Goal: Task Accomplishment & Management: Use online tool/utility

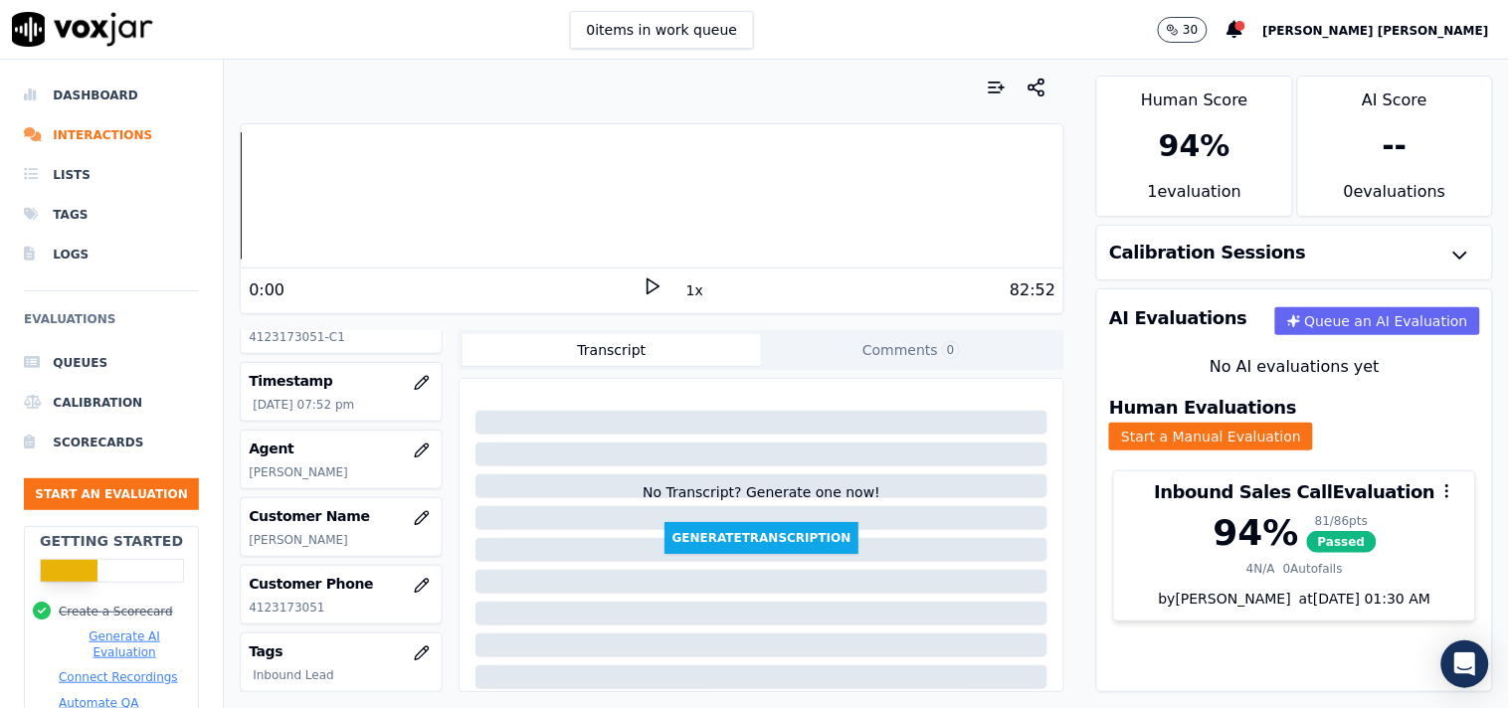
scroll to position [84, 0]
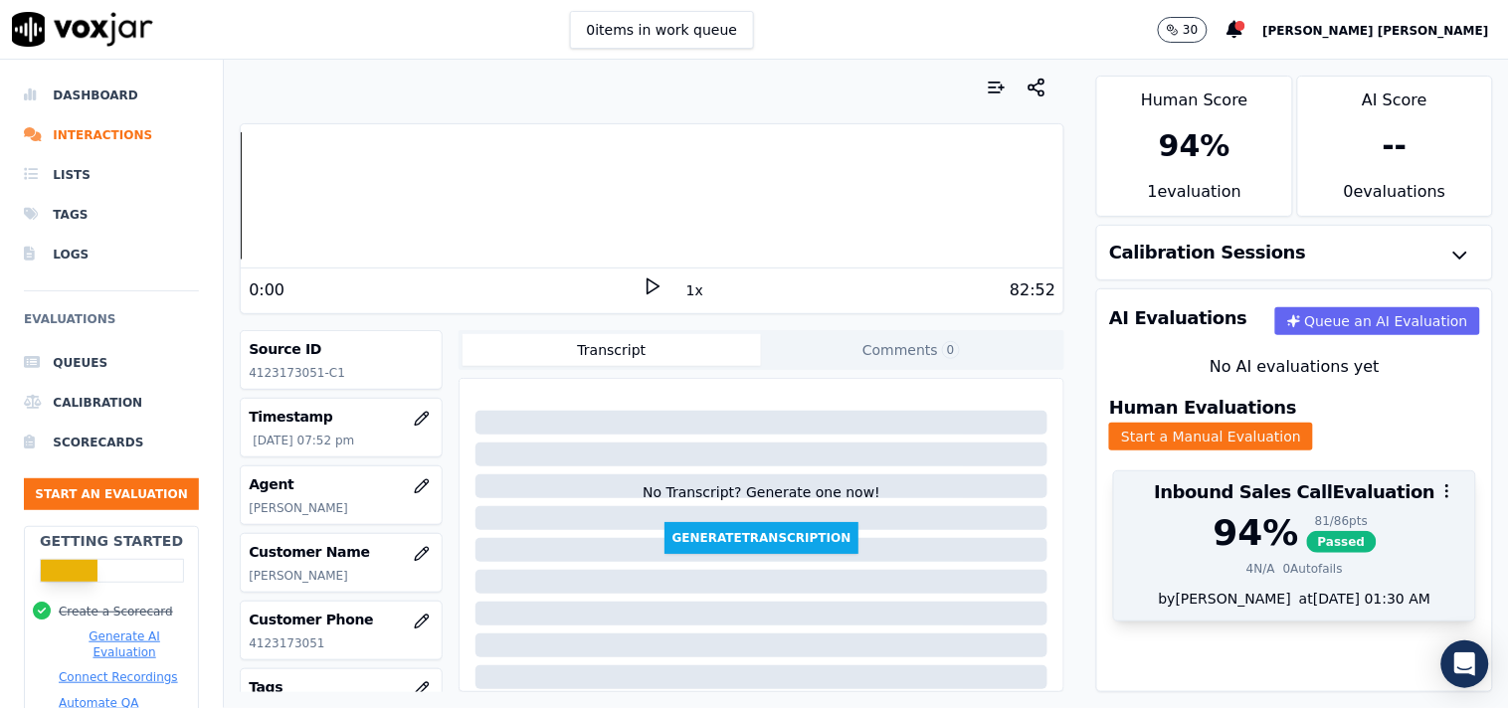
click at [1305, 540] on div "94 % 81 / 86 pts Passed 4 N/A 0 Autofails" at bounding box center [1294, 551] width 361 height 76
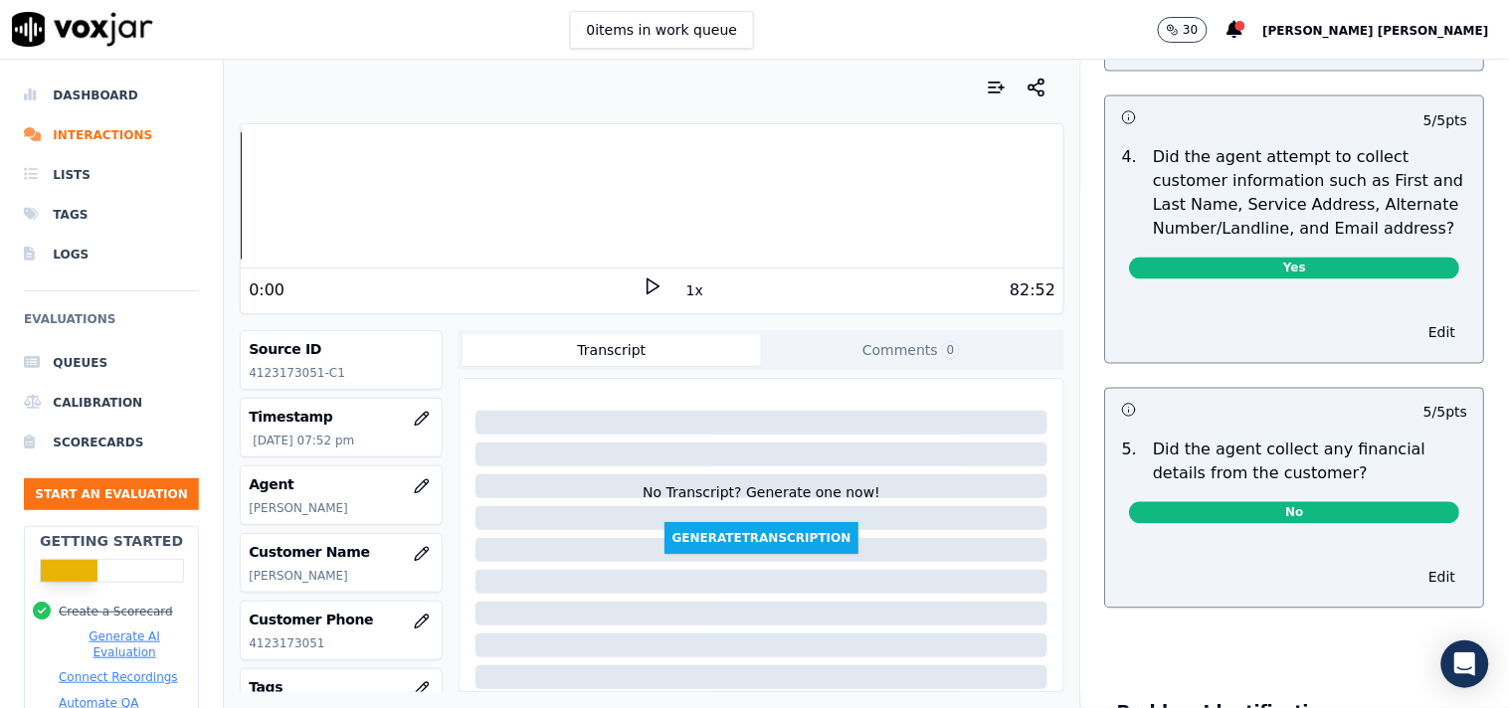
scroll to position [1326, 0]
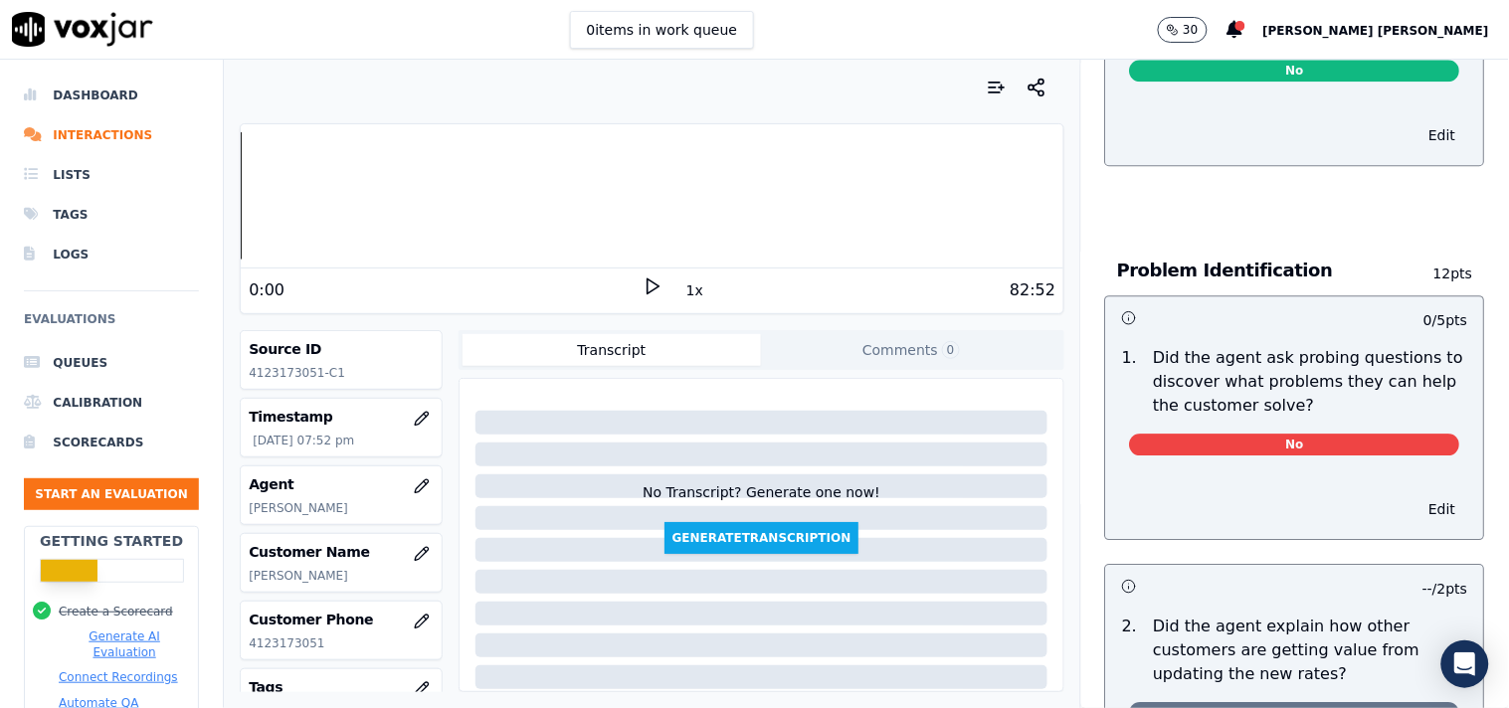
click at [1278, 438] on span "No" at bounding box center [1295, 445] width 330 height 22
click at [1417, 509] on button "Edit" at bounding box center [1442, 509] width 51 height 28
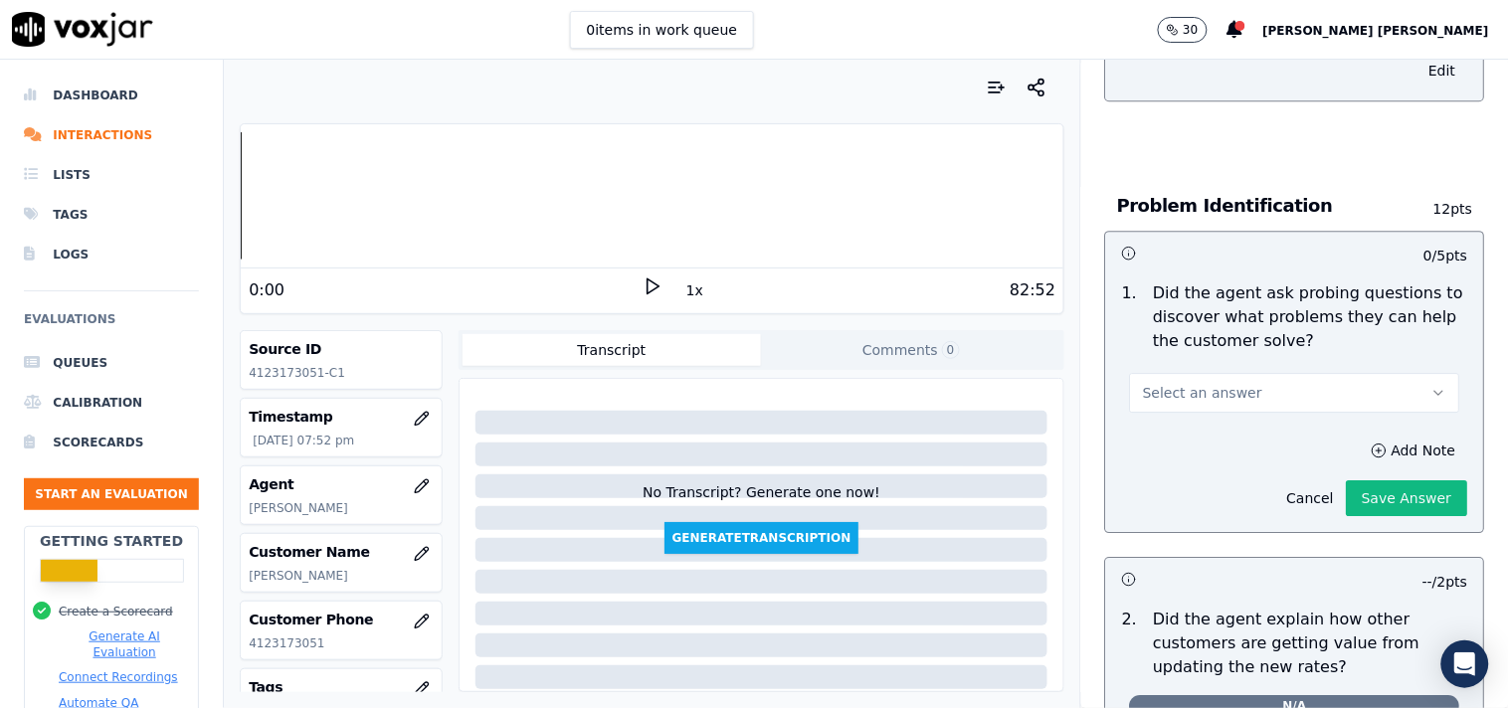
scroll to position [1436, 0]
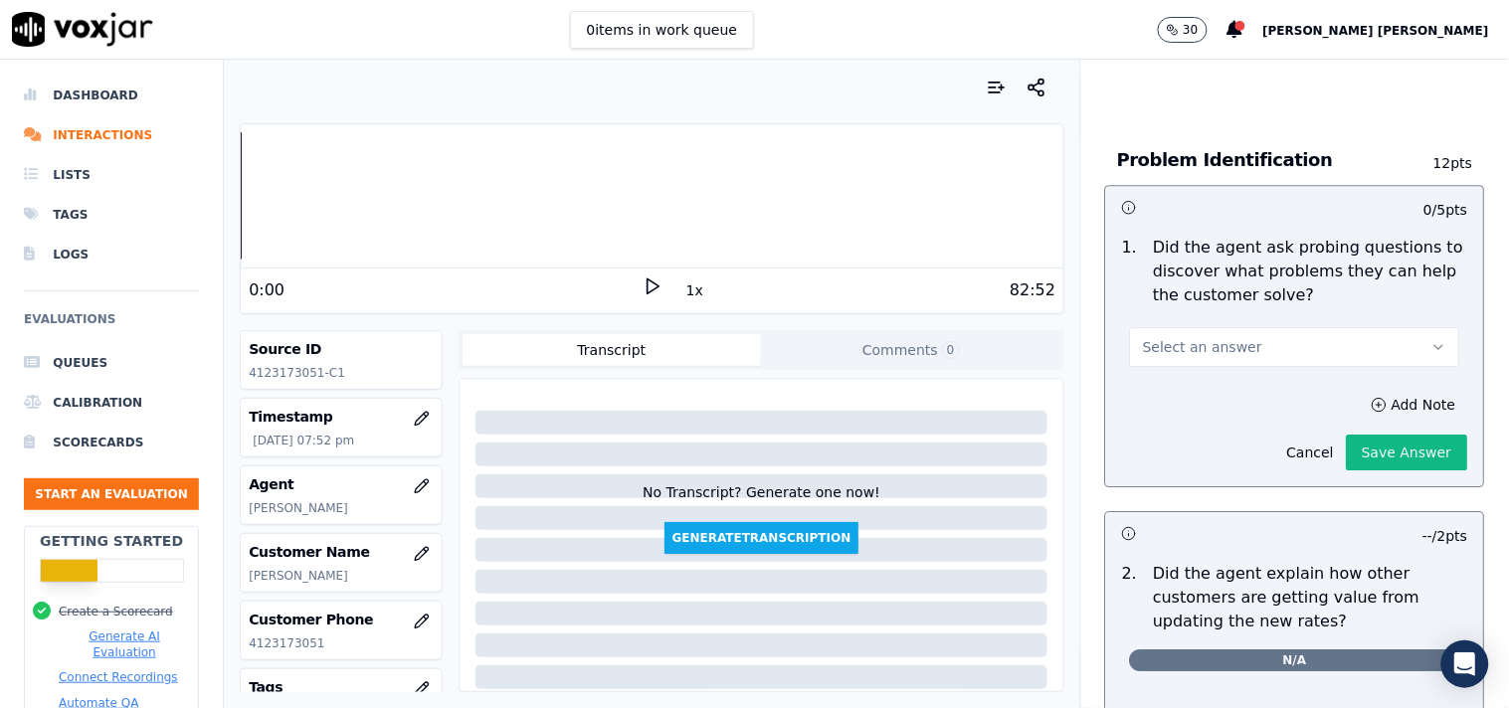
click at [1347, 327] on button "Select an answer" at bounding box center [1295, 347] width 330 height 40
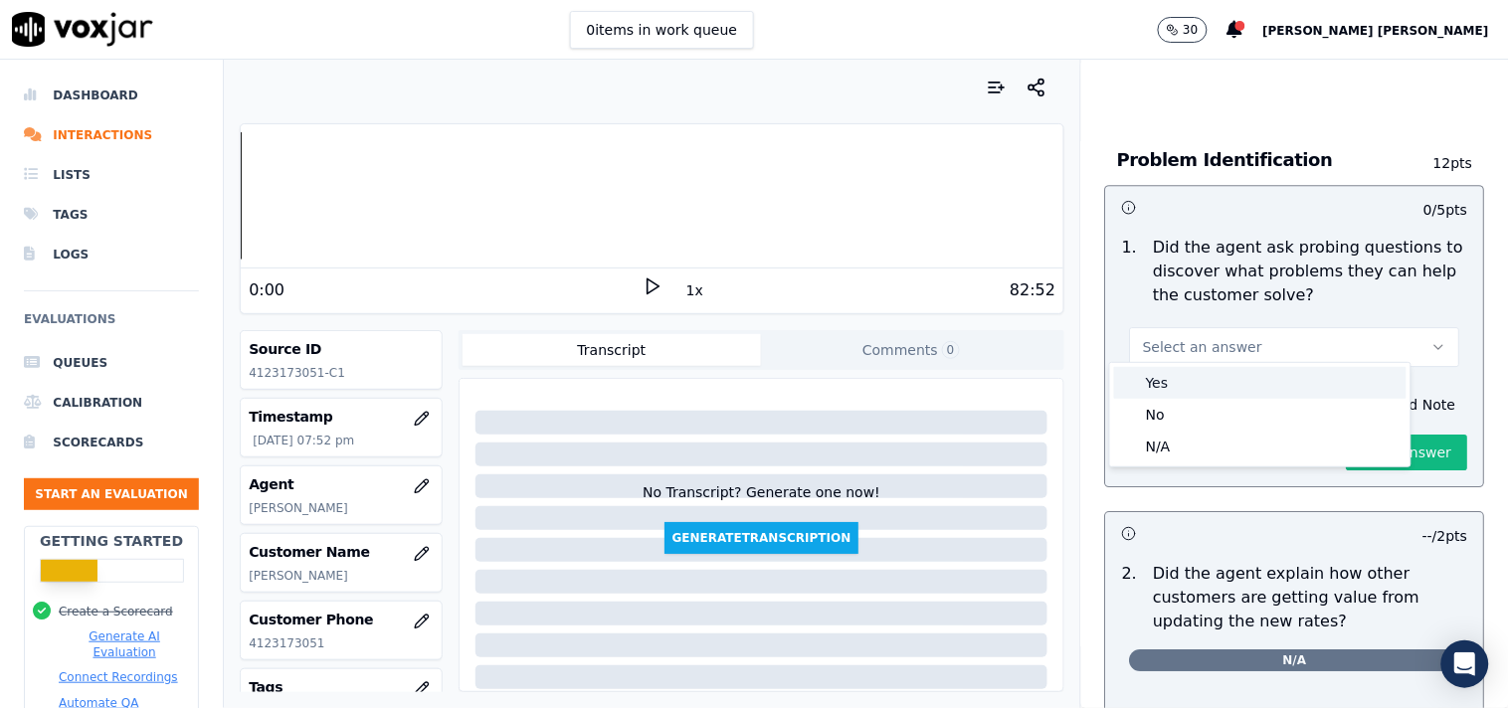
click at [1238, 376] on div "Yes" at bounding box center [1260, 383] width 292 height 32
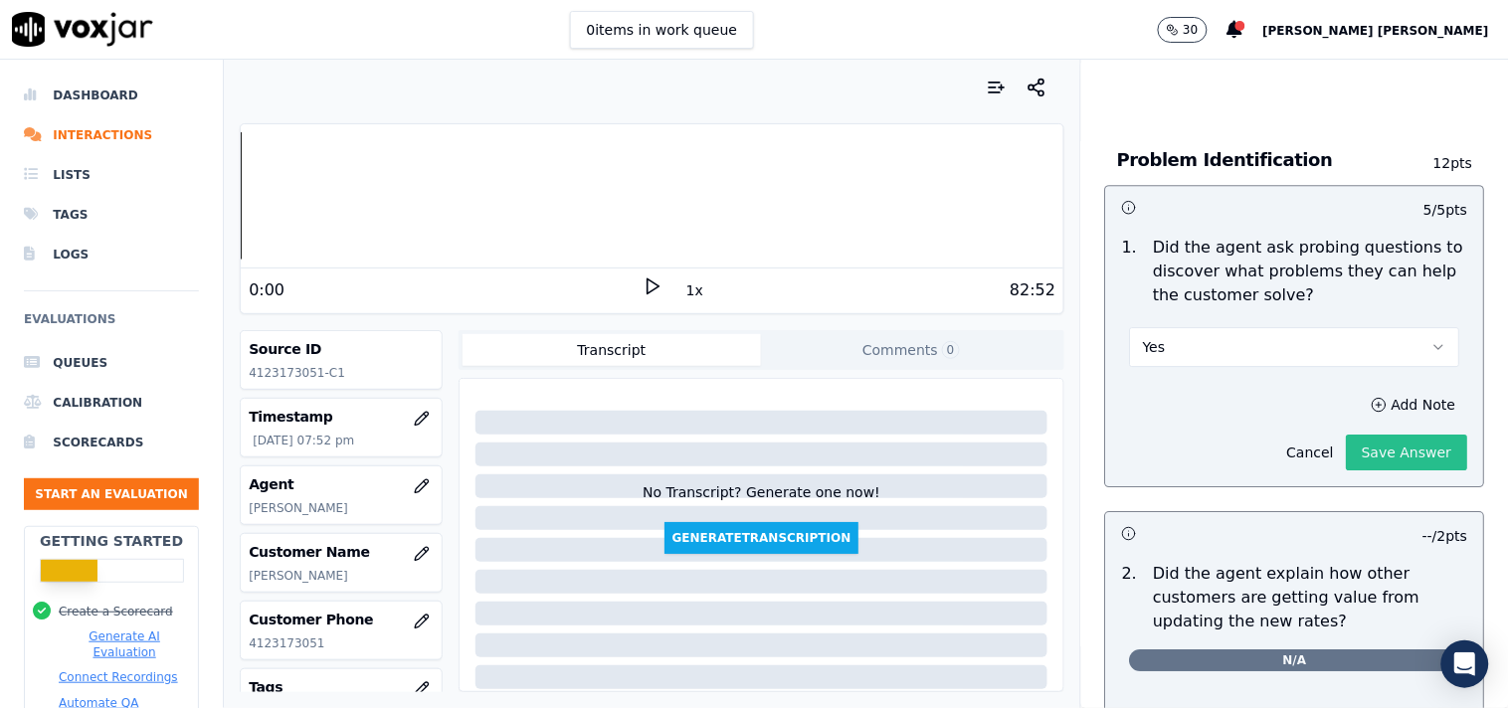
click at [1347, 442] on button "Save Answer" at bounding box center [1407, 453] width 121 height 36
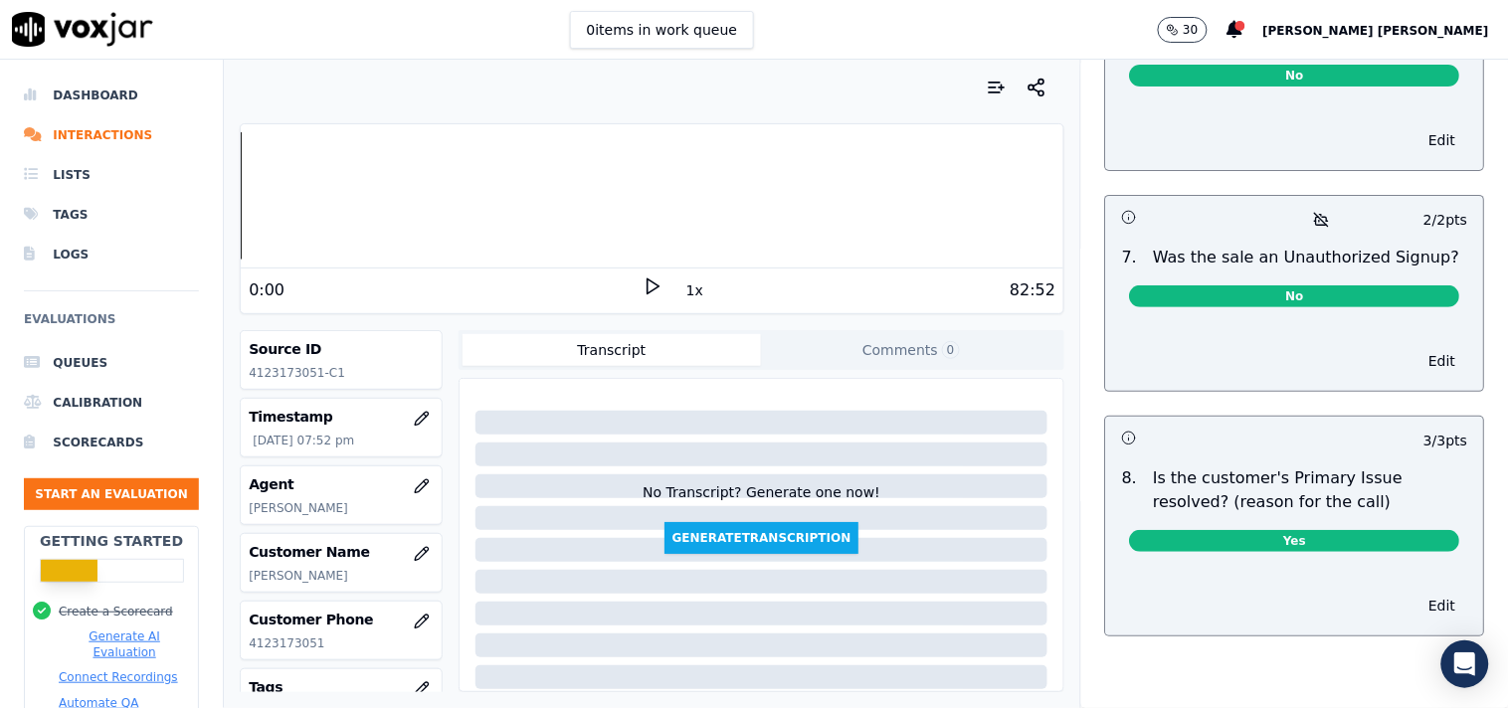
scroll to position [5879, 0]
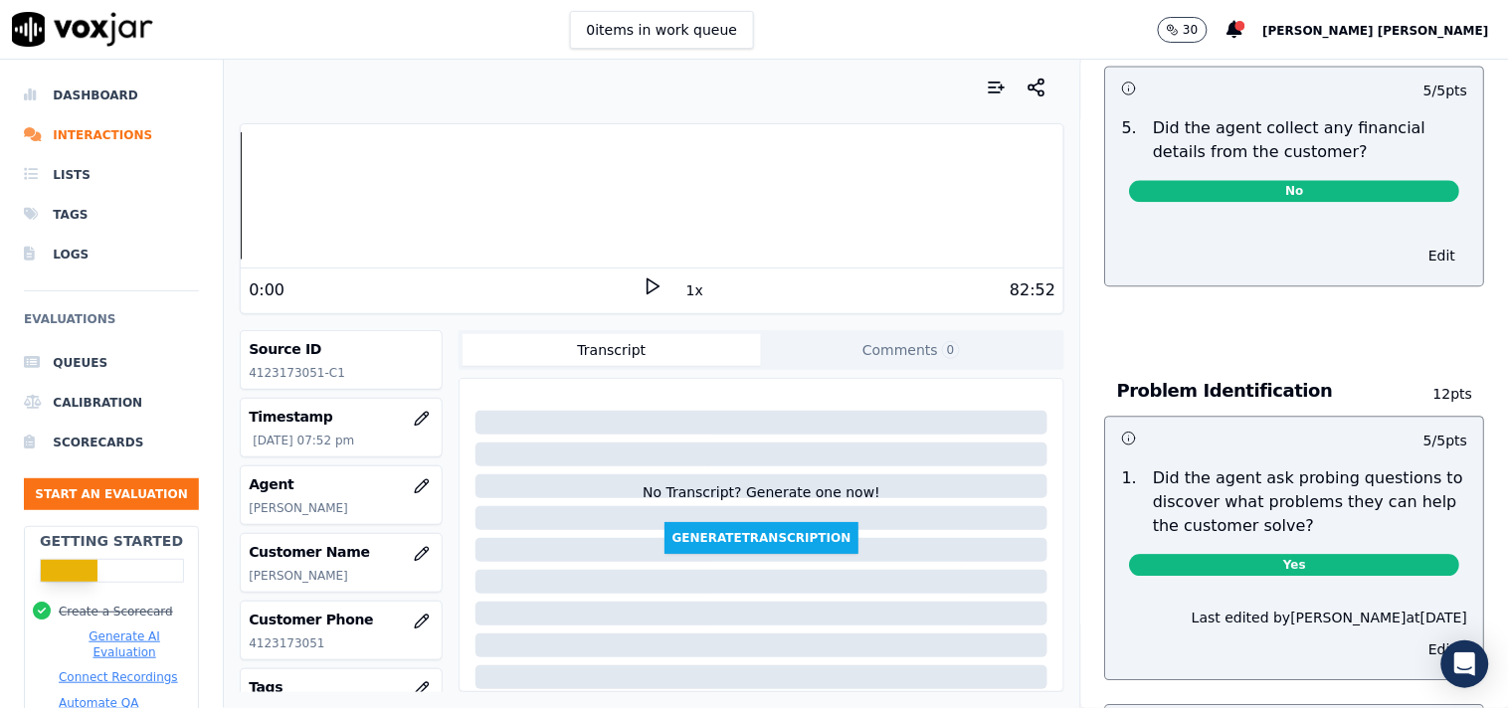
scroll to position [0, 0]
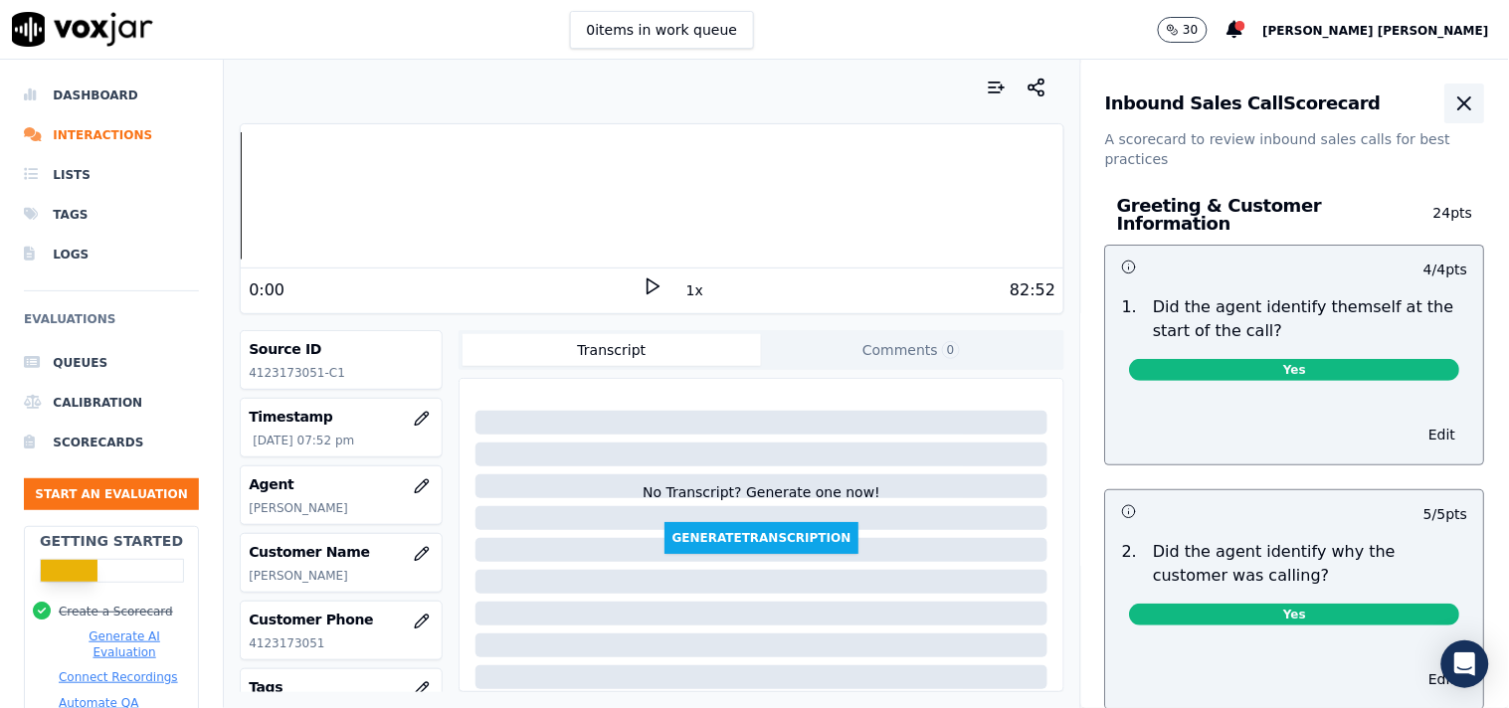
click at [1453, 102] on icon "button" at bounding box center [1465, 104] width 24 height 24
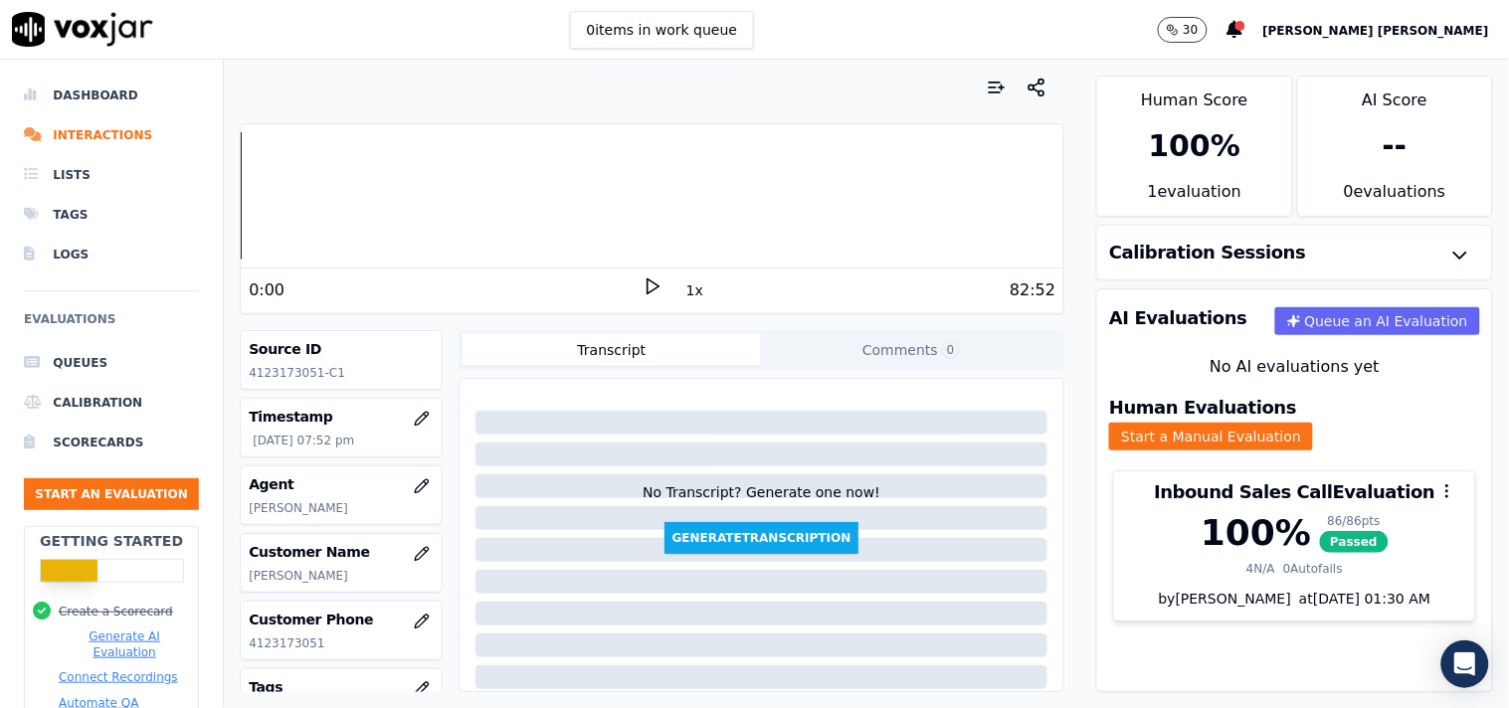
click at [122, 513] on ul "Queues Calibration Scorecards Start an Evaluation" at bounding box center [111, 434] width 175 height 183
click at [125, 508] on button "Start an Evaluation" at bounding box center [111, 494] width 175 height 32
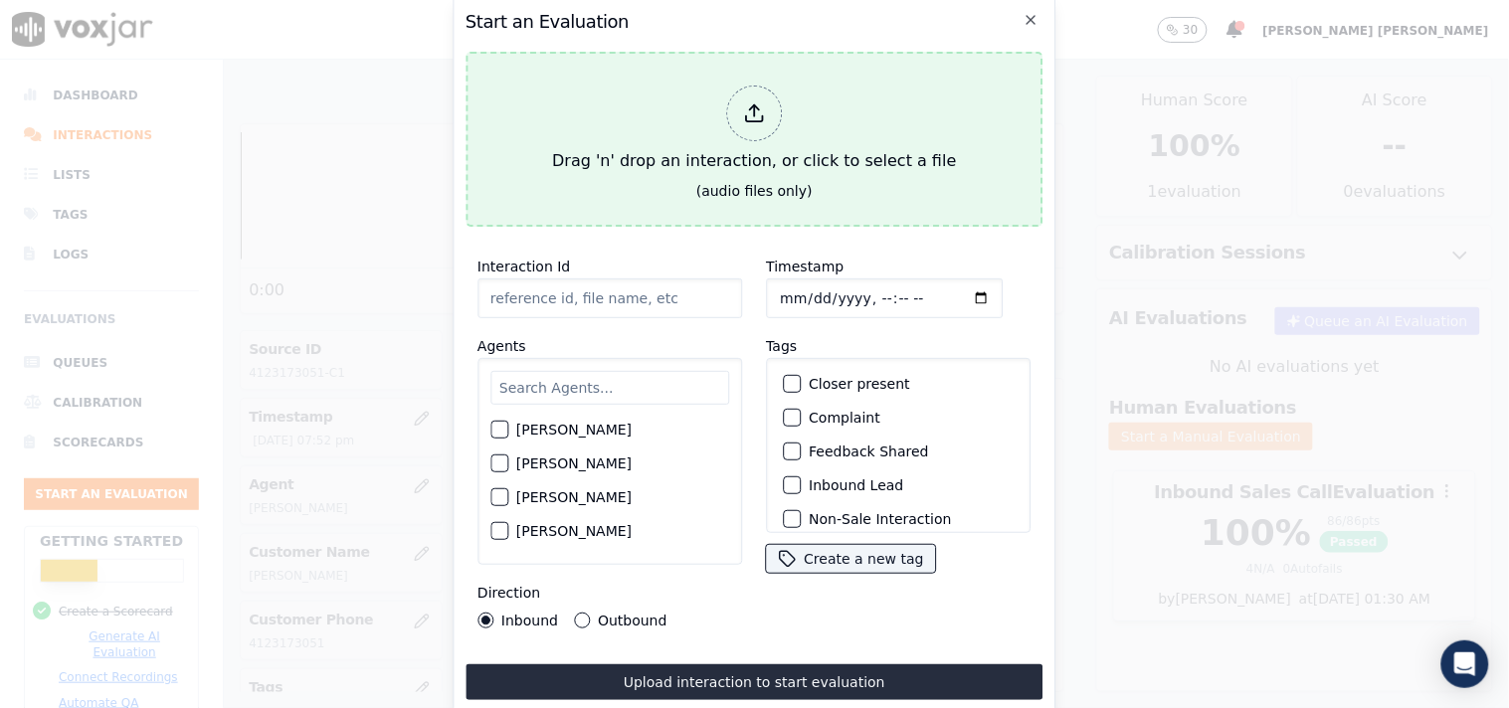
click at [772, 124] on div at bounding box center [754, 114] width 56 height 56
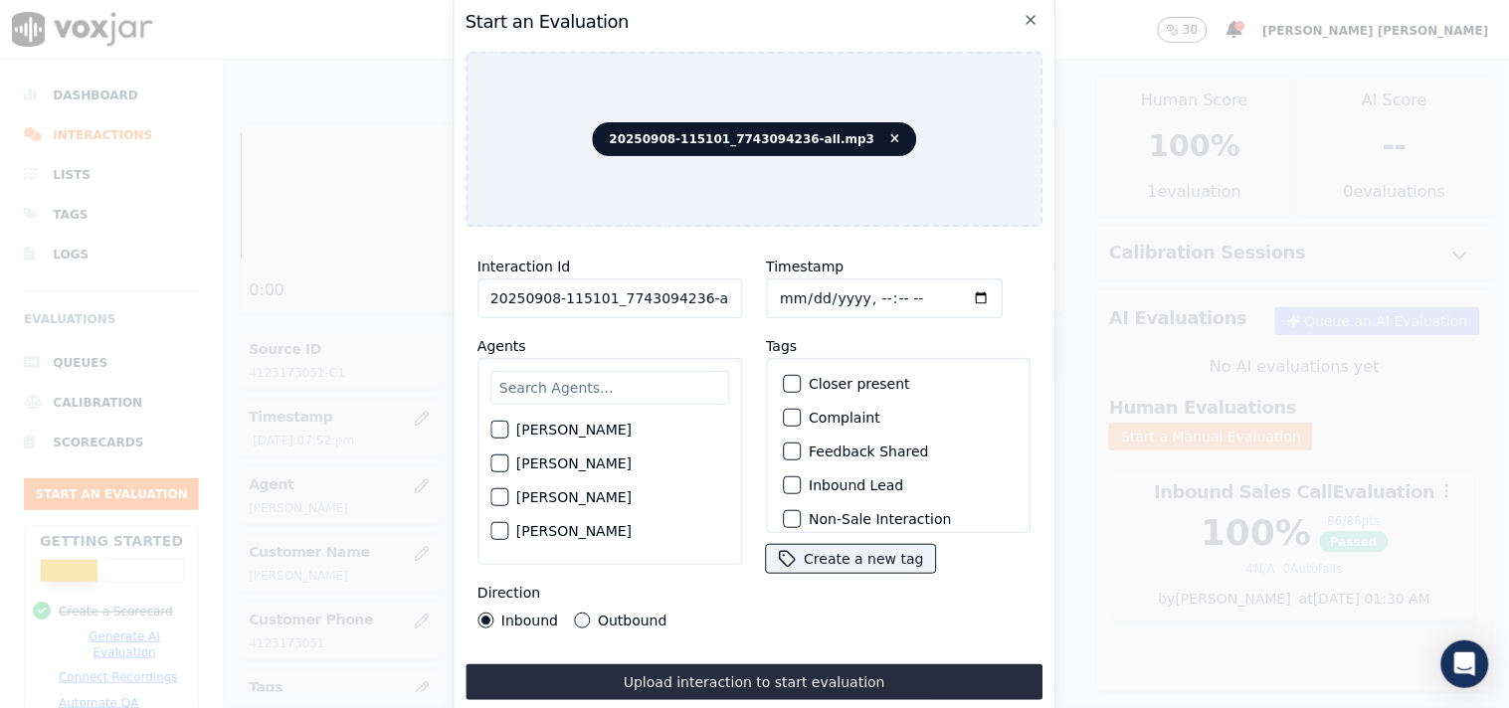
scroll to position [0, 11]
drag, startPoint x: 691, startPoint y: 299, endPoint x: 774, endPoint y: 311, distance: 83.4
click at [774, 311] on div "Interaction Id 20250908-115101_7743094236-all.mp3 Agents Harry Roy Aaron Biswas…" at bounding box center [754, 442] width 578 height 398
type input "20250908-115101_7743094236-C1"
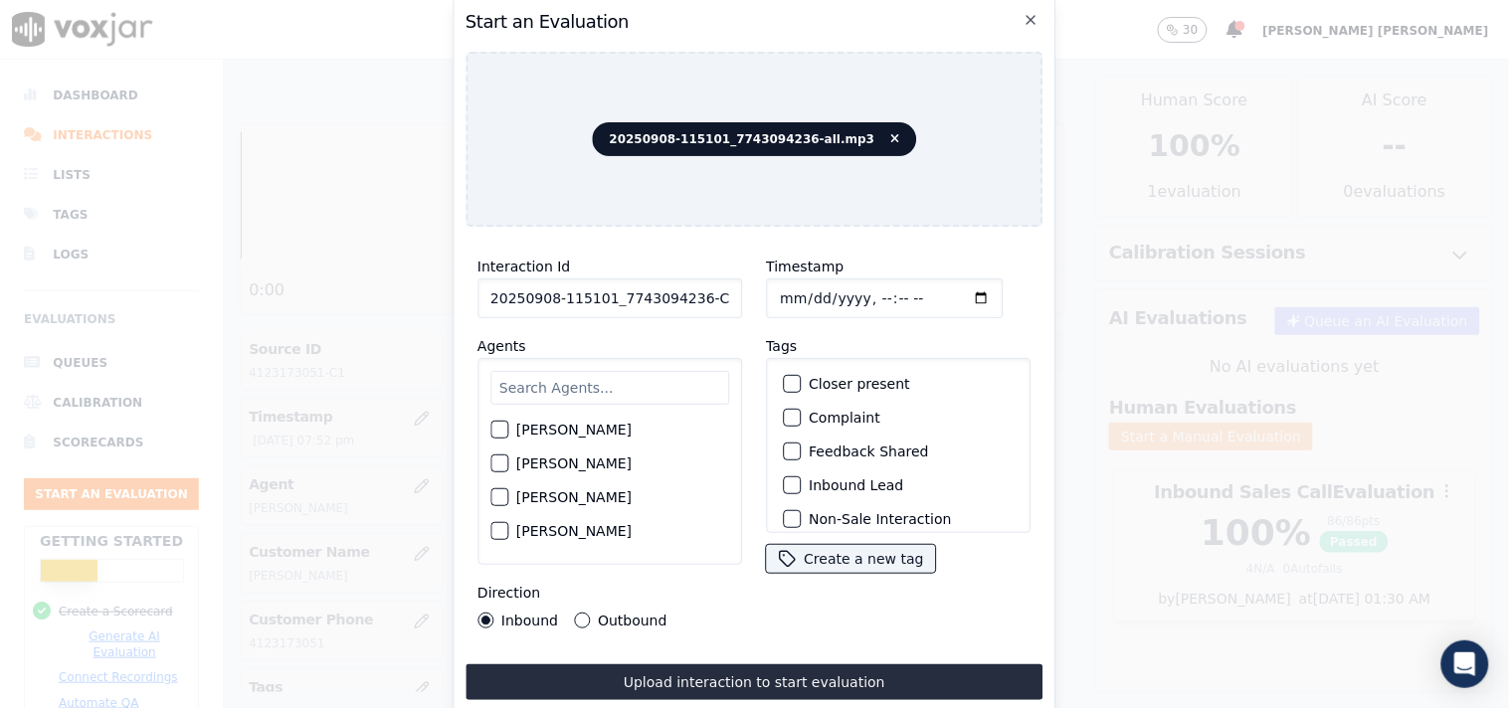
click at [783, 283] on input "Timestamp" at bounding box center [884, 299] width 237 height 40
type input "2025-09-09T20:37"
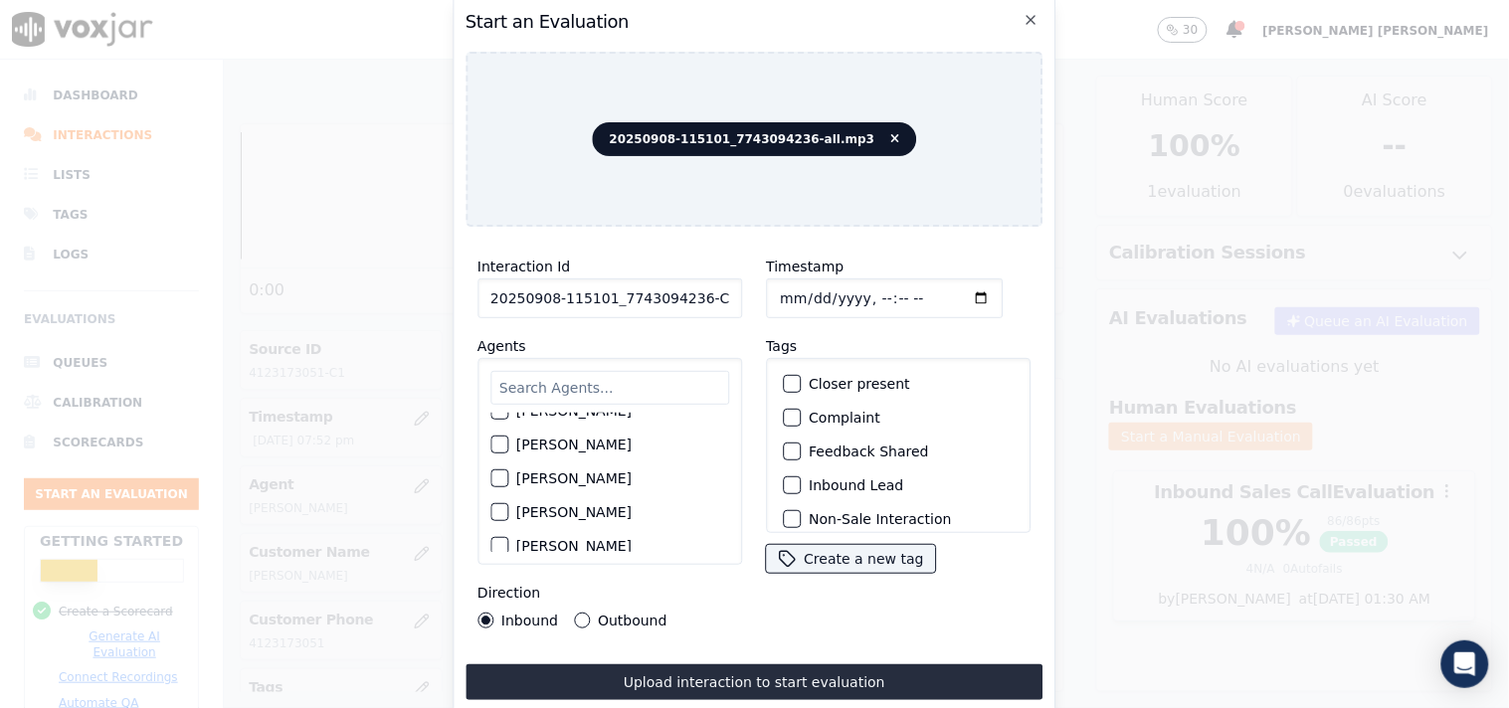
scroll to position [110, 0]
click at [569, 379] on input "text" at bounding box center [609, 388] width 239 height 34
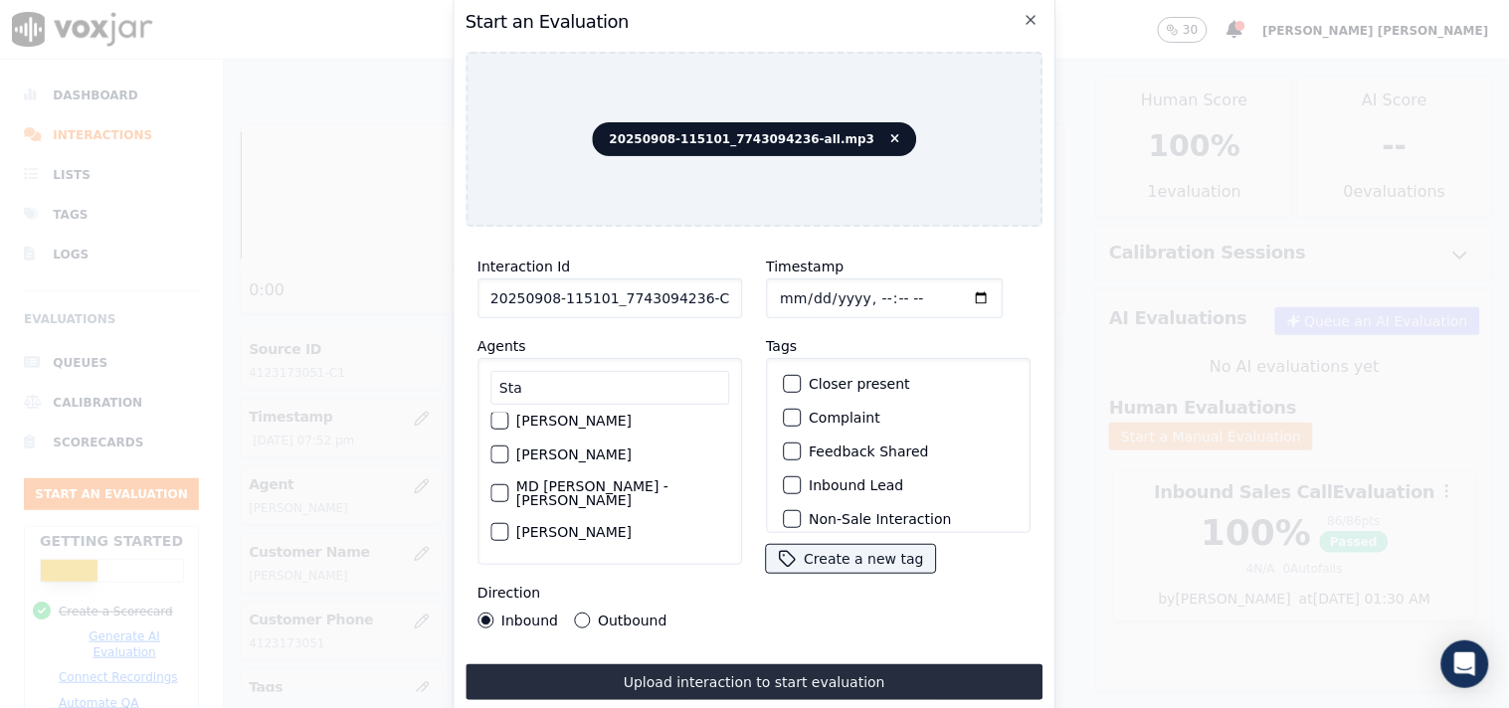
scroll to position [0, 0]
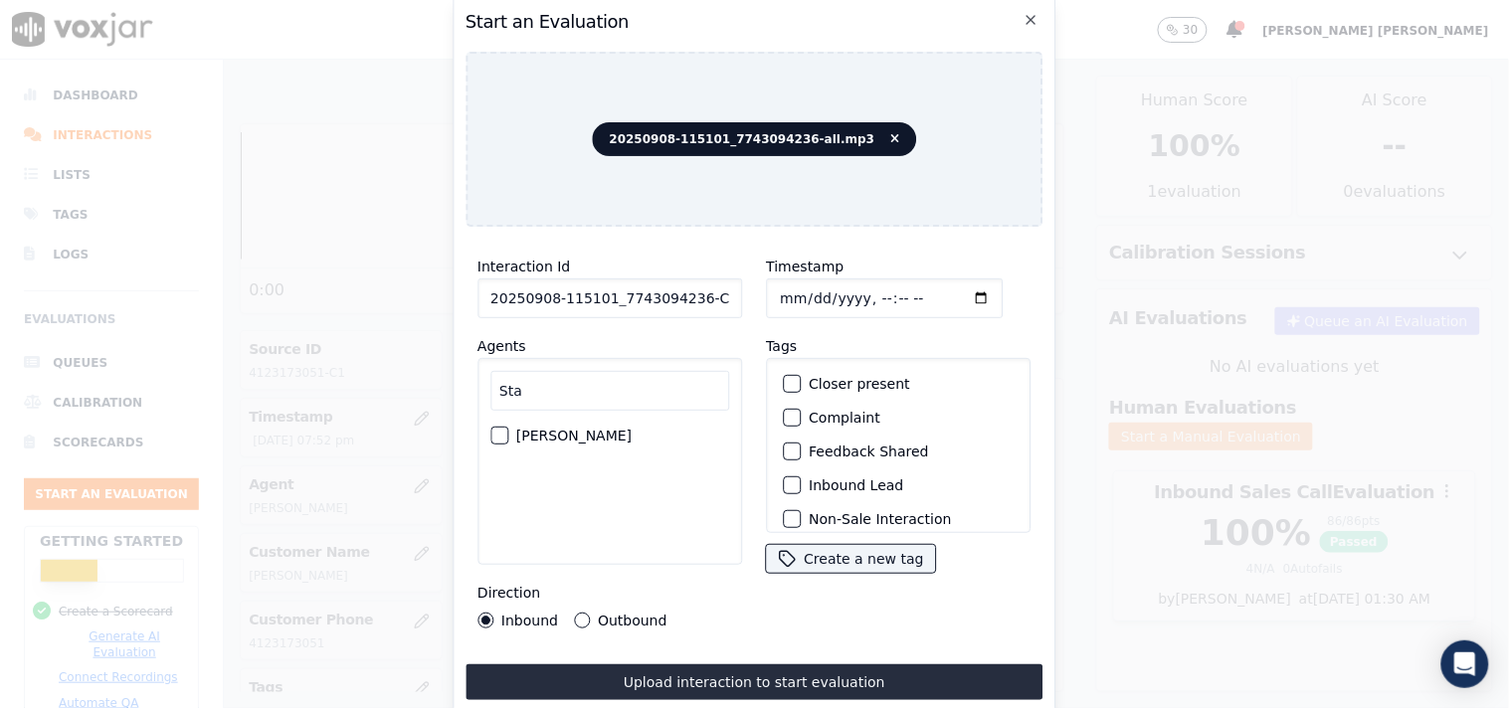
type input "Sta"
click at [592, 434] on label "[PERSON_NAME]" at bounding box center [573, 436] width 115 height 14
click at [508, 434] on button "[PERSON_NAME]" at bounding box center [499, 436] width 18 height 18
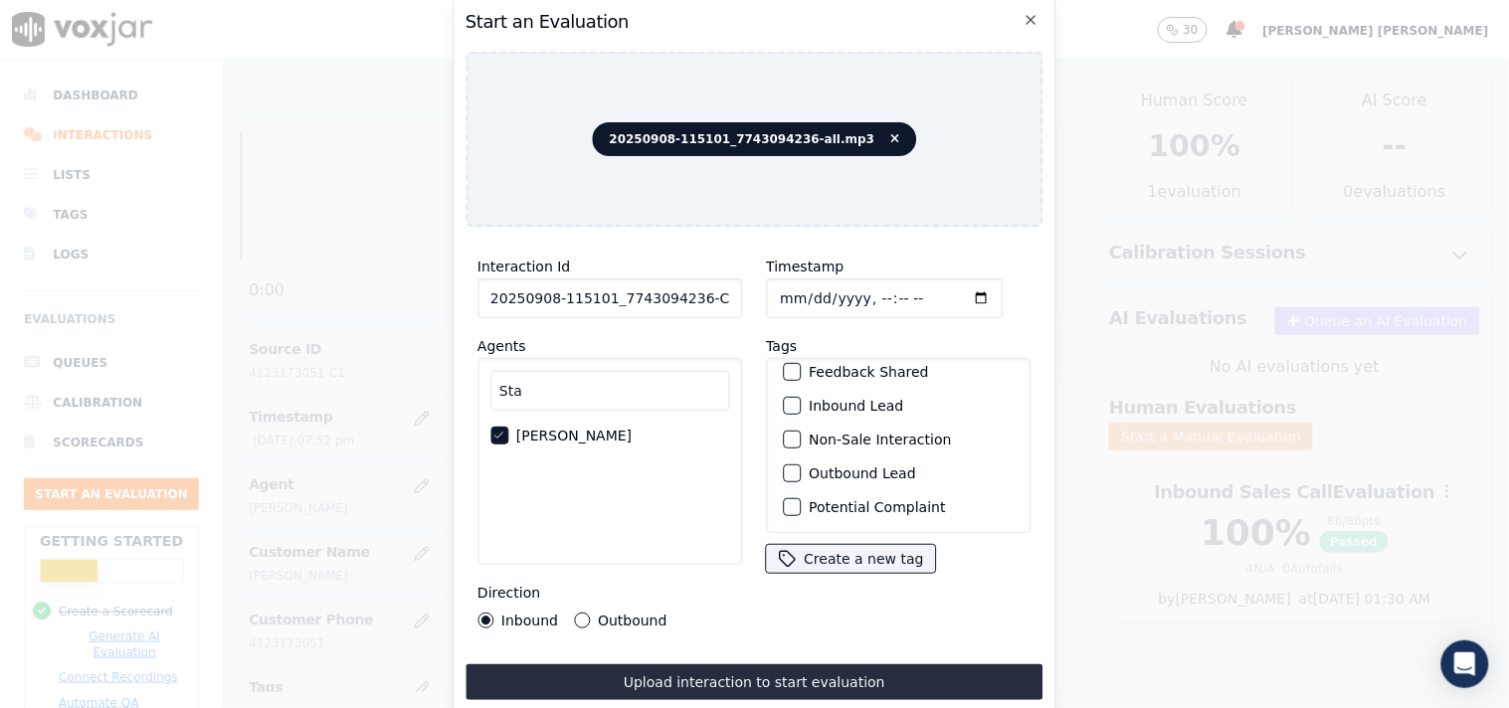
scroll to position [175, 0]
click at [875, 500] on label "Sale Interaction" at bounding box center [863, 507] width 109 height 14
click at [801, 498] on button "Sale Interaction" at bounding box center [792, 507] width 18 height 18
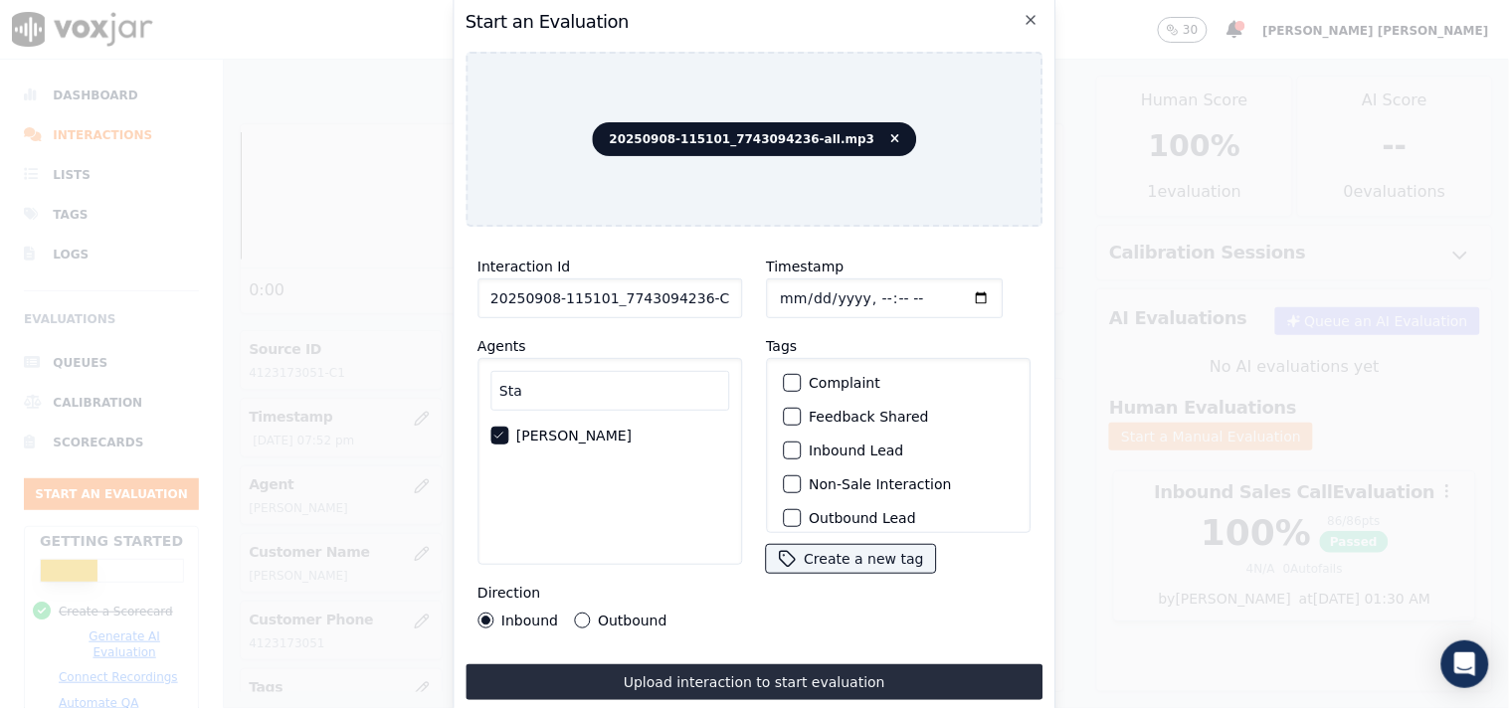
scroll to position [0, 0]
click at [870, 478] on label "Inbound Lead" at bounding box center [856, 485] width 94 height 14
click at [801, 476] on button "Inbound Lead" at bounding box center [792, 485] width 18 height 18
click at [625, 664] on div "Upload interaction to start evaluation" at bounding box center [754, 682] width 578 height 36
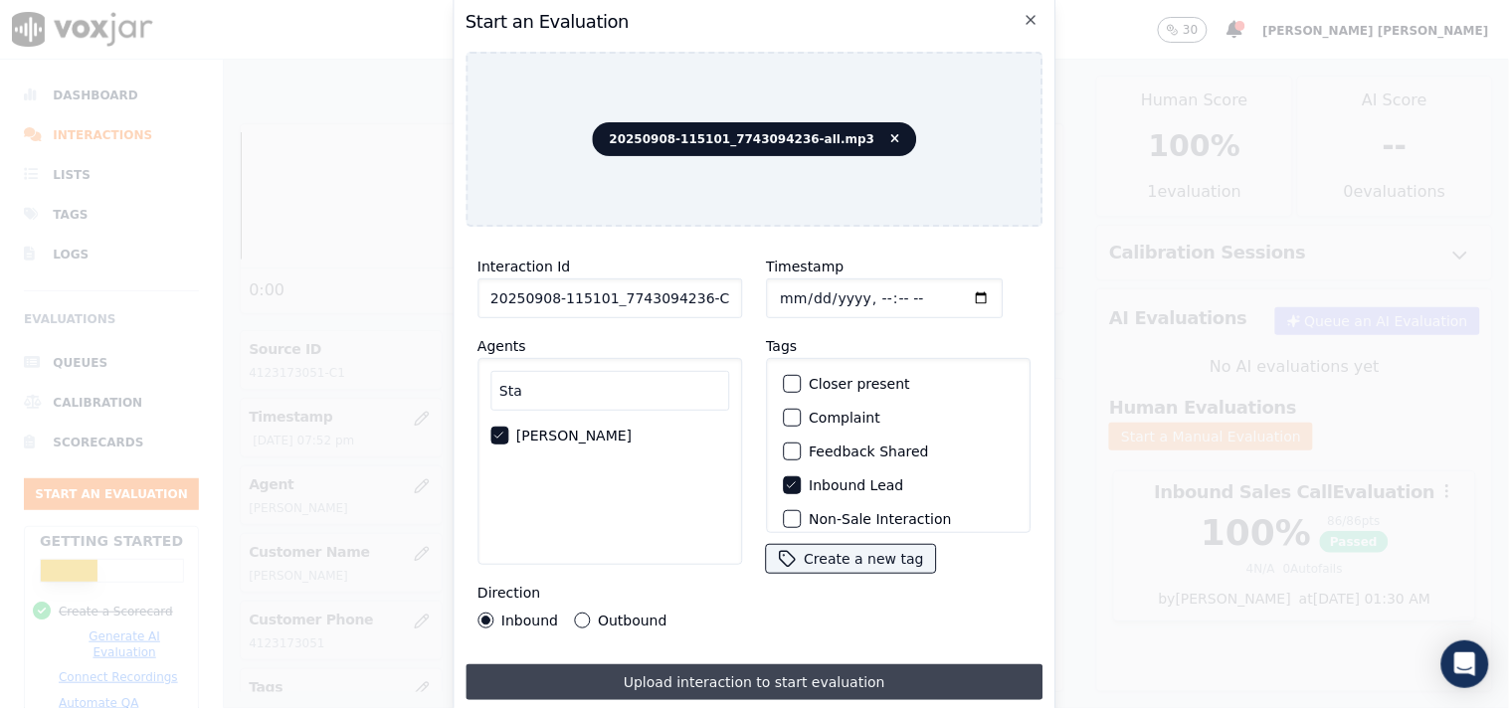
click at [627, 669] on button "Upload interaction to start evaluation" at bounding box center [754, 682] width 578 height 36
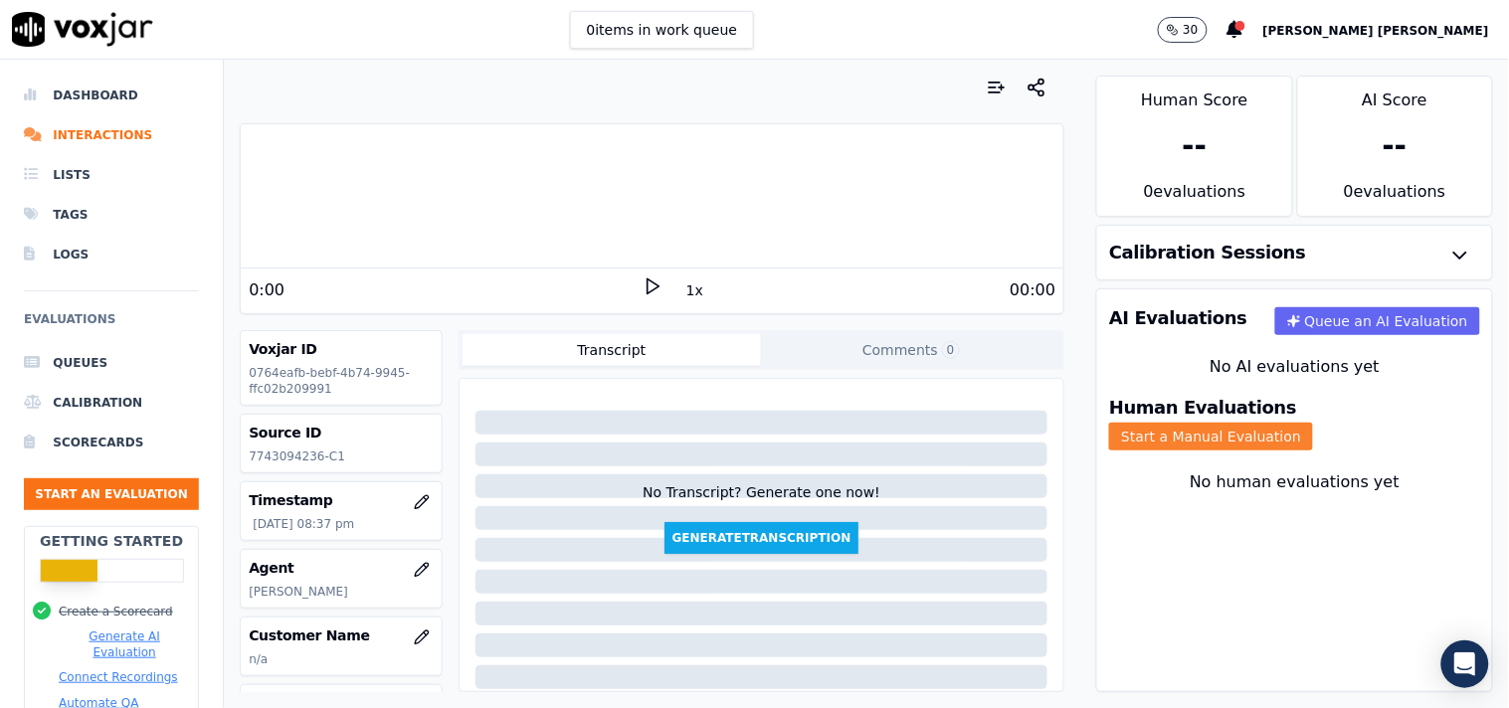
click at [1269, 429] on button "Start a Manual Evaluation" at bounding box center [1211, 437] width 204 height 28
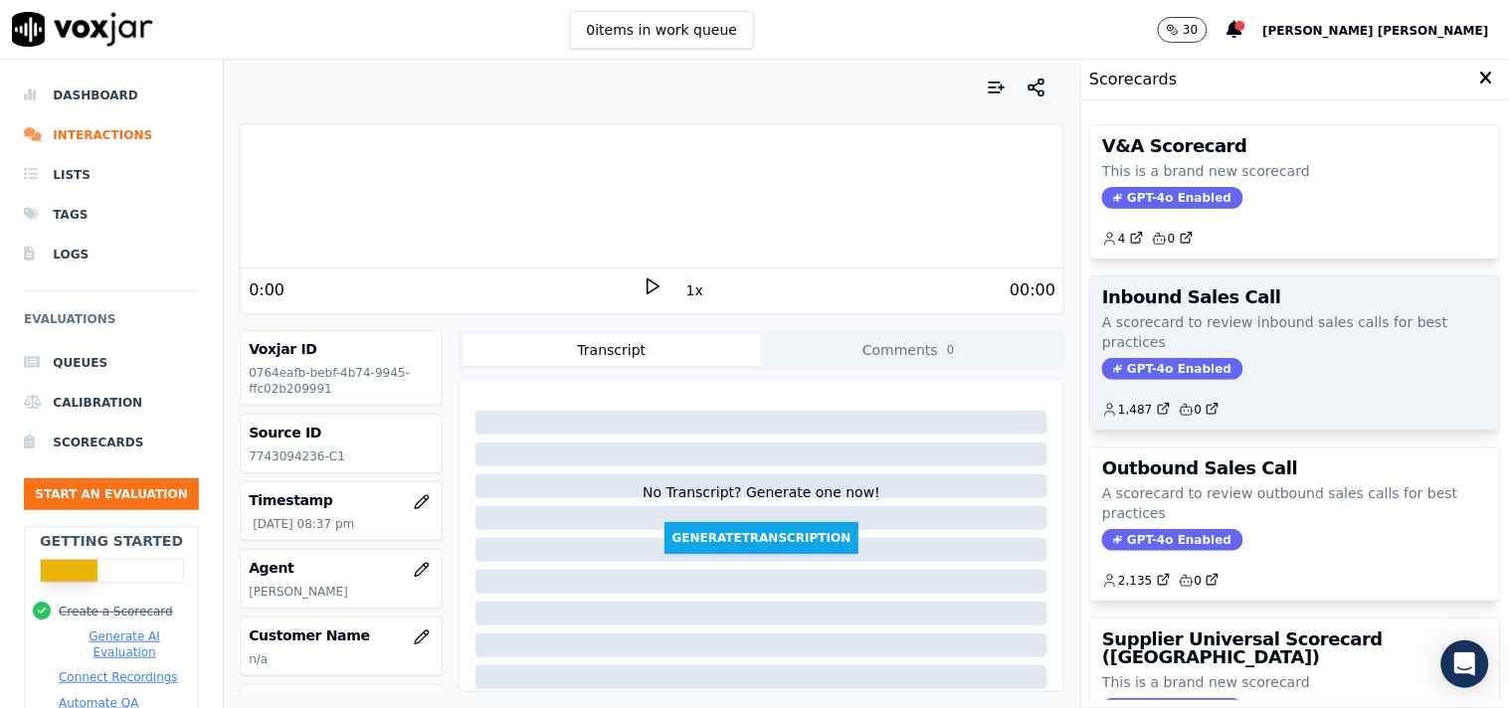
click at [1169, 361] on span "GPT-4o Enabled" at bounding box center [1172, 369] width 140 height 22
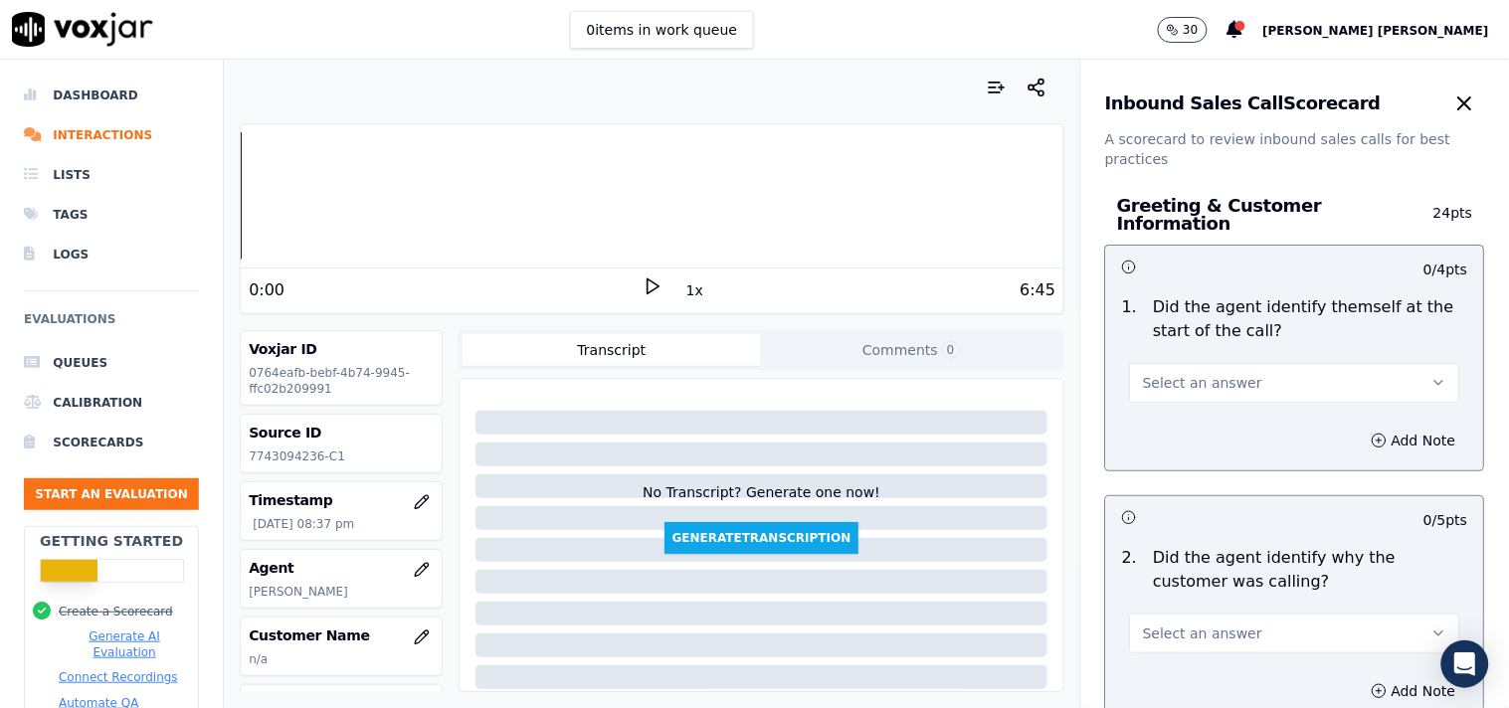
click at [1174, 391] on button "Select an answer" at bounding box center [1295, 383] width 330 height 40
click at [1184, 429] on div "Yes" at bounding box center [1260, 418] width 292 height 32
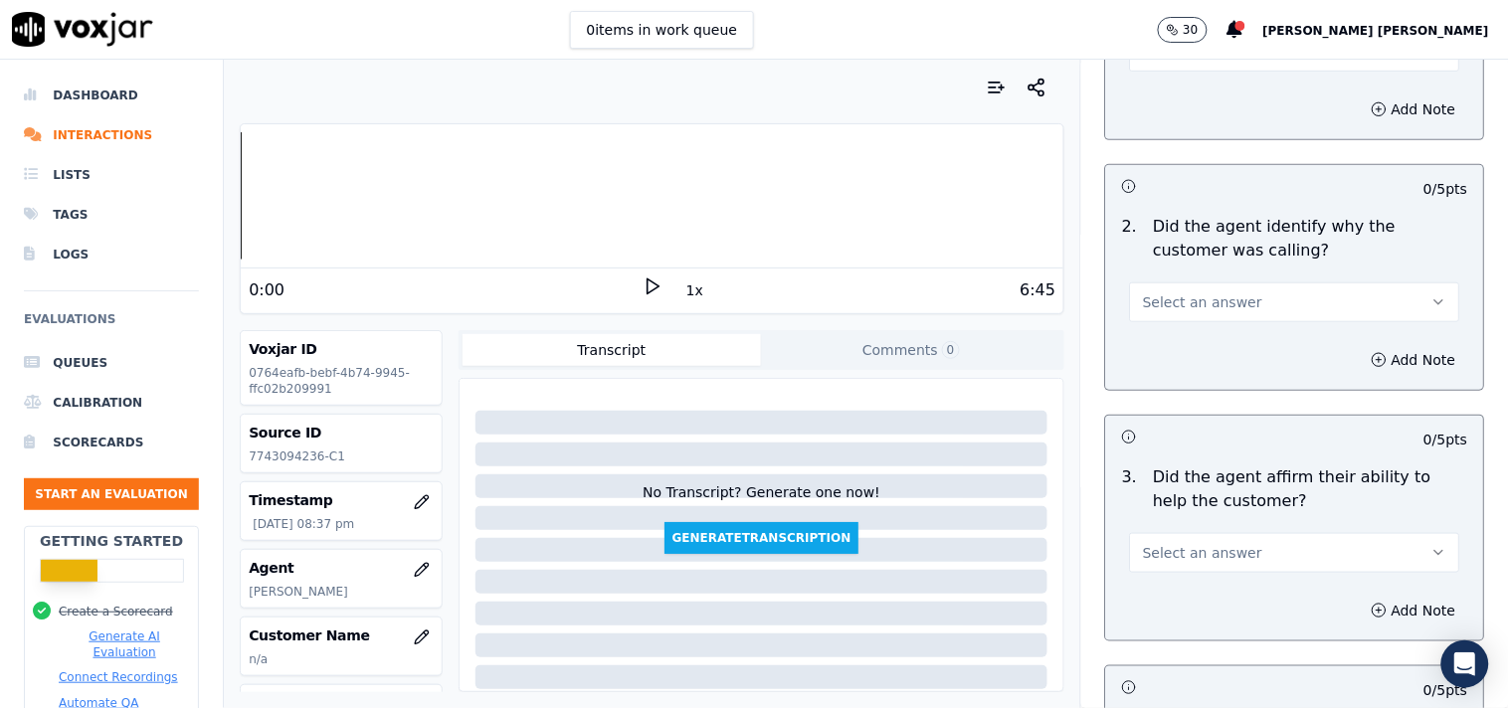
click at [1218, 312] on div "2 . Did the agent identify why the customer was calling? Select an answer" at bounding box center [1295, 268] width 378 height 123
click at [1219, 300] on span "Select an answer" at bounding box center [1202, 302] width 119 height 20
click at [1219, 339] on div "Yes" at bounding box center [1260, 337] width 292 height 32
click at [1190, 533] on button "Select an answer" at bounding box center [1295, 553] width 330 height 40
click at [1197, 587] on div "Yes" at bounding box center [1260, 588] width 292 height 32
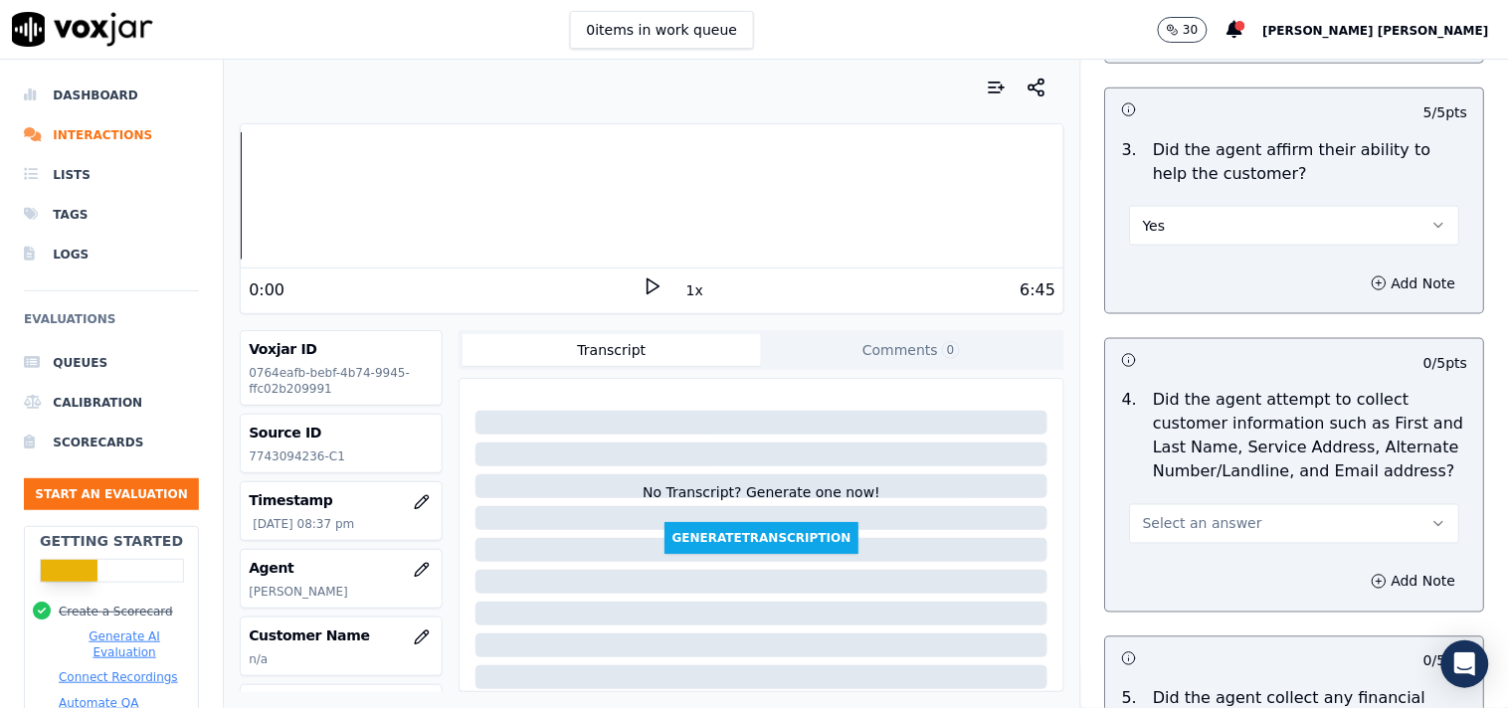
scroll to position [662, 0]
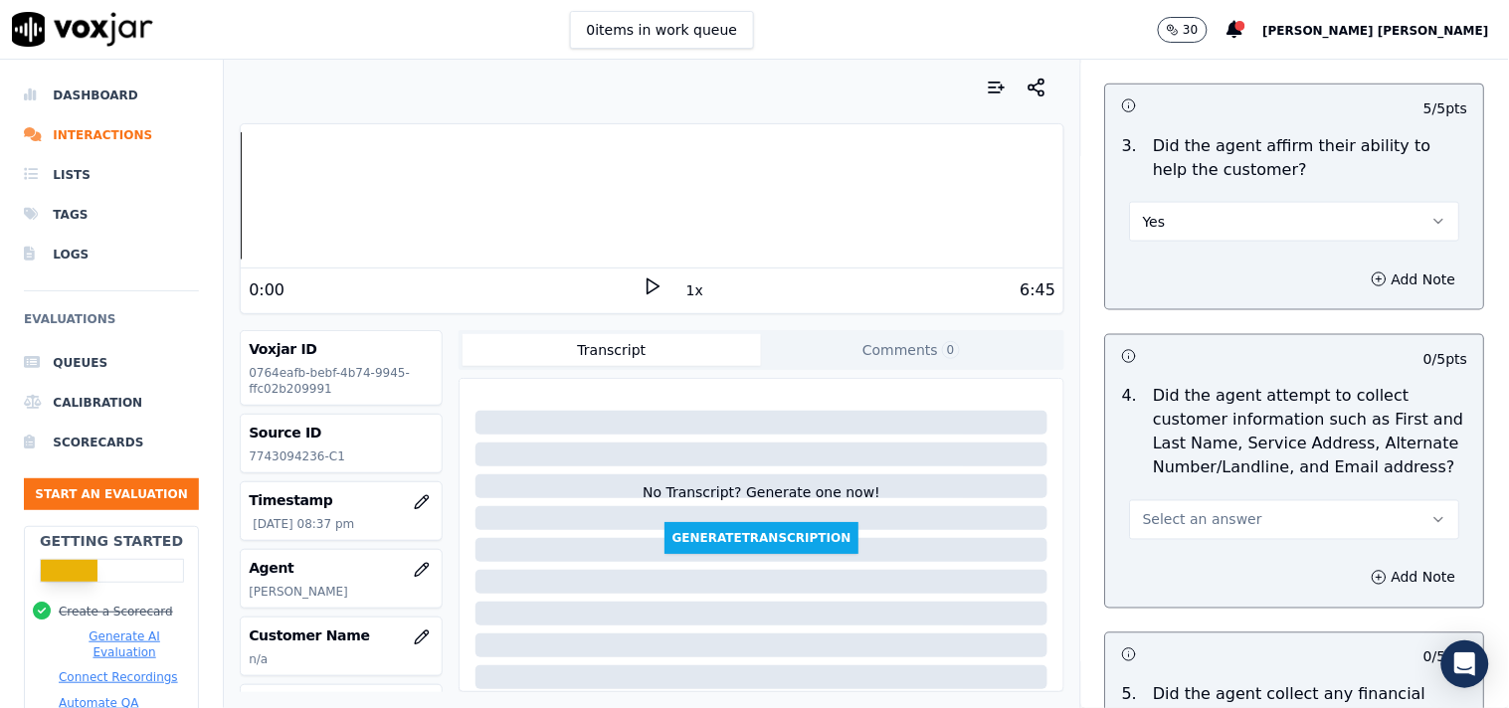
click at [1220, 496] on div "Select an answer" at bounding box center [1295, 518] width 330 height 44
click at [1218, 510] on span "Select an answer" at bounding box center [1202, 520] width 119 height 20
click at [1196, 573] on div "No" at bounding box center [1260, 587] width 292 height 32
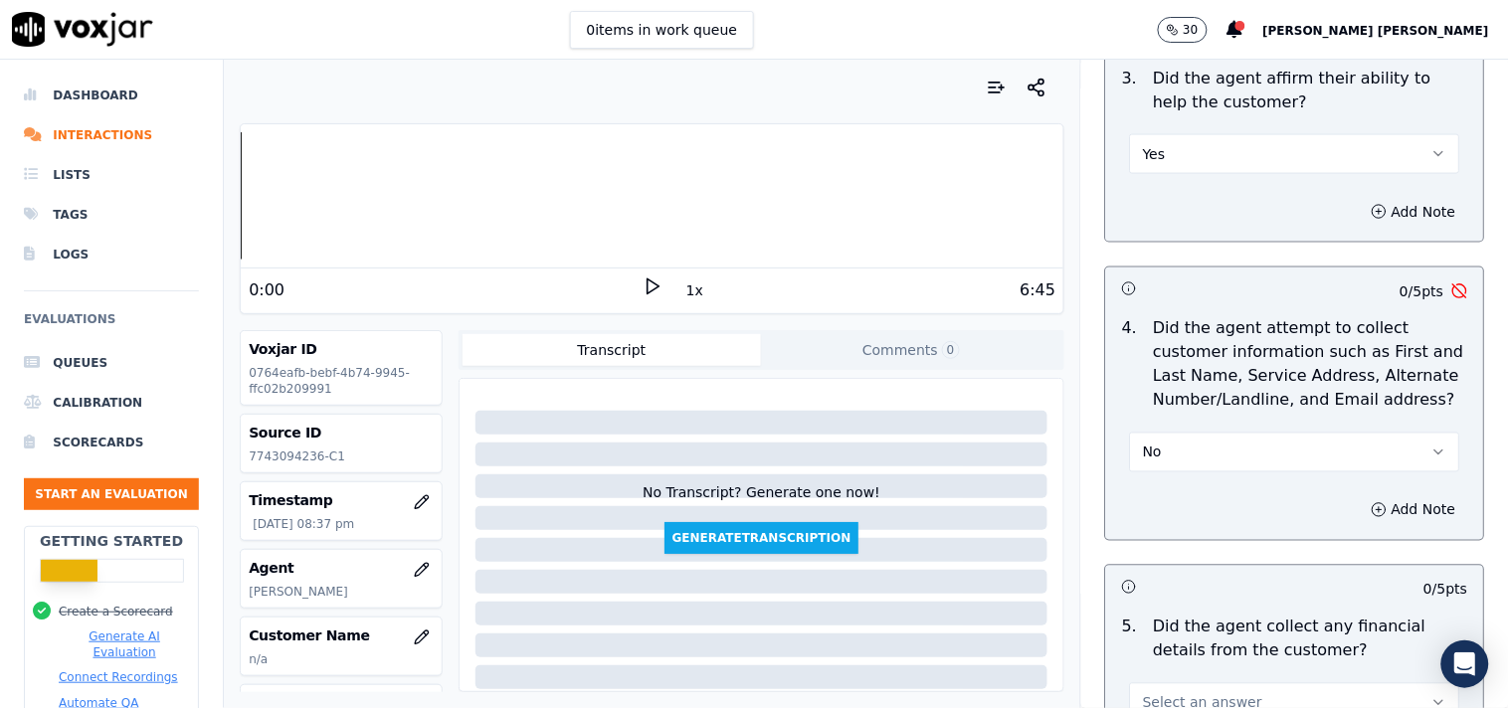
scroll to position [773, 0]
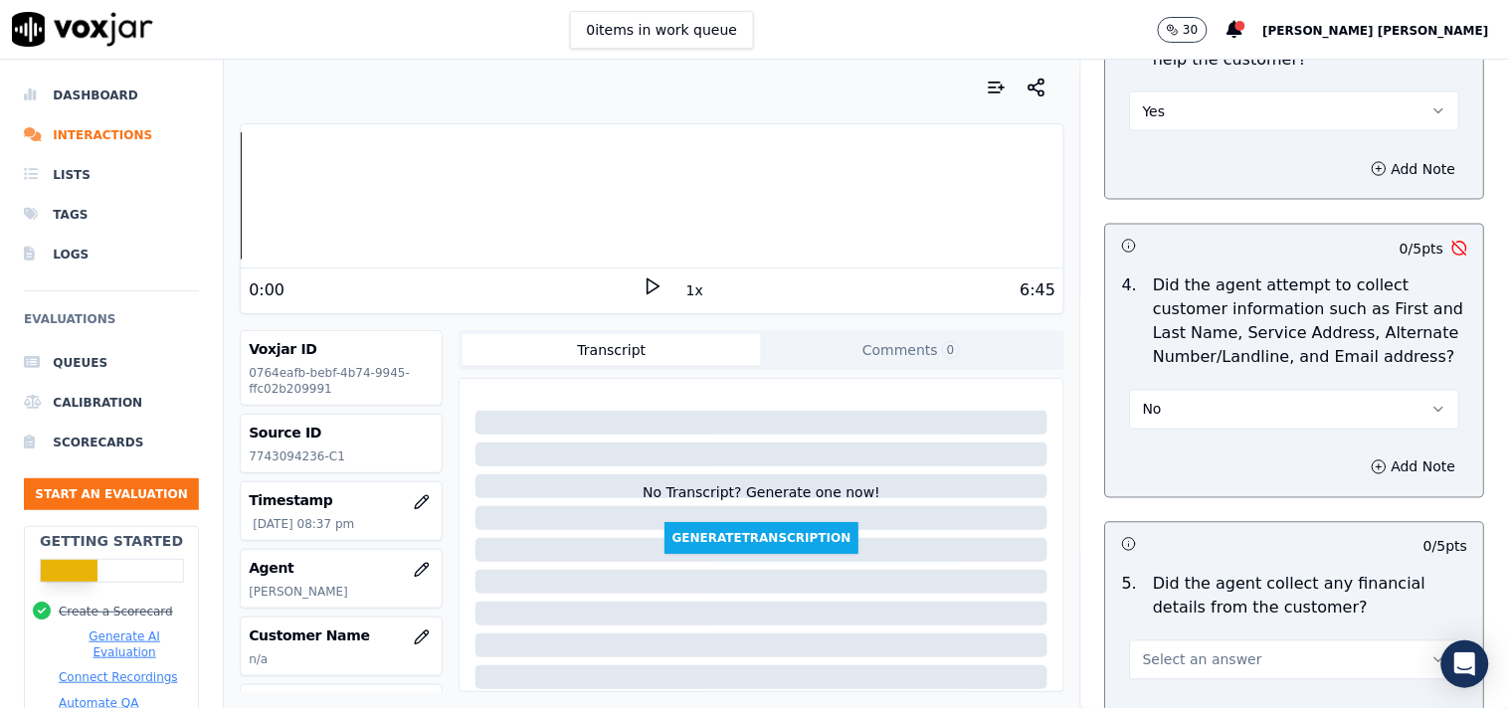
click at [1219, 401] on button "No" at bounding box center [1295, 410] width 330 height 40
click at [1195, 471] on div "No" at bounding box center [1260, 477] width 292 height 32
click at [1385, 461] on button "Add Note" at bounding box center [1414, 468] width 108 height 28
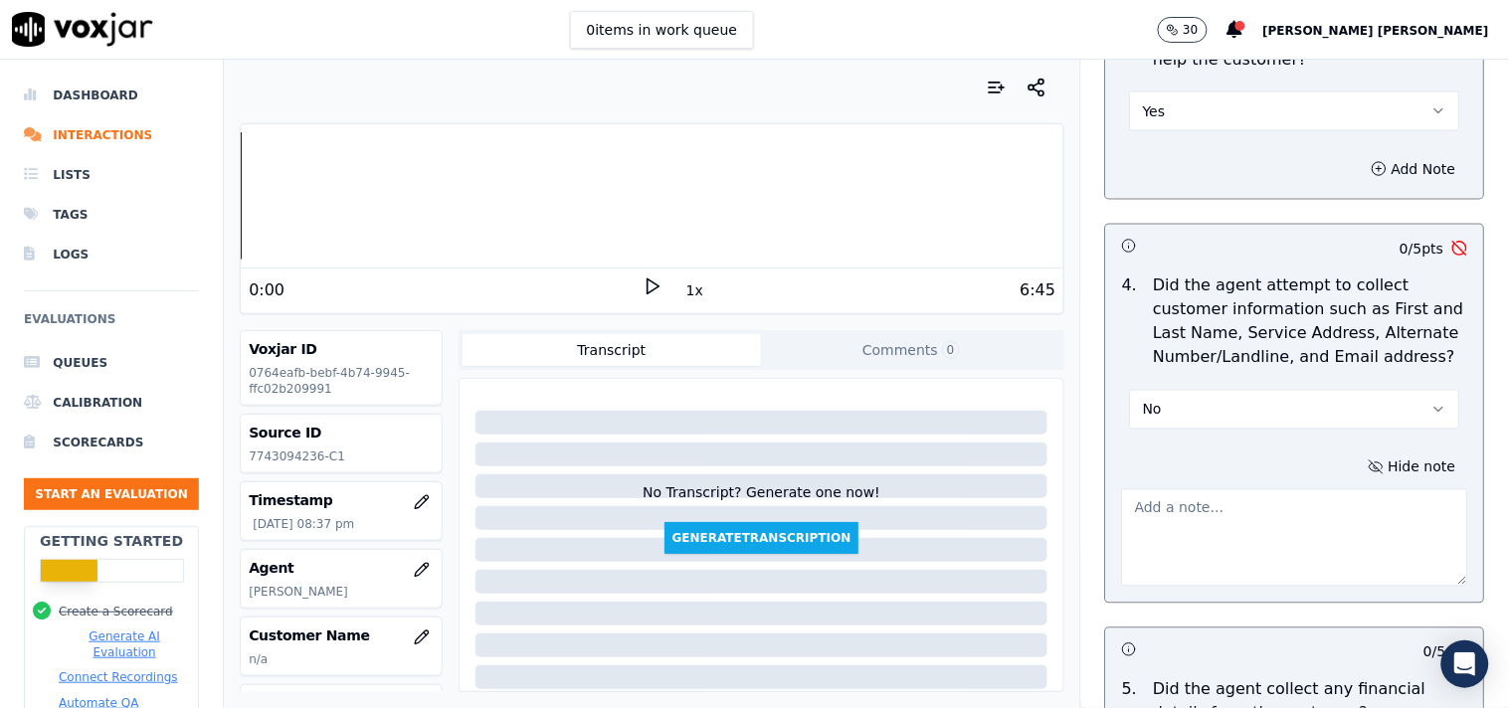
click at [1171, 502] on textarea at bounding box center [1295, 537] width 346 height 97
paste textarea "Stark failed to ask Alternate account number and Email id from the cx"
click at [1271, 524] on textarea "Stark failed to ask Alternate account number and Email id from the cx" at bounding box center [1295, 537] width 346 height 97
click at [1122, 497] on textarea "Stark failed to ask Alternate account number and Email id from the cx" at bounding box center [1295, 537] width 346 height 97
paste textarea "Call id-20250908-115101"
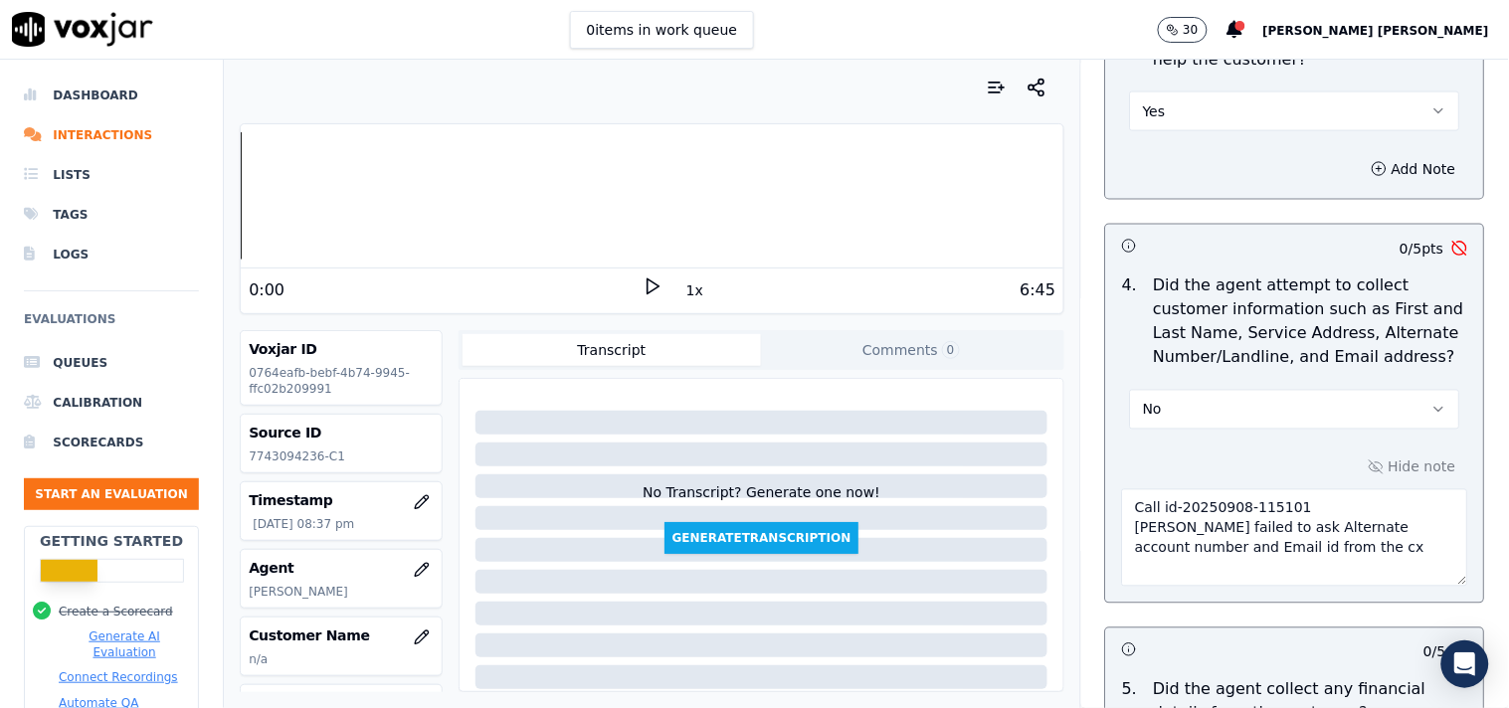
click at [1284, 539] on textarea "Call id-20250908-115101 Stark failed to ask Alternate account number and Email …" at bounding box center [1295, 537] width 346 height 97
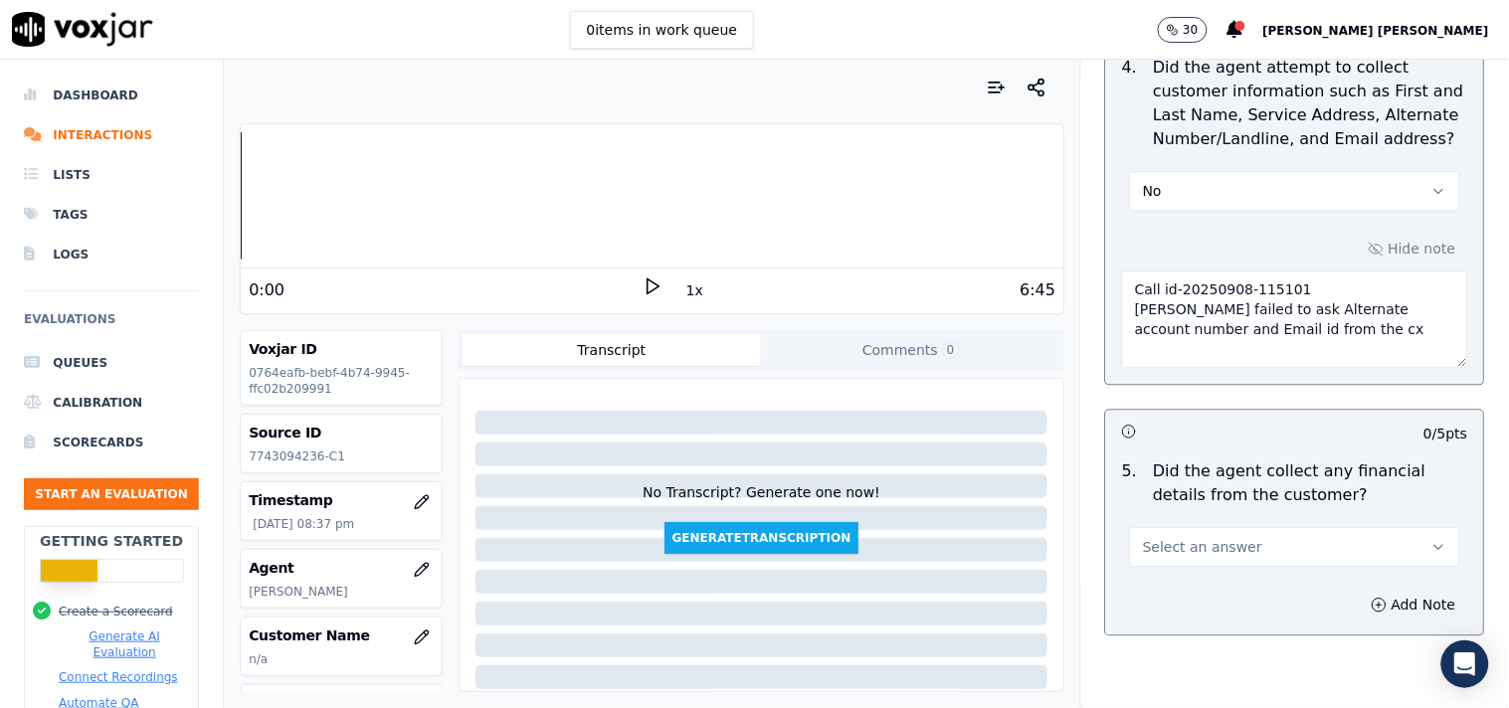
scroll to position [995, 0]
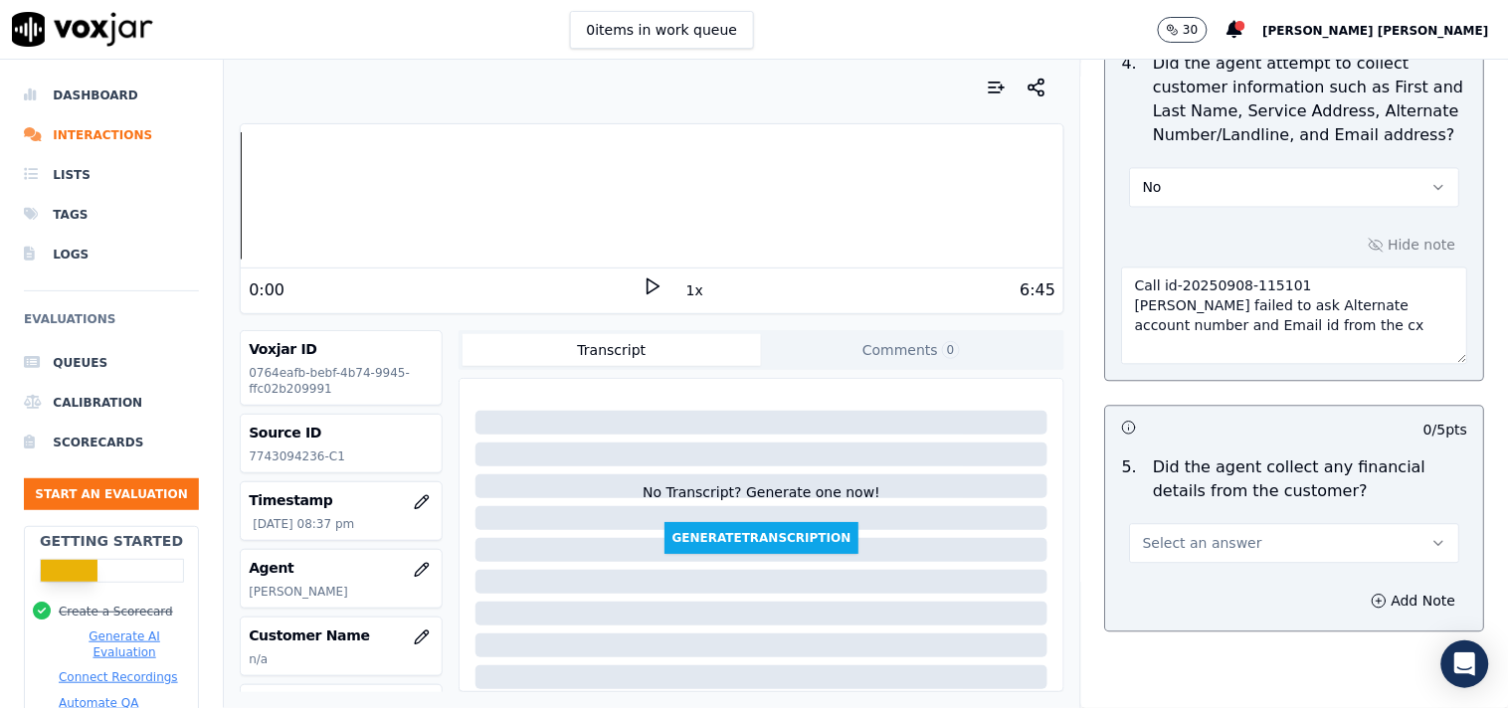
click at [1268, 449] on div "5 . Did the agent collect any financial details from the customer? Select an an…" at bounding box center [1295, 510] width 378 height 123
click at [1259, 524] on button "Select an answer" at bounding box center [1295, 544] width 330 height 40
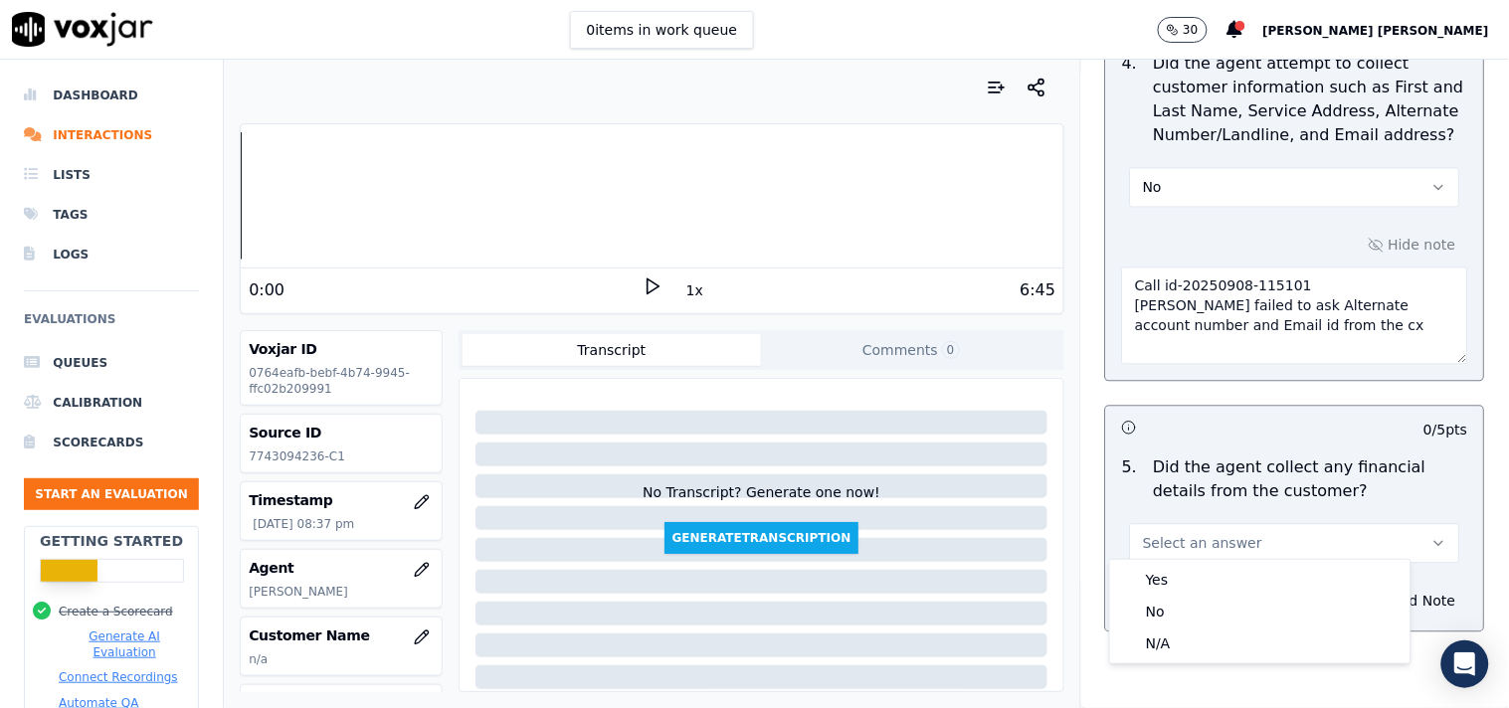
click at [1223, 301] on textarea "Call id-20250908-115101 Stark failed to ask Alternate account number and Email …" at bounding box center [1295, 316] width 346 height 97
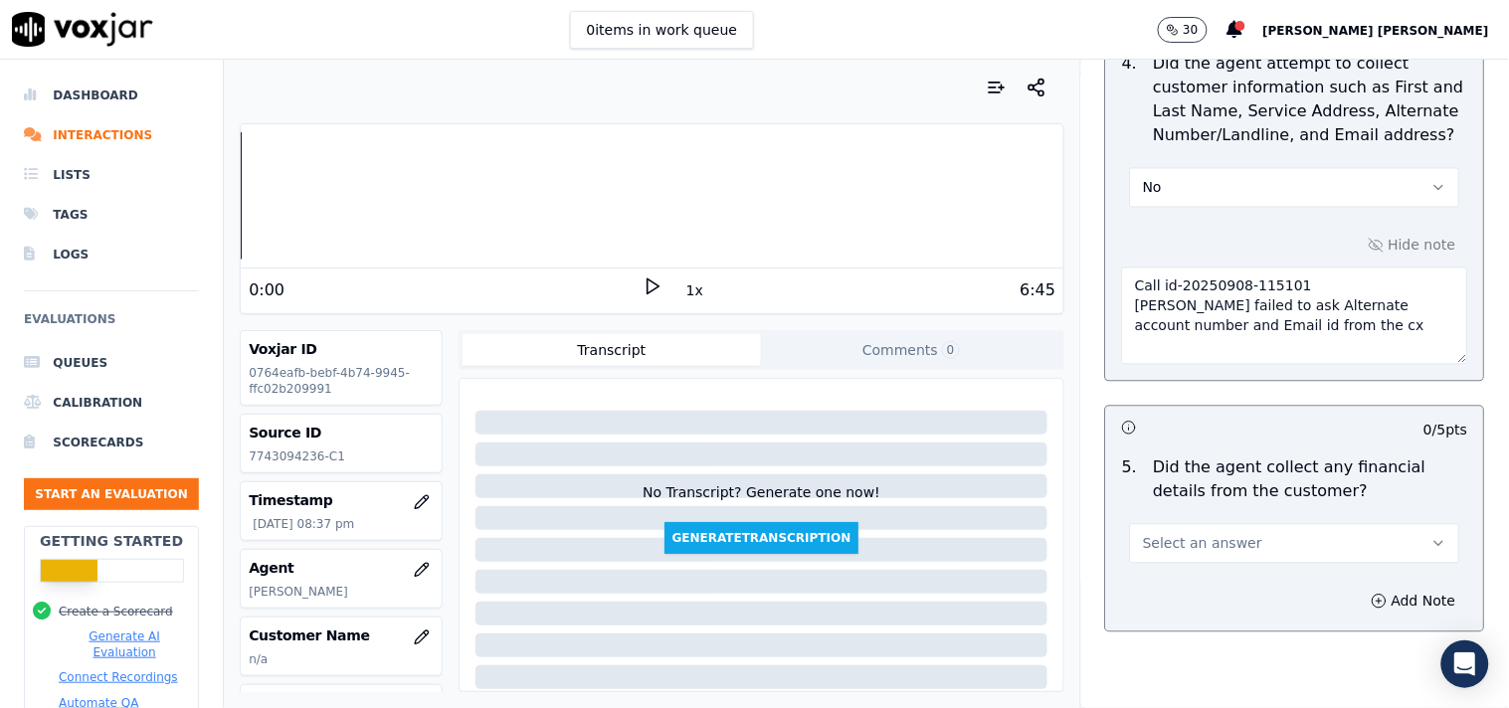
click at [1223, 295] on textarea "Call id-20250908-115101 Stark failed to ask Alternate account number and Email …" at bounding box center [1295, 316] width 346 height 97
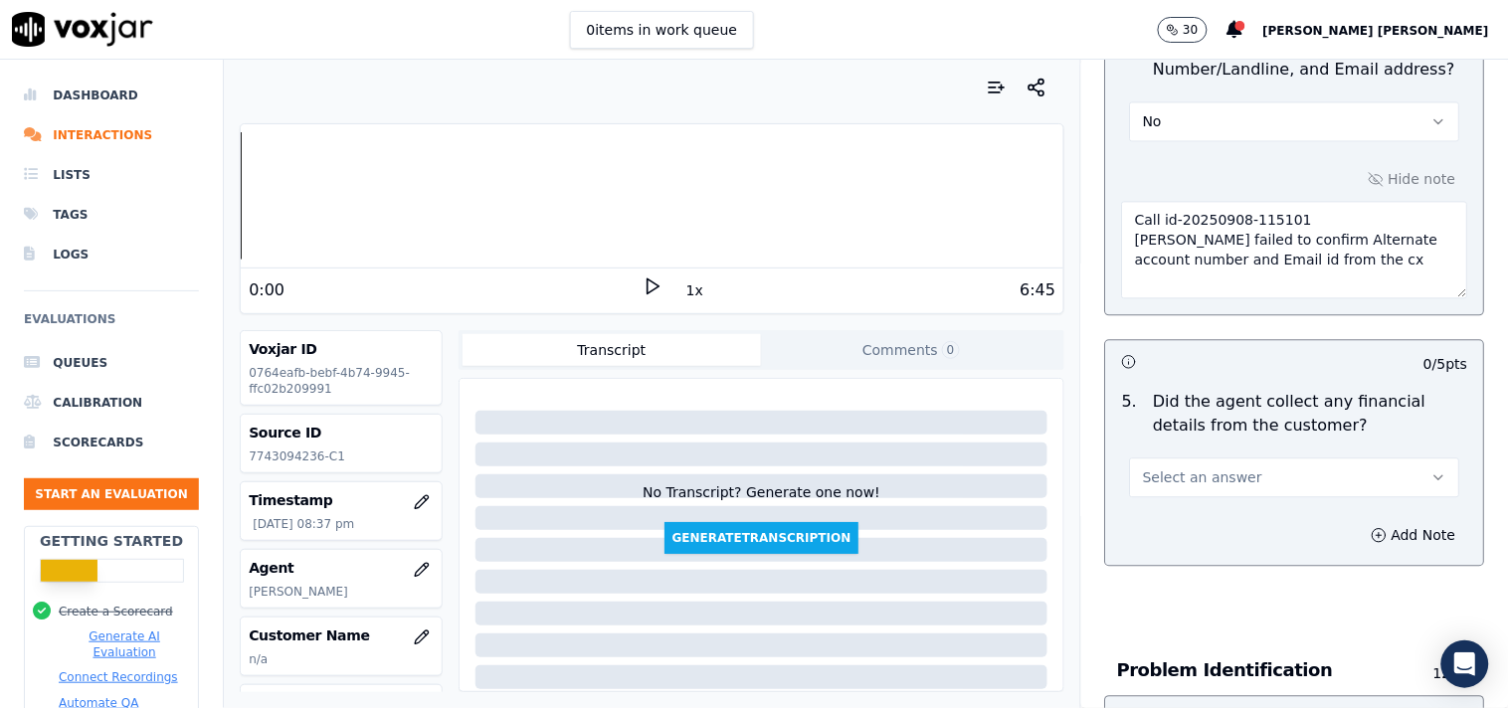
scroll to position [1105, 0]
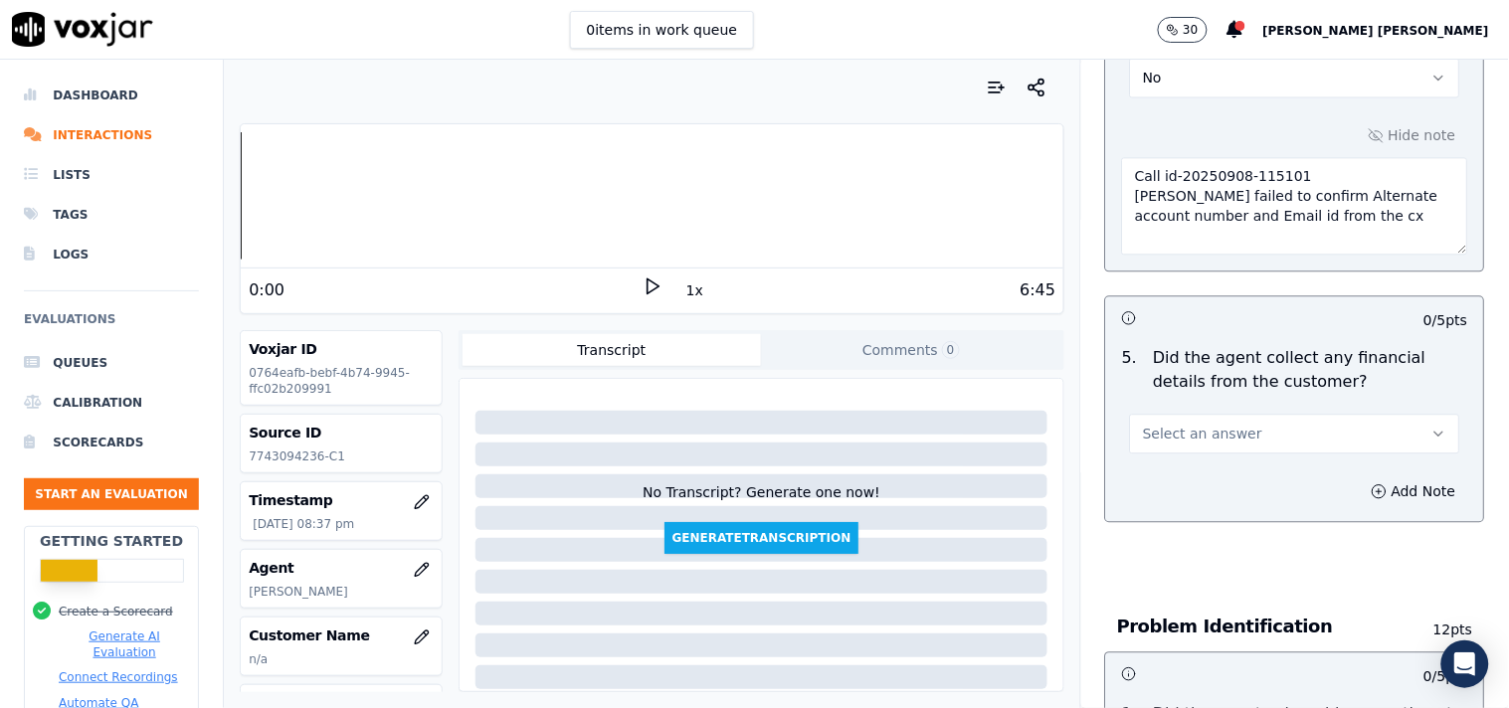
type textarea "Call id-20250908-115101 Stark failed to confirm Alternate account number and Em…"
click at [1255, 436] on button "Select an answer" at bounding box center [1295, 434] width 330 height 40
click at [1179, 485] on div "No" at bounding box center [1260, 501] width 292 height 32
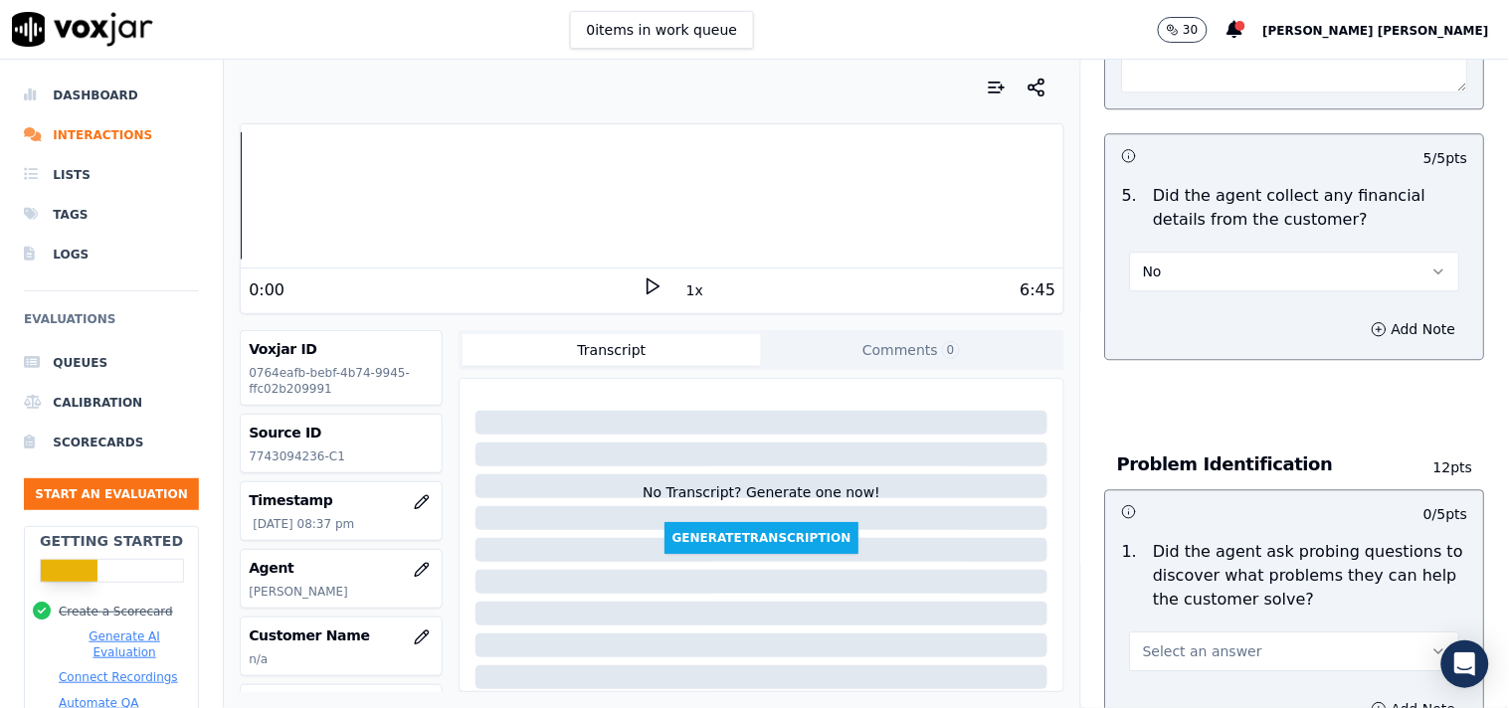
scroll to position [1436, 0]
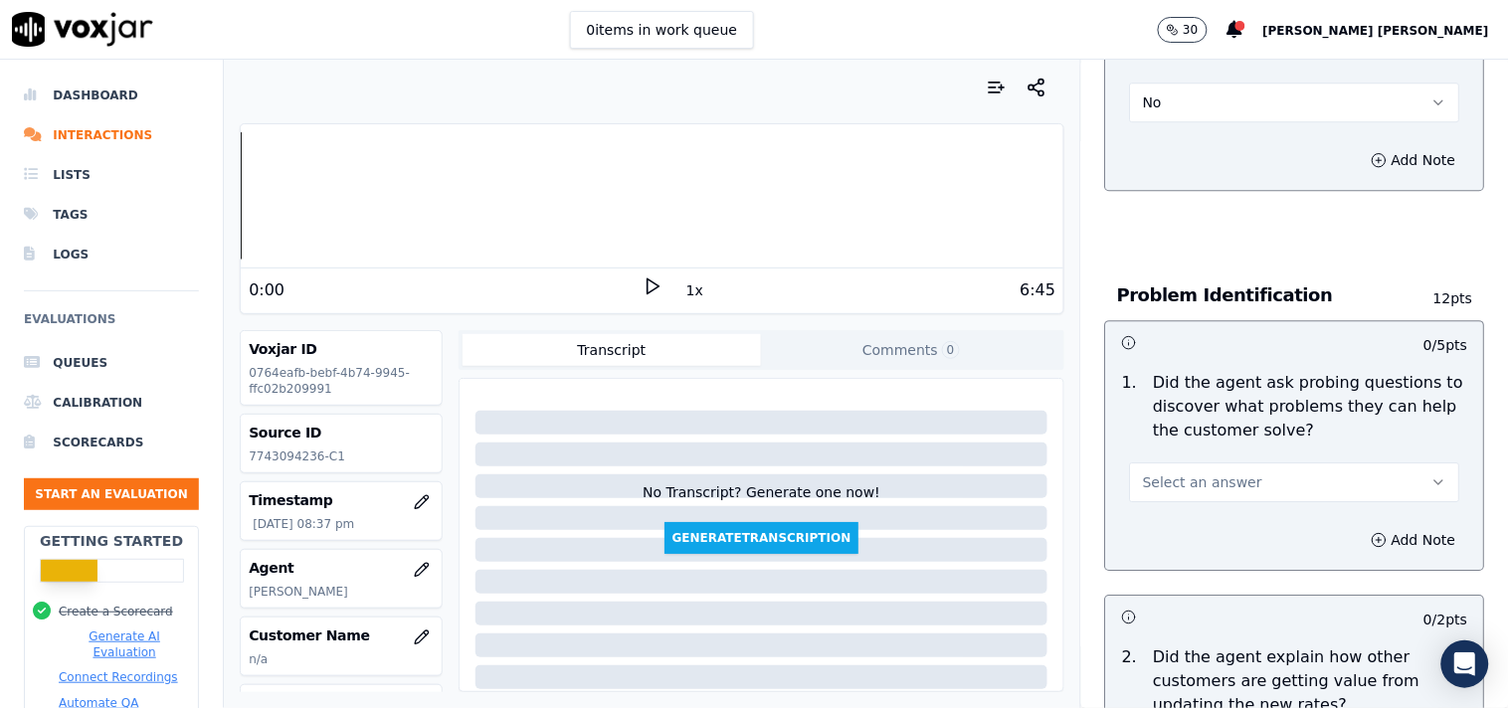
click at [1210, 459] on div "Select an answer" at bounding box center [1295, 481] width 330 height 44
click at [1208, 472] on span "Select an answer" at bounding box center [1202, 482] width 119 height 20
click at [1189, 518] on div "Yes" at bounding box center [1260, 517] width 292 height 32
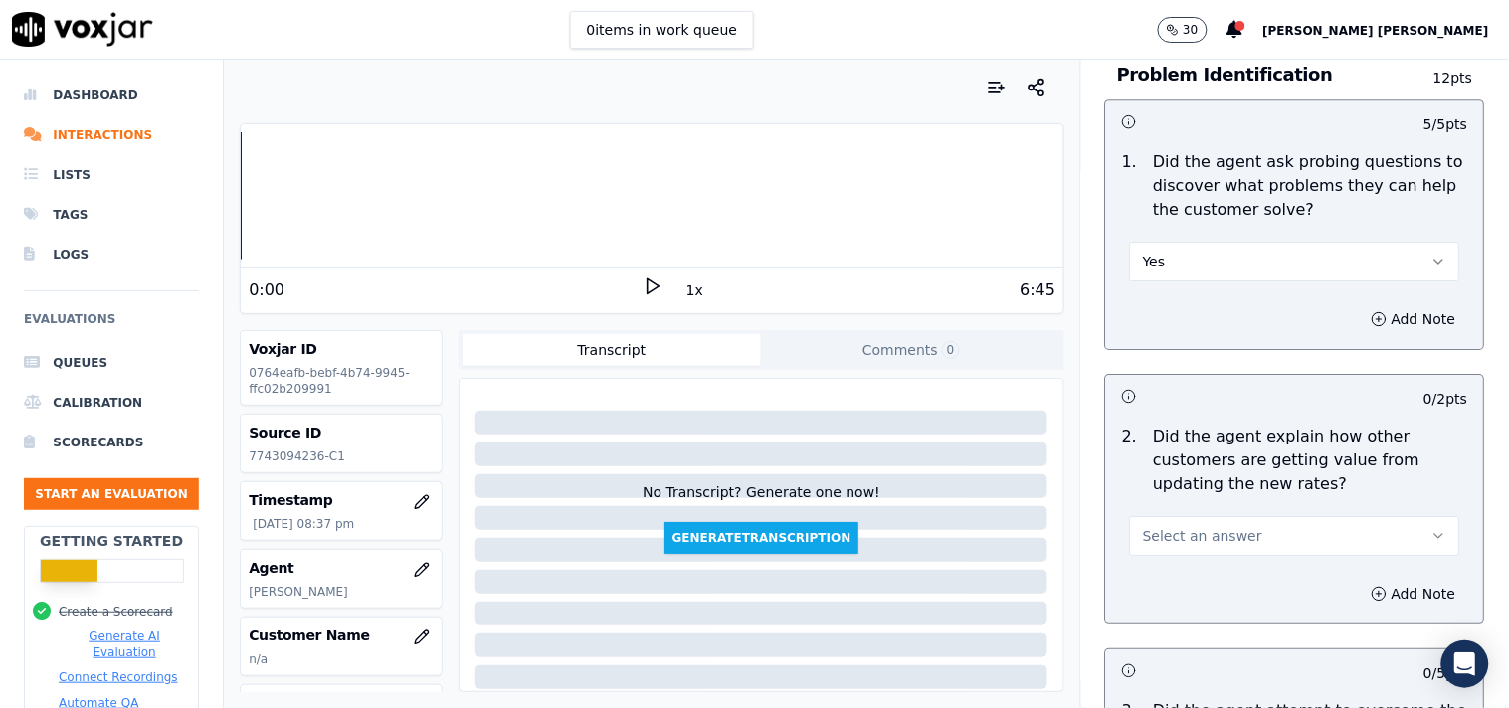
click at [1192, 533] on span "Select an answer" at bounding box center [1202, 536] width 119 height 20
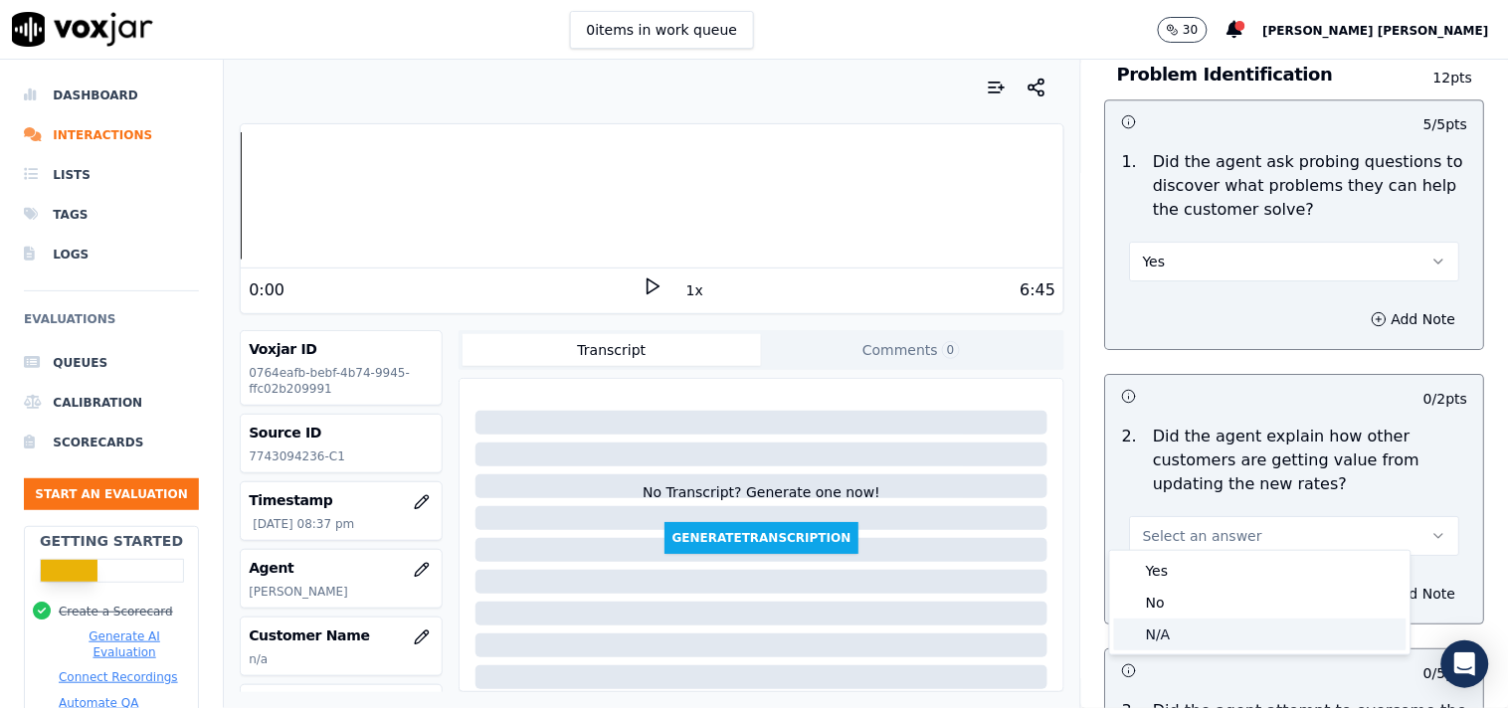
click at [1169, 638] on div "N/A" at bounding box center [1260, 635] width 292 height 32
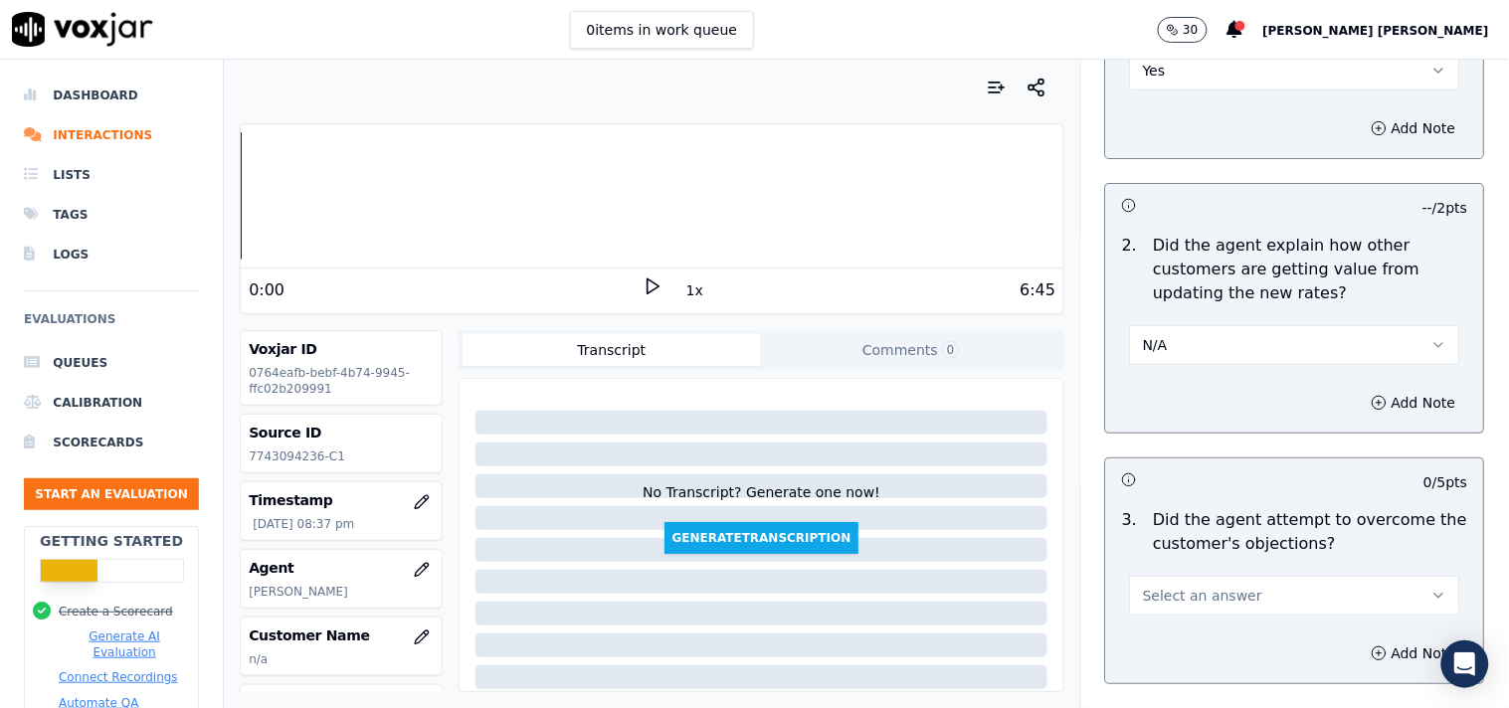
scroll to position [1878, 0]
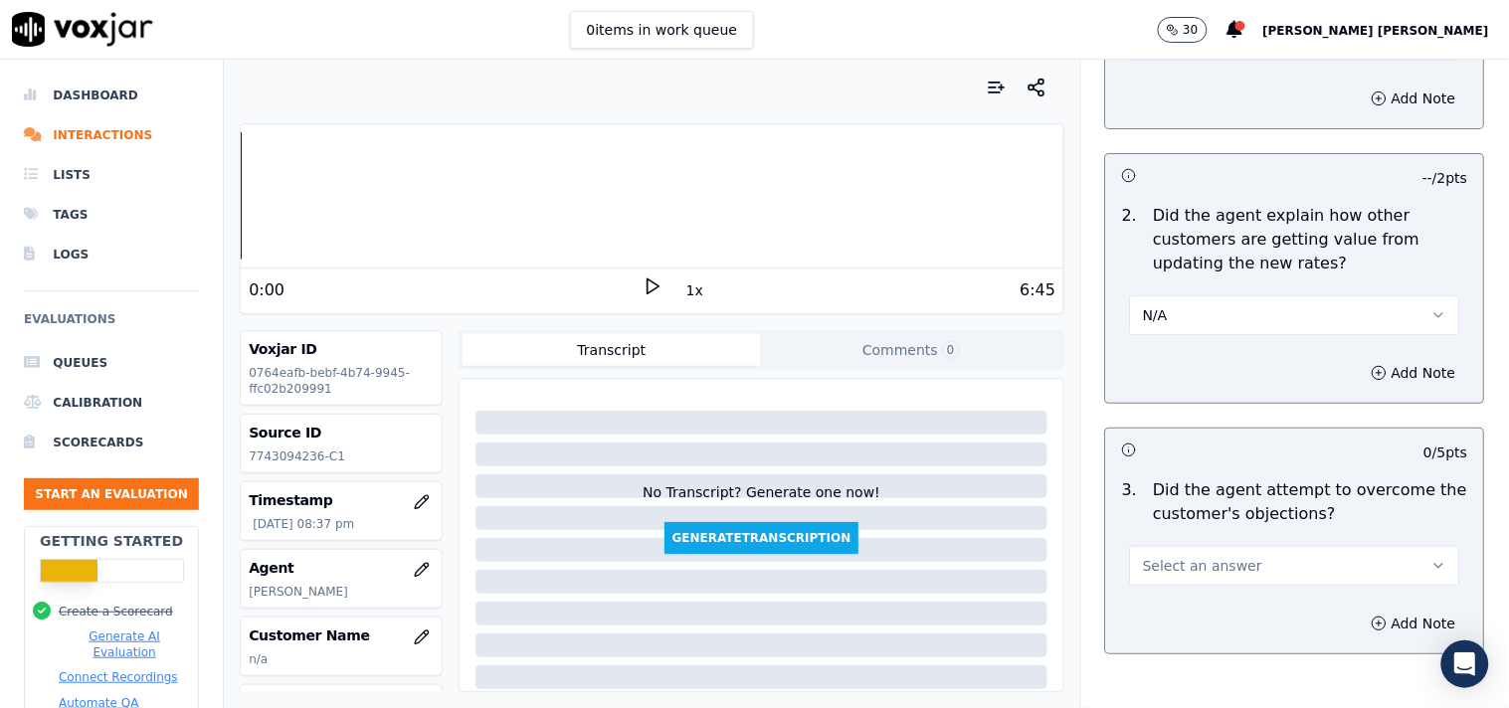
click at [1198, 556] on span "Select an answer" at bounding box center [1202, 566] width 119 height 20
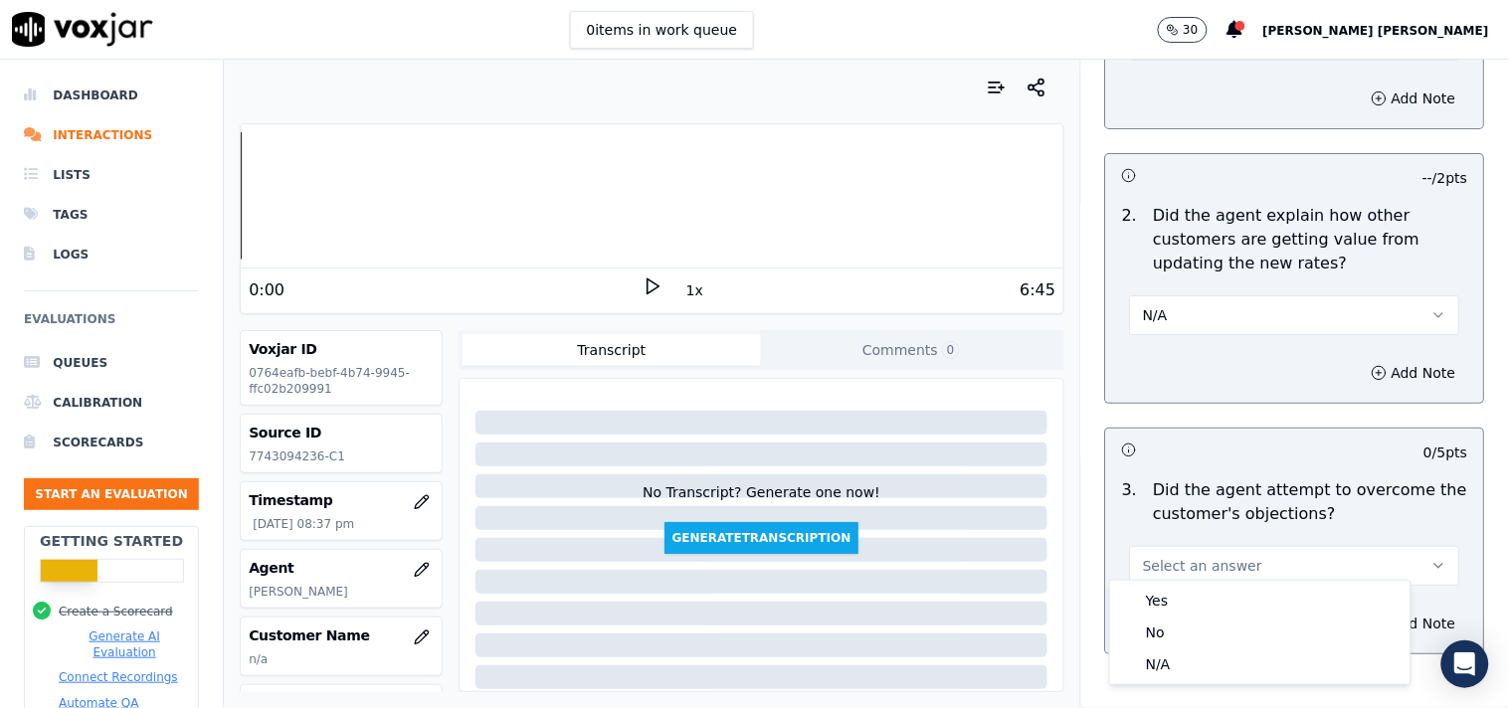
click at [1228, 546] on button "Select an answer" at bounding box center [1295, 566] width 330 height 40
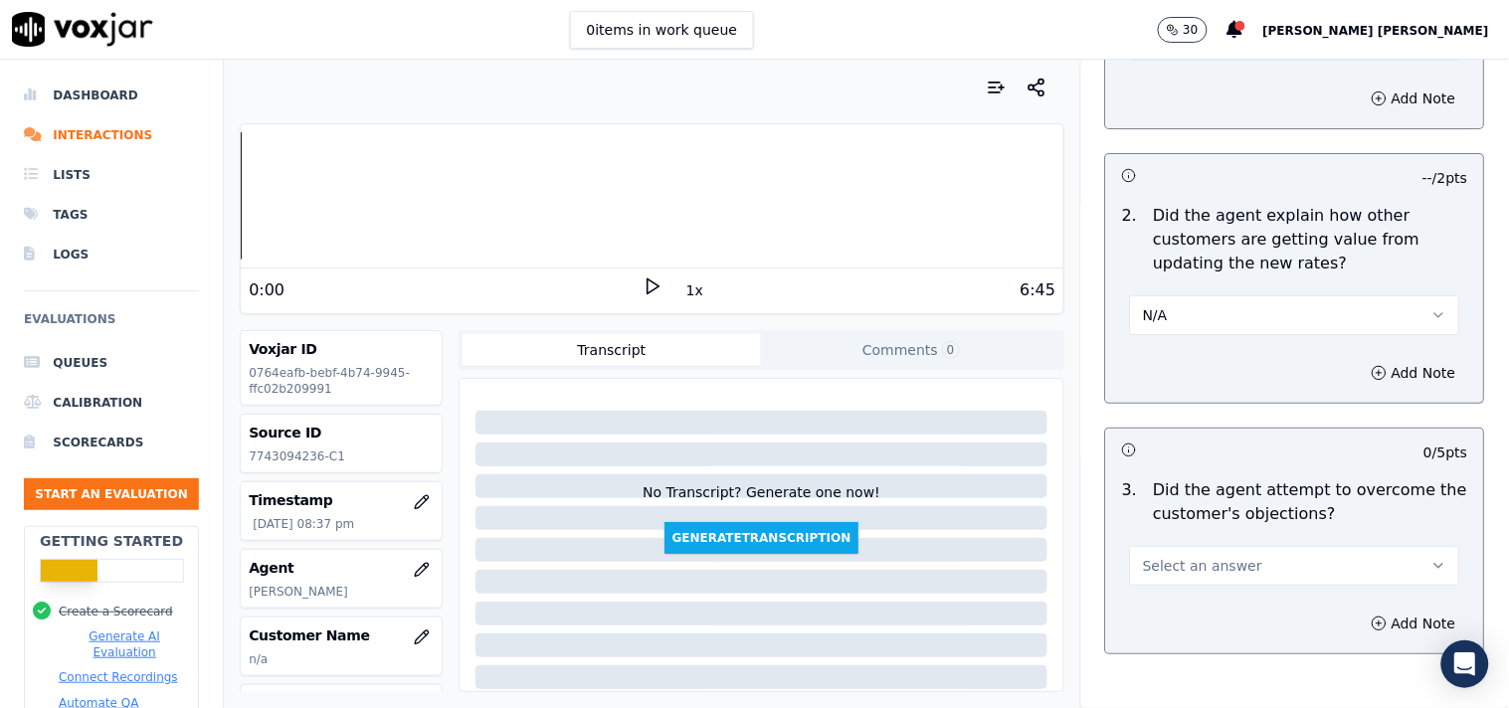
click at [1227, 564] on button "Select an answer" at bounding box center [1295, 566] width 330 height 40
click at [1233, 611] on div "Yes" at bounding box center [1260, 601] width 292 height 32
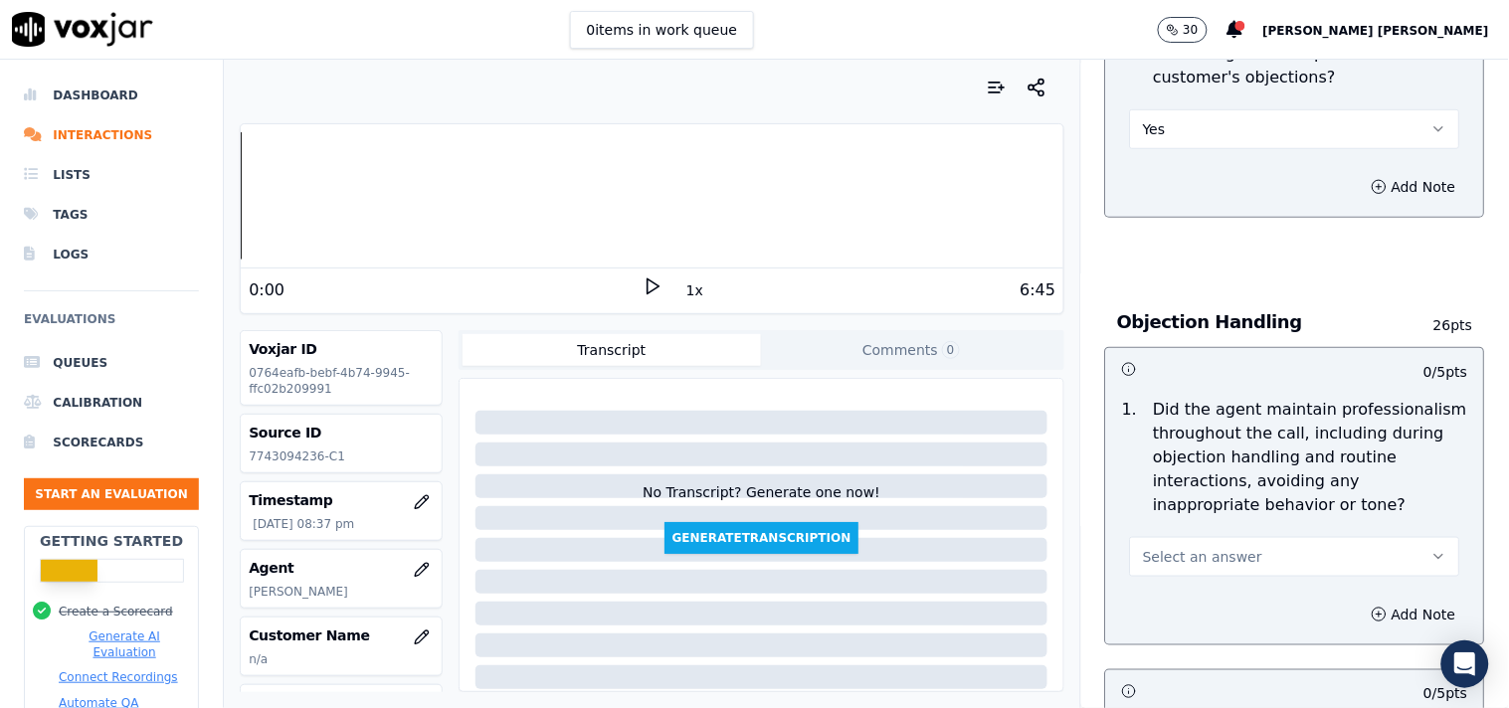
scroll to position [2321, 0]
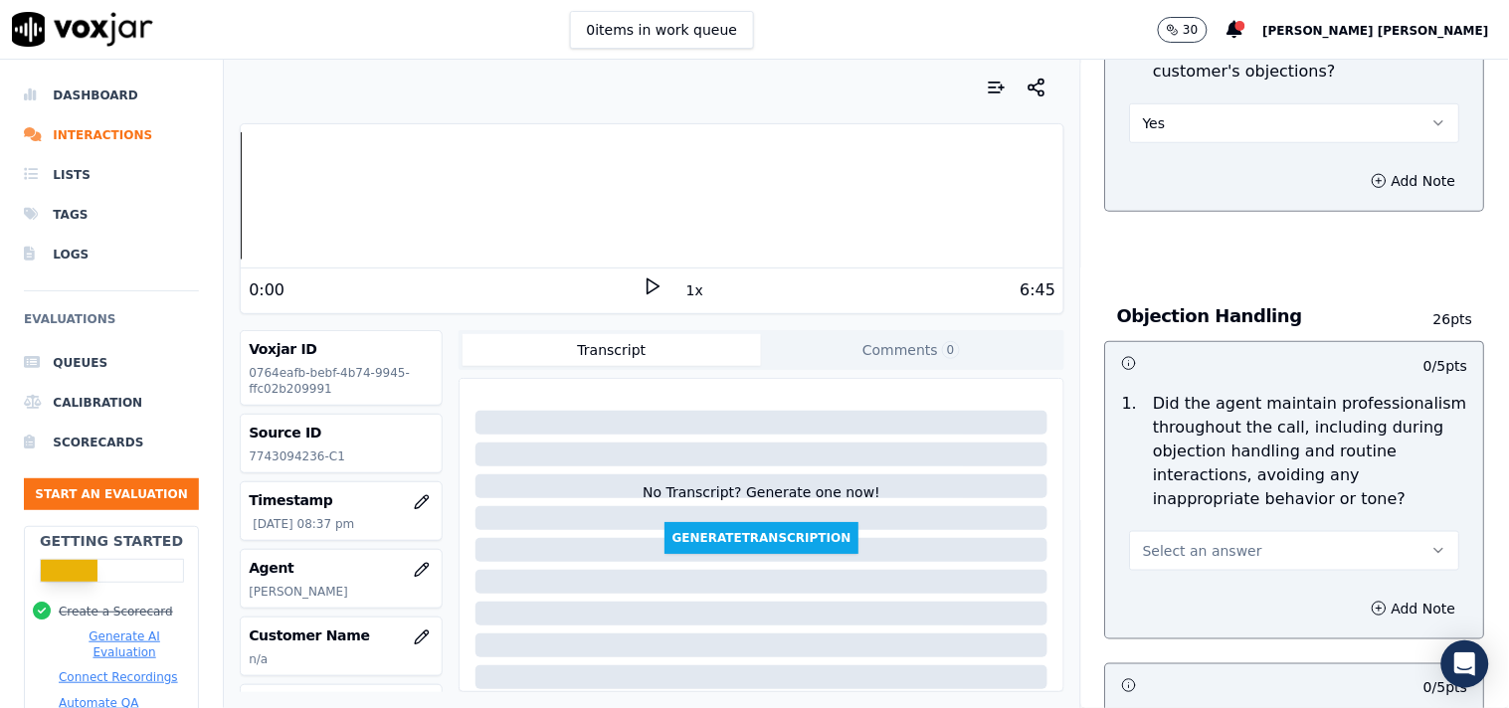
click at [1243, 538] on button "Select an answer" at bounding box center [1295, 551] width 330 height 40
click at [1217, 572] on div "Yes" at bounding box center [1260, 587] width 292 height 32
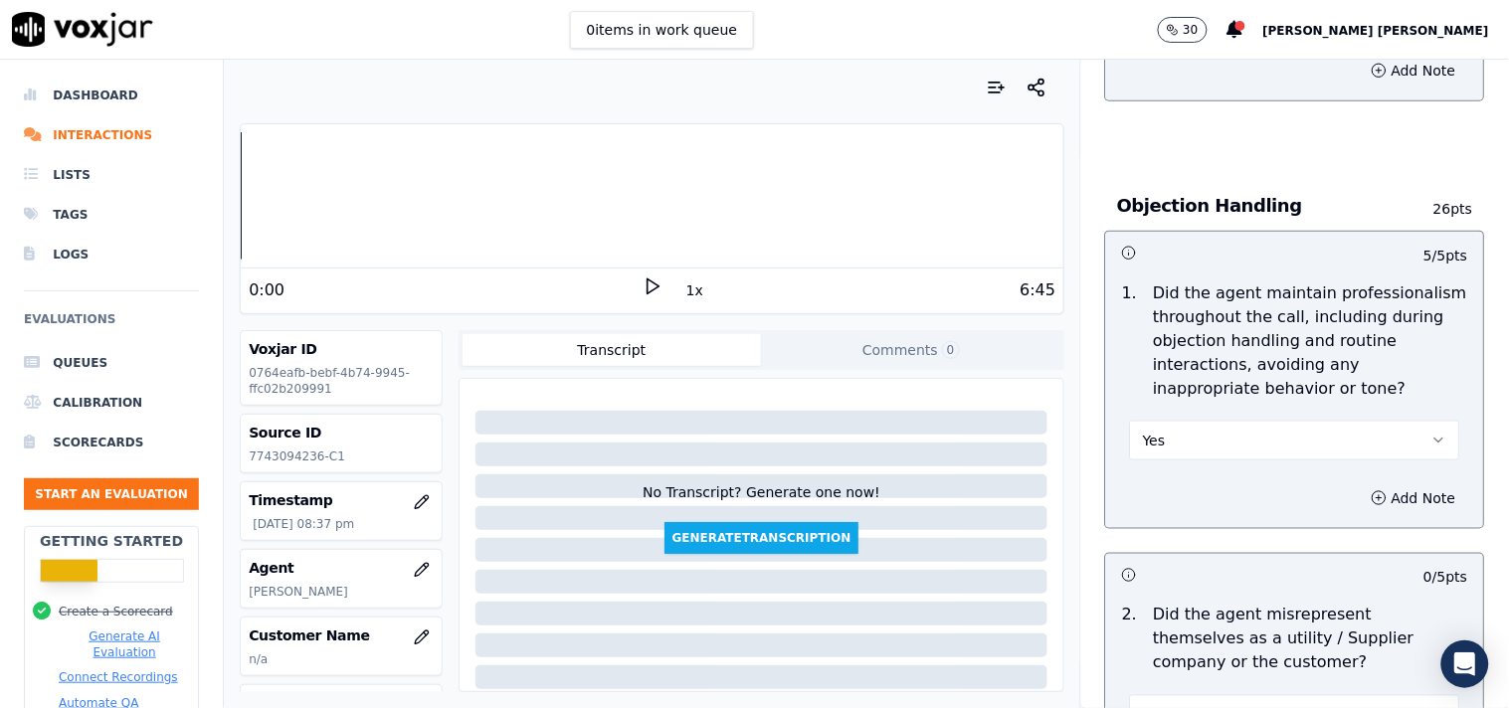
scroll to position [2762, 0]
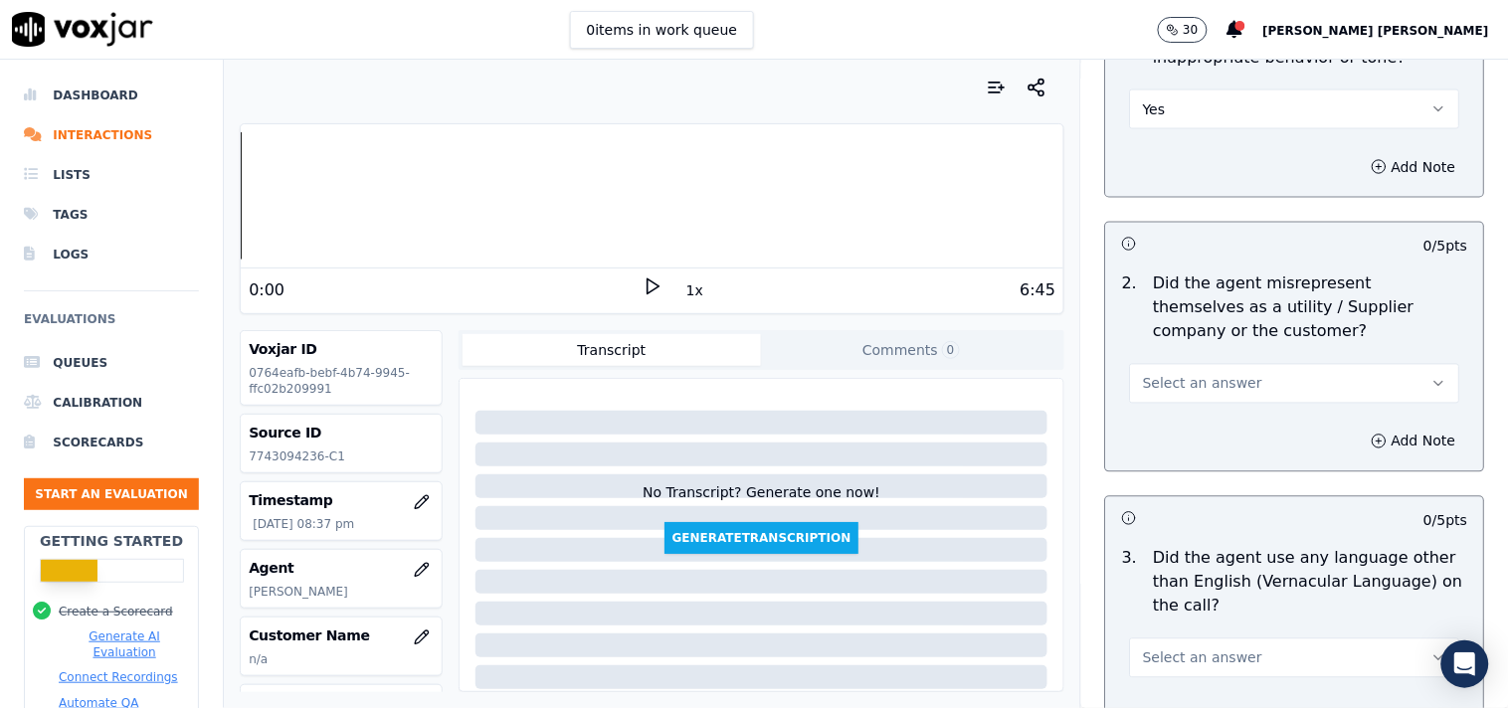
click at [1204, 376] on span "Select an answer" at bounding box center [1202, 384] width 119 height 20
drag, startPoint x: 1198, startPoint y: 474, endPoint x: 1206, endPoint y: 448, distance: 28.0
click at [1206, 448] on div "Yes No N/A" at bounding box center [1260, 451] width 300 height 103
click at [1206, 448] on div "No" at bounding box center [1260, 452] width 292 height 32
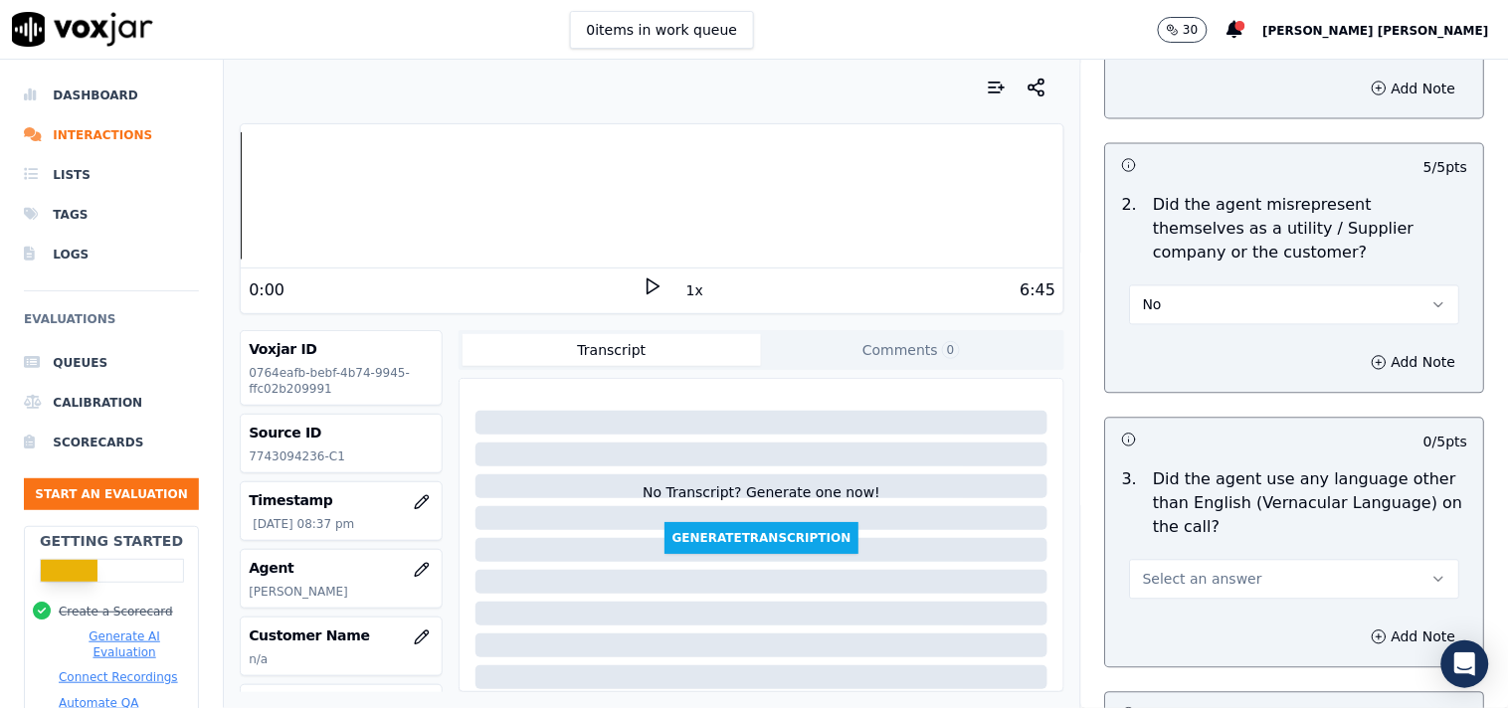
scroll to position [2873, 0]
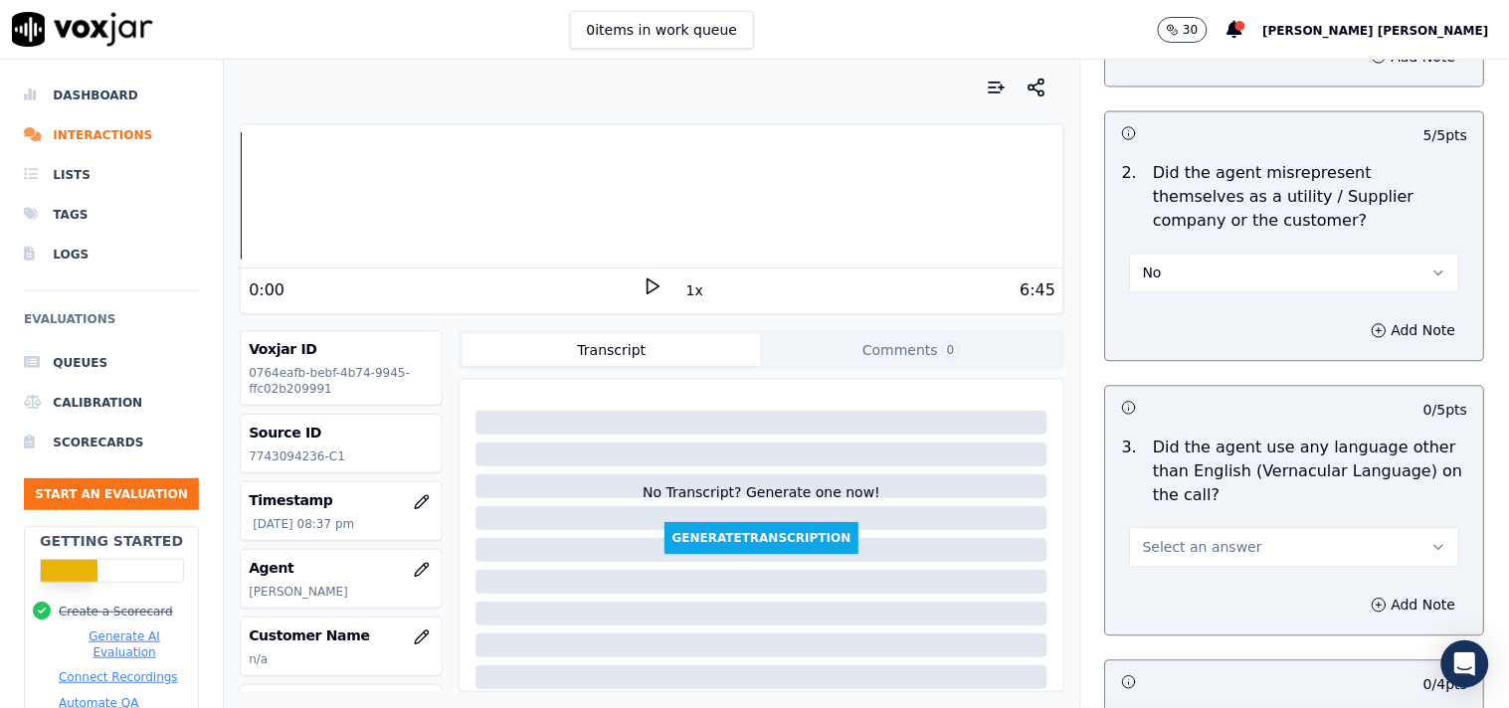
click at [1213, 512] on div "Select an answer" at bounding box center [1295, 538] width 362 height 60
click at [1208, 544] on span "Select an answer" at bounding box center [1202, 548] width 119 height 20
click at [1211, 609] on div "No" at bounding box center [1260, 616] width 292 height 32
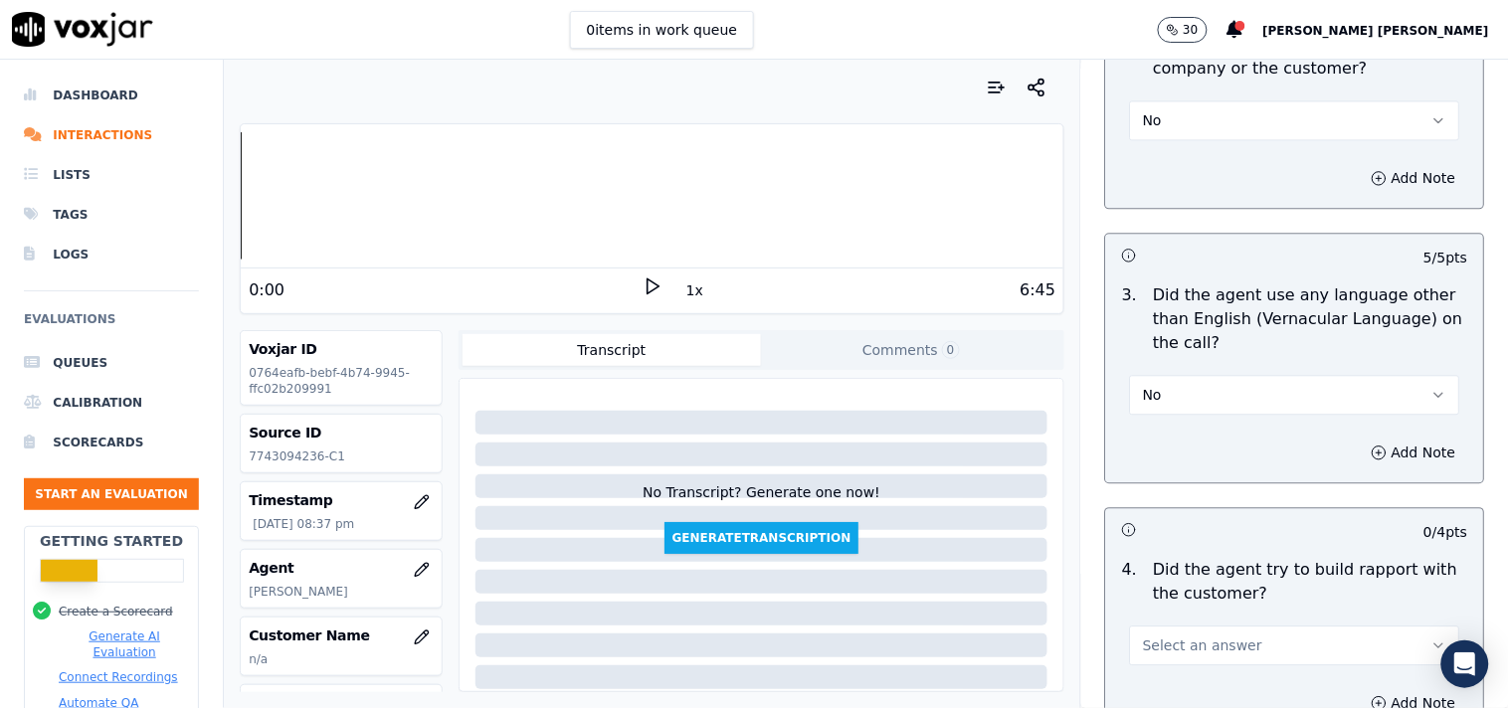
scroll to position [3205, 0]
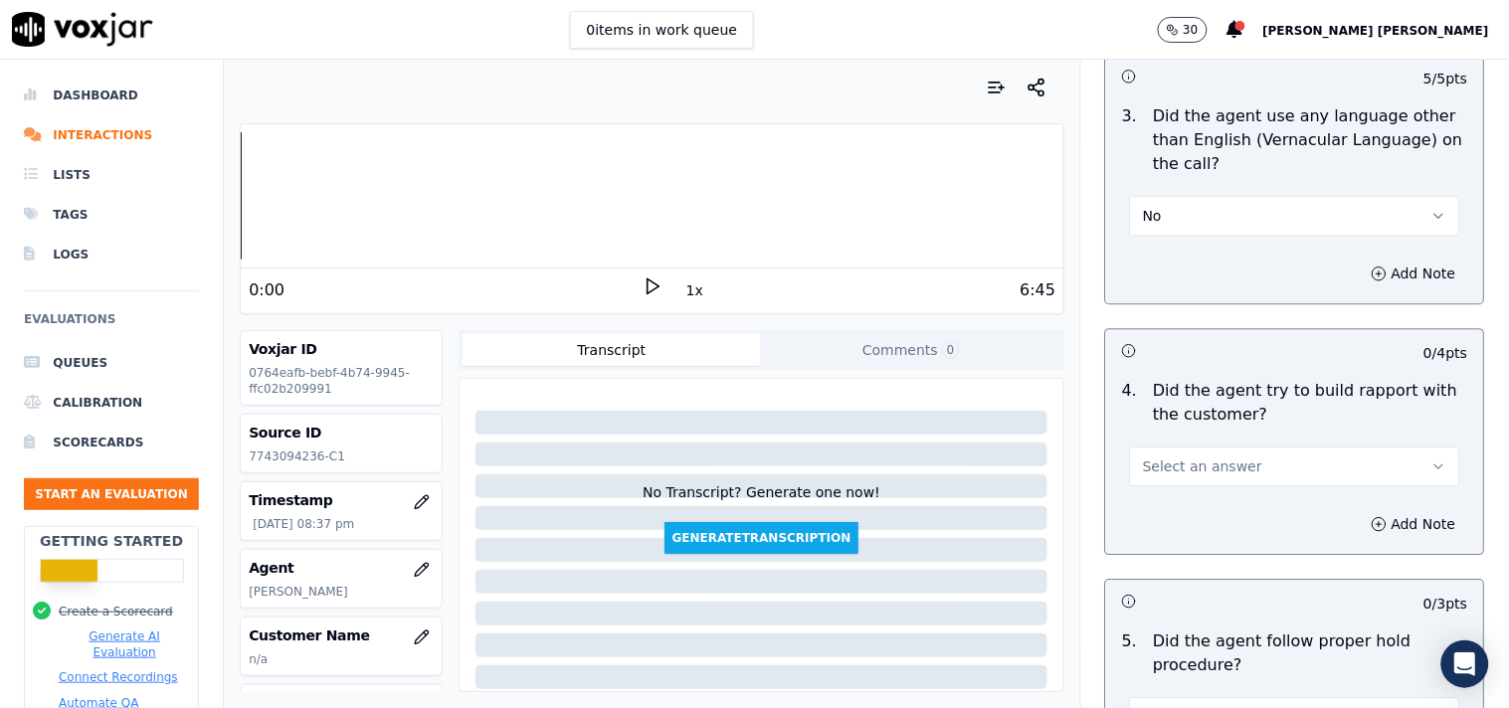
click at [1198, 404] on p "Did the agent try to build rapport with the customer?" at bounding box center [1311, 403] width 314 height 48
click at [1198, 457] on span "Select an answer" at bounding box center [1202, 467] width 119 height 20
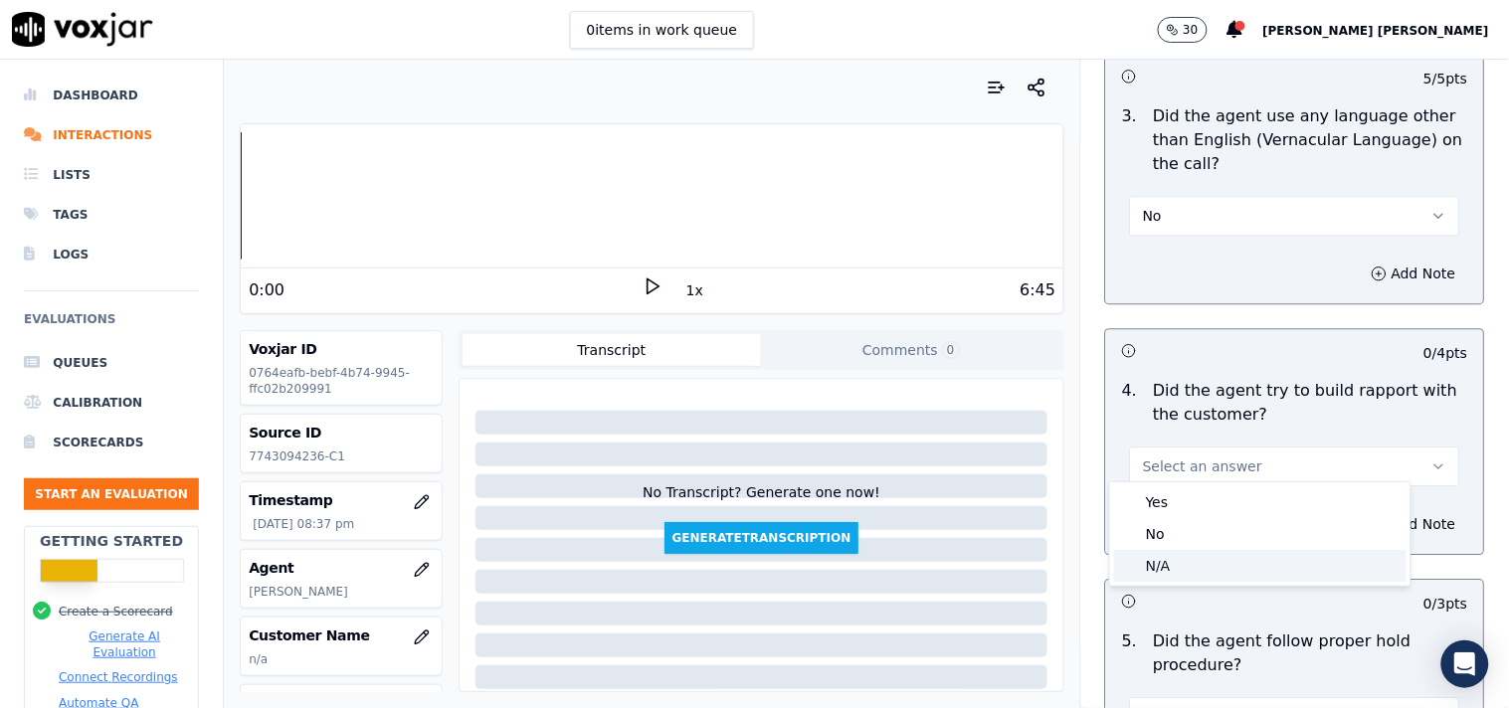
click at [1189, 552] on div "N/A" at bounding box center [1260, 566] width 292 height 32
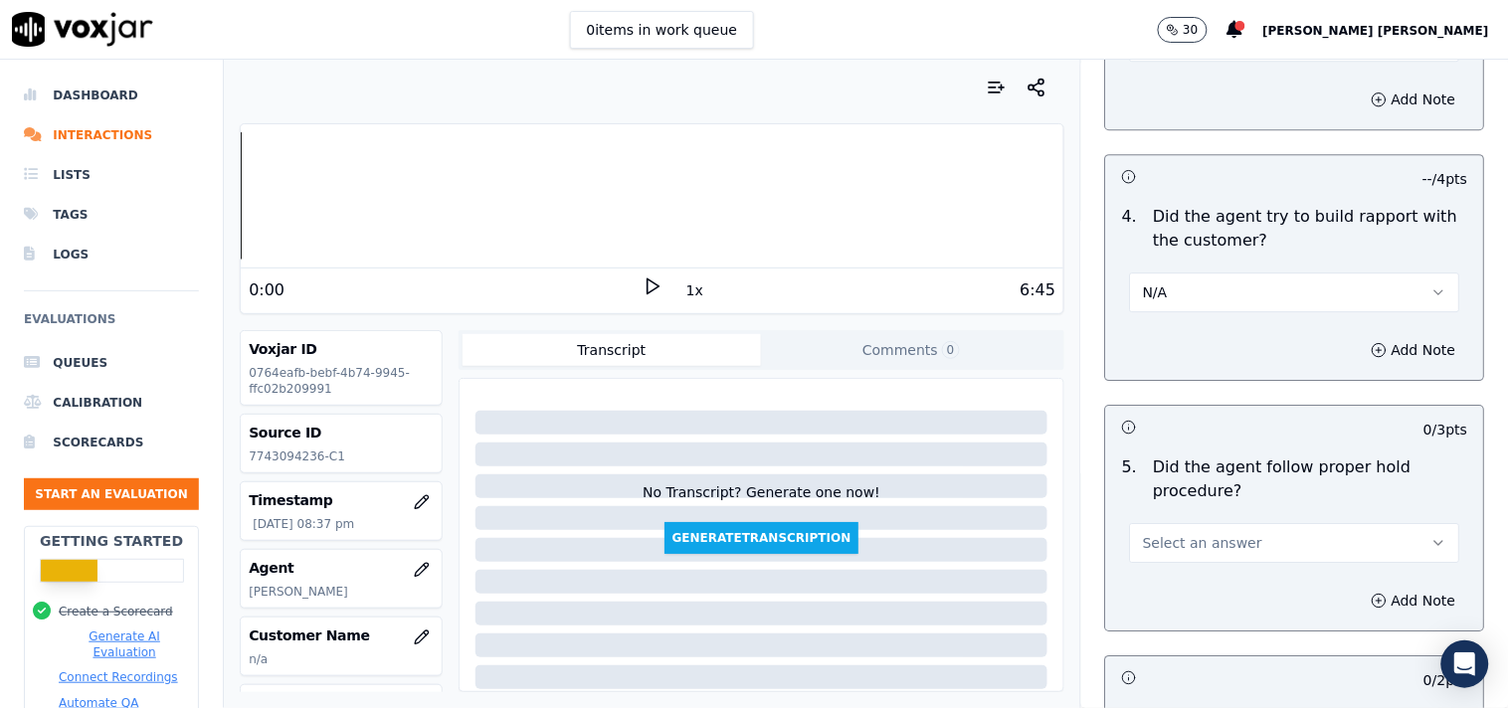
scroll to position [3426, 0]
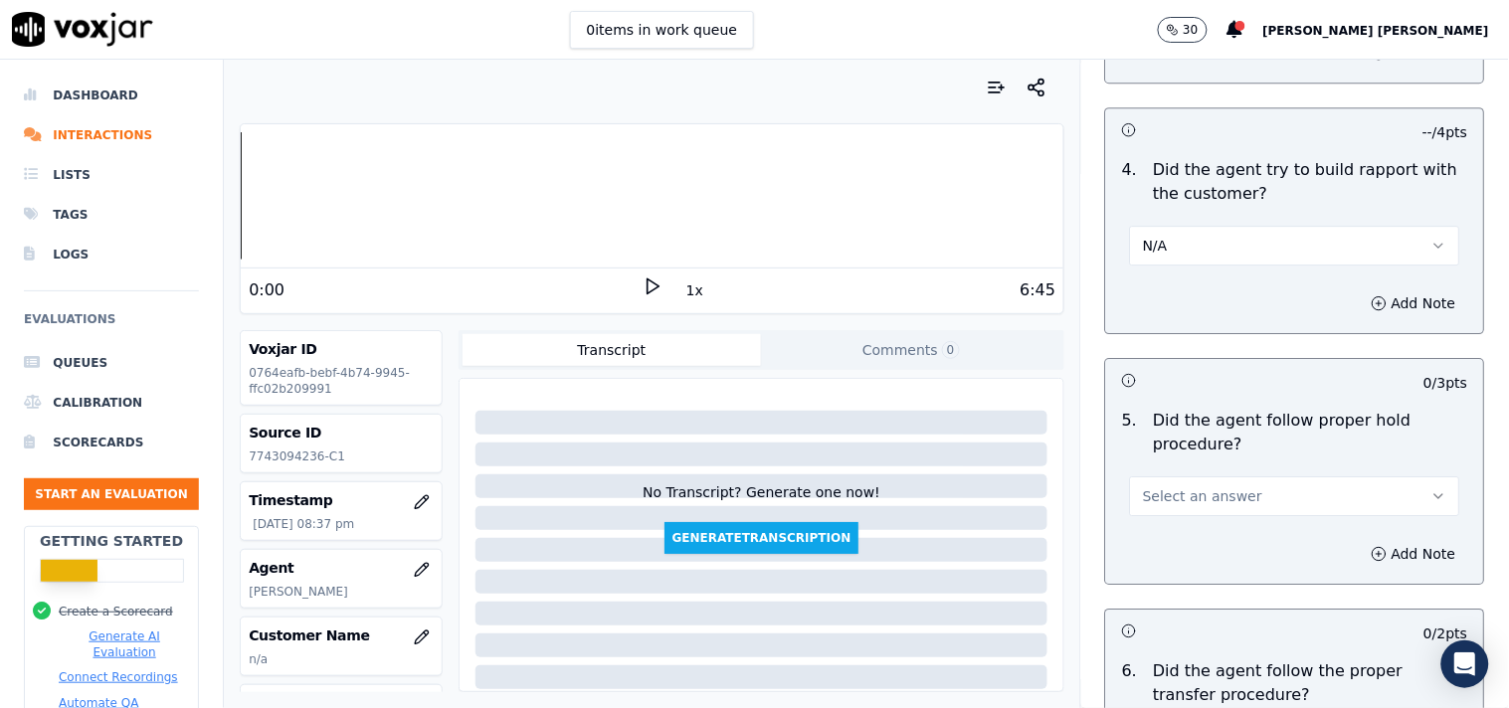
click at [1197, 508] on div "5 . Did the agent follow proper hold procedure? Select an answer" at bounding box center [1295, 462] width 378 height 123
click at [1201, 494] on span "Select an answer" at bounding box center [1202, 496] width 119 height 20
click at [1176, 535] on div "Yes" at bounding box center [1260, 532] width 292 height 32
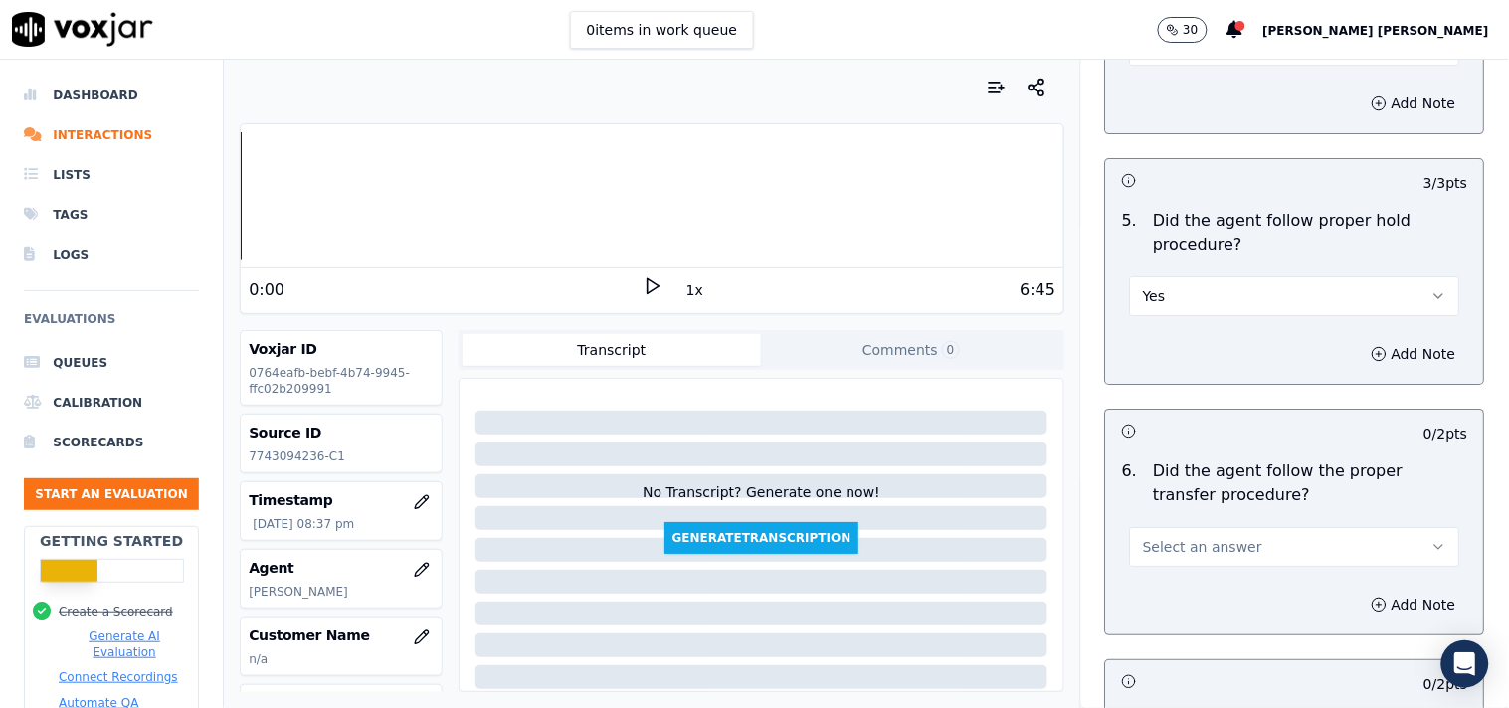
scroll to position [3646, 0]
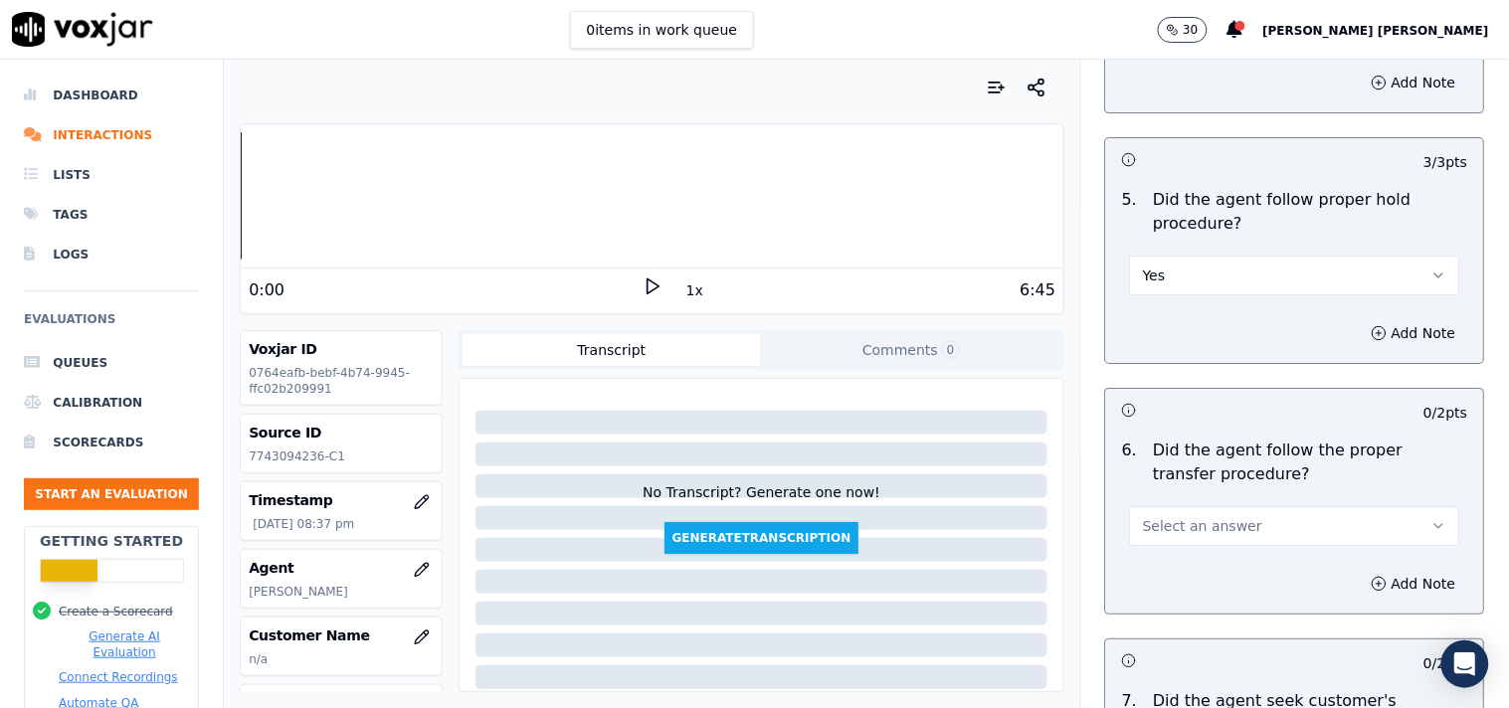
click at [1202, 522] on span "Select an answer" at bounding box center [1202, 526] width 119 height 20
click at [1190, 554] on div "Yes" at bounding box center [1260, 562] width 292 height 32
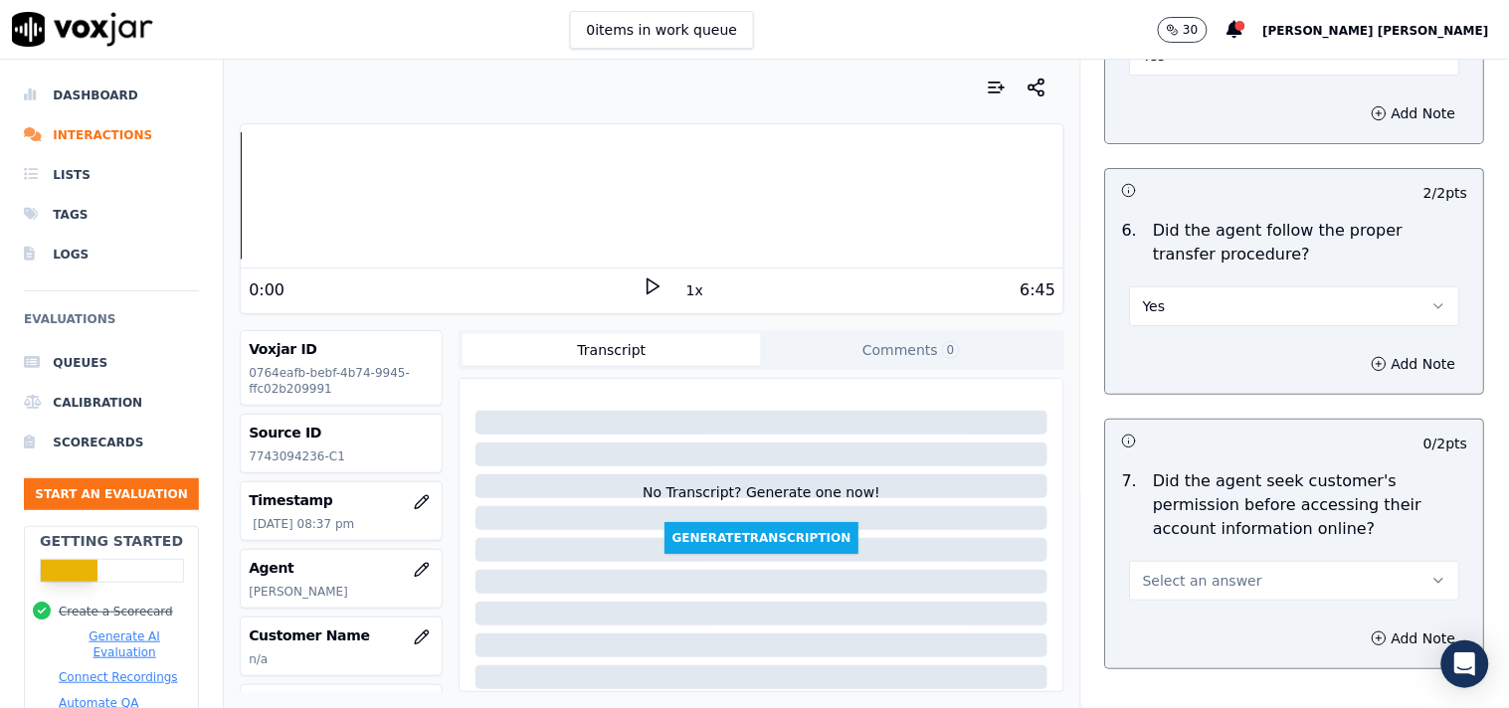
scroll to position [3867, 0]
click at [1189, 575] on span "Select an answer" at bounding box center [1202, 580] width 119 height 20
click at [1164, 632] on div "No" at bounding box center [1260, 648] width 292 height 32
click at [1360, 638] on button "Add Note" at bounding box center [1414, 638] width 108 height 28
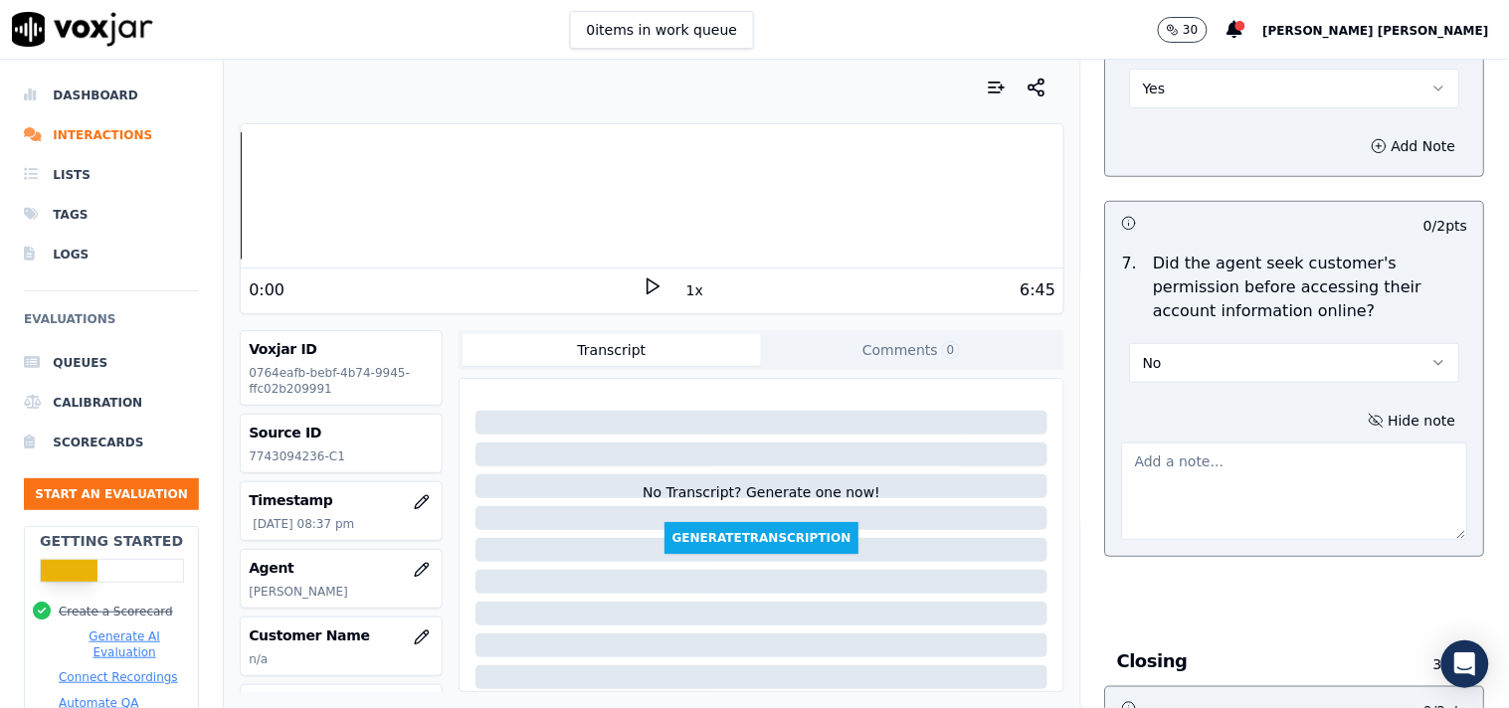
scroll to position [4089, 0]
click at [1217, 468] on textarea at bounding box center [1295, 486] width 346 height 97
paste textarea "Call id-20250909-124641 @04:47-Stark inform the National Grid account number (W…"
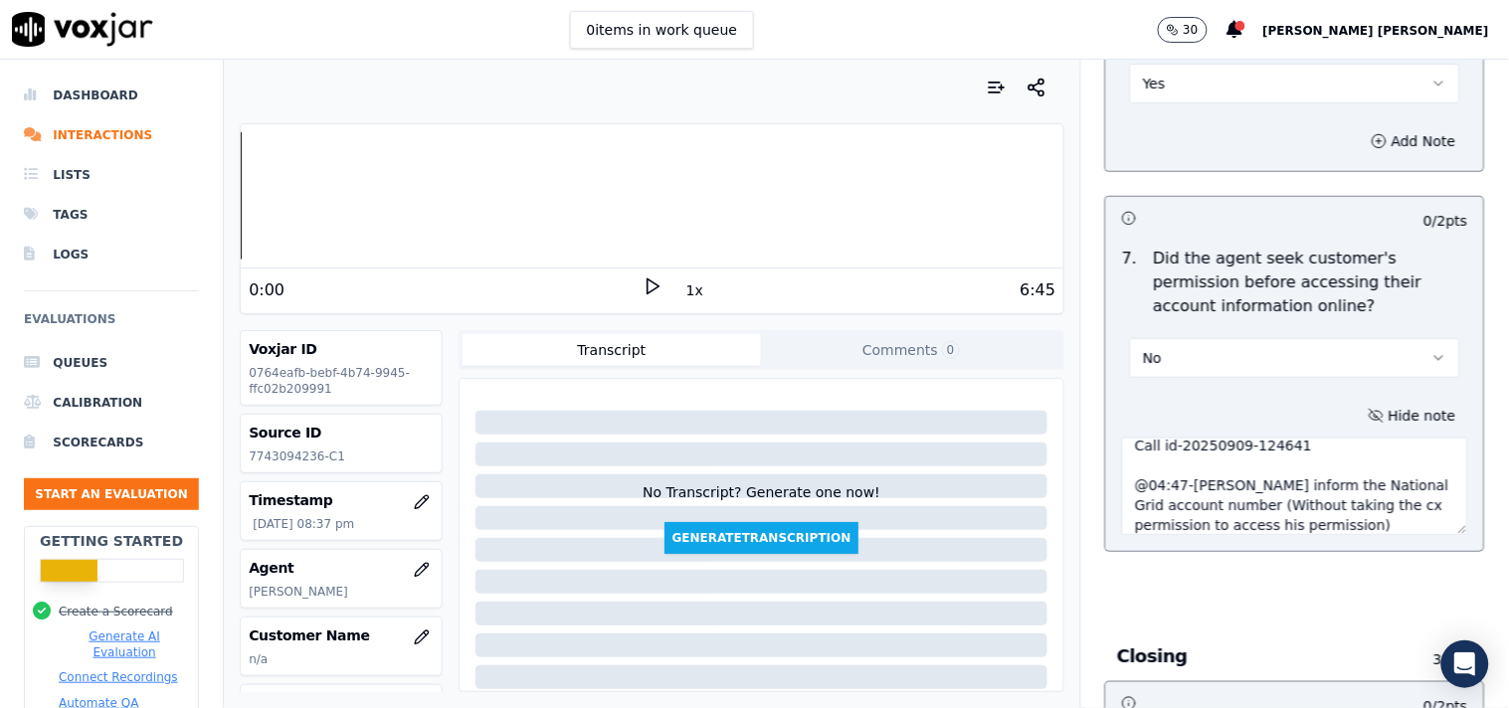
scroll to position [20, 0]
type textarea "Call id-20250909-124641 @04:47-Stark inform the National Grid account number (W…"
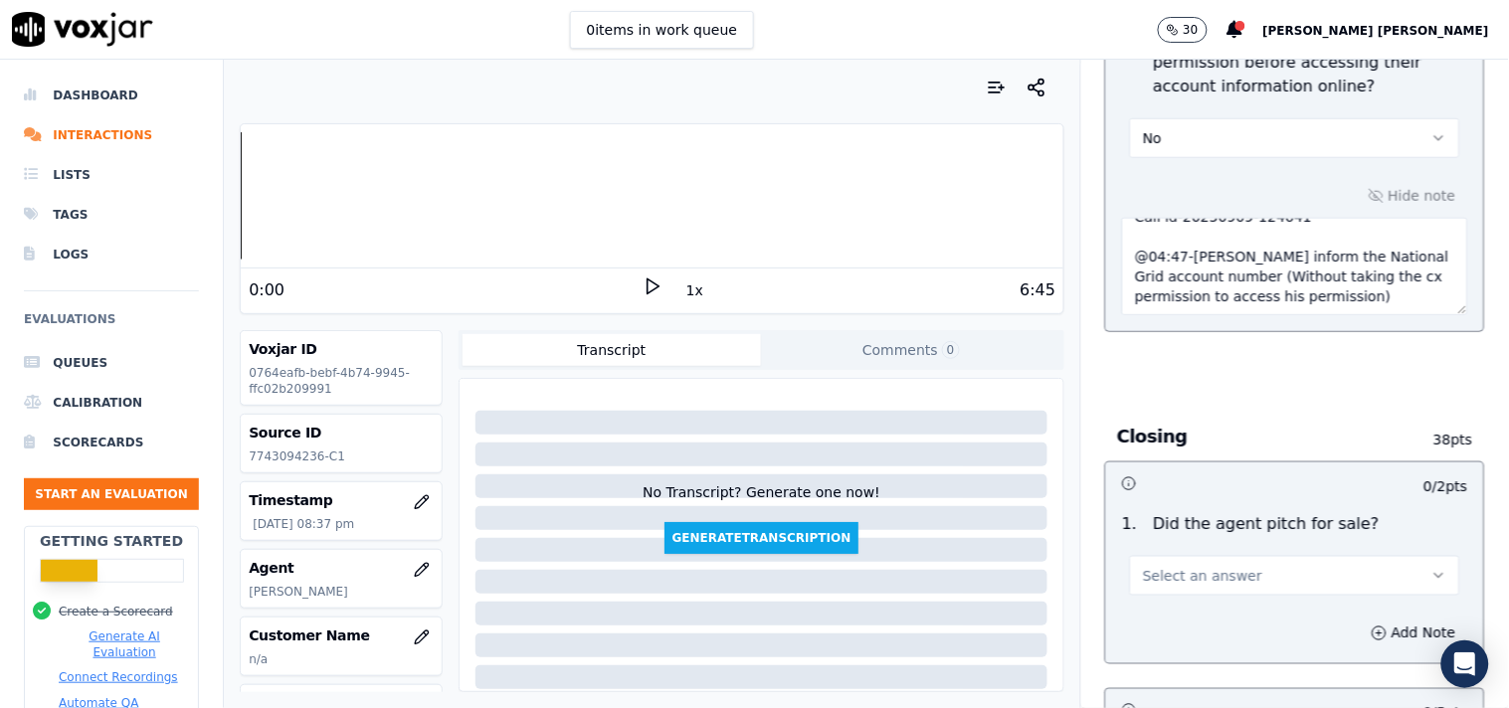
scroll to position [4310, 0]
click at [1189, 565] on span "Select an answer" at bounding box center [1202, 575] width 119 height 20
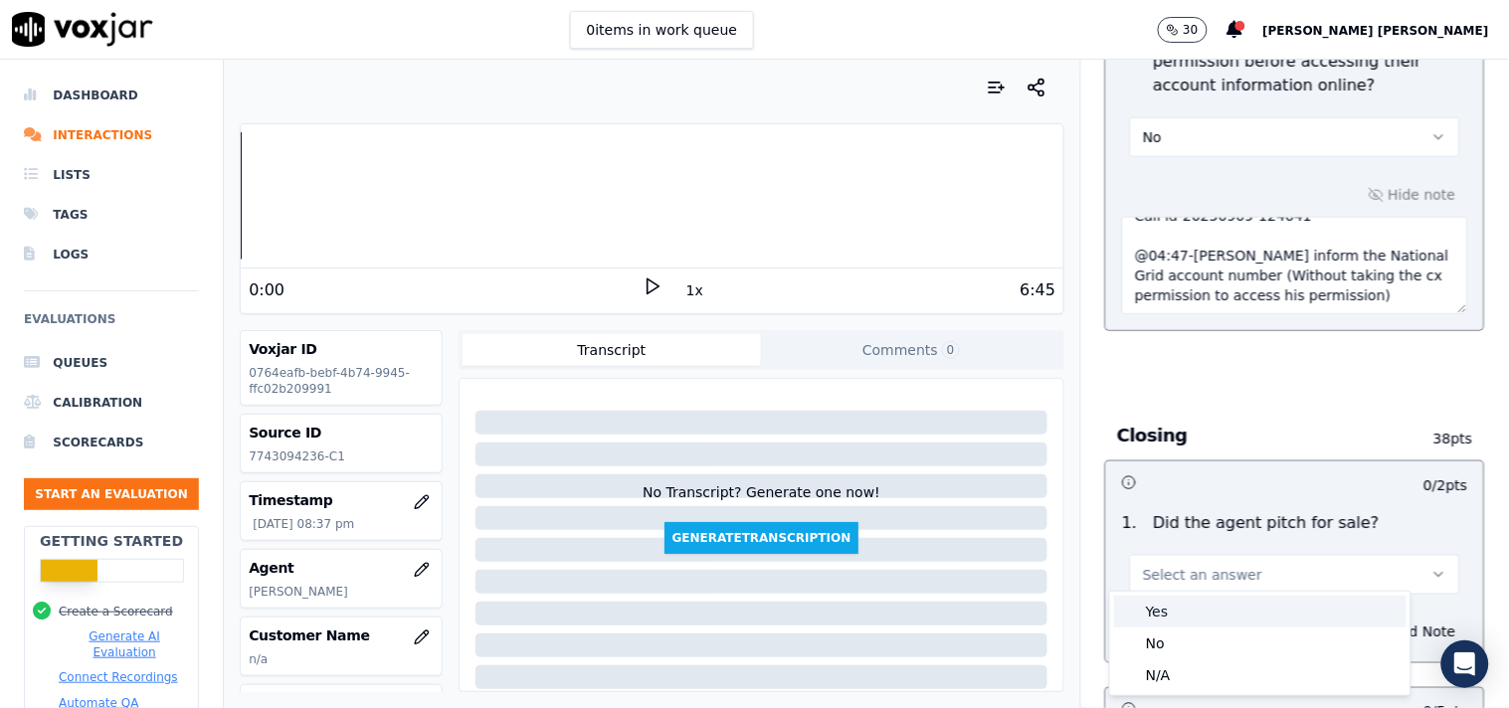
click at [1180, 596] on div "Yes" at bounding box center [1260, 612] width 292 height 32
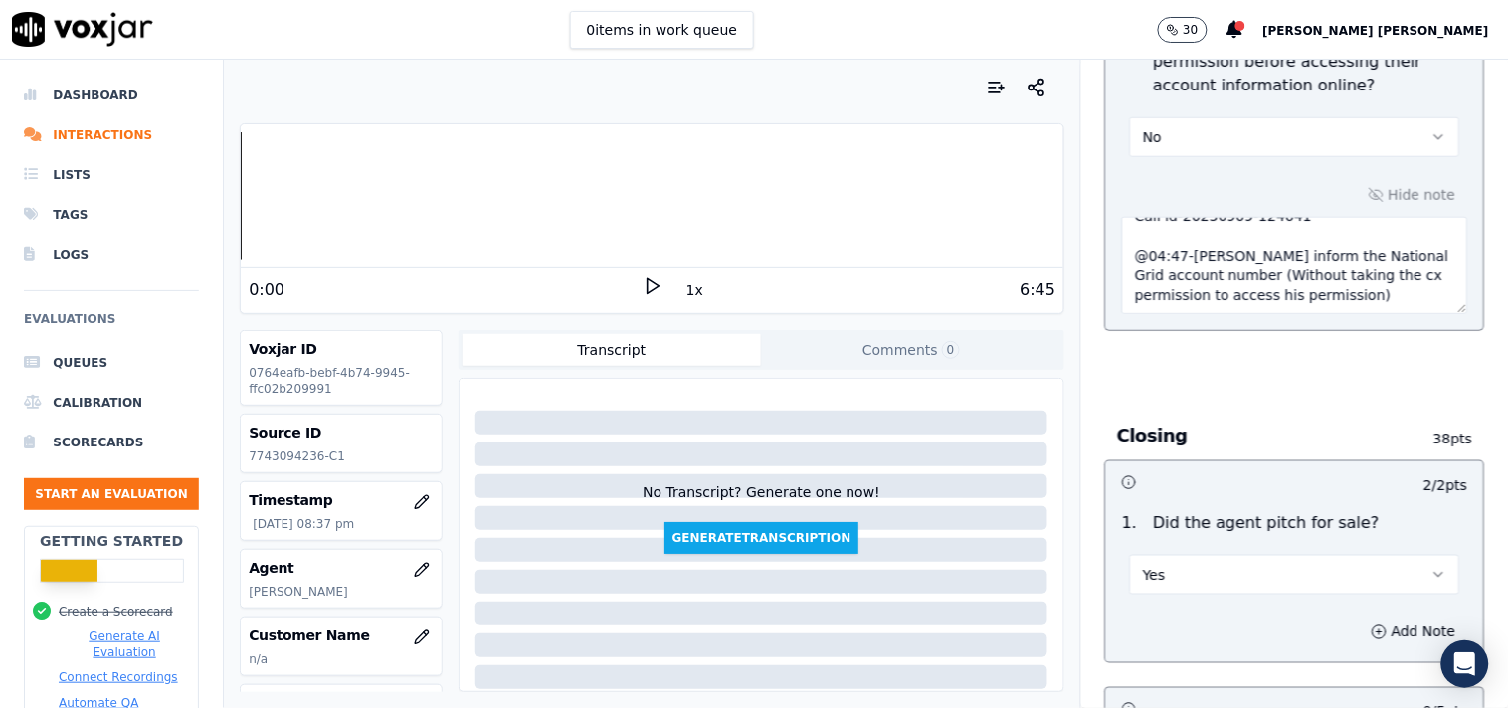
scroll to position [4531, 0]
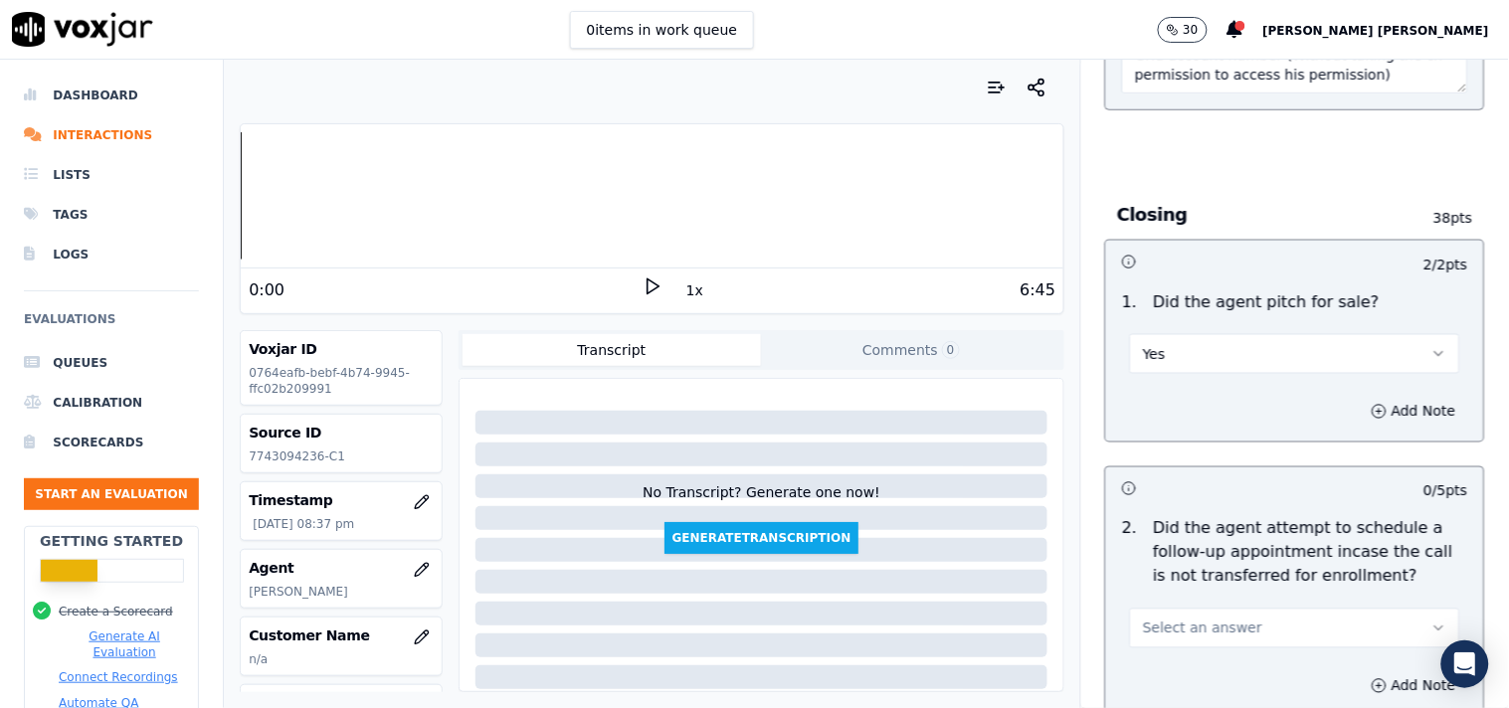
click at [1190, 619] on span "Select an answer" at bounding box center [1202, 629] width 119 height 20
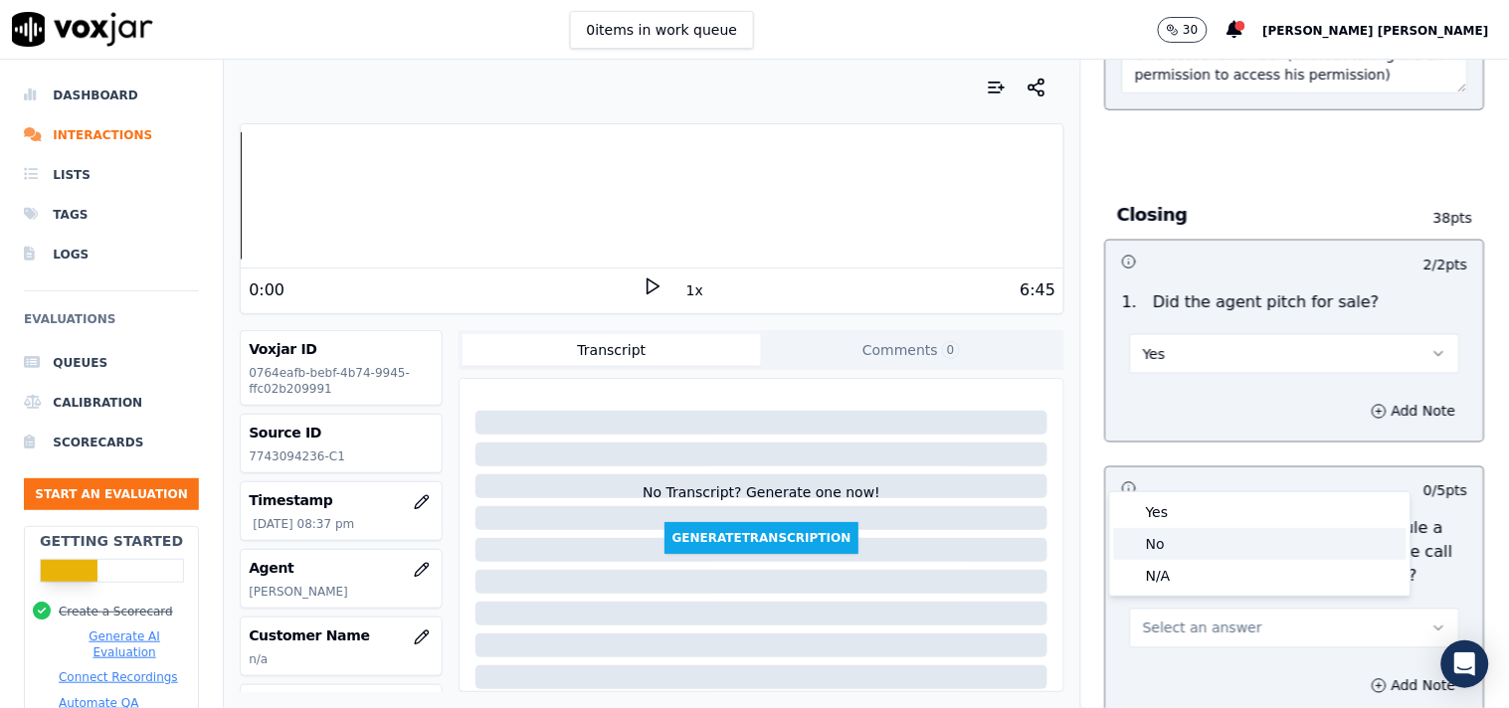
click at [1204, 528] on div "No" at bounding box center [1260, 544] width 292 height 32
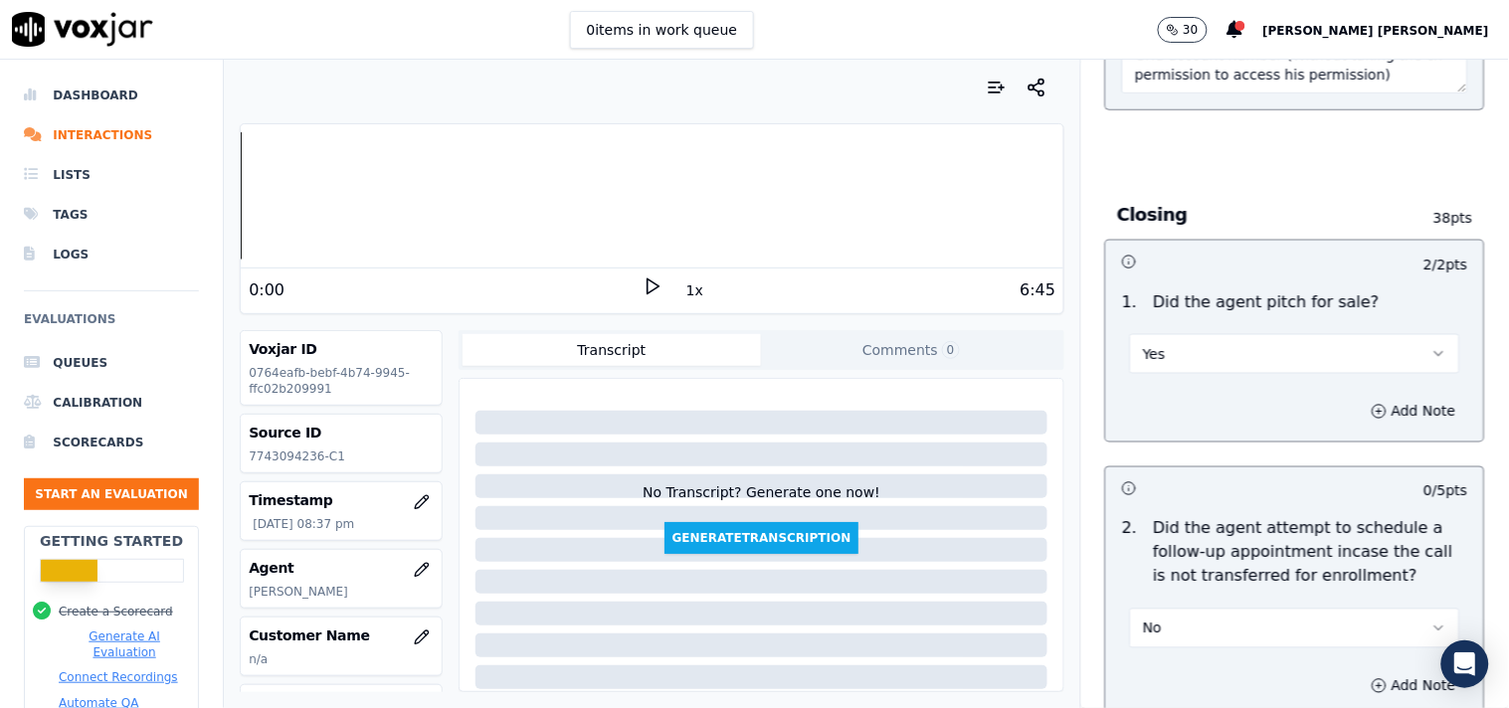
click at [1199, 619] on button "No" at bounding box center [1295, 629] width 330 height 40
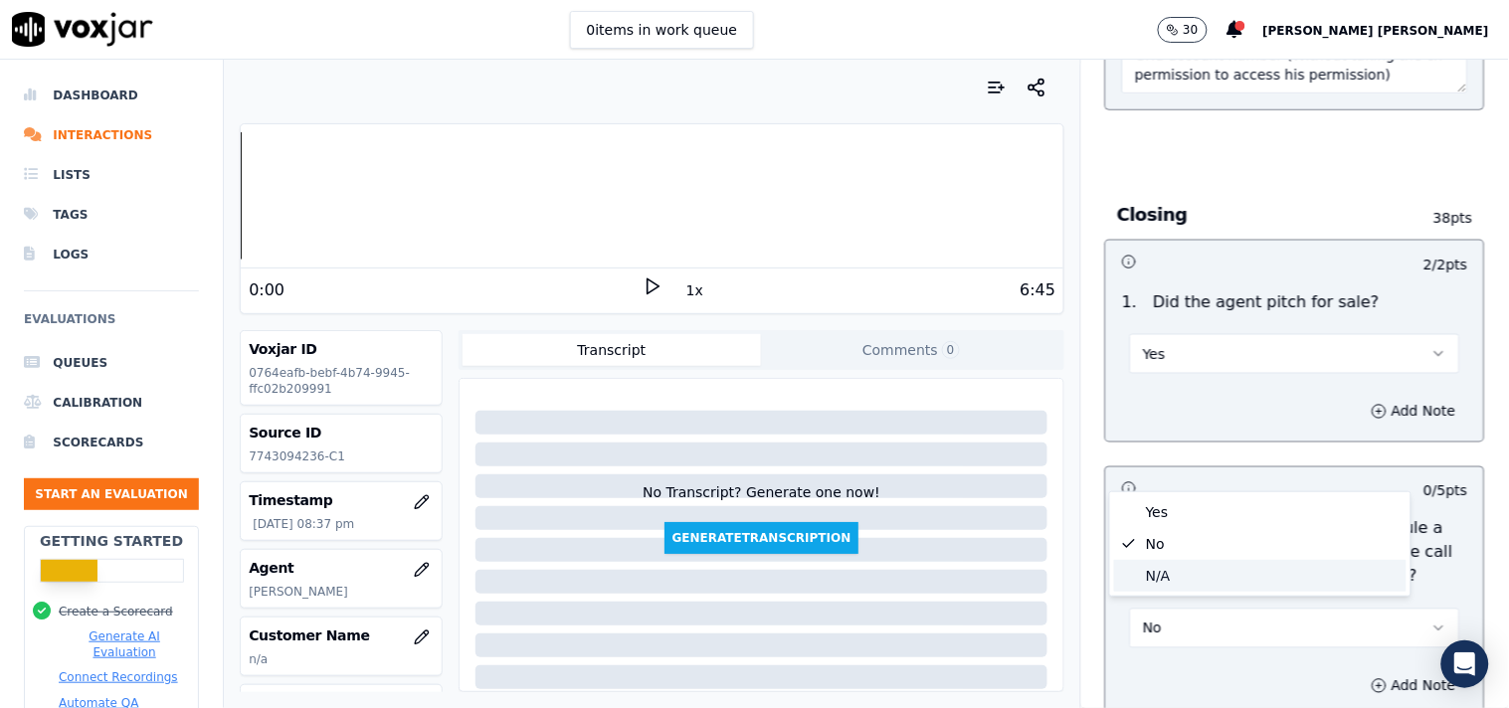
click at [1176, 578] on div "N/A" at bounding box center [1260, 576] width 292 height 32
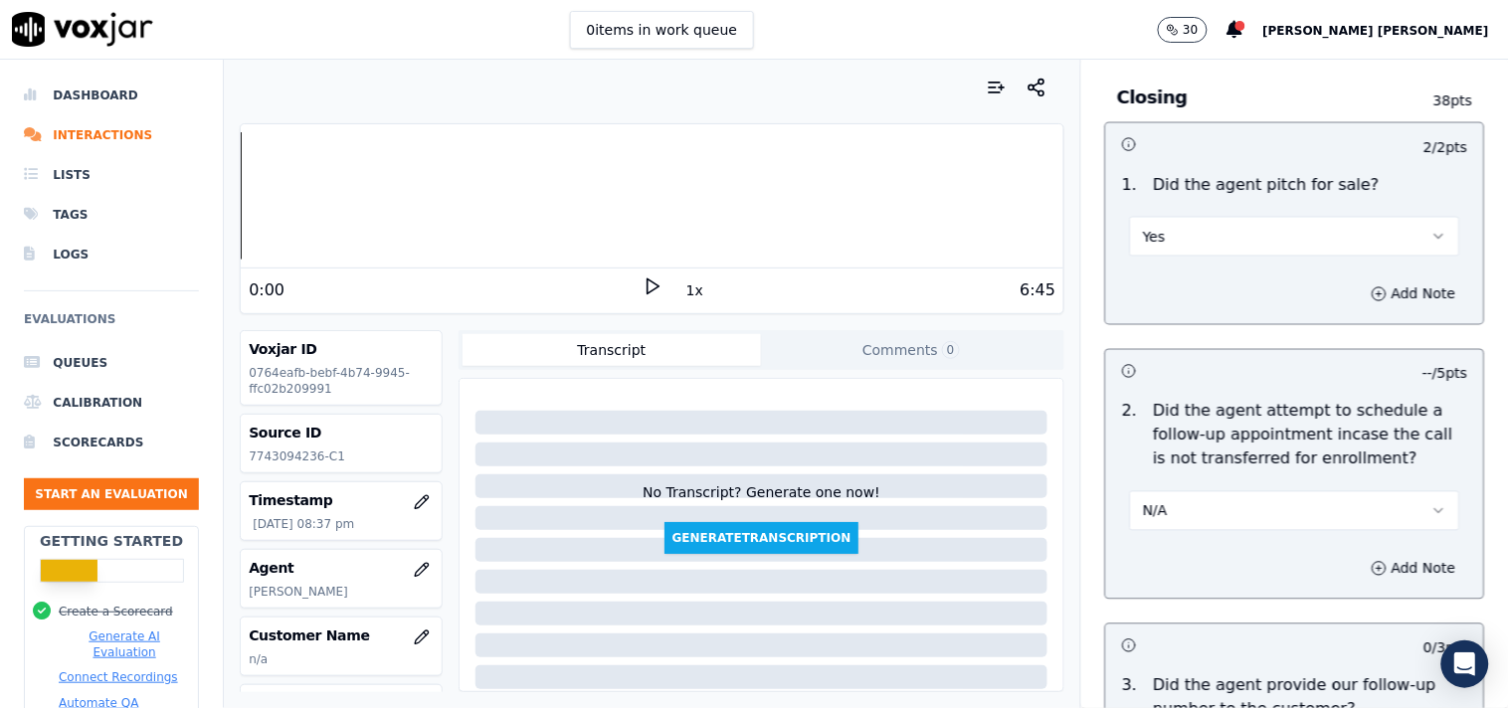
scroll to position [4862, 0]
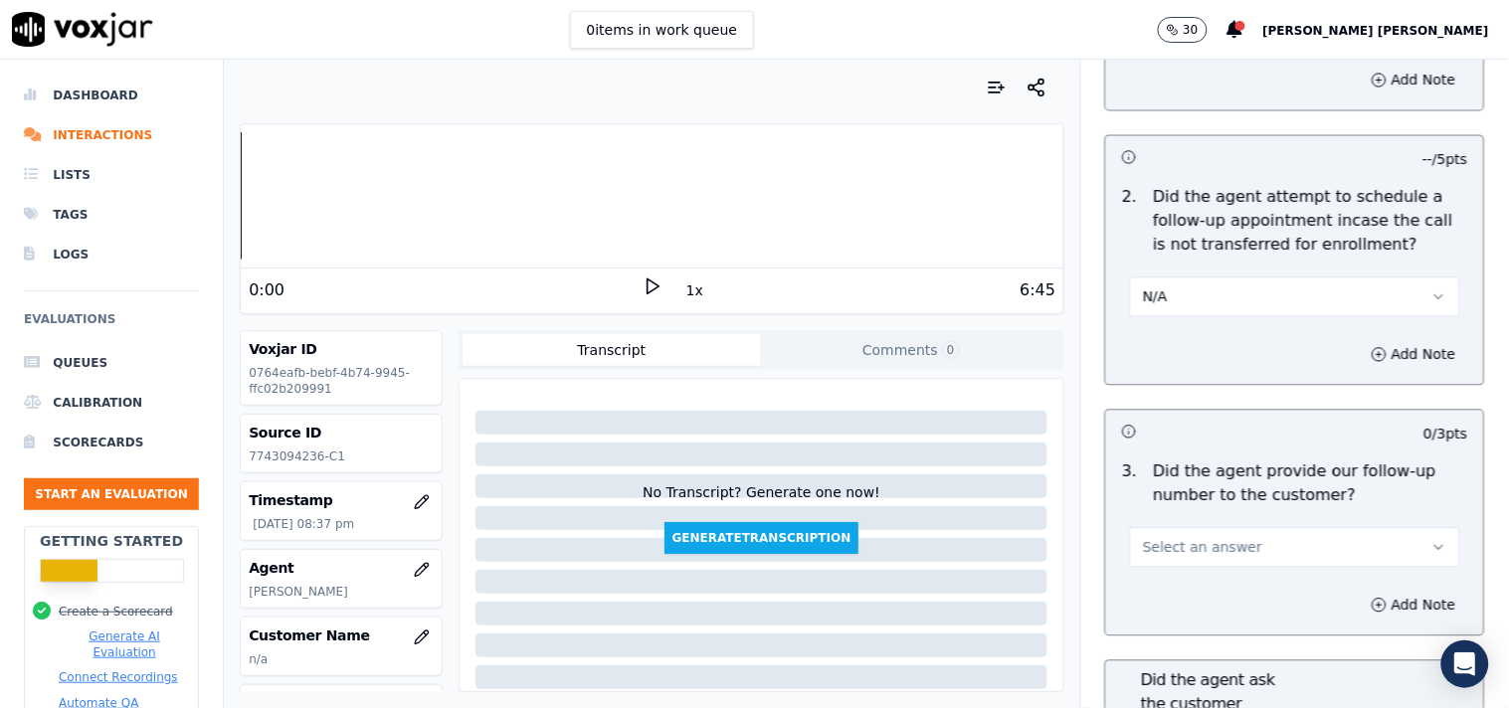
click at [1185, 542] on span "Select an answer" at bounding box center [1202, 548] width 119 height 20
click at [1167, 579] on div "Yes" at bounding box center [1260, 585] width 292 height 32
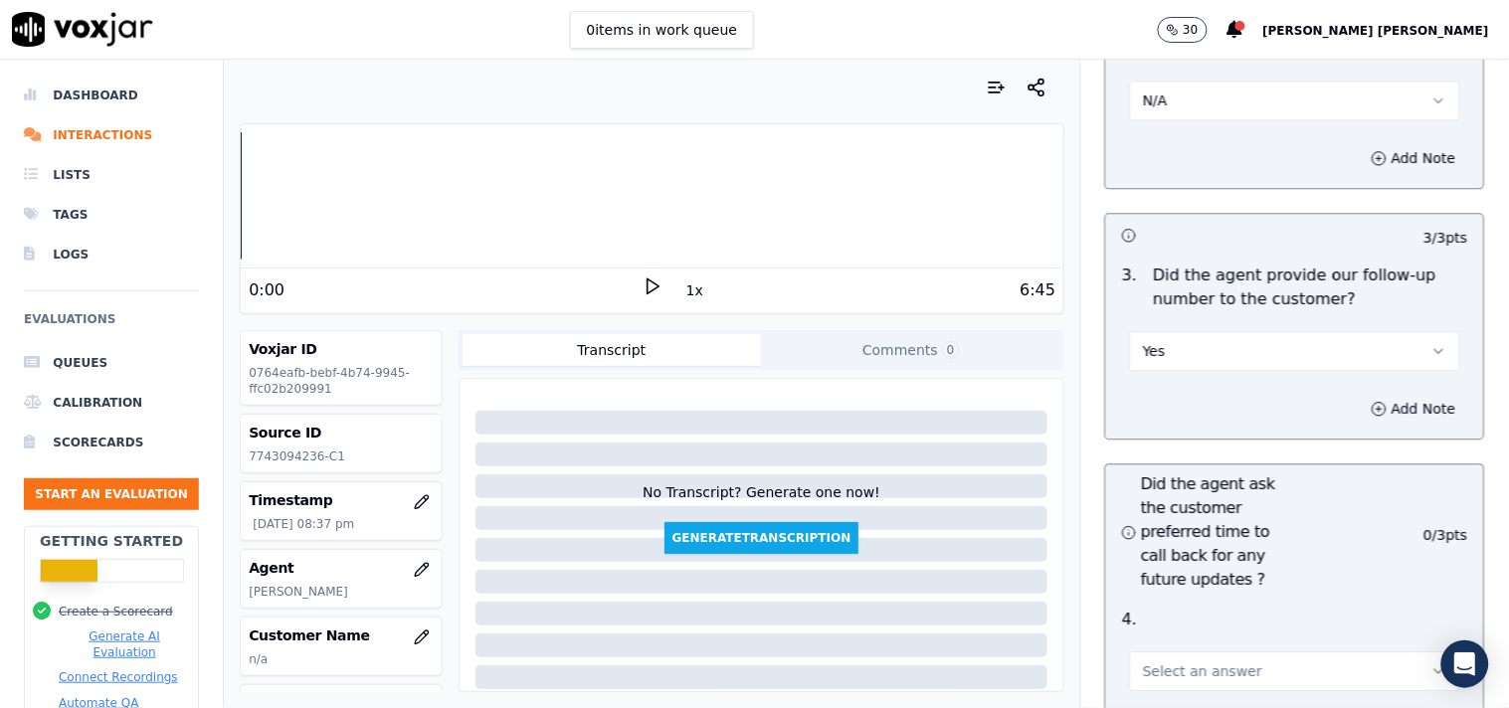
scroll to position [5084, 0]
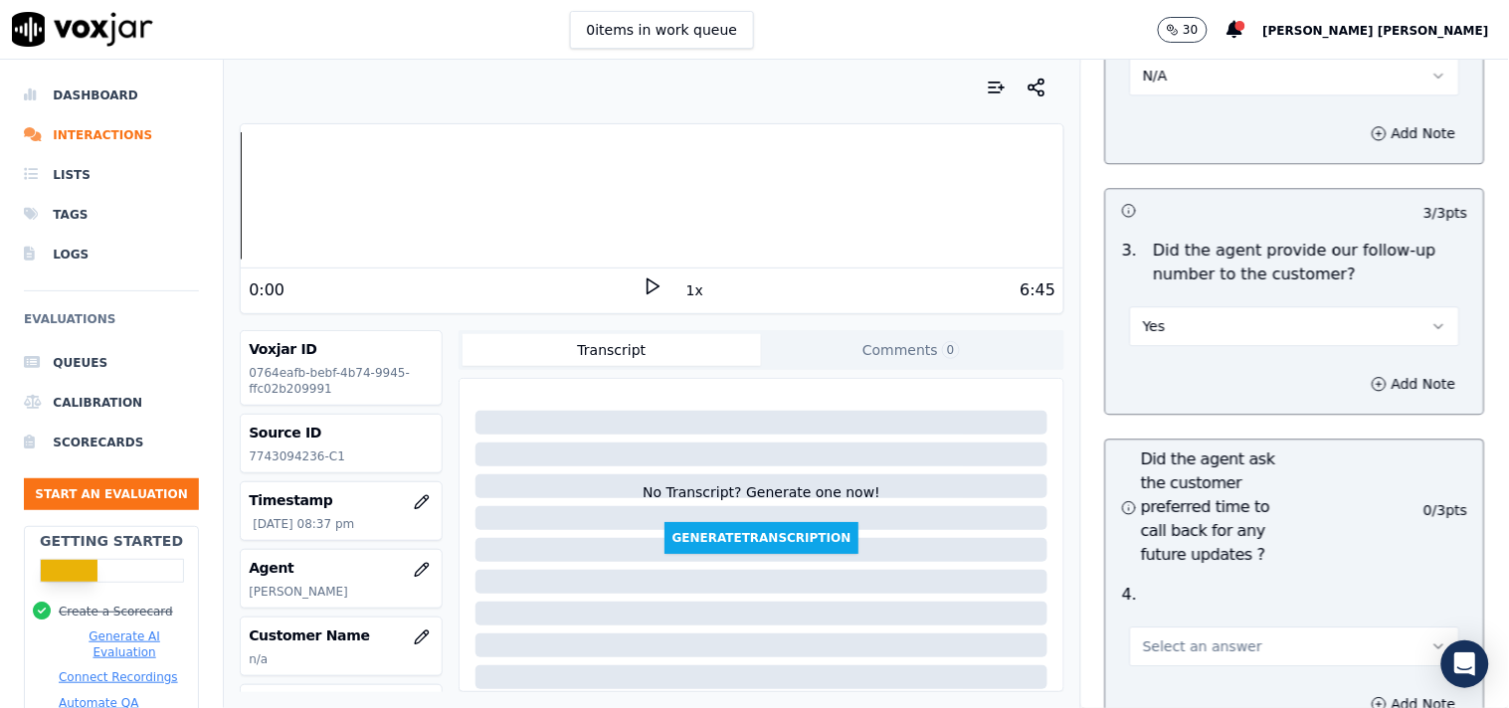
click at [1149, 643] on span "Select an answer" at bounding box center [1202, 647] width 119 height 20
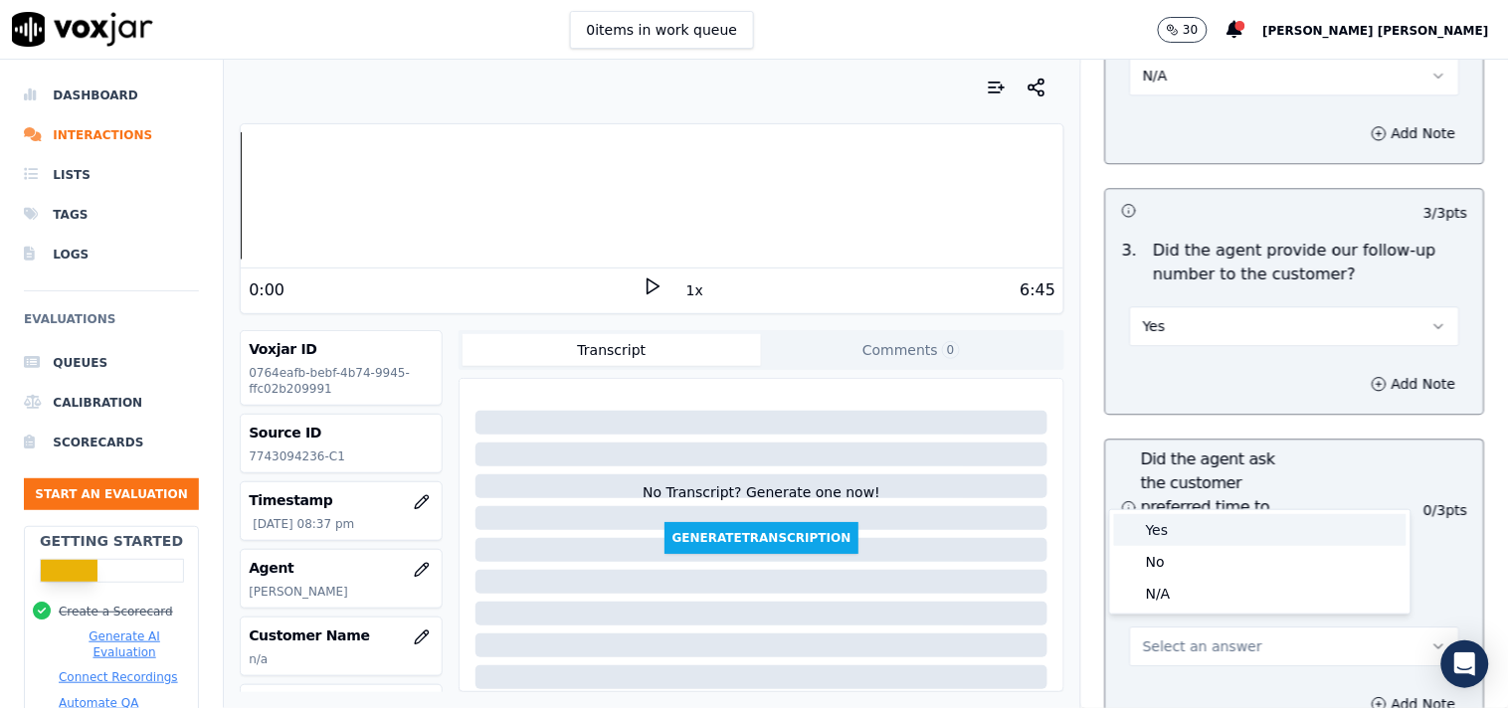
click at [1170, 537] on div "Yes" at bounding box center [1260, 530] width 292 height 32
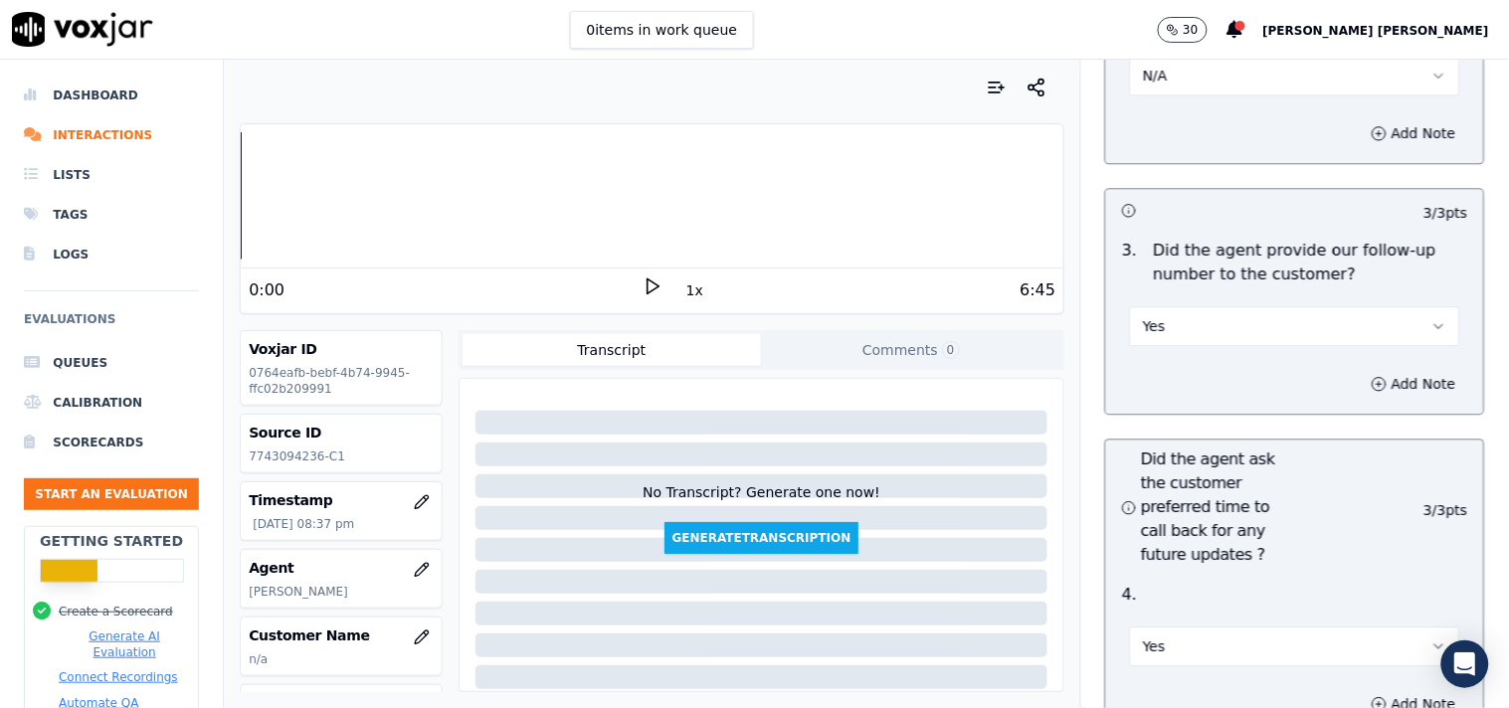
click at [1178, 650] on button "Yes" at bounding box center [1295, 647] width 330 height 40
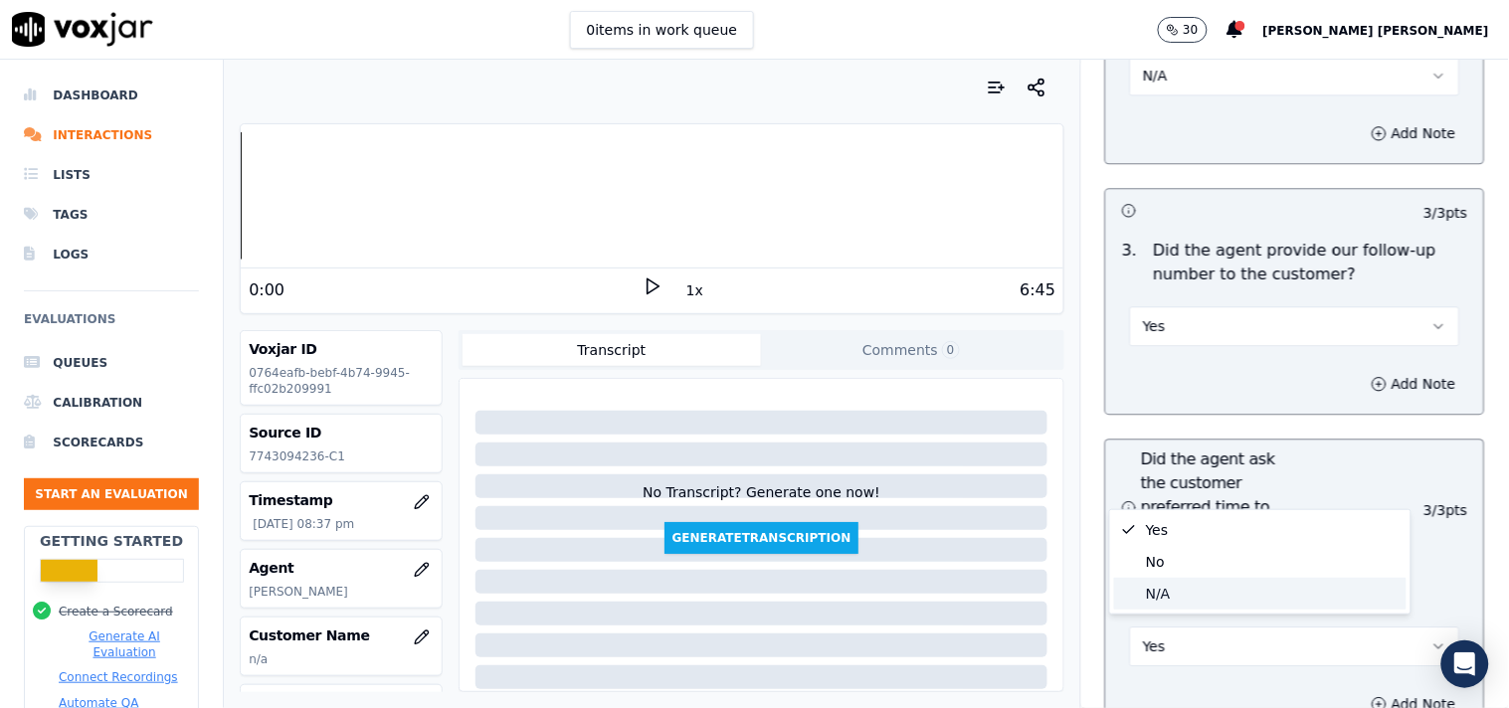
click at [1185, 592] on div "N/A" at bounding box center [1260, 594] width 292 height 32
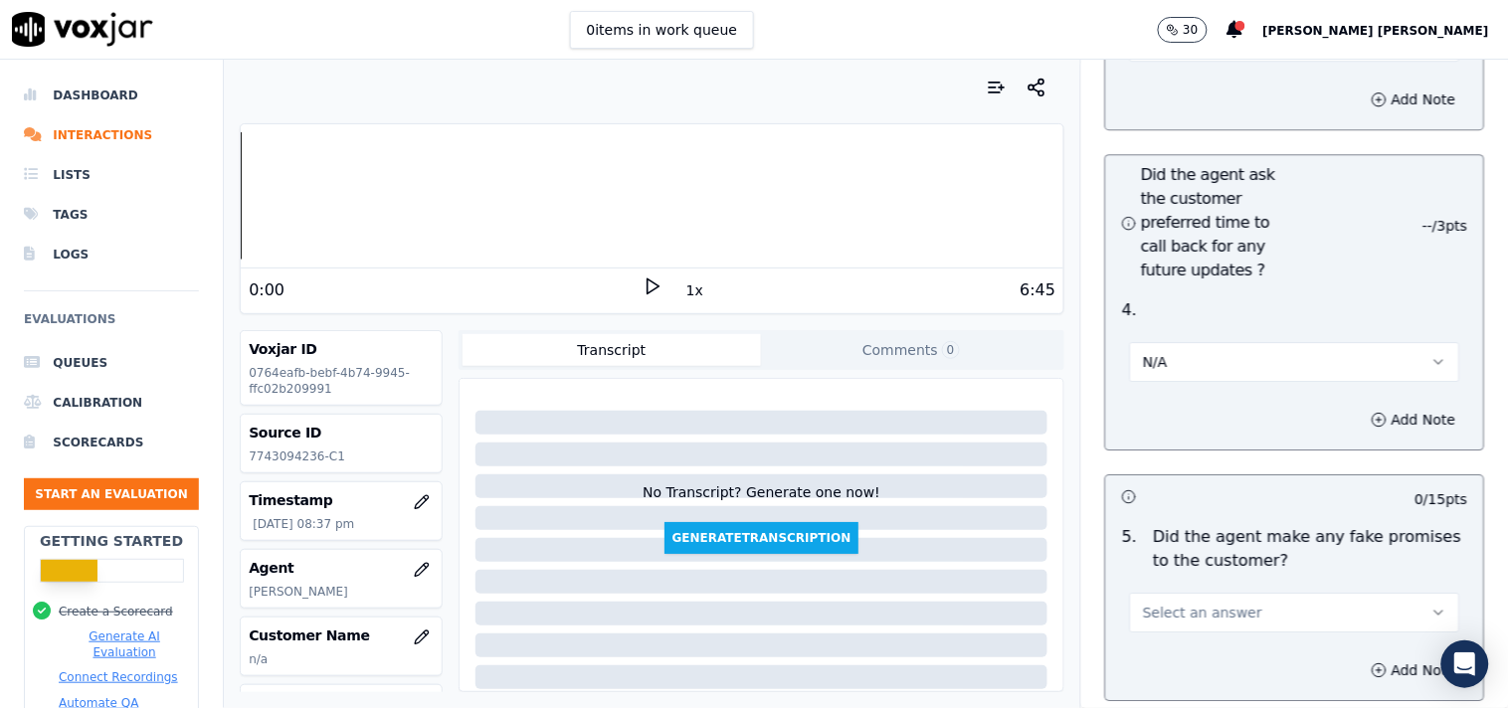
scroll to position [5415, 0]
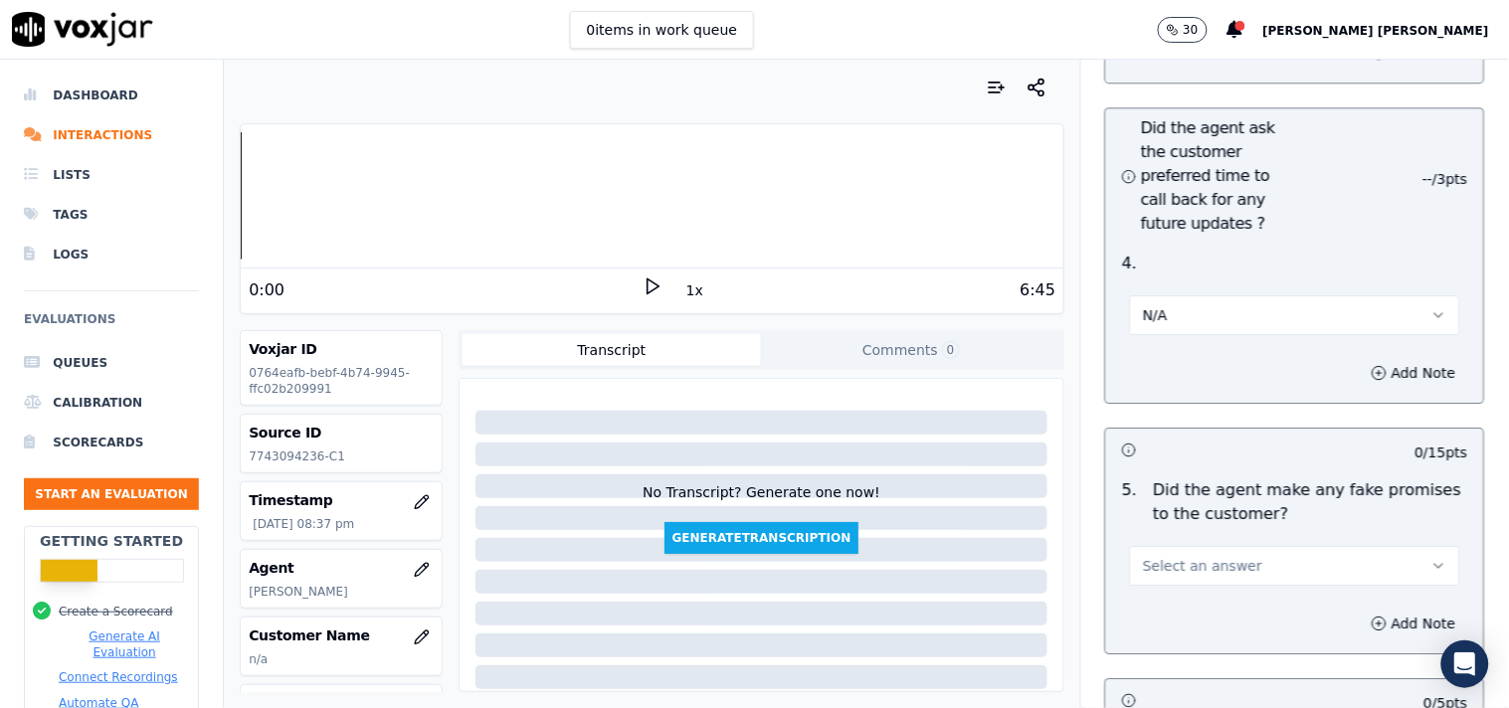
click at [1178, 572] on button "Select an answer" at bounding box center [1295, 566] width 330 height 40
click at [1165, 627] on div "No" at bounding box center [1260, 635] width 292 height 32
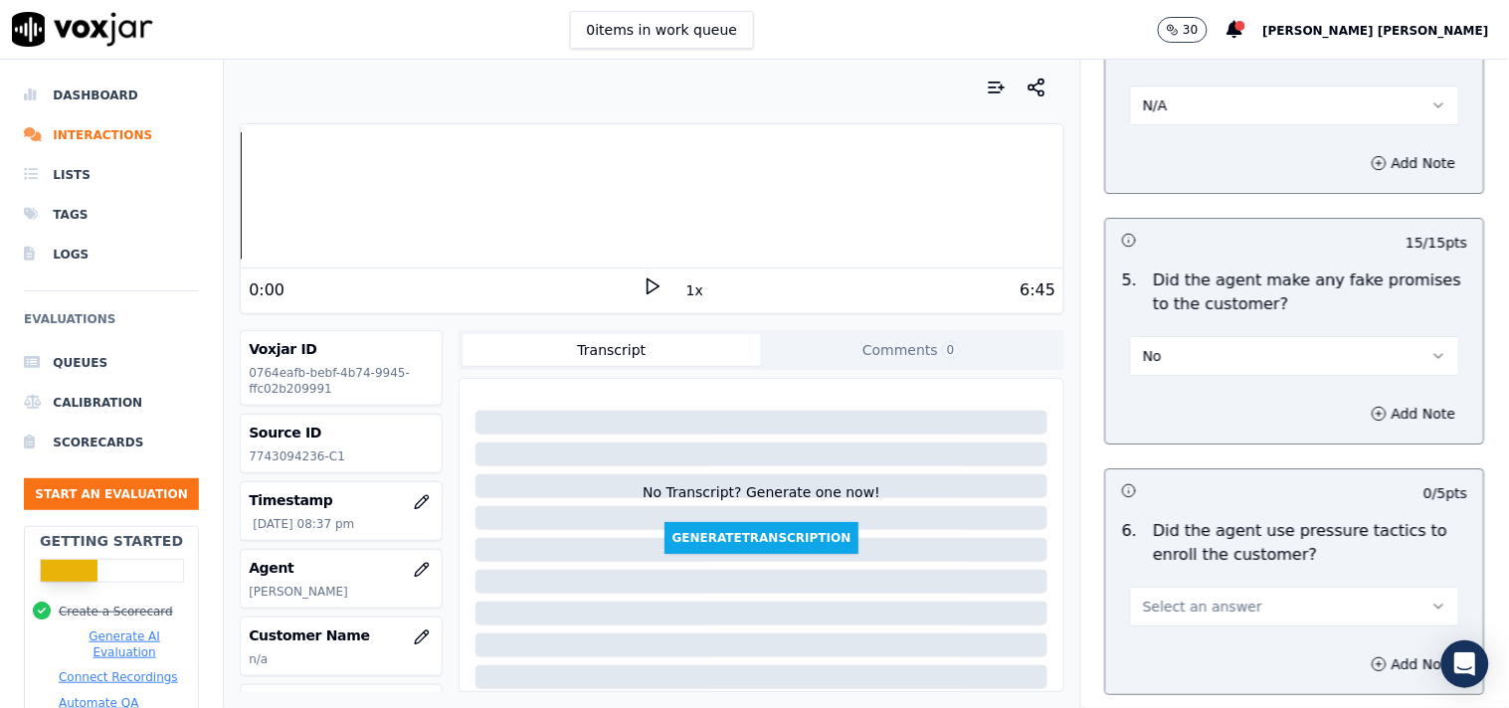
scroll to position [5636, 0]
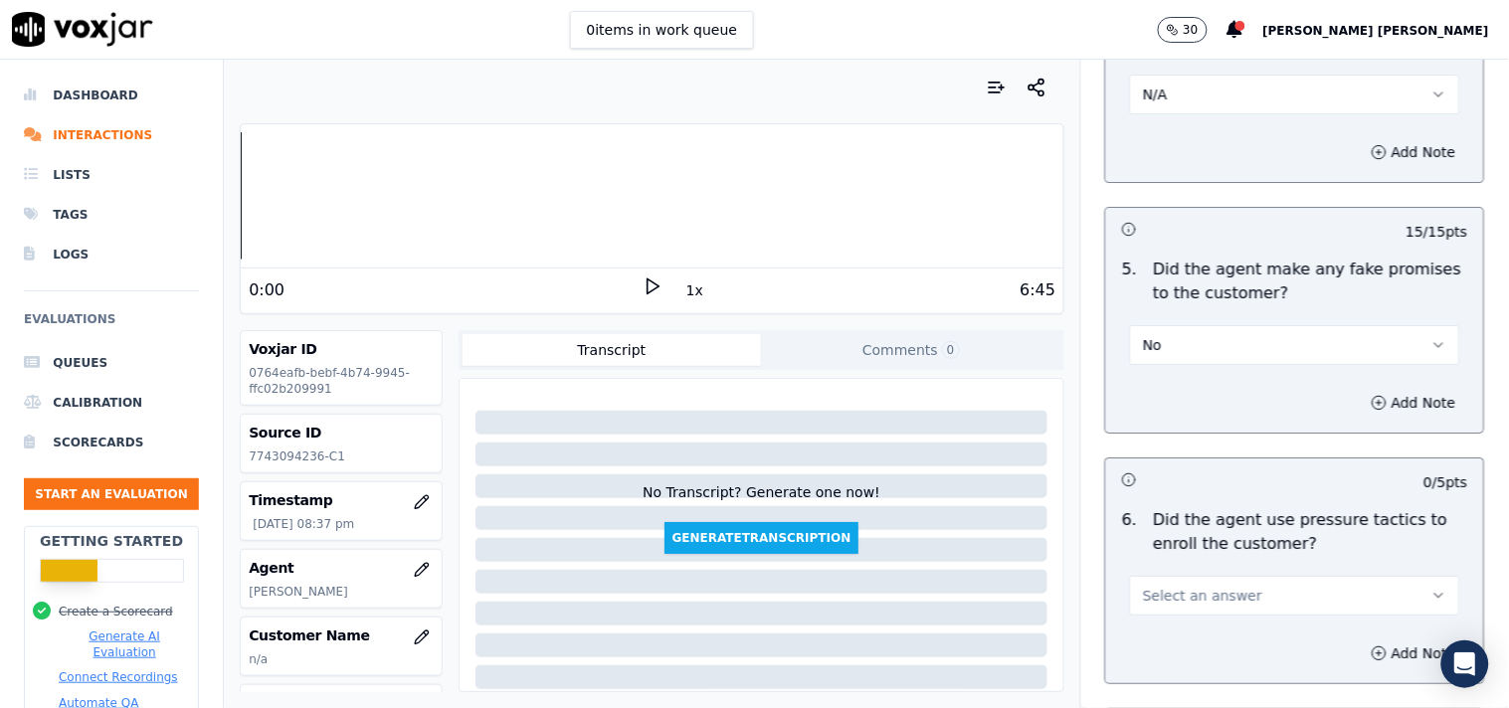
click at [1174, 587] on span "Select an answer" at bounding box center [1202, 596] width 119 height 20
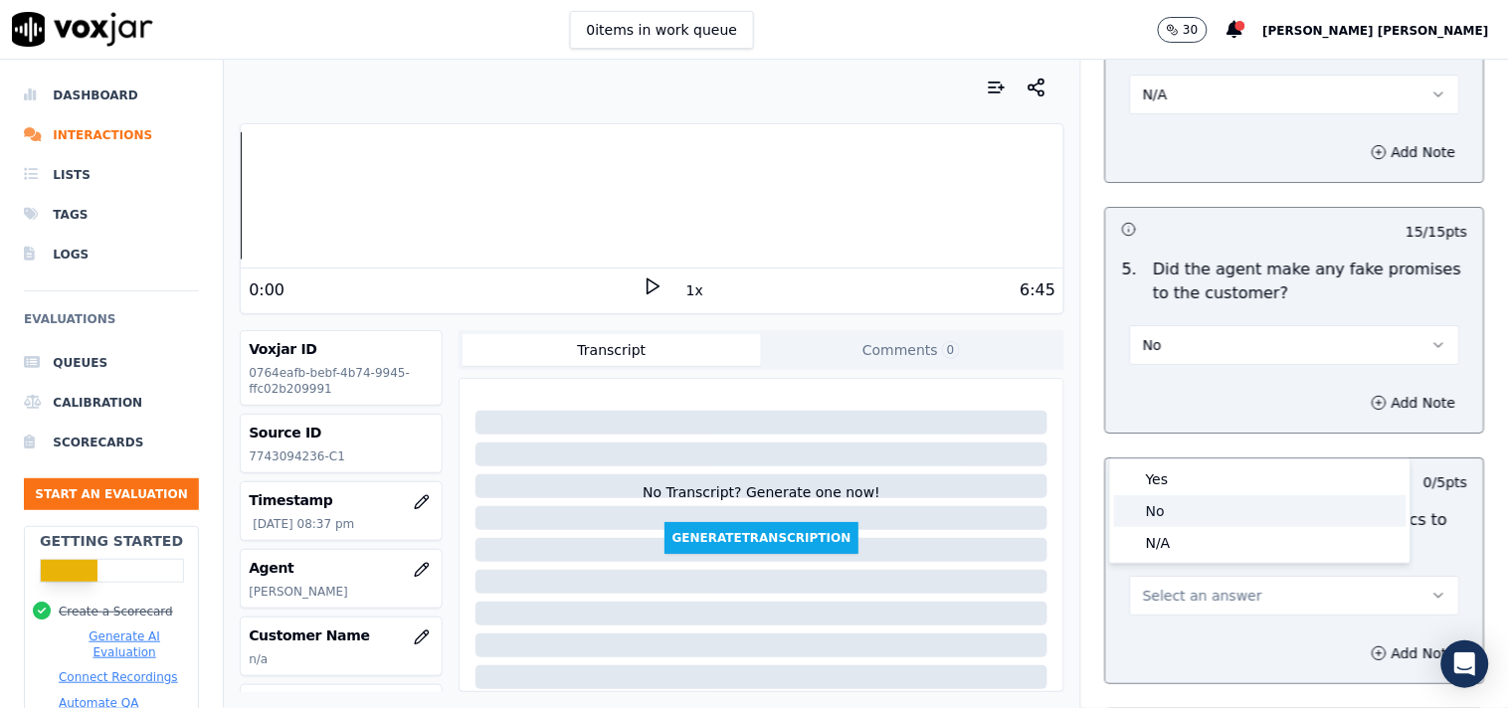
click at [1179, 520] on div "No" at bounding box center [1260, 511] width 292 height 32
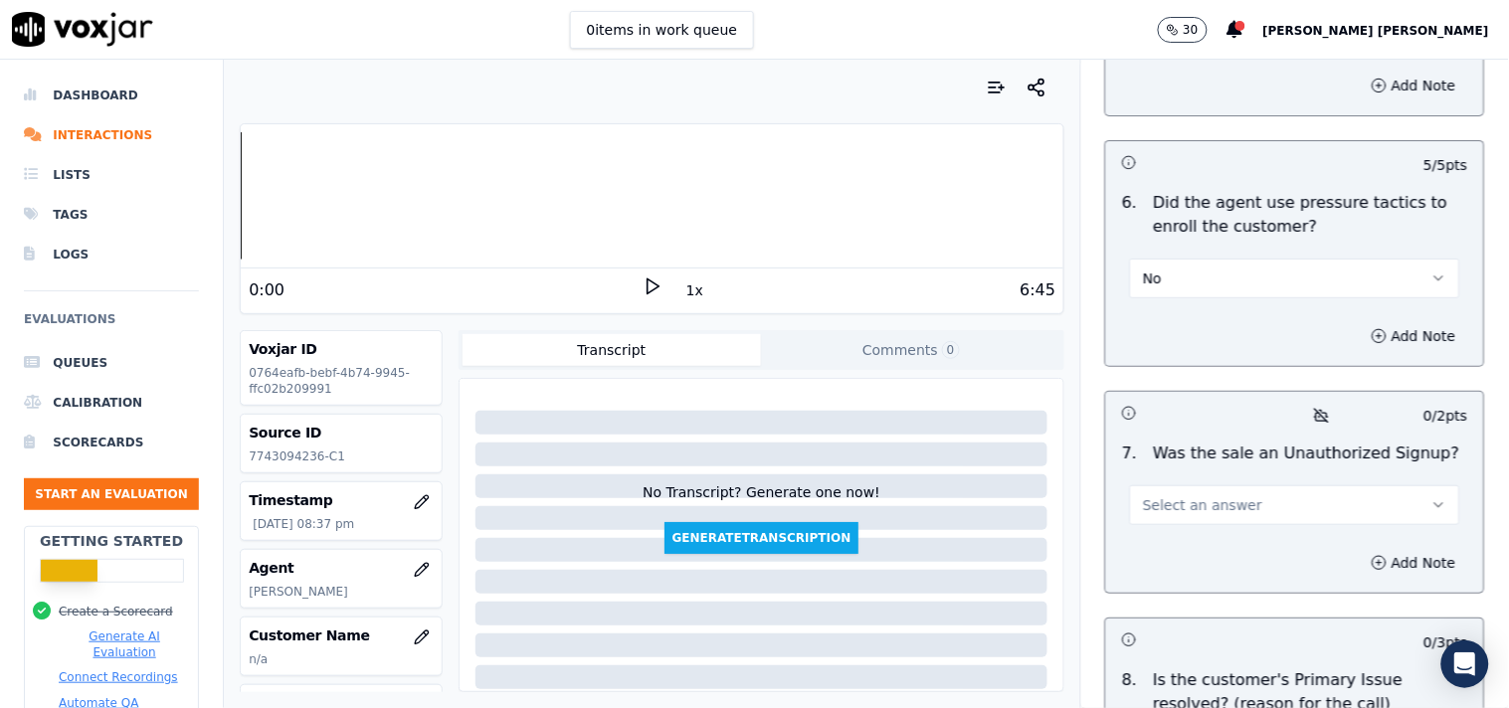
scroll to position [5968, 0]
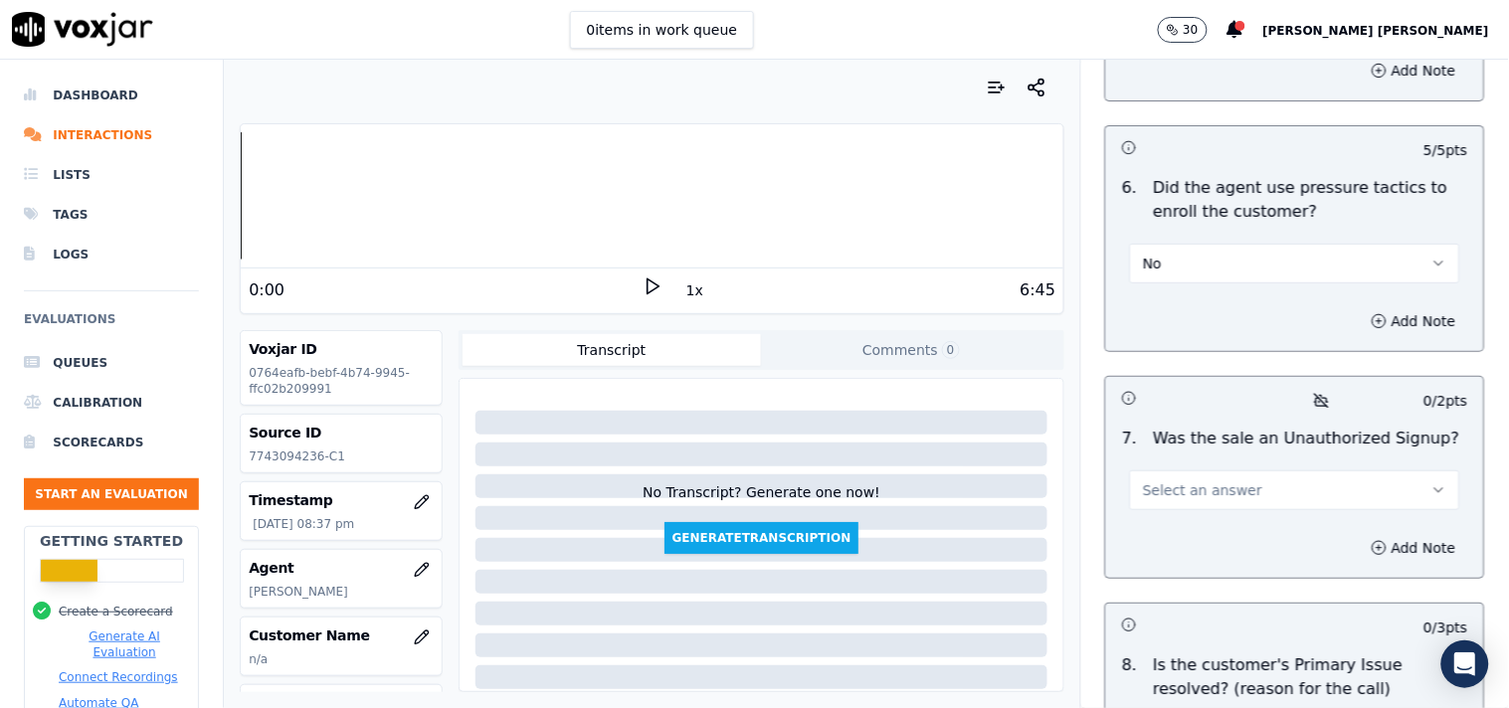
click at [1207, 484] on span "Select an answer" at bounding box center [1202, 490] width 119 height 20
click at [1169, 551] on div "No" at bounding box center [1260, 560] width 292 height 32
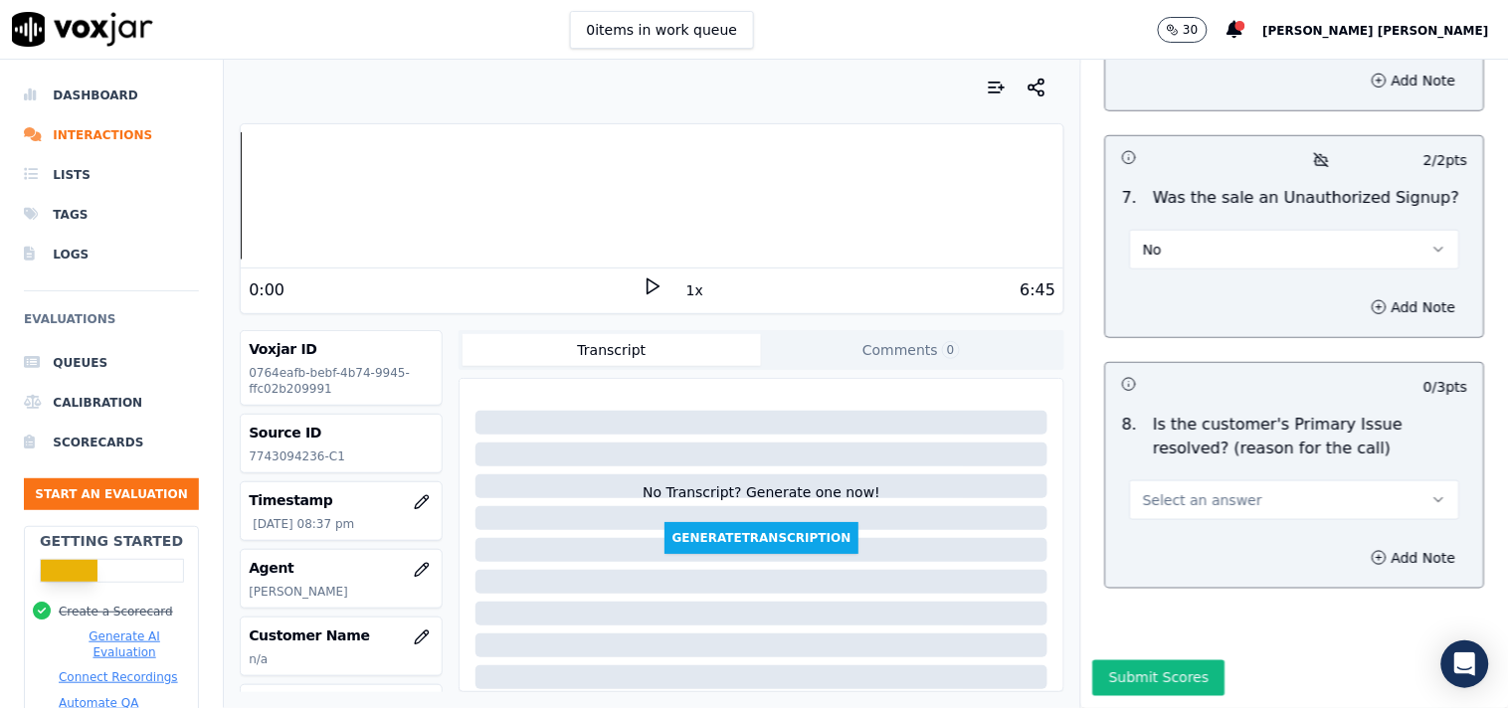
scroll to position [6250, 0]
click at [1209, 480] on button "Select an answer" at bounding box center [1295, 500] width 330 height 40
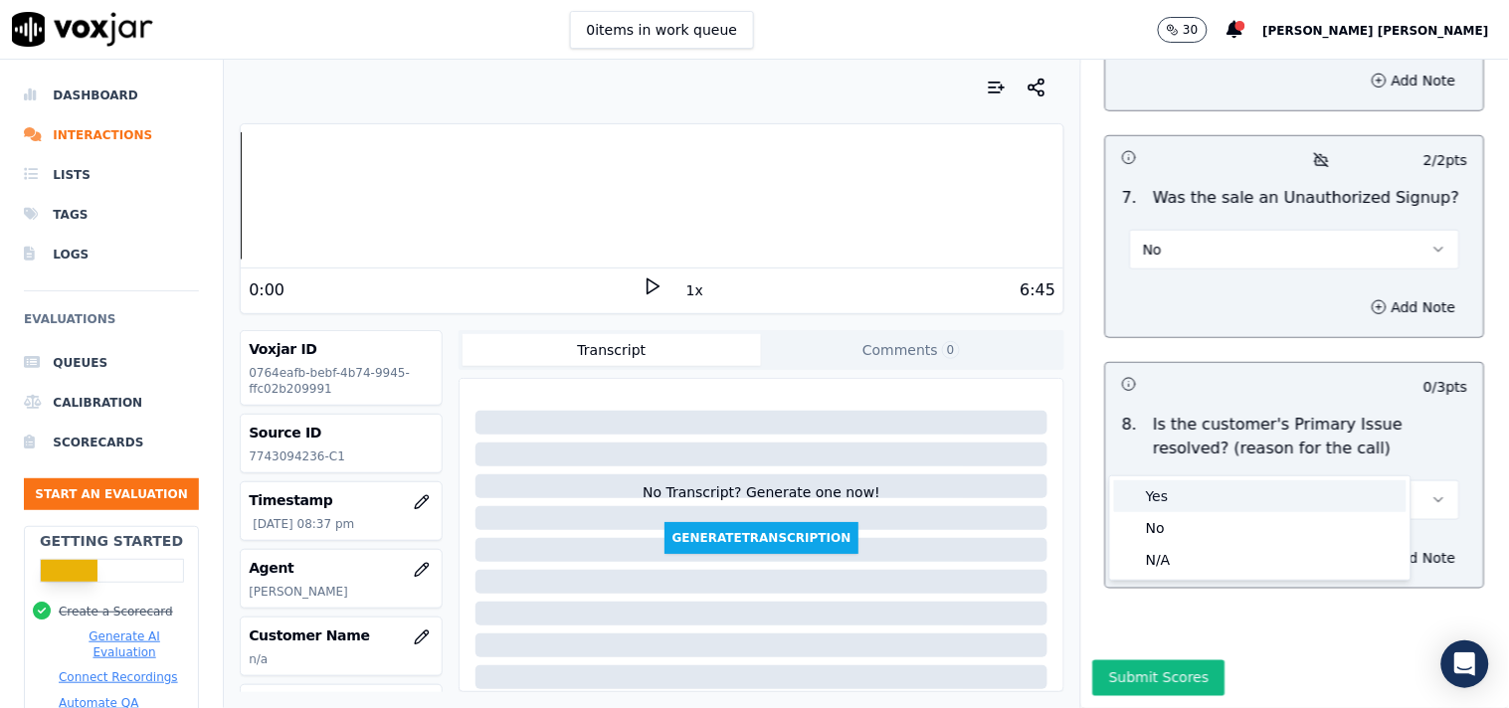
click at [1194, 487] on div "Yes" at bounding box center [1260, 496] width 292 height 32
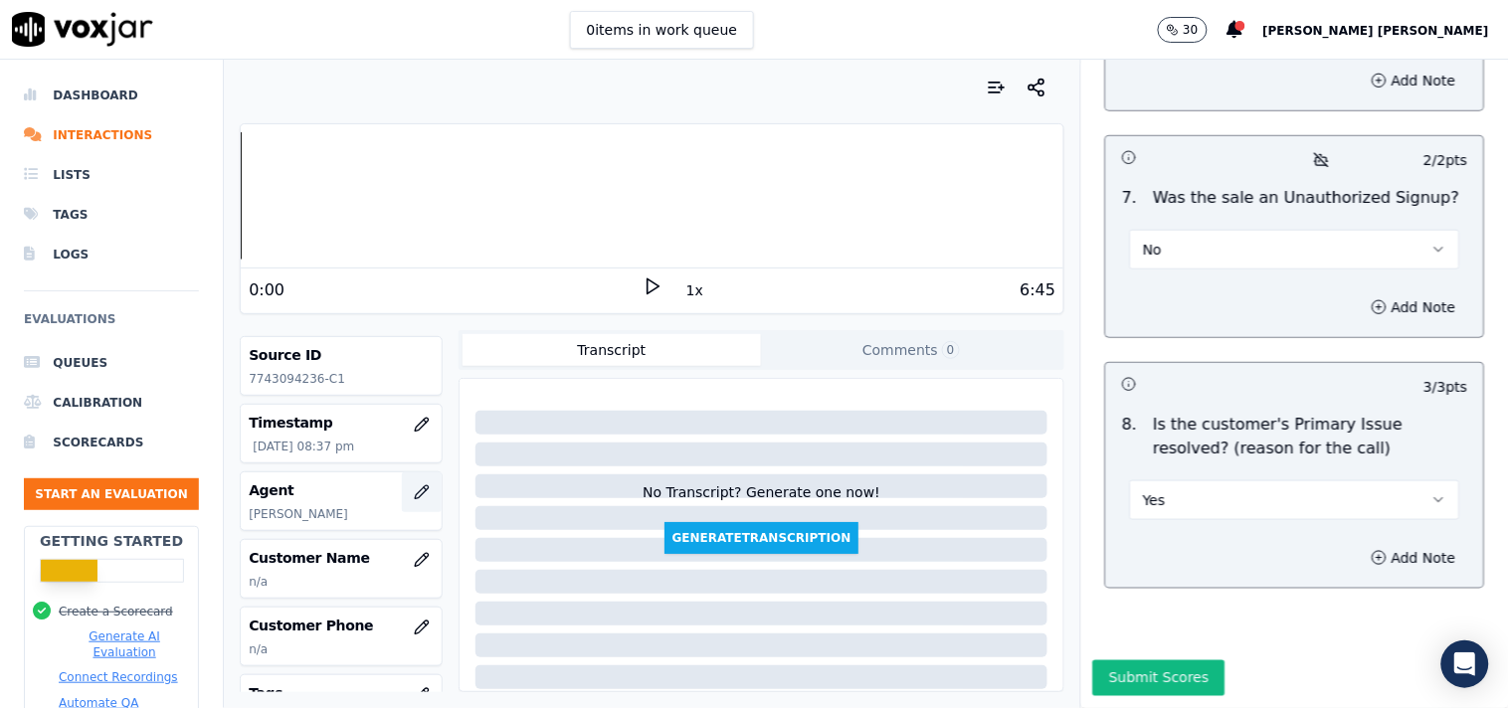
scroll to position [110, 0]
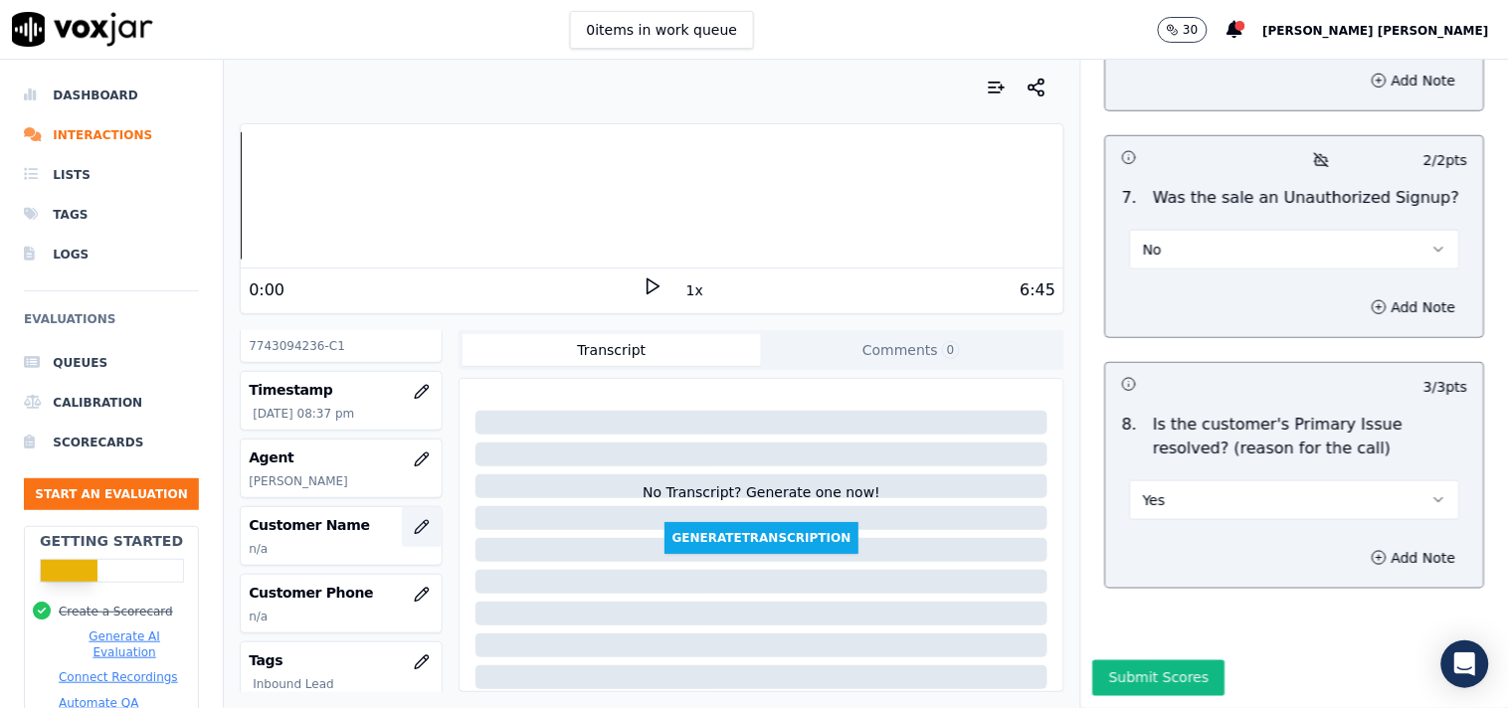
click at [402, 537] on button "button" at bounding box center [422, 527] width 40 height 40
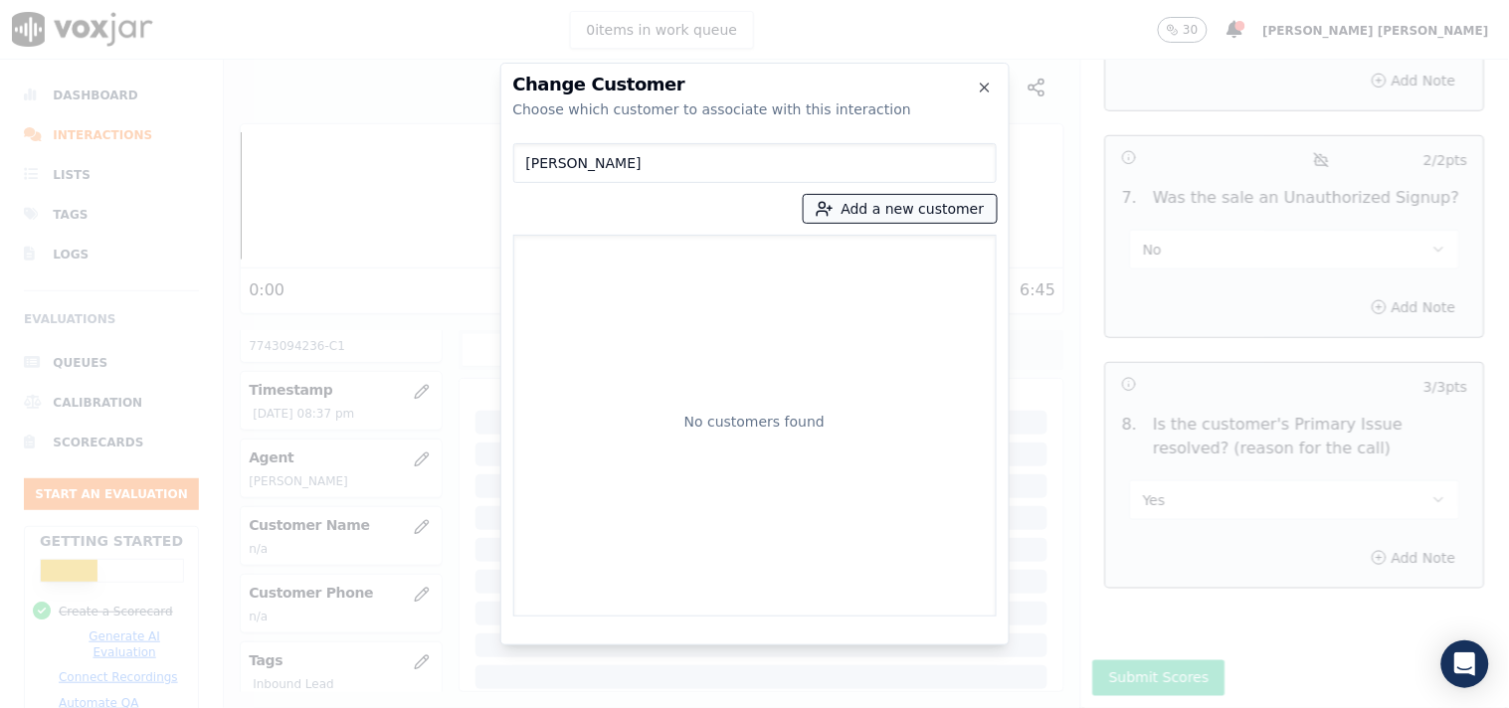
type input "TIMOTHY BAILEY"
click at [859, 202] on button "Add a new customer" at bounding box center [900, 209] width 193 height 28
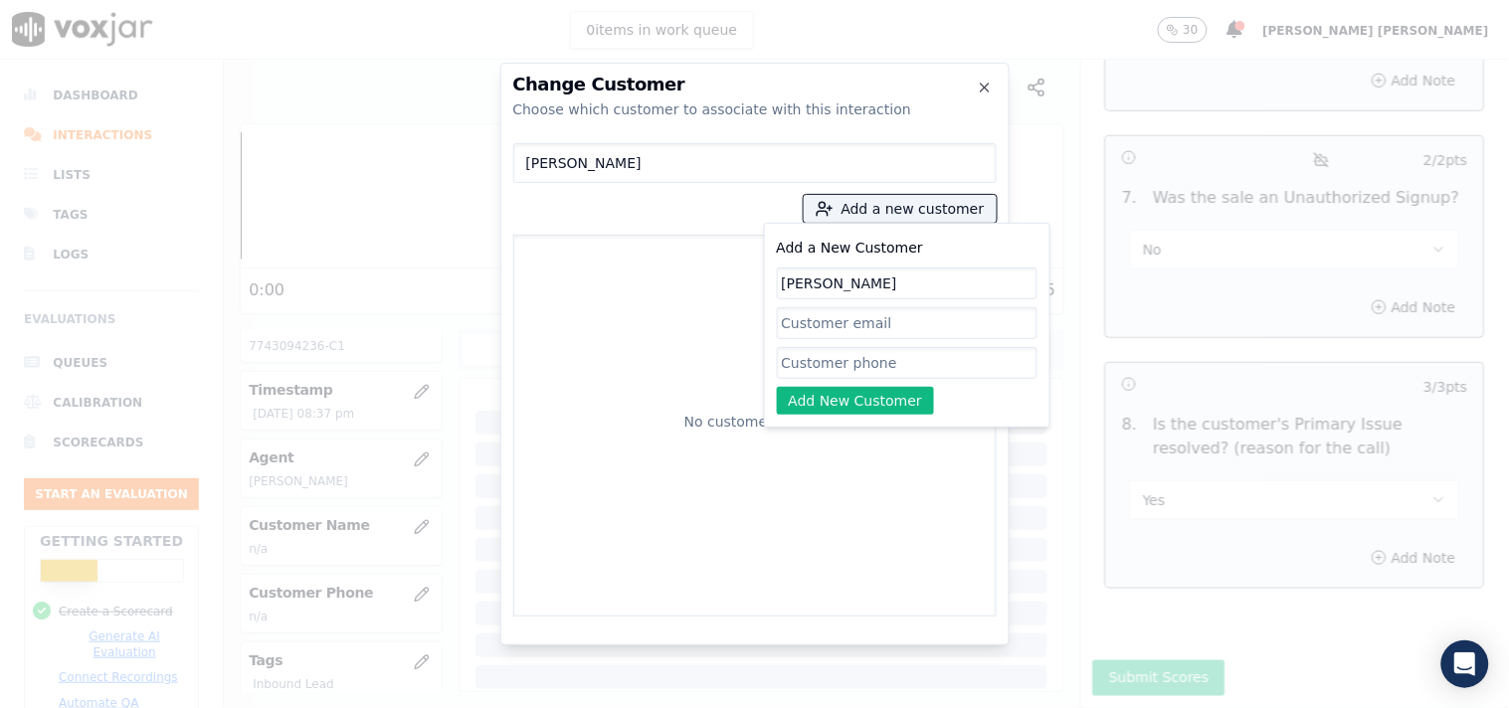
type input "TIMOTHY BAILEY"
click at [840, 355] on input "Add a New Customer" at bounding box center [907, 363] width 261 height 32
paste input "7743094236"
type input "7743094236"
click at [849, 412] on button "Add New Customer" at bounding box center [856, 401] width 158 height 28
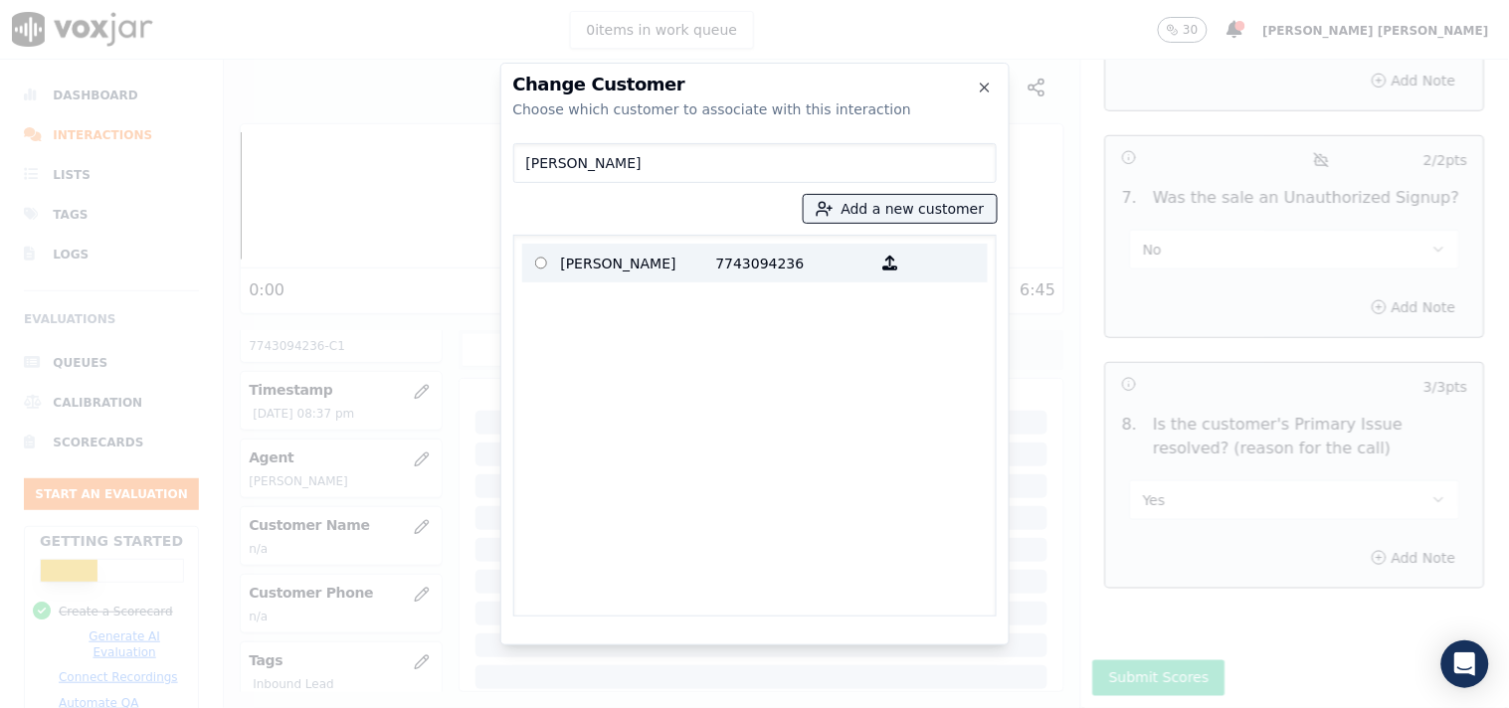
click at [702, 262] on p "TIMOTHY BAILEY" at bounding box center [638, 263] width 155 height 31
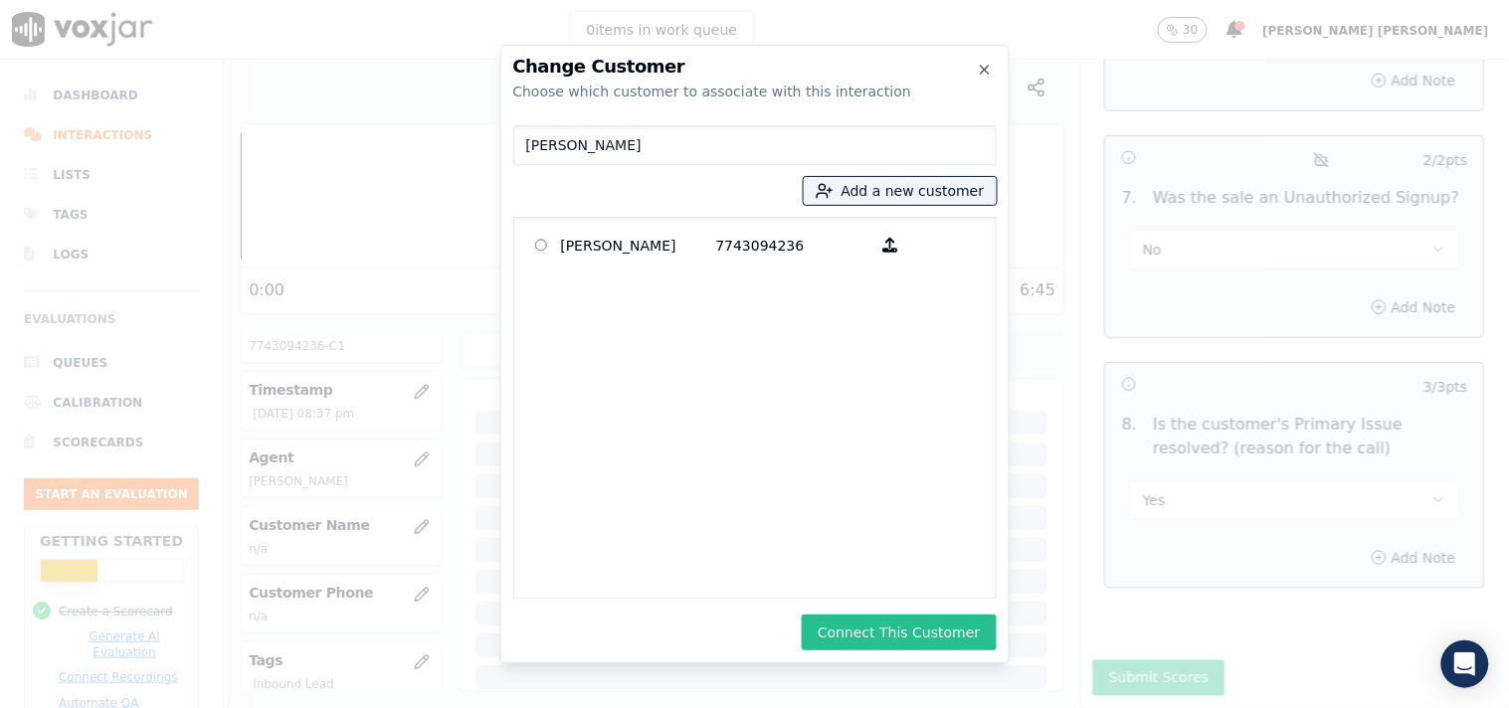
click at [841, 639] on button "Connect This Customer" at bounding box center [899, 633] width 194 height 36
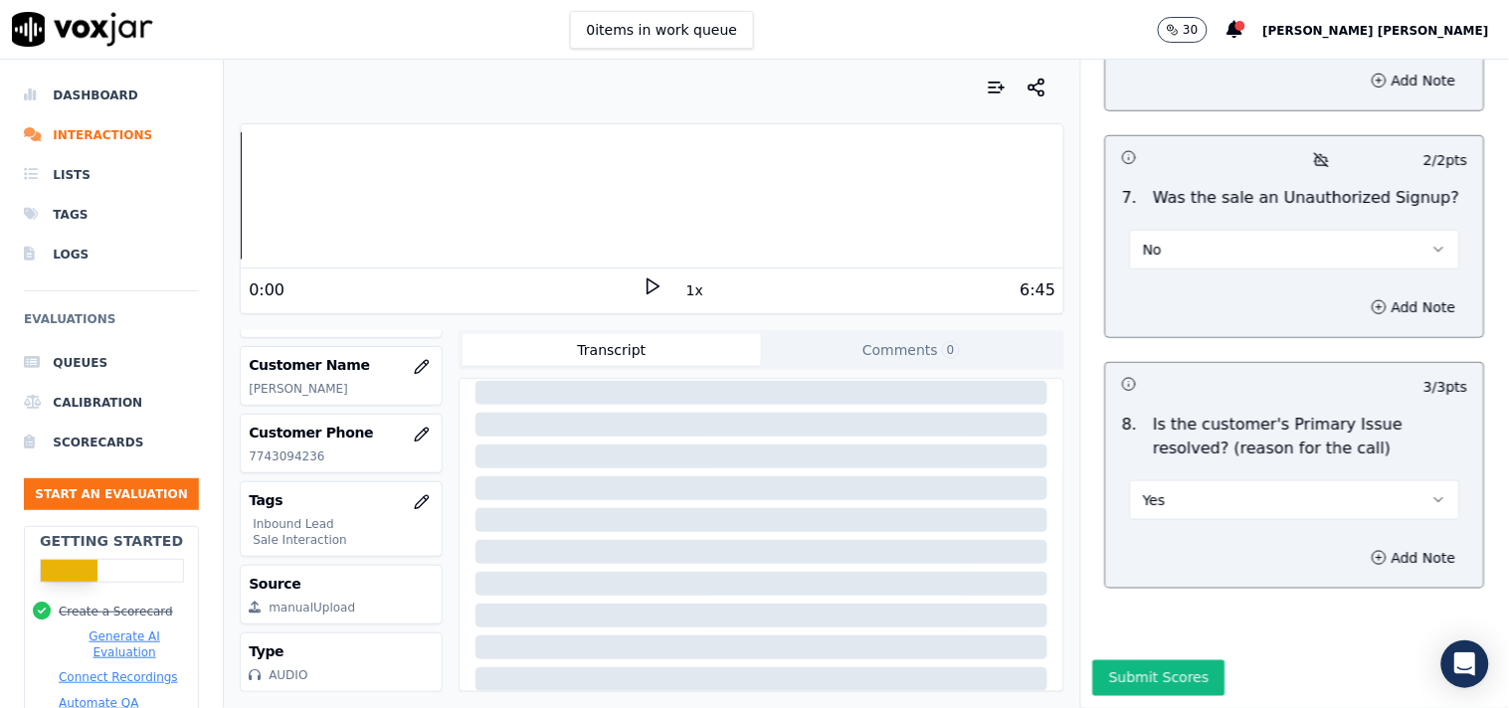
scroll to position [321, 0]
click at [1190, 660] on button "Submit Scores" at bounding box center [1159, 678] width 132 height 36
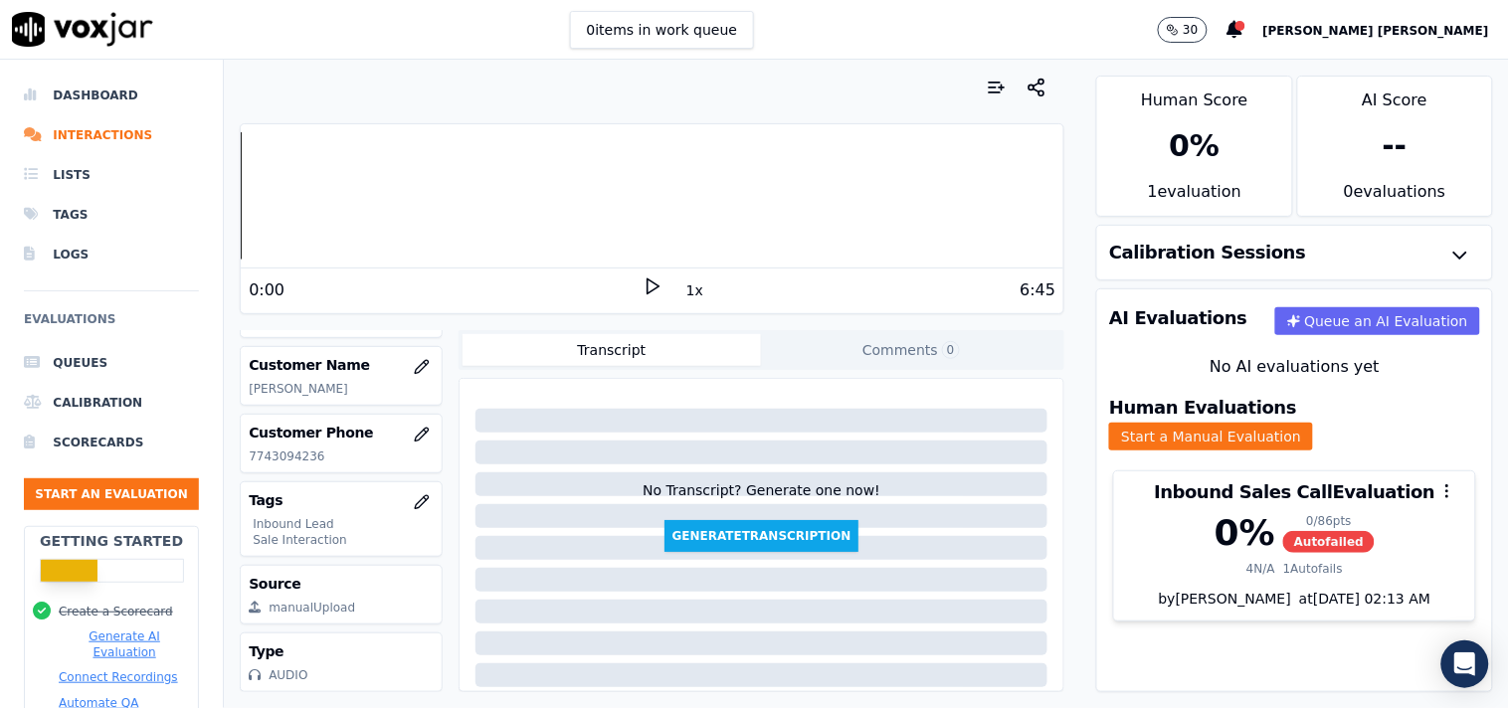
scroll to position [0, 0]
click at [116, 492] on button "Start an Evaluation" at bounding box center [111, 494] width 175 height 32
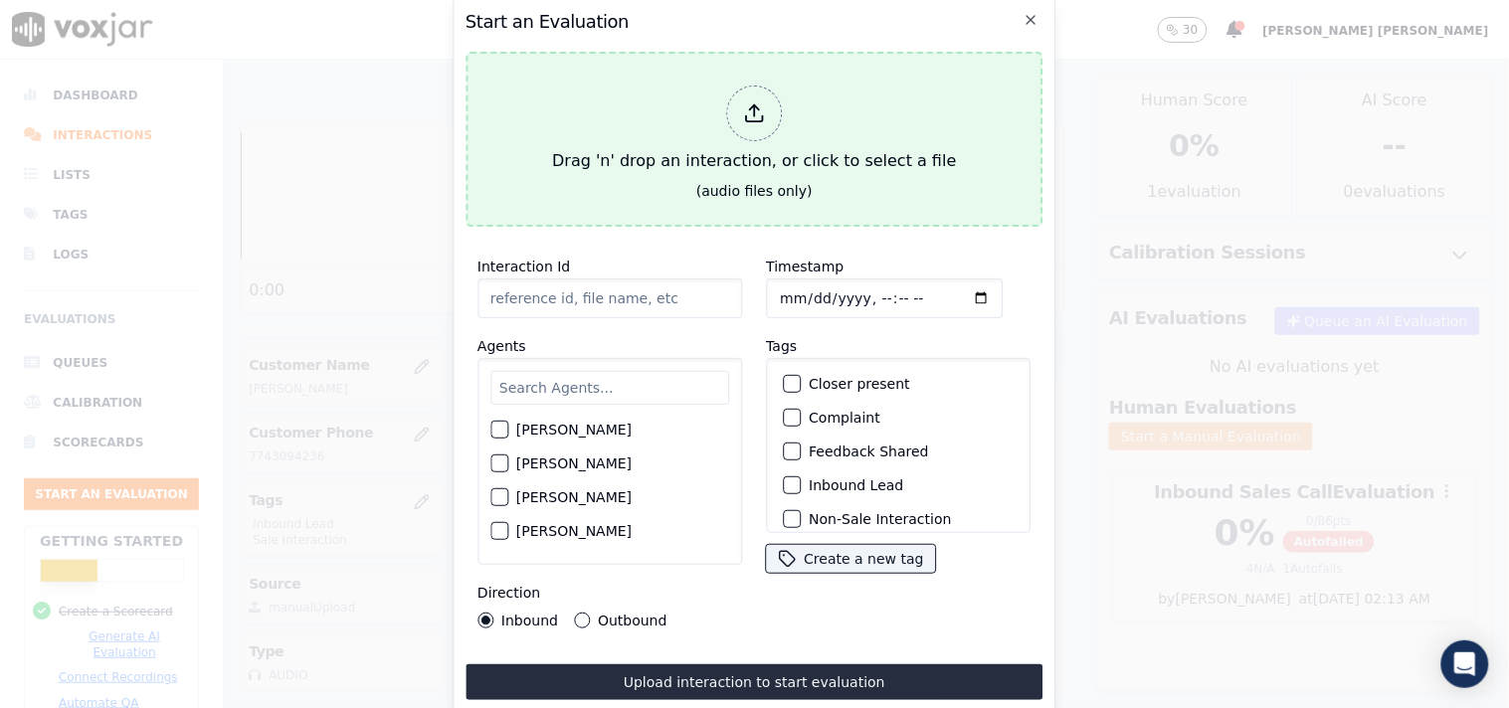
click at [779, 107] on div at bounding box center [754, 114] width 56 height 56
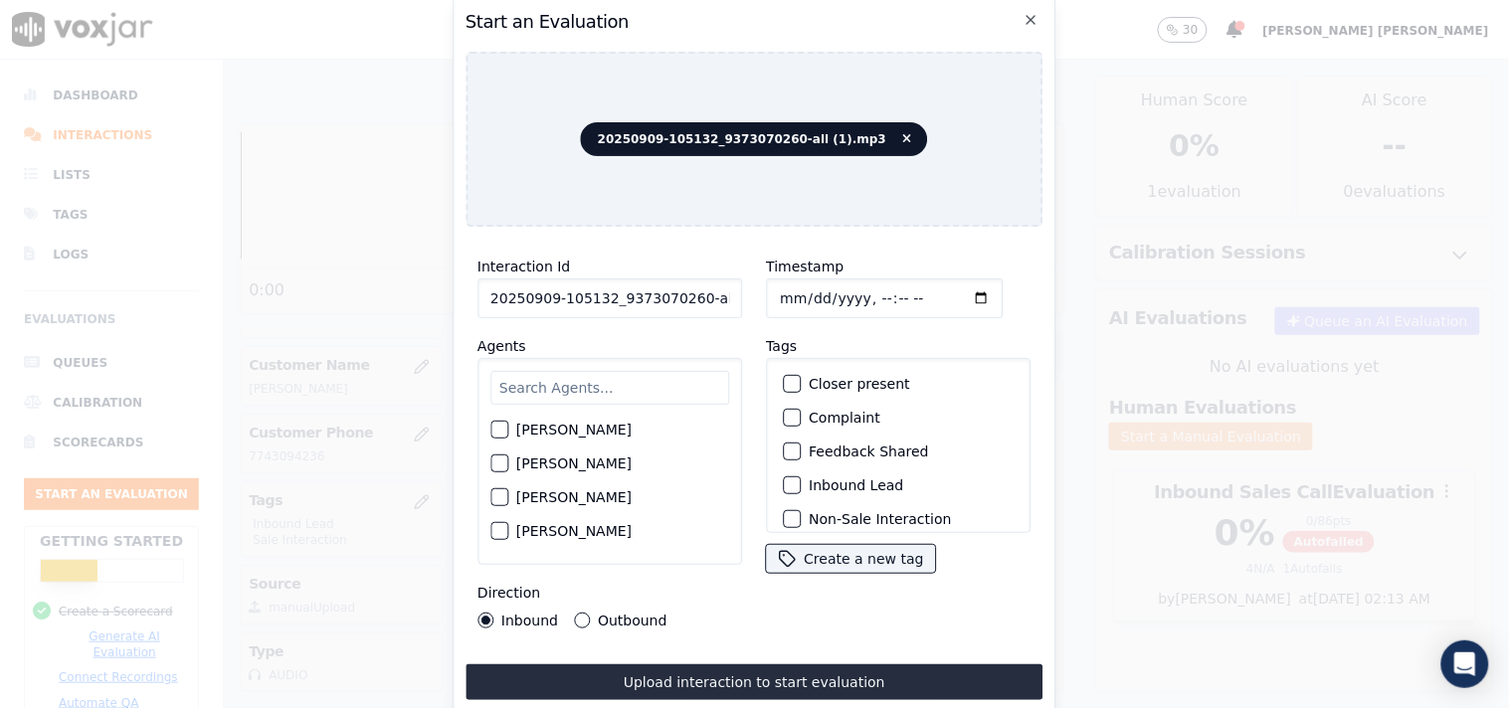
scroll to position [0, 30]
drag, startPoint x: 690, startPoint y: 293, endPoint x: 784, endPoint y: 290, distance: 93.5
click at [784, 290] on div "Interaction Id 20250909-105132_9373070260-all (1).mp3 Agents Harry Roy Aaron Bi…" at bounding box center [754, 442] width 578 height 398
type input "20250909-105132_9373070260-C1"
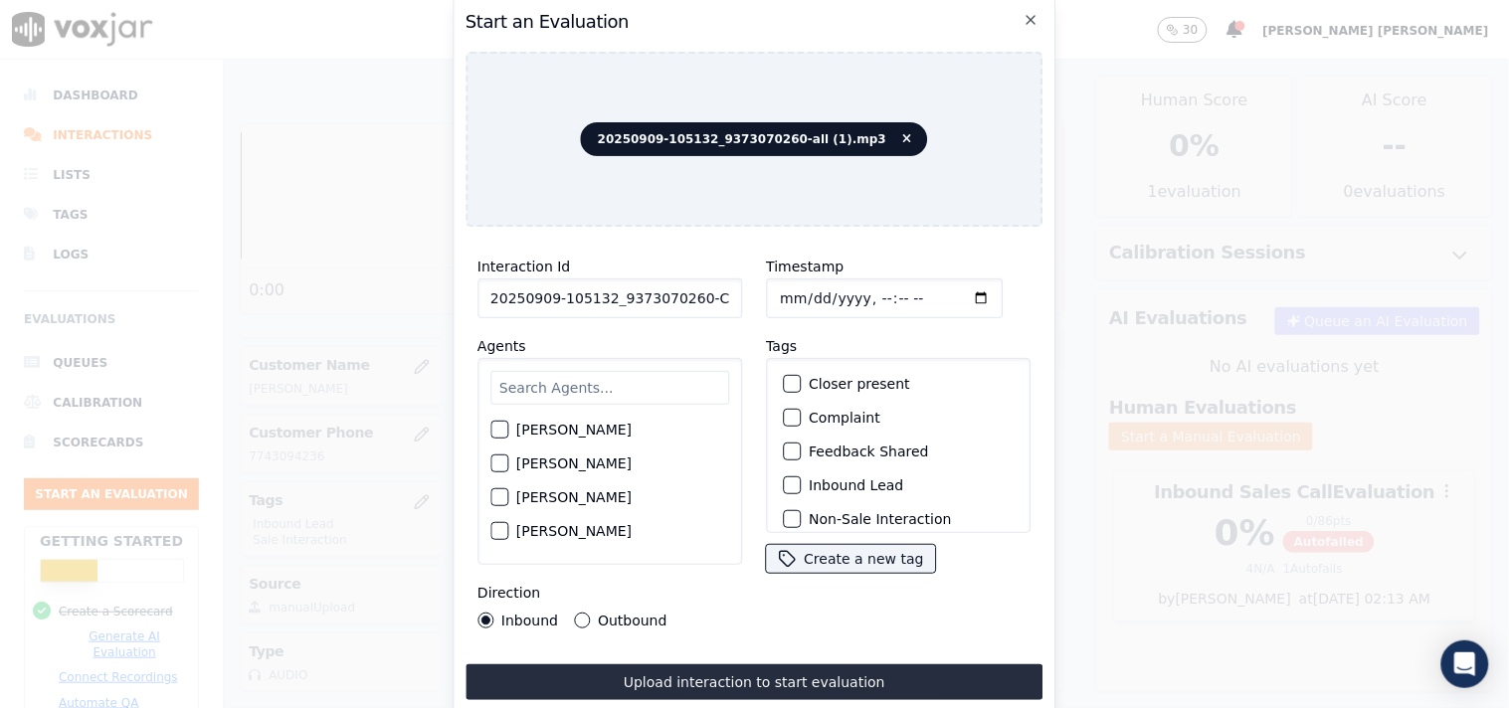
click at [786, 288] on input "Timestamp" at bounding box center [884, 299] width 237 height 40
type input "2025-09-09T21:06"
click at [545, 388] on input "text" at bounding box center [609, 388] width 239 height 34
click at [581, 371] on input "text" at bounding box center [609, 388] width 239 height 34
type input "Jac"
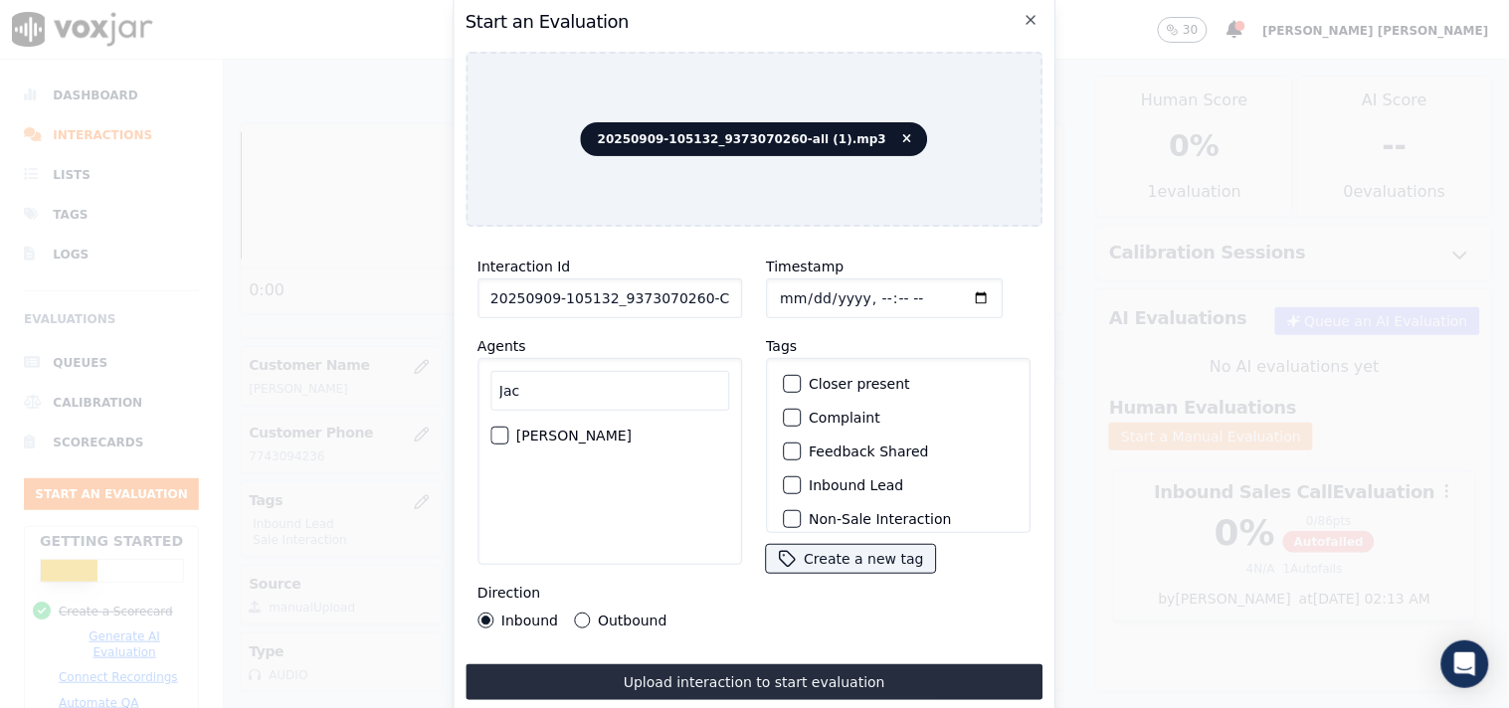
click at [585, 440] on div "[PERSON_NAME]" at bounding box center [609, 436] width 239 height 34
click at [581, 429] on label "[PERSON_NAME]" at bounding box center [573, 436] width 115 height 14
click at [508, 429] on button "[PERSON_NAME]" at bounding box center [499, 436] width 18 height 18
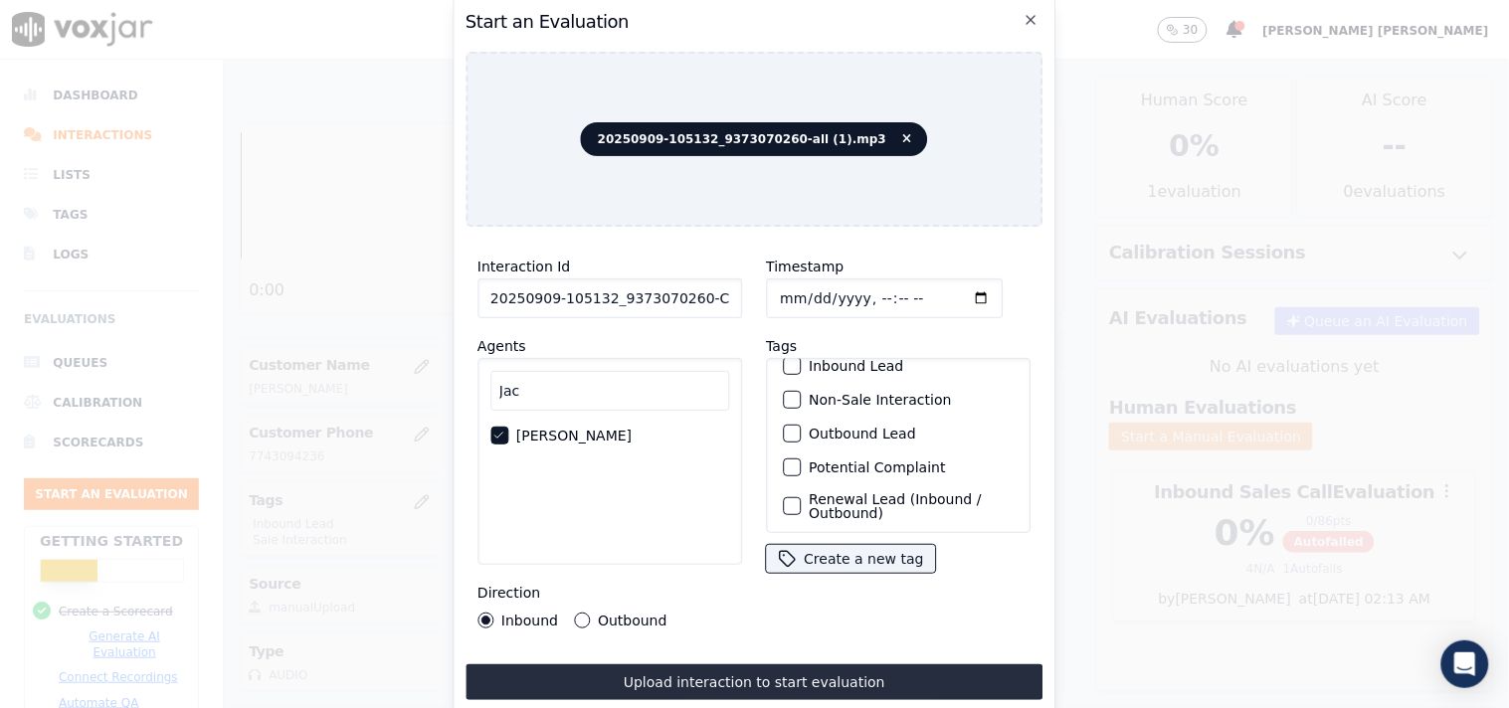
click at [860, 428] on label "Outbound Lead" at bounding box center [862, 434] width 107 height 14
click at [801, 428] on button "Outbound Lead" at bounding box center [792, 434] width 18 height 18
click at [853, 396] on label "Non-Sale Interaction" at bounding box center [880, 400] width 142 height 14
click at [801, 396] on button "Non-Sale Interaction" at bounding box center [792, 400] width 18 height 18
click at [585, 613] on div "Outbound" at bounding box center [620, 621] width 93 height 16
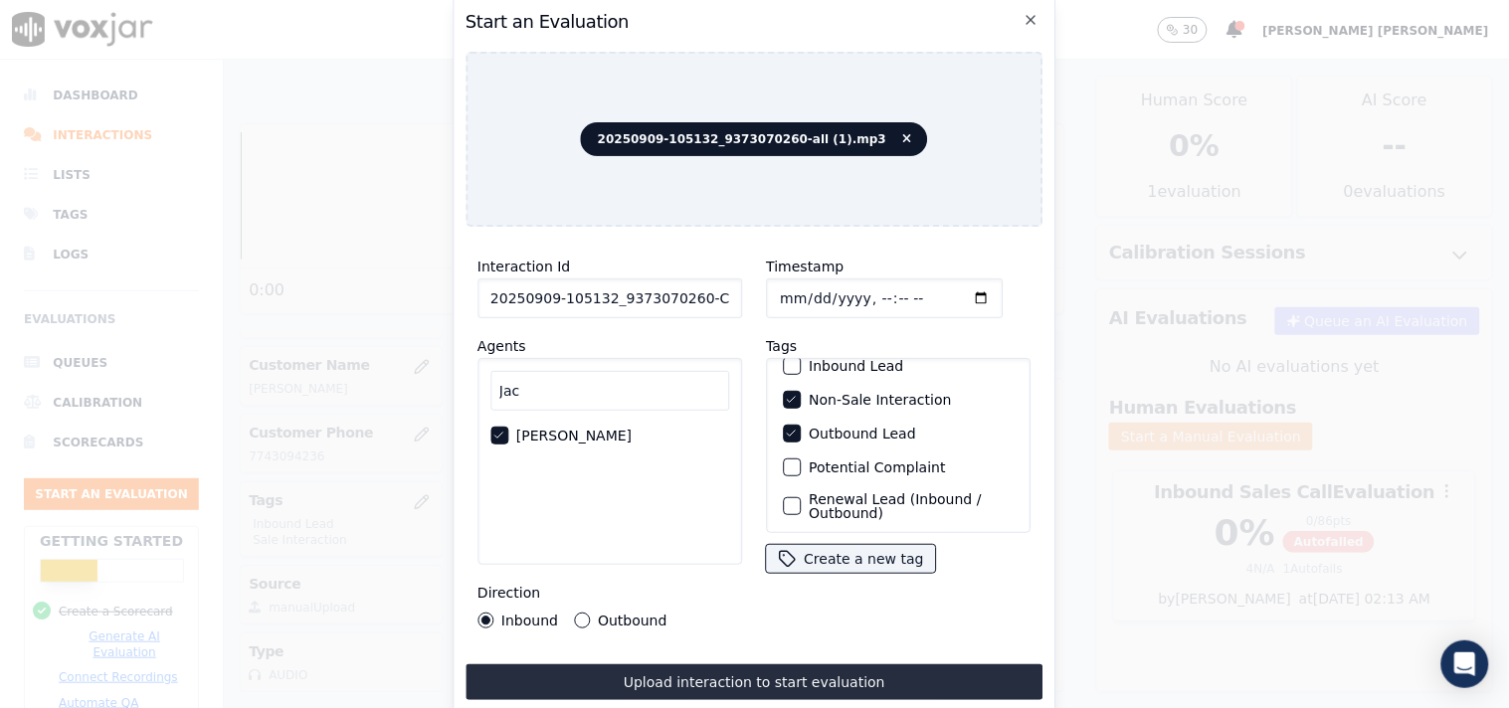
click at [593, 613] on div "Outbound" at bounding box center [620, 621] width 93 height 16
click at [581, 613] on button "Outbound" at bounding box center [582, 621] width 16 height 16
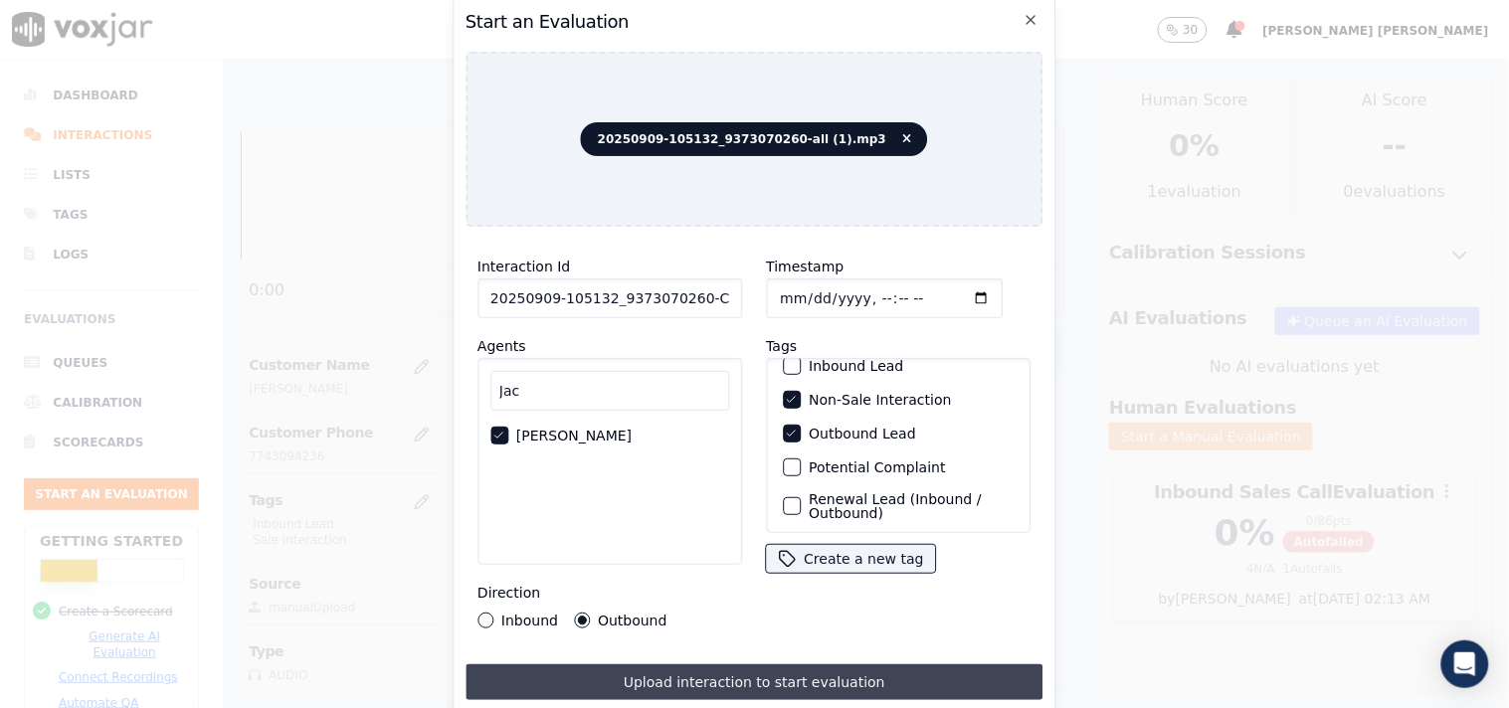
click at [657, 672] on button "Upload interaction to start evaluation" at bounding box center [754, 682] width 578 height 36
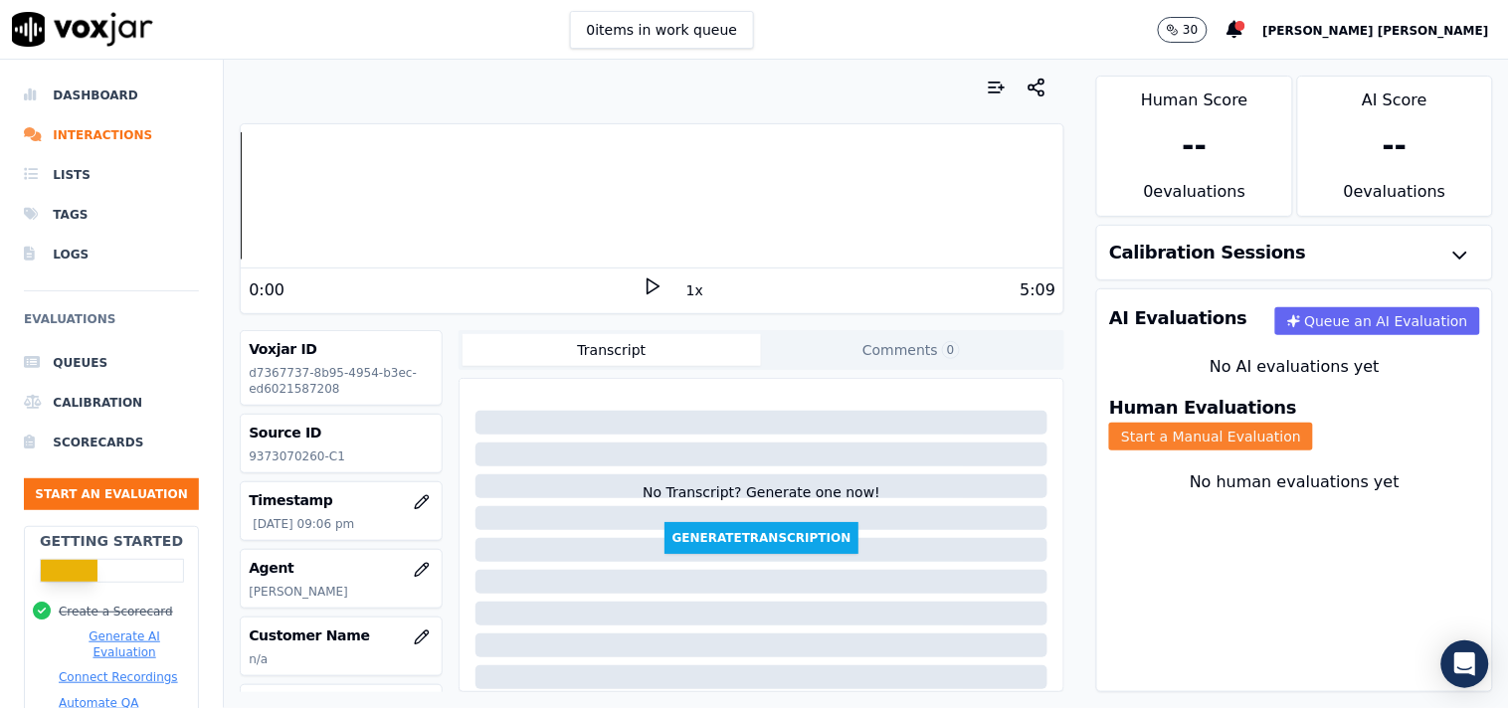
click at [1303, 423] on button "Start a Manual Evaluation" at bounding box center [1211, 437] width 204 height 28
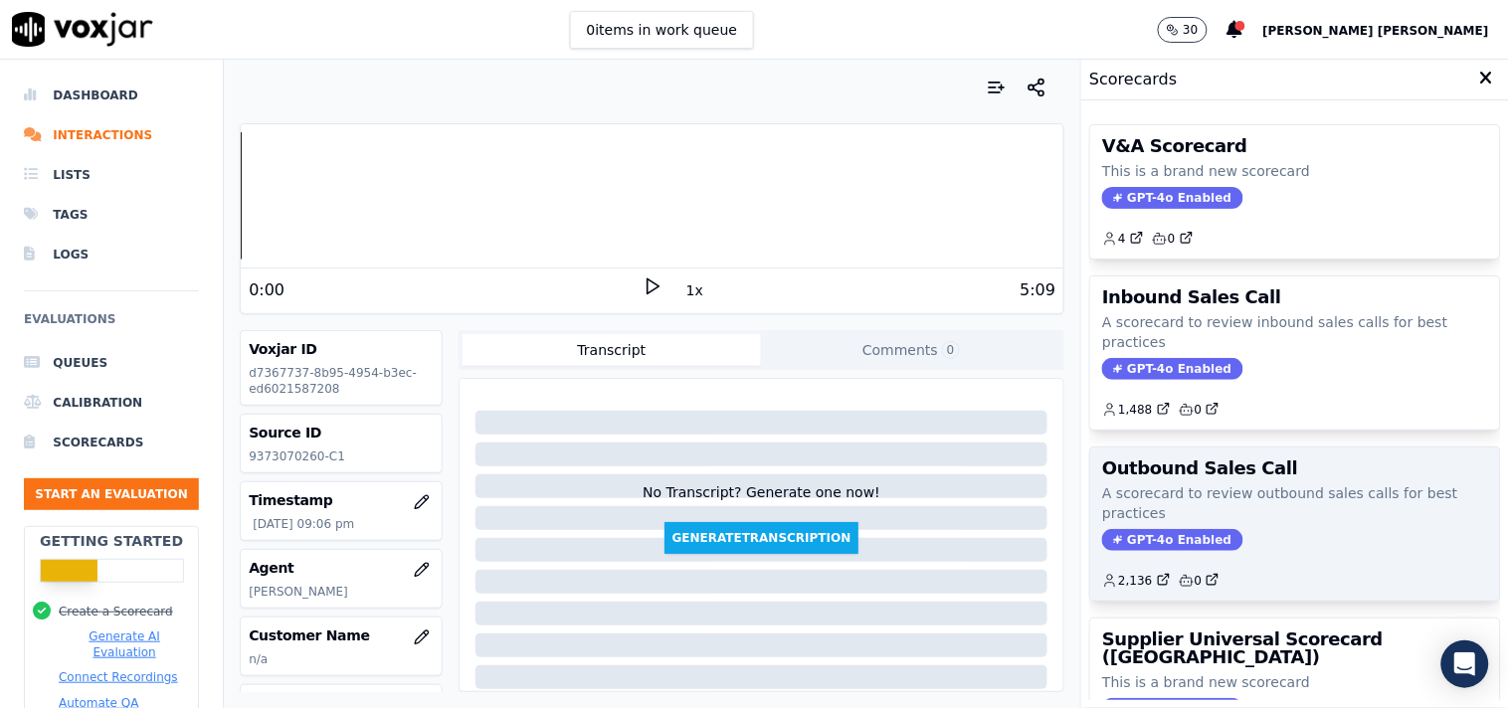
click at [1128, 552] on div "Outbound Sales Call A scorecard to review outbound sales calls for best practic…" at bounding box center [1295, 524] width 410 height 153
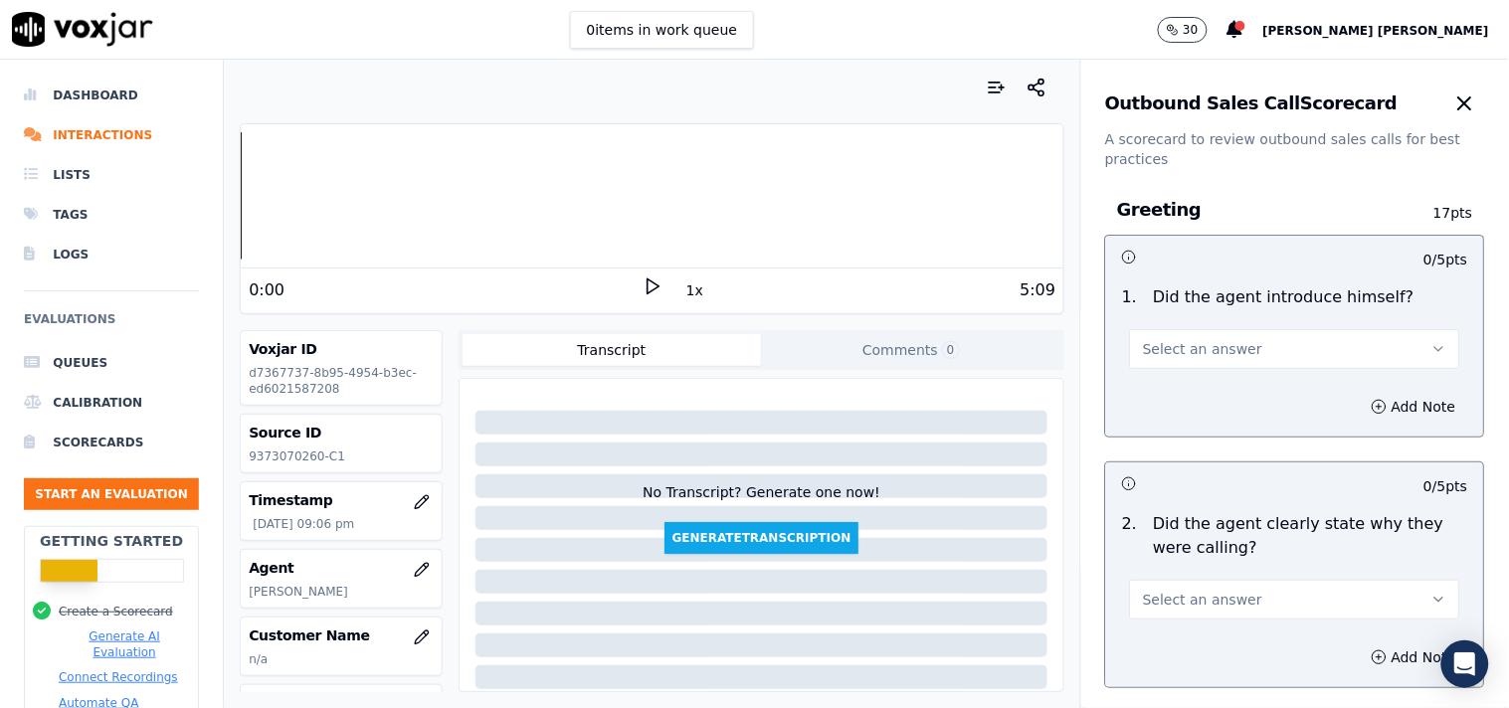
click at [1229, 353] on button "Select an answer" at bounding box center [1295, 349] width 330 height 40
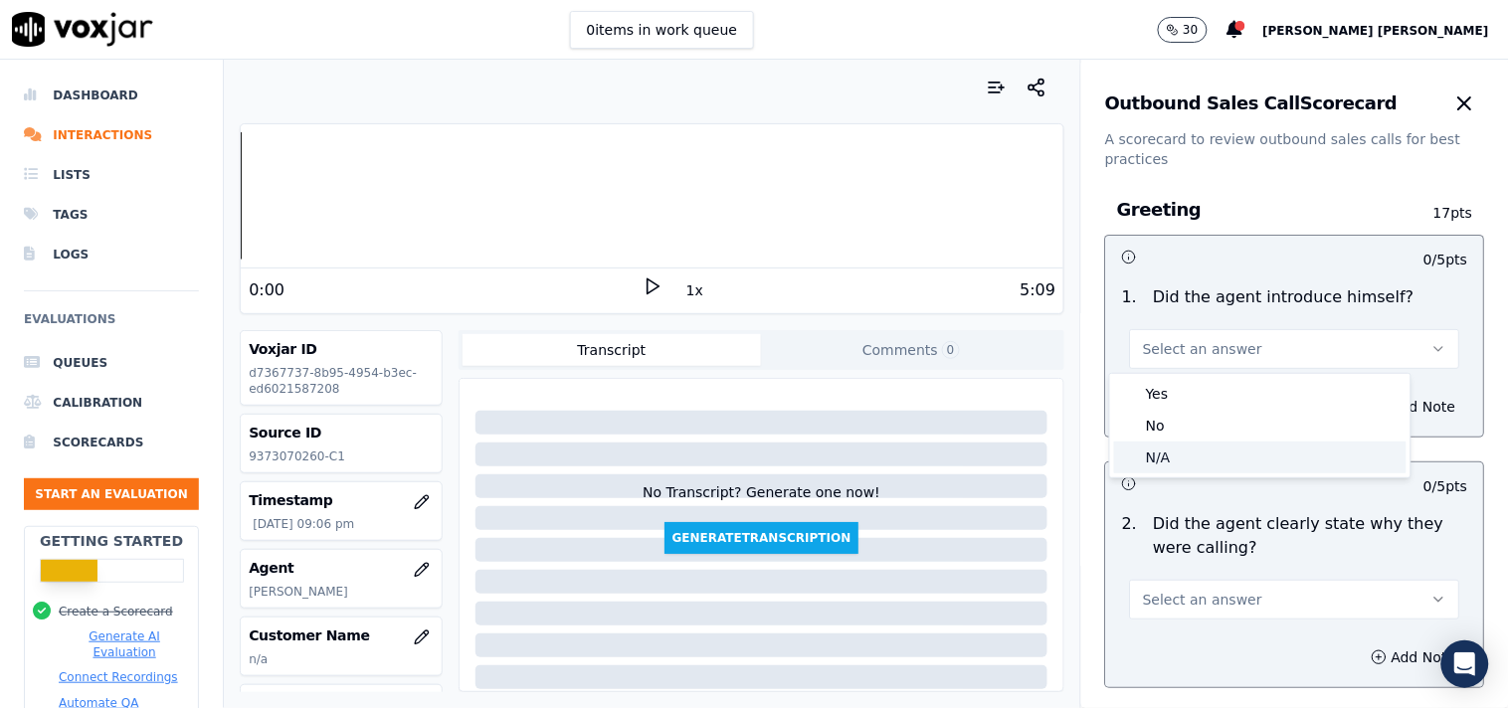
drag, startPoint x: 1178, startPoint y: 448, endPoint x: 1208, endPoint y: 469, distance: 37.8
click at [1179, 452] on div "N/A" at bounding box center [1260, 458] width 292 height 32
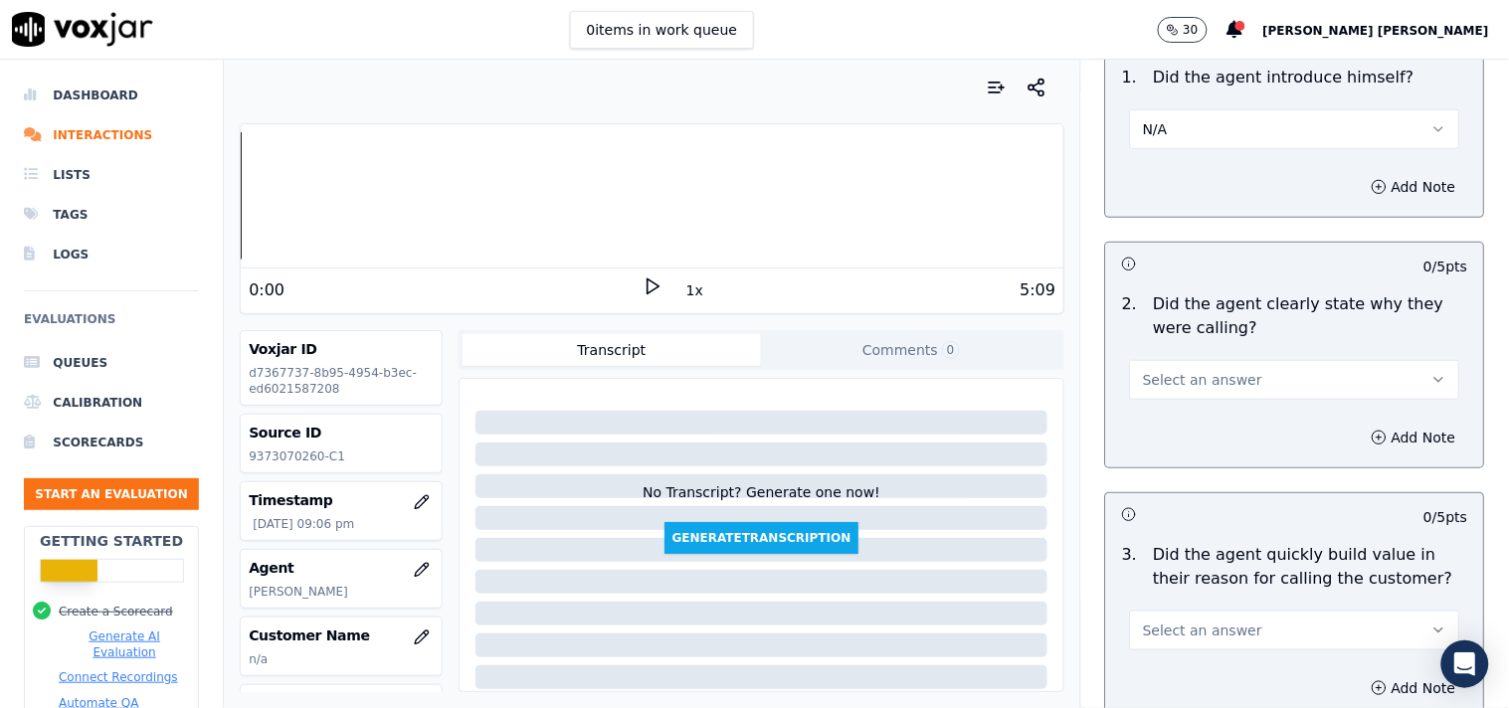
scroll to position [221, 0]
click at [1213, 381] on span "Select an answer" at bounding box center [1202, 379] width 119 height 20
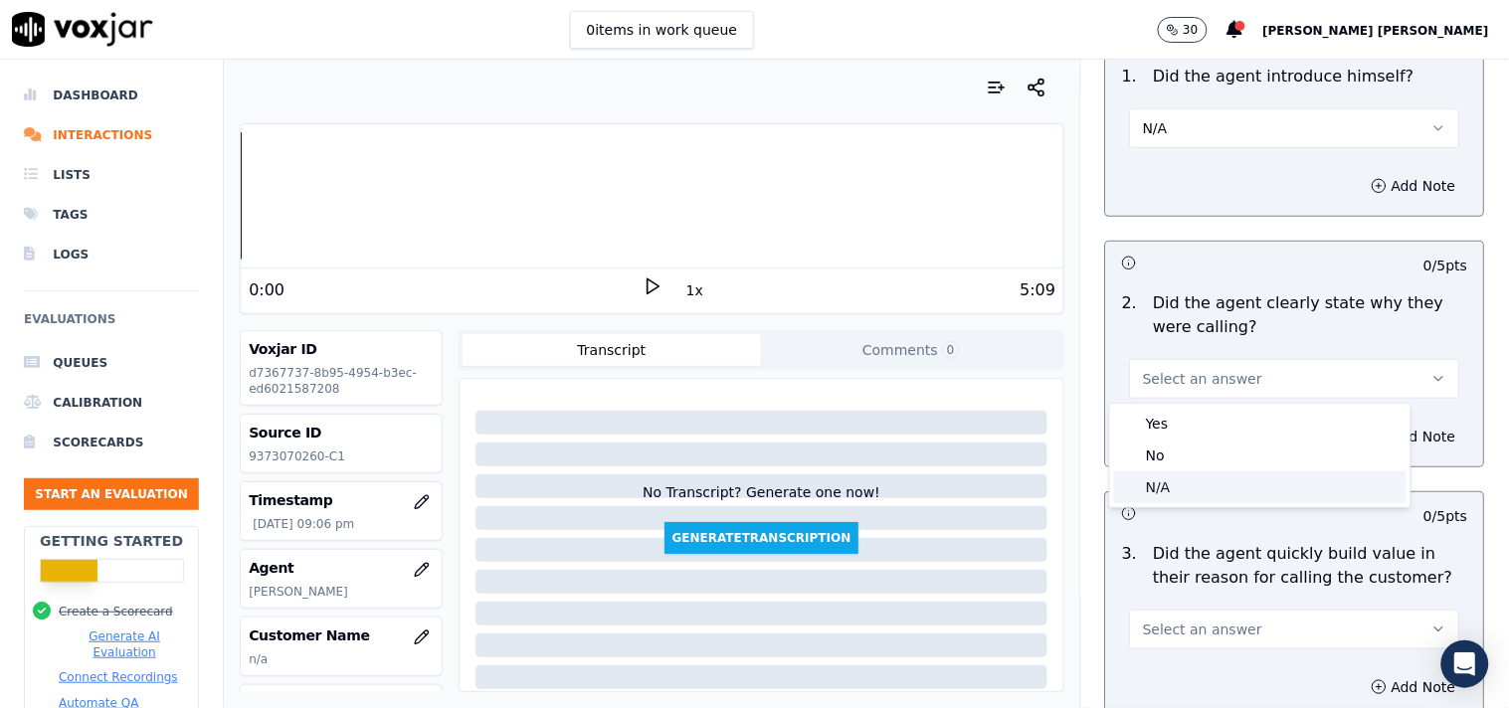
click at [1220, 494] on div "N/A" at bounding box center [1260, 487] width 292 height 32
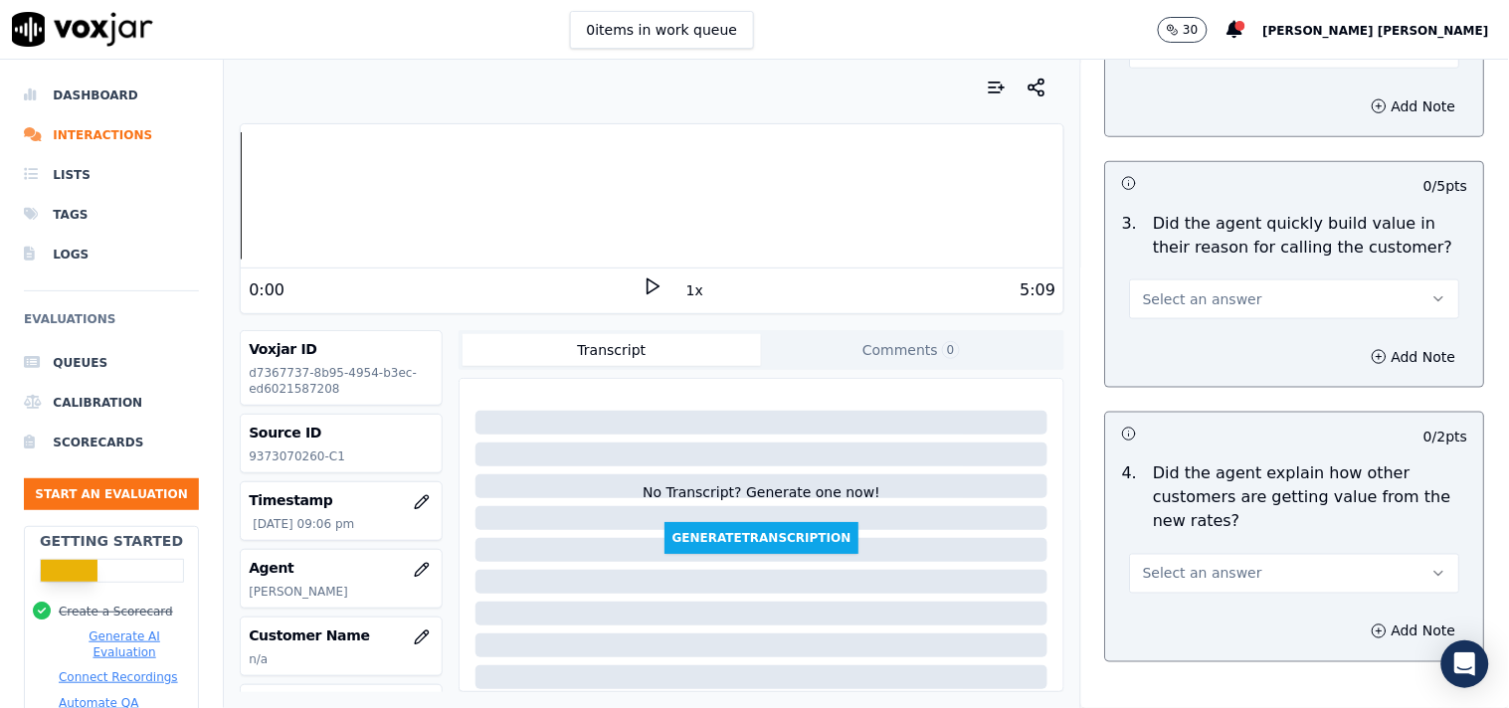
scroll to position [552, 0]
click at [1237, 305] on button "Select an answer" at bounding box center [1295, 299] width 330 height 40
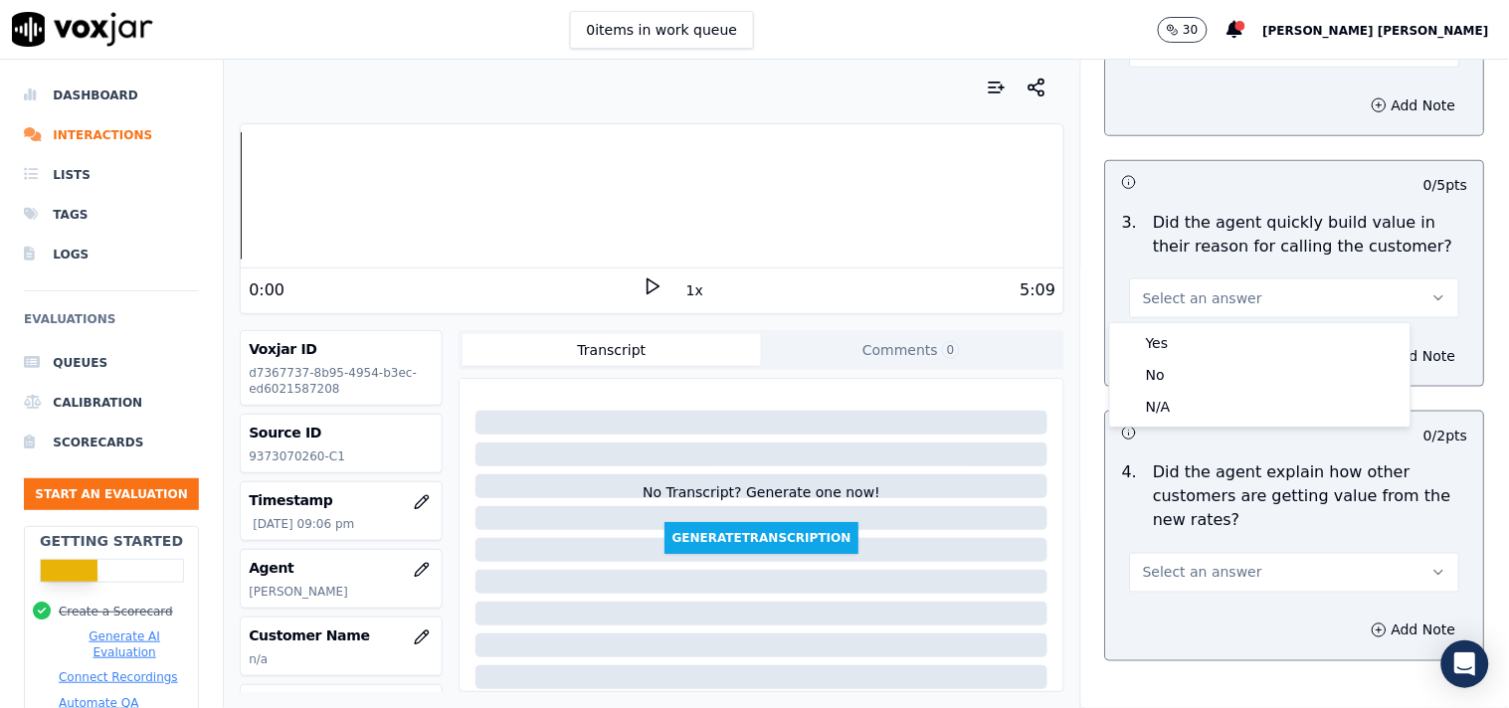
click at [1226, 429] on h3 at bounding box center [1208, 433] width 173 height 26
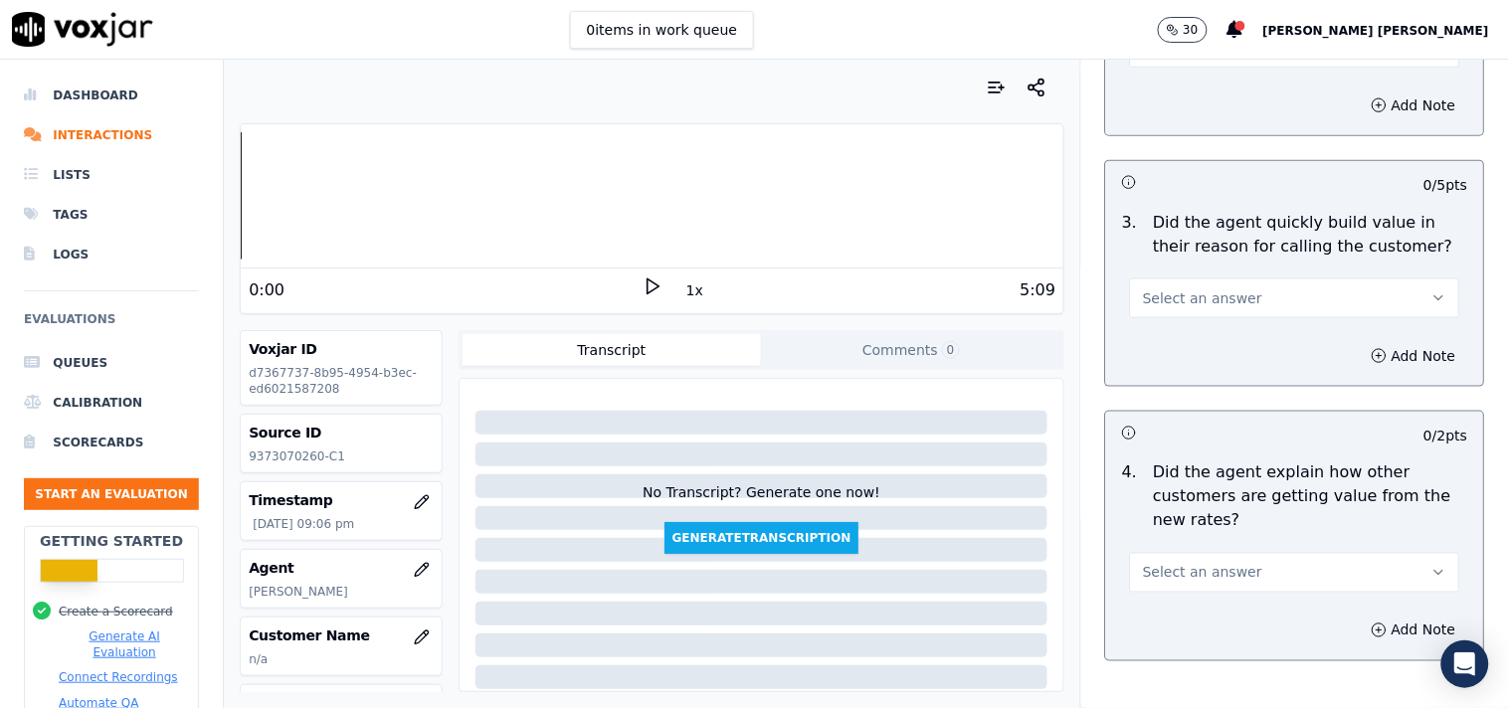
click at [1226, 418] on div "0 / 2 pts" at bounding box center [1295, 433] width 378 height 42
click at [1234, 293] on button "Select an answer" at bounding box center [1295, 299] width 330 height 40
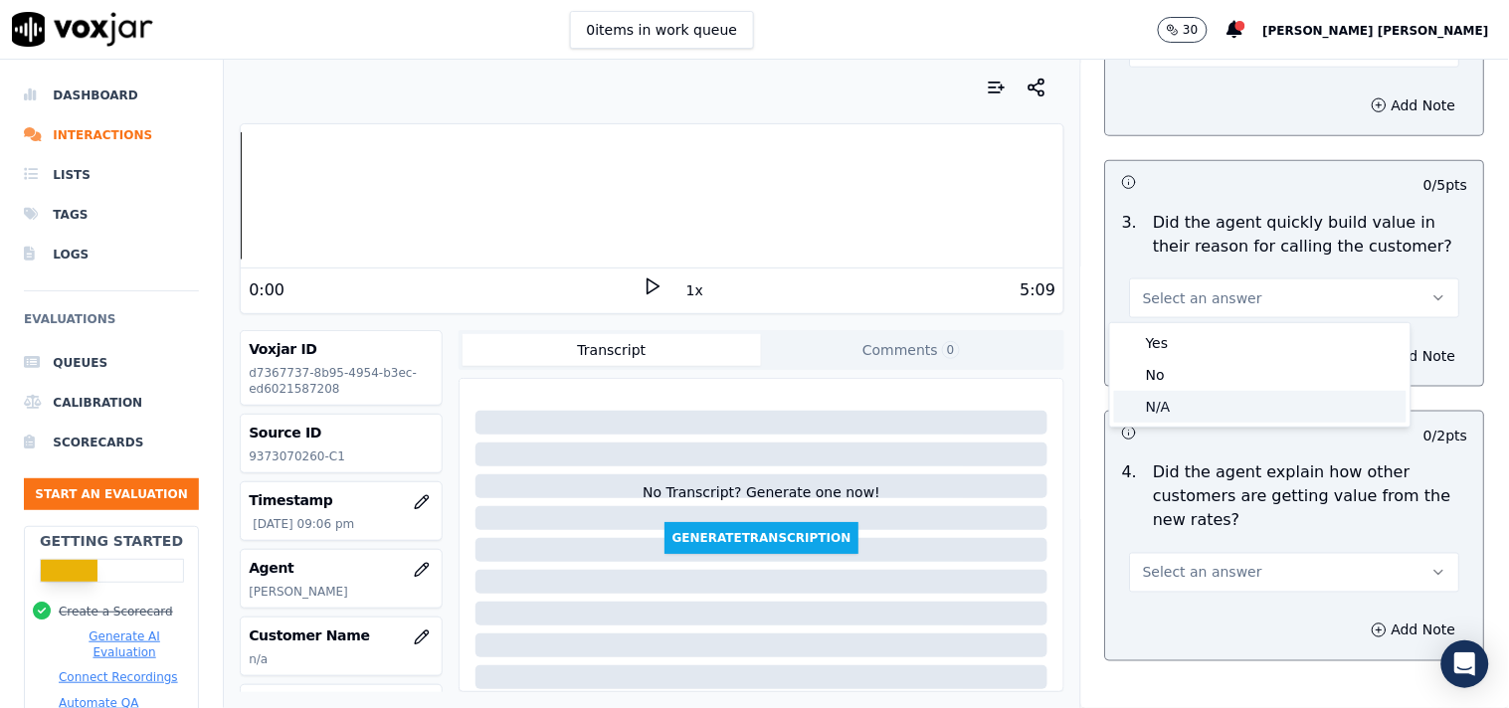
click at [1197, 391] on div "N/A" at bounding box center [1260, 407] width 292 height 32
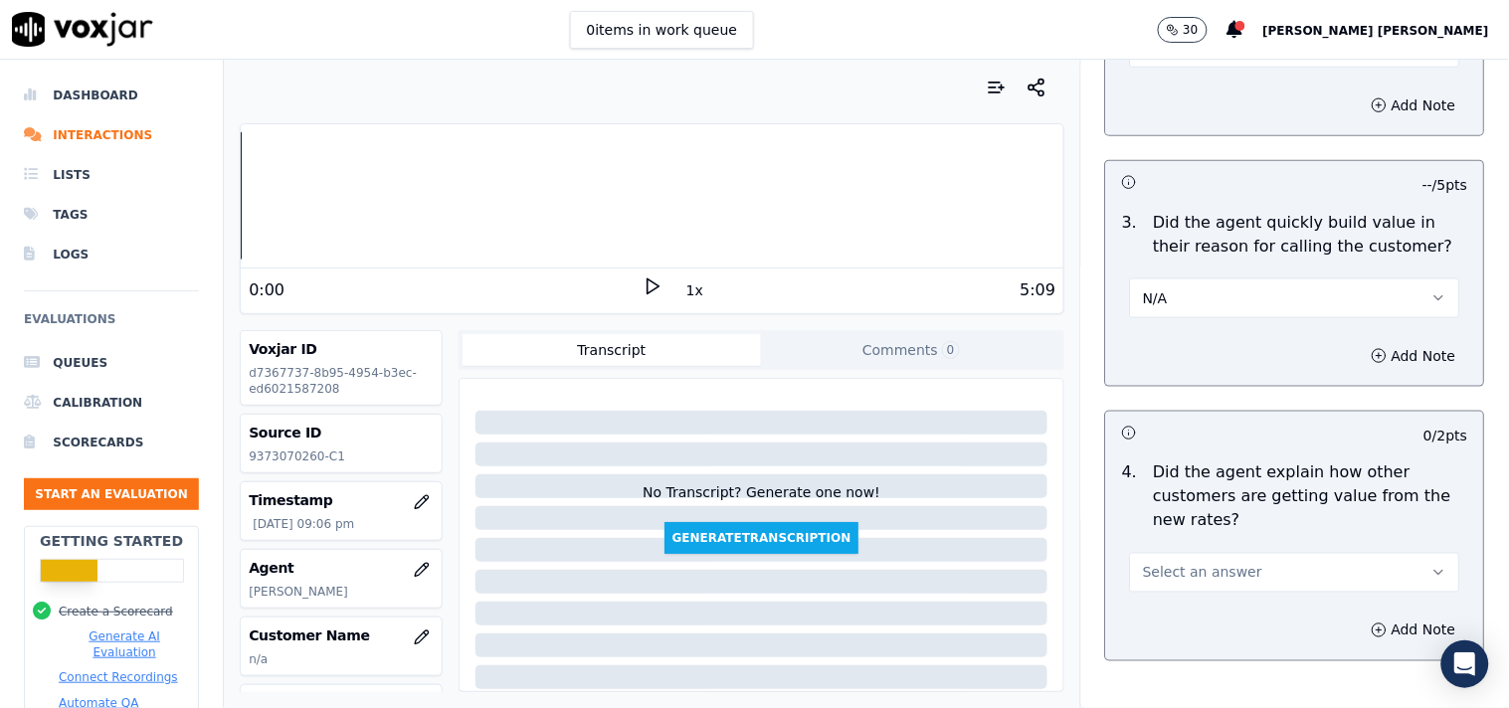
click at [1198, 587] on button "Select an answer" at bounding box center [1295, 573] width 330 height 40
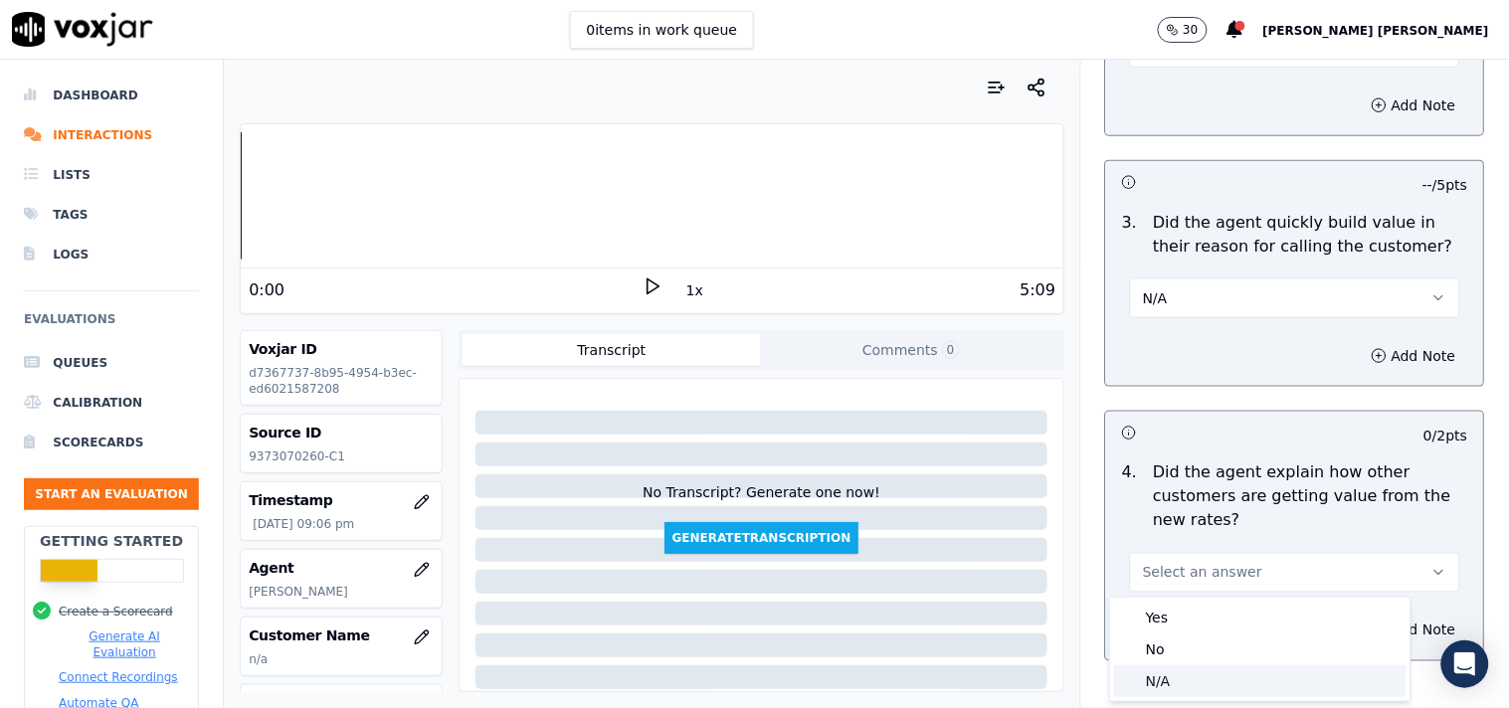
click at [1167, 667] on div "N/A" at bounding box center [1260, 681] width 292 height 32
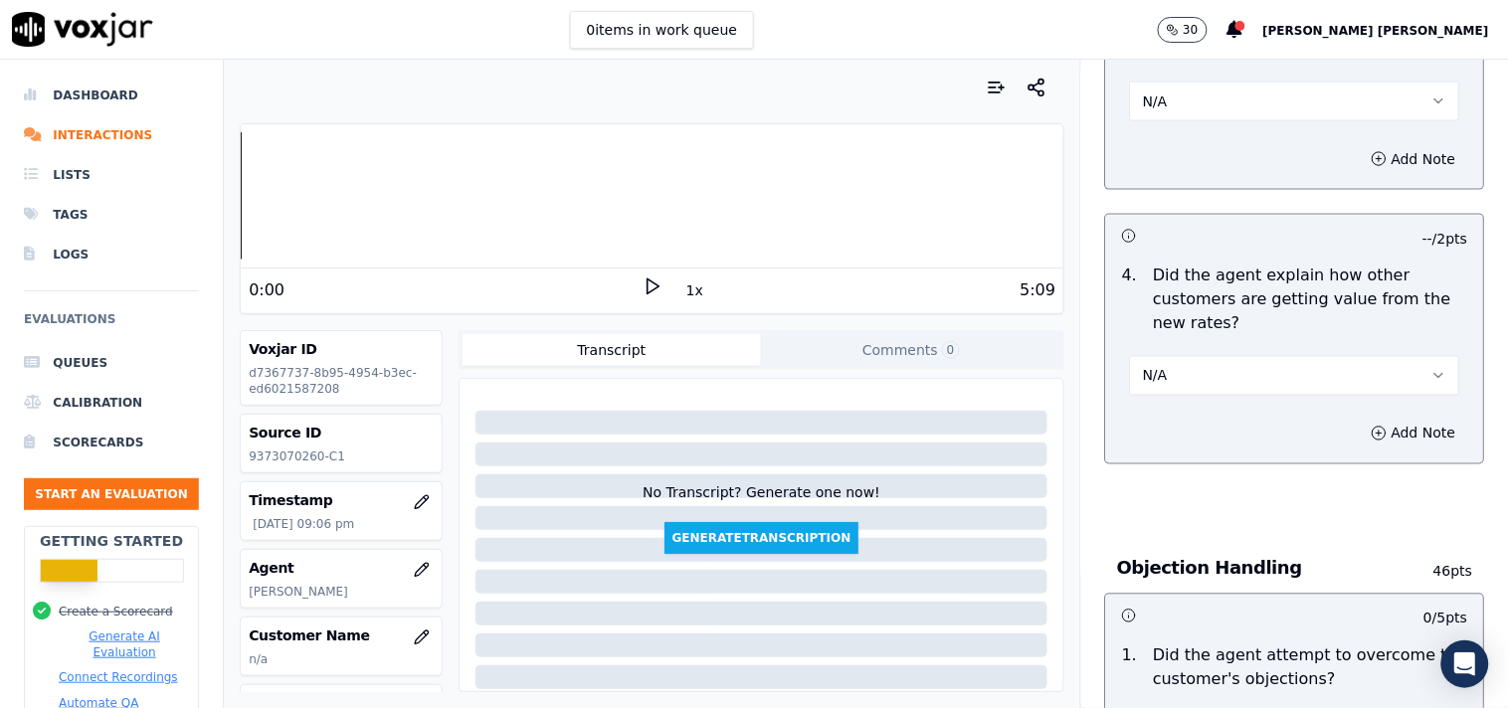
scroll to position [883, 0]
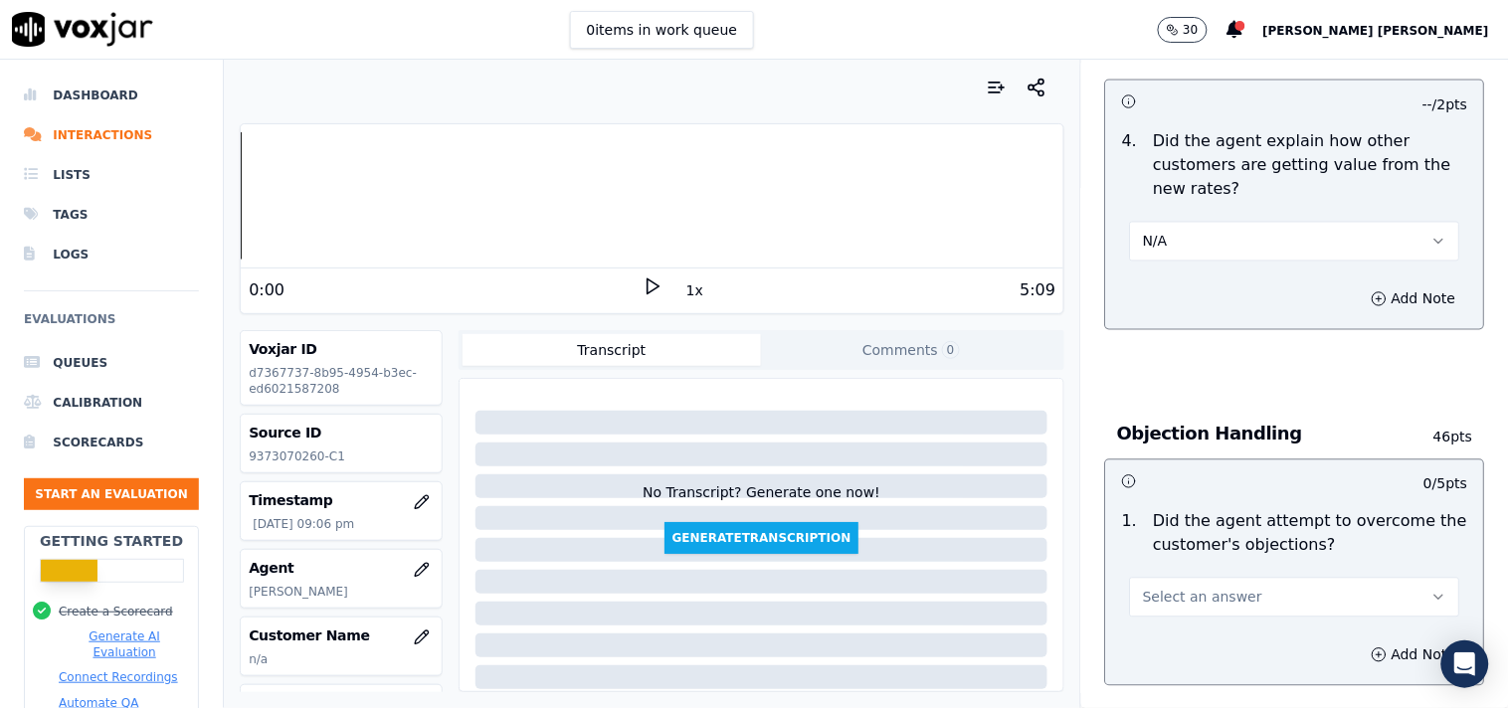
click at [1168, 608] on button "Select an answer" at bounding box center [1295, 598] width 330 height 40
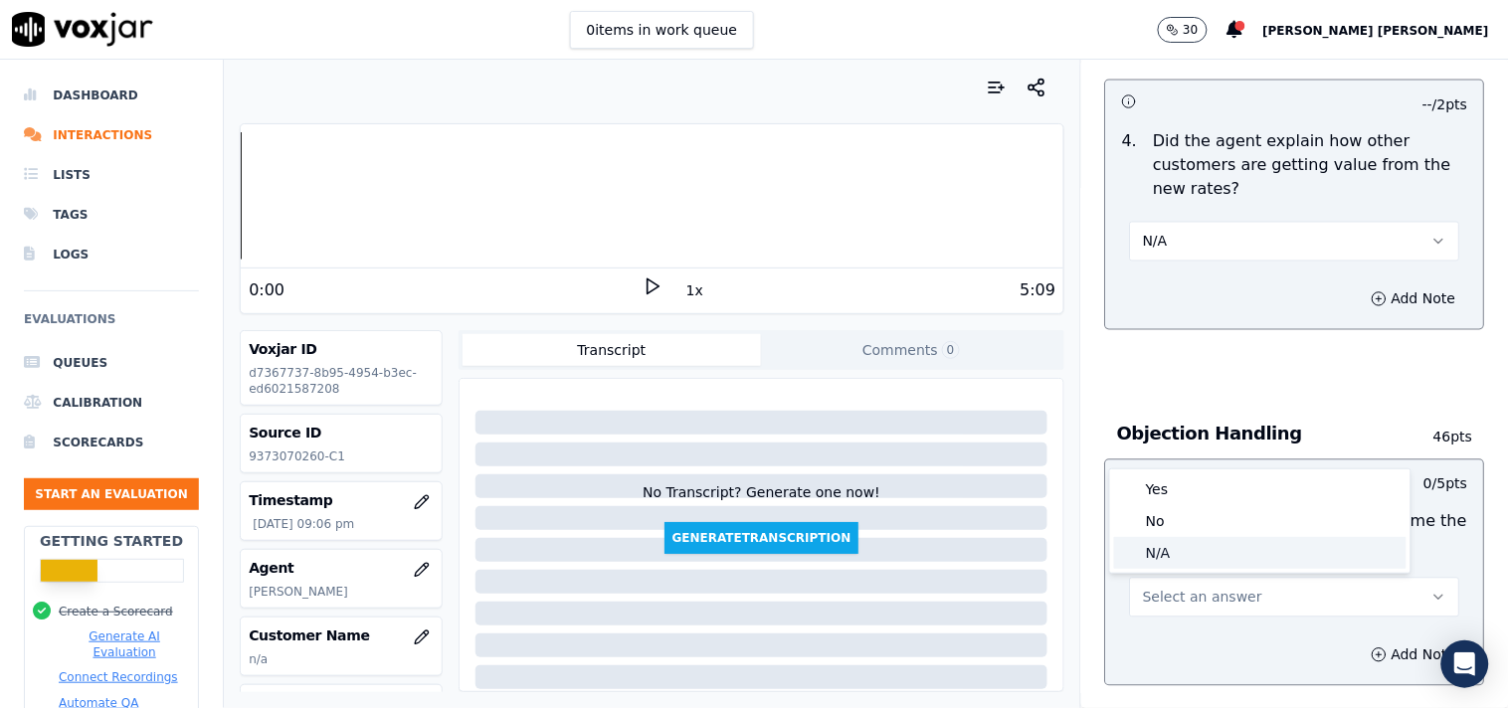
click at [1187, 567] on div "N/A" at bounding box center [1260, 553] width 292 height 32
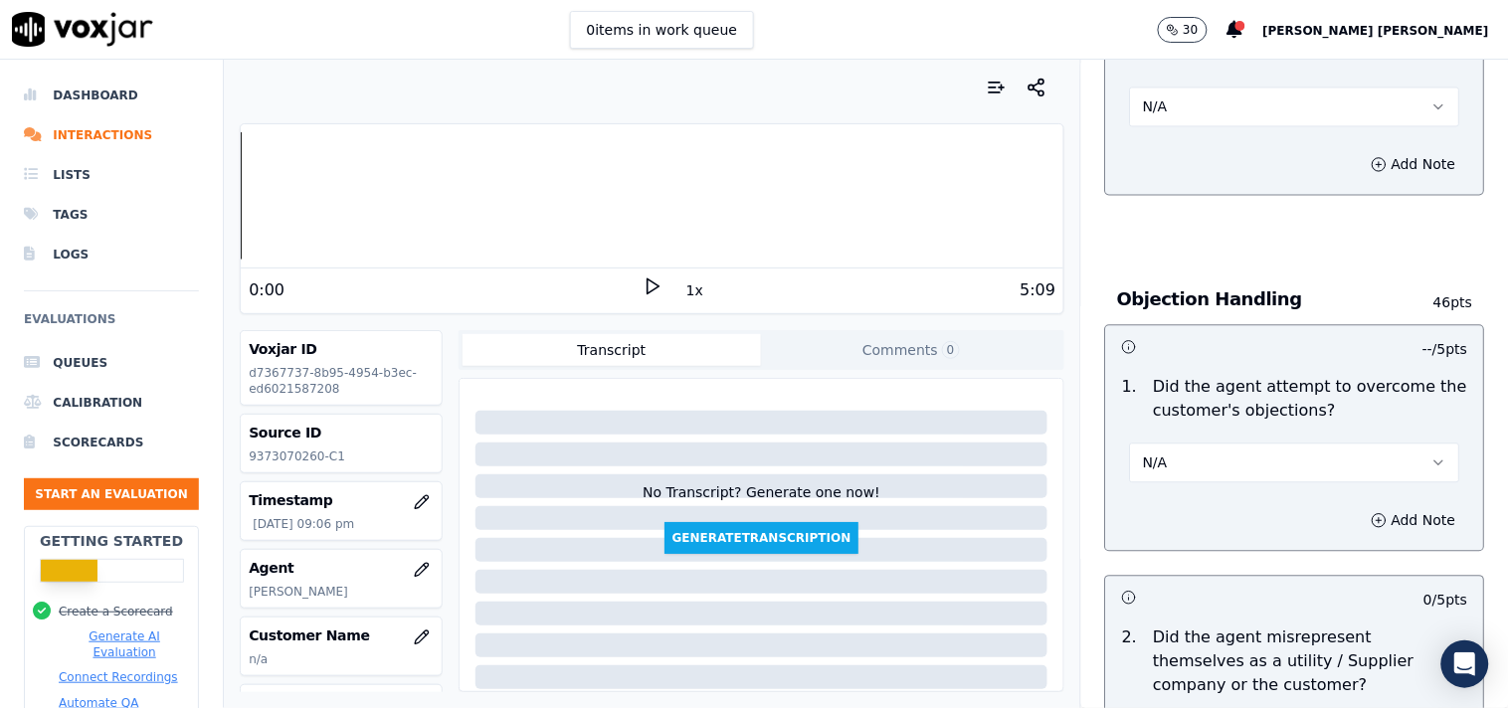
scroll to position [1215, 0]
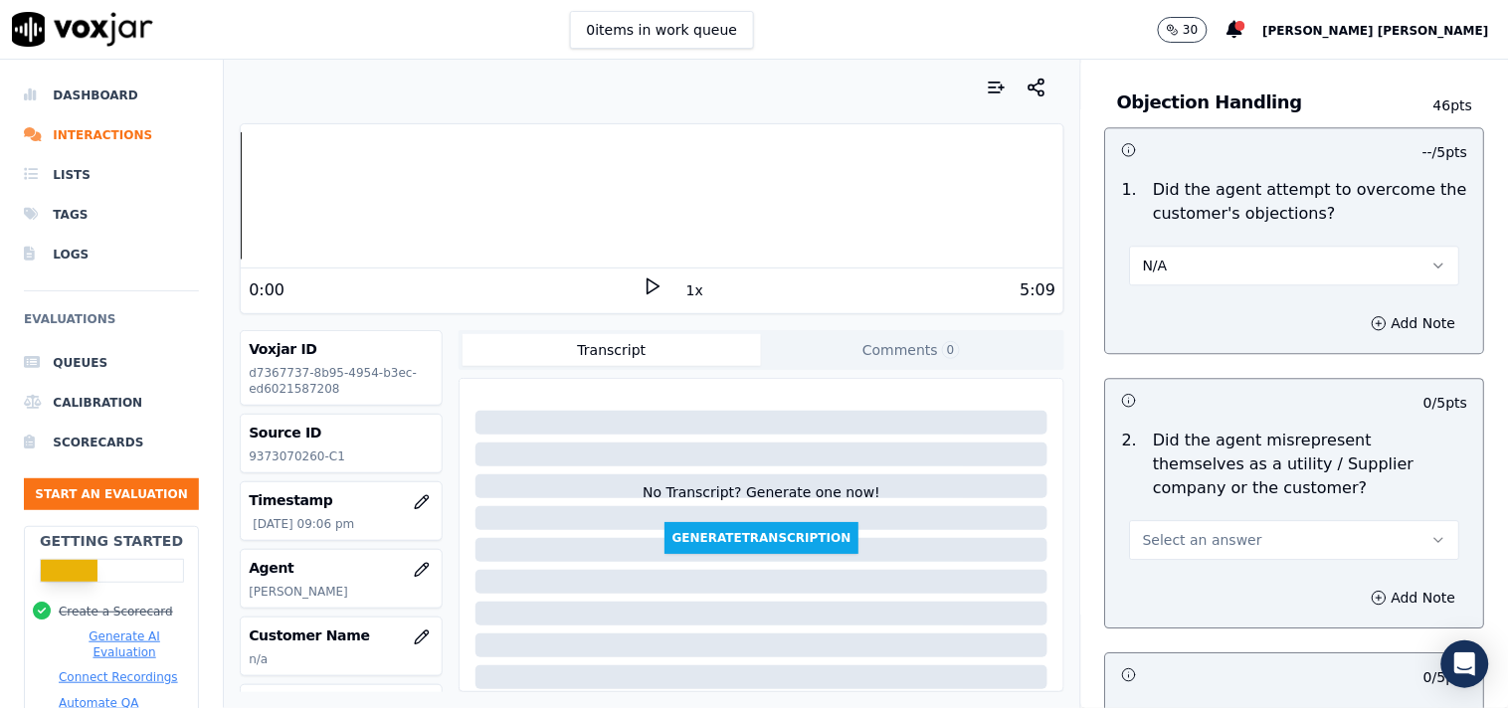
click at [1188, 521] on button "Select an answer" at bounding box center [1295, 540] width 330 height 40
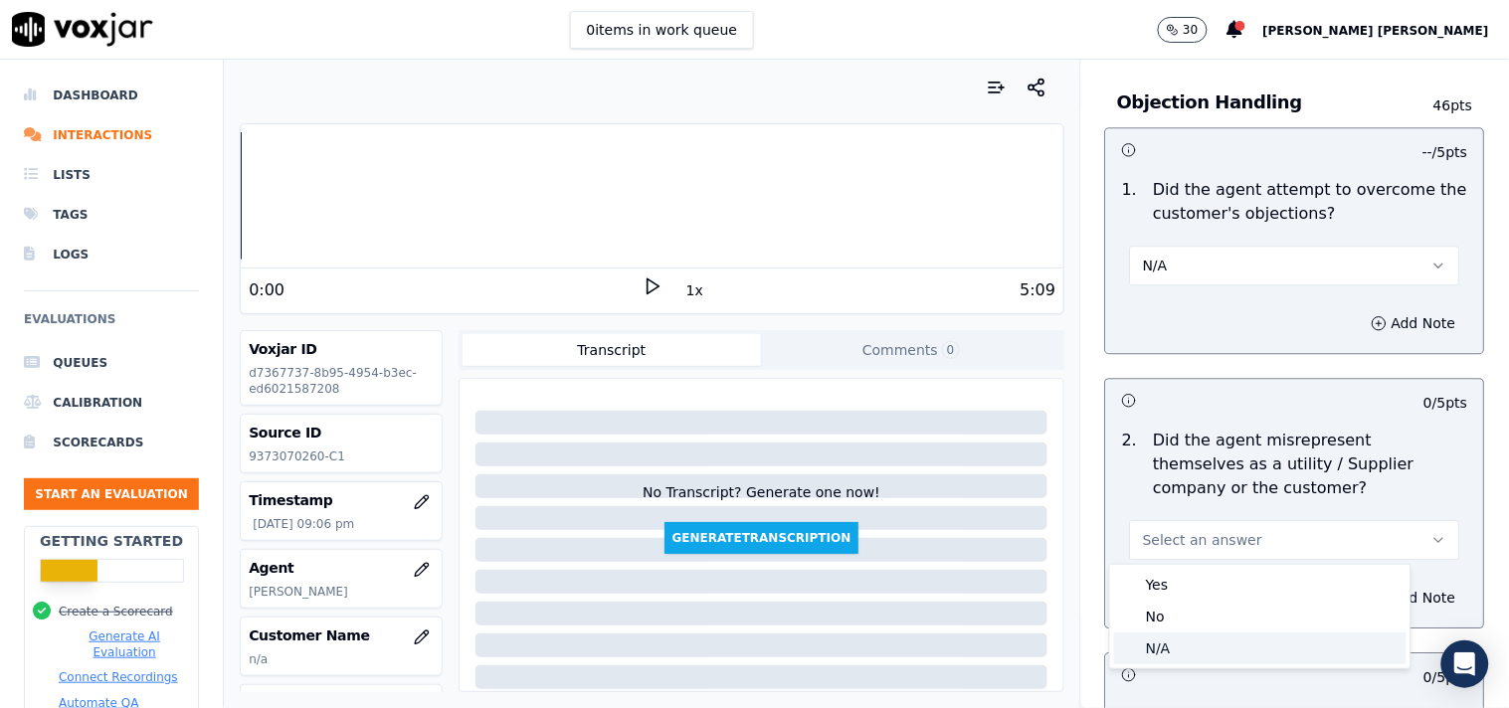
click at [1175, 641] on div "N/A" at bounding box center [1260, 649] width 292 height 32
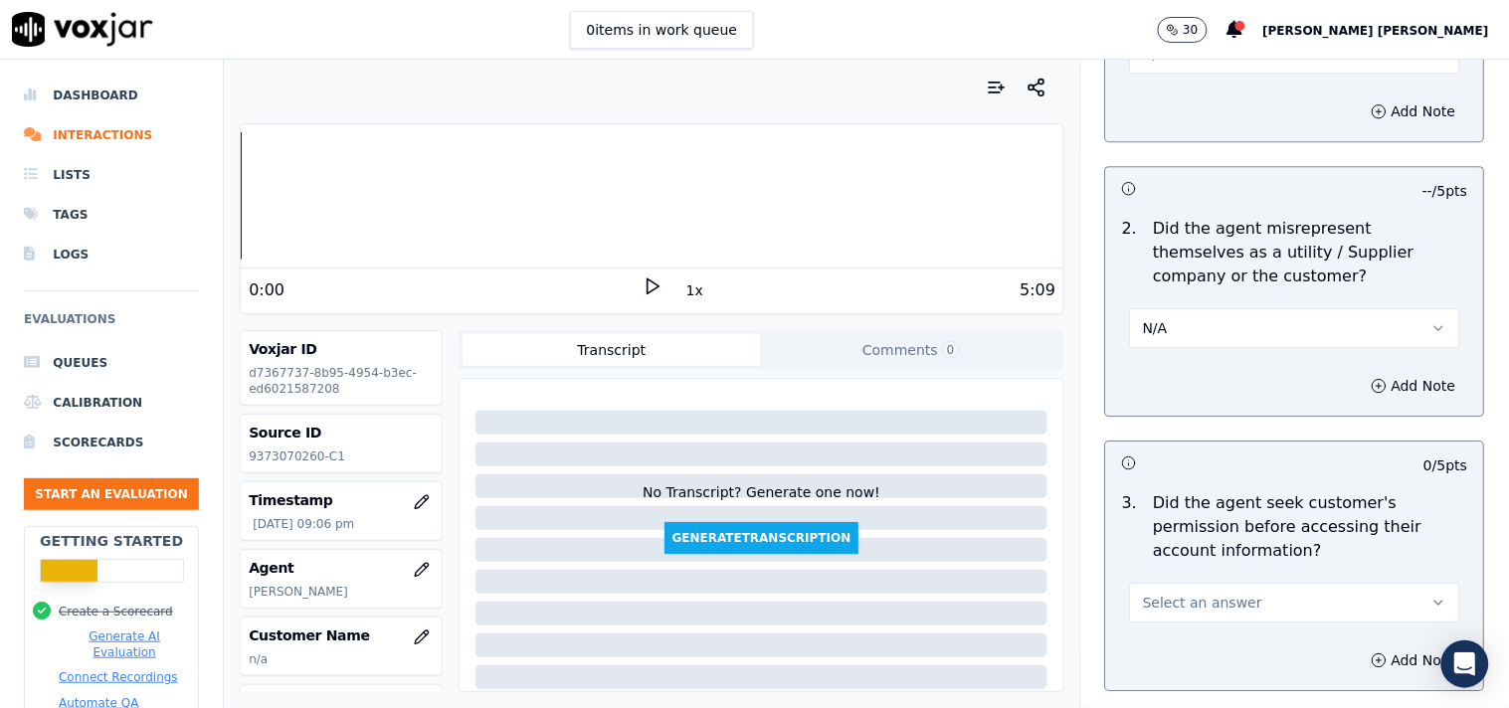
scroll to position [1436, 0]
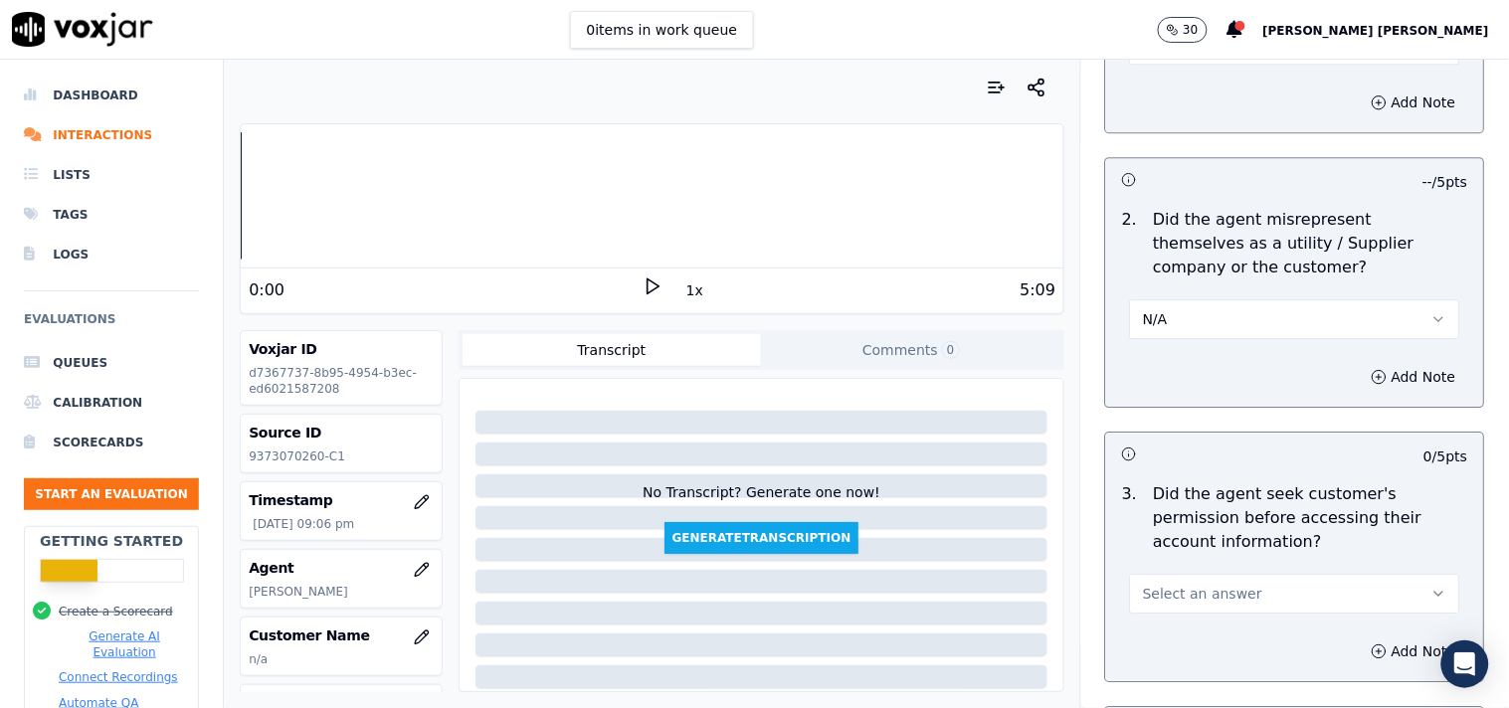
click at [1179, 588] on span "Select an answer" at bounding box center [1202, 594] width 119 height 20
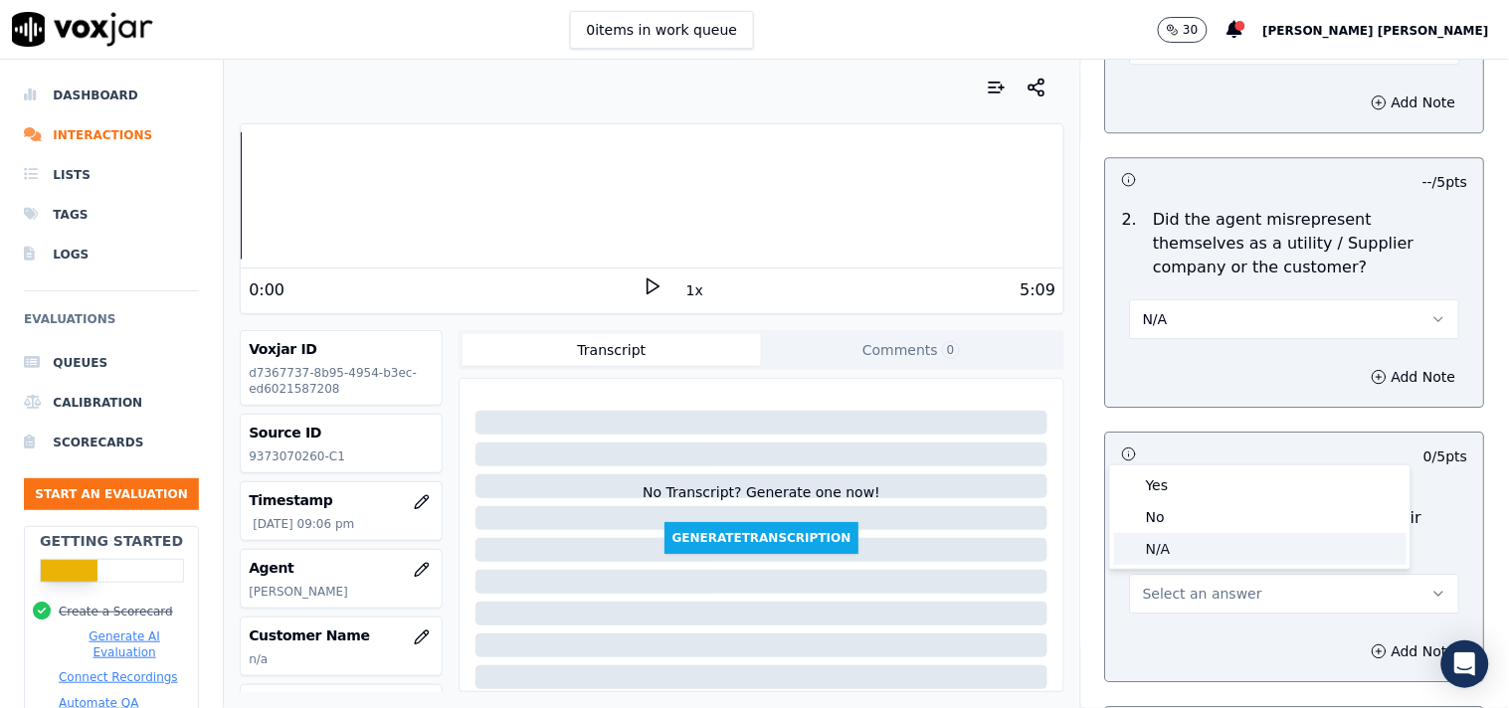
click at [1197, 550] on div "N/A" at bounding box center [1260, 549] width 292 height 32
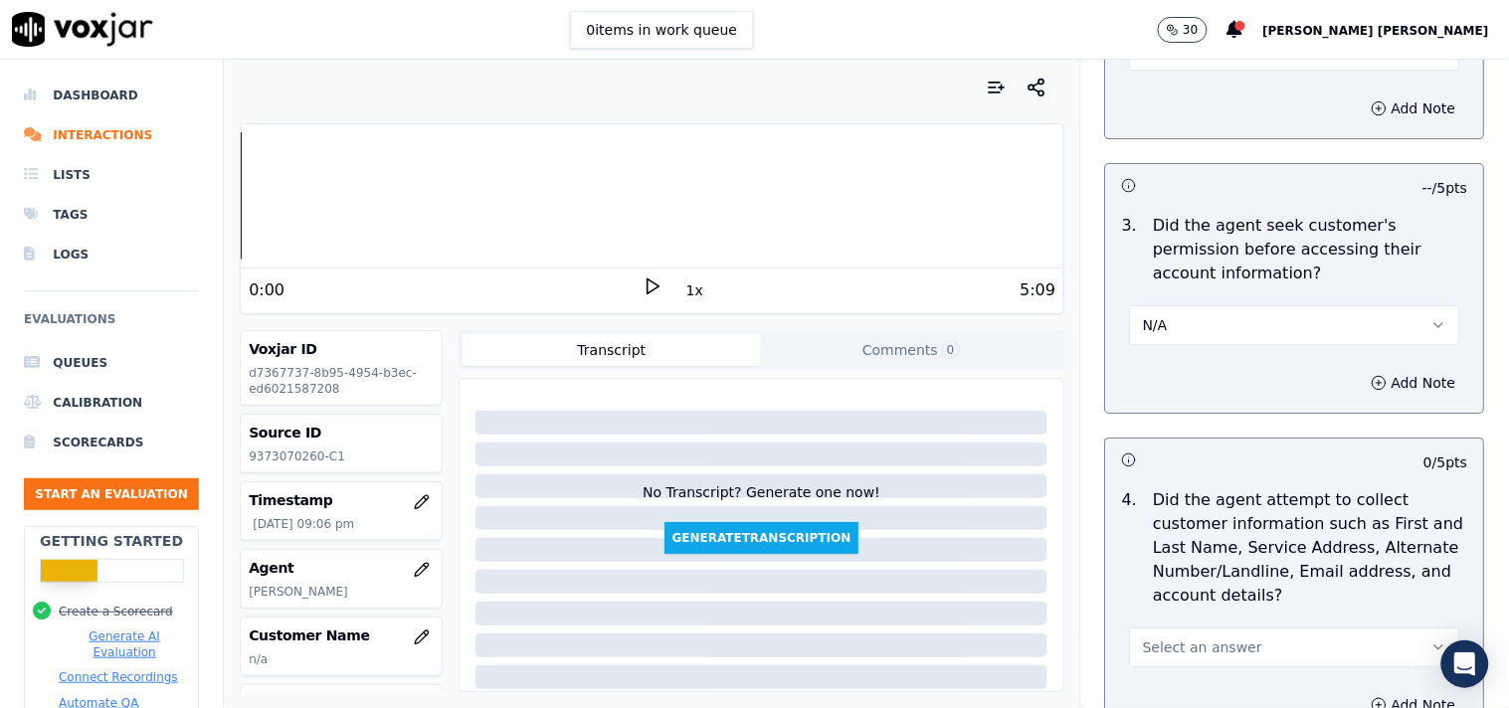
scroll to position [1767, 0]
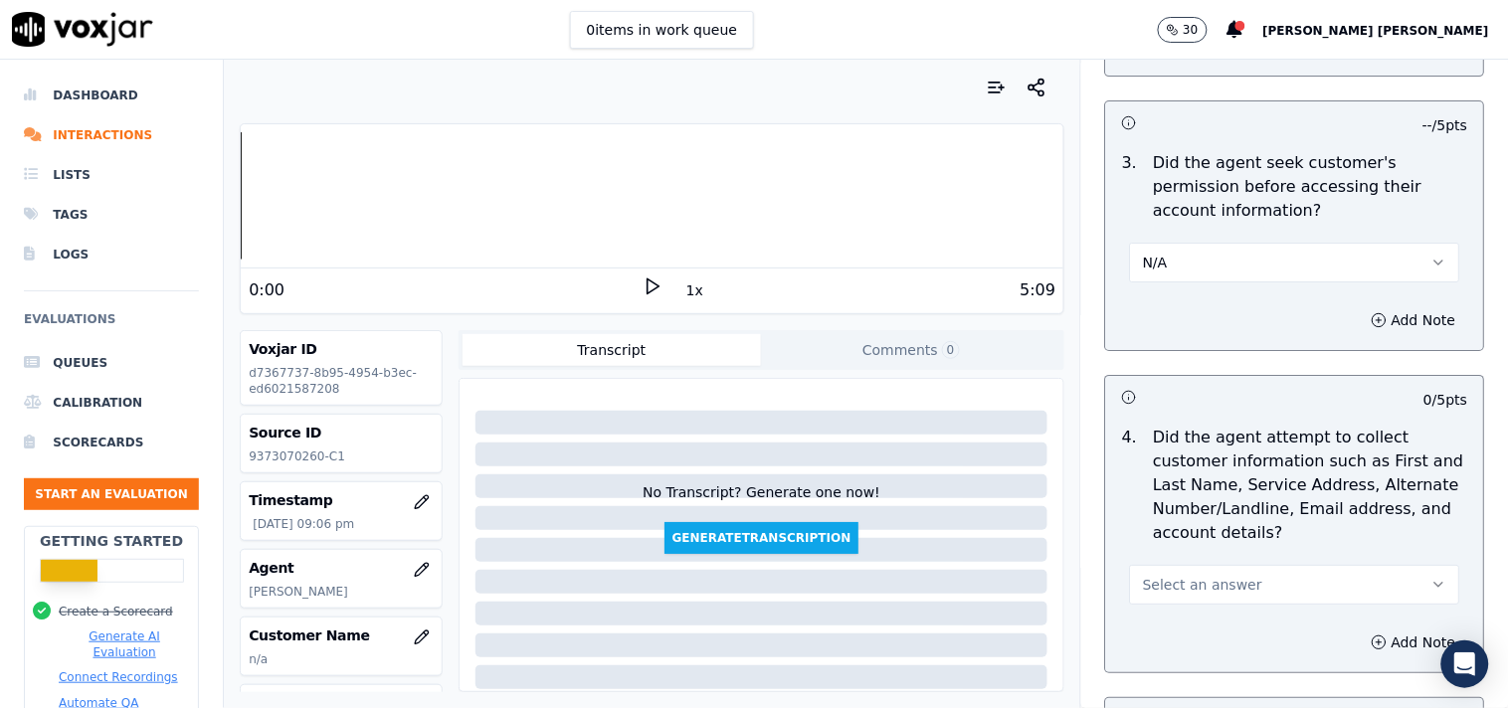
click at [1199, 597] on button "Select an answer" at bounding box center [1295, 585] width 330 height 40
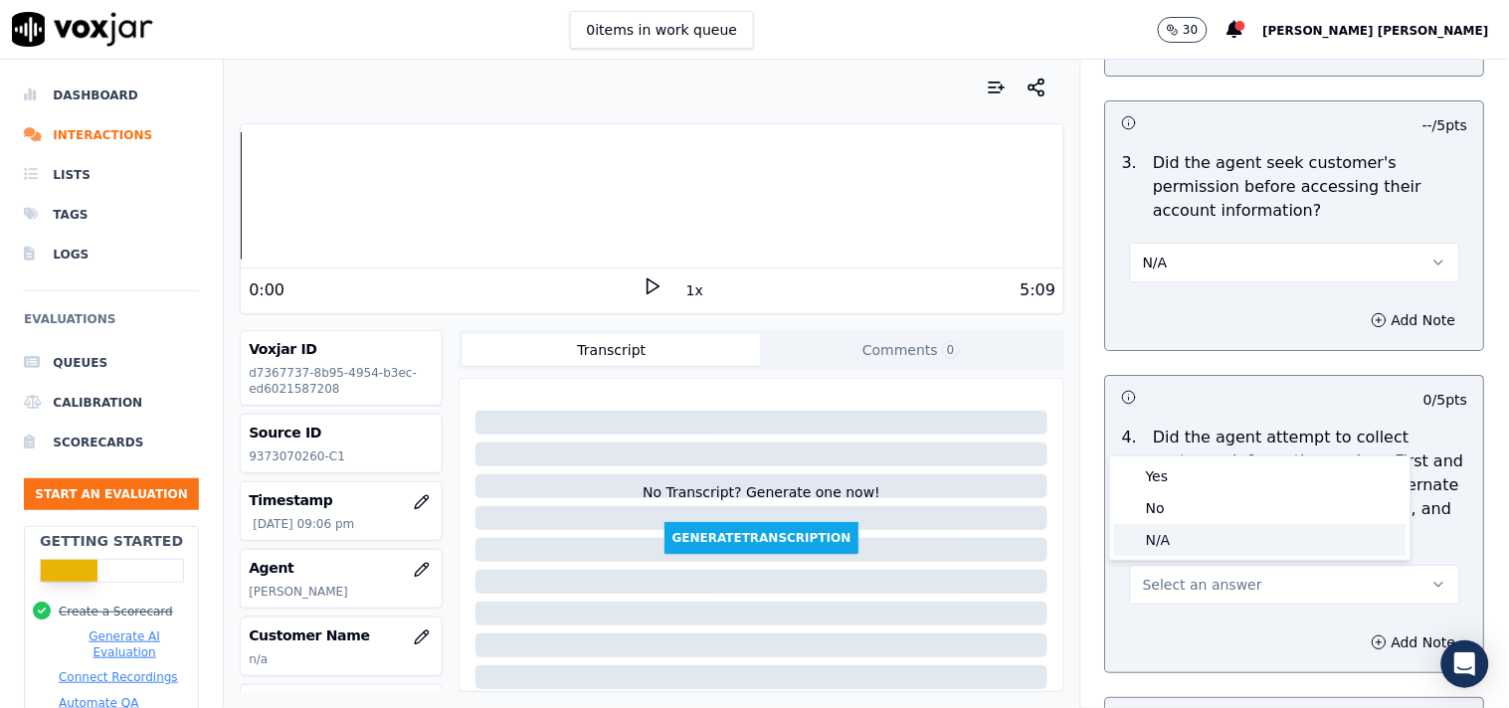
click at [1184, 549] on div "N/A" at bounding box center [1260, 540] width 292 height 32
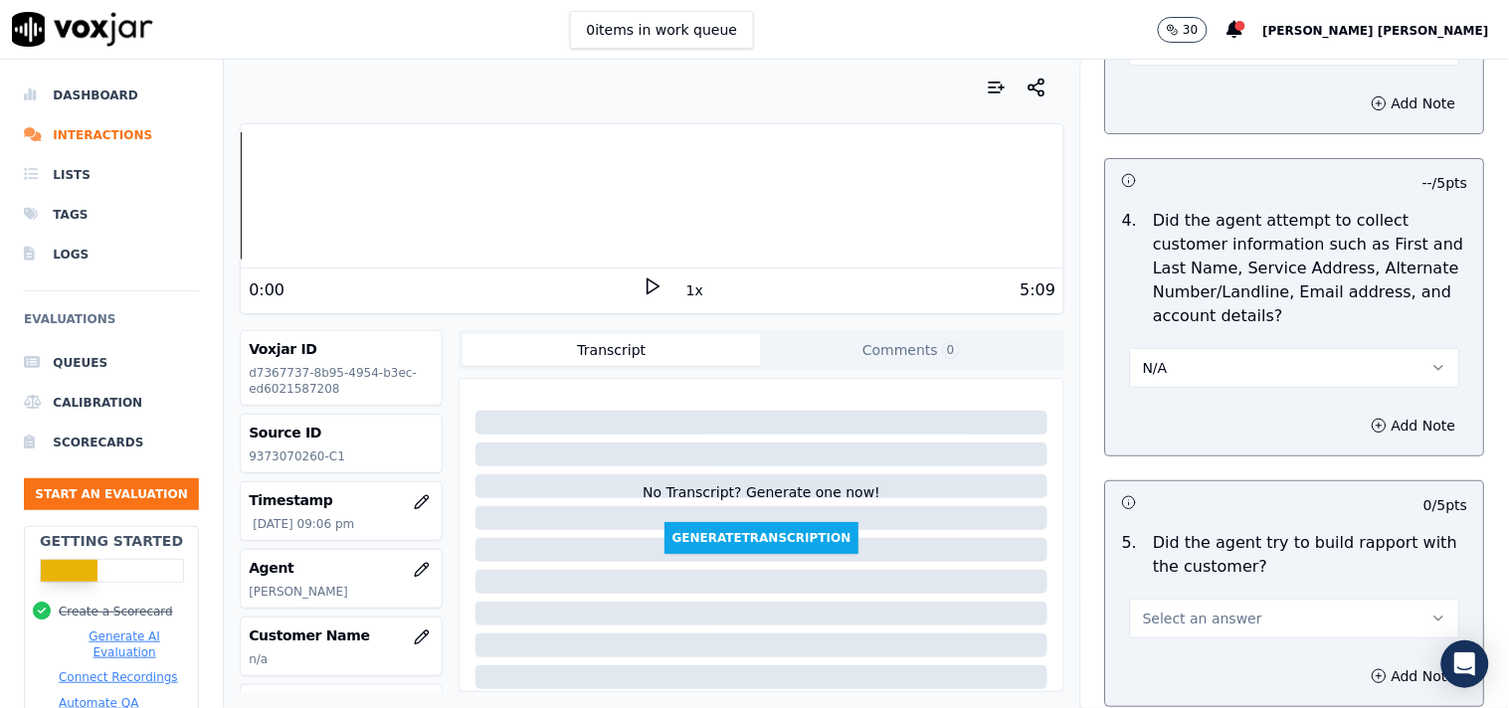
scroll to position [1989, 0]
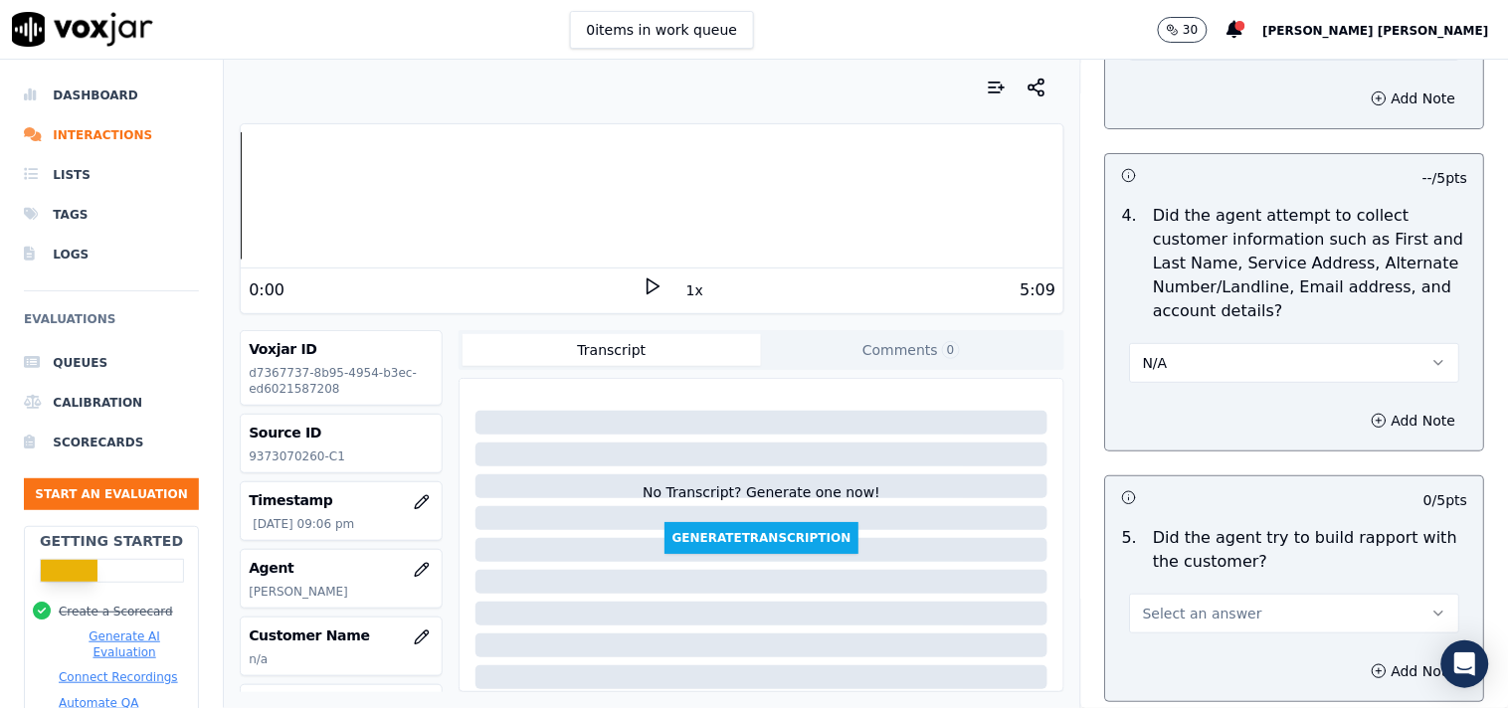
click at [1155, 623] on span "Select an answer" at bounding box center [1202, 614] width 119 height 20
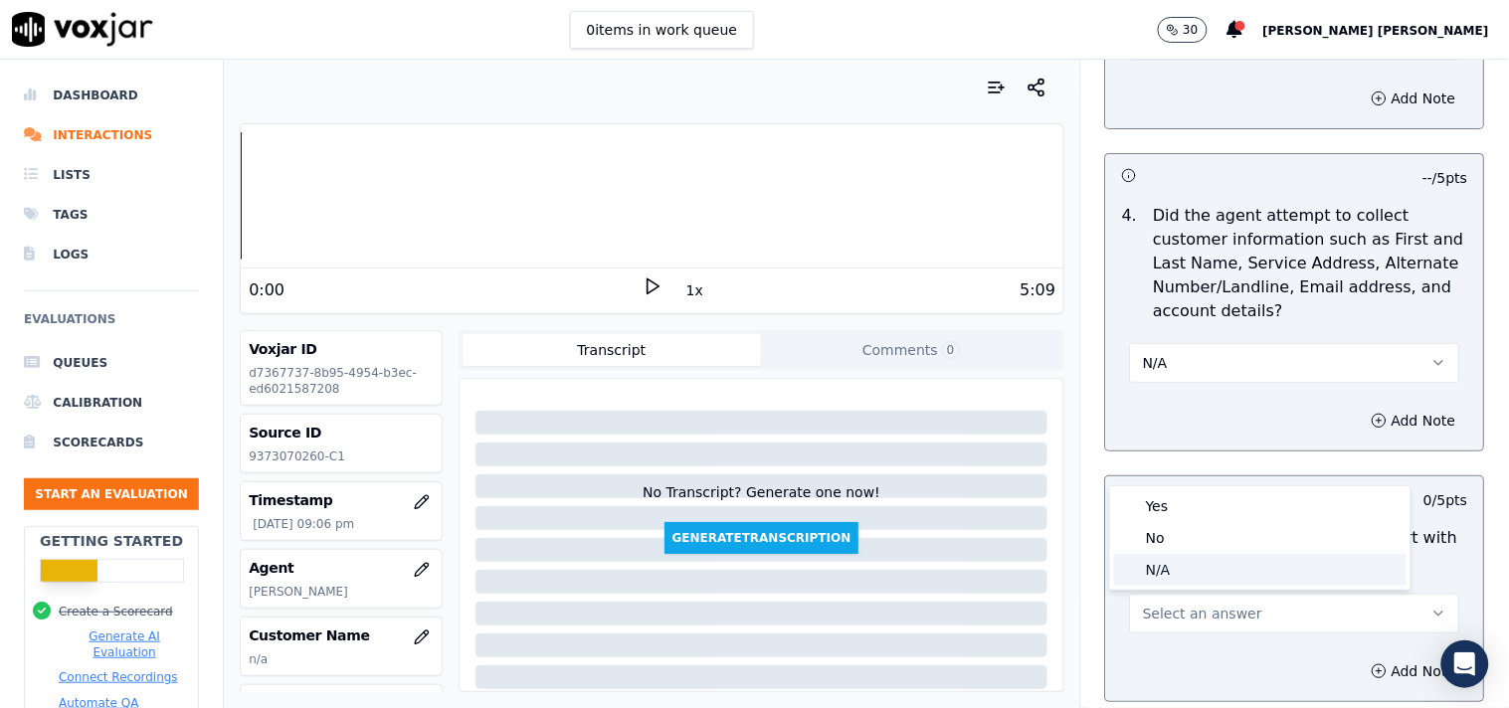
click at [1166, 582] on div "N/A" at bounding box center [1260, 570] width 292 height 32
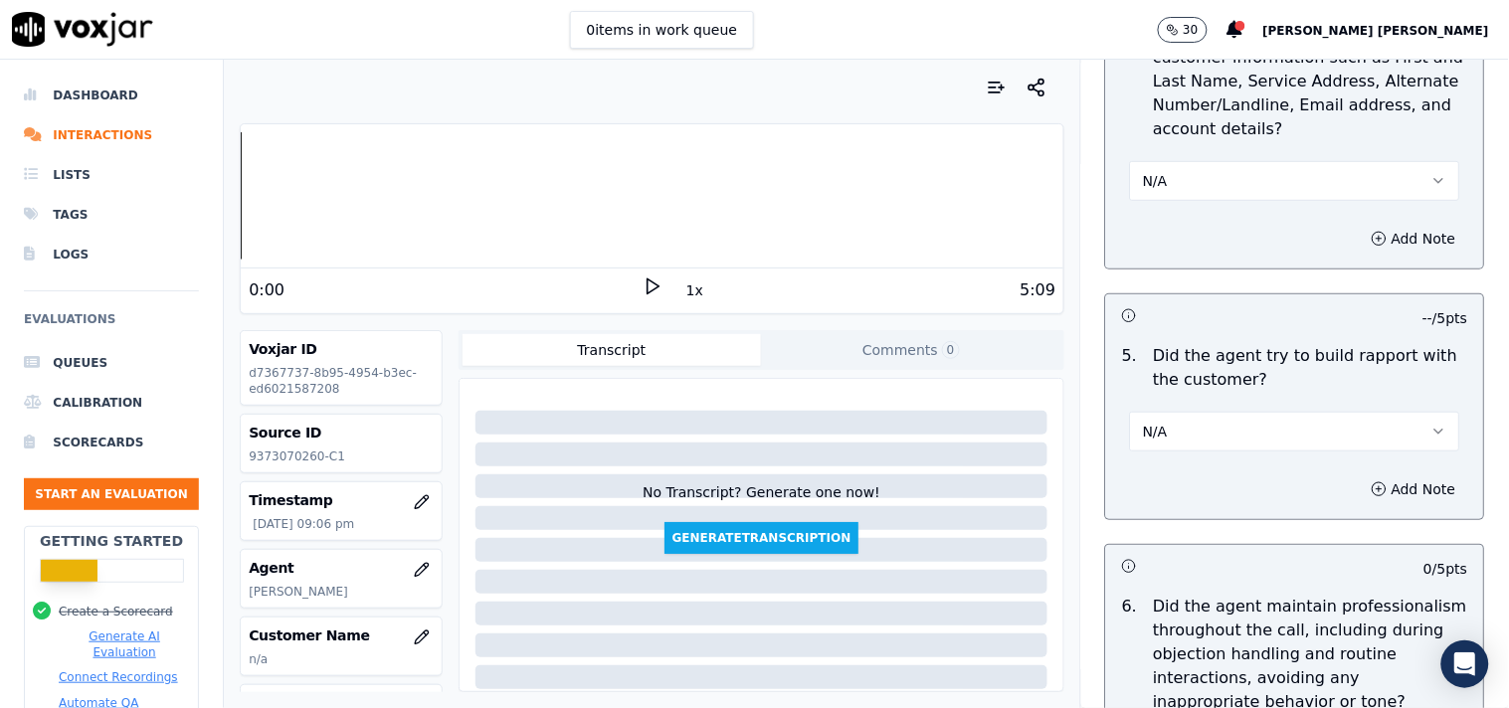
scroll to position [2431, 0]
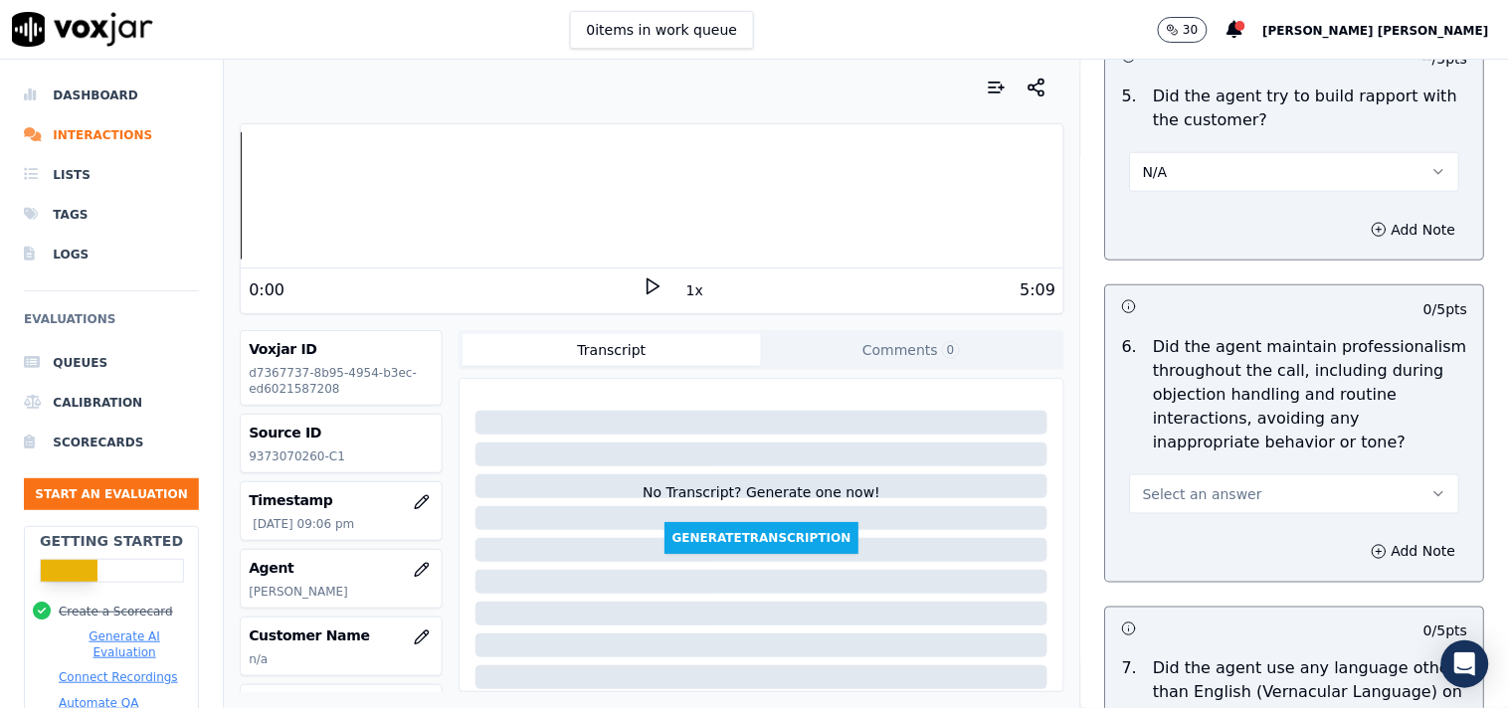
click at [1190, 517] on div "6 . Did the agent maintain professionalism throughout the call, including durin…" at bounding box center [1295, 424] width 378 height 195
click at [1196, 507] on button "Select an answer" at bounding box center [1295, 494] width 330 height 40
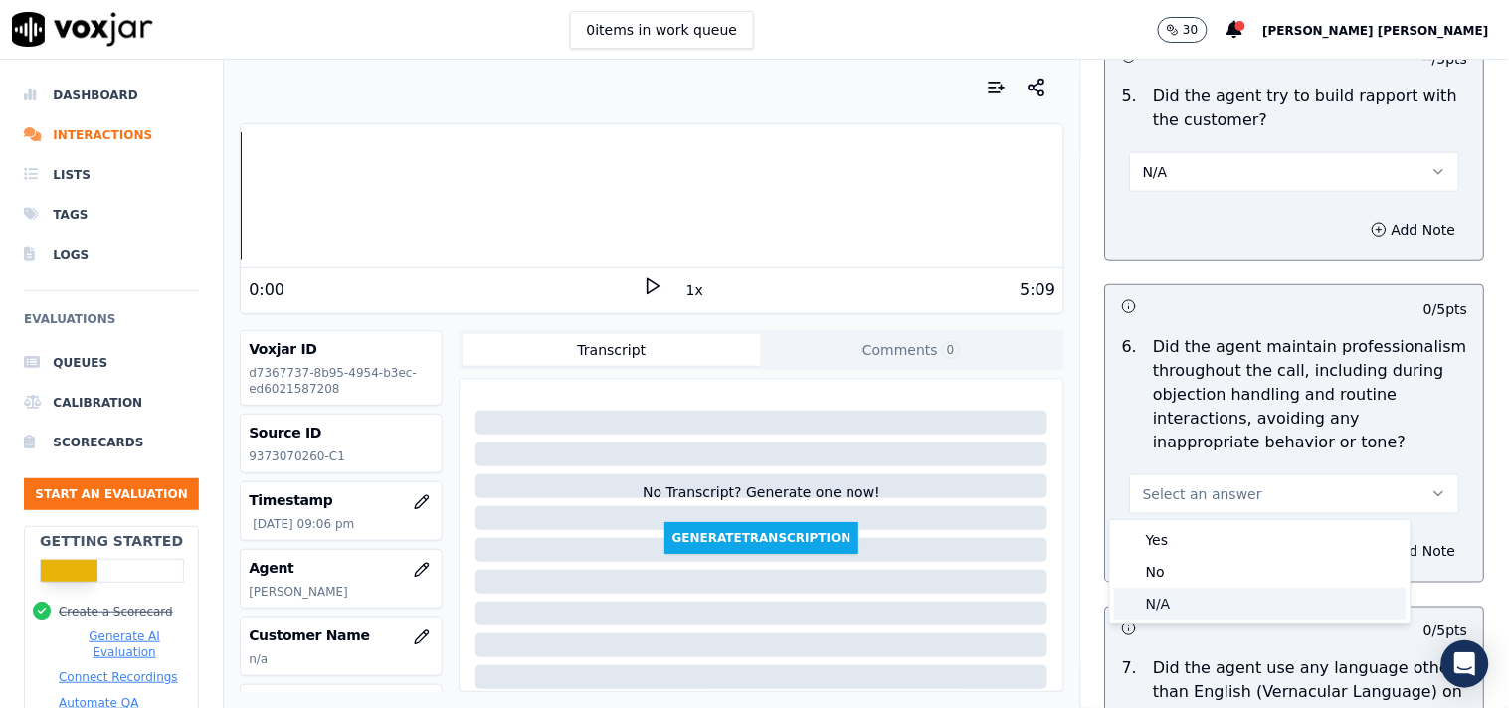
click at [1199, 614] on div "N/A" at bounding box center [1260, 604] width 292 height 32
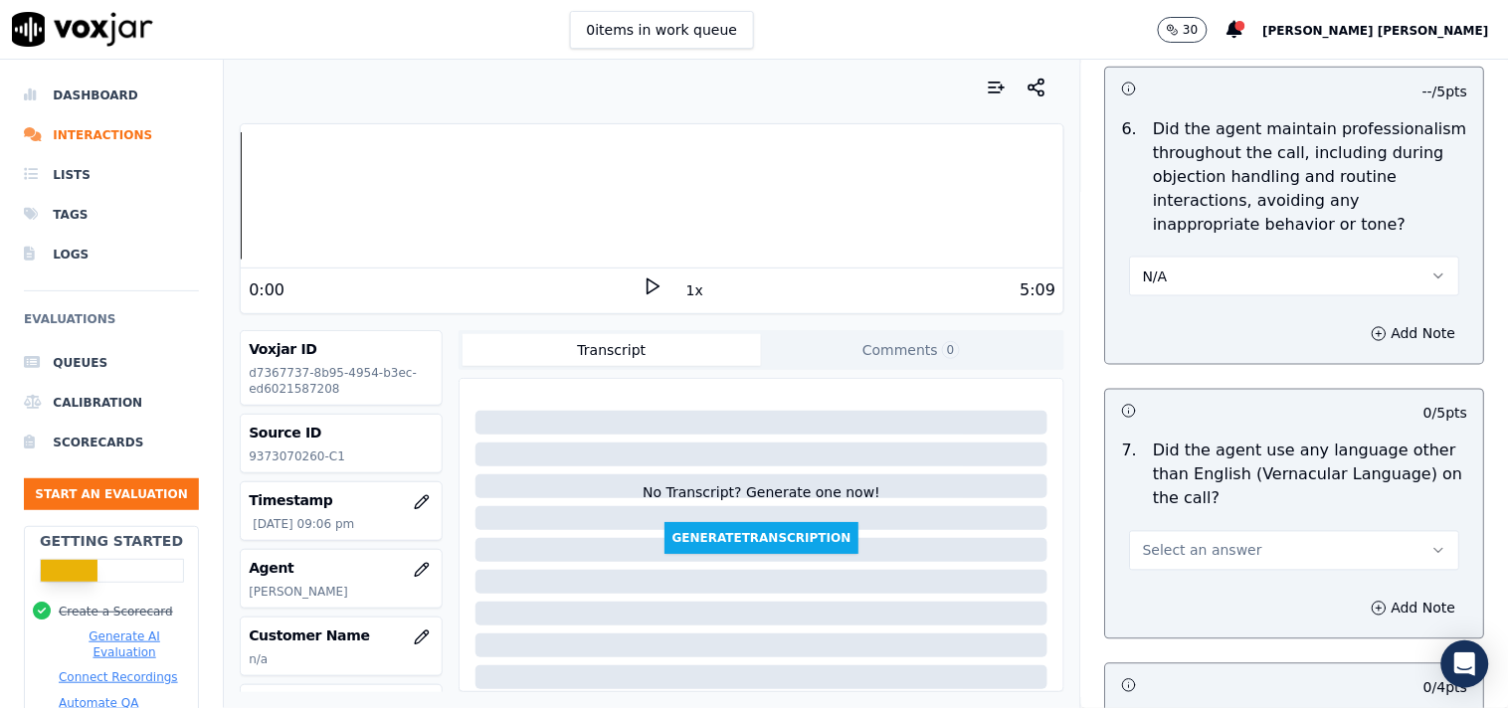
scroll to position [2652, 0]
click at [1208, 547] on span "Select an answer" at bounding box center [1202, 548] width 119 height 20
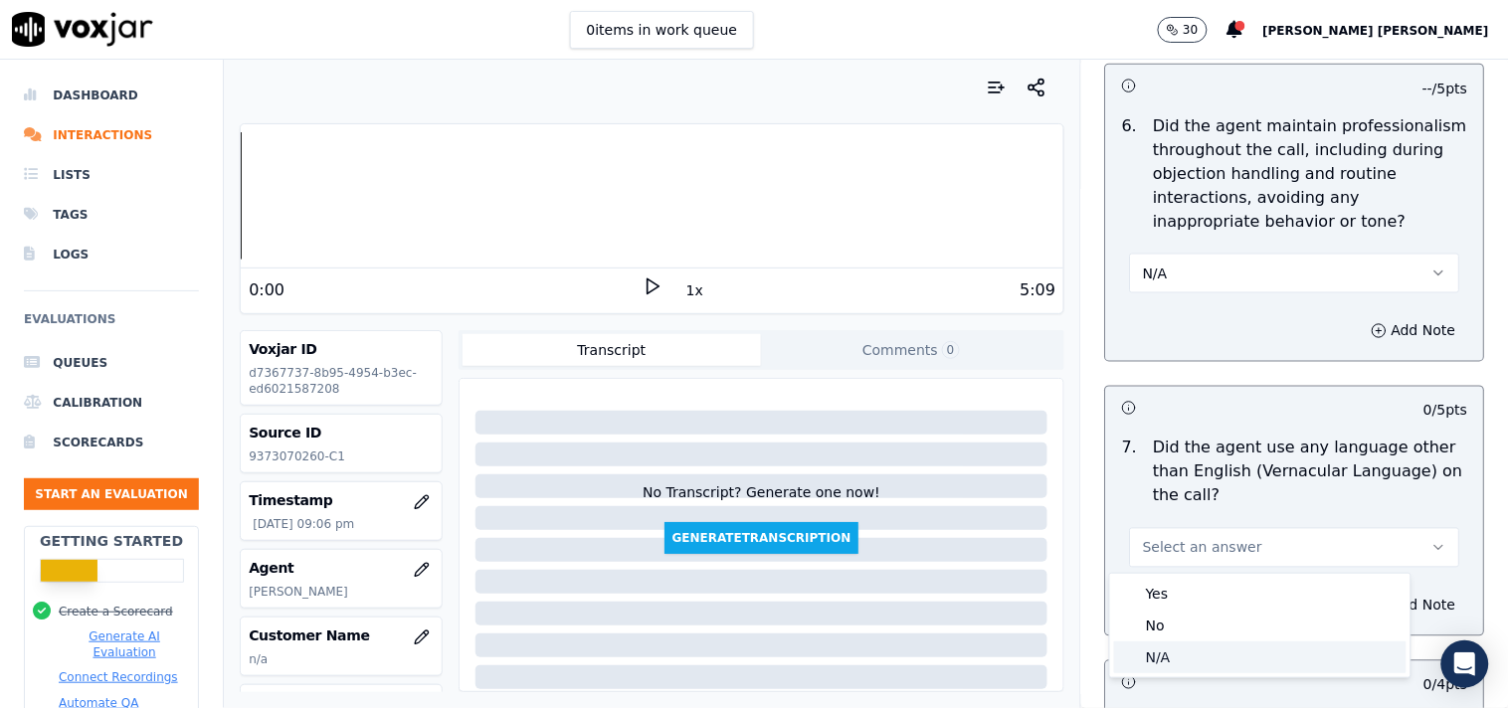
click at [1187, 661] on div "N/A" at bounding box center [1260, 658] width 292 height 32
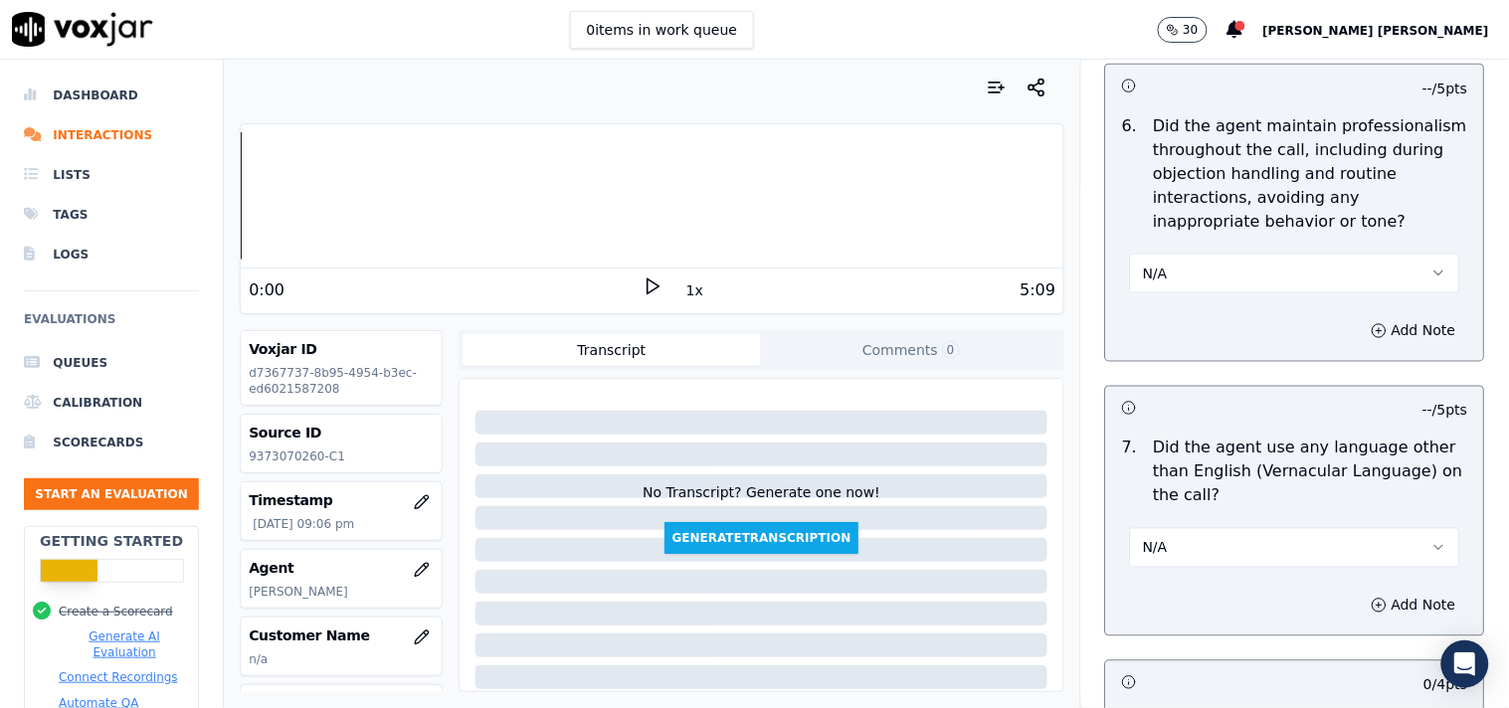
scroll to position [2984, 0]
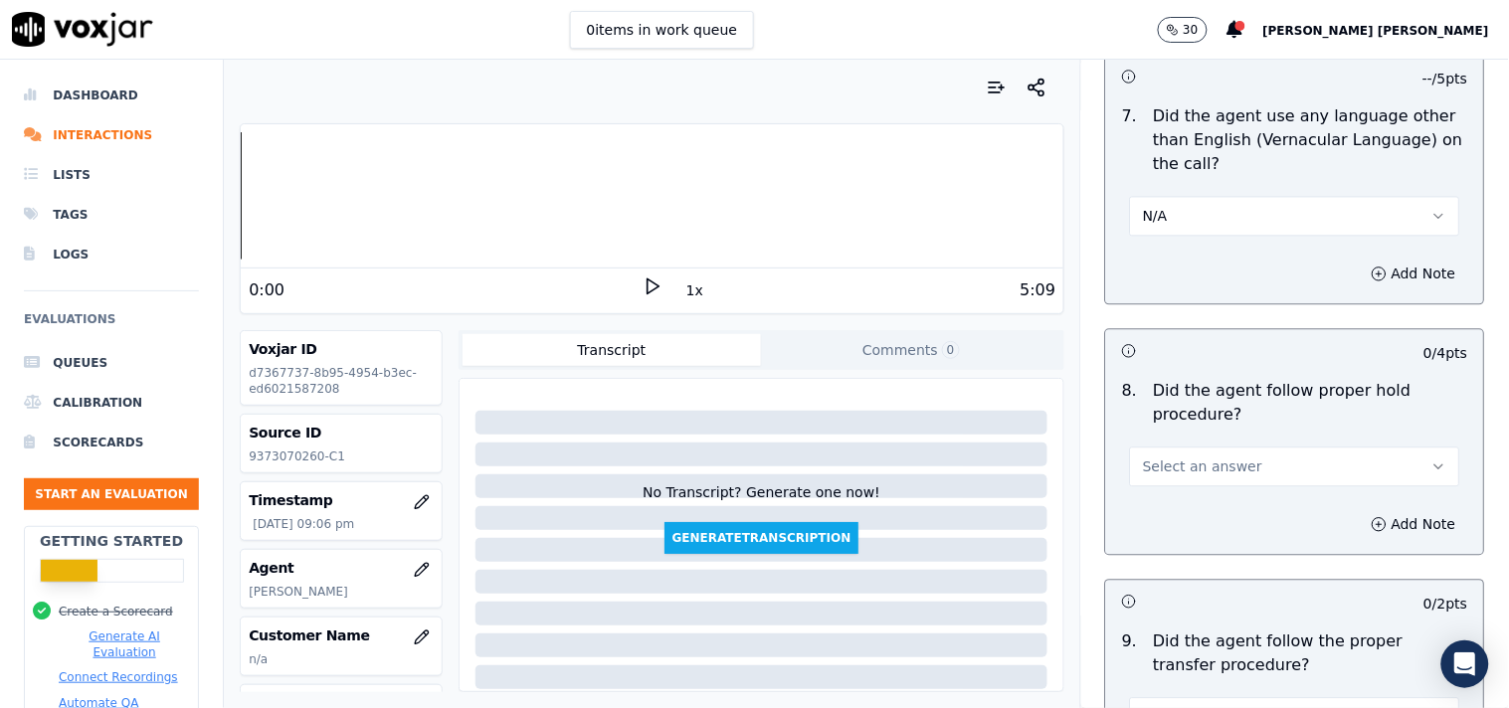
click at [1192, 488] on div "8 . Did the agent follow proper hold procedure? Select an answer" at bounding box center [1295, 432] width 378 height 123
click at [1199, 467] on span "Select an answer" at bounding box center [1202, 467] width 119 height 20
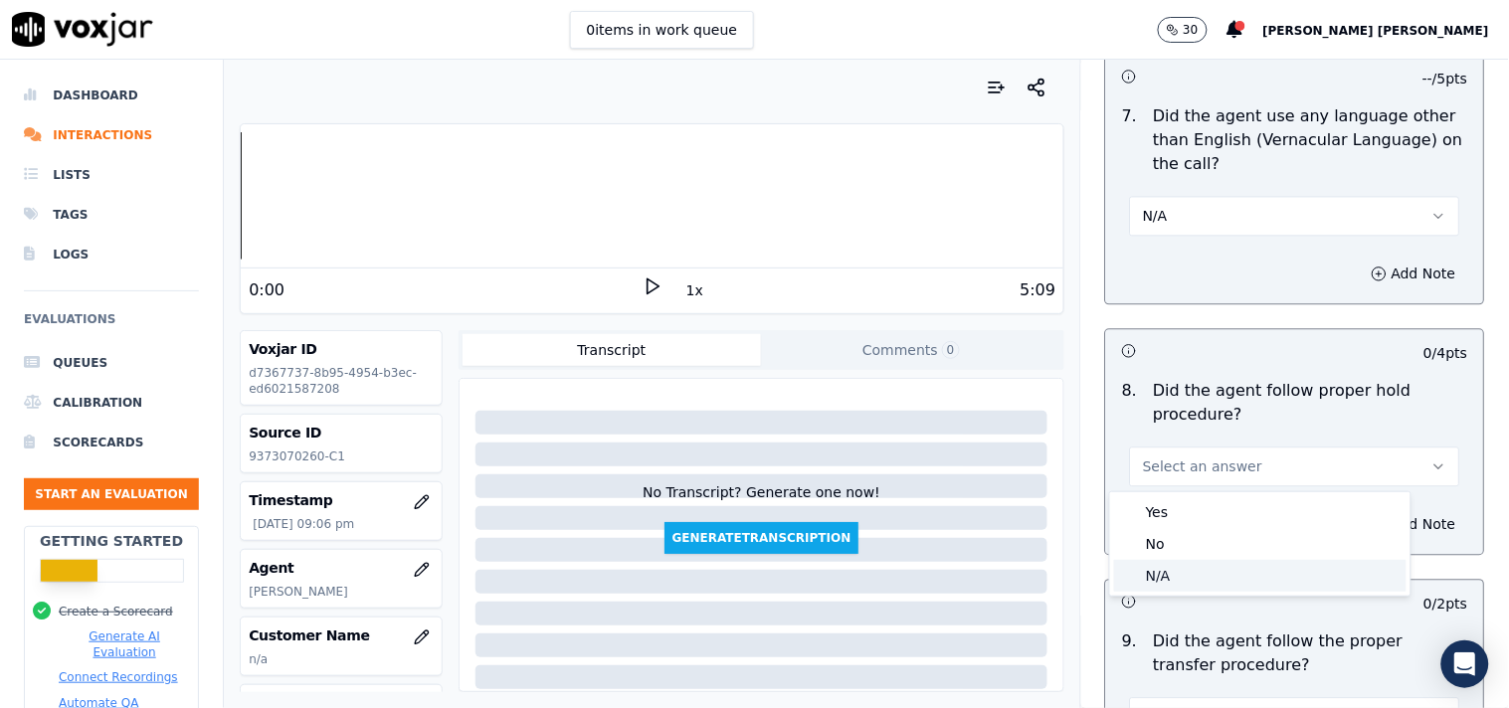
click at [1181, 562] on div "N/A" at bounding box center [1260, 576] width 292 height 32
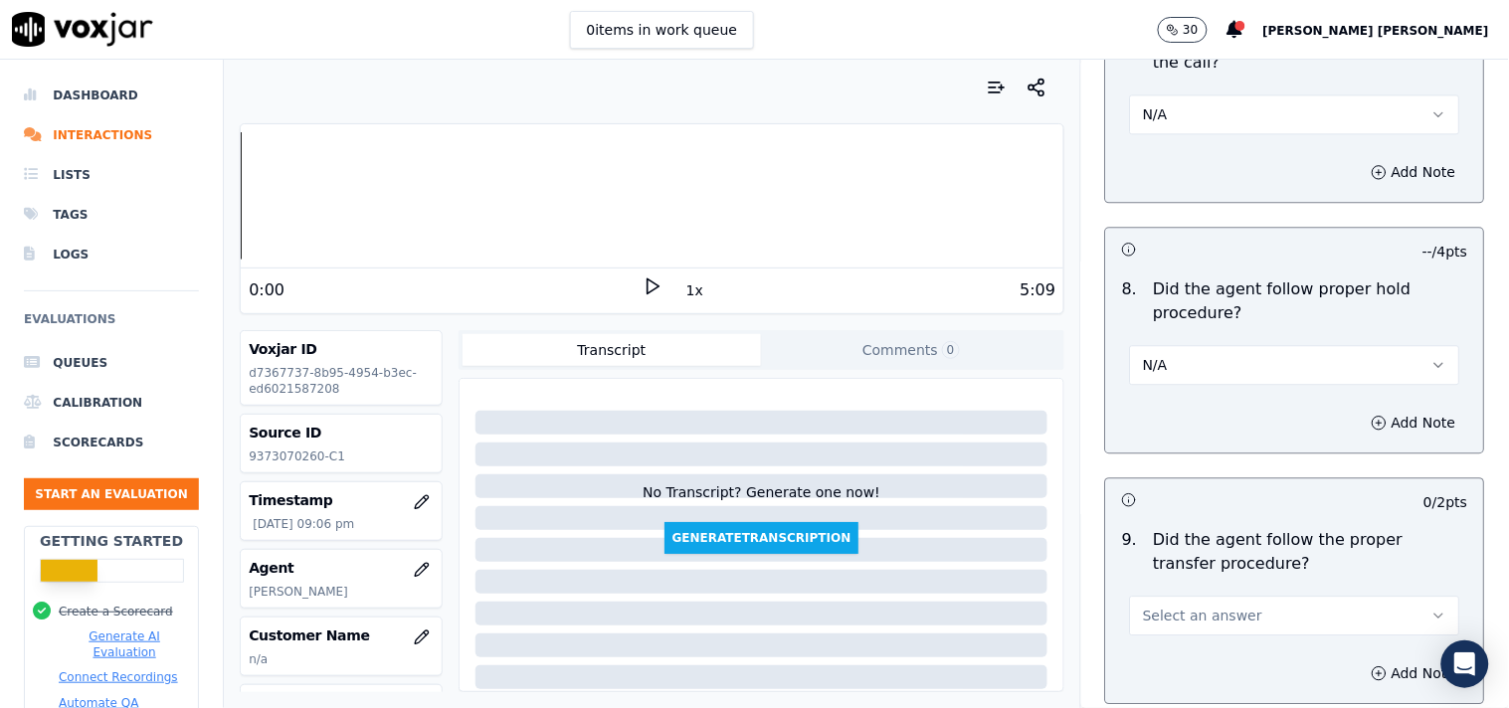
scroll to position [3205, 0]
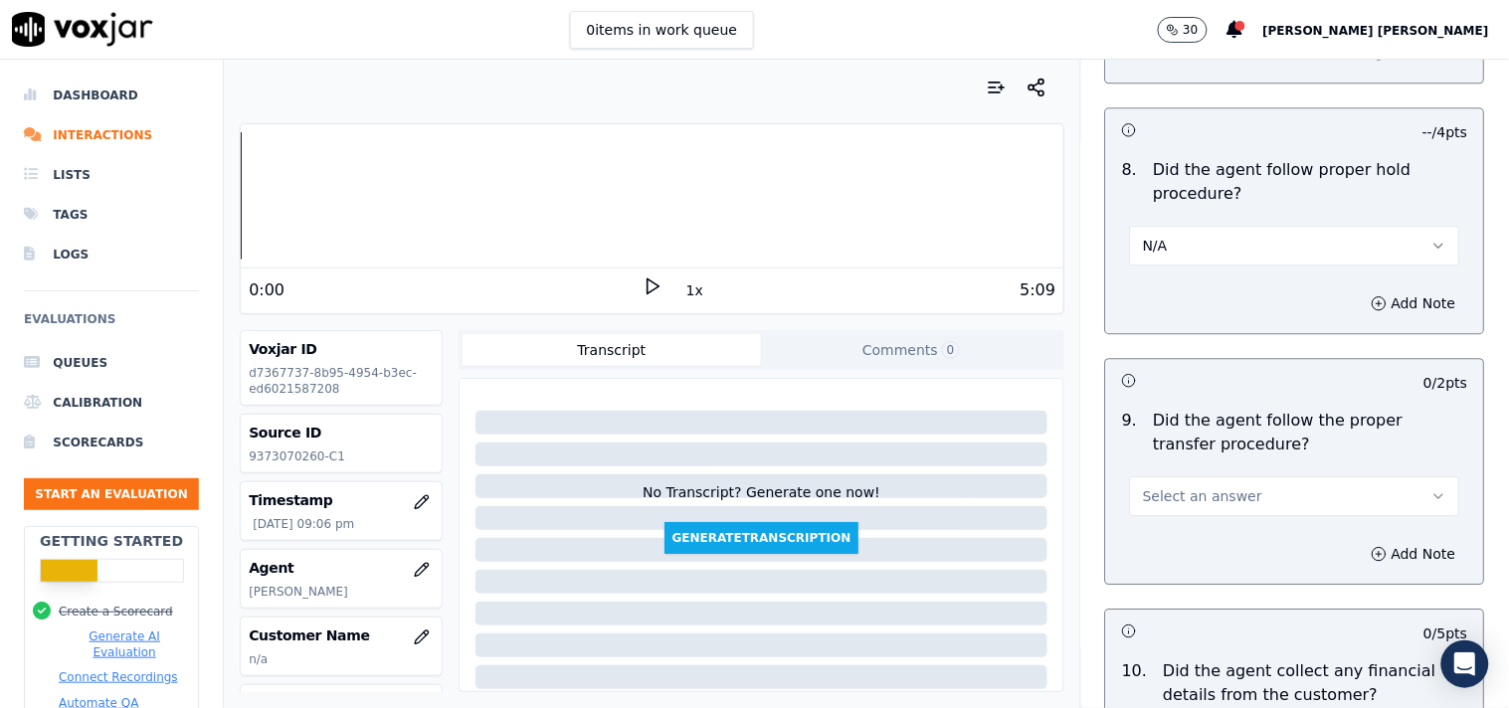
click at [1226, 480] on button "Select an answer" at bounding box center [1295, 496] width 330 height 40
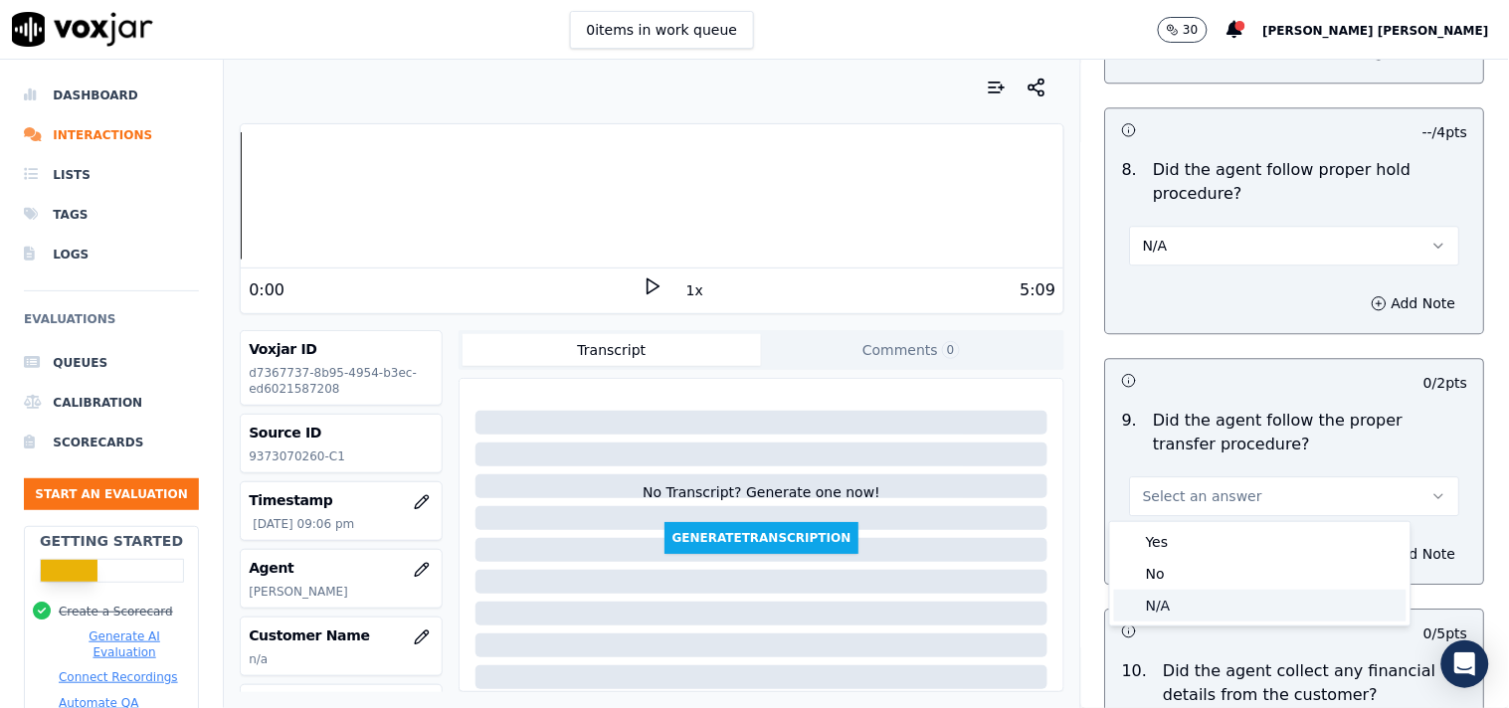
click at [1164, 602] on div "N/A" at bounding box center [1260, 606] width 292 height 32
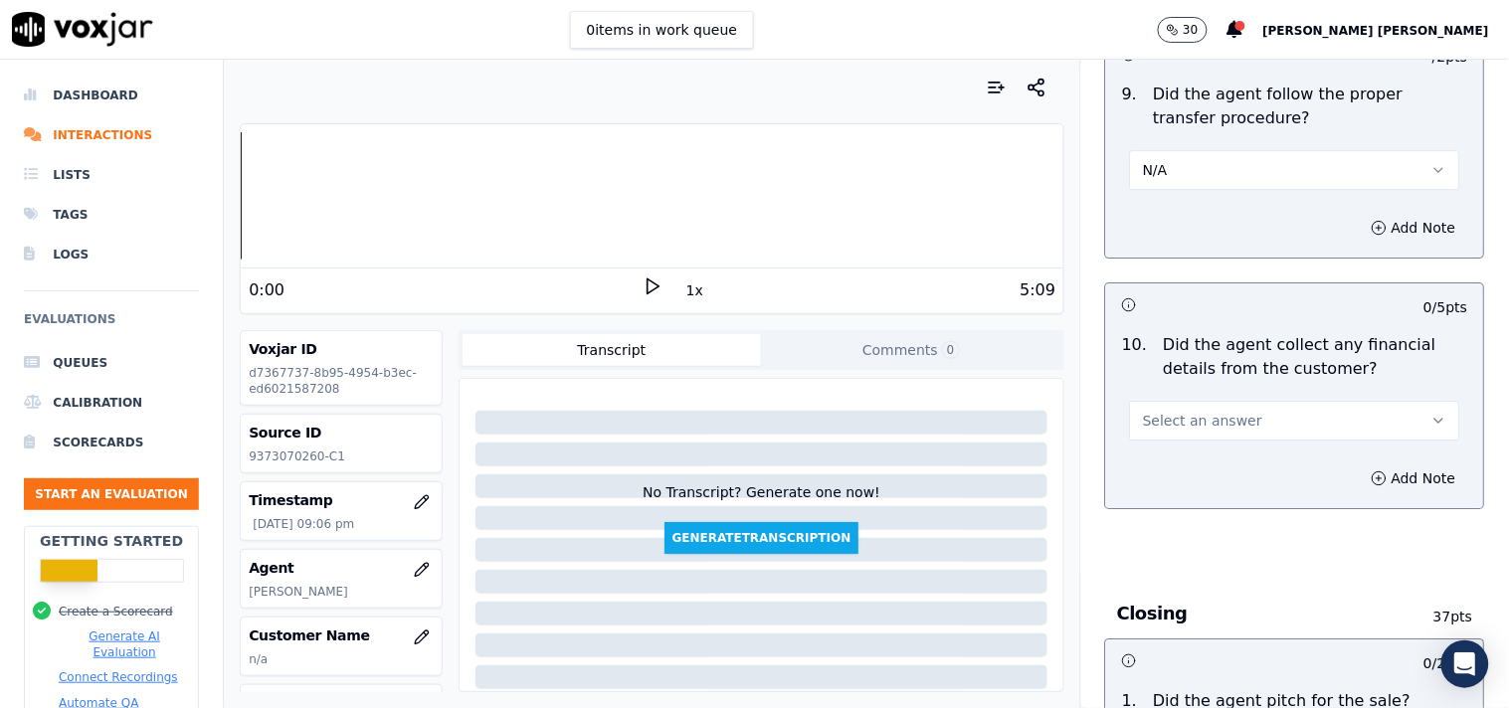
scroll to position [3536, 0]
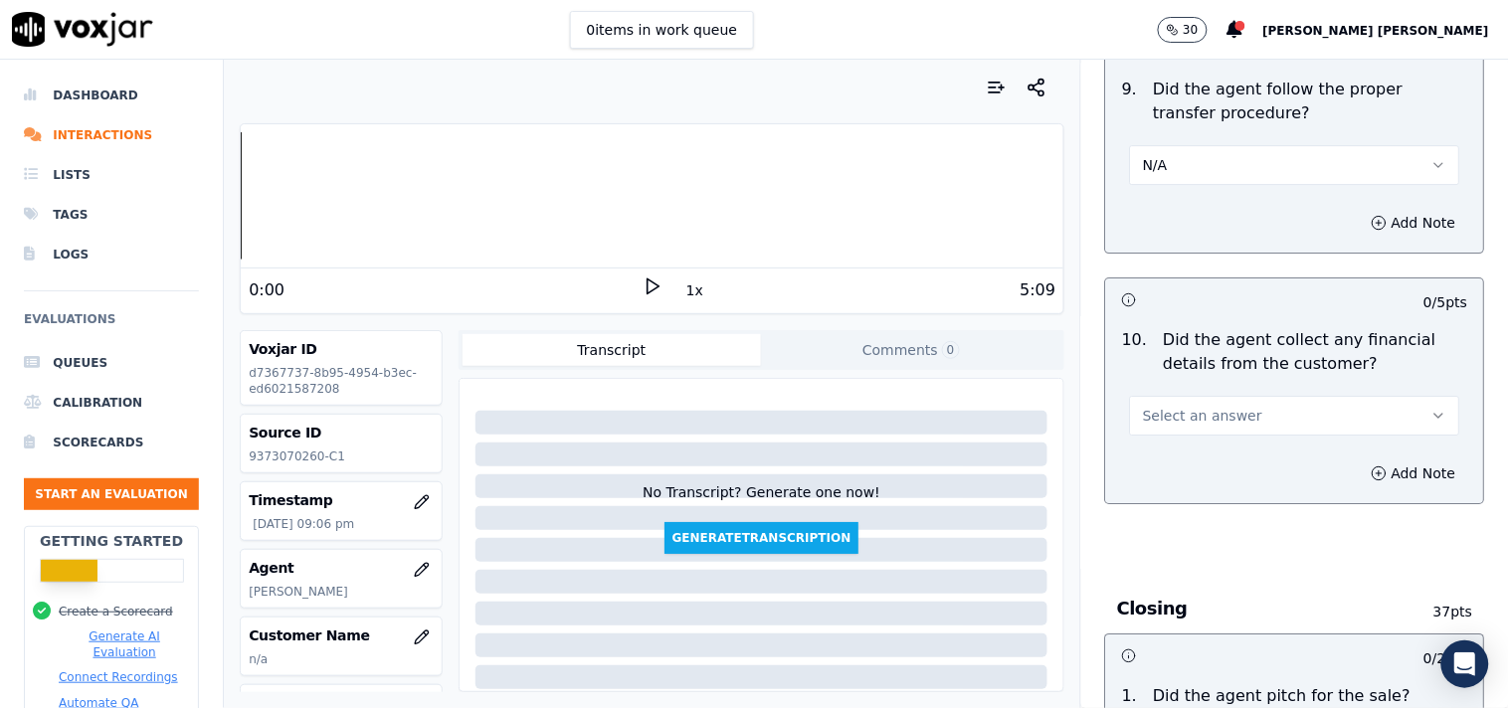
click at [1213, 425] on span "Select an answer" at bounding box center [1202, 416] width 119 height 20
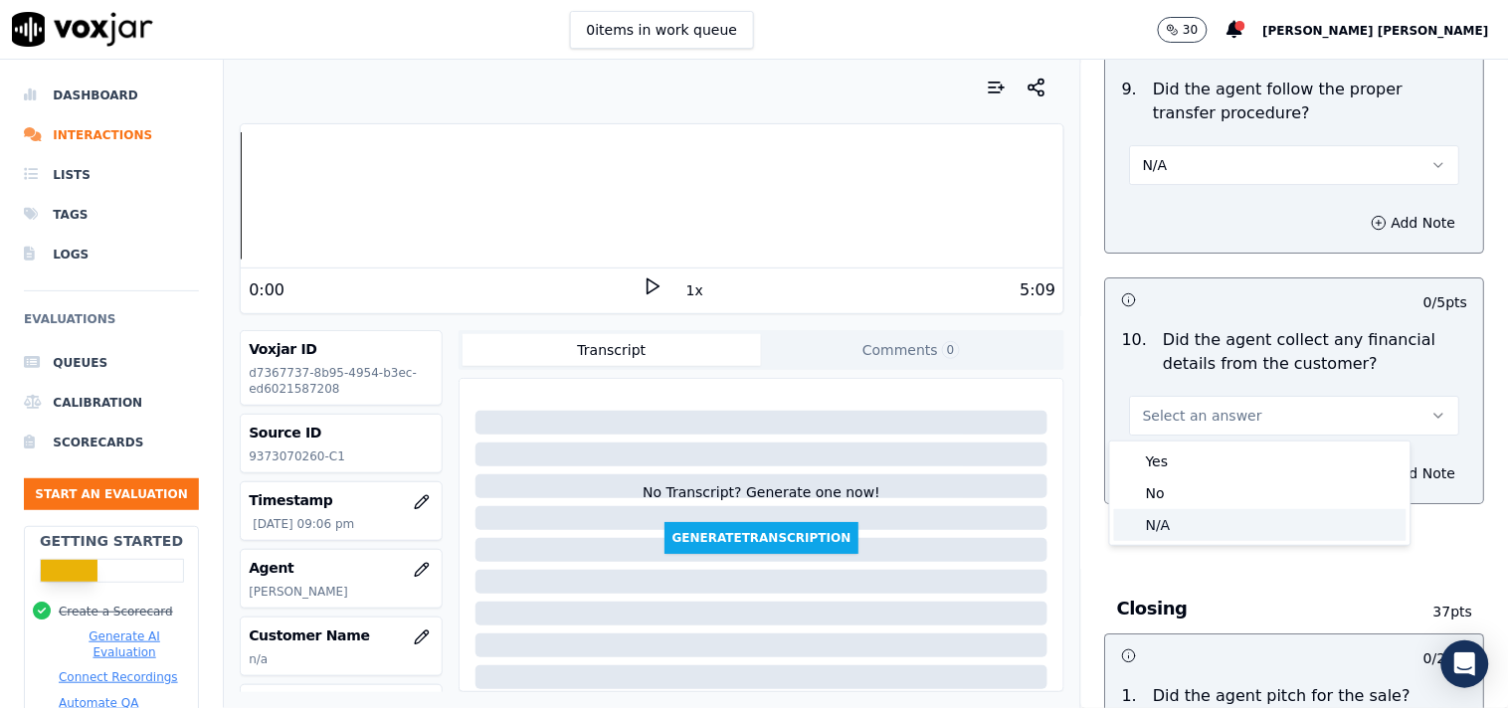
click at [1214, 522] on div "N/A" at bounding box center [1260, 525] width 292 height 32
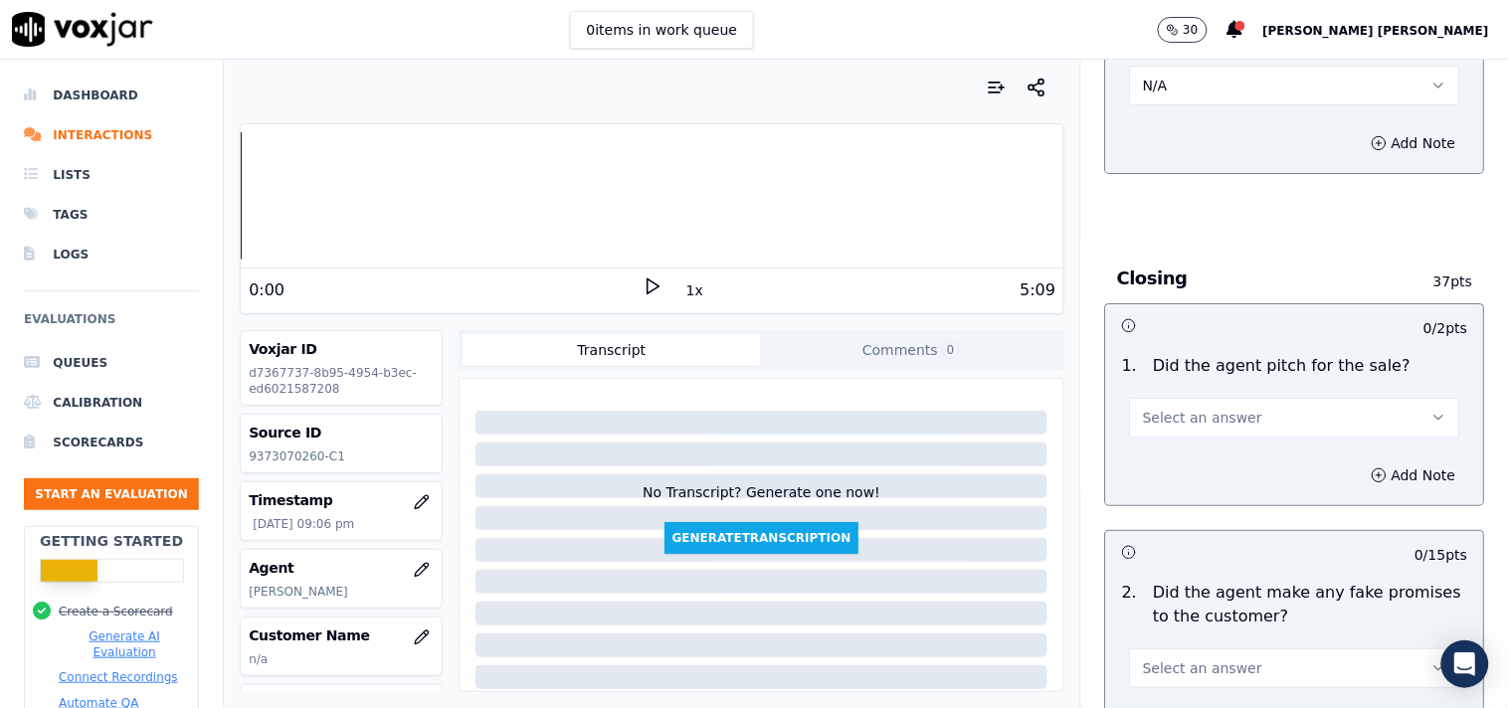
scroll to position [3867, 0]
click at [1220, 425] on span "Select an answer" at bounding box center [1202, 417] width 119 height 20
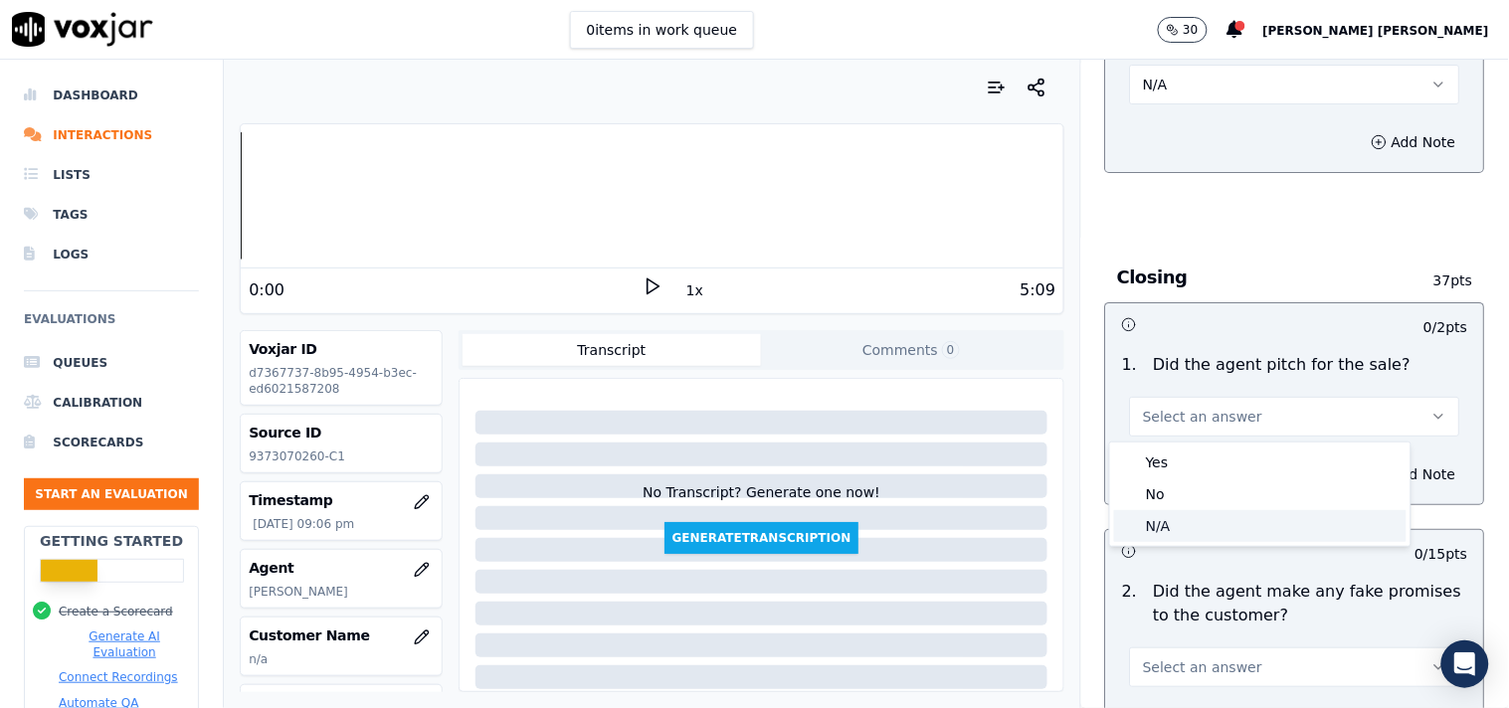
click at [1225, 533] on div "N/A" at bounding box center [1260, 526] width 292 height 32
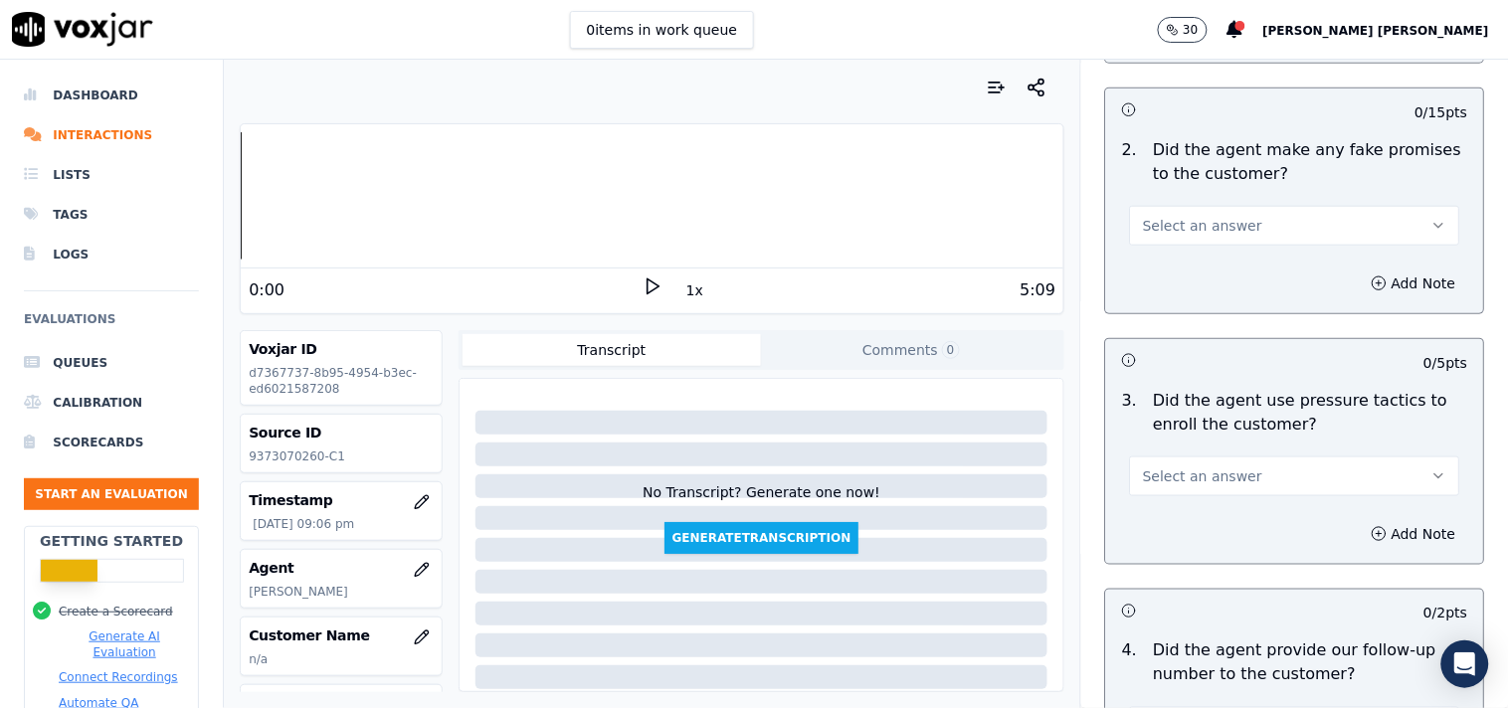
scroll to position [4310, 0]
click at [1217, 249] on div "2 . Did the agent make any fake promises to the customer? Select an answer" at bounding box center [1295, 190] width 378 height 123
click at [1221, 234] on span "Select an answer" at bounding box center [1202, 225] width 119 height 20
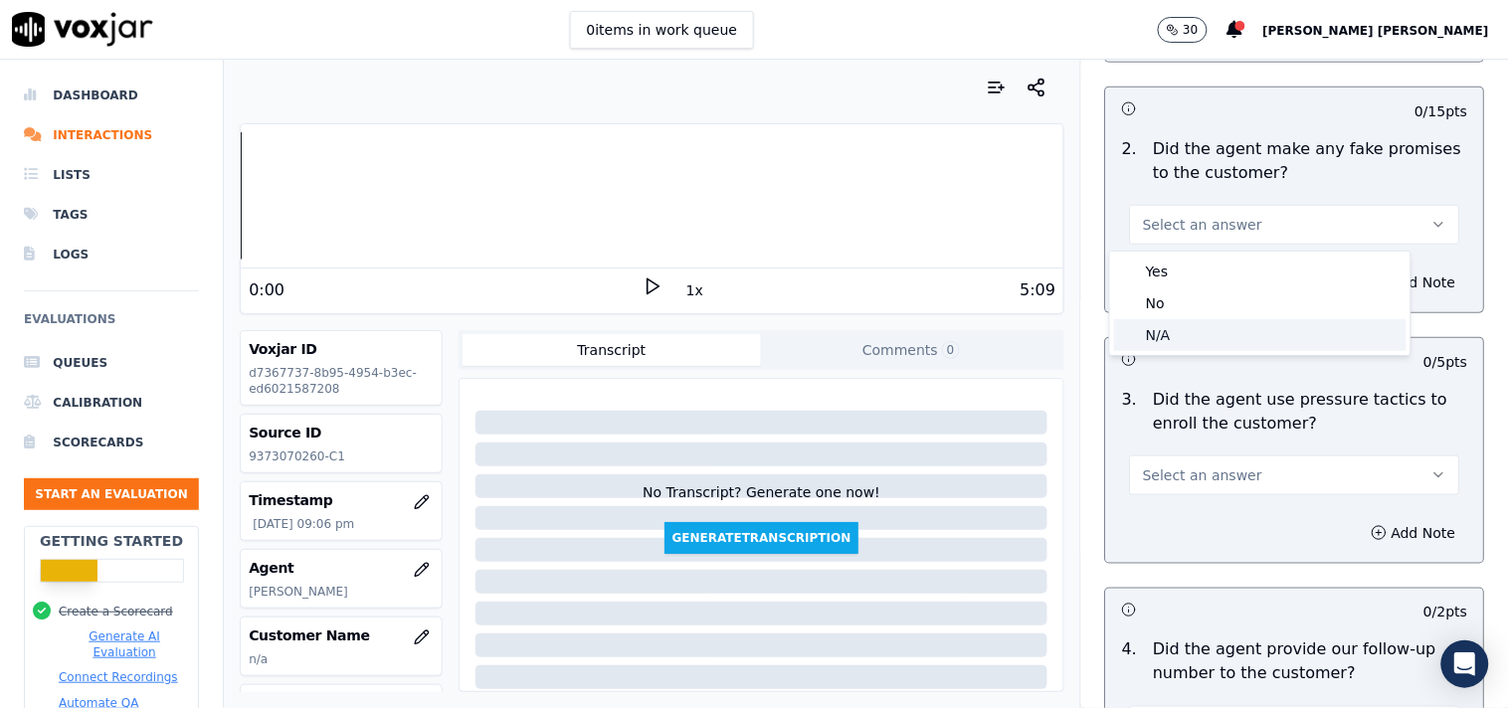
click at [1201, 328] on div "N/A" at bounding box center [1260, 335] width 292 height 32
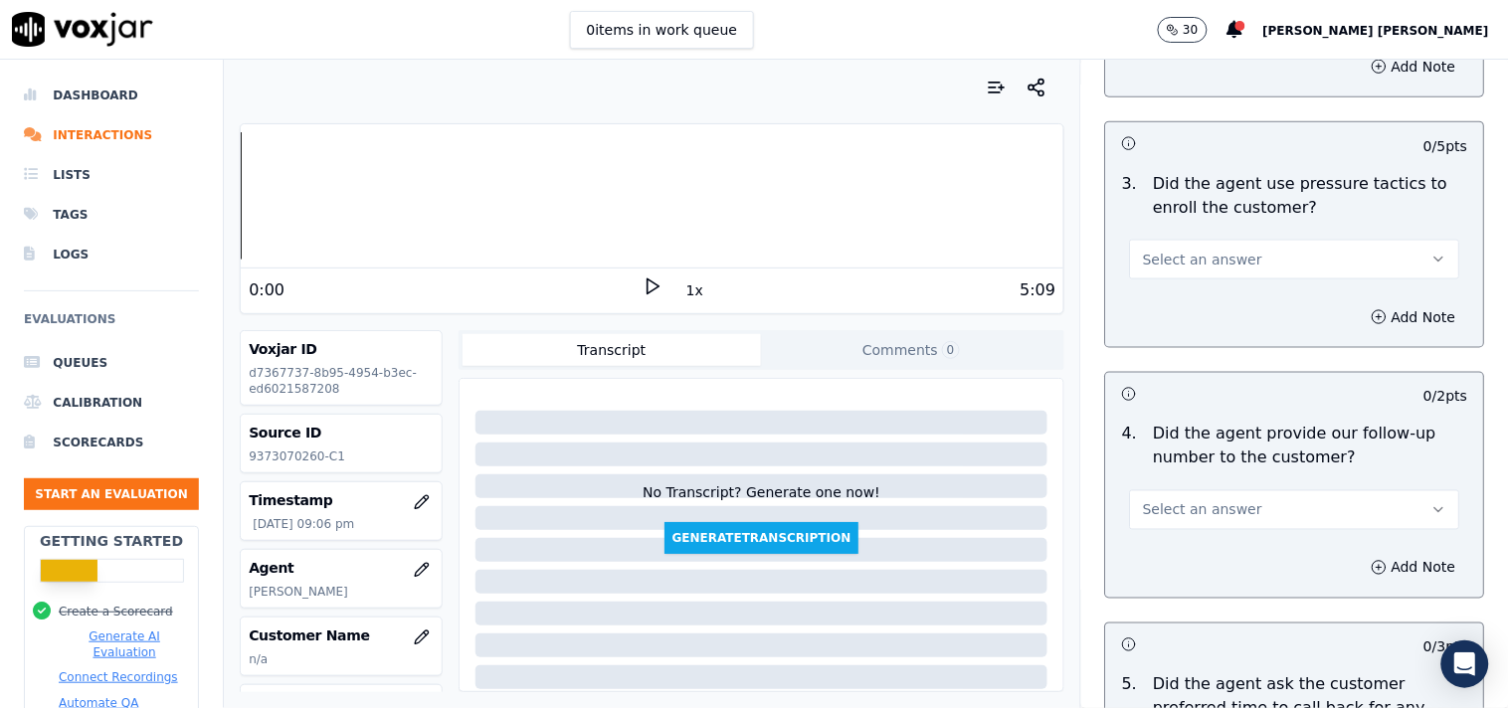
scroll to position [4531, 0]
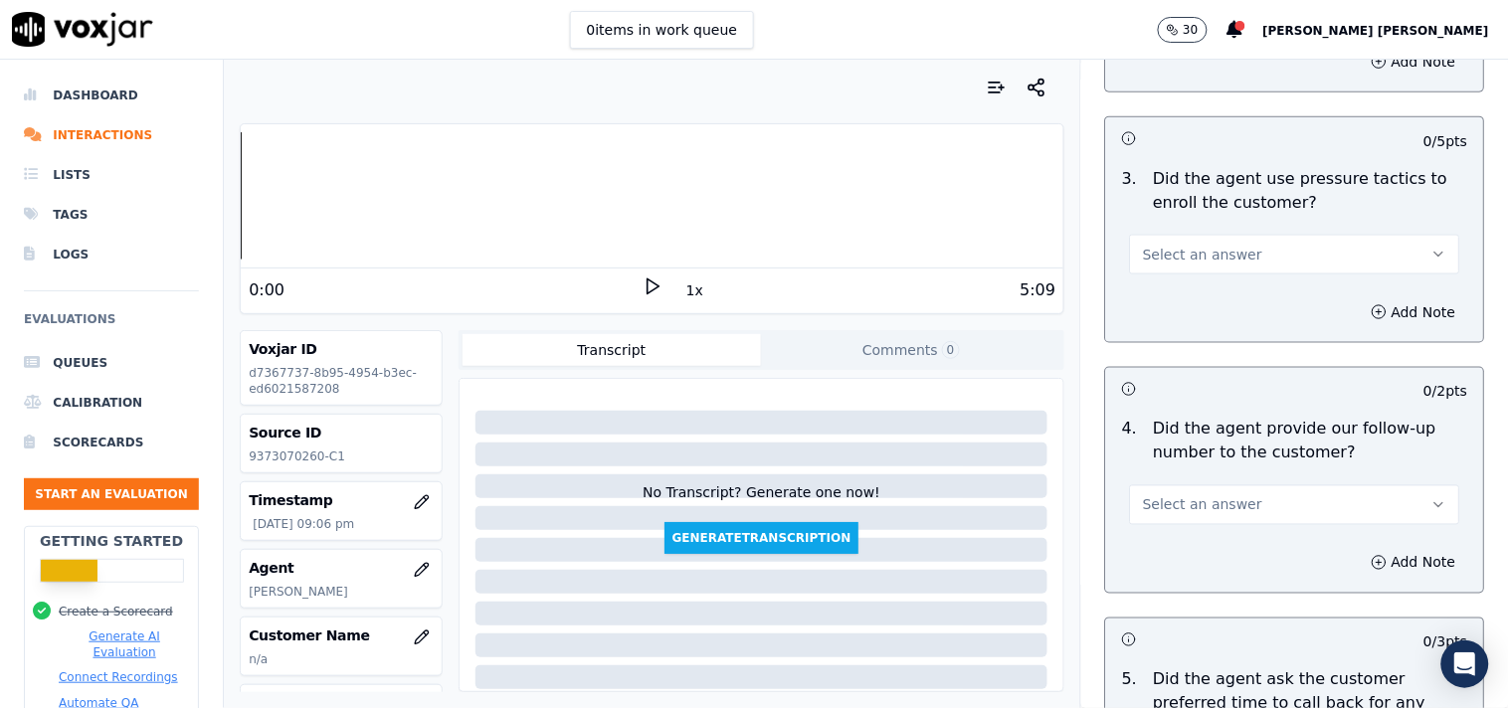
click at [1218, 250] on span "Select an answer" at bounding box center [1202, 255] width 119 height 20
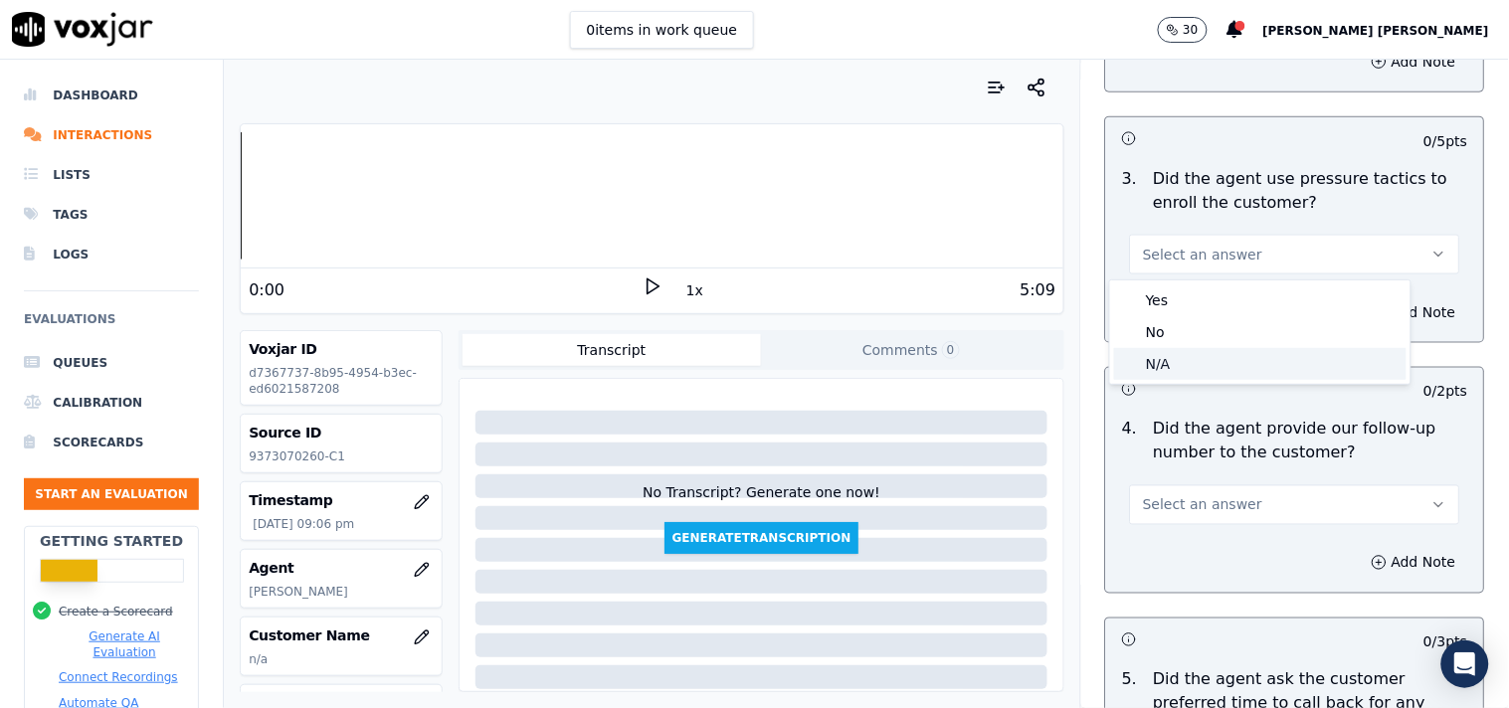
click at [1214, 363] on div "N/A" at bounding box center [1260, 364] width 292 height 32
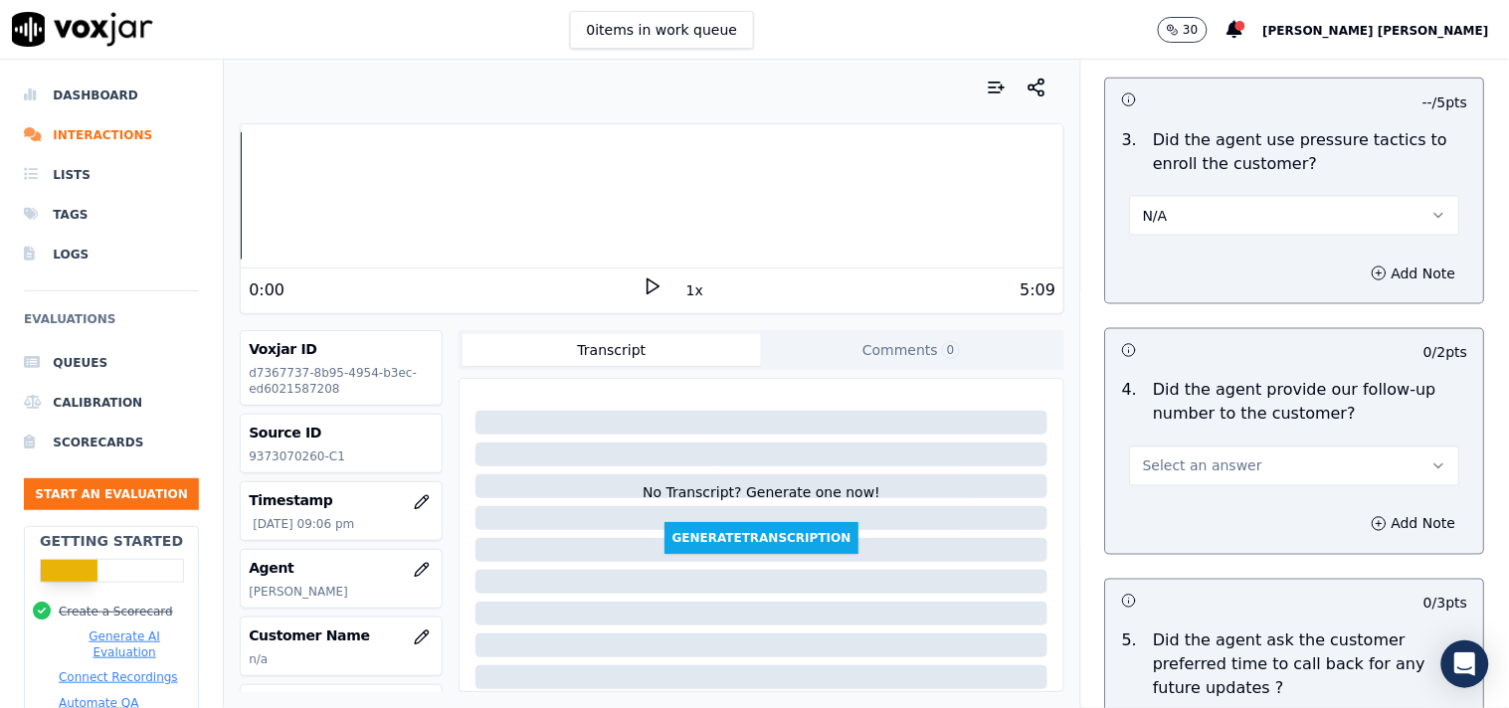
scroll to position [4641, 0]
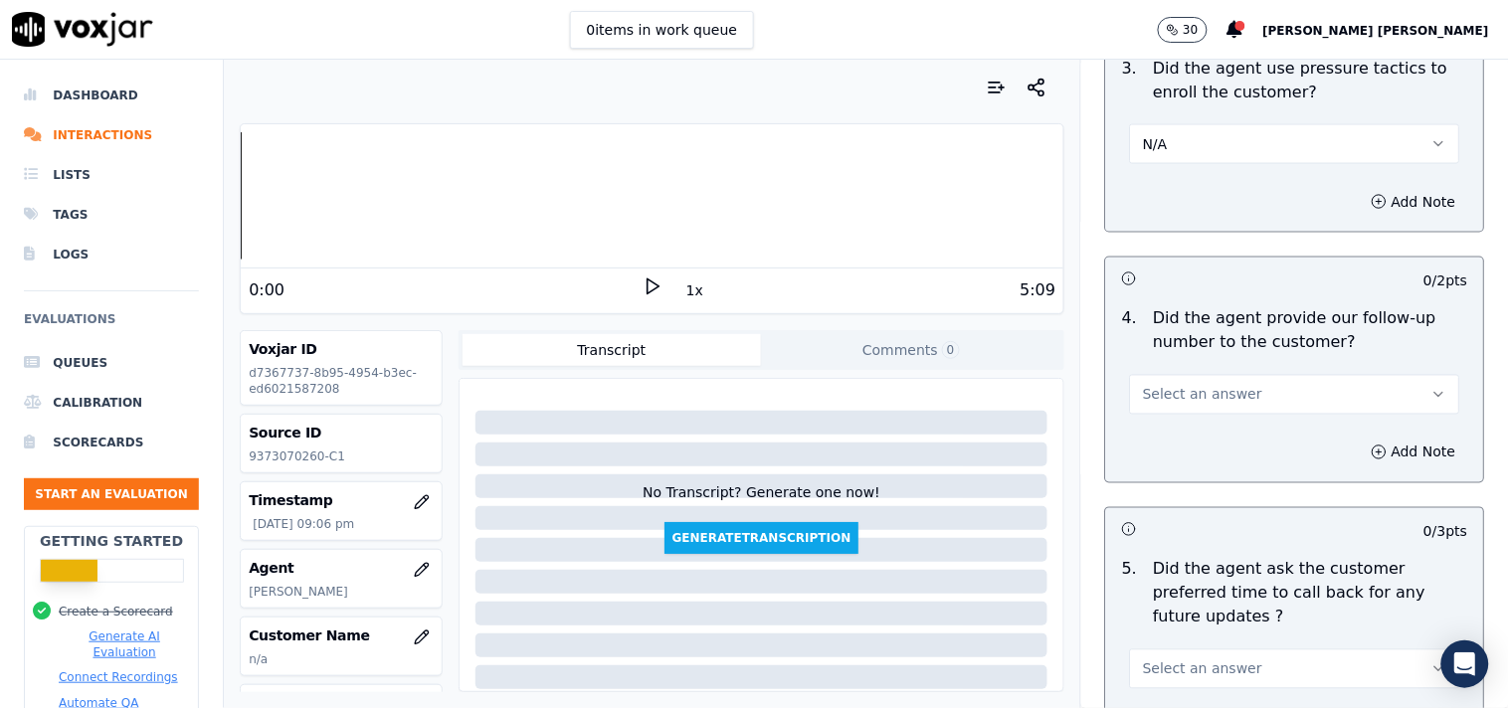
click at [1206, 392] on span "Select an answer" at bounding box center [1202, 395] width 119 height 20
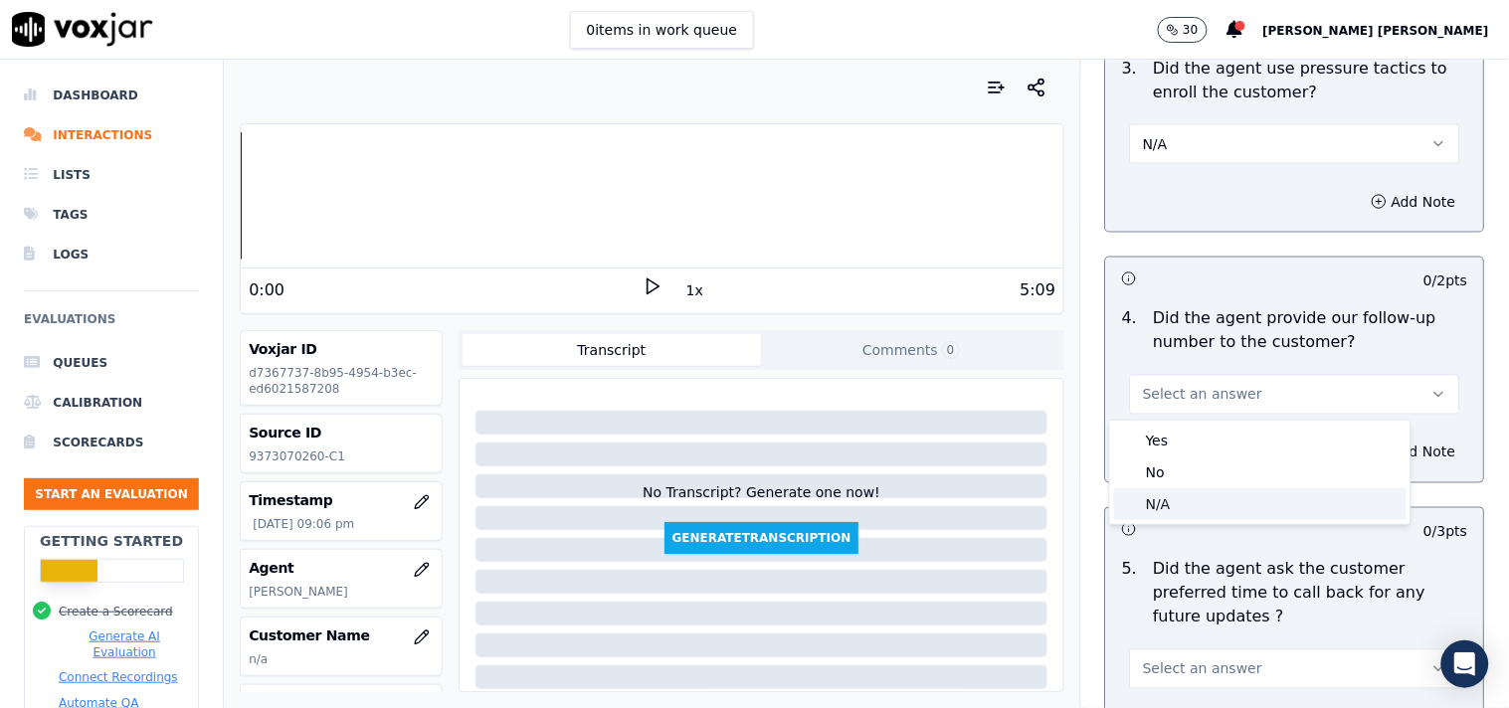
click at [1209, 501] on div "N/A" at bounding box center [1260, 504] width 292 height 32
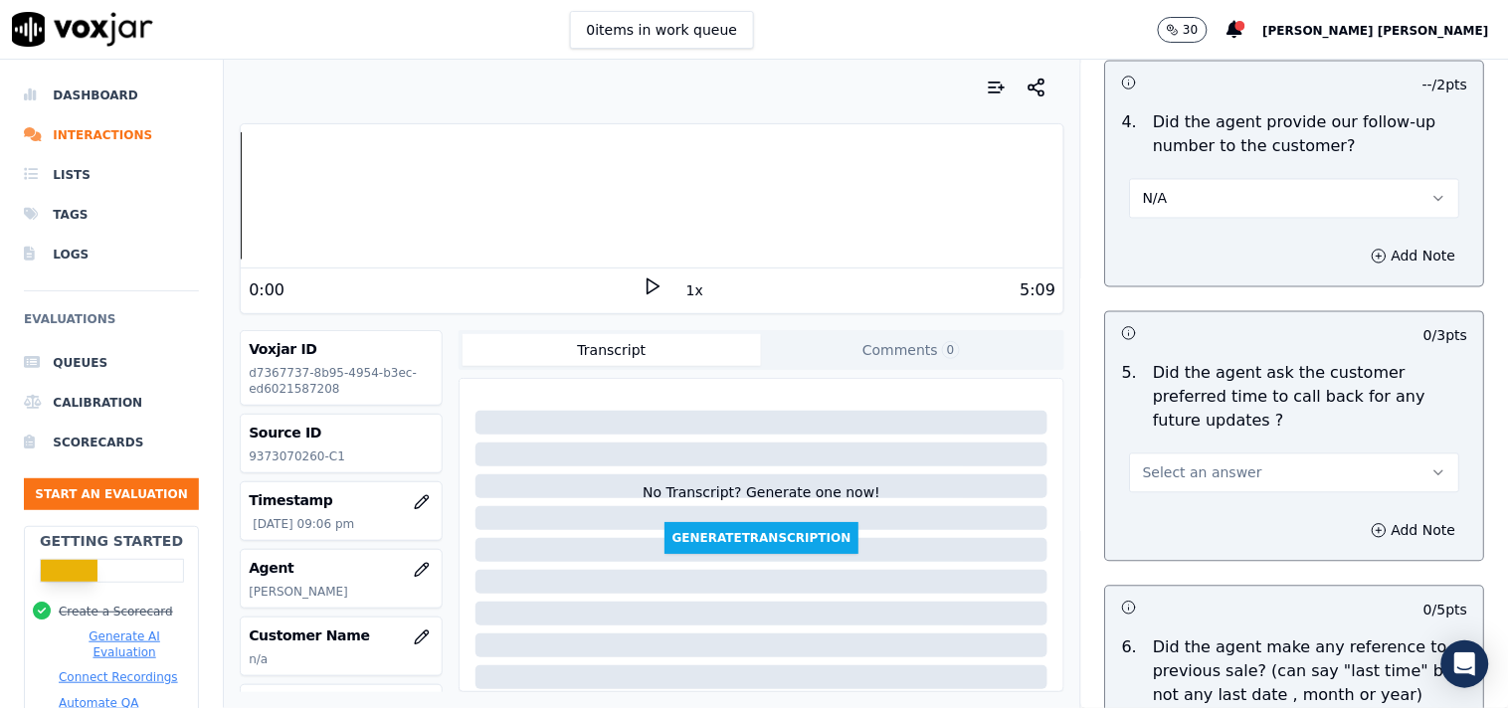
scroll to position [4862, 0]
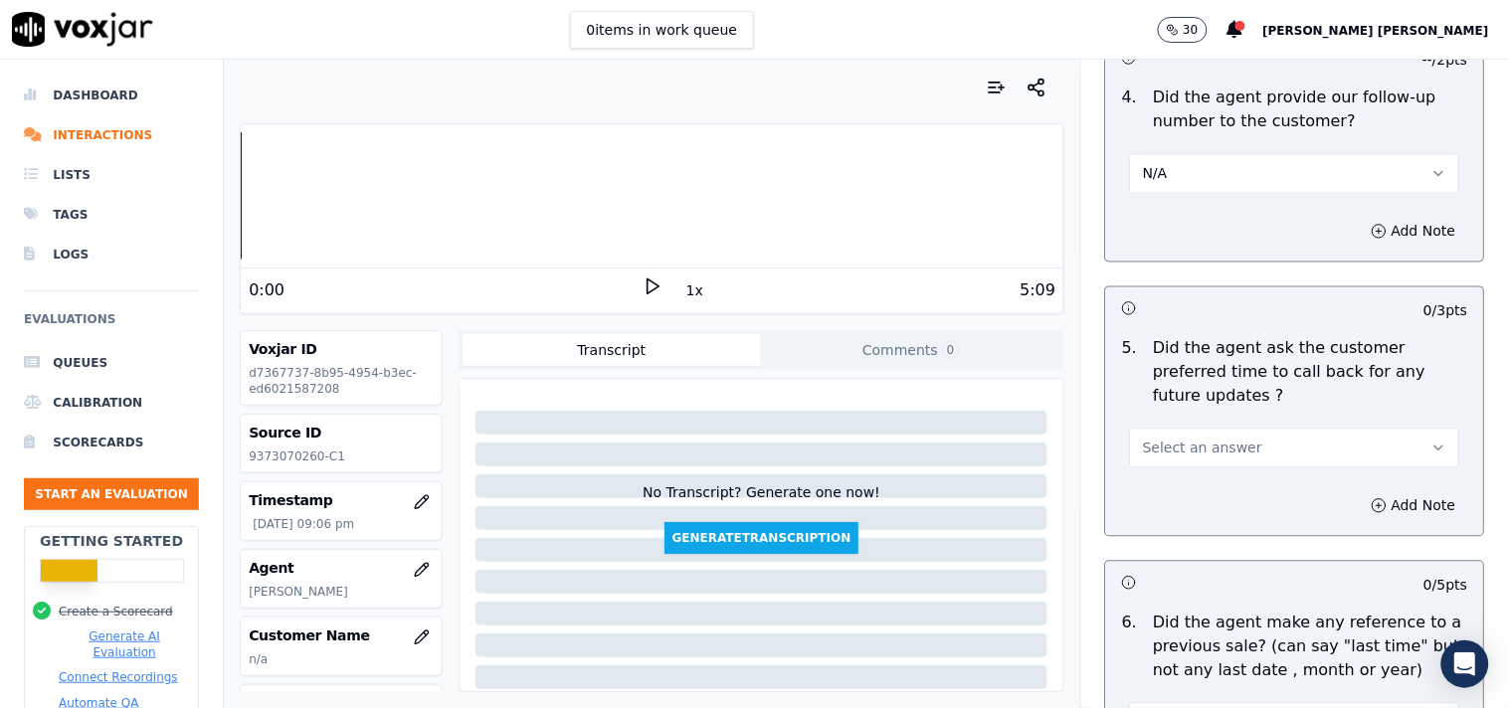
click at [1249, 429] on button "Select an answer" at bounding box center [1295, 449] width 330 height 40
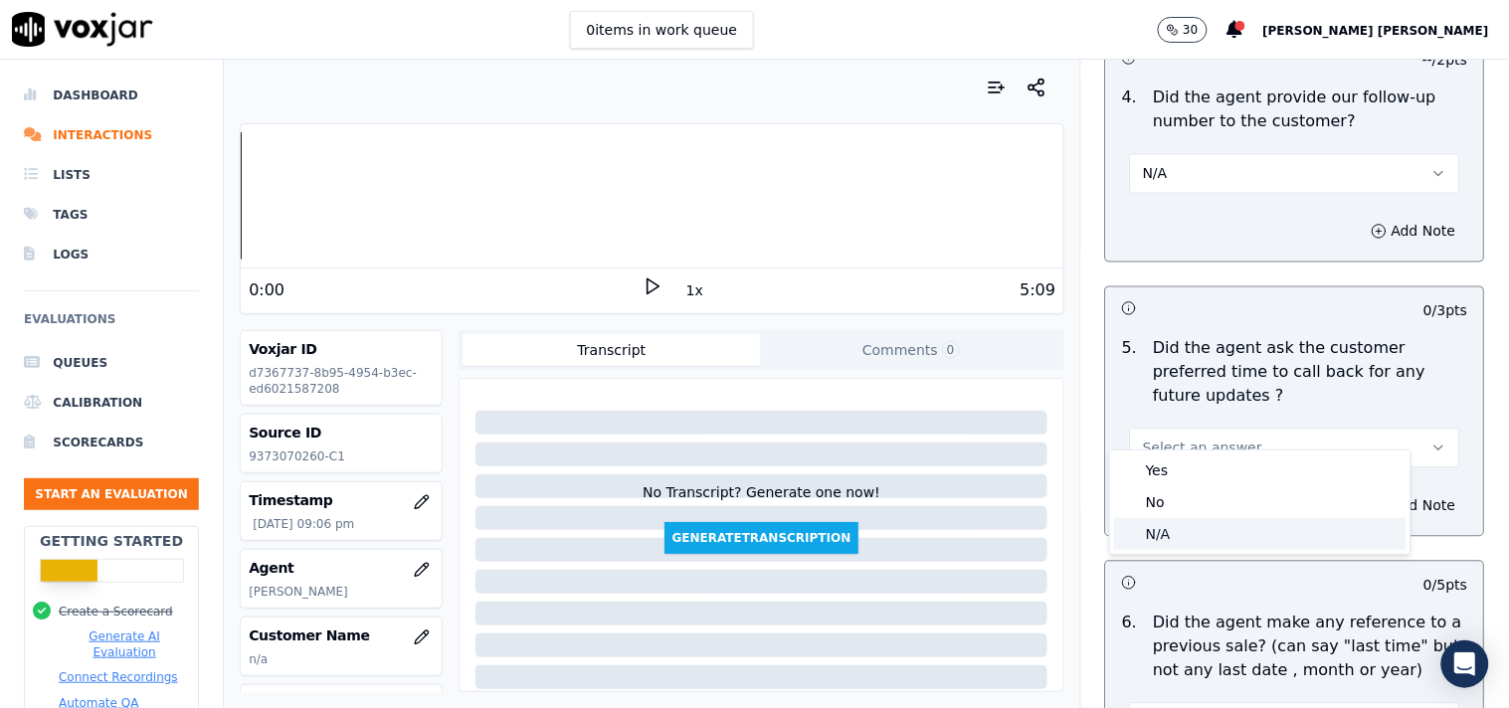
click at [1214, 525] on div "N/A" at bounding box center [1260, 534] width 292 height 32
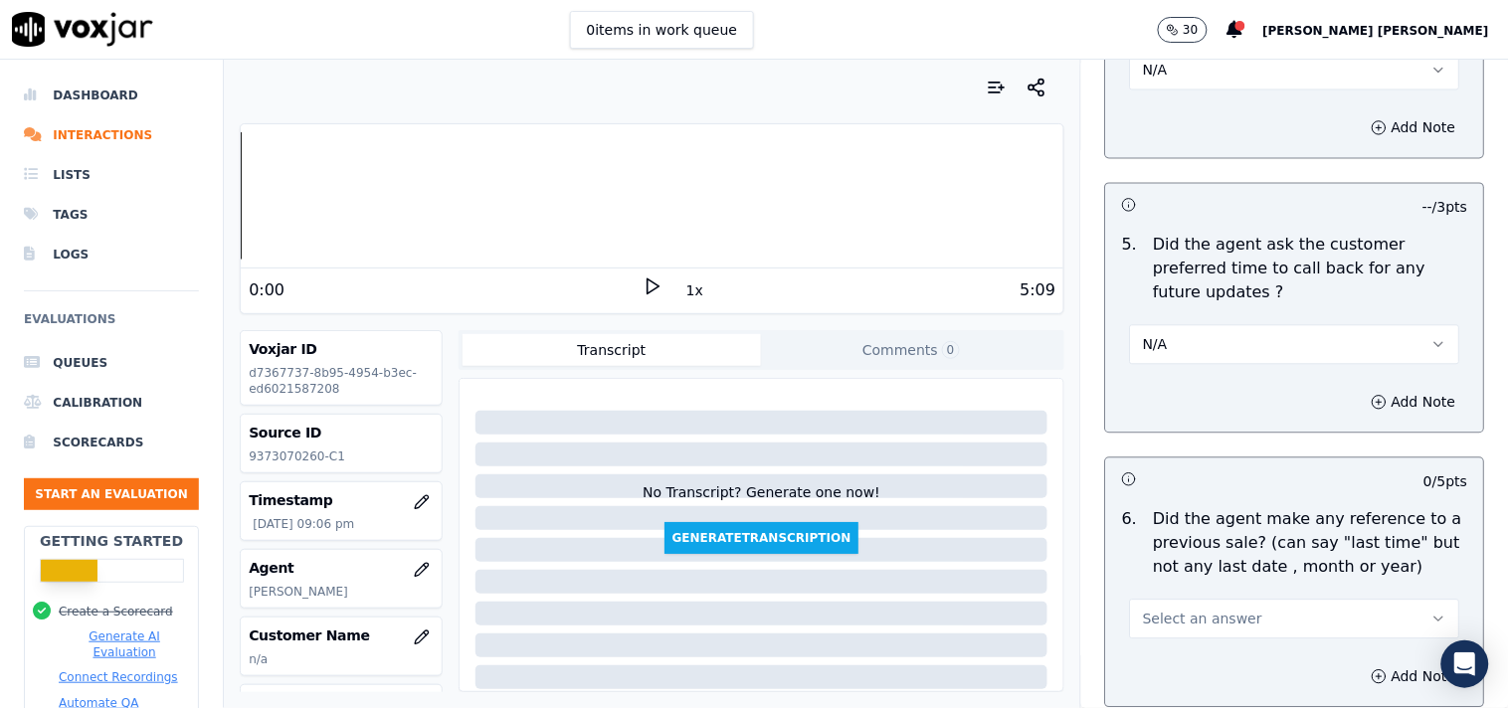
scroll to position [5194, 0]
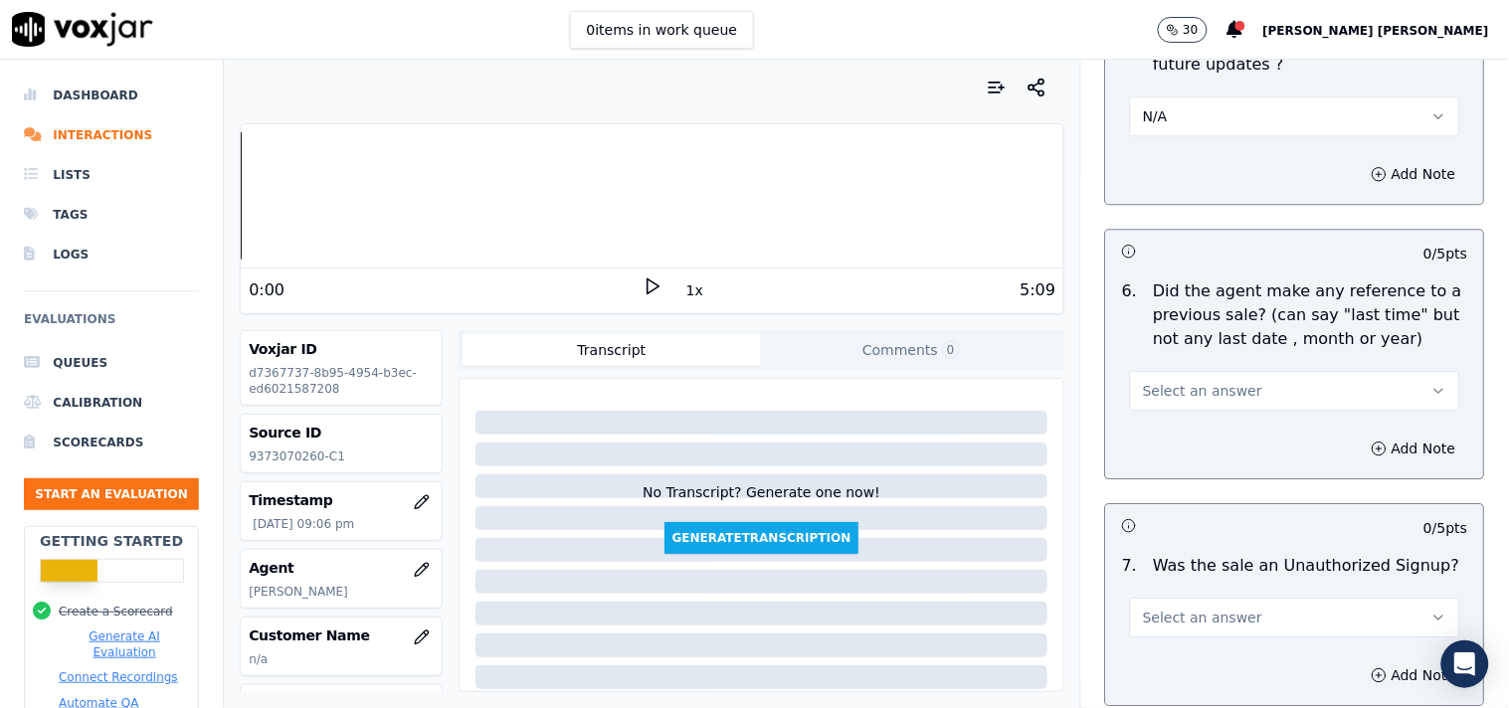
click at [1219, 419] on div "Add Note" at bounding box center [1295, 449] width 378 height 60
click at [1221, 381] on span "Select an answer" at bounding box center [1202, 391] width 119 height 20
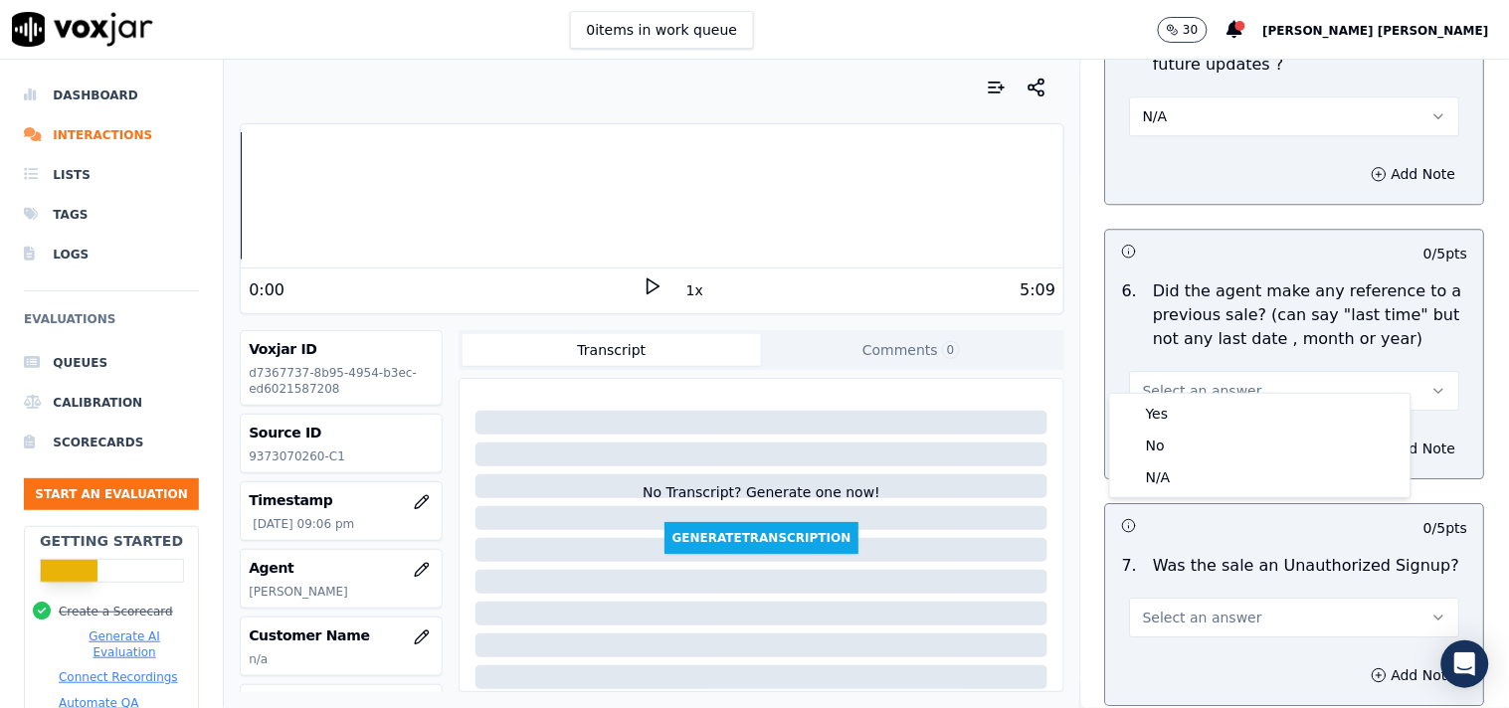
click at [1207, 512] on h3 at bounding box center [1208, 525] width 173 height 26
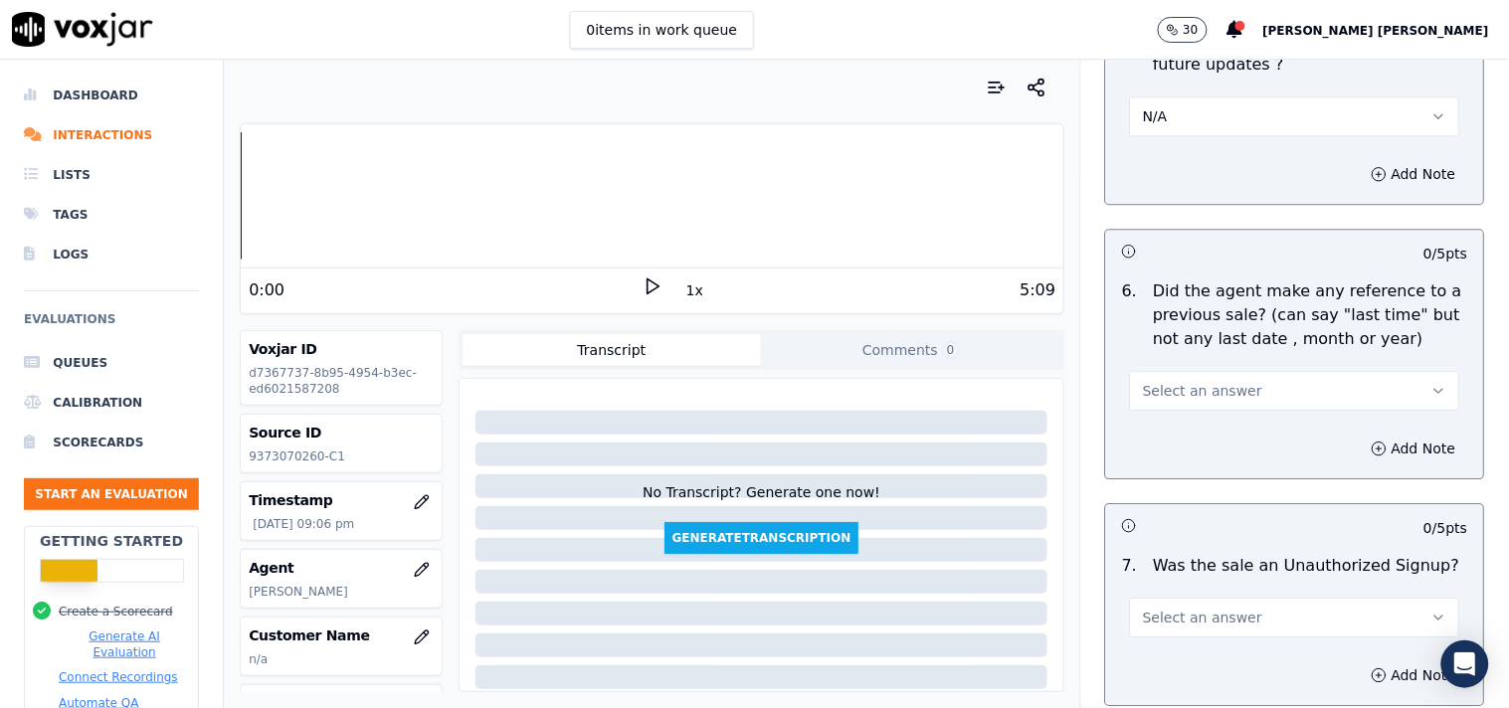
click at [1211, 504] on div "0 / 5 pts" at bounding box center [1295, 525] width 378 height 42
click at [1224, 371] on button "Select an answer" at bounding box center [1295, 391] width 330 height 40
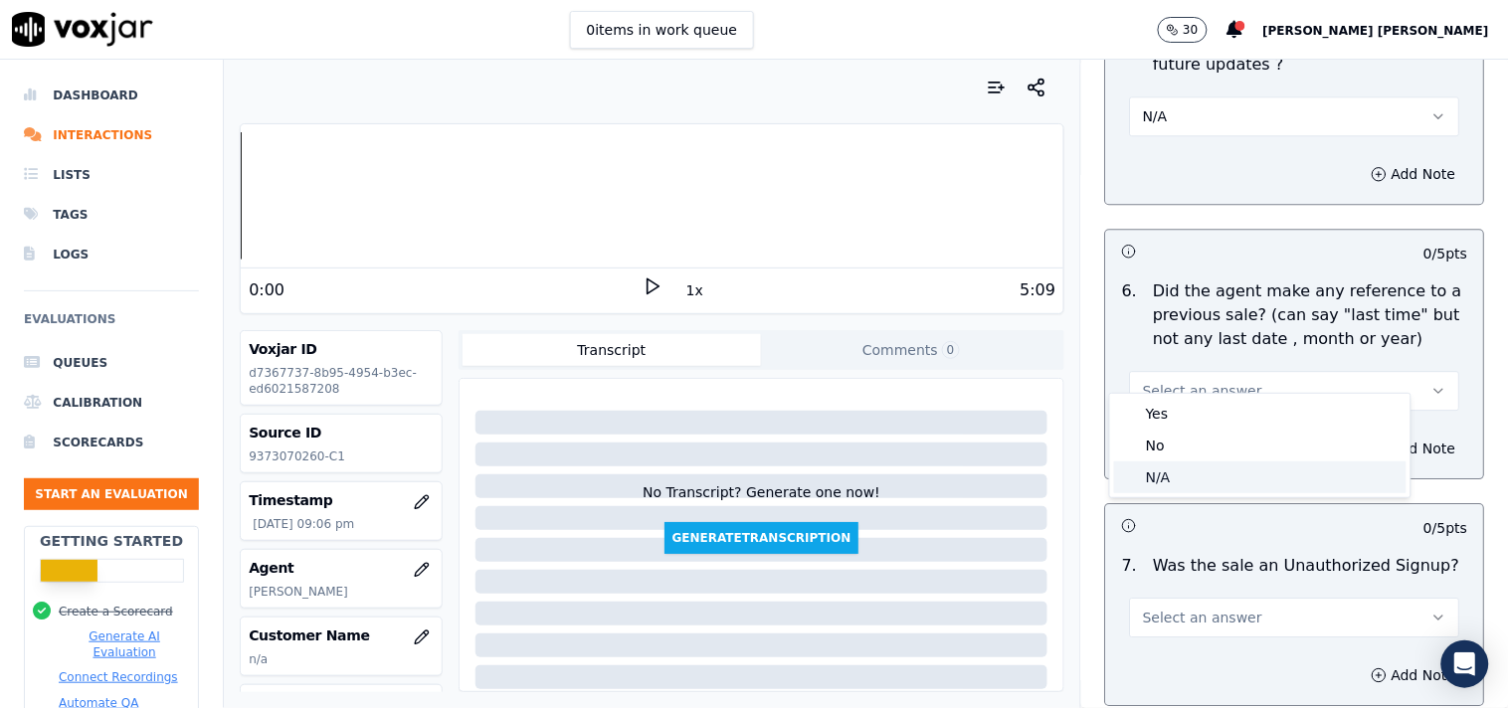
click at [1207, 463] on div "N/A" at bounding box center [1260, 478] width 292 height 32
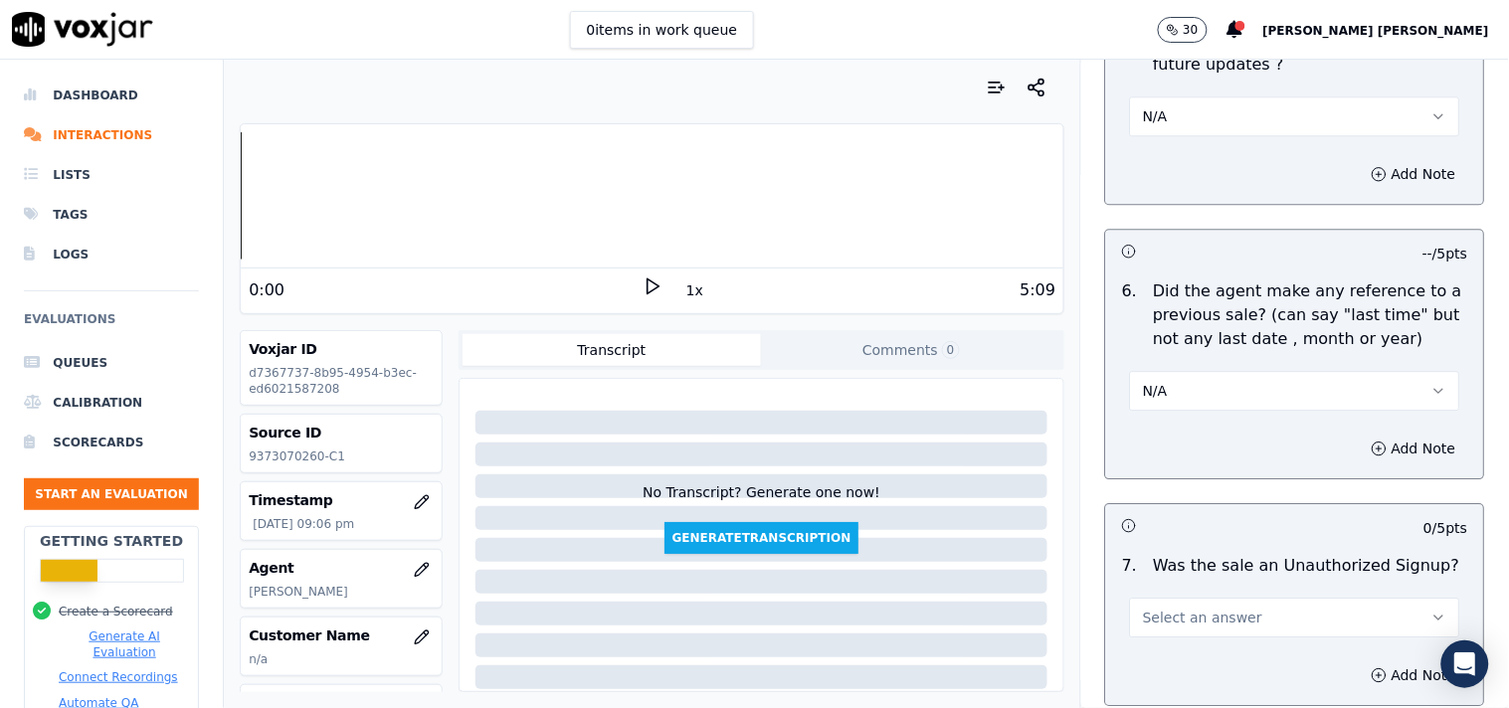
click at [1213, 578] on div "Select an answer" at bounding box center [1295, 608] width 362 height 60
click at [1201, 608] on span "Select an answer" at bounding box center [1202, 618] width 119 height 20
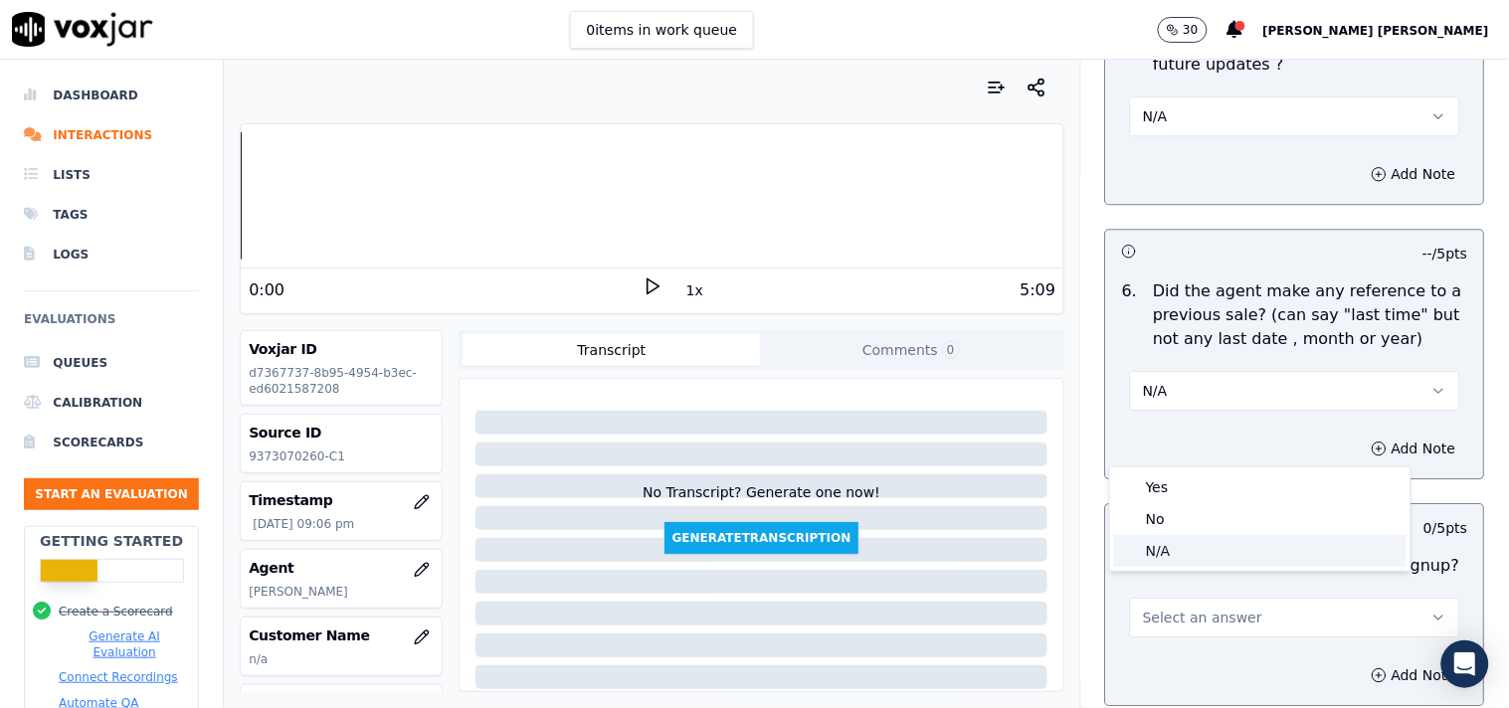
click at [1192, 551] on div "N/A" at bounding box center [1260, 551] width 292 height 32
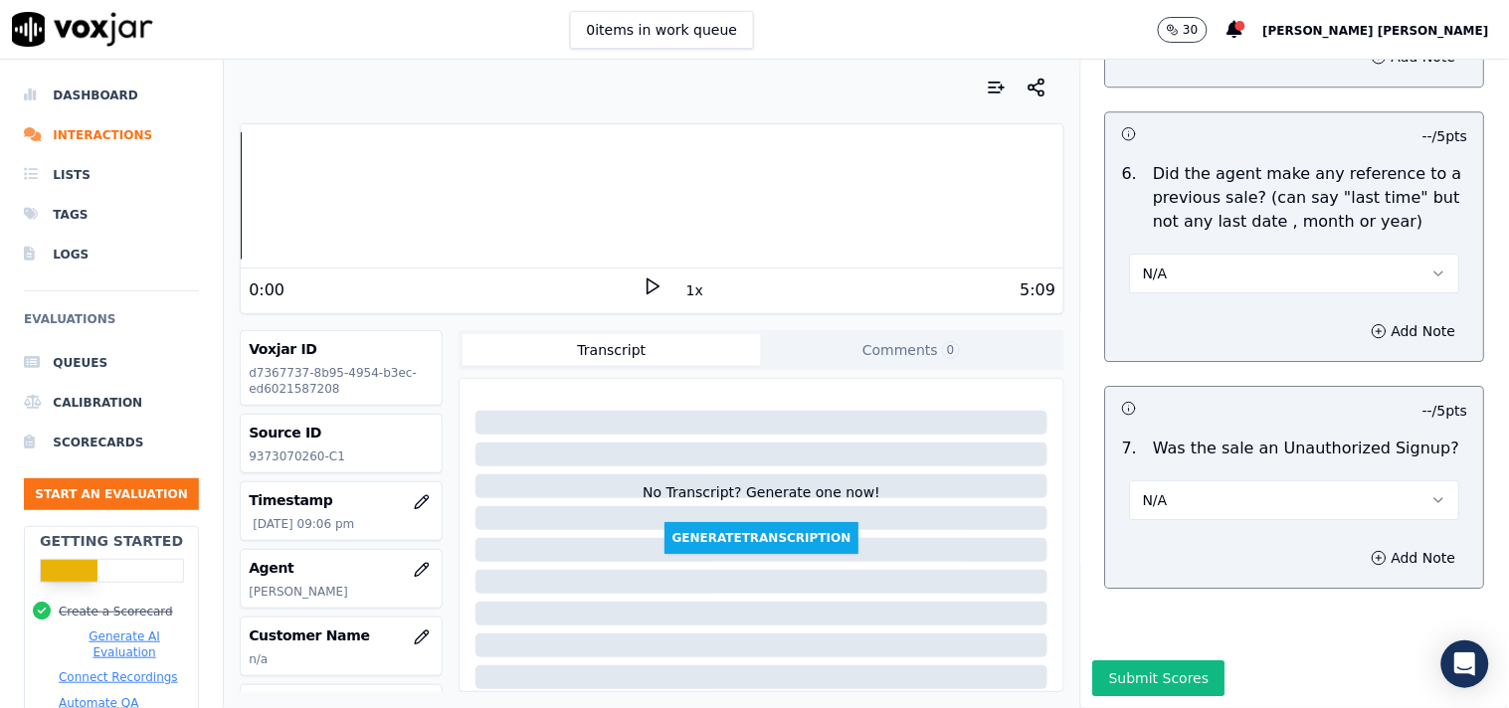
scroll to position [5338, 0]
click at [1364, 544] on button "Add Note" at bounding box center [1414, 558] width 108 height 28
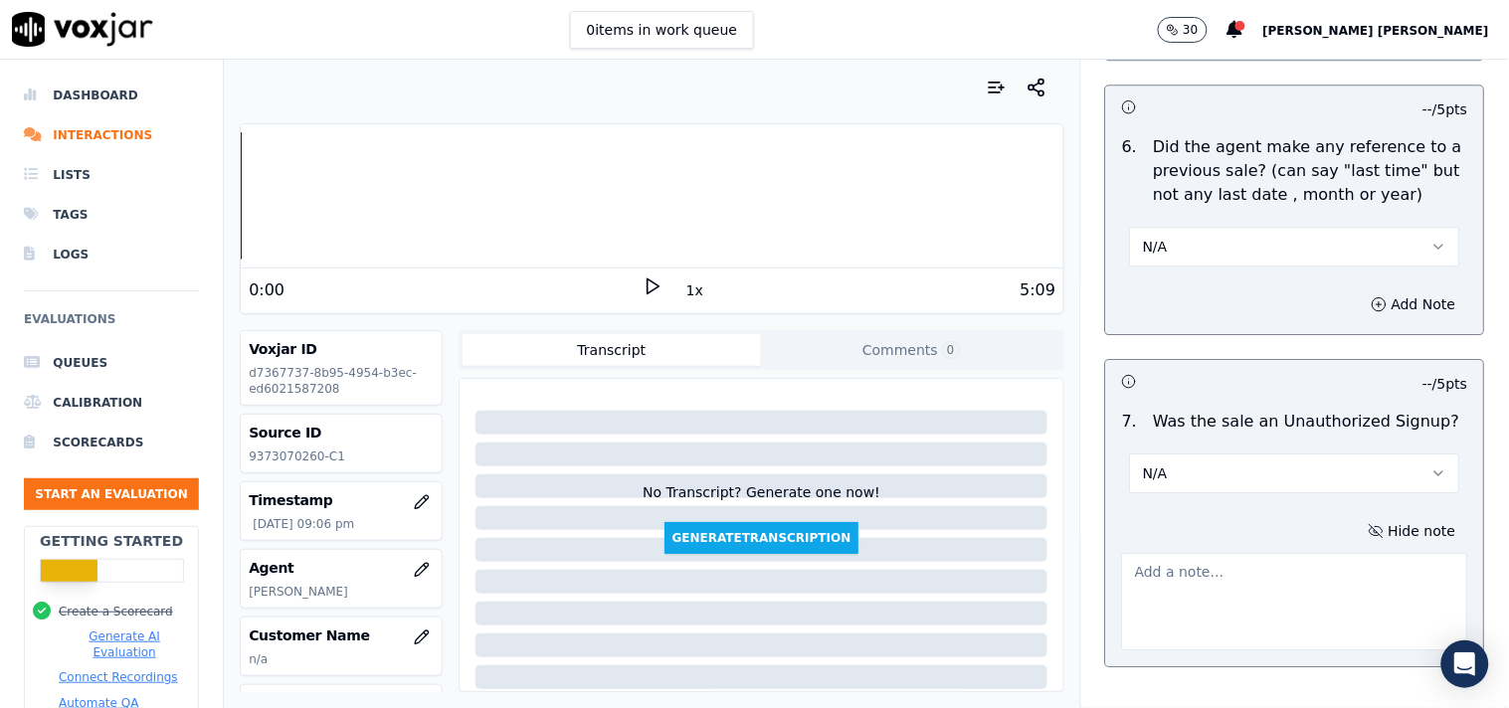
click at [1253, 563] on textarea at bounding box center [1295, 601] width 346 height 97
paste textarea "Call id-105406_9373070260 When the CTS verifier said -The reason for my call to…"
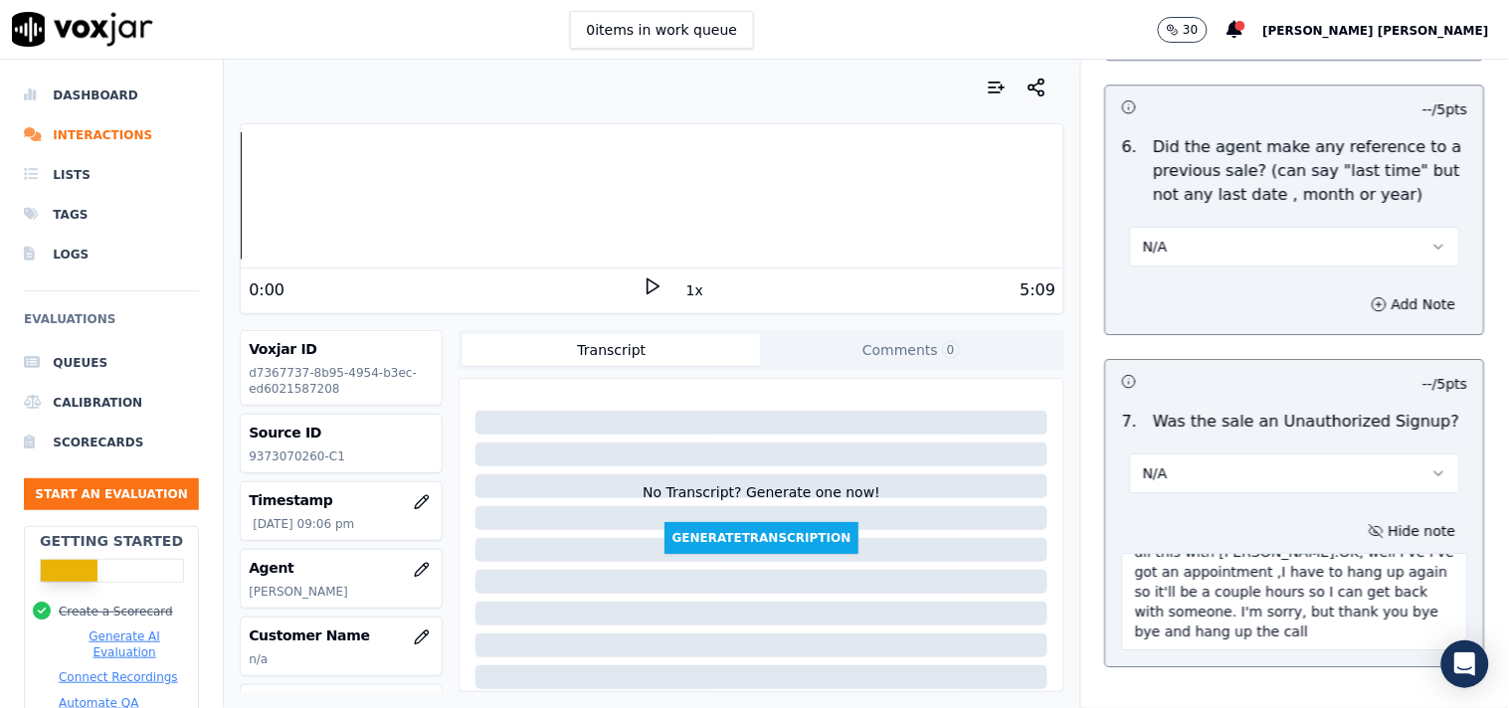
scroll to position [190, 0]
type textarea "Call id-105406_9373070260 When the CTS verifier said -The reason for my call to…"
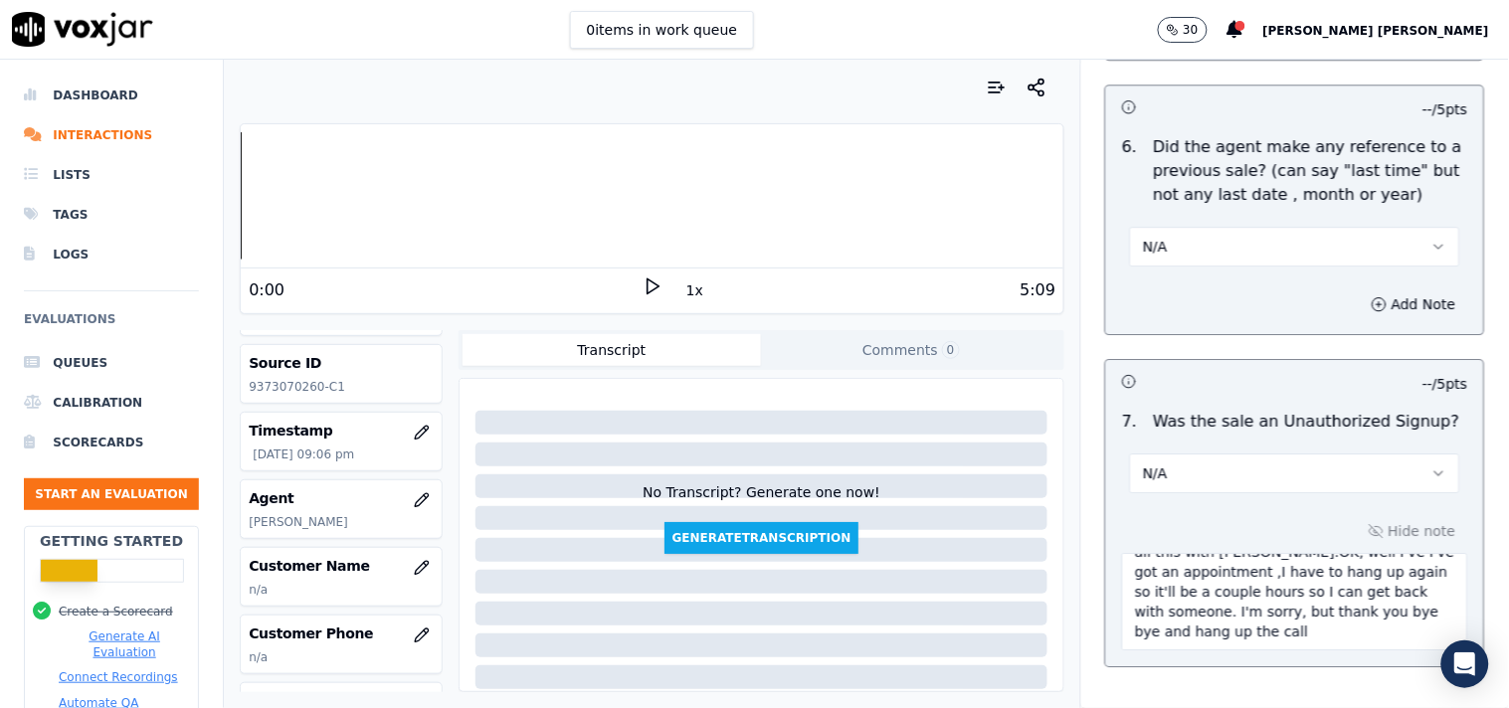
scroll to position [110, 0]
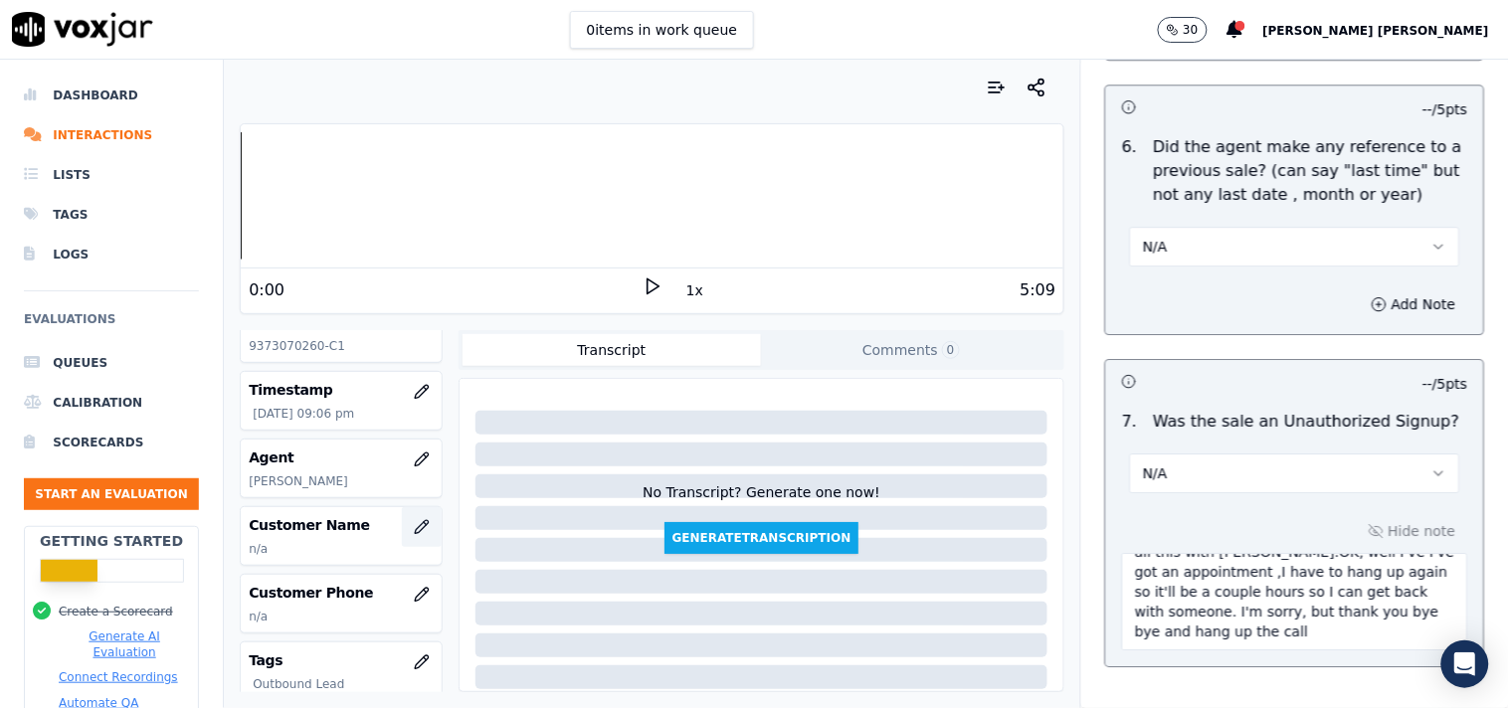
click at [414, 531] on icon "button" at bounding box center [422, 527] width 16 height 16
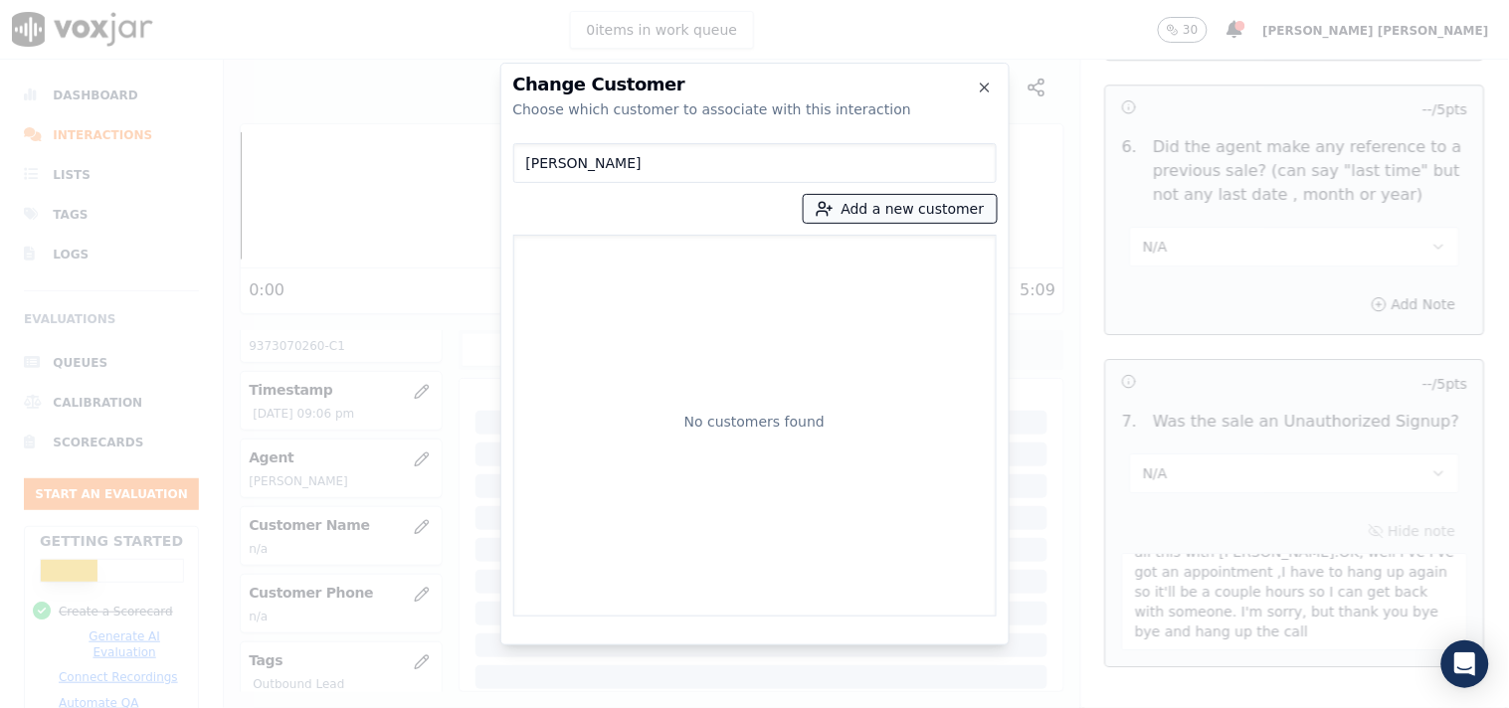
type input "[PERSON_NAME]"
click at [883, 204] on button "Add a new customer" at bounding box center [900, 209] width 193 height 28
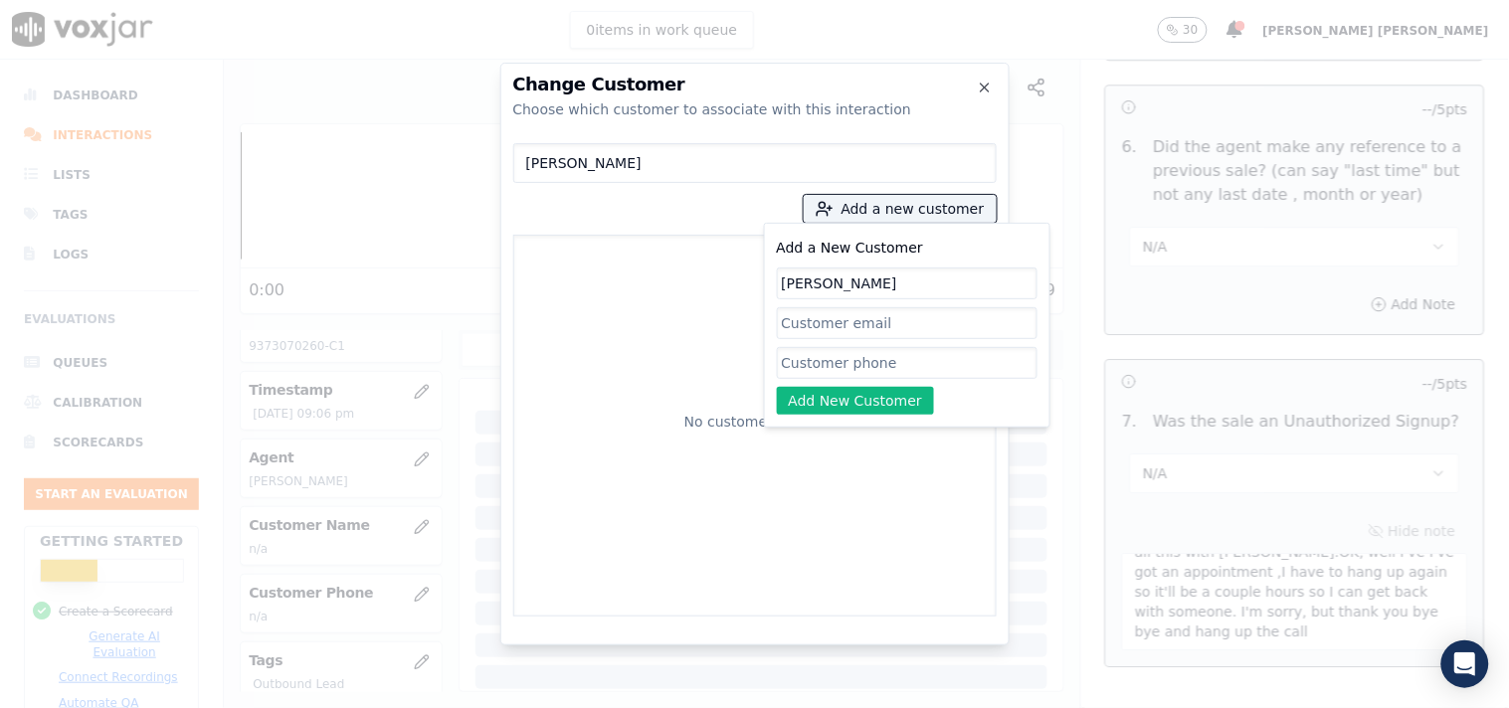
type input "[PERSON_NAME]"
click at [847, 364] on input "Add a New Customer" at bounding box center [907, 363] width 261 height 32
paste input "9373070260"
type input "9373070260"
click at [847, 395] on button "Add New Customer" at bounding box center [856, 401] width 158 height 28
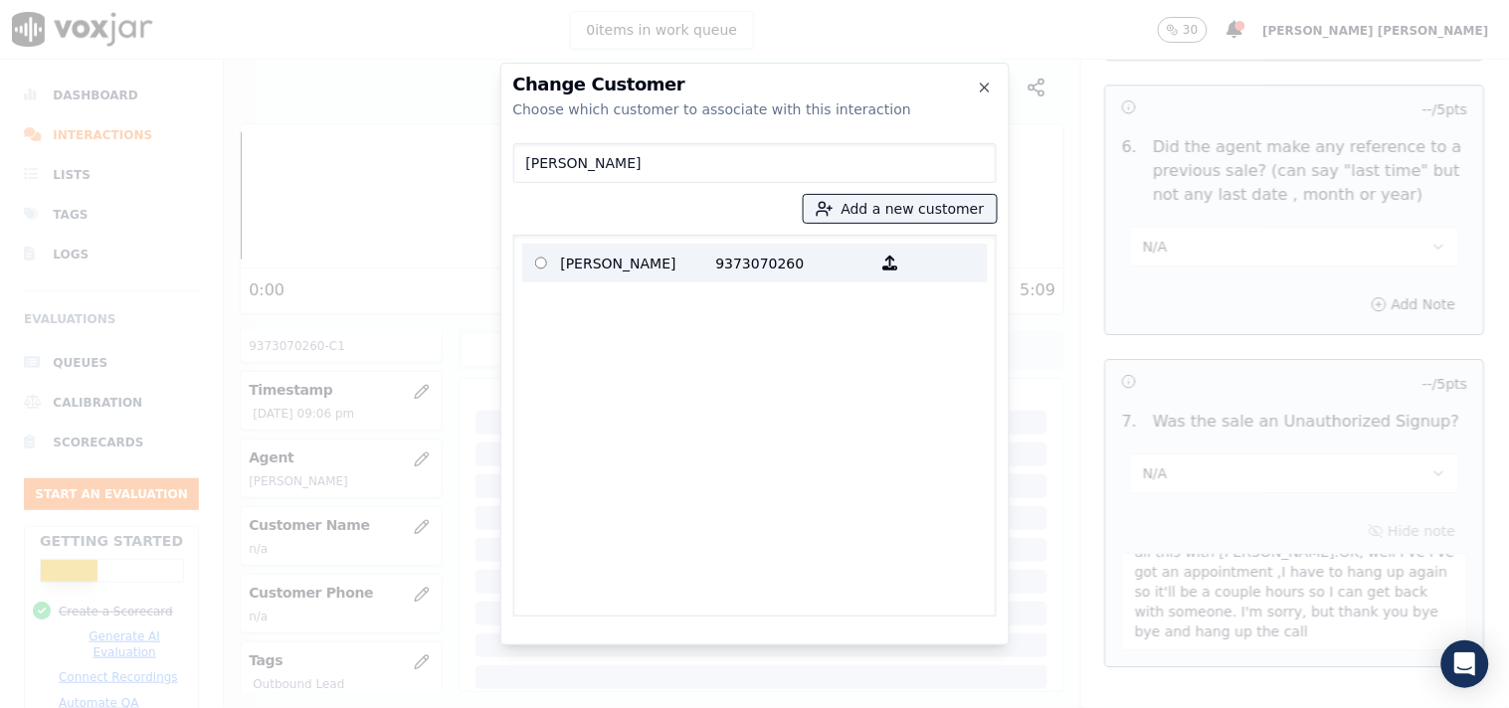
click at [688, 273] on p "[PERSON_NAME]" at bounding box center [638, 263] width 155 height 31
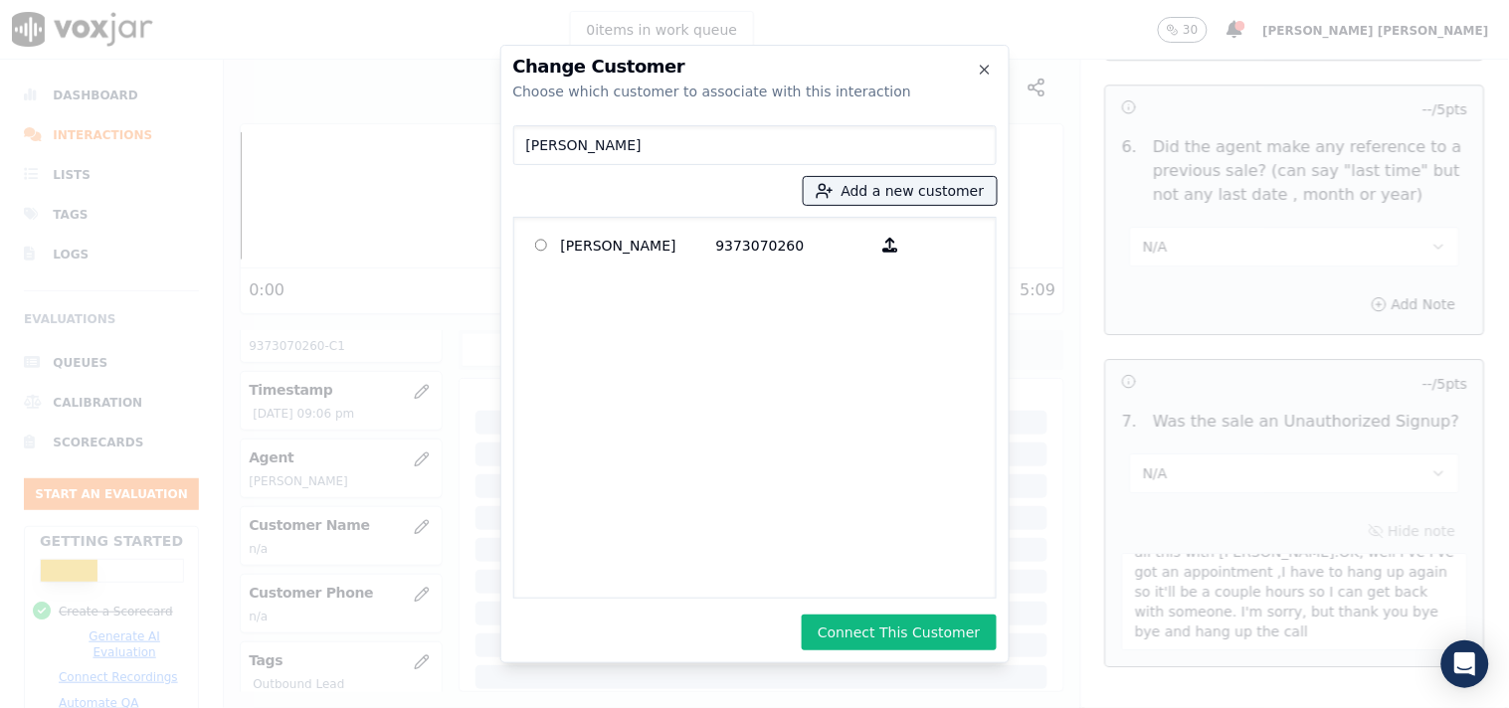
click at [913, 624] on button "Connect This Customer" at bounding box center [899, 633] width 194 height 36
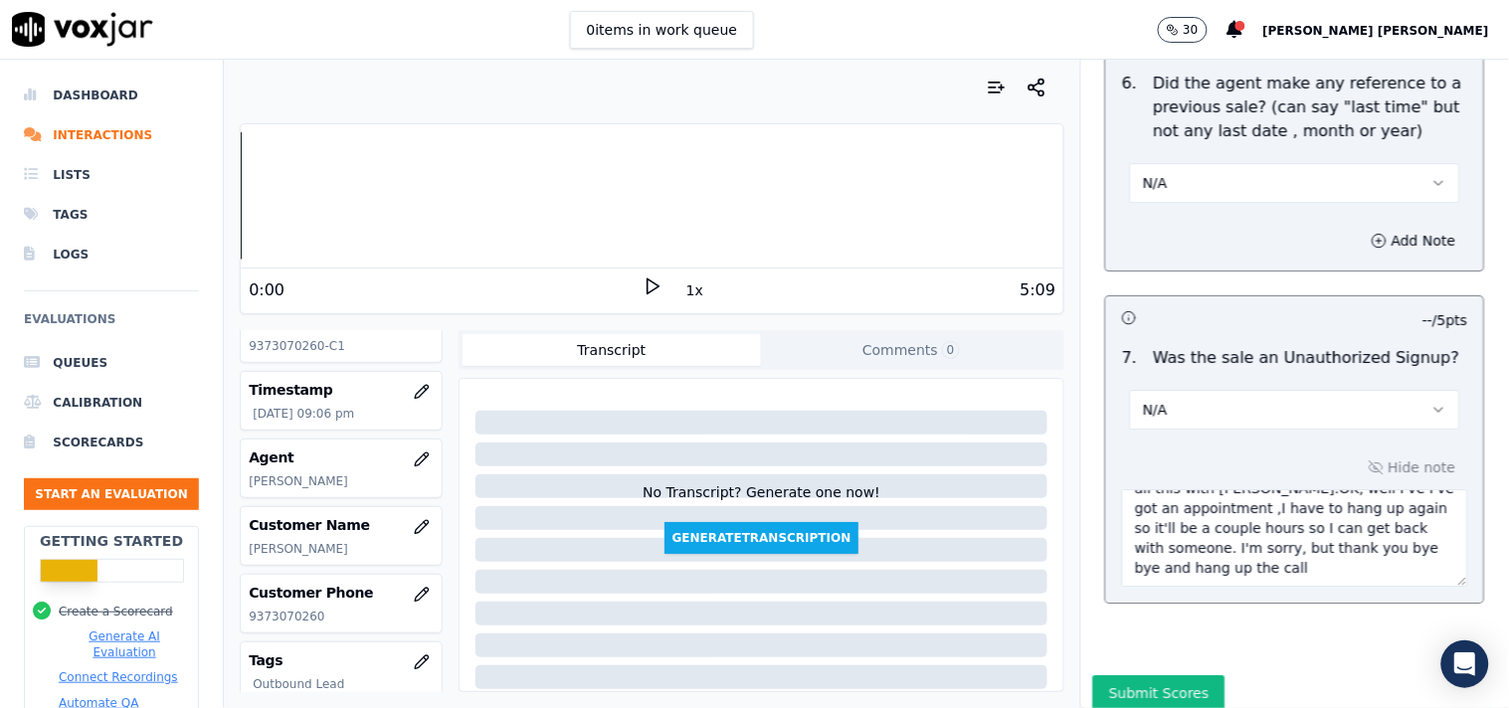
scroll to position [5445, 0]
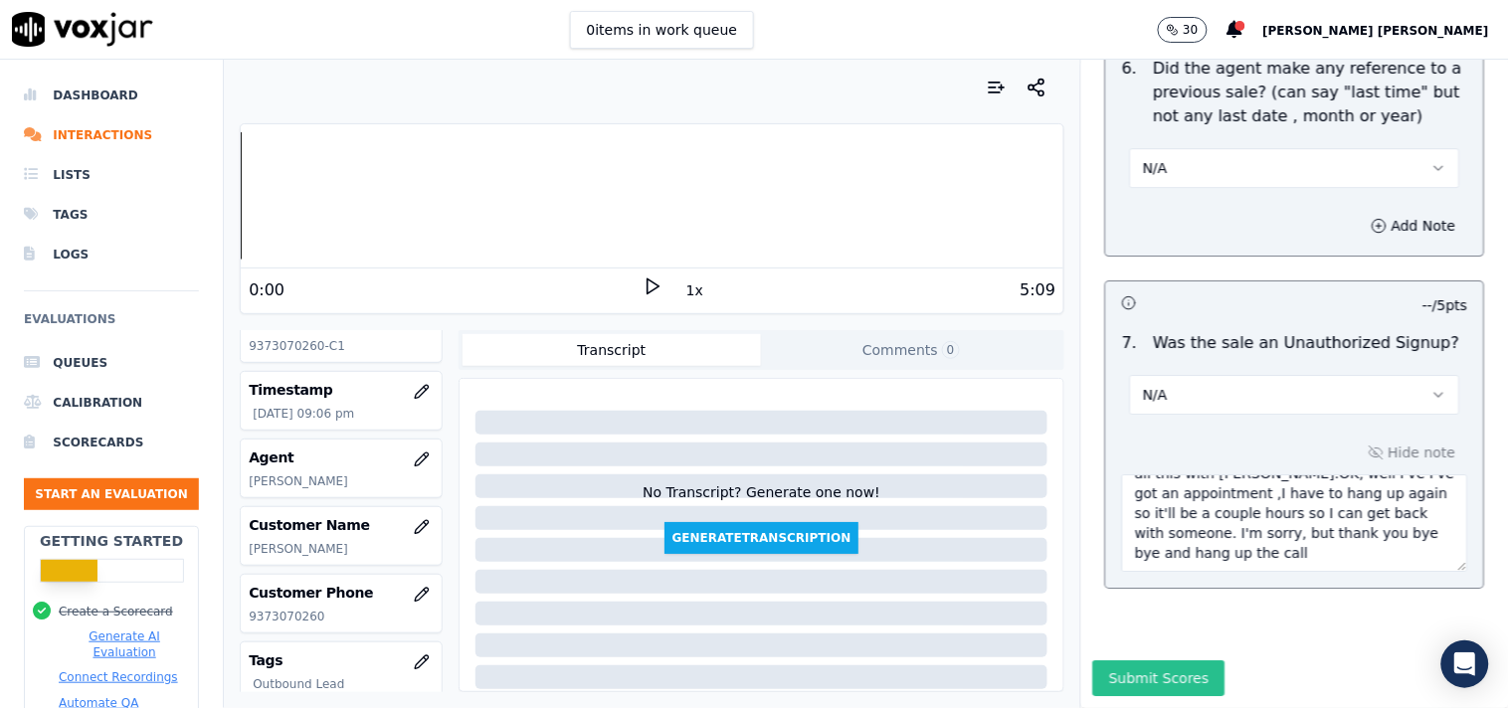
click at [1111, 660] on button "Submit Scores" at bounding box center [1159, 678] width 132 height 36
click at [144, 493] on button "Start an Evaluation" at bounding box center [111, 494] width 175 height 32
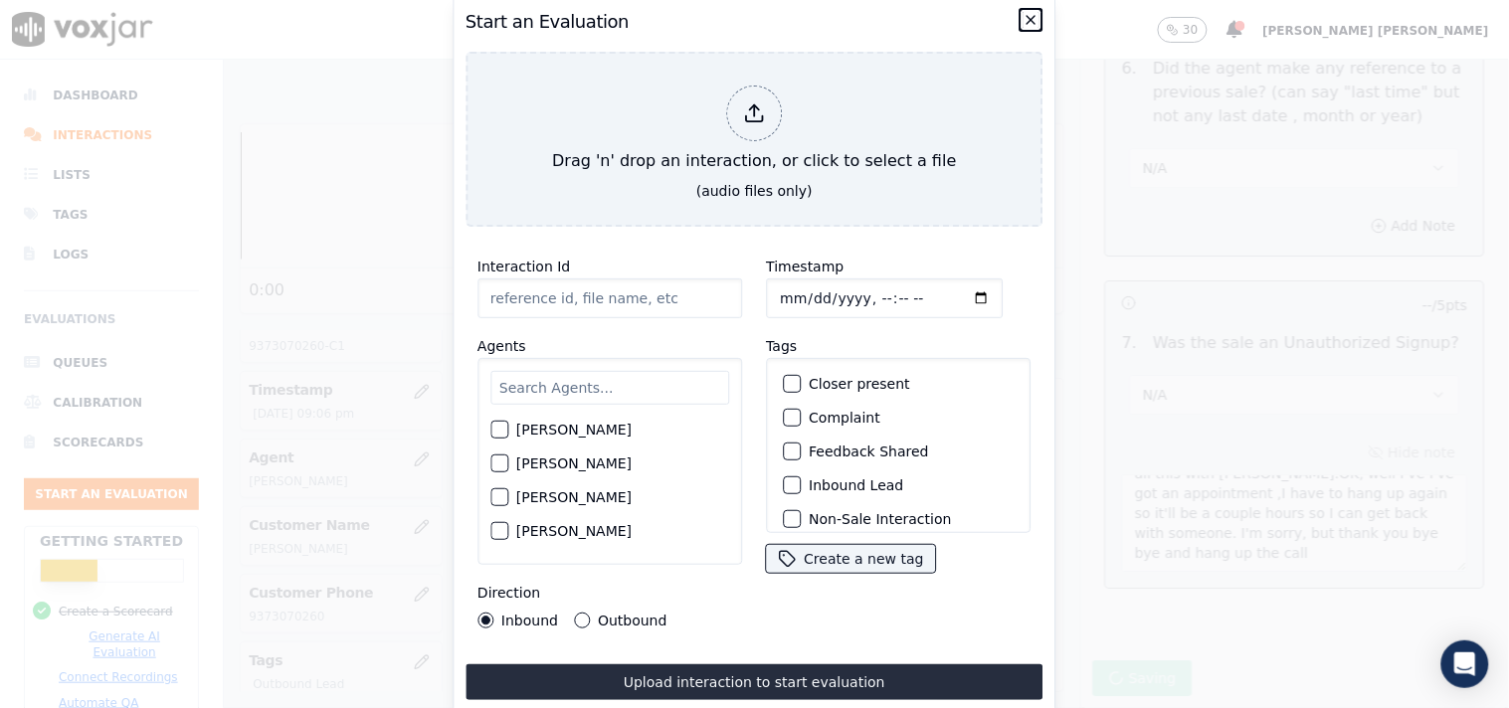
click at [1032, 16] on icon "button" at bounding box center [1031, 20] width 8 height 8
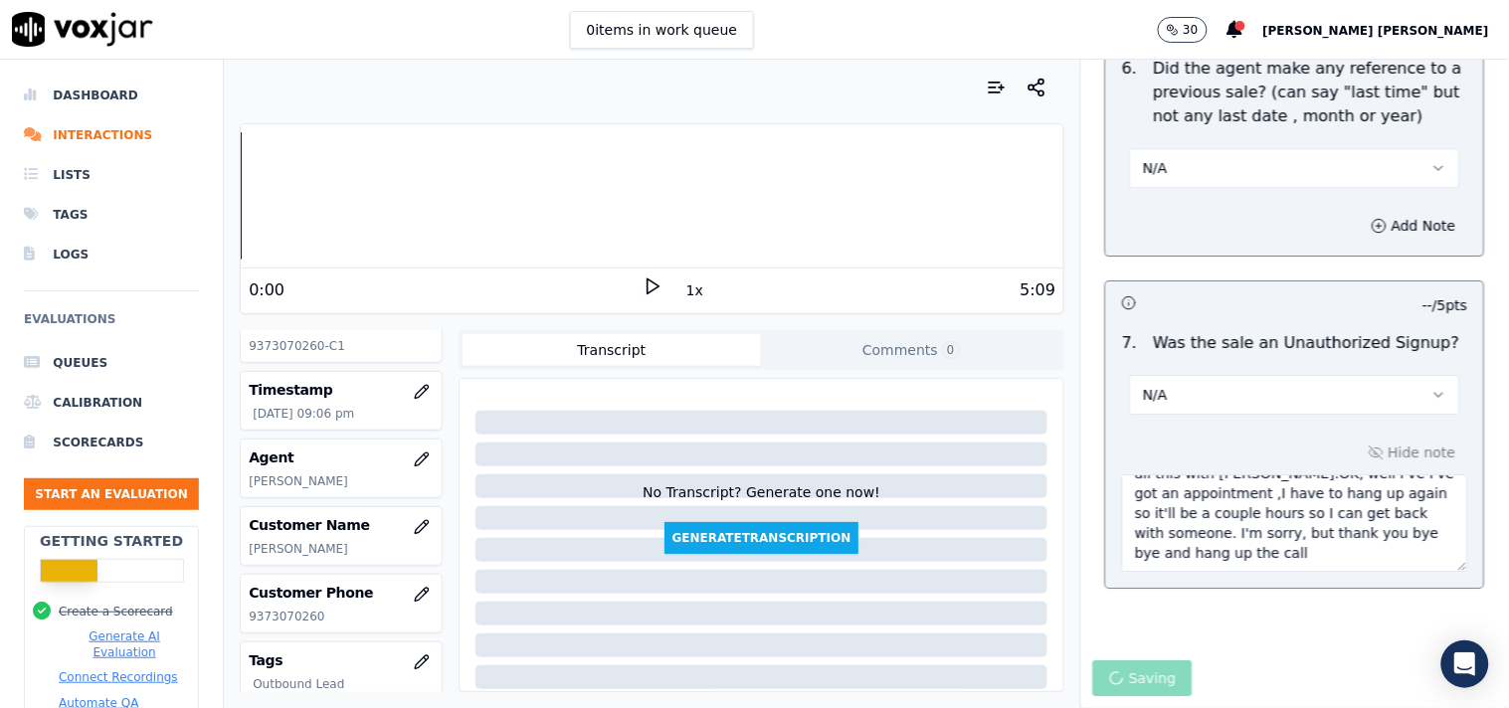
click at [1102, 660] on div "Saving" at bounding box center [1295, 684] width 428 height 48
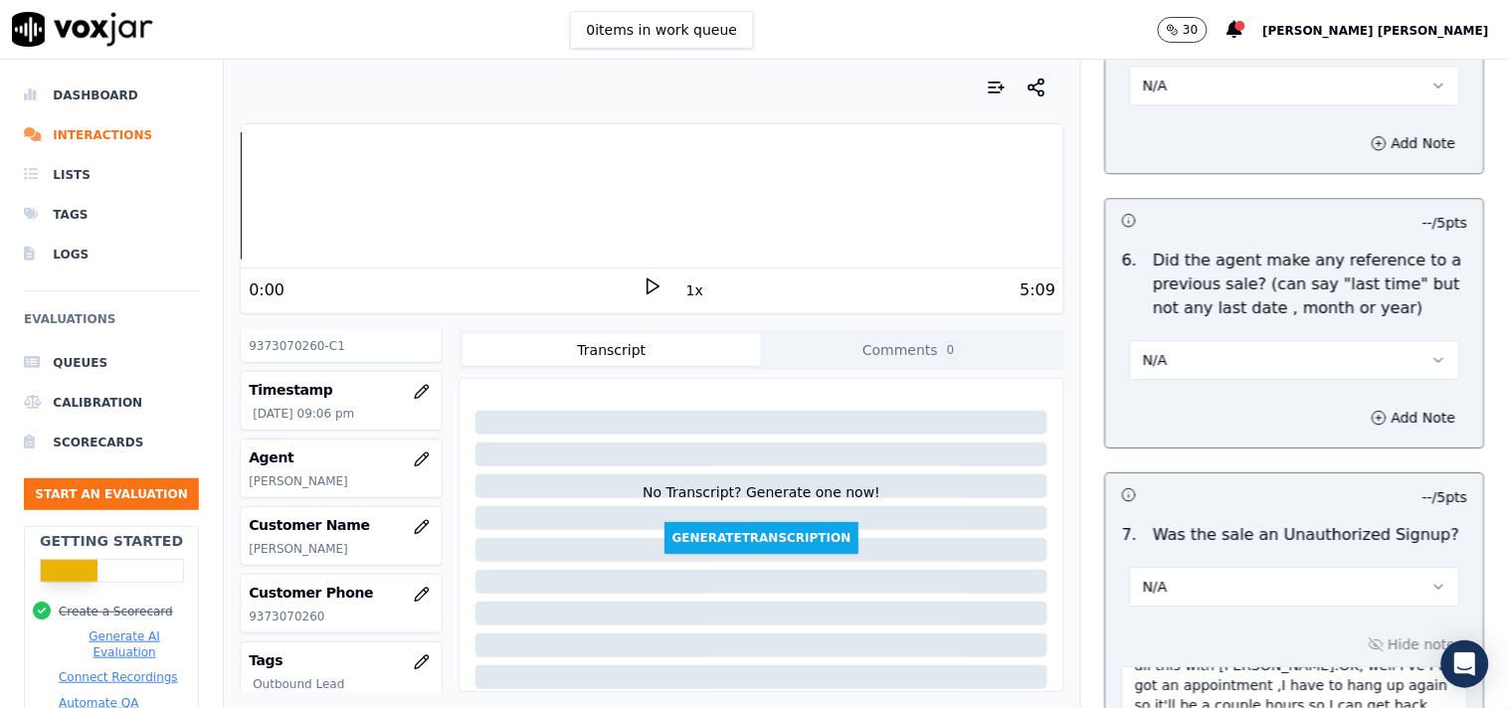
scroll to position [5224, 0]
click at [1266, 337] on div "N/A" at bounding box center [1295, 359] width 330 height 44
click at [1248, 344] on button "N/A" at bounding box center [1295, 361] width 330 height 40
click at [1180, 403] on div "No" at bounding box center [1260, 416] width 292 height 32
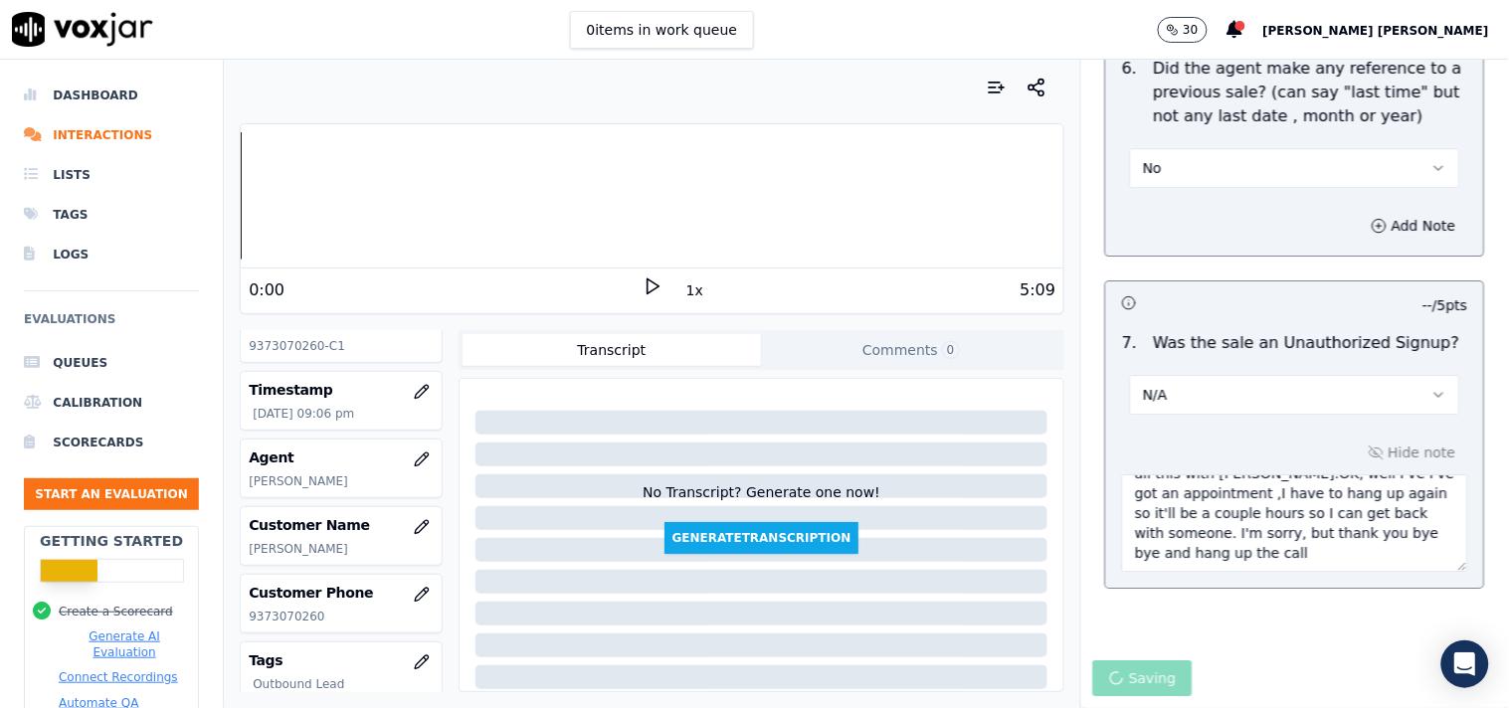
scroll to position [5445, 0]
click at [1266, 148] on button "No" at bounding box center [1295, 168] width 330 height 40
click at [1225, 223] on div "N/A" at bounding box center [1260, 227] width 292 height 32
click at [1124, 660] on div "Saving" at bounding box center [1295, 684] width 428 height 48
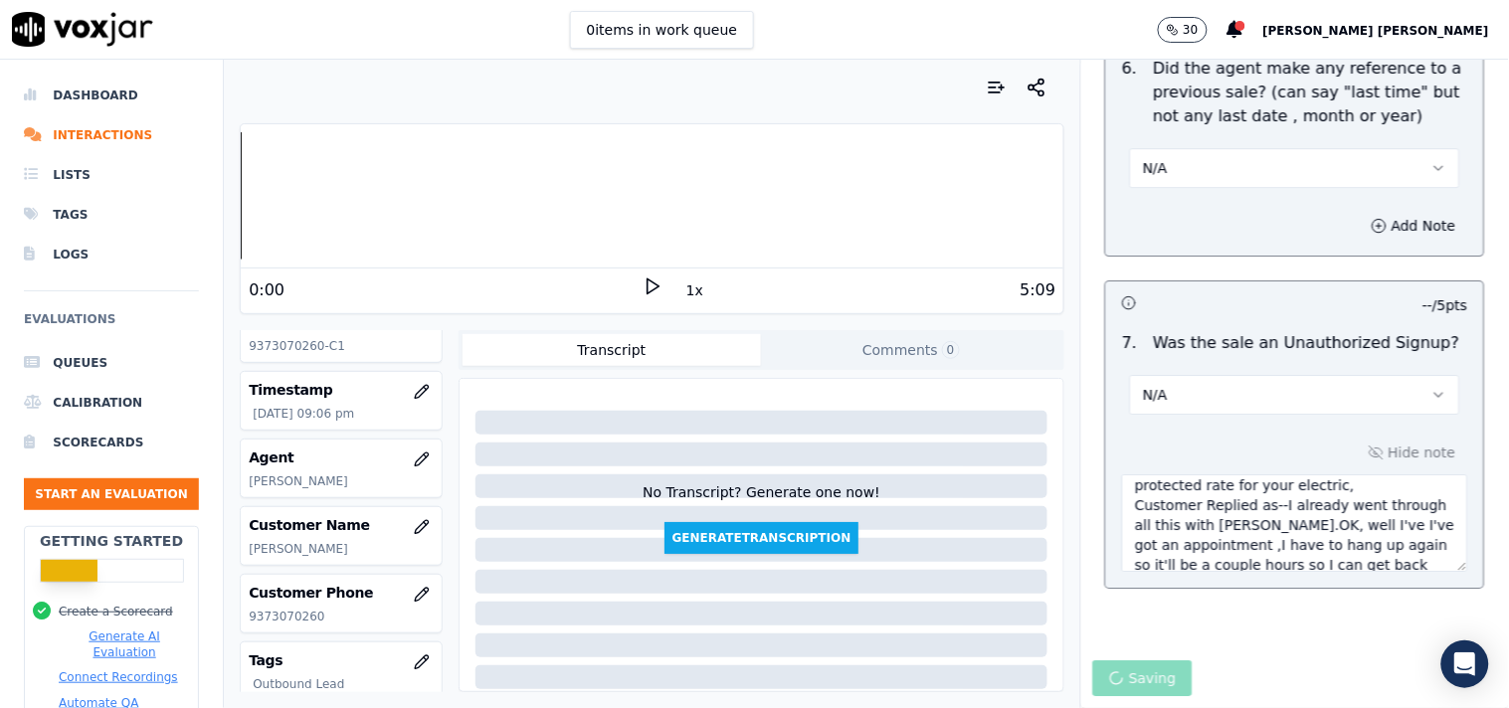
click at [1119, 660] on div "Saving" at bounding box center [1295, 684] width 428 height 48
click at [1120, 660] on div "Saving" at bounding box center [1295, 684] width 428 height 48
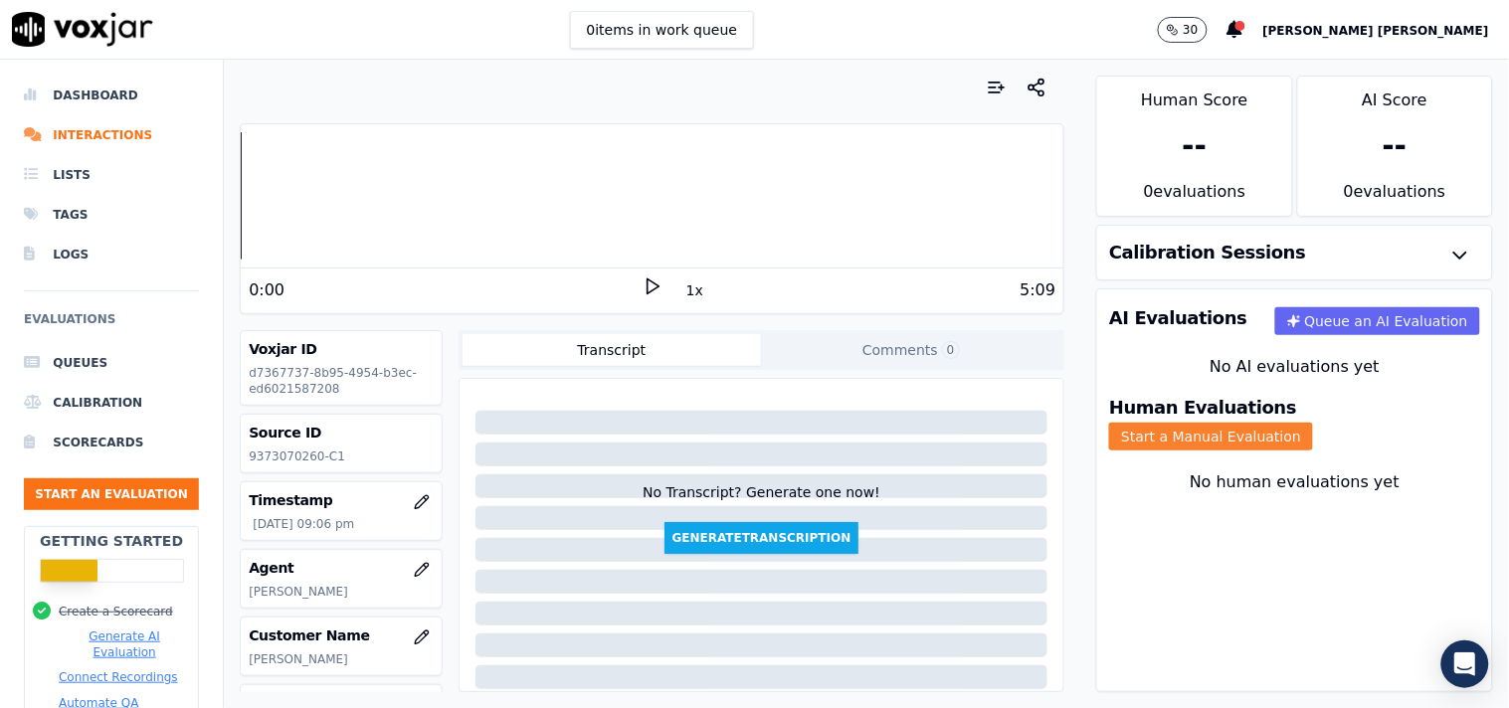
click at [1279, 423] on button "Start a Manual Evaluation" at bounding box center [1211, 437] width 204 height 28
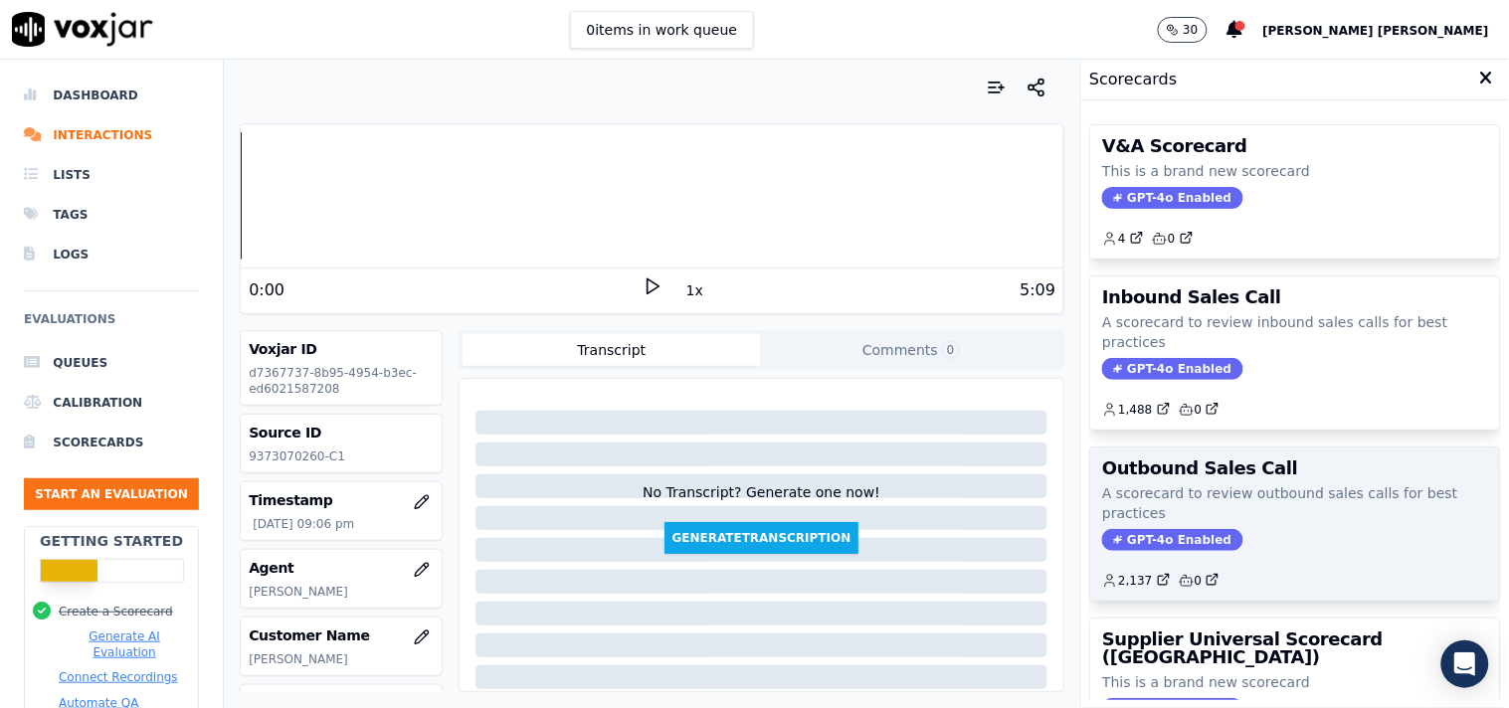
click at [1147, 537] on span "GPT-4o Enabled" at bounding box center [1172, 540] width 140 height 22
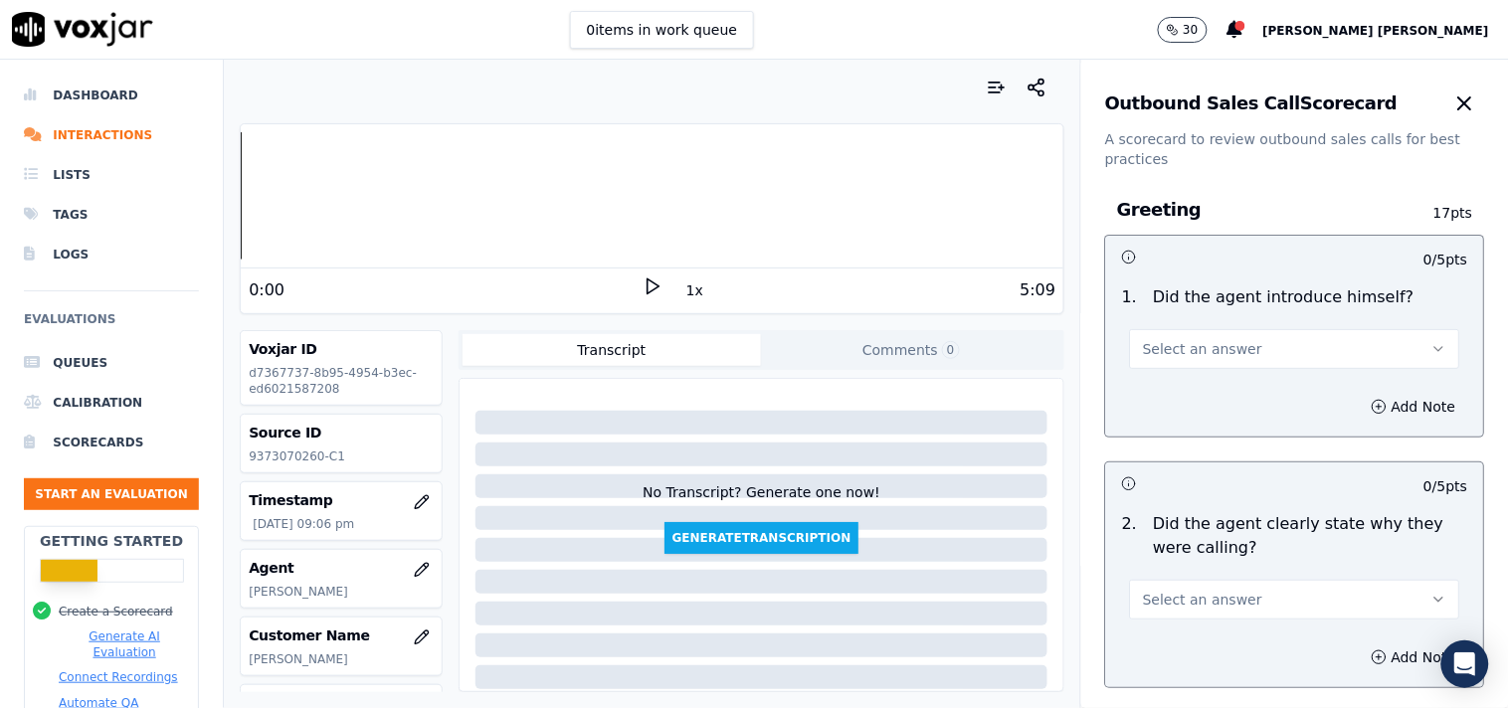
click at [1268, 354] on button "Select an answer" at bounding box center [1295, 349] width 330 height 40
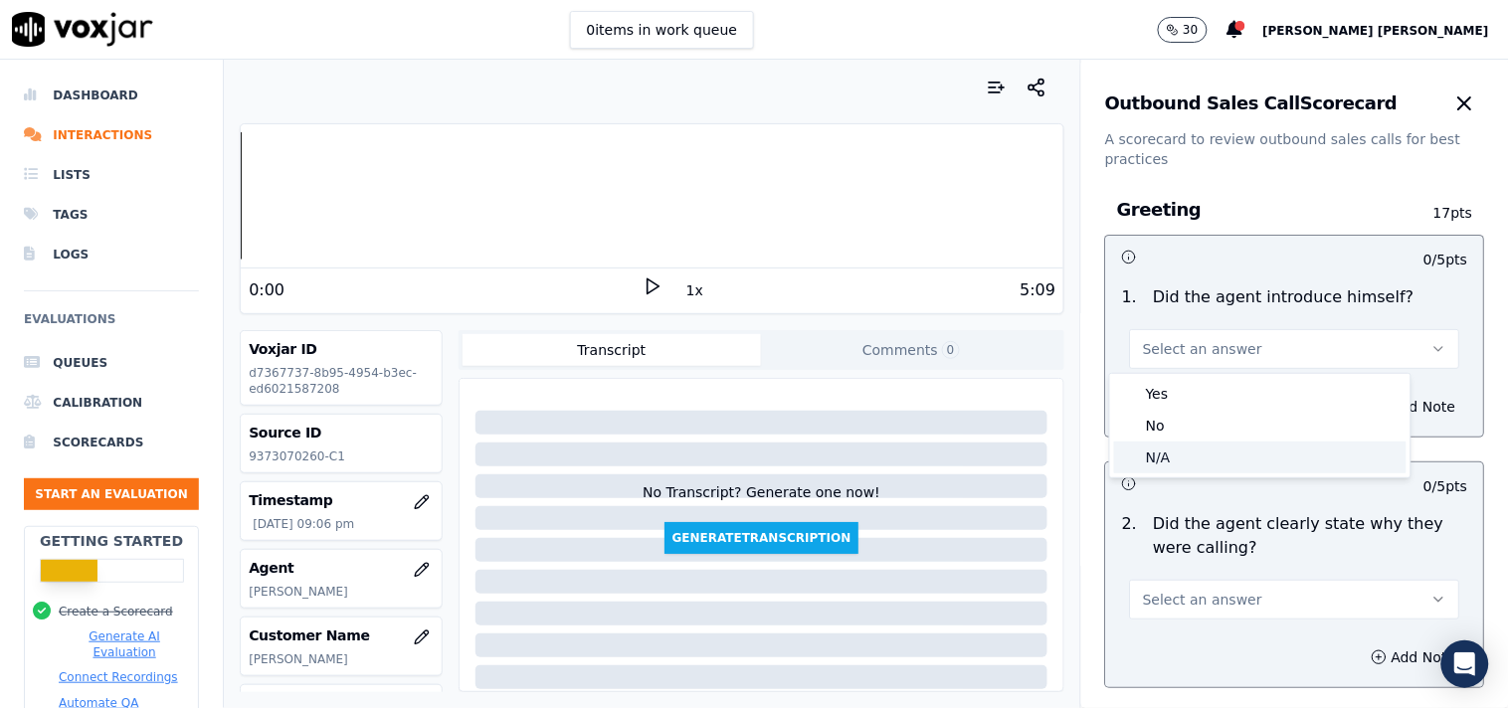
click at [1206, 453] on div "N/A" at bounding box center [1260, 458] width 292 height 32
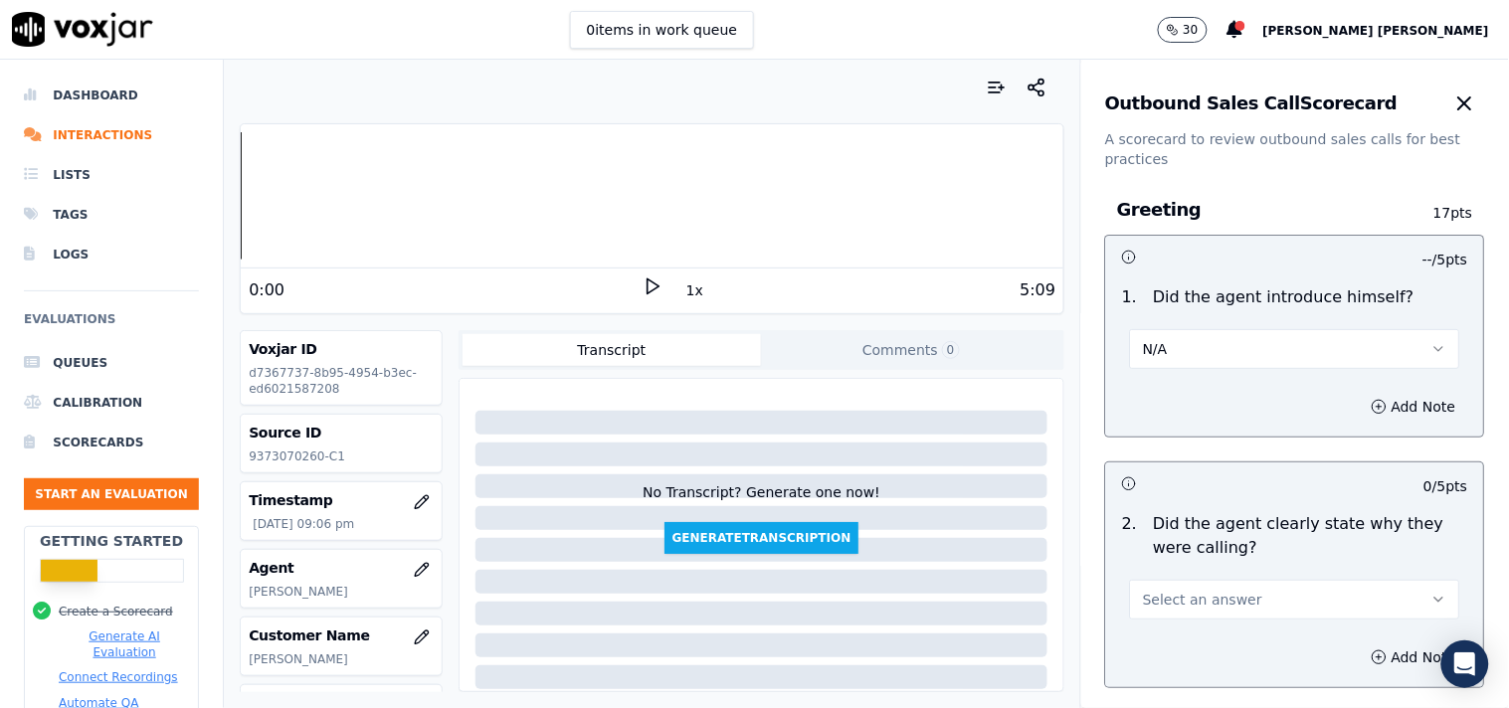
click at [1227, 571] on div "Select an answer" at bounding box center [1295, 590] width 362 height 60
click at [1218, 604] on span "Select an answer" at bounding box center [1202, 600] width 119 height 20
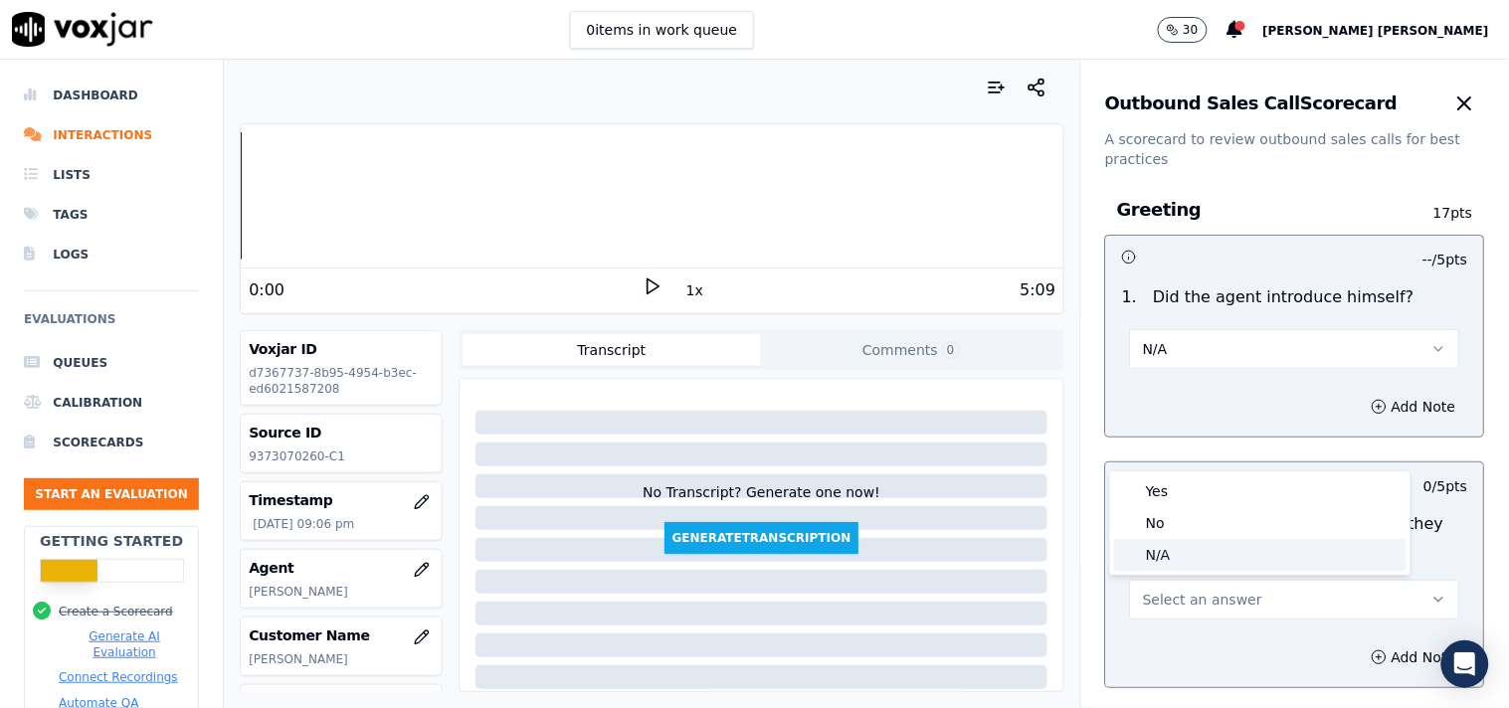
click at [1185, 544] on div "N/A" at bounding box center [1260, 555] width 292 height 32
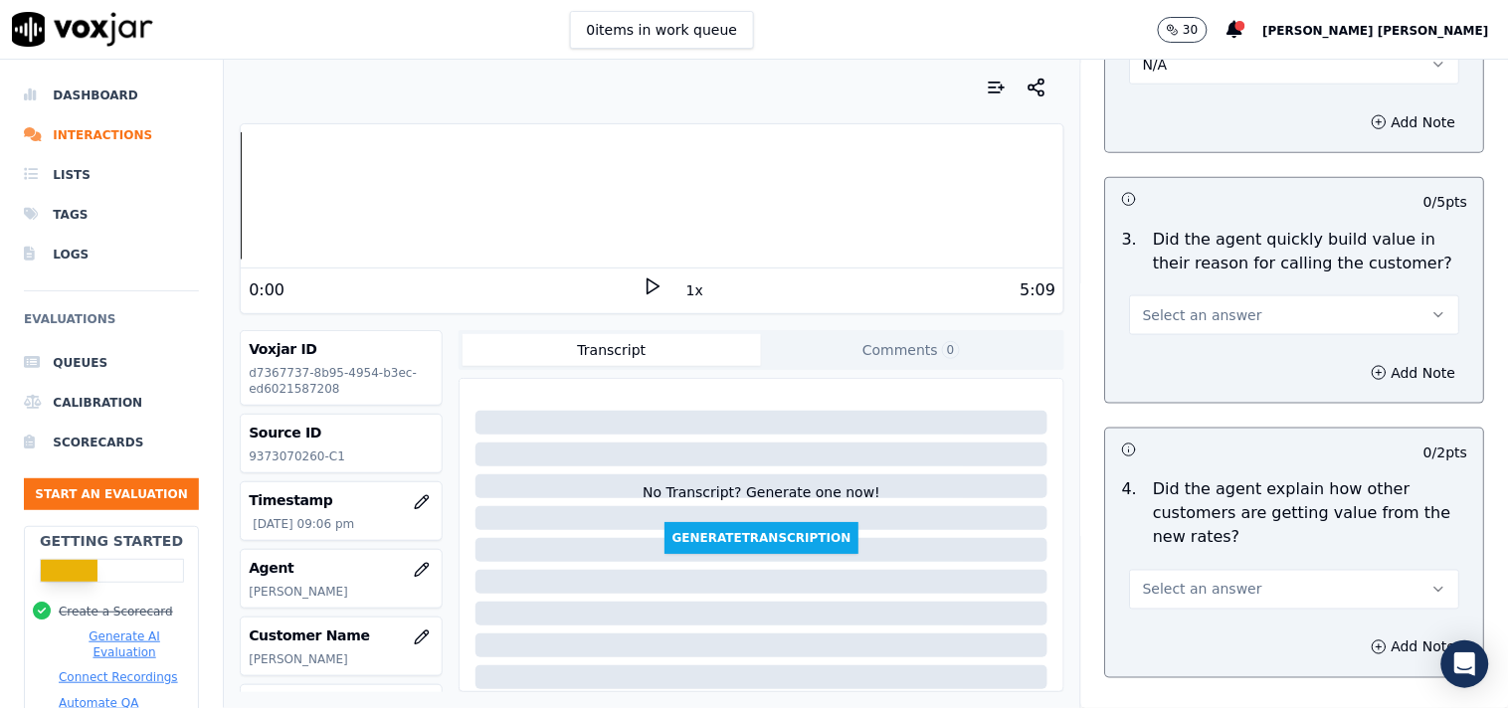
scroll to position [552, 0]
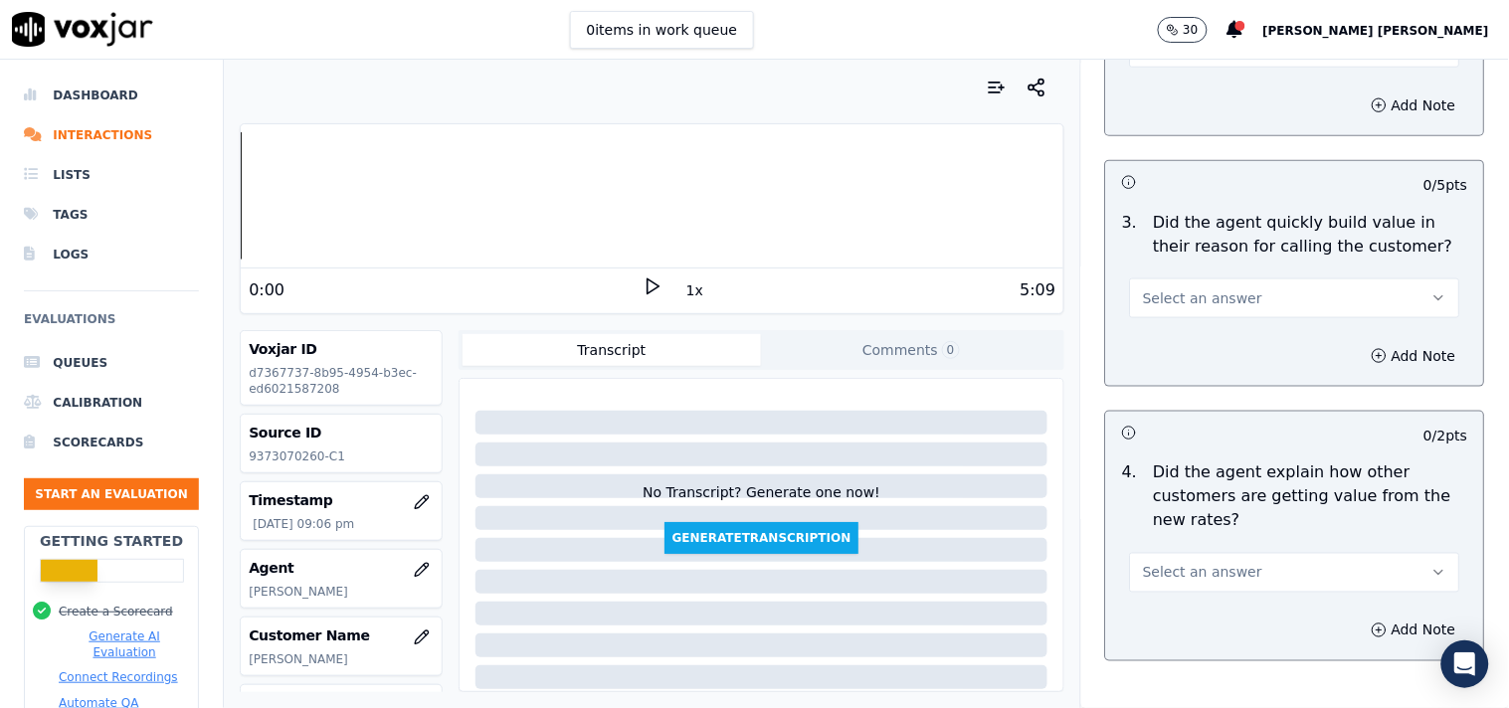
click at [1182, 301] on span "Select an answer" at bounding box center [1202, 298] width 119 height 20
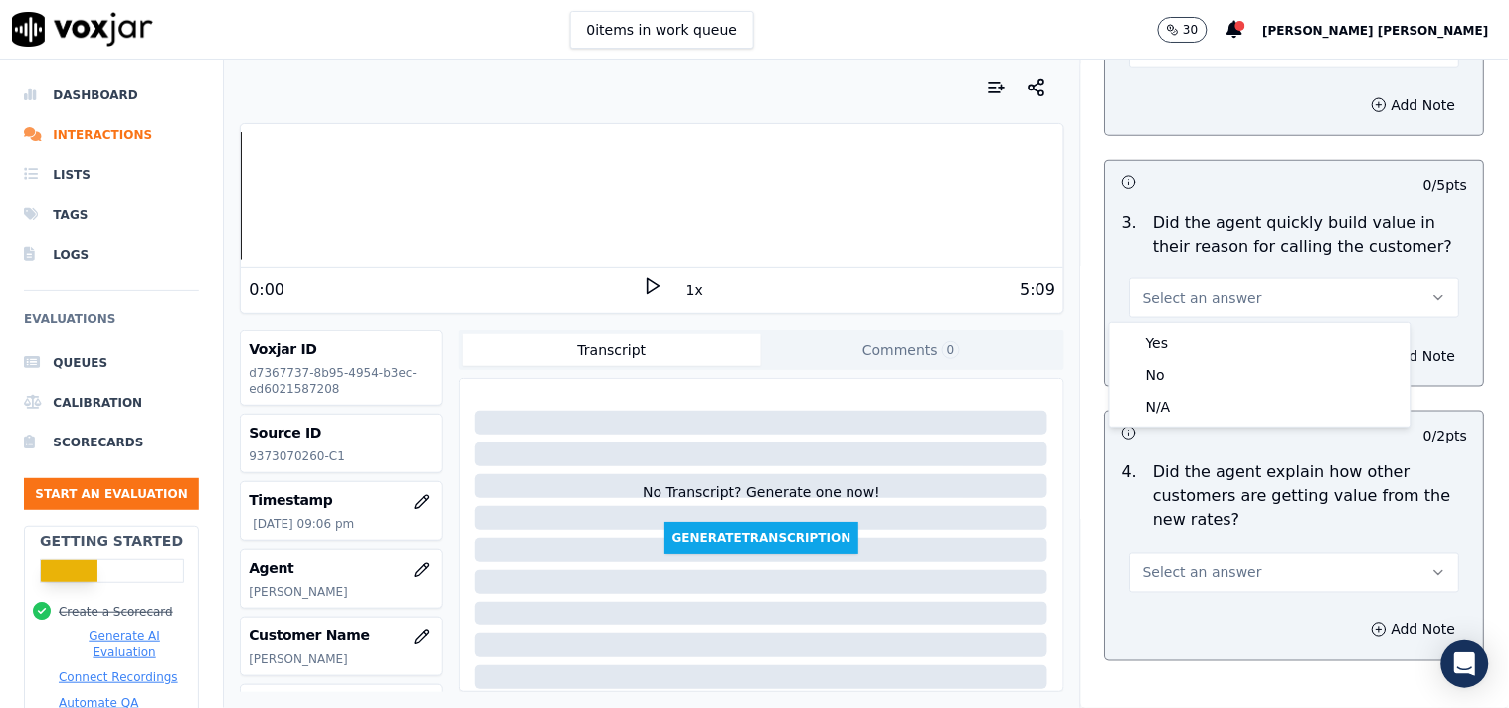
click at [1180, 429] on h3 at bounding box center [1208, 433] width 173 height 26
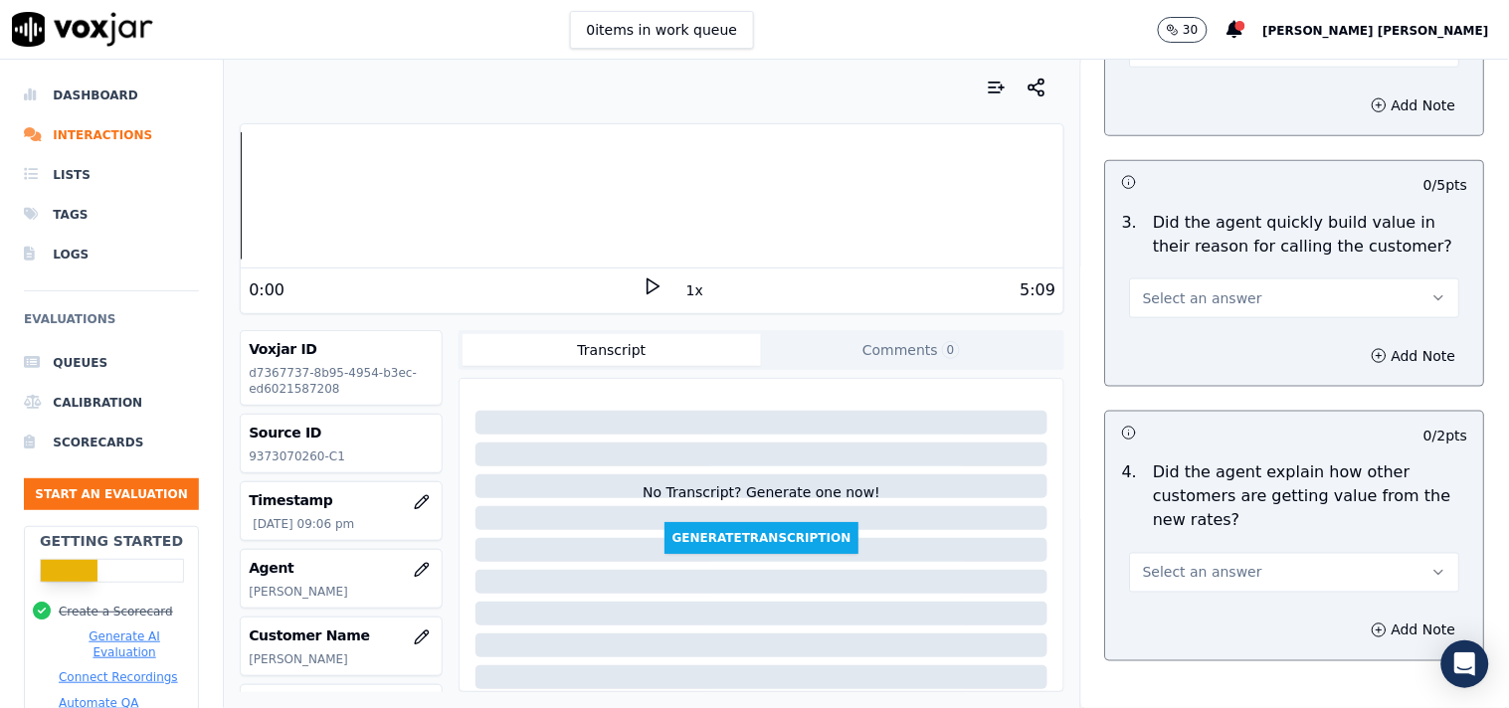
click at [1185, 412] on div "0 / 2 pts" at bounding box center [1295, 433] width 378 height 42
click at [1200, 318] on div "3 . Did the agent quickly build value in their reason for calling the customer?…" at bounding box center [1295, 264] width 378 height 123
click at [1206, 301] on span "Select an answer" at bounding box center [1202, 298] width 119 height 20
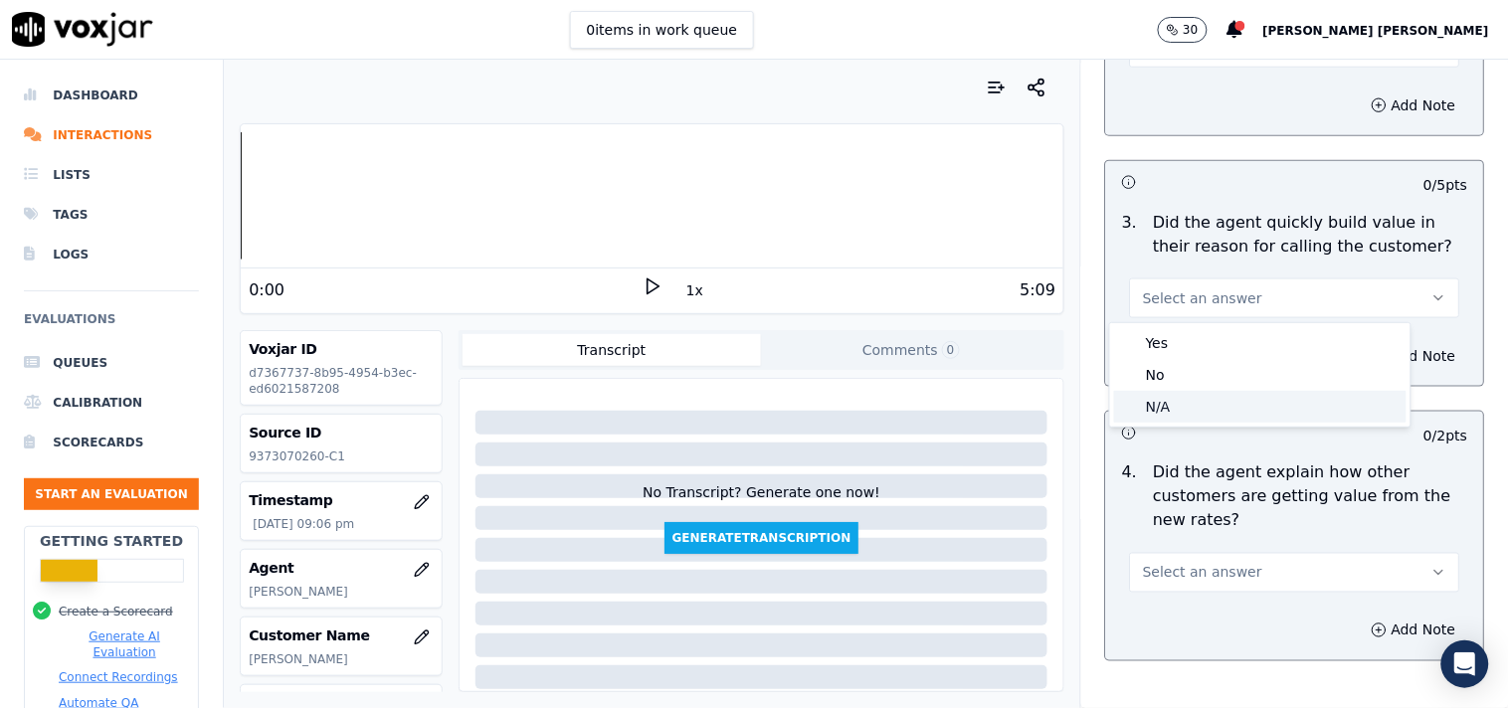
click at [1180, 399] on div "N/A" at bounding box center [1260, 407] width 292 height 32
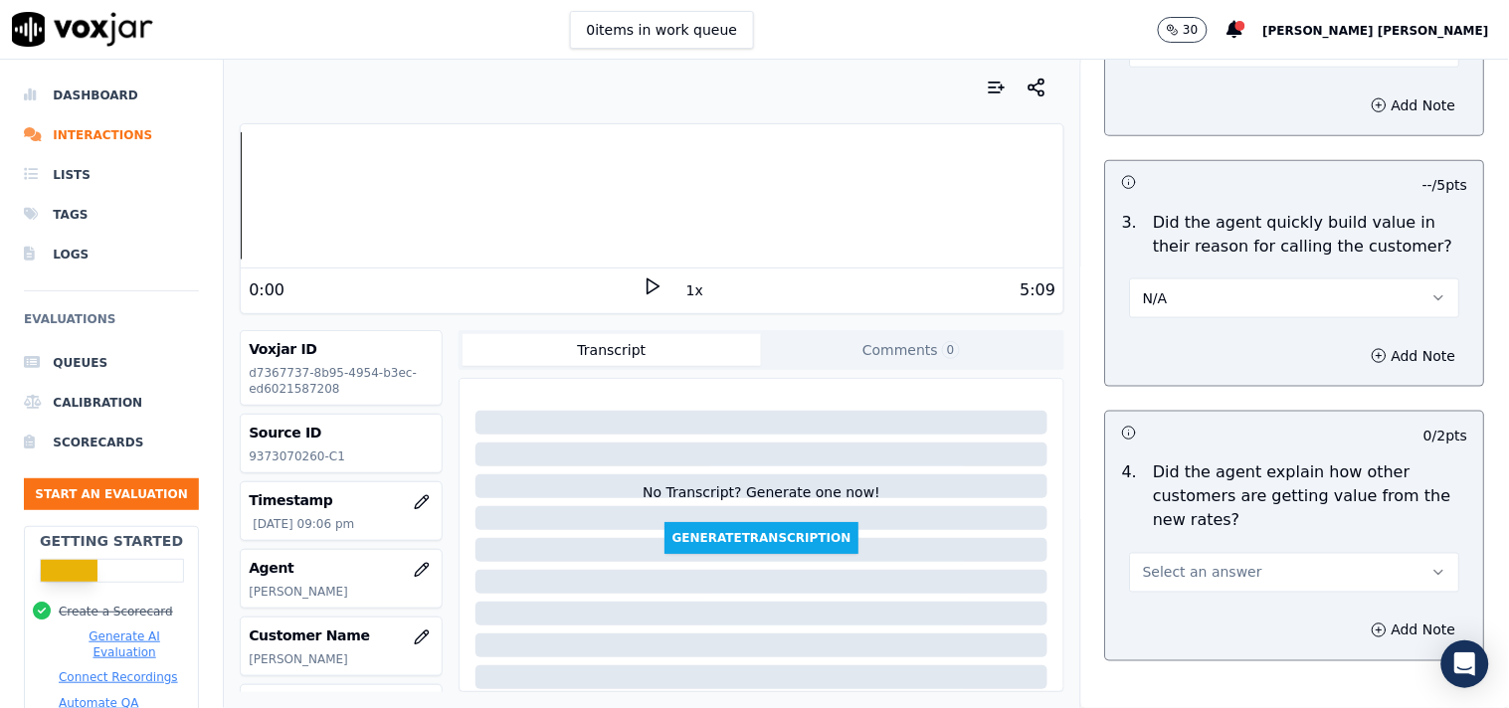
click at [1201, 574] on span "Select an answer" at bounding box center [1202, 573] width 119 height 20
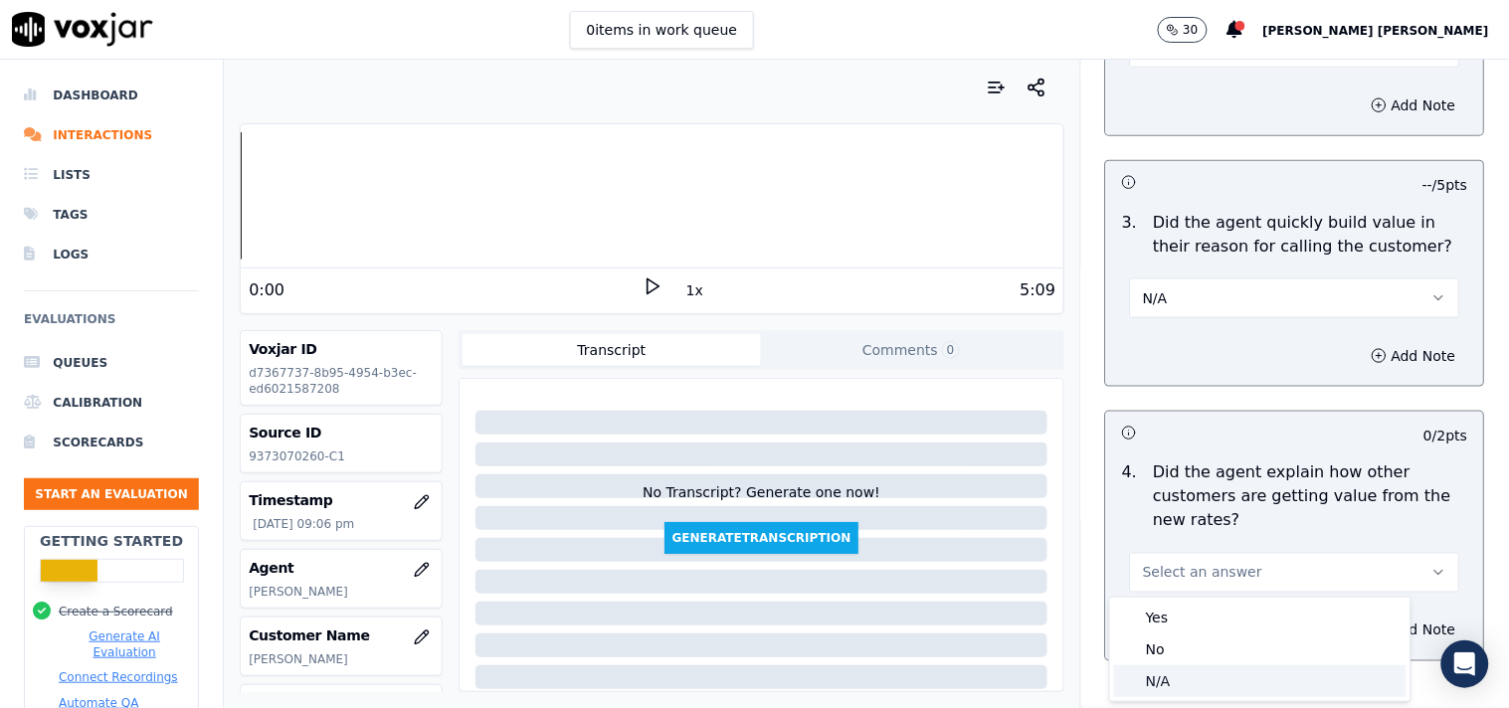
click at [1157, 669] on div "N/A" at bounding box center [1260, 681] width 292 height 32
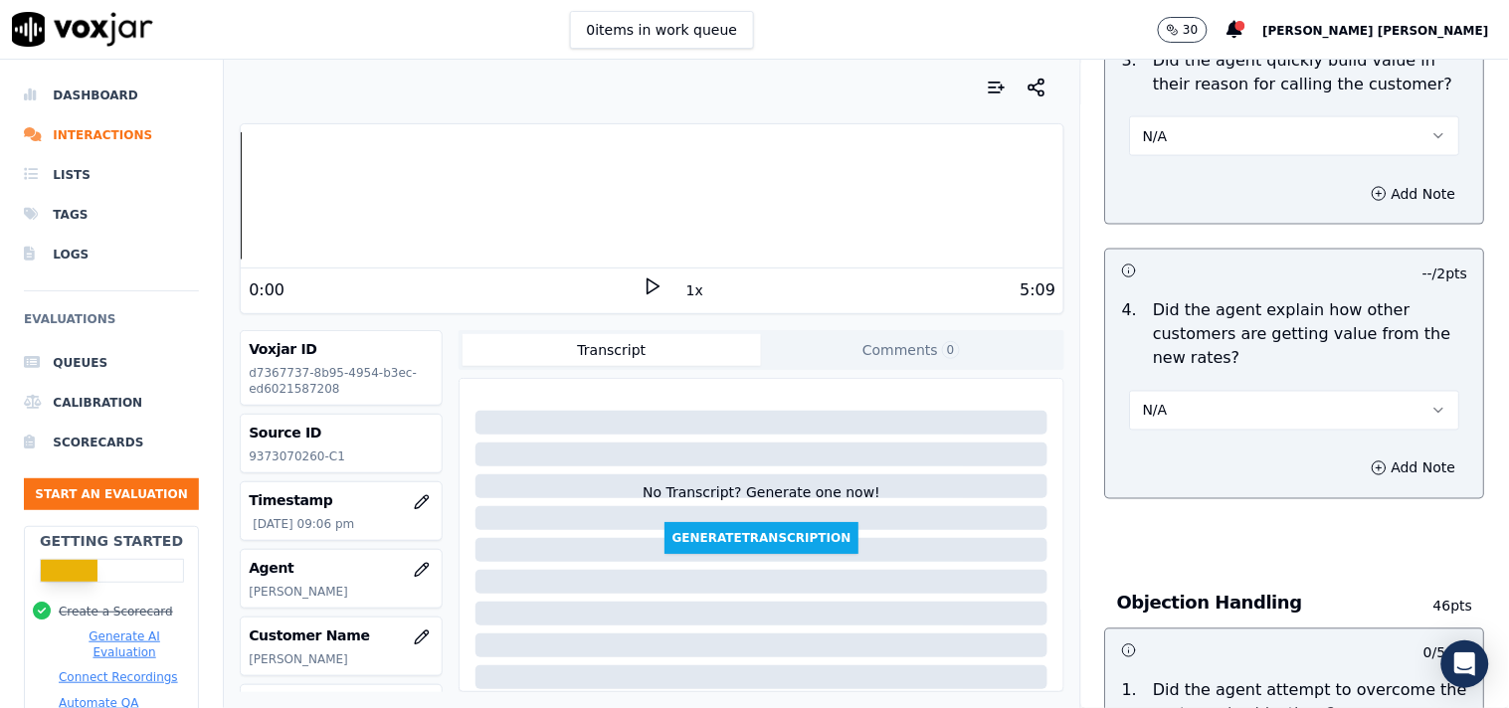
scroll to position [995, 0]
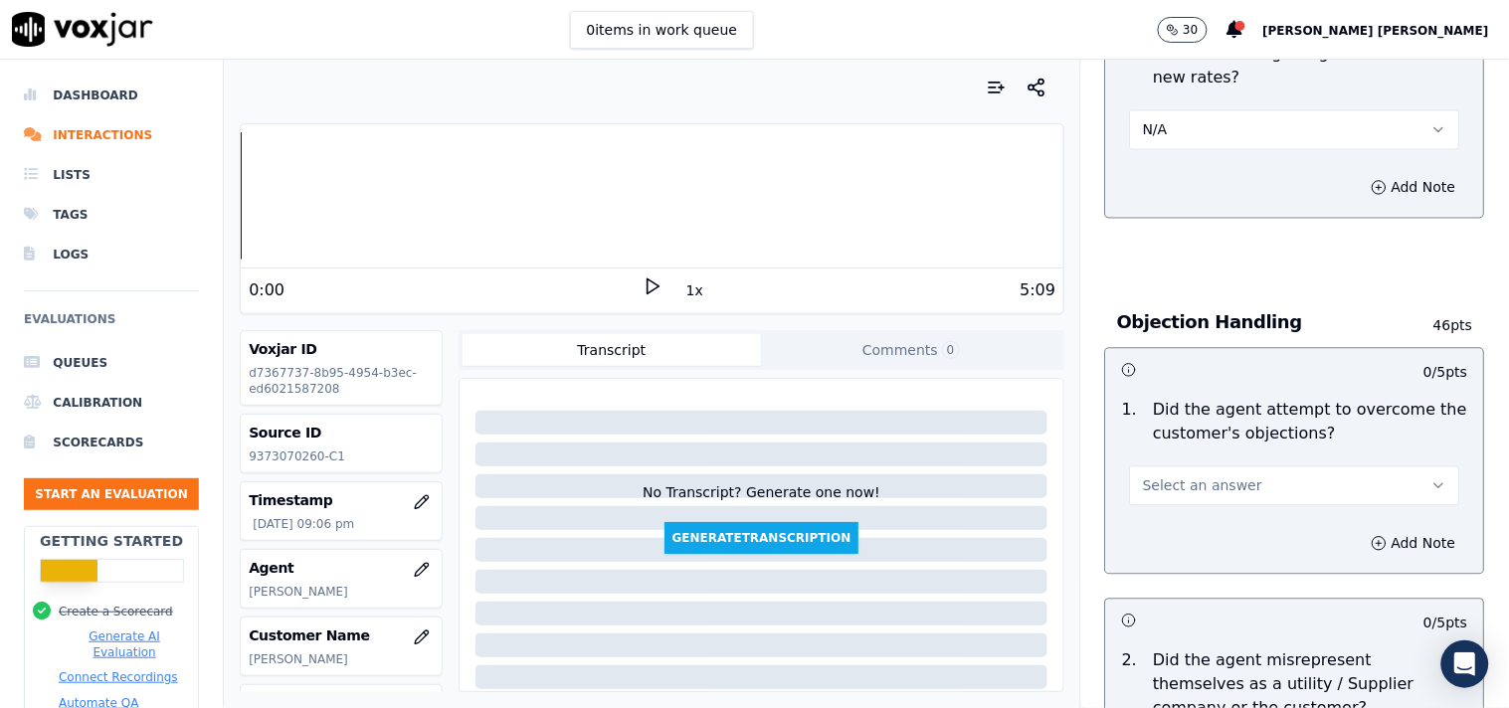
click at [1158, 472] on button "Select an answer" at bounding box center [1295, 486] width 330 height 40
click at [1178, 572] on div "No" at bounding box center [1260, 564] width 292 height 32
click at [1184, 484] on button "No" at bounding box center [1295, 486] width 330 height 40
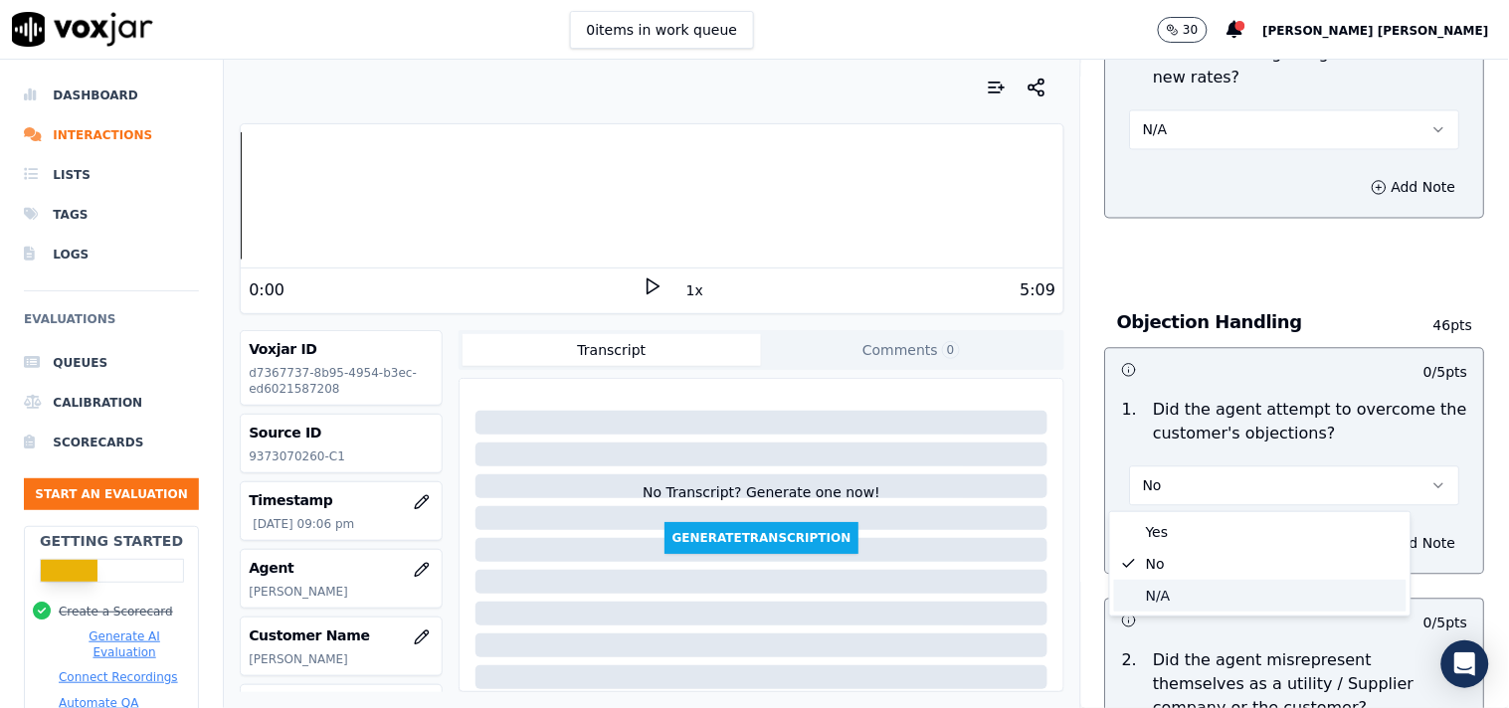
click at [1181, 600] on div "N/A" at bounding box center [1260, 596] width 292 height 32
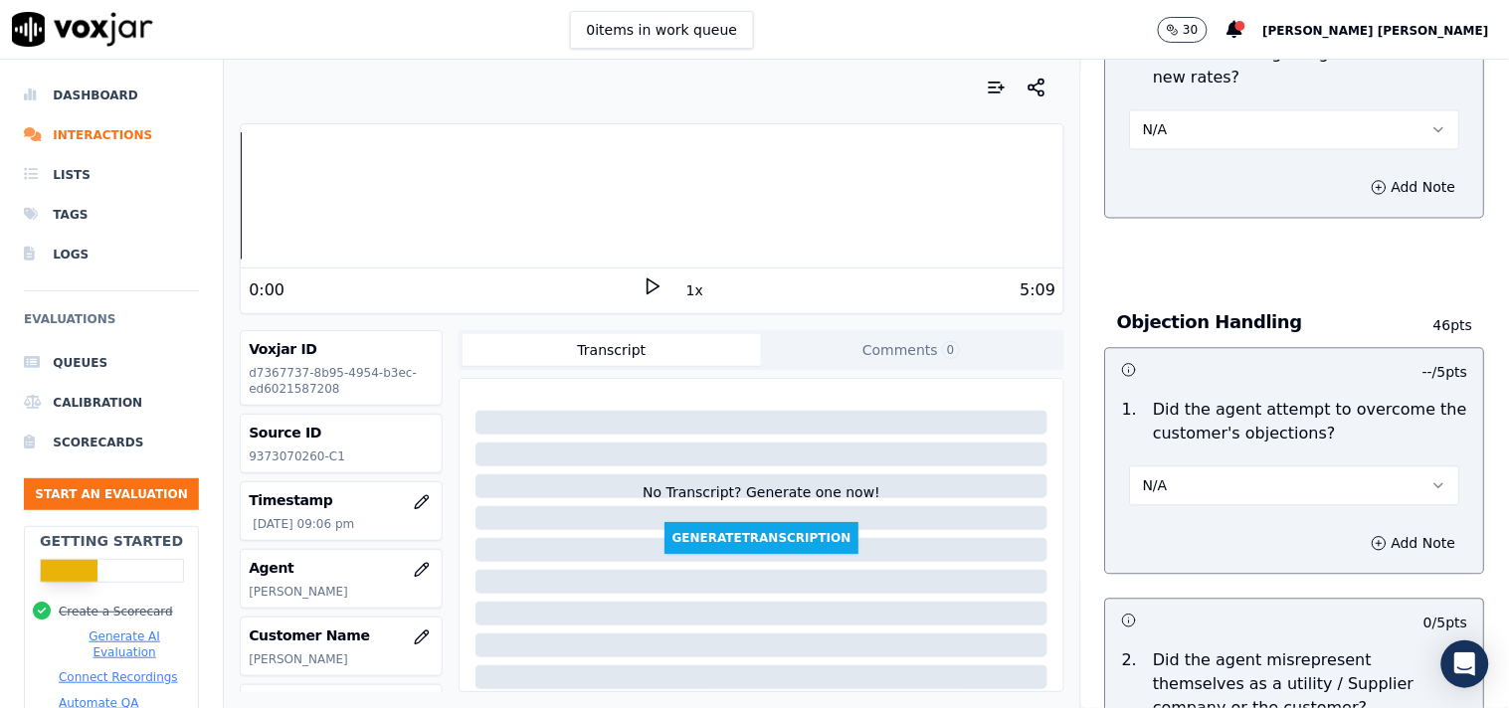
scroll to position [1436, 0]
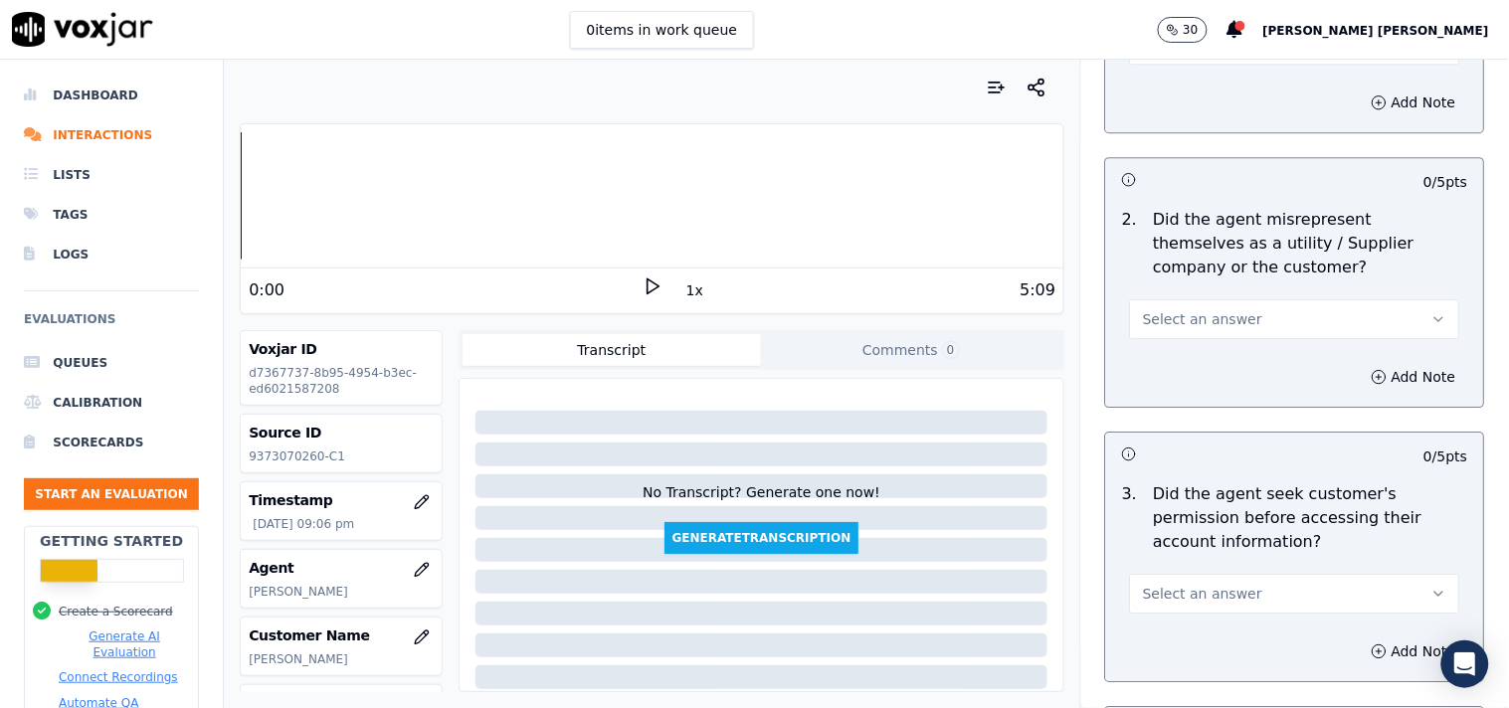
click at [1186, 343] on div "2 . Did the agent misrepresent themselves as a utility / Supplier company or th…" at bounding box center [1295, 273] width 378 height 147
click at [1189, 323] on span "Select an answer" at bounding box center [1202, 319] width 119 height 20
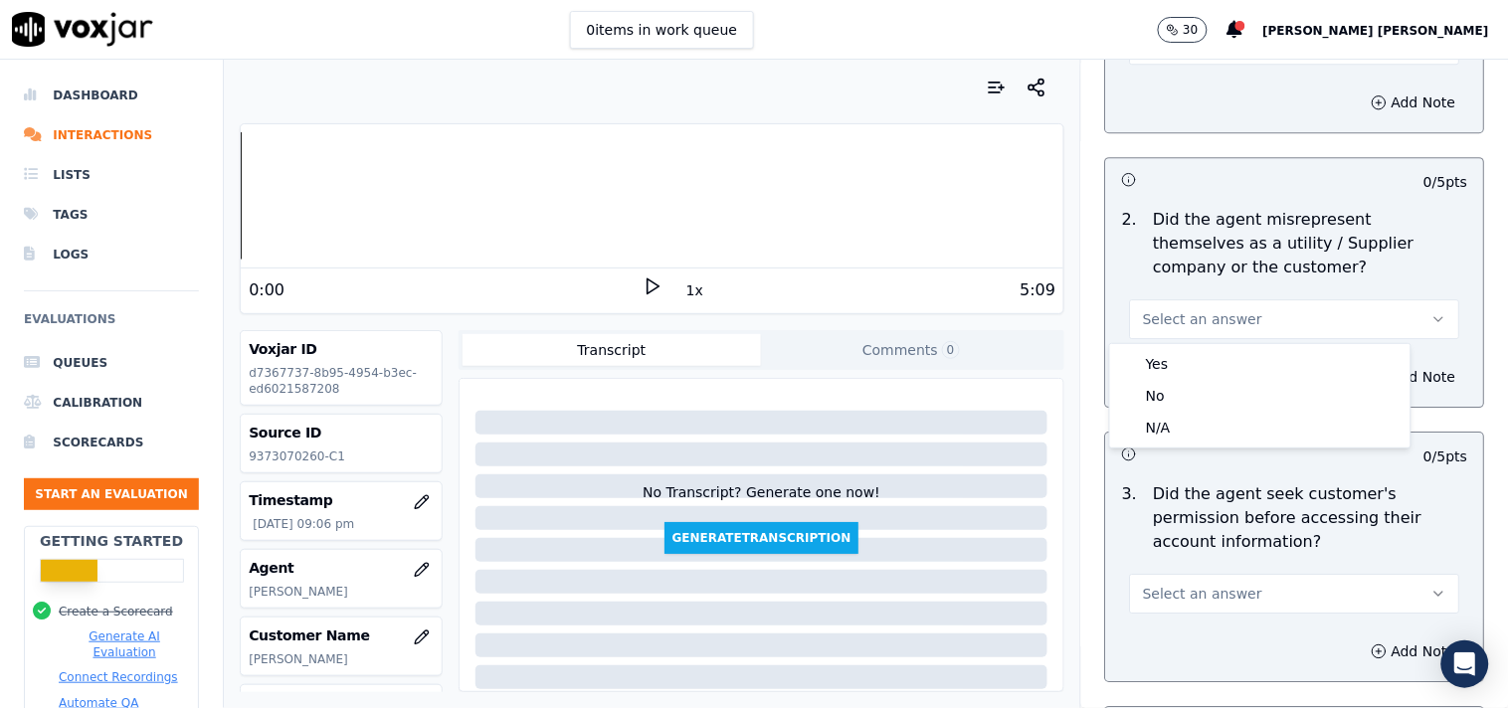
click at [1175, 456] on h3 at bounding box center [1208, 454] width 173 height 26
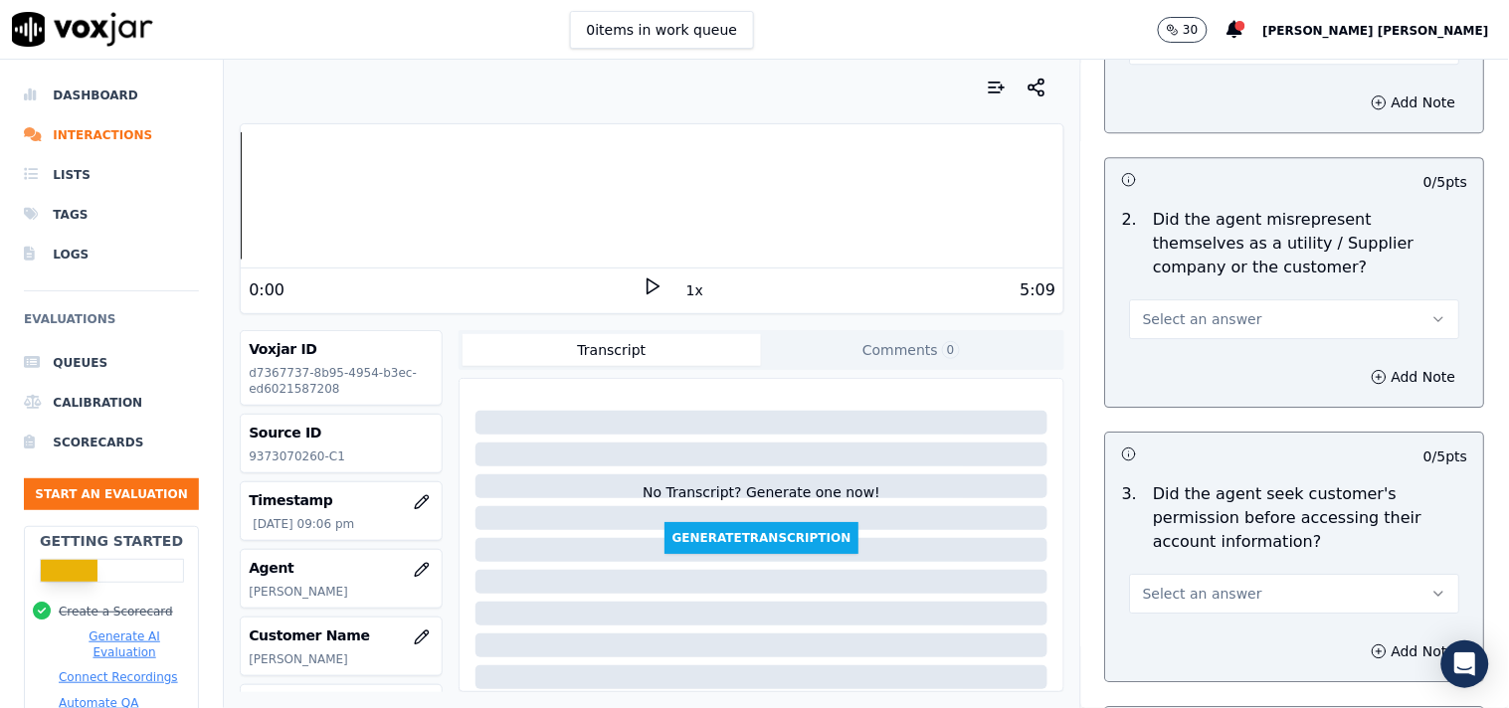
click at [1189, 313] on span "Select an answer" at bounding box center [1202, 319] width 119 height 20
click at [1169, 416] on div "N/A" at bounding box center [1260, 428] width 292 height 32
click at [1220, 579] on button "Select an answer" at bounding box center [1295, 594] width 330 height 40
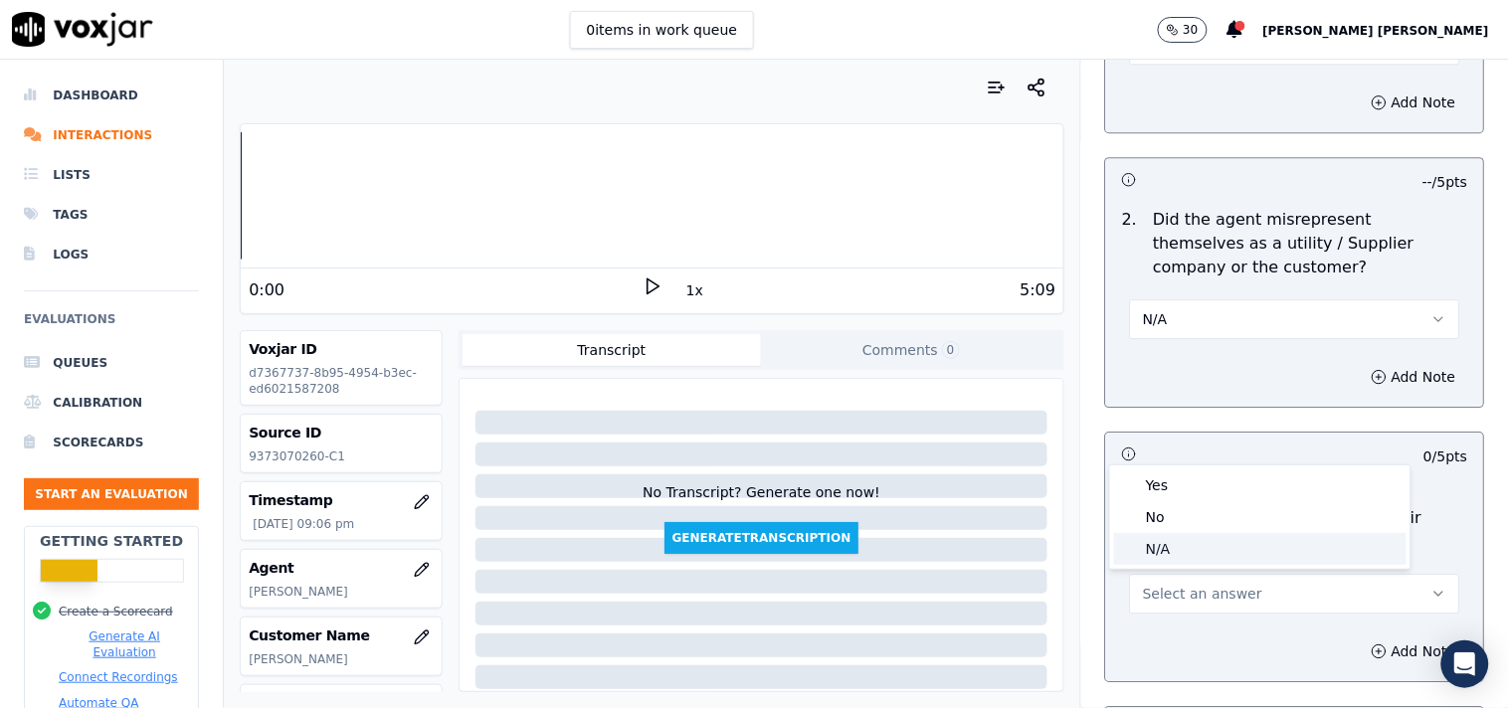
click at [1205, 557] on div "N/A" at bounding box center [1260, 549] width 292 height 32
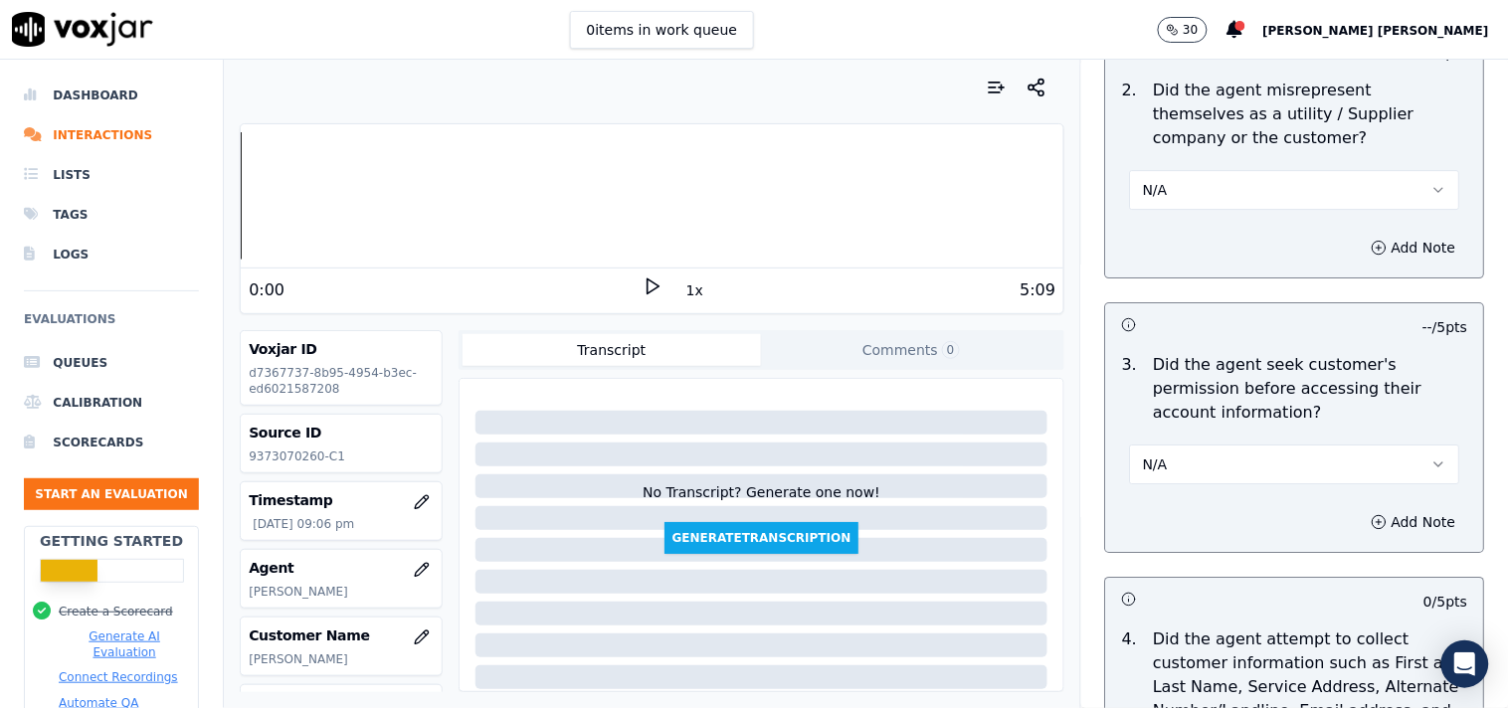
scroll to position [1767, 0]
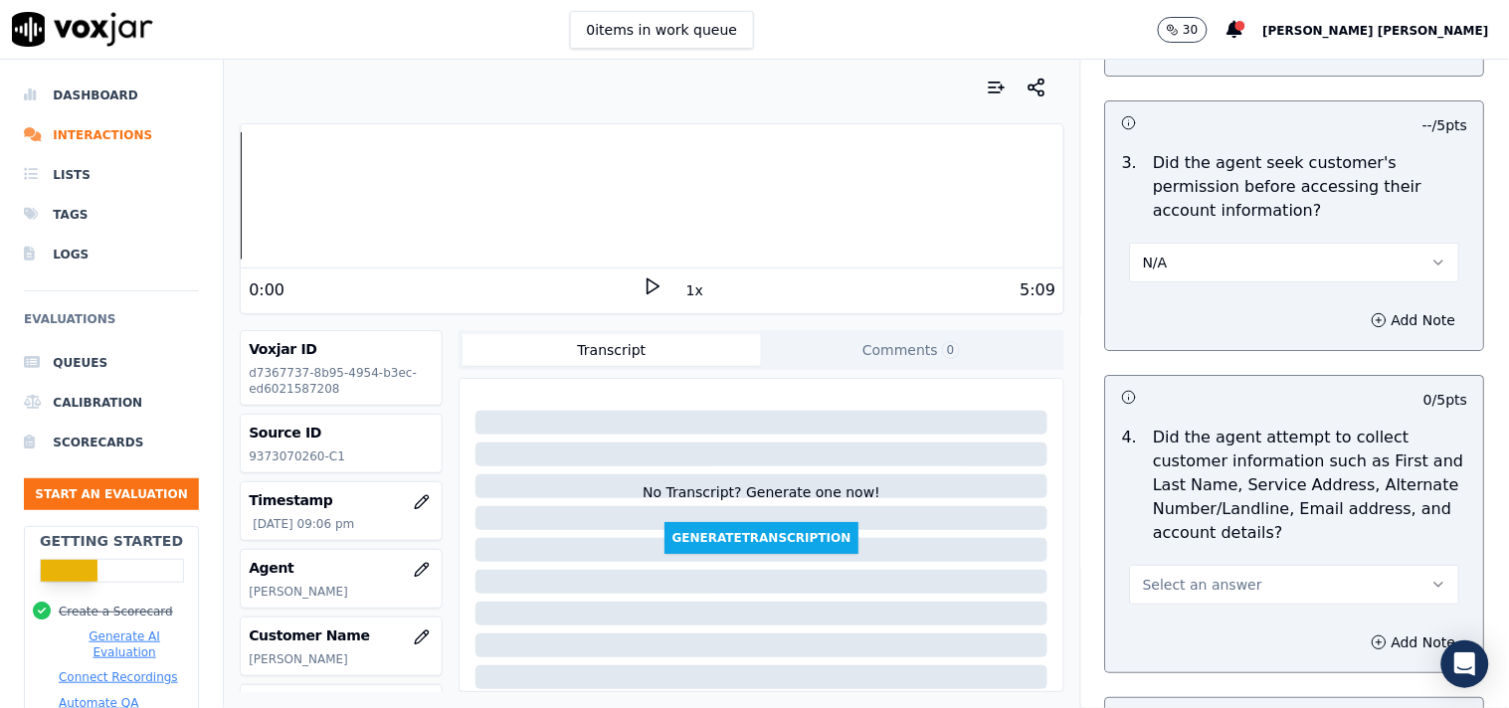
click at [1170, 573] on button "Select an answer" at bounding box center [1295, 585] width 330 height 40
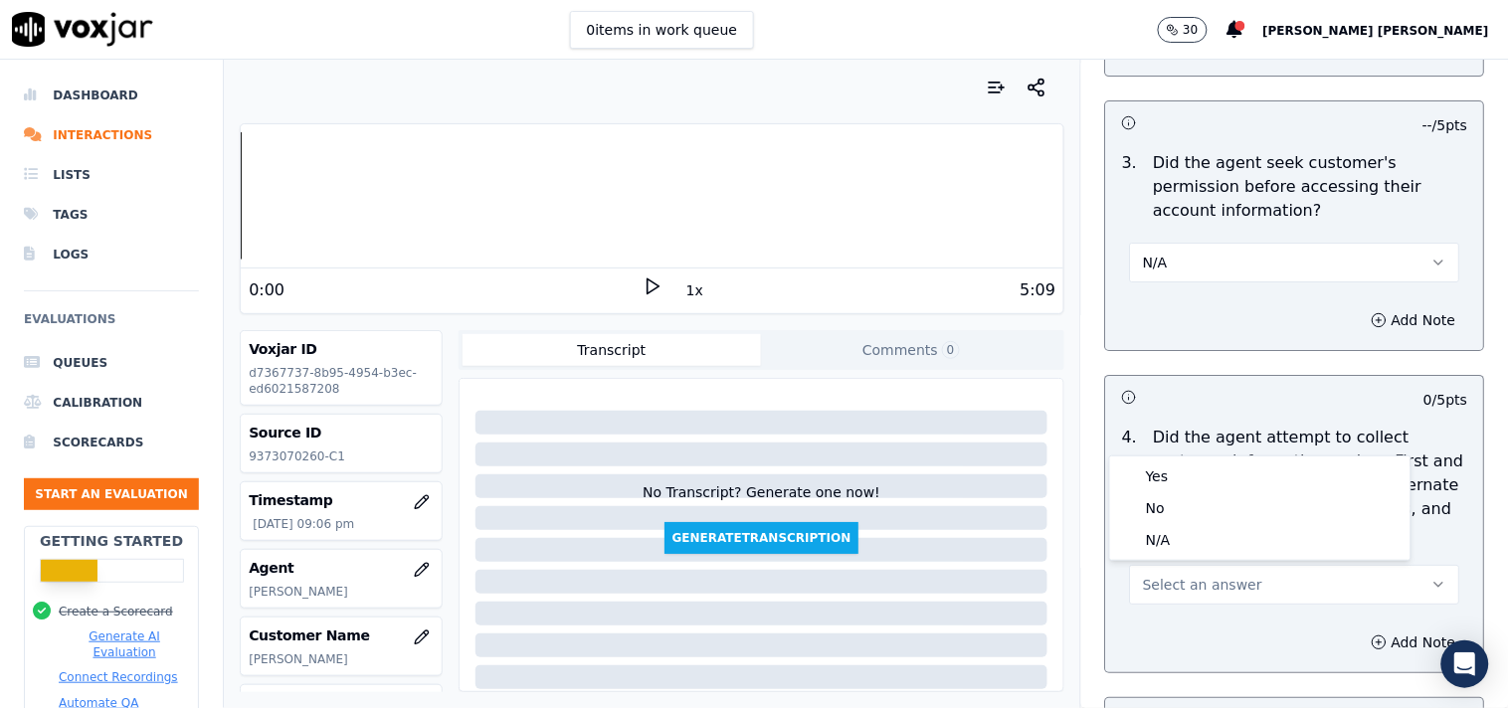
click at [1182, 532] on div "N/A" at bounding box center [1260, 540] width 292 height 32
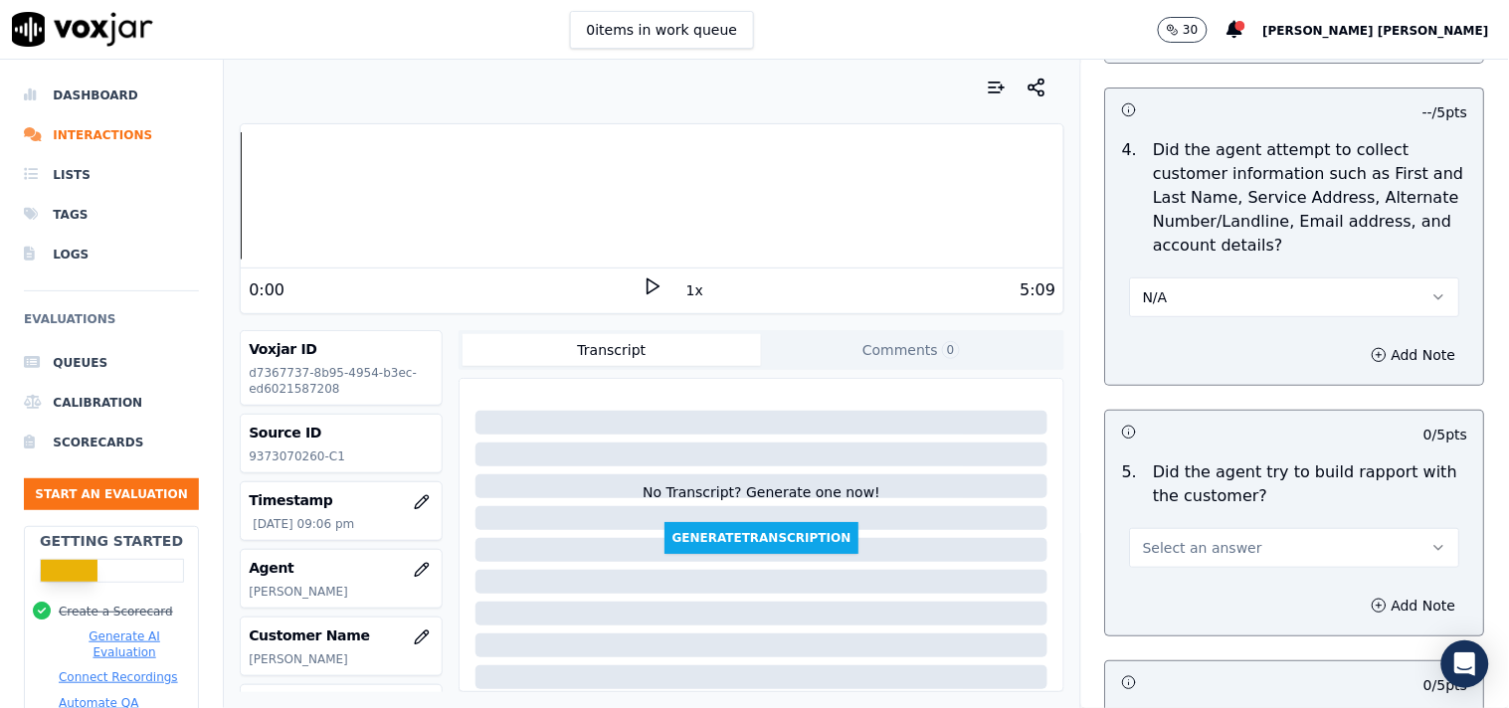
scroll to position [2210, 0]
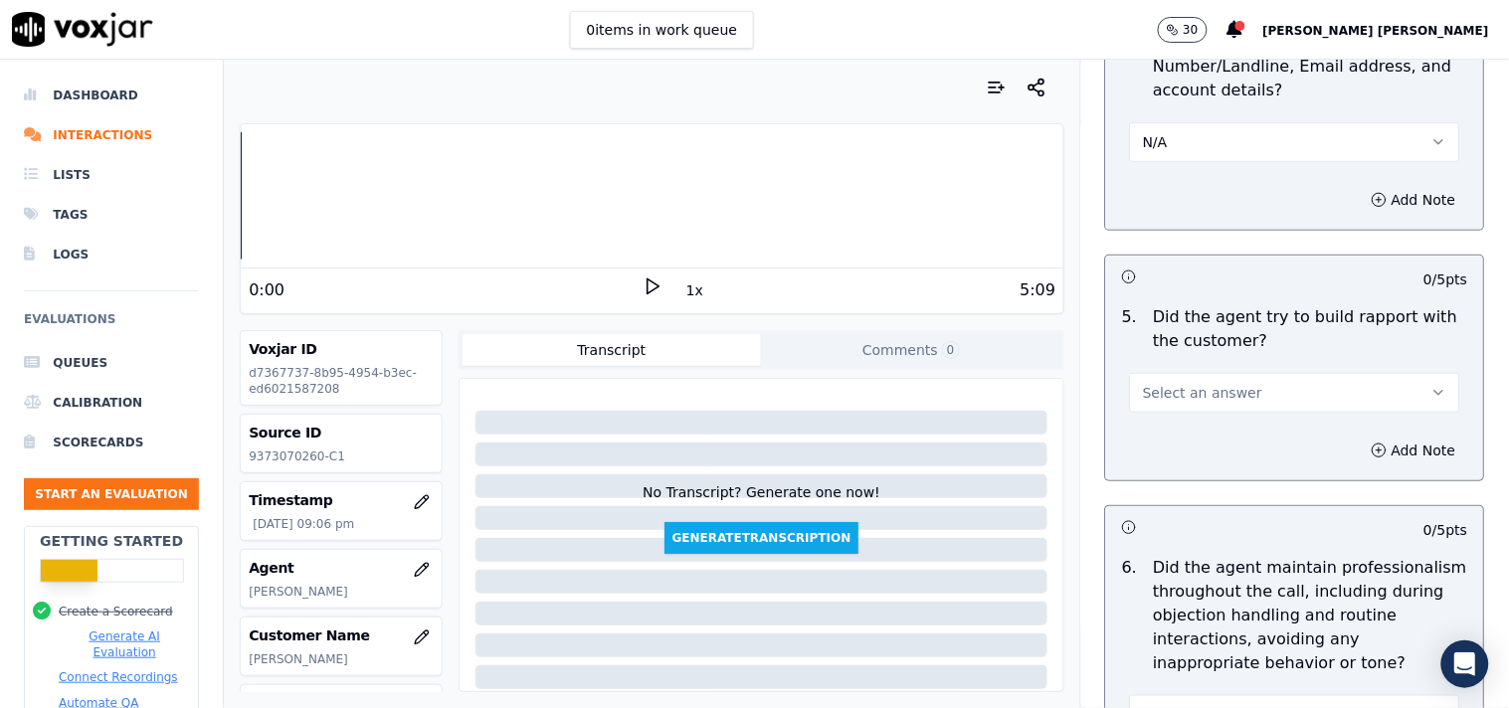
click at [1181, 373] on button "Select an answer" at bounding box center [1295, 393] width 330 height 40
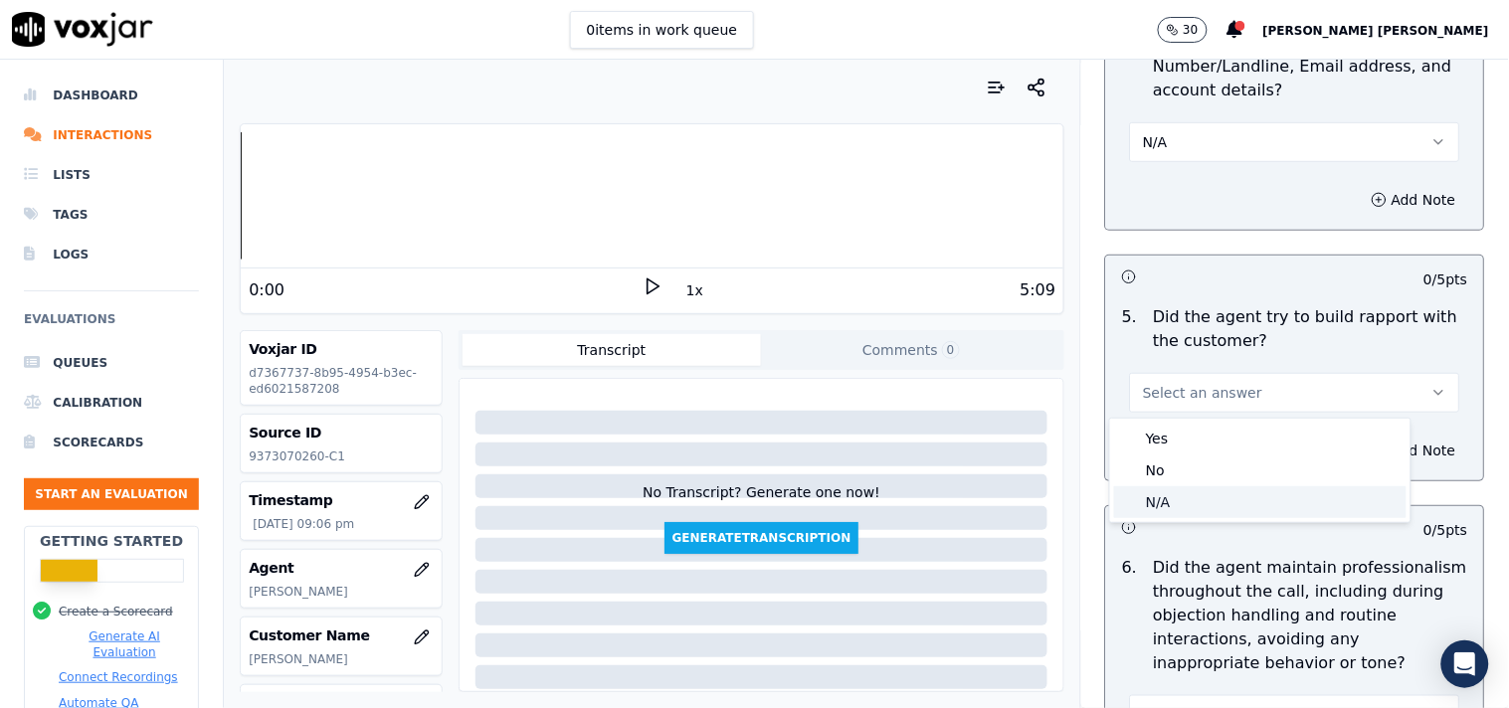
click at [1188, 494] on div "N/A" at bounding box center [1260, 502] width 292 height 32
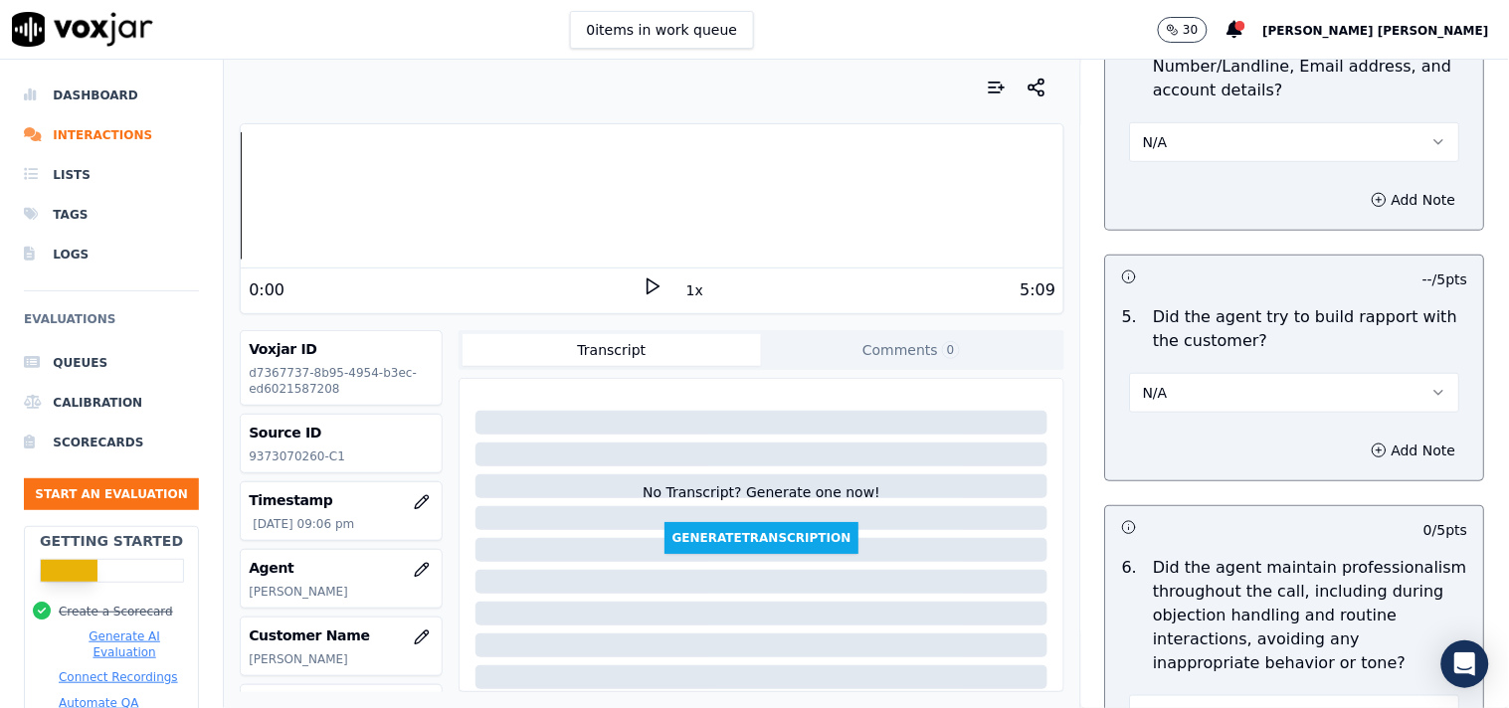
scroll to position [2762, 0]
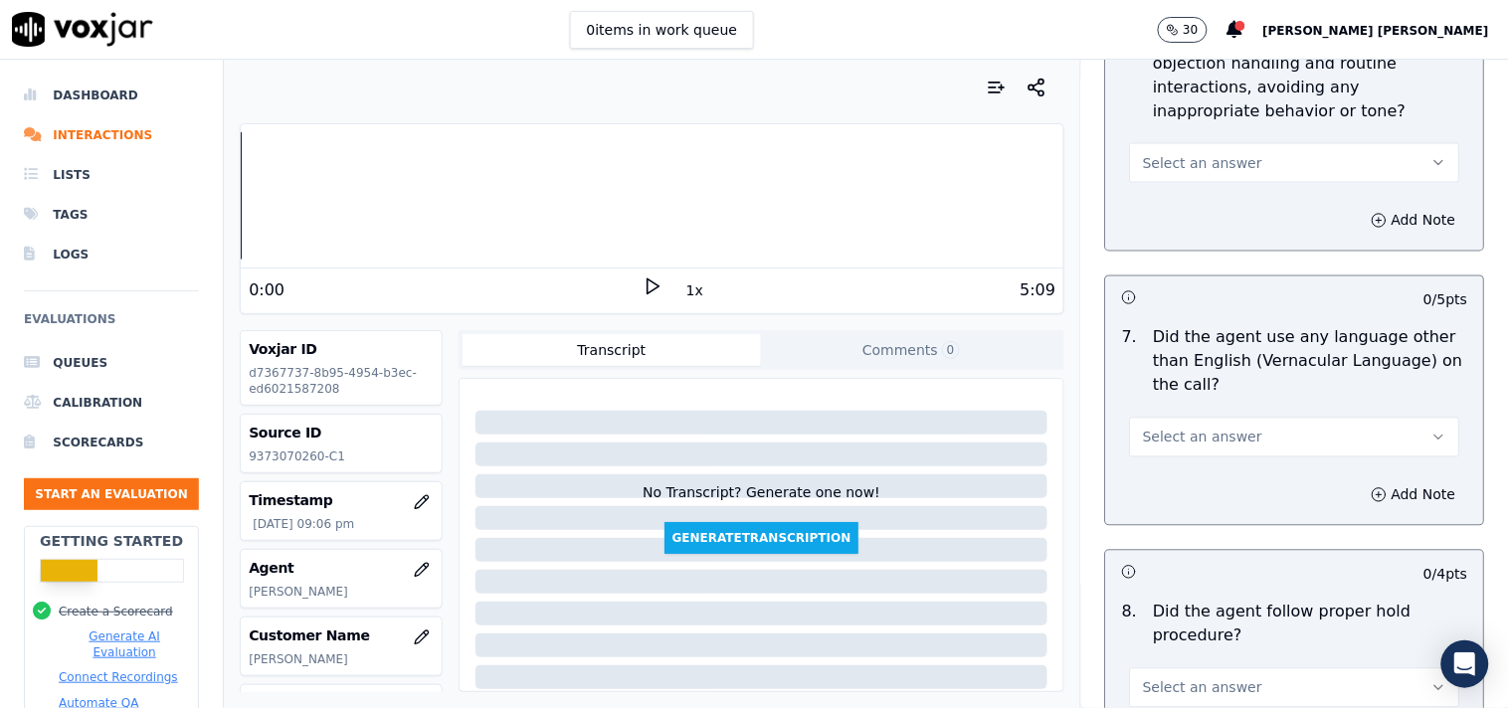
click at [1182, 446] on span "Select an answer" at bounding box center [1202, 438] width 119 height 20
click at [1186, 540] on div "N/A" at bounding box center [1260, 547] width 292 height 32
click at [1201, 181] on button "Select an answer" at bounding box center [1295, 163] width 330 height 40
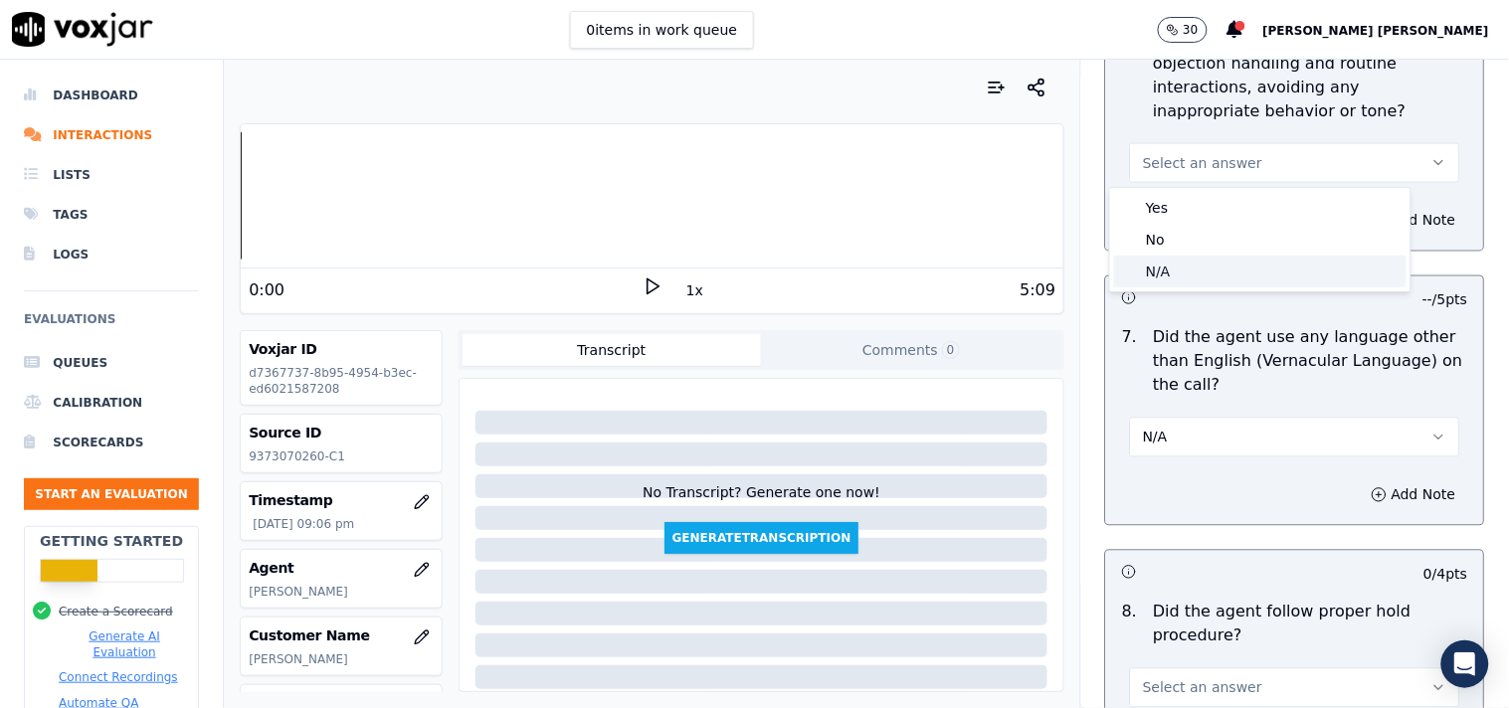
click at [1186, 274] on div "N/A" at bounding box center [1260, 272] width 292 height 32
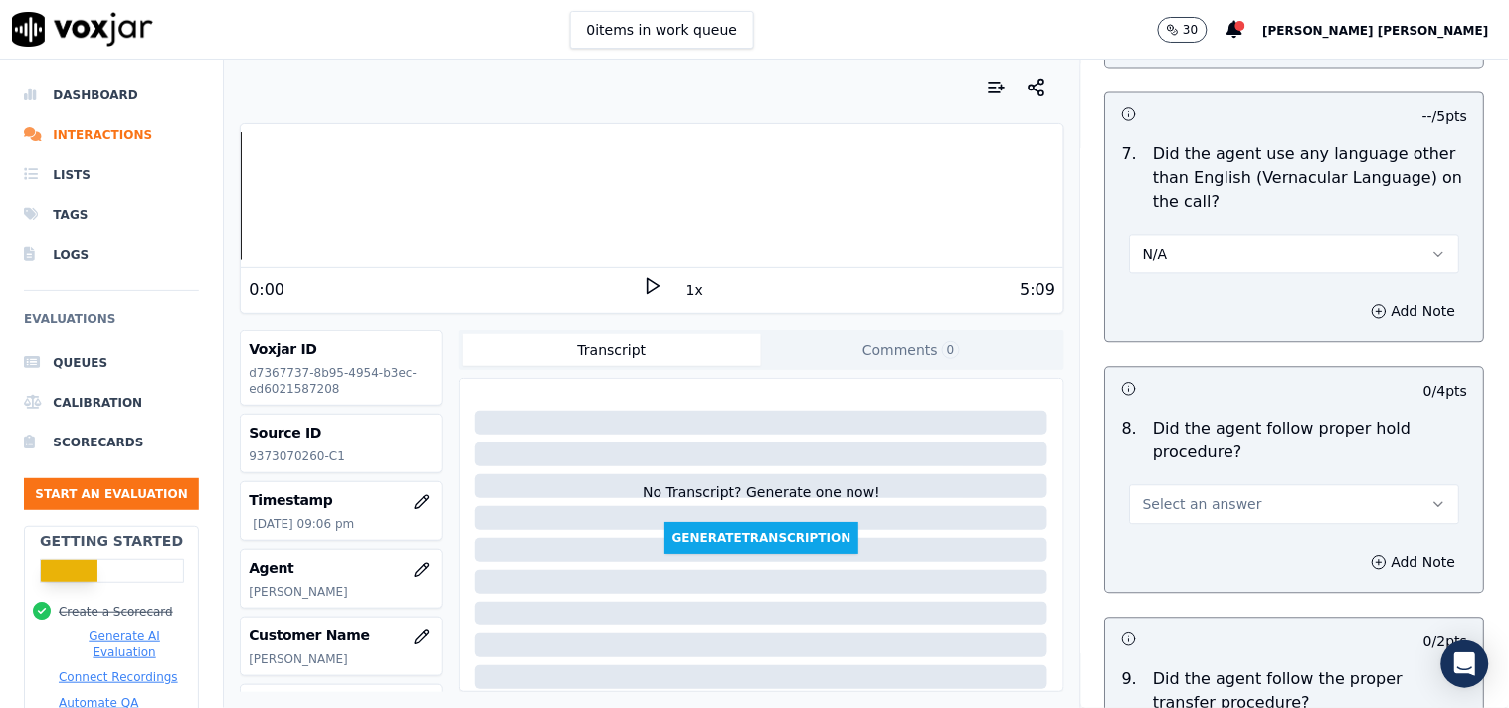
scroll to position [3205, 0]
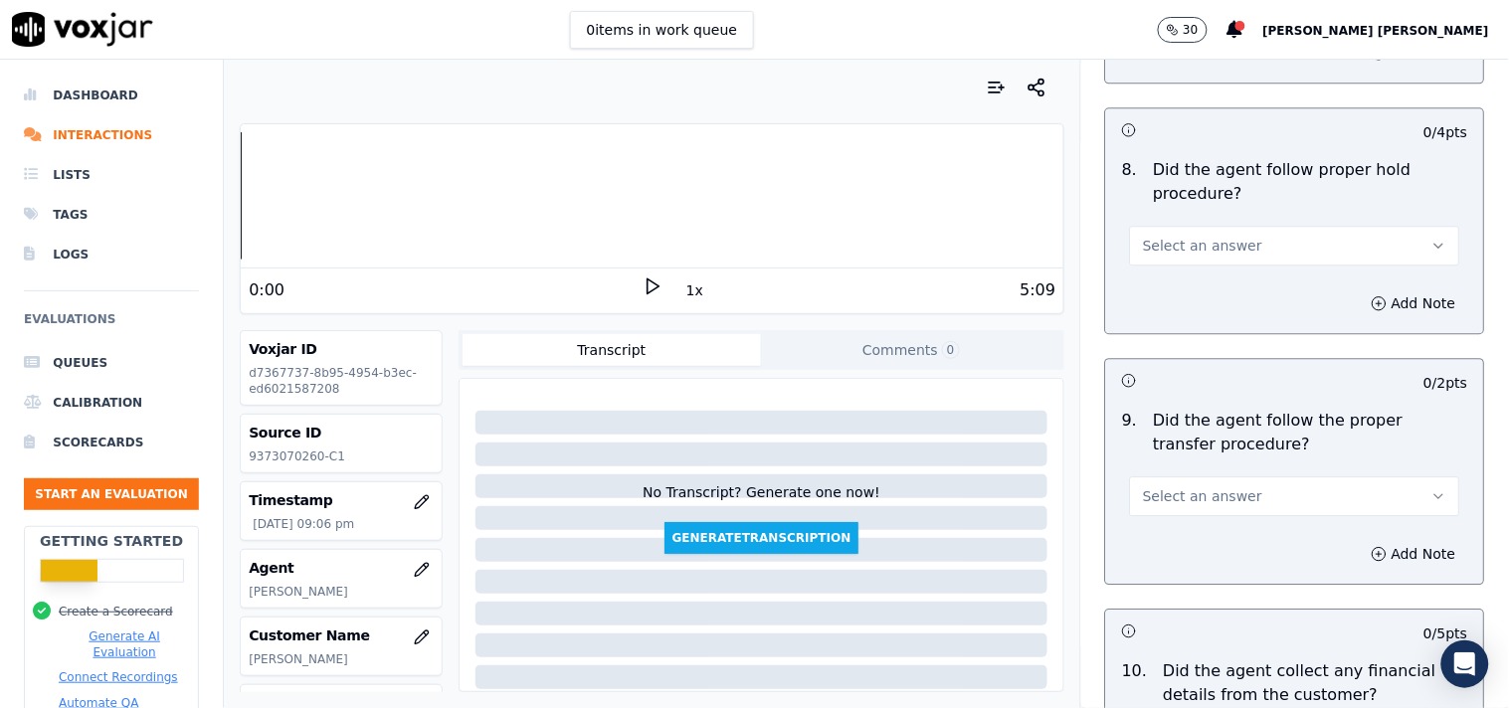
click at [1195, 250] on span "Select an answer" at bounding box center [1202, 246] width 119 height 20
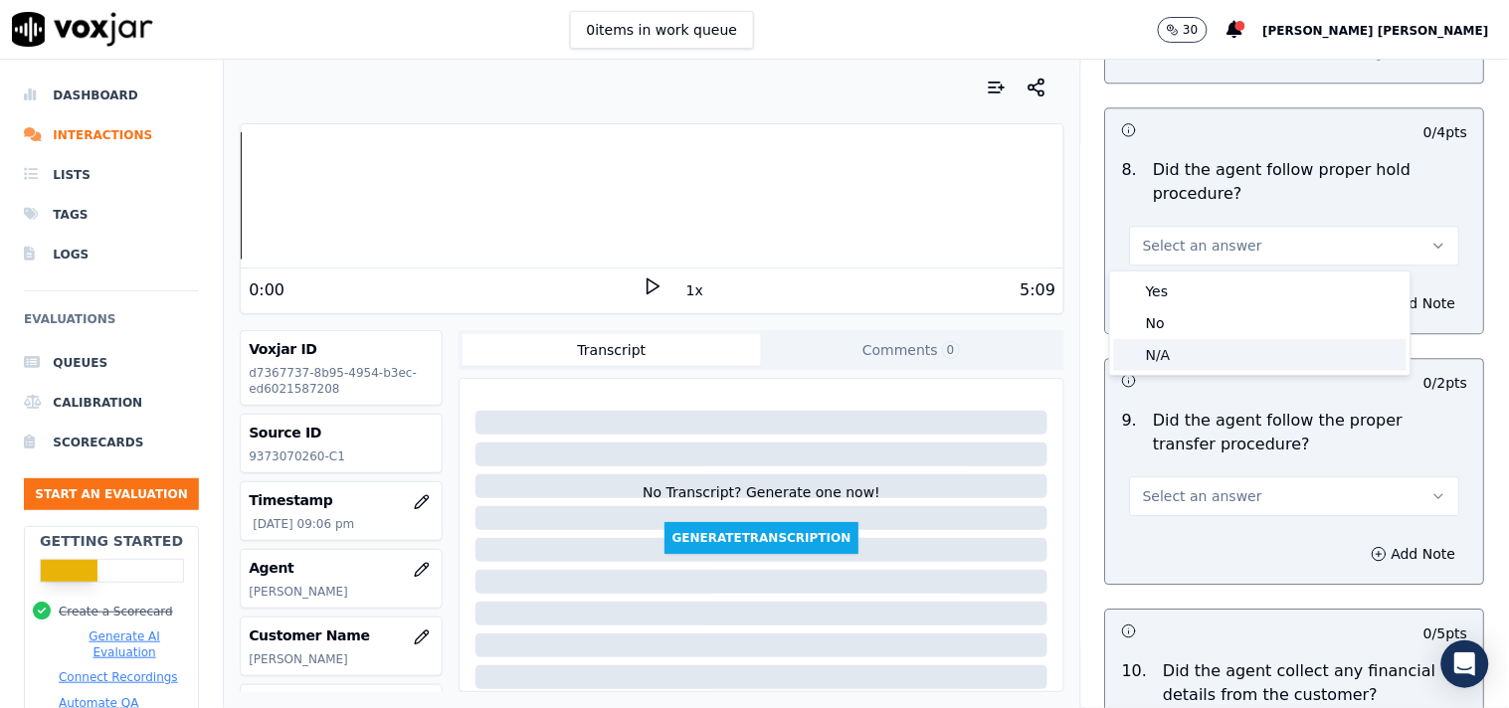
click at [1195, 360] on div "N/A" at bounding box center [1260, 355] width 292 height 32
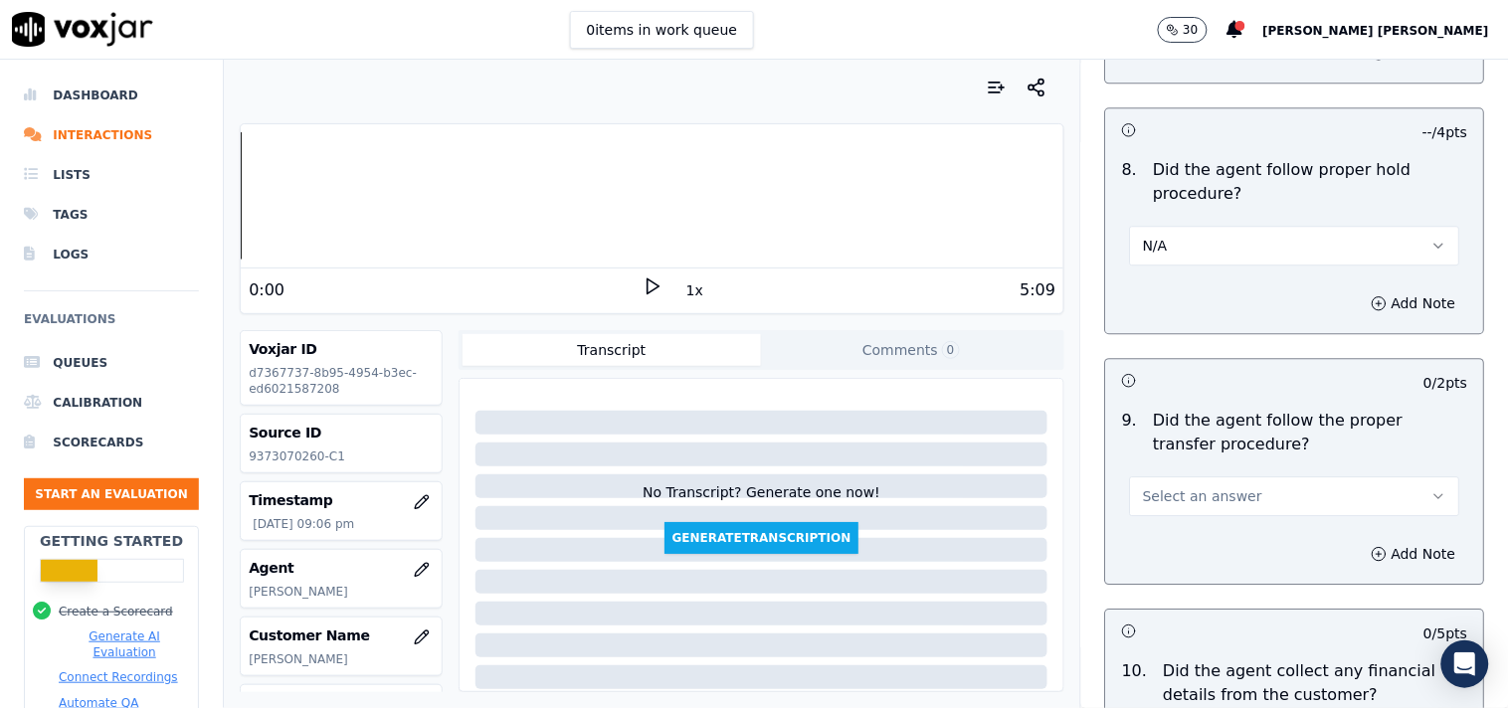
click at [1196, 480] on button "Select an answer" at bounding box center [1295, 496] width 330 height 40
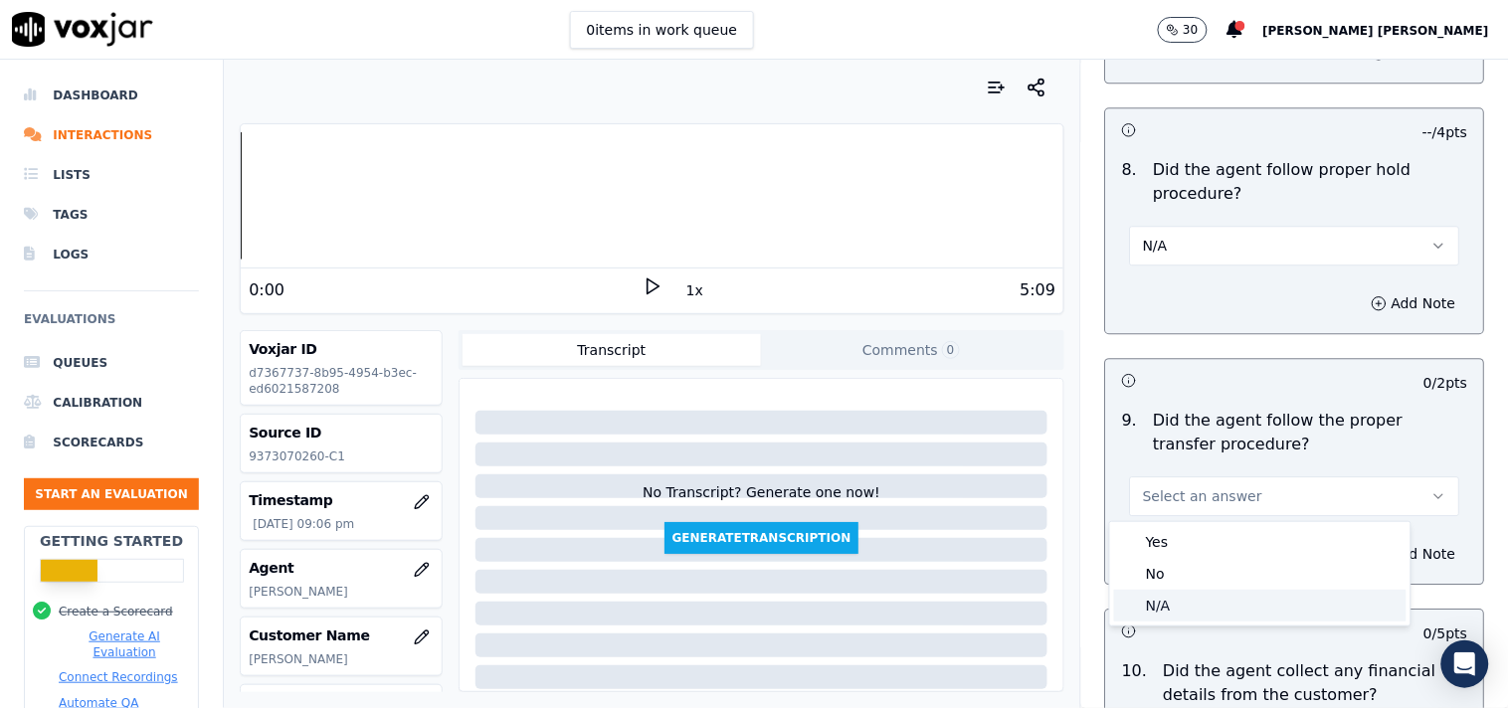
click at [1195, 595] on div "N/A" at bounding box center [1260, 606] width 292 height 32
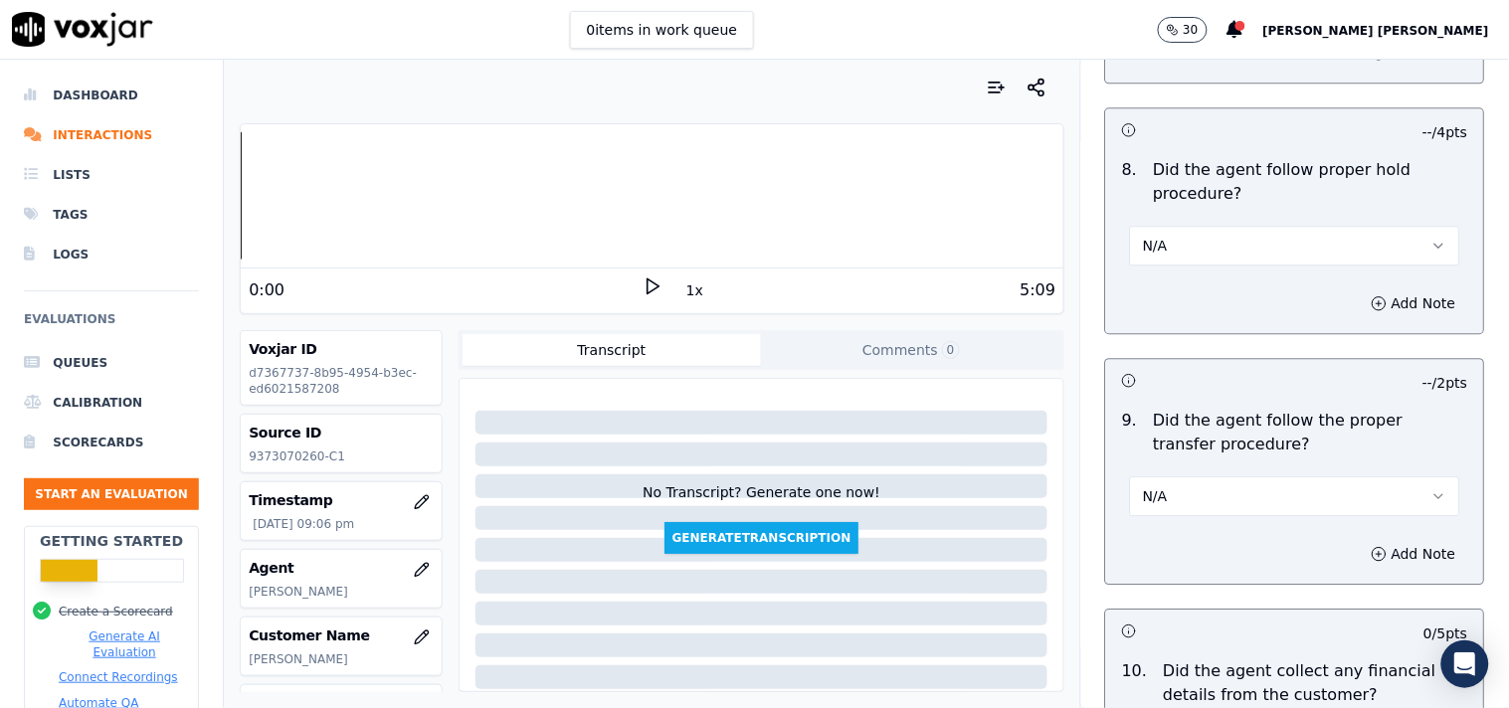
scroll to position [3536, 0]
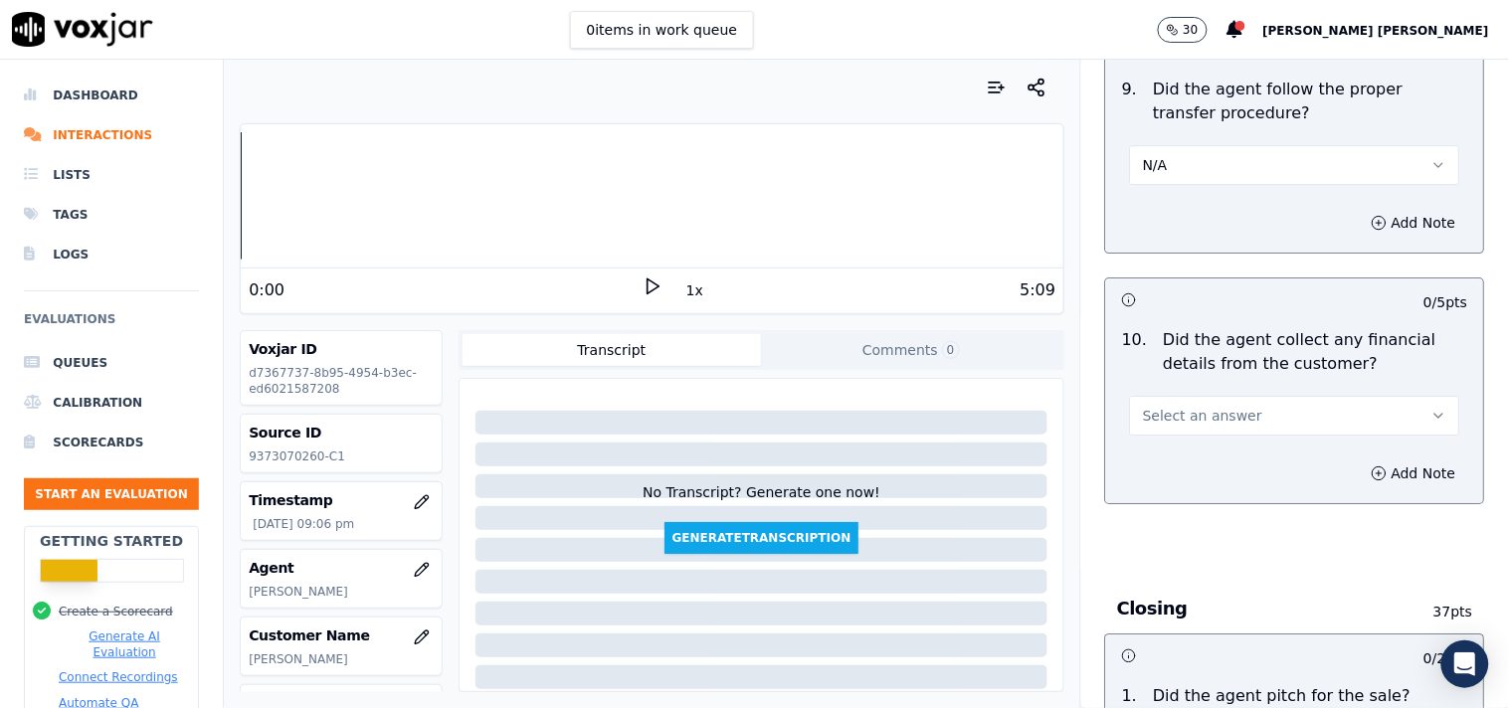
click at [1214, 392] on div "Select an answer" at bounding box center [1295, 414] width 330 height 44
click at [1213, 405] on button "Select an answer" at bounding box center [1295, 416] width 330 height 40
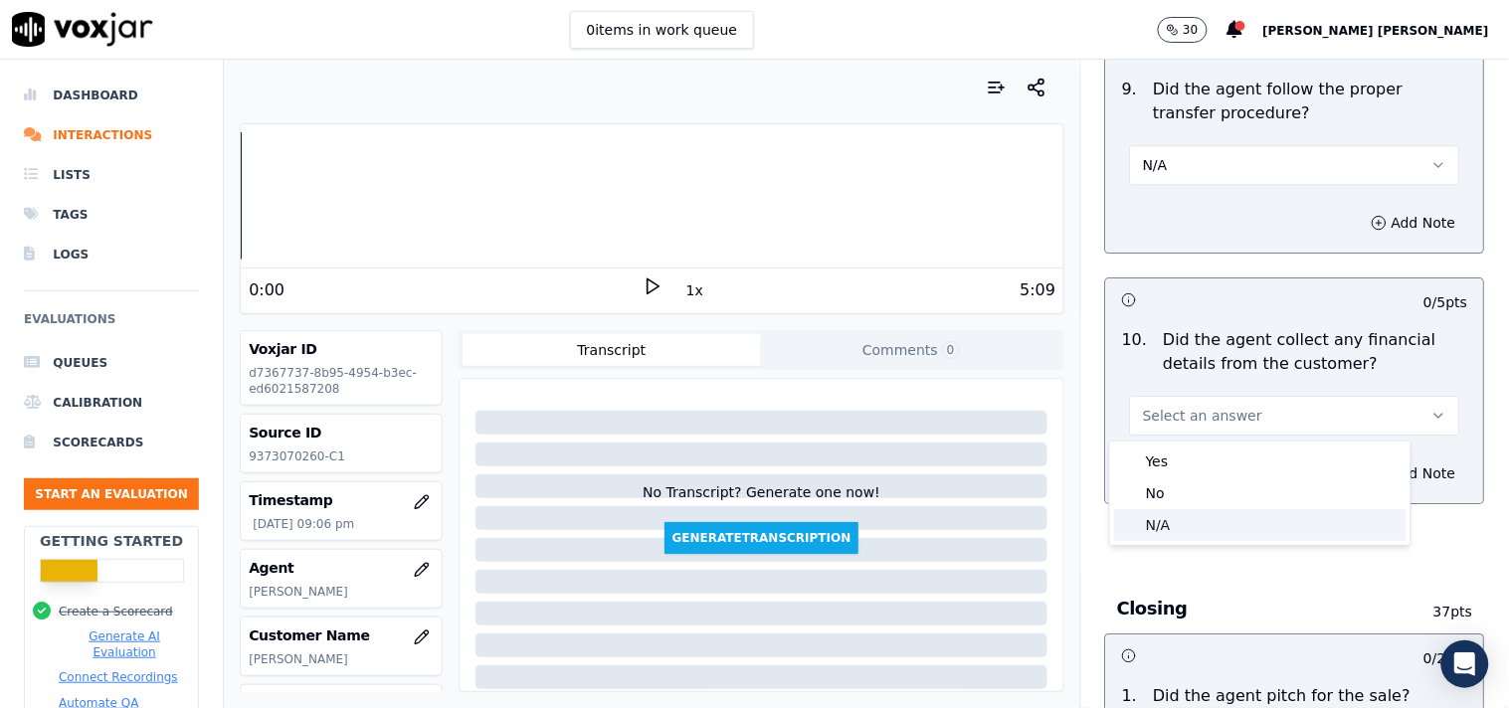
click at [1213, 527] on div "N/A" at bounding box center [1260, 525] width 292 height 32
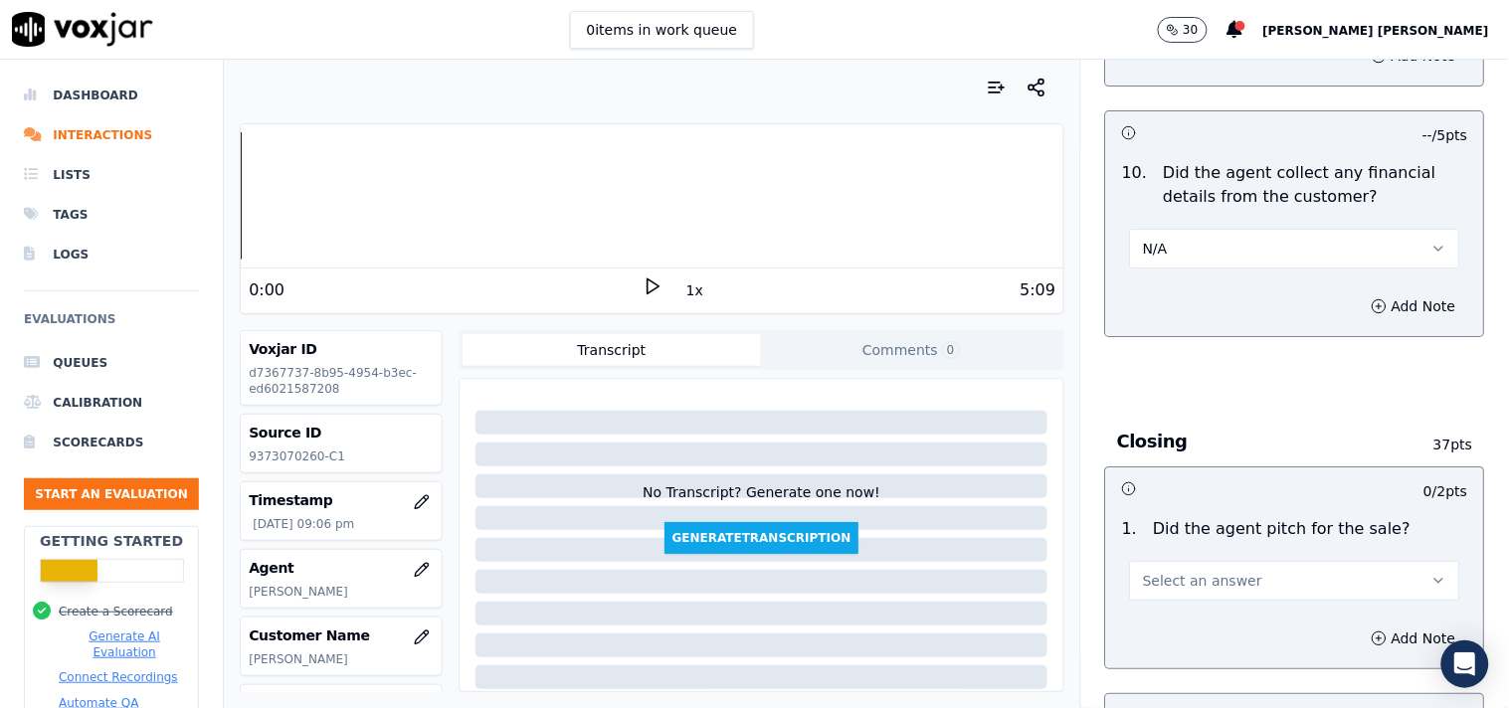
scroll to position [3867, 0]
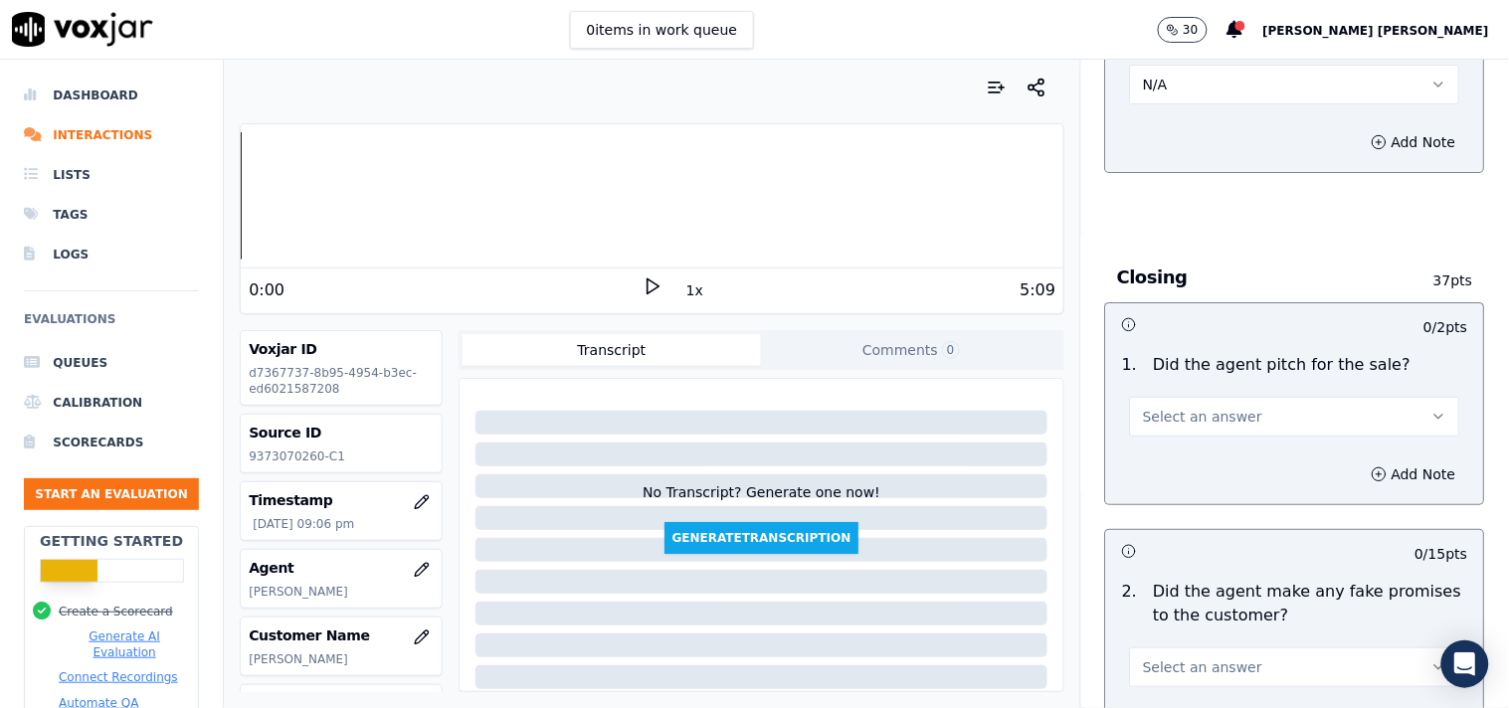
click at [1195, 423] on span "Select an answer" at bounding box center [1202, 417] width 119 height 20
click at [1191, 500] on div "No" at bounding box center [1260, 494] width 292 height 32
click at [1180, 384] on div "No" at bounding box center [1295, 407] width 362 height 60
click at [1178, 411] on button "No" at bounding box center [1295, 417] width 330 height 40
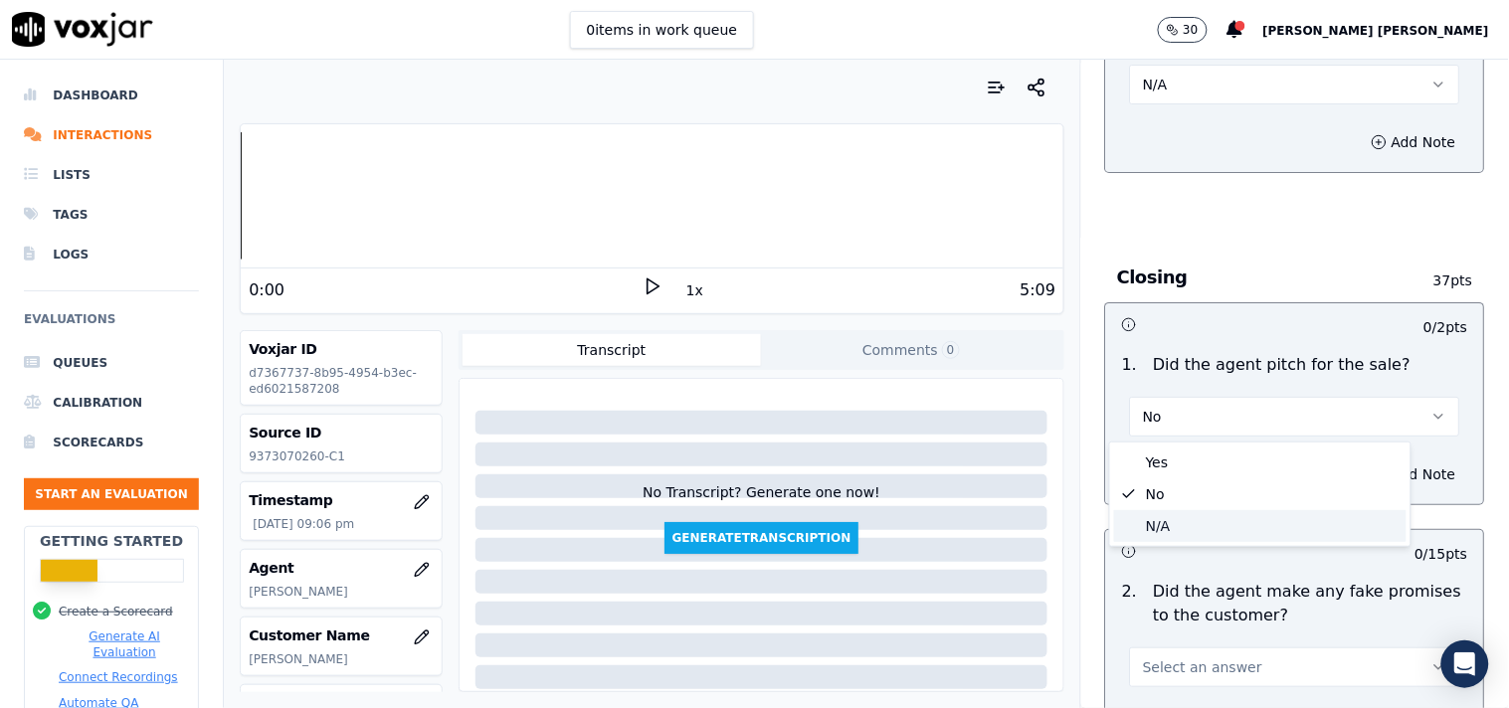
click at [1185, 537] on div "N/A" at bounding box center [1260, 526] width 292 height 32
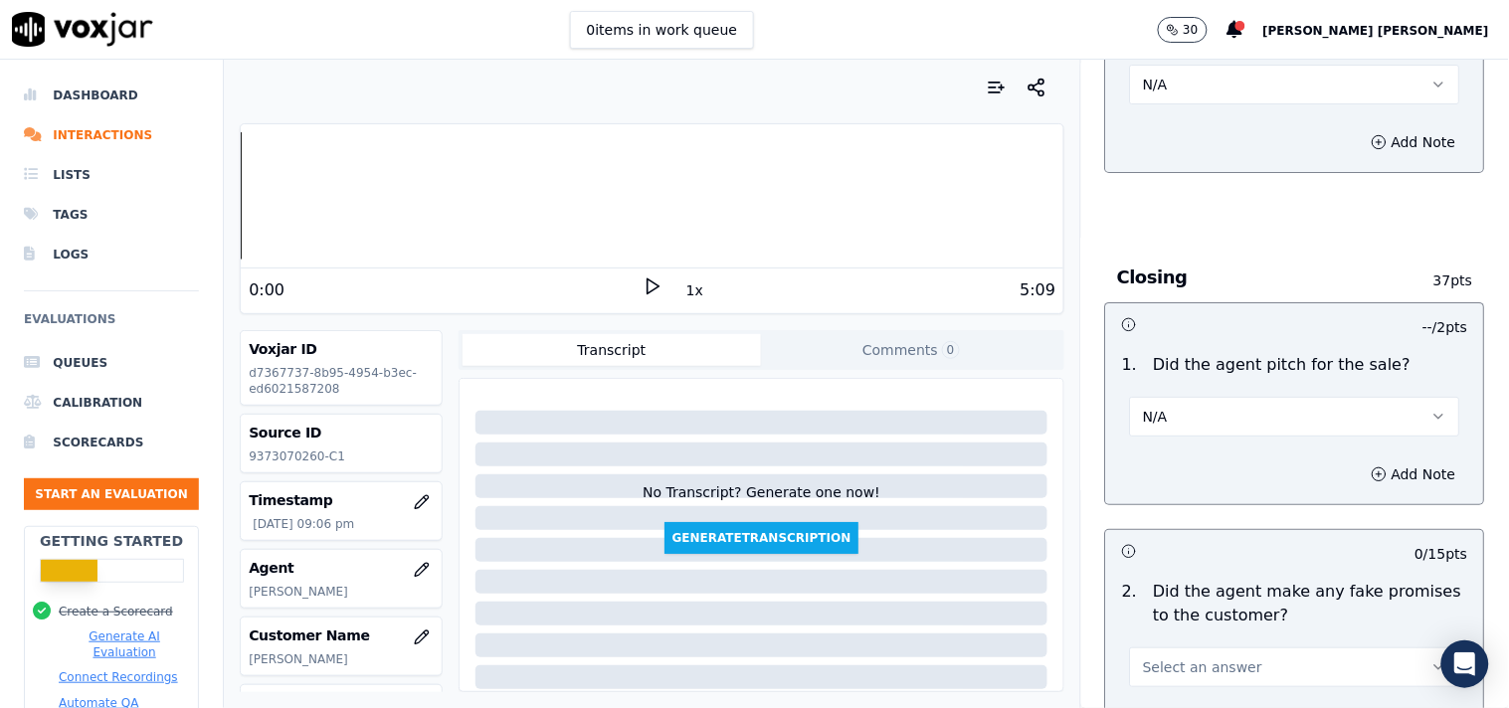
scroll to position [4310, 0]
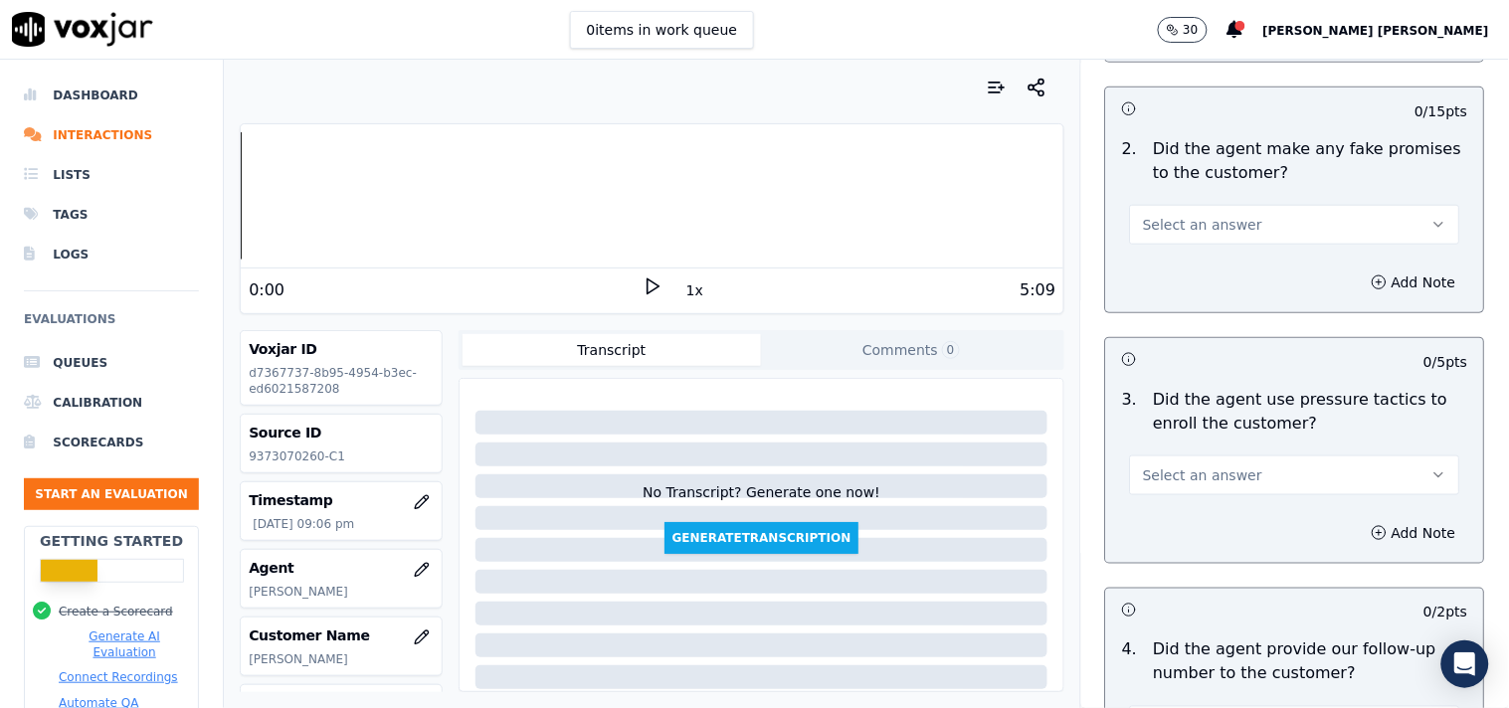
click at [1192, 461] on button "Select an answer" at bounding box center [1295, 476] width 330 height 40
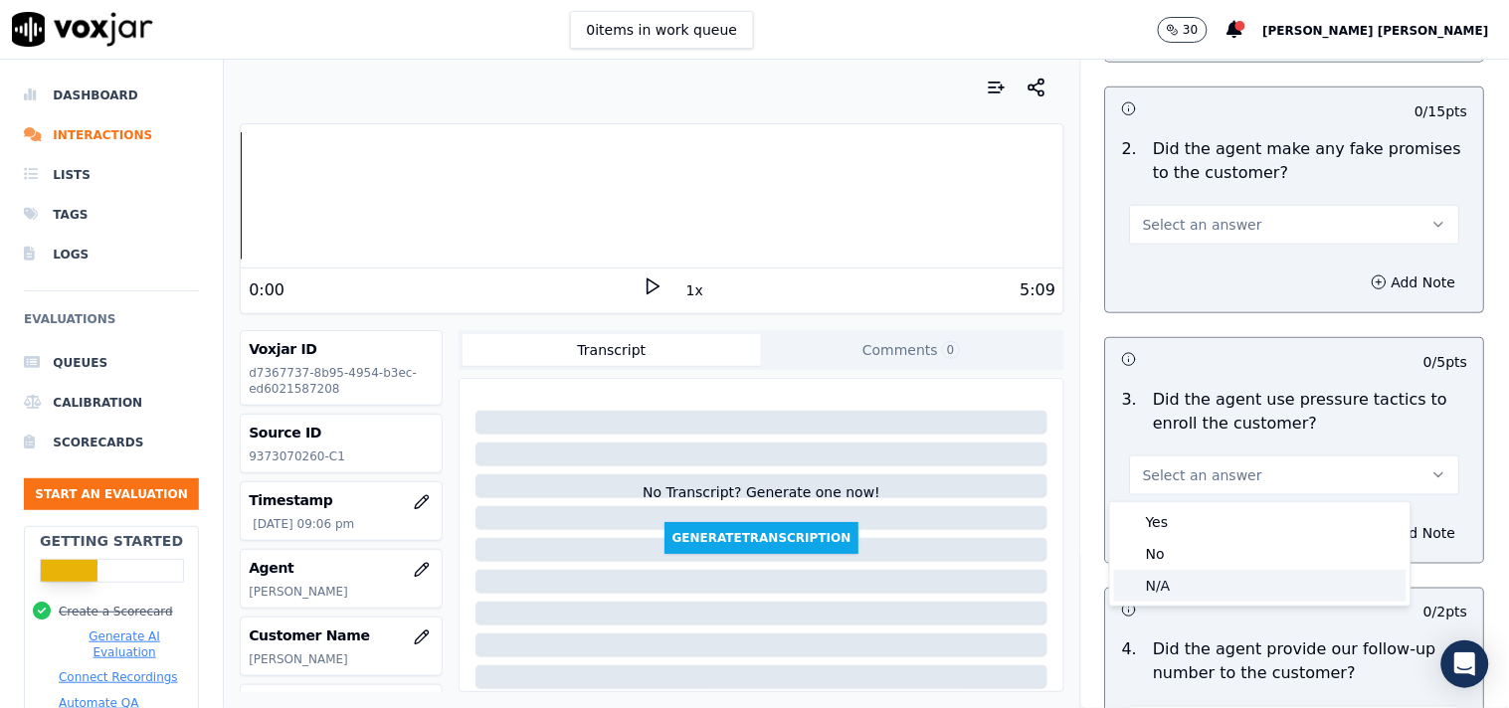
click at [1218, 585] on div "N/A" at bounding box center [1260, 586] width 292 height 32
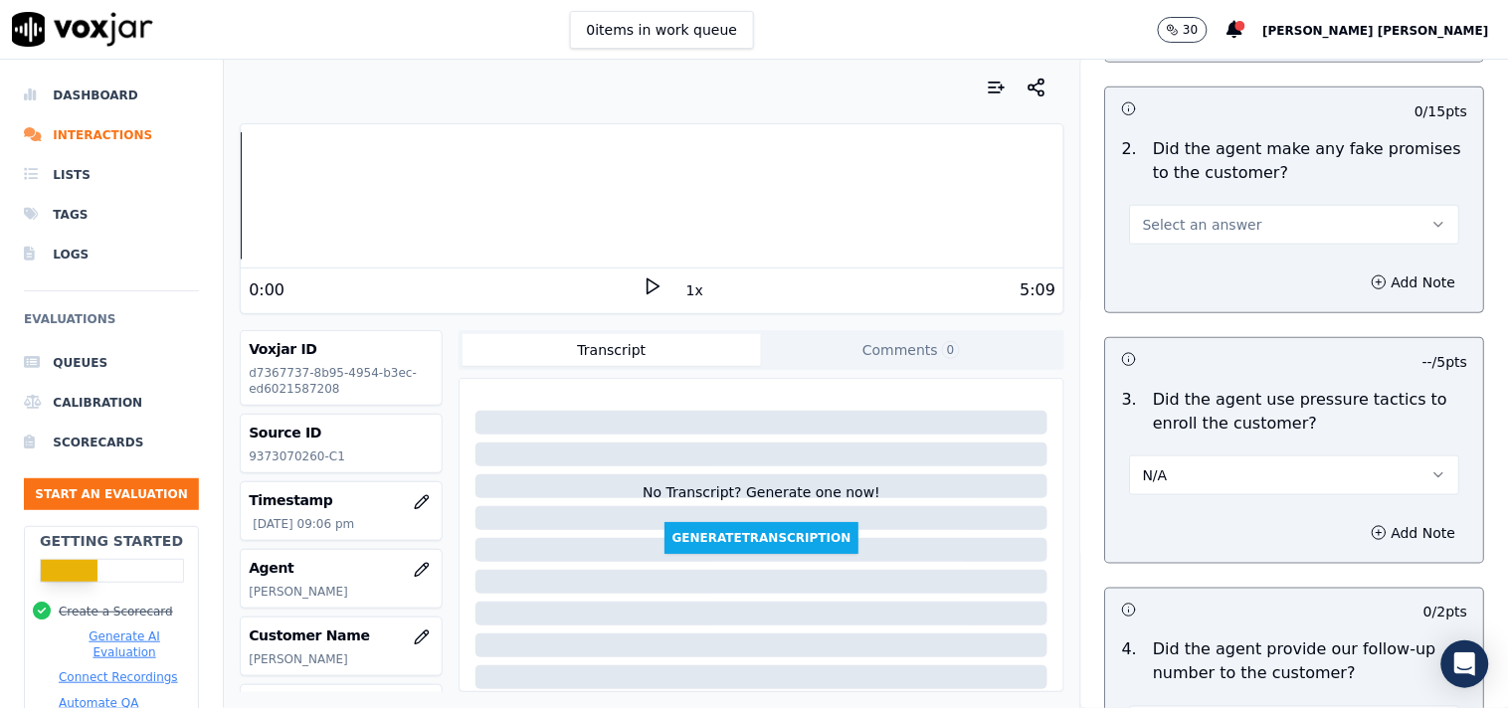
click at [1213, 241] on button "Select an answer" at bounding box center [1295, 225] width 330 height 40
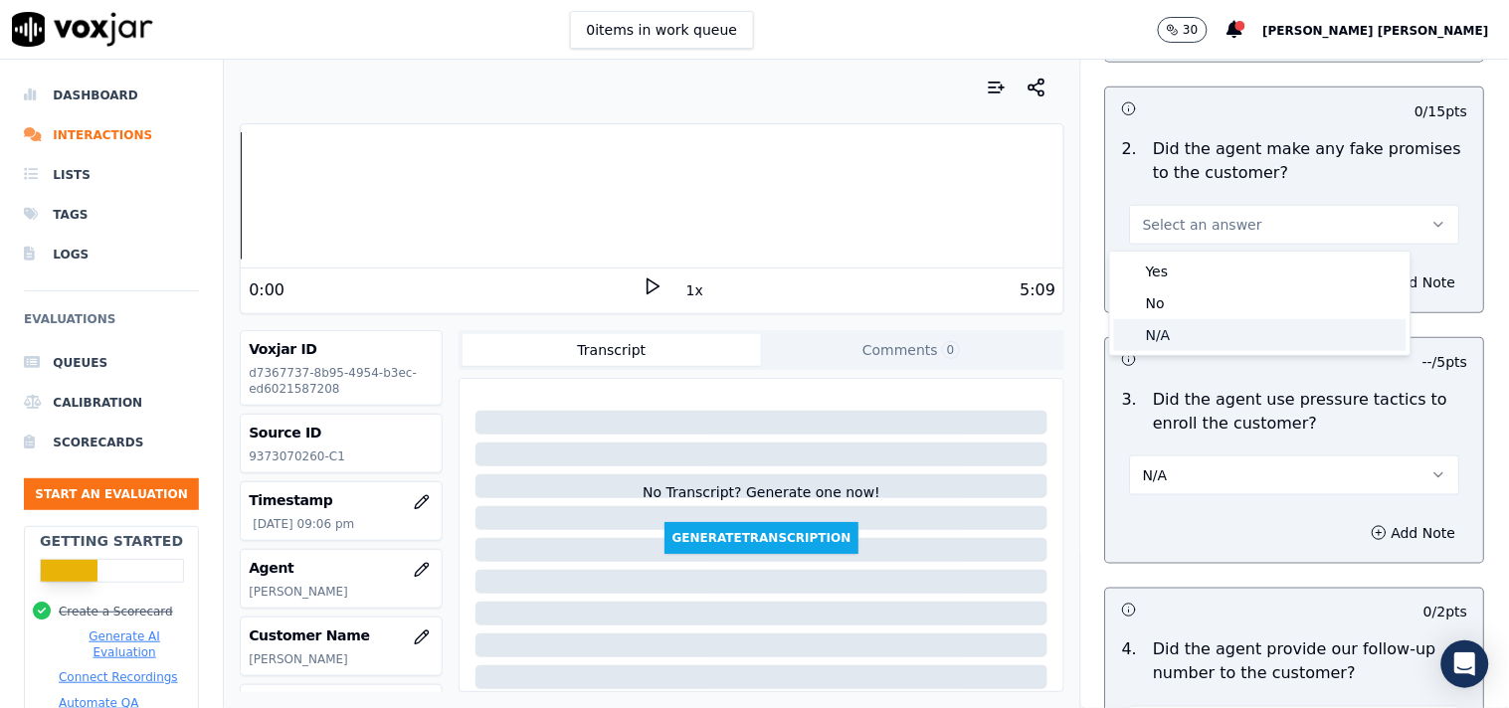
click at [1199, 336] on div "N/A" at bounding box center [1260, 335] width 292 height 32
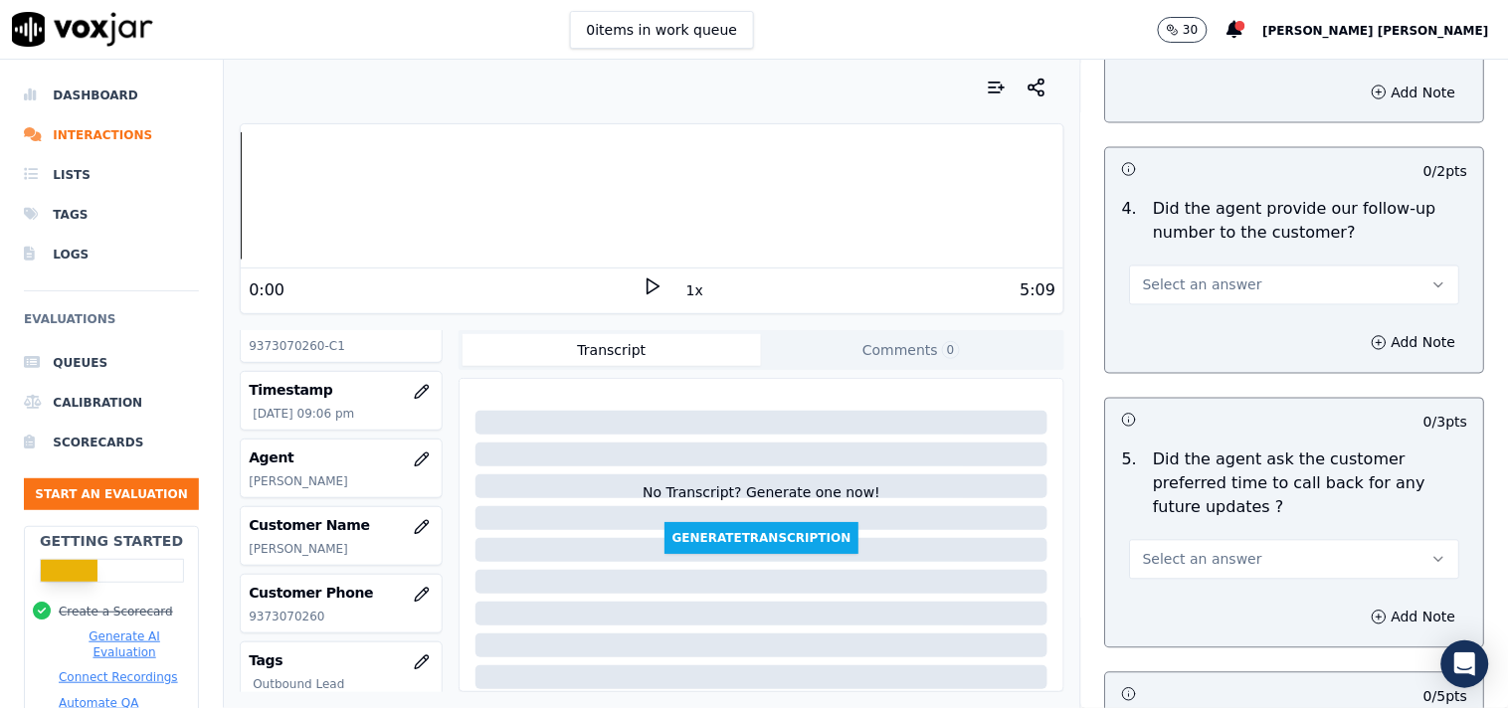
scroll to position [4751, 0]
click at [1188, 283] on span "Select an answer" at bounding box center [1202, 285] width 119 height 20
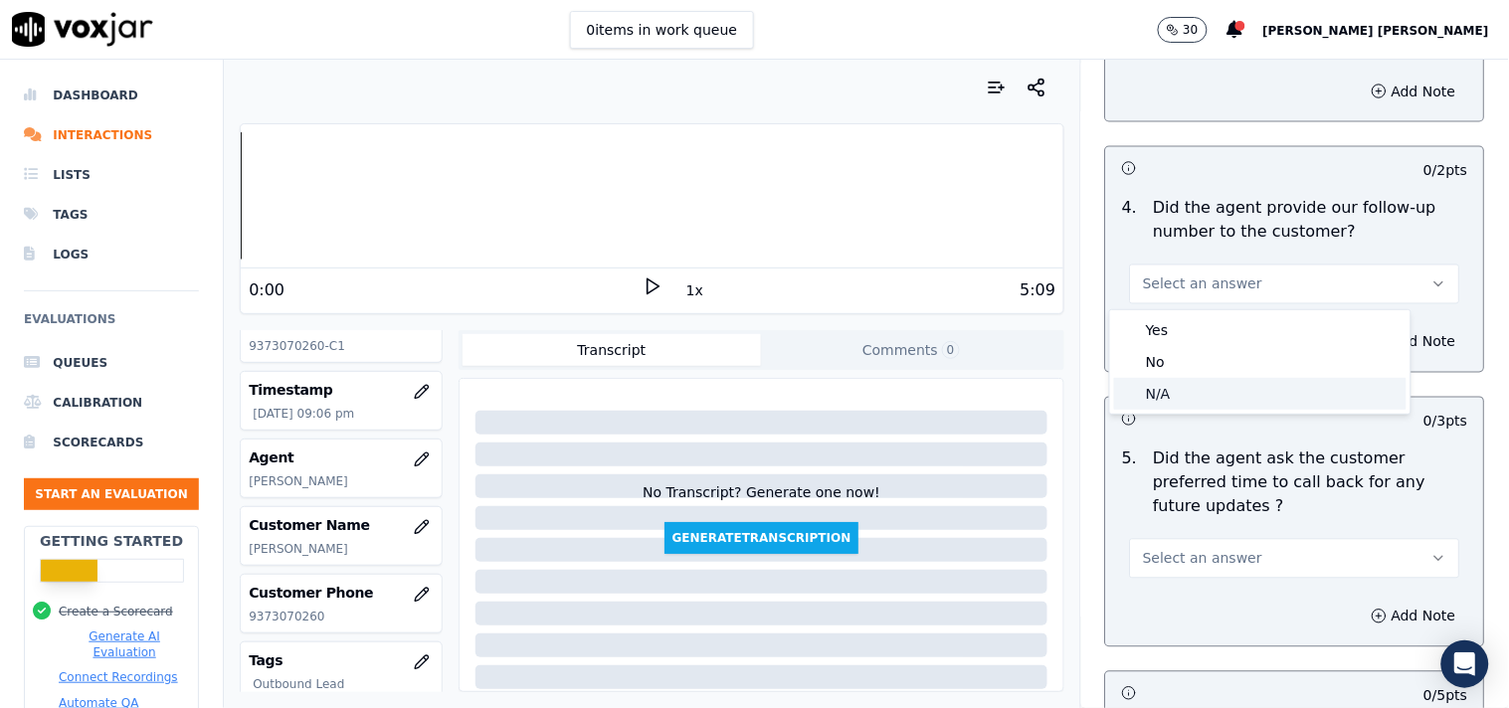
click at [1187, 384] on div "N/A" at bounding box center [1260, 394] width 292 height 32
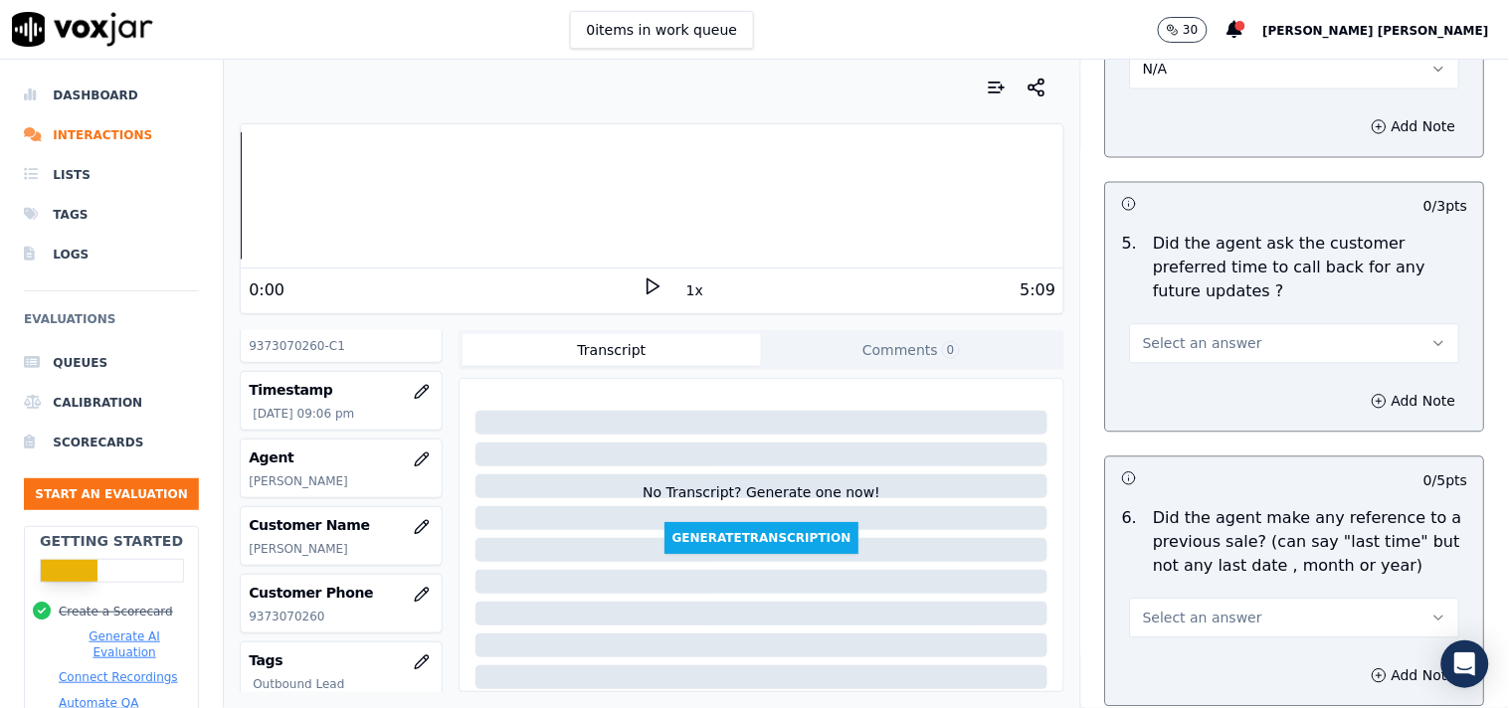
scroll to position [4973, 0]
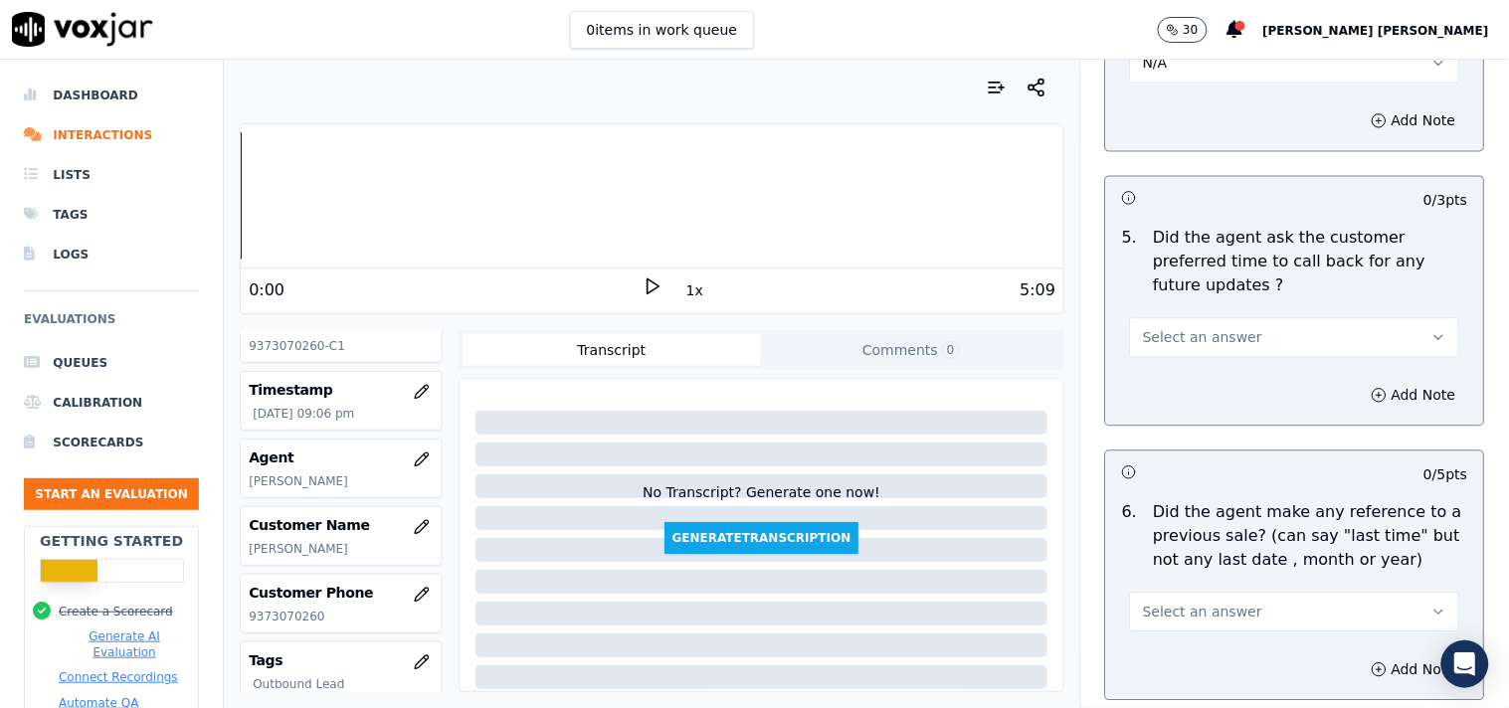
click at [1196, 327] on span "Select an answer" at bounding box center [1202, 337] width 119 height 20
click at [1194, 420] on div "N/A" at bounding box center [1260, 424] width 292 height 32
click at [1199, 572] on div "Select an answer" at bounding box center [1295, 602] width 362 height 60
click at [1199, 592] on button "Select an answer" at bounding box center [1295, 612] width 330 height 40
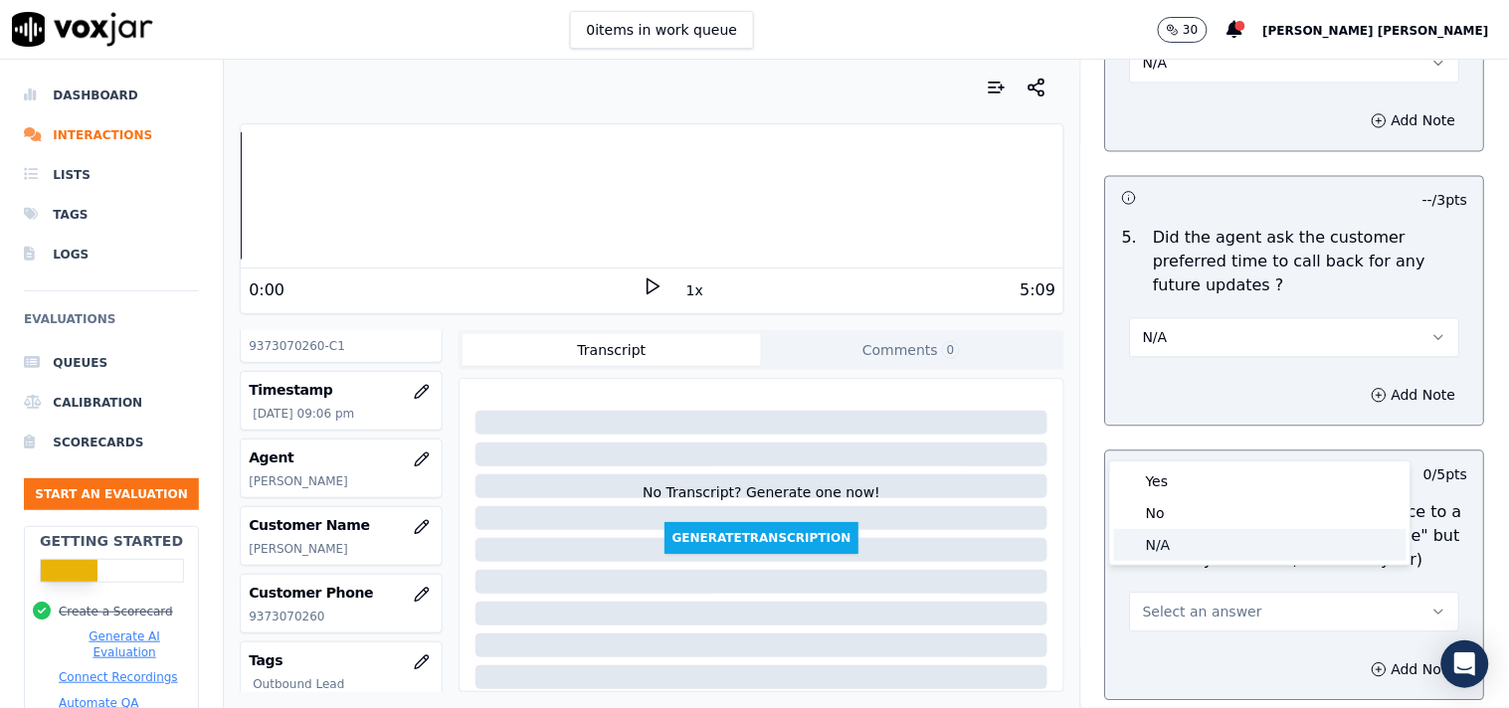
click at [1181, 545] on div "N/A" at bounding box center [1260, 545] width 292 height 32
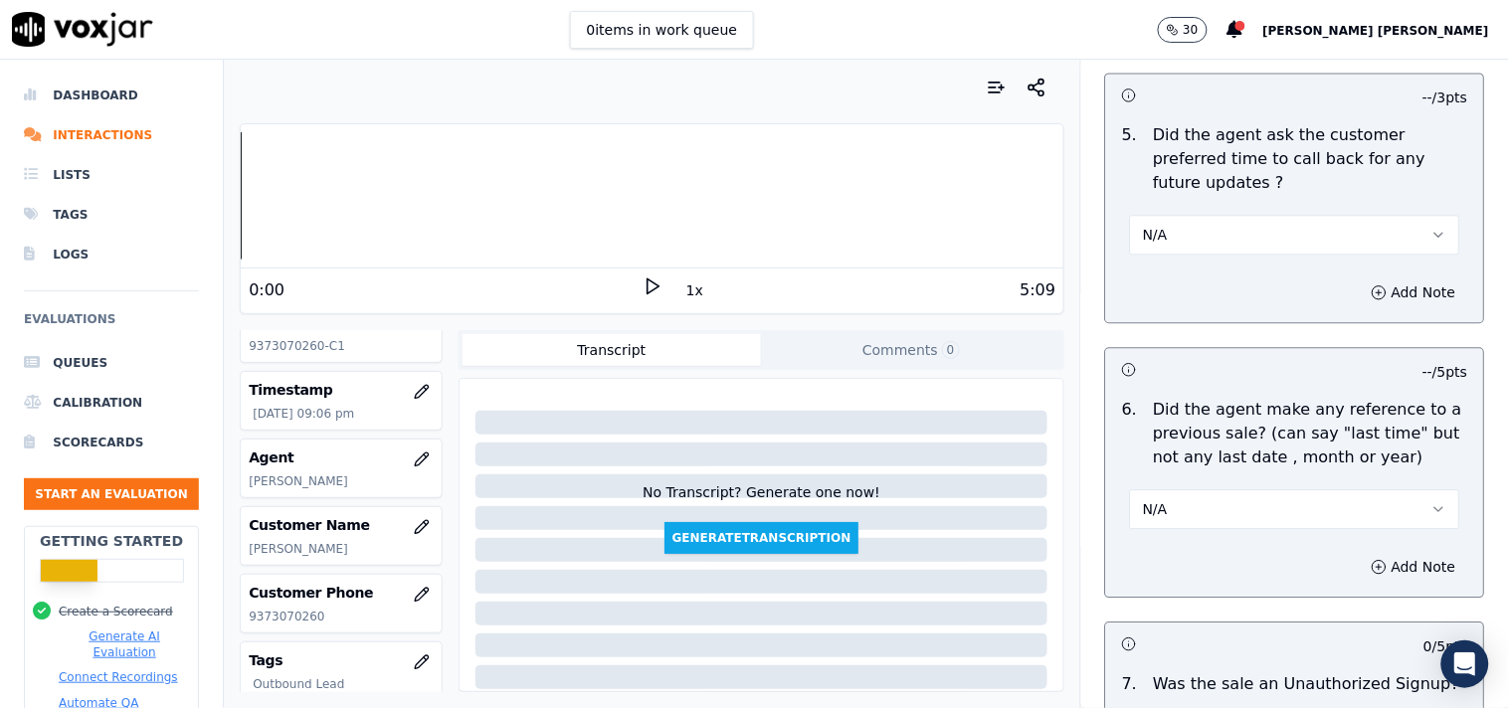
scroll to position [5194, 0]
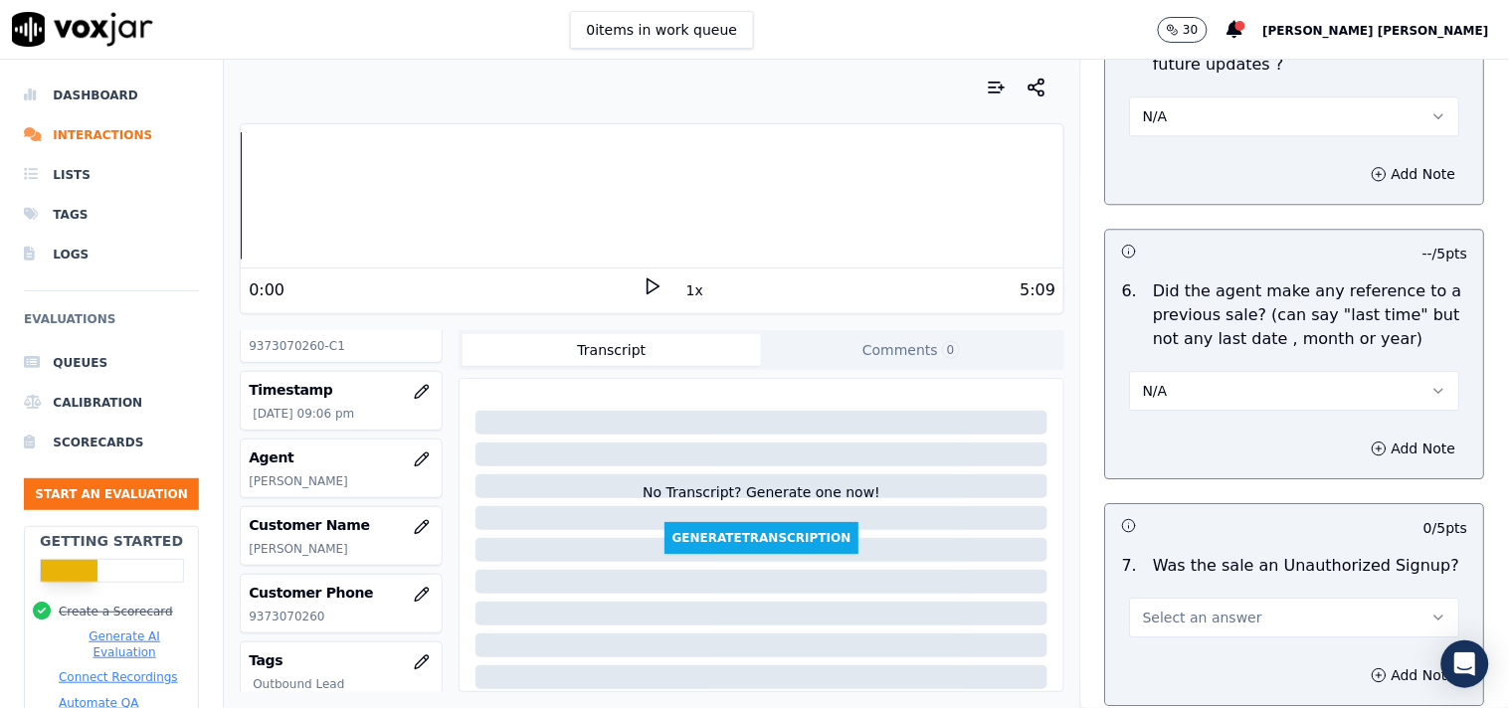
click at [1197, 608] on span "Select an answer" at bounding box center [1202, 618] width 119 height 20
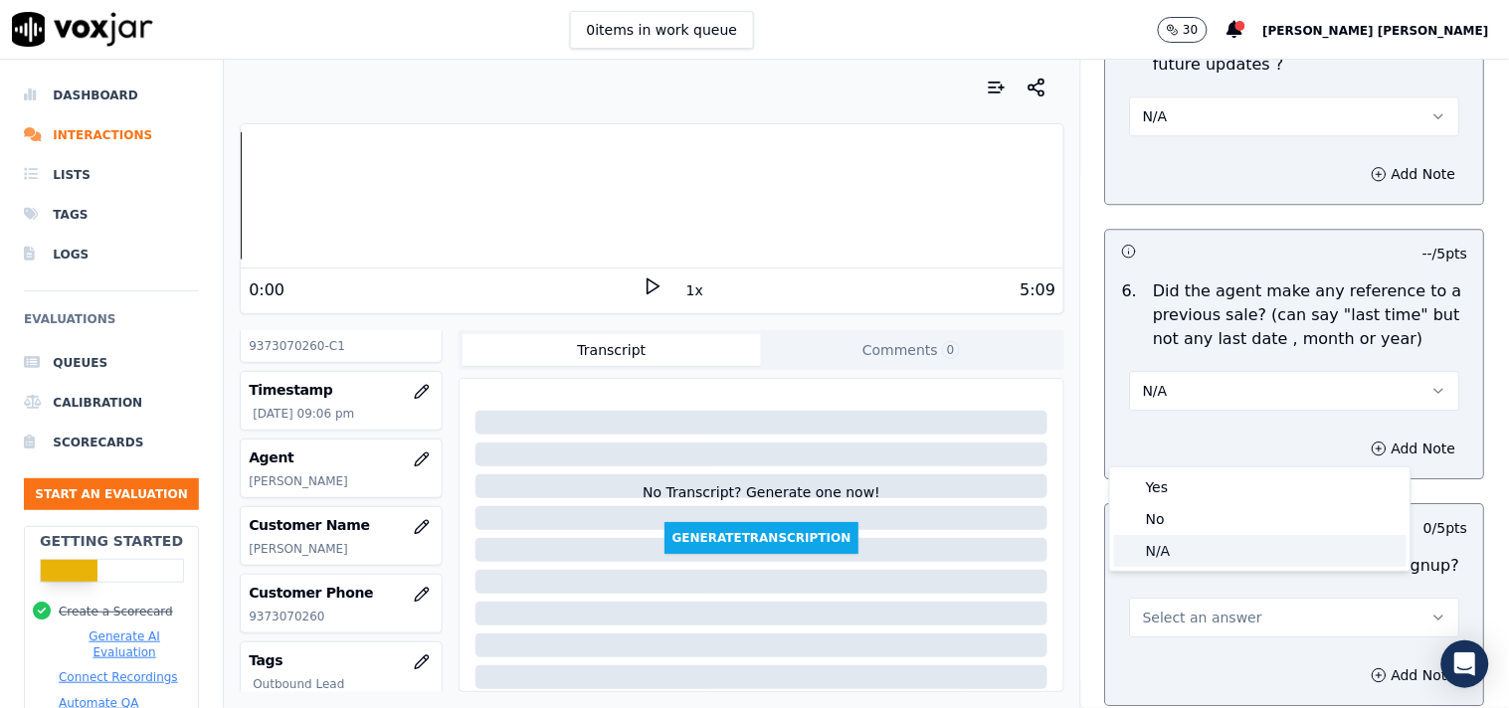
click at [1185, 552] on div "N/A" at bounding box center [1260, 551] width 292 height 32
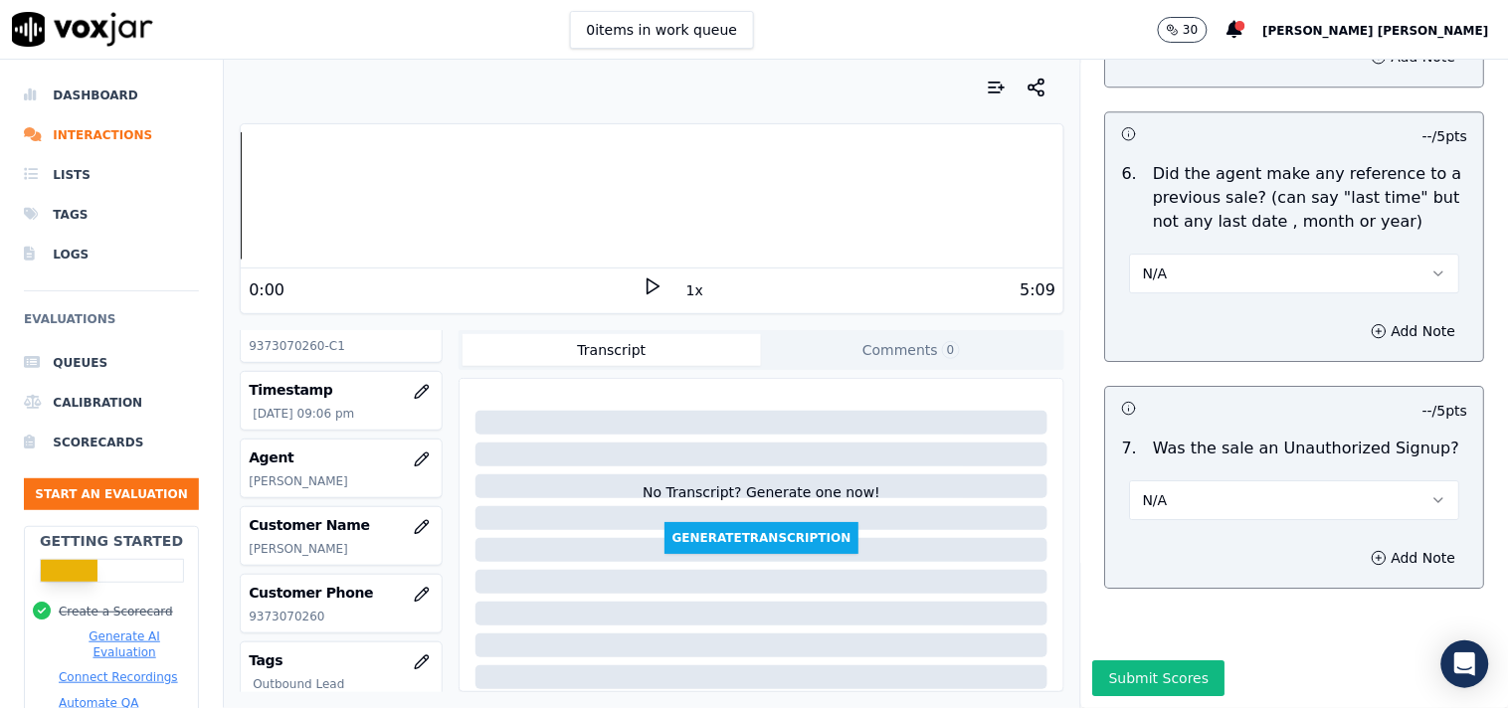
scroll to position [5338, 0]
click at [1360, 544] on button "Add Note" at bounding box center [1414, 558] width 108 height 28
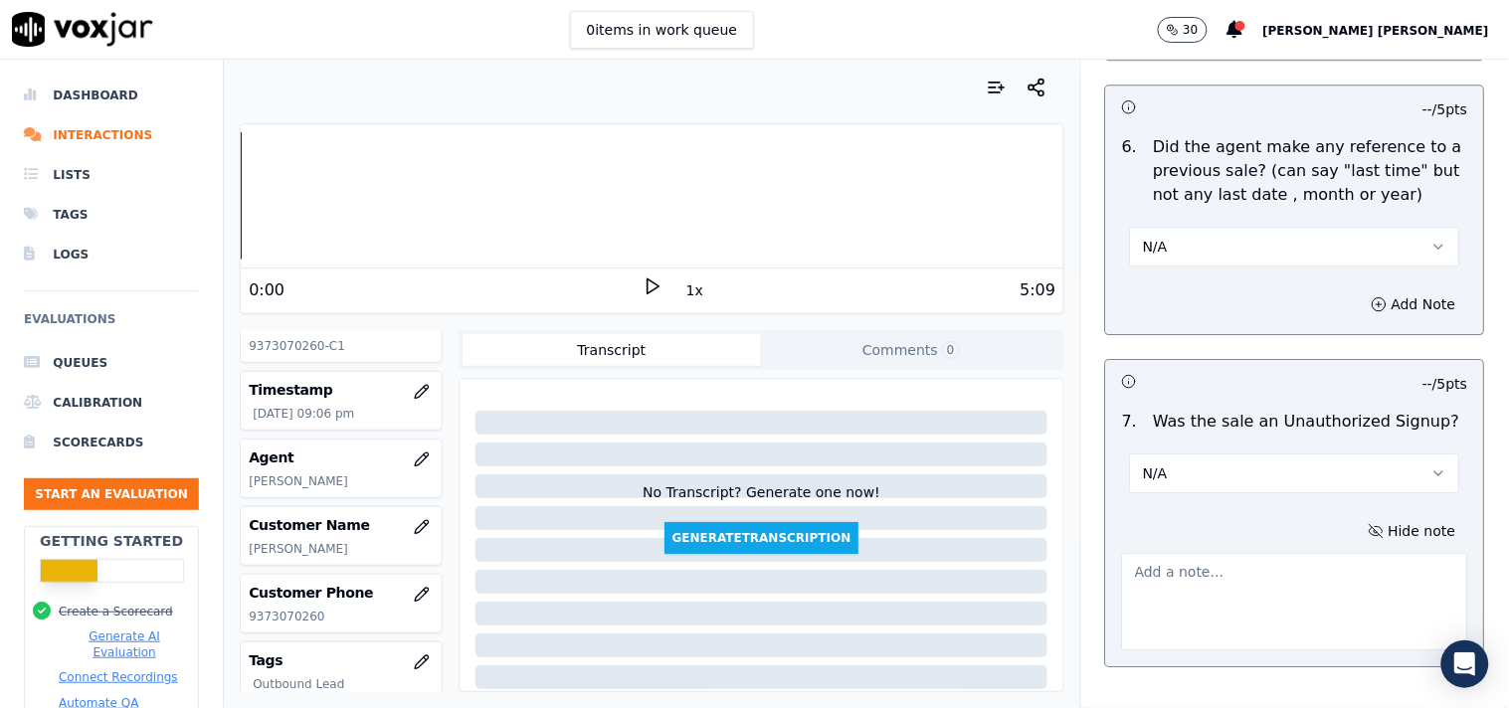
click at [1138, 567] on textarea at bounding box center [1295, 601] width 346 height 97
paste textarea ""Call id-105406_9373070260 When the CTS verifier said -The reason for my call t…"
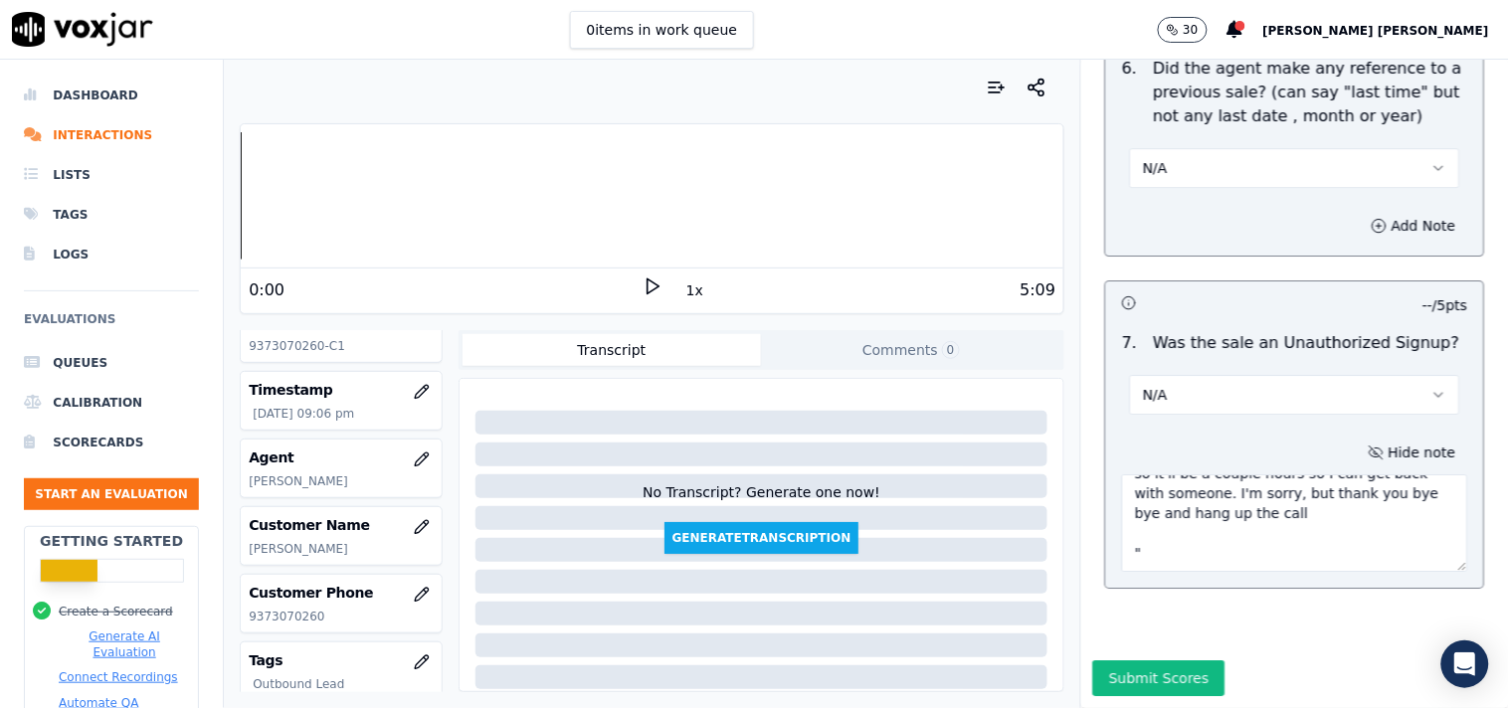
scroll to position [5445, 0]
type textarea ""Call id-105406_9373070260 When the CTS verifier said -The reason for my call t…"
click at [1114, 660] on button "Submit Scores" at bounding box center [1159, 678] width 132 height 36
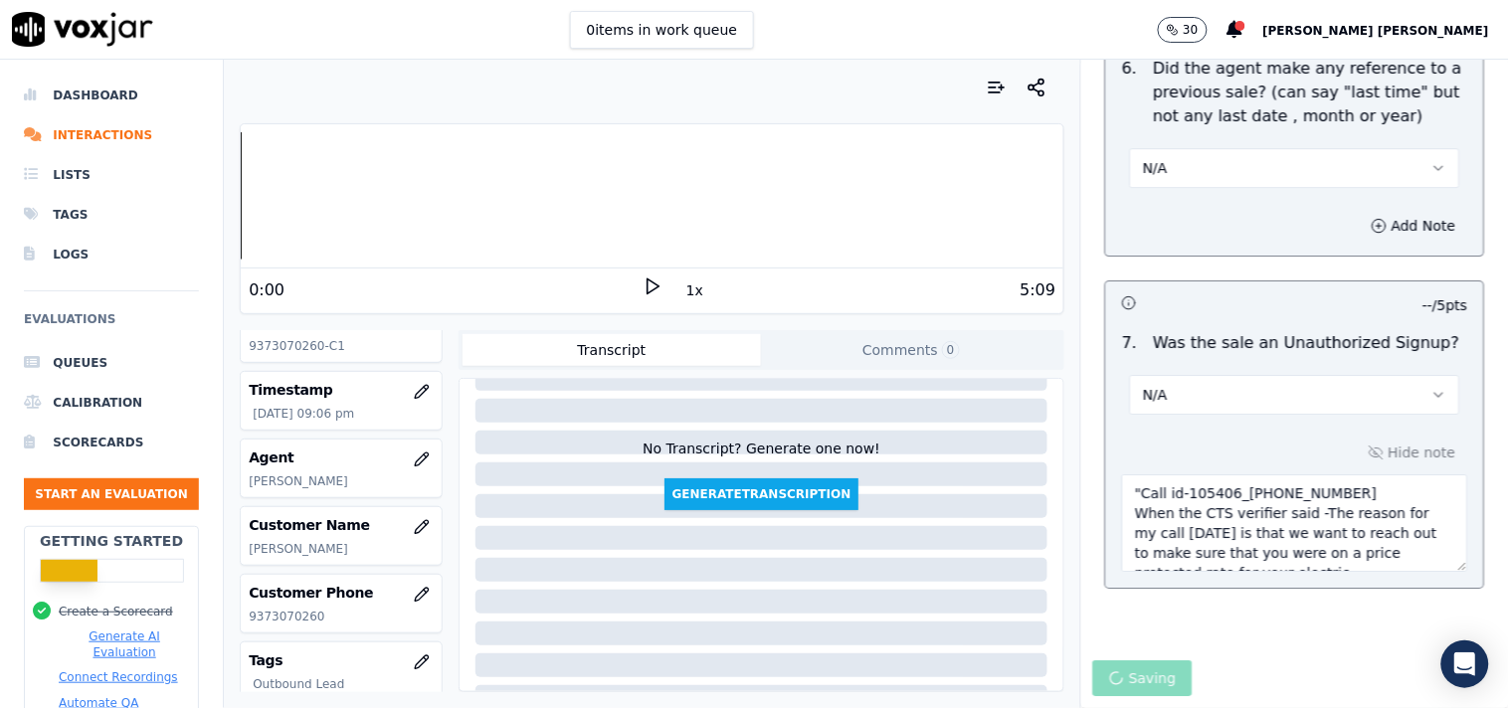
scroll to position [0, 0]
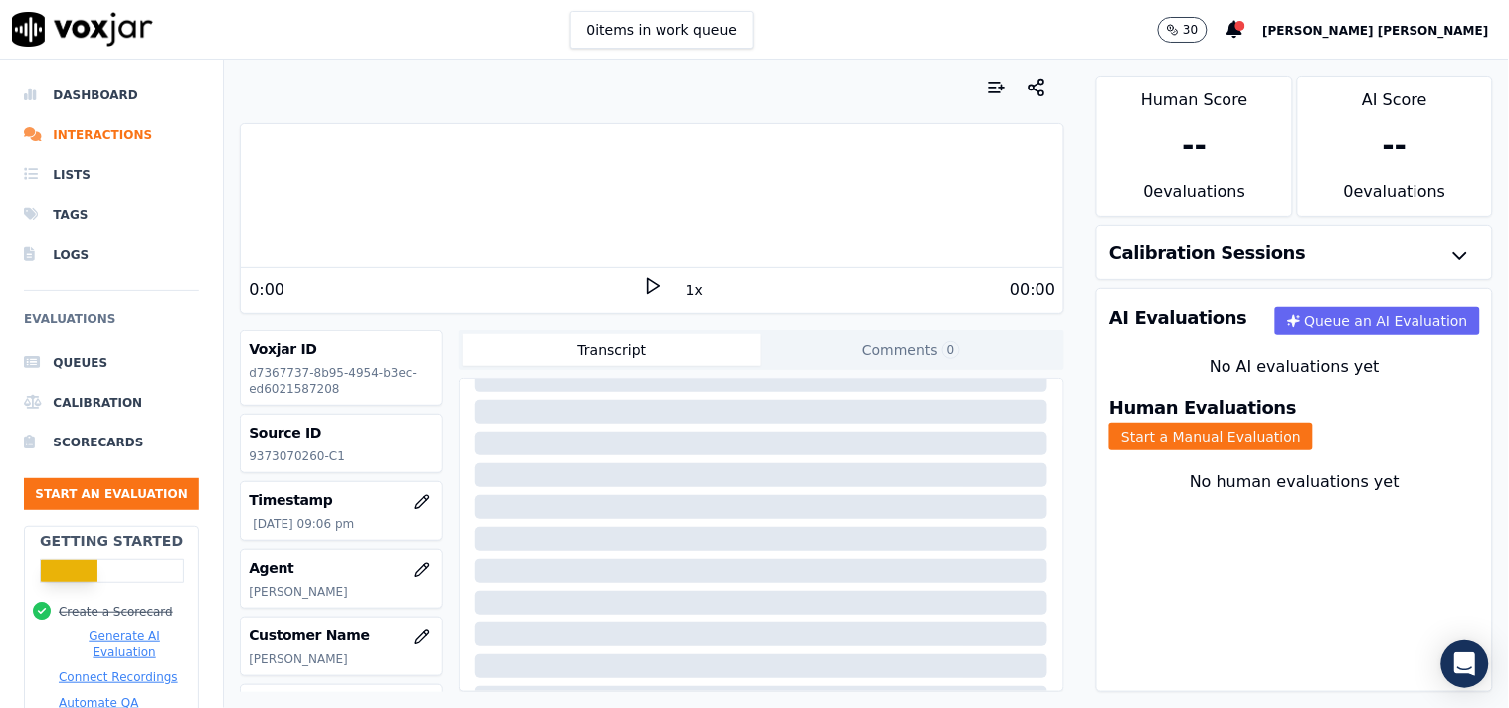
scroll to position [112, 0]
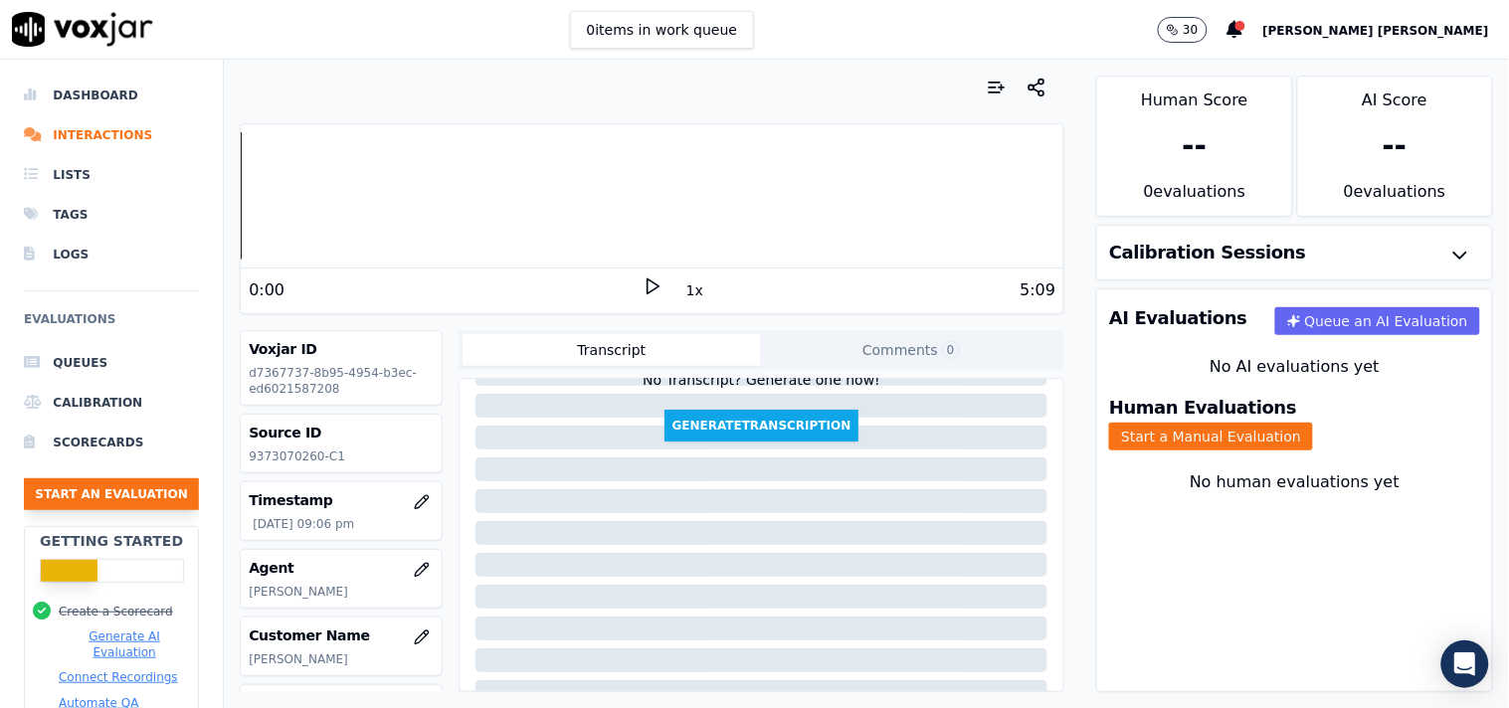
click at [101, 497] on button "Start an Evaluation" at bounding box center [111, 494] width 175 height 32
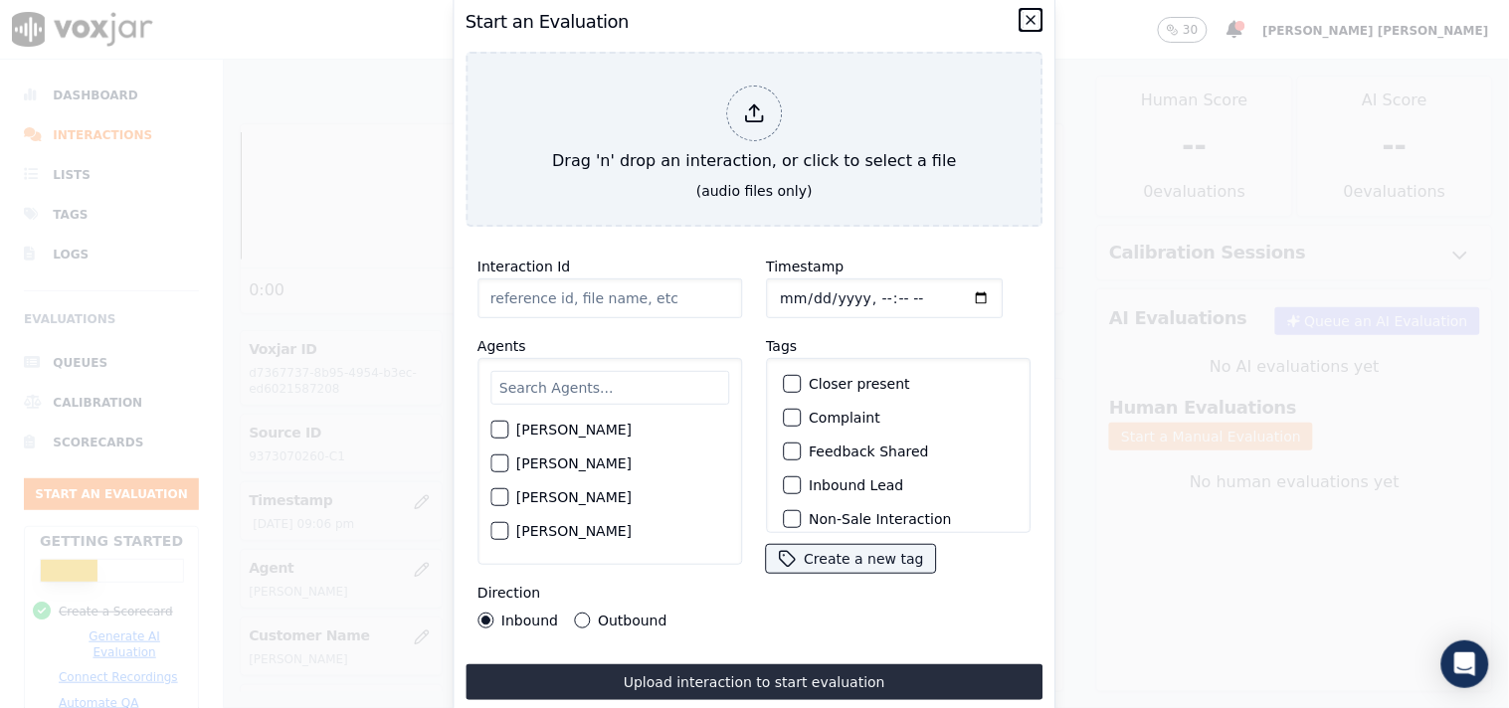
click at [1034, 16] on icon "button" at bounding box center [1031, 20] width 8 height 8
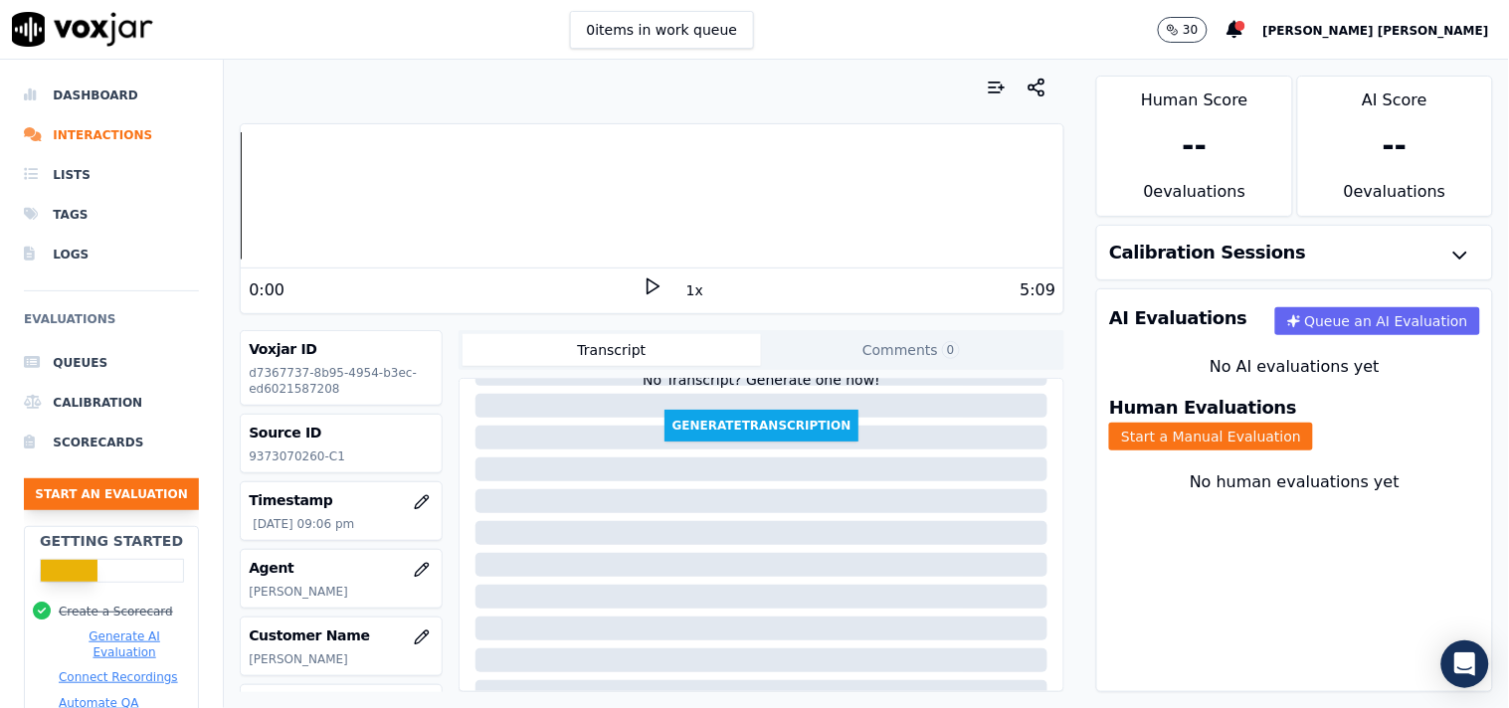
click at [150, 501] on button "Start an Evaluation" at bounding box center [111, 494] width 175 height 32
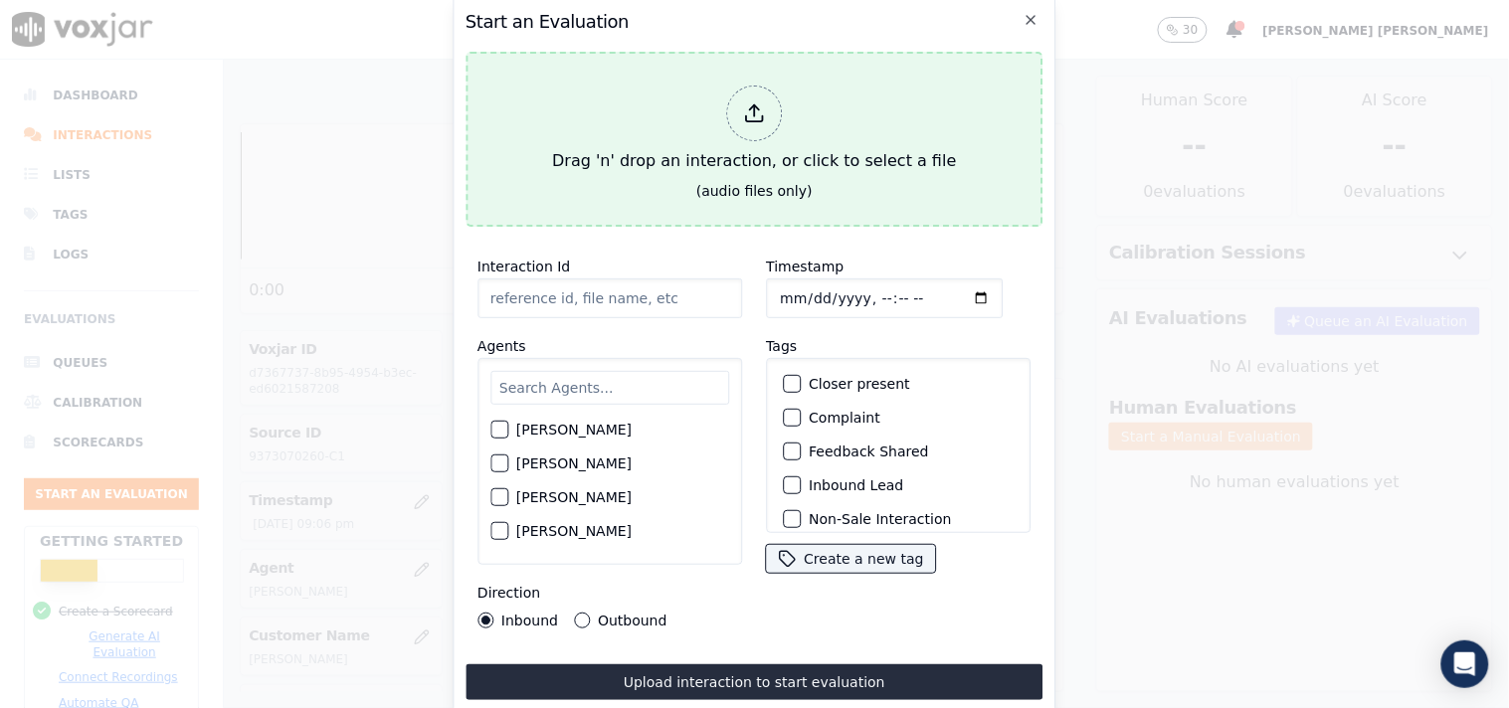
click at [728, 105] on div at bounding box center [754, 114] width 56 height 56
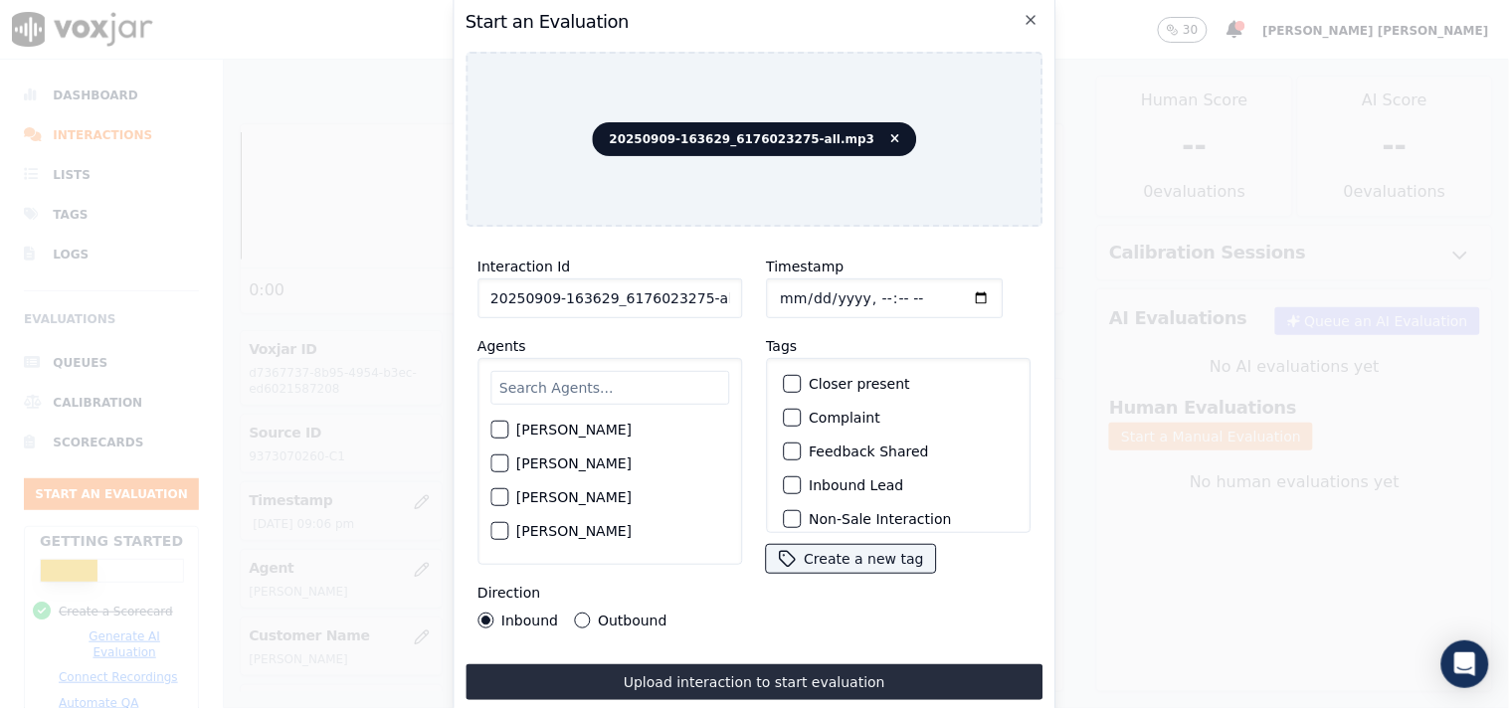
scroll to position [0, 11]
drag, startPoint x: 687, startPoint y: 295, endPoint x: 840, endPoint y: 295, distance: 153.2
click at [840, 295] on div "Interaction Id 20250909-163629_6176023275-all.mp3 Agents [PERSON_NAME] [PERSON_…" at bounding box center [754, 442] width 578 height 398
type input "20250909-163629_6176023275-C1"
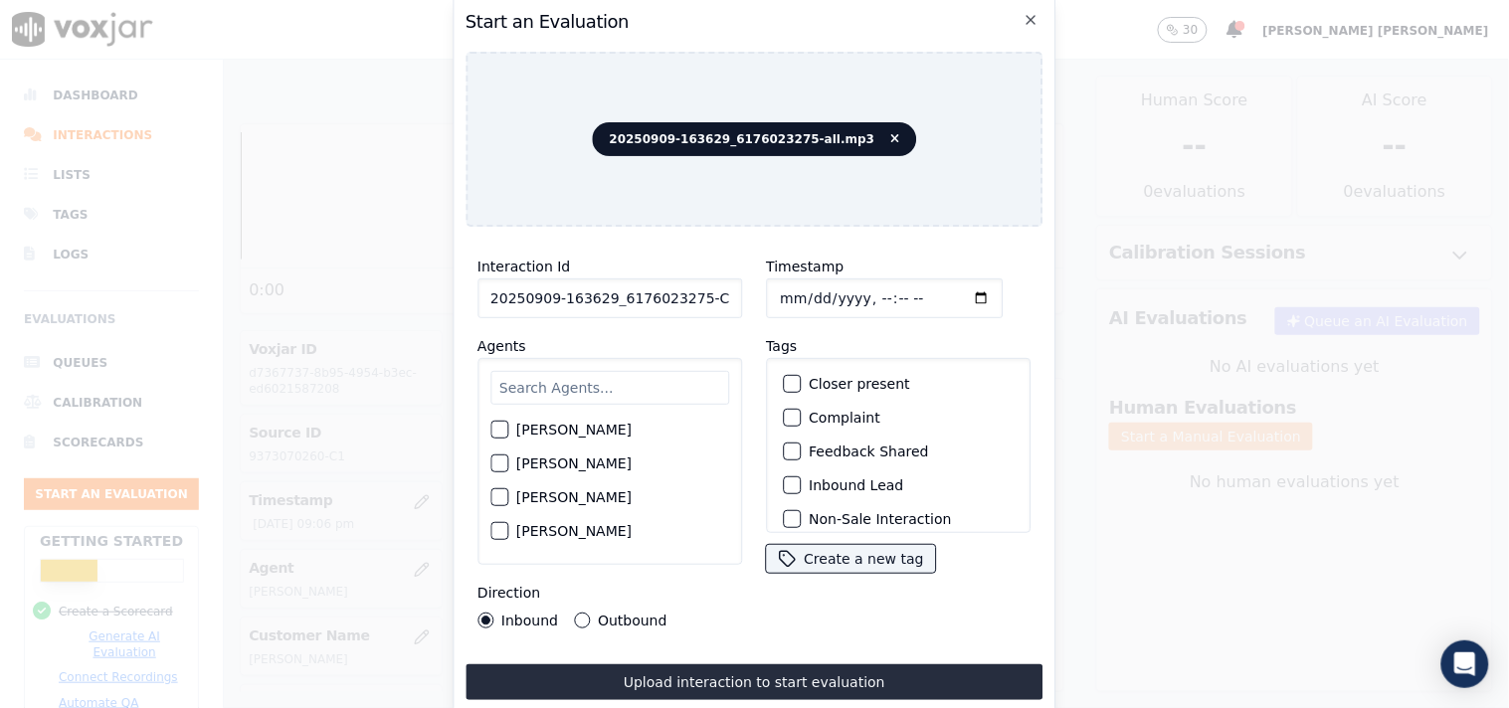
click at [786, 291] on input "Timestamp" at bounding box center [884, 299] width 237 height 40
type input "[DATE]T23:01"
click at [820, 190] on div "20250909-163629_6176023275-all.mp3" at bounding box center [754, 139] width 578 height 175
click at [593, 371] on input "text" at bounding box center [609, 388] width 239 height 34
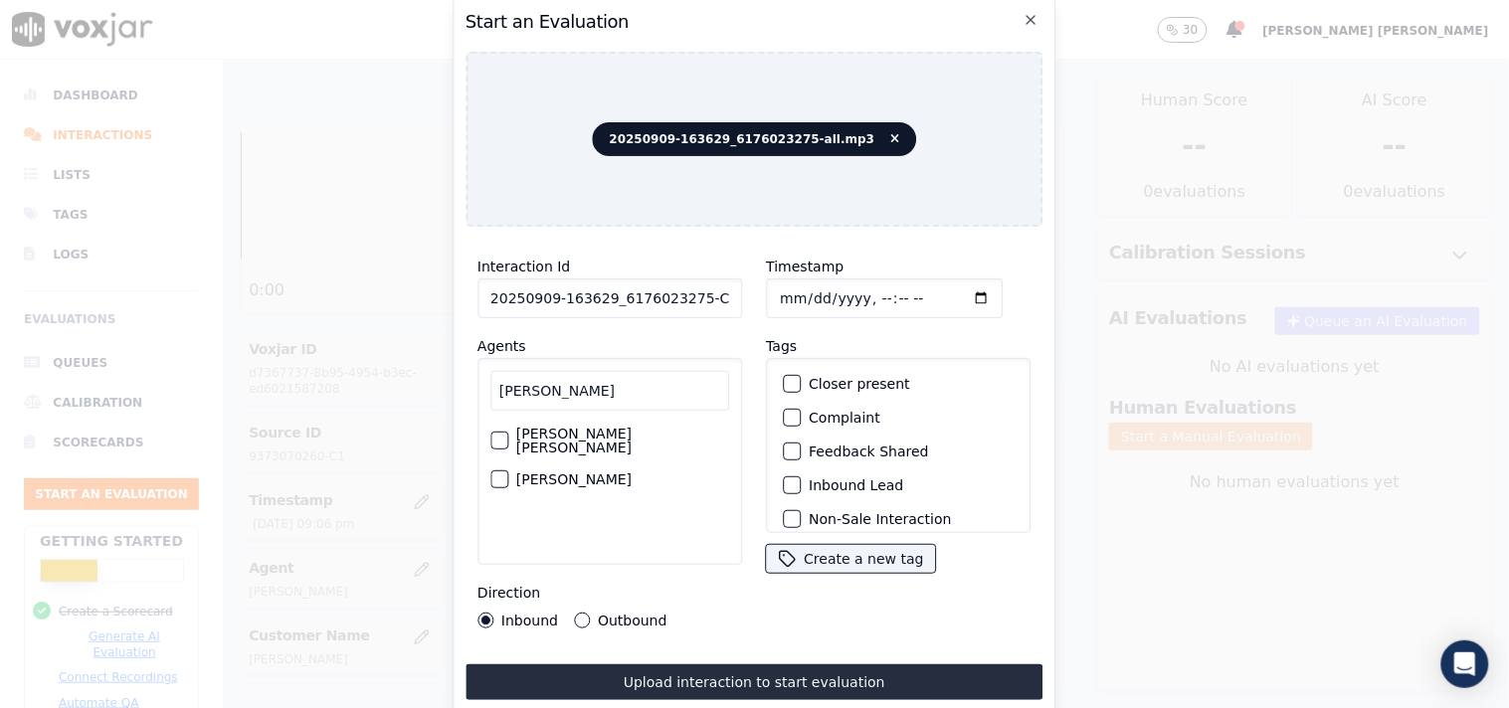
type input "[PERSON_NAME]"
click at [554, 472] on label "[PERSON_NAME]" at bounding box center [573, 479] width 115 height 14
click at [508, 470] on button "[PERSON_NAME]" at bounding box center [499, 479] width 18 height 18
click at [816, 478] on label "Inbound Lead" at bounding box center [856, 485] width 94 height 14
click at [801, 478] on button "Inbound Lead" at bounding box center [792, 485] width 18 height 18
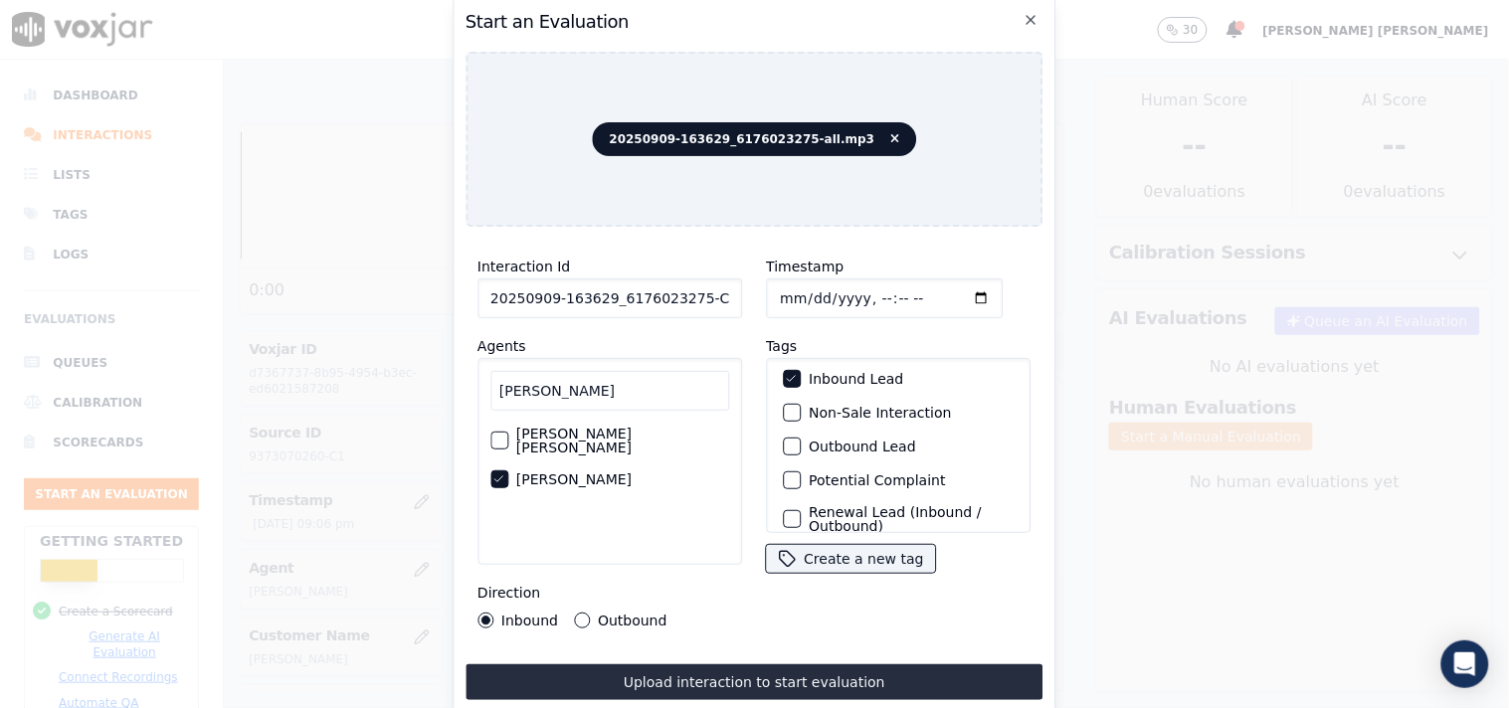
scroll to position [110, 0]
click at [849, 408] on label "Non-Sale Interaction" at bounding box center [880, 409] width 142 height 14
click at [801, 408] on button "Non-Sale Interaction" at bounding box center [792, 409] width 18 height 18
click at [579, 613] on button "Outbound" at bounding box center [582, 621] width 16 height 16
click at [498, 613] on div "Inbound" at bounding box center [517, 621] width 81 height 16
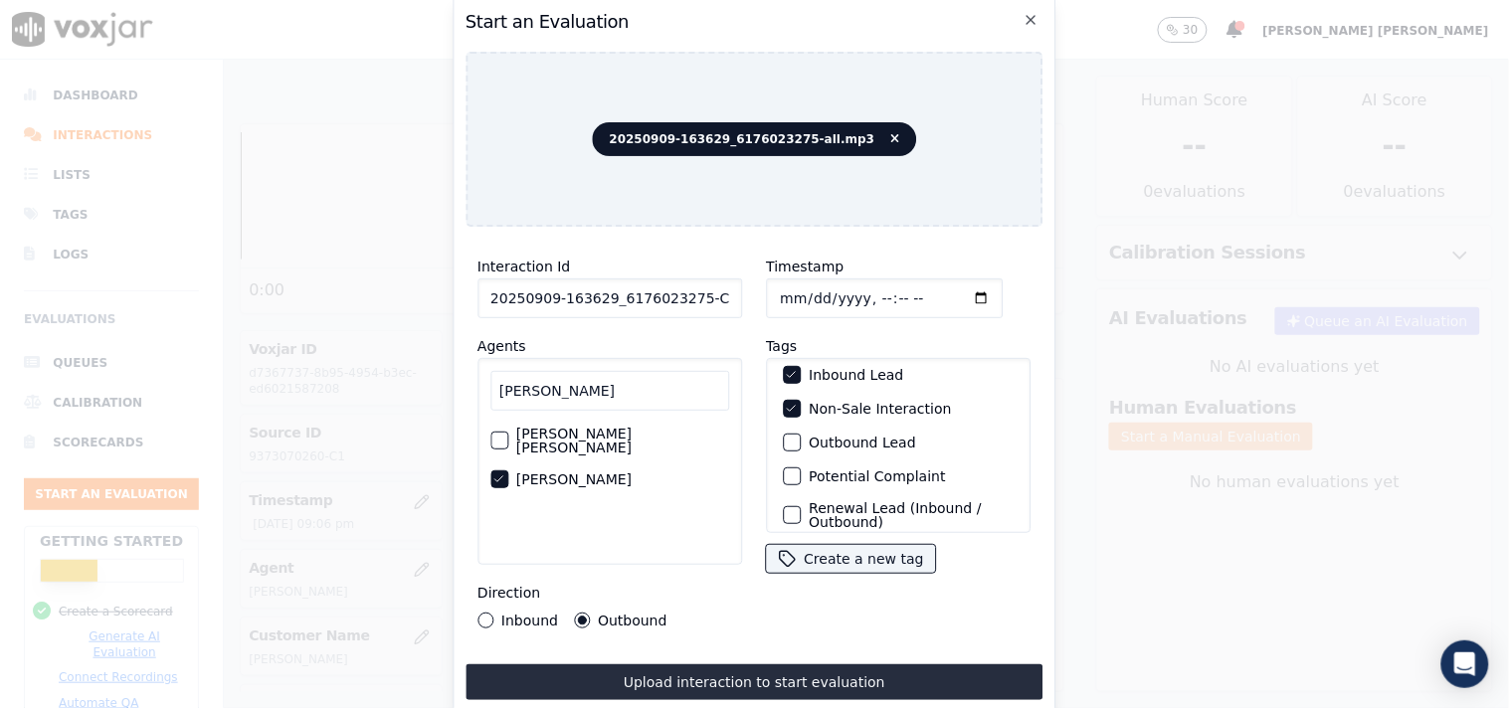
click at [494, 613] on div "Inbound" at bounding box center [517, 621] width 81 height 16
click at [480, 618] on button "Inbound" at bounding box center [485, 621] width 16 height 16
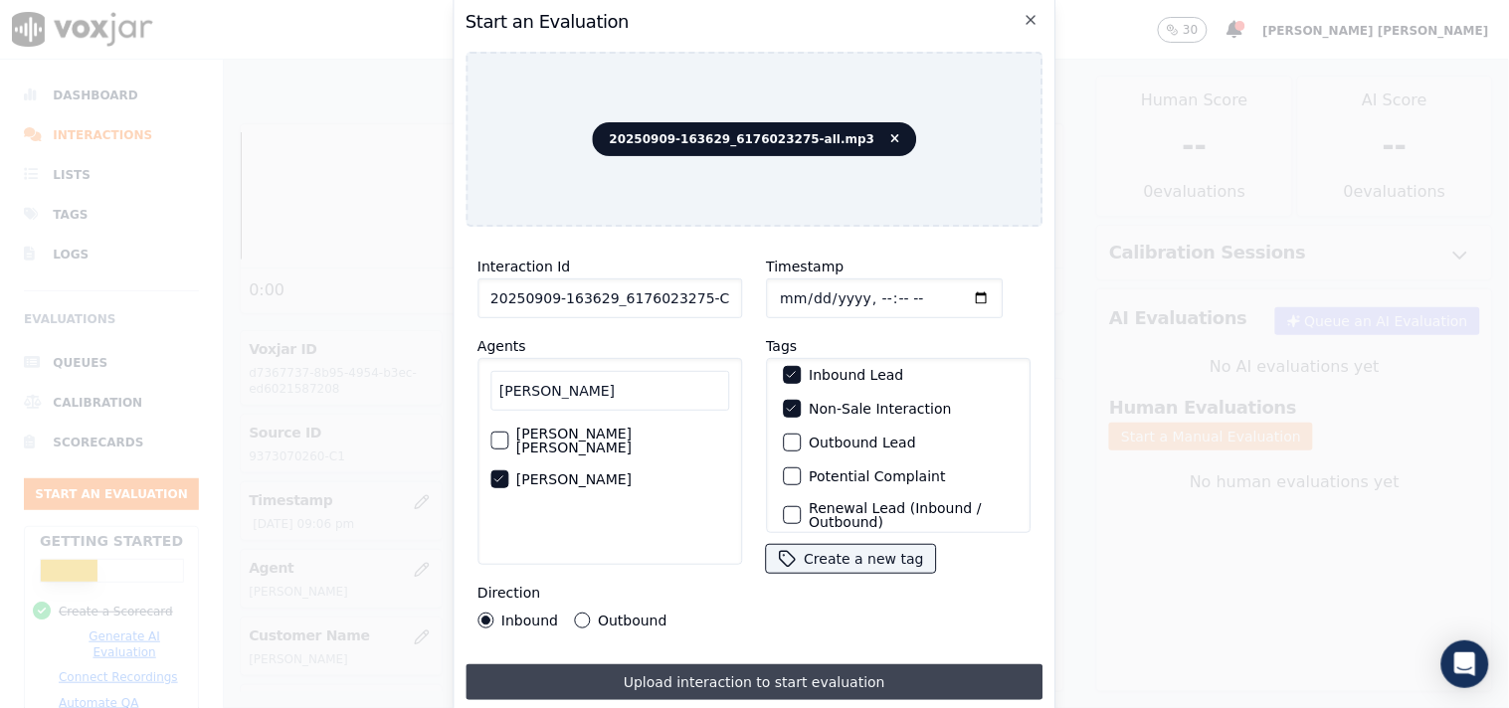
click at [612, 674] on button "Upload interaction to start evaluation" at bounding box center [754, 682] width 578 height 36
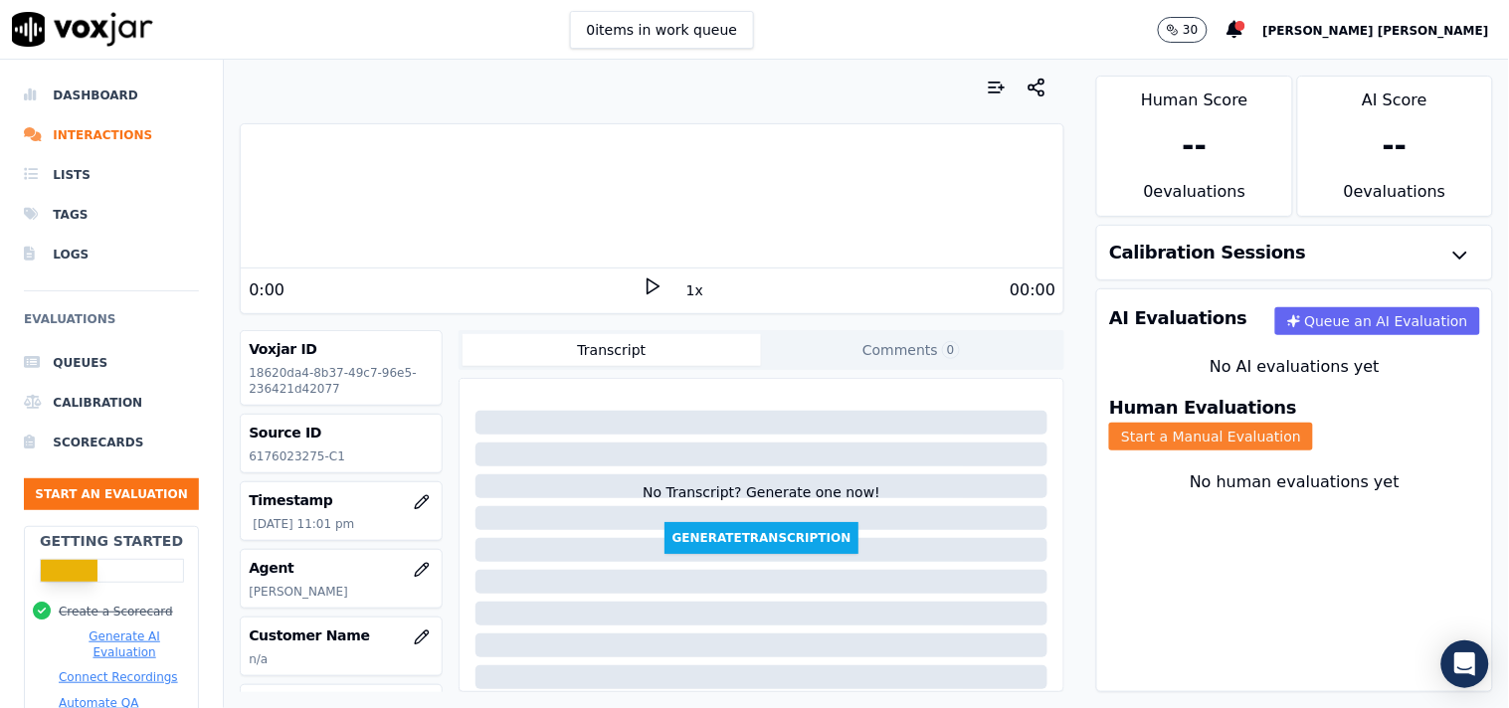
click at [1313, 423] on button "Start a Manual Evaluation" at bounding box center [1211, 437] width 204 height 28
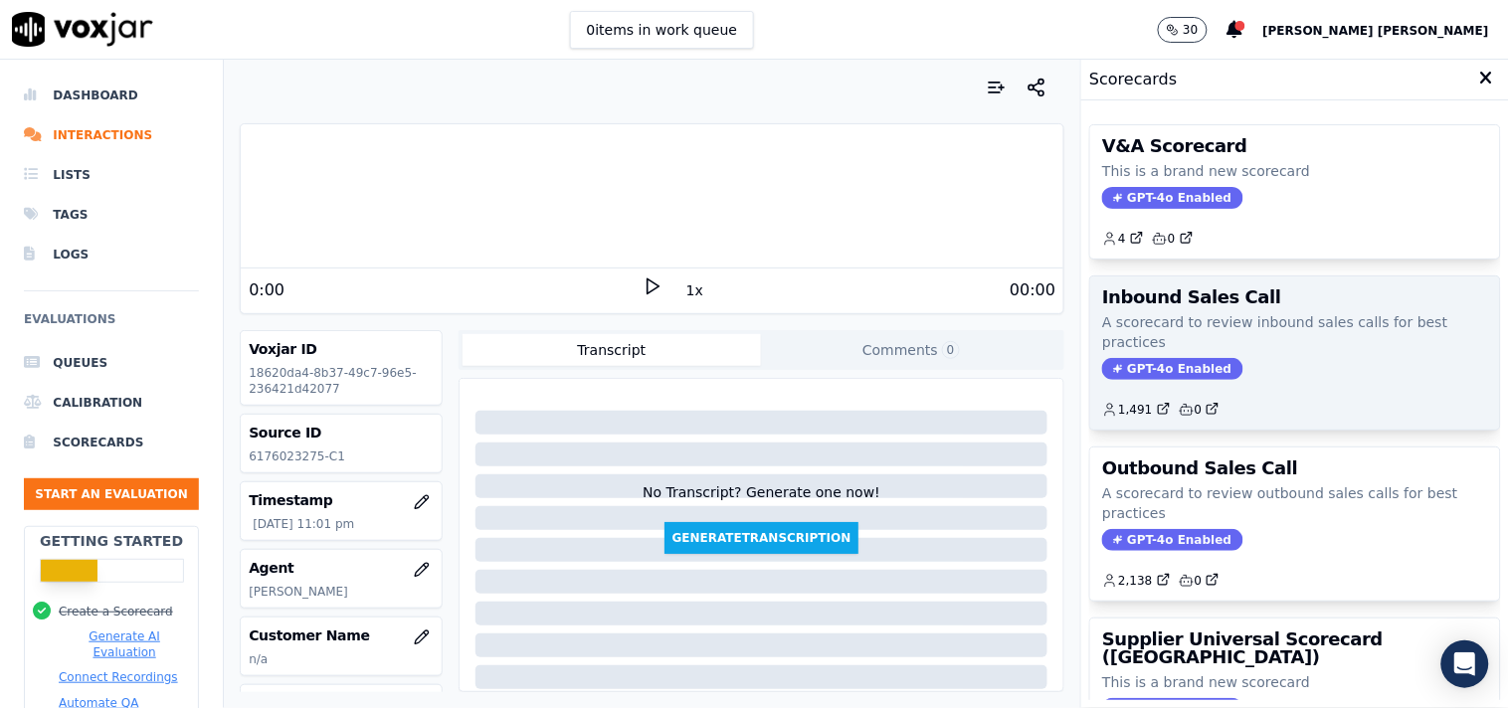
click at [1168, 384] on div "Inbound Sales Call A scorecard to review inbound sales calls for best practices…" at bounding box center [1295, 353] width 410 height 153
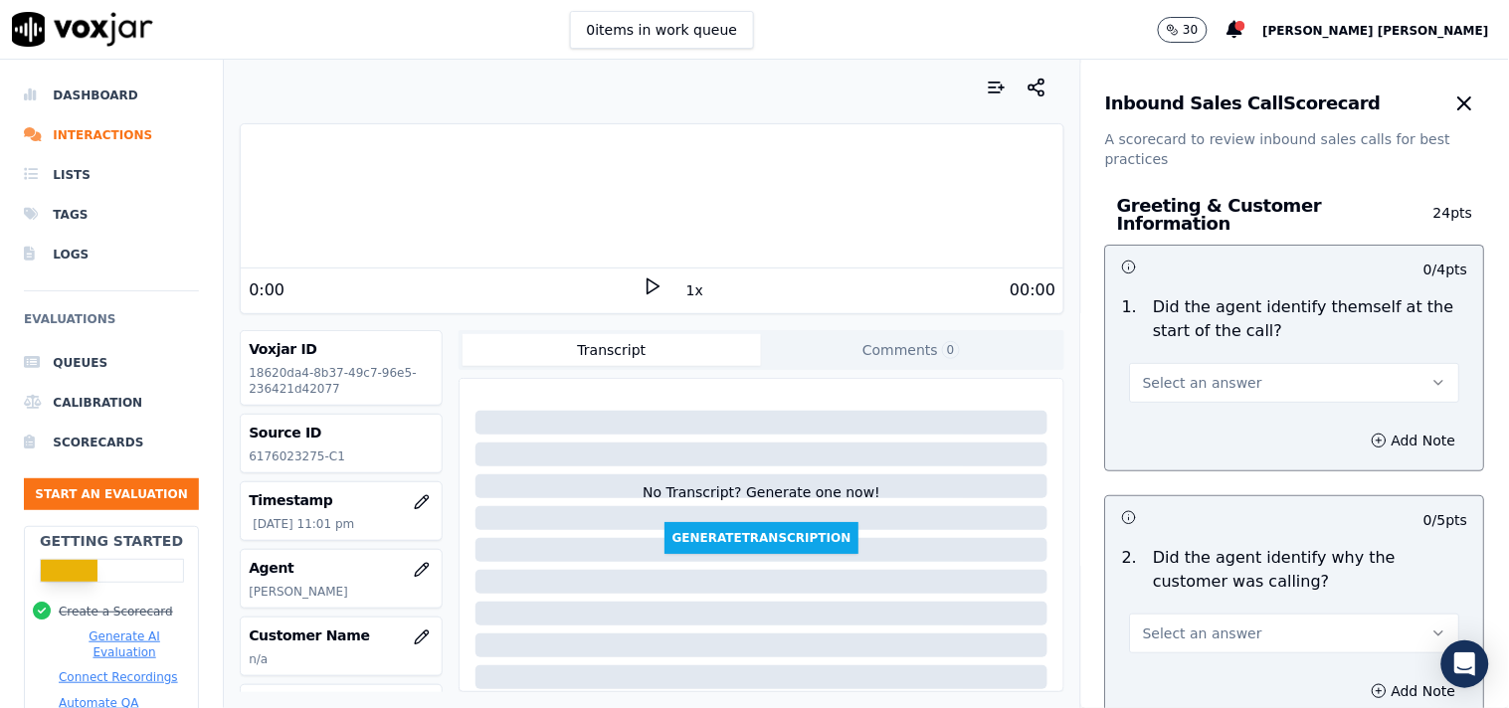
click at [1214, 388] on button "Select an answer" at bounding box center [1295, 383] width 330 height 40
click at [1205, 419] on div "Yes" at bounding box center [1260, 418] width 292 height 32
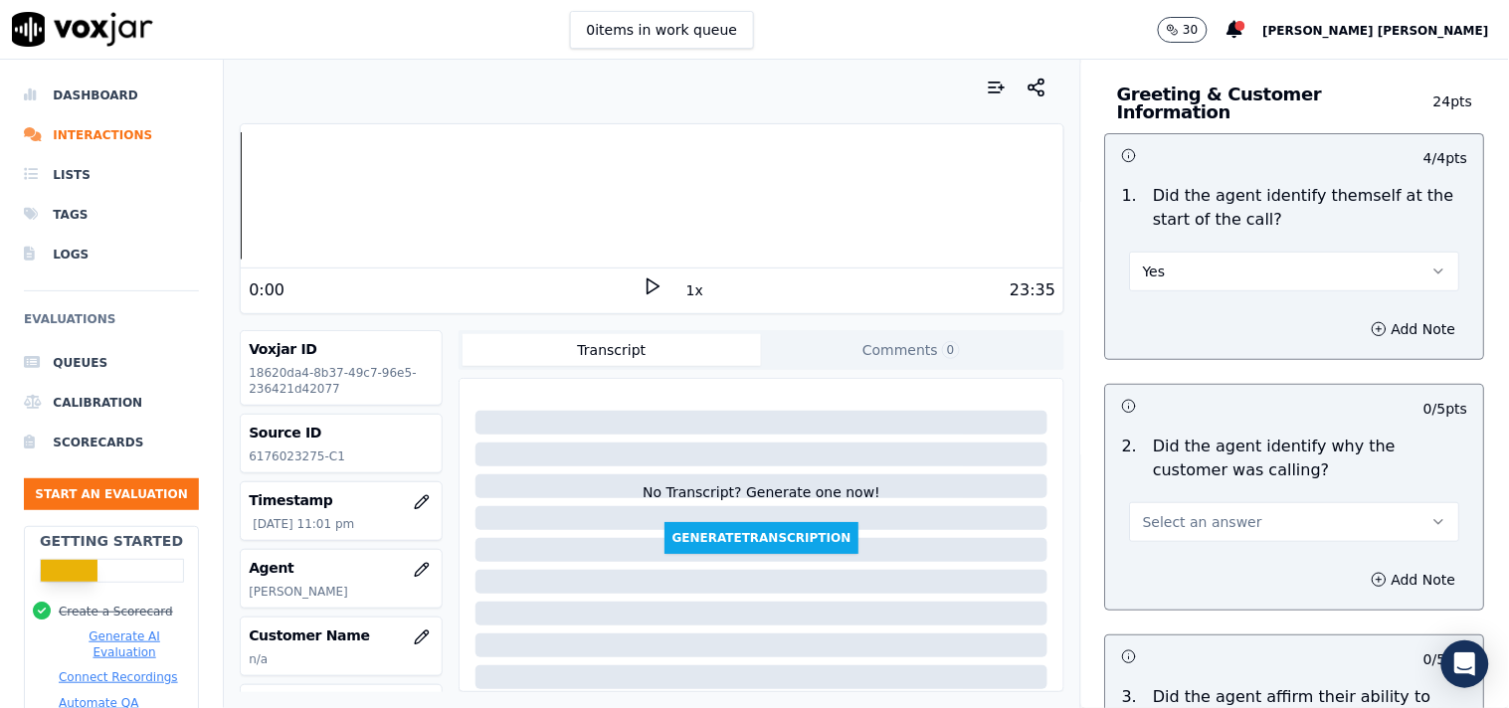
scroll to position [221, 0]
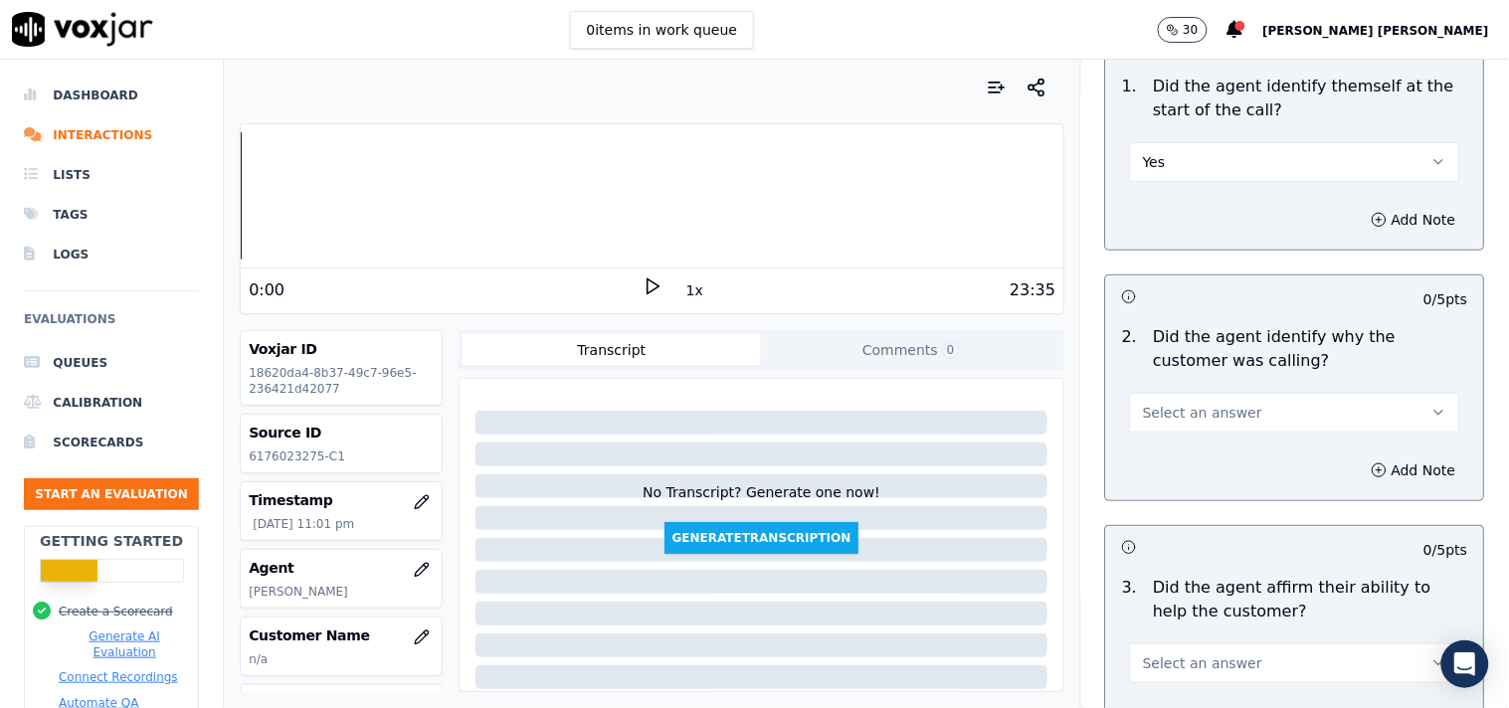
click at [1205, 424] on div "2 . Did the agent identify why the customer was calling? Select an answer" at bounding box center [1295, 378] width 378 height 123
click at [1215, 410] on span "Select an answer" at bounding box center [1202, 413] width 119 height 20
click at [1207, 446] on div "Yes" at bounding box center [1260, 448] width 292 height 32
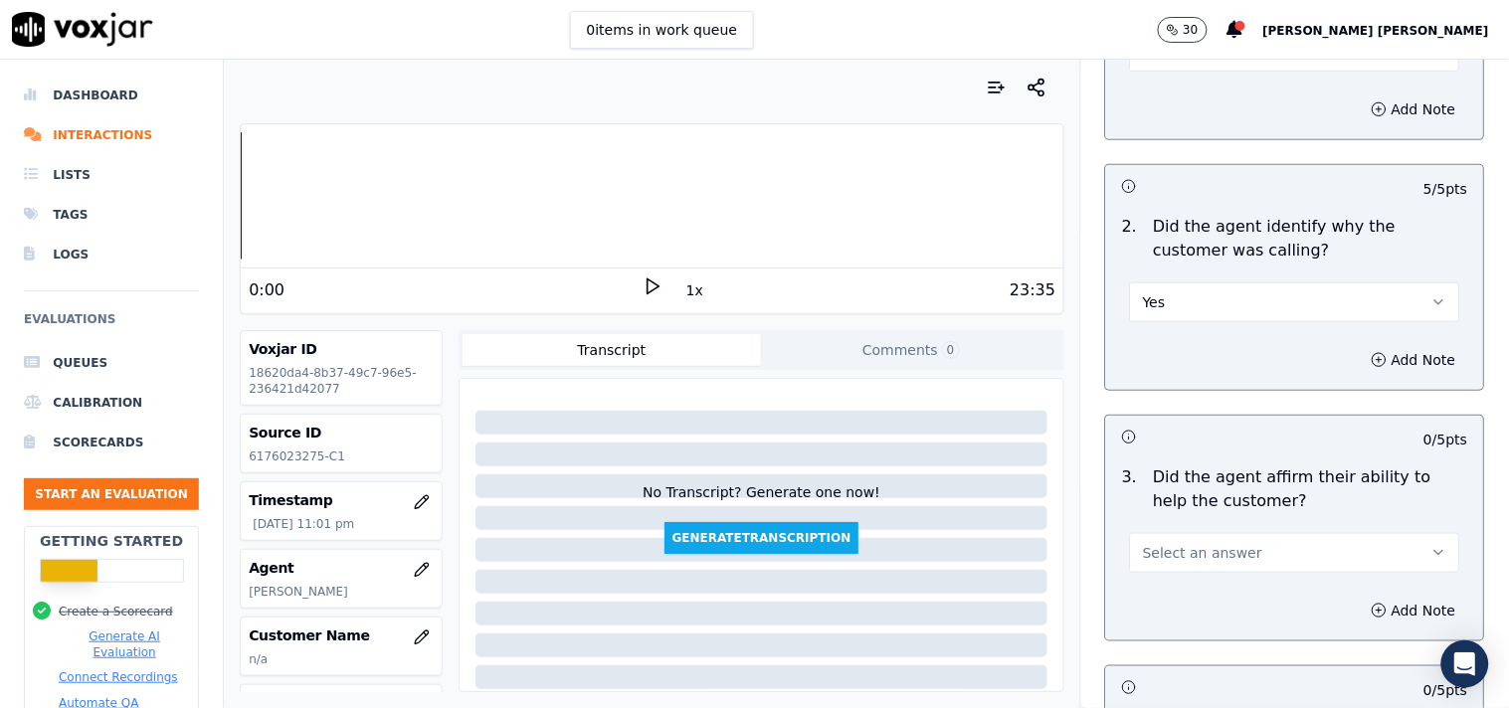
scroll to position [442, 0]
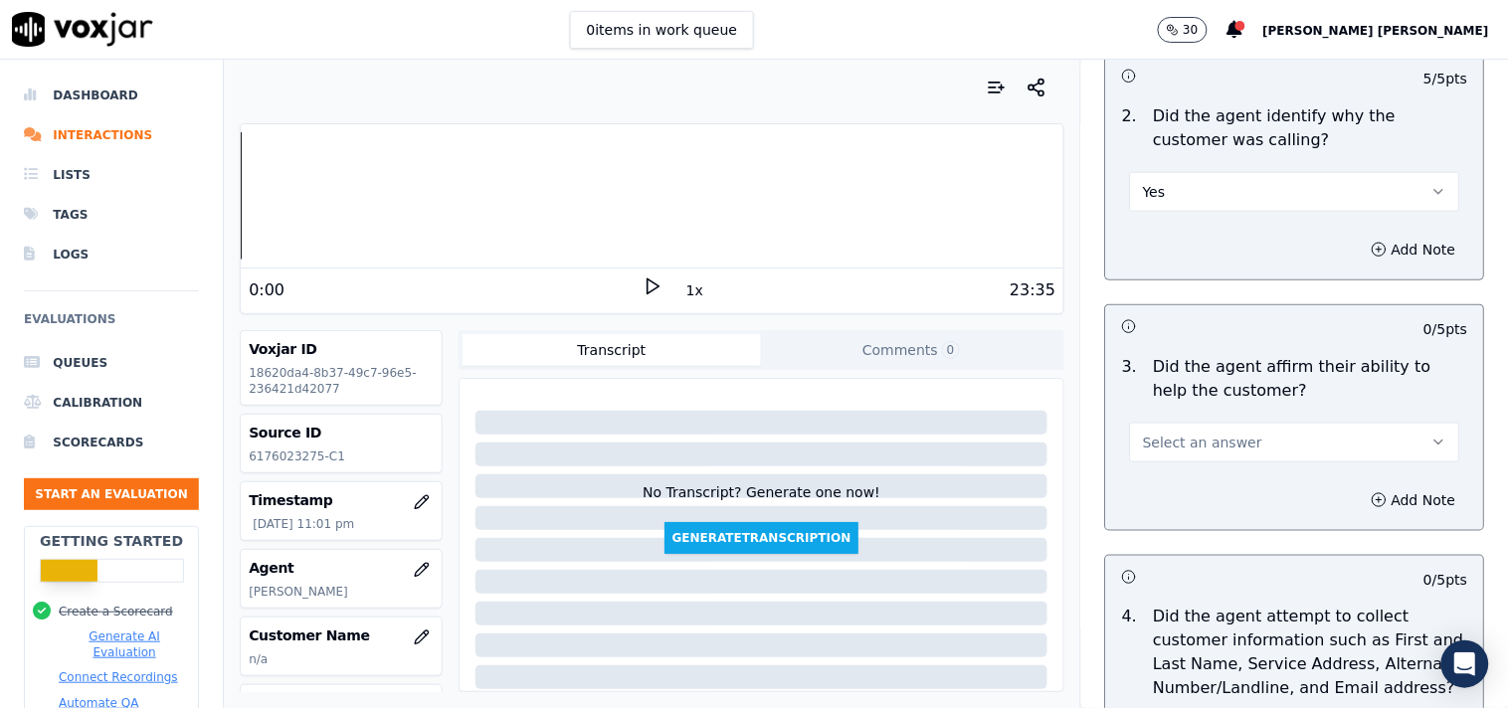
click at [1223, 423] on button "Select an answer" at bounding box center [1295, 443] width 330 height 40
click at [1192, 478] on div "Yes" at bounding box center [1260, 478] width 292 height 32
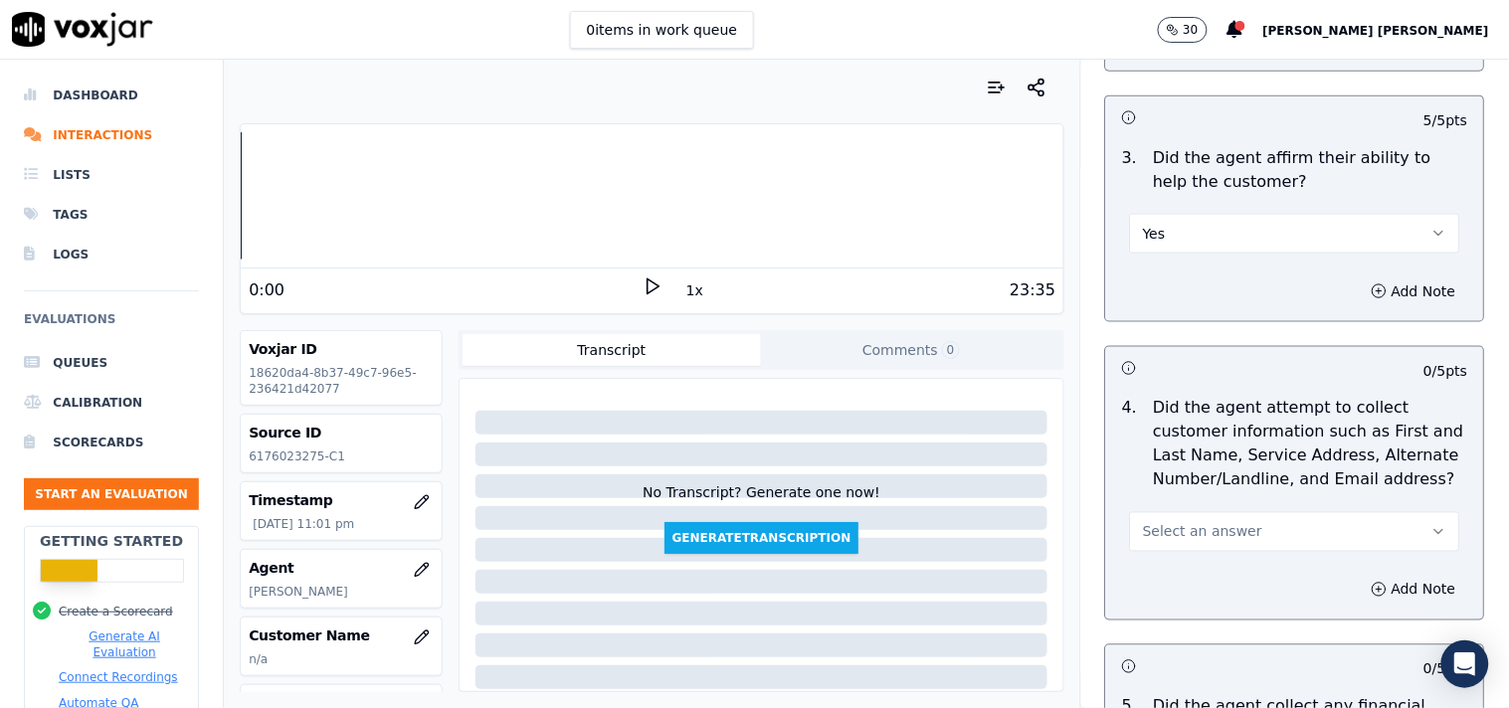
scroll to position [662, 0]
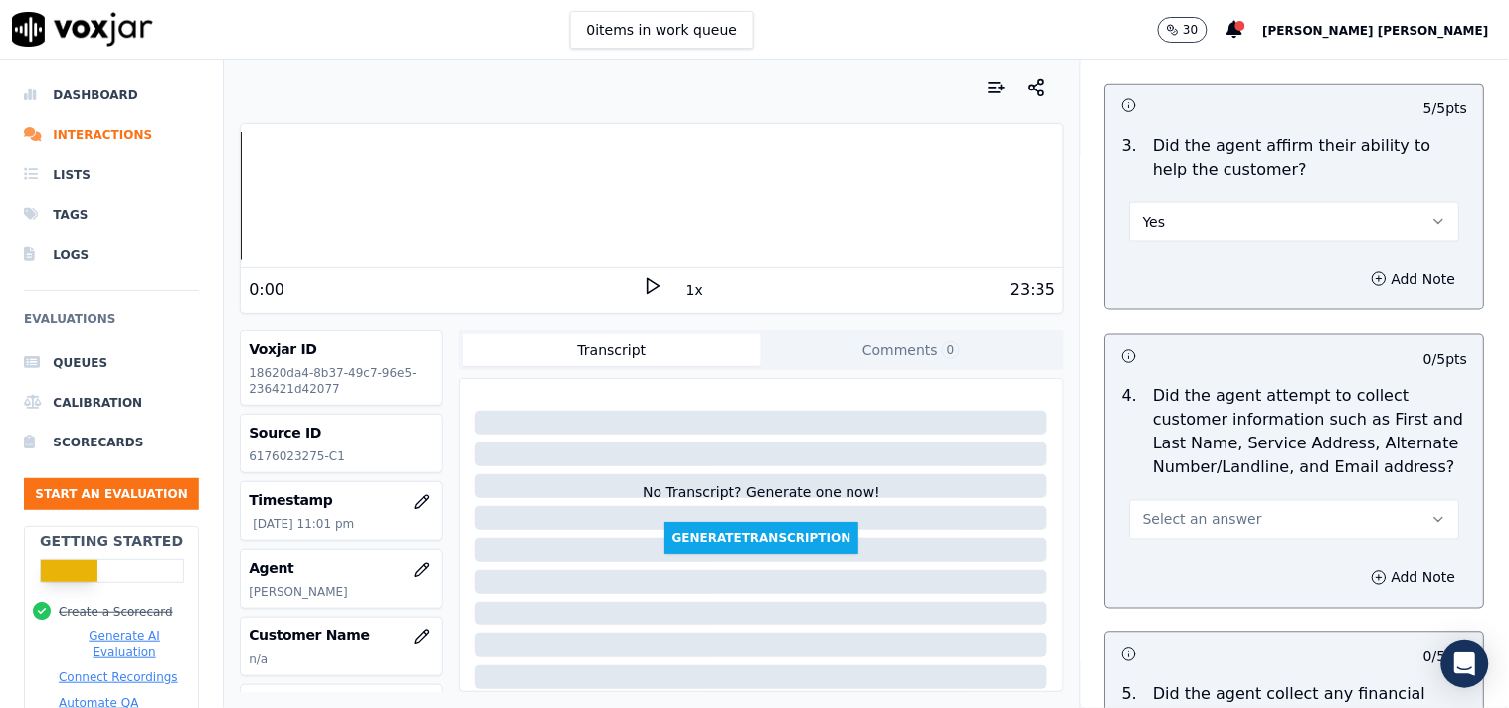
click at [1184, 500] on button "Select an answer" at bounding box center [1295, 520] width 330 height 40
click at [1191, 551] on div "Yes" at bounding box center [1260, 555] width 292 height 32
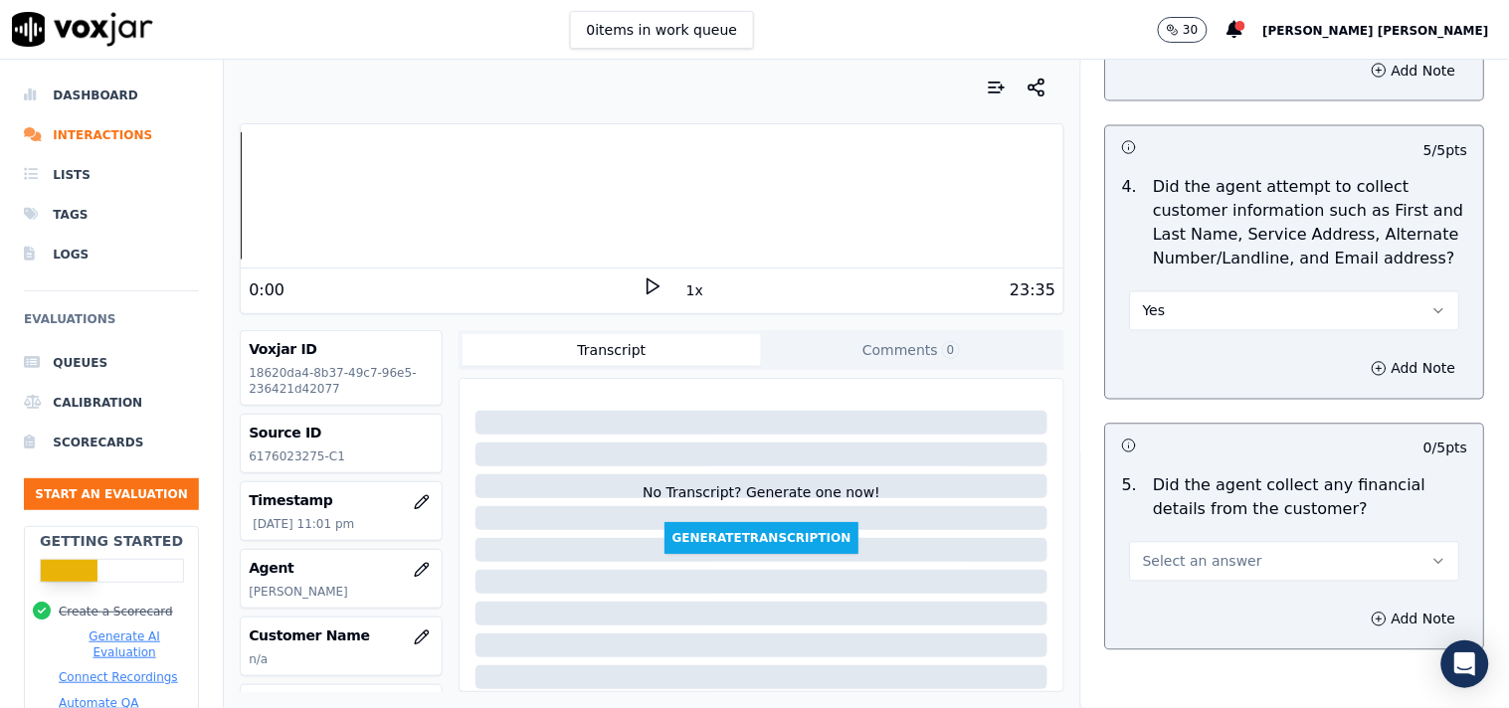
scroll to position [883, 0]
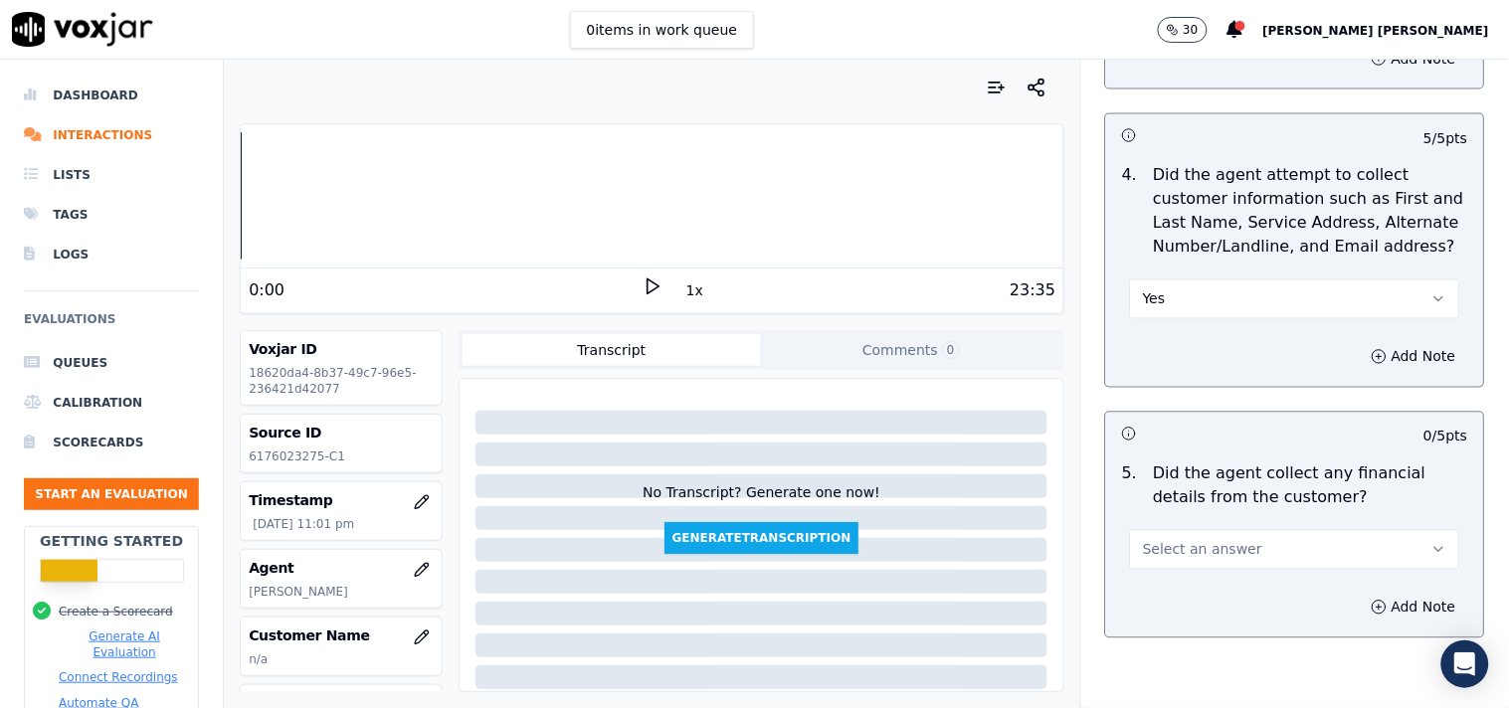
click at [1191, 551] on button "Select an answer" at bounding box center [1295, 550] width 330 height 40
click at [1192, 582] on div "Yes" at bounding box center [1260, 585] width 292 height 32
click at [1197, 554] on button "Yes" at bounding box center [1295, 550] width 330 height 40
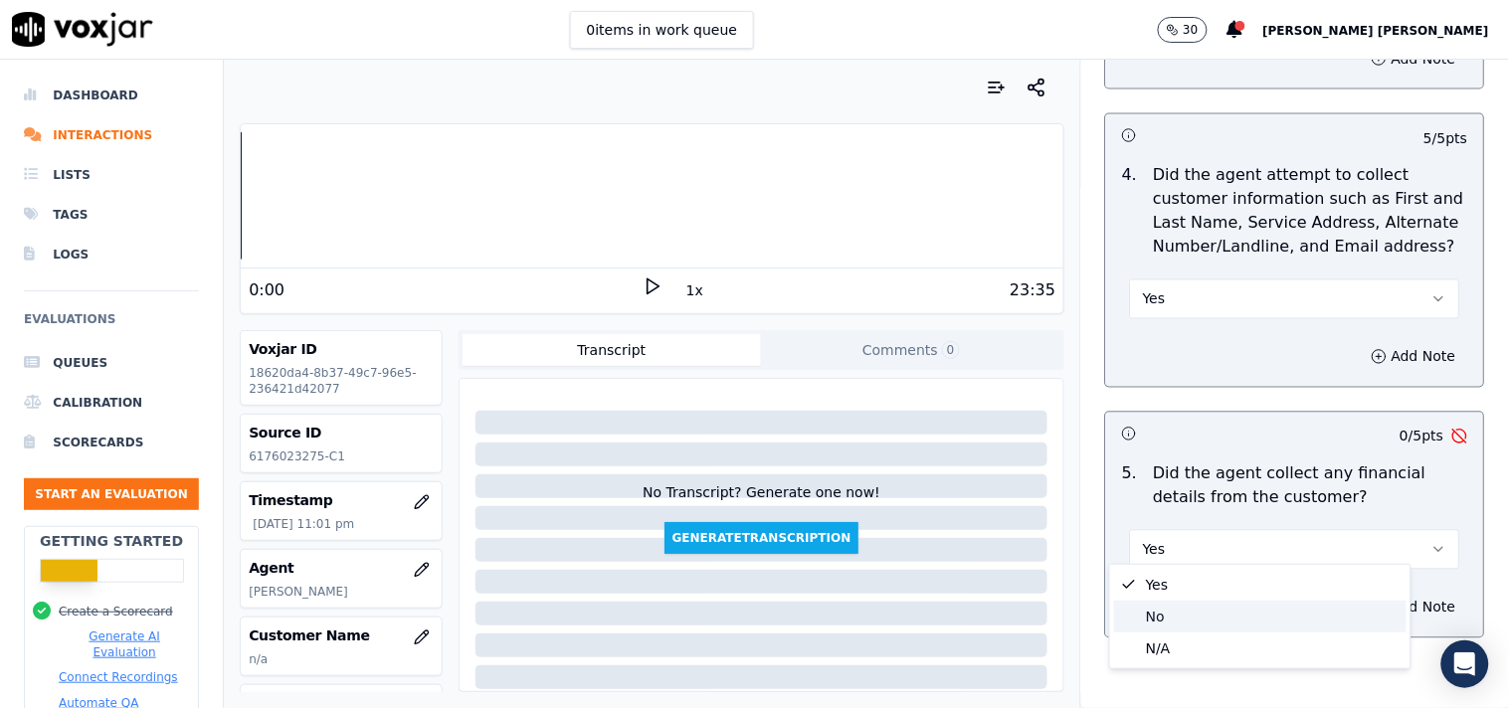
click at [1189, 615] on div "No" at bounding box center [1260, 617] width 292 height 32
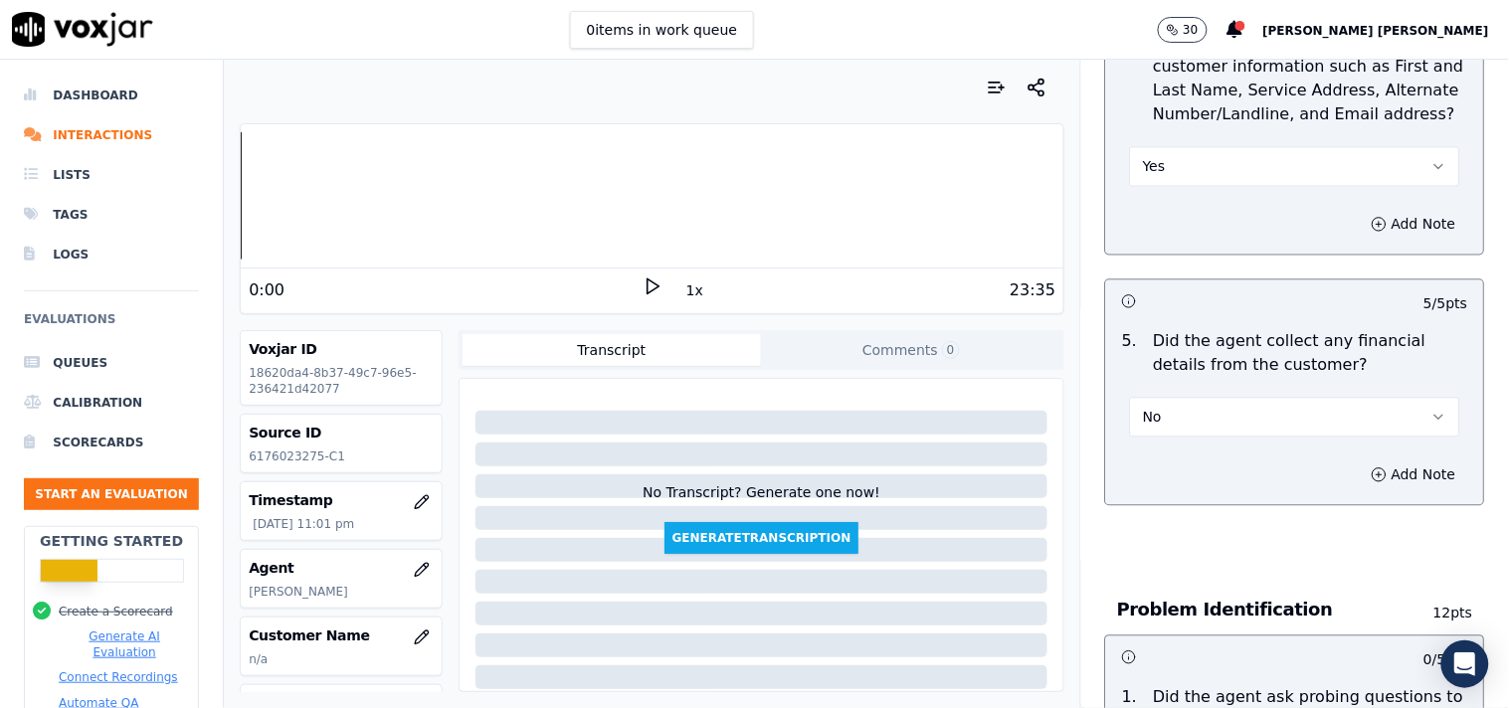
scroll to position [1215, 0]
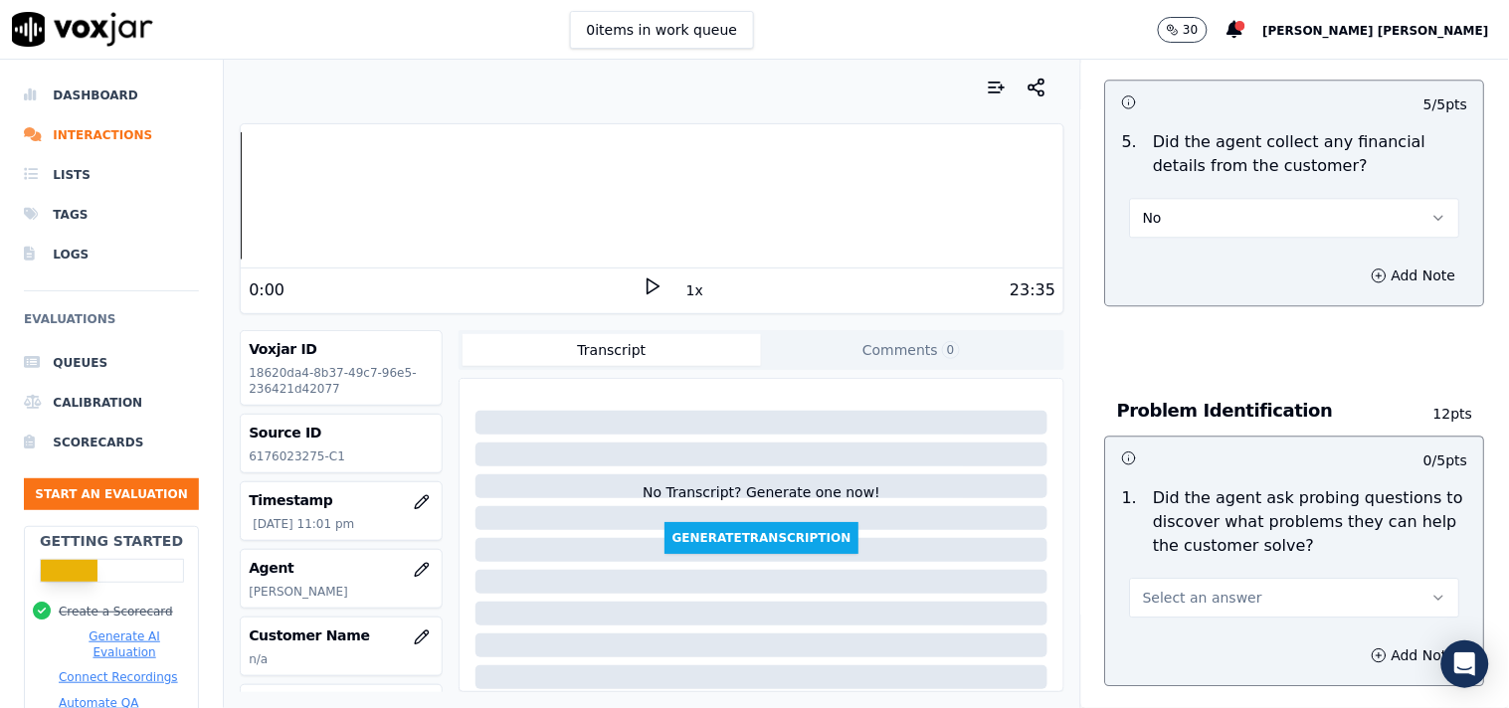
click at [1198, 588] on span "Select an answer" at bounding box center [1202, 598] width 119 height 20
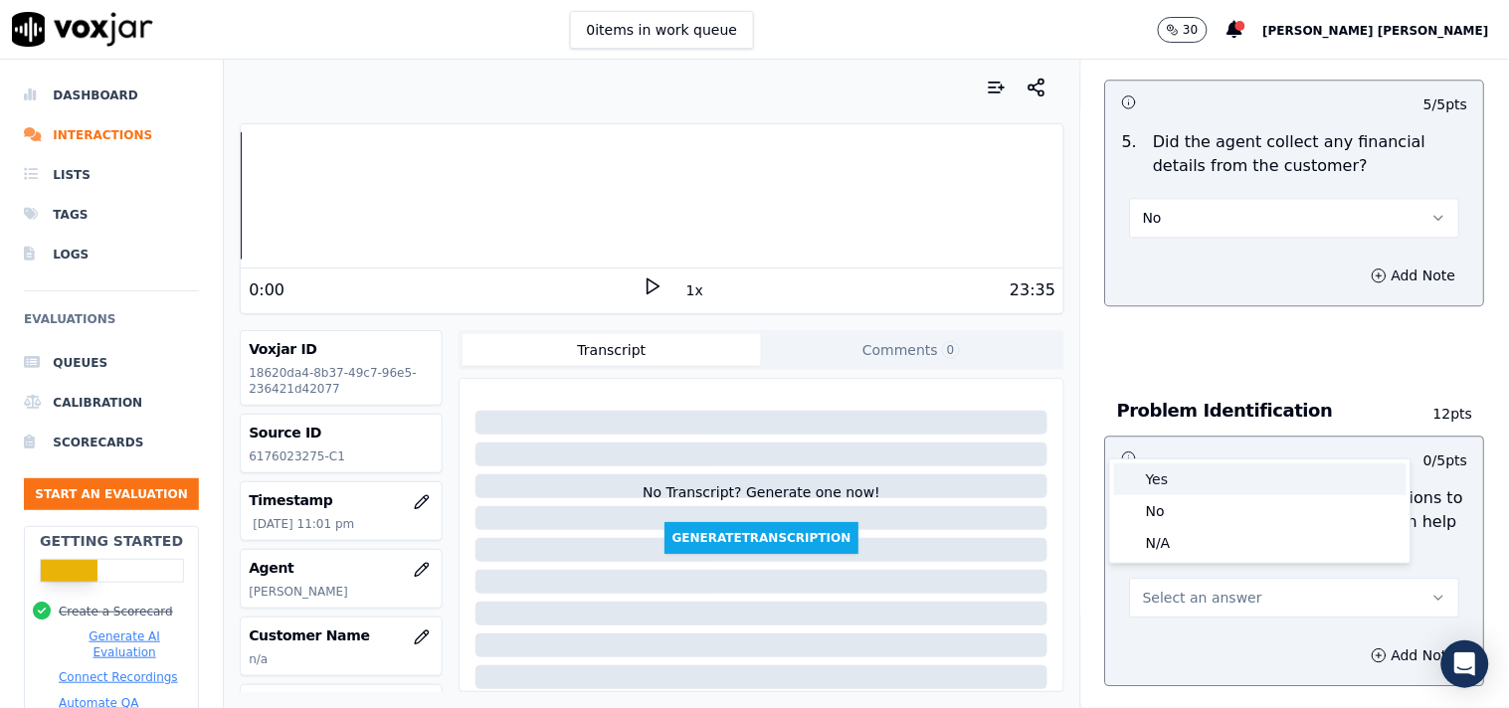
click at [1221, 485] on div "Yes" at bounding box center [1260, 480] width 292 height 32
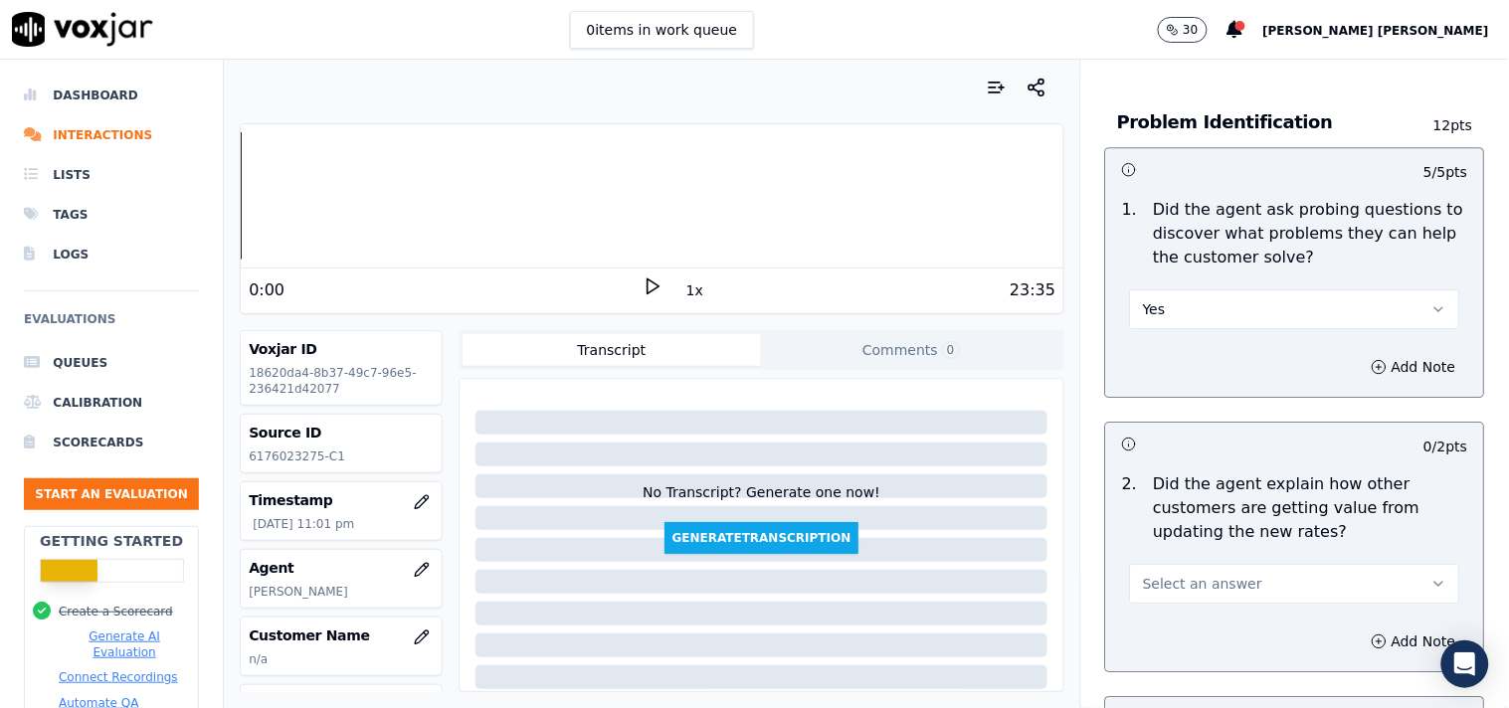
scroll to position [1547, 0]
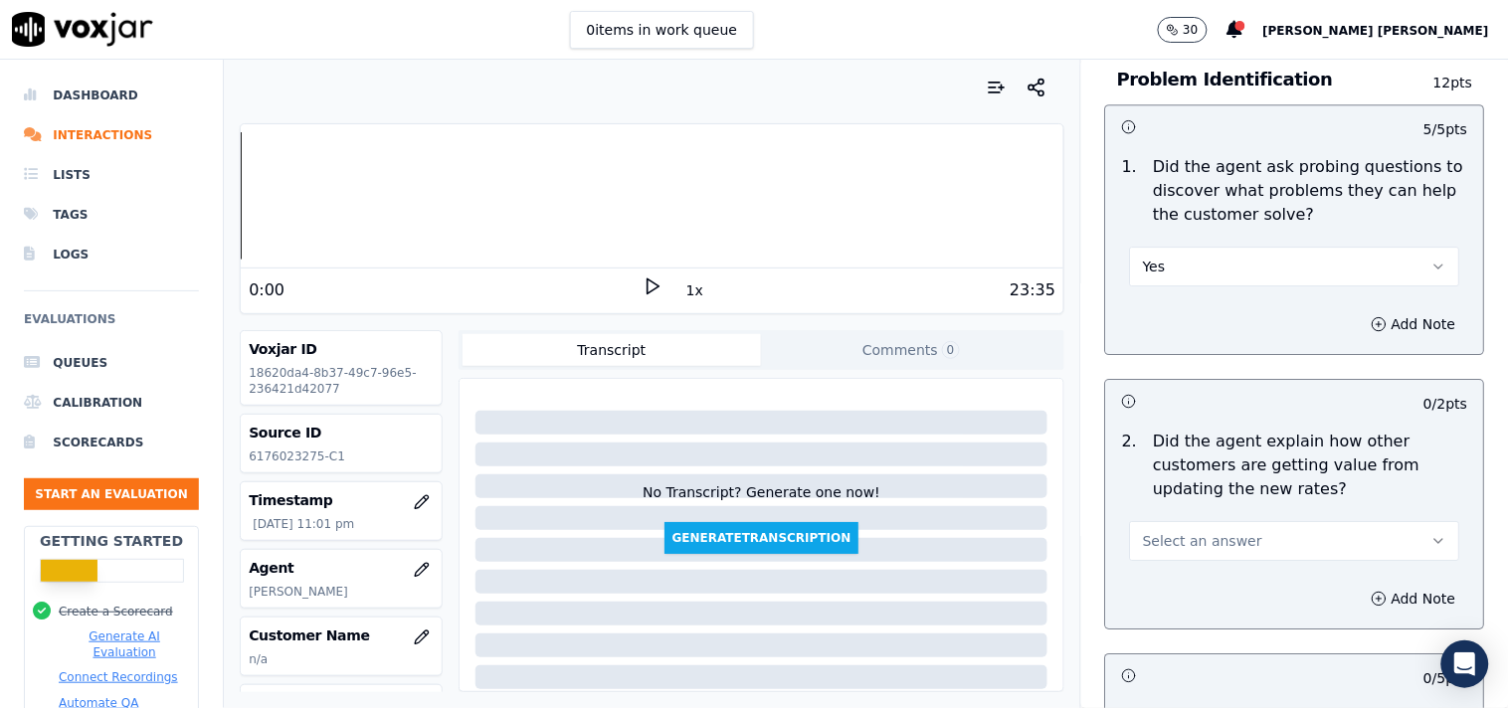
click at [1201, 521] on button "Select an answer" at bounding box center [1295, 541] width 330 height 40
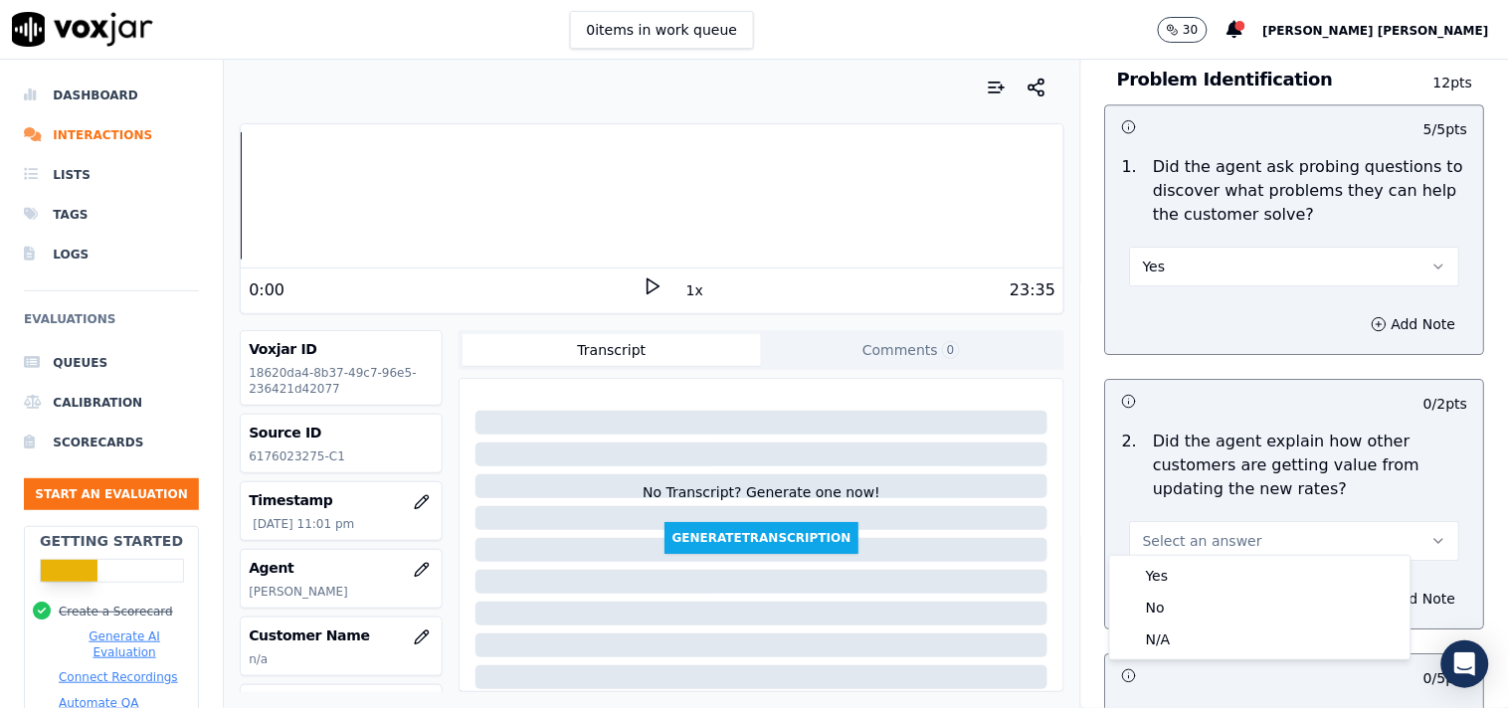
click at [1185, 575] on div "Yes" at bounding box center [1260, 576] width 292 height 32
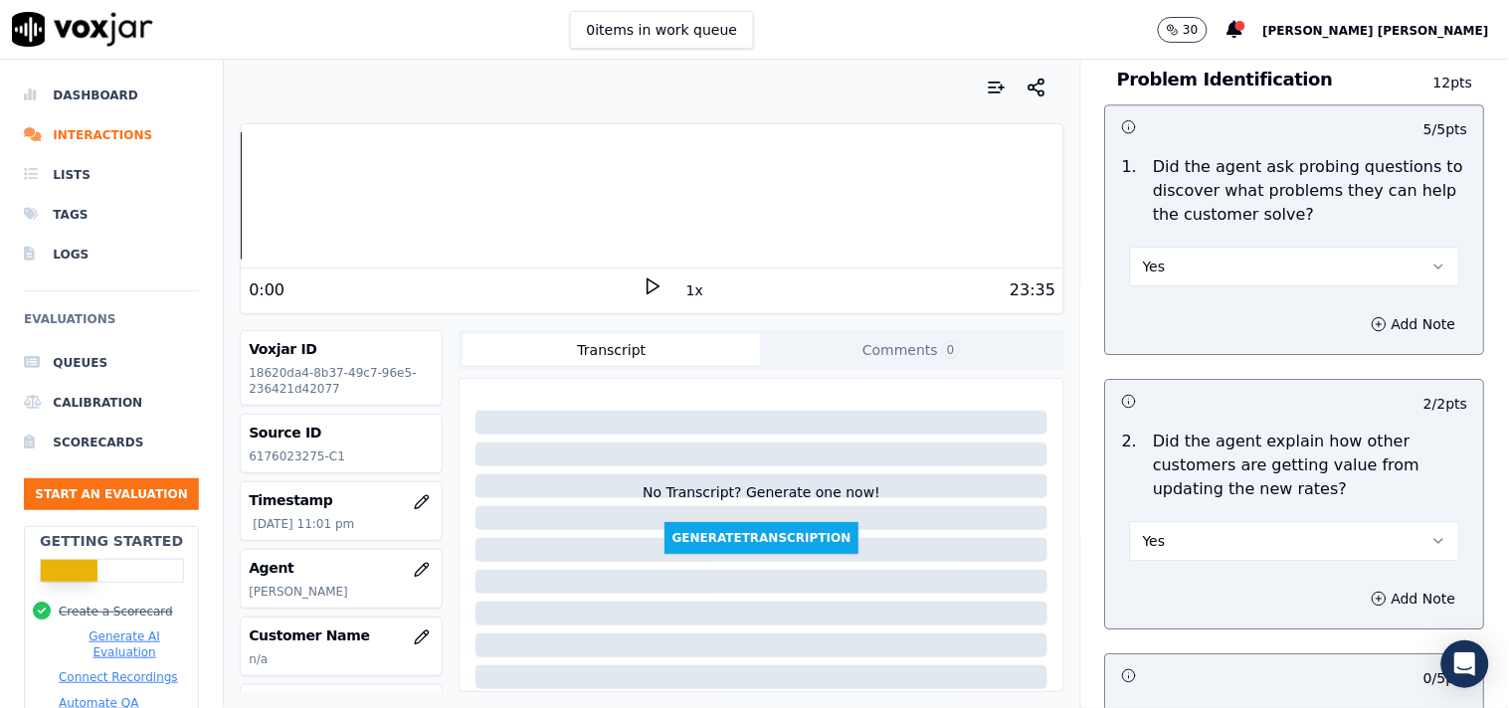
scroll to position [1878, 0]
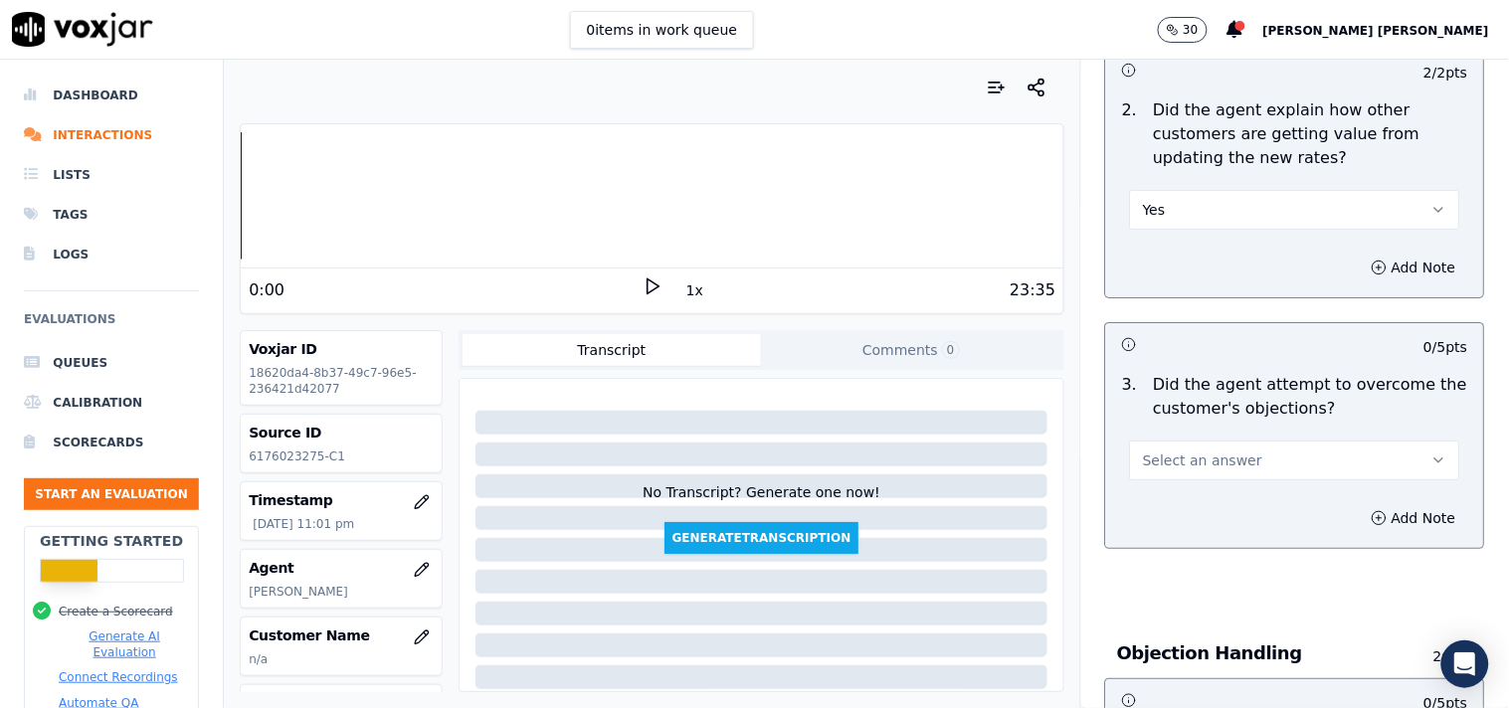
click at [1225, 450] on button "Select an answer" at bounding box center [1295, 461] width 330 height 40
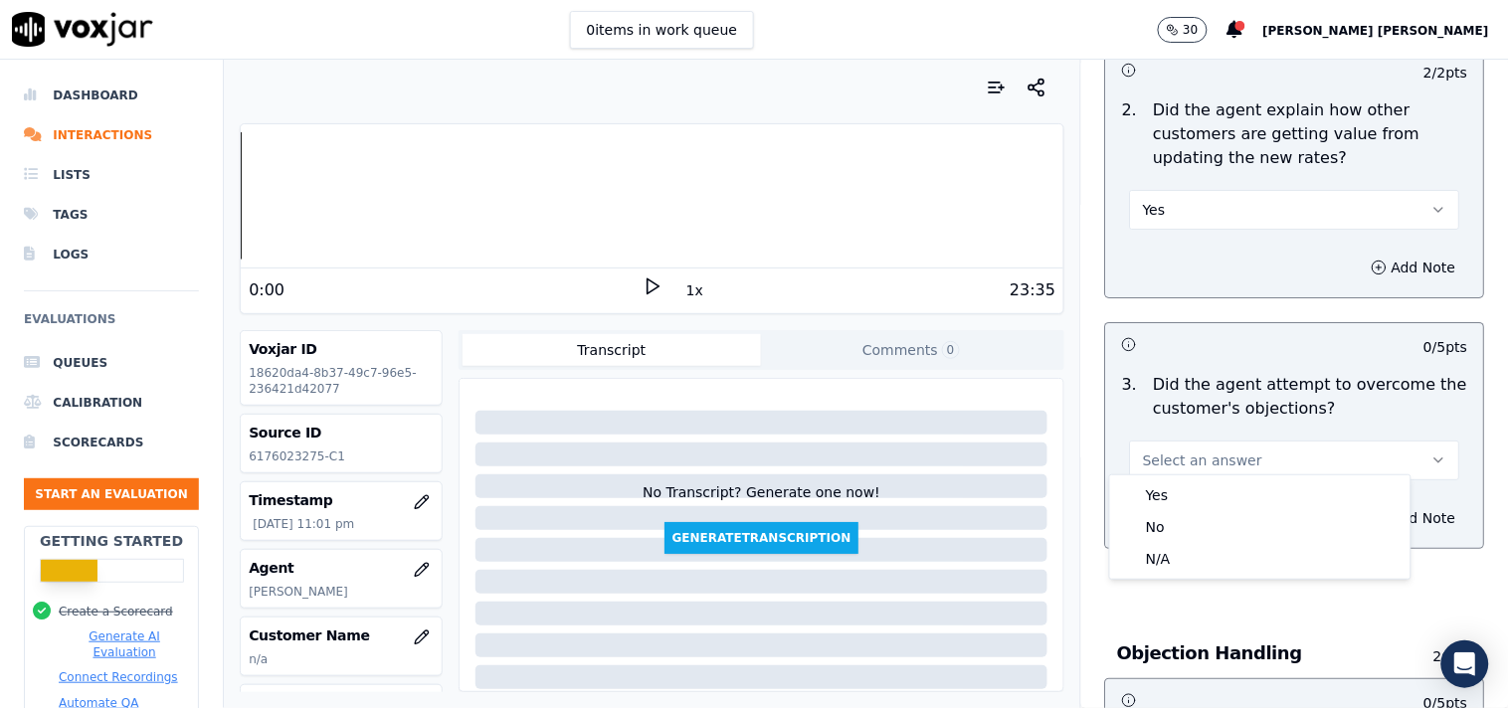
click at [1219, 217] on button "Yes" at bounding box center [1295, 210] width 330 height 40
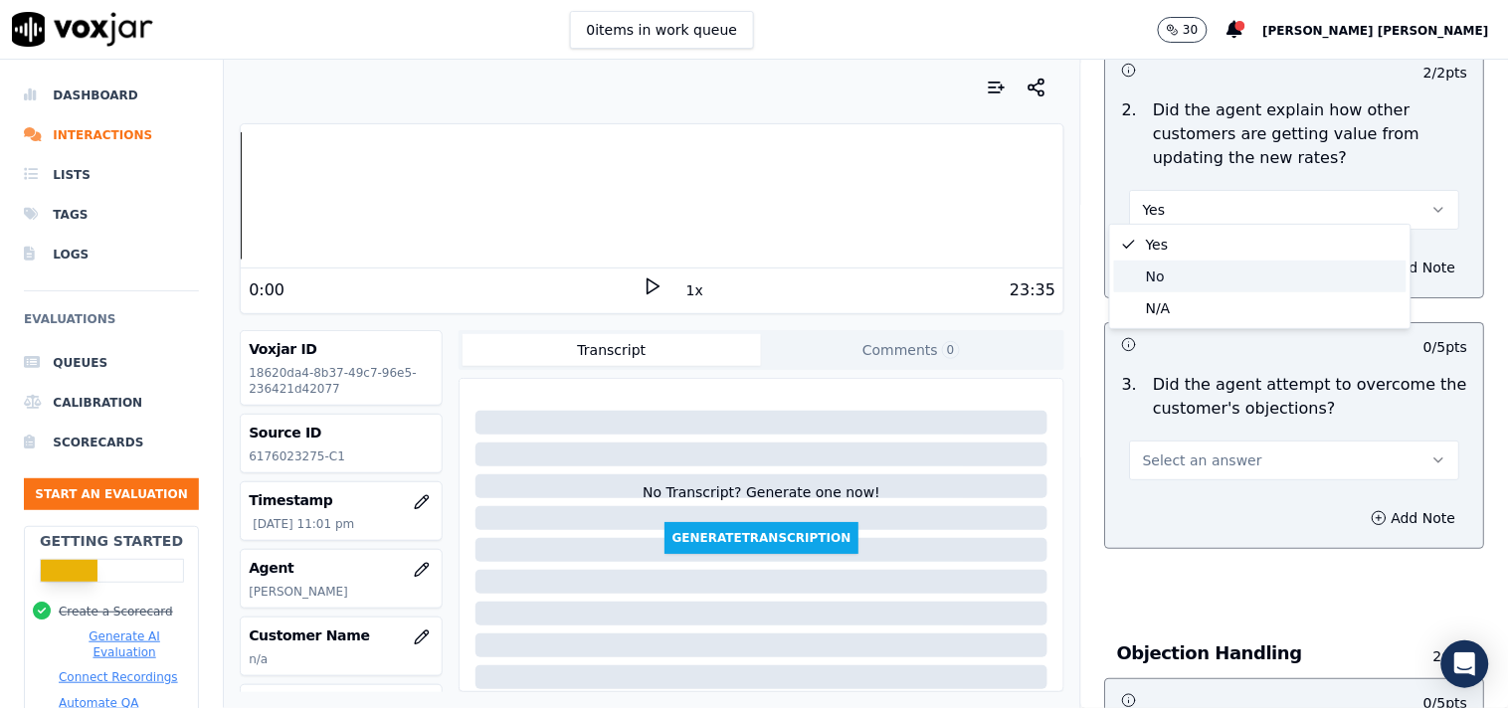
click at [1217, 270] on div "No" at bounding box center [1260, 277] width 292 height 32
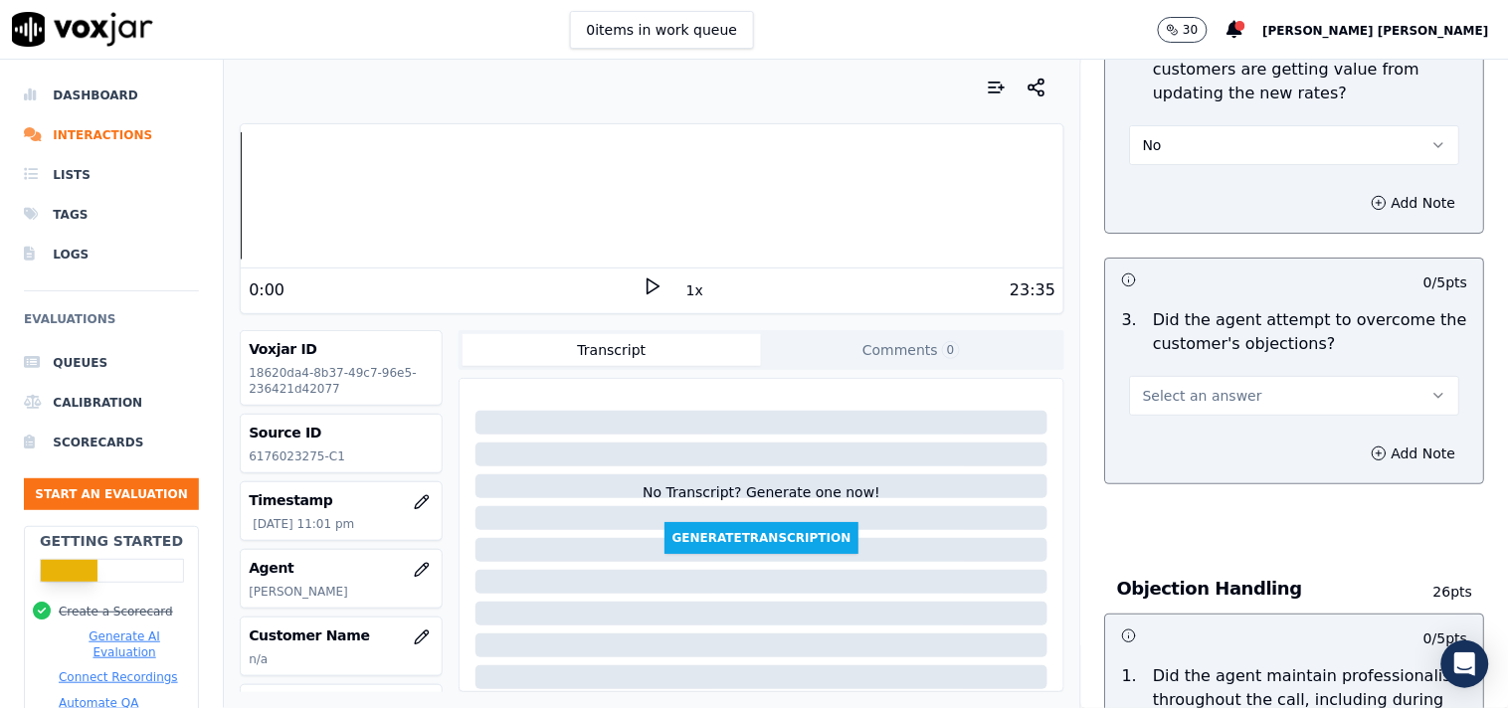
scroll to position [1989, 0]
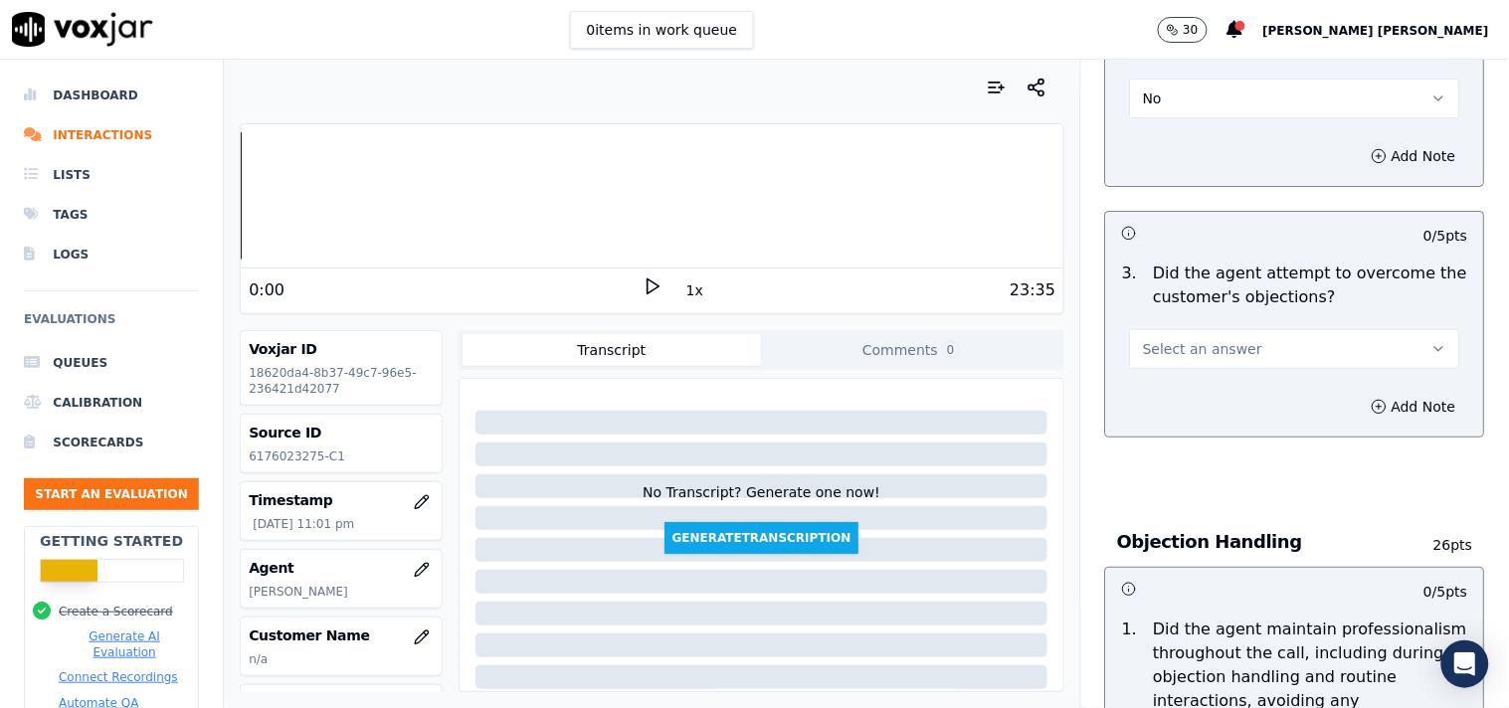
click at [1225, 341] on button "Select an answer" at bounding box center [1295, 349] width 330 height 40
click at [1209, 381] on div "Yes" at bounding box center [1260, 385] width 292 height 32
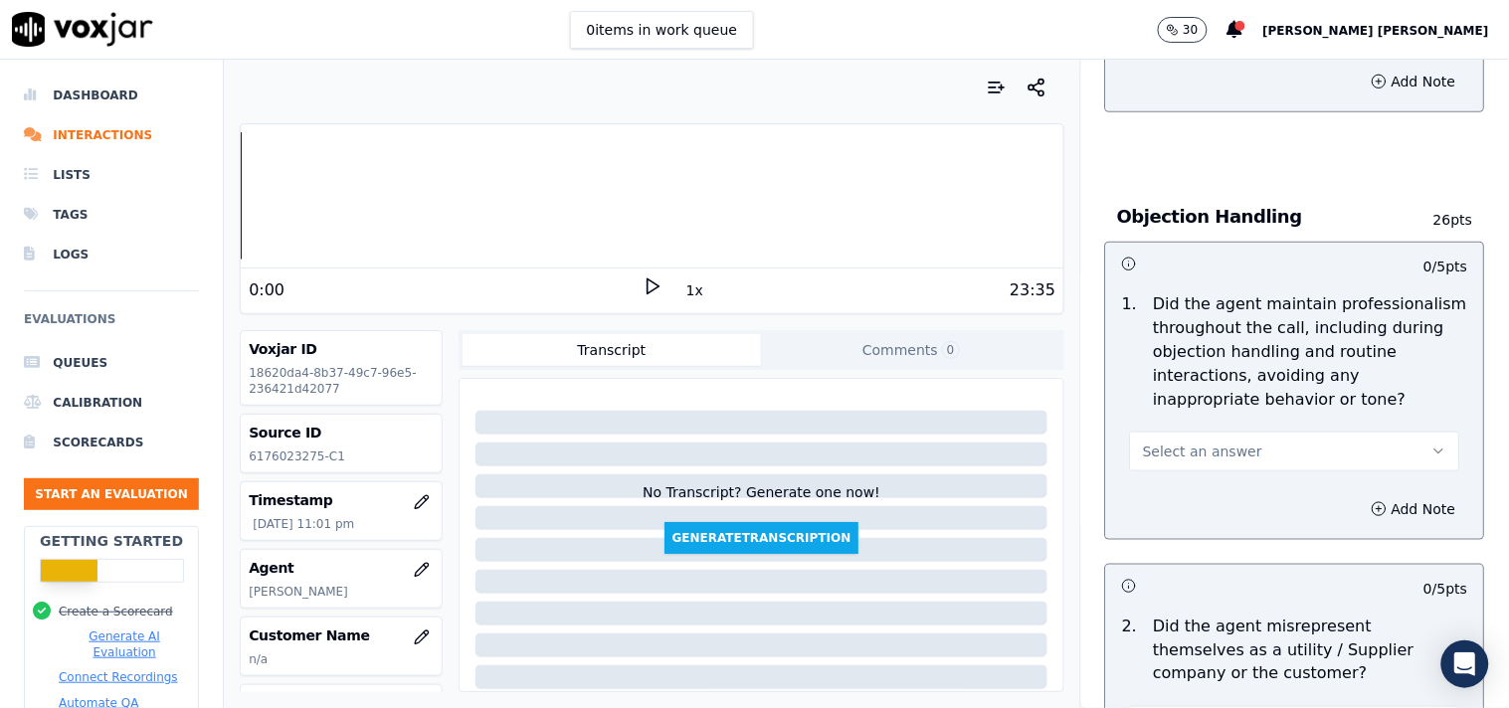
scroll to position [2321, 0]
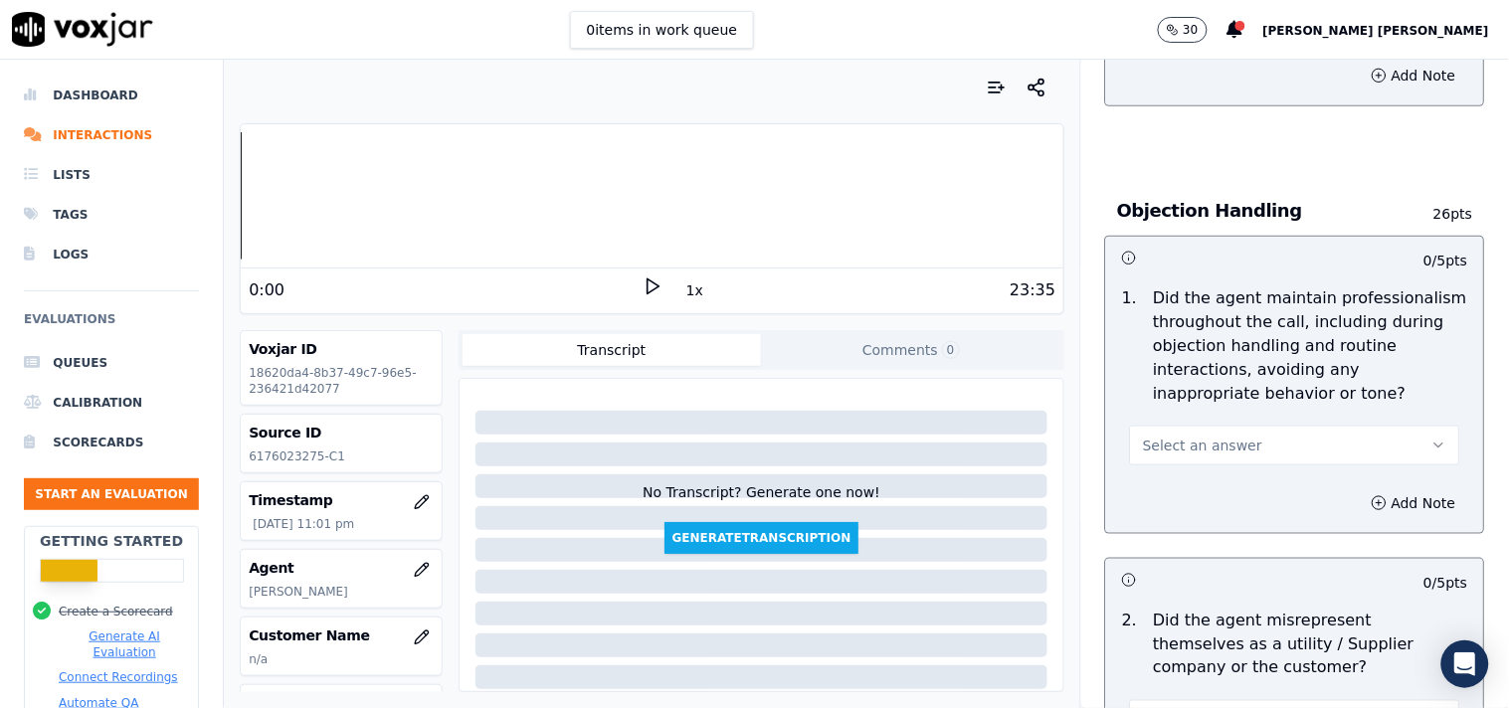
click at [1241, 426] on button "Select an answer" at bounding box center [1295, 446] width 330 height 40
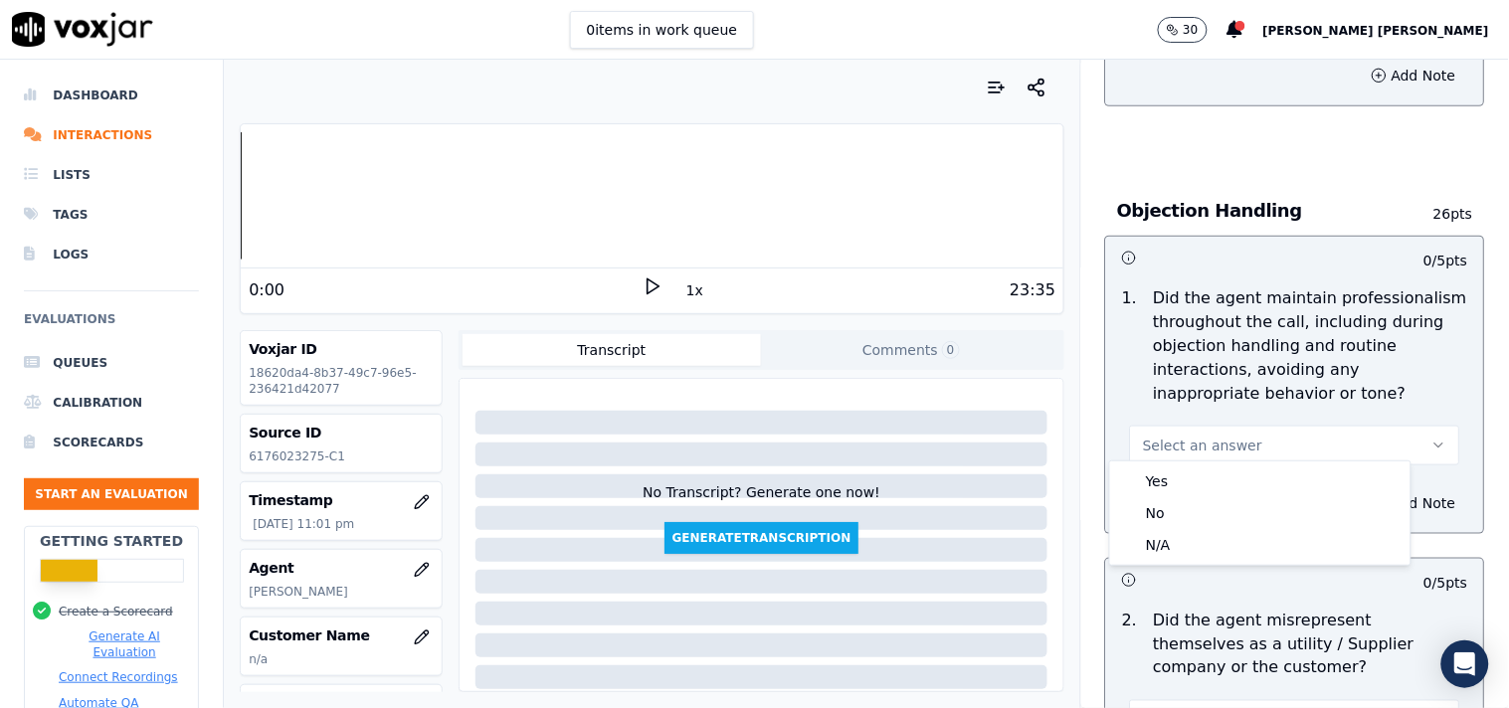
click at [1201, 472] on div "Yes" at bounding box center [1260, 481] width 292 height 32
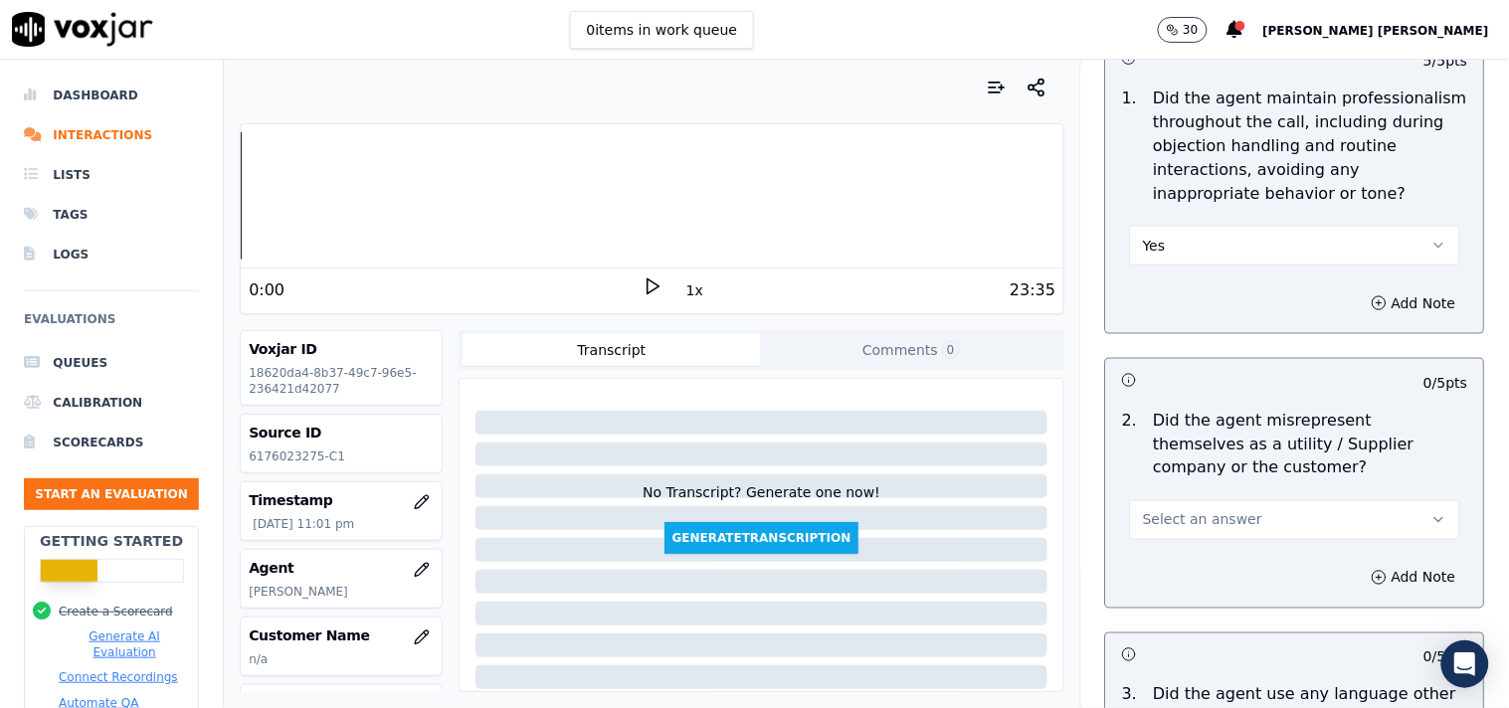
scroll to position [2541, 0]
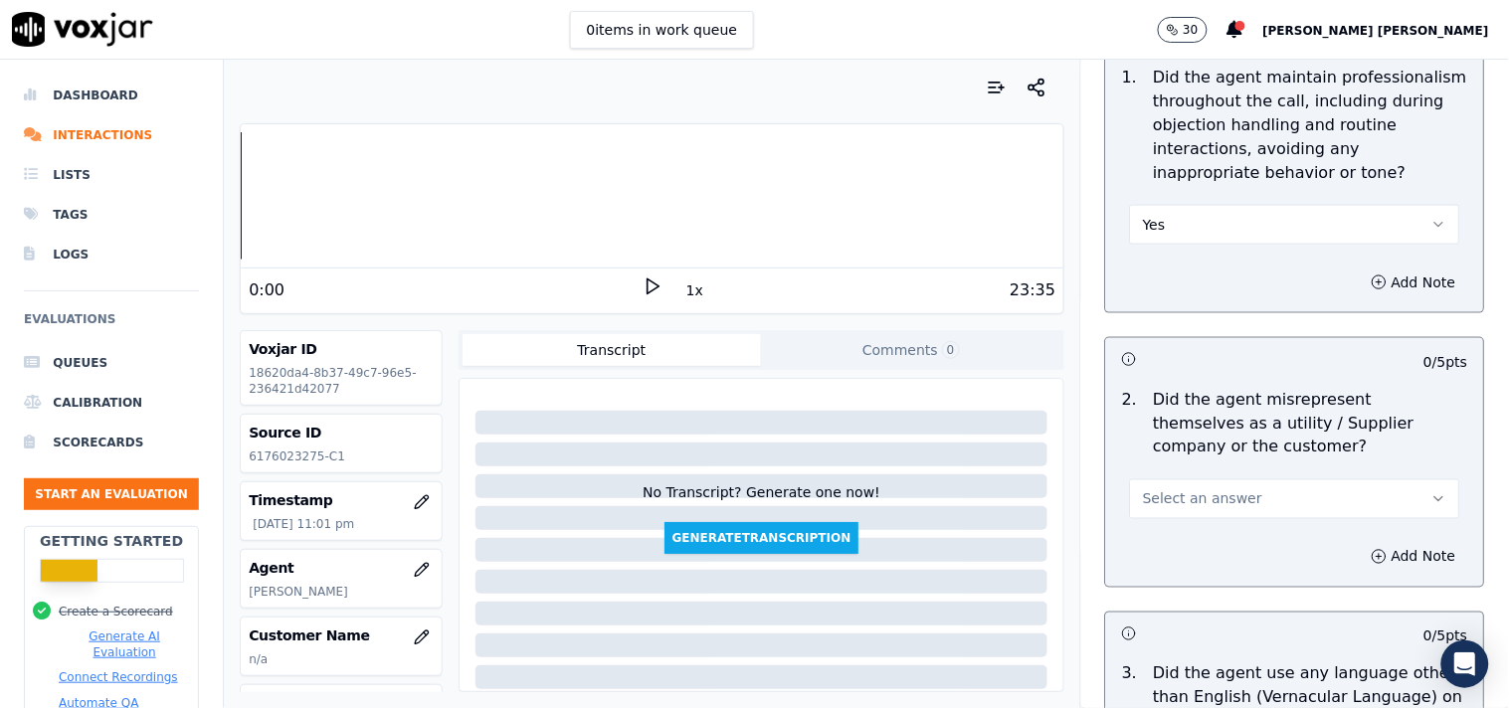
click at [1196, 497] on span "Select an answer" at bounding box center [1202, 499] width 119 height 20
click at [1201, 528] on div "Yes" at bounding box center [1260, 535] width 292 height 32
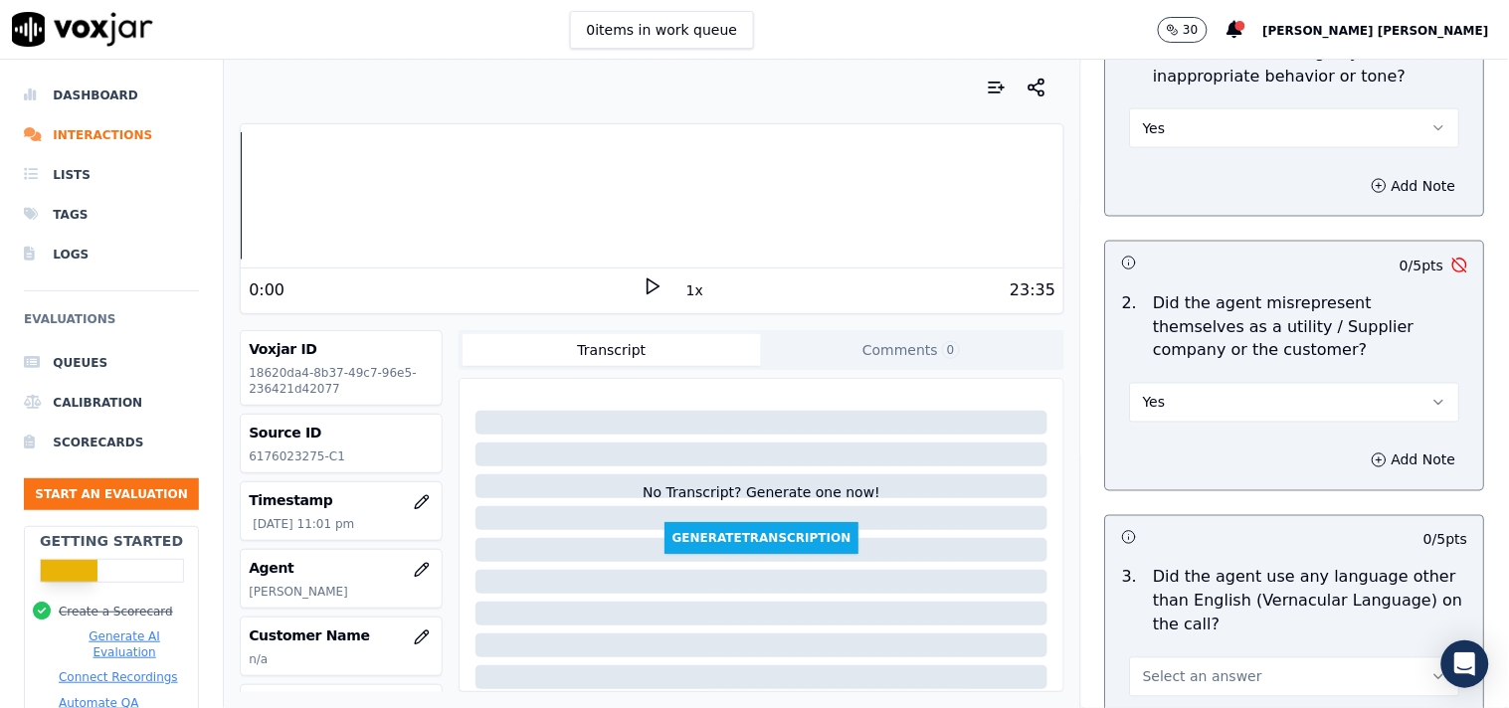
scroll to position [2873, 0]
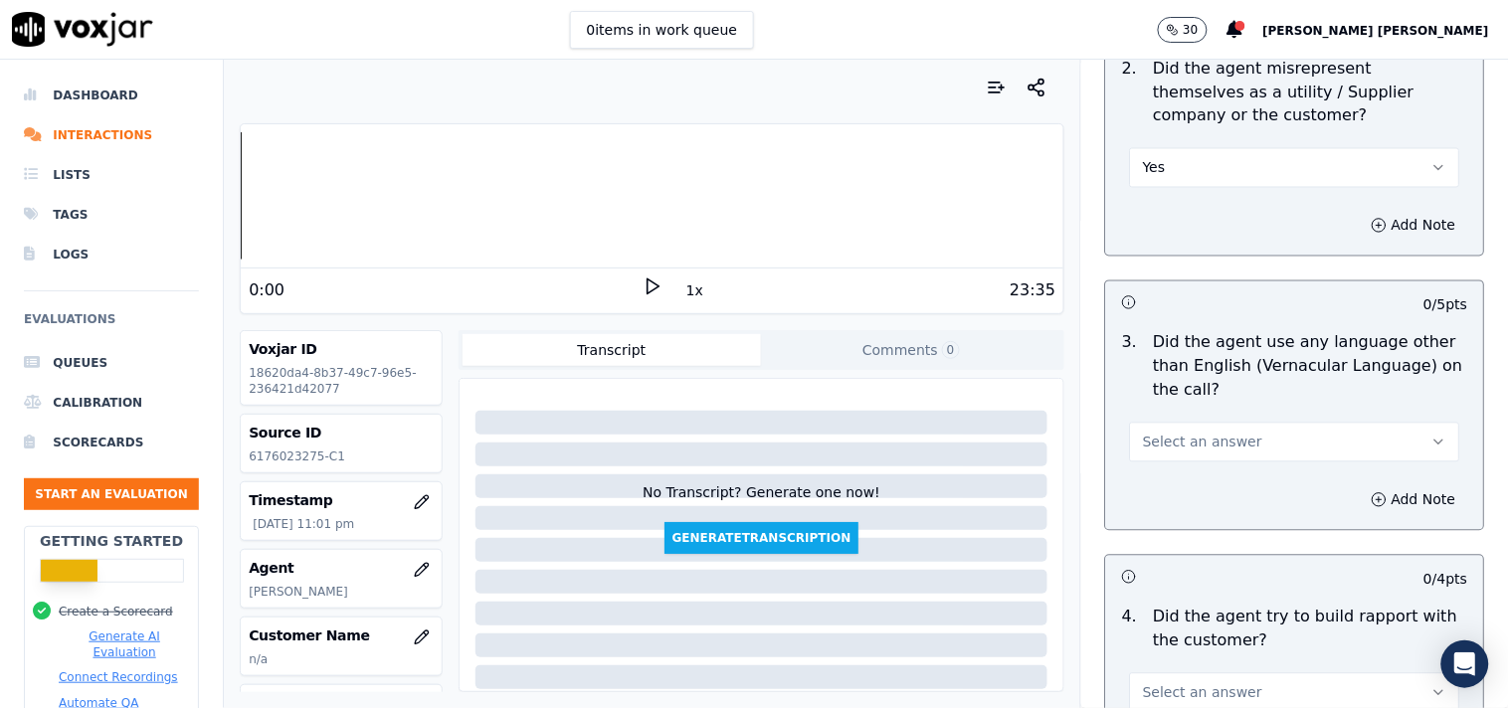
click at [1238, 444] on button "Select an answer" at bounding box center [1295, 443] width 330 height 40
click at [1211, 515] on div "No" at bounding box center [1260, 509] width 292 height 32
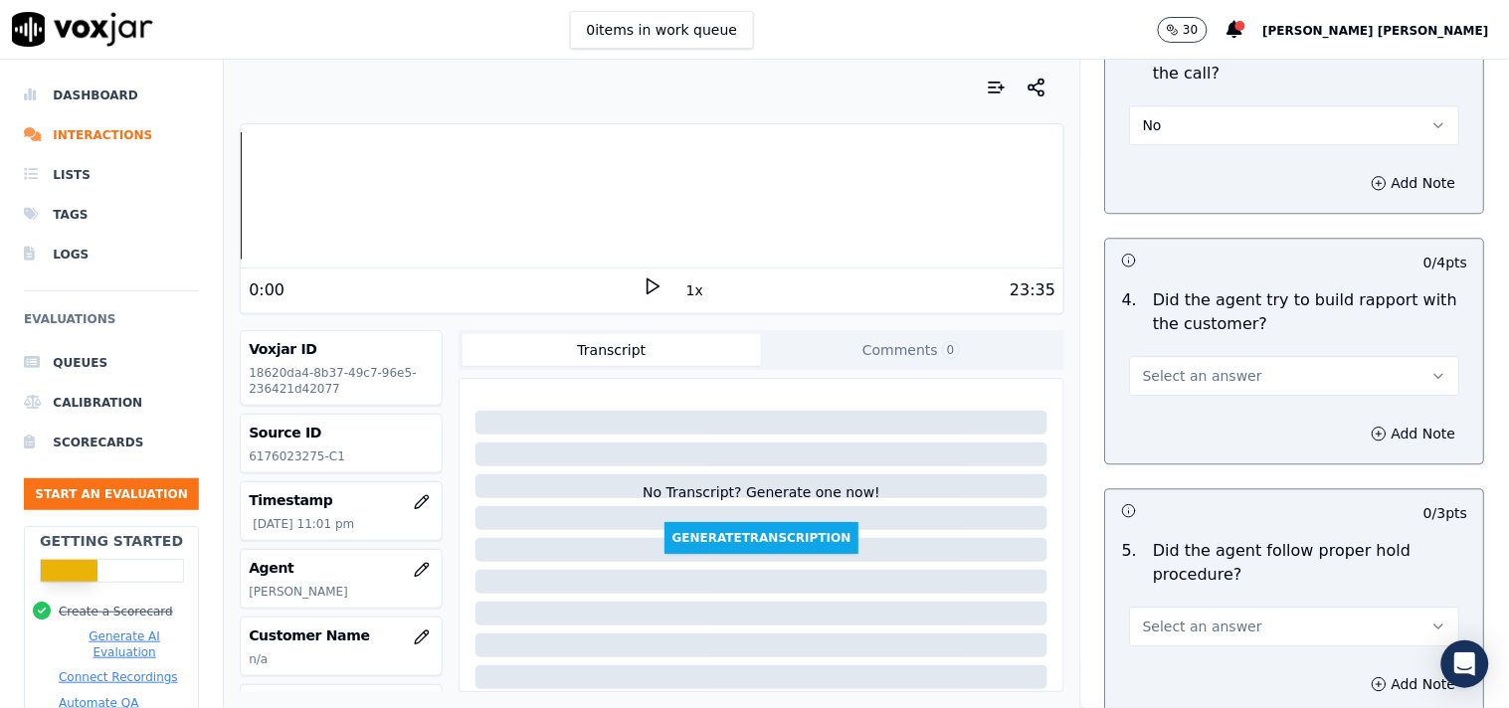
scroll to position [3205, 0]
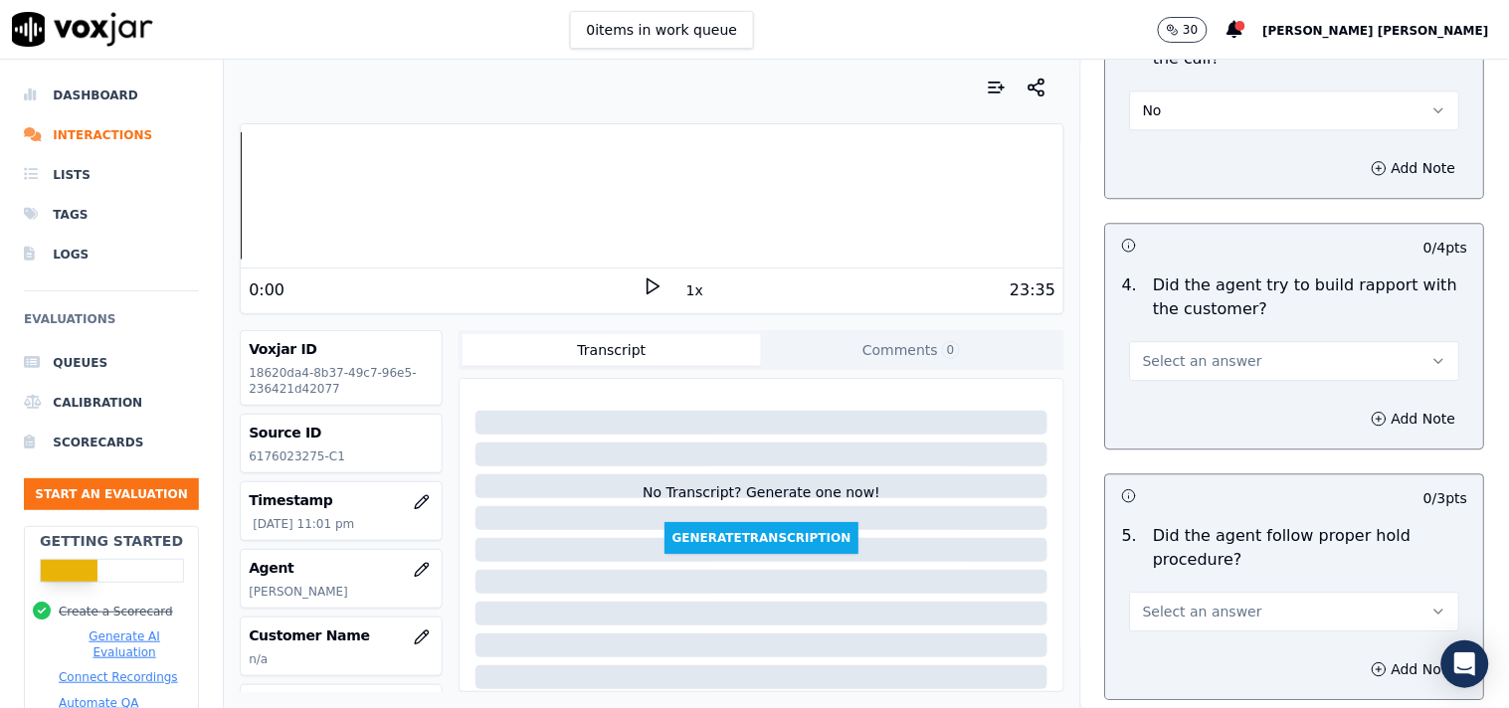
click at [1273, 349] on button "Select an answer" at bounding box center [1295, 361] width 330 height 40
click at [1267, 390] on div "Yes" at bounding box center [1260, 397] width 292 height 32
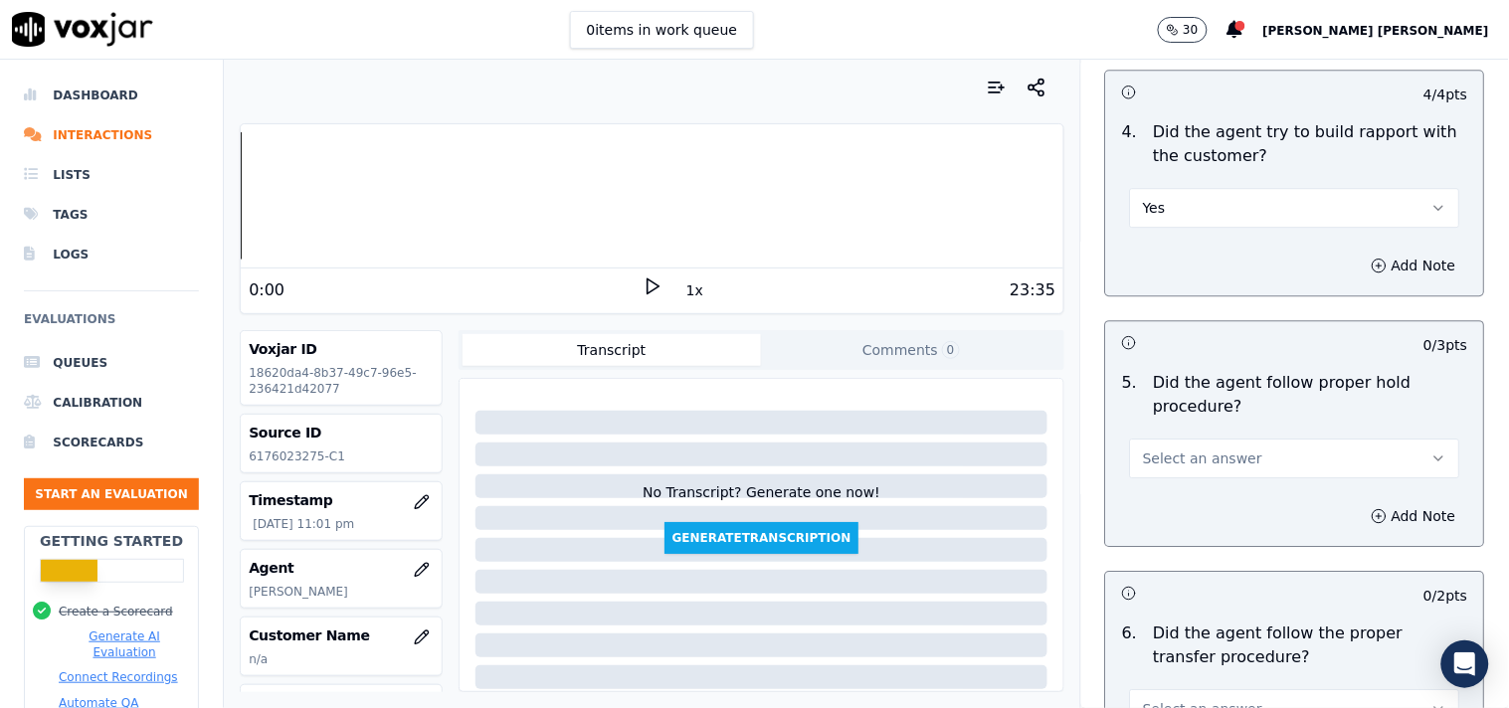
scroll to position [3315, 0]
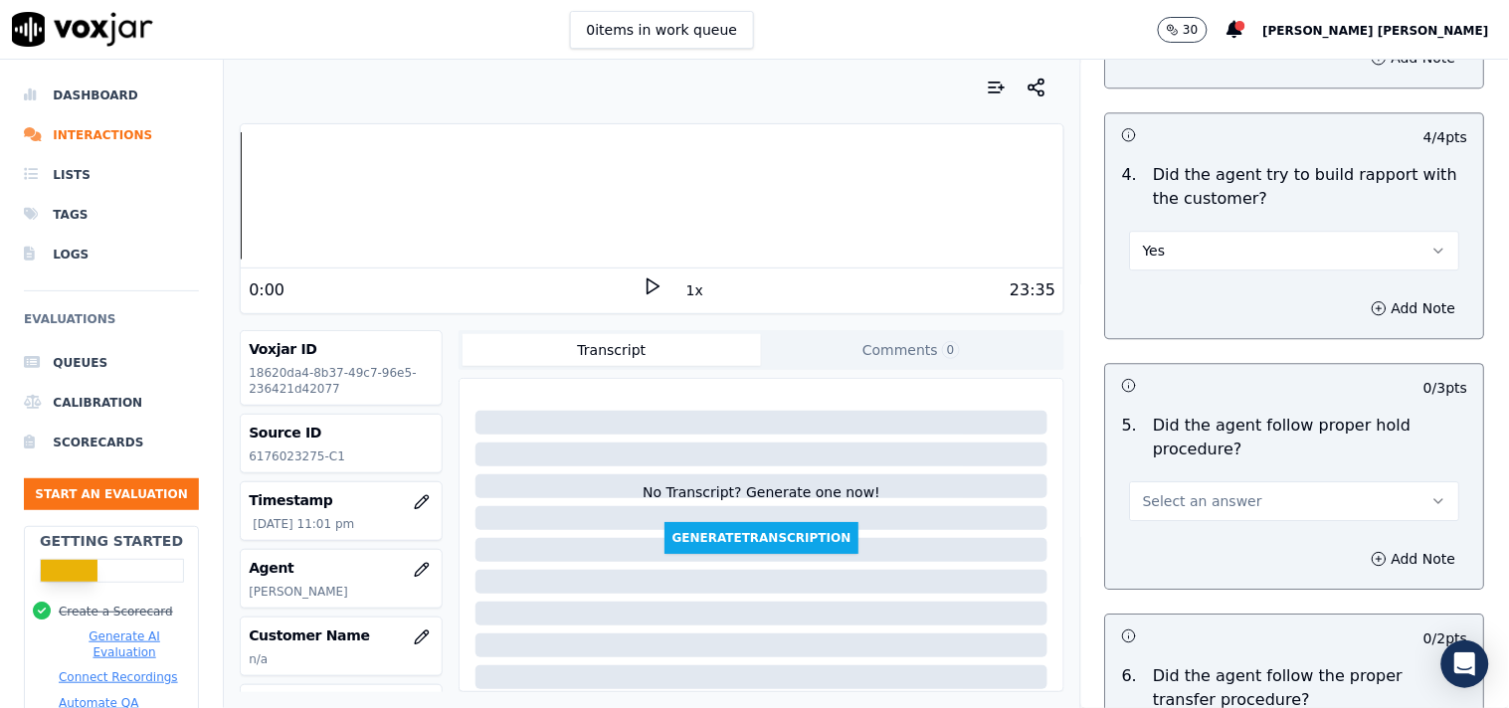
click at [1238, 490] on button "Select an answer" at bounding box center [1295, 501] width 330 height 40
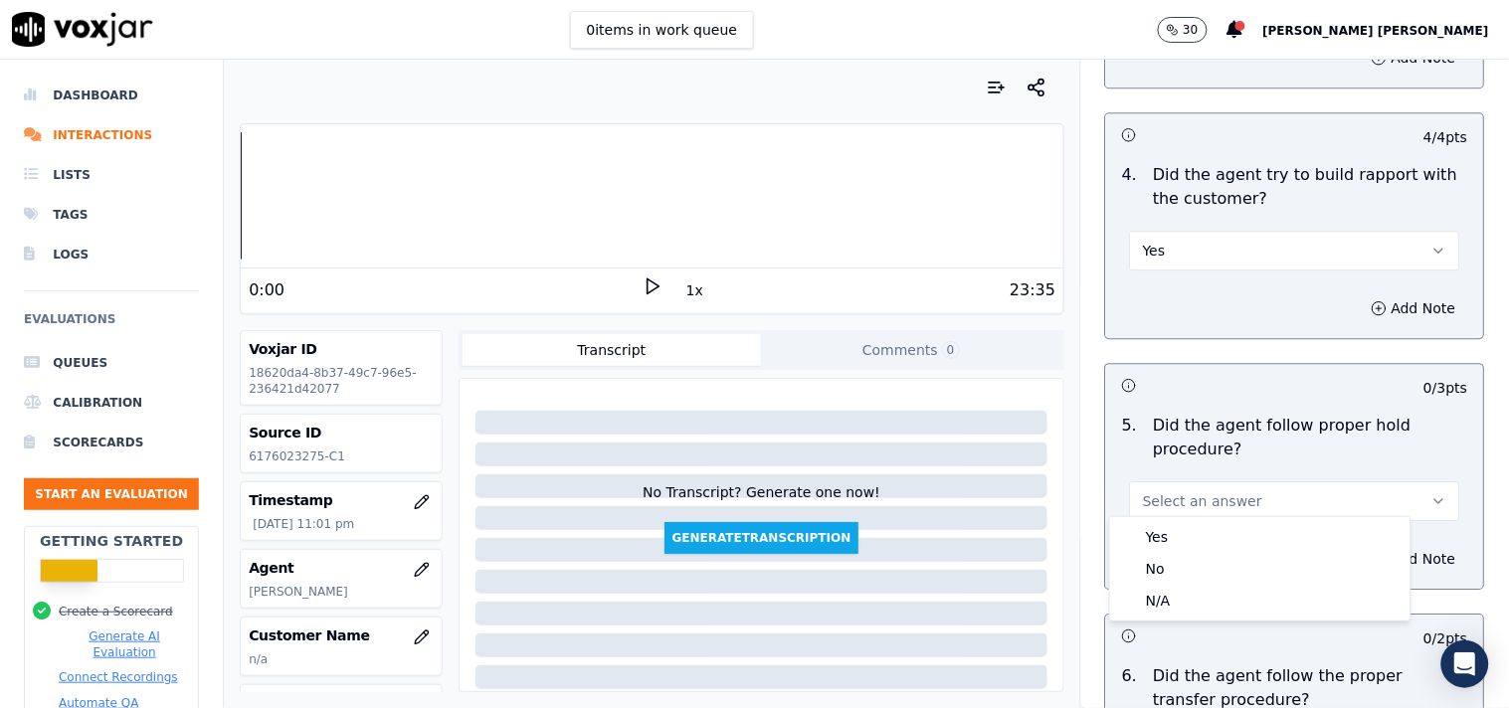
click at [1281, 249] on button "Yes" at bounding box center [1295, 251] width 330 height 40
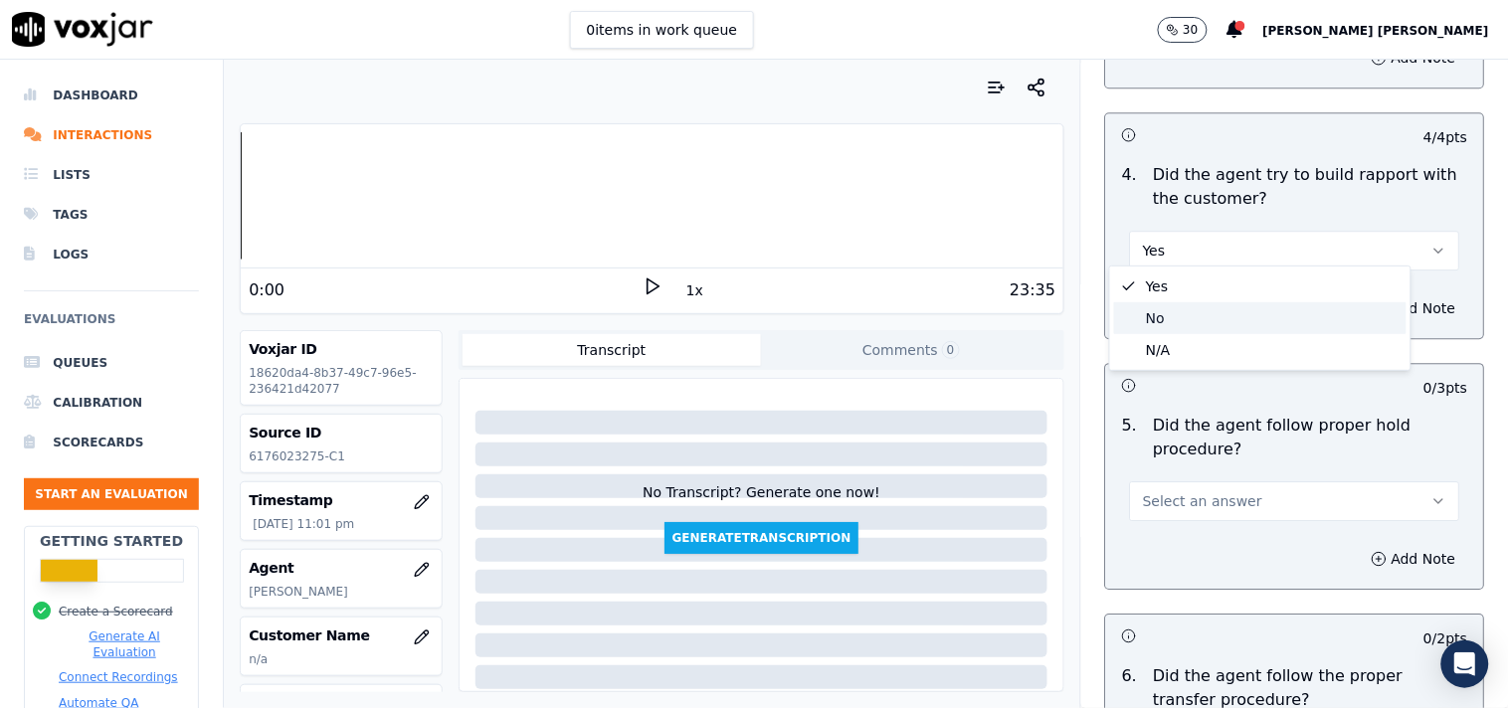
click at [1241, 331] on div "No" at bounding box center [1260, 318] width 292 height 32
click at [1233, 233] on button "No" at bounding box center [1295, 251] width 330 height 40
click at [1215, 342] on div "N/A" at bounding box center [1260, 350] width 292 height 32
click at [1214, 491] on span "Select an answer" at bounding box center [1202, 501] width 119 height 20
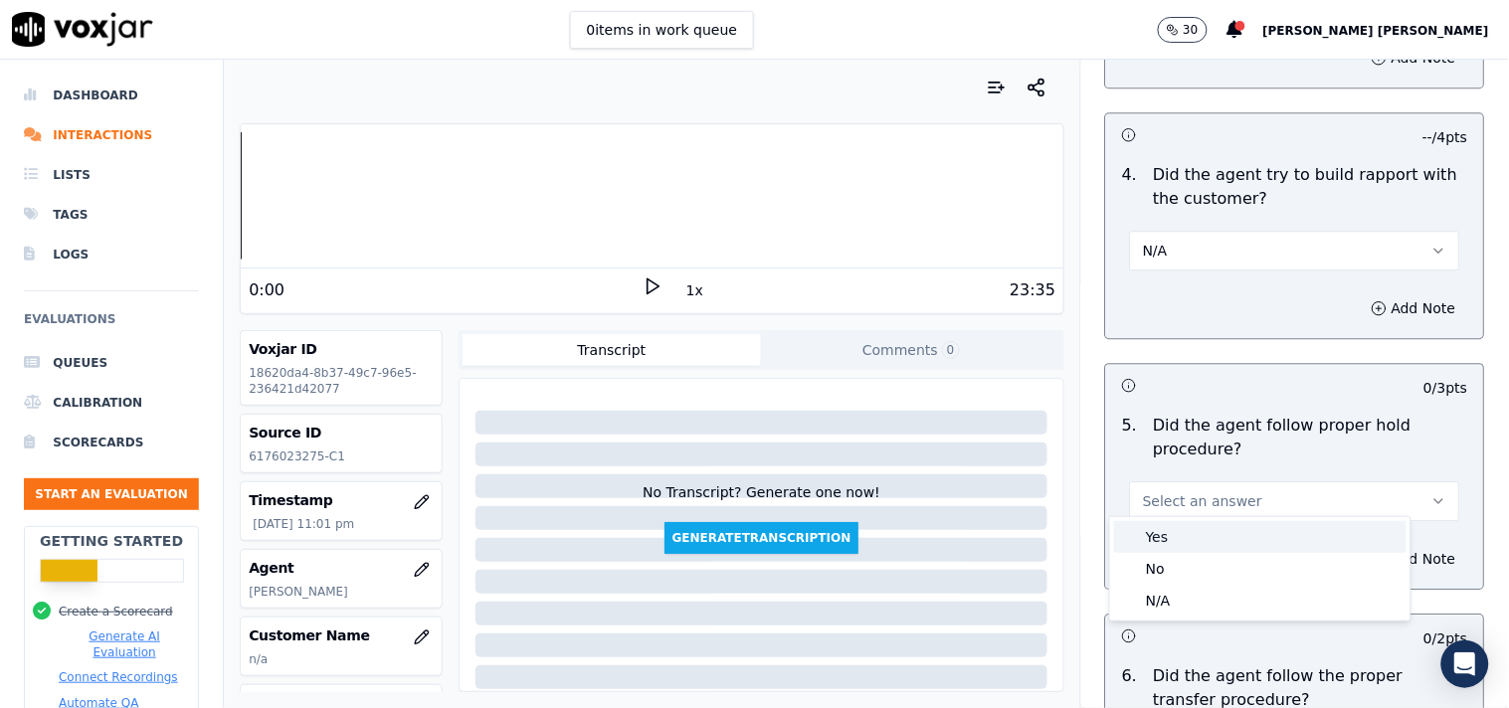
click at [1213, 529] on div "Yes" at bounding box center [1260, 537] width 292 height 32
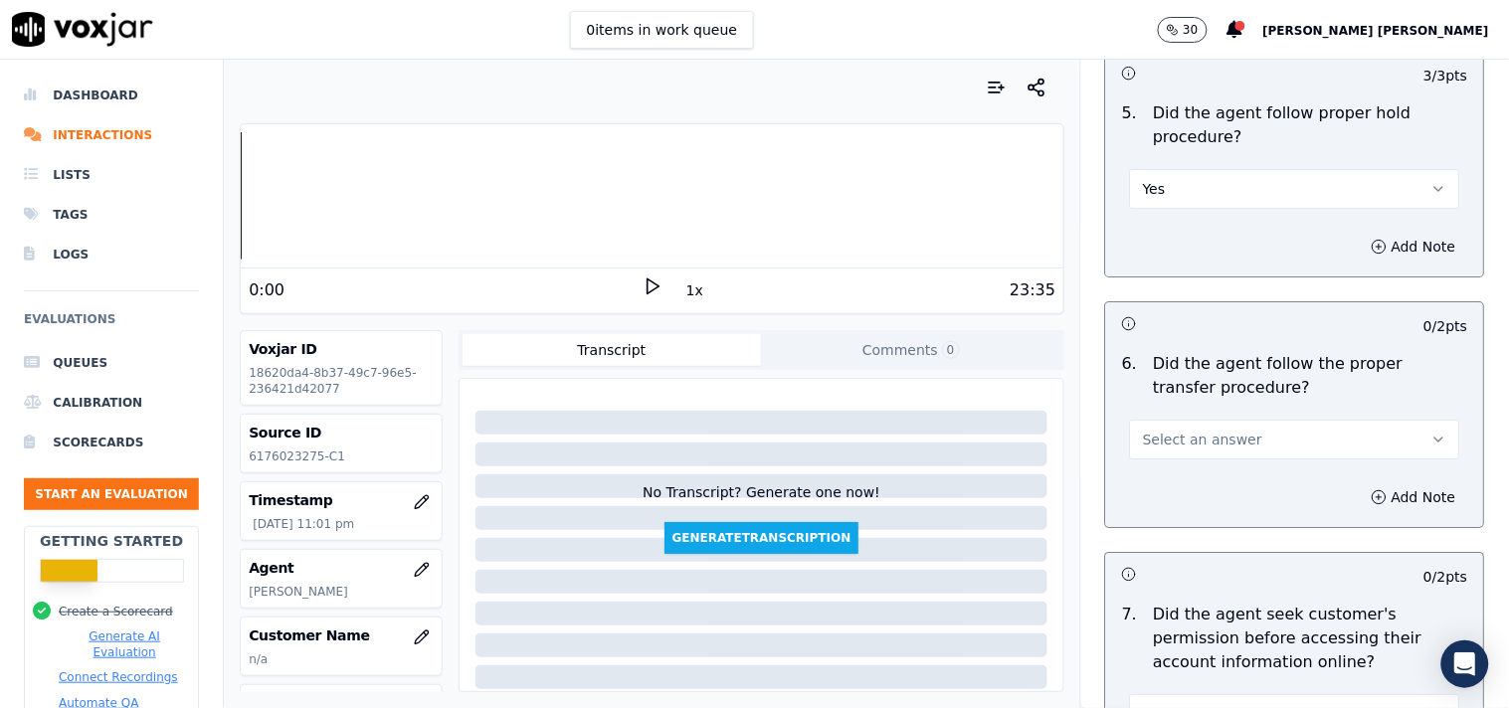
scroll to position [3646, 0]
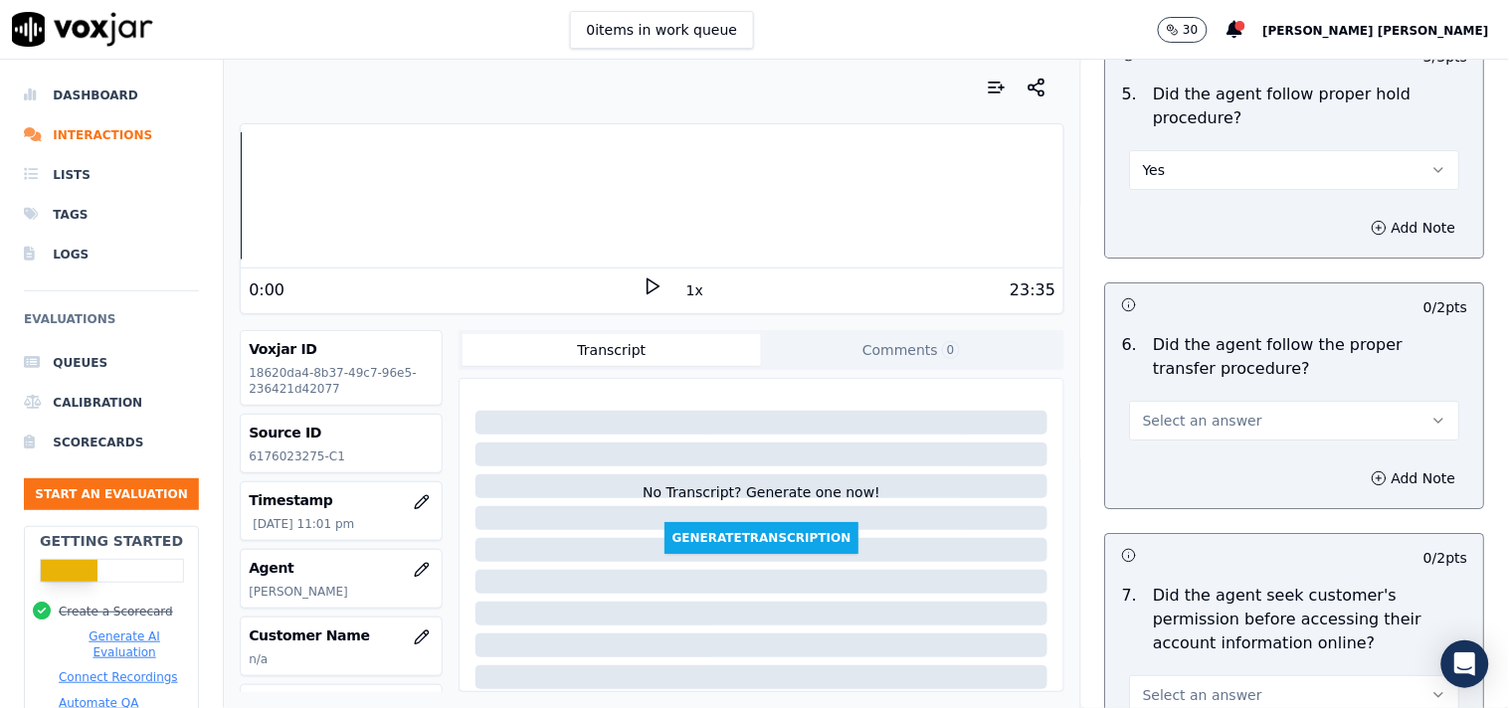
click at [1202, 432] on div "6 . Did the agent follow the proper transfer procedure? Select an answer" at bounding box center [1295, 386] width 378 height 123
click at [1202, 418] on span "Select an answer" at bounding box center [1202, 421] width 119 height 20
click at [1195, 455] on div "Yes" at bounding box center [1260, 457] width 292 height 32
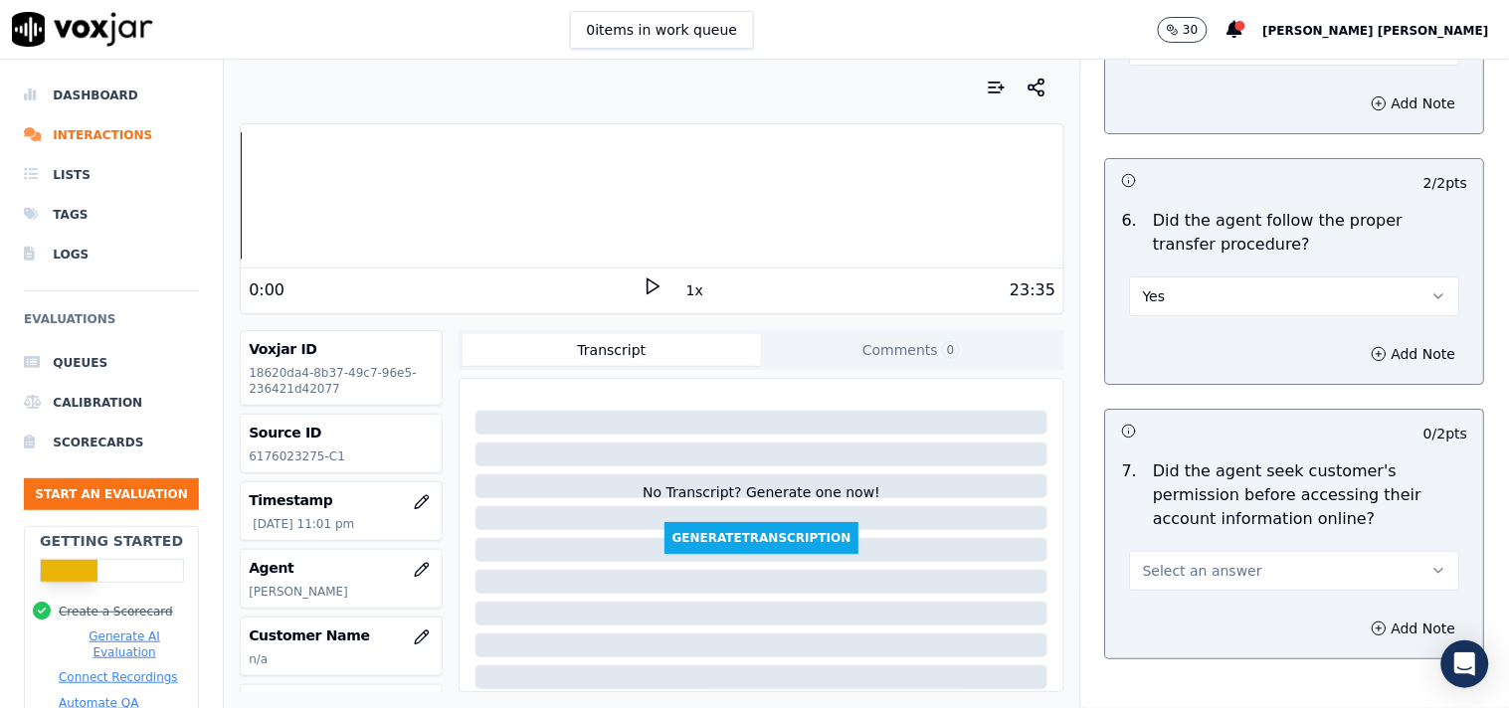
scroll to position [3979, 0]
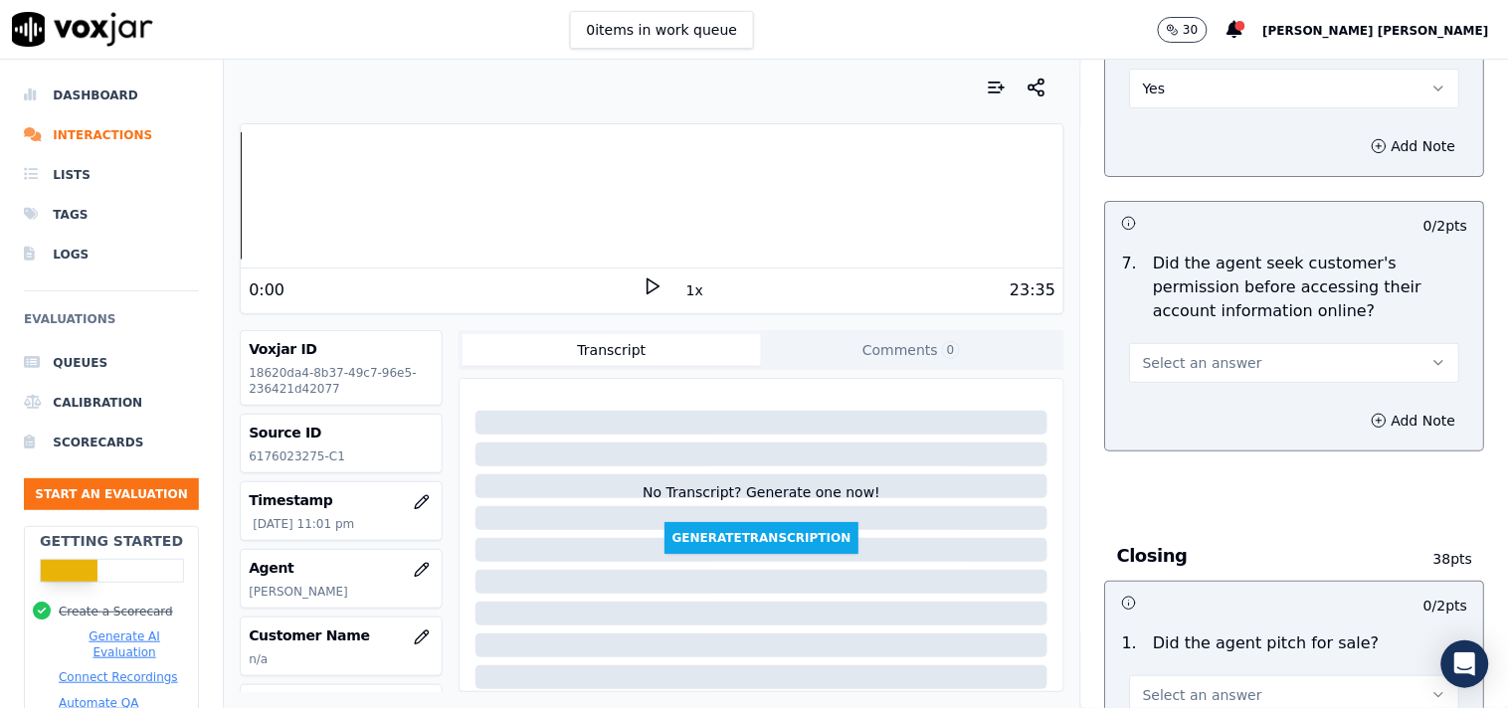
click at [1274, 355] on button "Select an answer" at bounding box center [1295, 363] width 330 height 40
click at [1260, 391] on div "Yes" at bounding box center [1260, 400] width 292 height 32
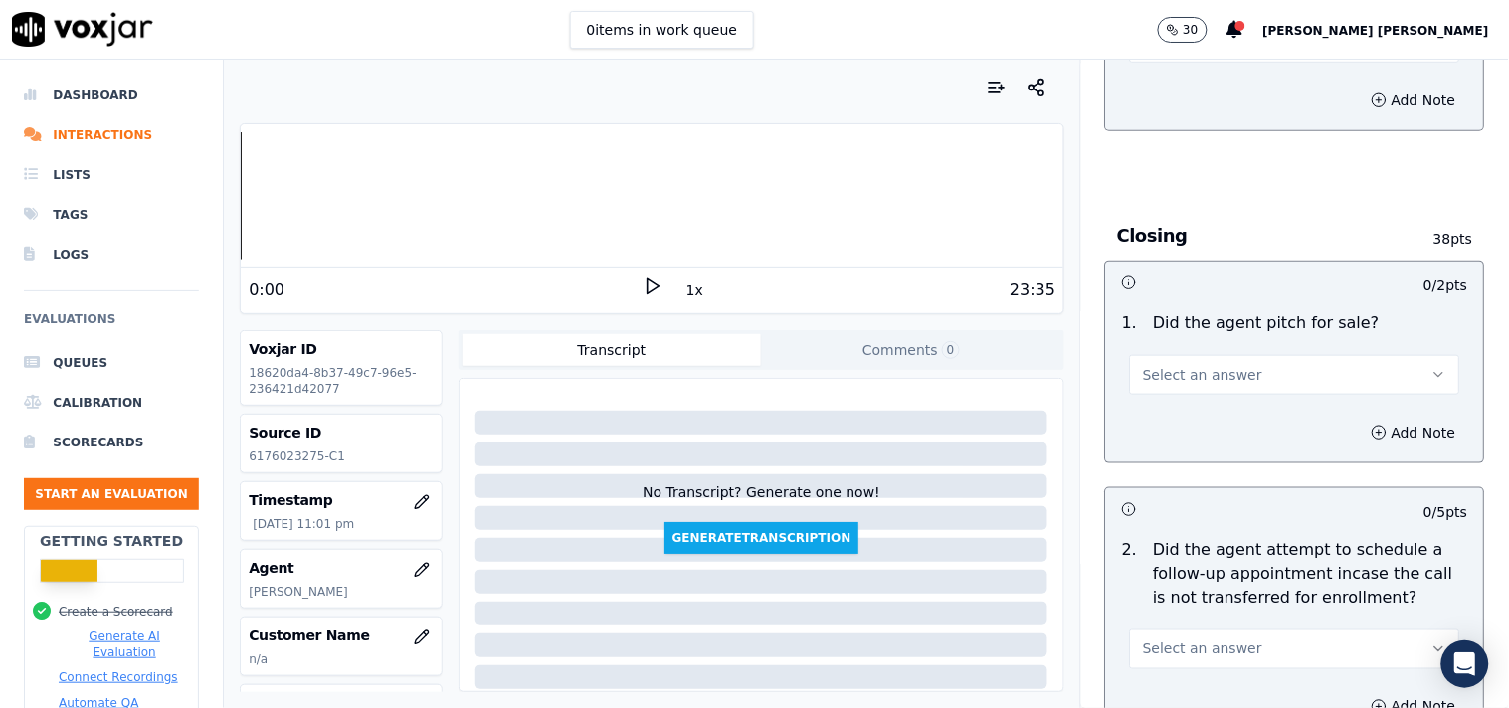
scroll to position [4310, 0]
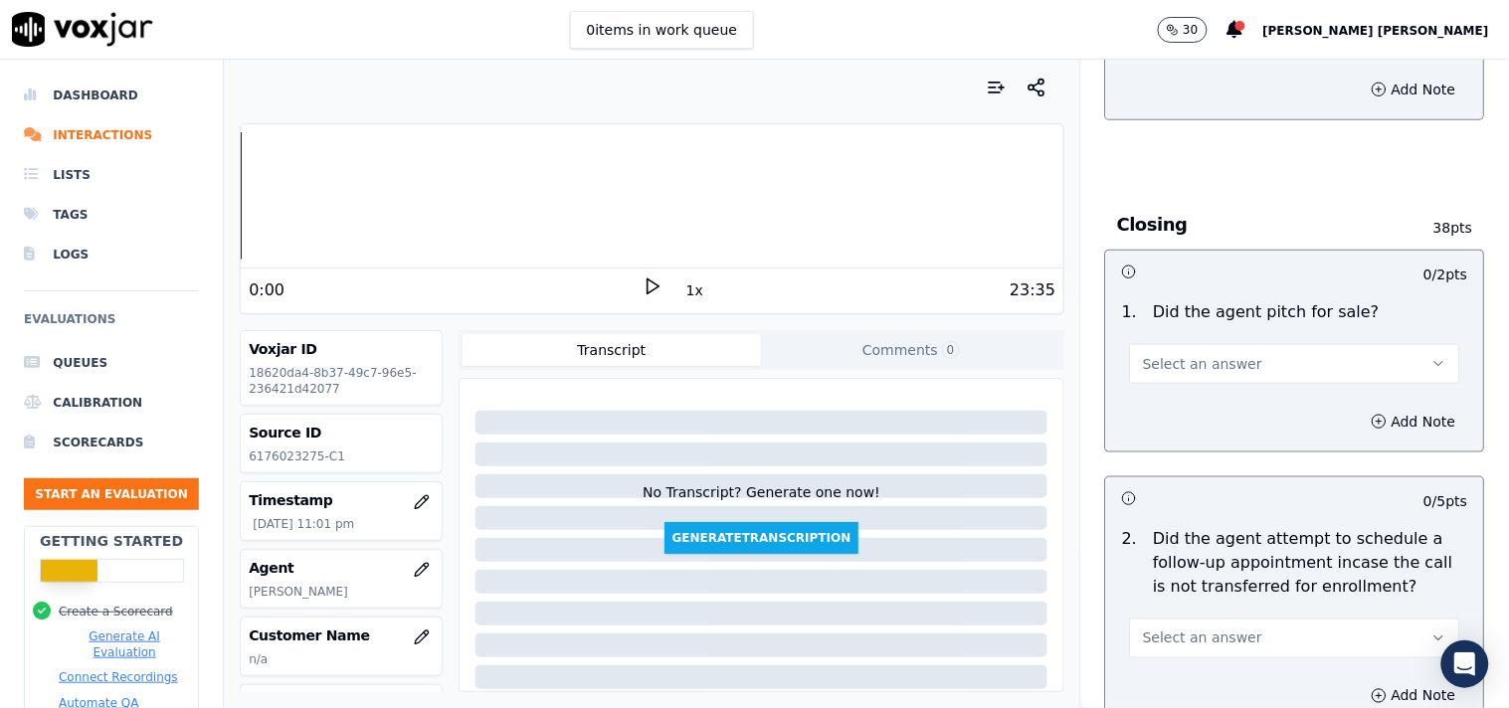
click at [1246, 381] on div "1 . Did the agent pitch for sale? Select an answer" at bounding box center [1295, 341] width 378 height 99
click at [1249, 364] on button "Select an answer" at bounding box center [1295, 364] width 330 height 40
click at [1235, 401] on div "Yes" at bounding box center [1260, 401] width 292 height 32
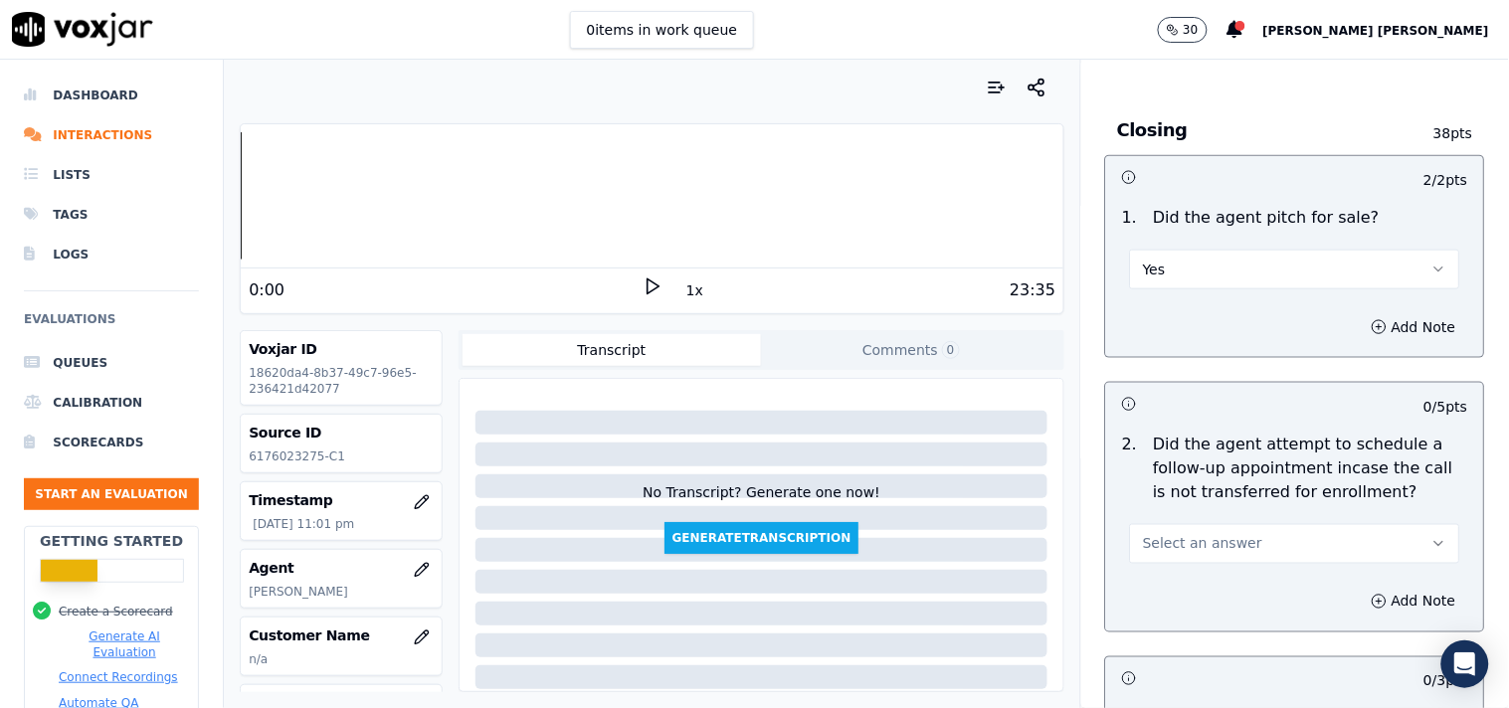
scroll to position [4531, 0]
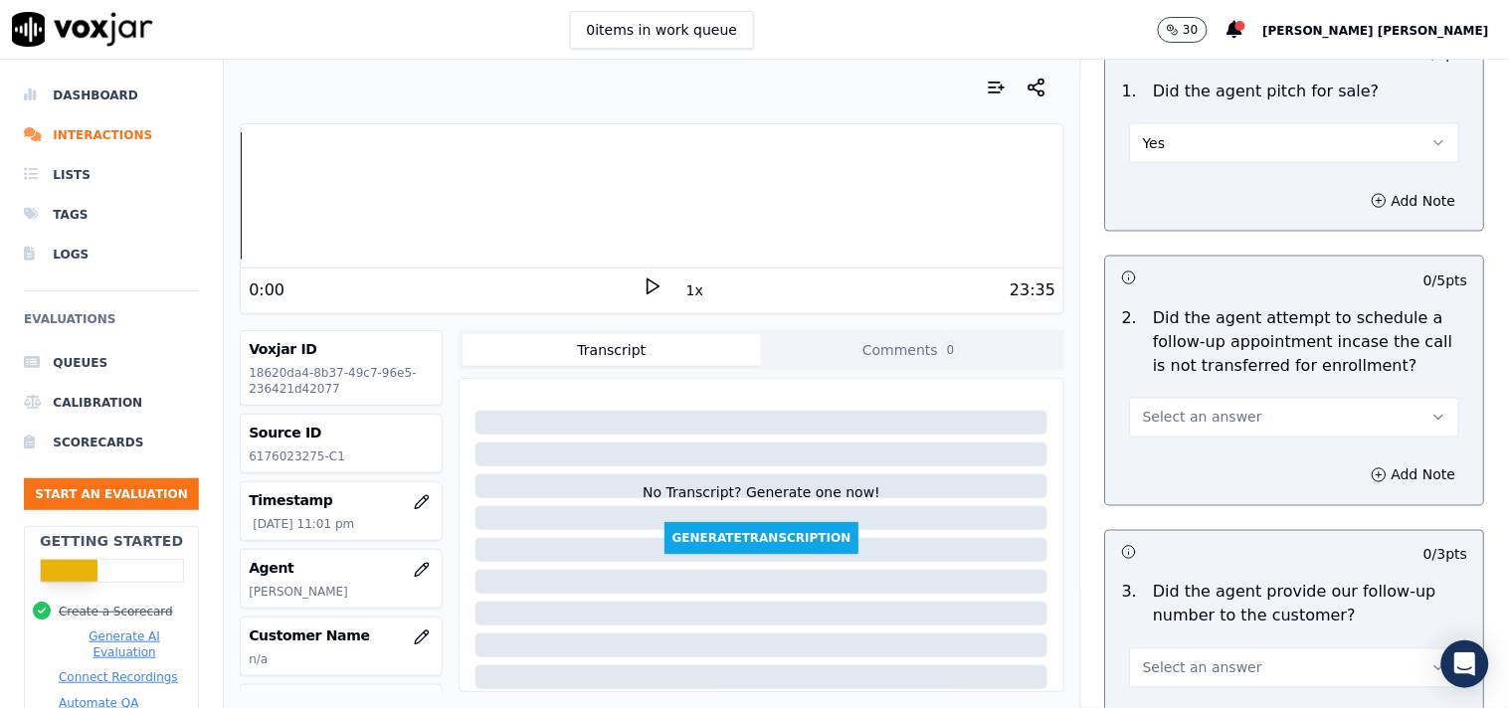
click at [1235, 398] on button "Select an answer" at bounding box center [1295, 418] width 330 height 40
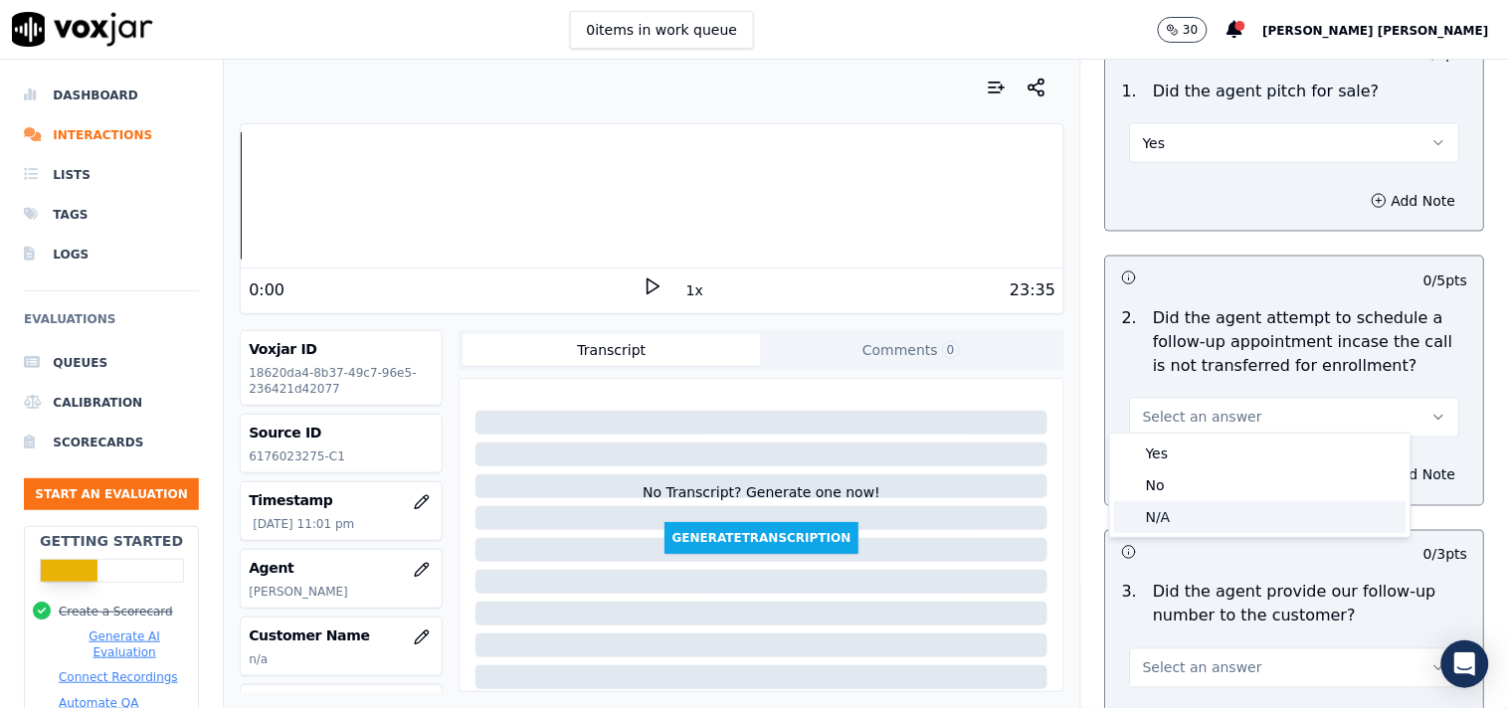
click at [1220, 518] on div "N/A" at bounding box center [1260, 517] width 292 height 32
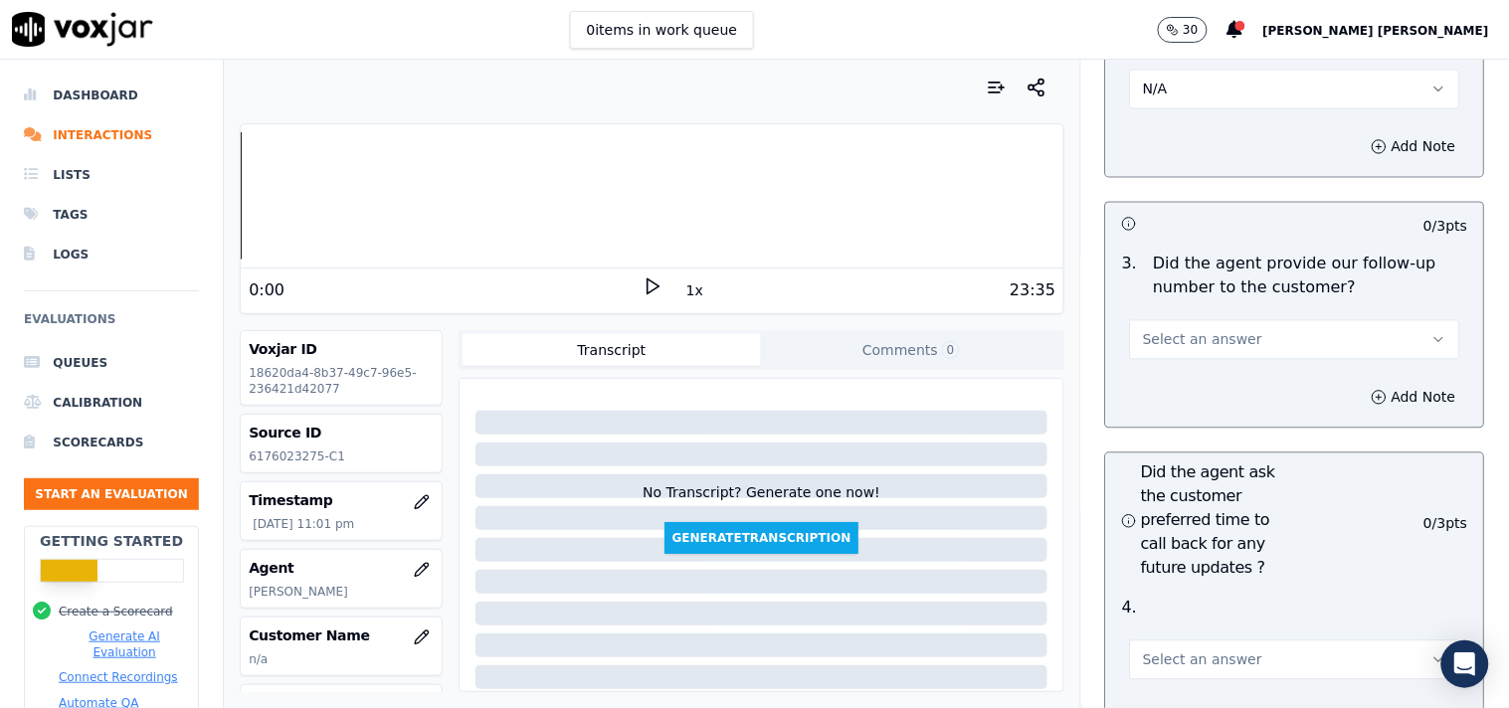
scroll to position [4862, 0]
click at [1240, 331] on button "Select an answer" at bounding box center [1295, 337] width 330 height 40
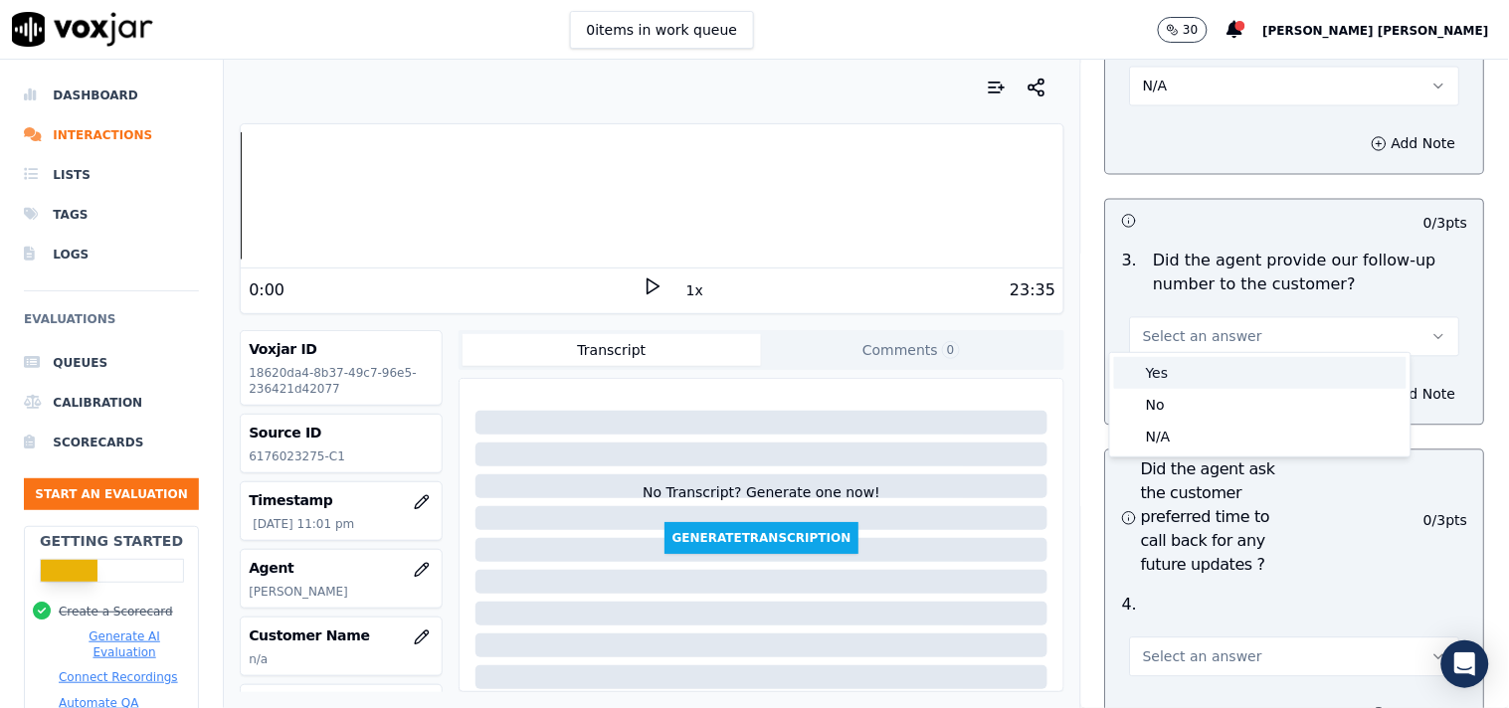
click at [1227, 379] on div "Yes" at bounding box center [1260, 373] width 292 height 32
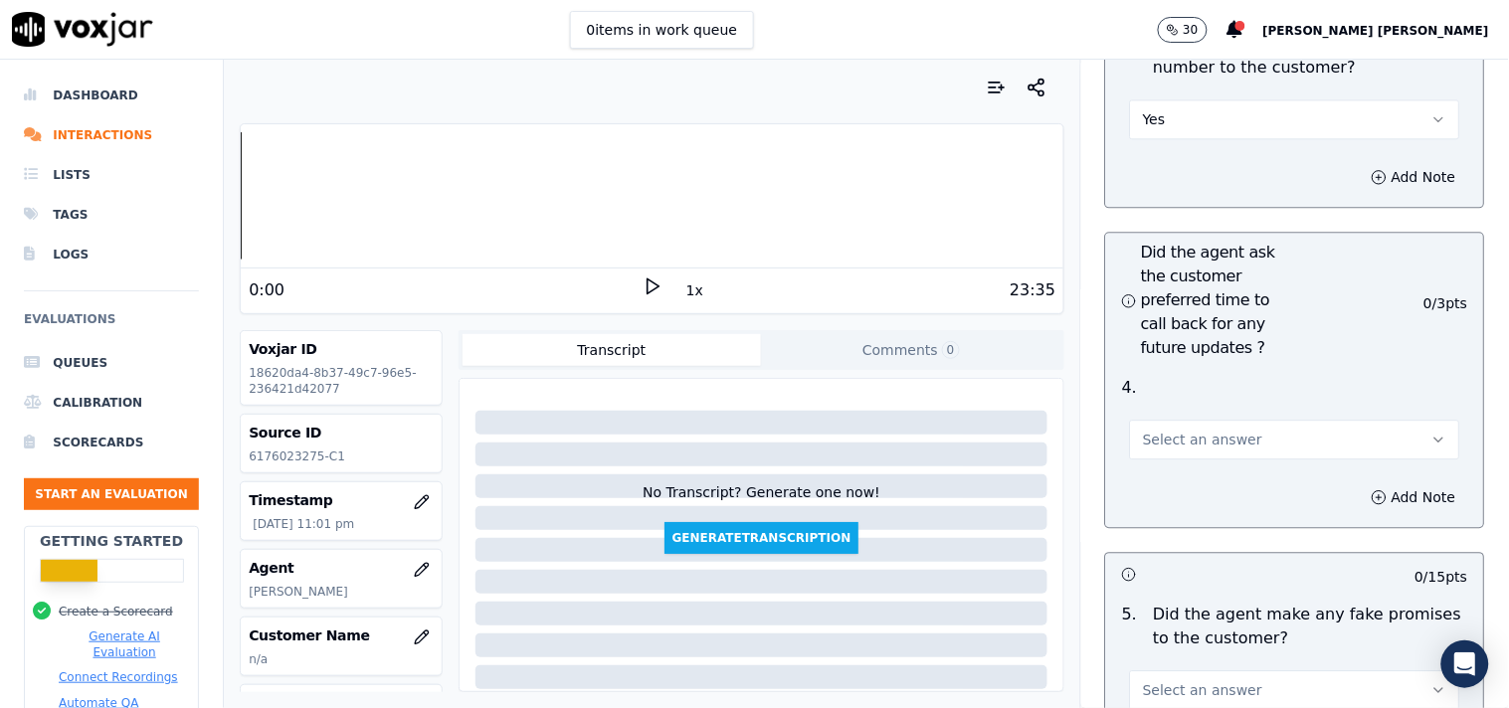
scroll to position [5084, 0]
click at [1215, 426] on span "Select an answer" at bounding box center [1202, 436] width 119 height 20
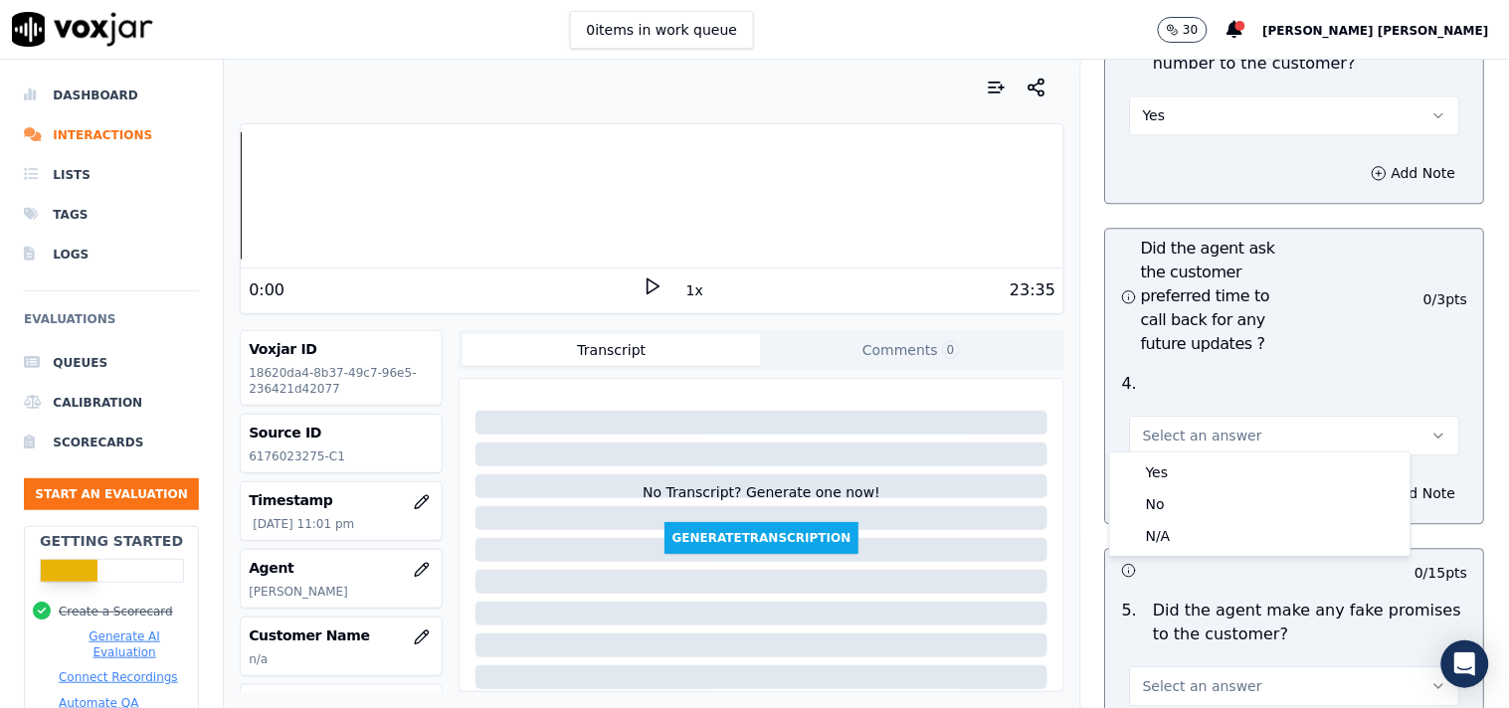
click at [1172, 478] on div "Yes" at bounding box center [1260, 473] width 292 height 32
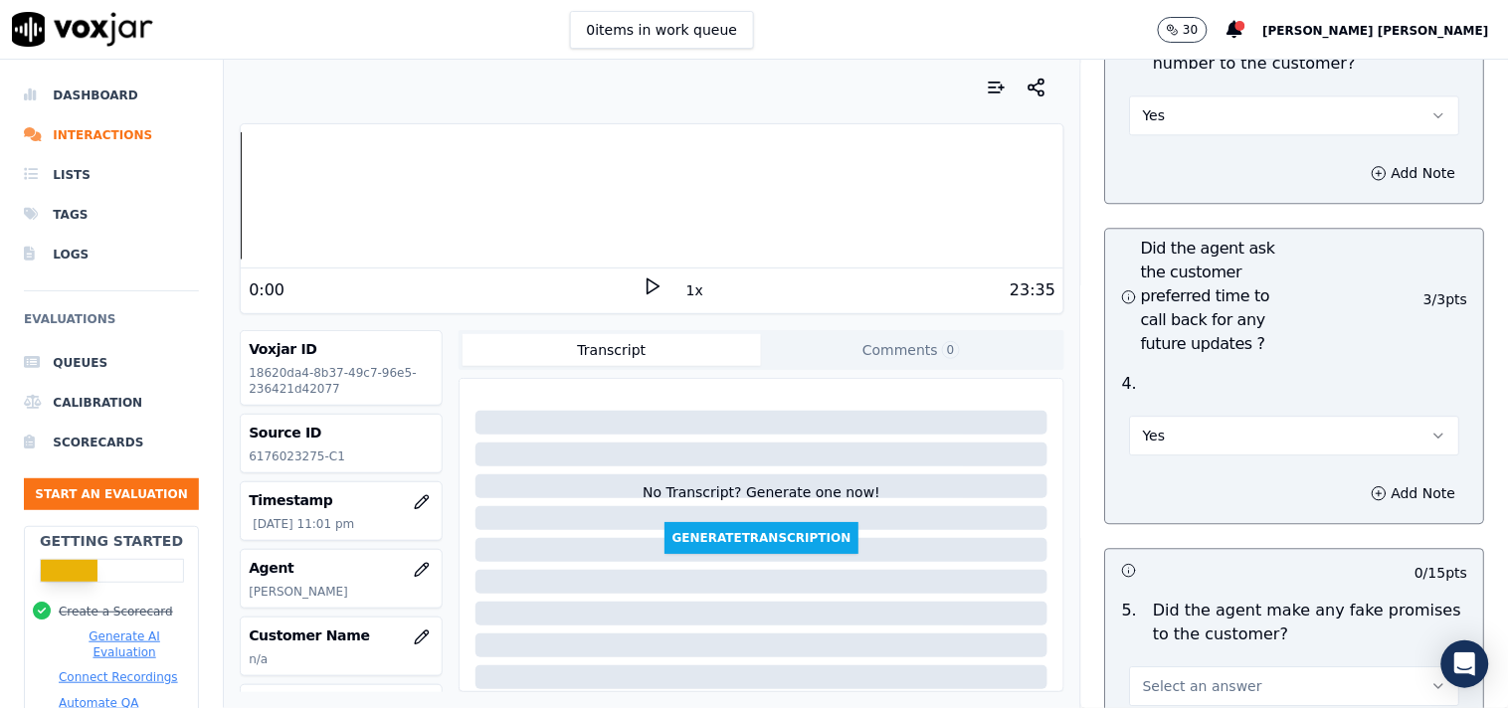
scroll to position [5415, 0]
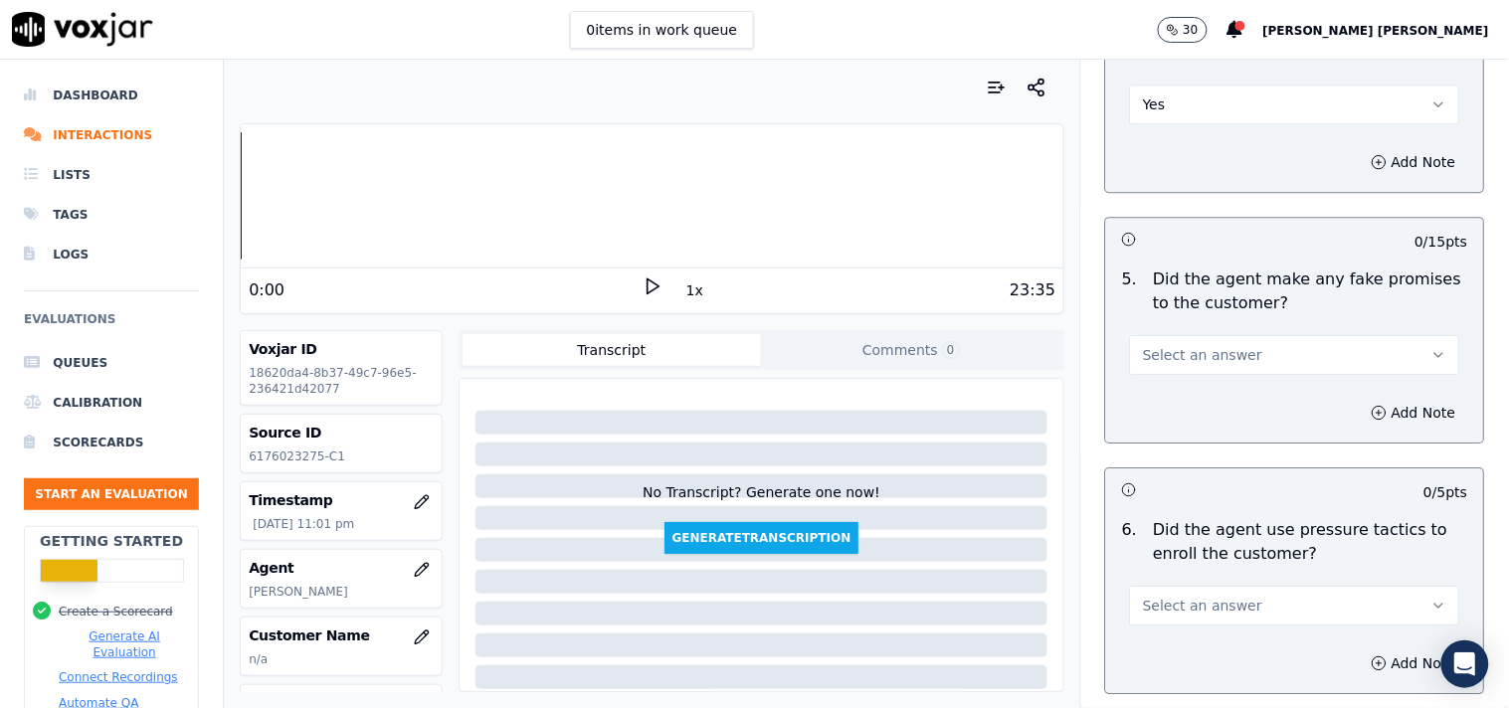
click at [1217, 384] on div "Add Note" at bounding box center [1295, 413] width 378 height 60
click at [1223, 368] on div "5 . Did the agent make any fake promises to the customer? Select an answer" at bounding box center [1295, 321] width 378 height 123
click at [1225, 353] on button "Select an answer" at bounding box center [1295, 355] width 330 height 40
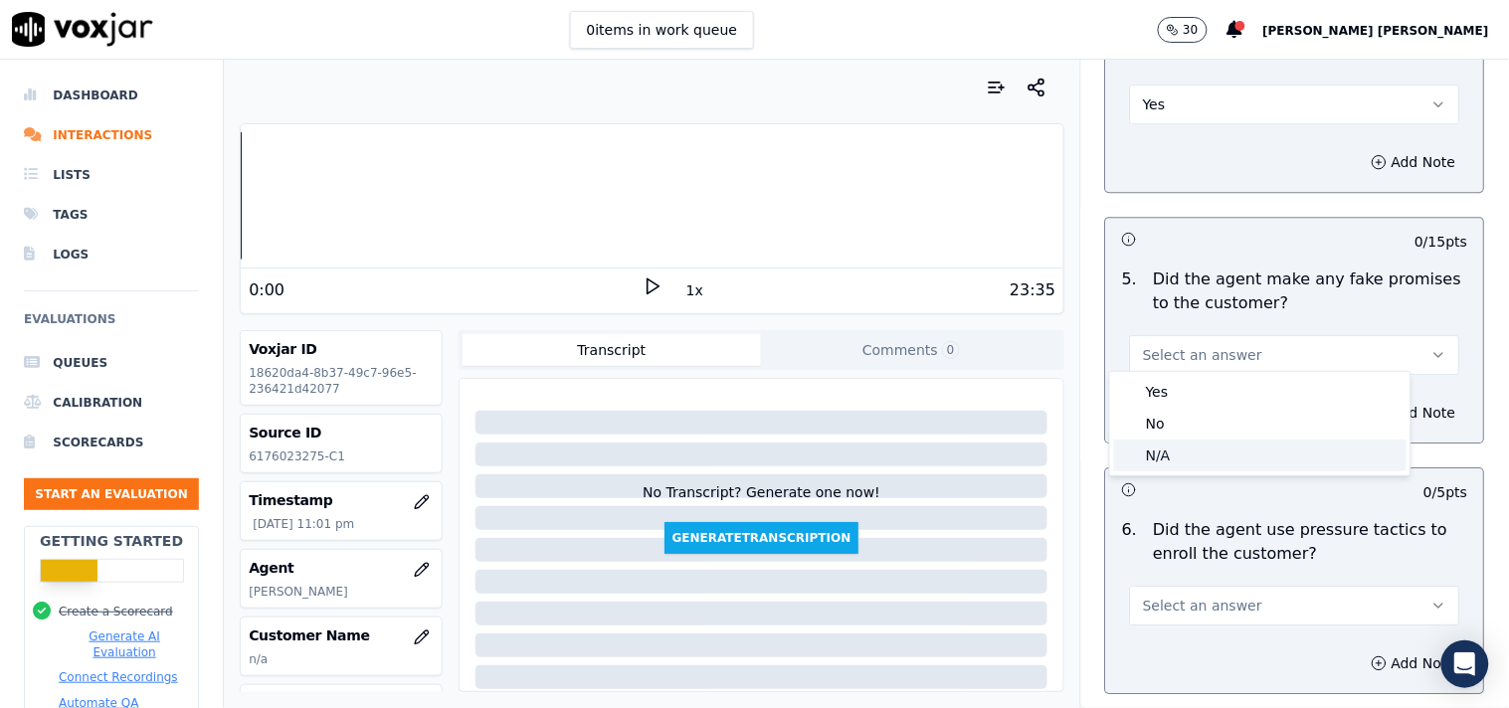
click at [1229, 421] on div "No" at bounding box center [1260, 424] width 292 height 32
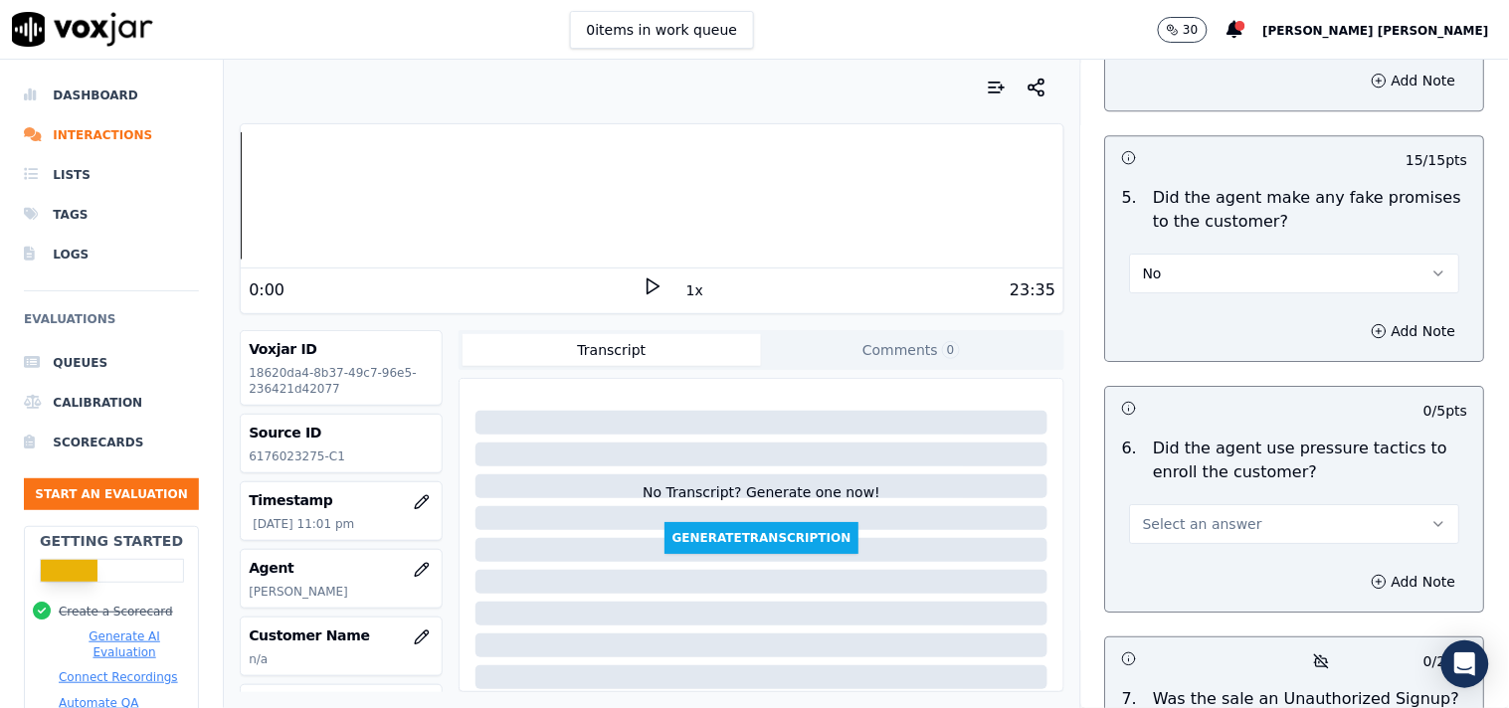
scroll to position [5636, 0]
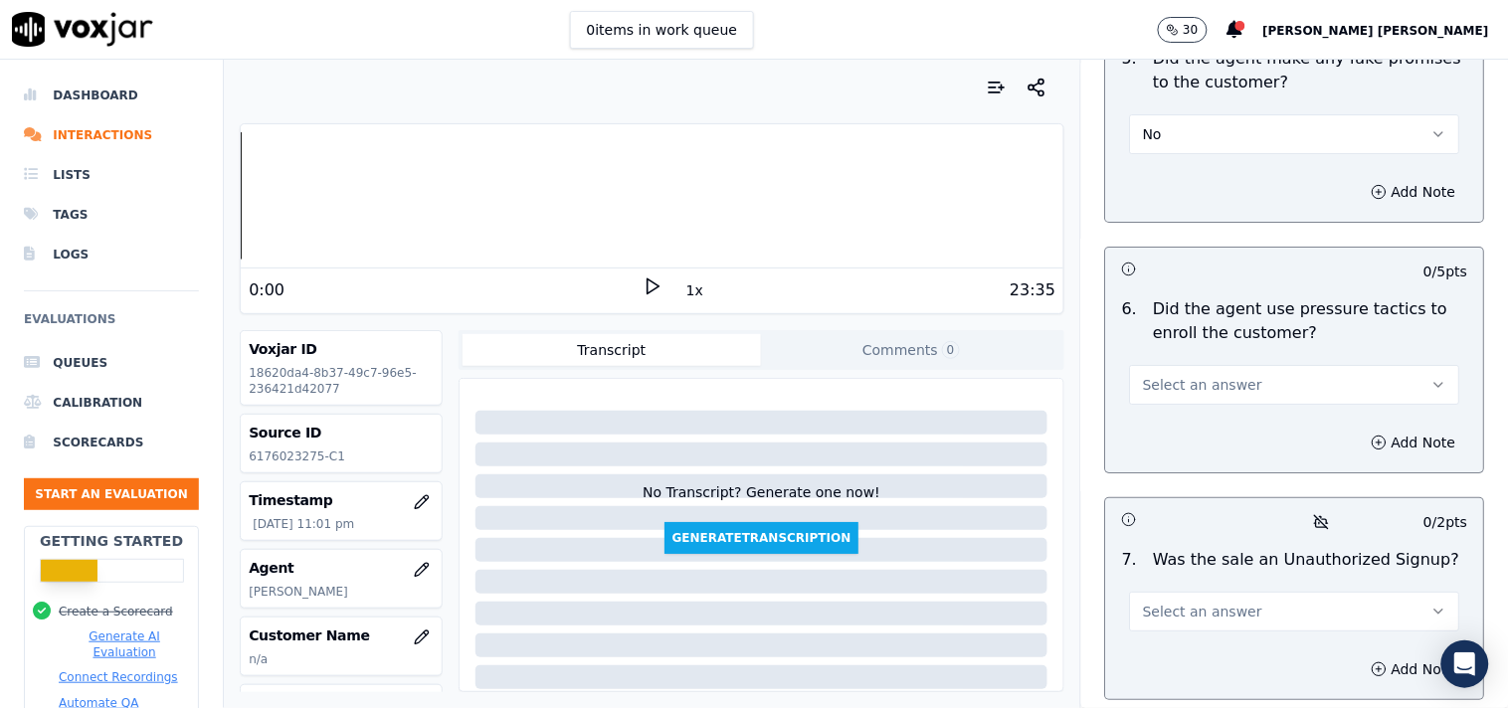
click at [1253, 392] on button "Select an answer" at bounding box center [1295, 385] width 330 height 40
drag, startPoint x: 1236, startPoint y: 415, endPoint x: 1230, endPoint y: 451, distance: 36.3
click at [1230, 451] on div "Yes No N/A" at bounding box center [1260, 453] width 300 height 103
click at [1230, 451] on div "No" at bounding box center [1260, 454] width 292 height 32
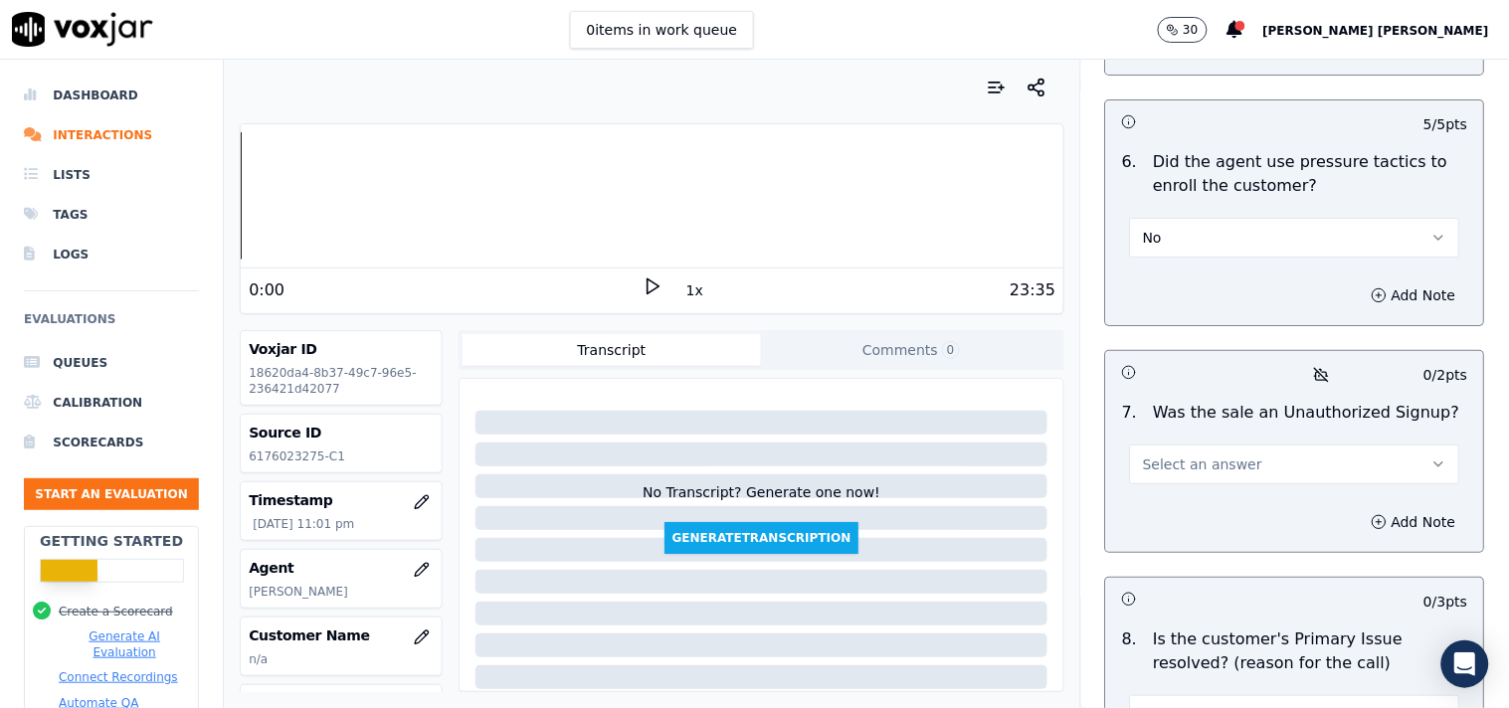
scroll to position [5968, 0]
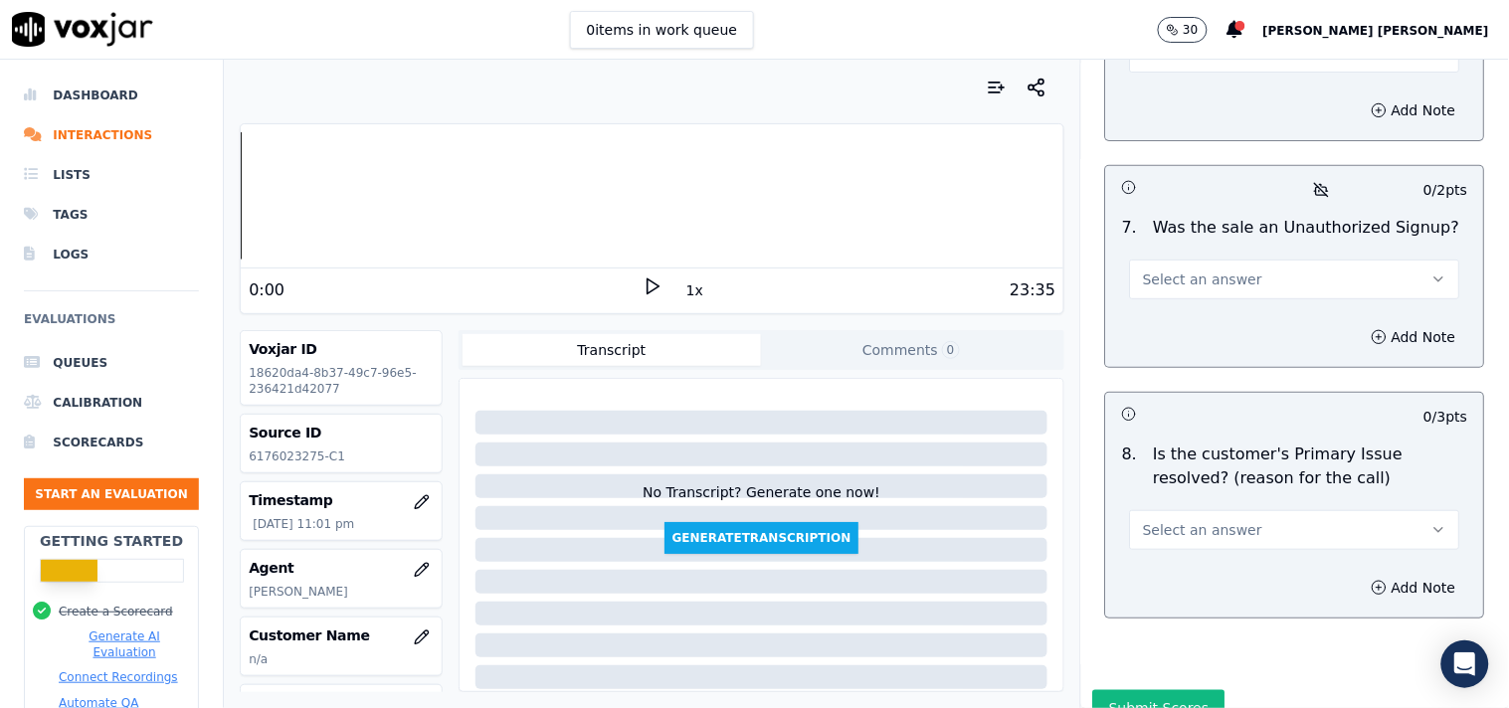
click at [1273, 262] on button "Select an answer" at bounding box center [1295, 280] width 330 height 40
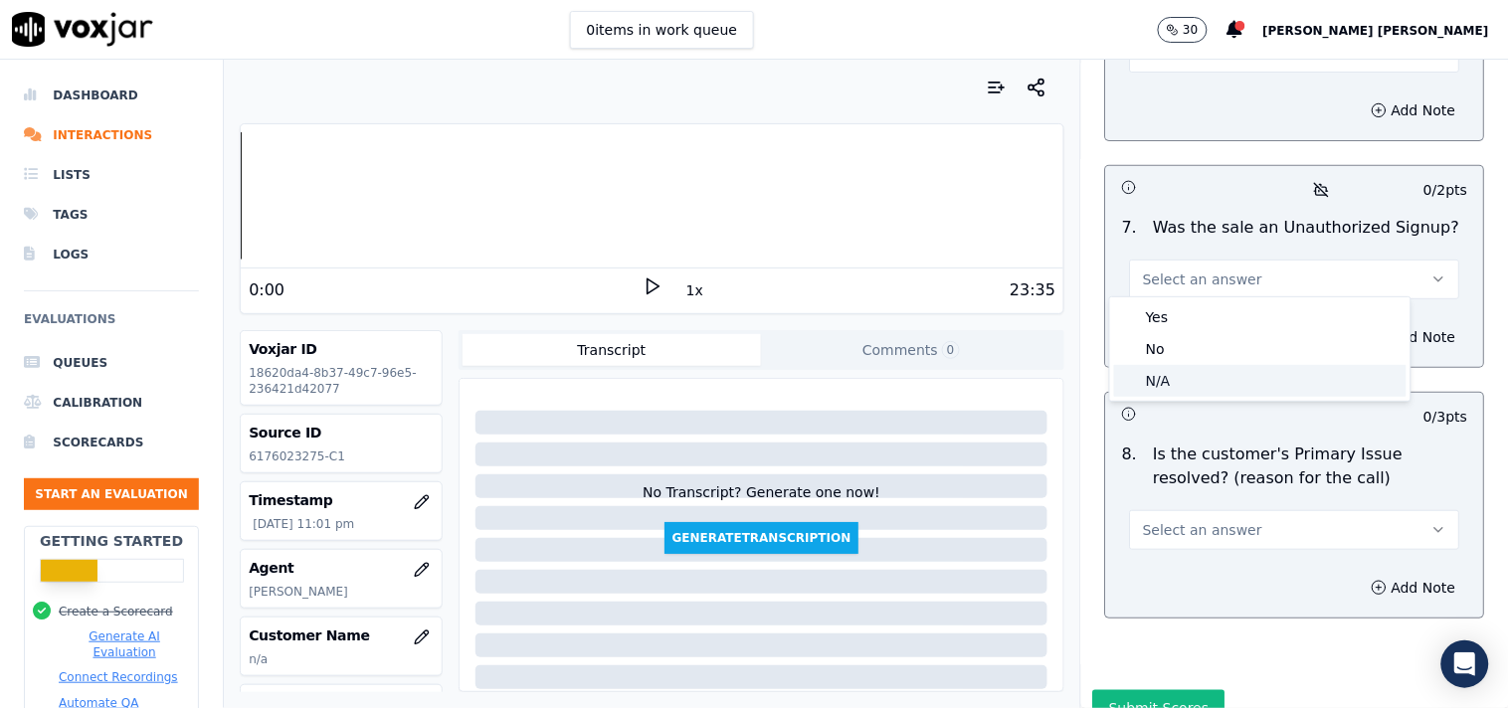
click at [1249, 385] on div "N/A" at bounding box center [1260, 381] width 292 height 32
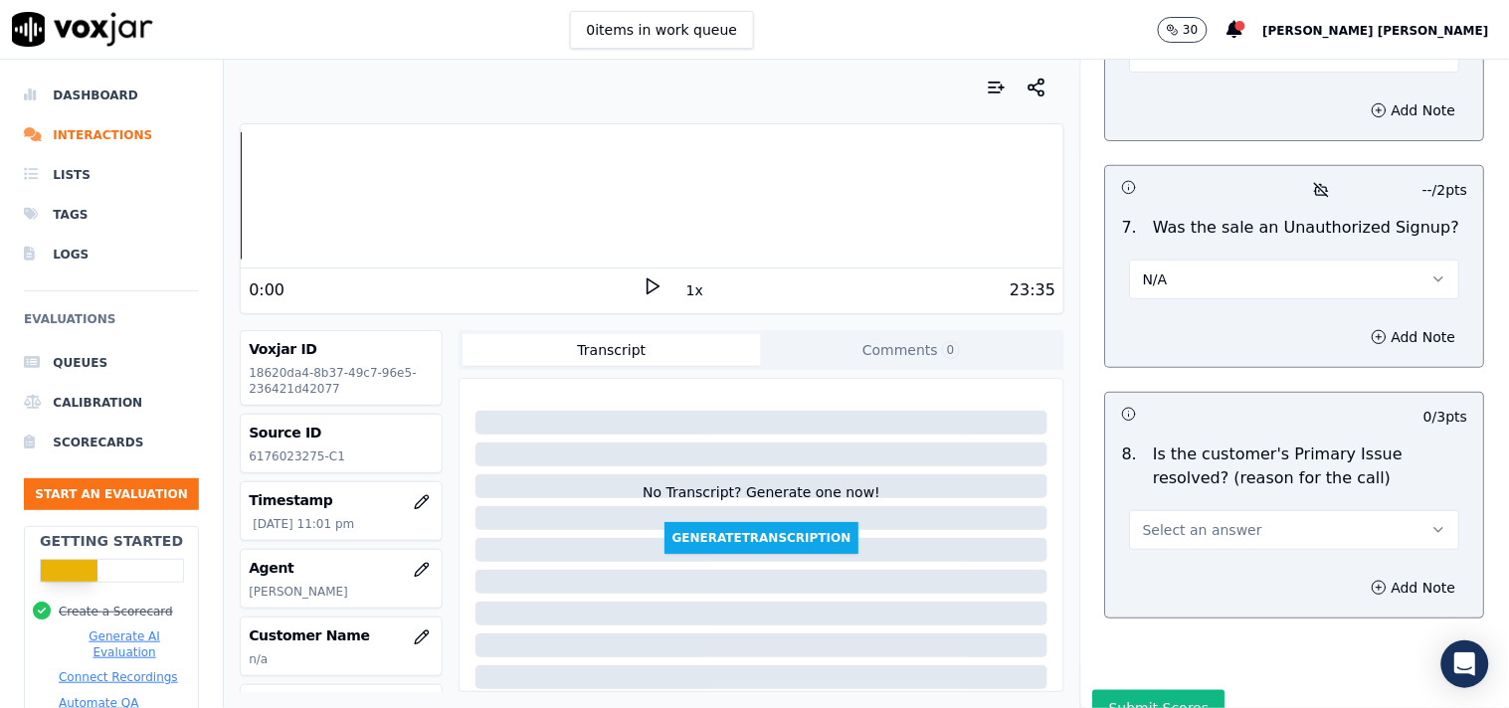
click at [1255, 514] on button "Select an answer" at bounding box center [1295, 530] width 330 height 40
click at [1251, 563] on div "Yes" at bounding box center [1260, 568] width 292 height 32
click at [1372, 335] on icon "button" at bounding box center [1380, 337] width 16 height 16
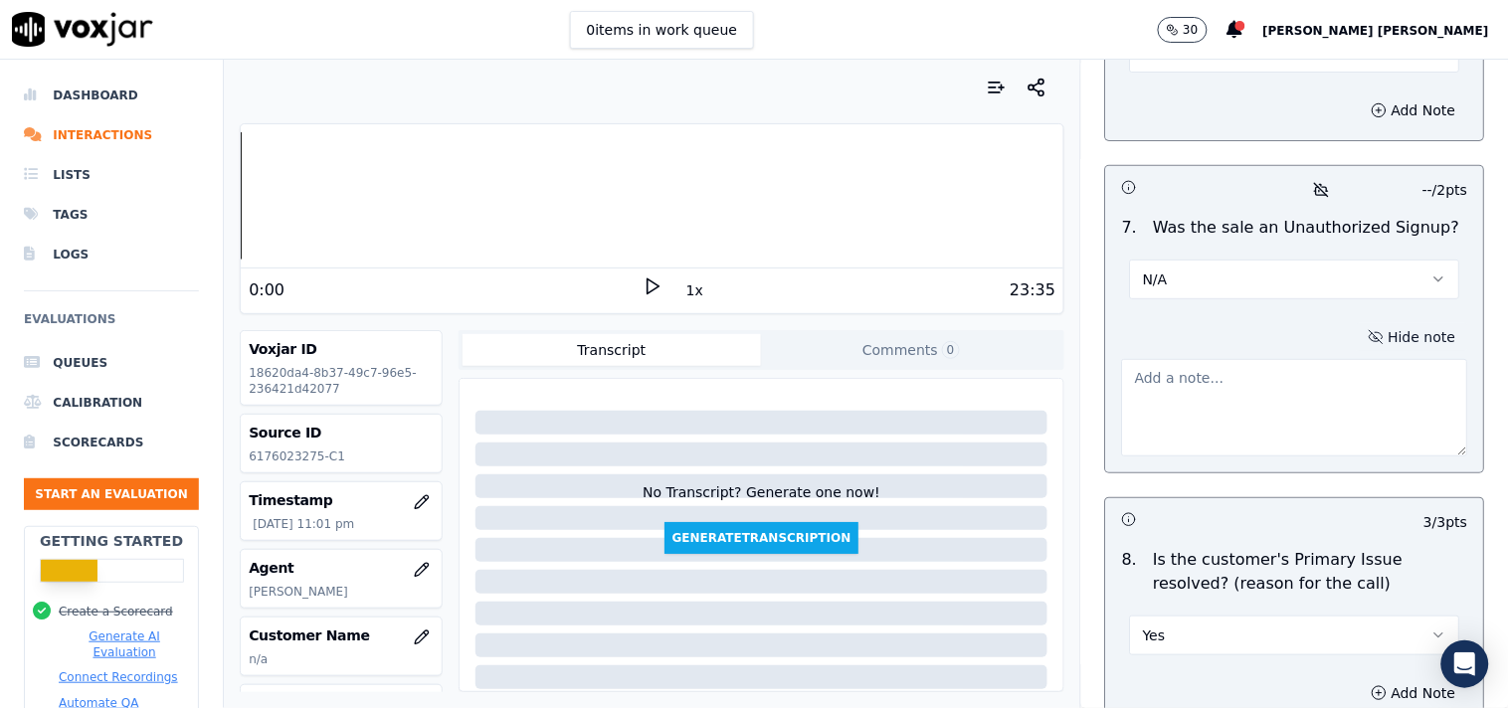
click at [1264, 398] on textarea at bounding box center [1295, 407] width 346 height 97
paste textarea "Call id-20250909-170052 In the CTS verification when cx said i just wants to ge…"
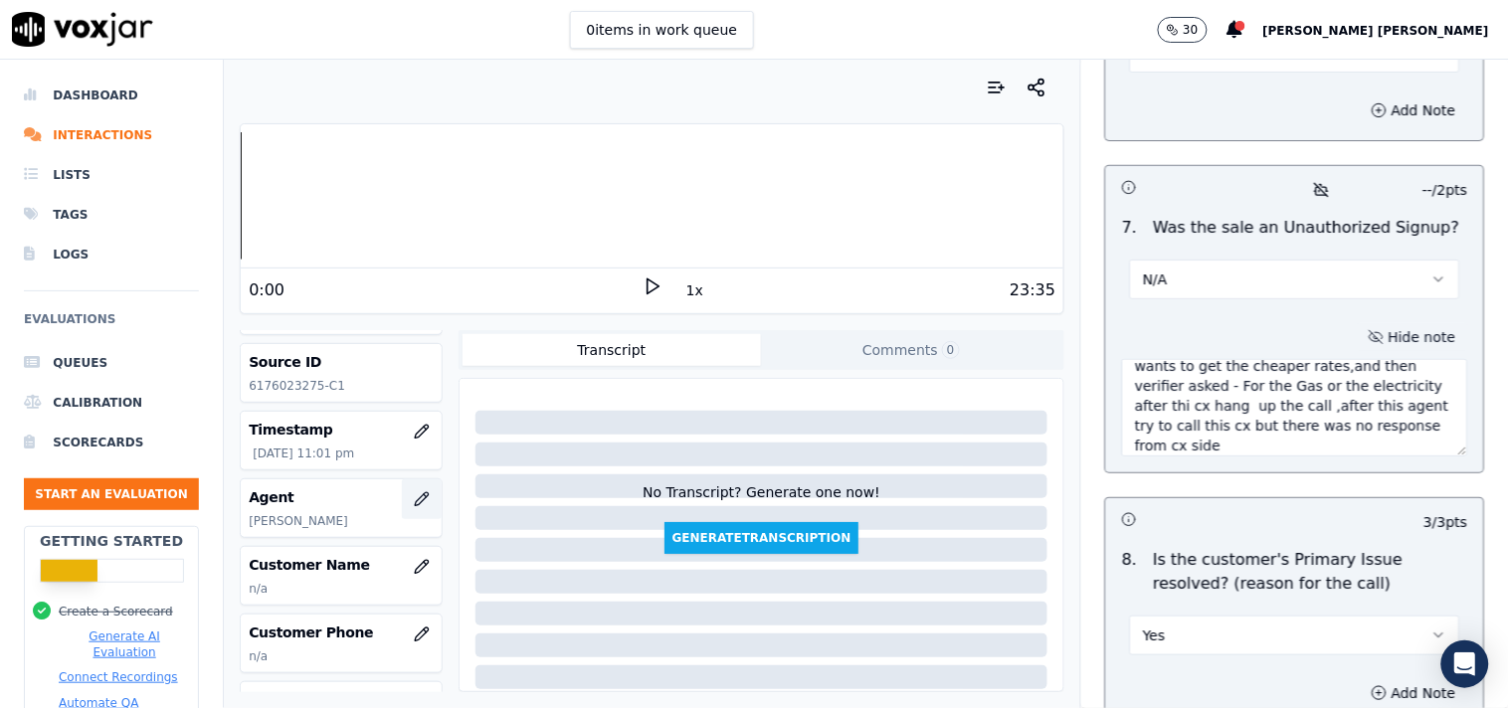
scroll to position [110, 0]
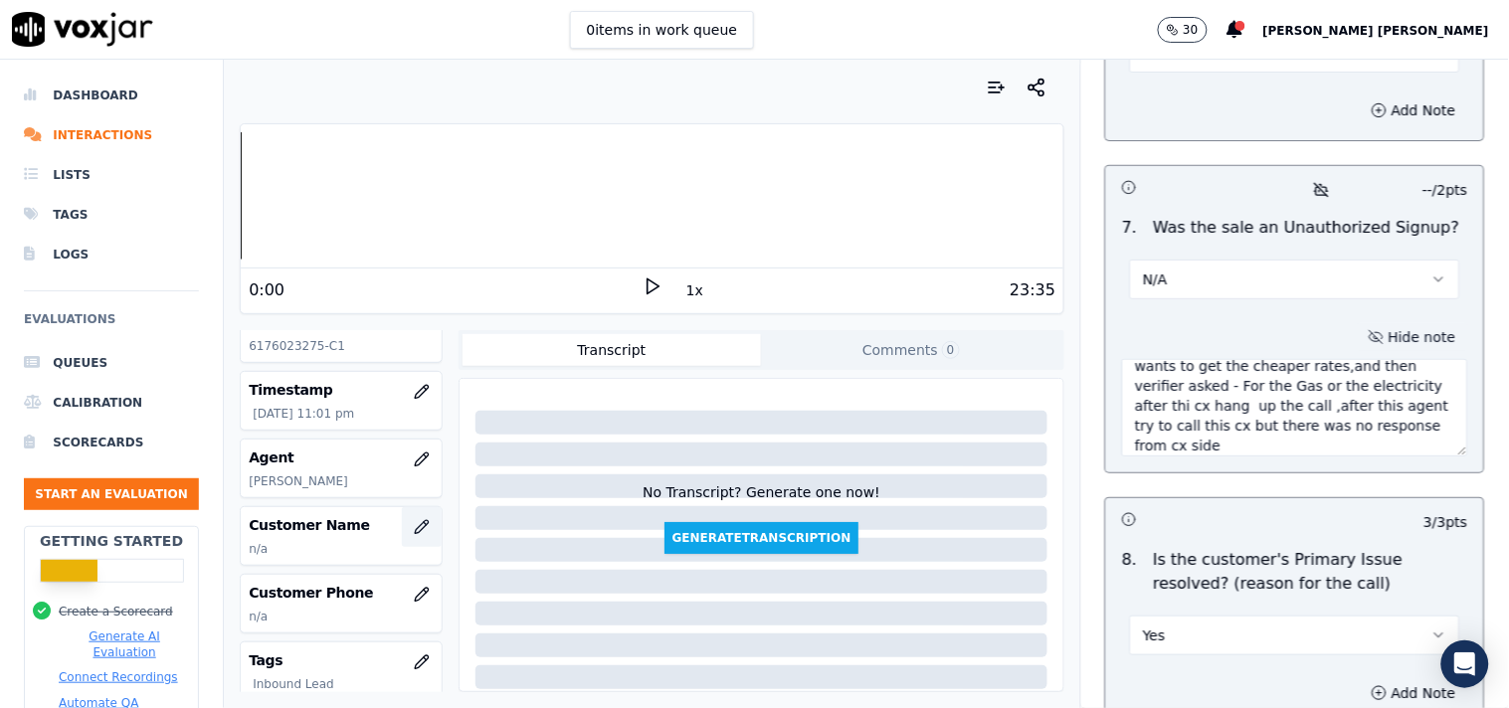
type textarea "Call id-20250909-170052 In the CTS verification when cx said i just wants to ge…"
click at [402, 535] on button "button" at bounding box center [422, 527] width 40 height 40
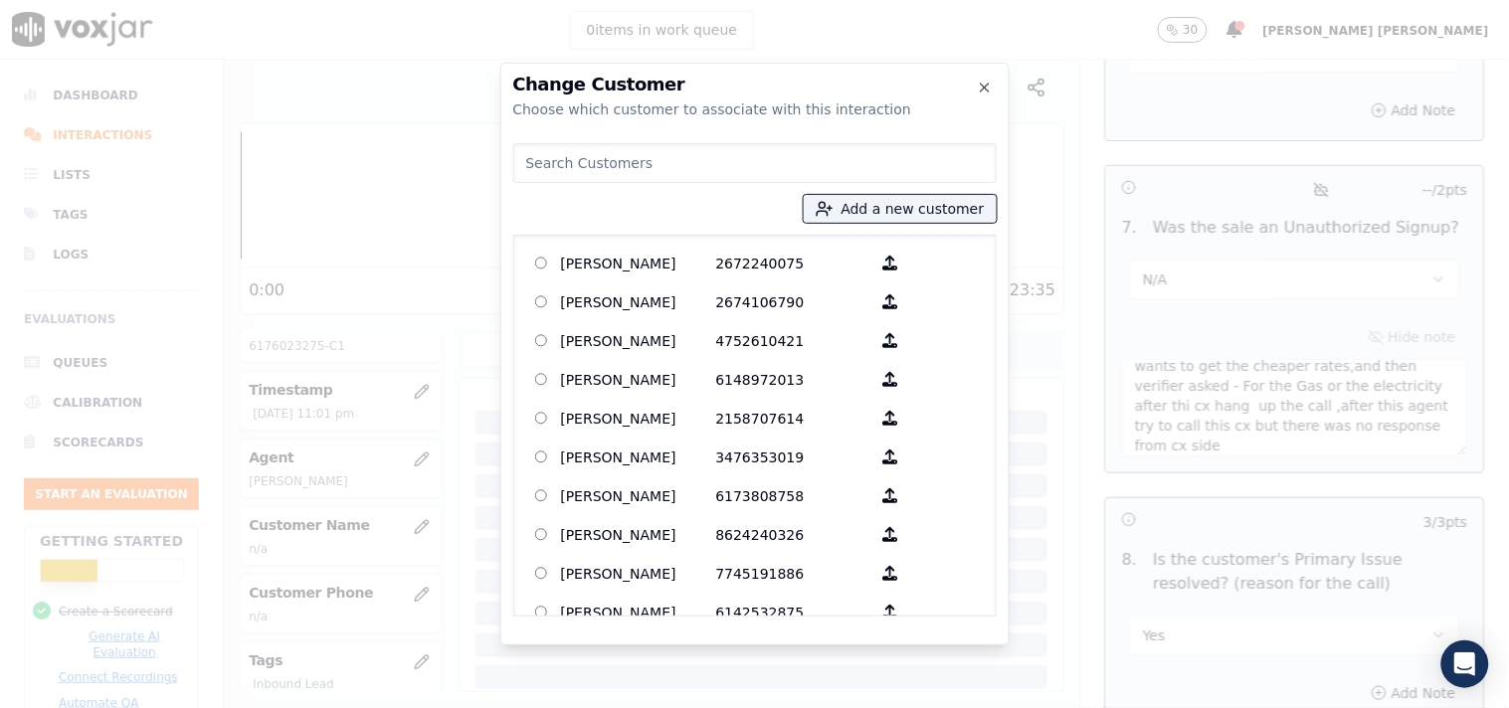
click at [866, 227] on div "Add a new customer [PERSON_NAME] 2672240075 [PERSON_NAME] 2674106790 [PERSON_NA…" at bounding box center [754, 375] width 483 height 481
click at [693, 170] on input at bounding box center [754, 163] width 483 height 40
paste input "[PERSON_NAME]"
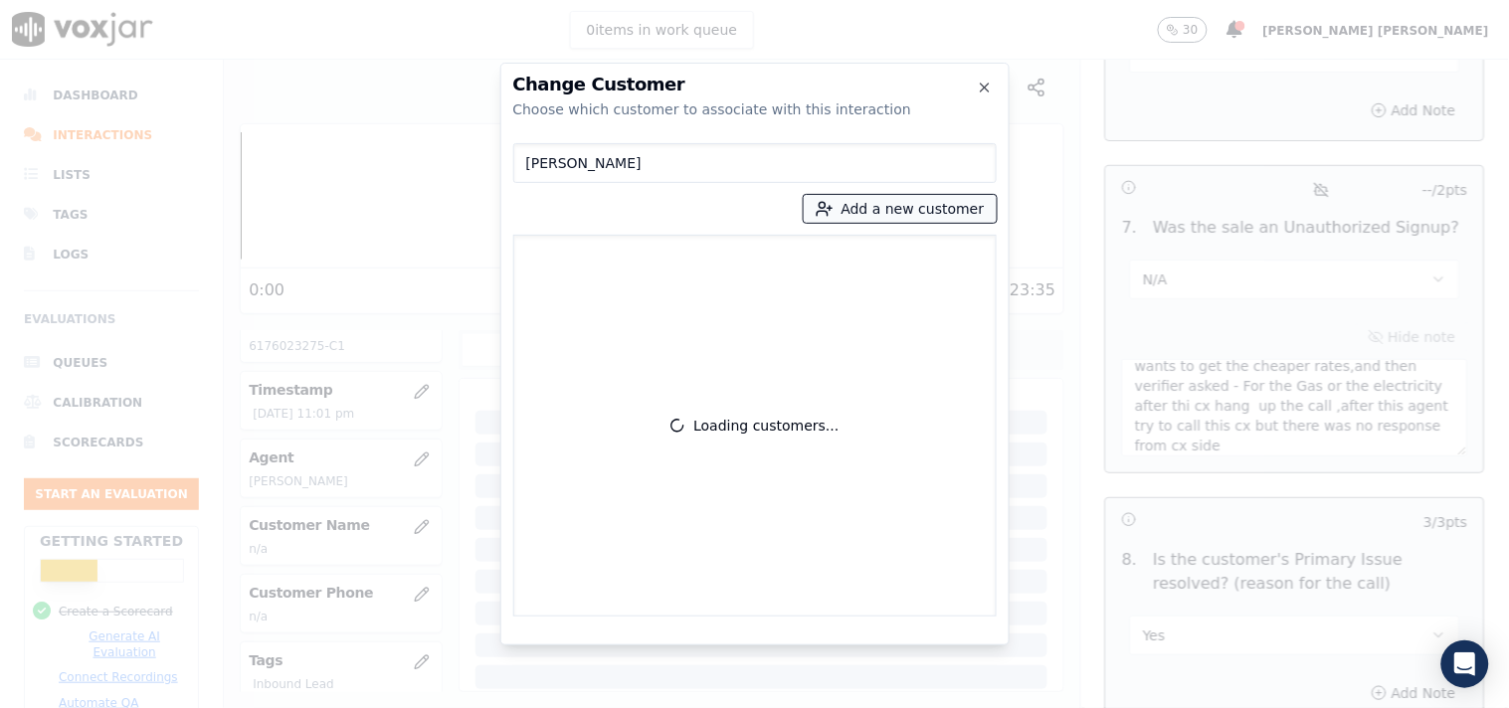
type input "[PERSON_NAME]"
click at [893, 204] on button "Add a new customer" at bounding box center [900, 209] width 193 height 28
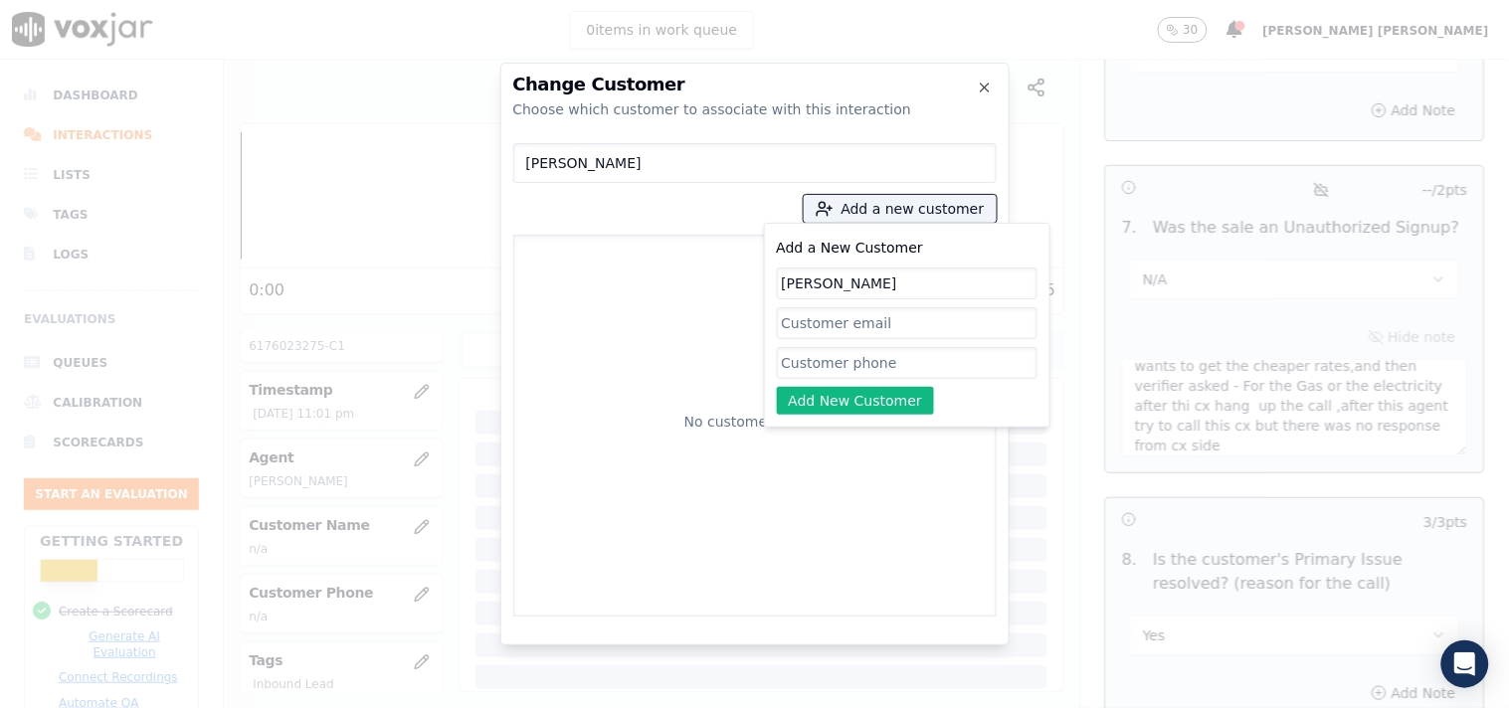
type input "[PERSON_NAME]"
click at [851, 359] on input "Add a New Customer" at bounding box center [907, 363] width 261 height 32
paste input "6176023275"
type input "6176023275"
click at [869, 396] on button "Add New Customer" at bounding box center [856, 401] width 158 height 28
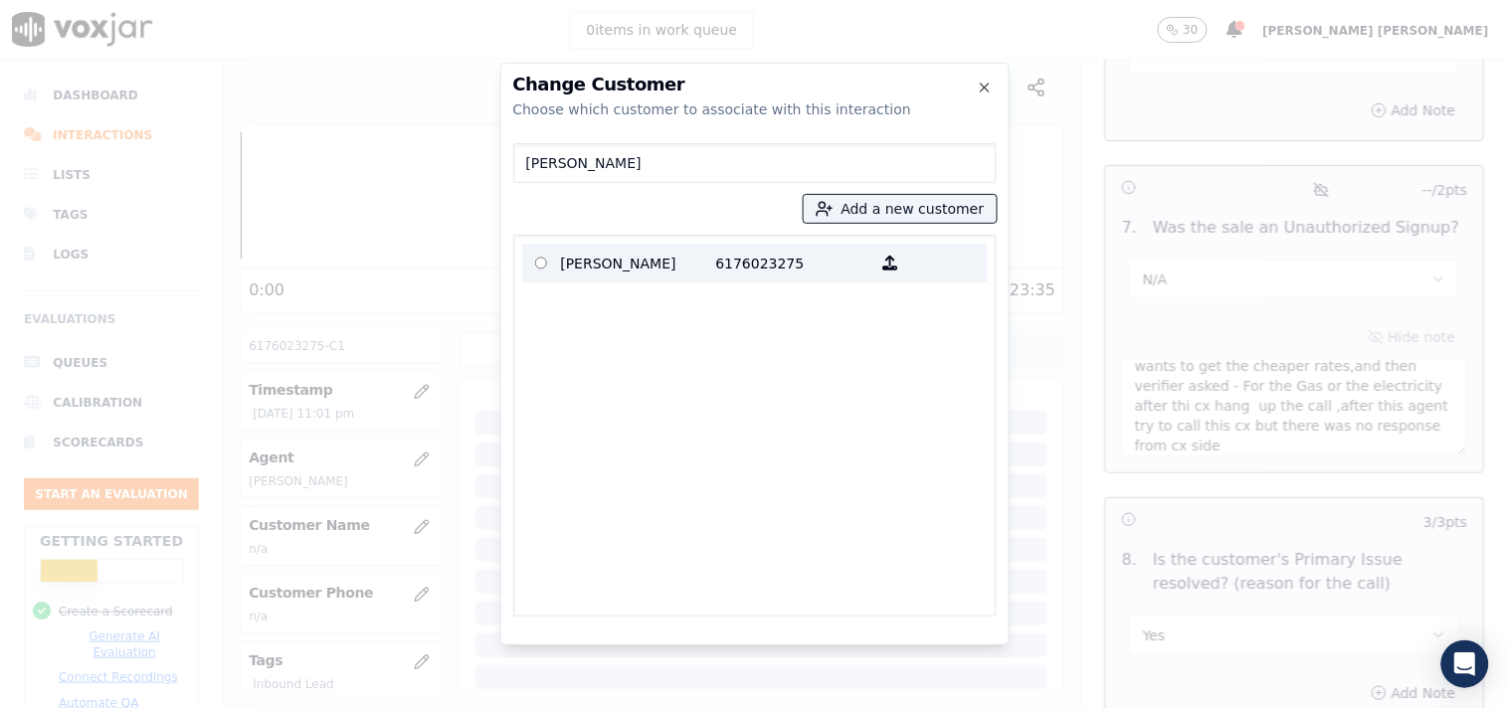
click at [749, 252] on p "6176023275" at bounding box center [793, 263] width 155 height 31
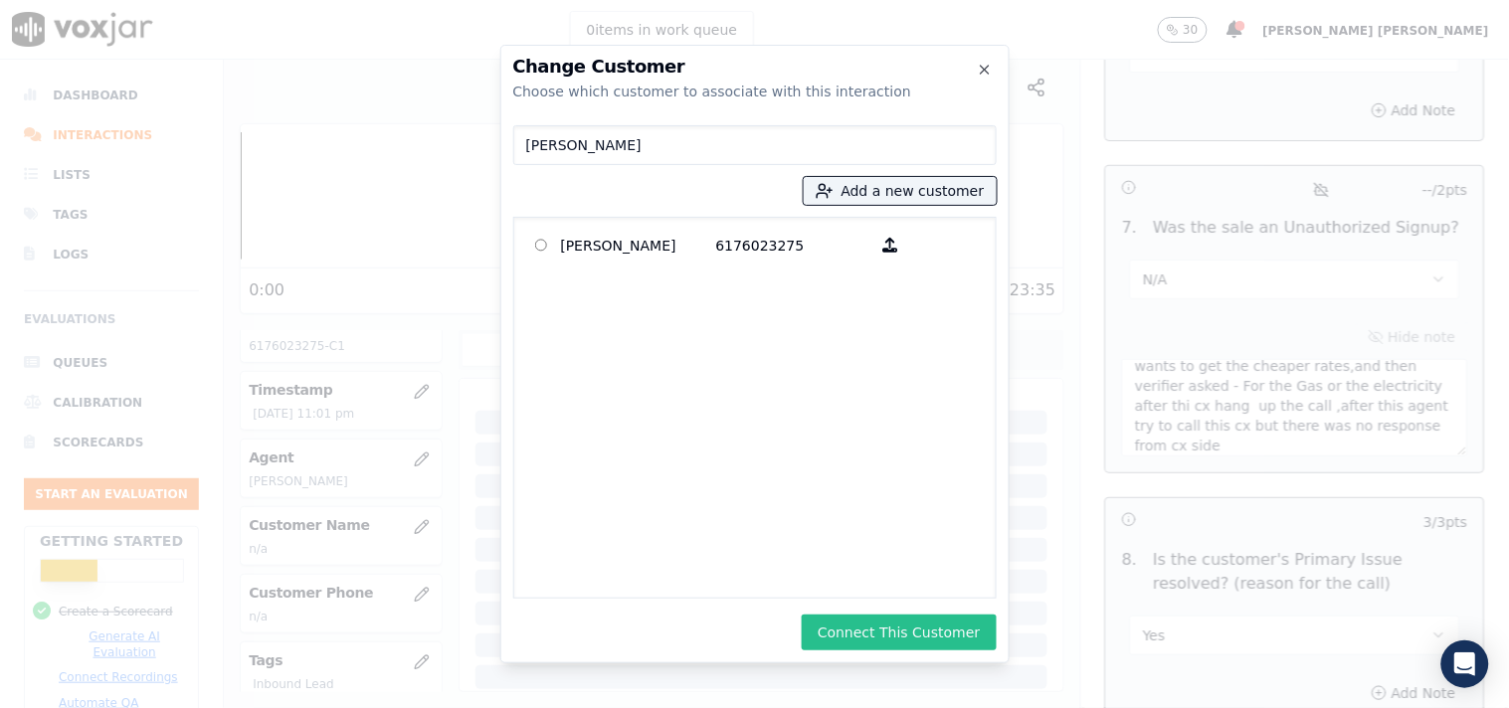
click at [901, 623] on button "Connect This Customer" at bounding box center [899, 633] width 194 height 36
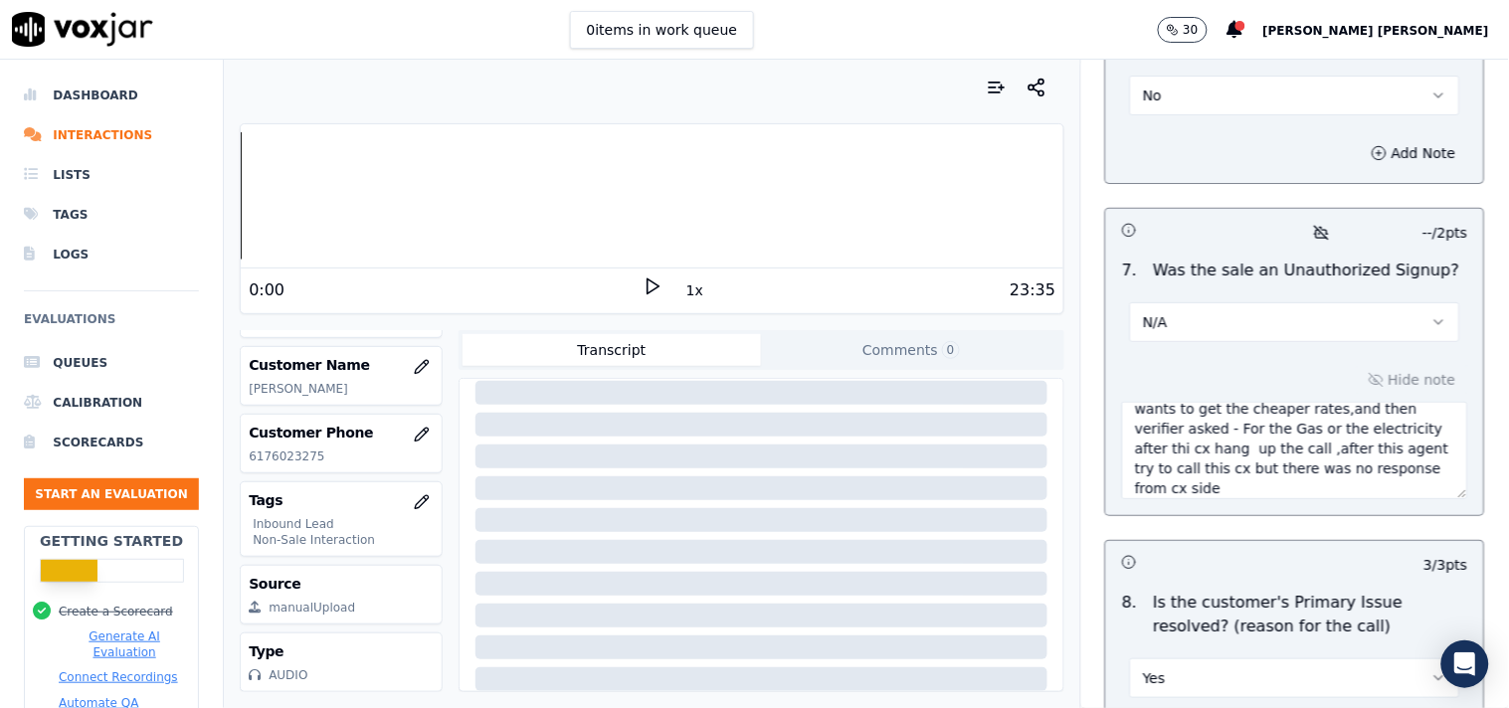
scroll to position [6145, 0]
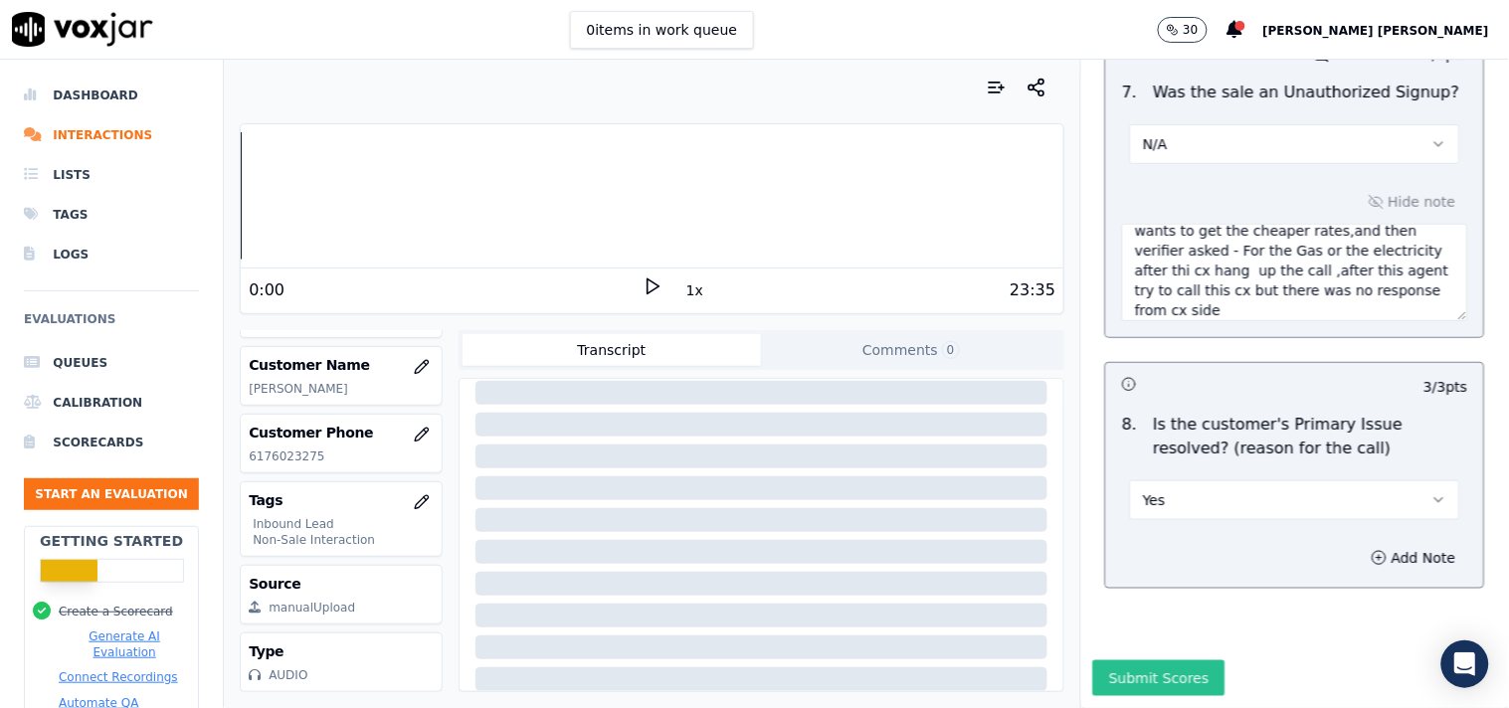
click at [1180, 660] on button "Submit Scores" at bounding box center [1159, 678] width 132 height 36
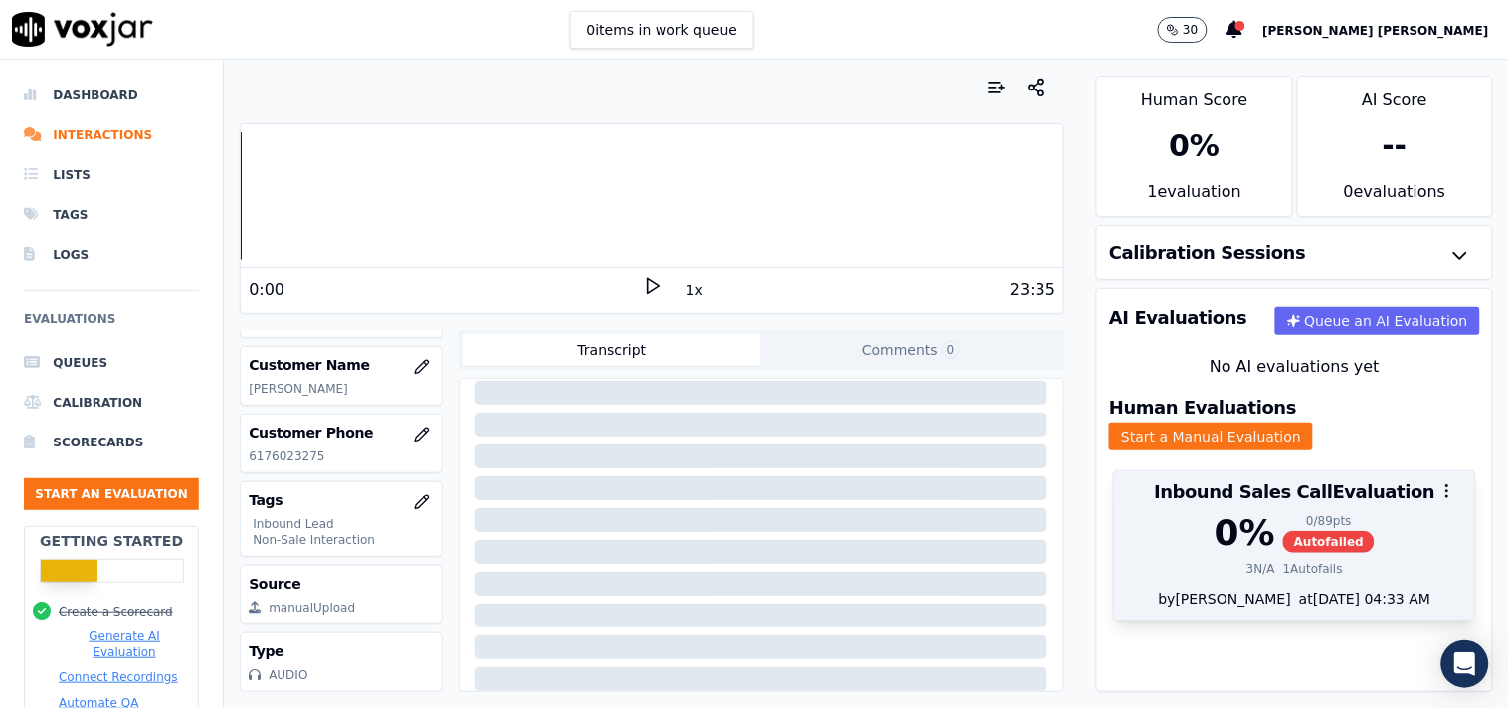
click at [1275, 570] on div "0 % 0 / 89 pts Autofailed 3 N/A 1 Autofails" at bounding box center [1294, 551] width 361 height 76
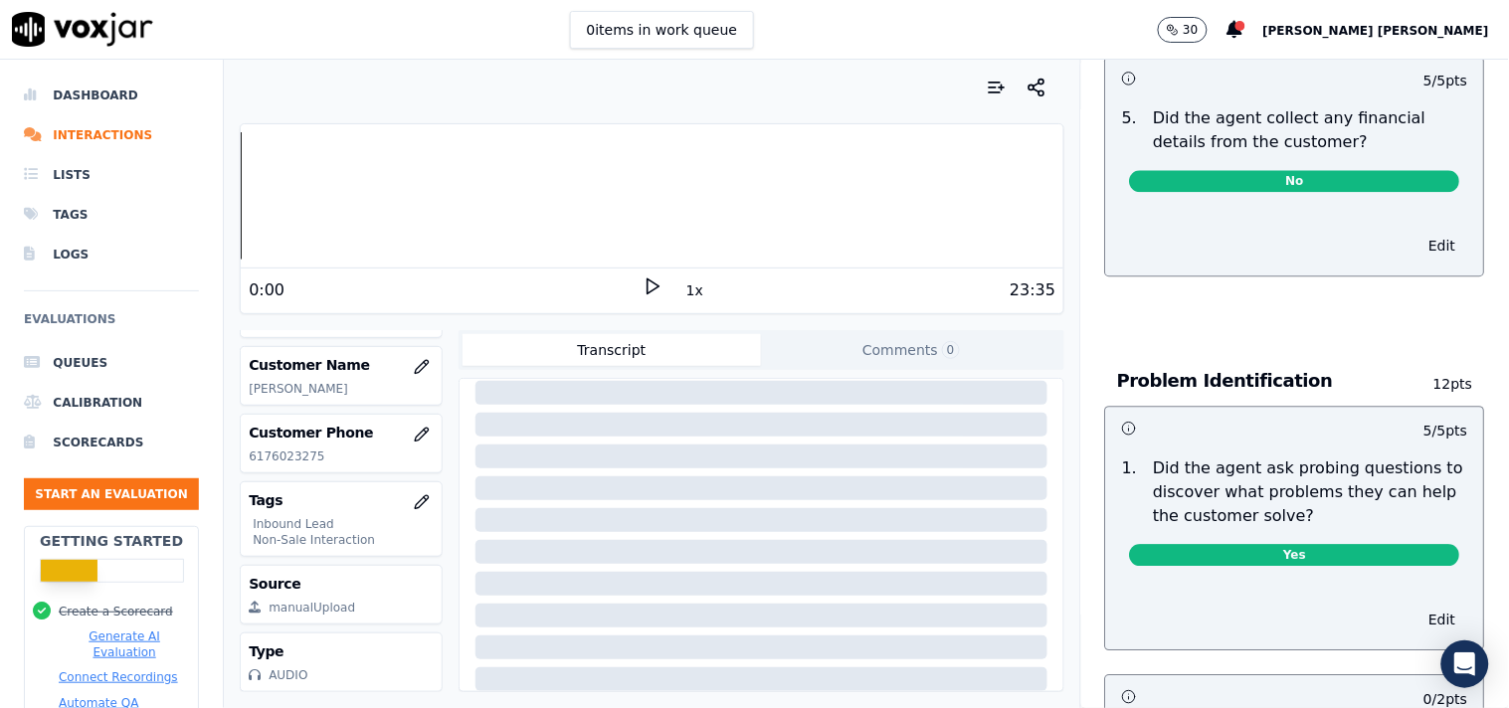
scroll to position [1657, 0]
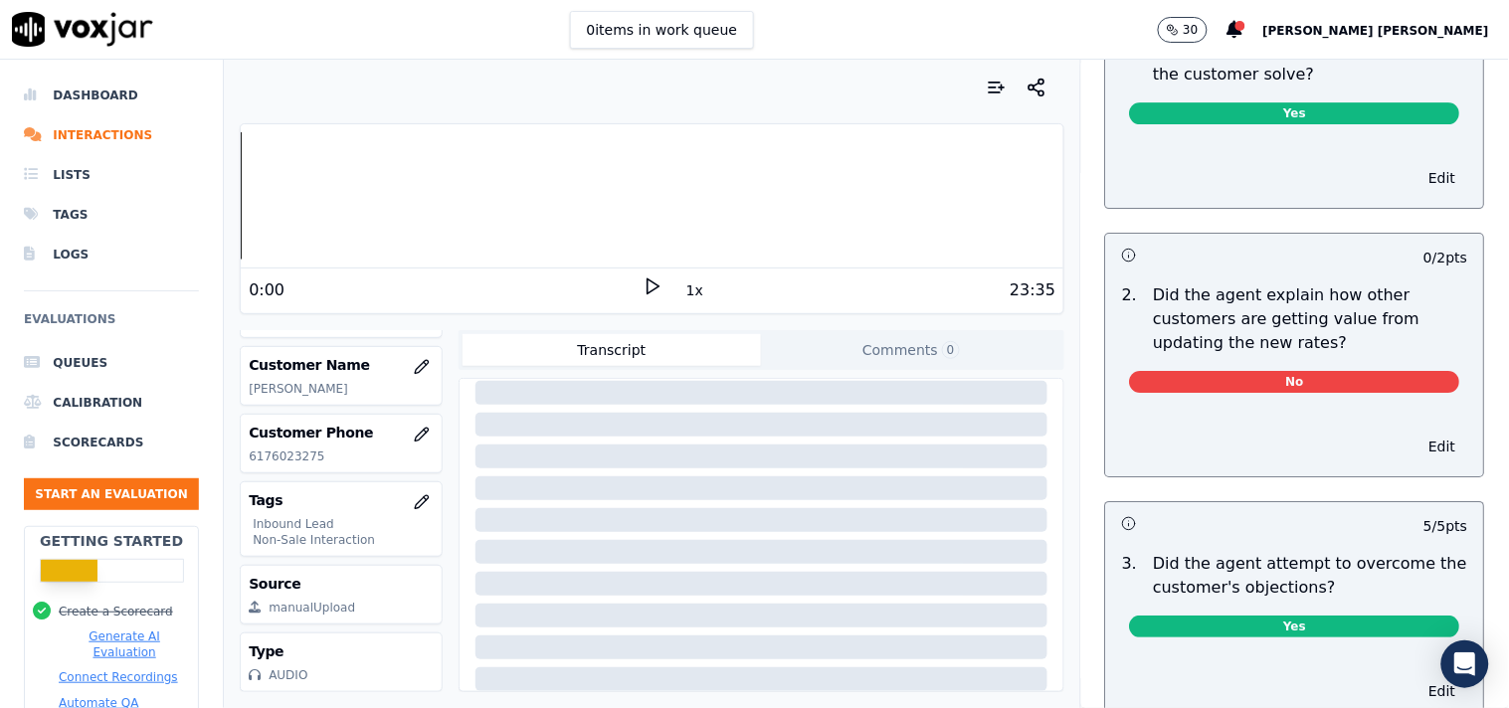
click at [1271, 420] on div "Edit" at bounding box center [1295, 443] width 378 height 68
click at [1417, 433] on button "Edit" at bounding box center [1442, 447] width 51 height 28
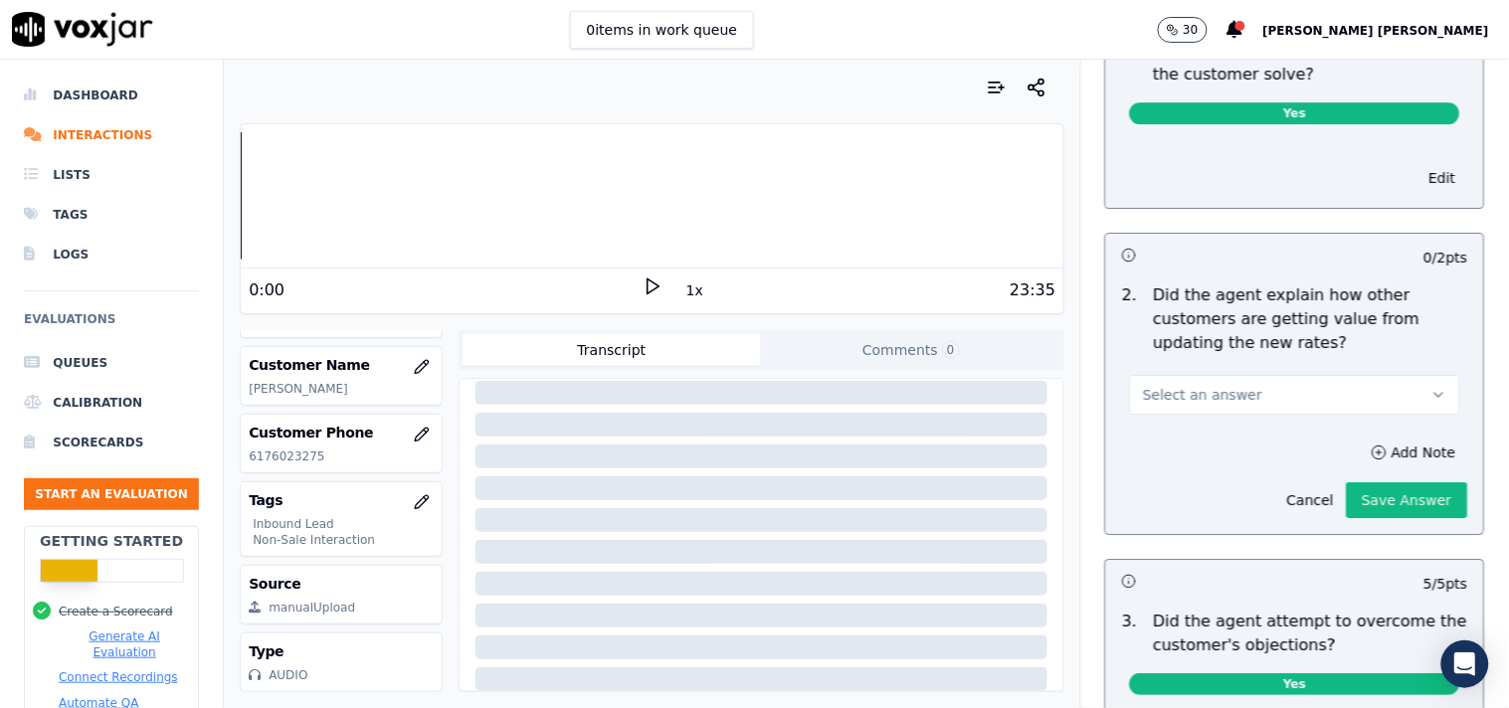
click at [1379, 392] on button "Select an answer" at bounding box center [1295, 395] width 330 height 40
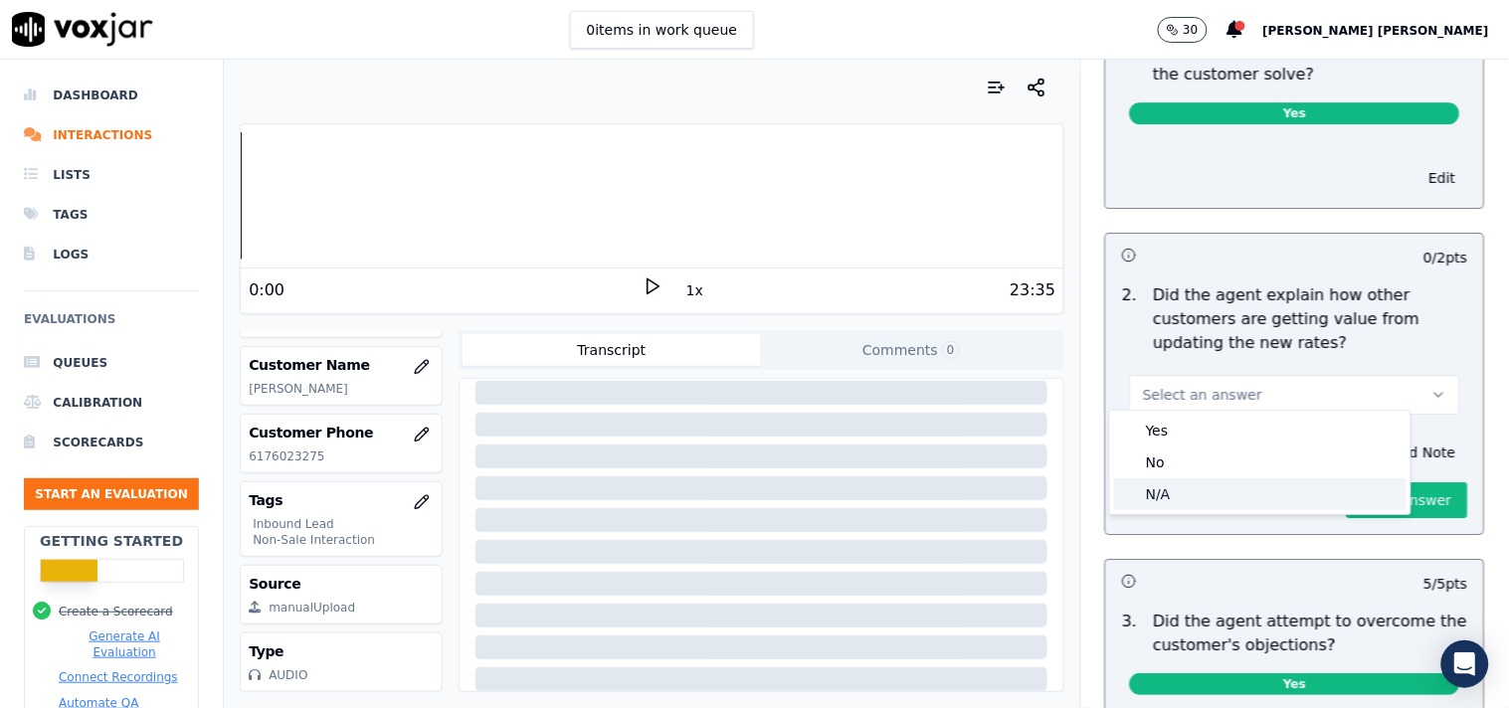
click at [1269, 482] on div "N/A" at bounding box center [1260, 494] width 292 height 32
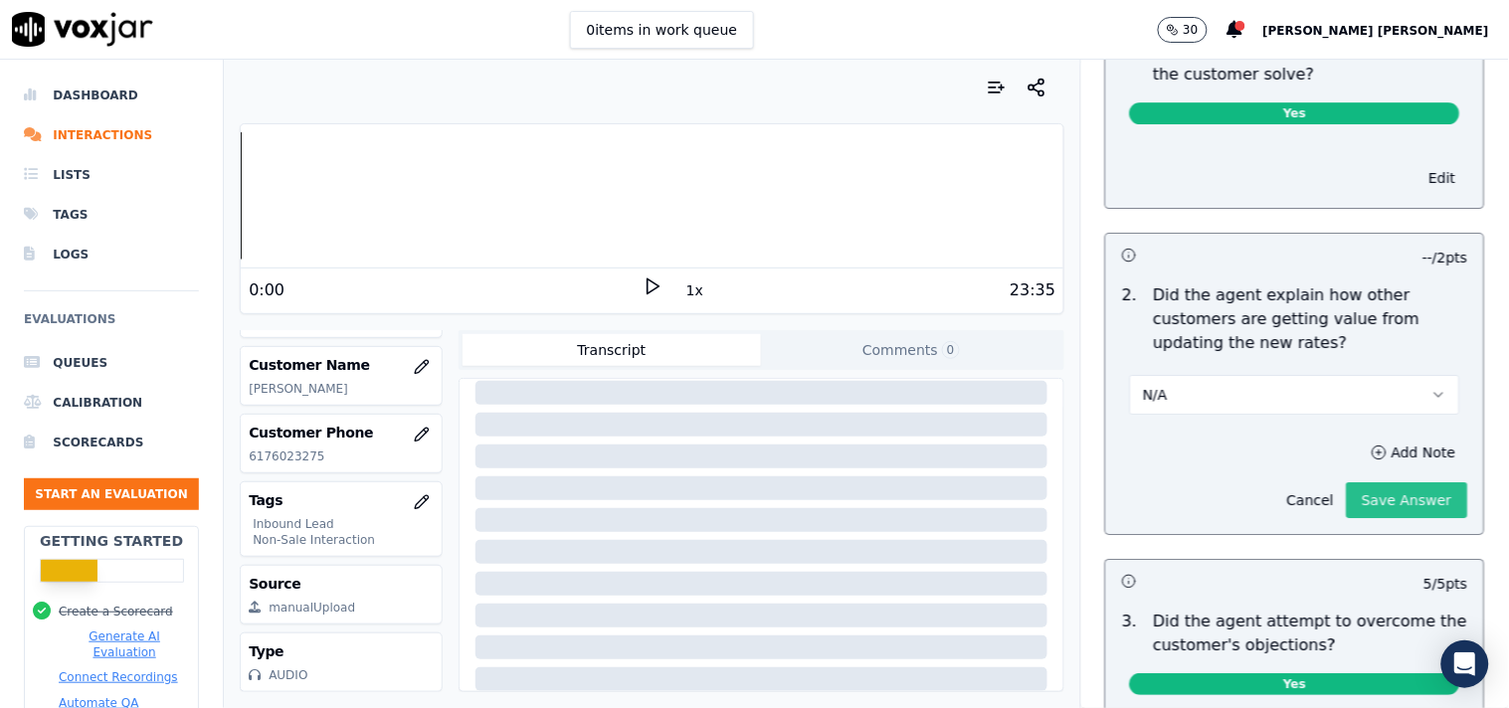
click at [1357, 492] on button "Save Answer" at bounding box center [1407, 500] width 121 height 36
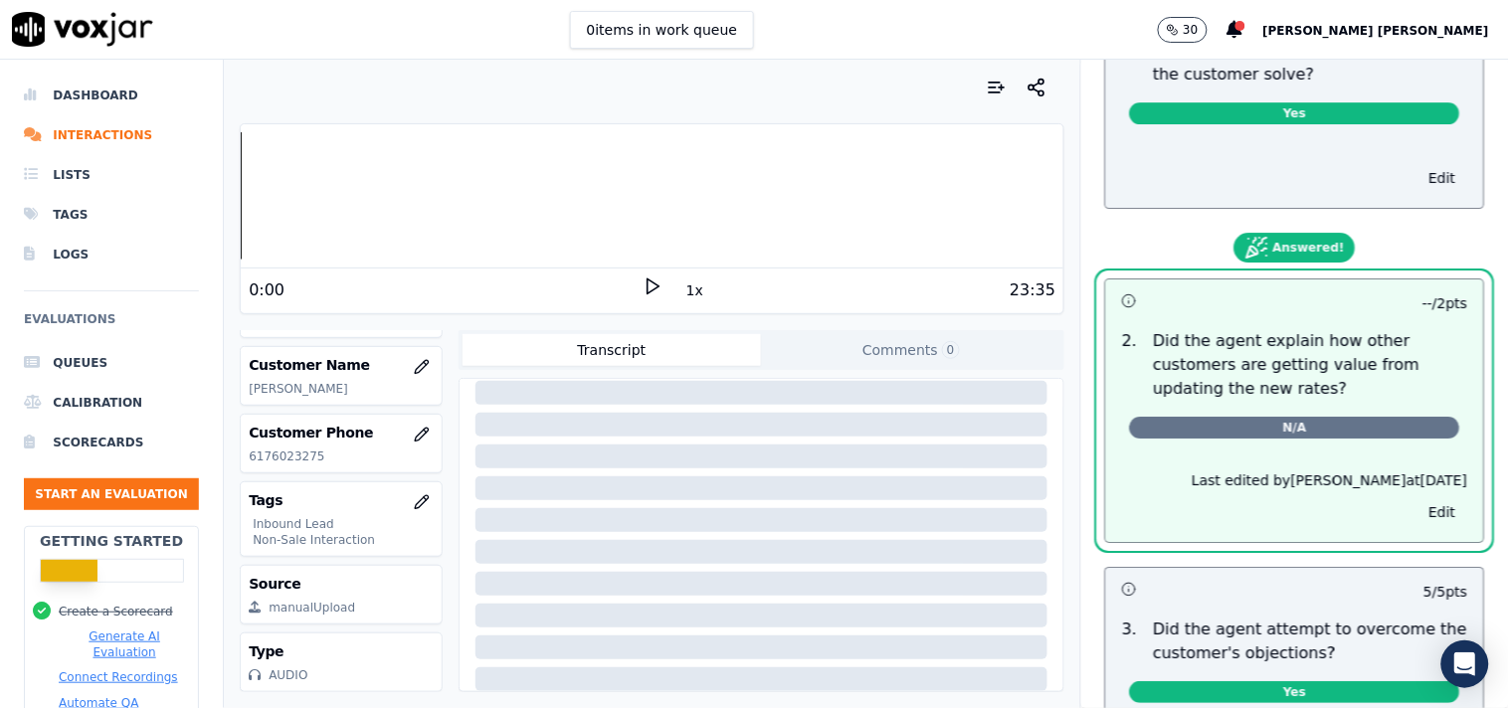
scroll to position [0, 0]
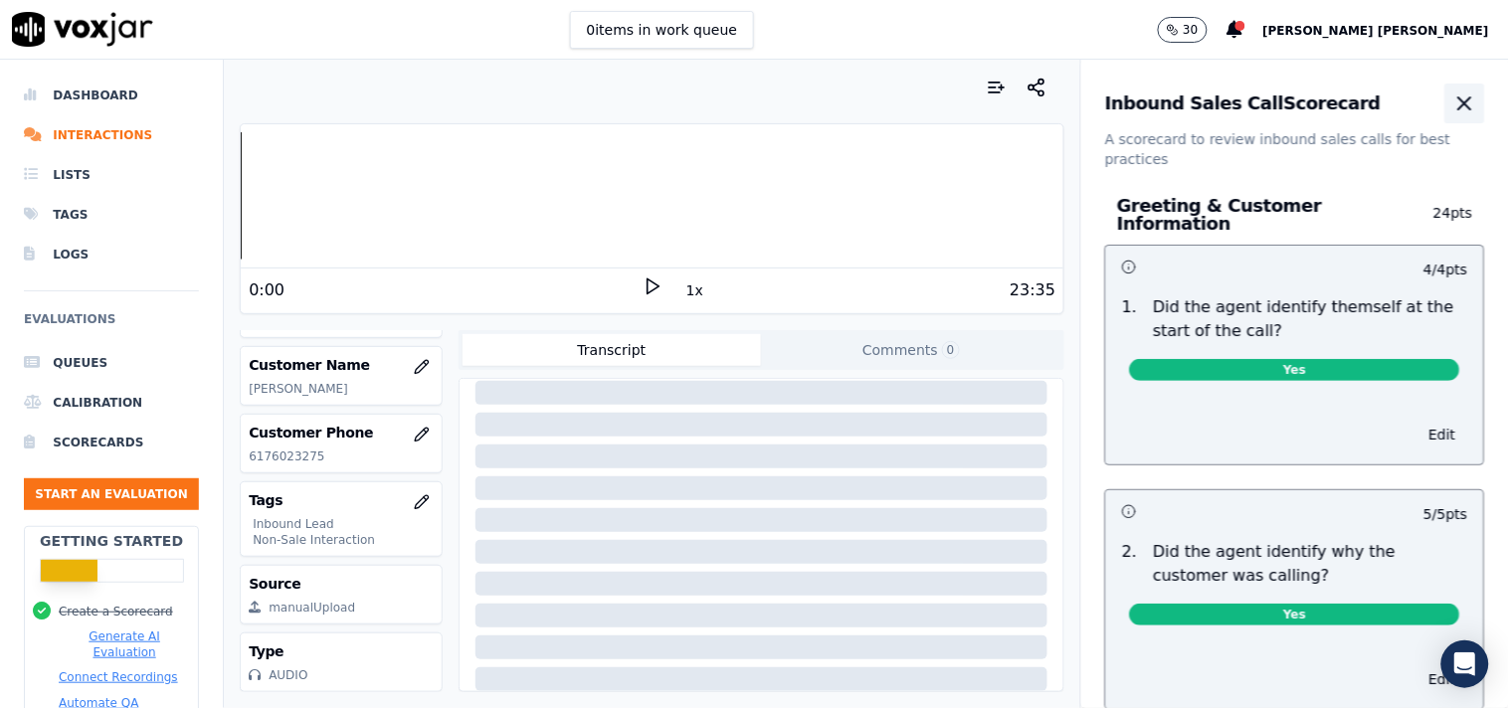
click at [1453, 102] on icon "button" at bounding box center [1465, 104] width 24 height 24
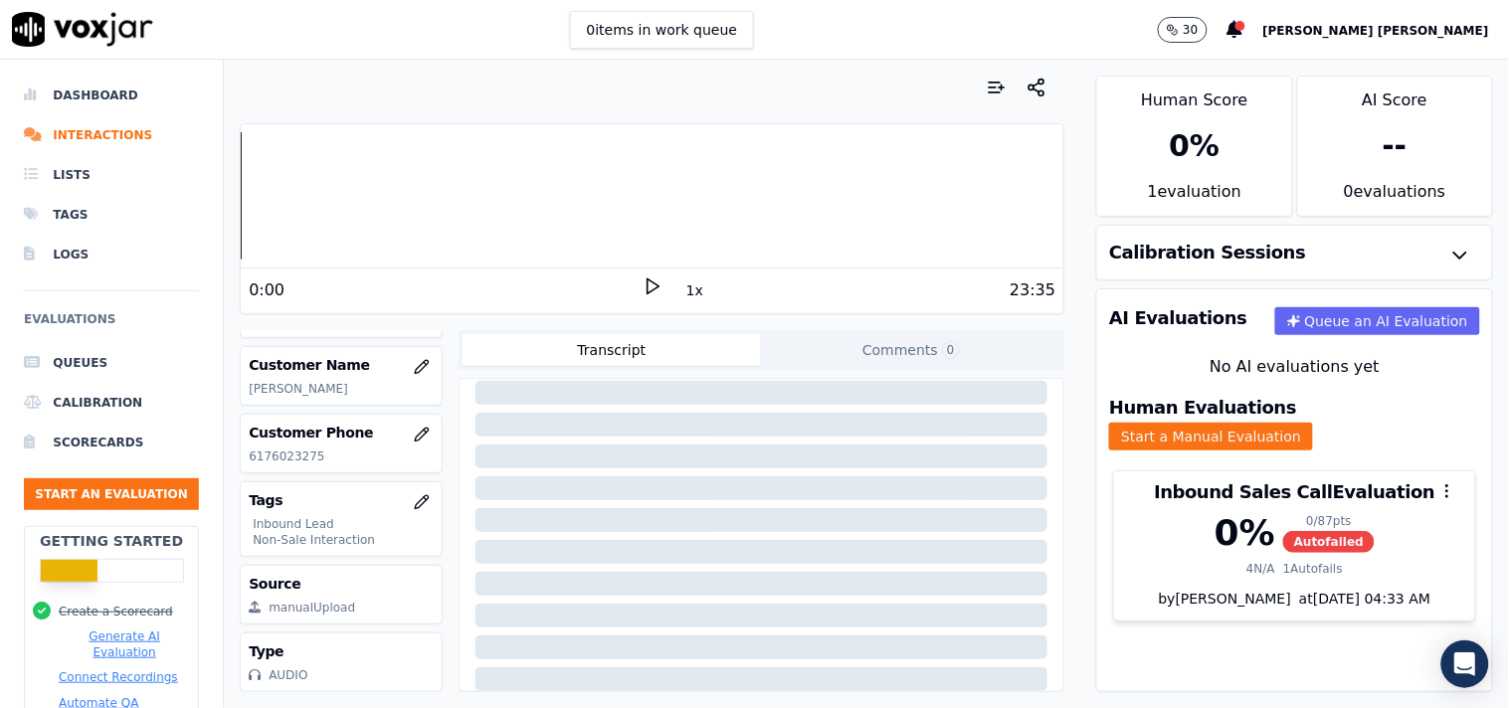
drag, startPoint x: 1355, startPoint y: 434, endPoint x: 1355, endPoint y: 445, distance: 10.9
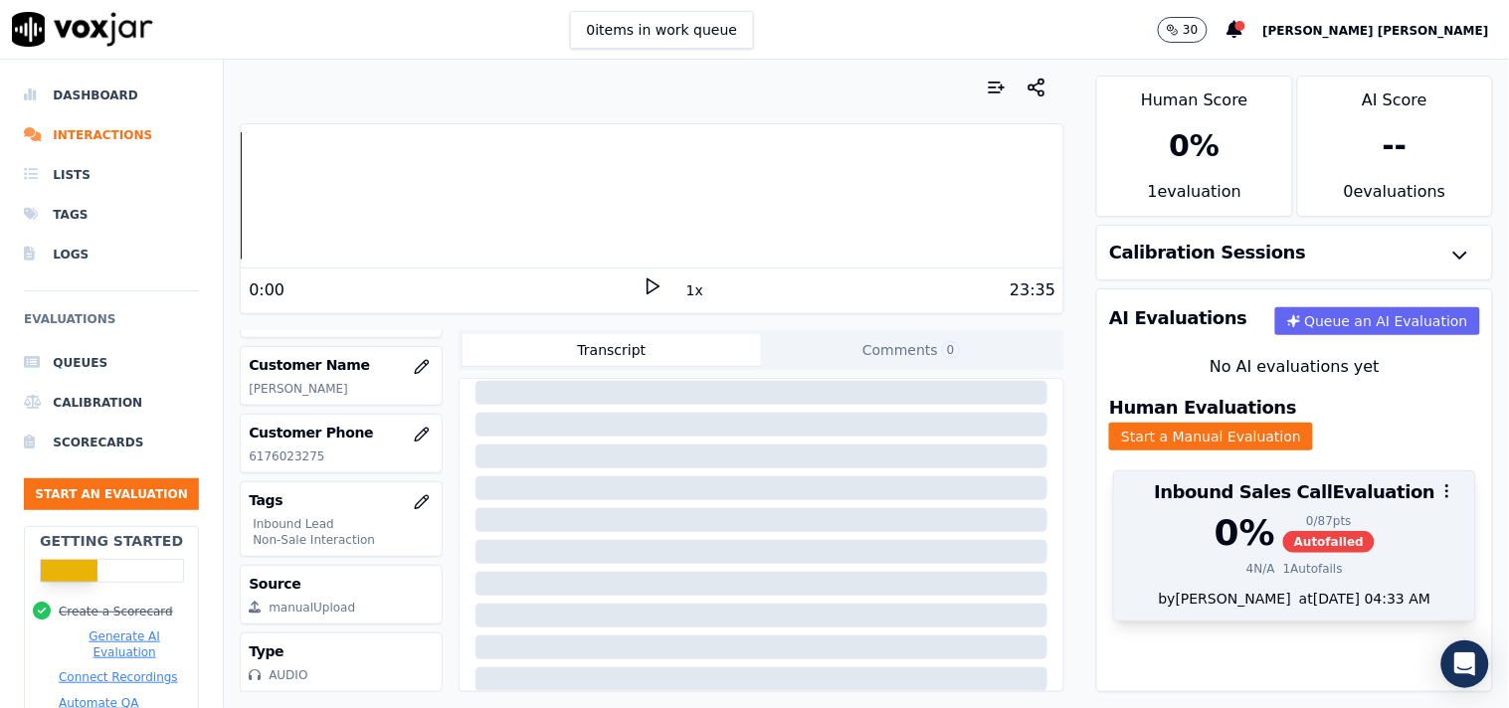
click at [1329, 479] on div at bounding box center [1294, 491] width 361 height 40
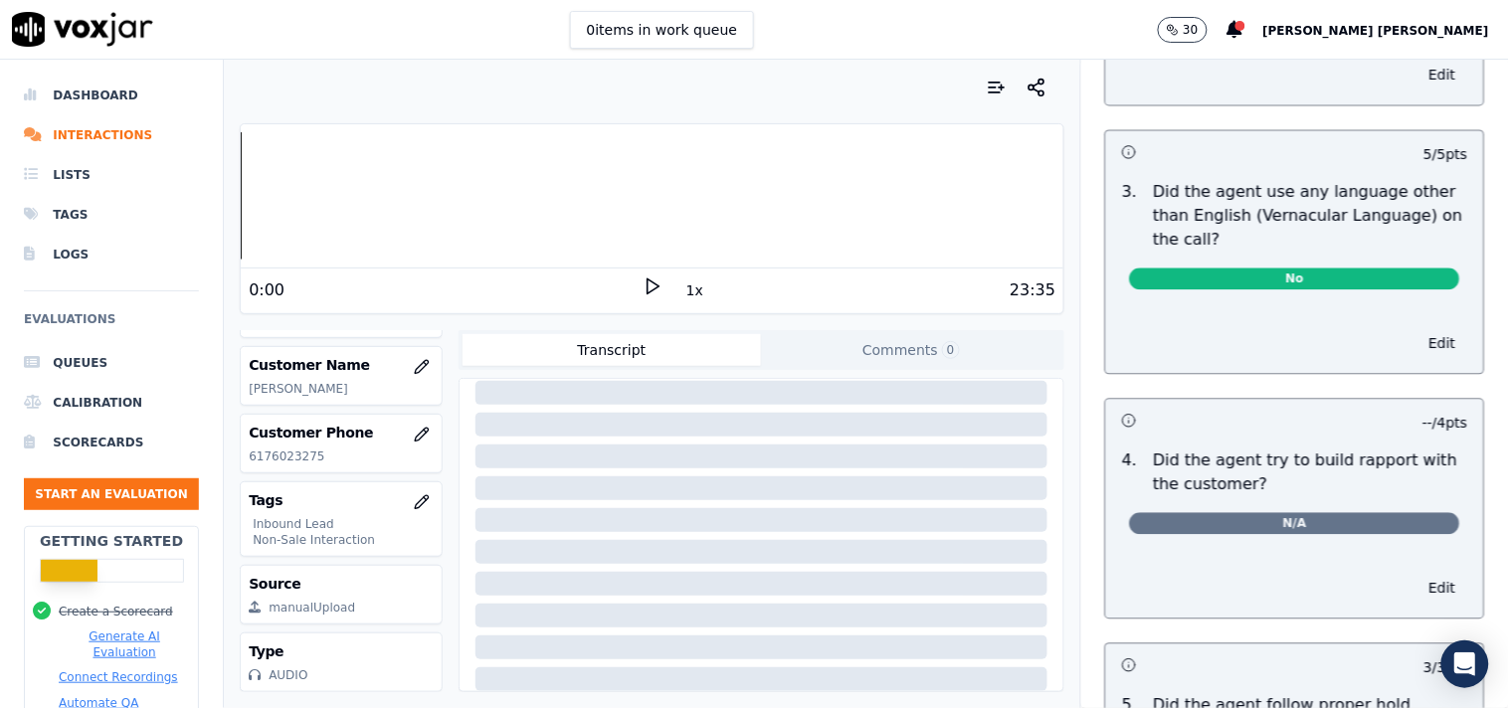
scroll to position [2652, 0]
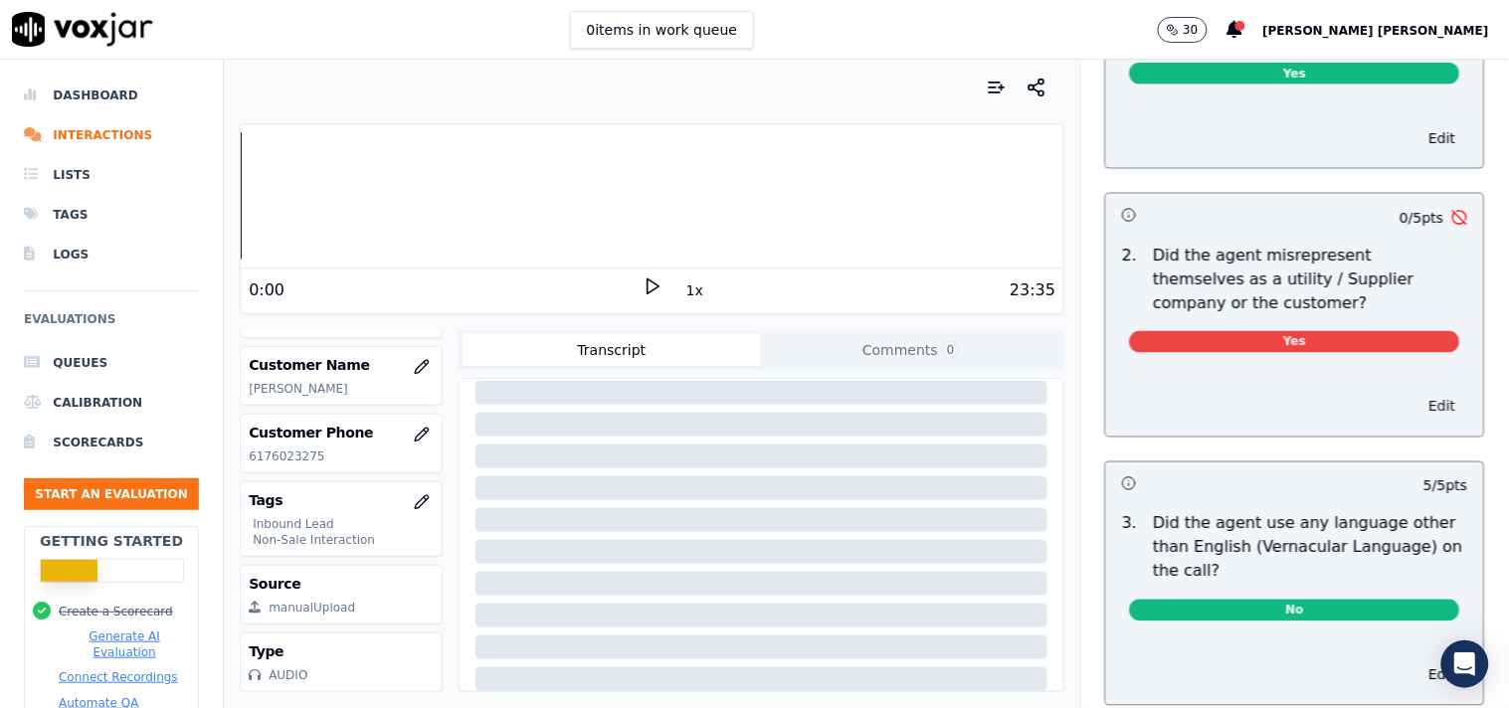
click at [1417, 399] on button "Edit" at bounding box center [1442, 407] width 51 height 28
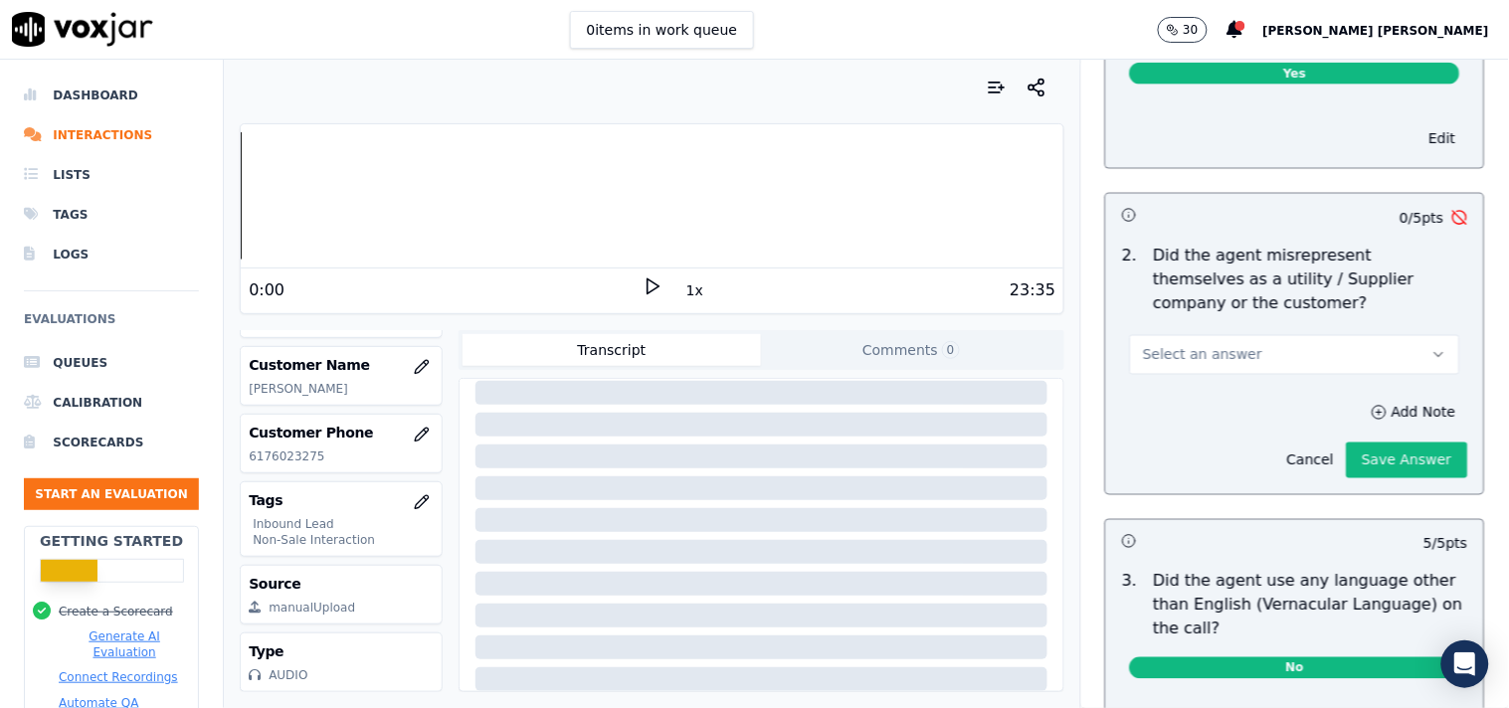
click at [1351, 356] on button "Select an answer" at bounding box center [1295, 355] width 330 height 40
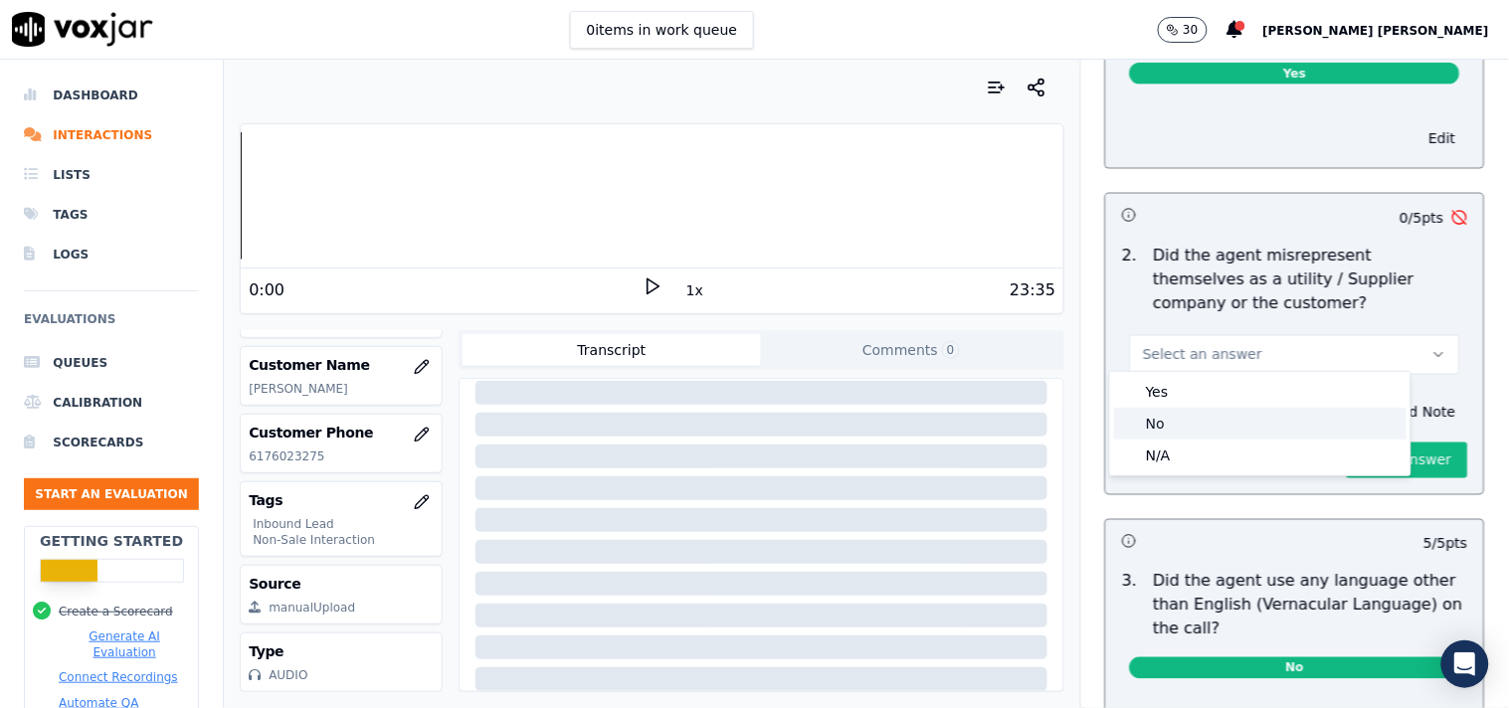
click at [1271, 416] on div "No" at bounding box center [1260, 424] width 292 height 32
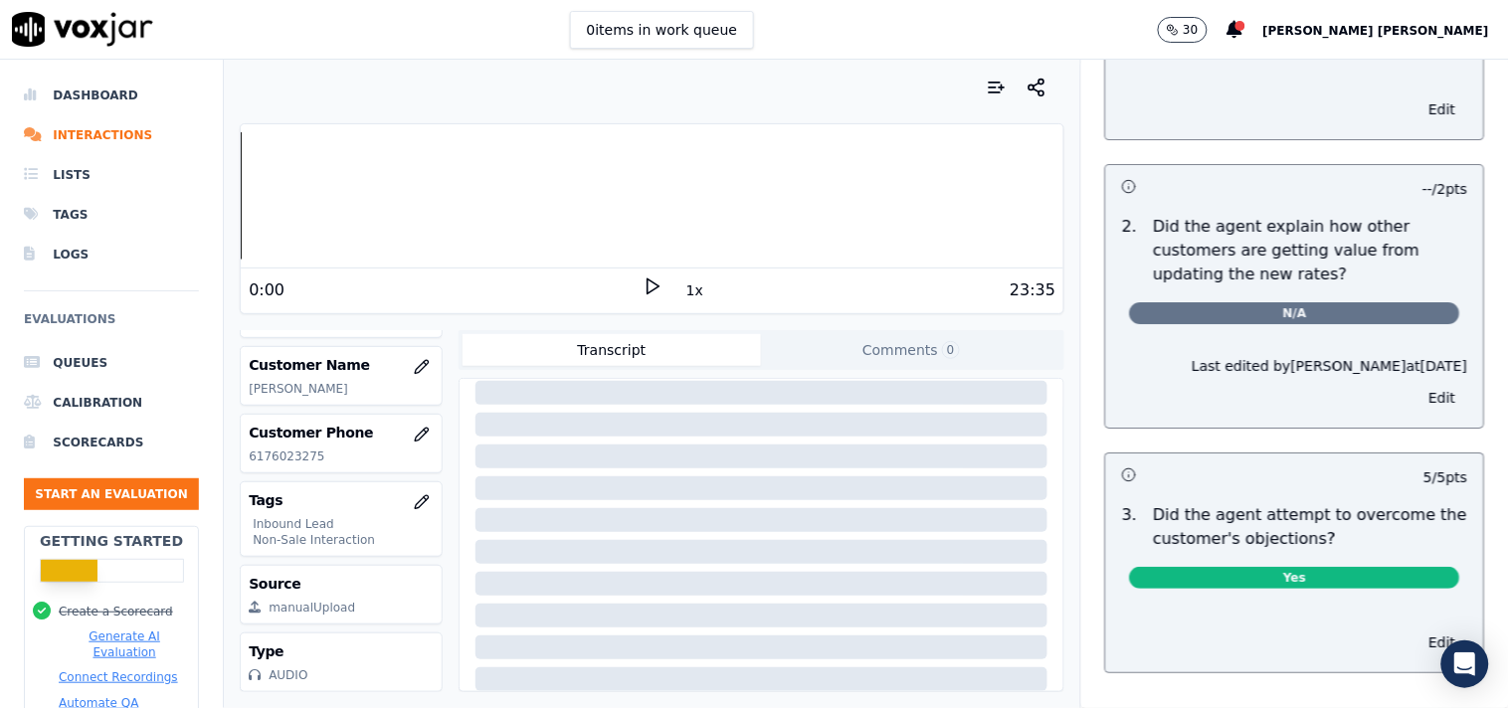
scroll to position [0, 0]
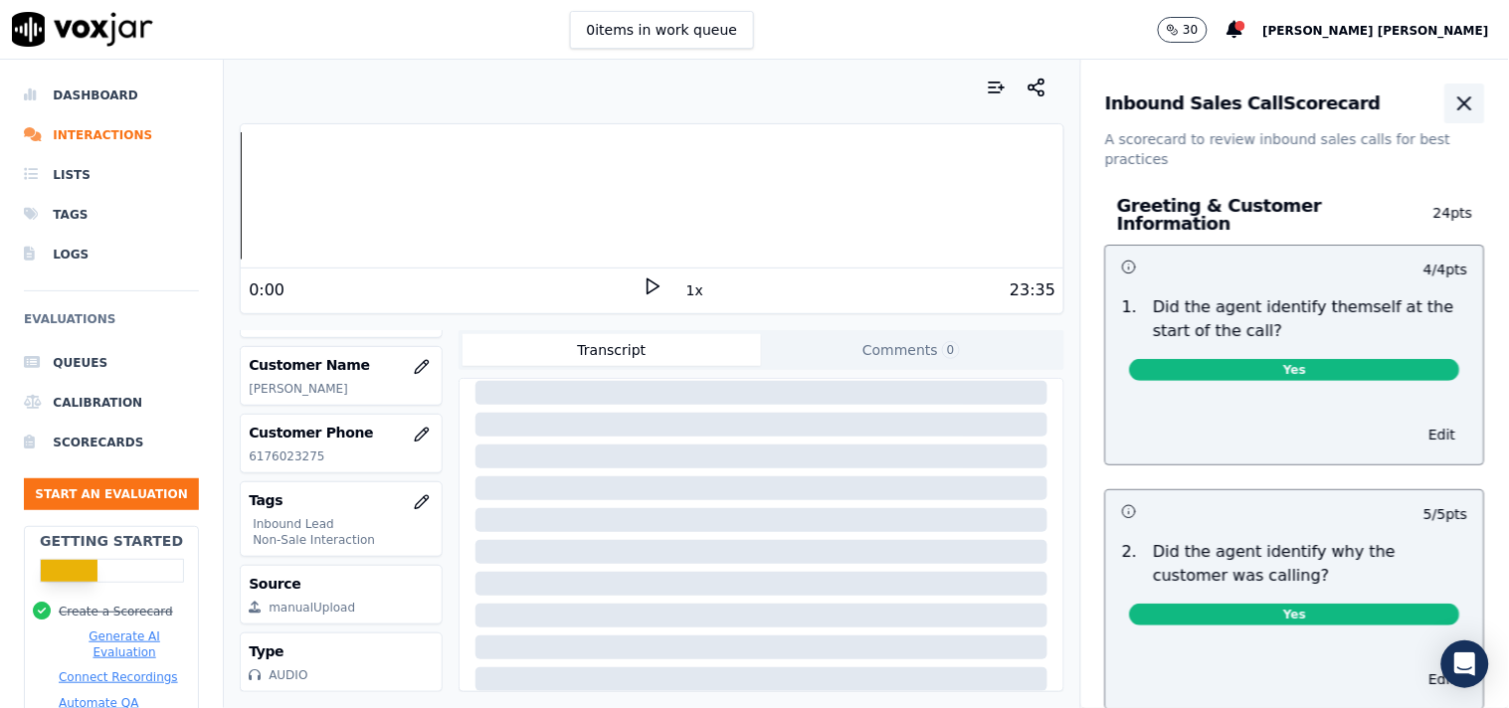
click at [1459, 109] on icon "button" at bounding box center [1465, 103] width 12 height 12
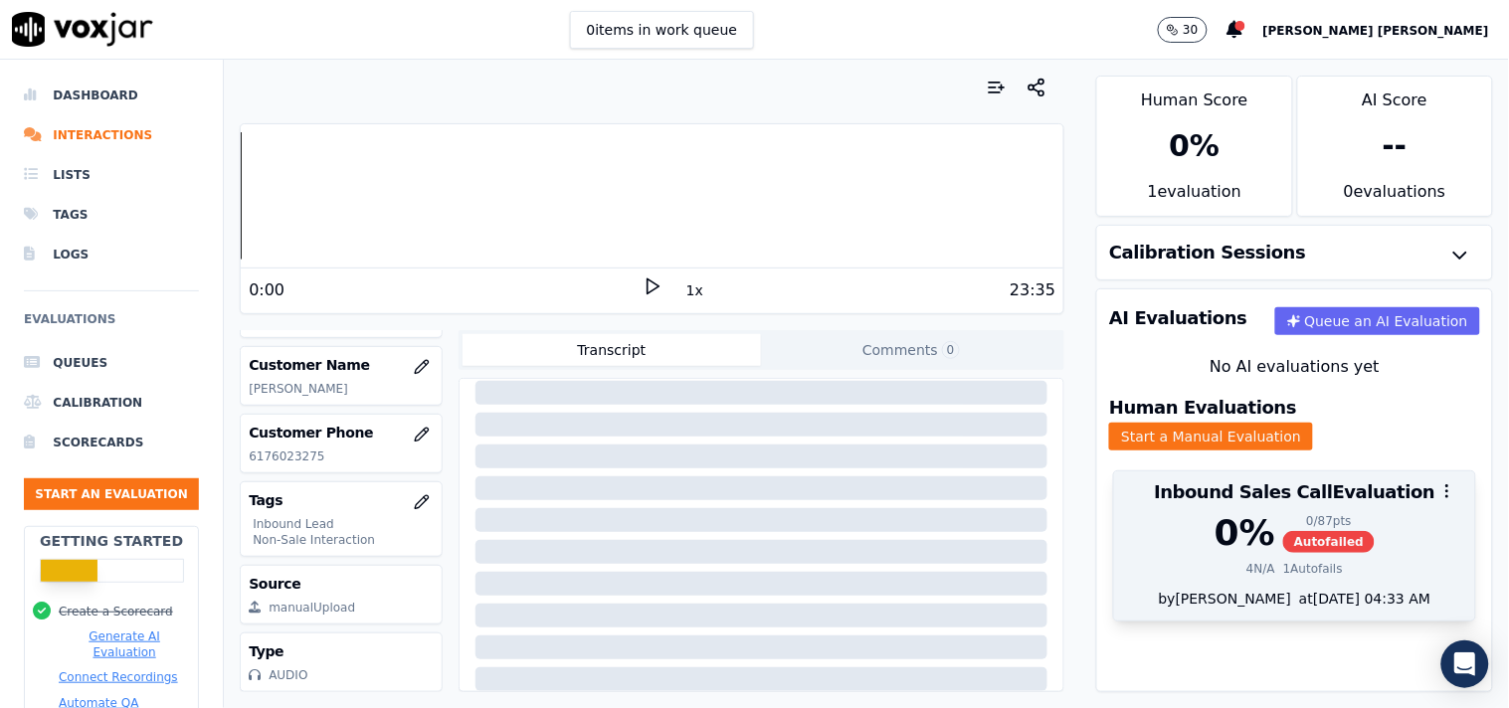
click at [1315, 471] on div at bounding box center [1294, 491] width 361 height 40
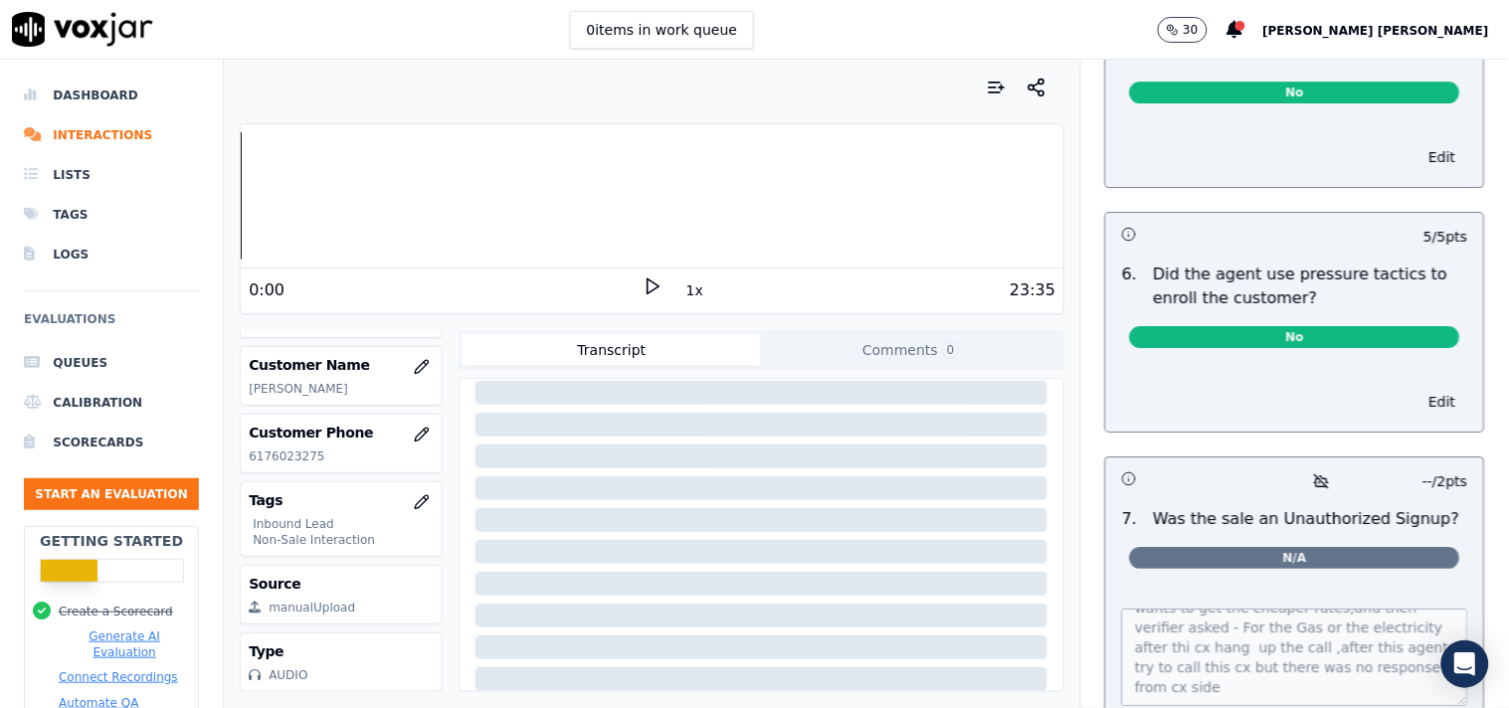
scroll to position [5984, 0]
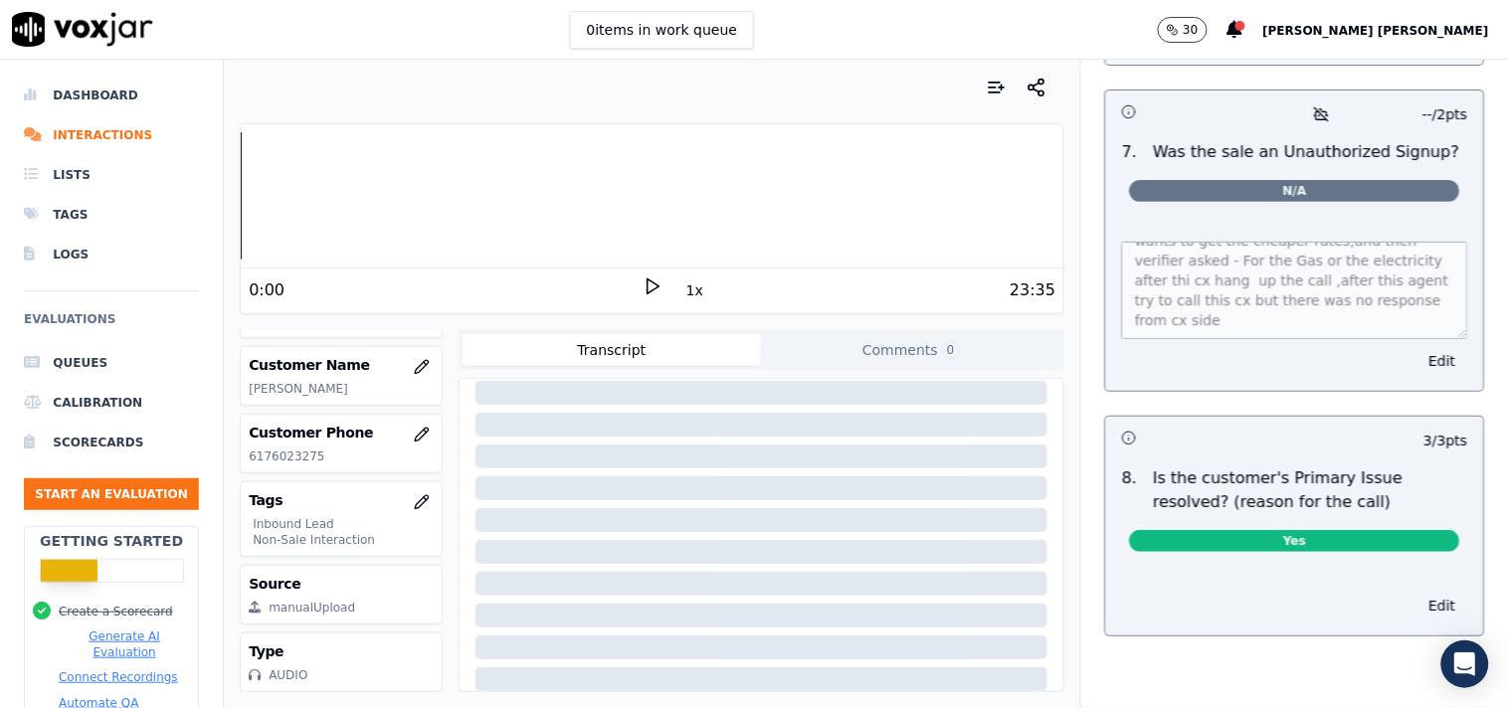
click at [1323, 568] on div "Edit" at bounding box center [1295, 602] width 378 height 68
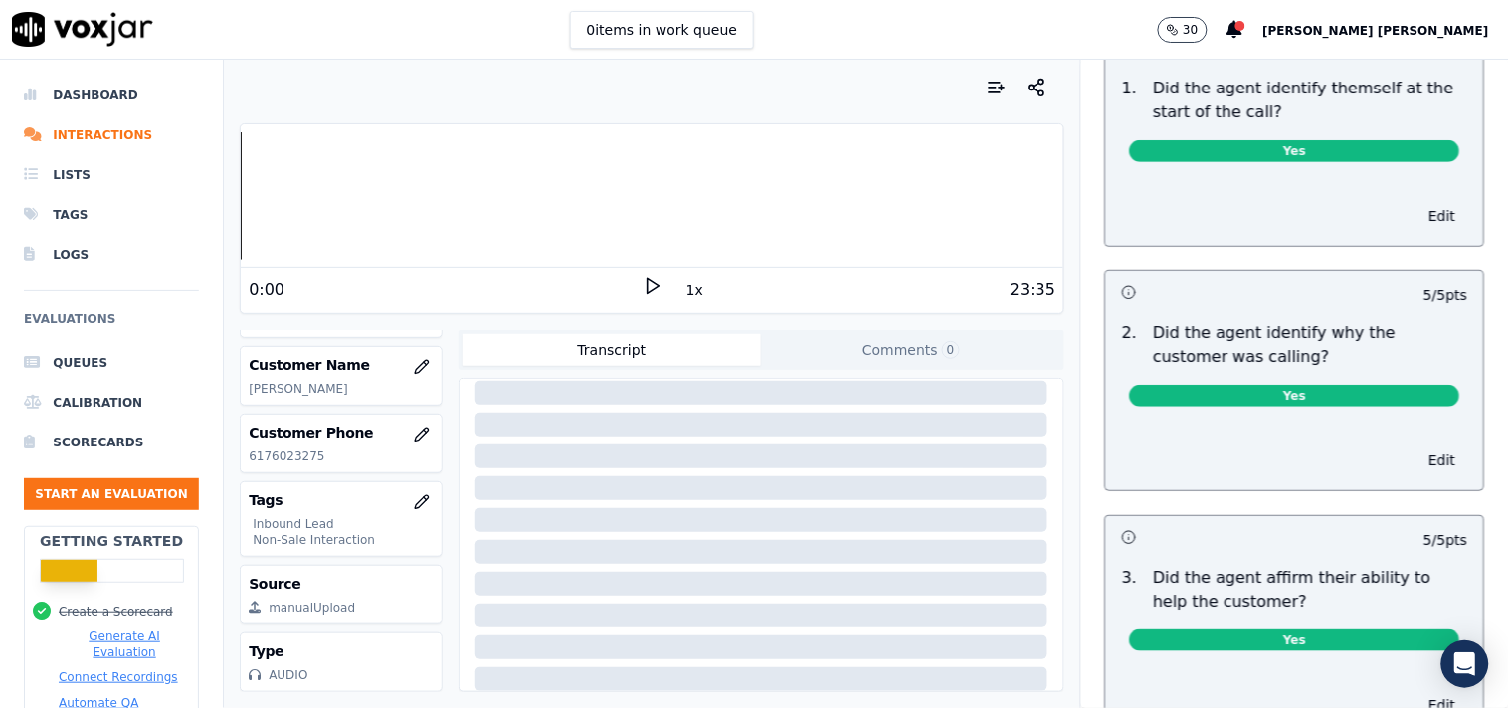
scroll to position [0, 0]
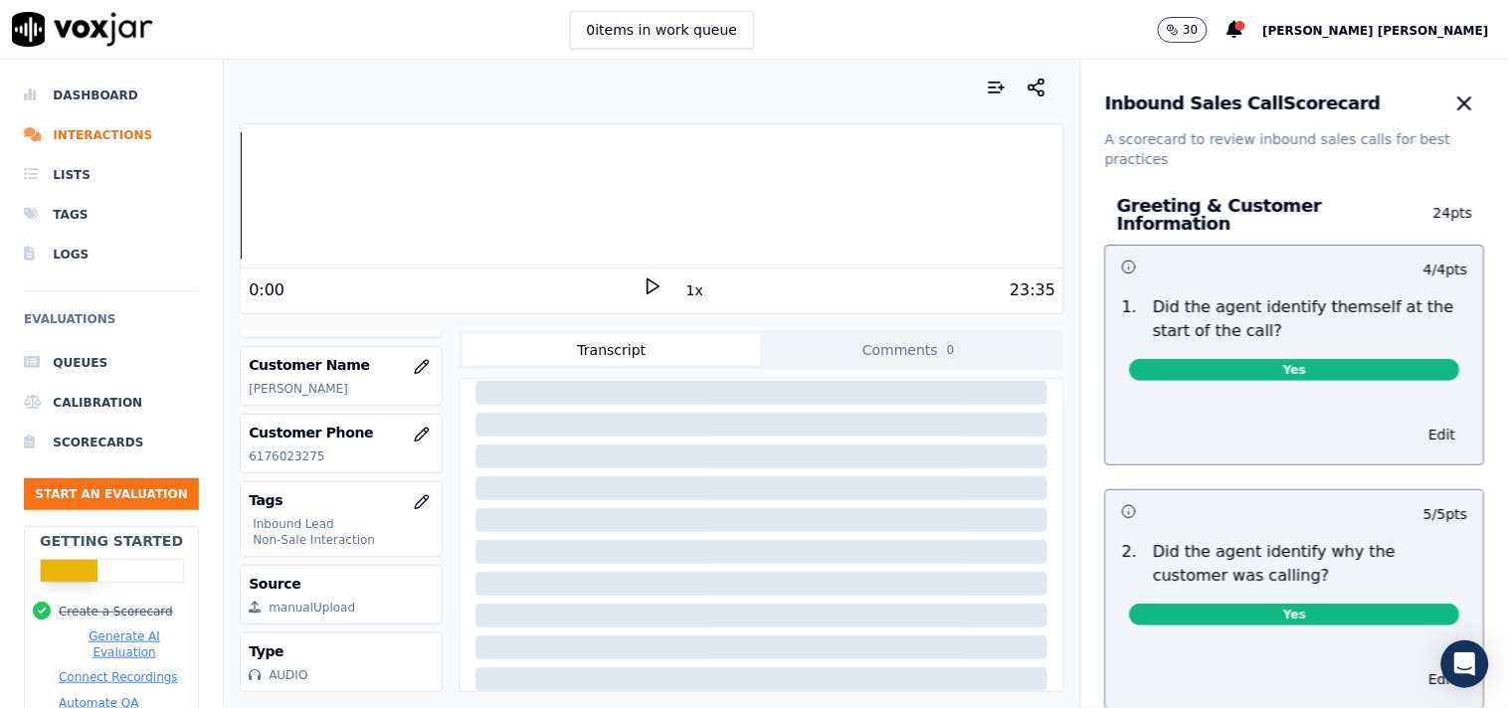
click at [1304, 194] on div "Greeting & Customer Information 24 pts" at bounding box center [1295, 215] width 380 height 60
click at [1374, 404] on div "Edit" at bounding box center [1295, 431] width 378 height 68
click at [1453, 101] on icon "button" at bounding box center [1465, 104] width 24 height 24
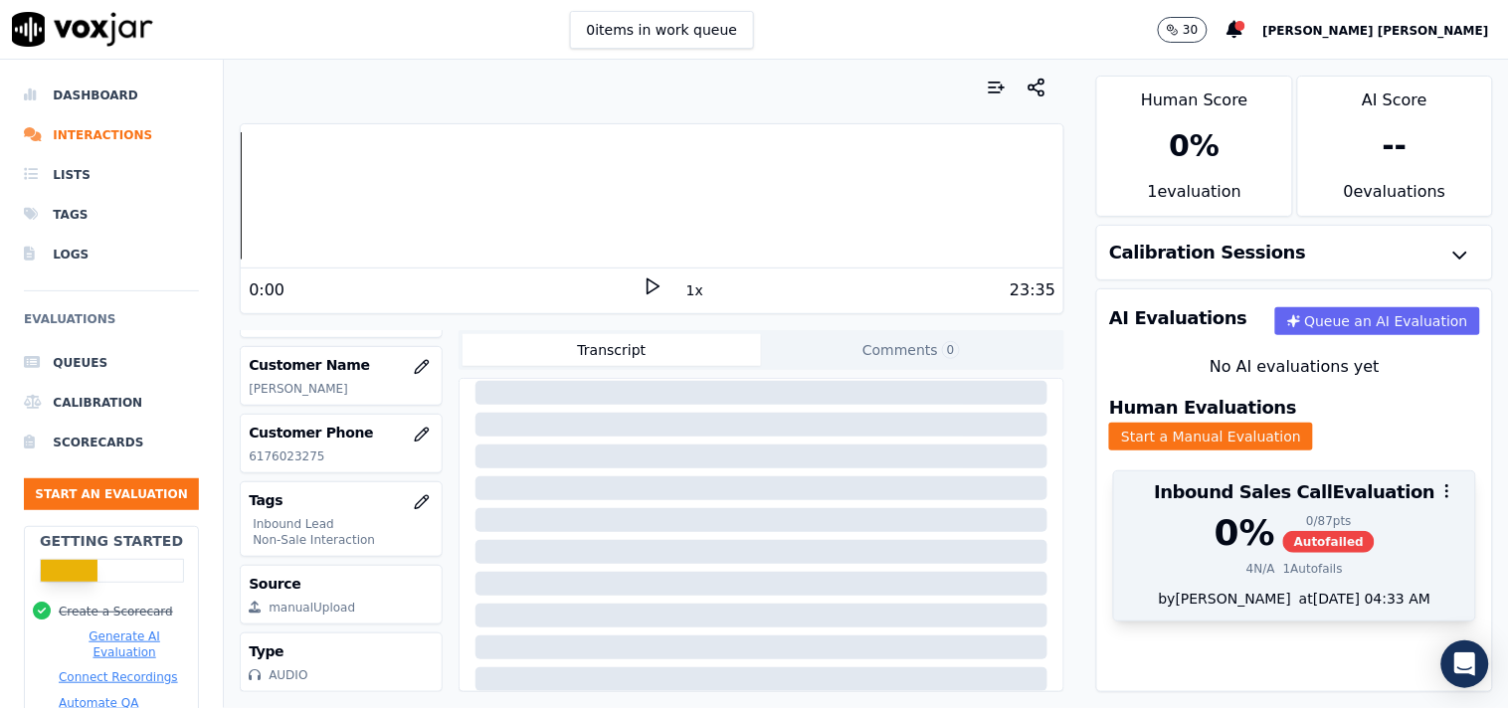
click at [1369, 513] on div "0 % 0 / 87 pts Autofailed" at bounding box center [1294, 533] width 337 height 40
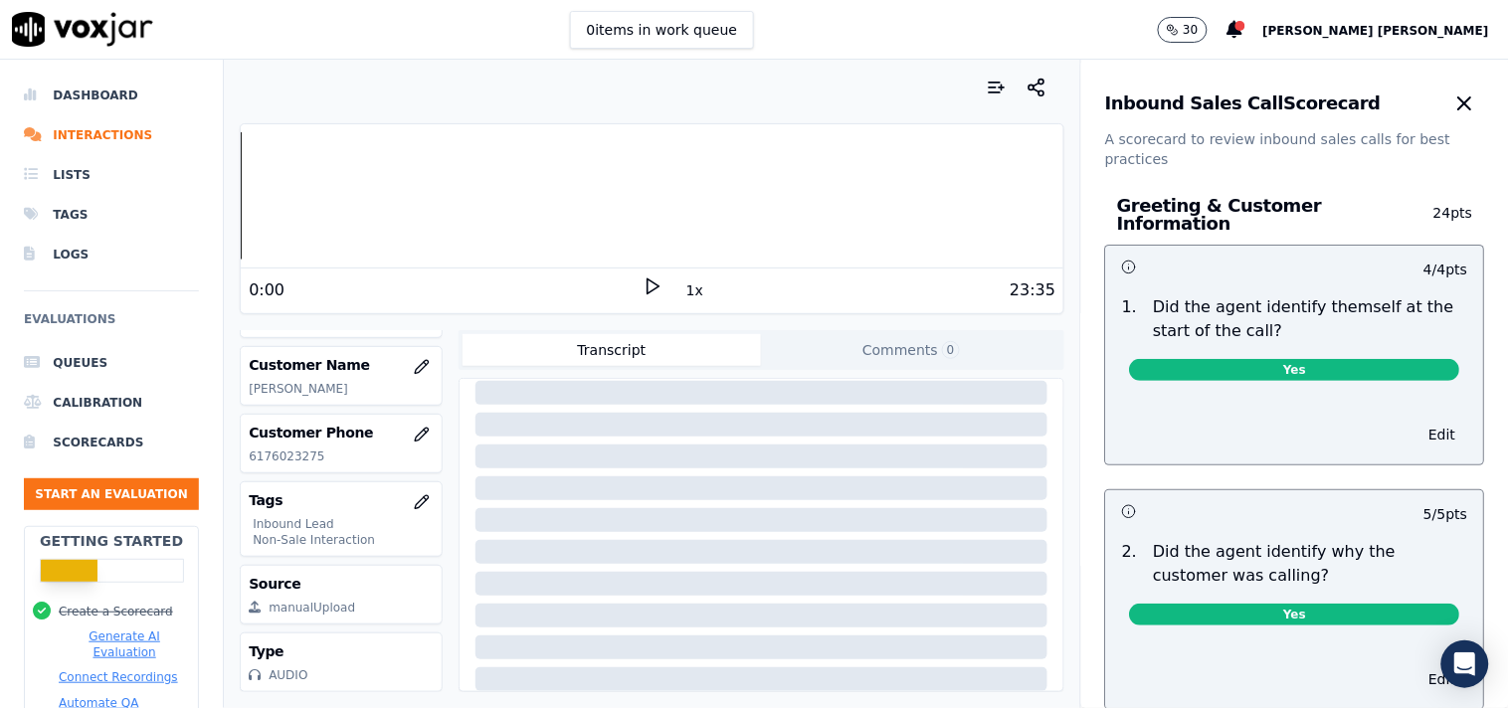
click at [1459, 104] on icon "button" at bounding box center [1465, 103] width 12 height 12
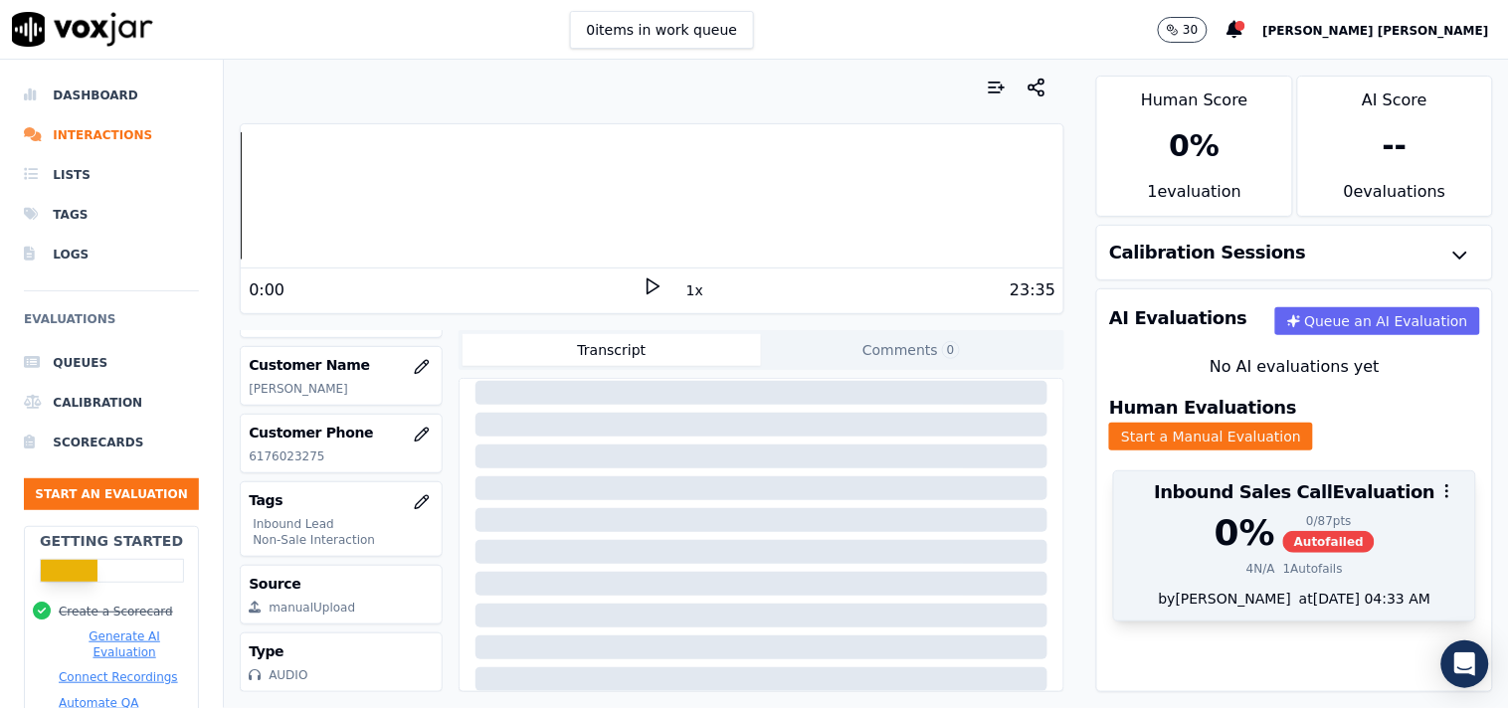
click at [1283, 561] on div "1 Autofails" at bounding box center [1313, 569] width 60 height 16
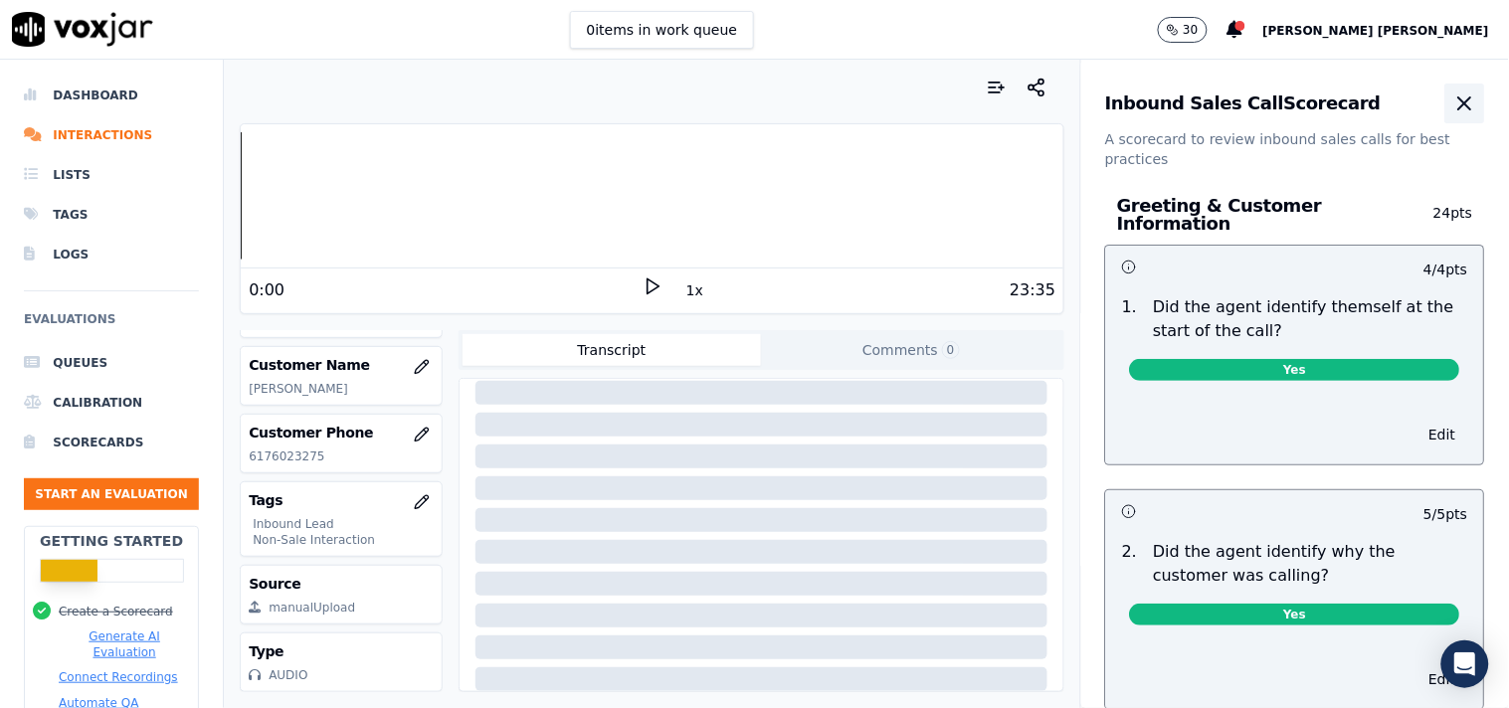
click at [1445, 102] on button "button" at bounding box center [1465, 104] width 40 height 40
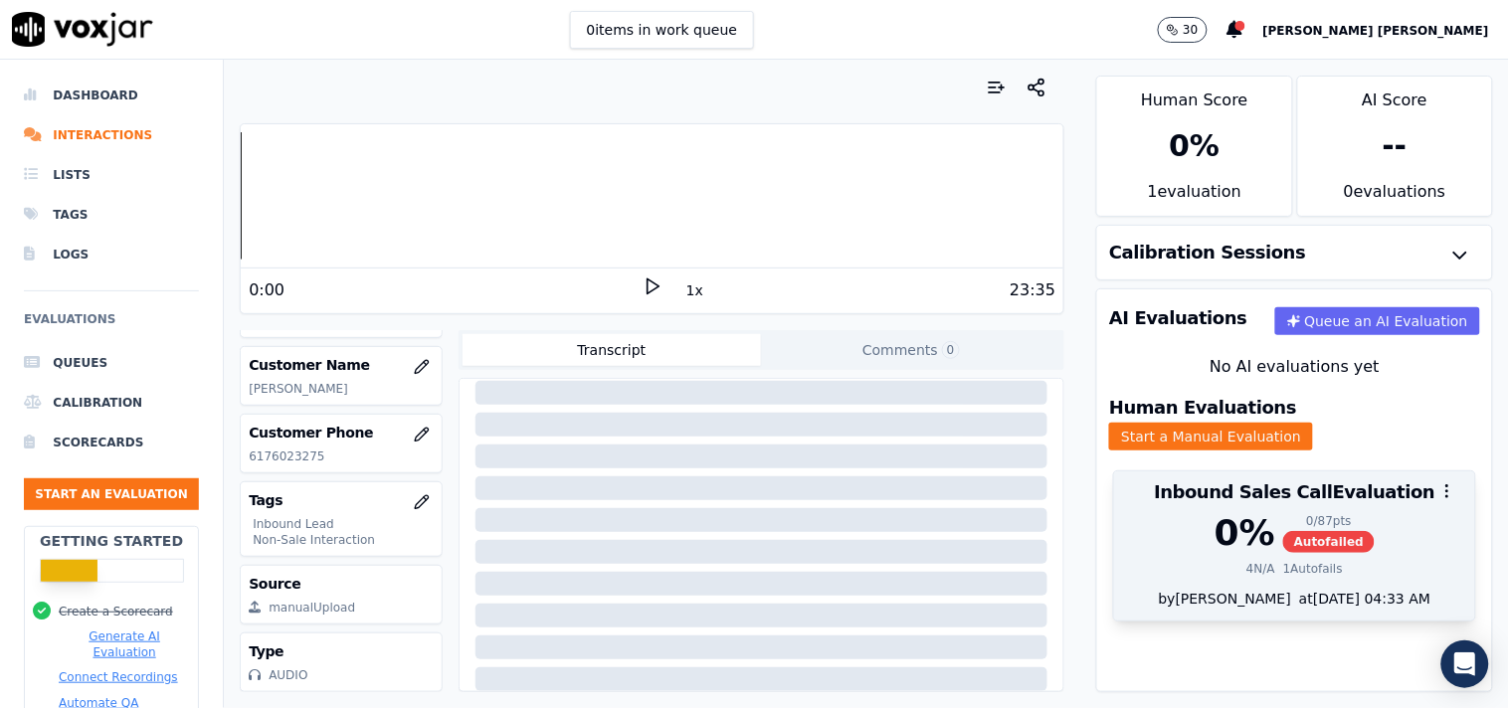
click at [1295, 471] on div at bounding box center [1294, 491] width 361 height 40
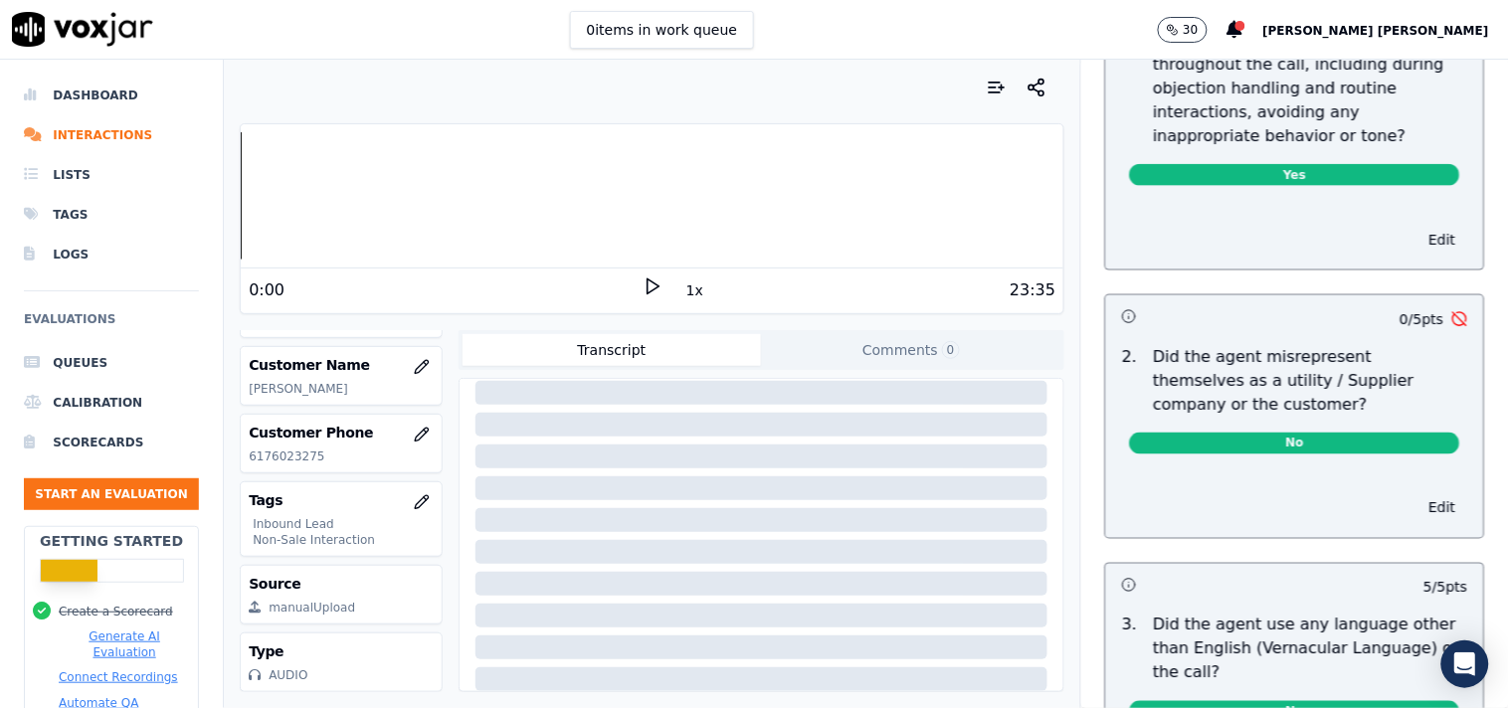
scroll to position [2706, 0]
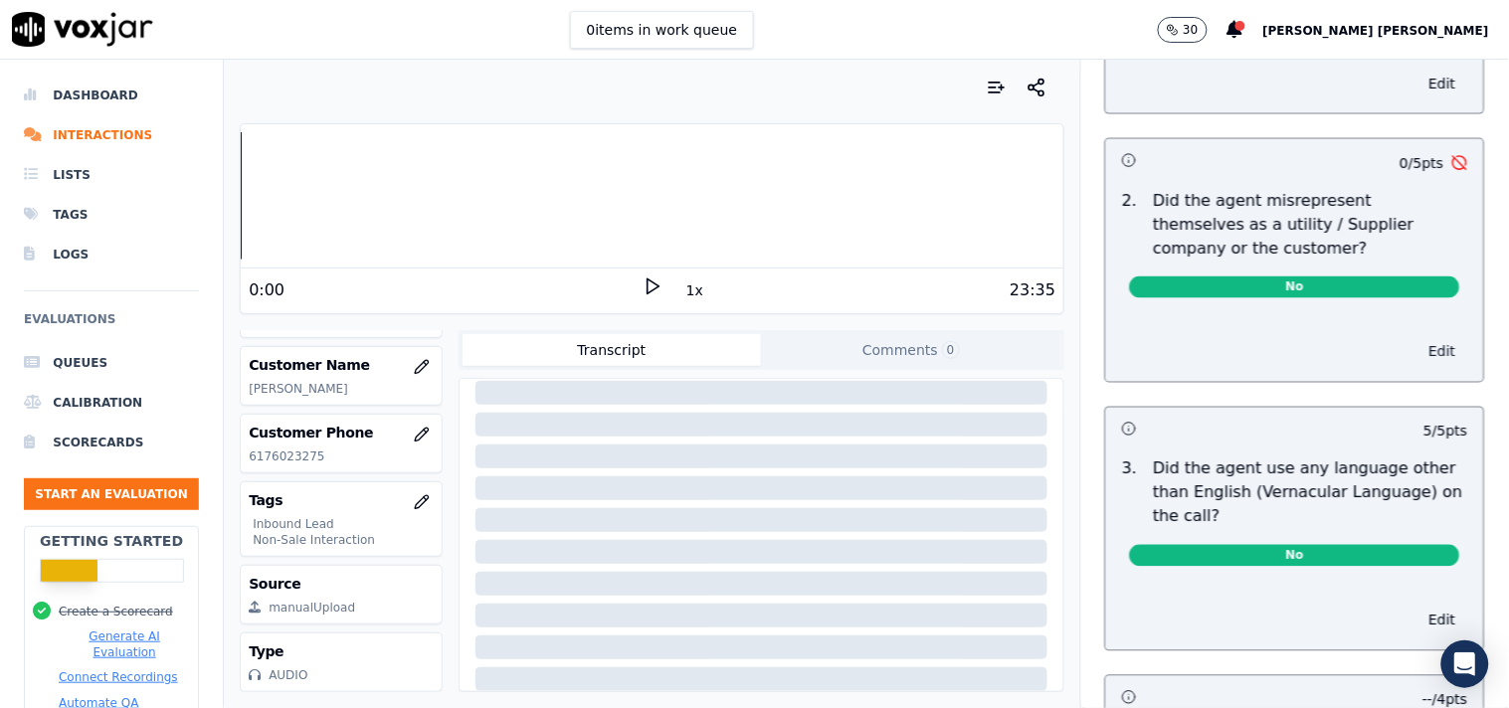
click at [1417, 339] on button "Edit" at bounding box center [1442, 352] width 51 height 28
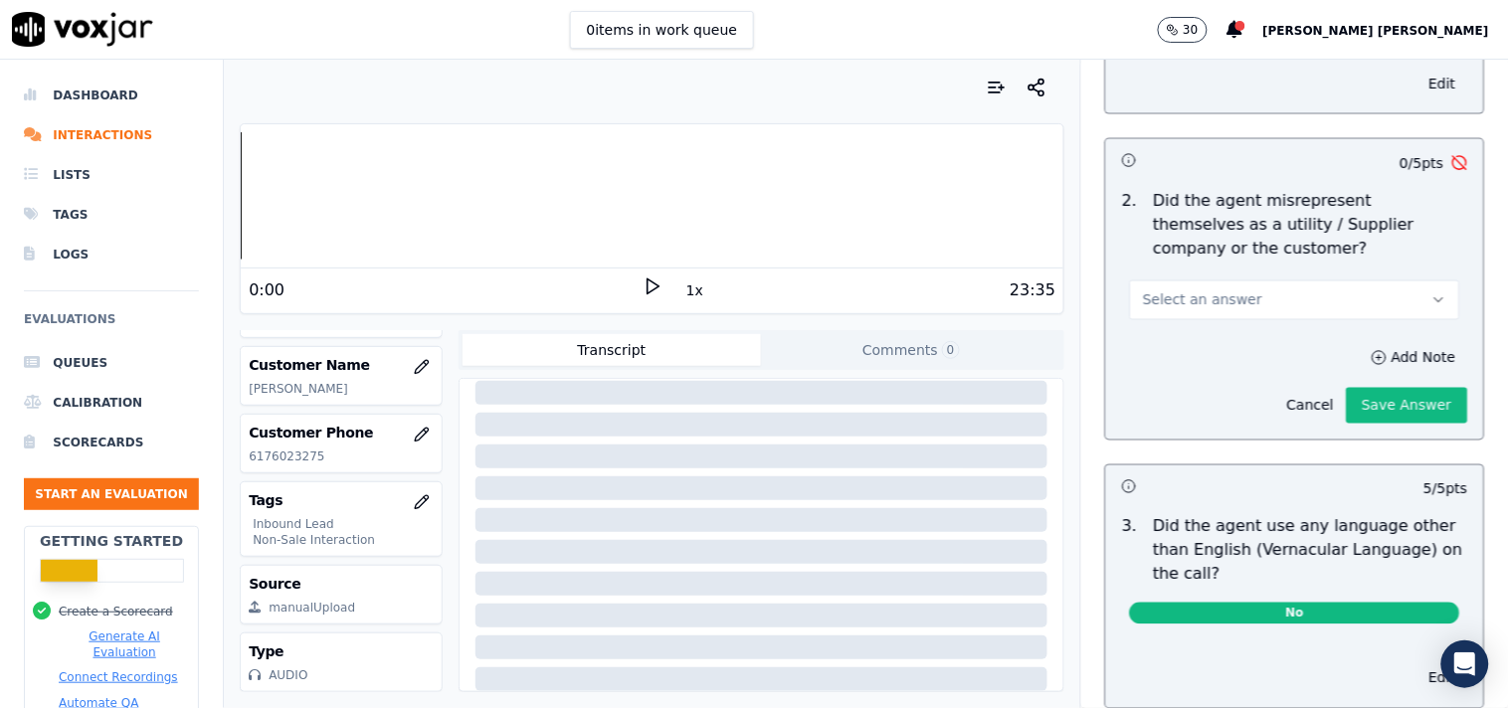
click at [1310, 285] on button "Select an answer" at bounding box center [1295, 300] width 330 height 40
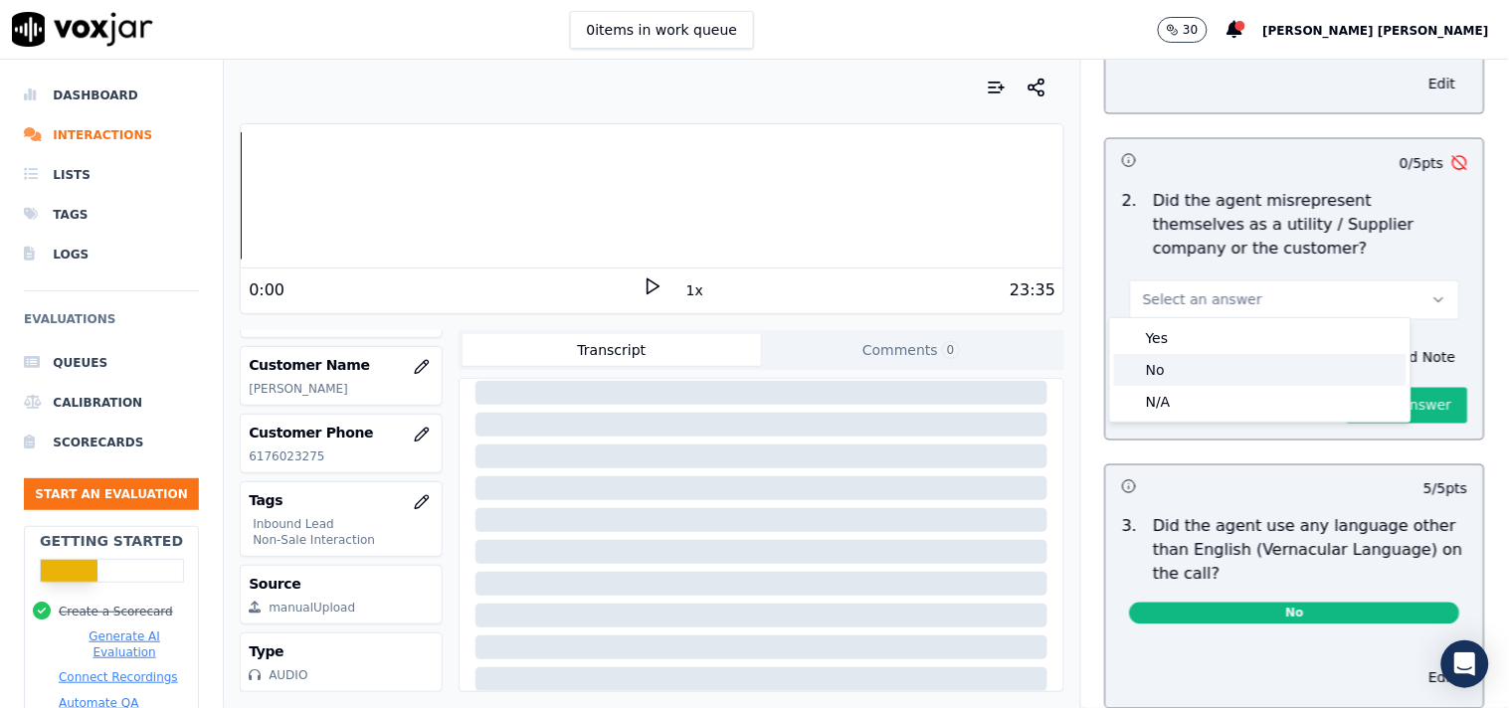
click at [1237, 360] on div "No" at bounding box center [1260, 370] width 292 height 32
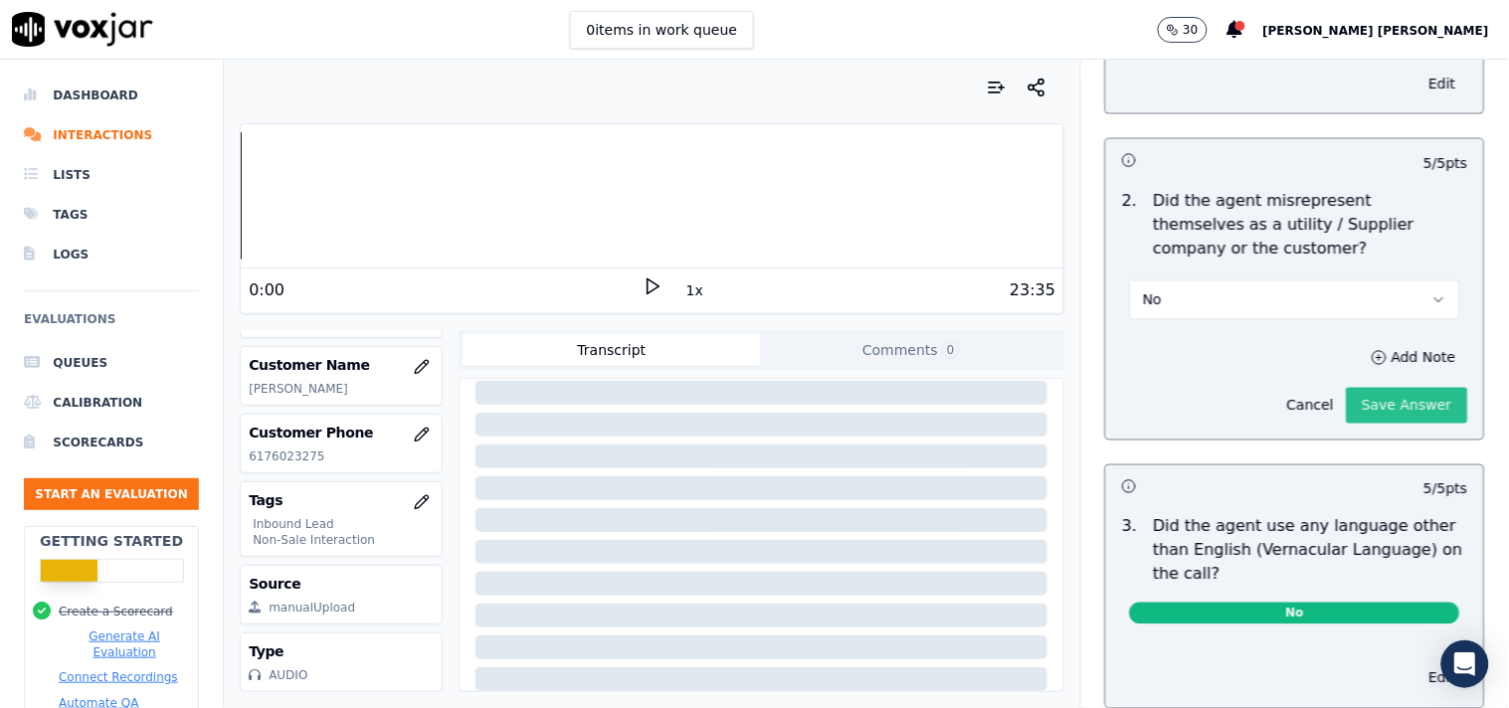
click at [1357, 388] on button "Save Answer" at bounding box center [1407, 406] width 121 height 36
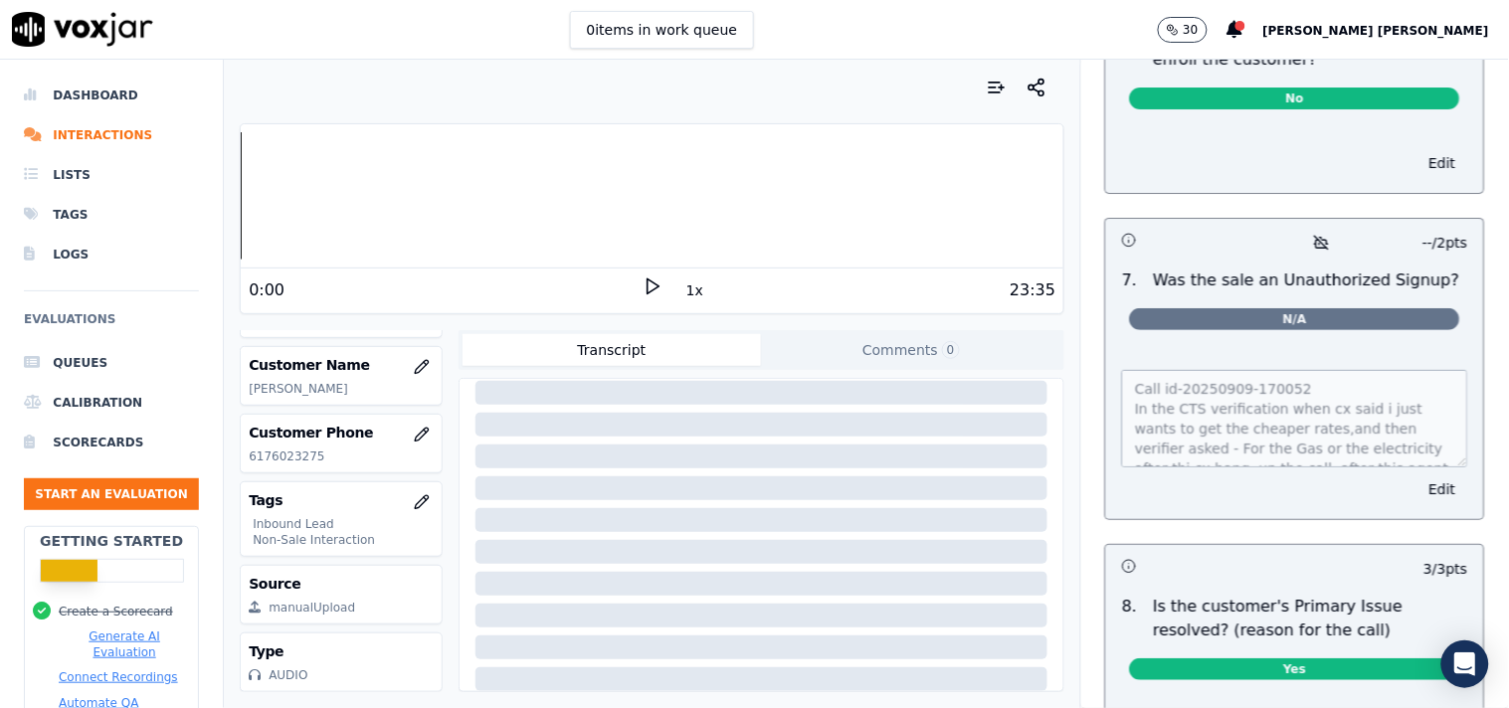
scroll to position [0, 0]
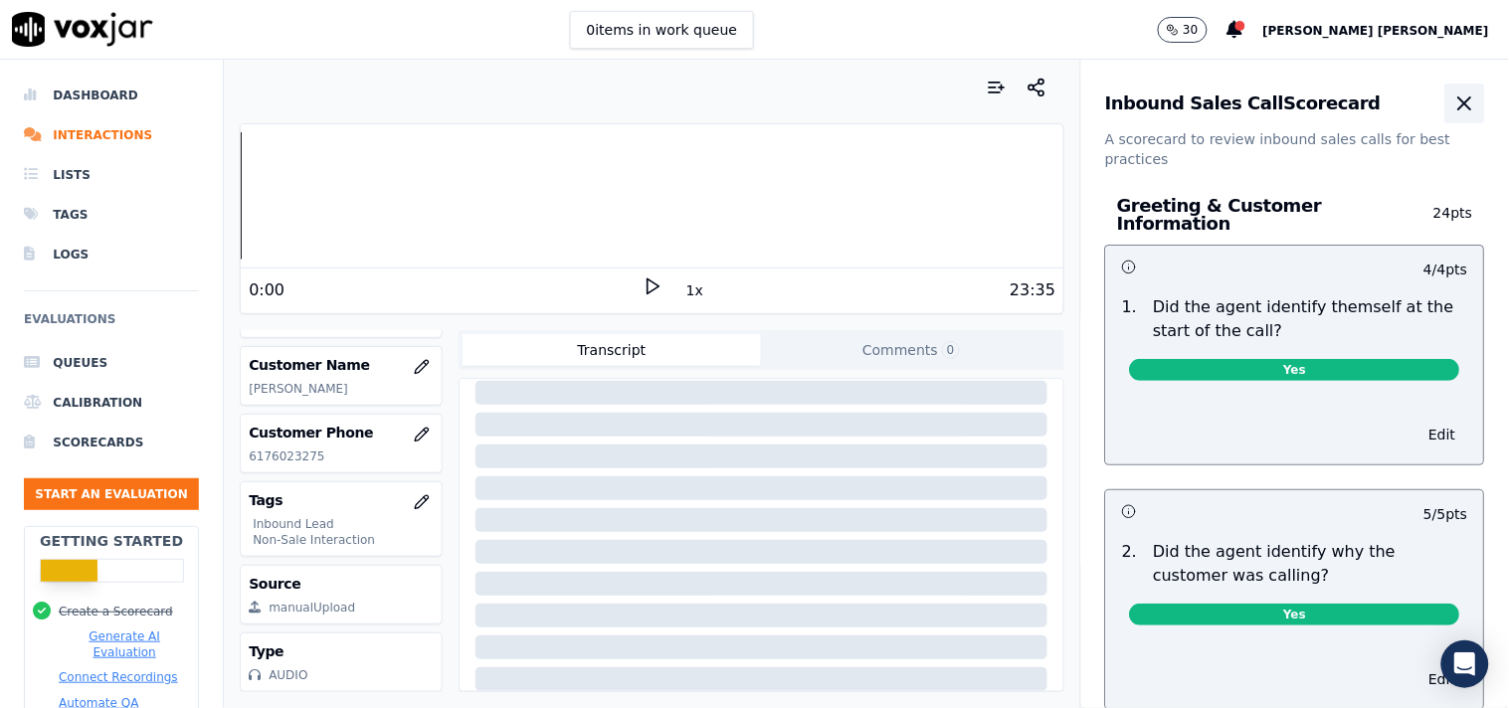
click at [1445, 121] on button "button" at bounding box center [1465, 104] width 40 height 40
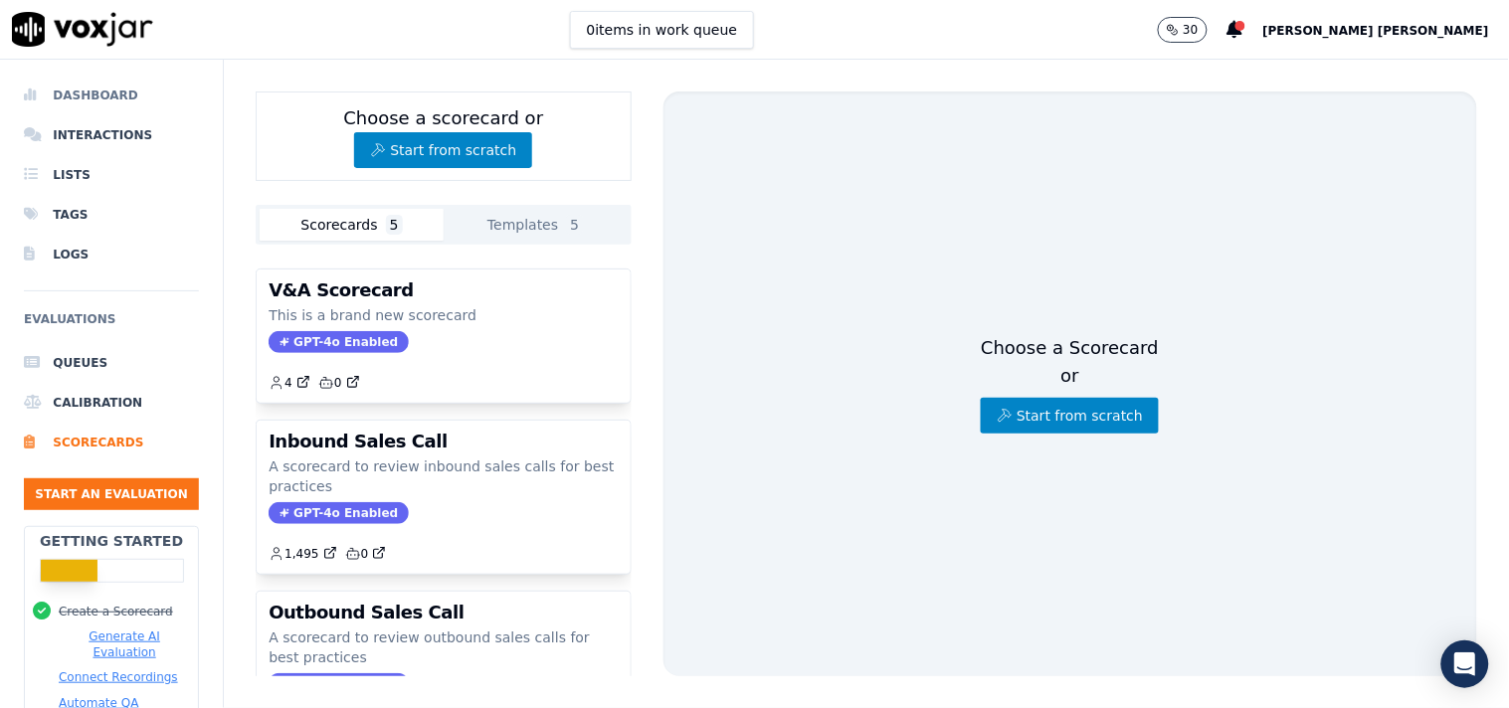
click at [104, 94] on li "Dashboard" at bounding box center [111, 96] width 175 height 40
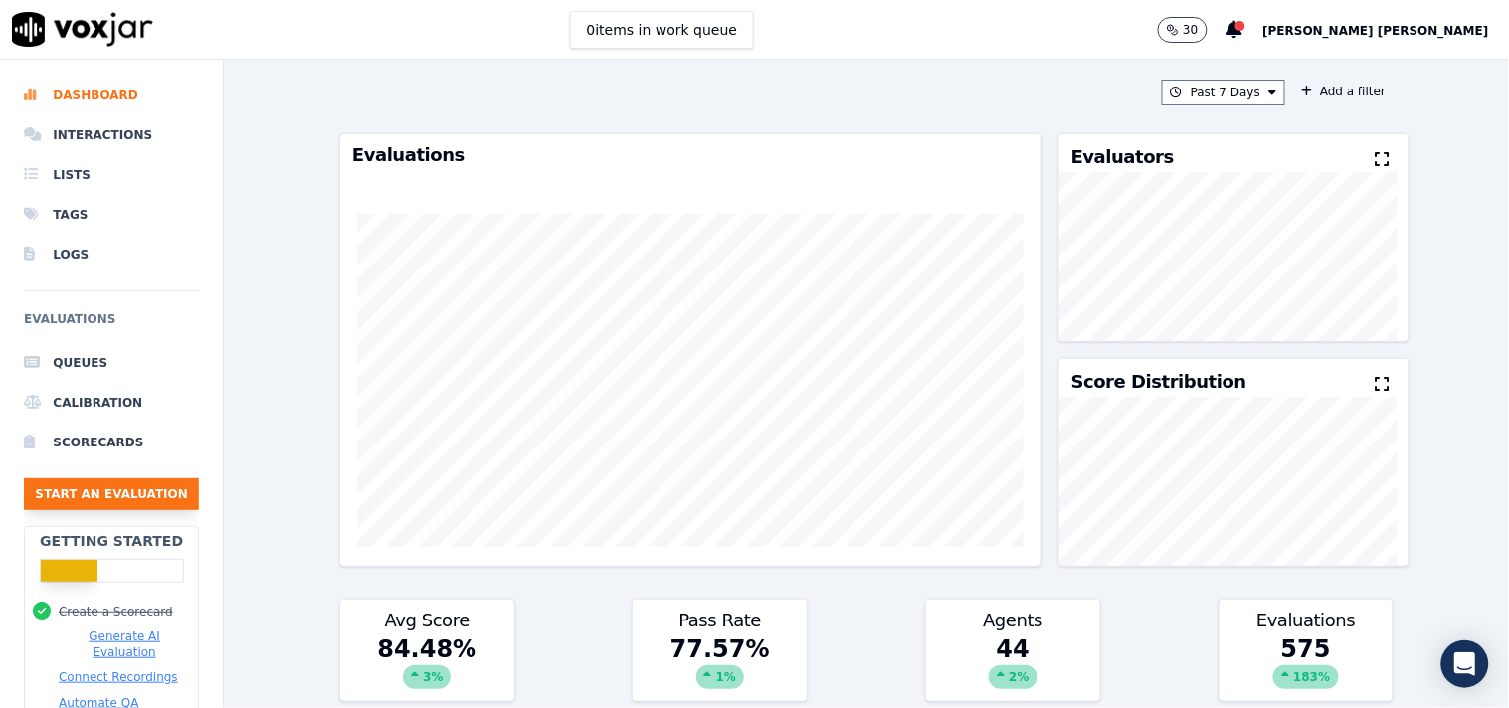
click at [125, 495] on button "Start an Evaluation" at bounding box center [111, 494] width 175 height 32
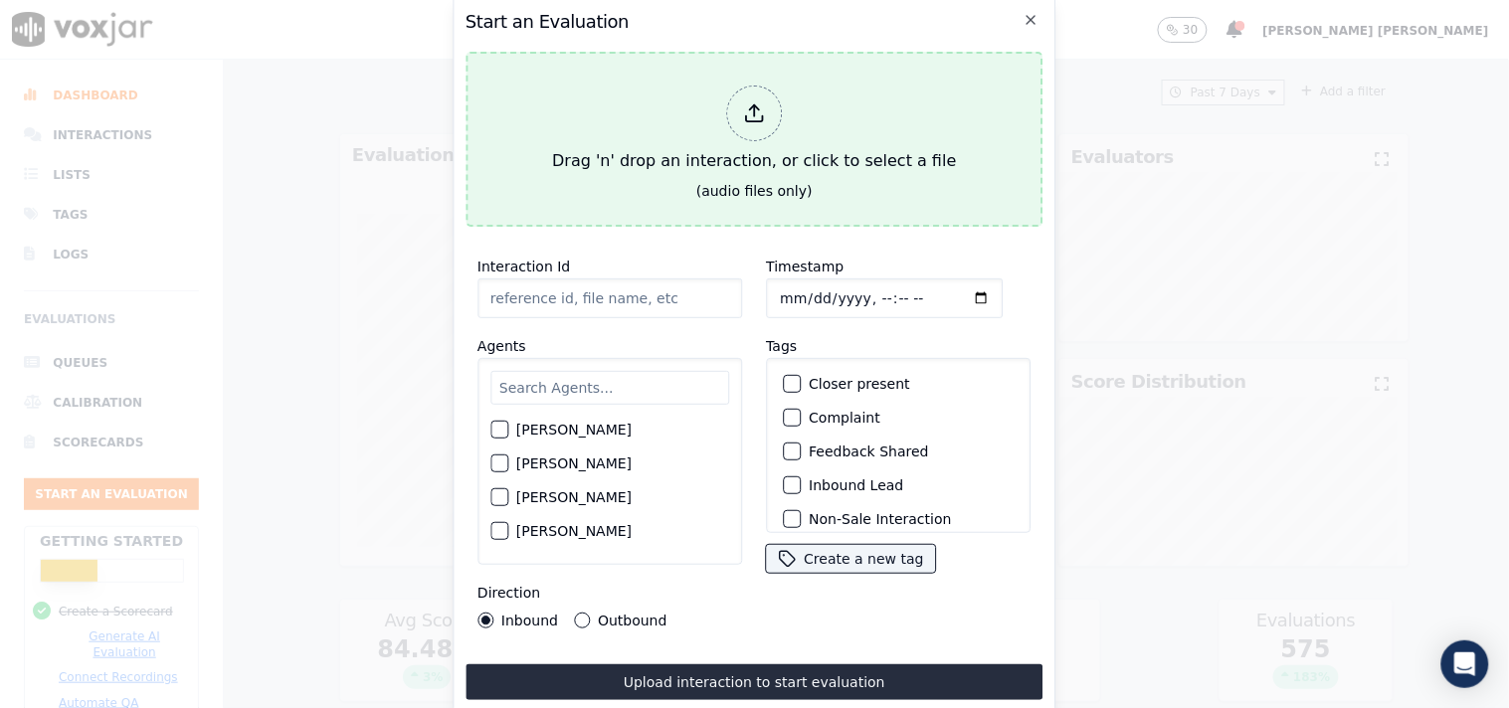
click at [794, 122] on div "Drag 'n' drop an interaction, or click to select a file" at bounding box center [754, 129] width 420 height 103
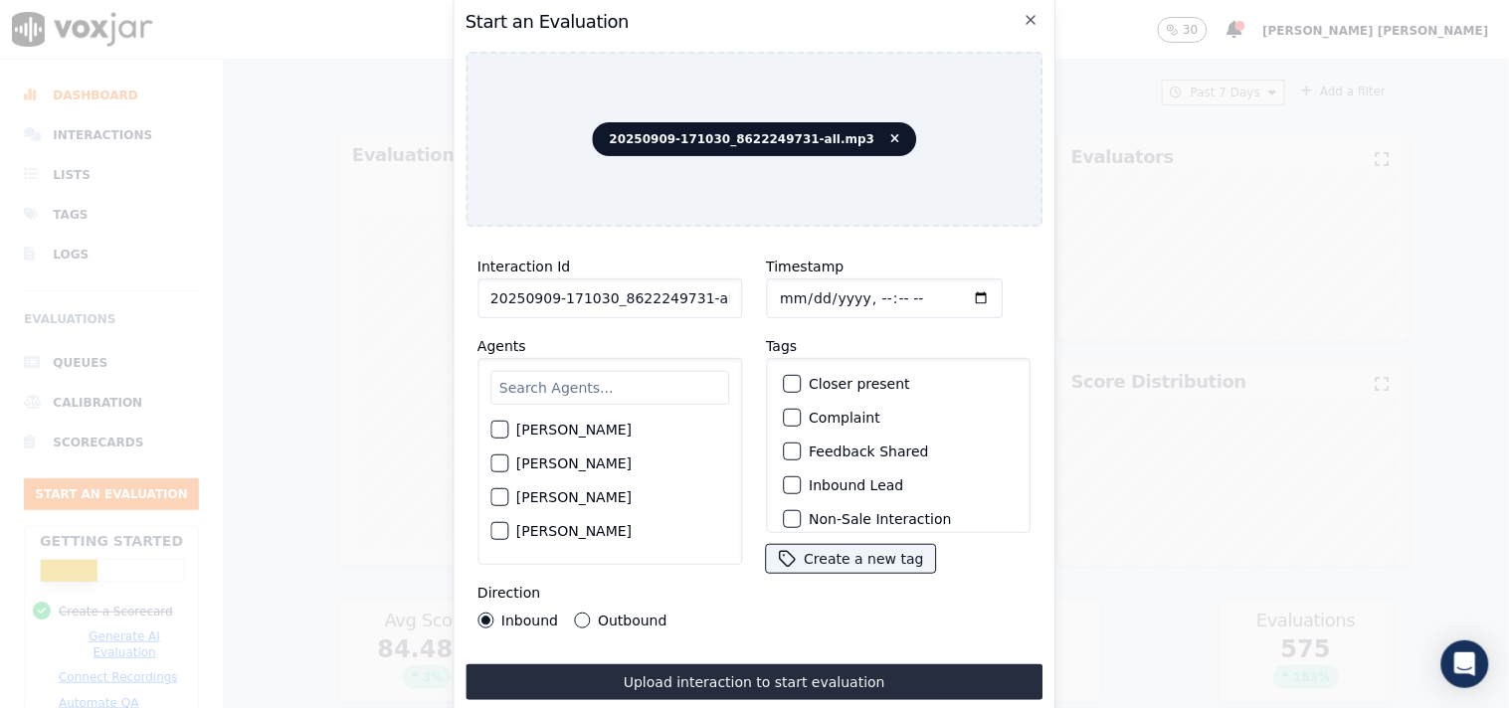
scroll to position [0, 11]
drag, startPoint x: 689, startPoint y: 291, endPoint x: 822, endPoint y: 302, distance: 132.7
click at [822, 302] on div "Interaction Id 20250909-171030_8622249731-all.mp3 Agents Harry Roy Aaron Biswas…" at bounding box center [754, 442] width 578 height 398
type input "20250909-171030_8622249731-C1"
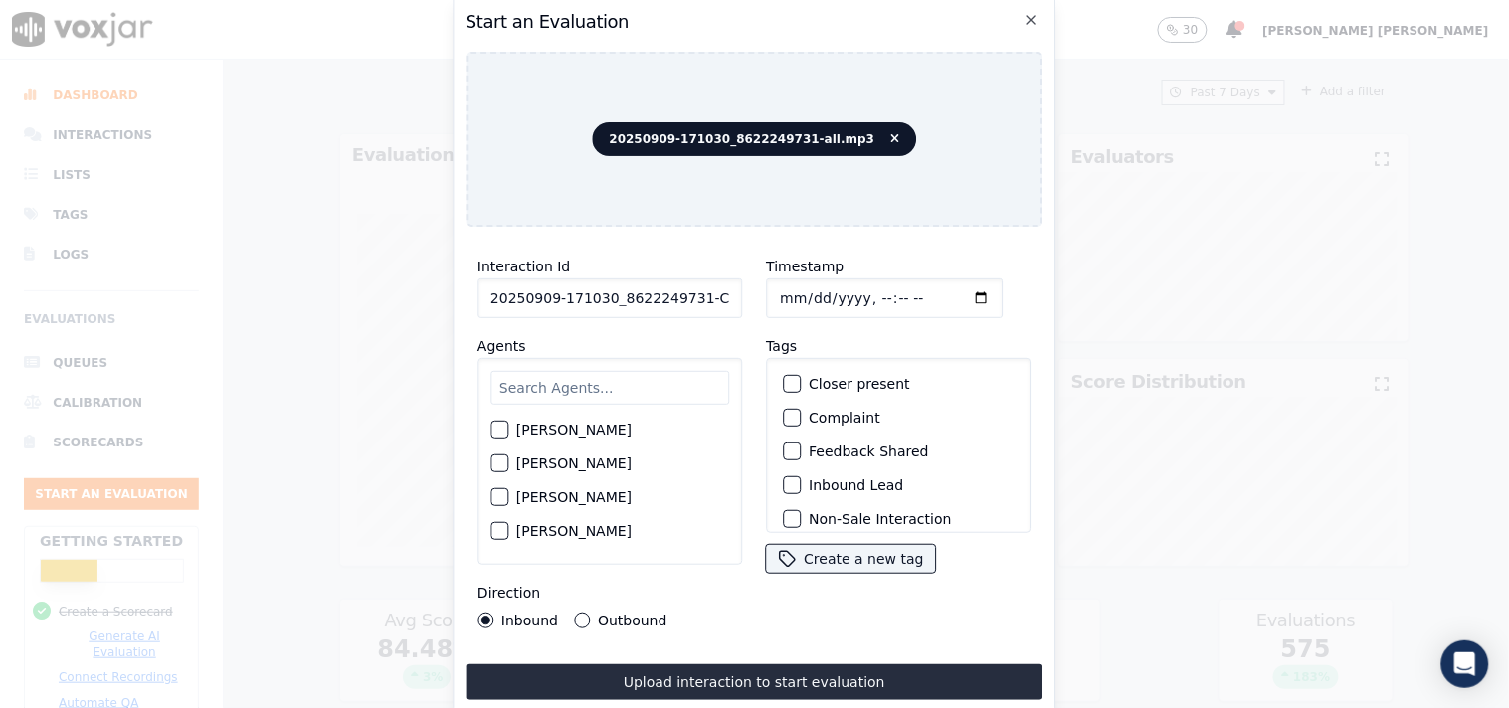
click at [778, 283] on input "Timestamp" at bounding box center [884, 299] width 237 height 40
type input "2025-09-09T23:46"
click at [599, 389] on input "text" at bounding box center [609, 388] width 239 height 34
click at [577, 390] on input "text" at bounding box center [609, 388] width 239 height 34
type input "n"
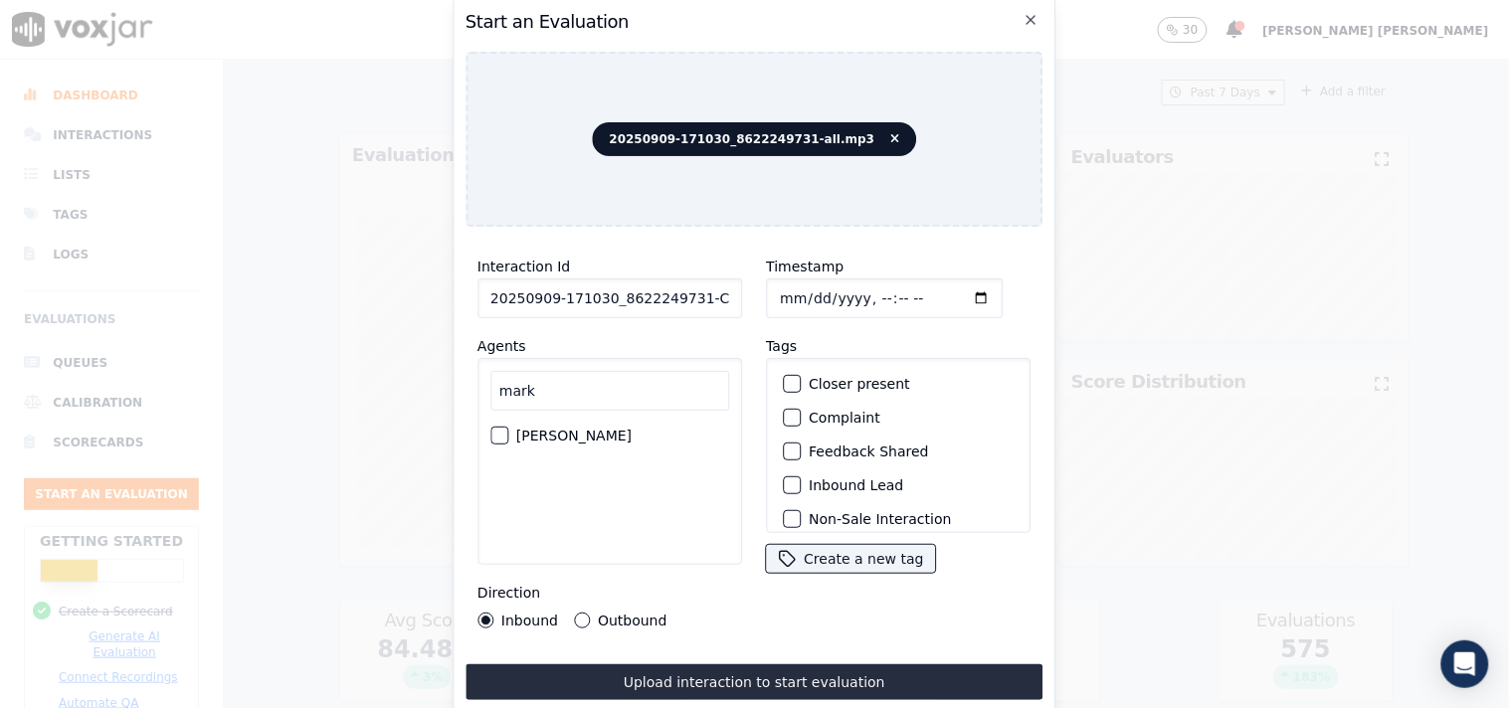
type input "mark"
click at [601, 435] on div "[PERSON_NAME]" at bounding box center [609, 436] width 239 height 34
click at [499, 429] on div "button" at bounding box center [498, 436] width 14 height 14
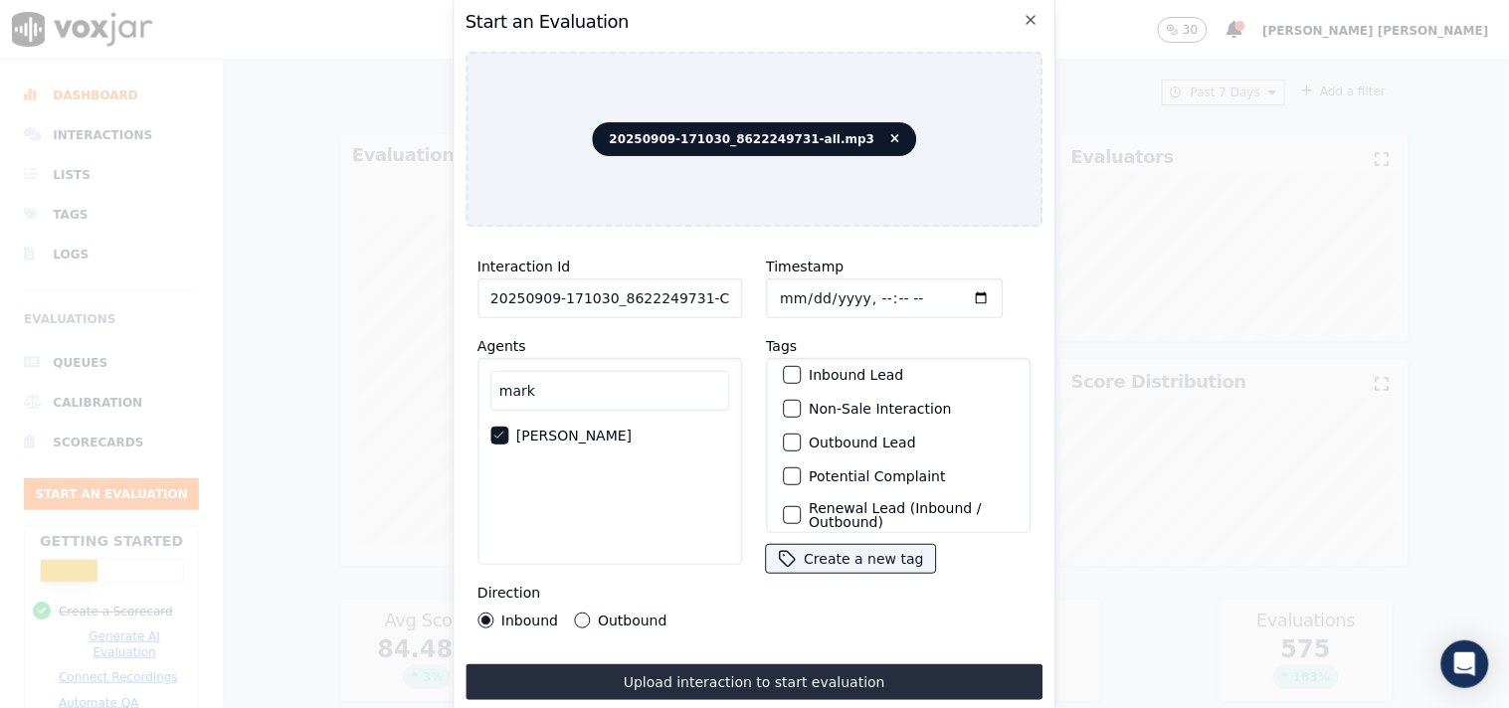
click at [843, 439] on label "Outbound Lead" at bounding box center [862, 443] width 107 height 14
click at [801, 439] on button "Outbound Lead" at bounding box center [792, 443] width 18 height 18
click at [847, 404] on label "Non-Sale Interaction" at bounding box center [880, 409] width 142 height 14
click at [801, 404] on button "Non-Sale Interaction" at bounding box center [792, 409] width 18 height 18
click at [582, 622] on div "Interaction Id 20250909-171030_8622249731-C1 Agents mark Mark Sharma Direction …" at bounding box center [609, 442] width 288 height 398
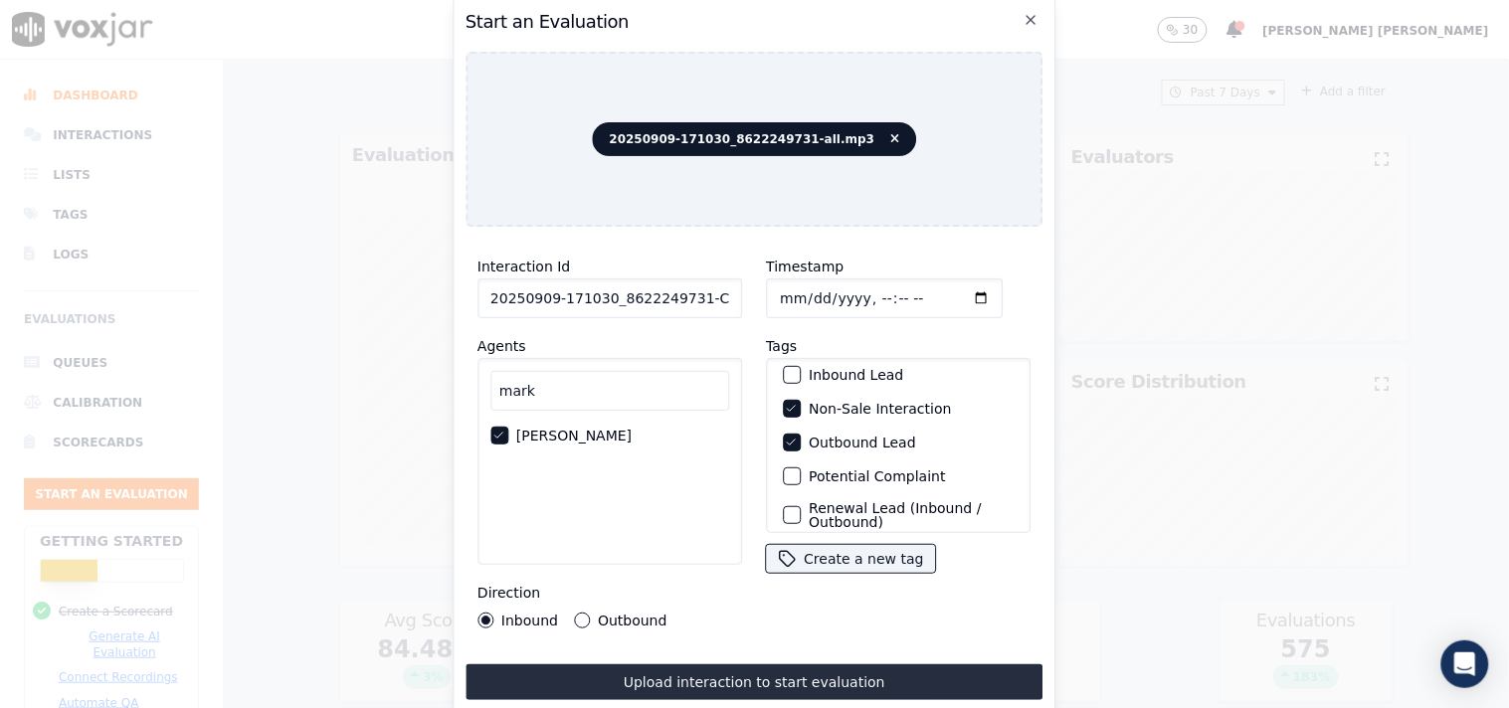
click at [583, 614] on button "Outbound" at bounding box center [582, 621] width 16 height 16
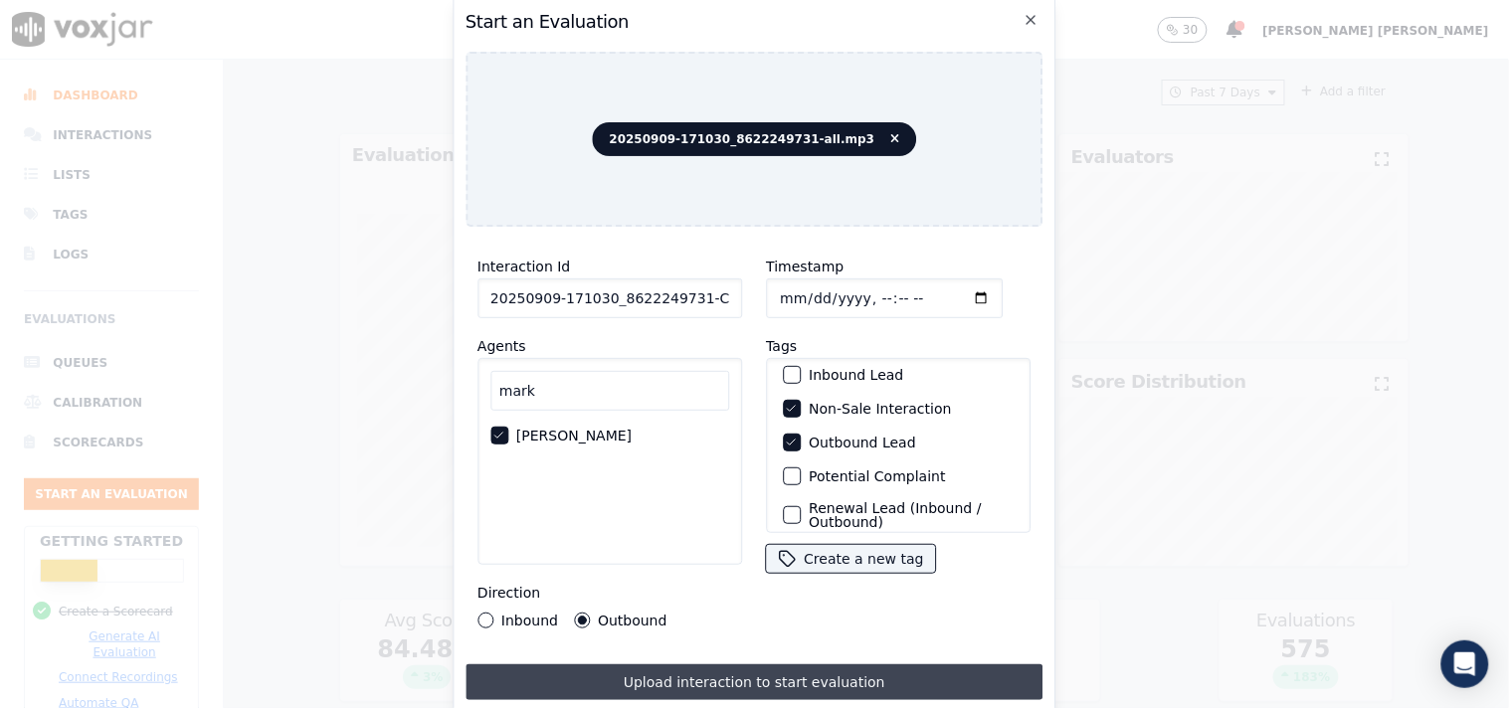
click at [670, 681] on button "Upload interaction to start evaluation" at bounding box center [754, 682] width 578 height 36
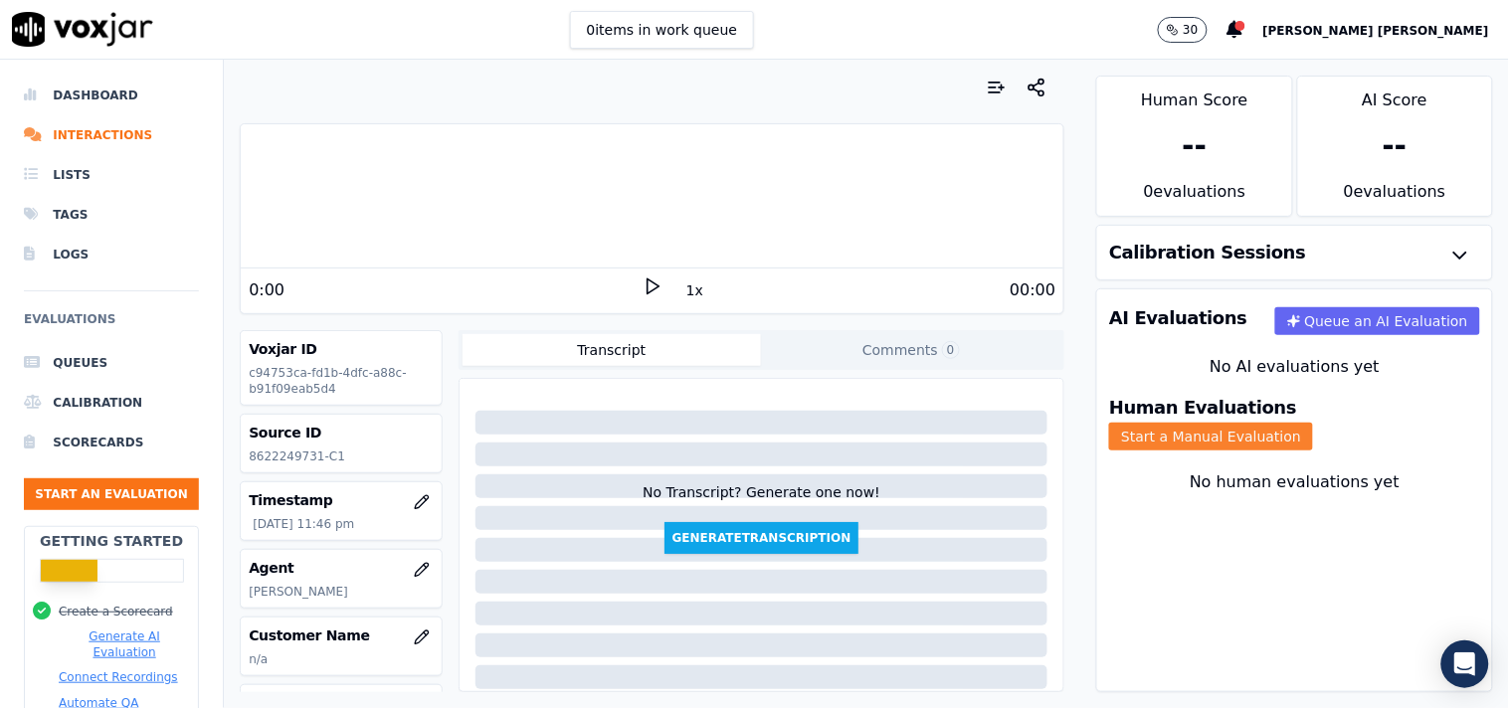
click at [1313, 423] on button "Start a Manual Evaluation" at bounding box center [1211, 437] width 204 height 28
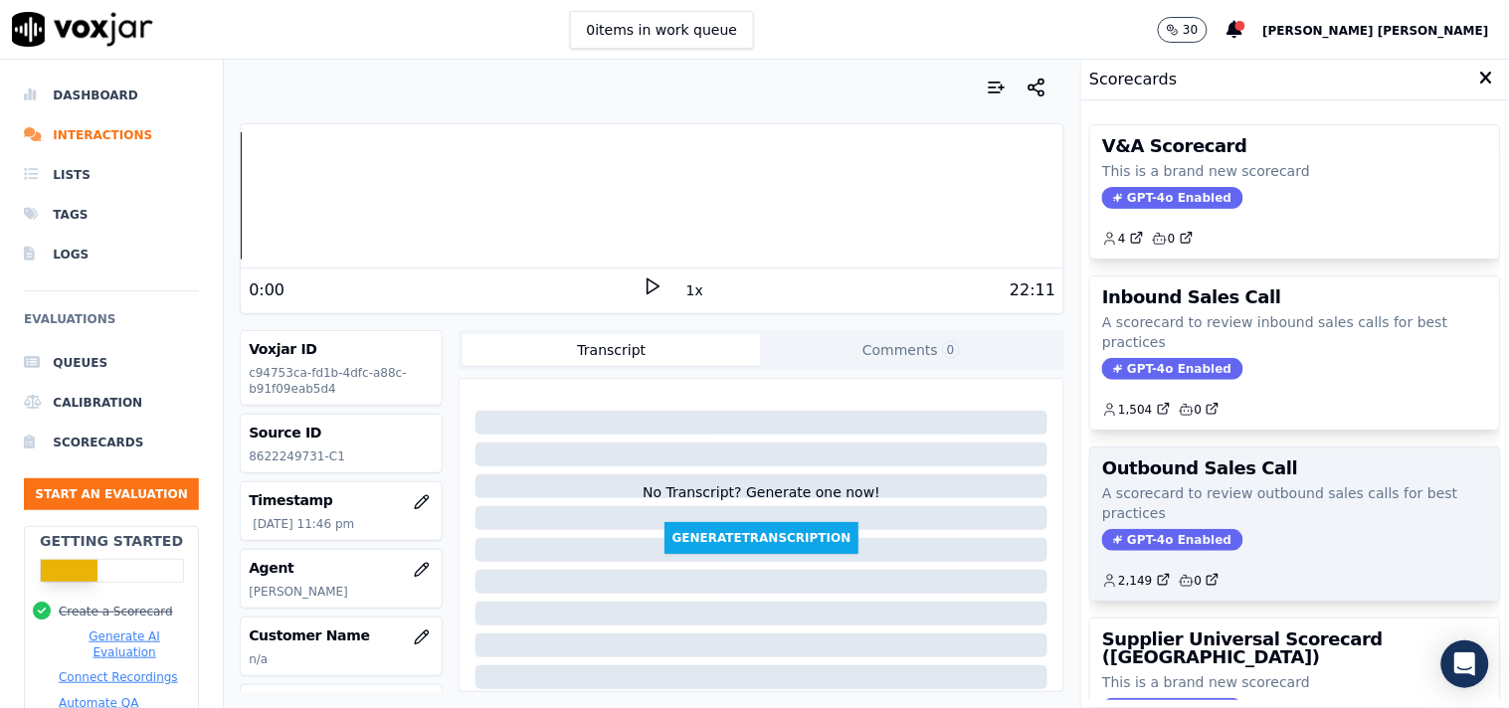
click at [1138, 538] on span "GPT-4o Enabled" at bounding box center [1172, 540] width 140 height 22
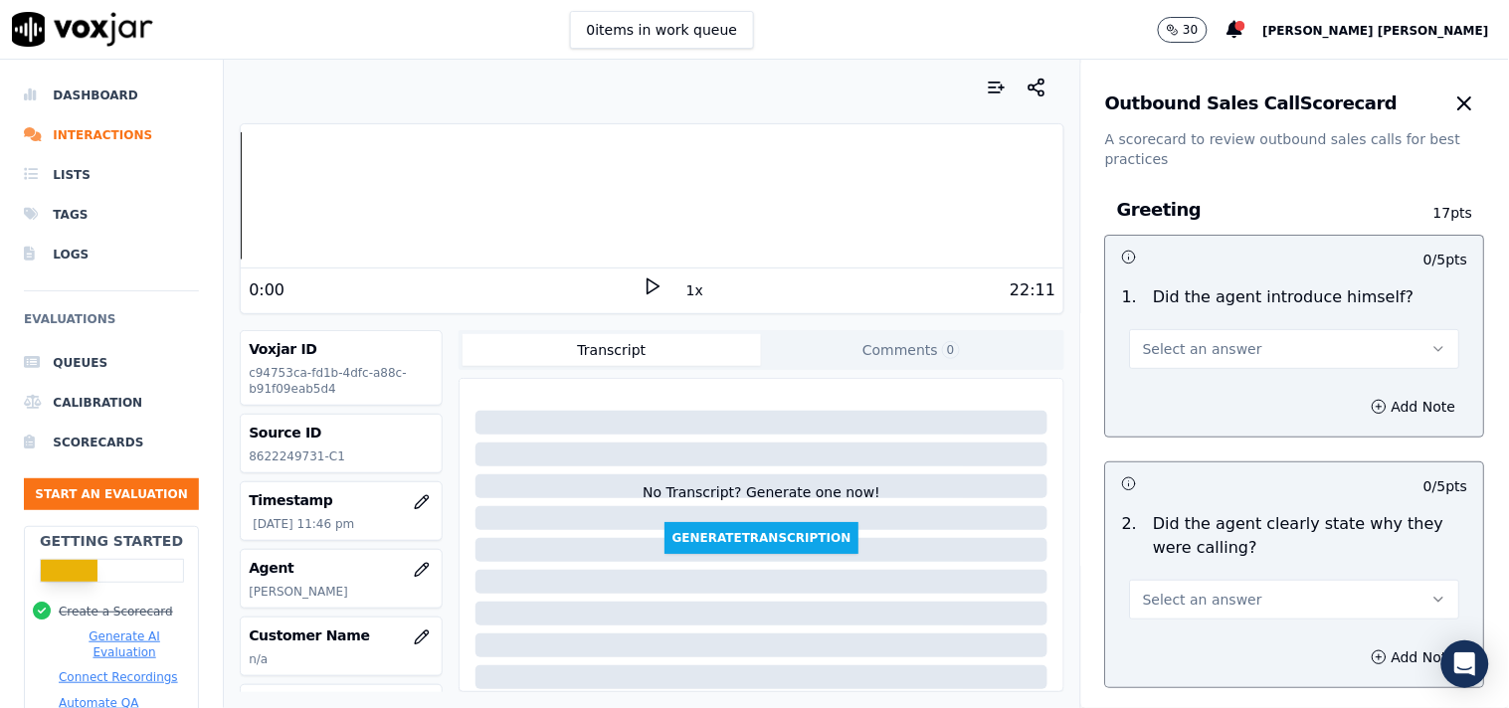
click at [1240, 345] on button "Select an answer" at bounding box center [1295, 349] width 330 height 40
click at [1201, 399] on div "Yes" at bounding box center [1260, 394] width 292 height 32
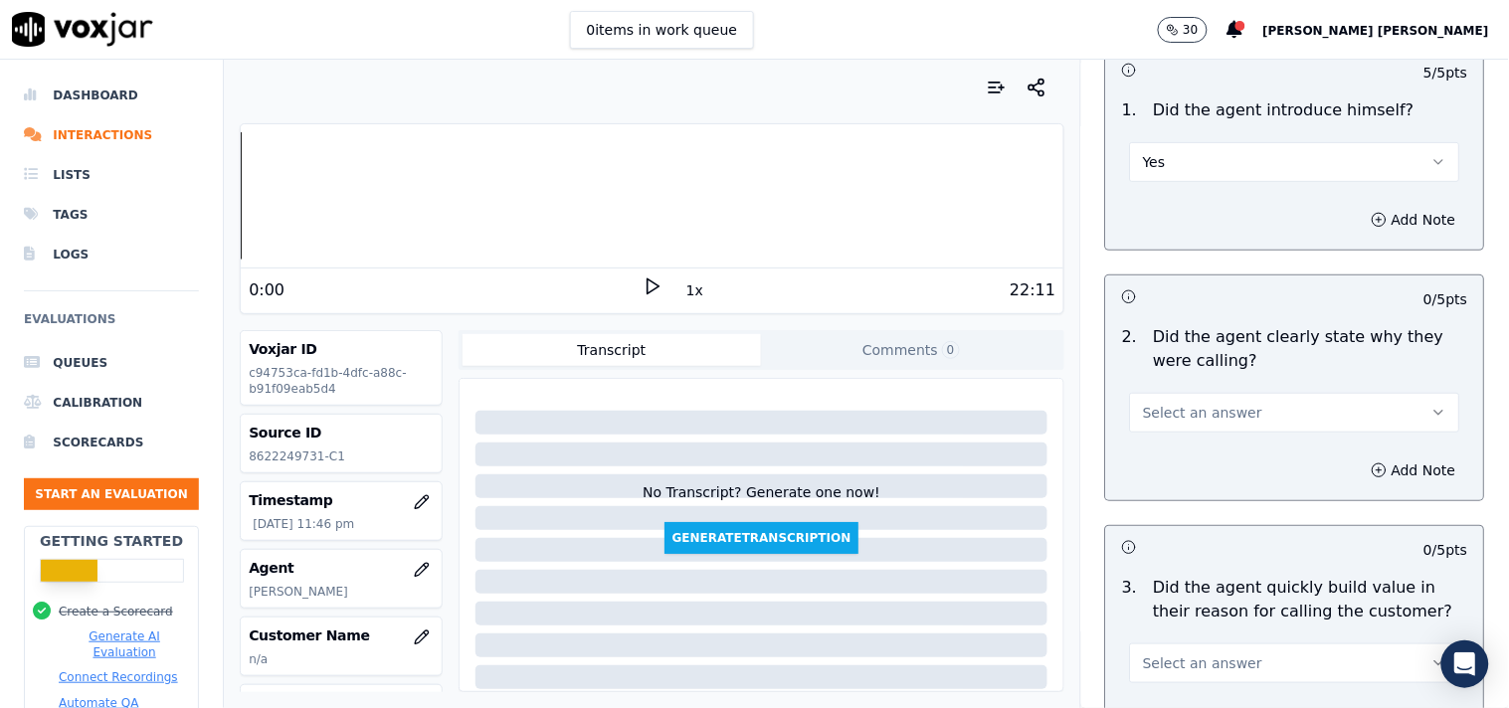
scroll to position [221, 0]
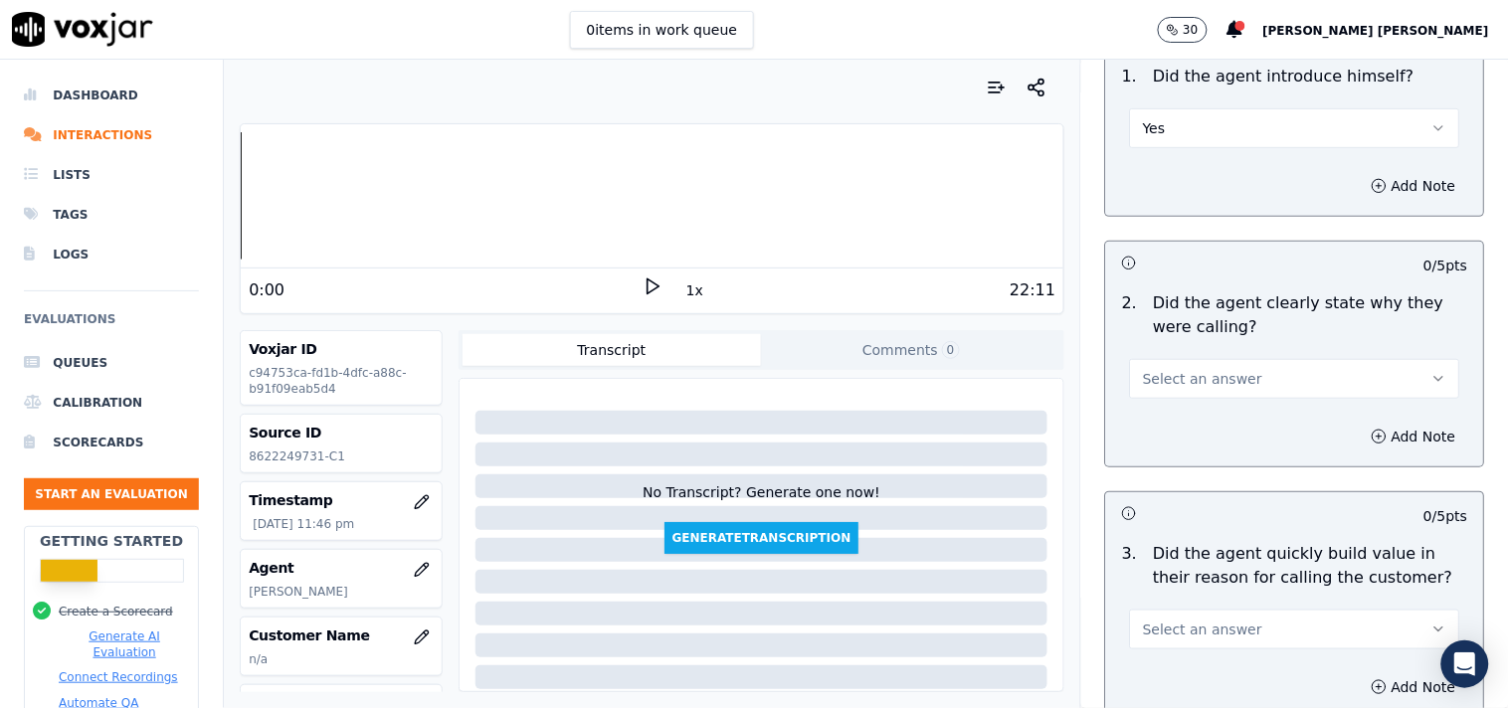
click at [1239, 388] on button "Select an answer" at bounding box center [1295, 379] width 330 height 40
click at [1225, 416] on div "Yes" at bounding box center [1260, 424] width 292 height 32
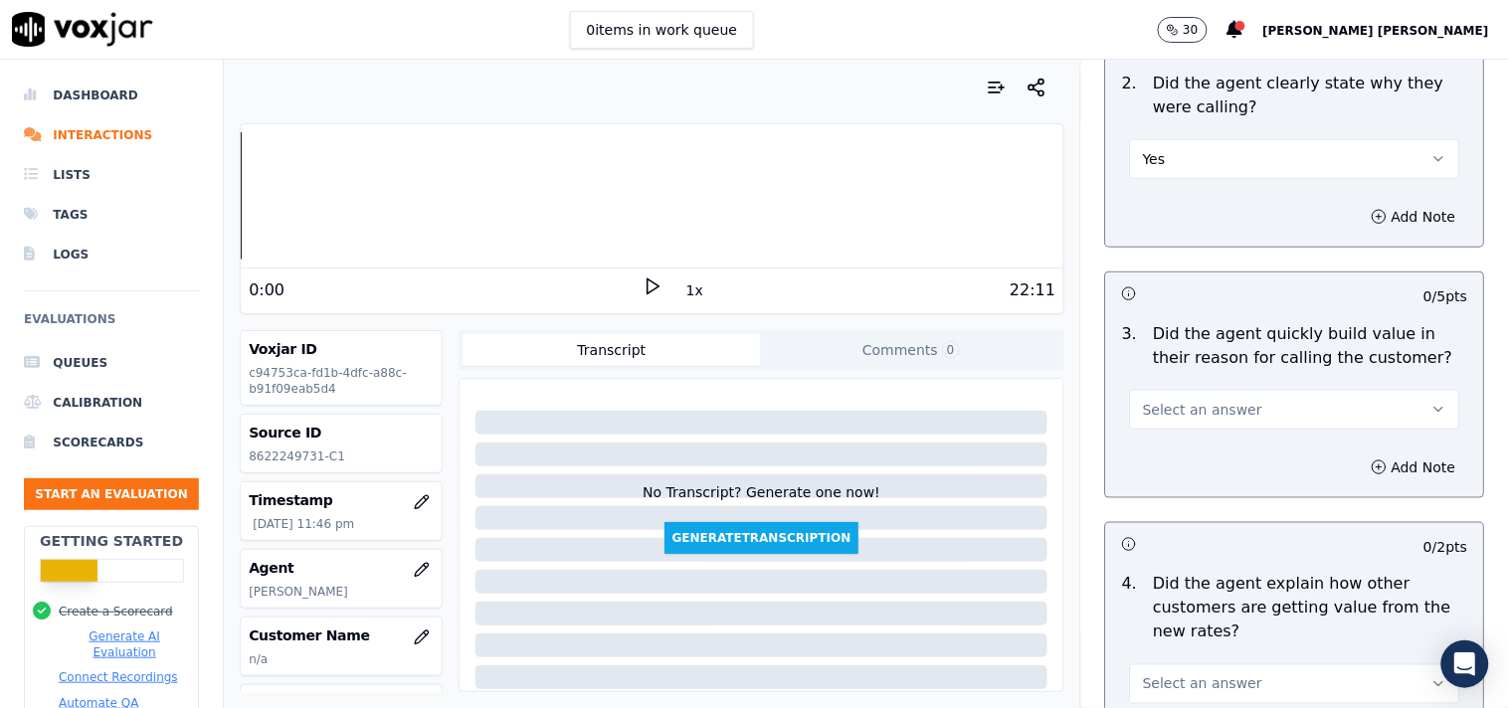
scroll to position [442, 0]
click at [1237, 389] on button "Select an answer" at bounding box center [1295, 409] width 330 height 40
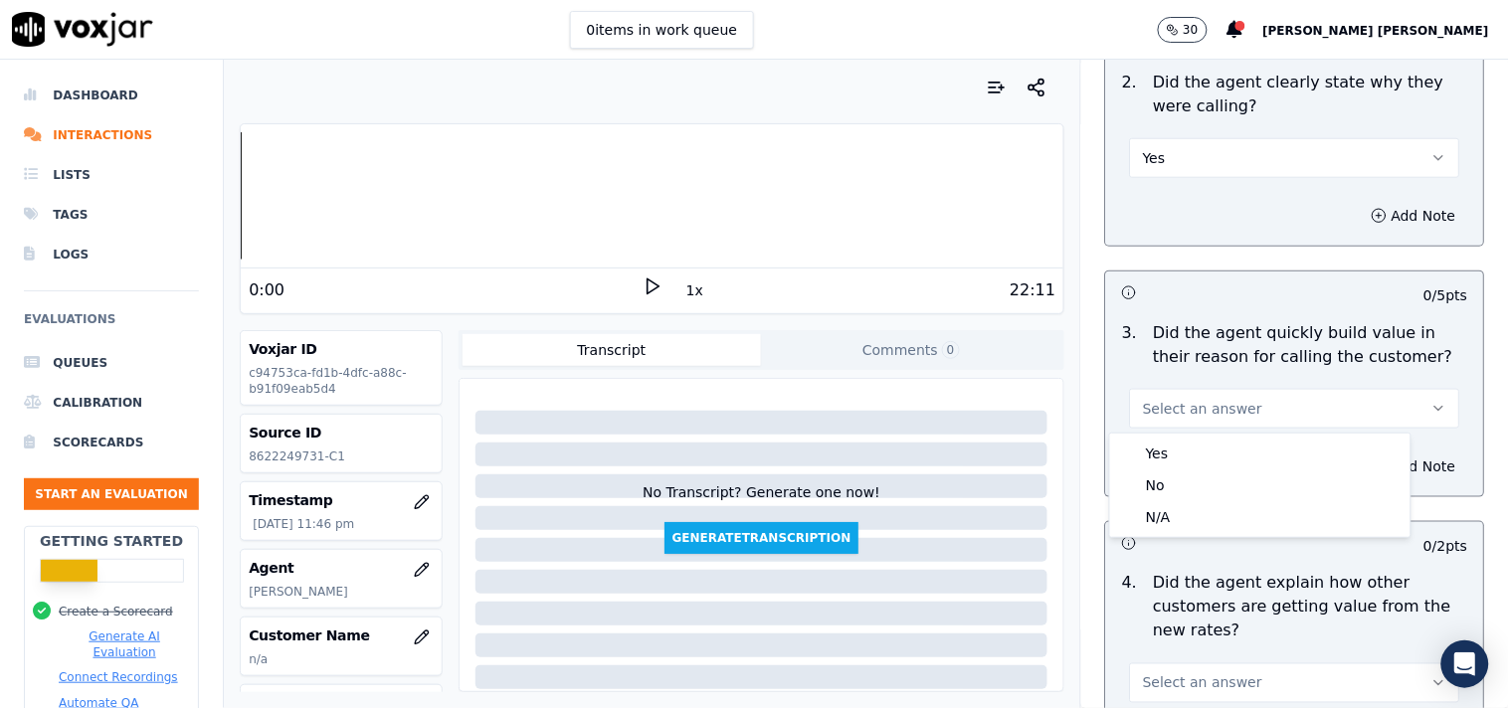
click at [1210, 445] on div "Yes No N/A" at bounding box center [1260, 485] width 300 height 103
click at [1210, 445] on div "Yes" at bounding box center [1260, 454] width 292 height 32
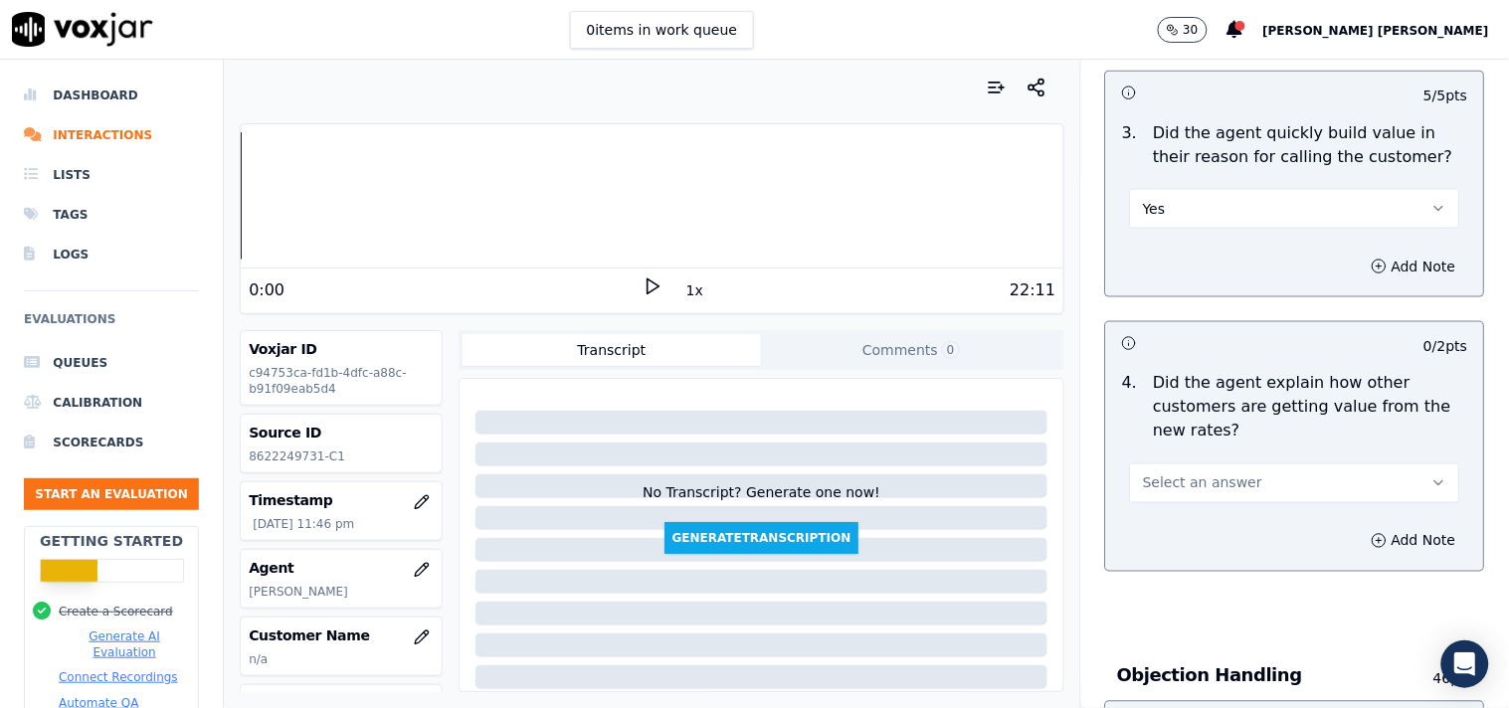
scroll to position [662, 0]
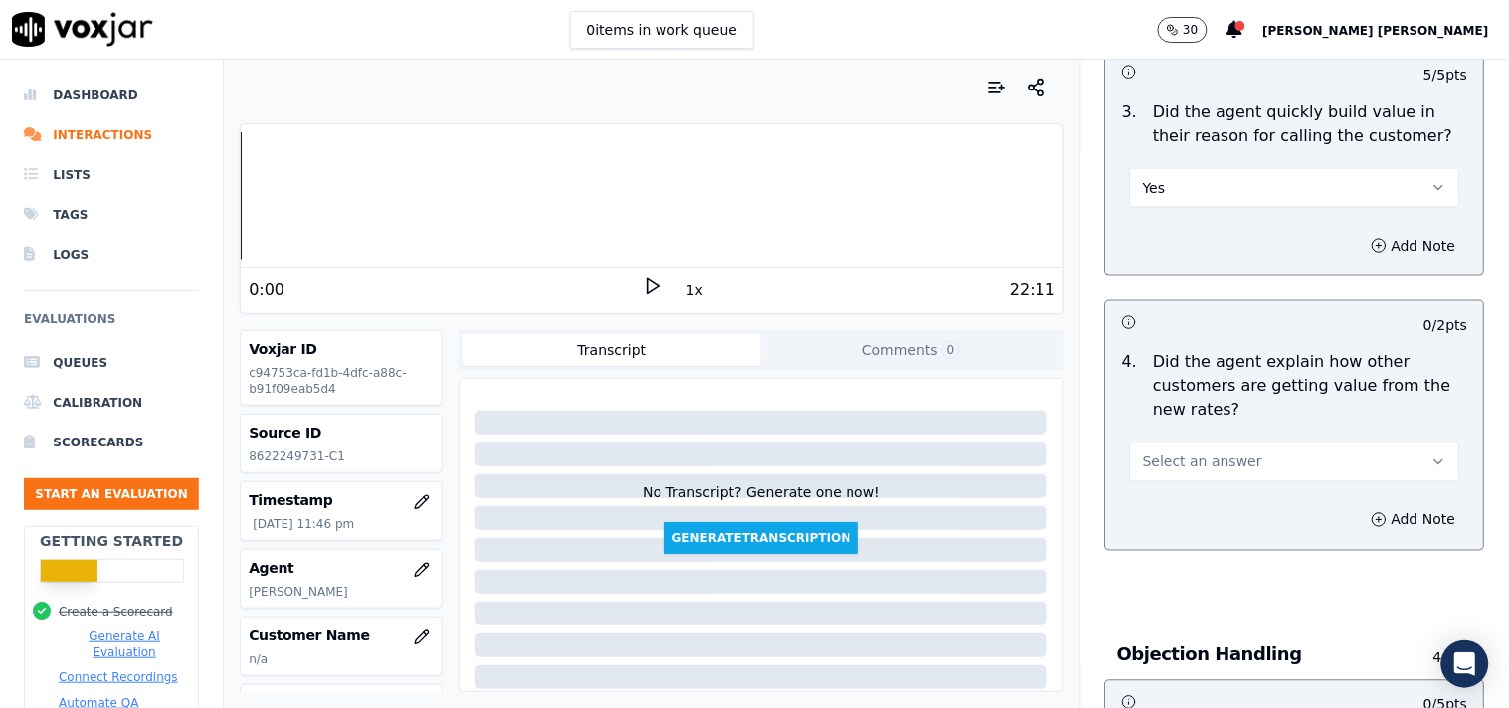
click at [1216, 446] on button "Select an answer" at bounding box center [1295, 463] width 330 height 40
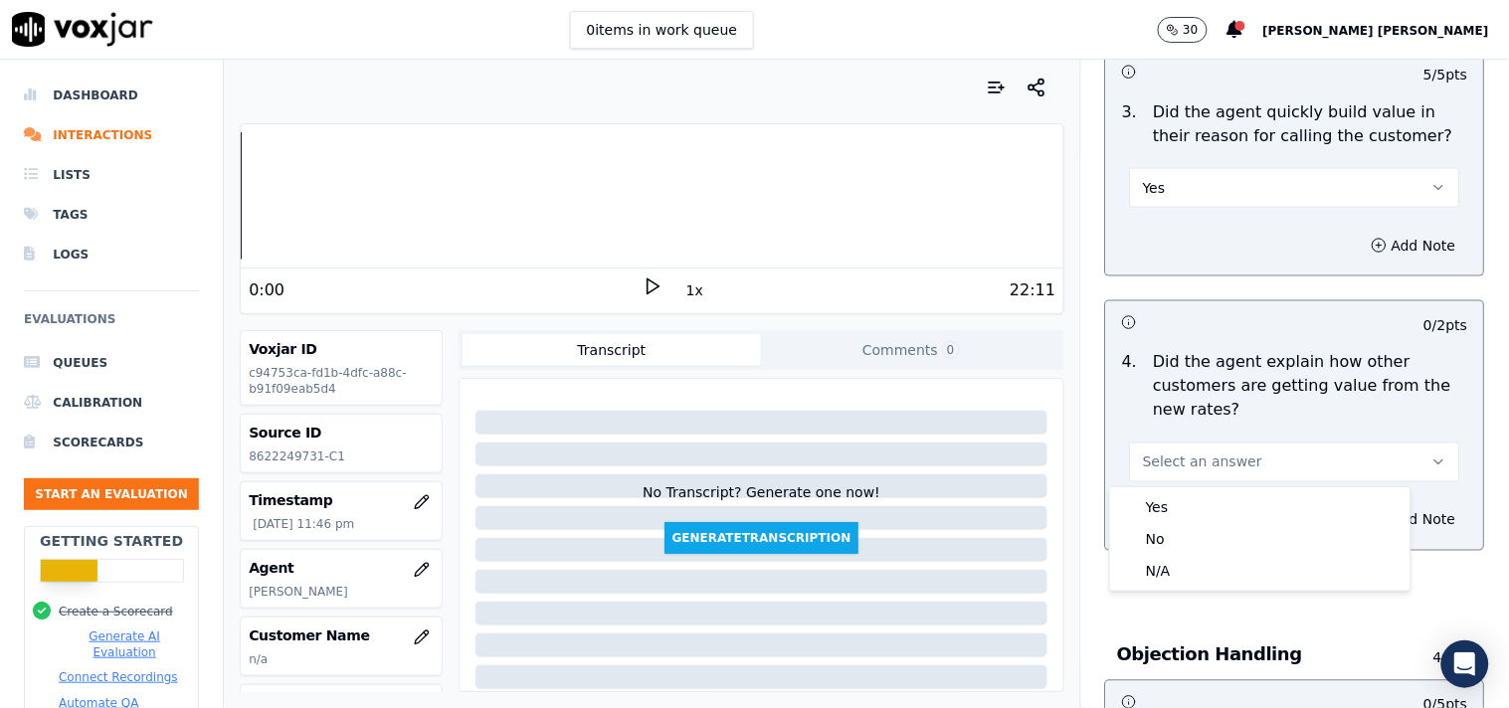
click at [1199, 484] on div "4 . Did the agent explain how other customers are getting value from the new ra…" at bounding box center [1295, 416] width 378 height 147
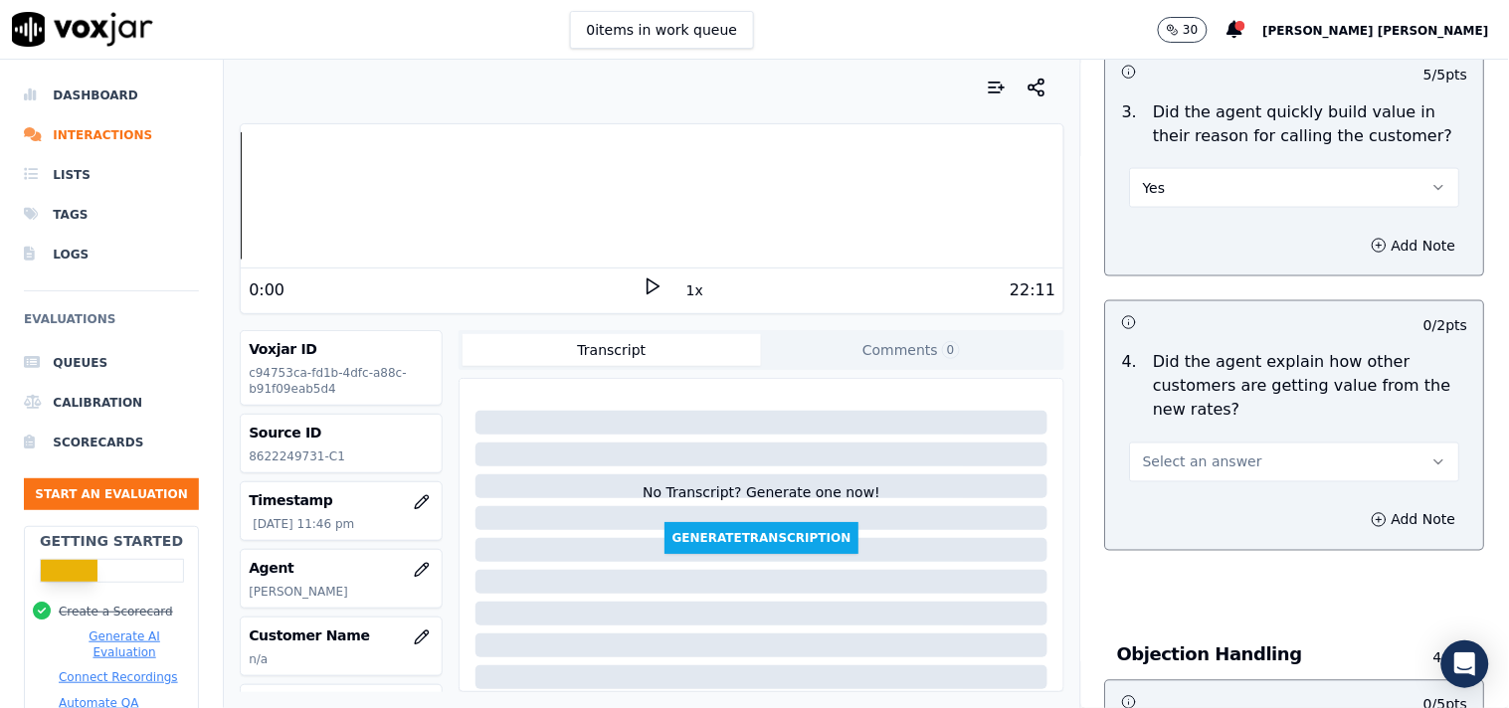
click at [1207, 471] on span "Select an answer" at bounding box center [1202, 463] width 119 height 20
click at [1198, 554] on div "Yes No N/A" at bounding box center [1260, 538] width 300 height 103
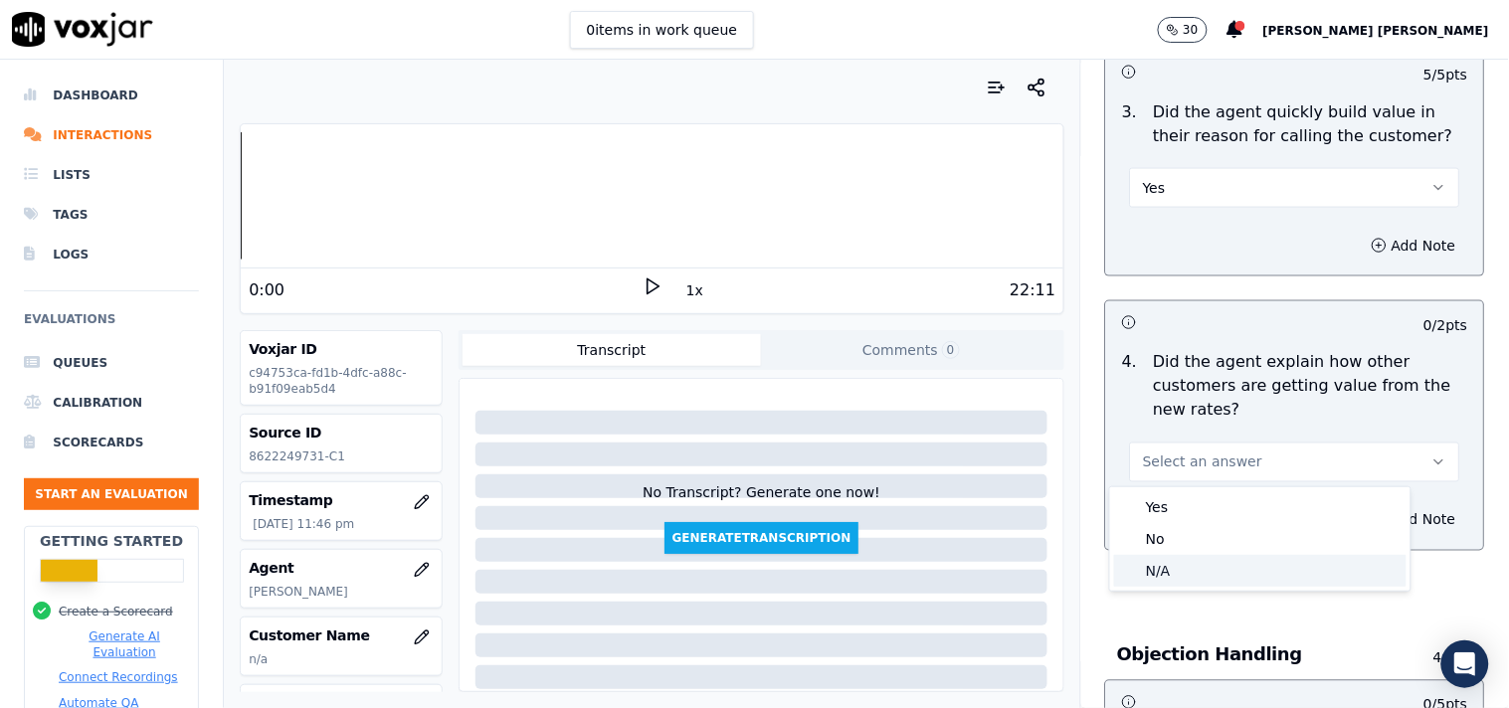
click at [1198, 555] on div "N/A" at bounding box center [1260, 571] width 292 height 32
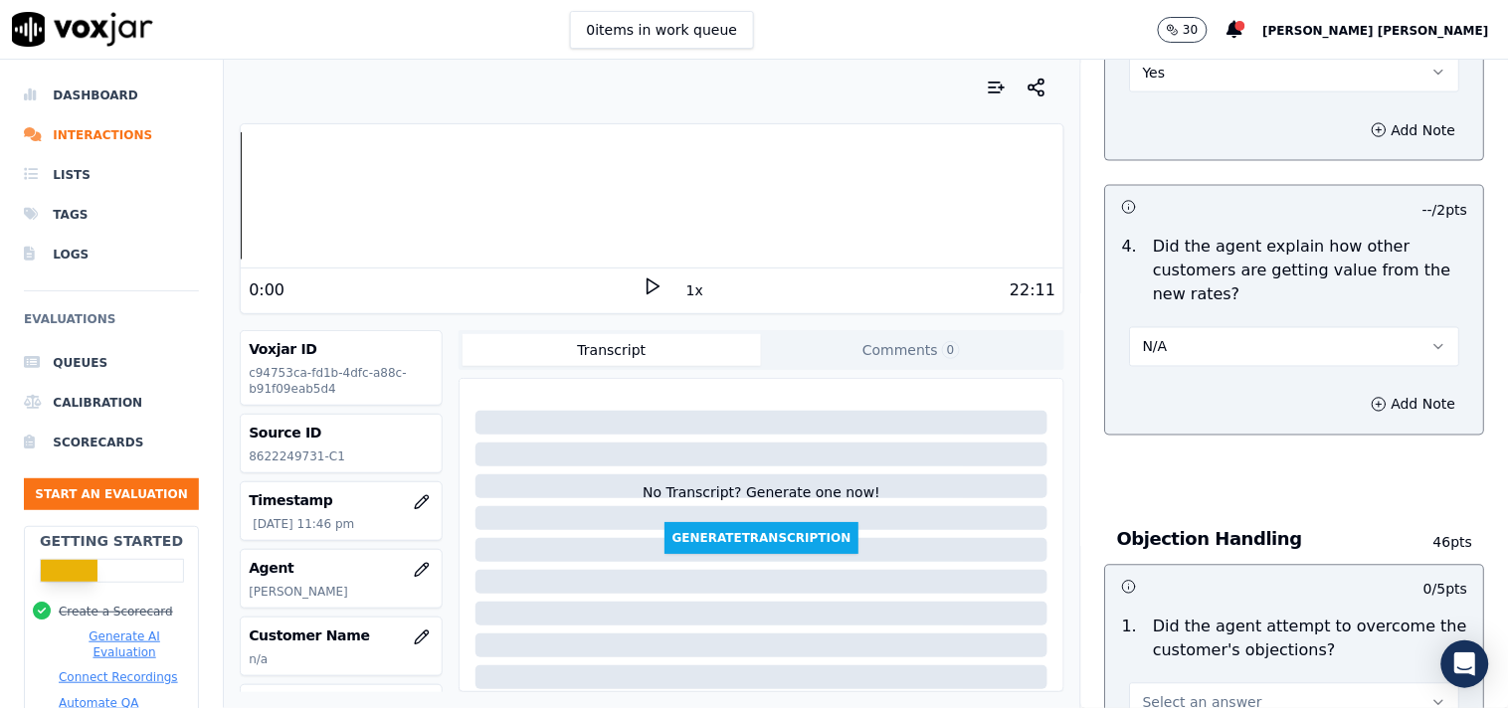
scroll to position [995, 0]
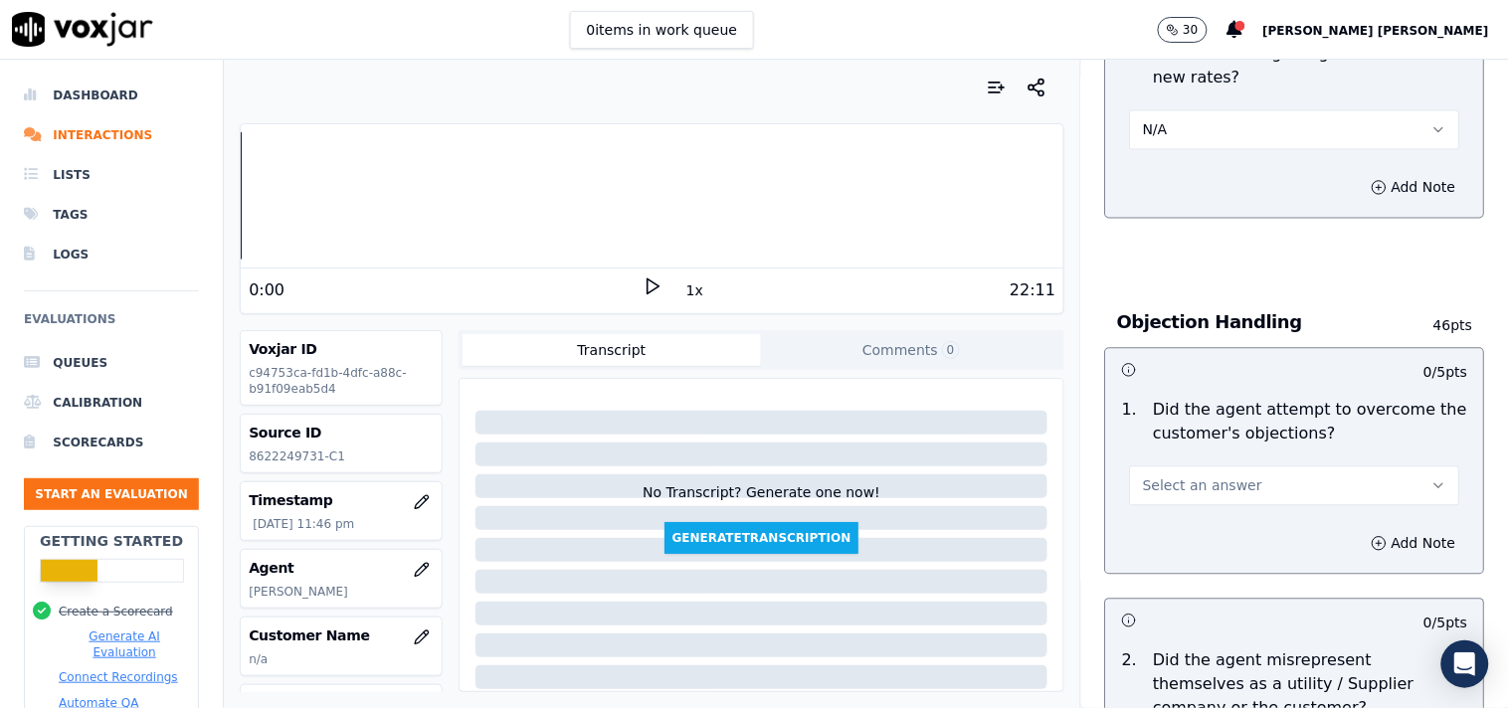
click at [1217, 492] on span "Select an answer" at bounding box center [1202, 486] width 119 height 20
click at [1207, 535] on div "Yes" at bounding box center [1260, 532] width 292 height 32
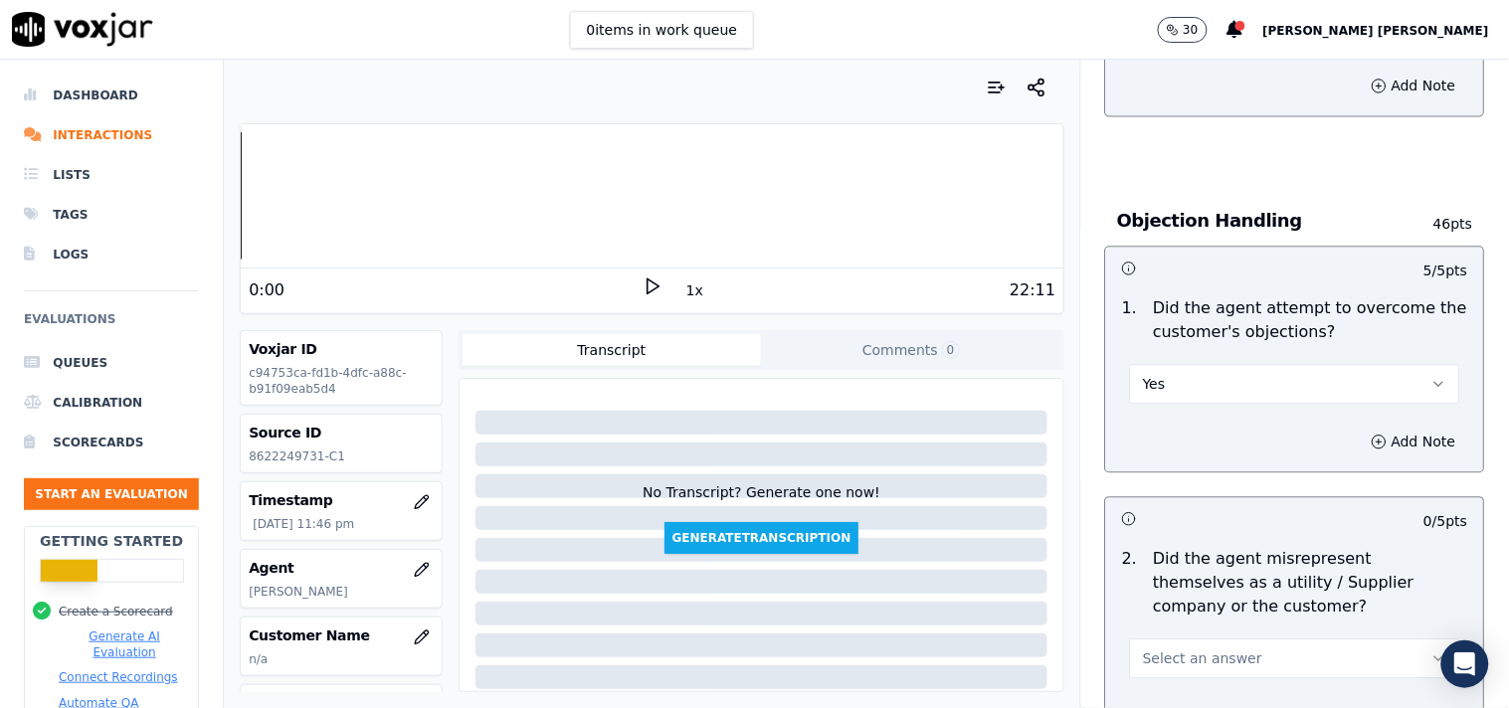
scroll to position [1215, 0]
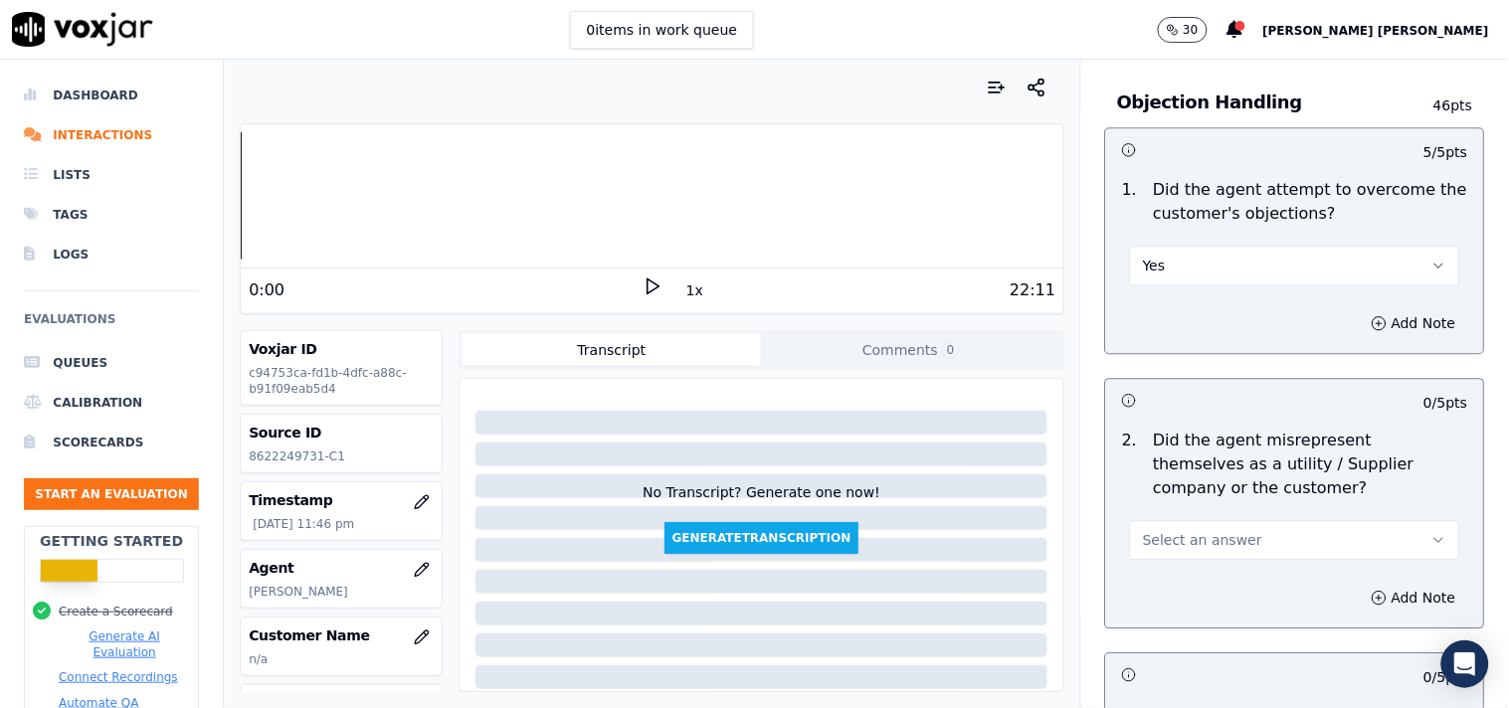
click at [1207, 533] on span "Select an answer" at bounding box center [1202, 540] width 119 height 20
click at [1181, 620] on div "No" at bounding box center [1260, 617] width 292 height 32
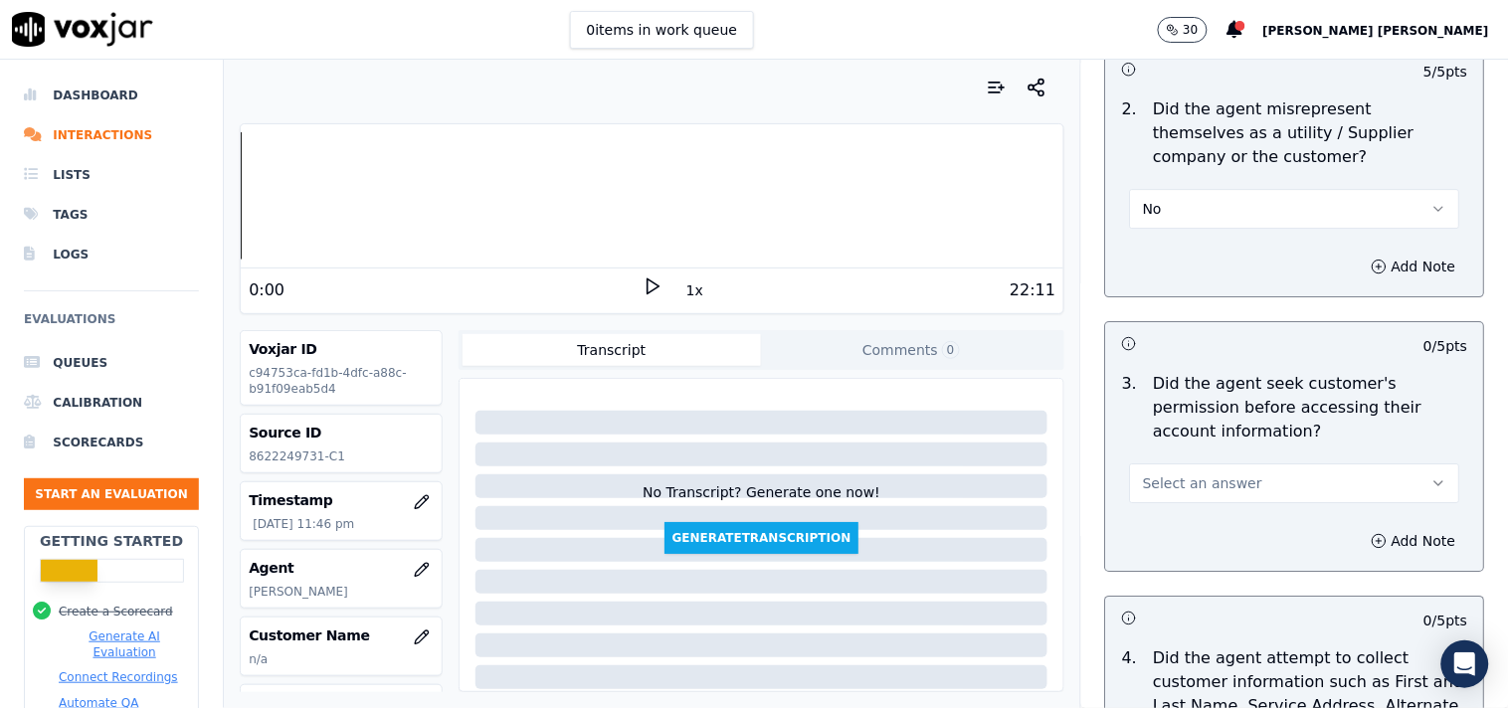
click at [1228, 501] on button "Select an answer" at bounding box center [1295, 484] width 330 height 40
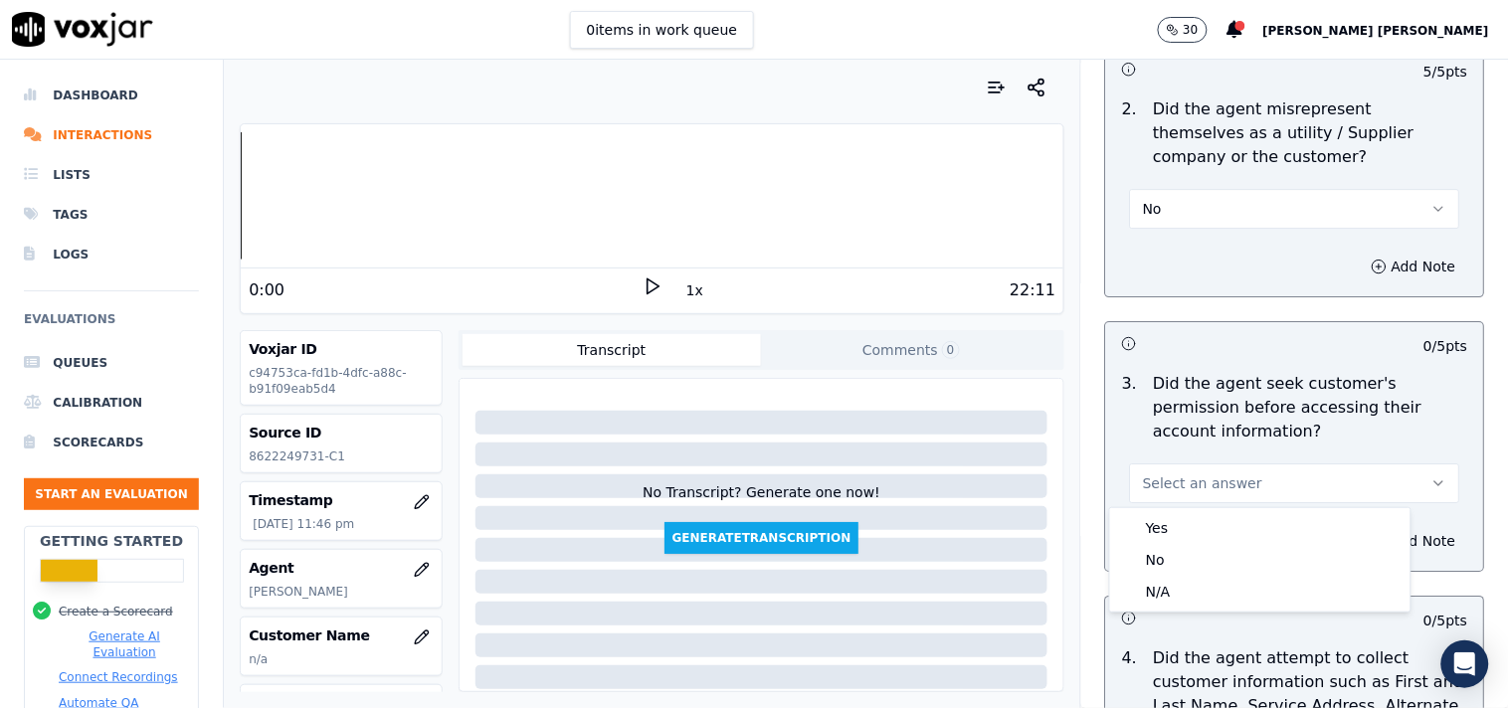
click at [1218, 423] on p "Did the agent seek customer's permission before accessing their account informa…" at bounding box center [1311, 408] width 314 height 72
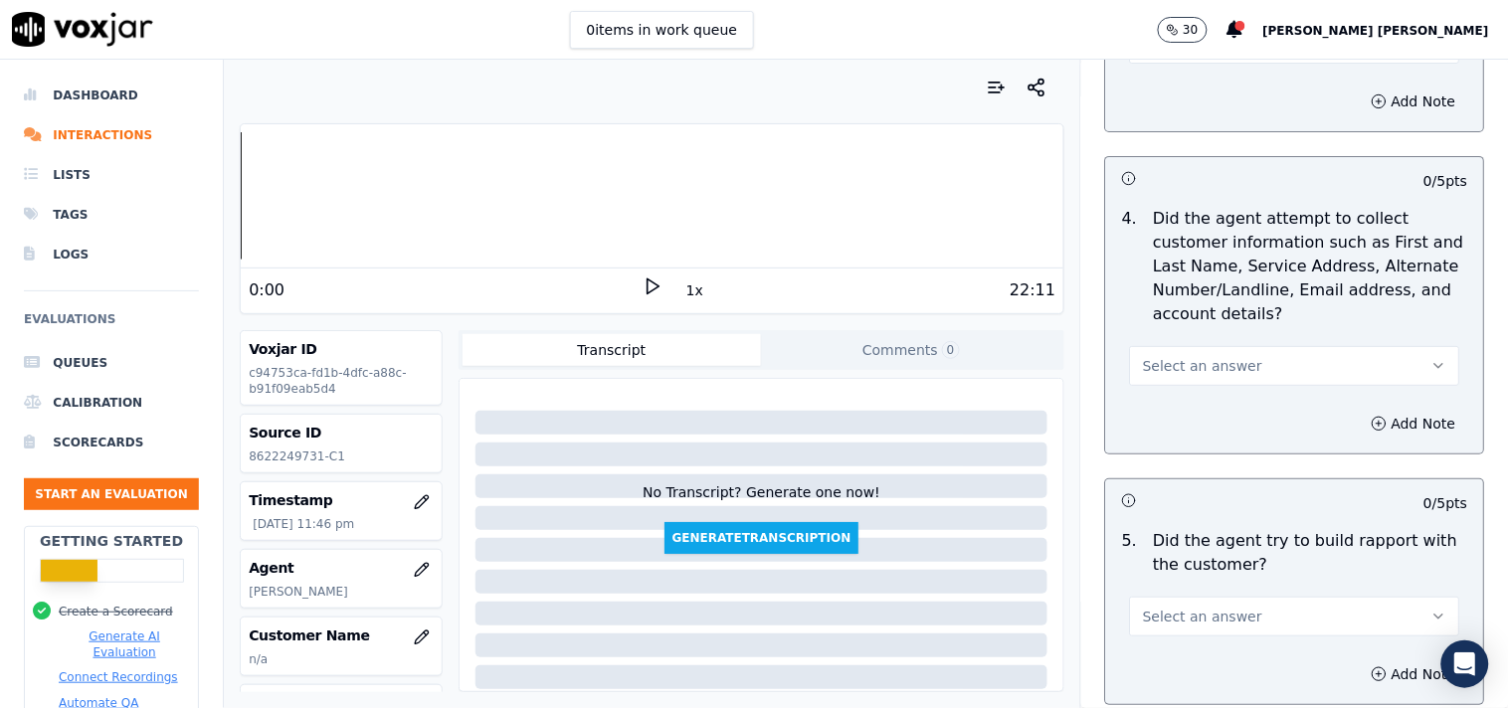
scroll to position [1989, 0]
click at [1219, 382] on button "Select an answer" at bounding box center [1295, 363] width 330 height 40
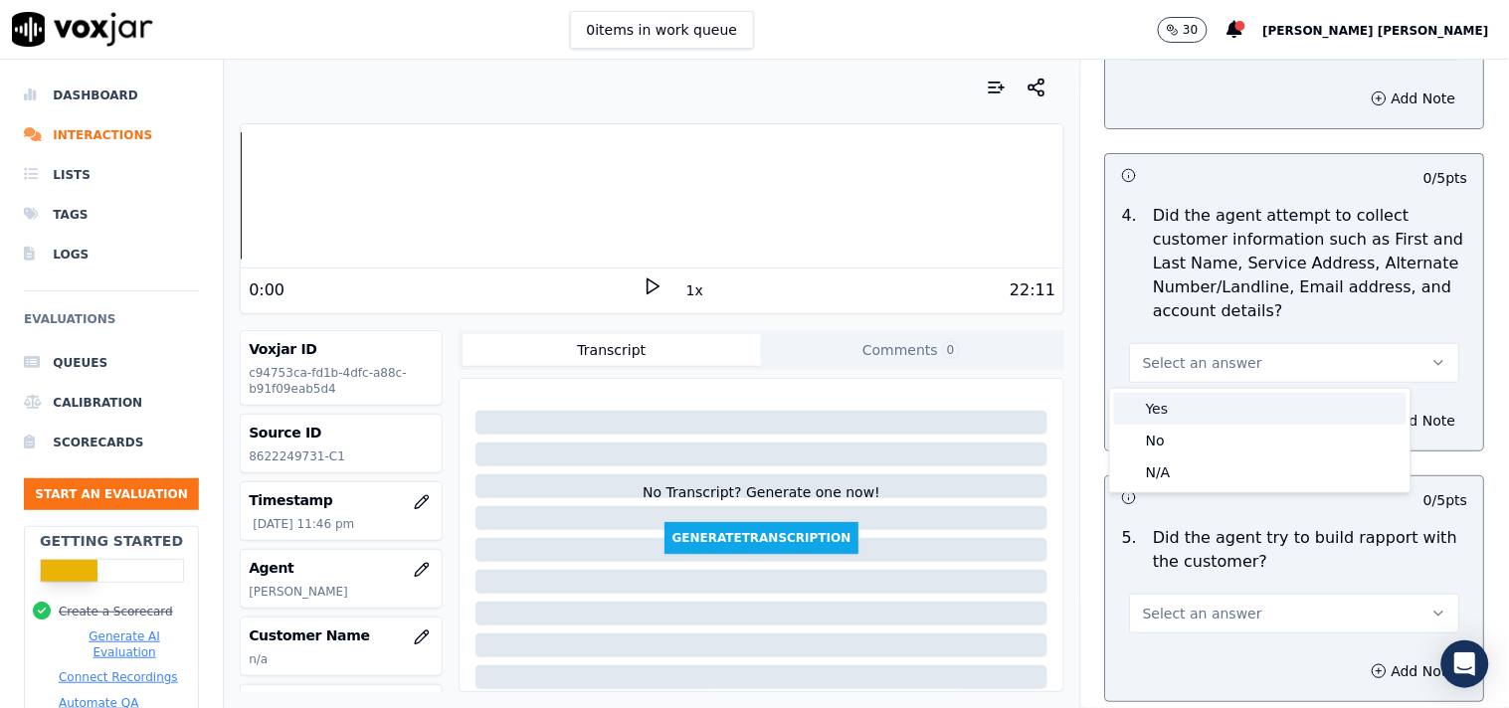
click at [1199, 409] on div "Yes" at bounding box center [1260, 409] width 292 height 32
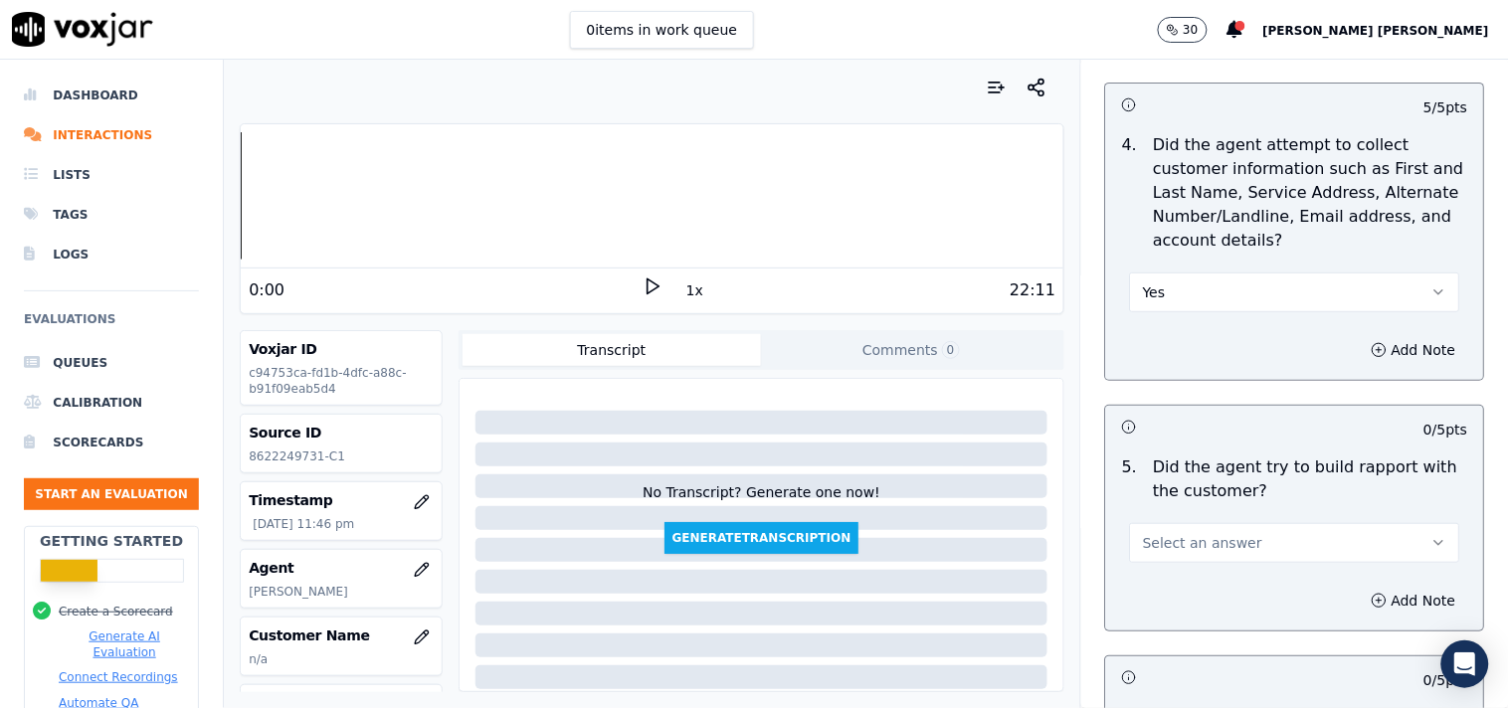
scroll to position [2100, 0]
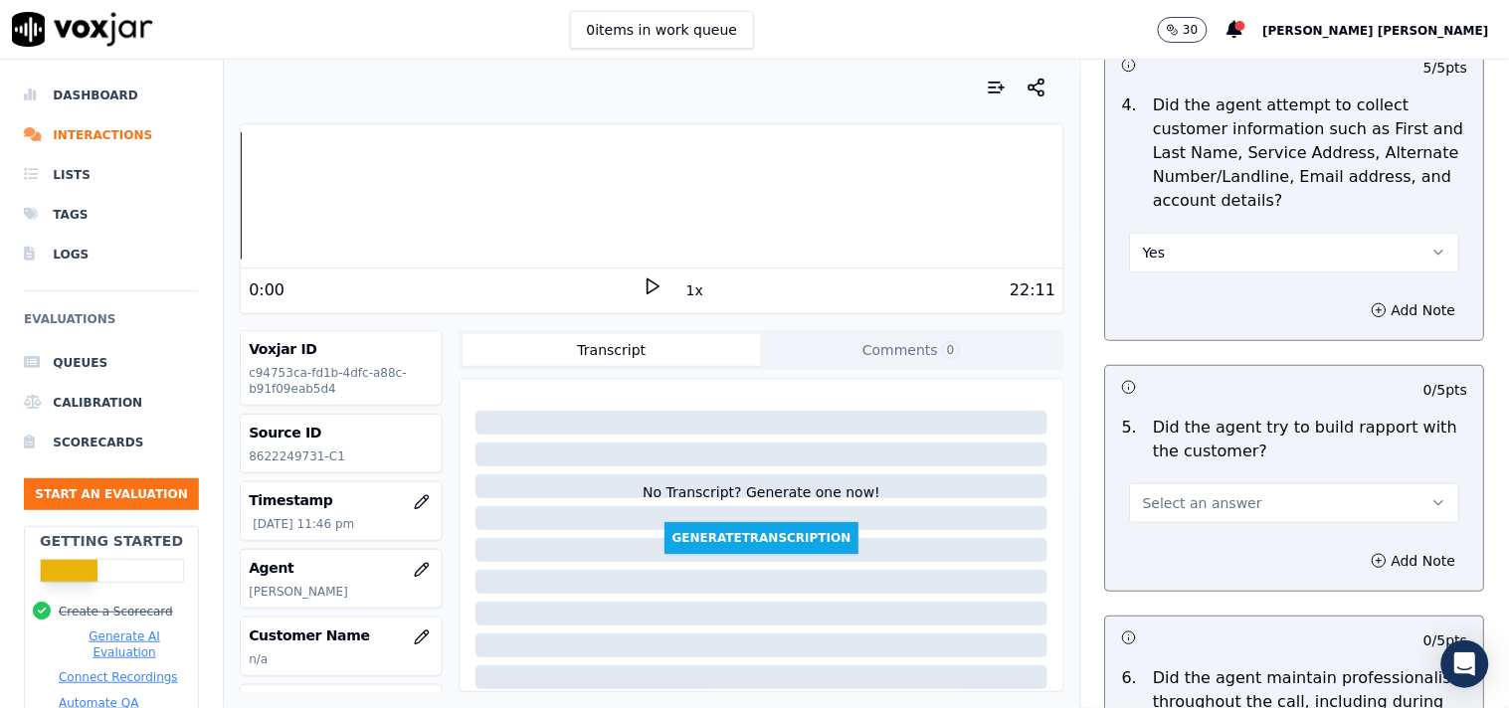
click at [1233, 510] on button "Select an answer" at bounding box center [1295, 503] width 330 height 40
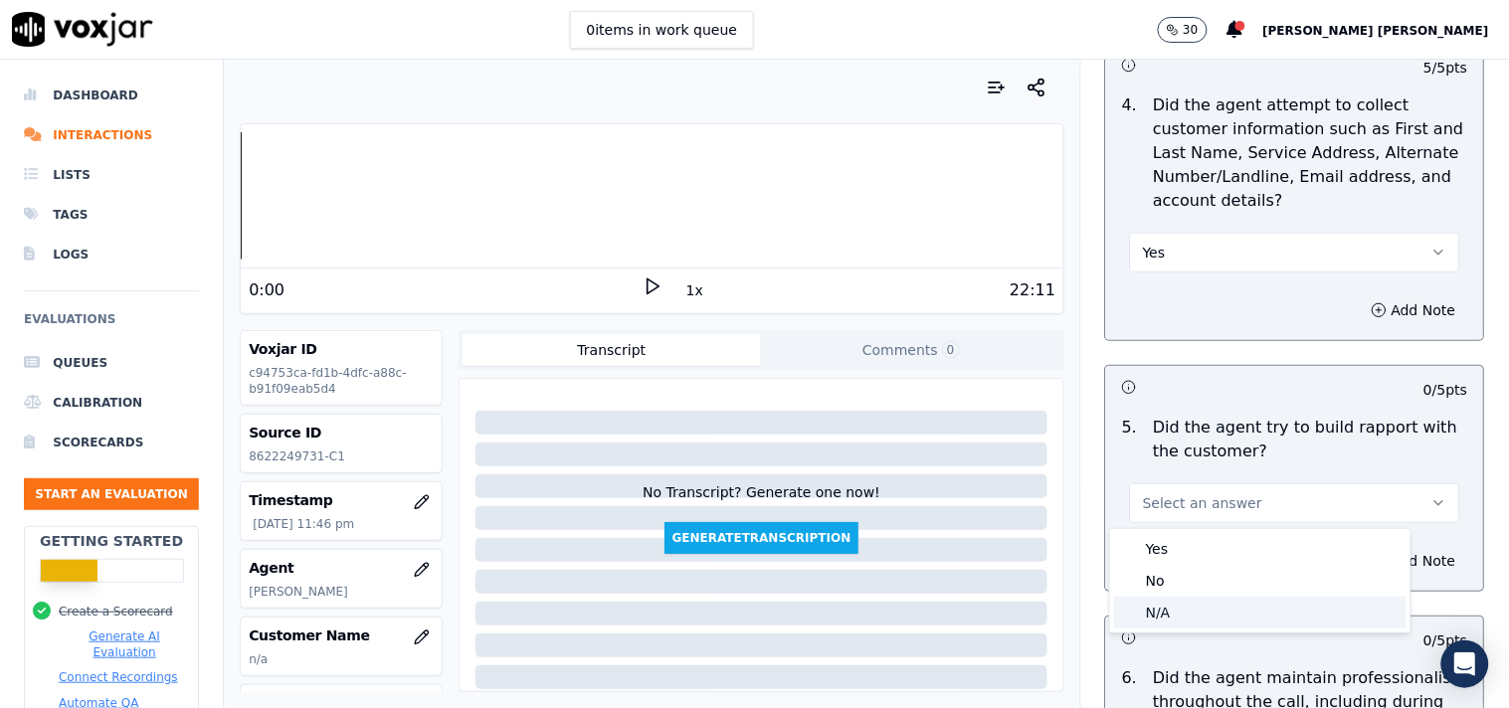
click at [1184, 605] on div "N/A" at bounding box center [1260, 613] width 292 height 32
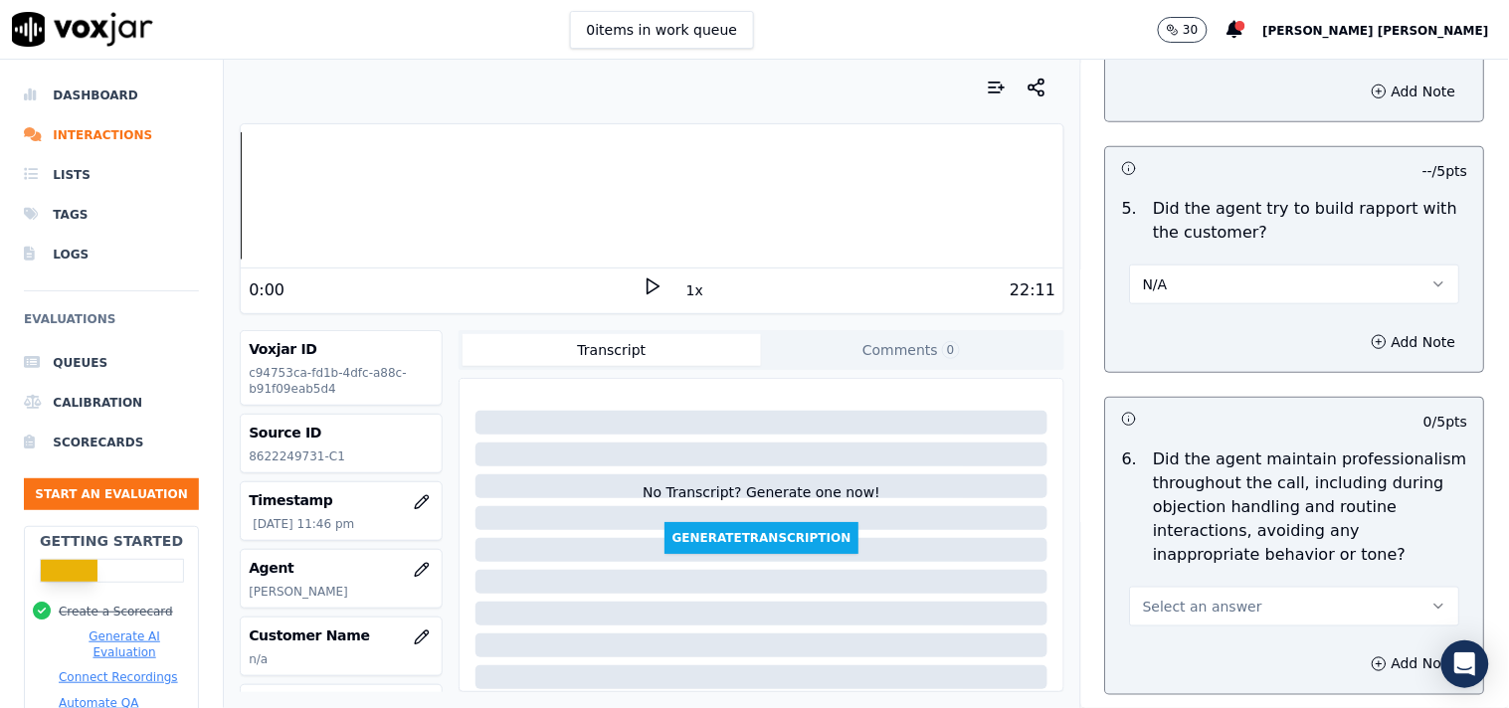
scroll to position [2321, 0]
click at [1181, 595] on span "Select an answer" at bounding box center [1202, 605] width 119 height 20
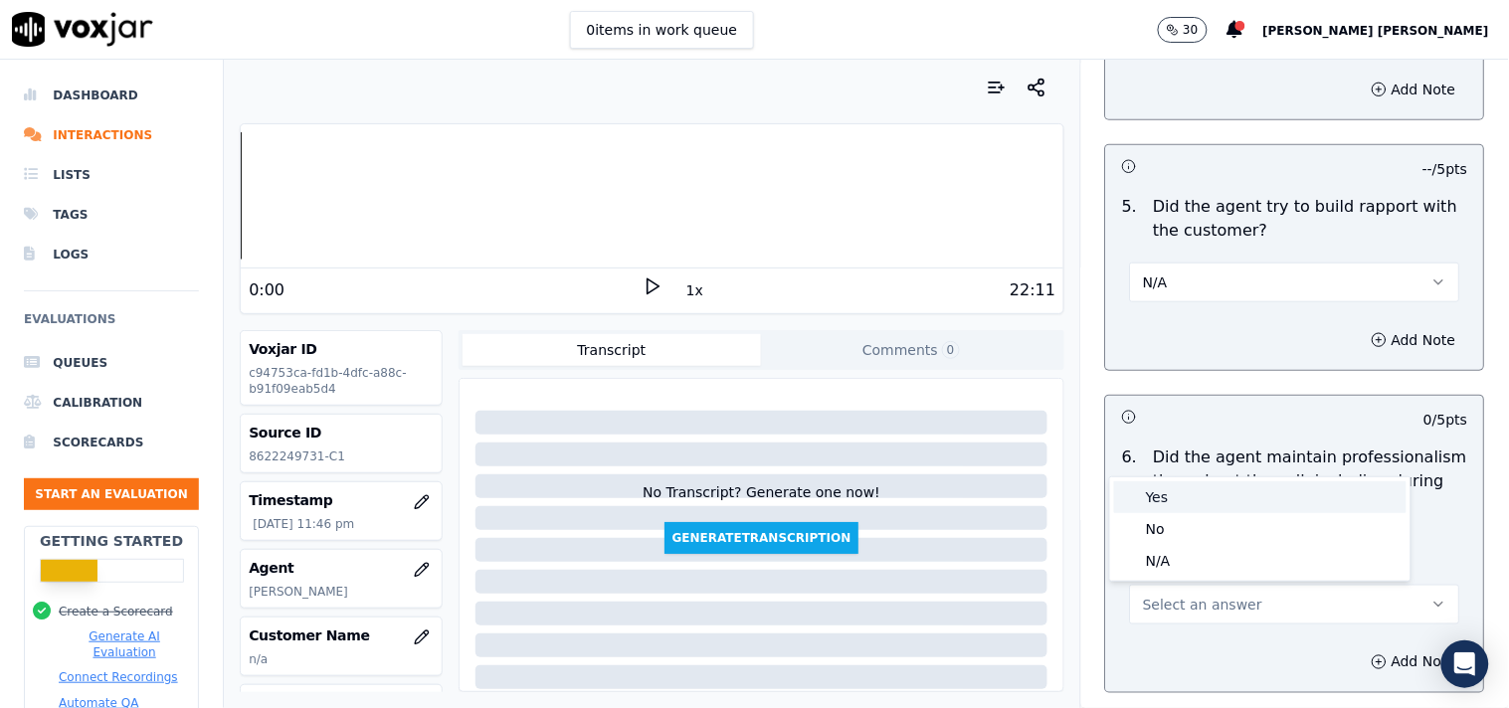
click at [1177, 494] on div "Yes" at bounding box center [1260, 497] width 292 height 32
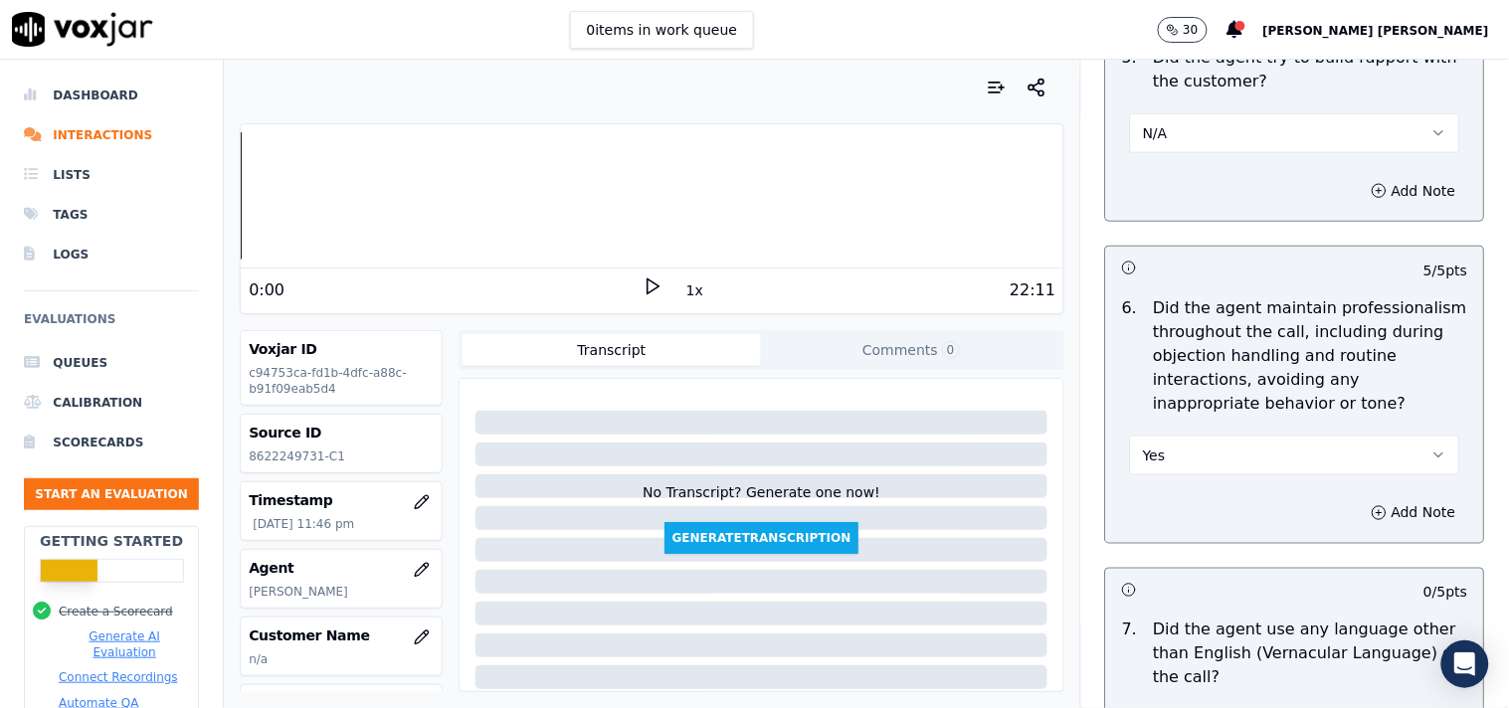
scroll to position [2652, 0]
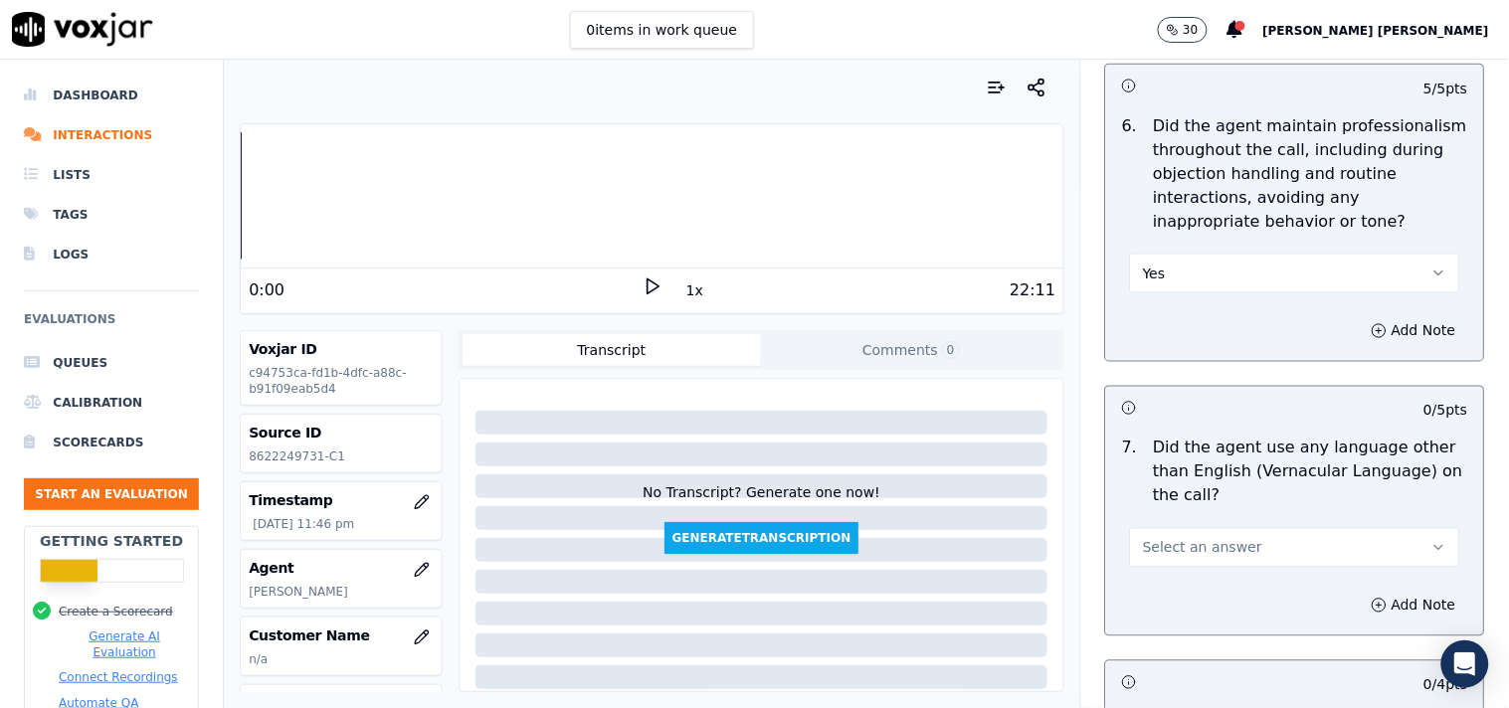
click at [1169, 539] on span "Select an answer" at bounding box center [1202, 548] width 119 height 20
click at [1152, 618] on div "No" at bounding box center [1260, 626] width 292 height 32
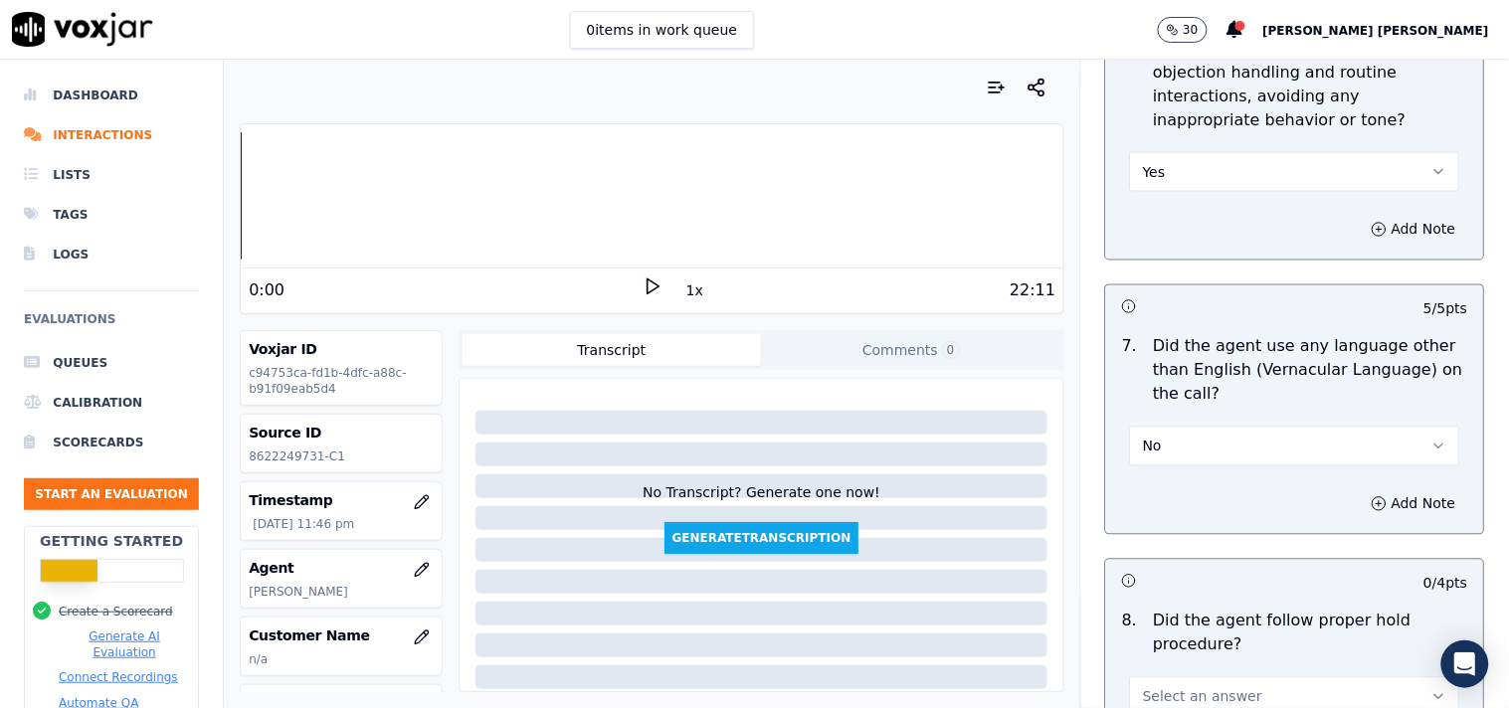
scroll to position [2873, 0]
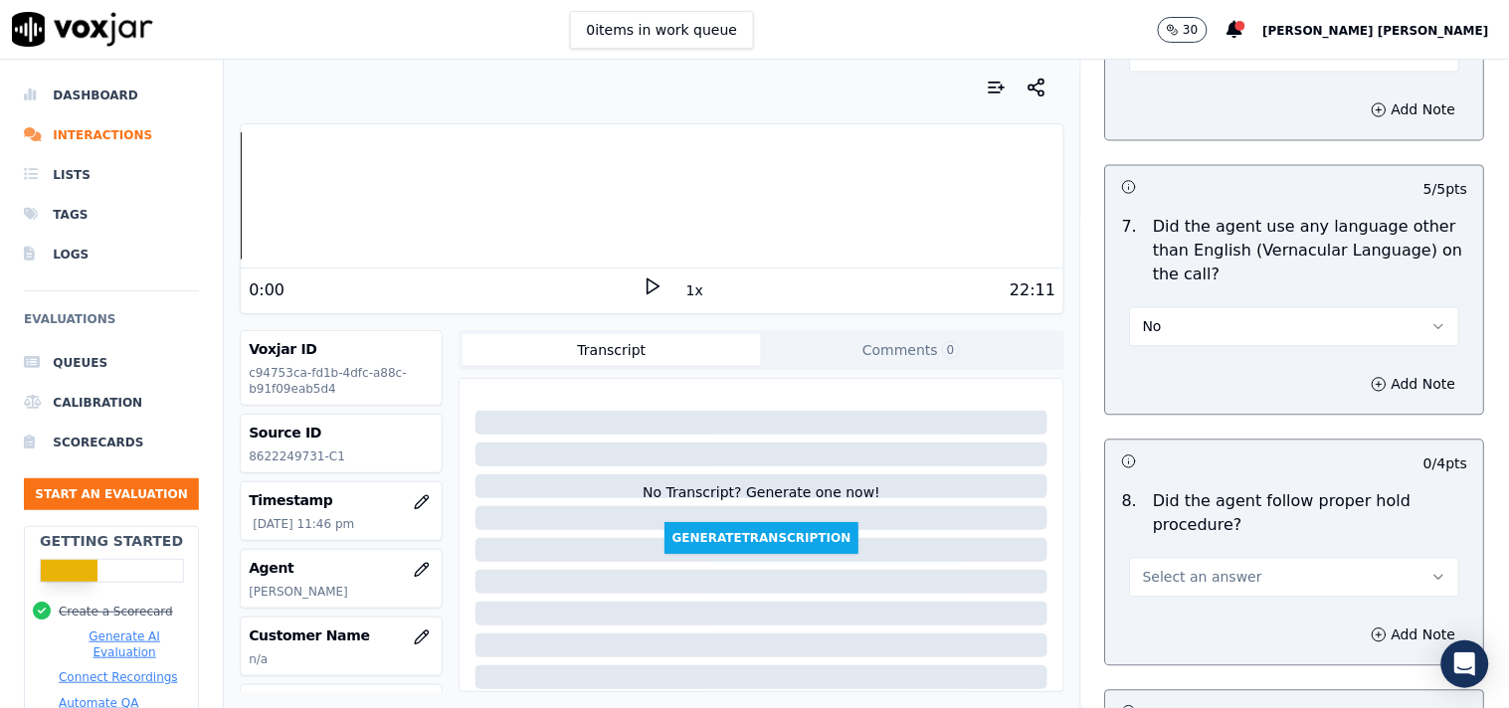
click at [1166, 584] on span "Select an answer" at bounding box center [1202, 578] width 119 height 20
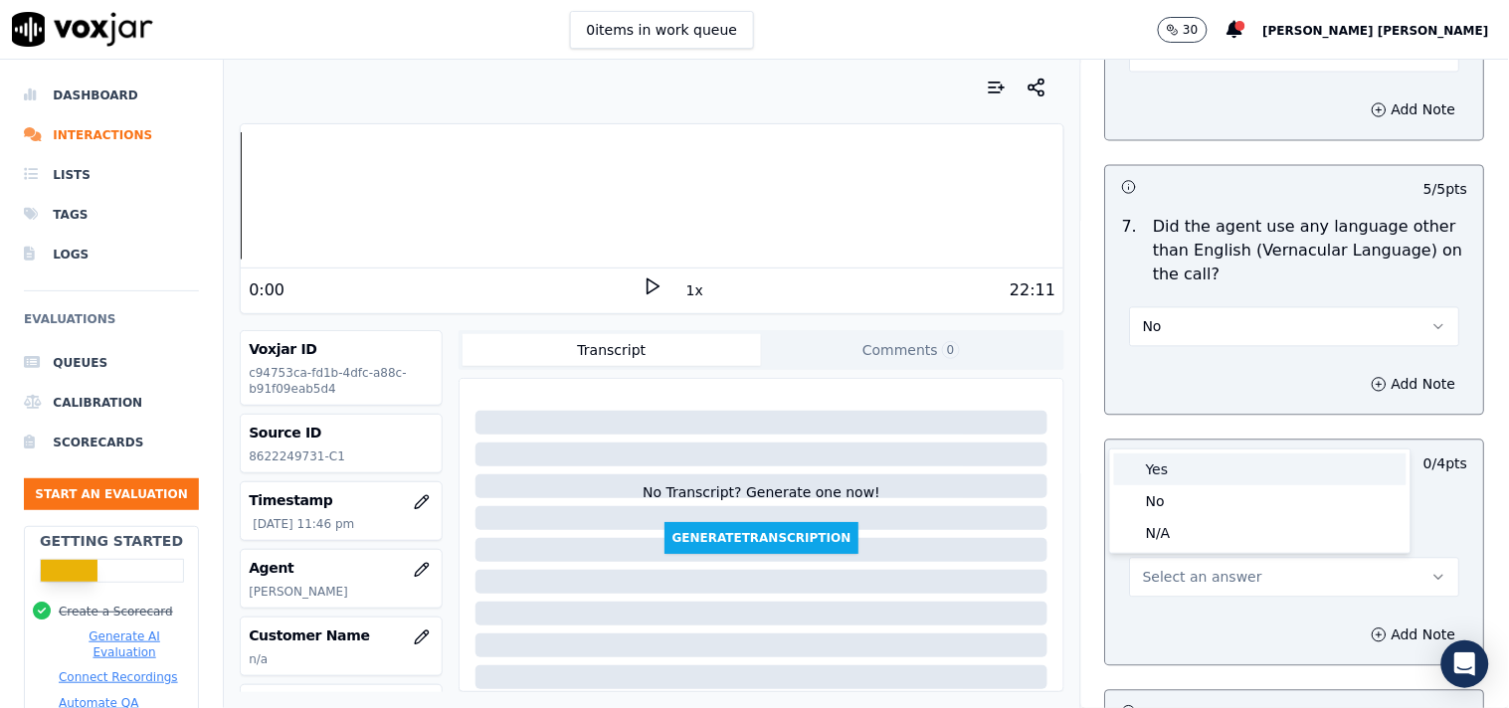
click at [1176, 472] on div "Yes" at bounding box center [1260, 470] width 292 height 32
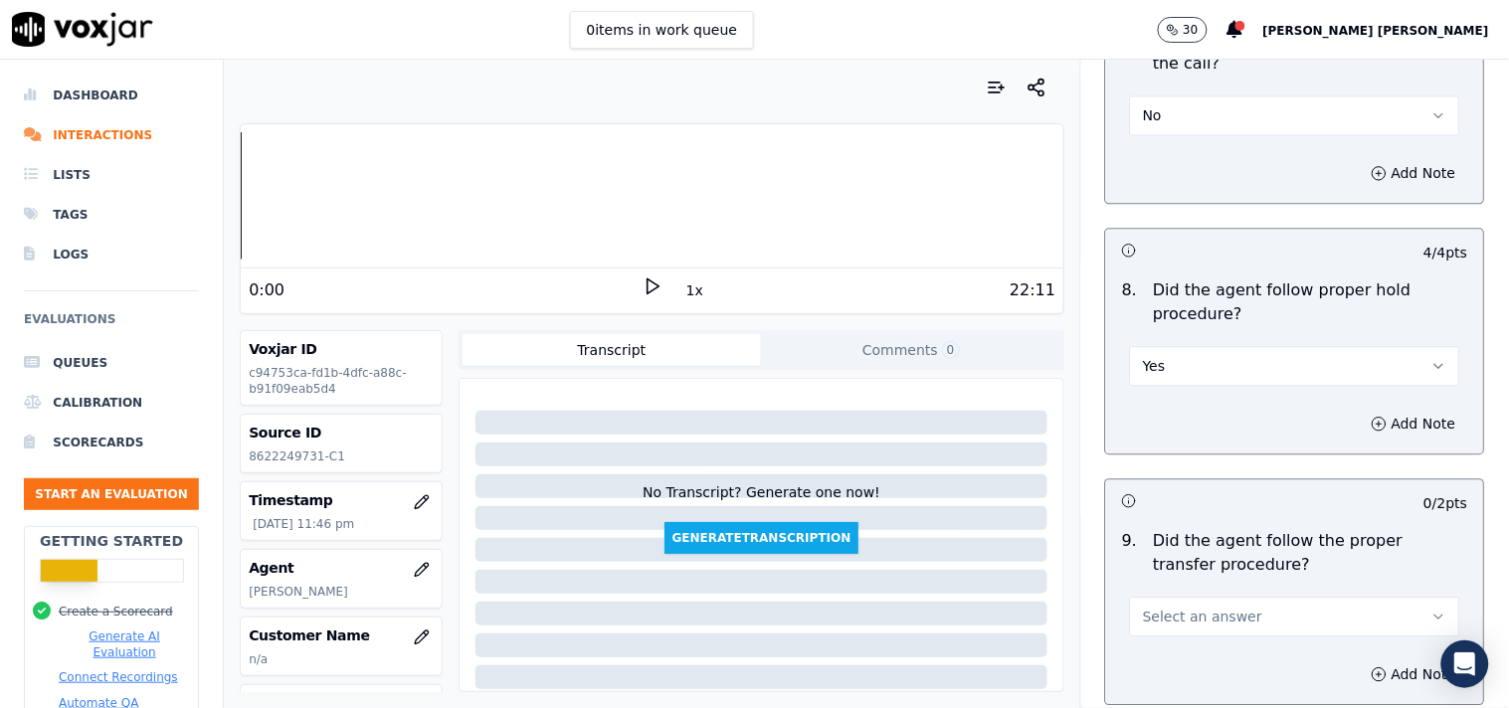
scroll to position [3094, 0]
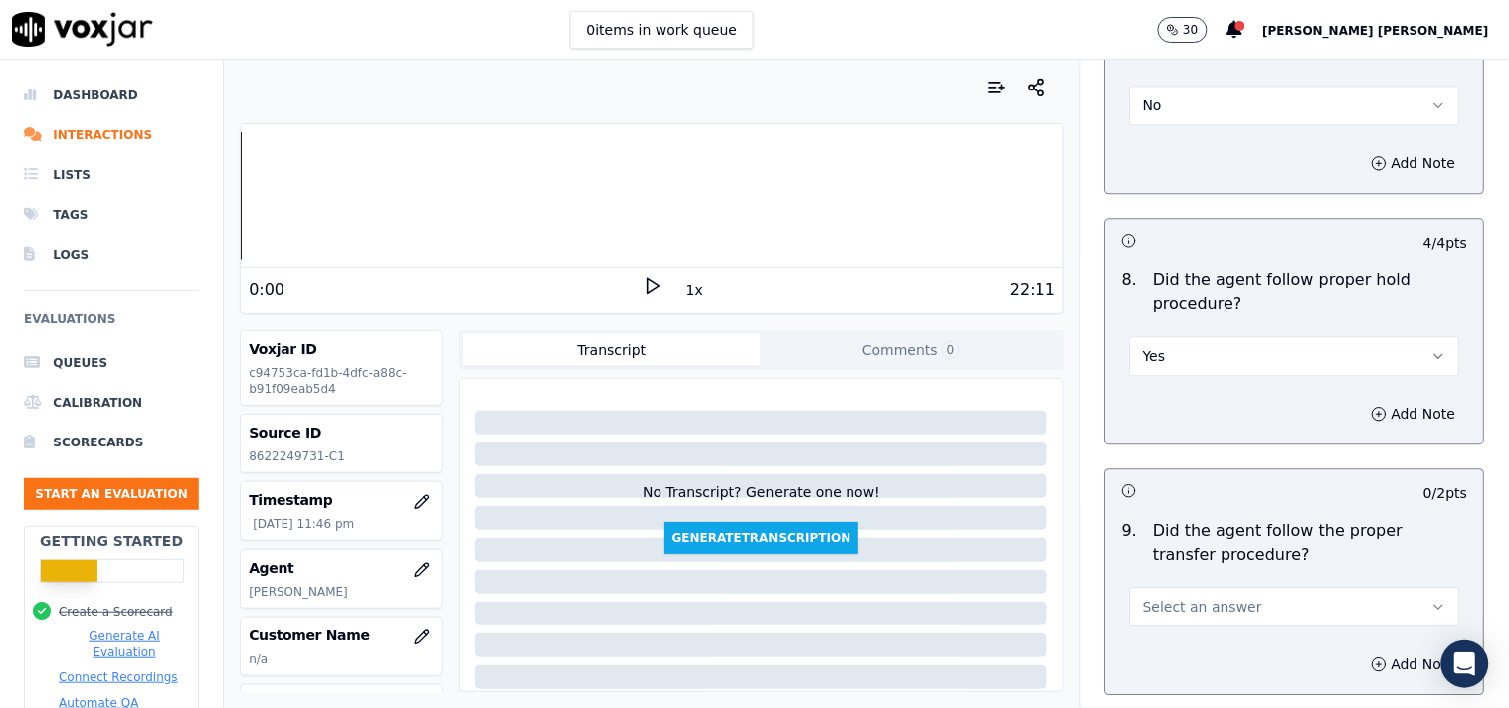
click at [1175, 612] on span "Select an answer" at bounding box center [1202, 607] width 119 height 20
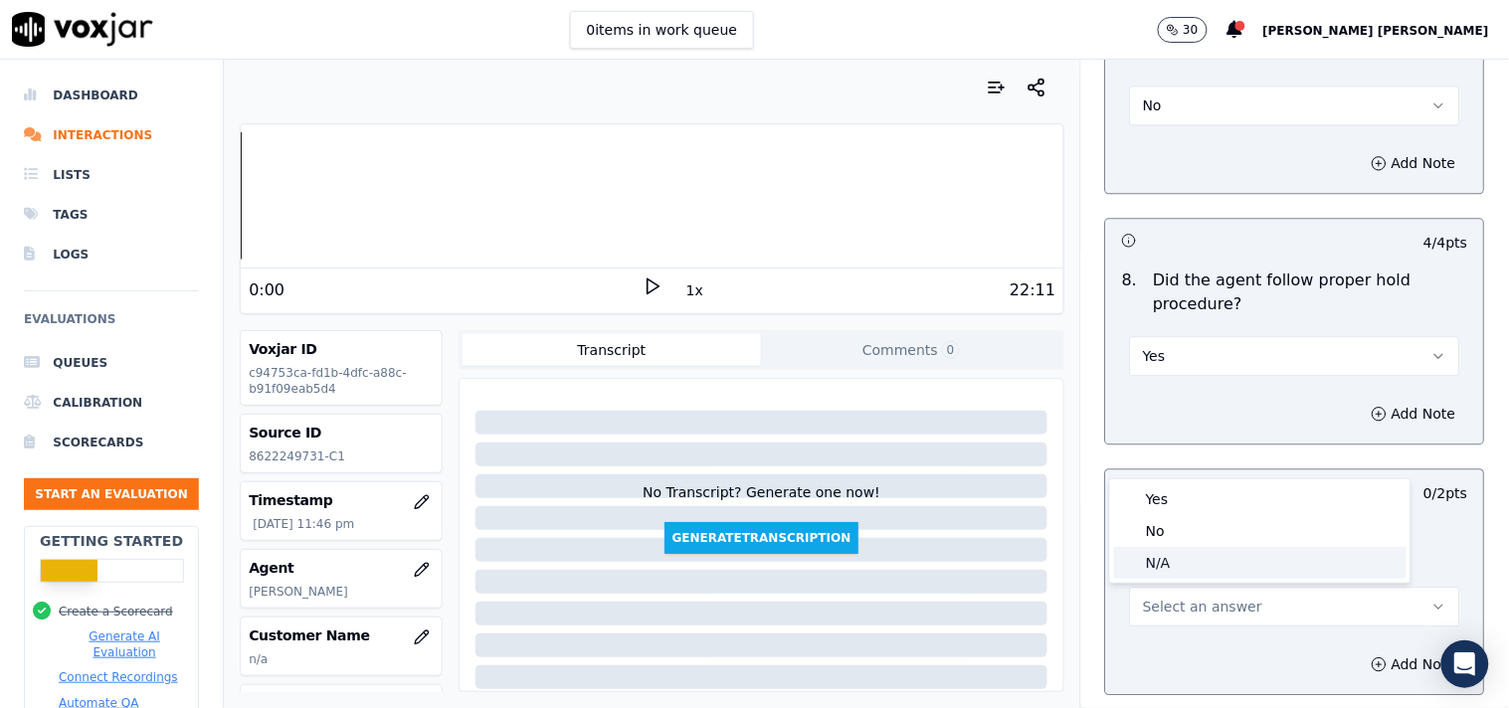
click at [1174, 534] on div "No" at bounding box center [1260, 531] width 292 height 32
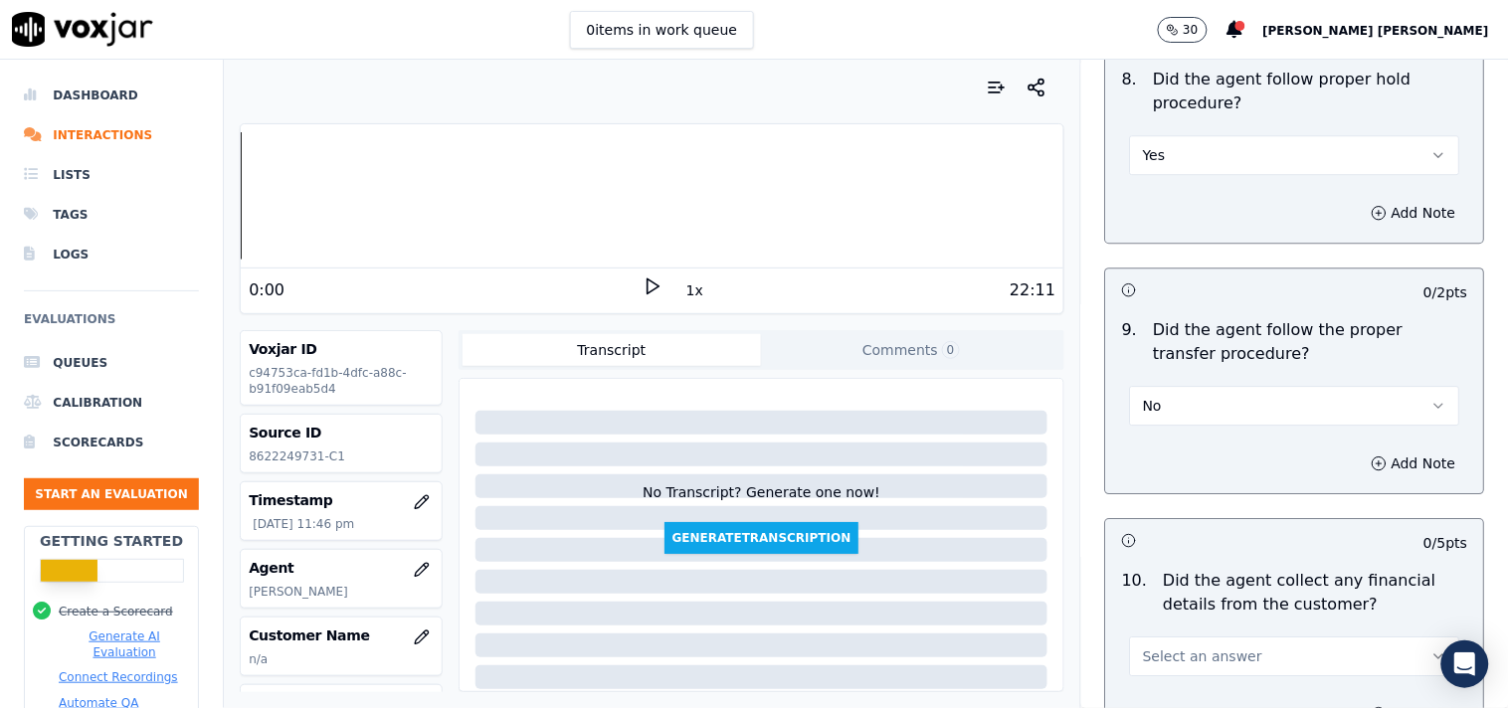
scroll to position [3315, 0]
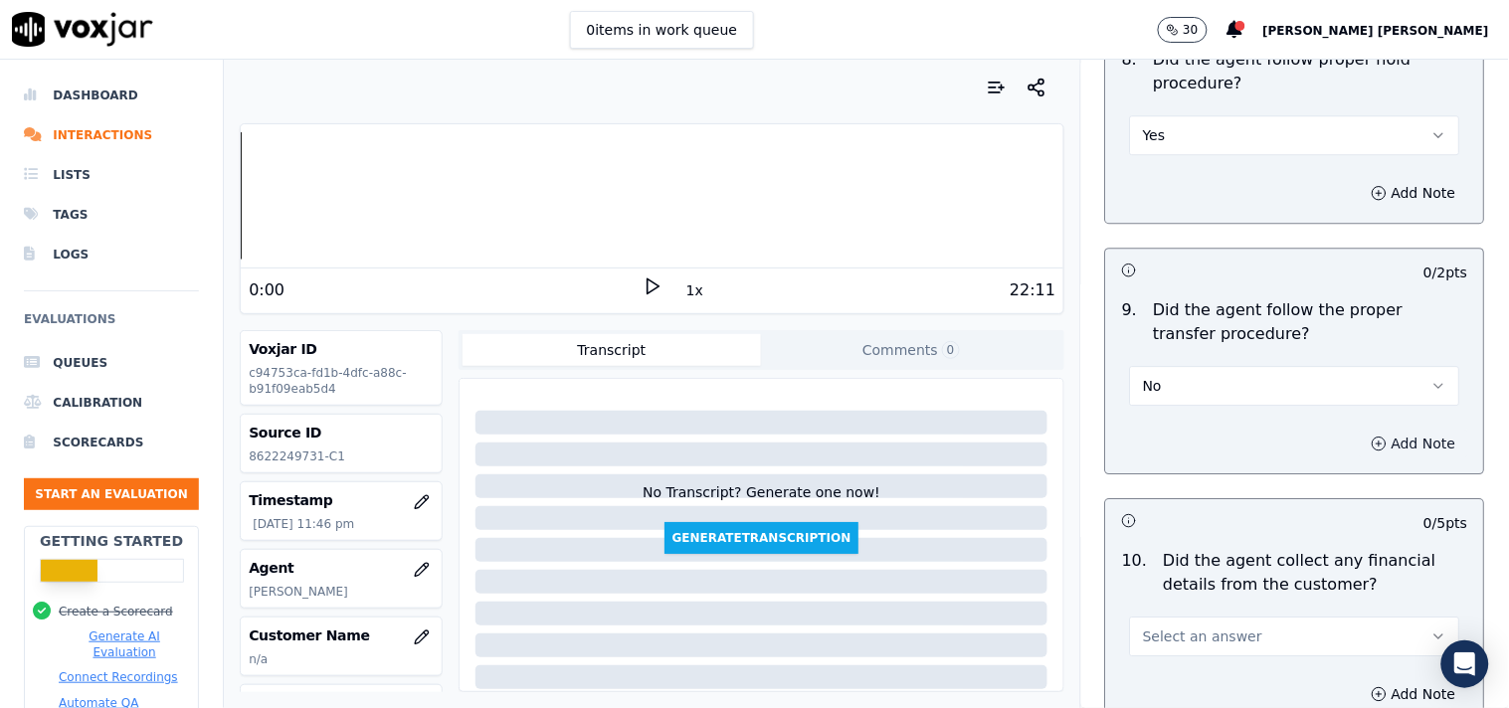
click at [1360, 448] on button "Add Note" at bounding box center [1414, 444] width 108 height 28
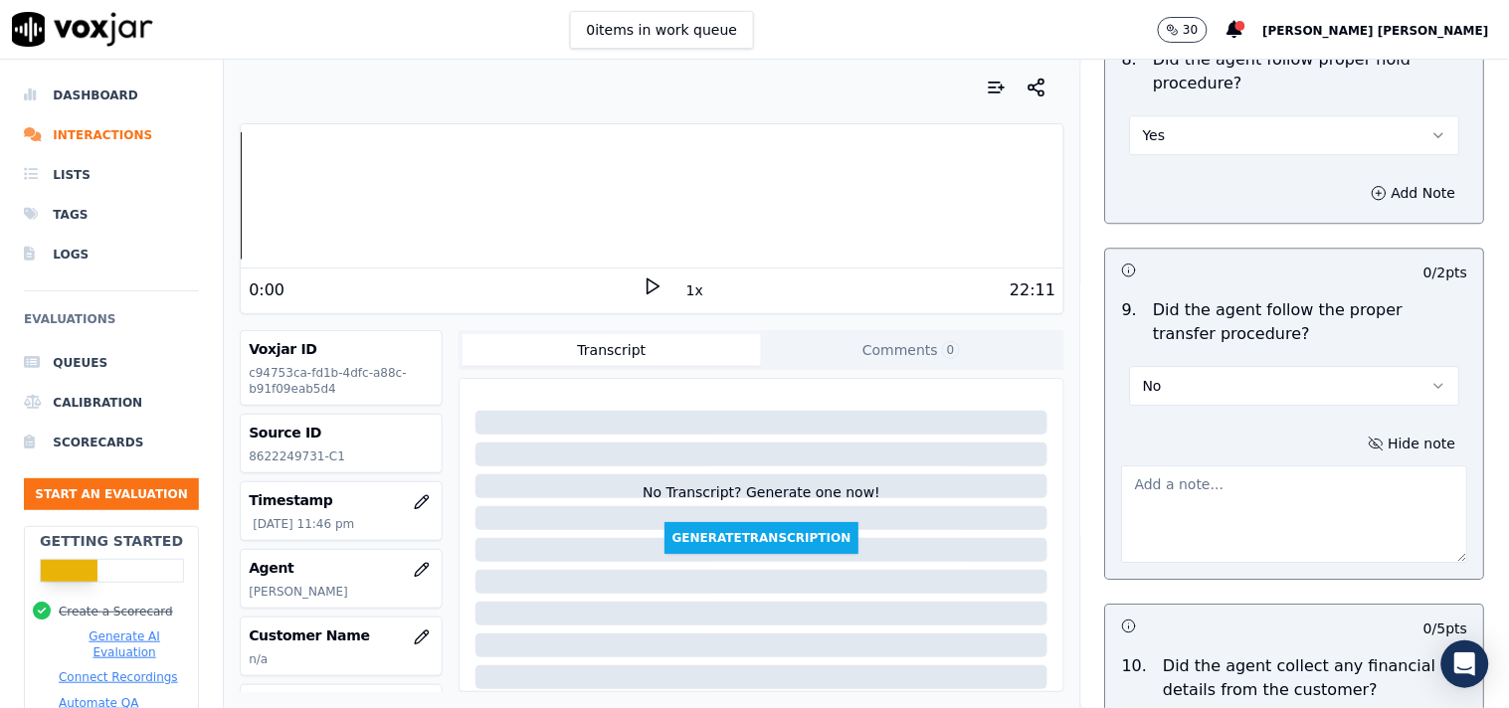
click at [1190, 529] on textarea at bounding box center [1295, 513] width 346 height 97
paste textarea "@03:51-Mark transferred the call to Harry without informing the customer"
click at [1122, 484] on textarea "@03:51-Mark transferred the call to Harry without informing the customer" at bounding box center [1295, 513] width 346 height 97
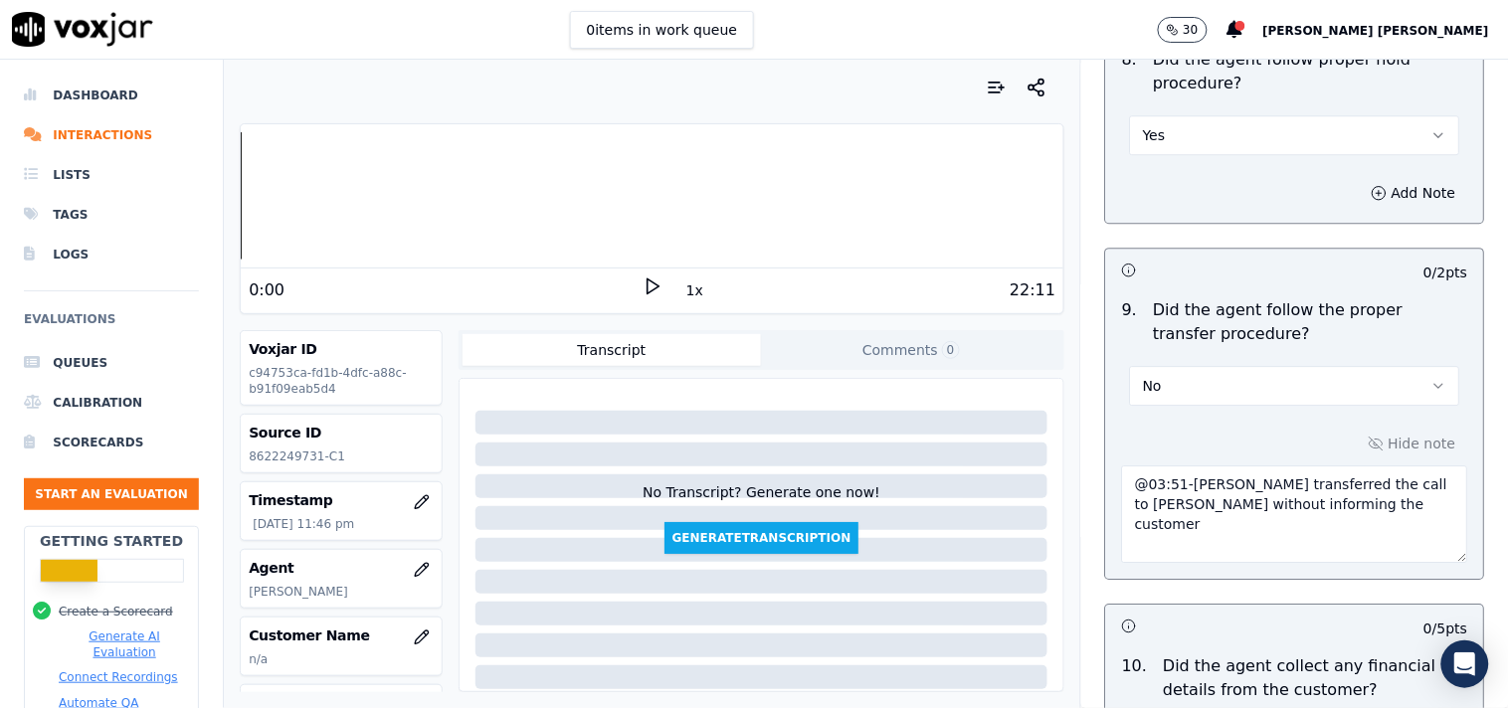
paste textarea "Call id-20250909-171030"
type textarea "Call id-20250909-171030 @03:51-Mark transferred the call to Harry without infor…"
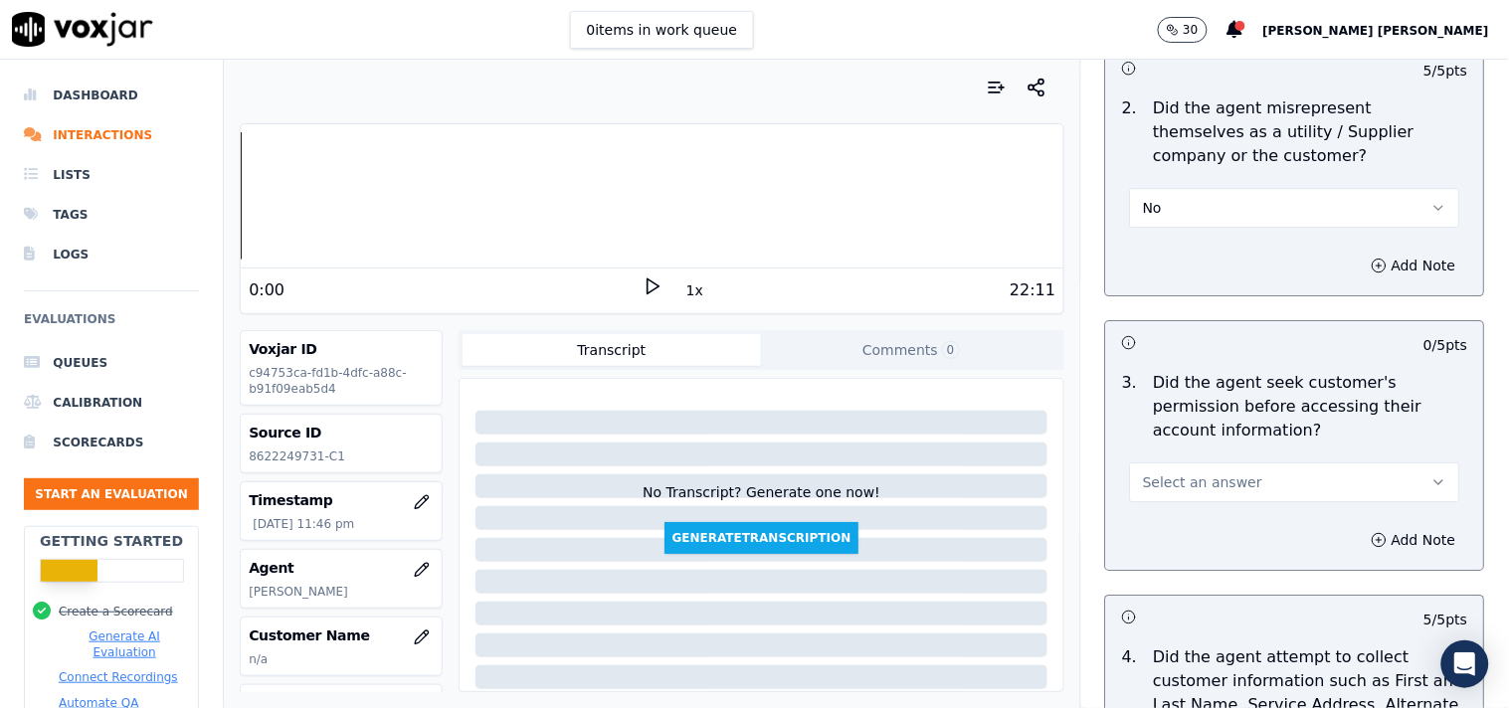
scroll to position [1547, 0]
click at [1221, 474] on span "Select an answer" at bounding box center [1202, 483] width 119 height 20
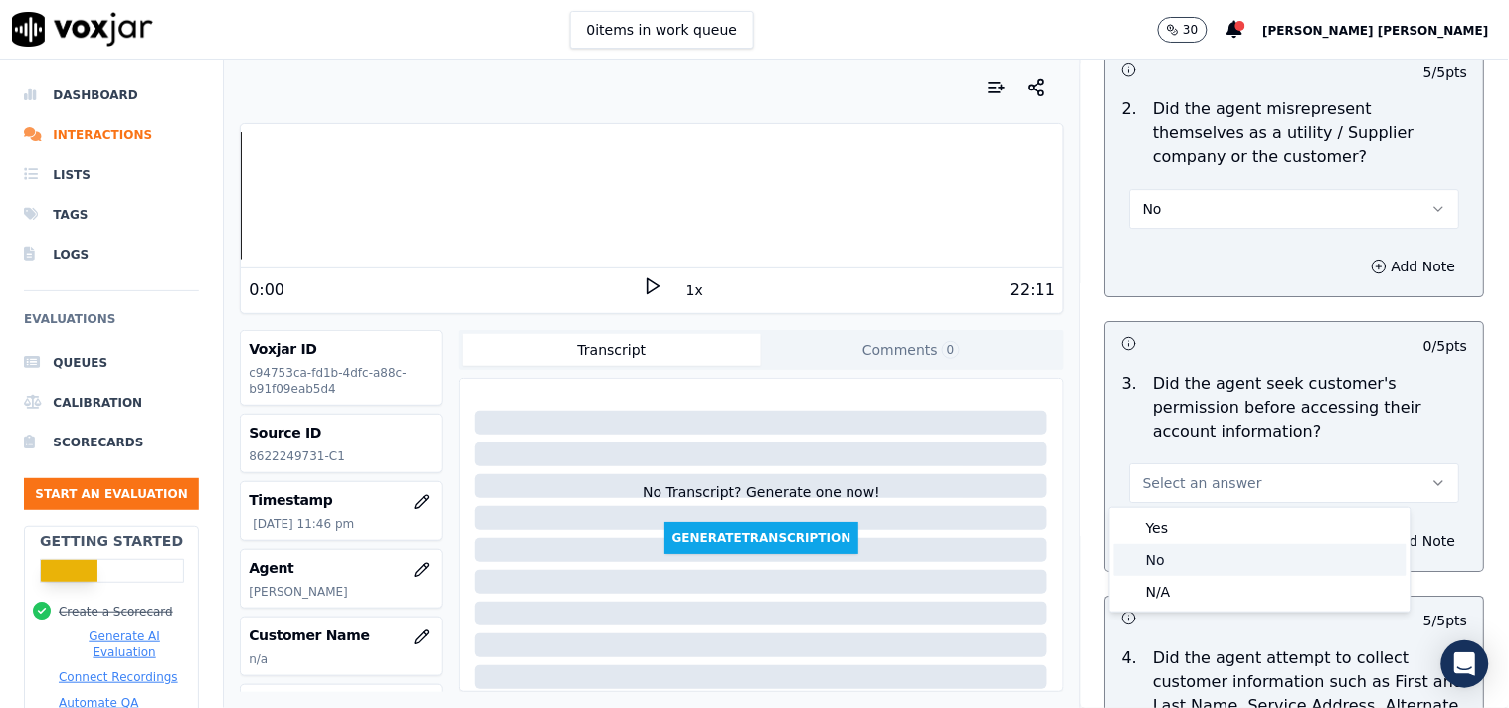
click at [1180, 559] on div "No" at bounding box center [1260, 560] width 292 height 32
click at [1360, 542] on button "Add Note" at bounding box center [1414, 541] width 108 height 28
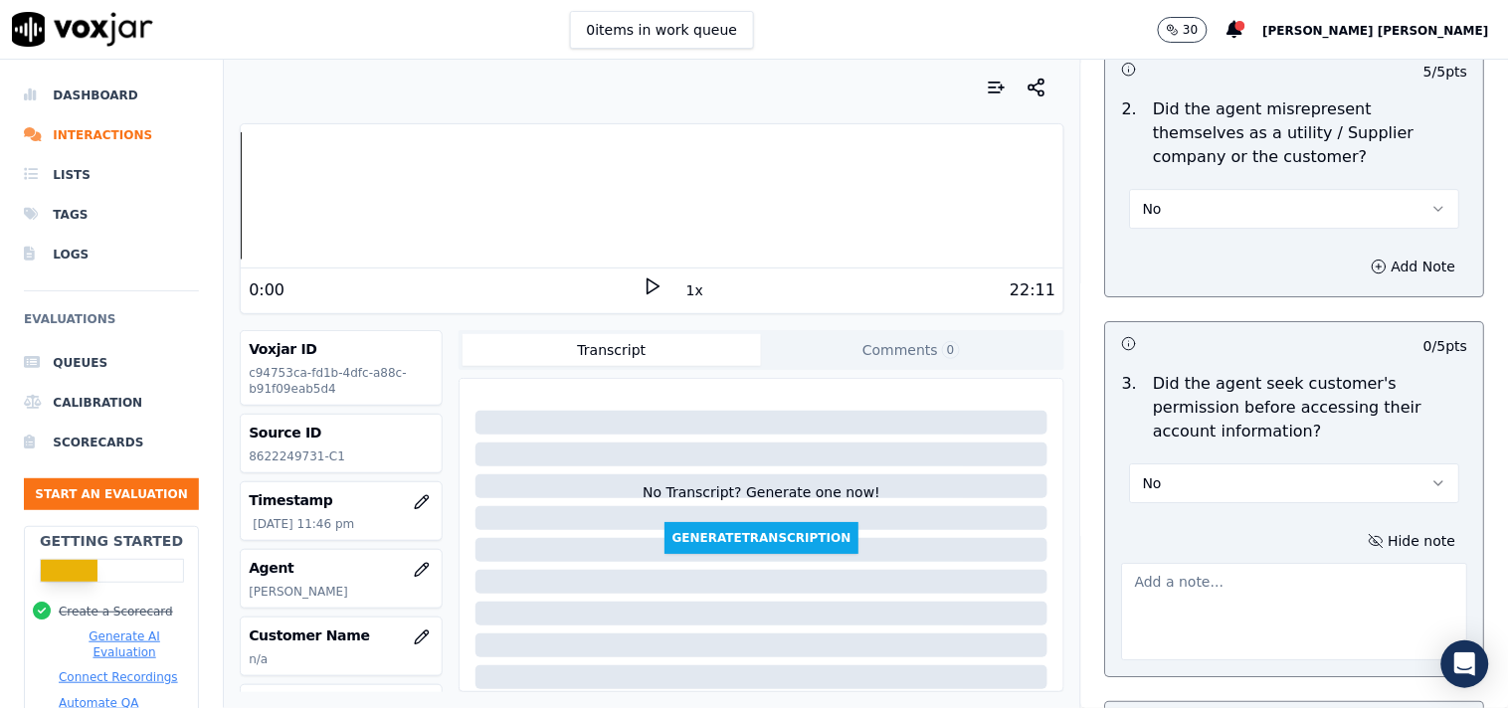
click at [1194, 594] on textarea at bounding box center [1295, 611] width 346 height 97
paste textarea "Call id-20250909-171030"
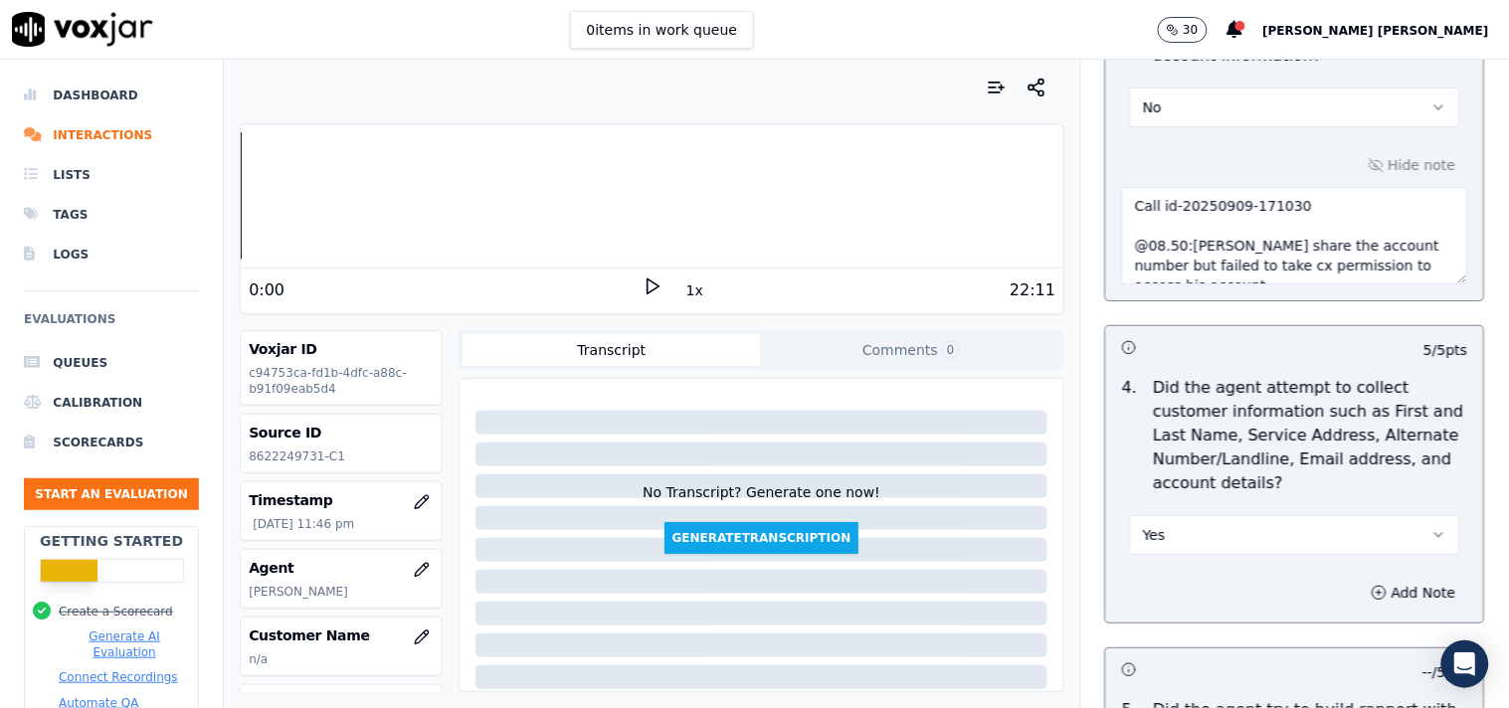
scroll to position [1880, 0]
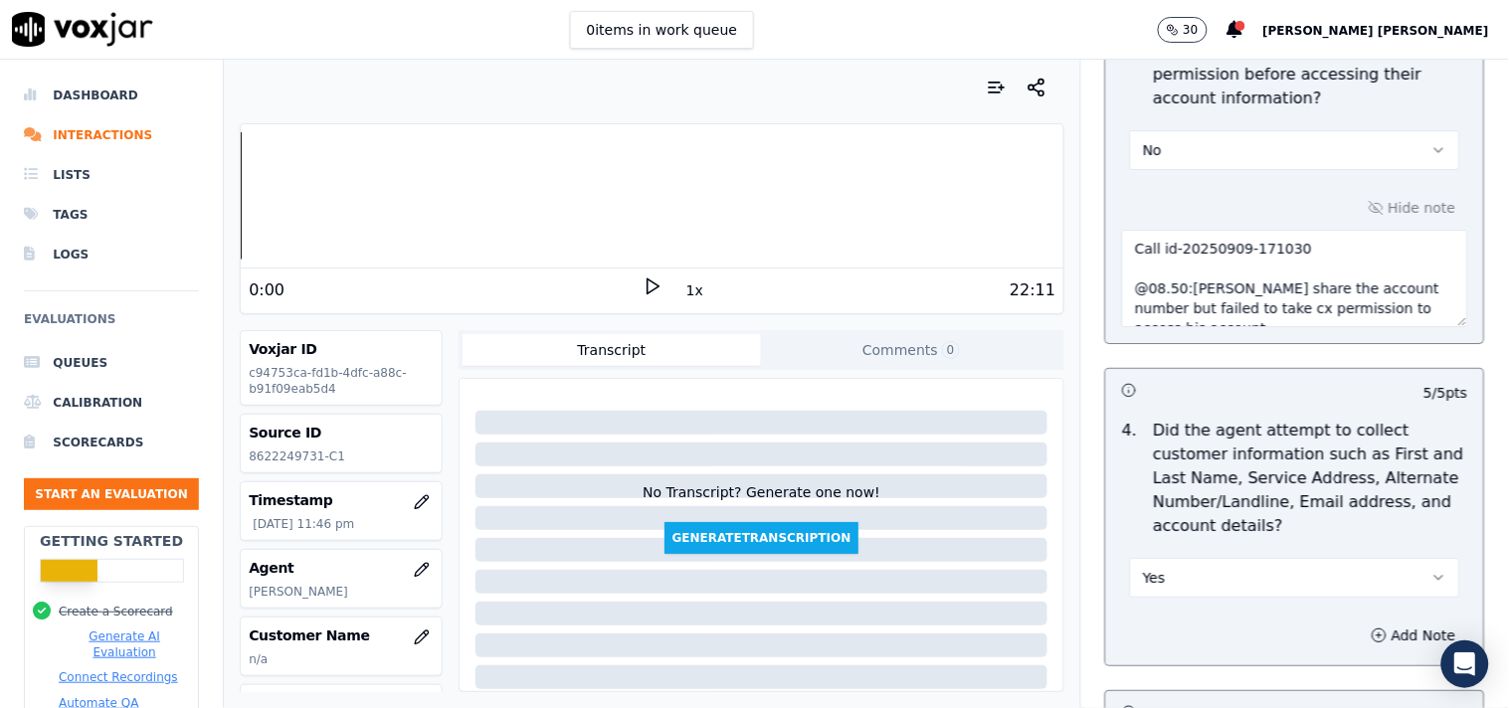
type textarea "Call id-20250909-171030 @08.50:Harry share the account number but failed to tak…"
click at [1303, 204] on div "Hide note Call id-20250909-171030 @08.50:Harry share the account number but fai…" at bounding box center [1295, 260] width 378 height 165
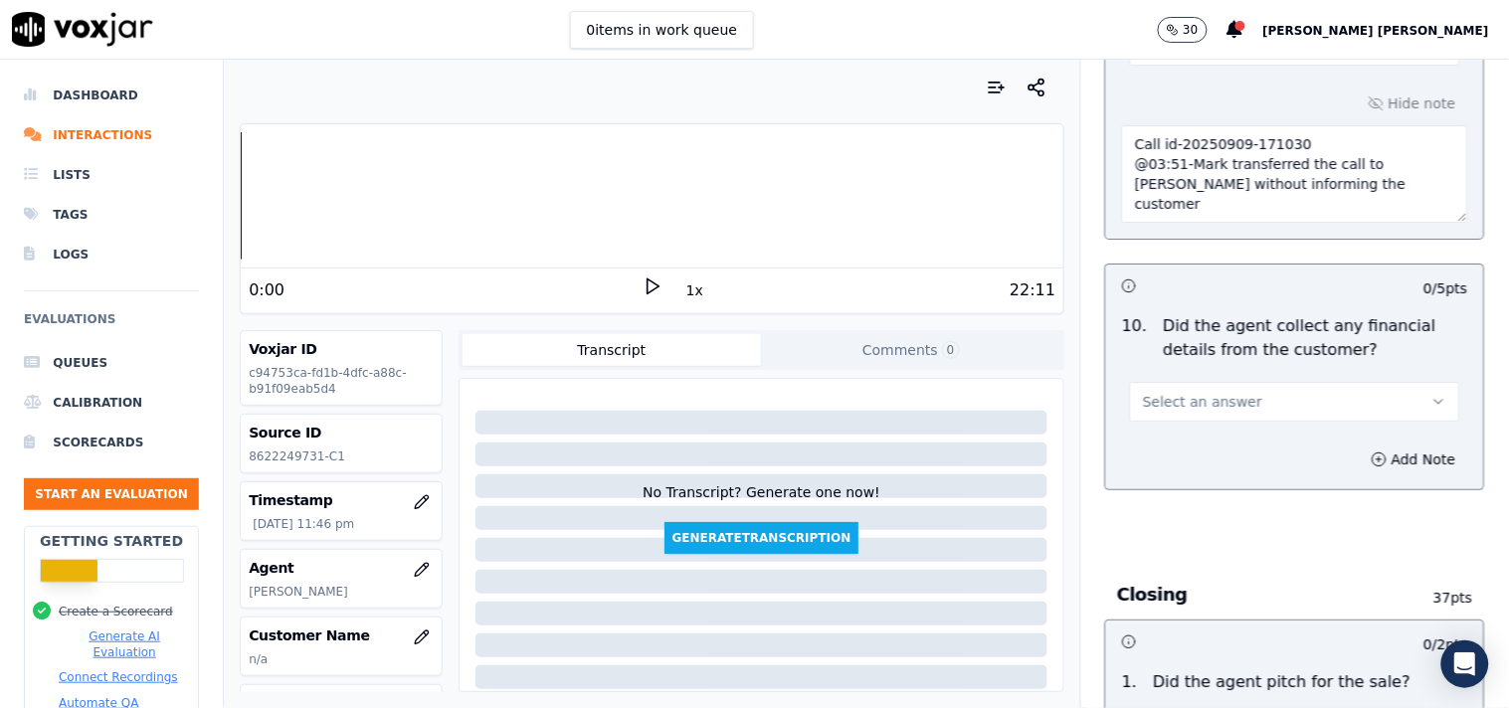
scroll to position [3869, 0]
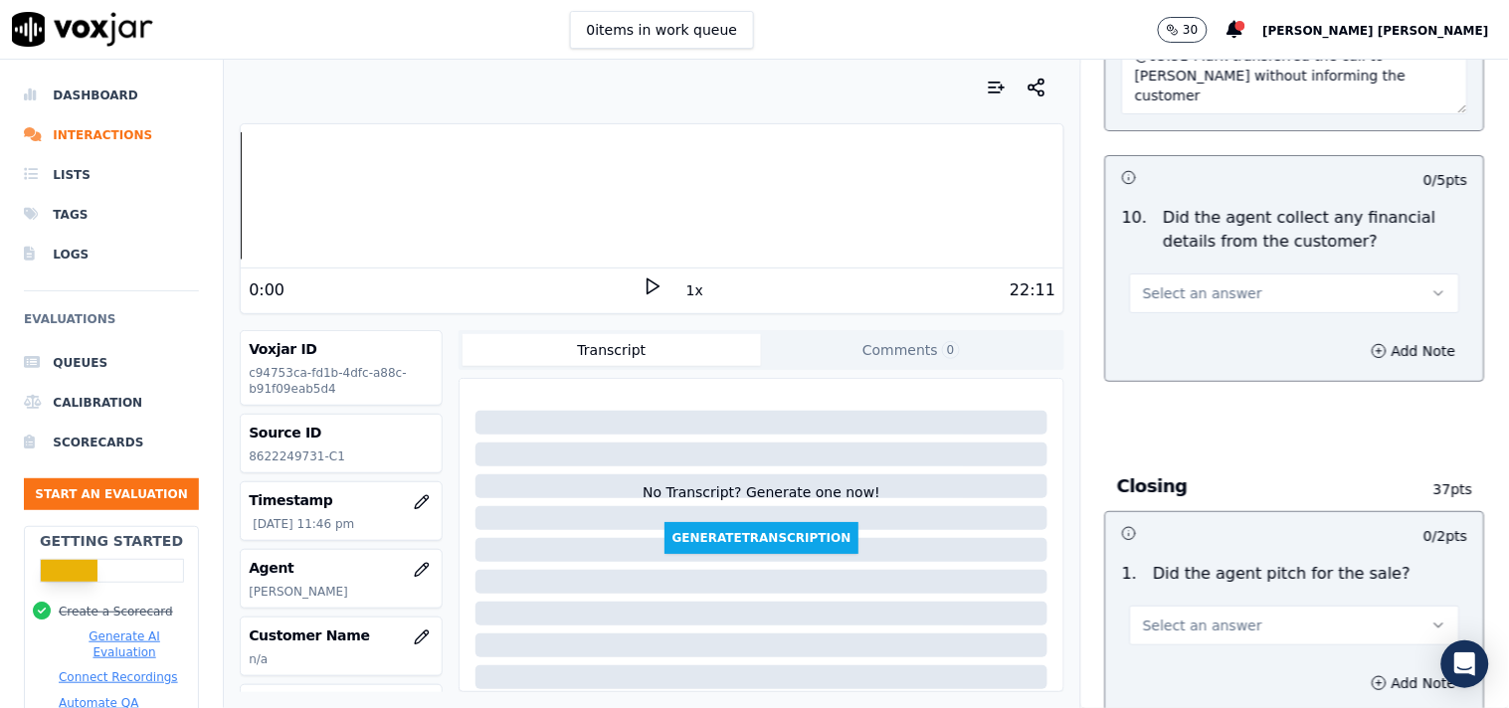
click at [1304, 281] on button "Select an answer" at bounding box center [1295, 294] width 330 height 40
drag, startPoint x: 1211, startPoint y: 389, endPoint x: 1213, endPoint y: 375, distance: 14.1
click at [1213, 375] on div "Yes No N/A" at bounding box center [1260, 371] width 300 height 103
click at [1213, 375] on div "No" at bounding box center [1260, 372] width 292 height 32
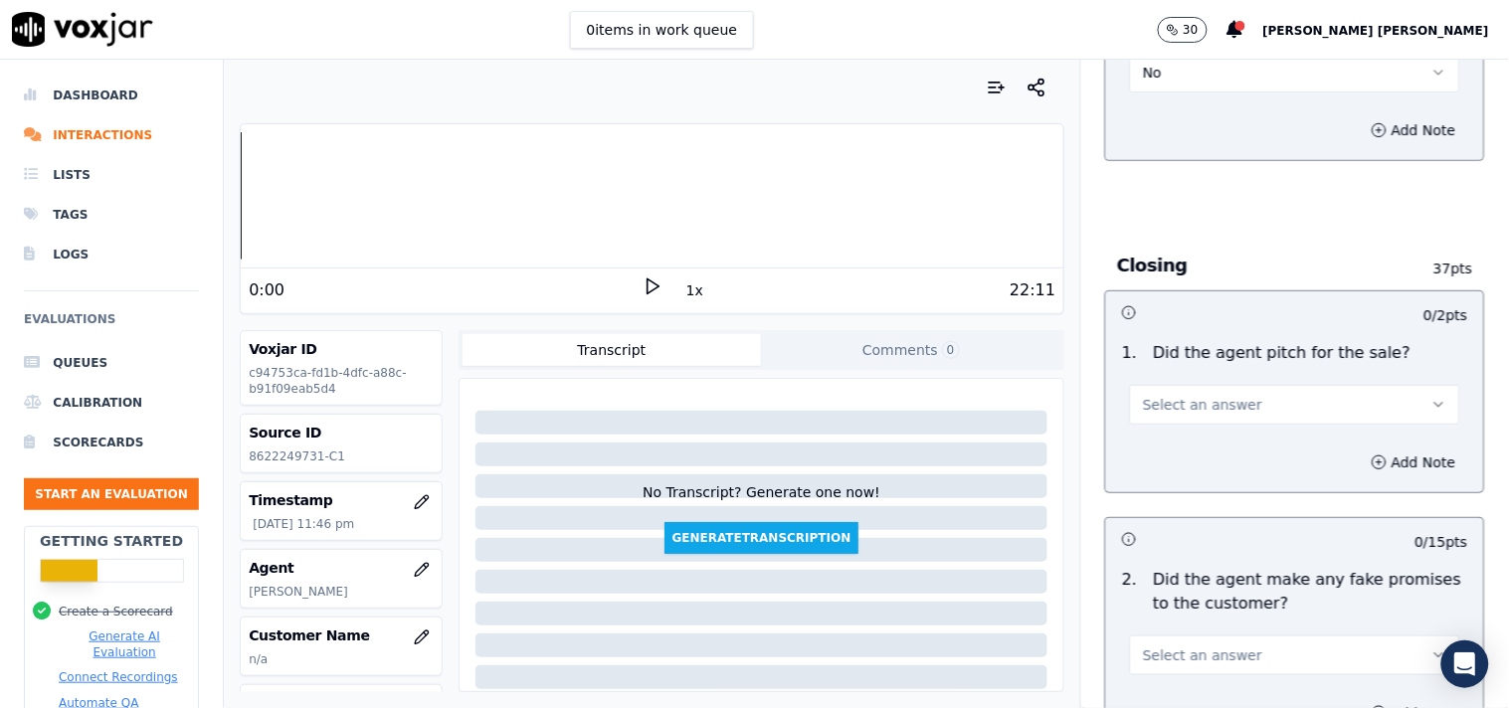
click at [1213, 408] on span "Select an answer" at bounding box center [1202, 405] width 119 height 20
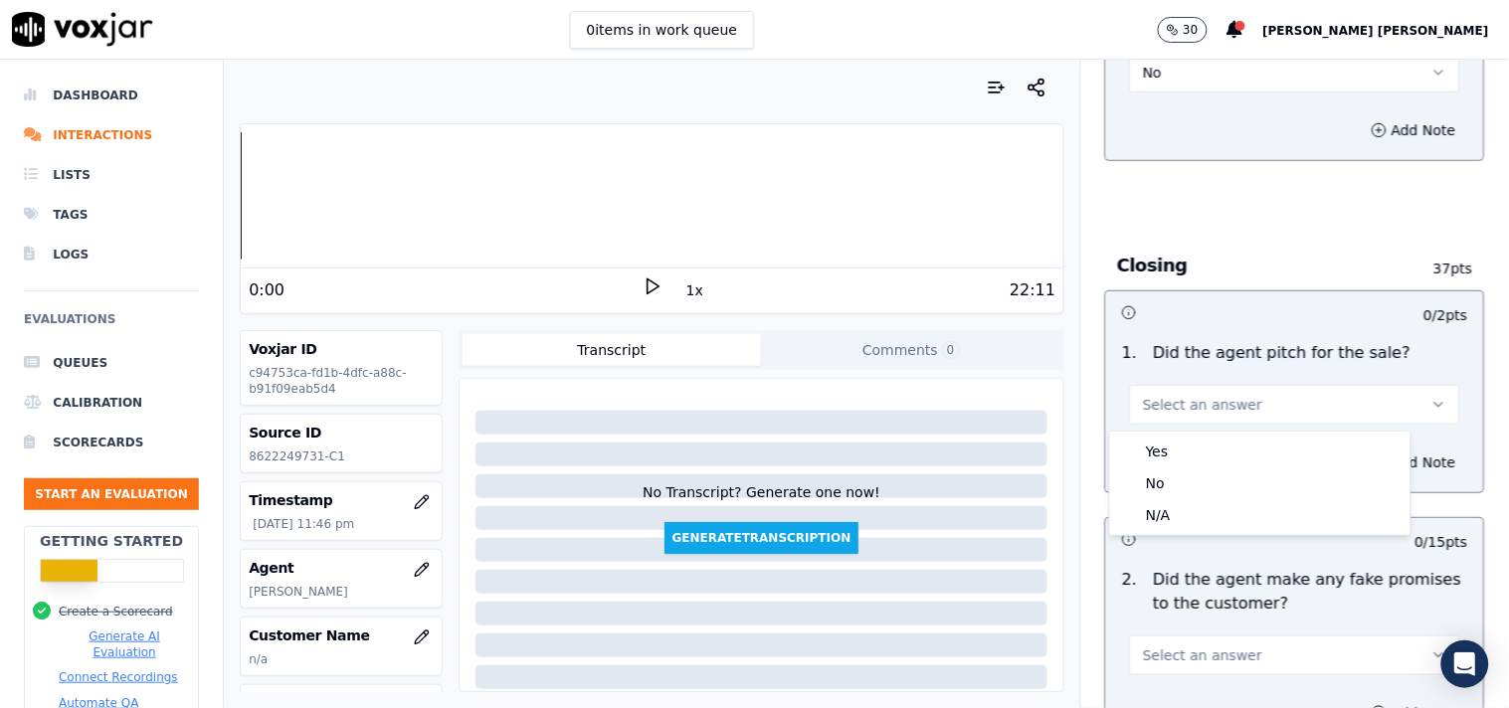
click at [1208, 442] on div "Yes" at bounding box center [1260, 452] width 292 height 32
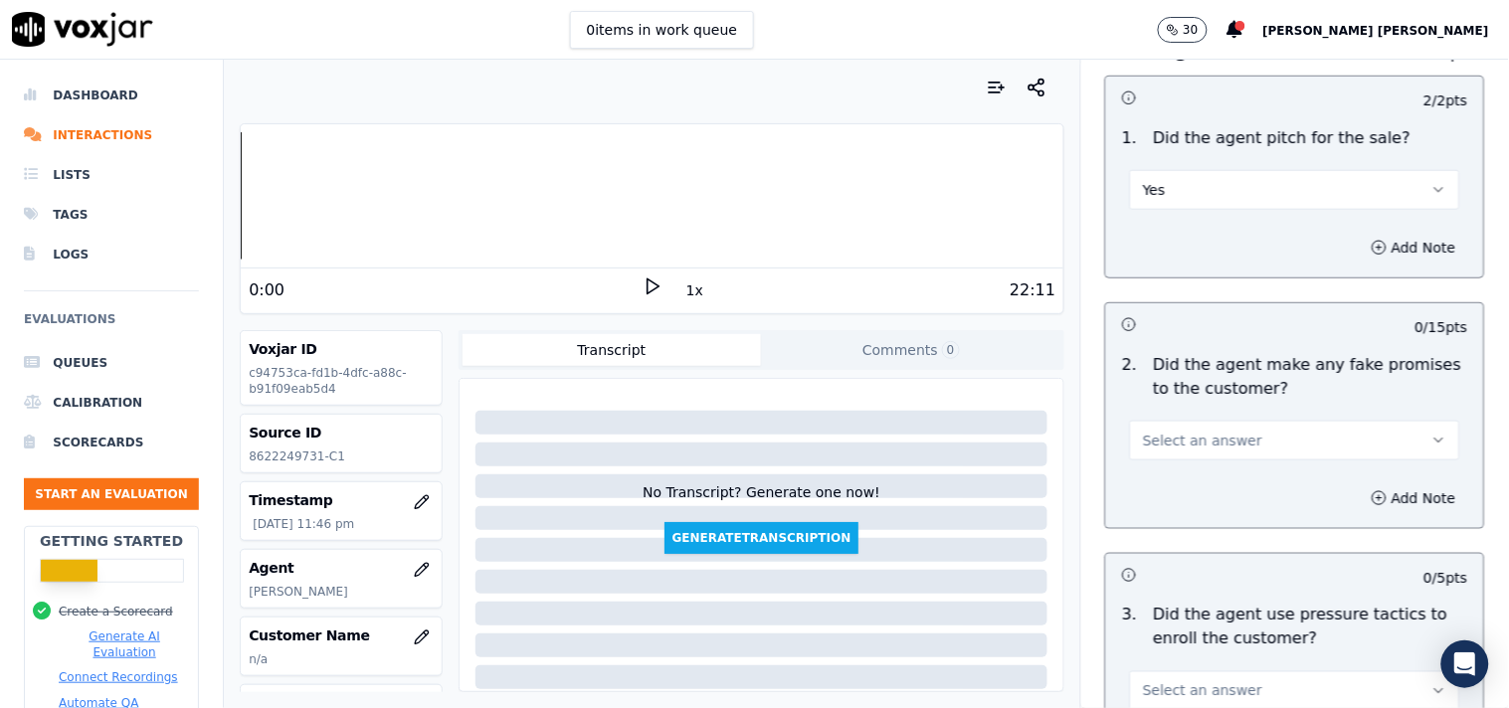
scroll to position [4311, 0]
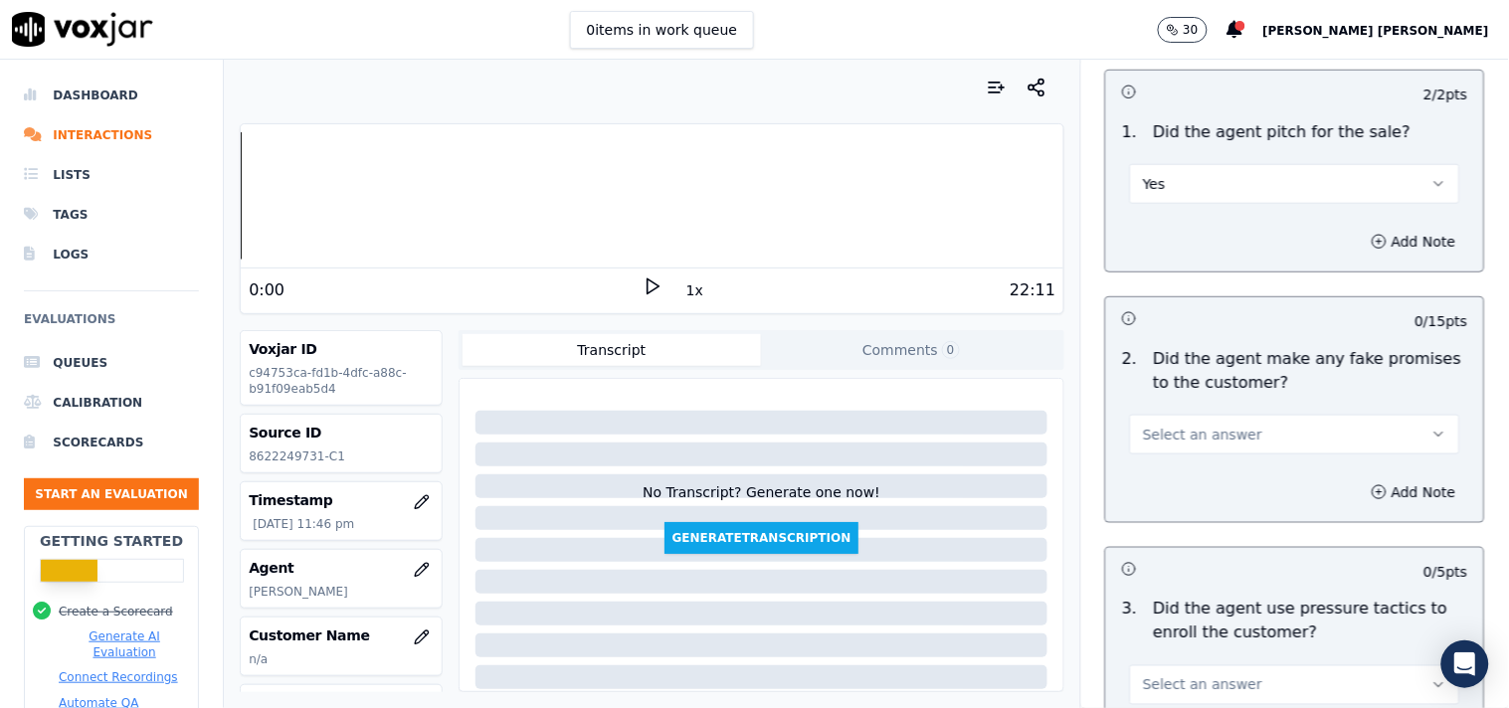
click at [1229, 419] on button "Select an answer" at bounding box center [1295, 435] width 330 height 40
click at [1197, 514] on div "No" at bounding box center [1260, 513] width 292 height 32
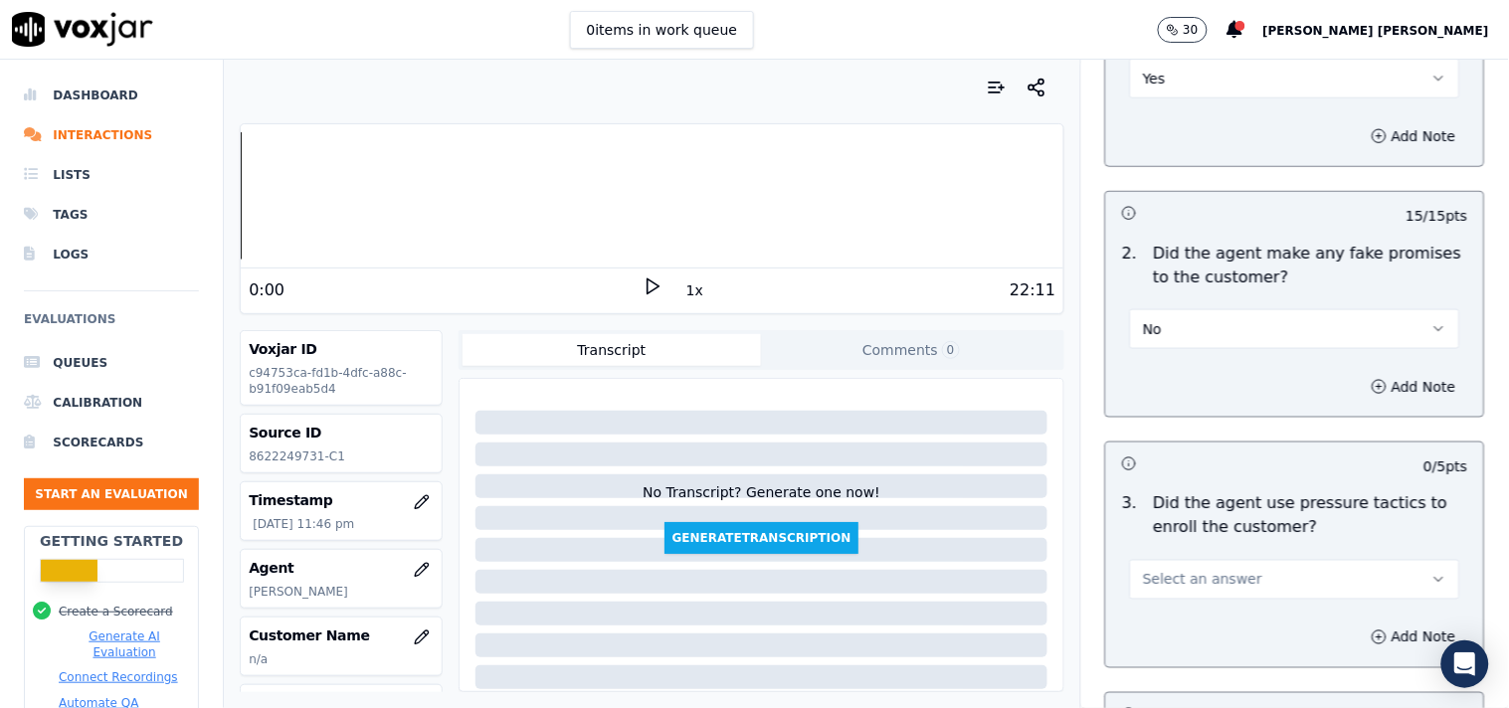
scroll to position [4642, 0]
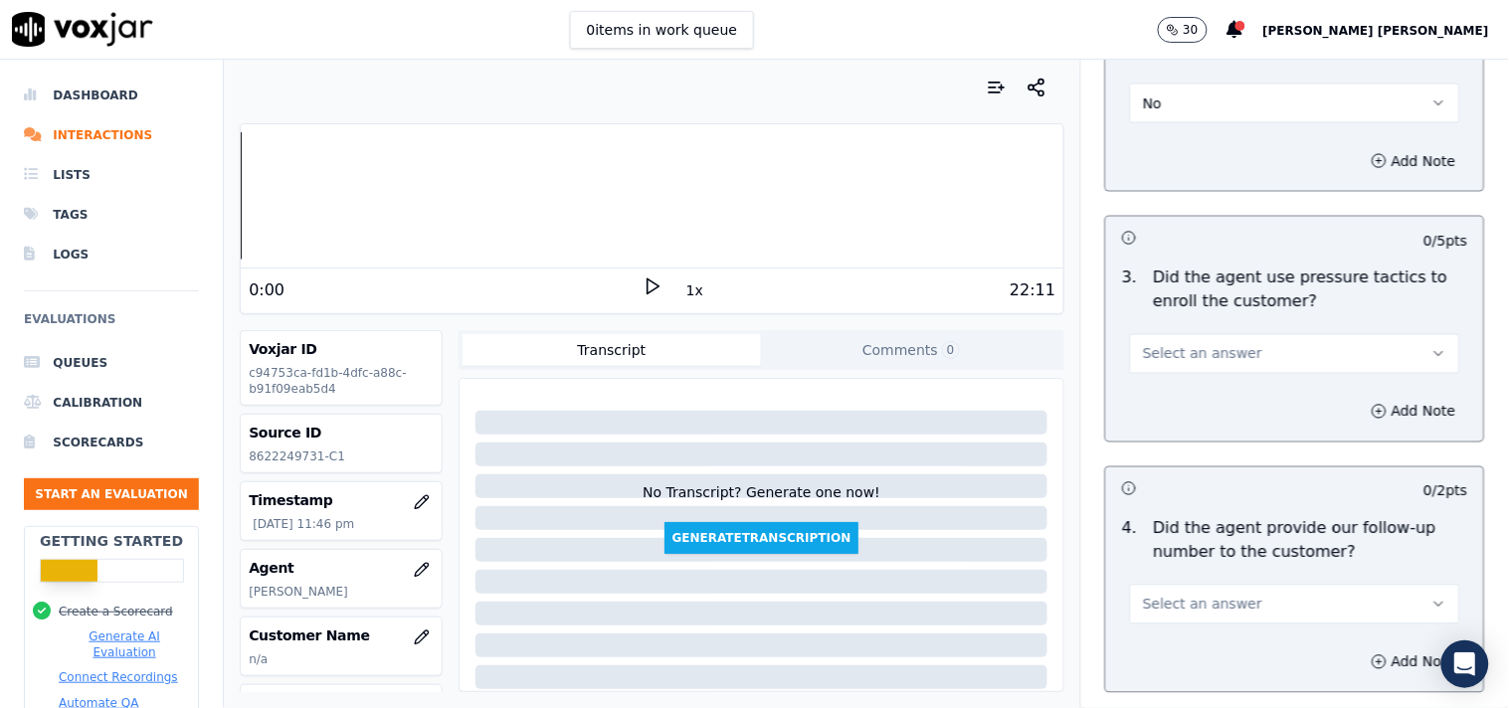
click at [1248, 374] on button "Select an answer" at bounding box center [1295, 354] width 330 height 40
click at [1243, 433] on div "No" at bounding box center [1260, 433] width 292 height 32
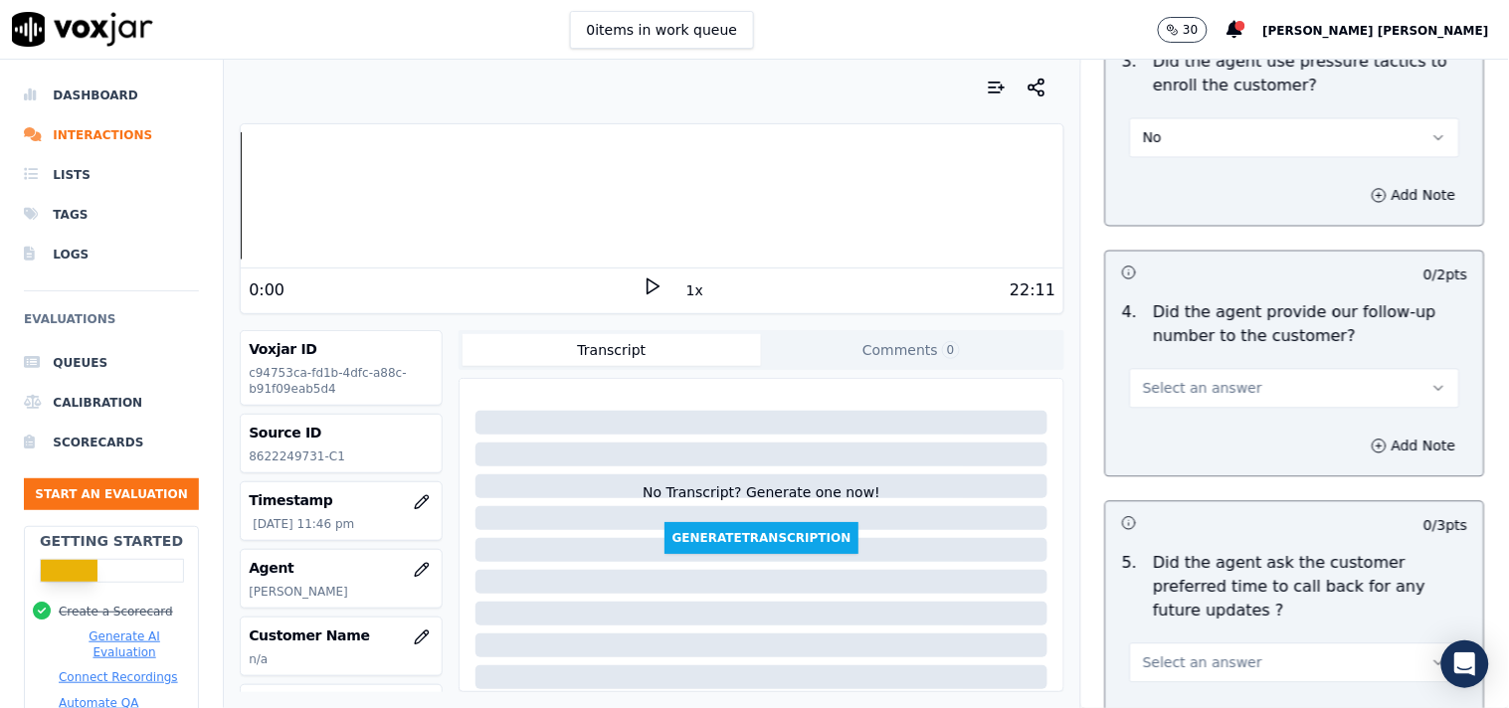
scroll to position [4864, 0]
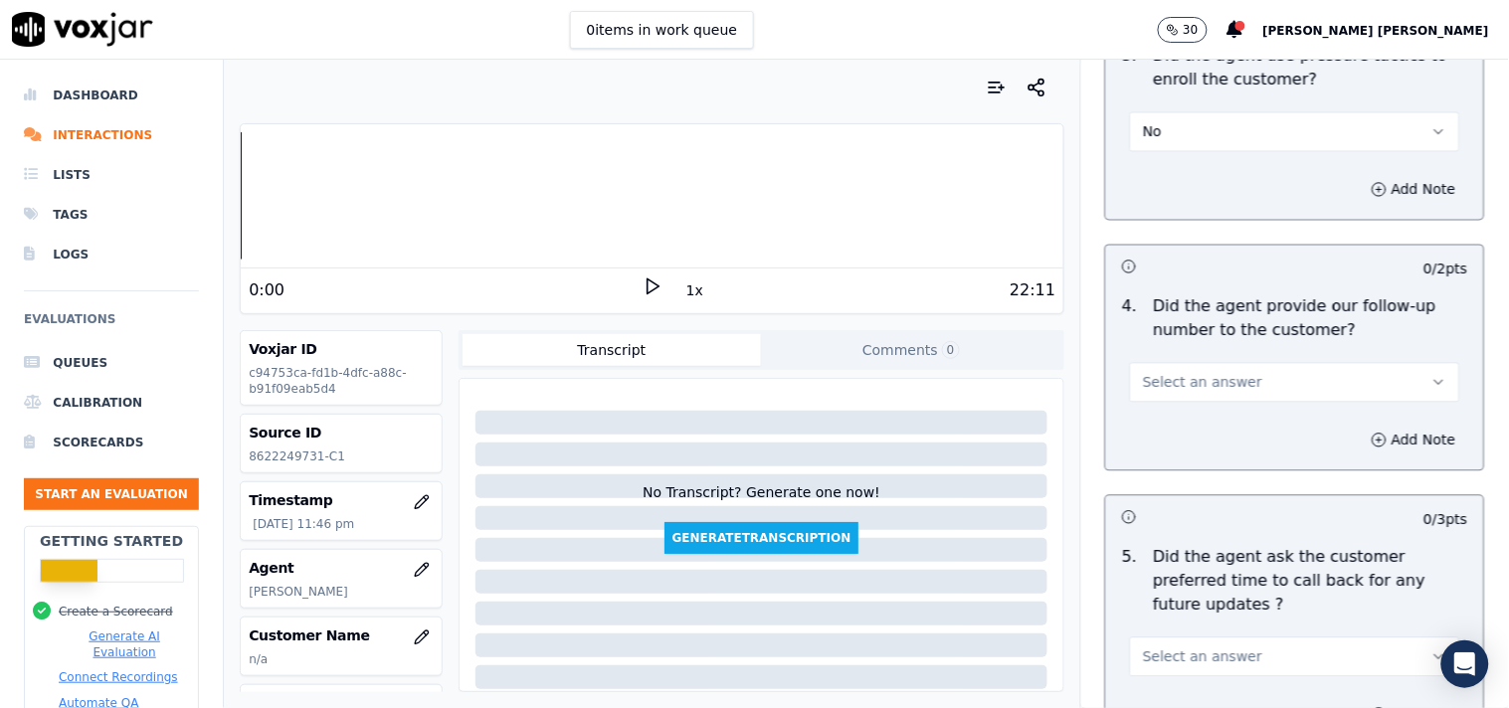
click at [1259, 380] on button "Select an answer" at bounding box center [1295, 383] width 330 height 40
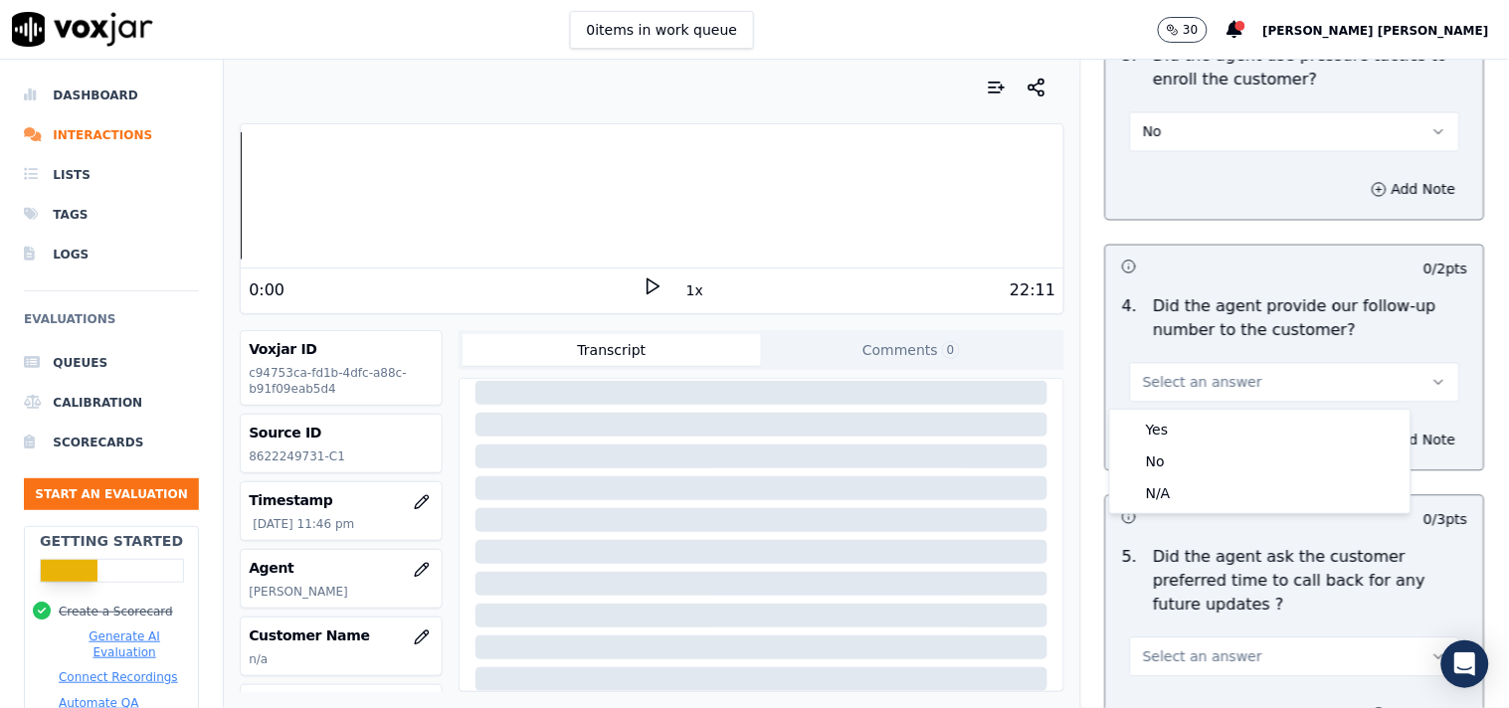
scroll to position [221, 0]
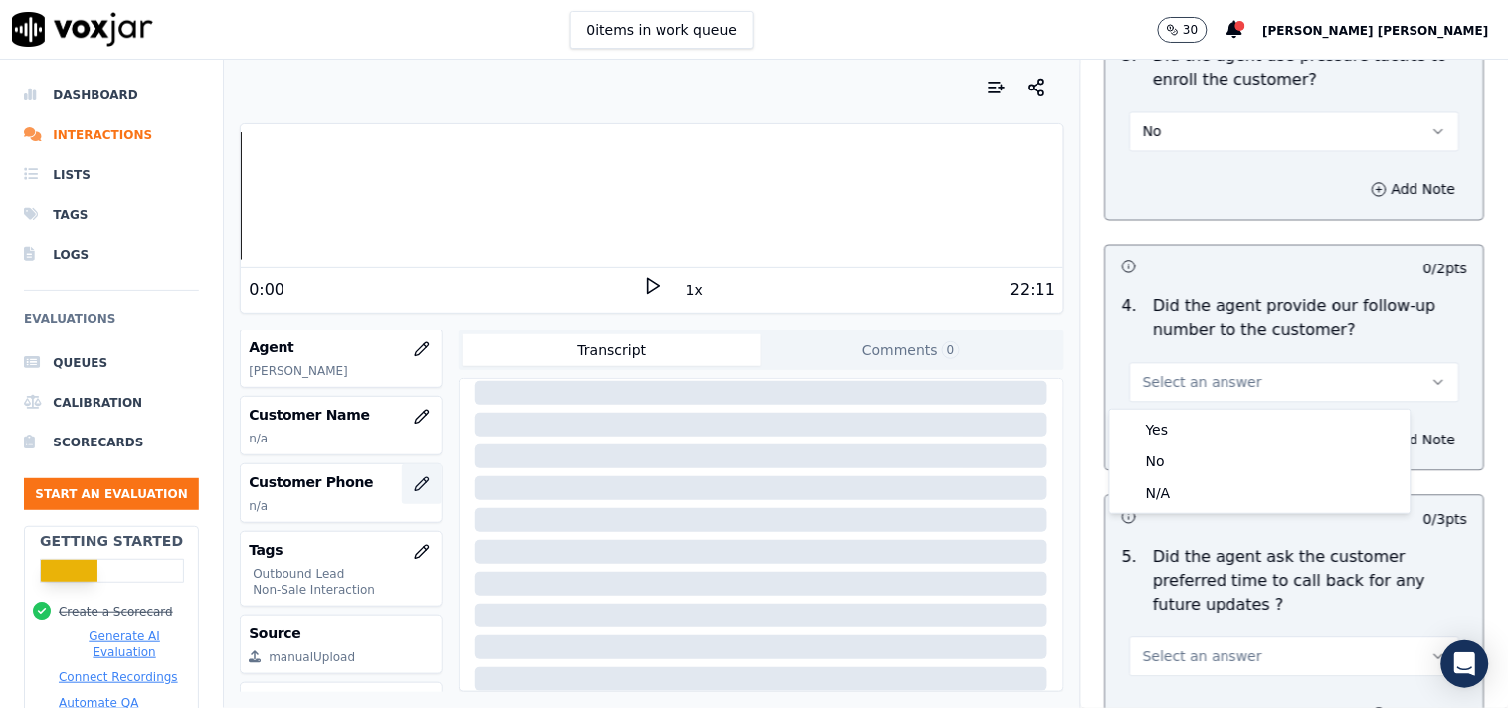
click at [414, 477] on icon "button" at bounding box center [422, 484] width 16 height 16
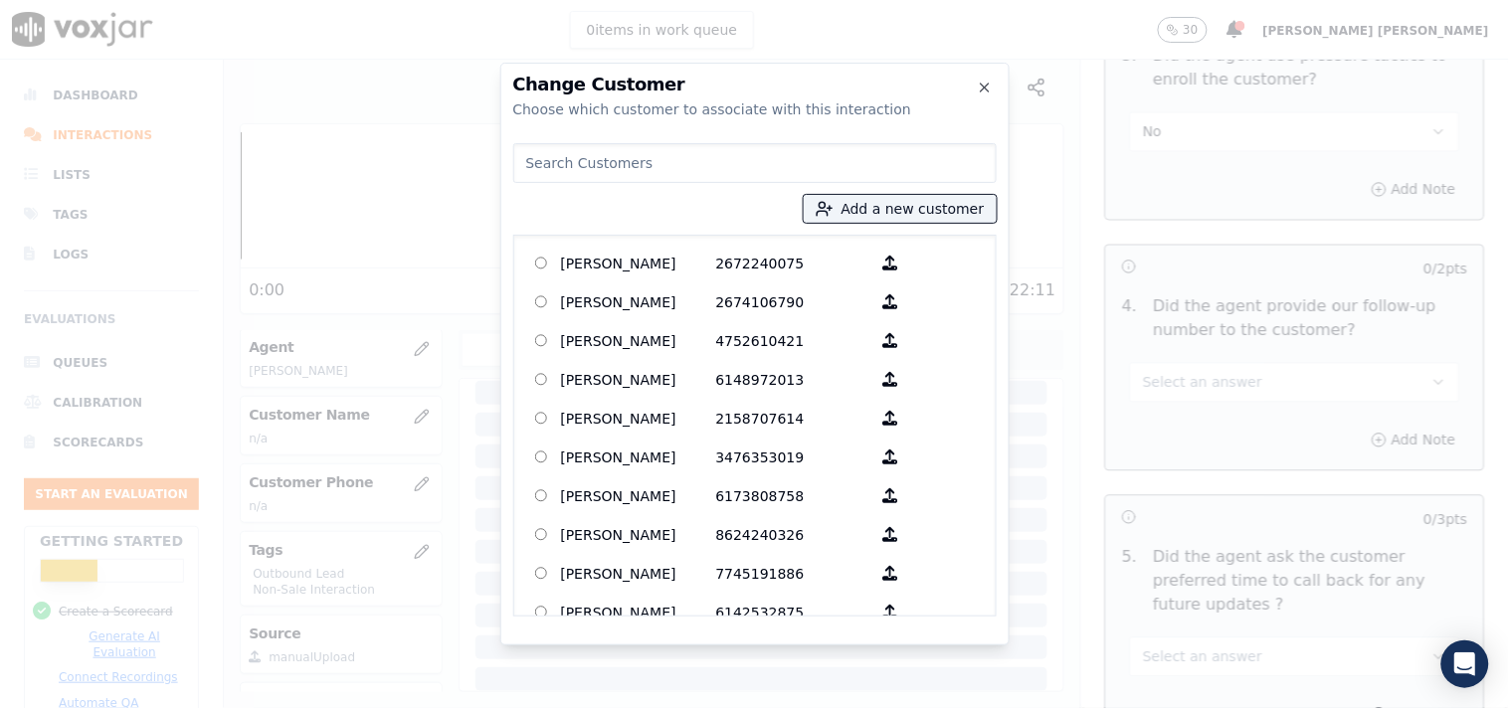
paste input "MICKER BAPTISTE"
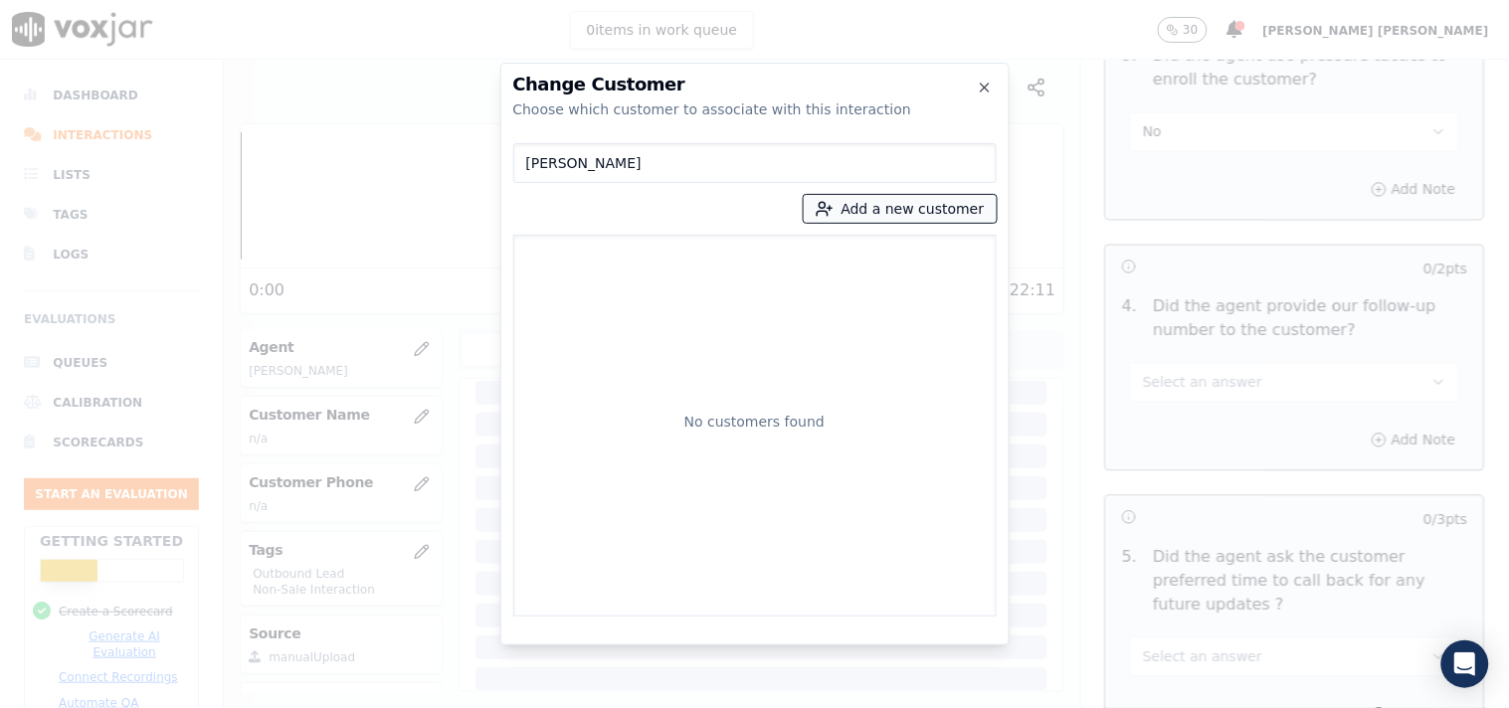
type input "MICKER BAPTISTE"
click at [848, 204] on button "Add a new customer" at bounding box center [900, 209] width 193 height 28
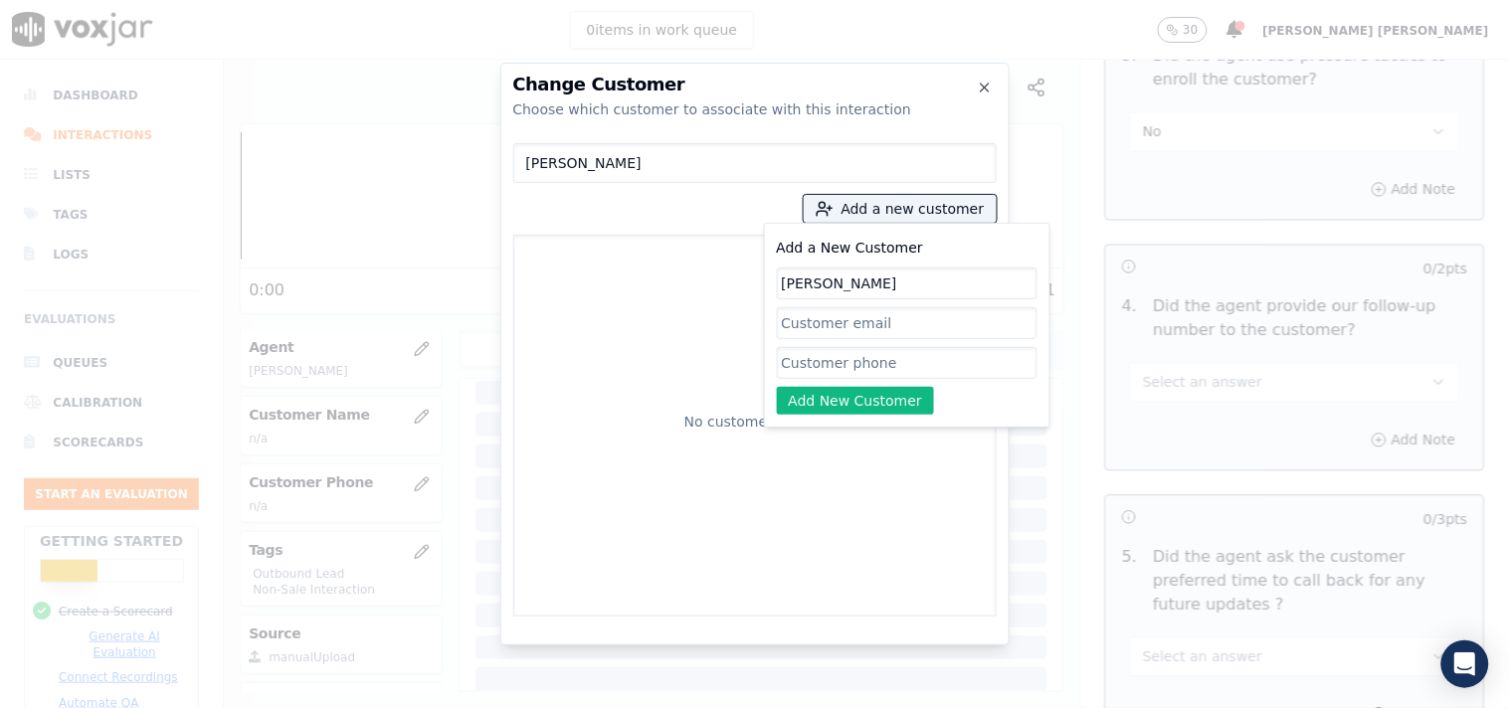
type input "MICKER BAPTISTE"
click at [920, 365] on input "Add a New Customer" at bounding box center [907, 363] width 261 height 32
paste input "8622249731"
paste input "6172332195"
type input "8622249731_6172332195"
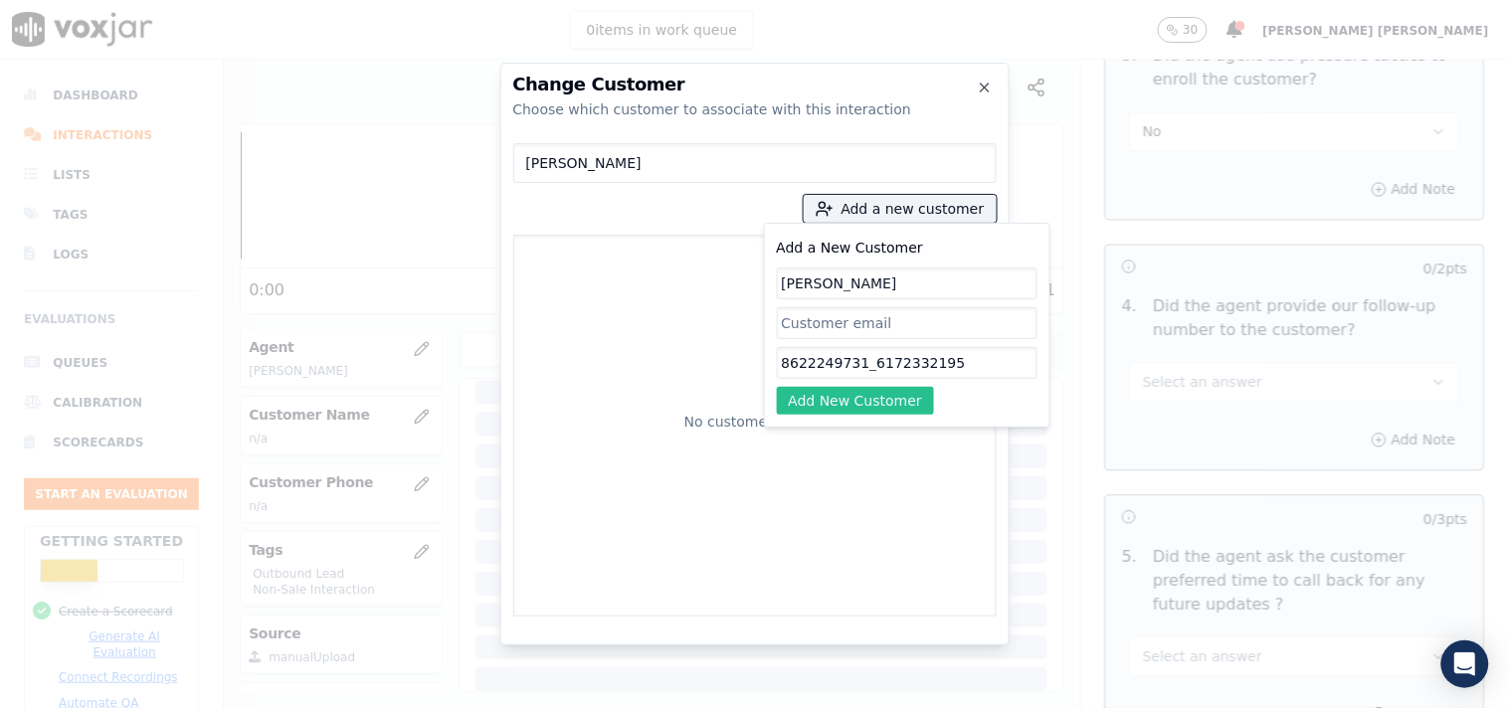
click at [871, 392] on button "Add New Customer" at bounding box center [856, 401] width 158 height 28
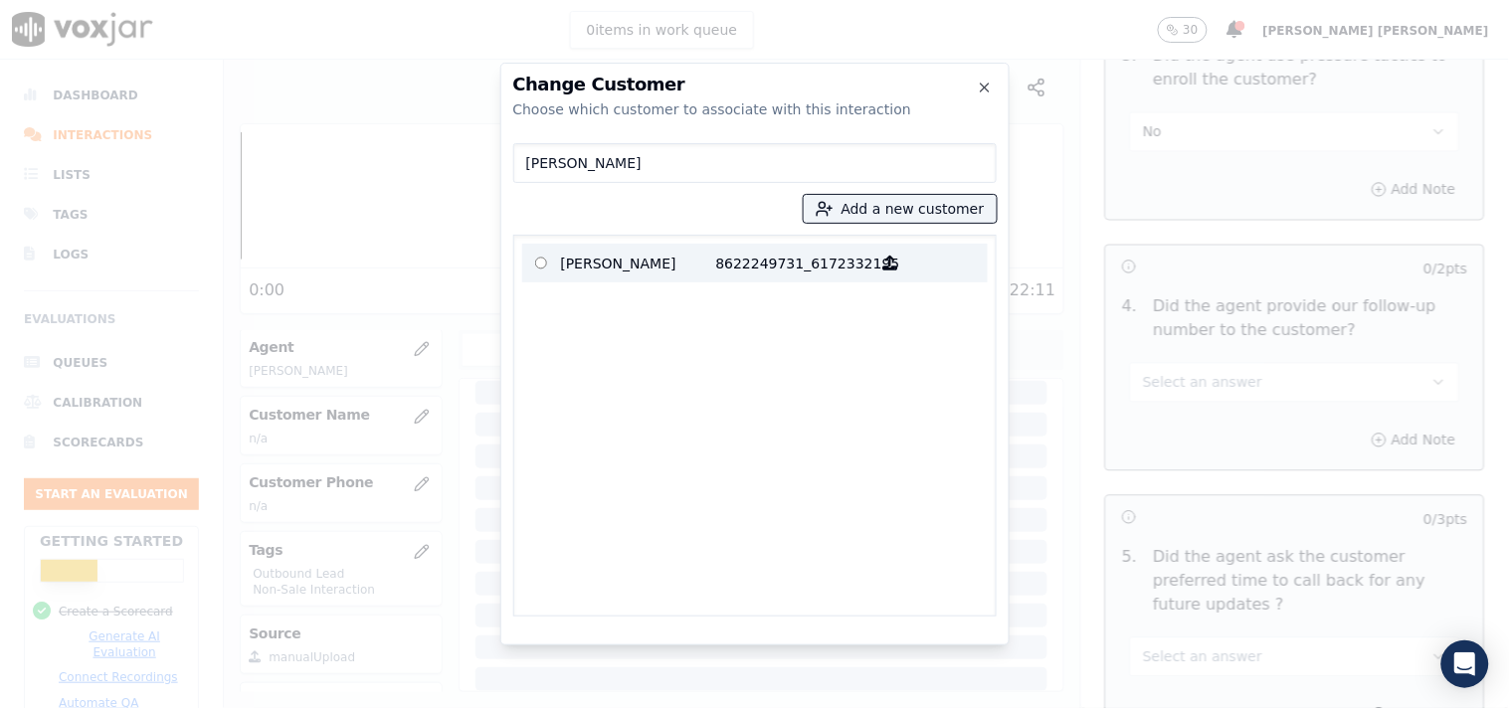
click at [779, 265] on p "8622249731_6172332195" at bounding box center [793, 263] width 155 height 31
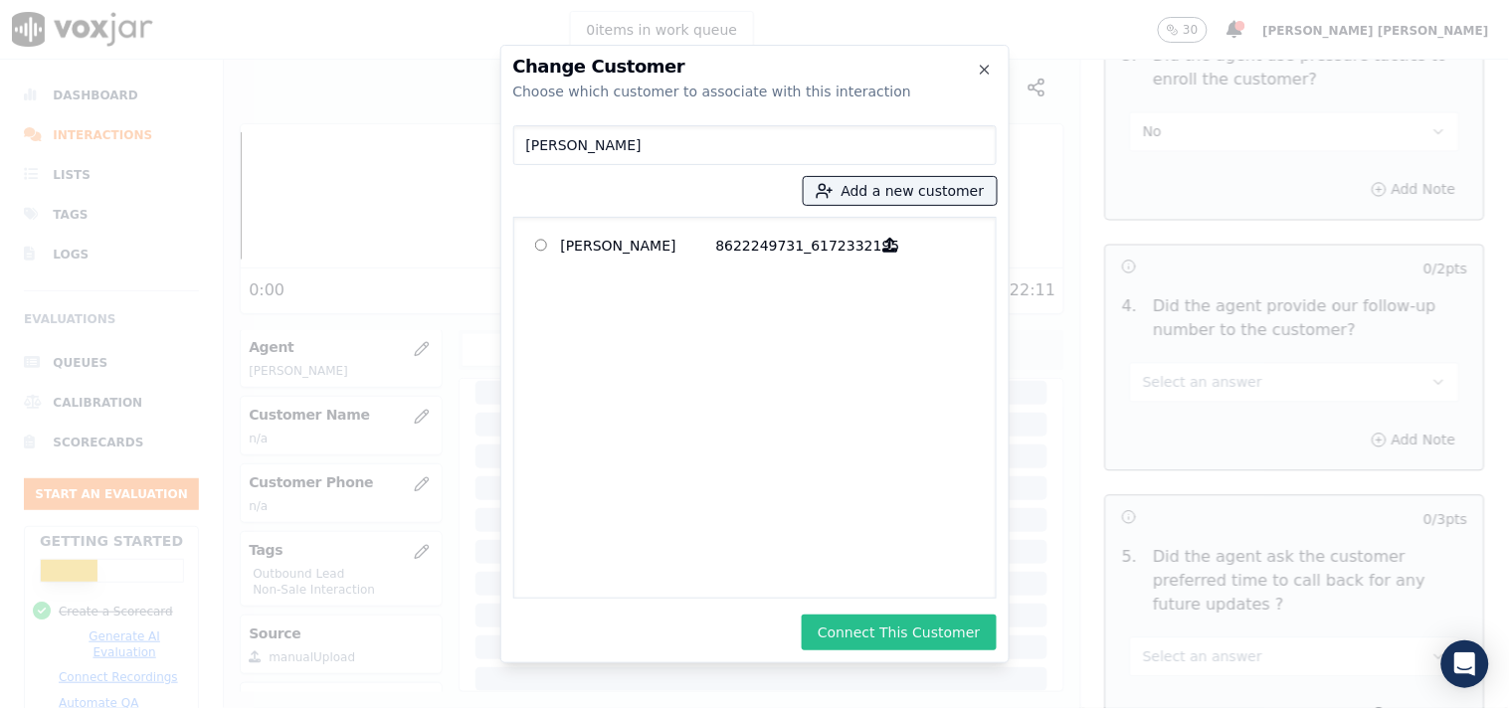
click at [890, 635] on button "Connect This Customer" at bounding box center [899, 633] width 194 height 36
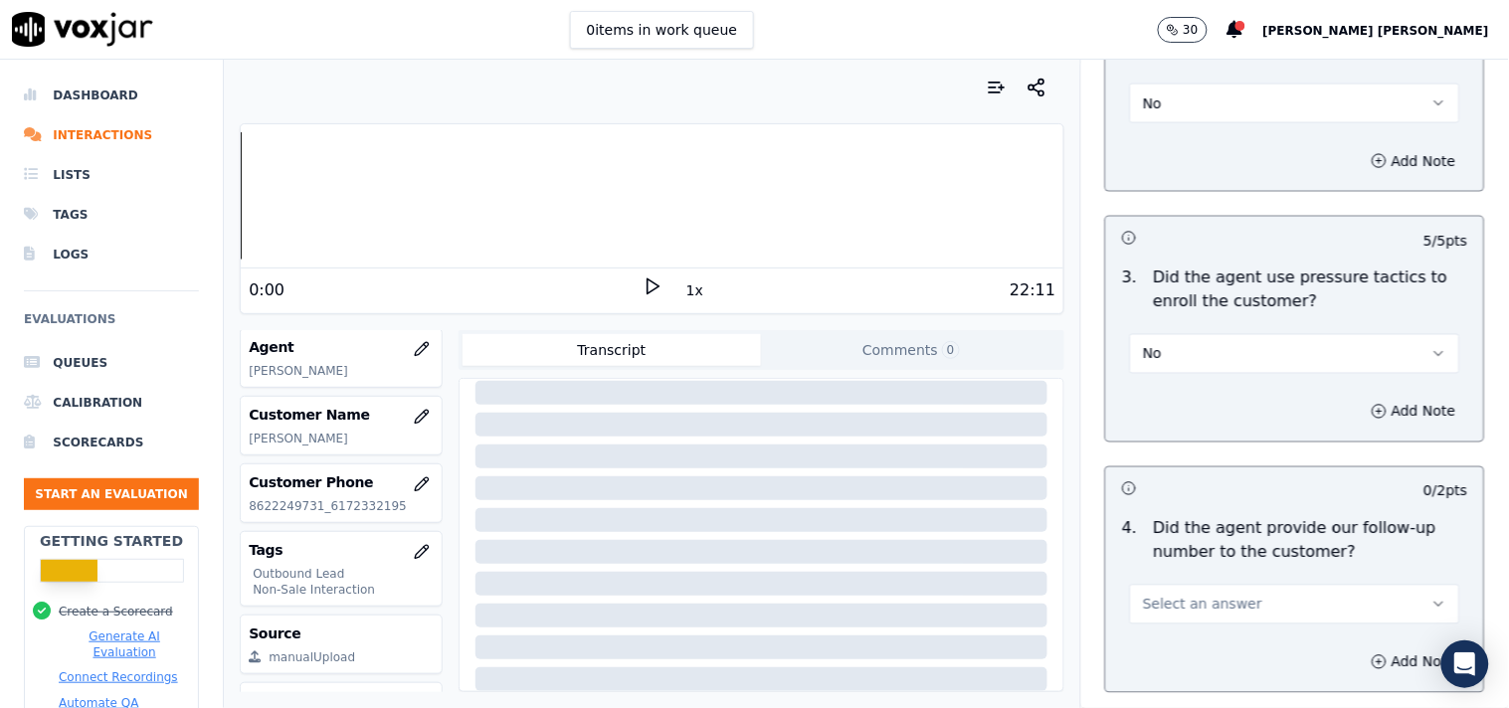
scroll to position [4752, 0]
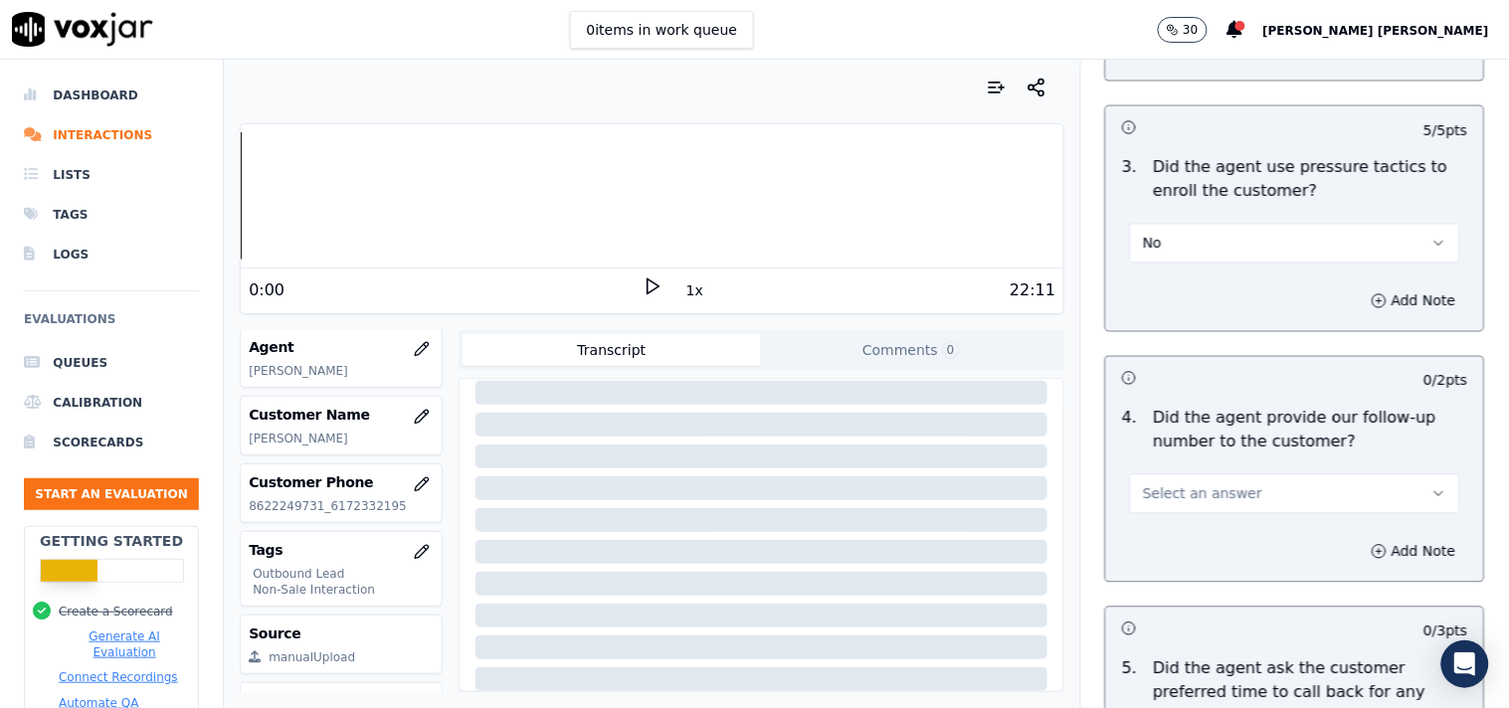
click at [1287, 483] on button "Select an answer" at bounding box center [1295, 494] width 330 height 40
click at [1219, 565] on div "No" at bounding box center [1260, 573] width 292 height 32
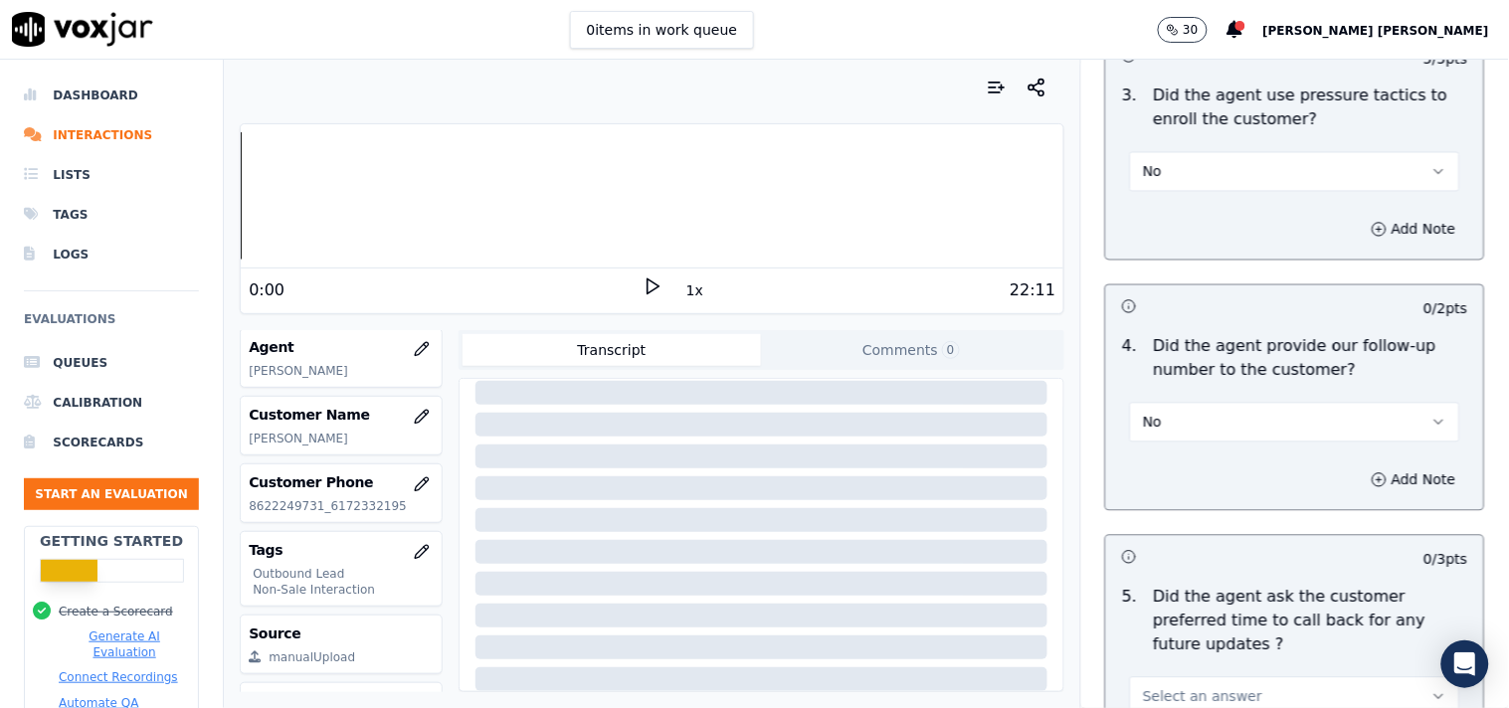
scroll to position [4864, 0]
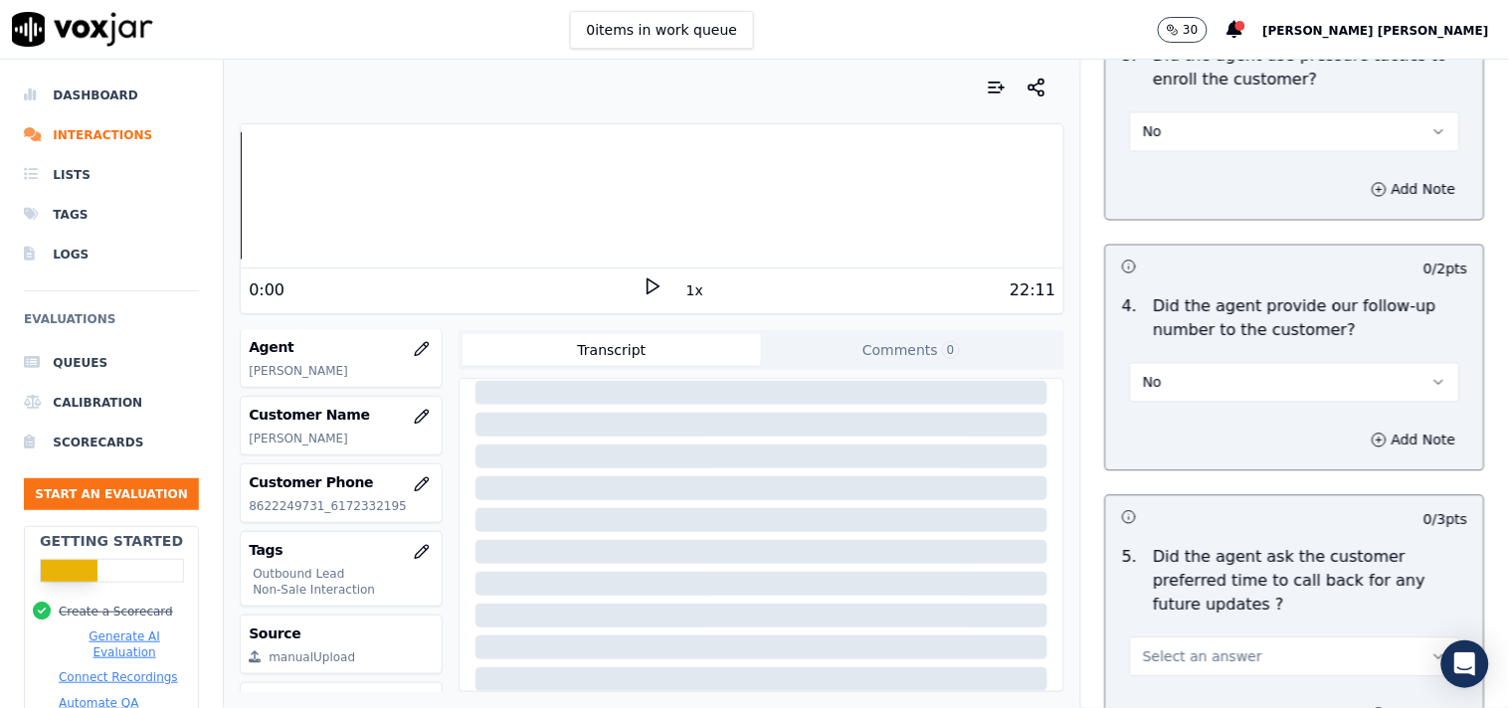
click at [1221, 648] on span "Select an answer" at bounding box center [1202, 658] width 119 height 20
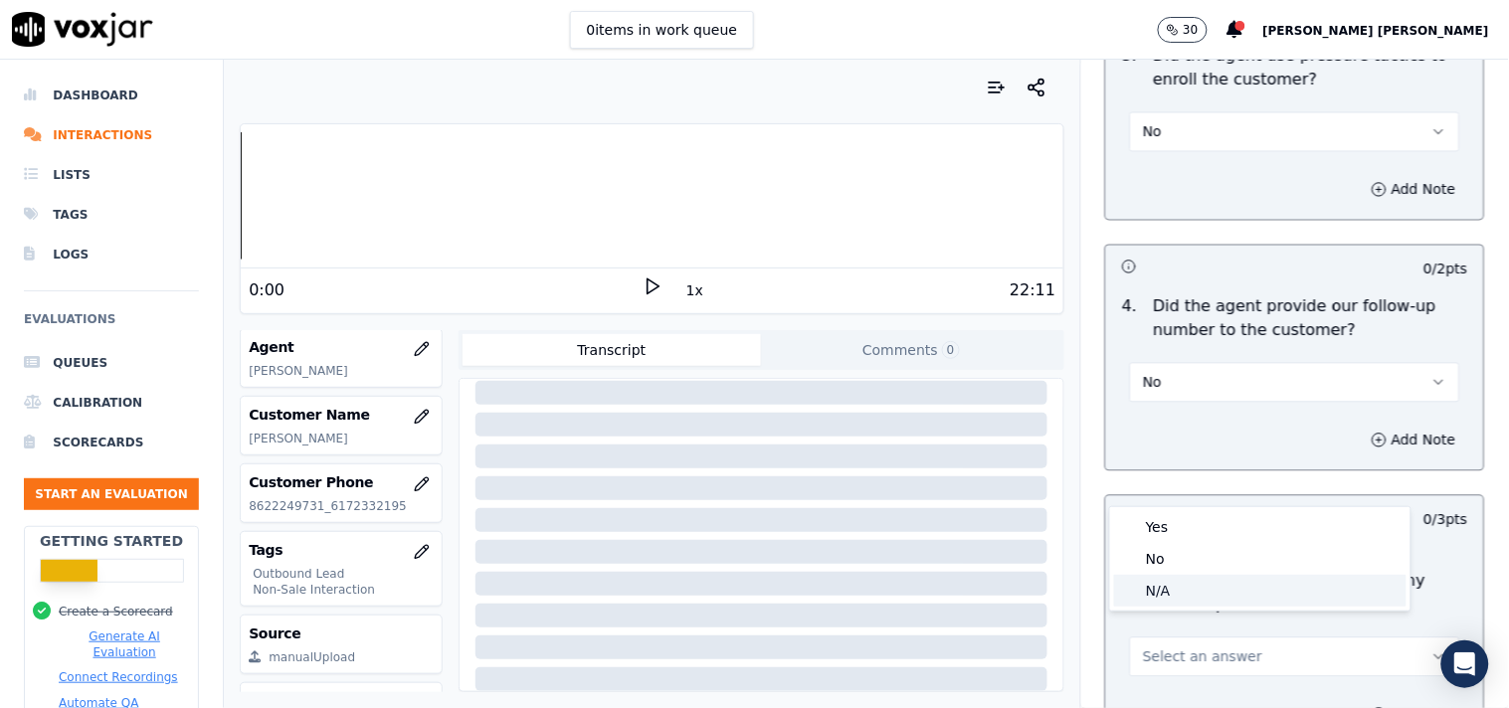
click at [1192, 585] on div "N/A" at bounding box center [1260, 591] width 292 height 32
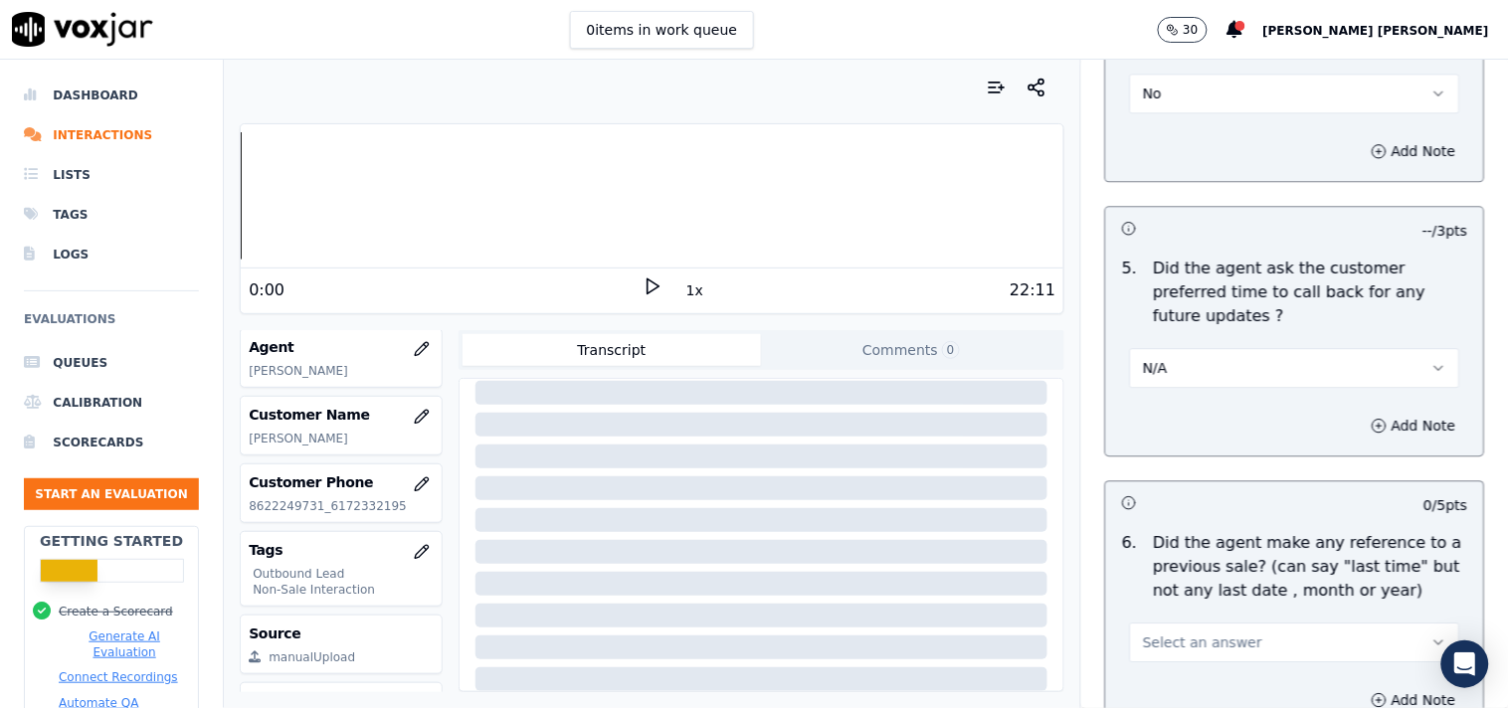
scroll to position [5195, 0]
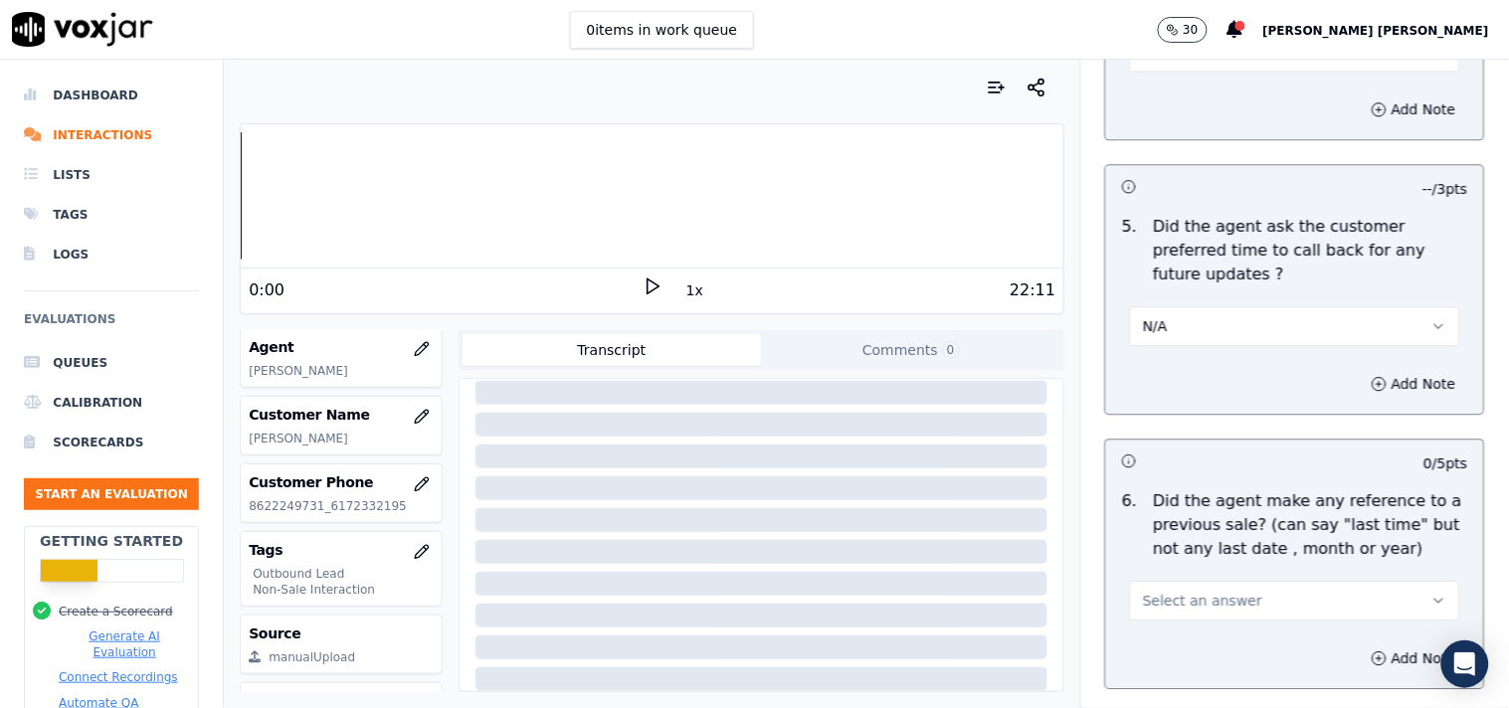
click at [1197, 591] on span "Select an answer" at bounding box center [1202, 601] width 119 height 20
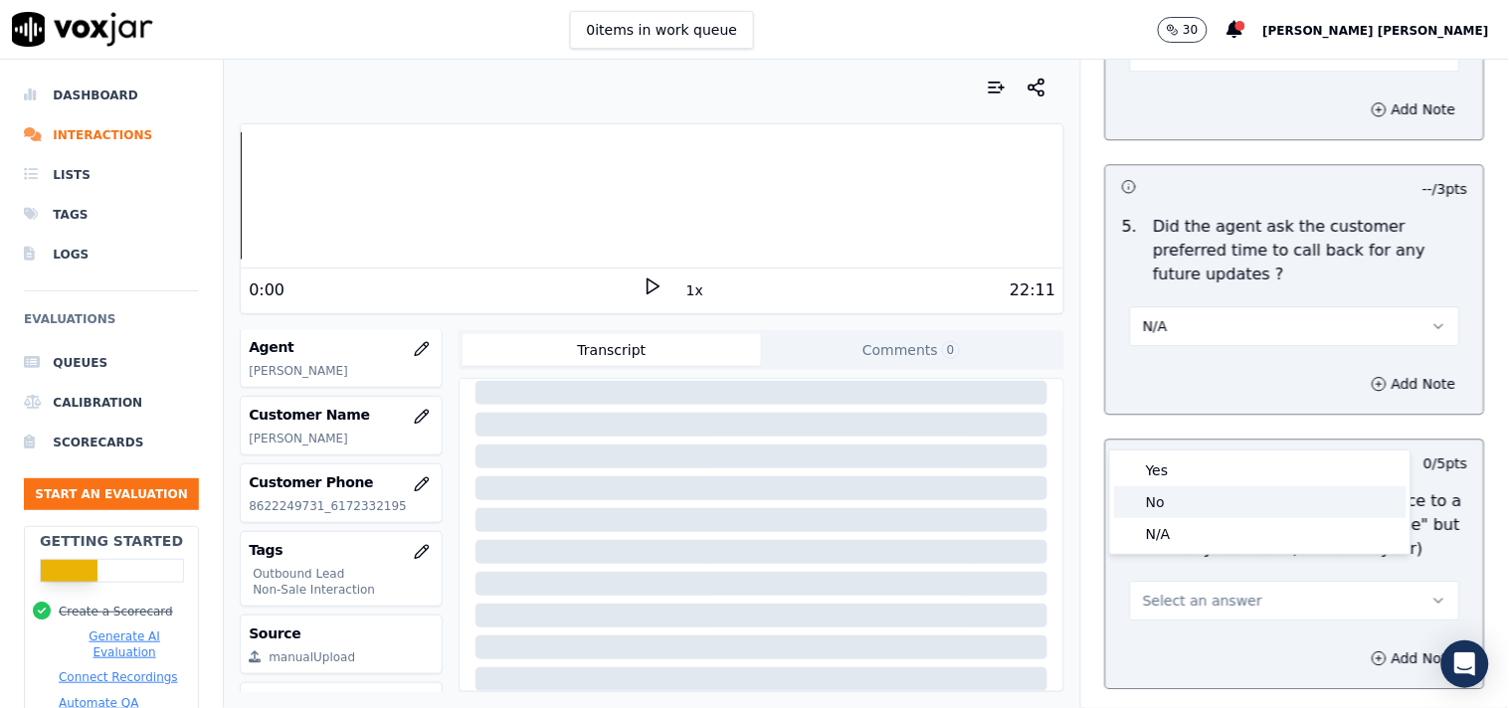
click at [1195, 498] on div "No" at bounding box center [1260, 502] width 292 height 32
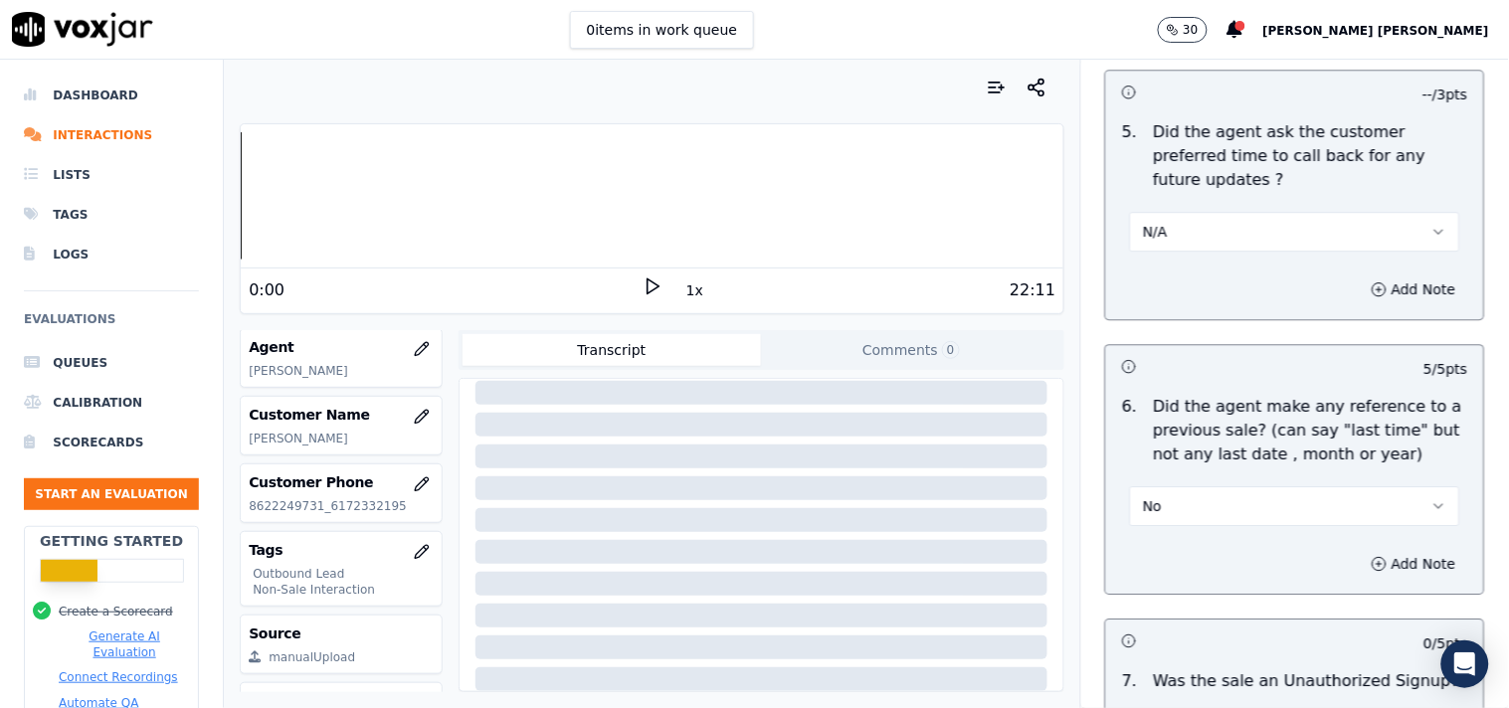
scroll to position [5416, 0]
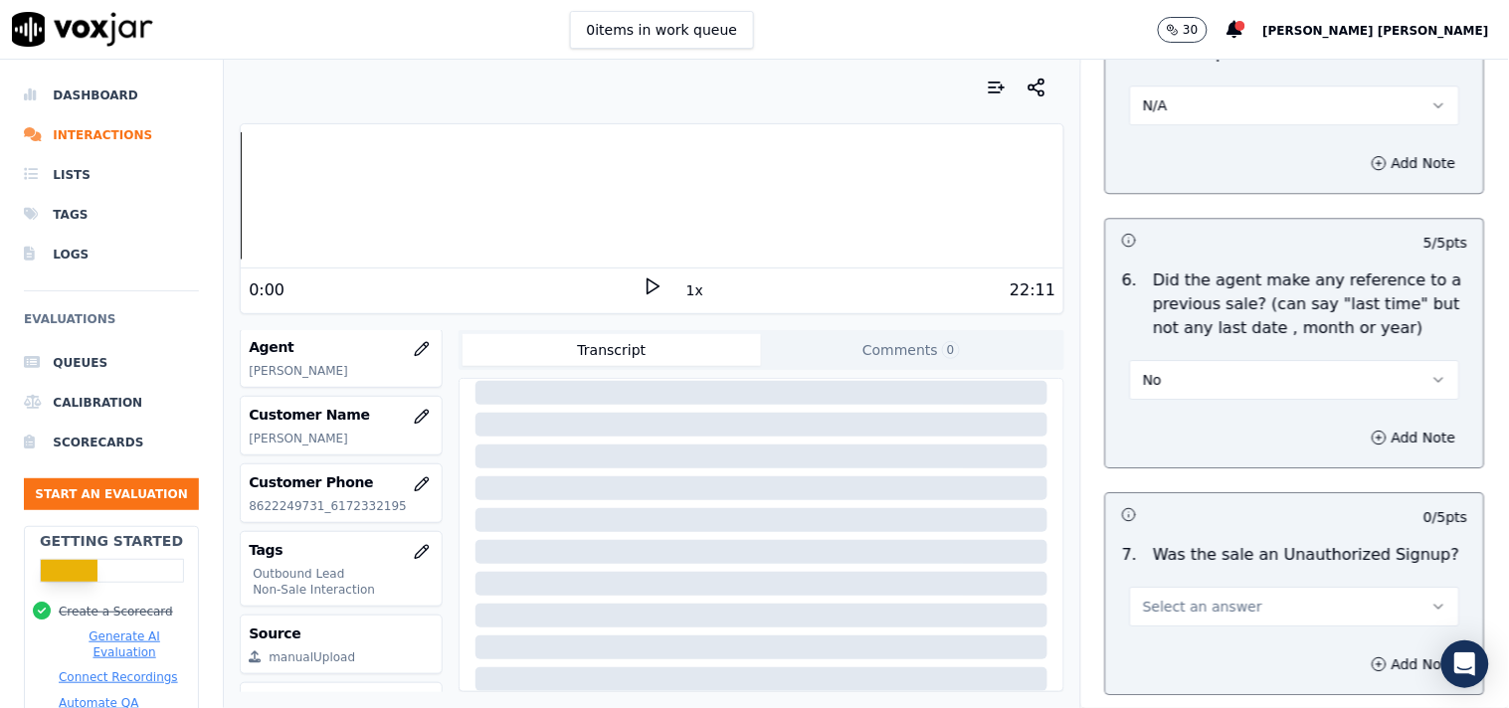
click at [1214, 597] on span "Select an answer" at bounding box center [1202, 607] width 119 height 20
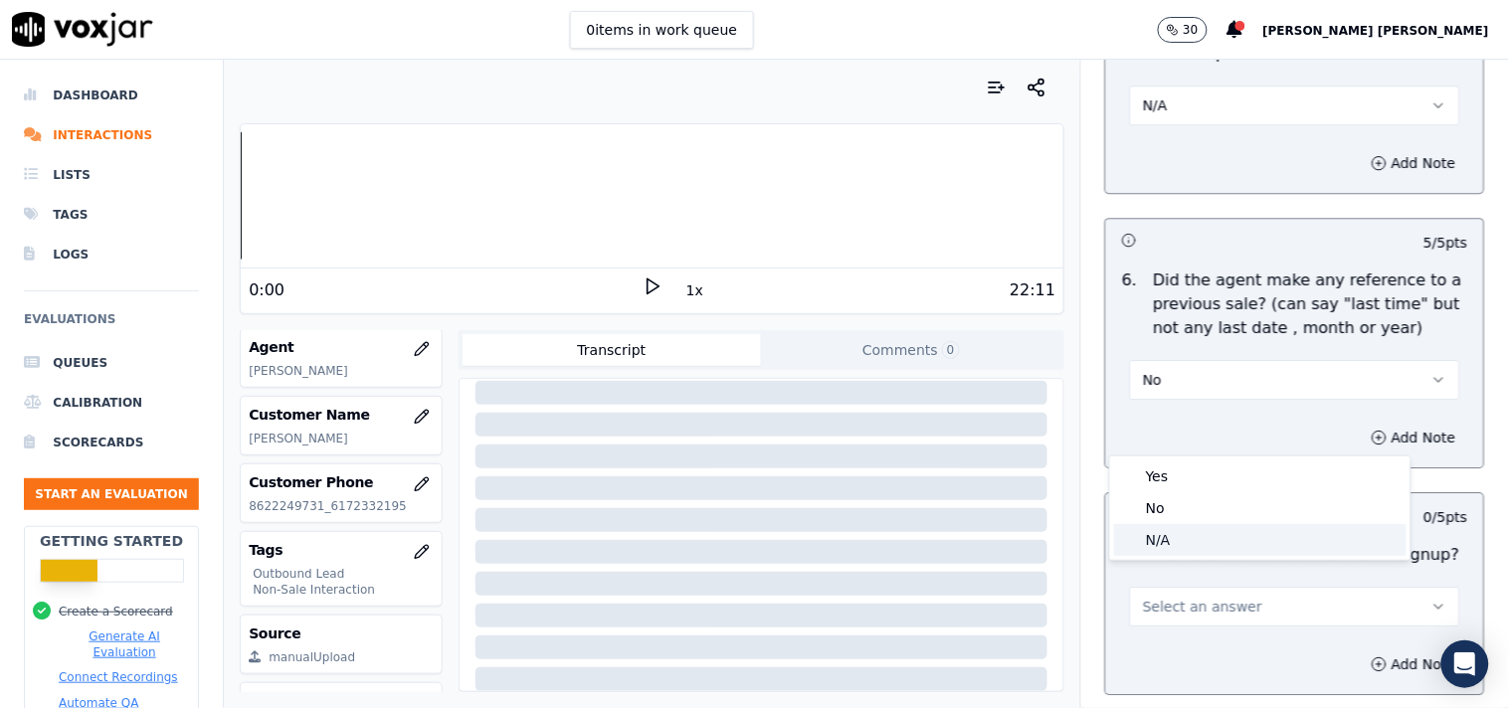
click at [1181, 548] on div "N/A" at bounding box center [1260, 540] width 292 height 32
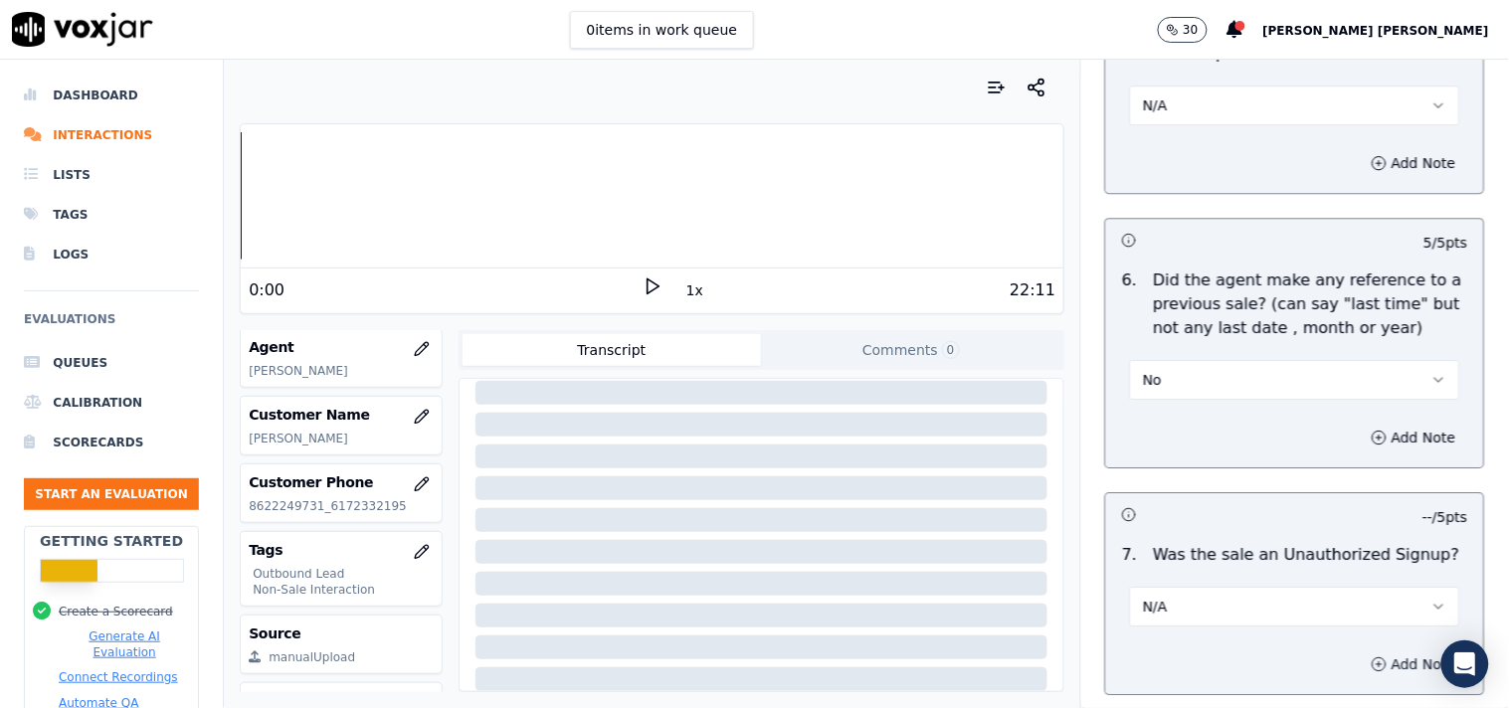
click at [1380, 661] on icon "button" at bounding box center [1380, 663] width 0 height 5
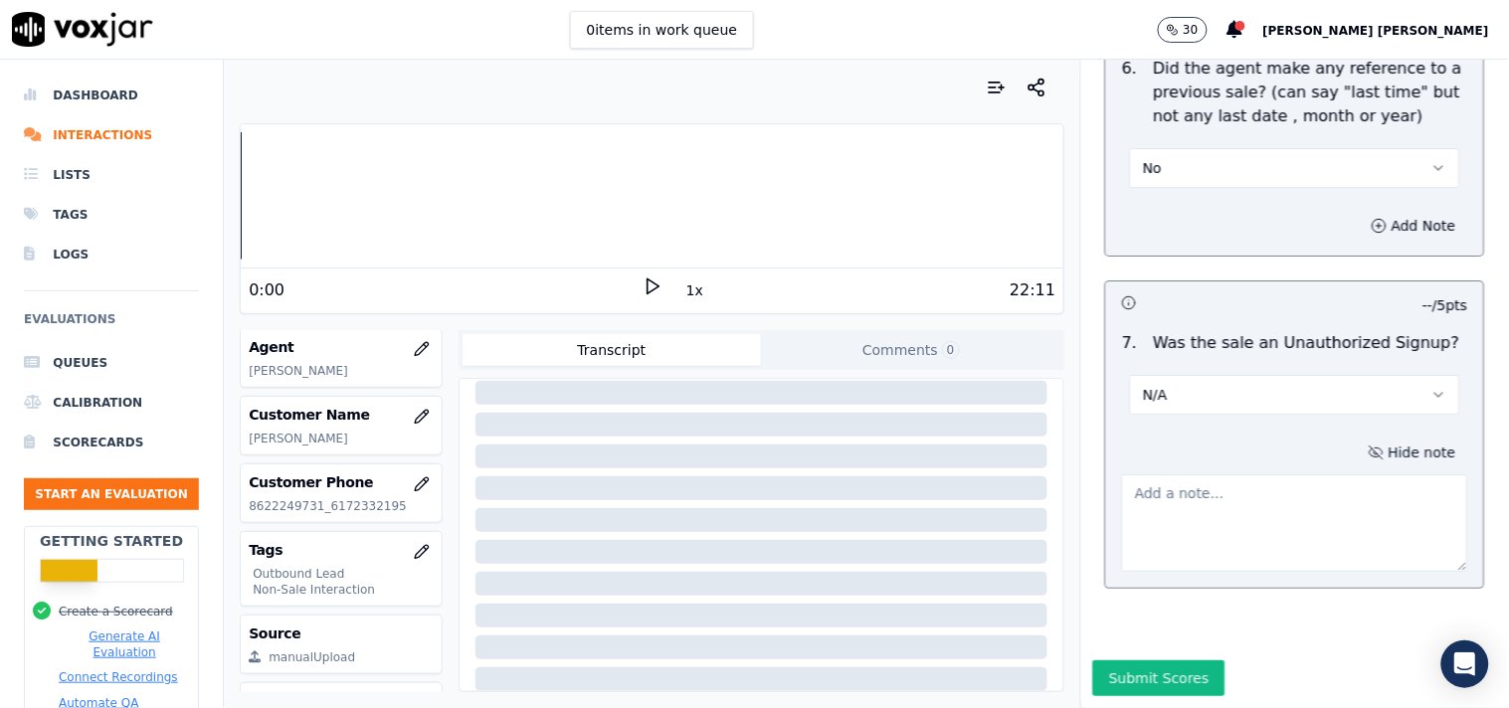
click at [1145, 504] on textarea at bounding box center [1295, 522] width 346 height 97
paste textarea "Call id-20250909-173241 After the CTS verifican when call get transferred for T…"
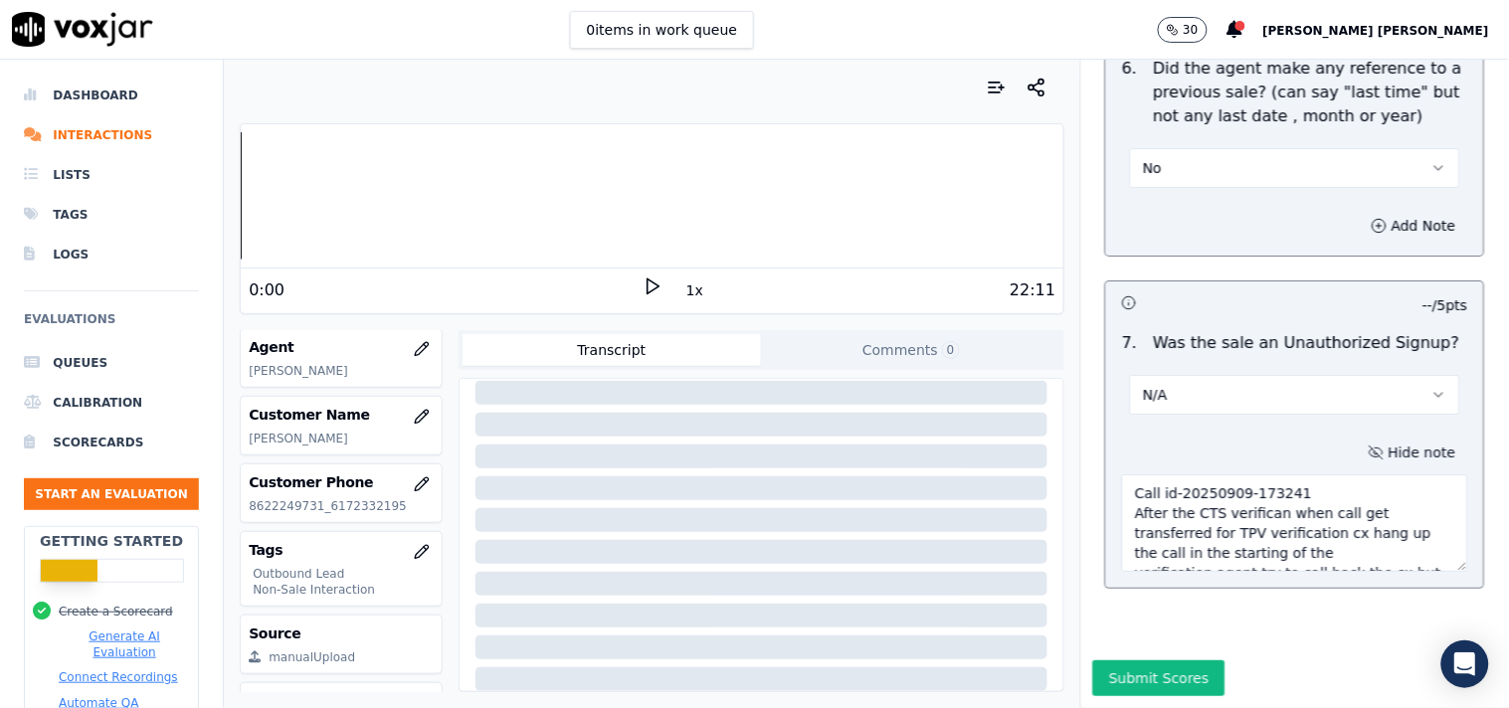
scroll to position [31, 0]
drag, startPoint x: 1159, startPoint y: 499, endPoint x: 1284, endPoint y: 547, distance: 134.1
click at [1187, 492] on textarea "Call id-20250909-173241 After the CTS verifican when call get transferred for T…" at bounding box center [1295, 522] width 346 height 97
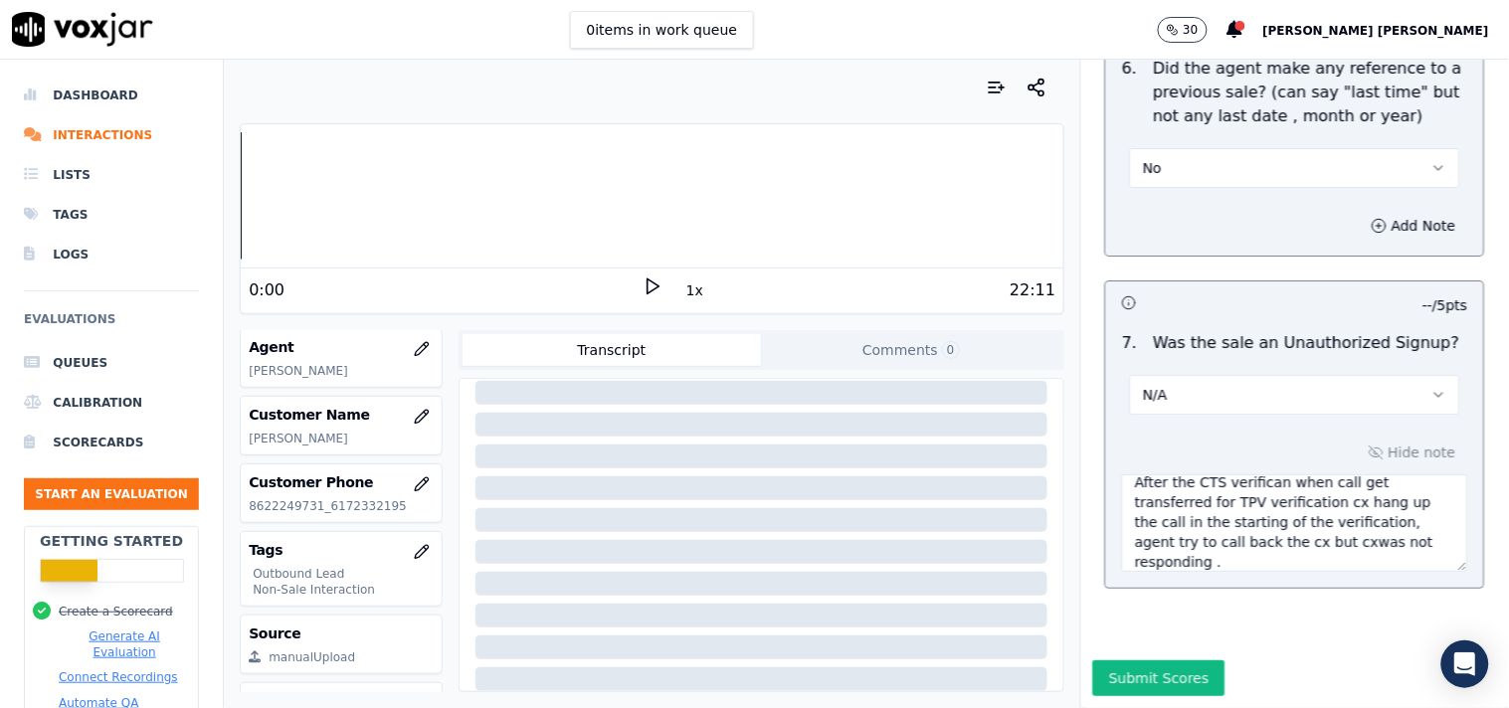
drag, startPoint x: 1215, startPoint y: 436, endPoint x: 1162, endPoint y: 573, distance: 147.4
click at [1235, 474] on textarea "Call id-20250909-173241 After the CTS verifican when call get transferred for T…" at bounding box center [1295, 522] width 346 height 97
click at [1239, 474] on textarea "Call id-20250909-173241 After the CTS verifican when call get transferred for T…" at bounding box center [1295, 522] width 346 height 97
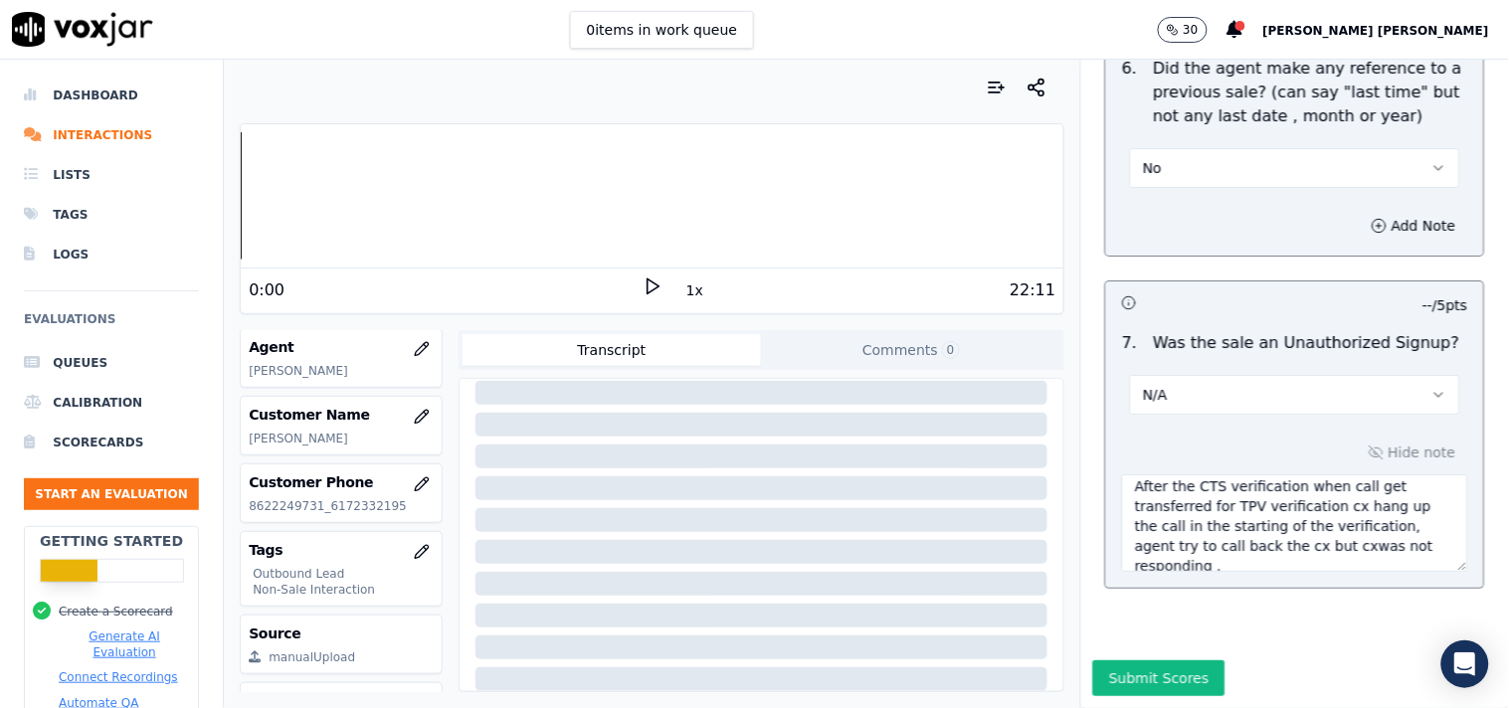
click at [1327, 503] on textarea "Call id-20250909-173241 After the CTS verification when call get transferred fo…" at bounding box center [1295, 522] width 346 height 97
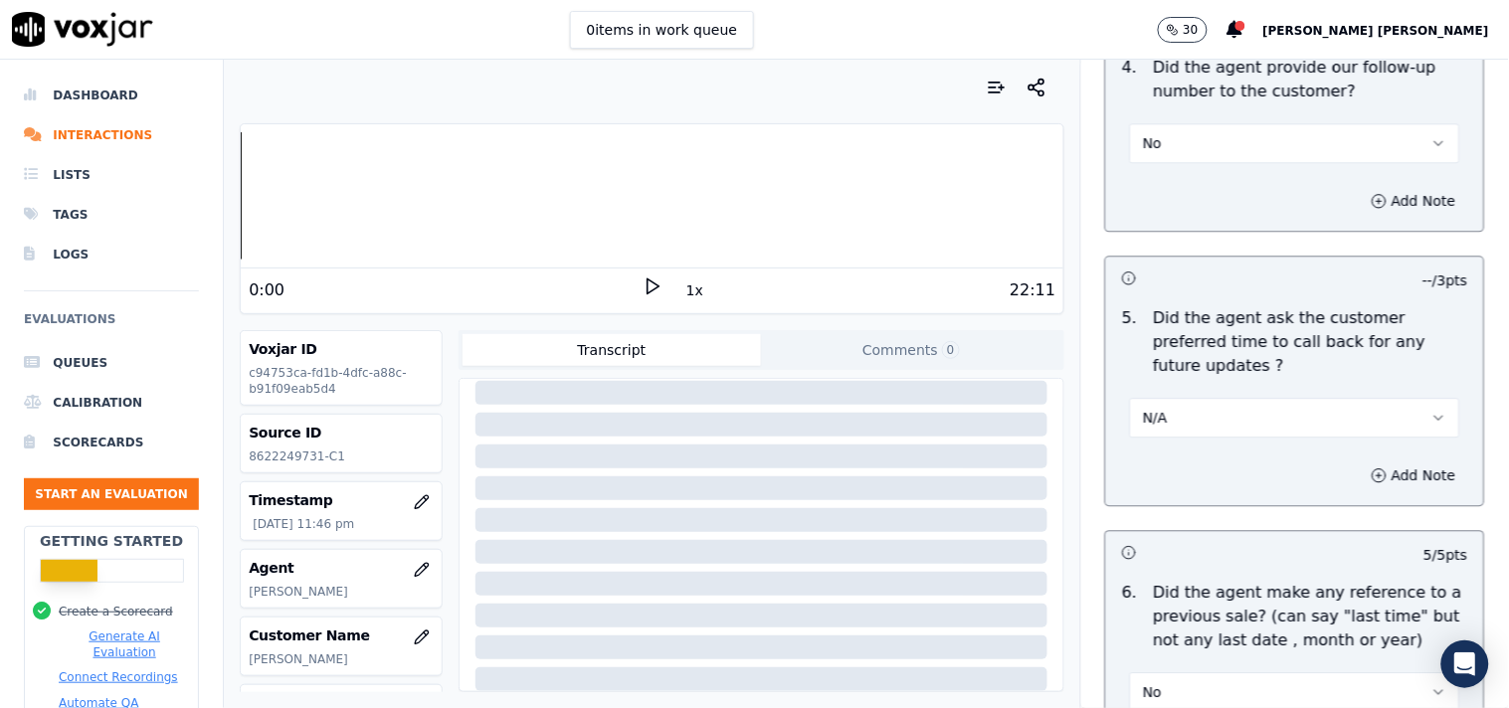
scroll to position [5656, 0]
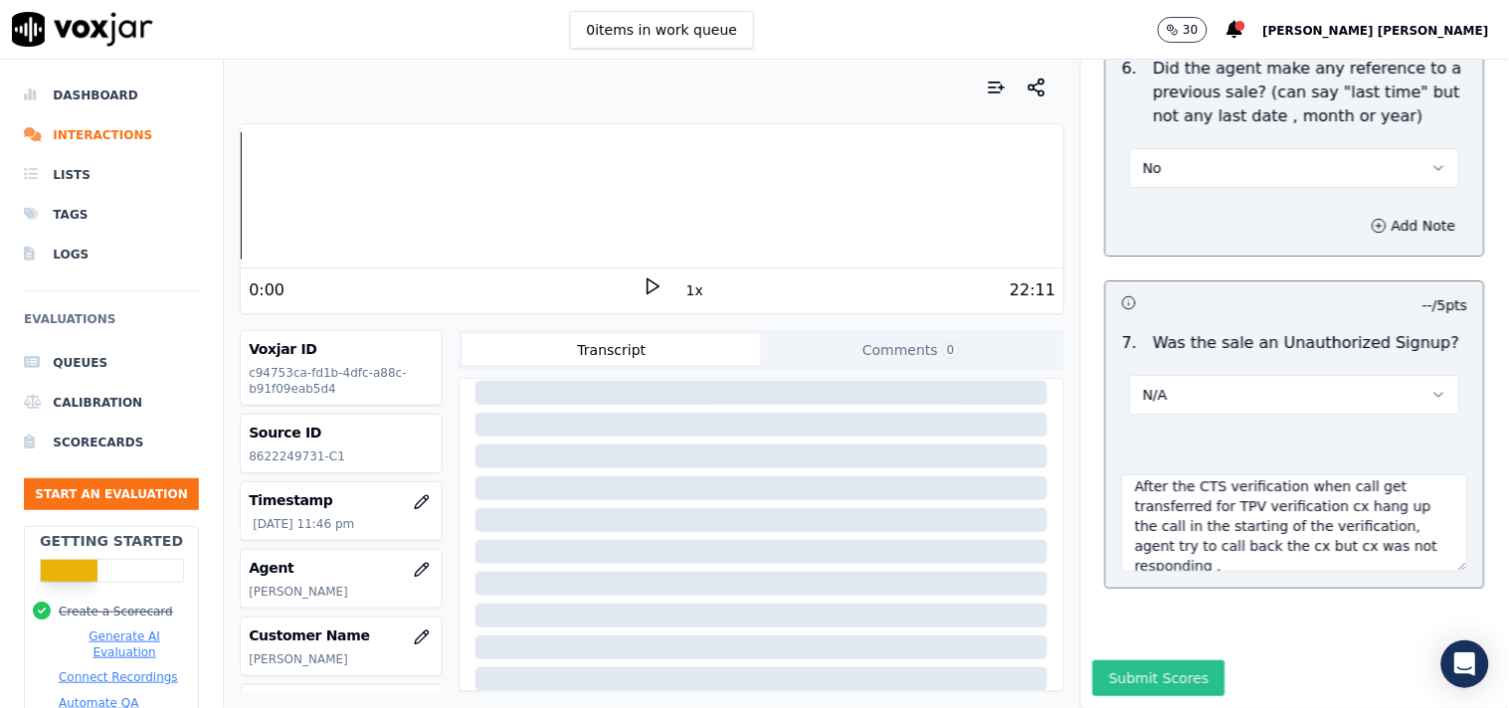
type textarea "Call id-20250909-173241 After the CTS verification when call get transferred fo…"
click at [1175, 660] on button "Submit Scores" at bounding box center [1159, 678] width 132 height 36
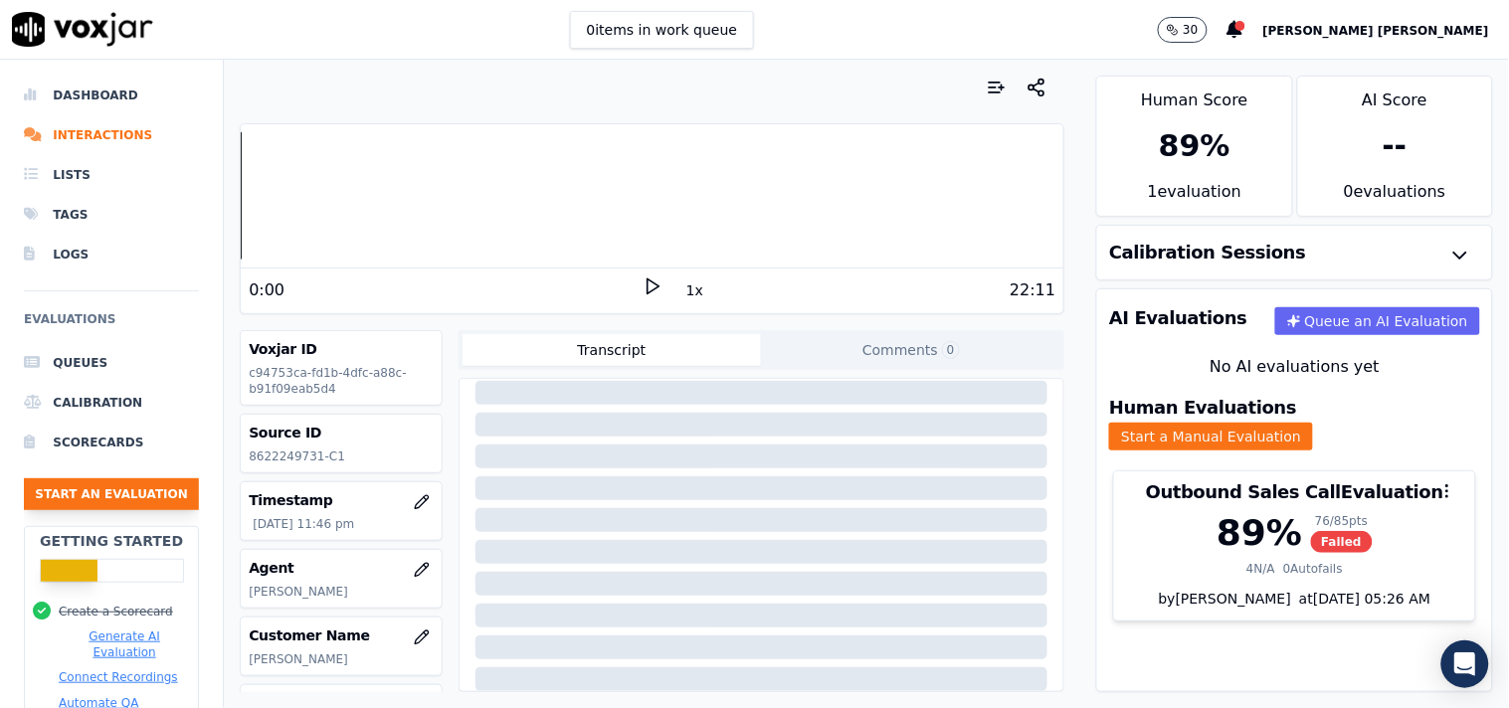
click at [110, 499] on button "Start an Evaluation" at bounding box center [111, 494] width 175 height 32
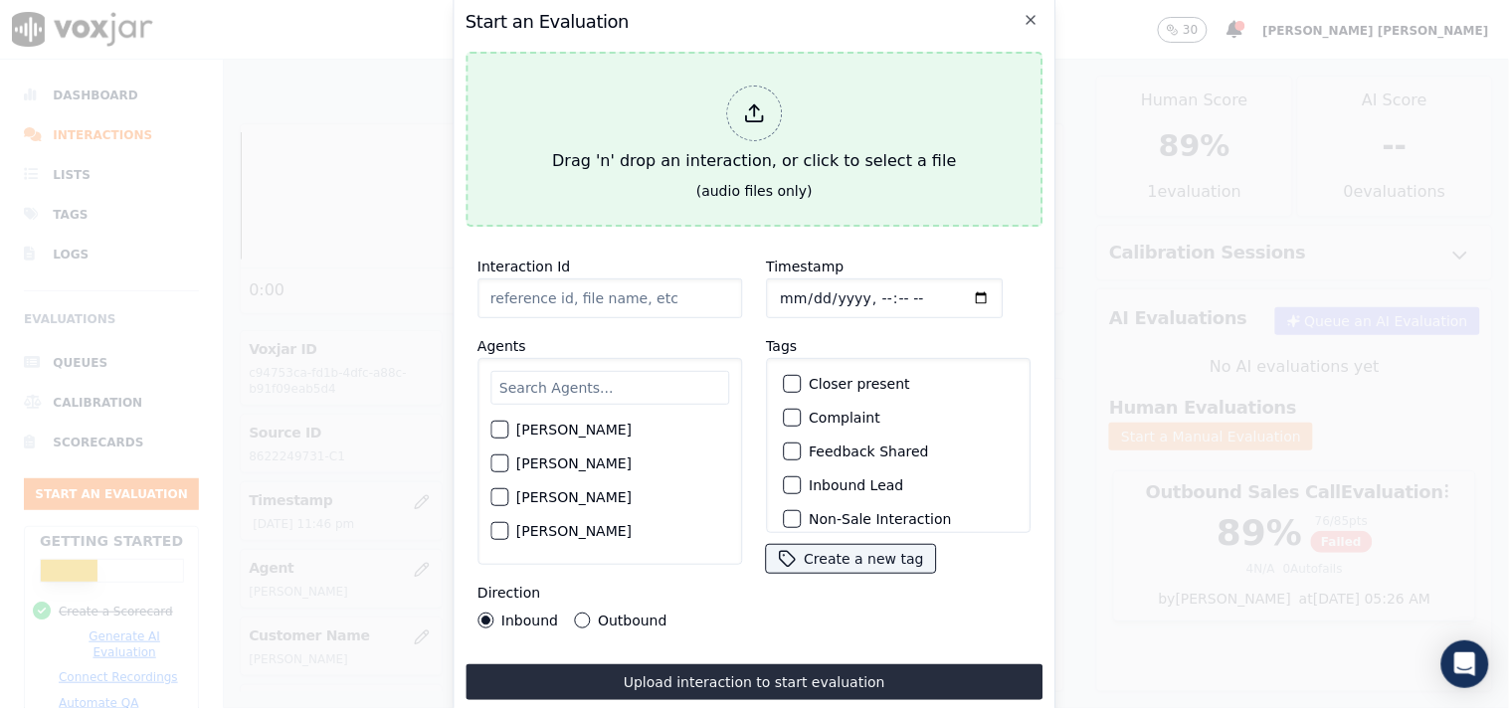
click at [730, 110] on div at bounding box center [754, 114] width 56 height 56
click at [713, 97] on div "Drag 'n' drop an interaction, or click to select a file" at bounding box center [754, 129] width 420 height 103
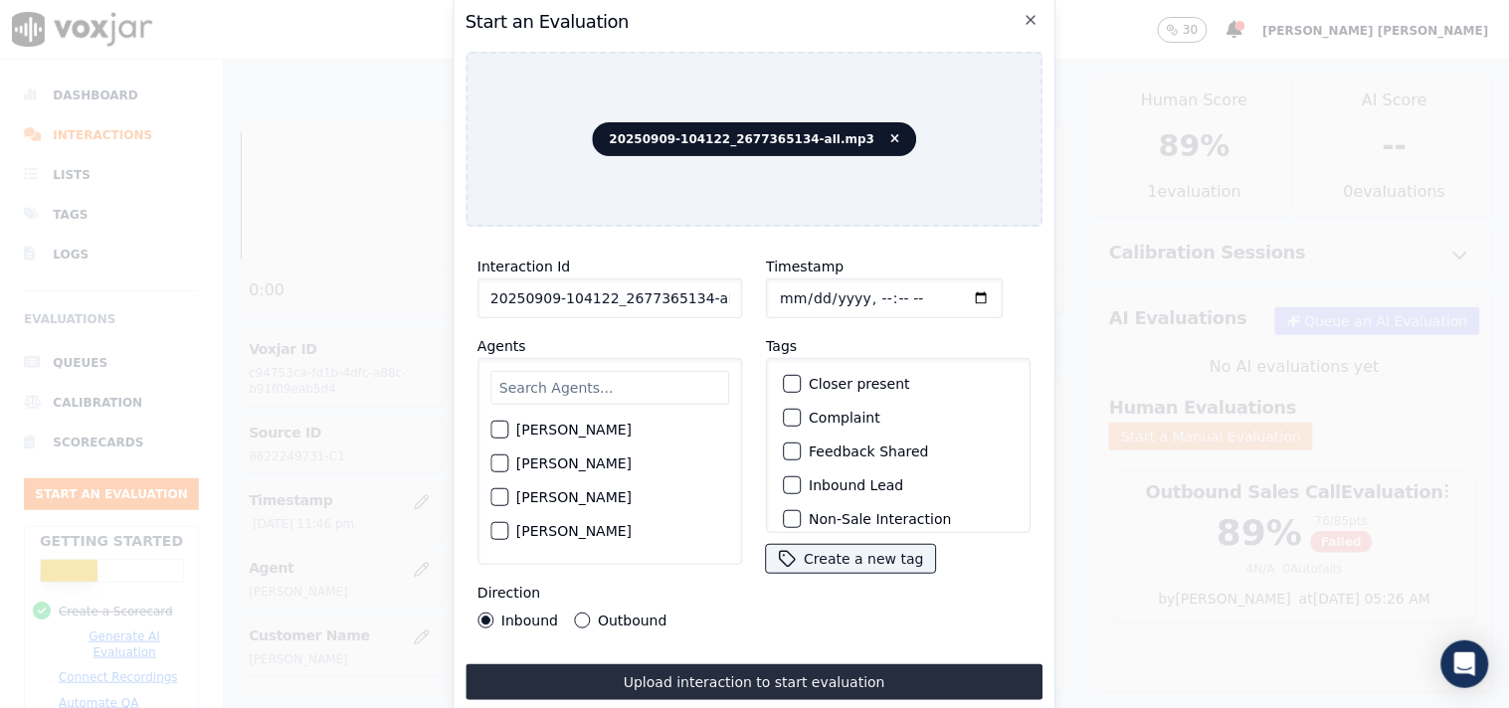
scroll to position [0, 11]
drag, startPoint x: 690, startPoint y: 291, endPoint x: 743, endPoint y: 293, distance: 52.8
click at [743, 293] on div "Interaction Id 20250909-104122_2677365134-all.mp3 Agents Harry Roy Aaron Biswas…" at bounding box center [609, 442] width 288 height 398
type input "20250909-104122_2677365134-C1"
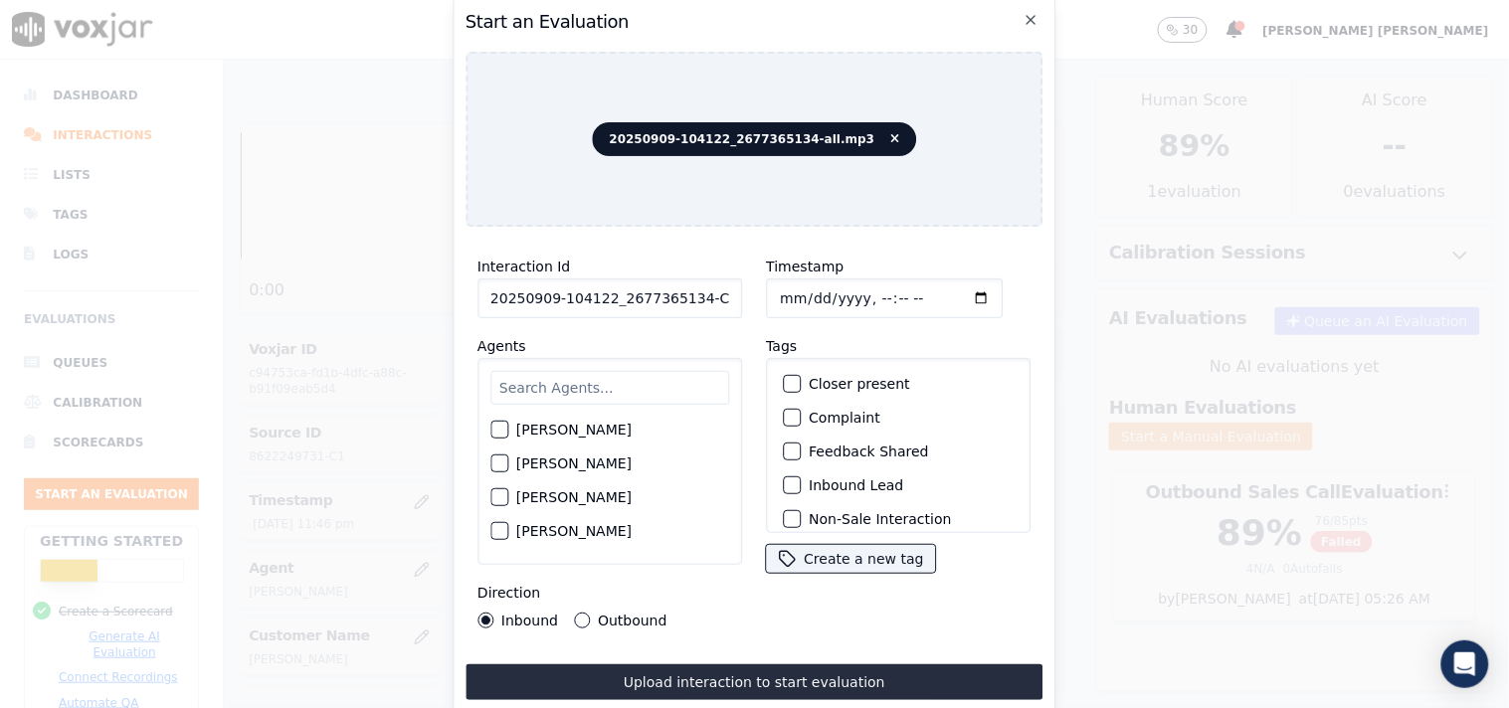
click at [781, 282] on input "Timestamp" at bounding box center [884, 299] width 237 height 40
type input "2025-09-09T23:57"
click at [575, 380] on input "text" at bounding box center [609, 388] width 239 height 34
type input "mart"
click at [587, 430] on div "[PERSON_NAME]" at bounding box center [609, 436] width 239 height 34
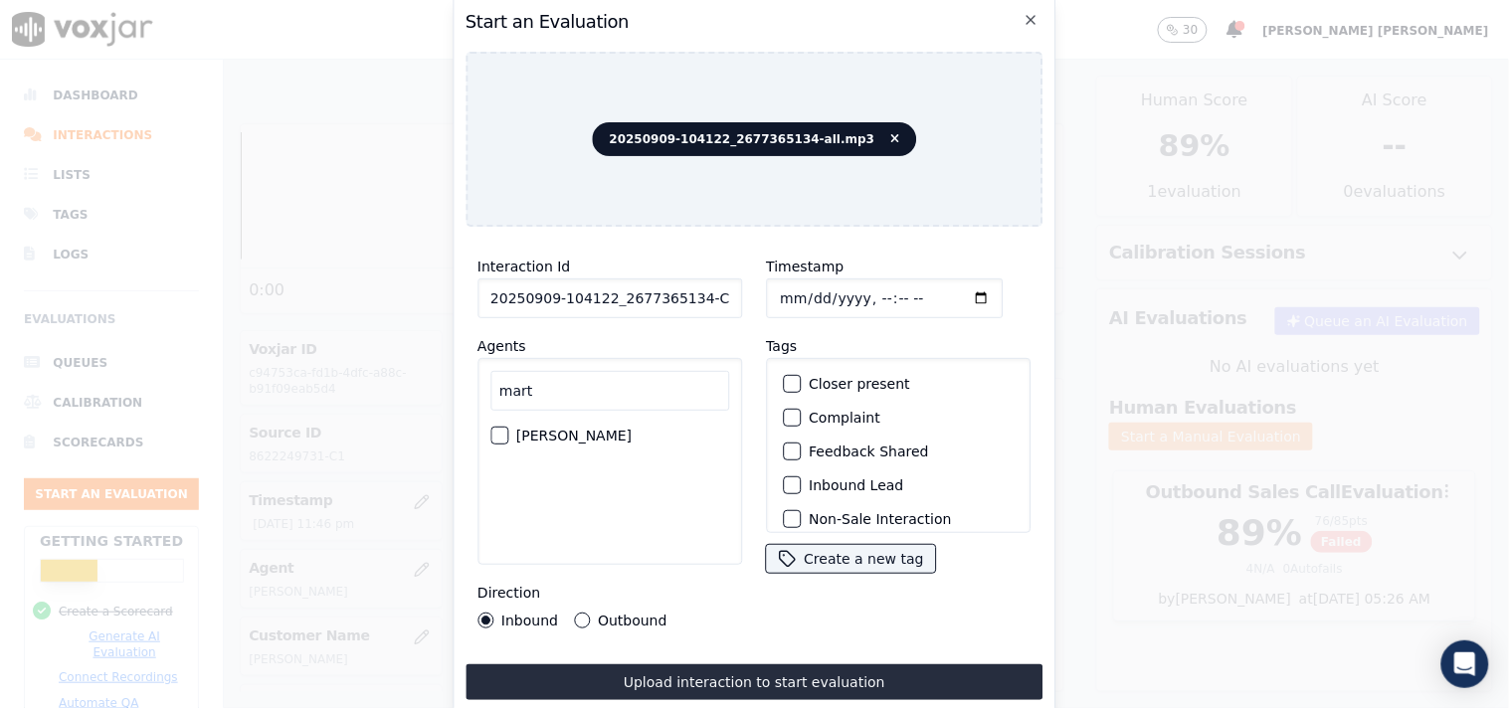
click at [577, 617] on button "Outbound" at bounding box center [582, 621] width 16 height 16
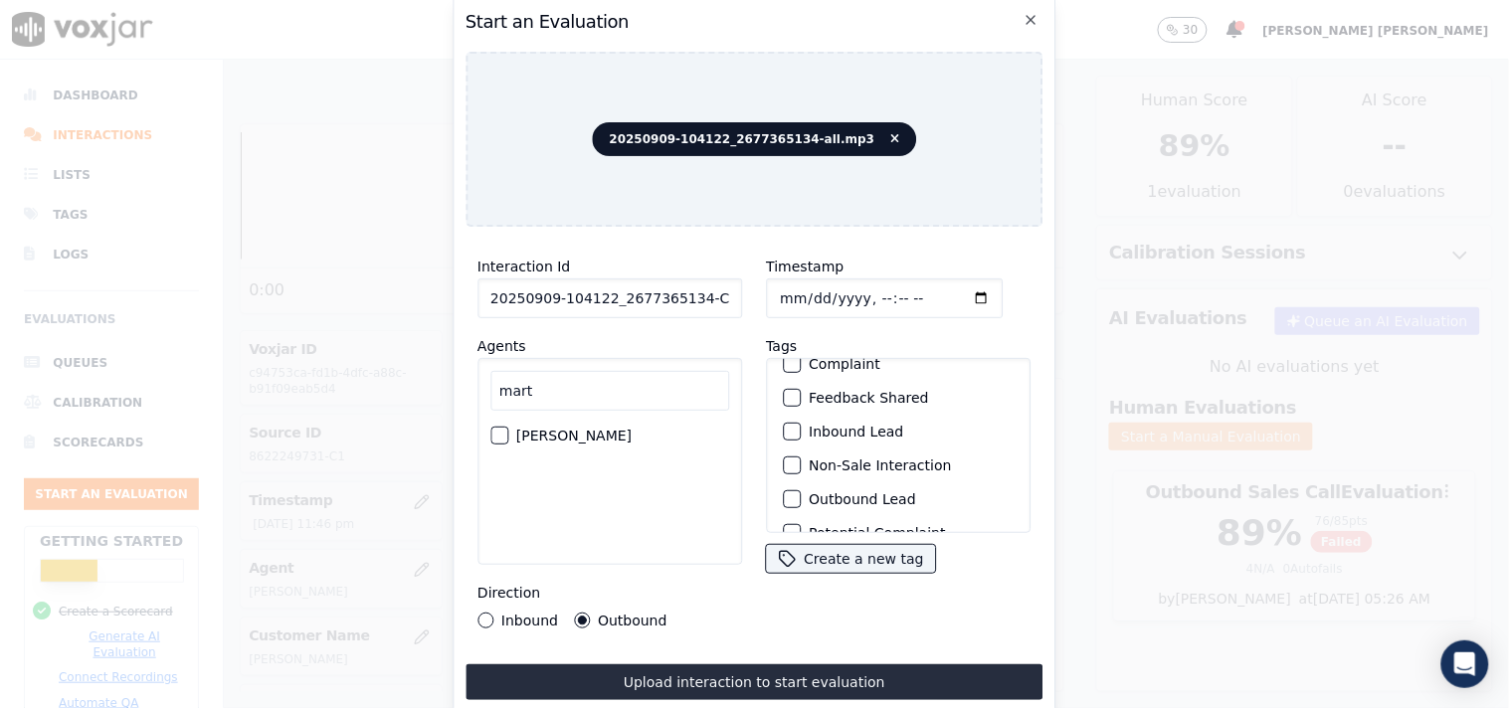
scroll to position [110, 0]
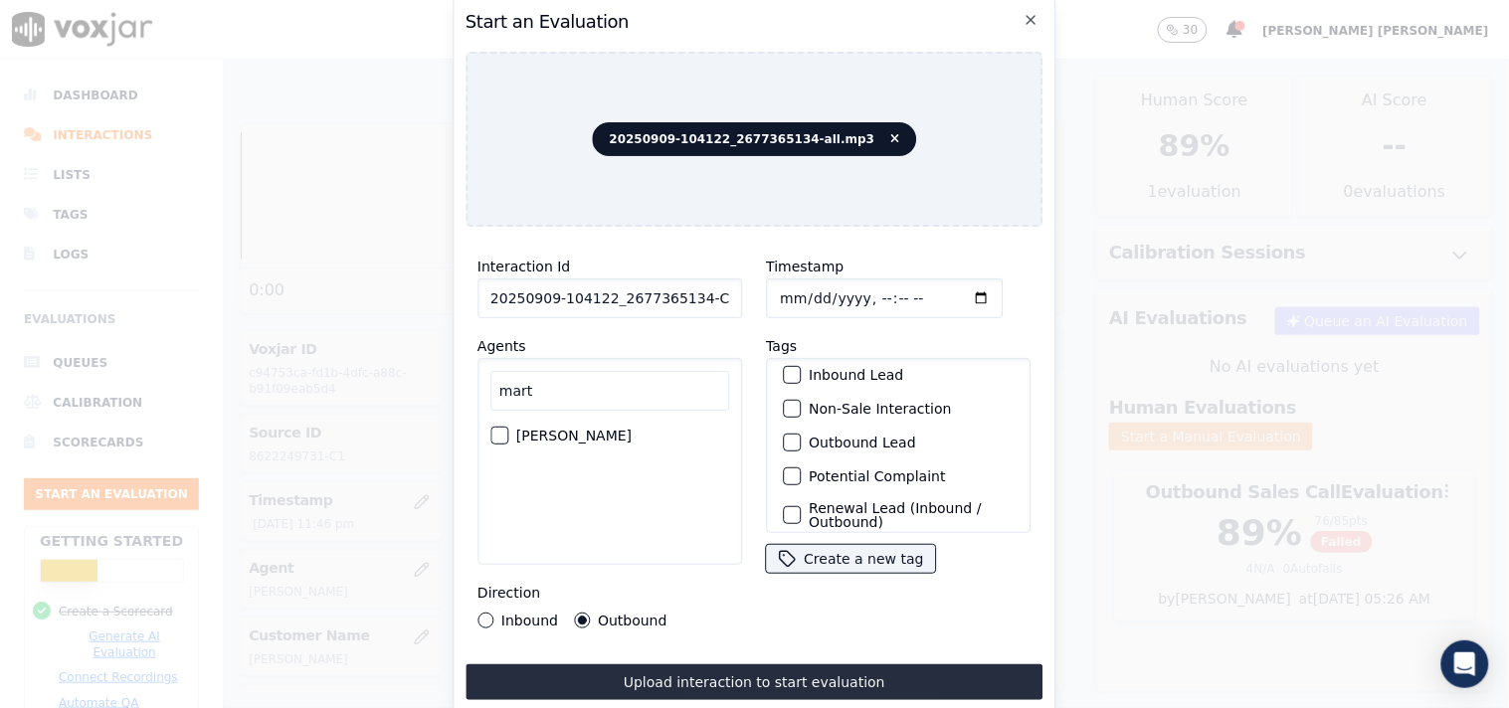
click at [836, 436] on label "Outbound Lead" at bounding box center [862, 443] width 107 height 14
click at [801, 435] on button "Outbound Lead" at bounding box center [792, 443] width 18 height 18
click at [842, 402] on label "Non-Sale Interaction" at bounding box center [880, 409] width 142 height 14
click at [801, 401] on button "Non-Sale Interaction" at bounding box center [792, 409] width 18 height 18
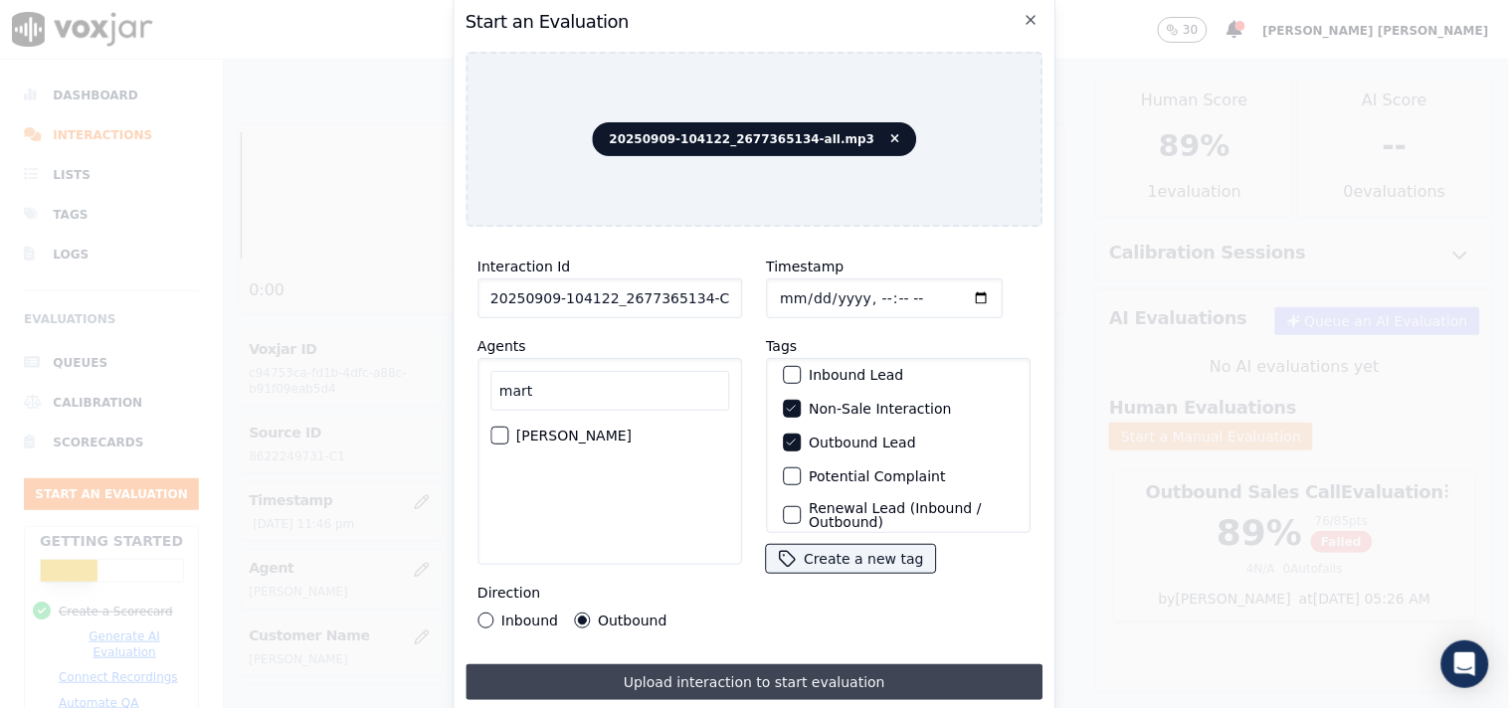
click at [792, 674] on button "Upload interaction to start evaluation" at bounding box center [754, 682] width 578 height 36
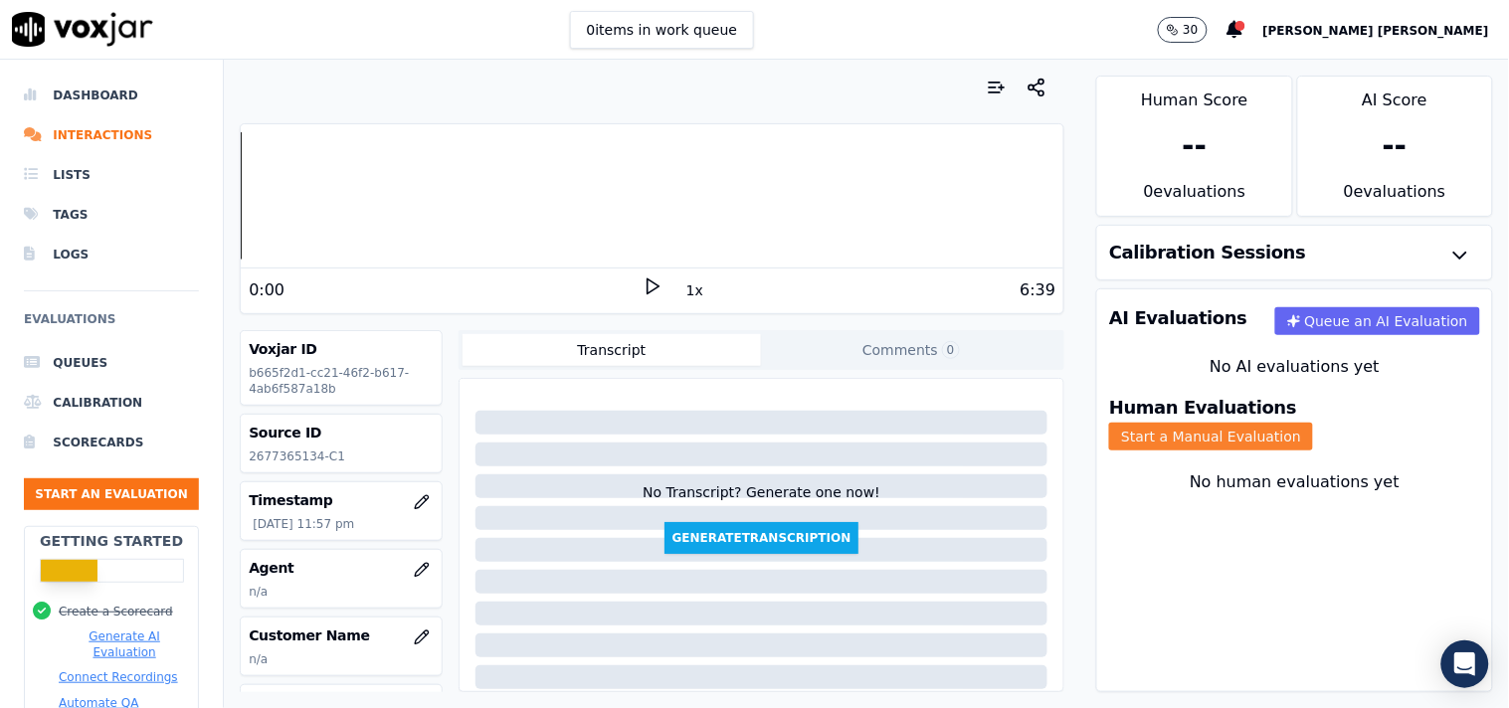
click at [1313, 423] on button "Start a Manual Evaluation" at bounding box center [1211, 437] width 204 height 28
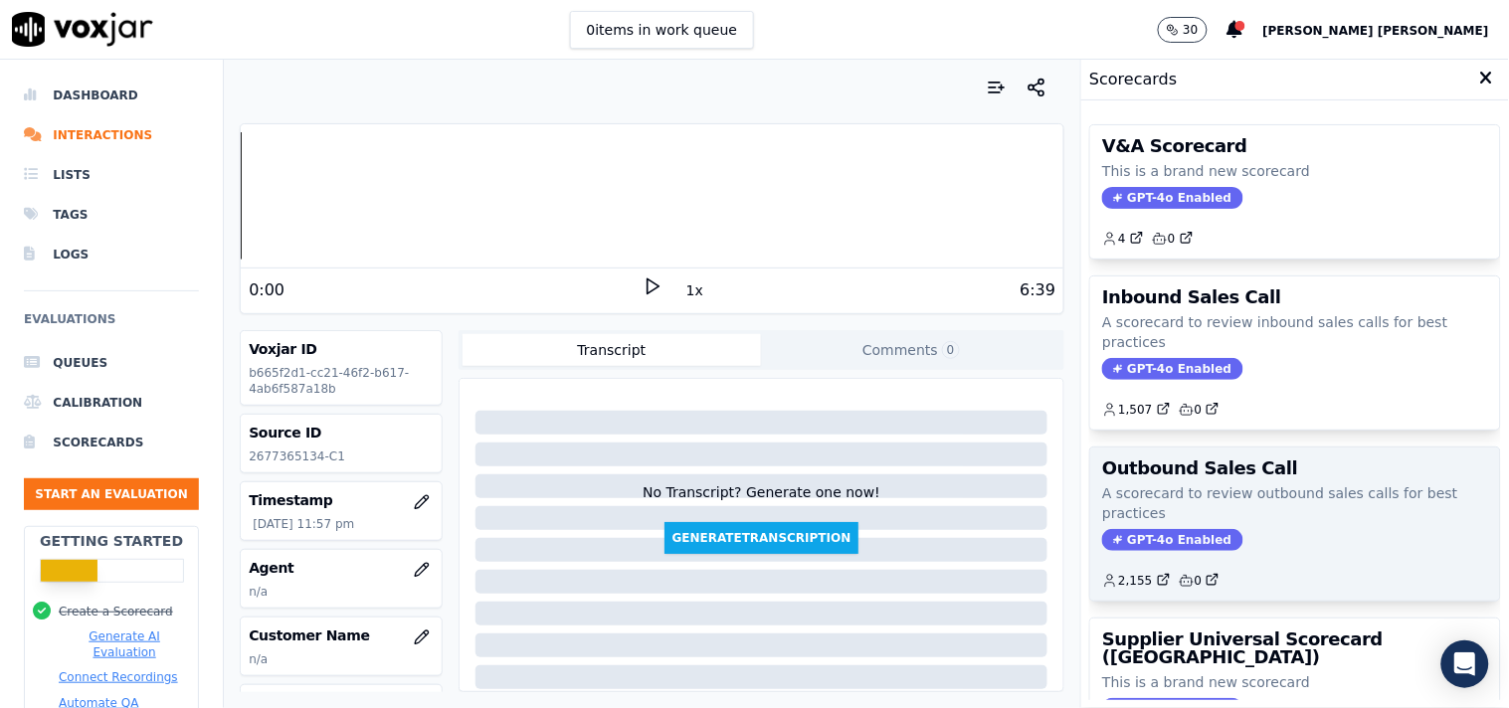
click at [1142, 531] on span "GPT-4o Enabled" at bounding box center [1172, 540] width 140 height 22
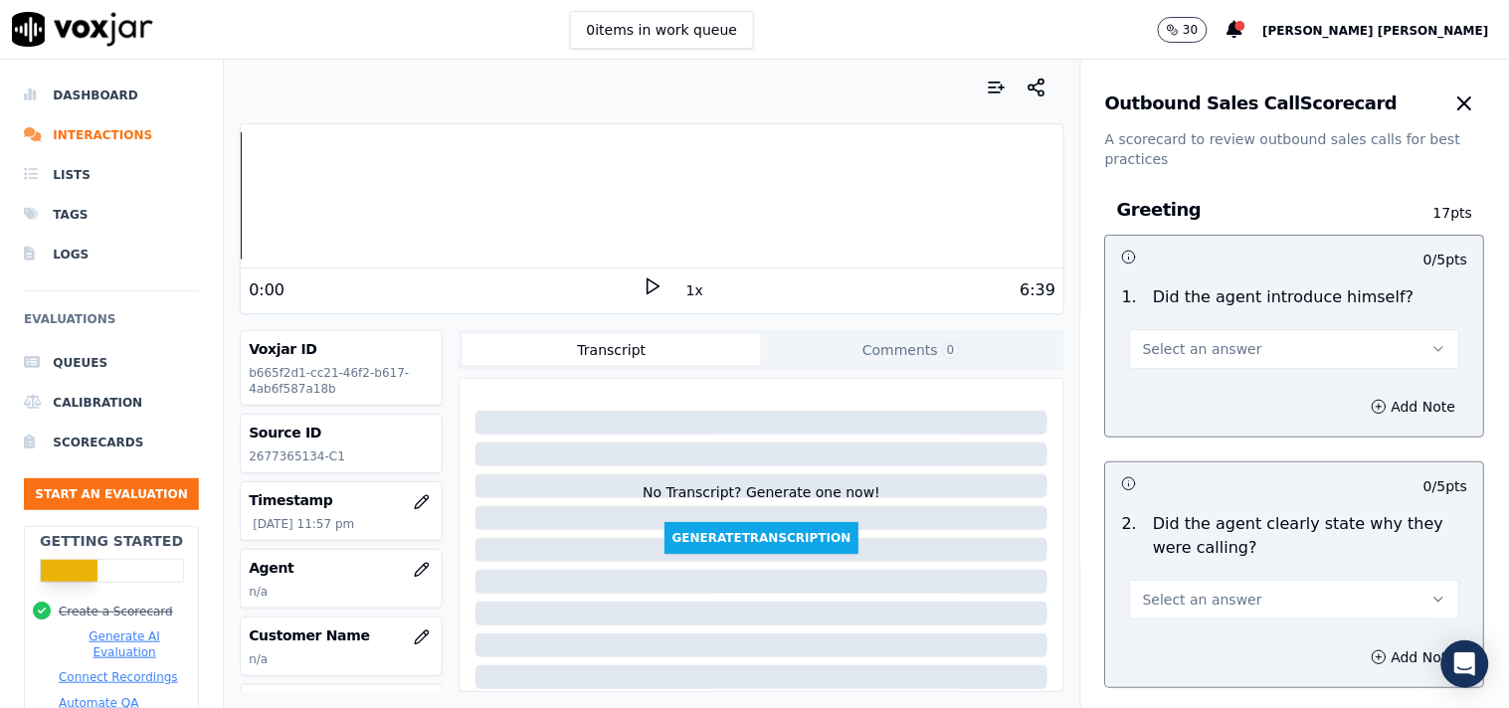
click at [643, 288] on icon at bounding box center [653, 287] width 20 height 20
click at [684, 293] on button "1x" at bounding box center [694, 291] width 25 height 28
click at [687, 293] on button "1.5x" at bounding box center [701, 291] width 39 height 28
click at [1196, 346] on span "Select an answer" at bounding box center [1202, 349] width 119 height 20
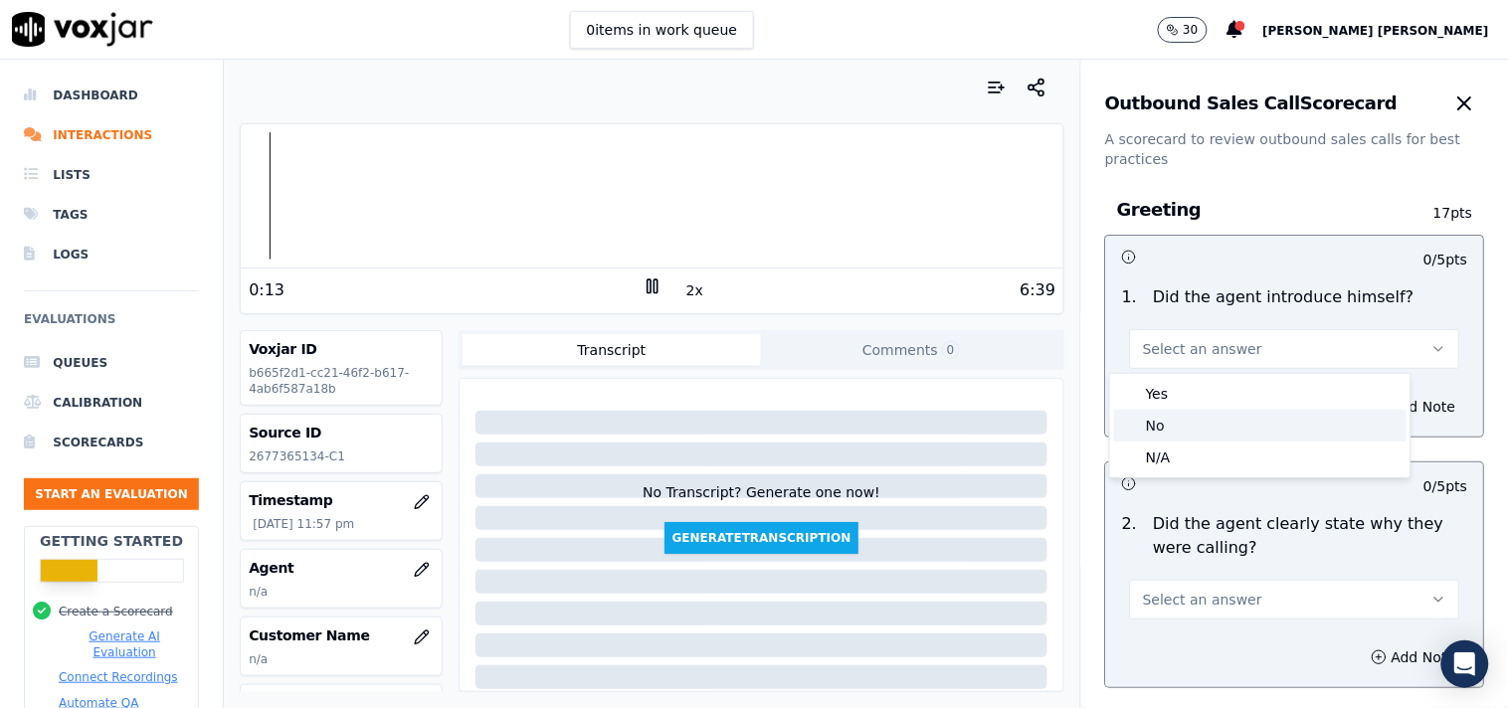
click at [1192, 419] on div "No" at bounding box center [1260, 426] width 292 height 32
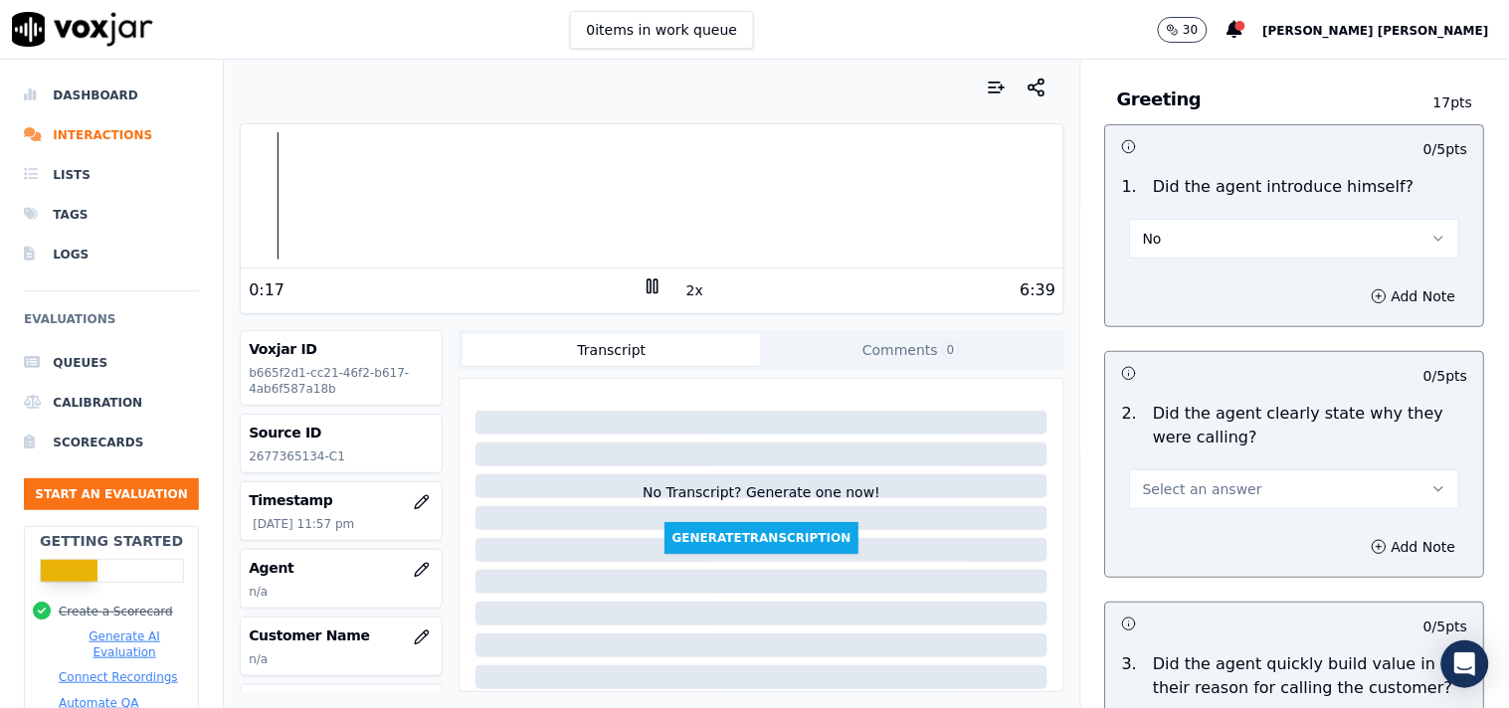
click at [1201, 267] on div "Add Note" at bounding box center [1295, 297] width 378 height 60
click at [1205, 243] on button "No" at bounding box center [1295, 239] width 330 height 40
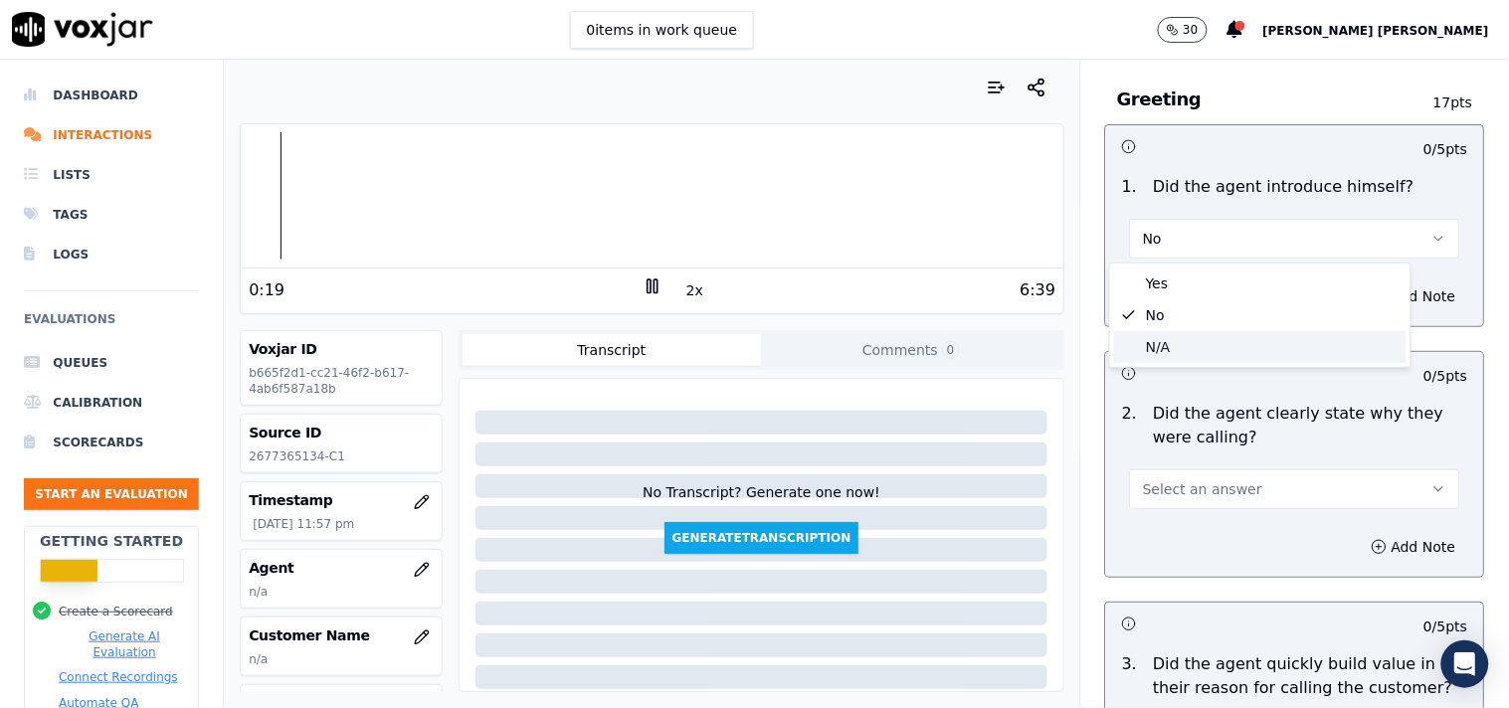
click at [1185, 354] on div "N/A" at bounding box center [1260, 347] width 292 height 32
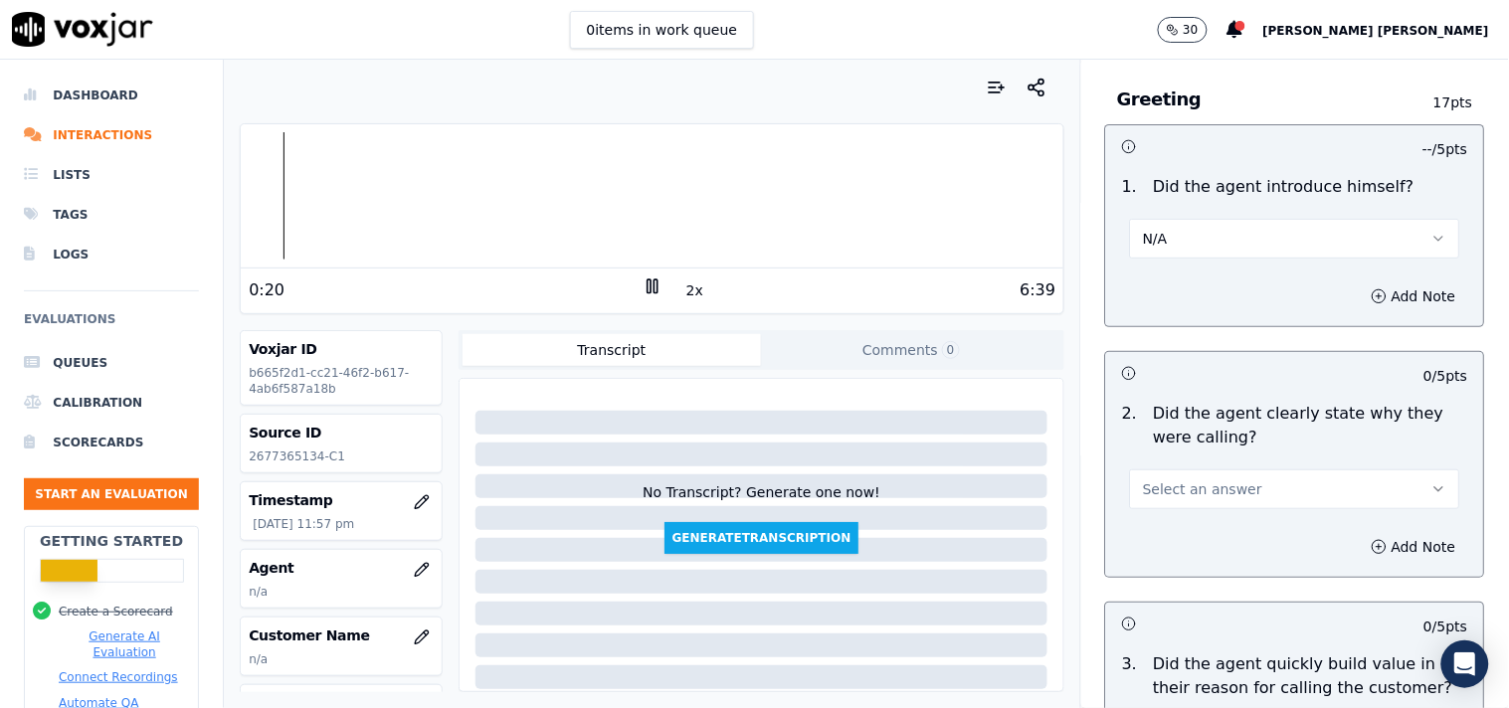
click at [1189, 465] on div "Select an answer" at bounding box center [1295, 487] width 330 height 44
click at [1188, 479] on span "Select an answer" at bounding box center [1202, 489] width 119 height 20
click at [1141, 469] on button "Select an answer" at bounding box center [1295, 489] width 330 height 40
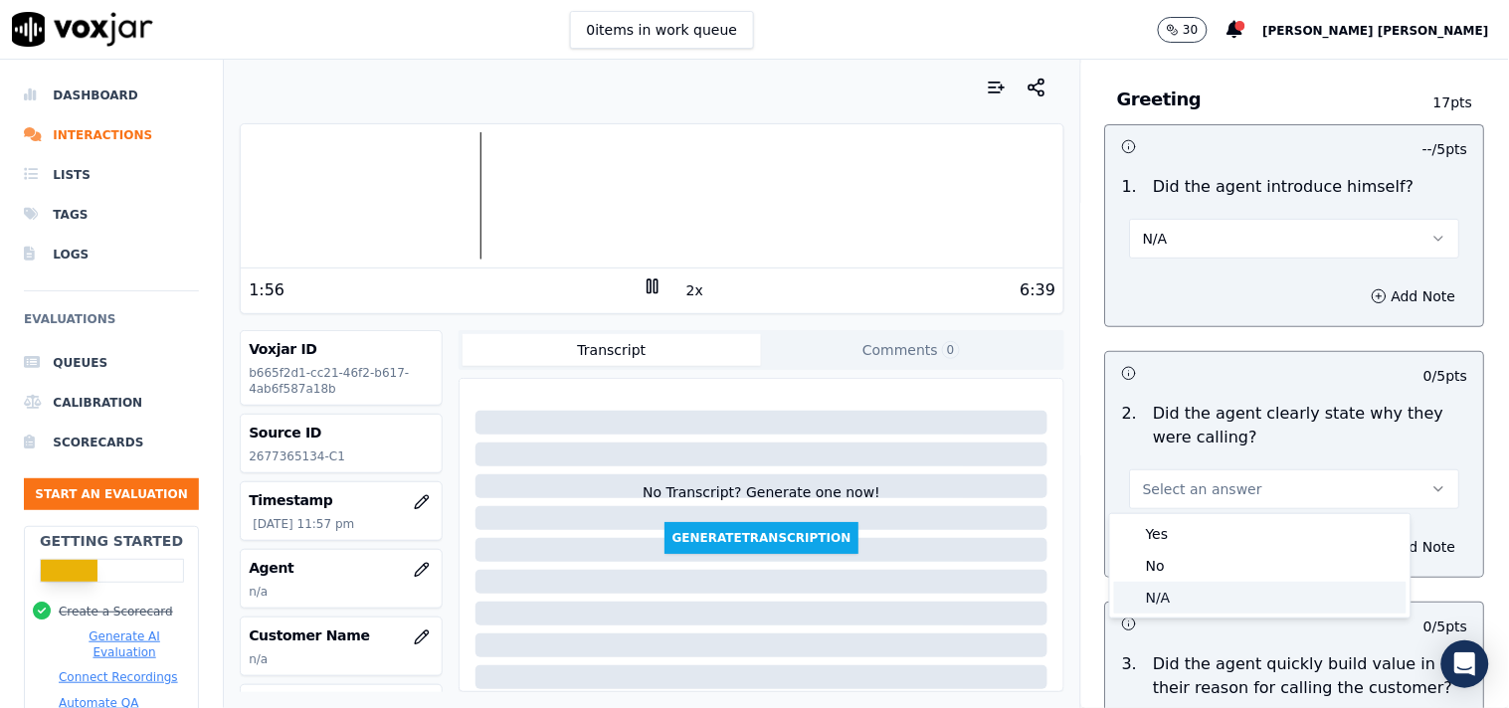
click at [1144, 591] on div "N/A" at bounding box center [1260, 598] width 292 height 32
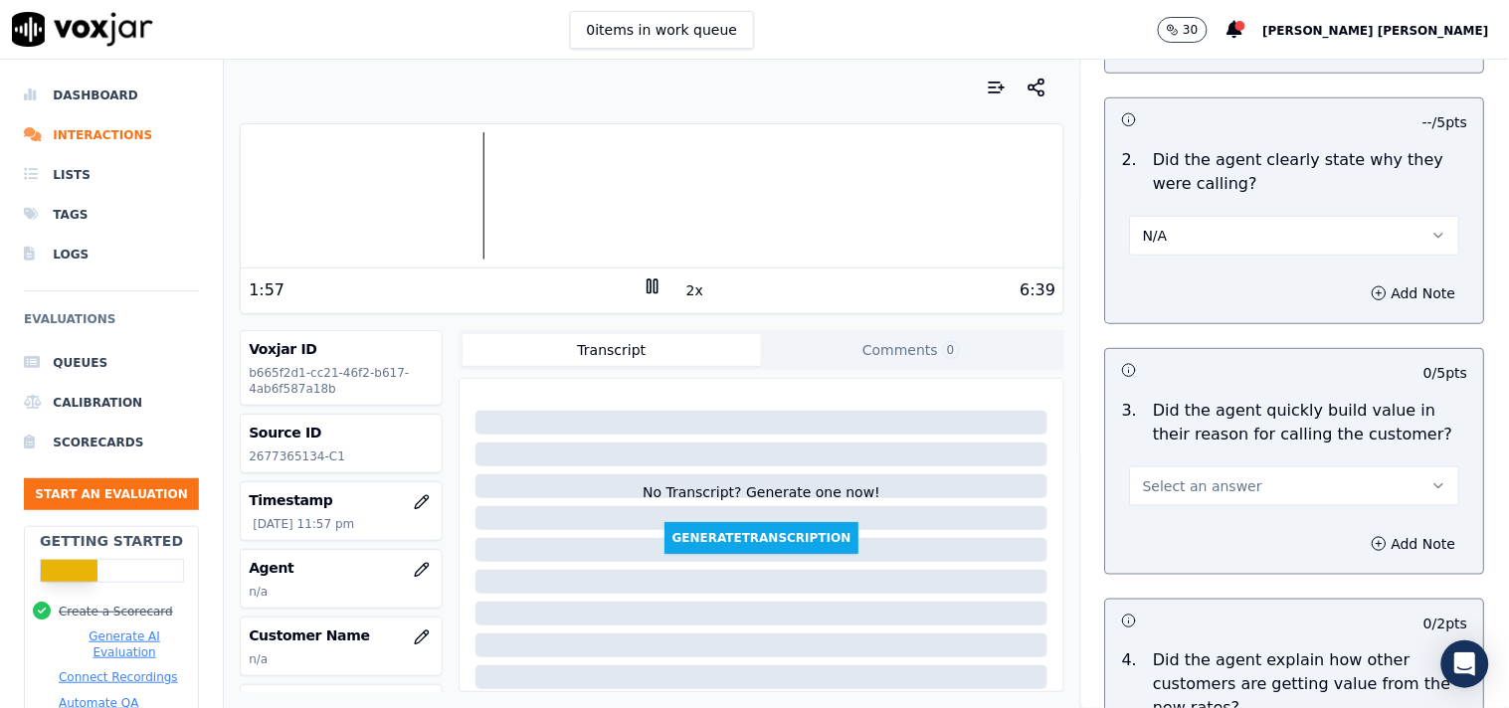
scroll to position [442, 0]
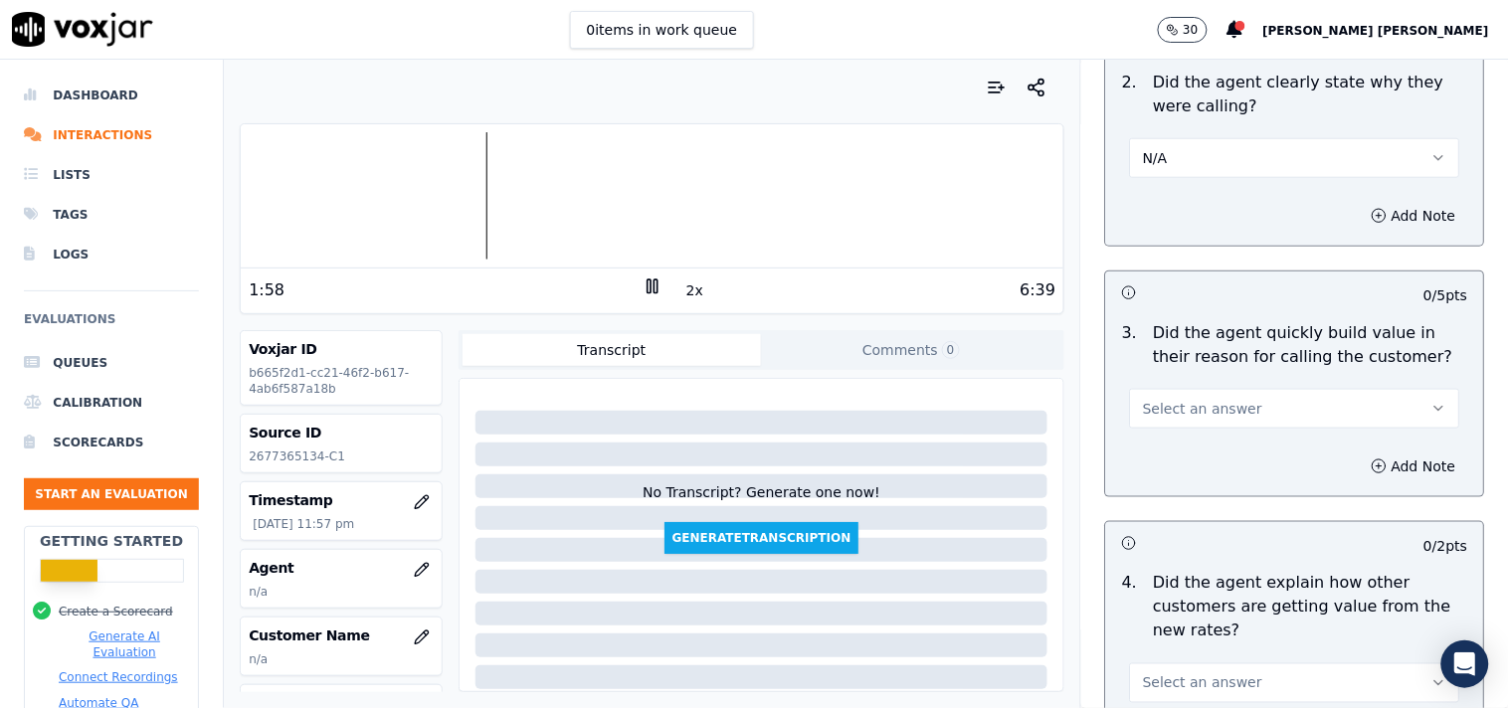
click at [1186, 404] on span "Select an answer" at bounding box center [1202, 409] width 119 height 20
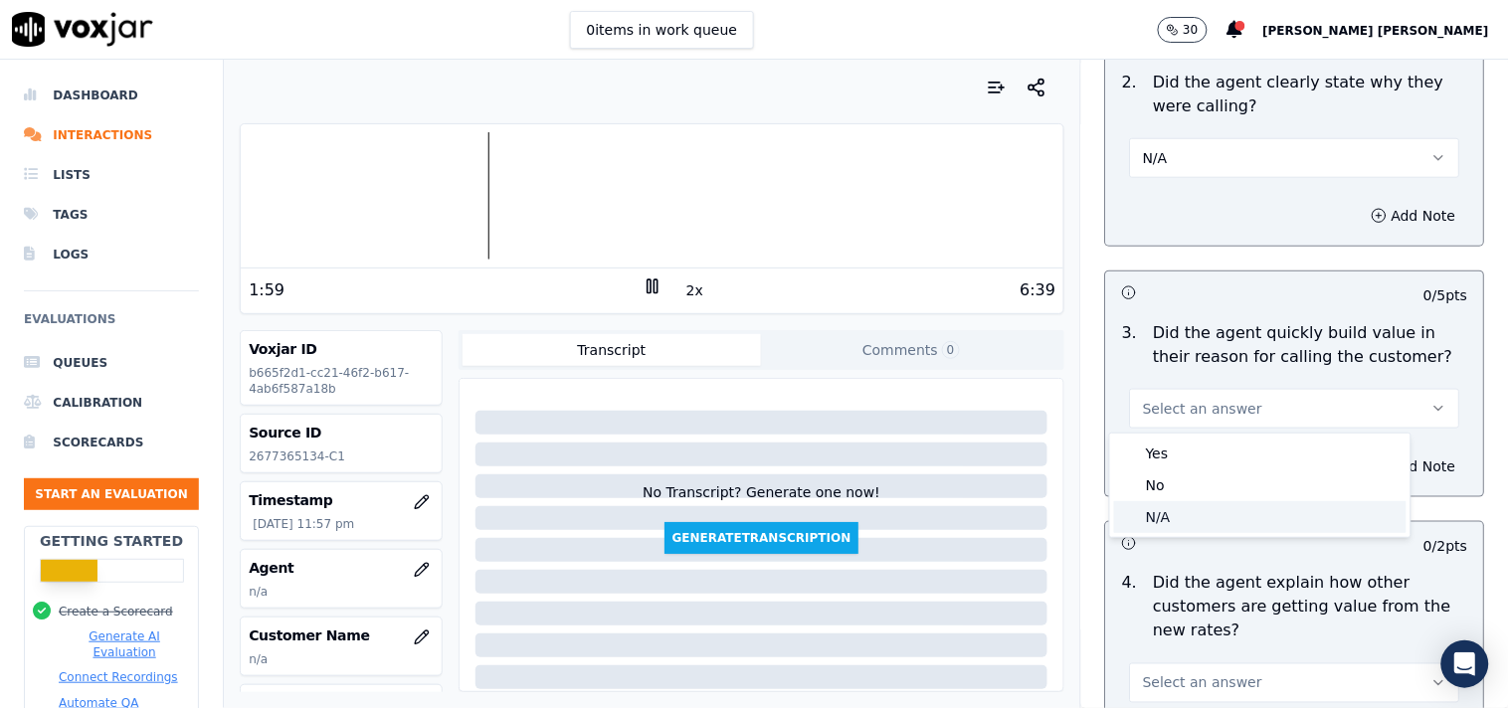
click at [1180, 519] on div "N/A" at bounding box center [1260, 517] width 292 height 32
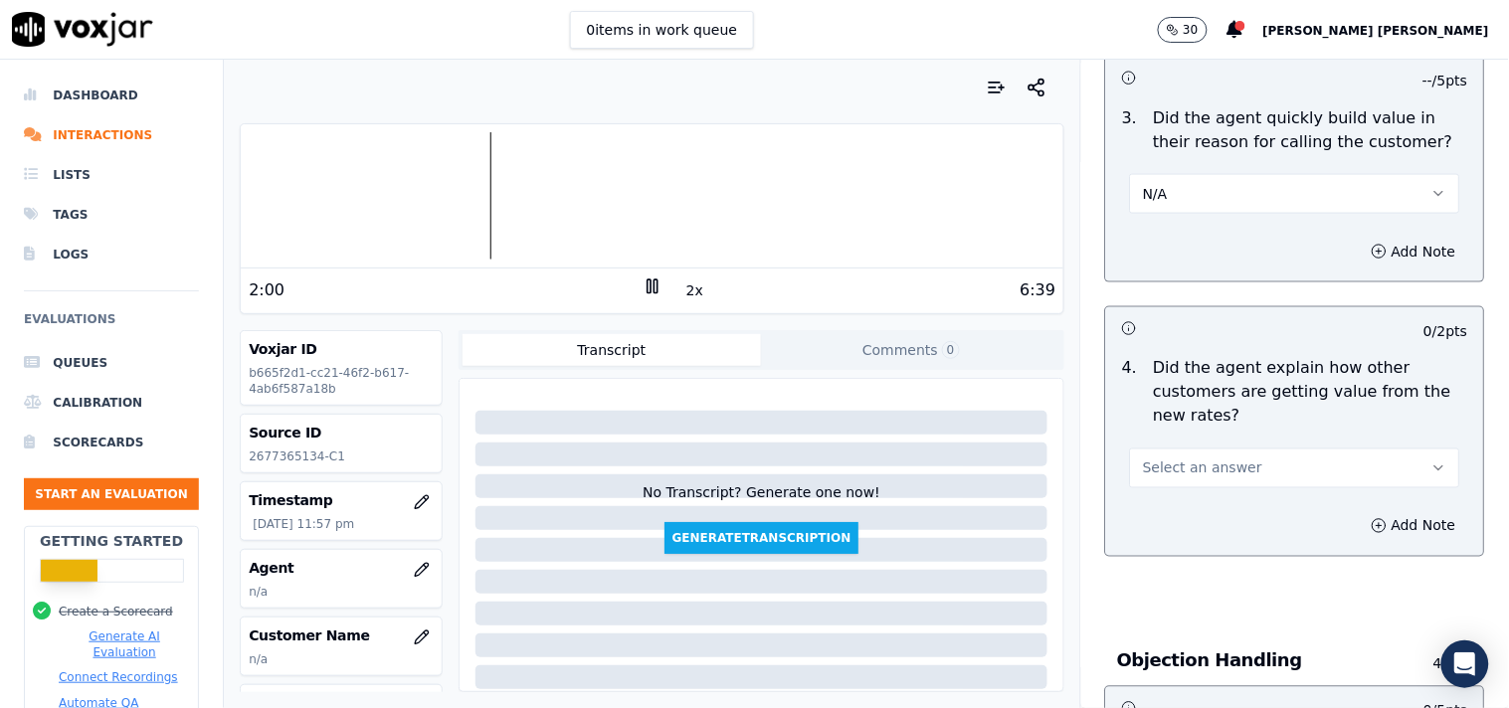
scroll to position [662, 0]
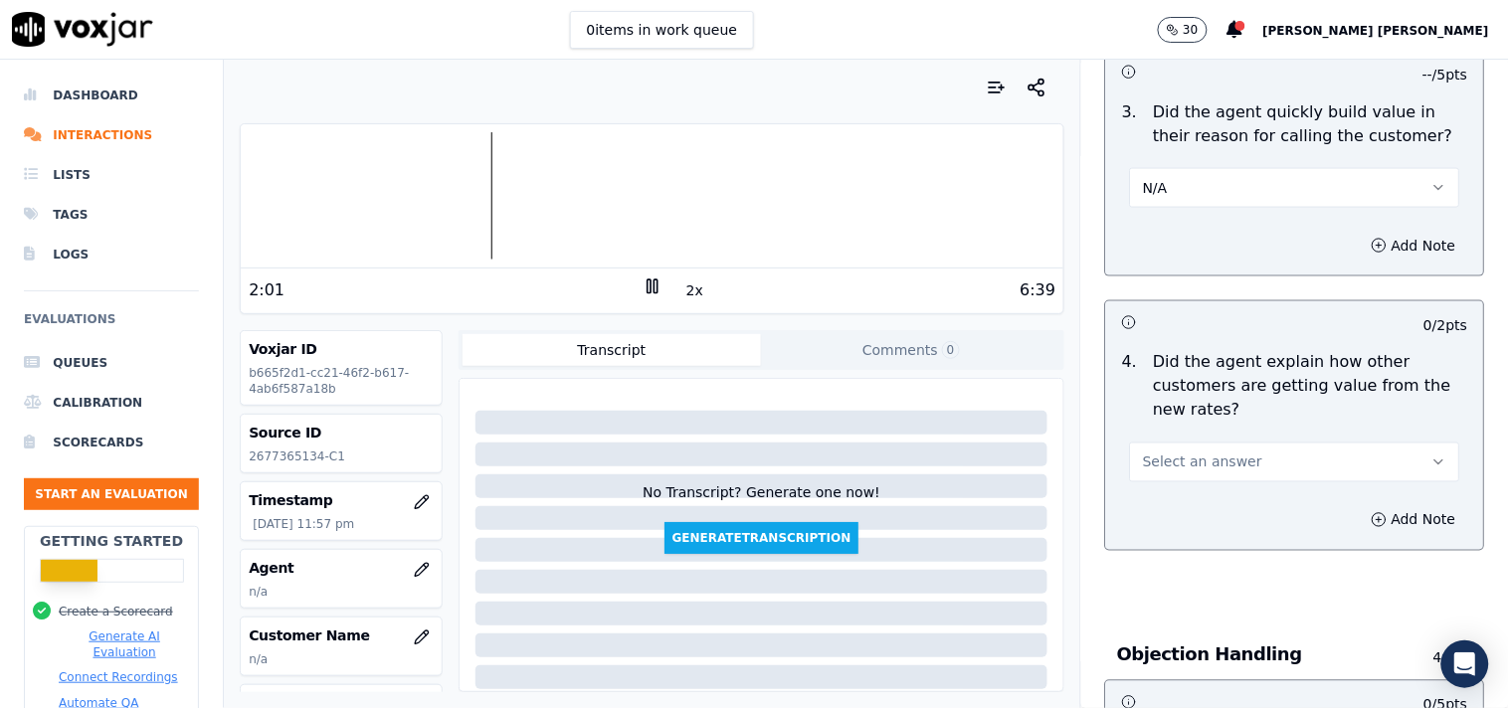
click at [1205, 455] on span "Select an answer" at bounding box center [1202, 463] width 119 height 20
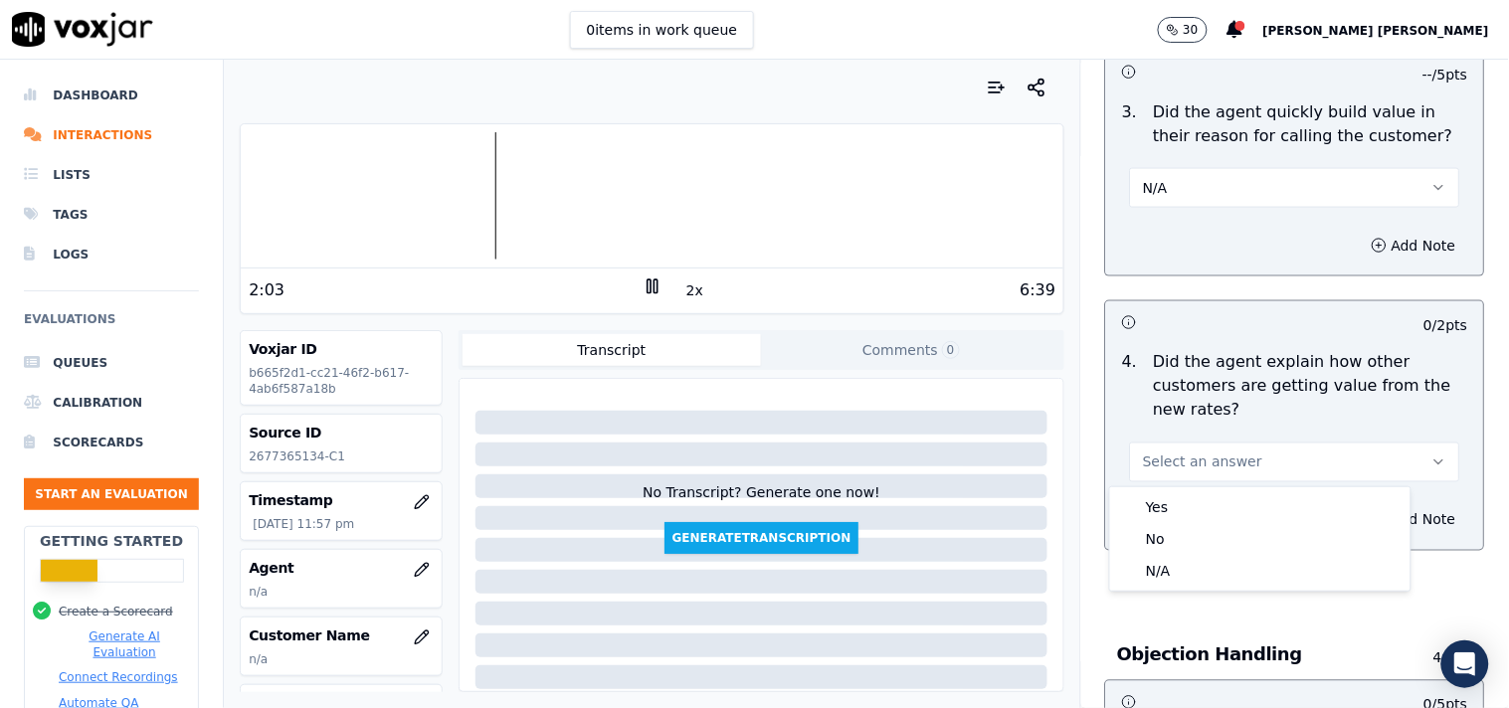
click at [1194, 589] on div "Yes No N/A" at bounding box center [1260, 538] width 300 height 103
click at [1194, 581] on div "N/A" at bounding box center [1260, 571] width 292 height 32
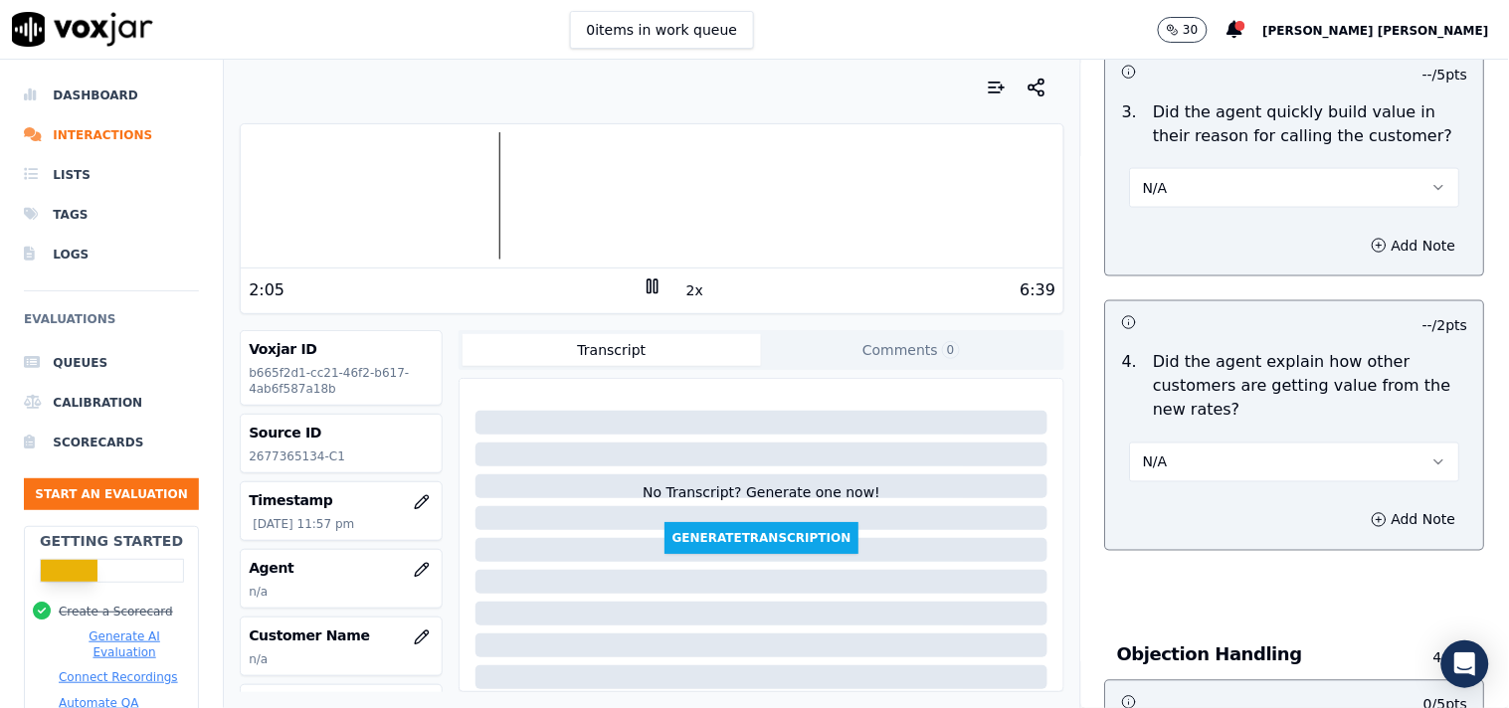
scroll to position [995, 0]
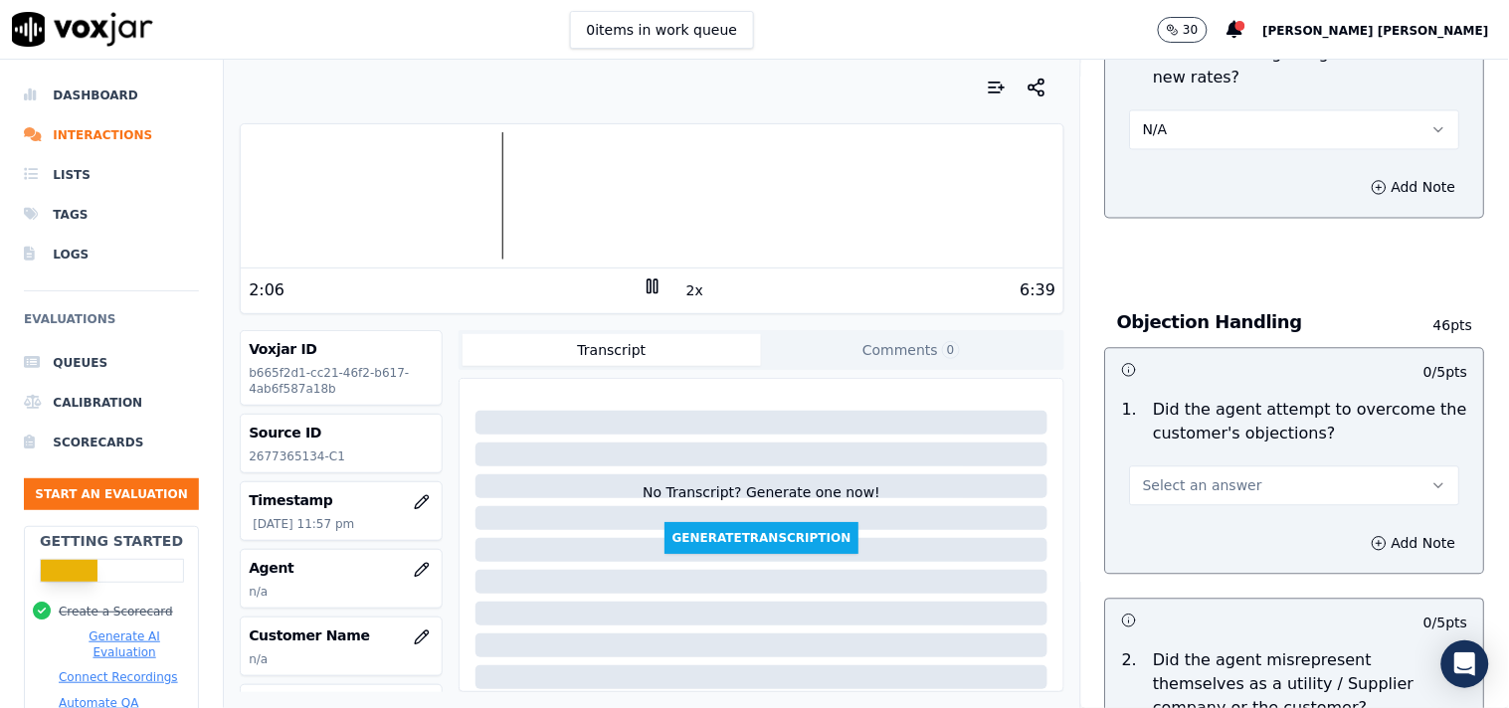
click at [1211, 474] on button "Select an answer" at bounding box center [1295, 486] width 330 height 40
click at [1186, 587] on div "Yes No N/A" at bounding box center [1260, 563] width 300 height 103
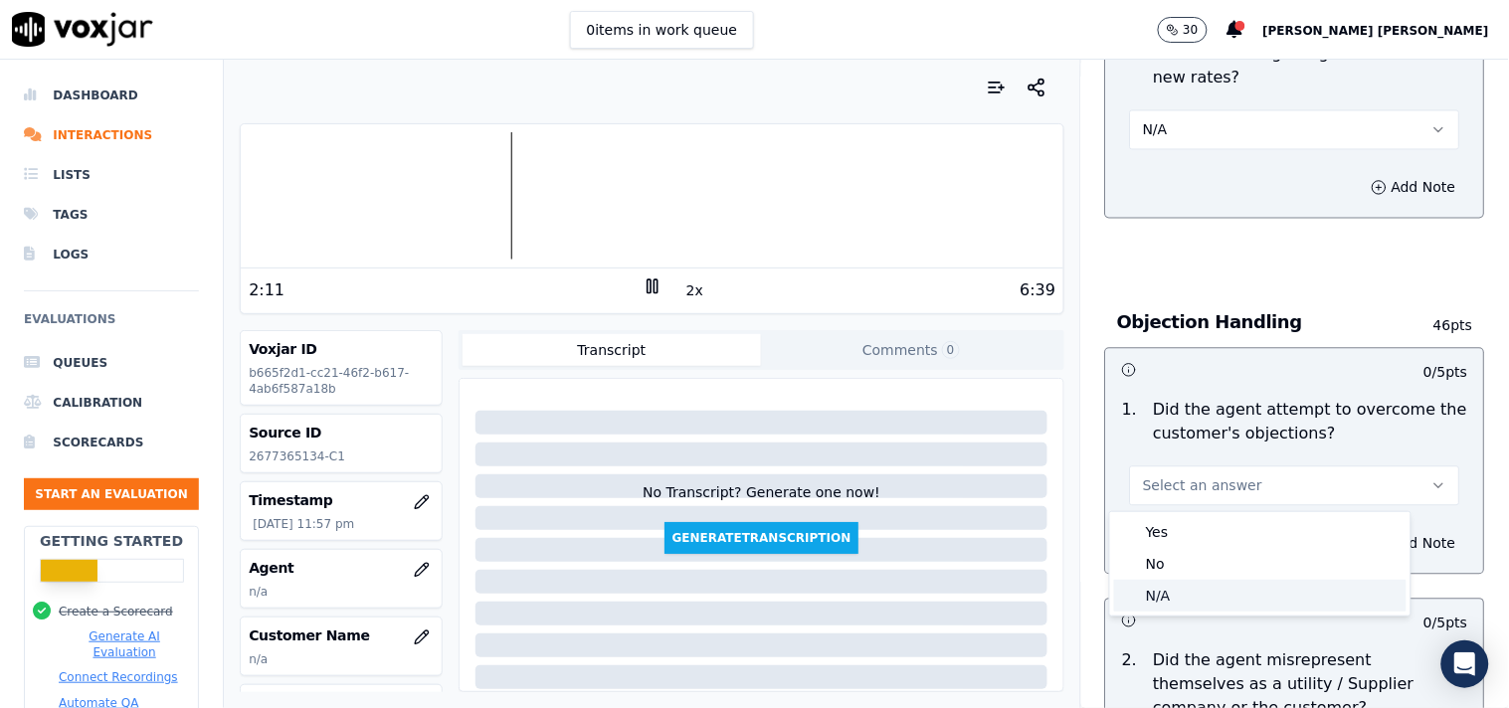
click at [1186, 587] on div "N/A" at bounding box center [1260, 596] width 292 height 32
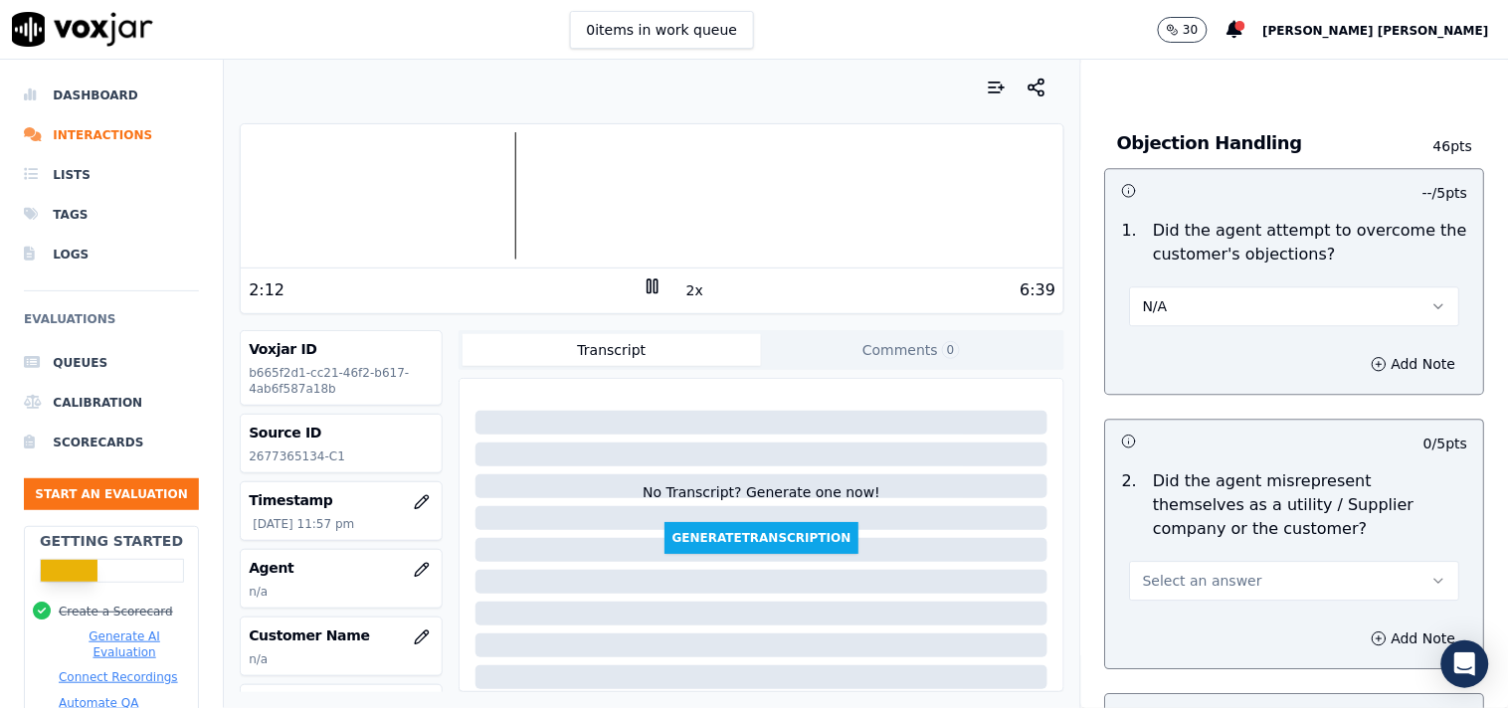
scroll to position [1326, 0]
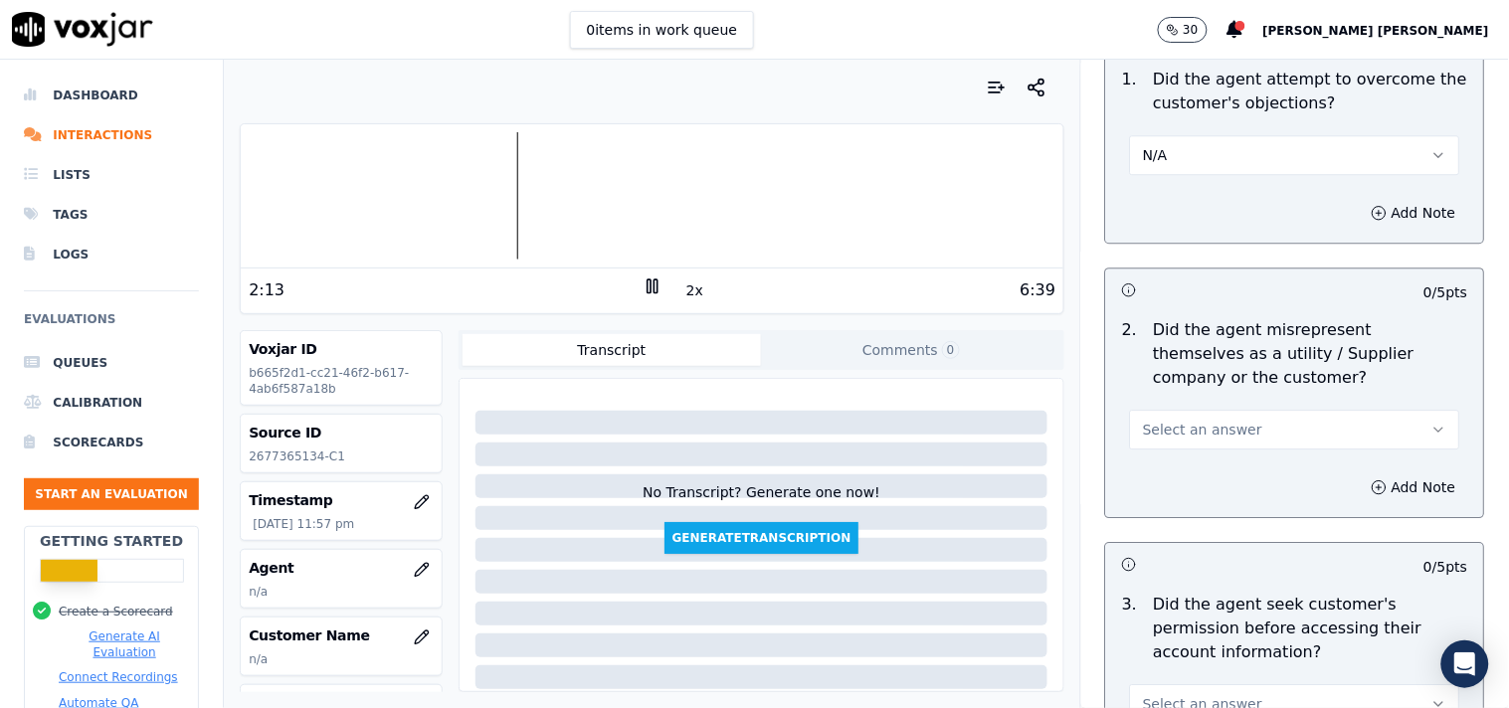
click at [1207, 426] on span "Select an answer" at bounding box center [1202, 430] width 119 height 20
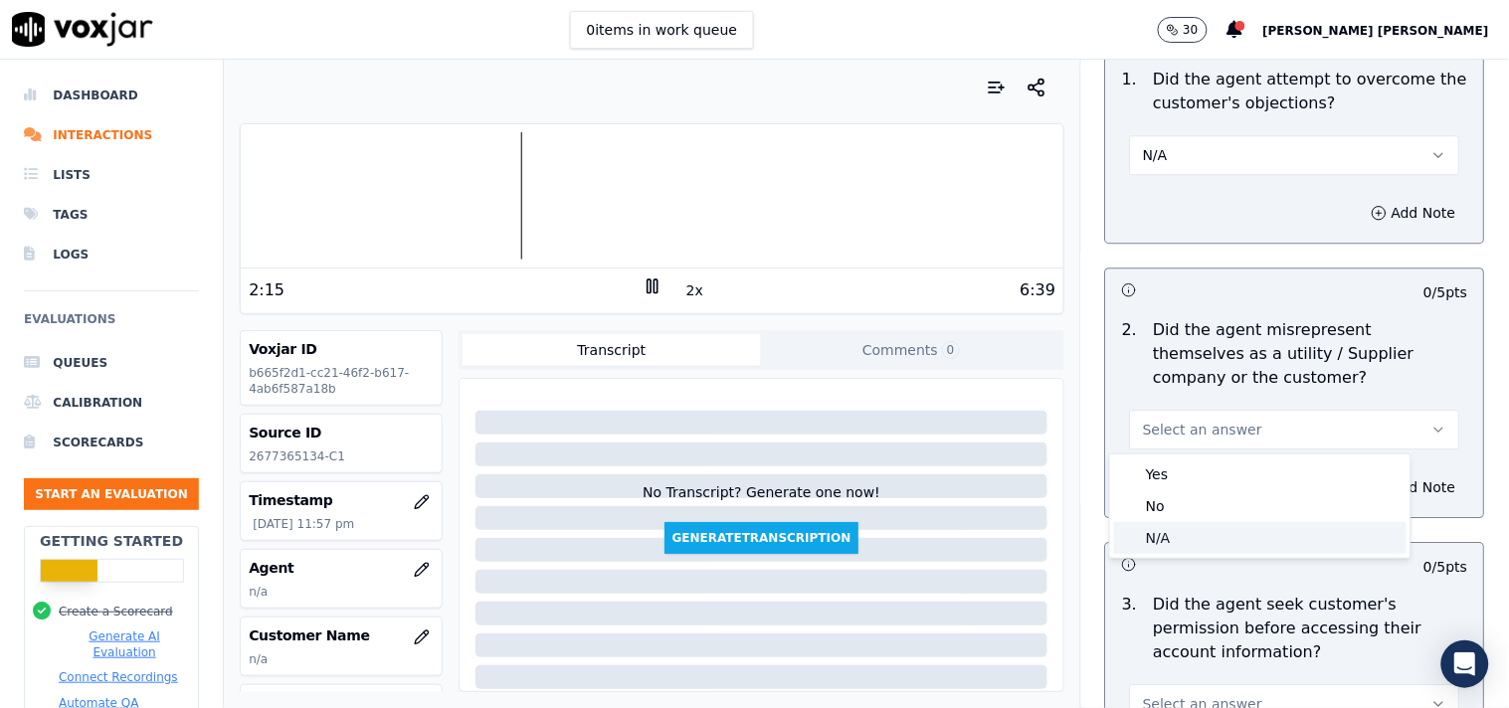
click at [1201, 538] on div "N/A" at bounding box center [1260, 538] width 292 height 32
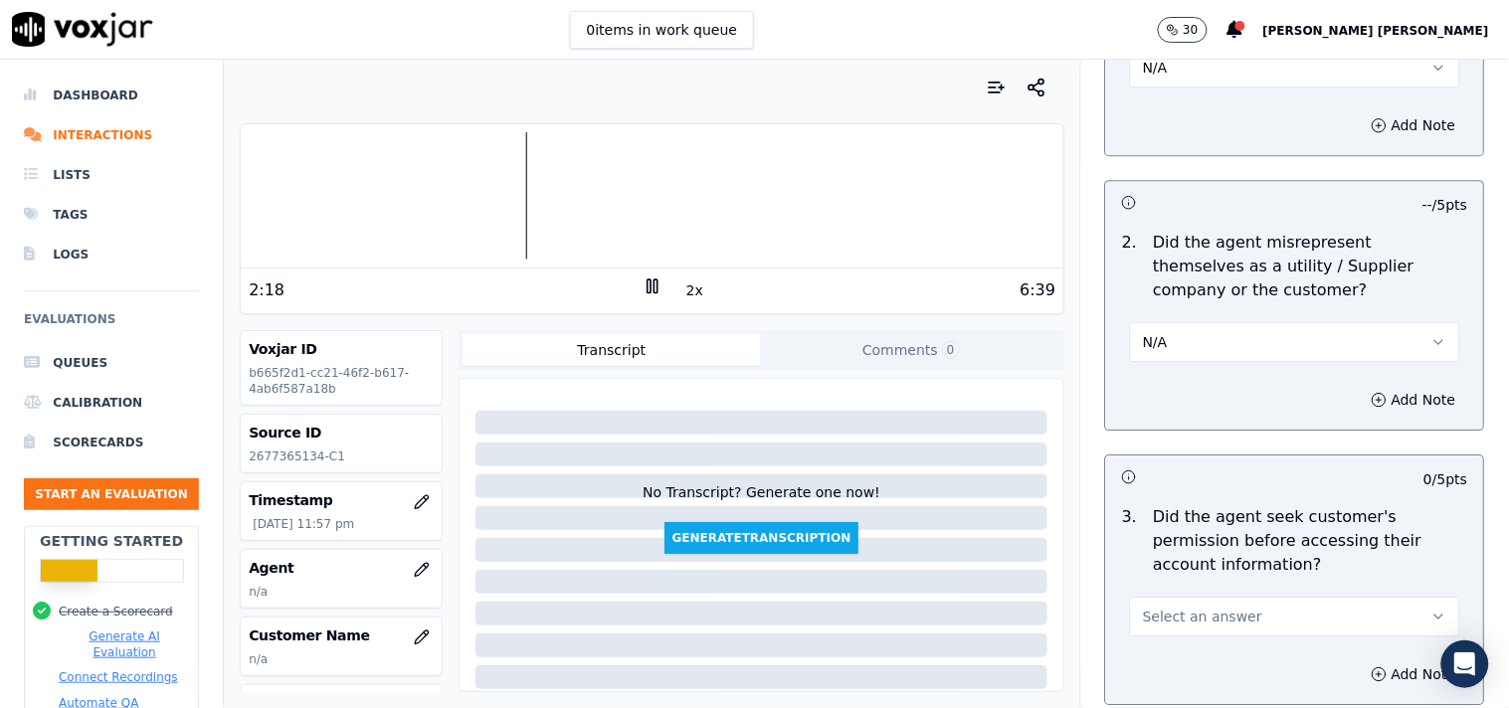
scroll to position [1547, 0]
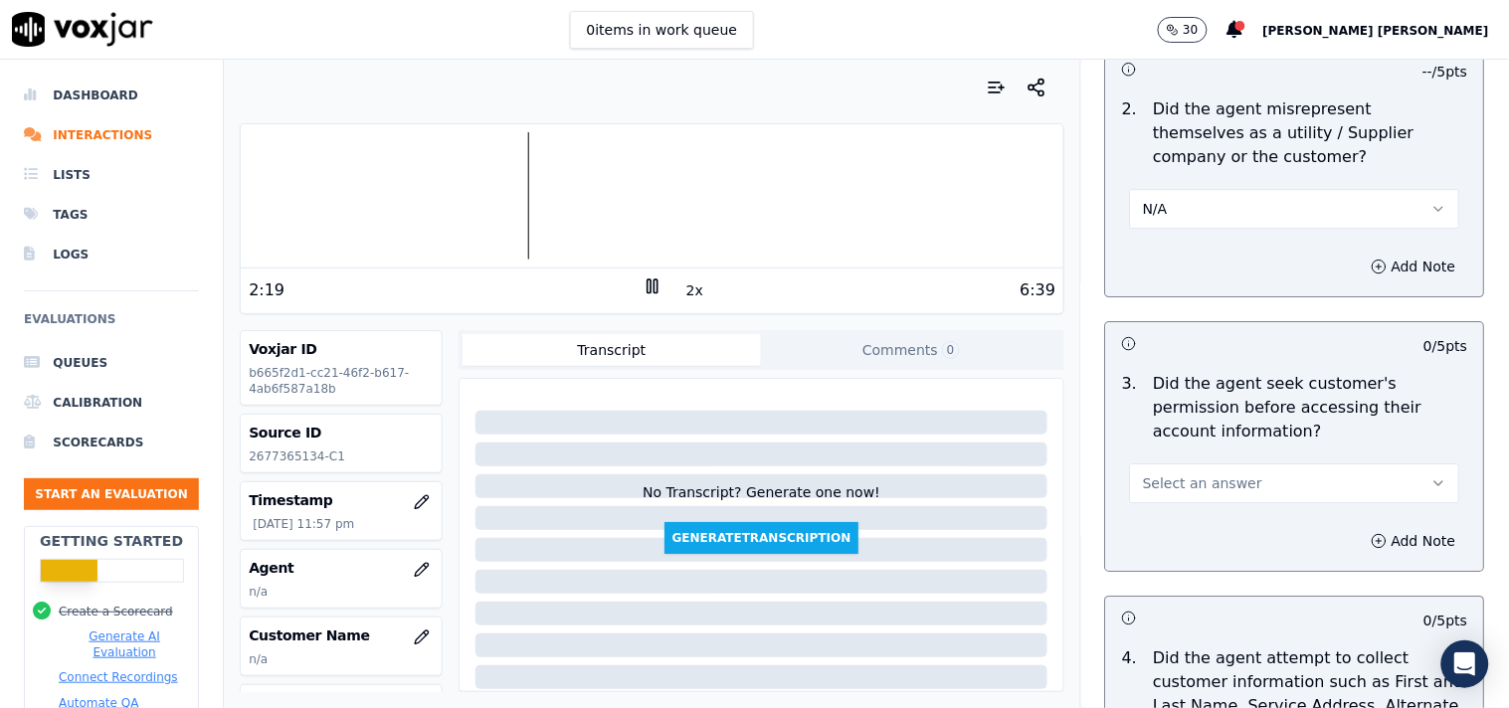
click at [1210, 491] on span "Select an answer" at bounding box center [1202, 483] width 119 height 20
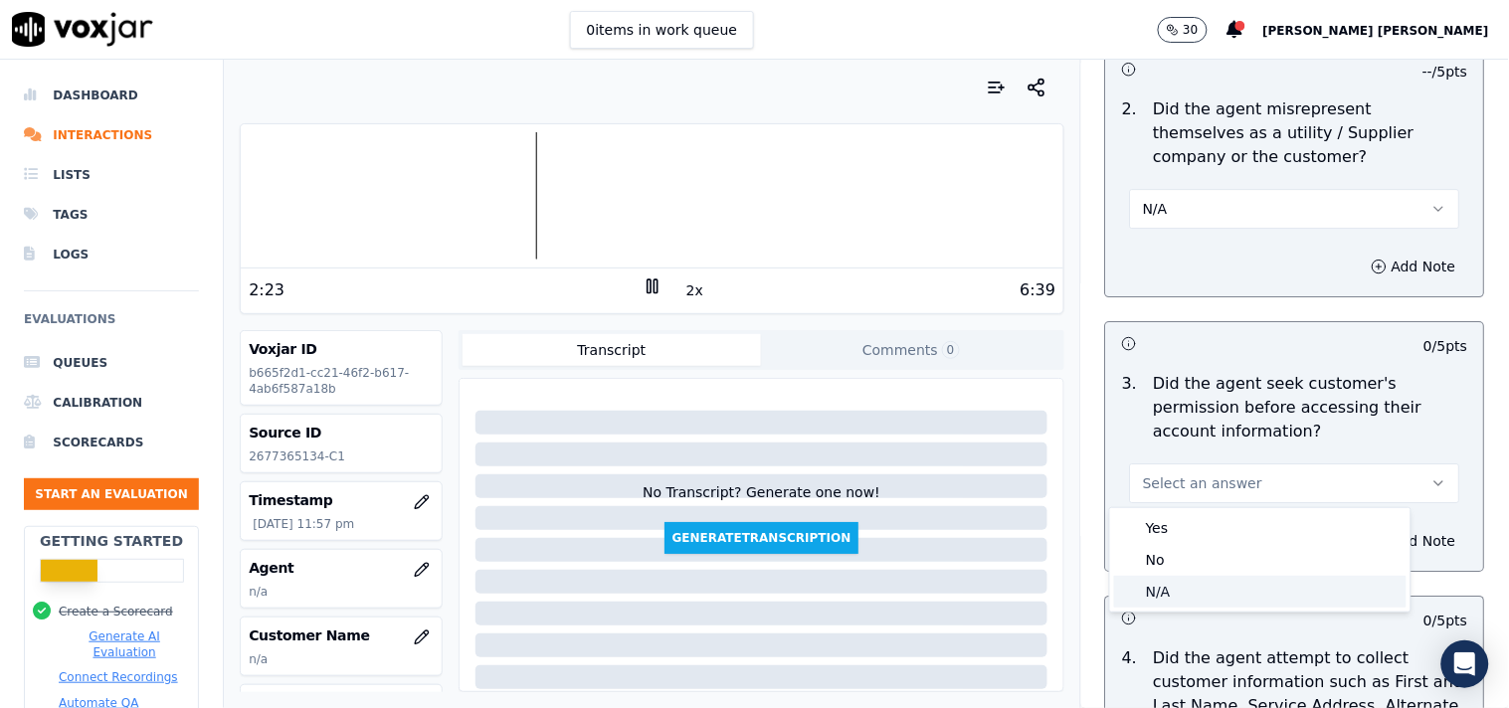
click at [1177, 591] on div "N/A" at bounding box center [1260, 592] width 292 height 32
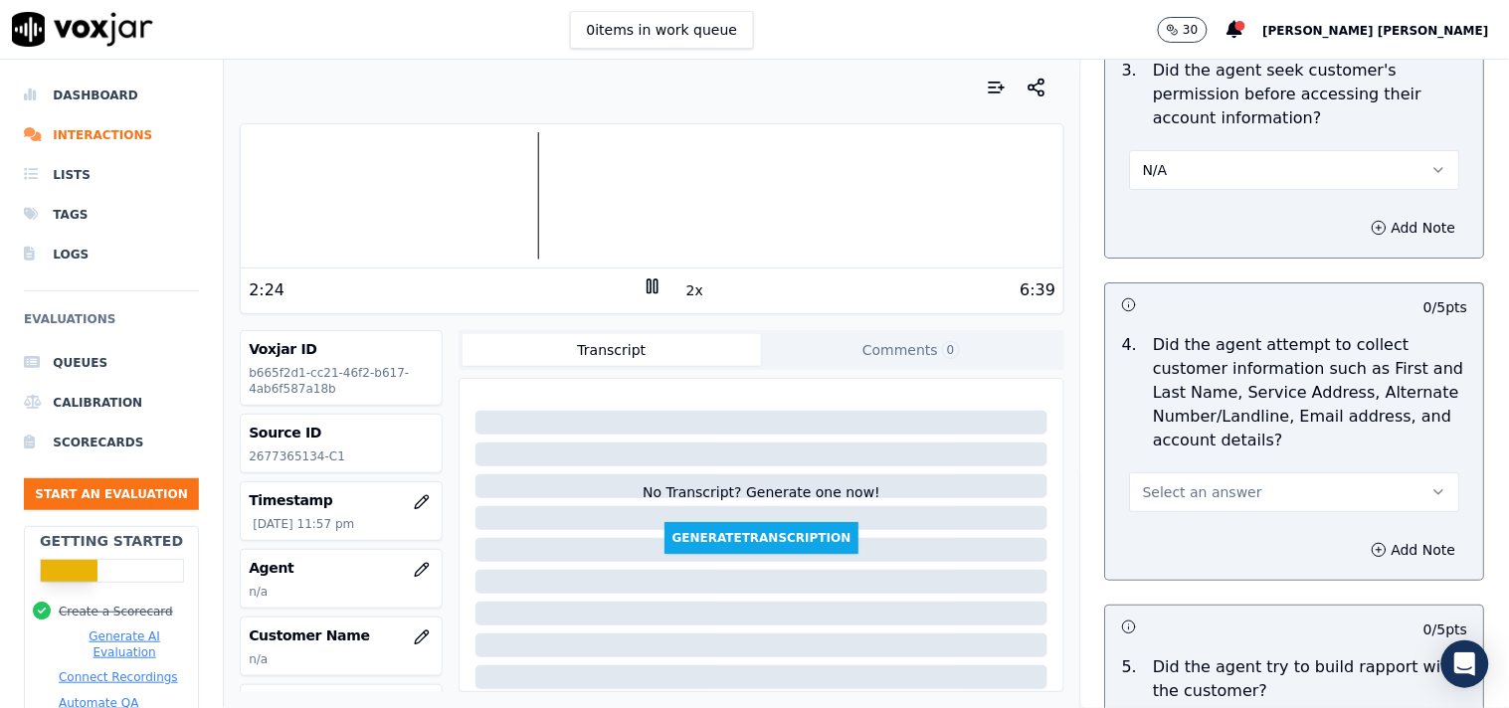
scroll to position [1878, 0]
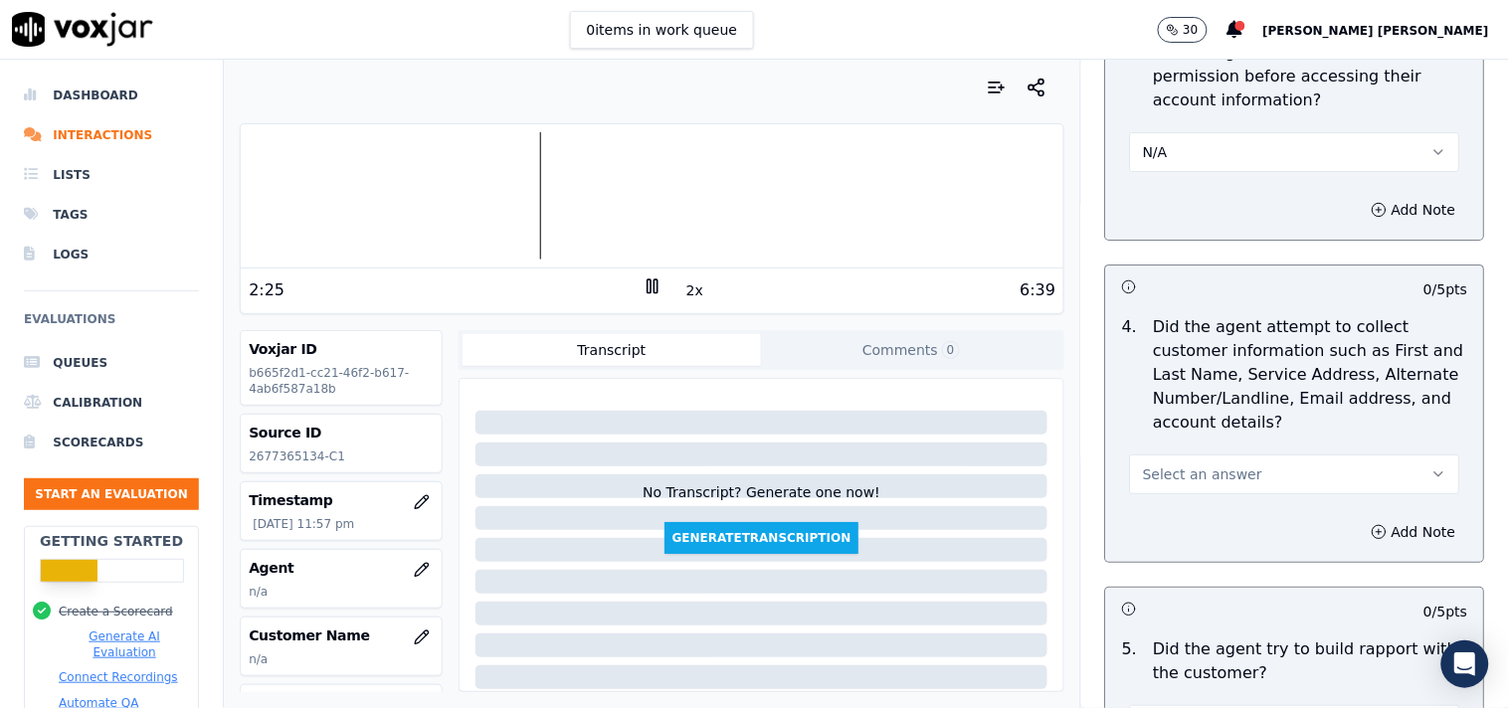
click at [1215, 458] on button "Select an answer" at bounding box center [1295, 475] width 330 height 40
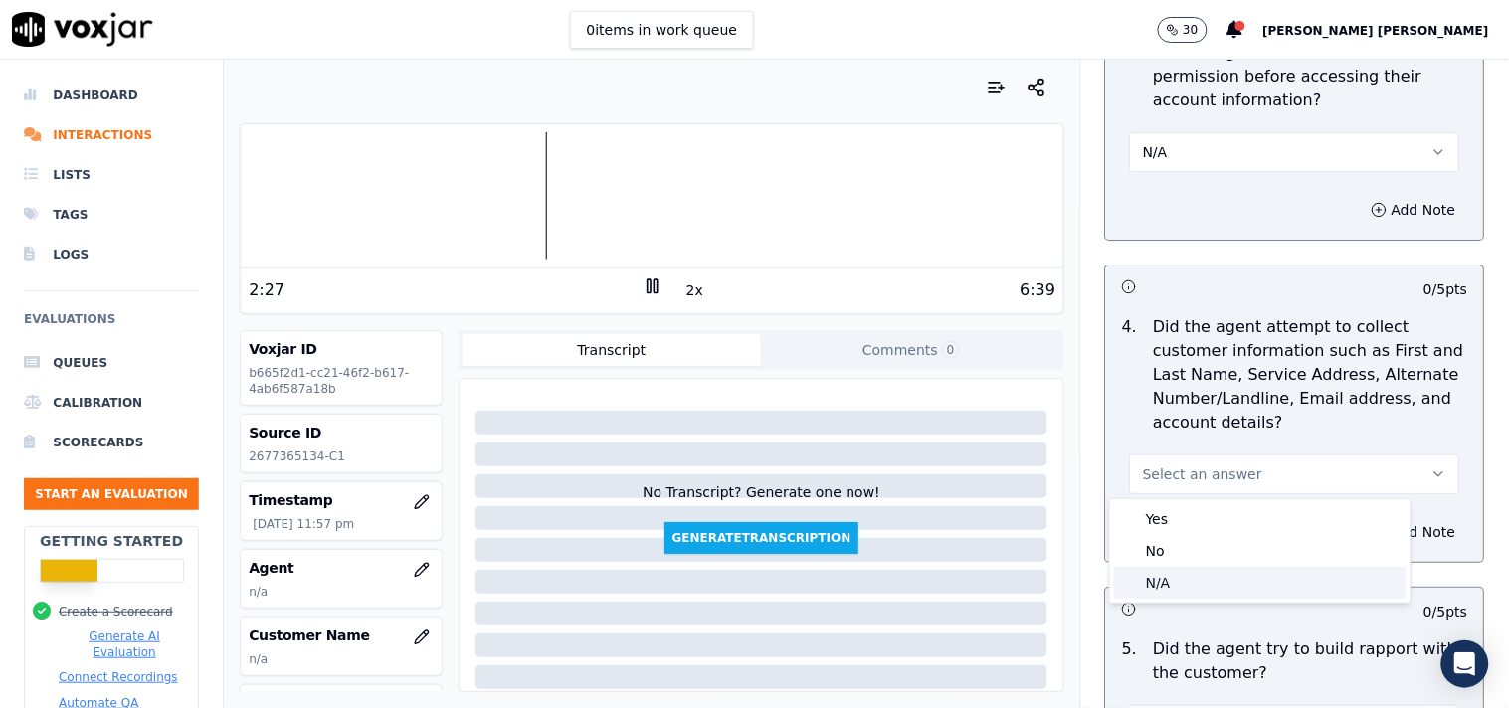
click at [1186, 574] on div "N/A" at bounding box center [1260, 583] width 292 height 32
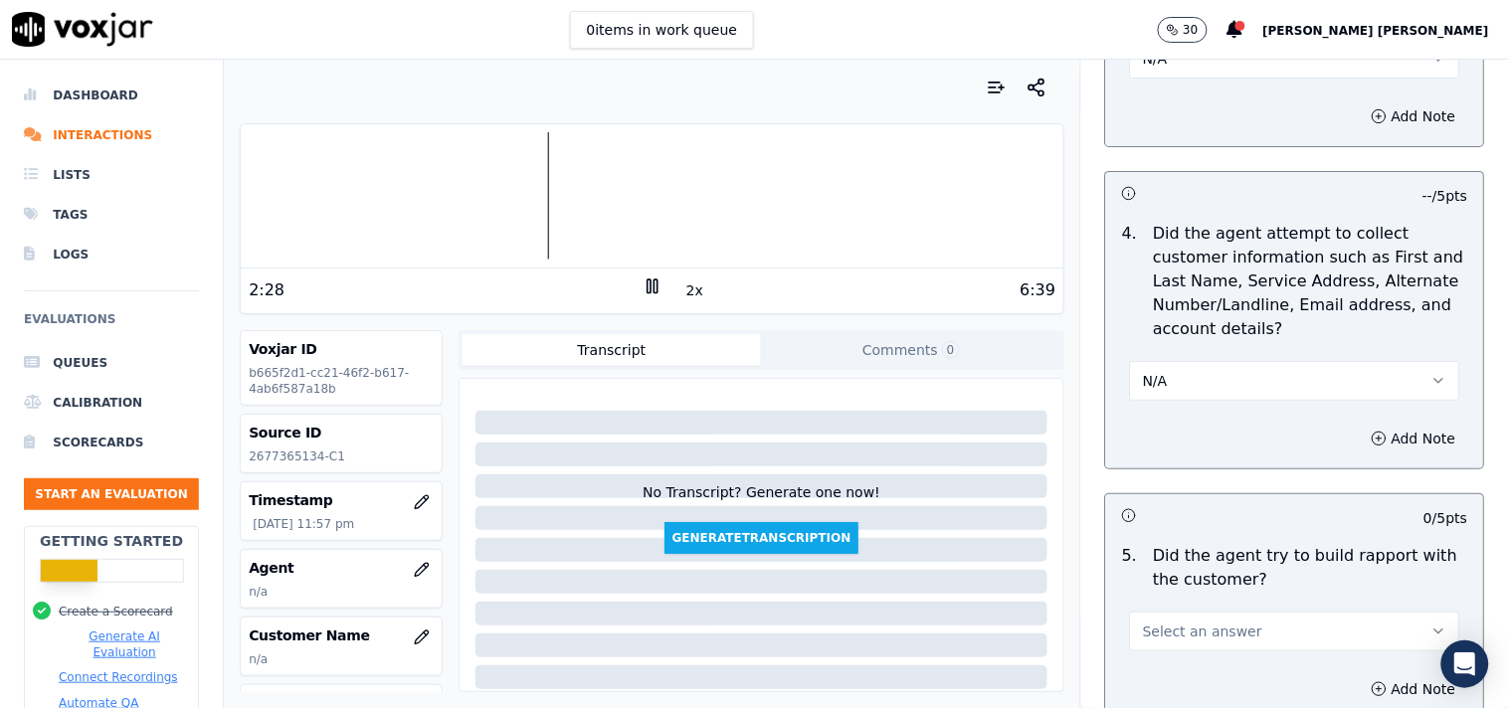
scroll to position [2100, 0]
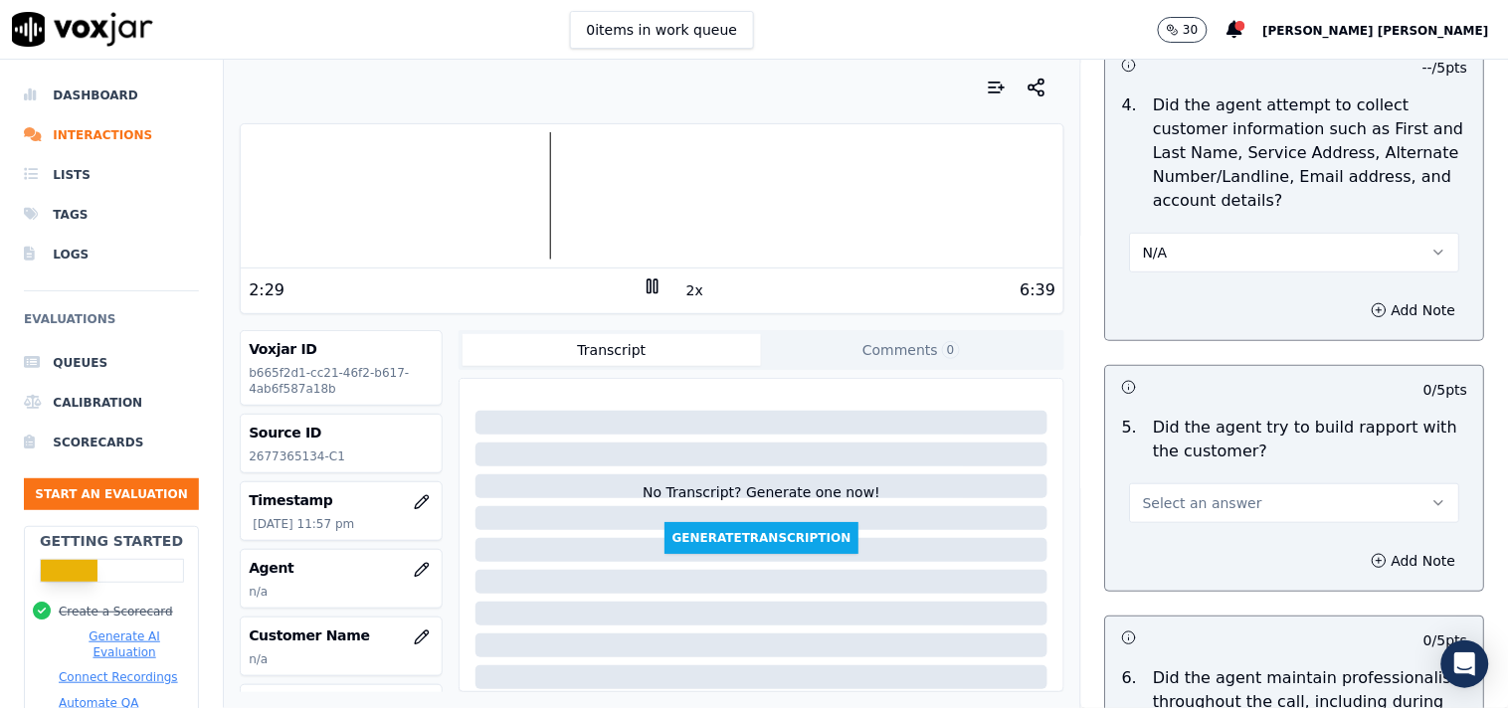
click at [1199, 498] on span "Select an answer" at bounding box center [1202, 503] width 119 height 20
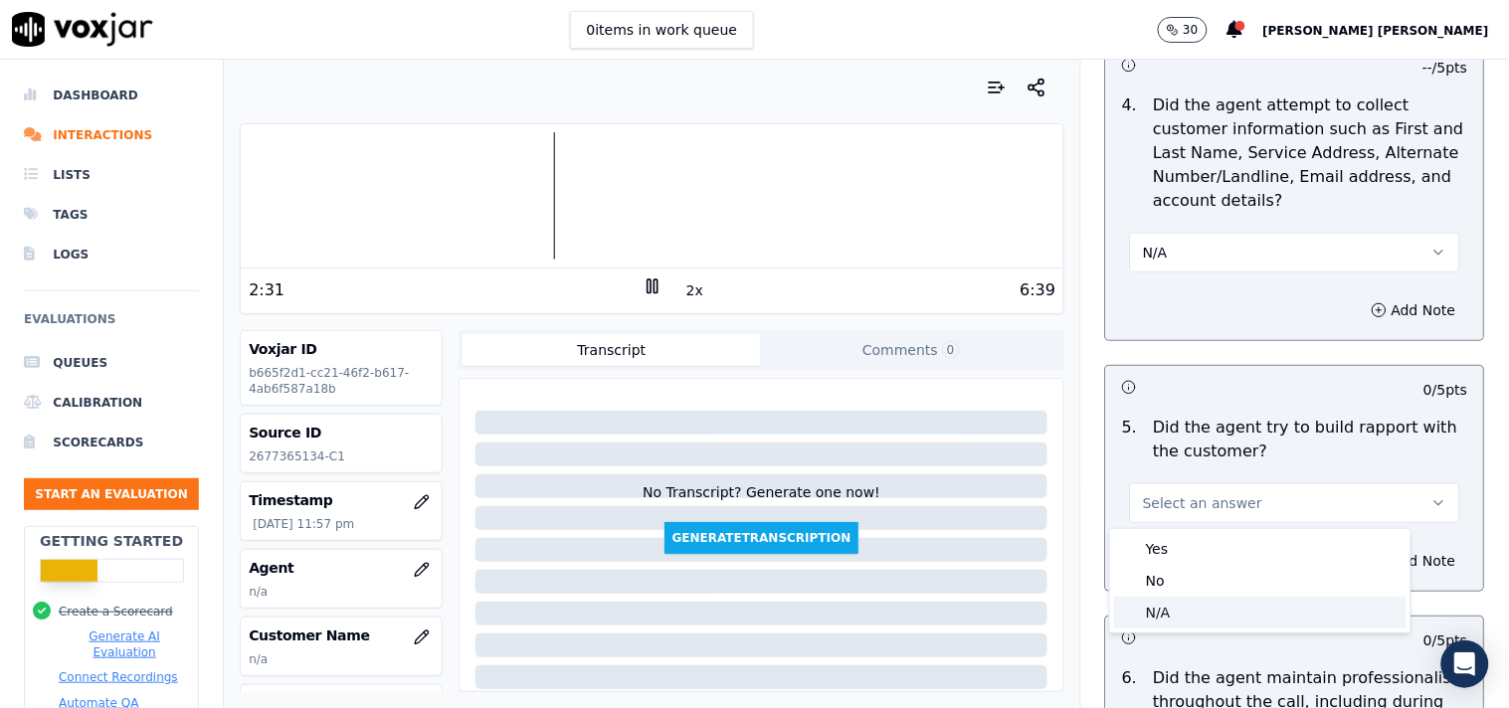
click at [1162, 612] on div "N/A" at bounding box center [1260, 613] width 292 height 32
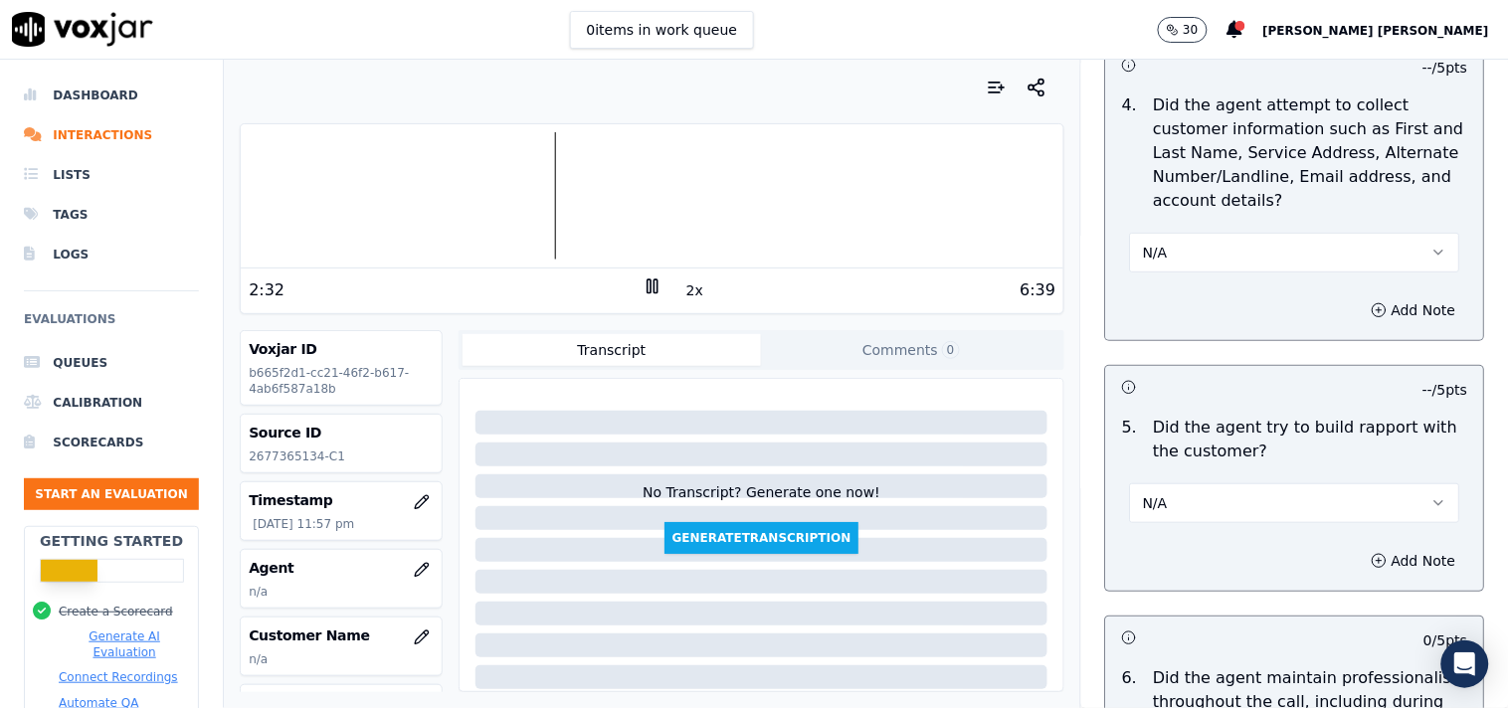
scroll to position [2541, 0]
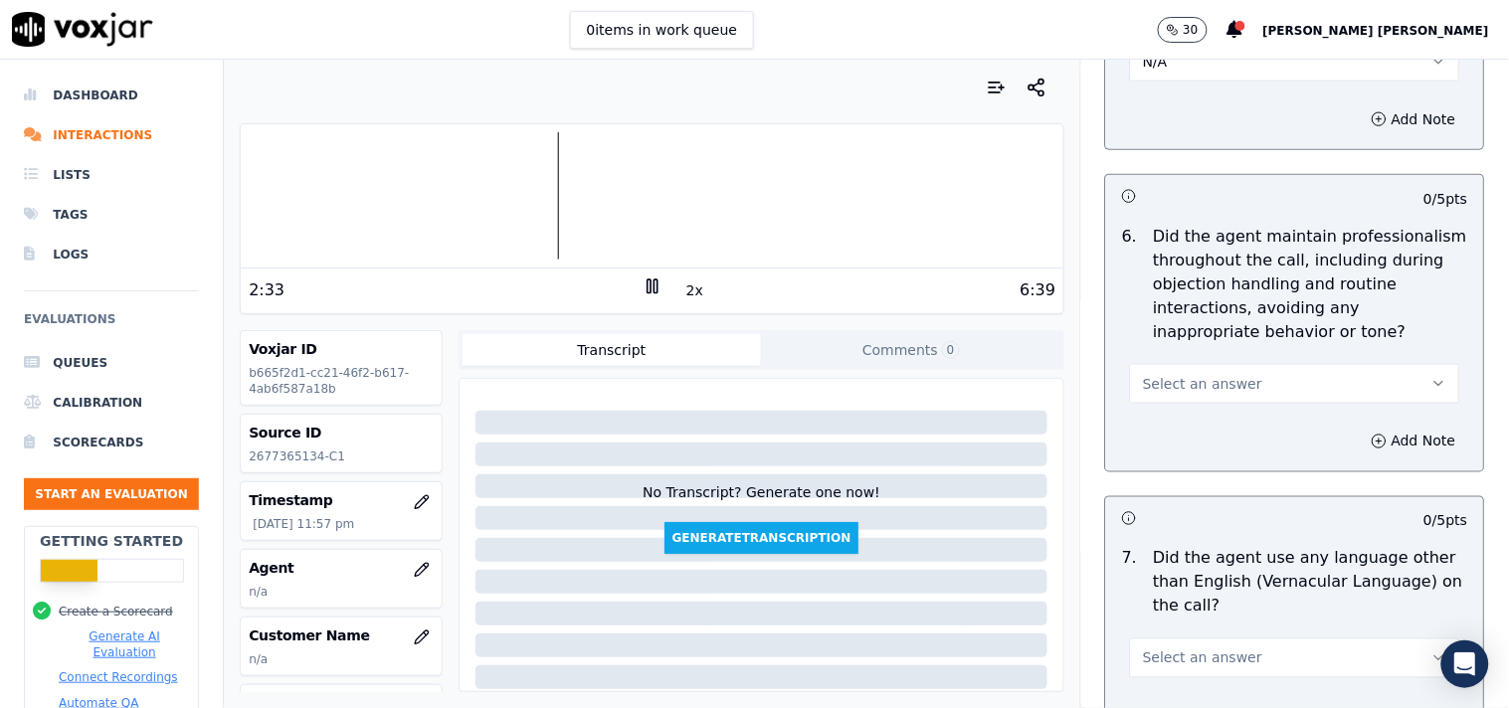
click at [1219, 402] on button "Select an answer" at bounding box center [1295, 384] width 330 height 40
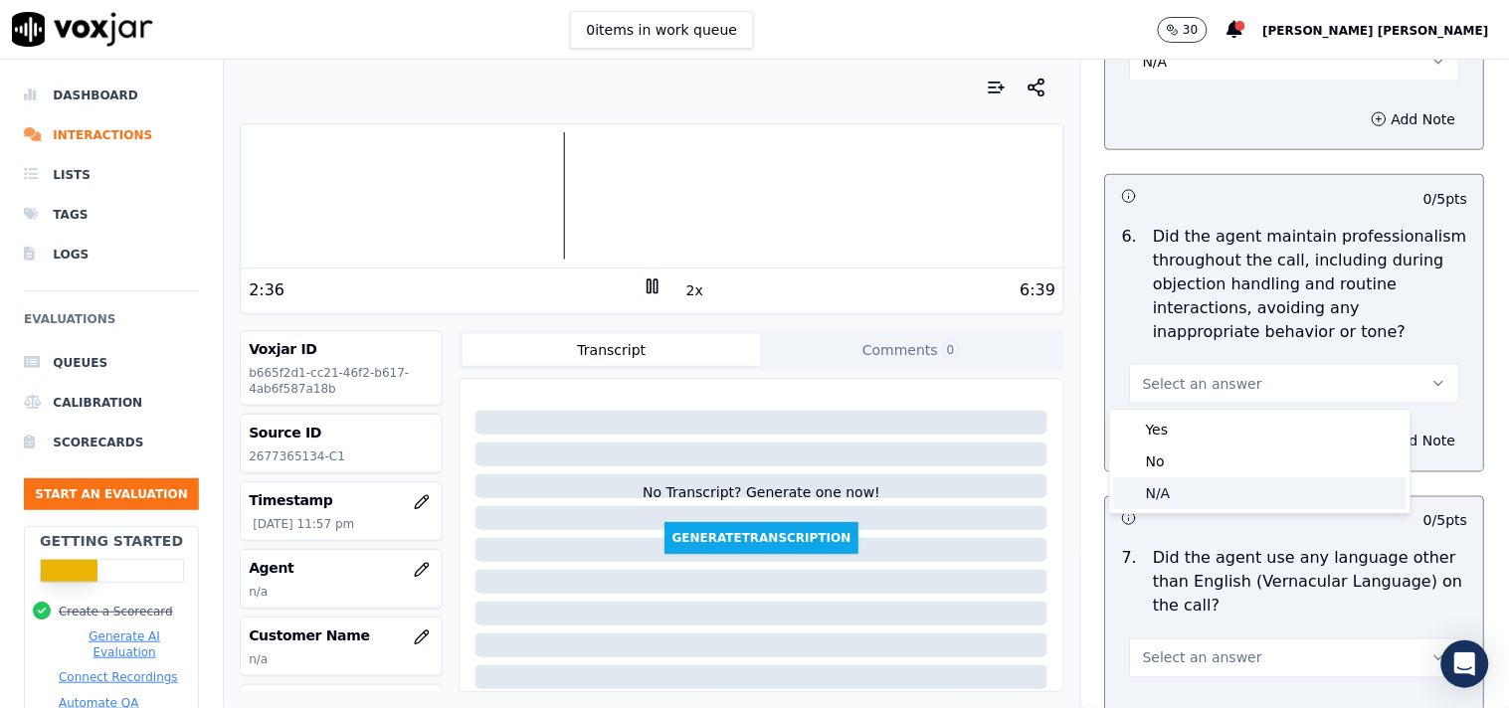
click at [1213, 501] on div "N/A" at bounding box center [1260, 493] width 292 height 32
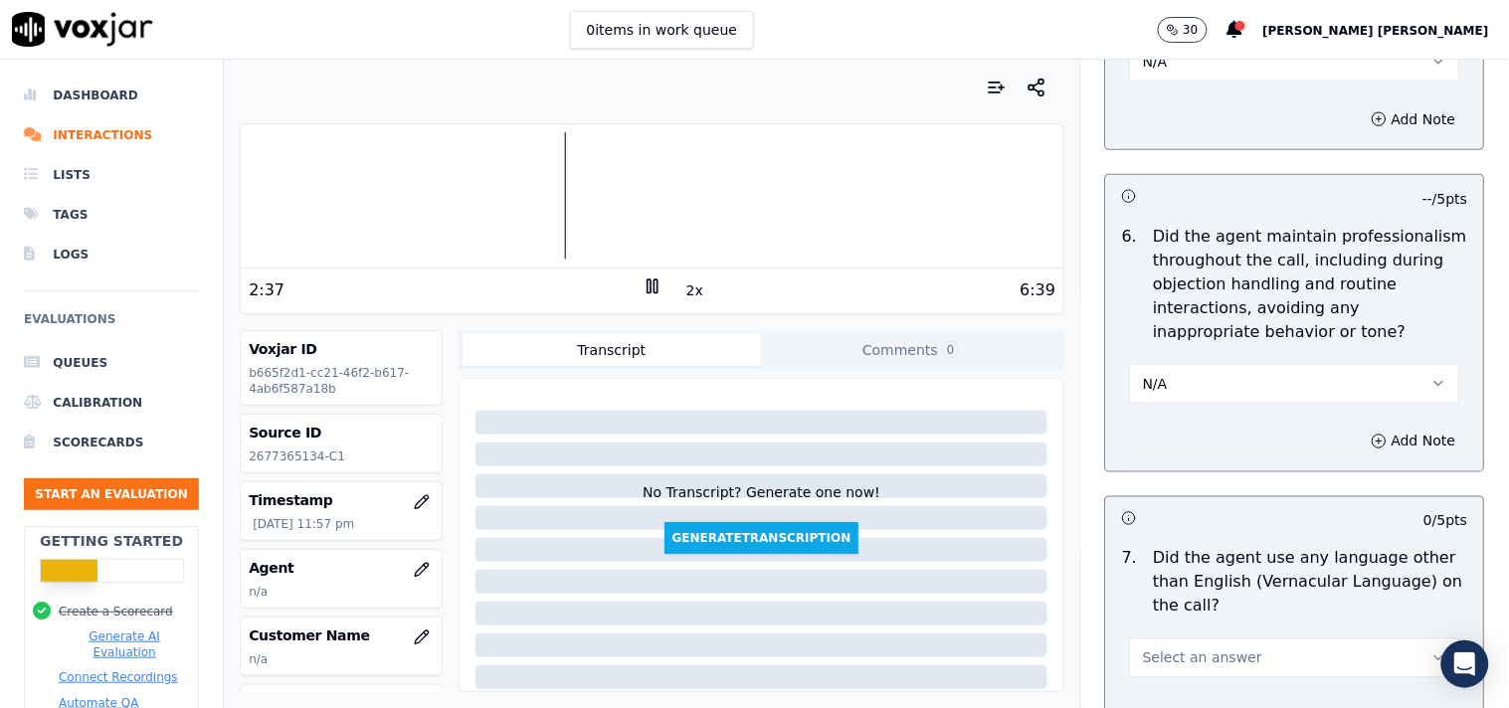
scroll to position [2762, 0]
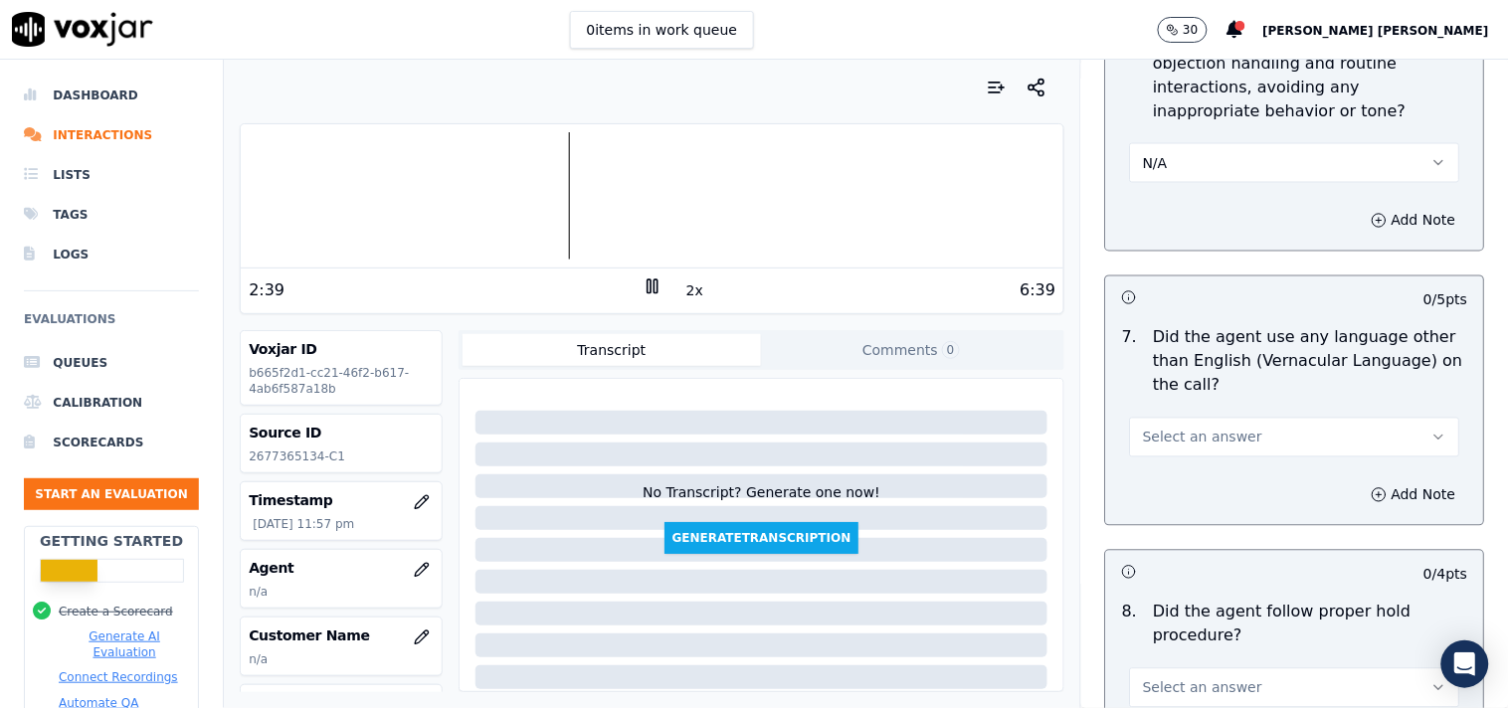
click at [1209, 436] on span "Select an answer" at bounding box center [1202, 438] width 119 height 20
click at [1191, 540] on div "N/A" at bounding box center [1260, 547] width 292 height 32
click at [1180, 460] on div "7 . Did the agent use any language other than English (Vernacular Language) on …" at bounding box center [1295, 391] width 378 height 147
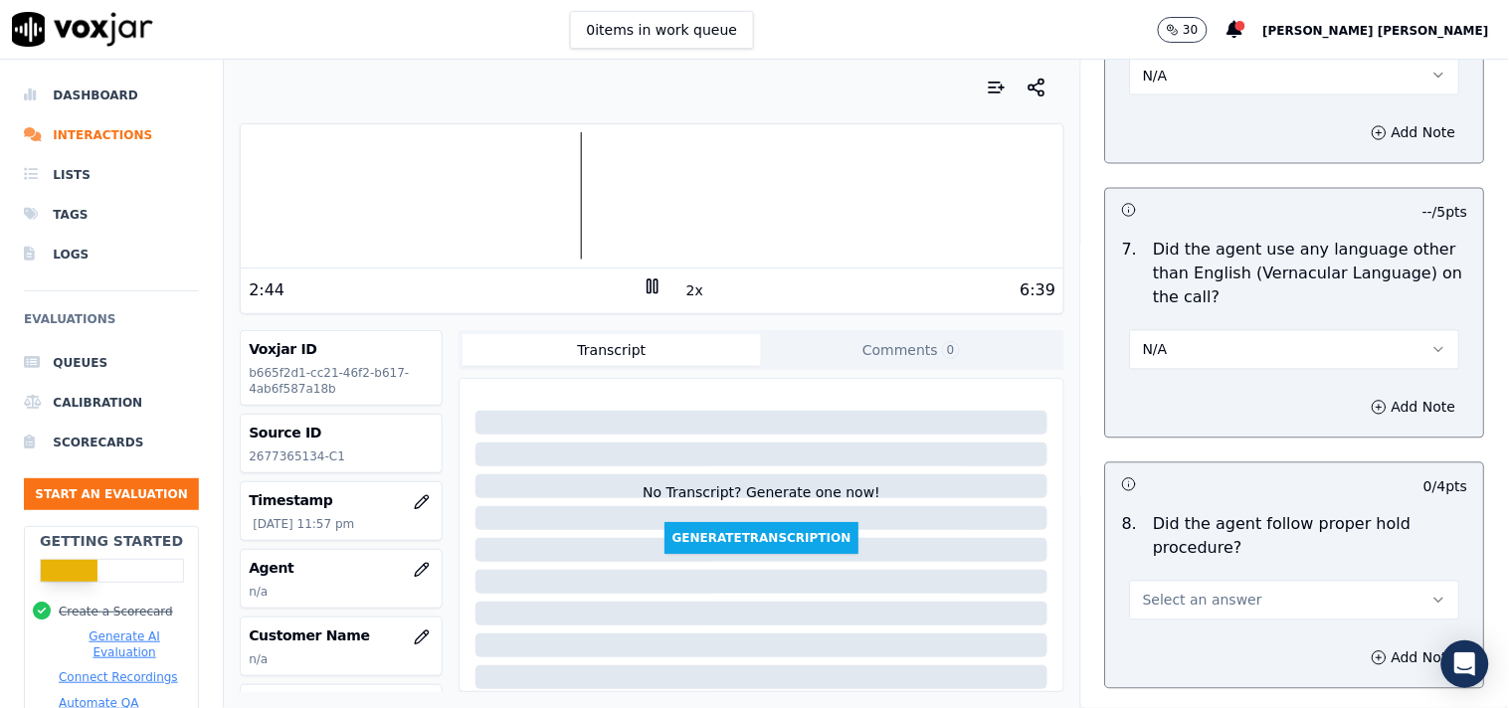
scroll to position [2984, 0]
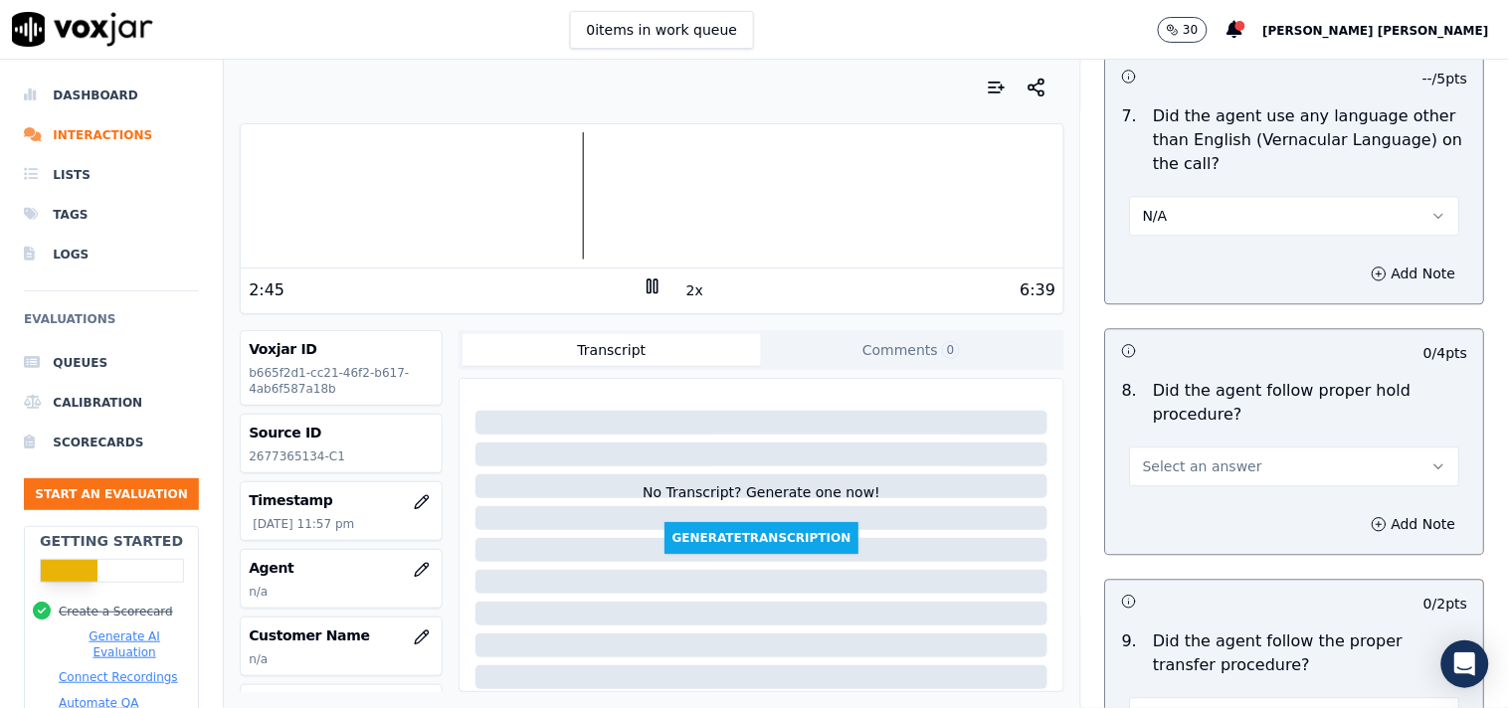
click at [1190, 469] on span "Select an answer" at bounding box center [1202, 467] width 119 height 20
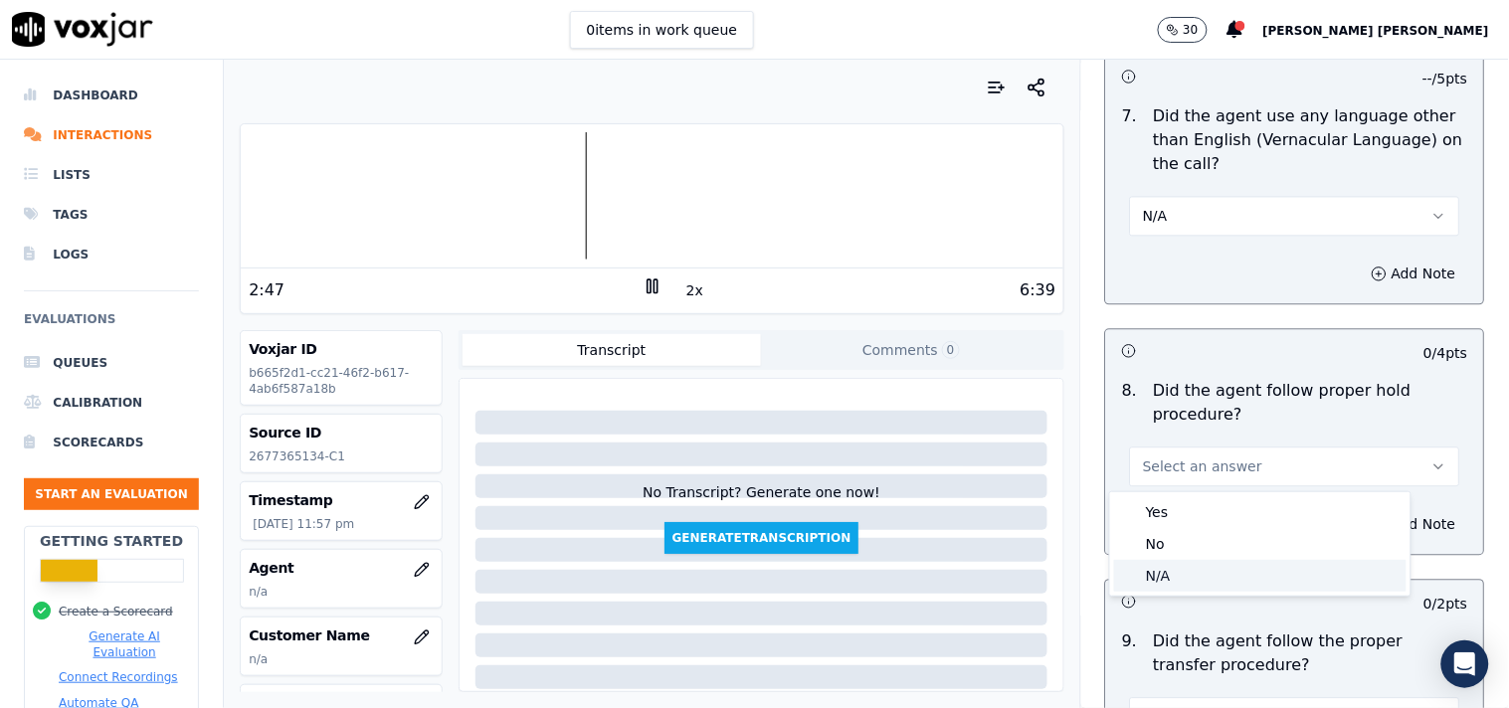
click at [1177, 582] on div "N/A" at bounding box center [1260, 576] width 292 height 32
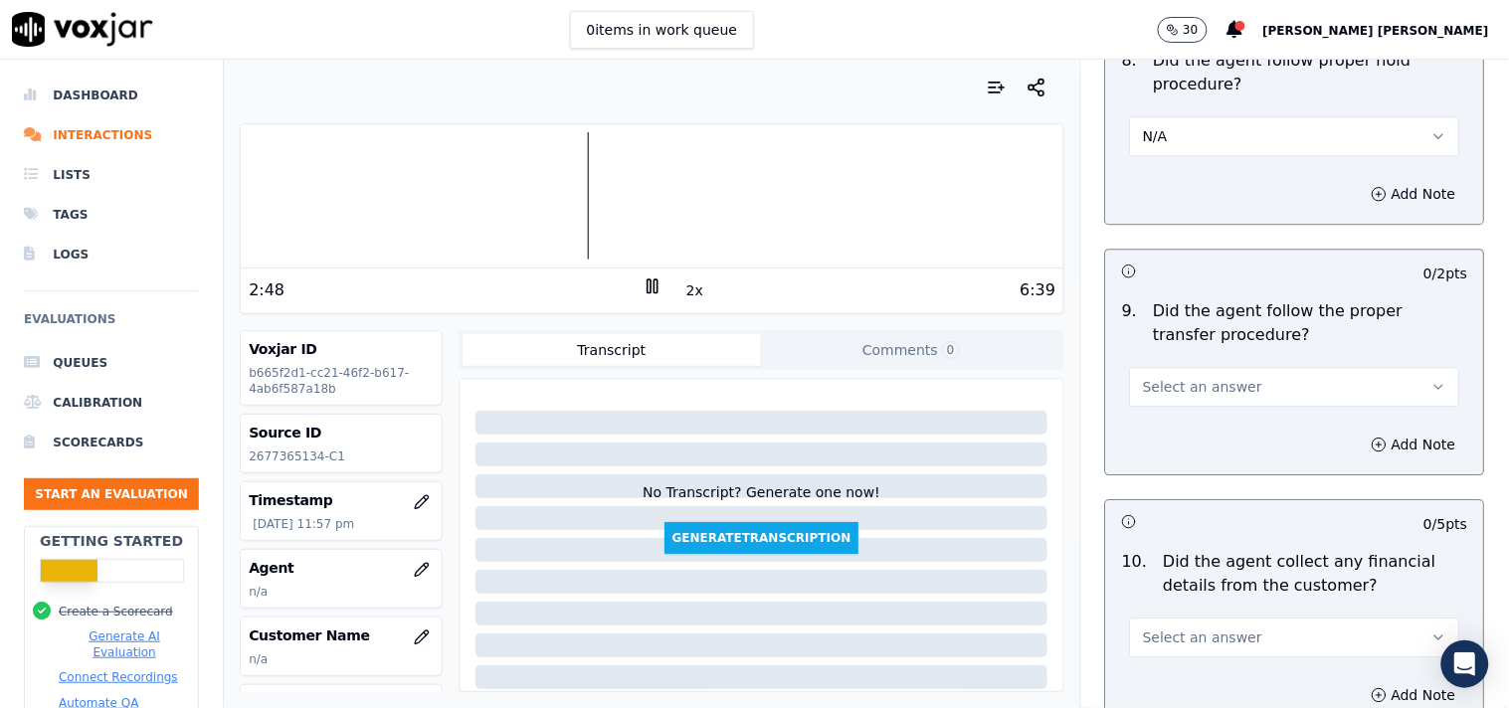
scroll to position [3315, 0]
click at [1195, 388] on span "Select an answer" at bounding box center [1202, 386] width 119 height 20
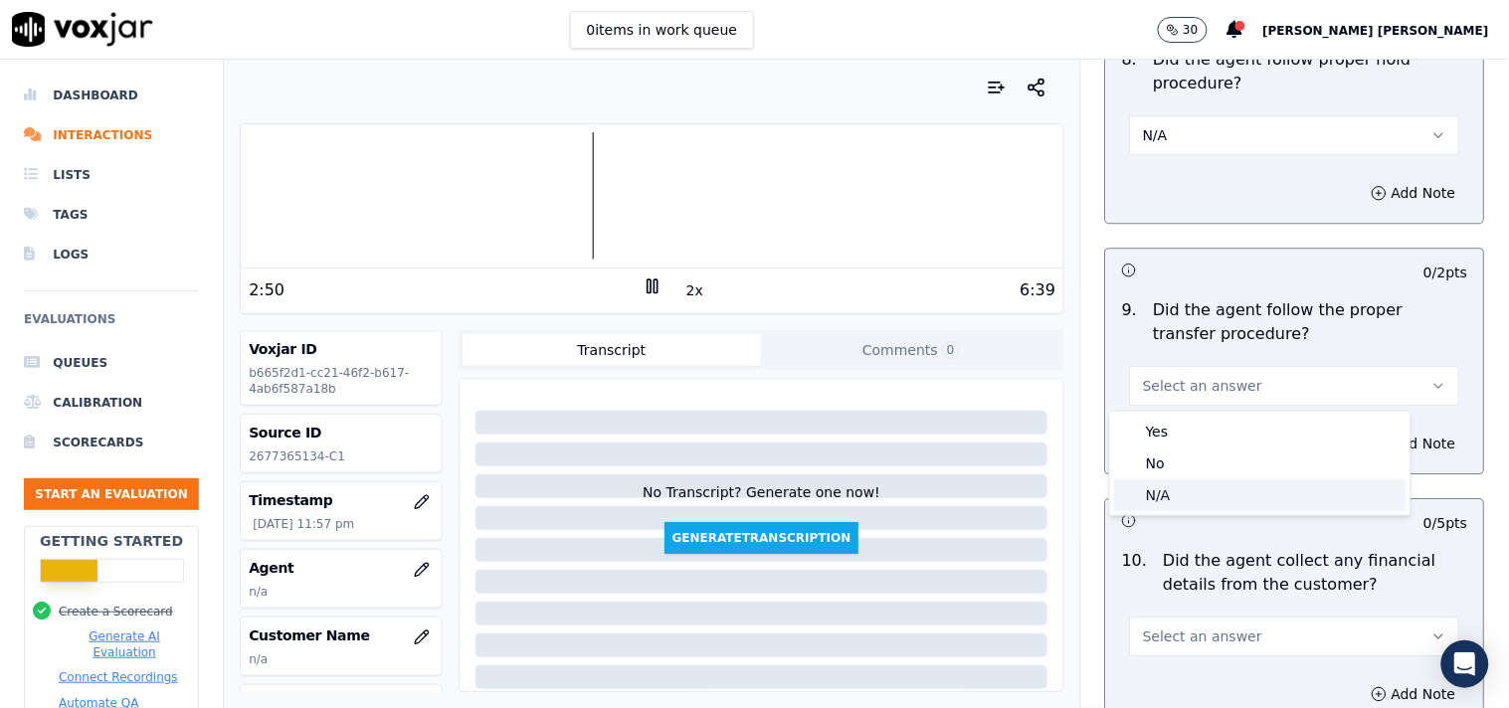
click at [1197, 497] on div "N/A" at bounding box center [1260, 495] width 292 height 32
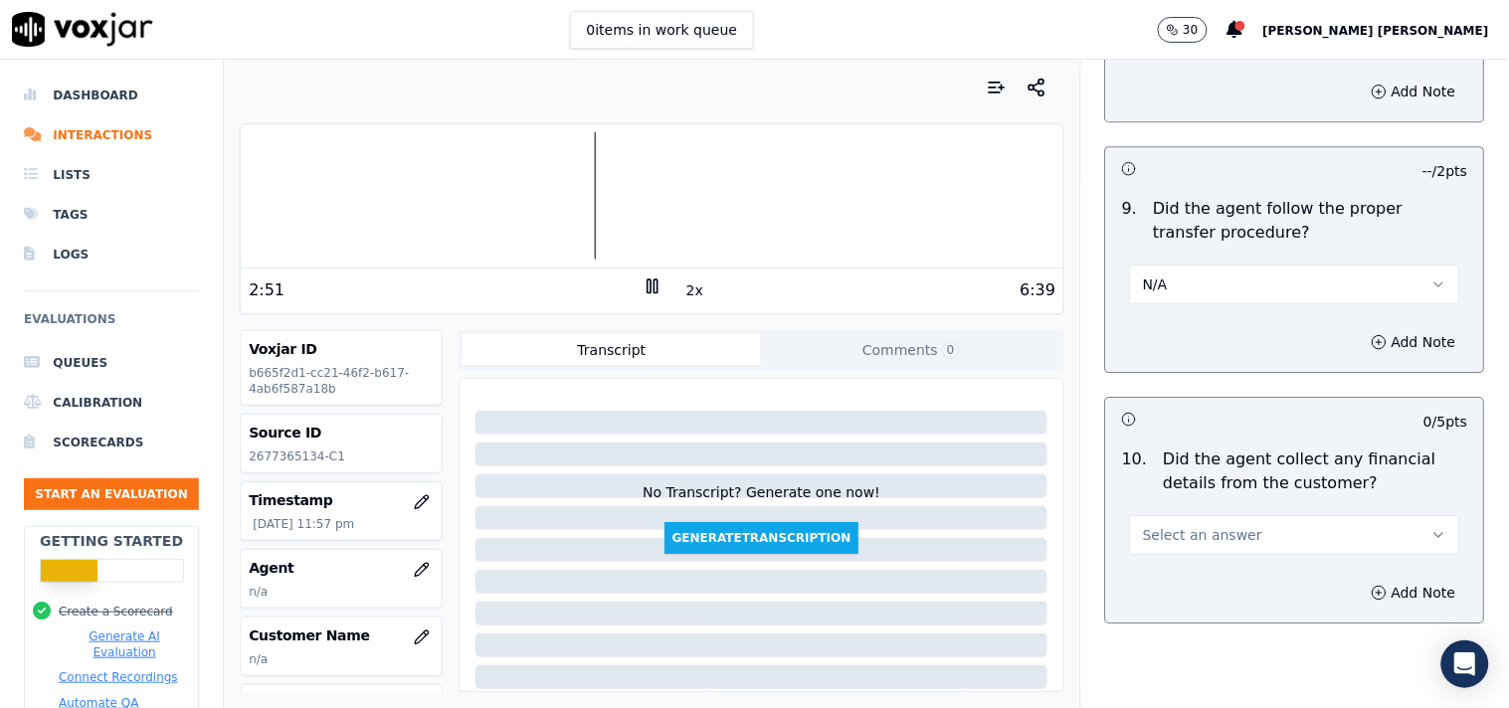
scroll to position [3536, 0]
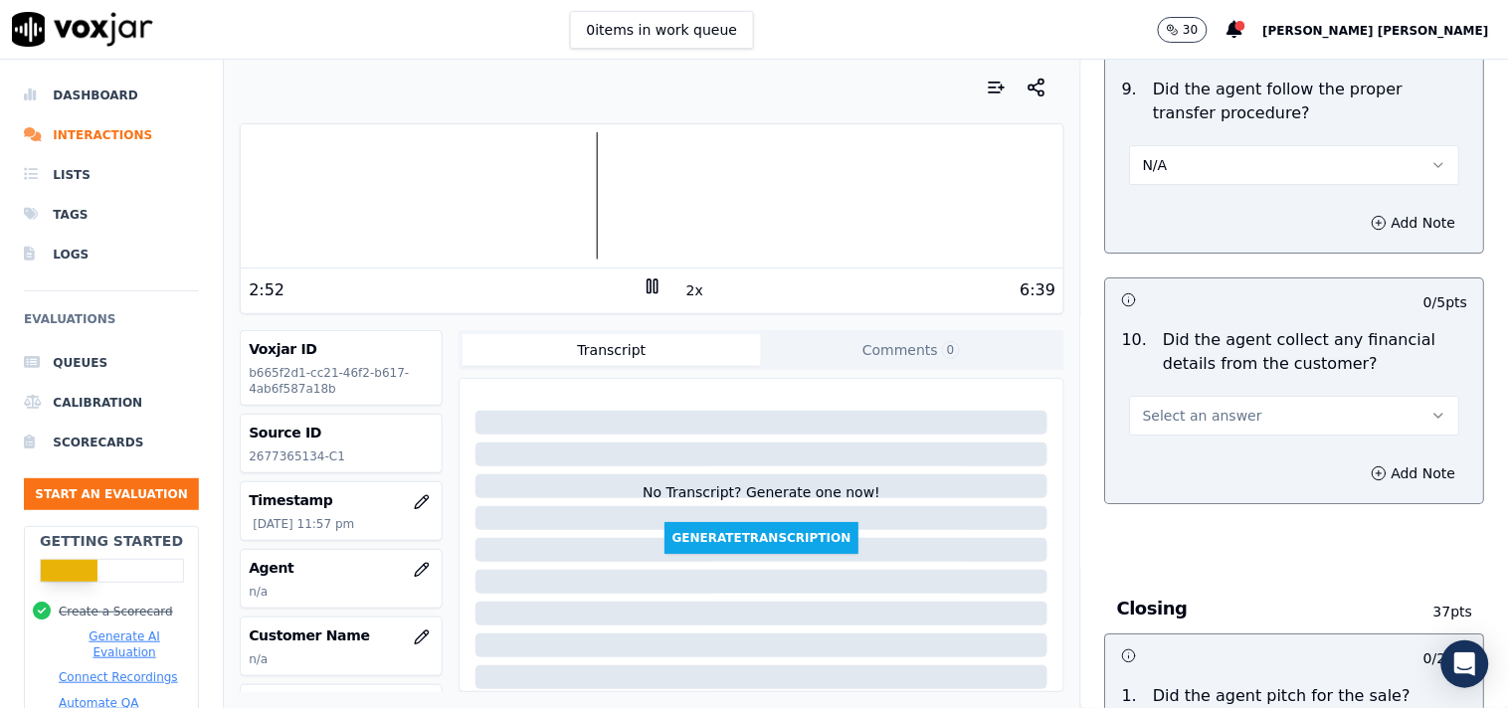
click at [1196, 410] on span "Select an answer" at bounding box center [1202, 416] width 119 height 20
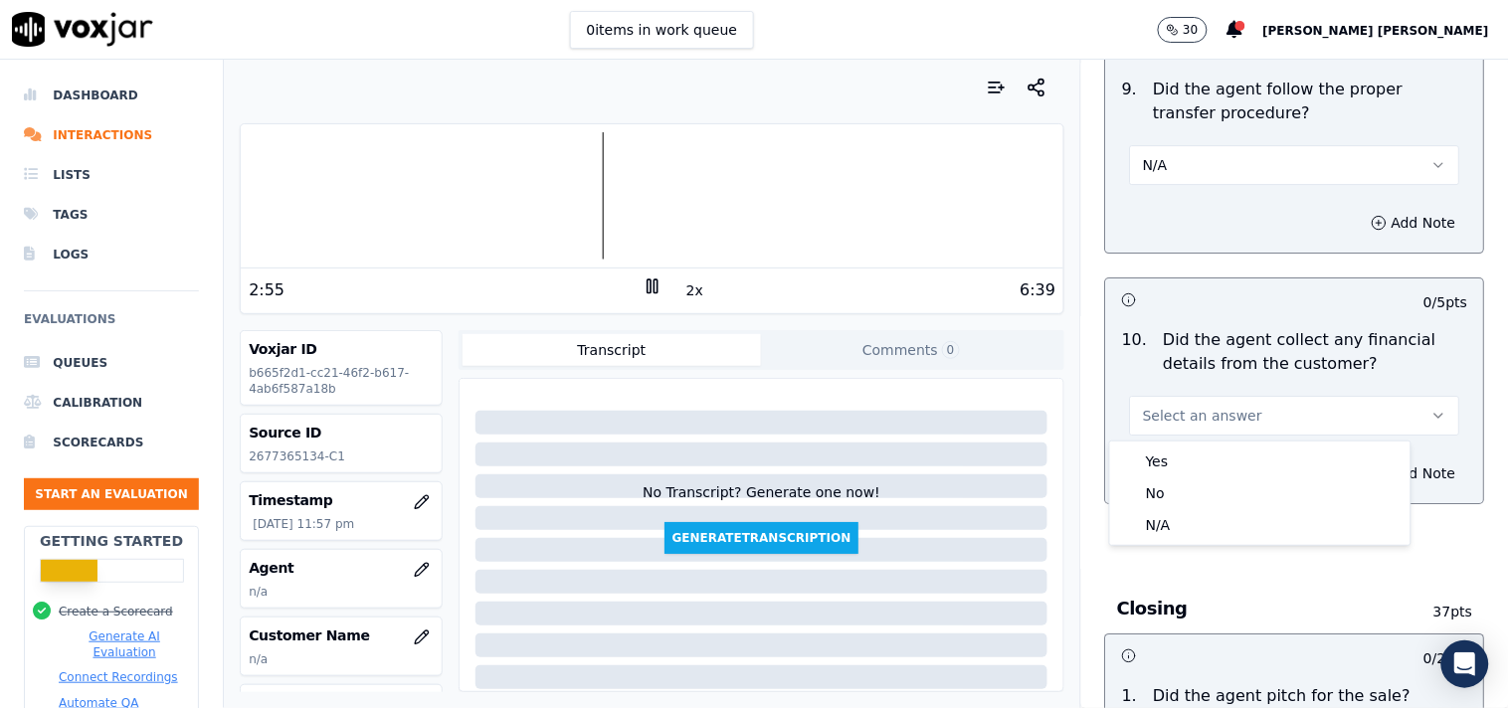
click at [1196, 541] on div "Yes No N/A" at bounding box center [1260, 493] width 300 height 103
click at [1196, 529] on div "N/A" at bounding box center [1260, 525] width 292 height 32
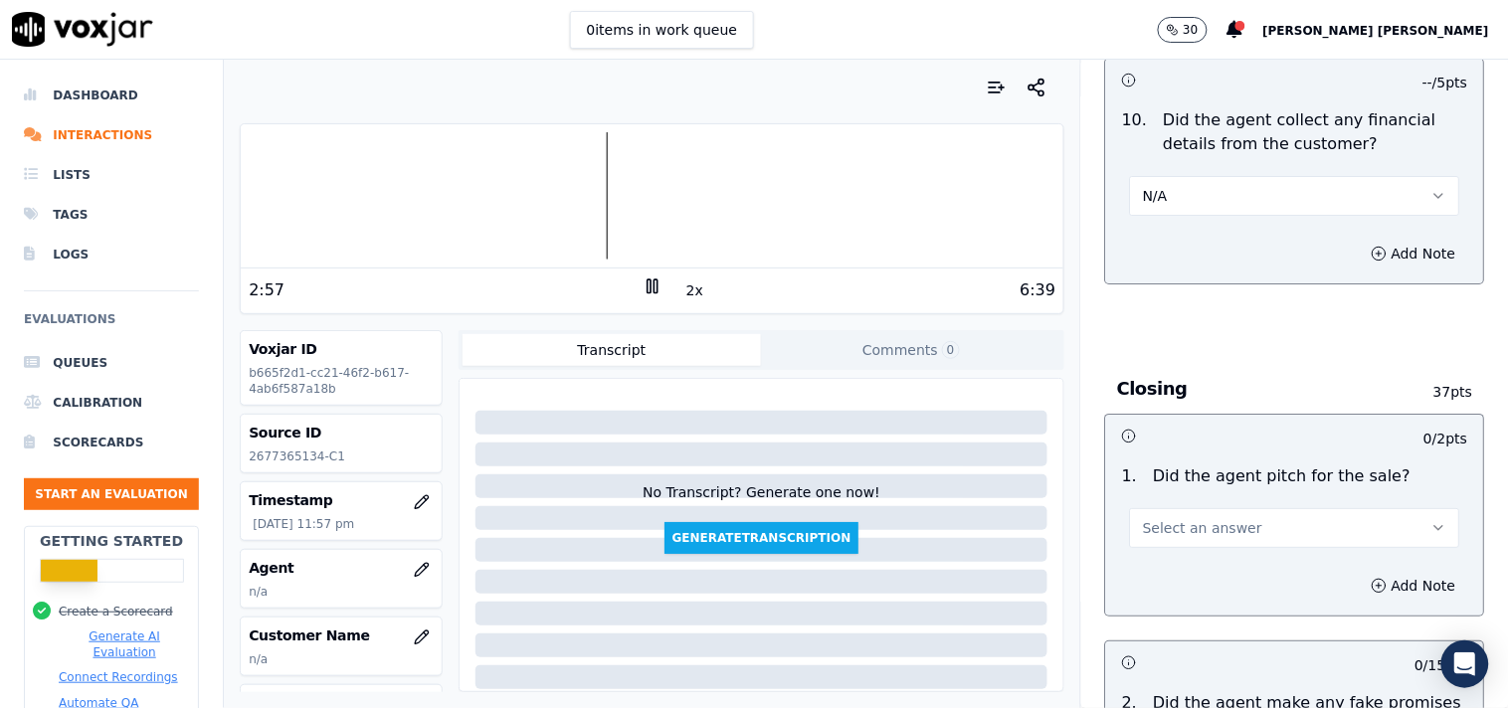
scroll to position [3757, 0]
click at [1196, 529] on span "Select an answer" at bounding box center [1202, 527] width 119 height 20
click at [1184, 577] on div "Yes" at bounding box center [1260, 573] width 292 height 32
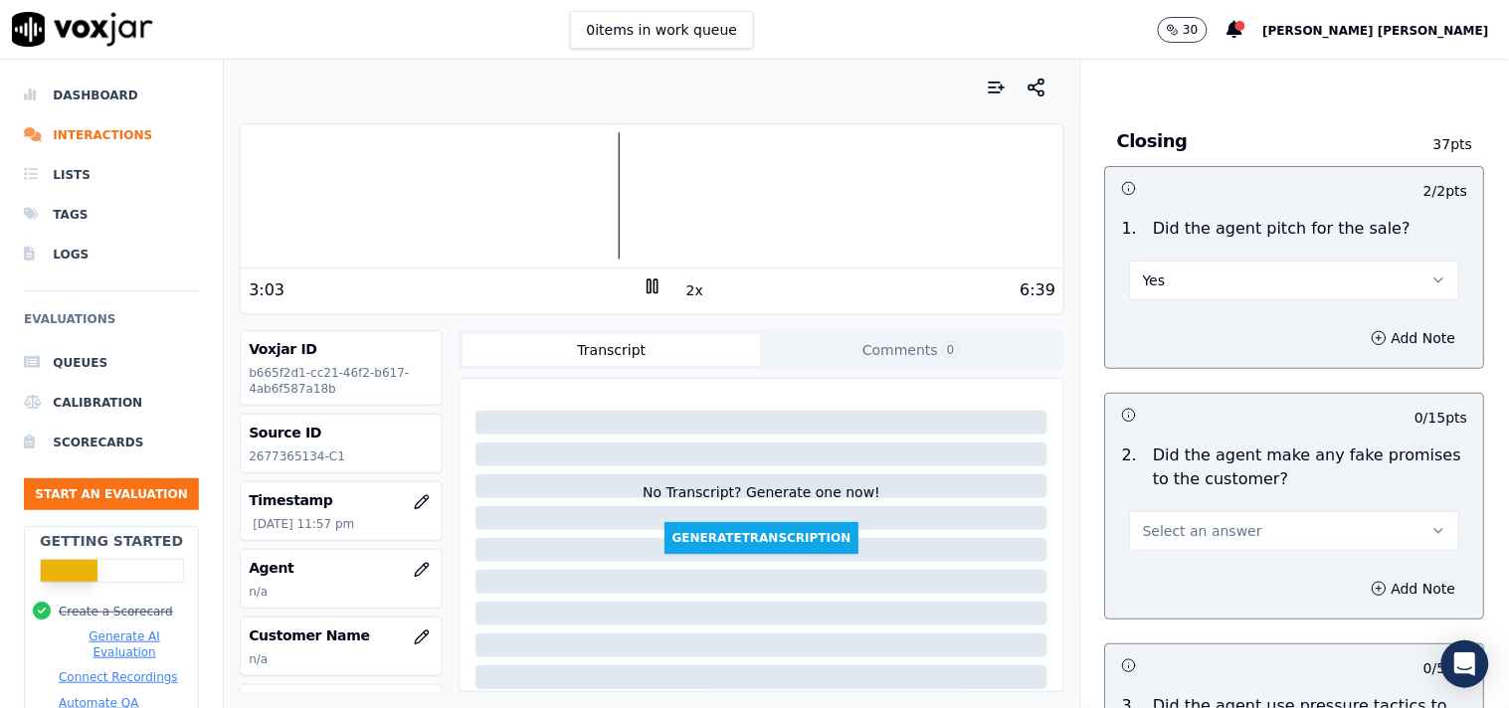
scroll to position [4089, 0]
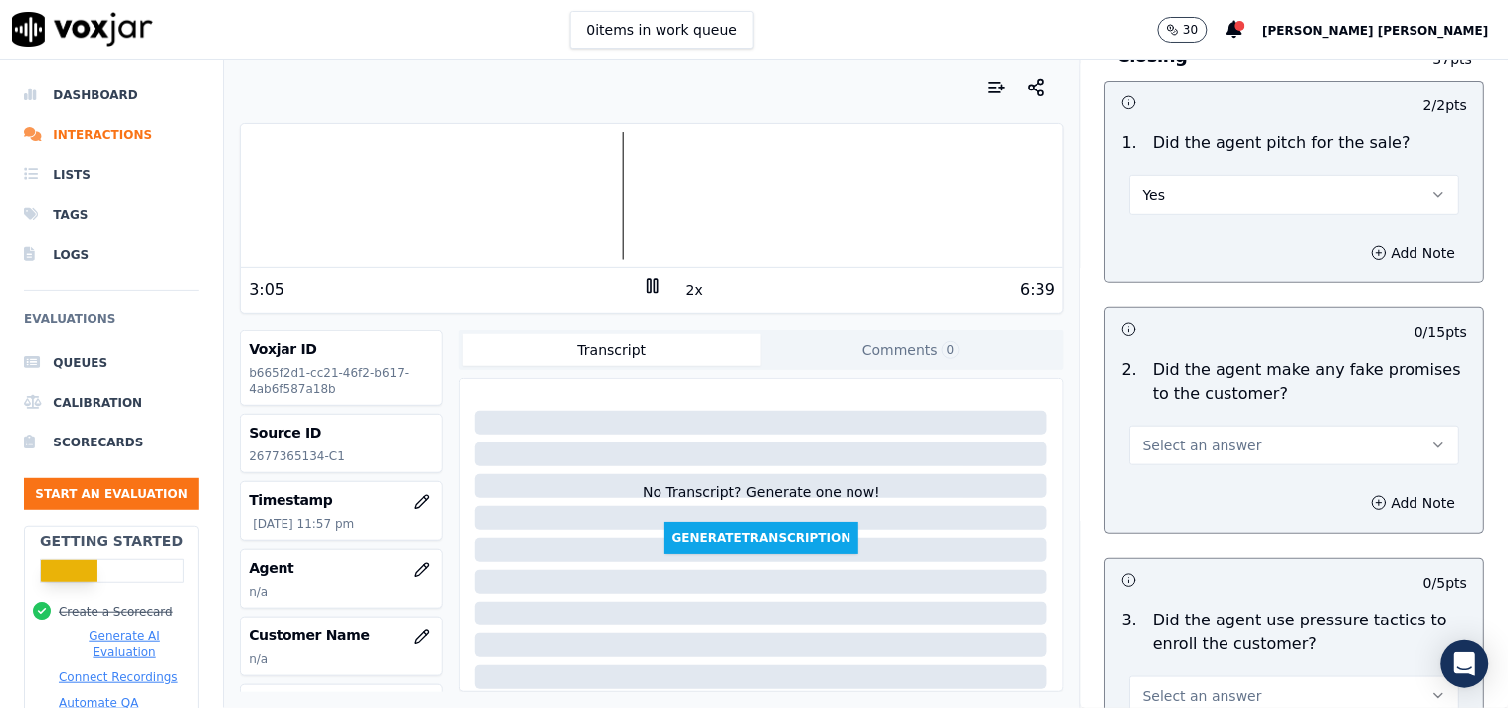
click at [1216, 440] on span "Select an answer" at bounding box center [1202, 446] width 119 height 20
click at [1195, 513] on div "No" at bounding box center [1260, 524] width 292 height 32
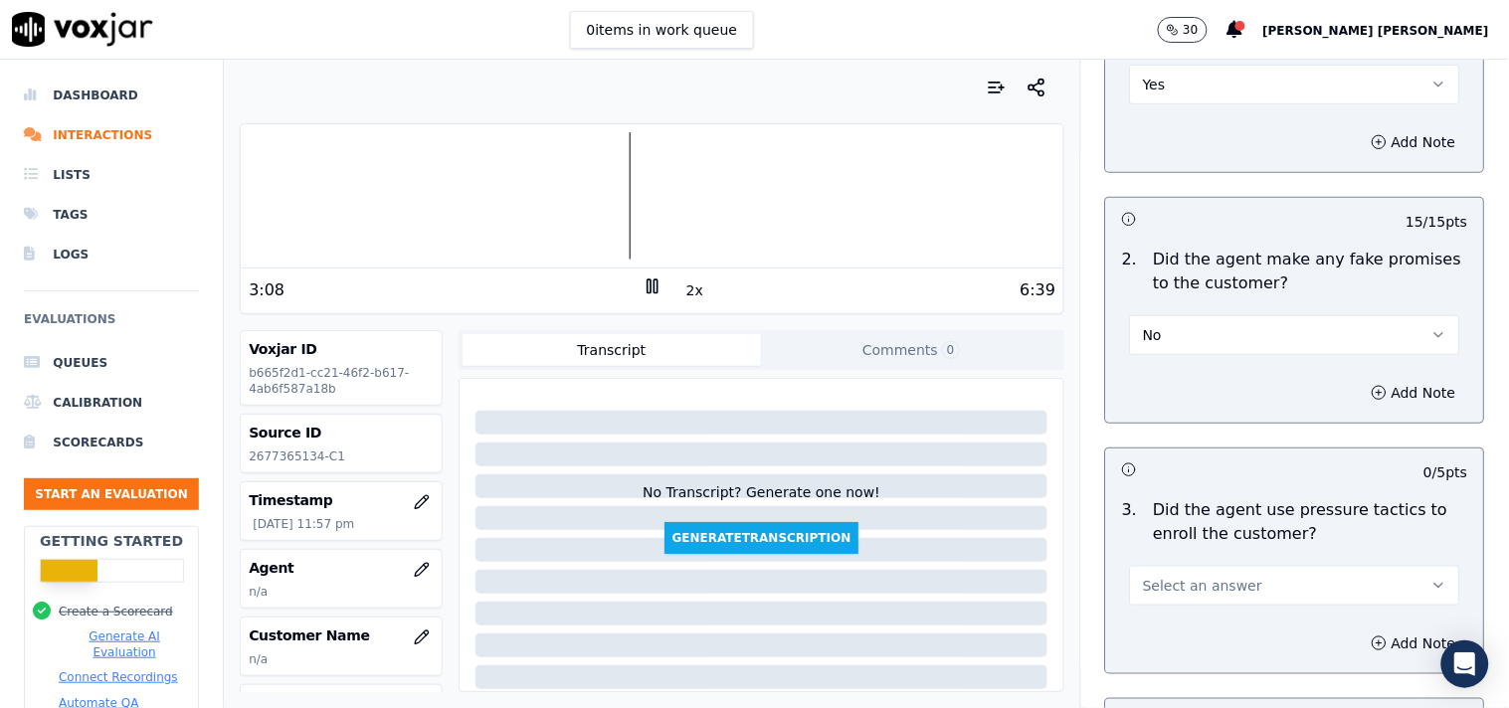
click at [1182, 575] on button "Select an answer" at bounding box center [1295, 586] width 330 height 40
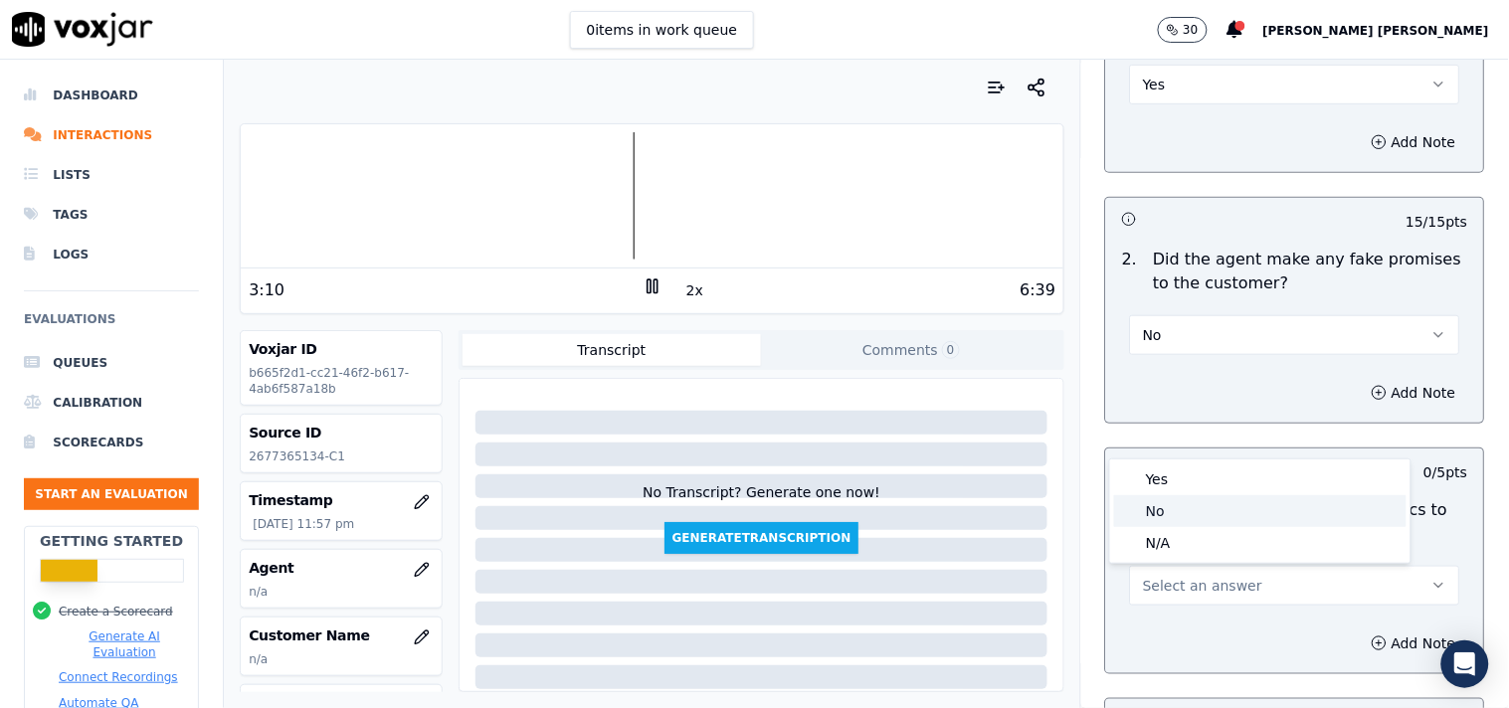
click at [1182, 511] on div "No" at bounding box center [1260, 511] width 292 height 32
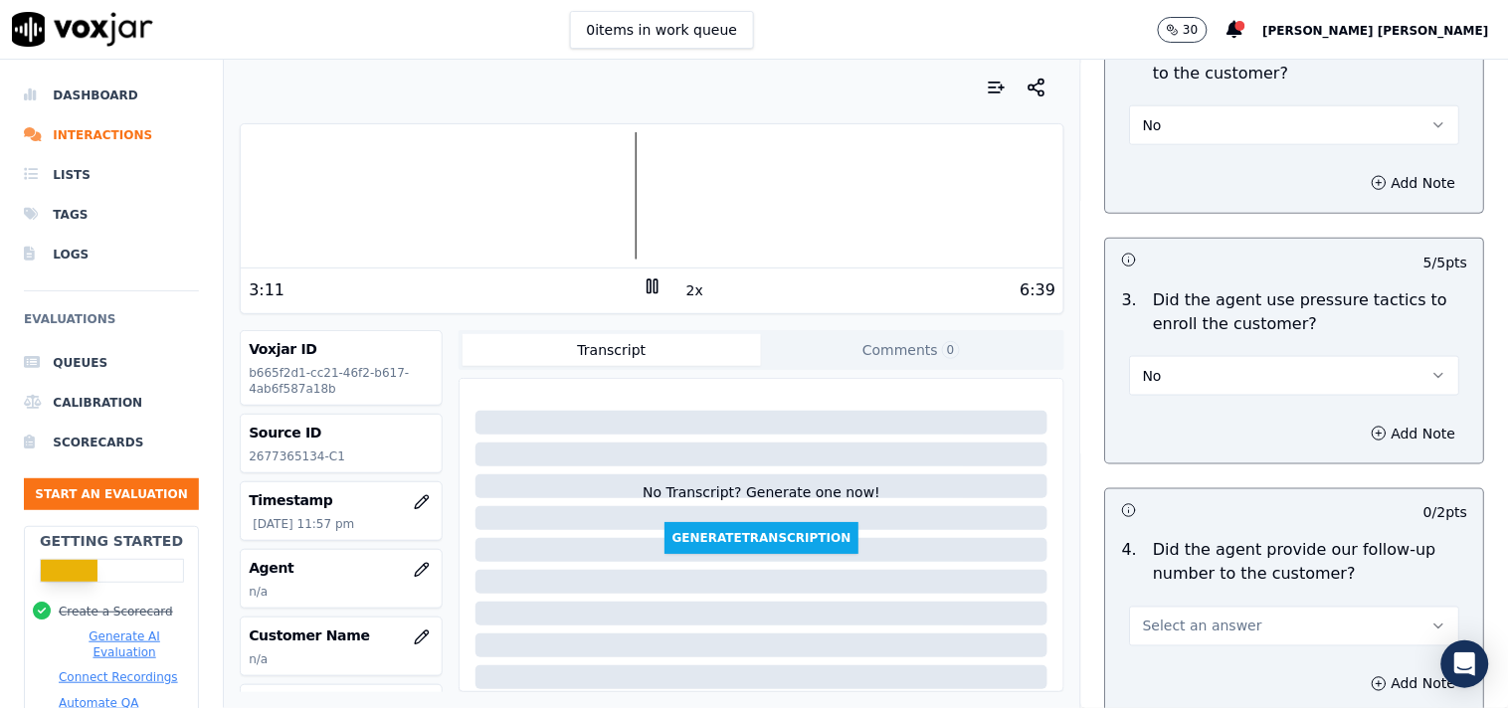
scroll to position [4420, 0]
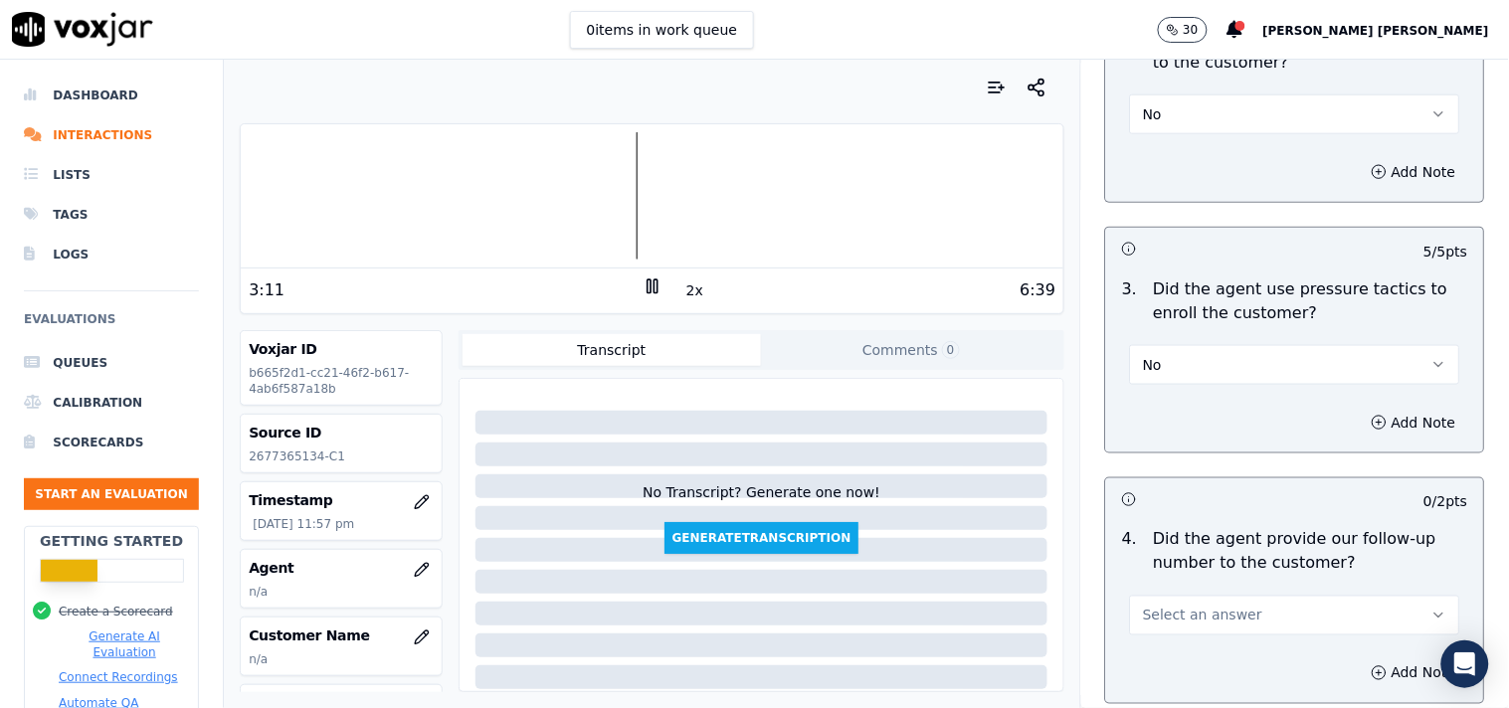
click at [1191, 363] on button "No" at bounding box center [1295, 365] width 330 height 40
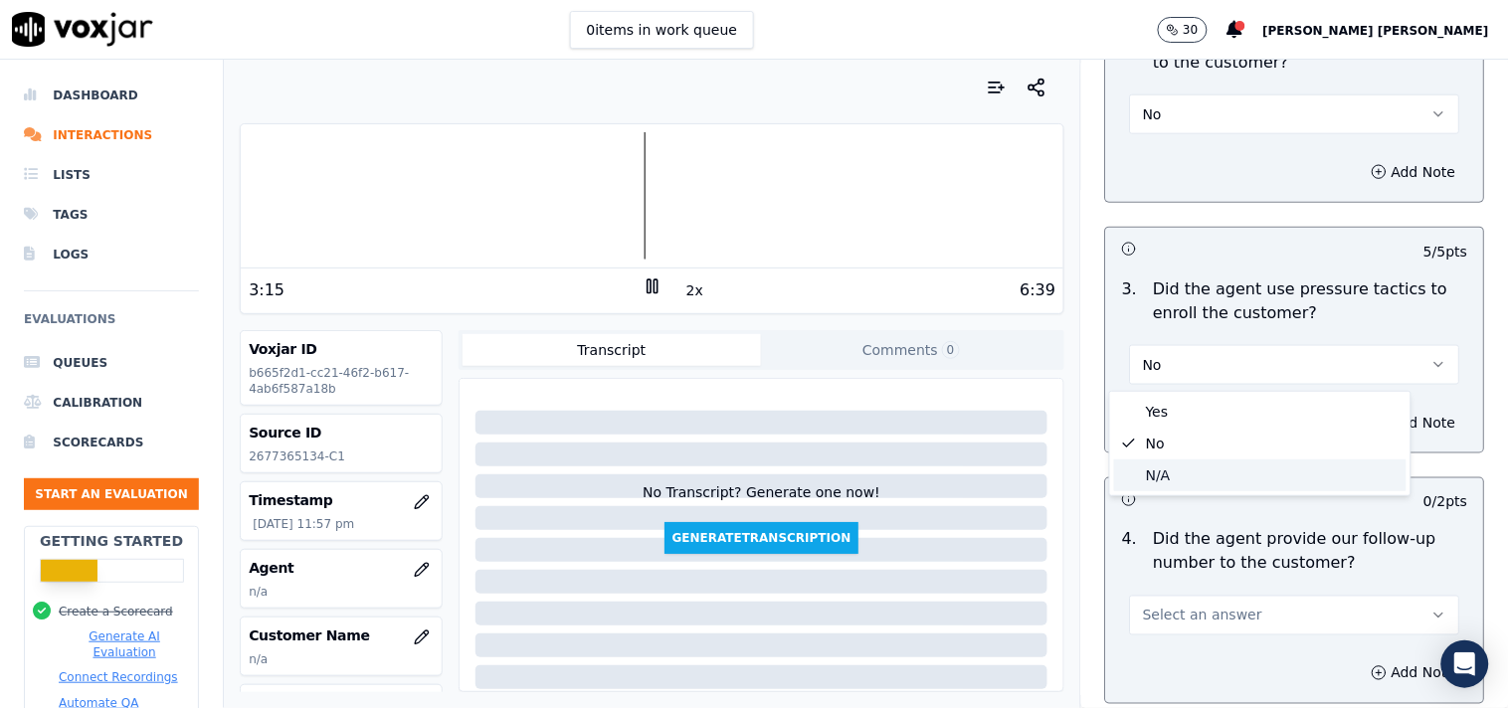
click at [1186, 469] on div "N/A" at bounding box center [1260, 476] width 292 height 32
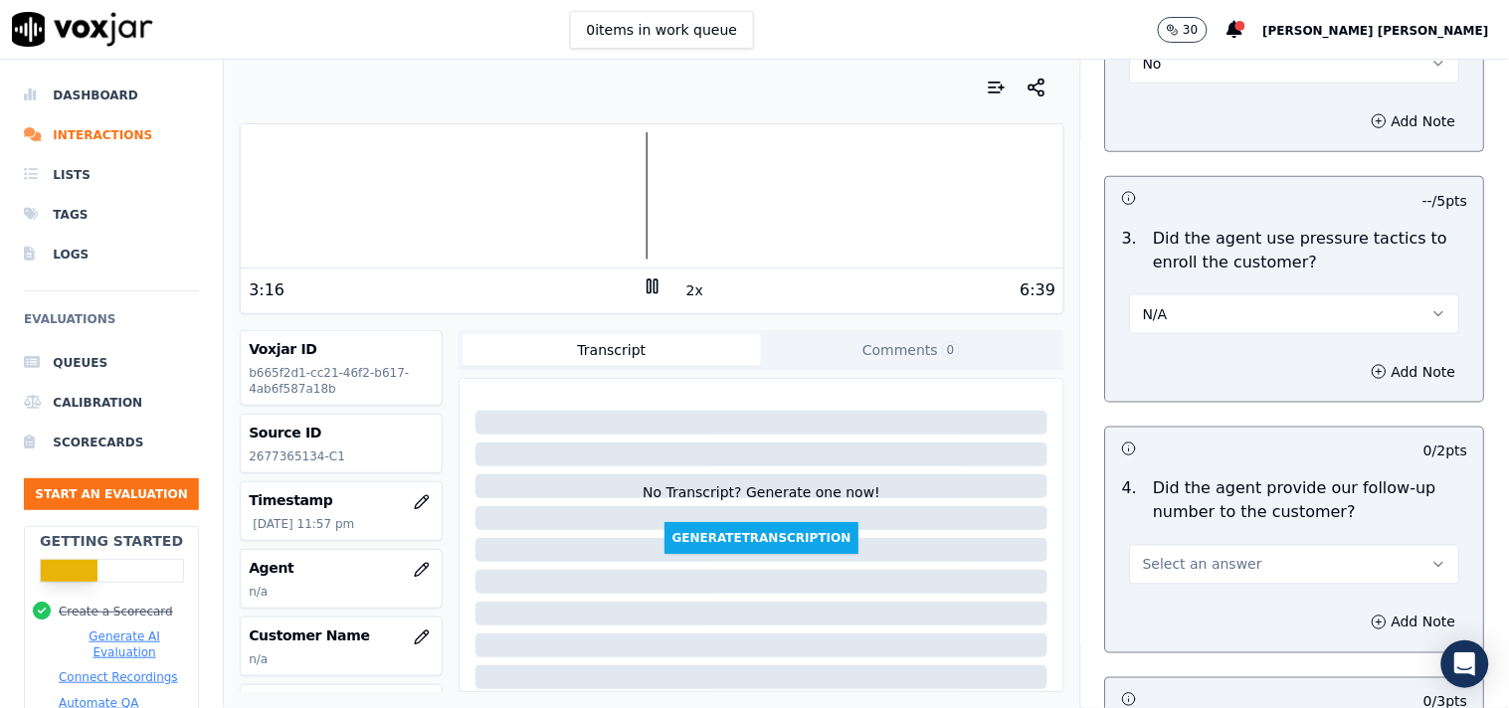
scroll to position [4531, 0]
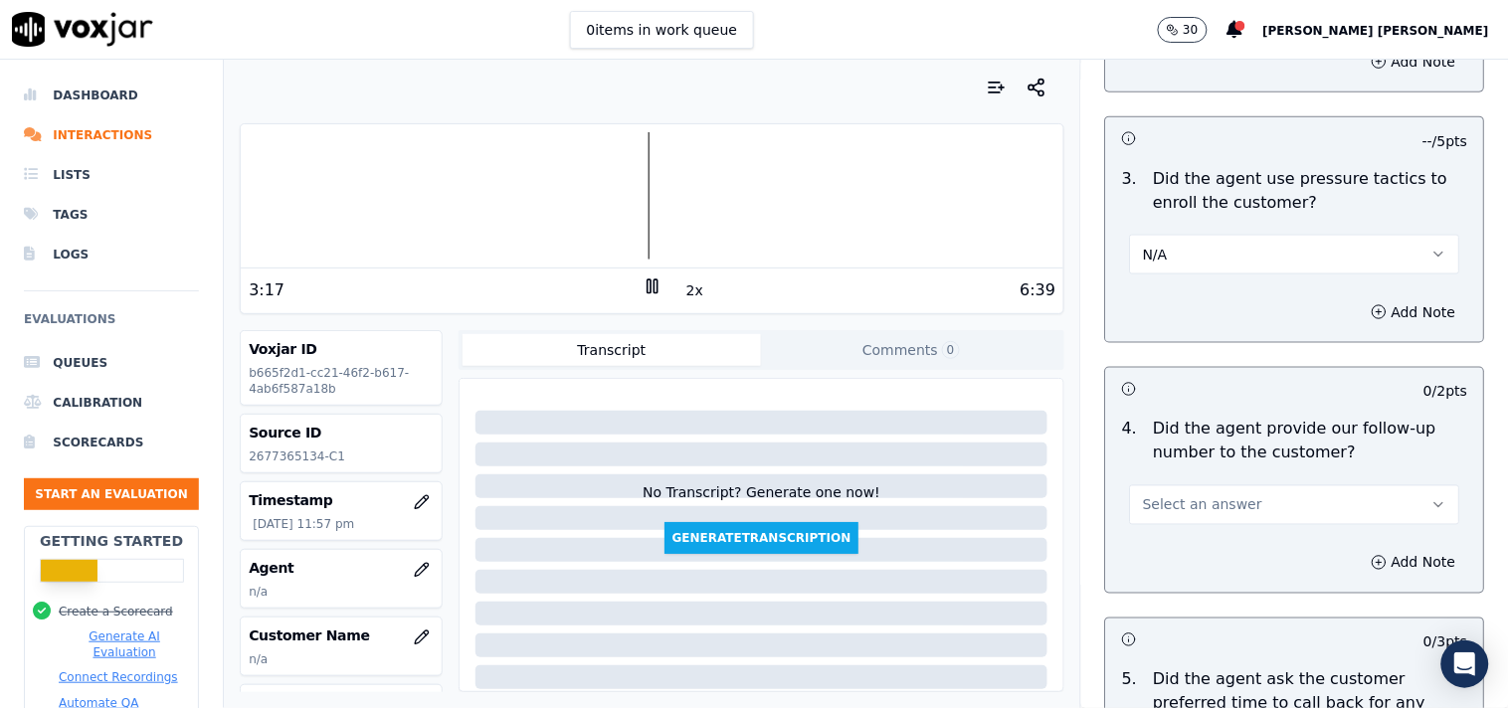
click at [1181, 494] on button "Select an answer" at bounding box center [1295, 505] width 330 height 40
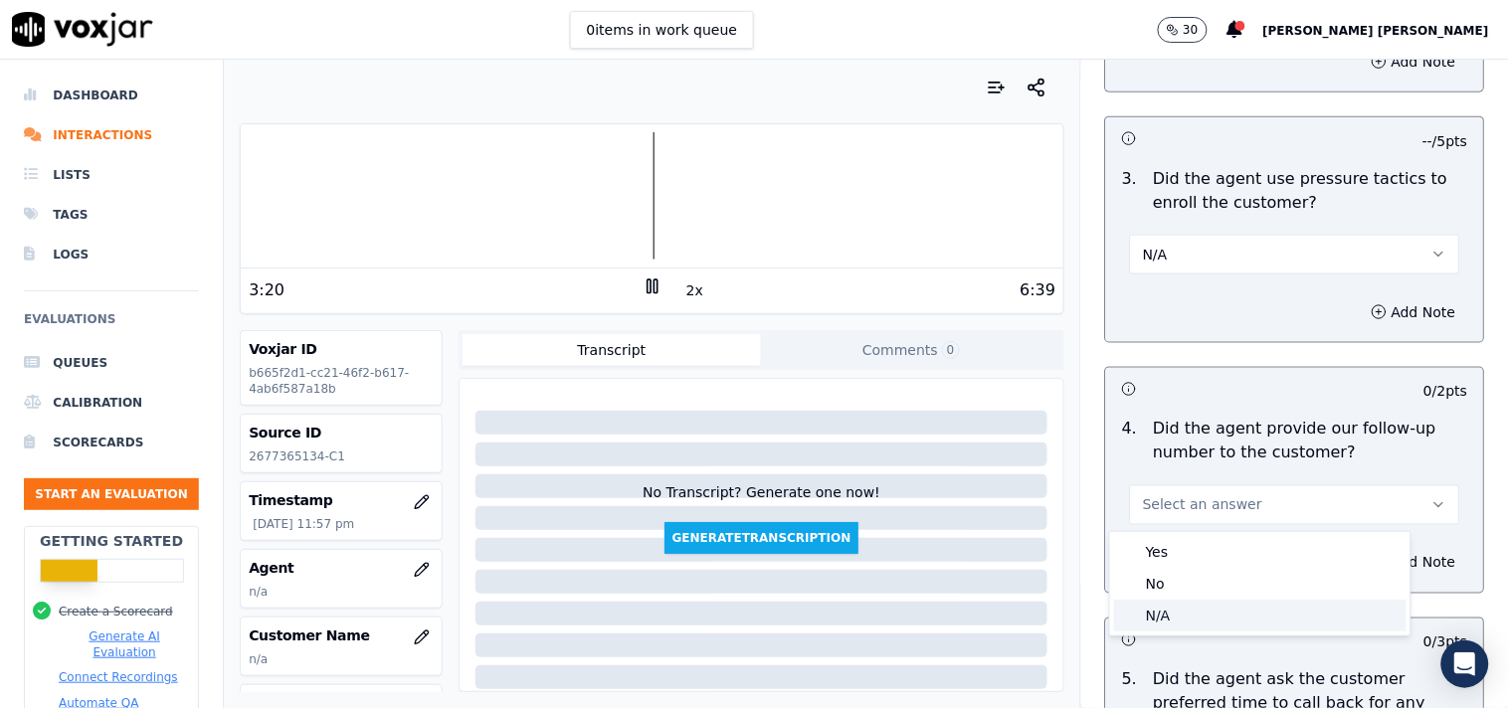
click at [1160, 617] on div "N/A" at bounding box center [1260, 616] width 292 height 32
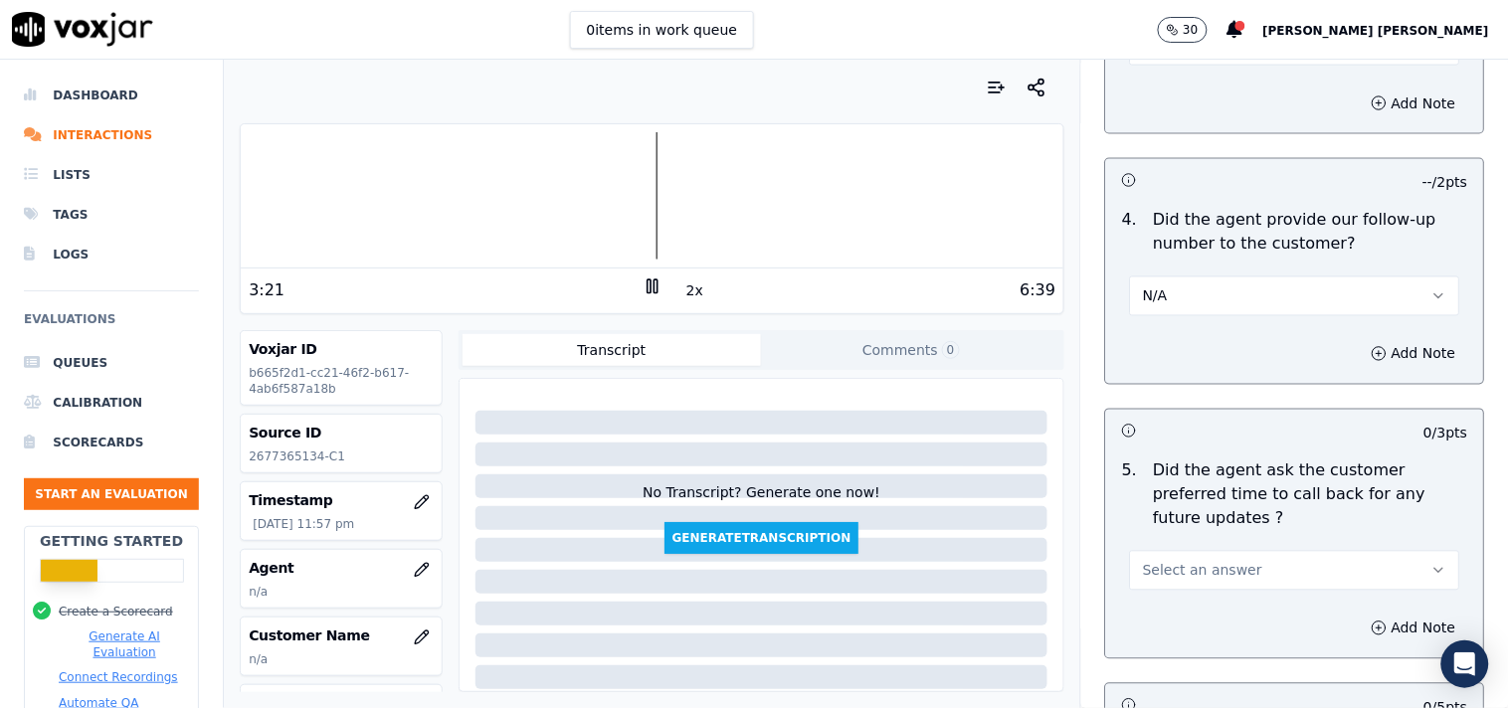
scroll to position [4862, 0]
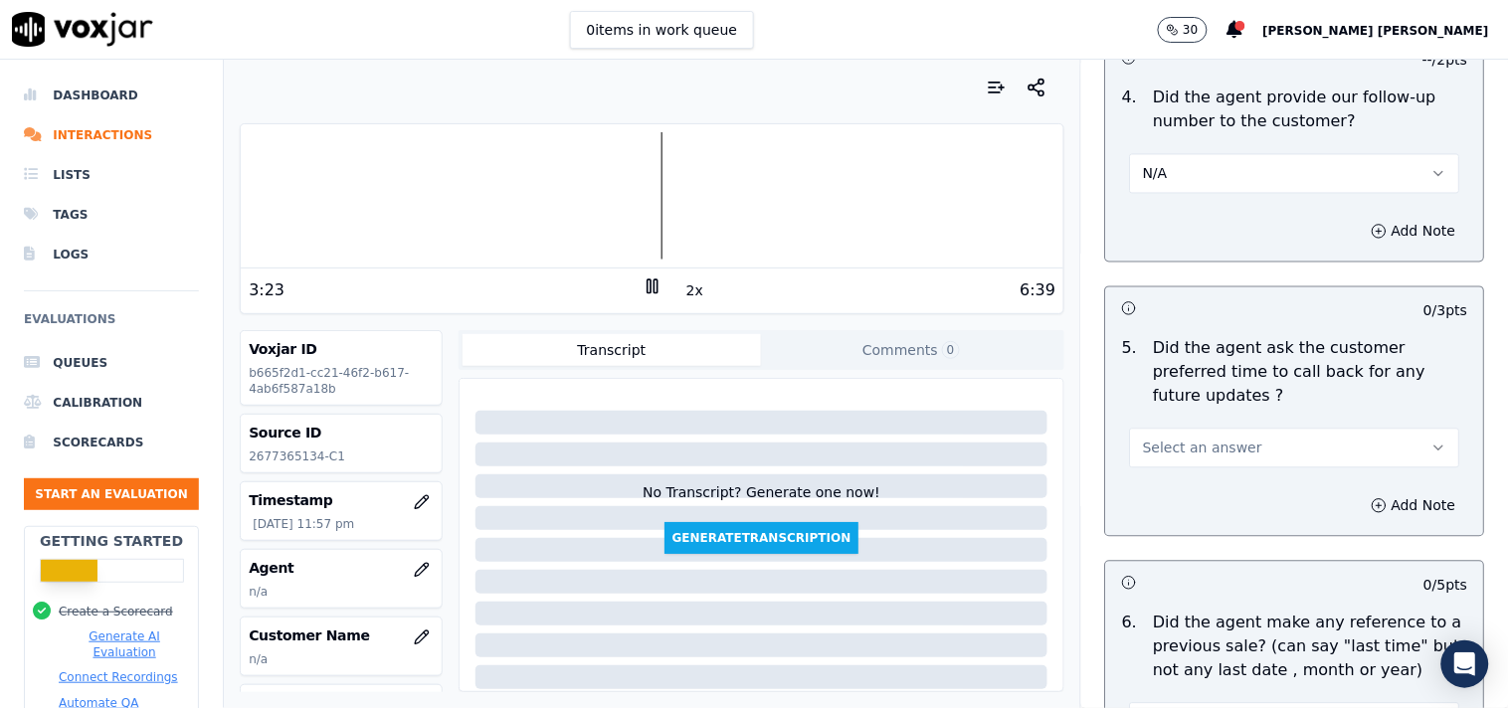
click at [1217, 438] on button "Select an answer" at bounding box center [1295, 449] width 330 height 40
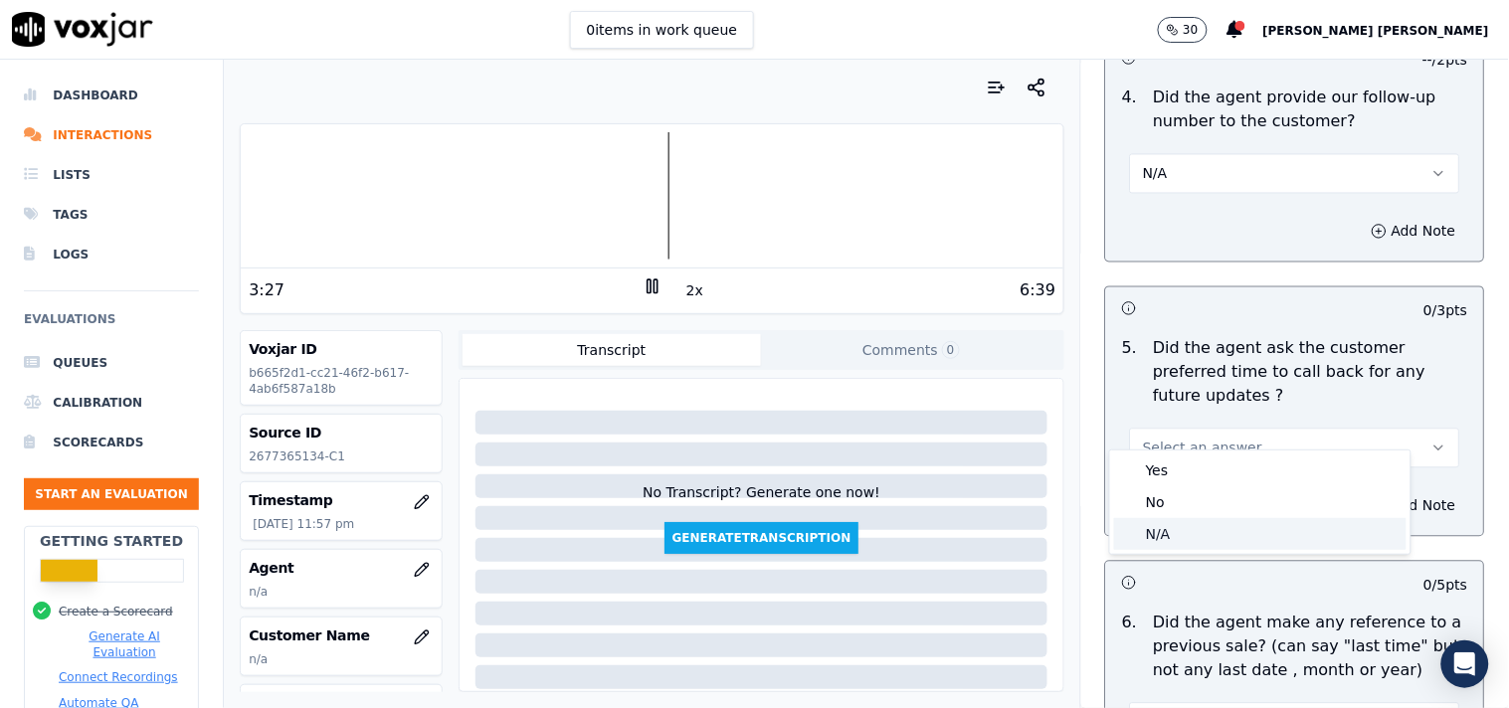
click at [1188, 523] on div "N/A" at bounding box center [1260, 534] width 292 height 32
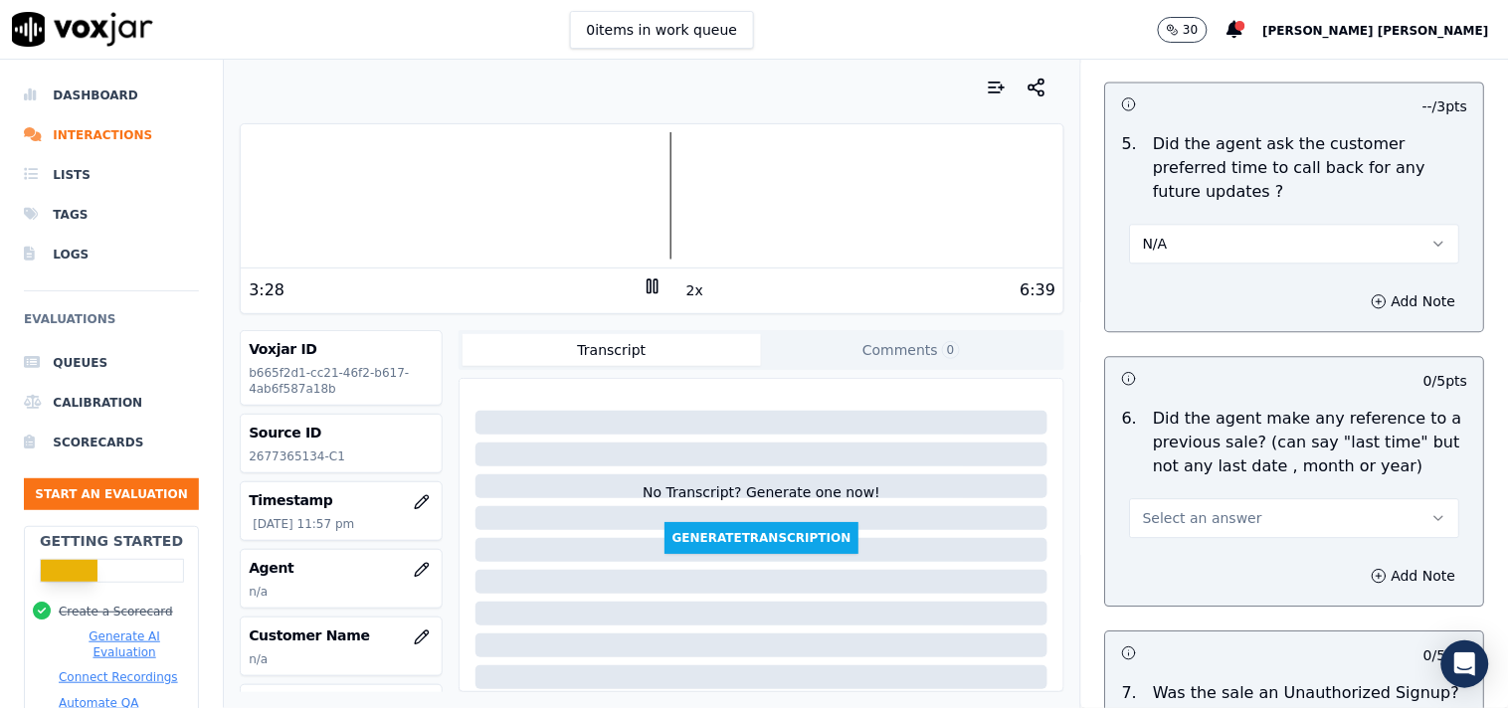
scroll to position [5084, 0]
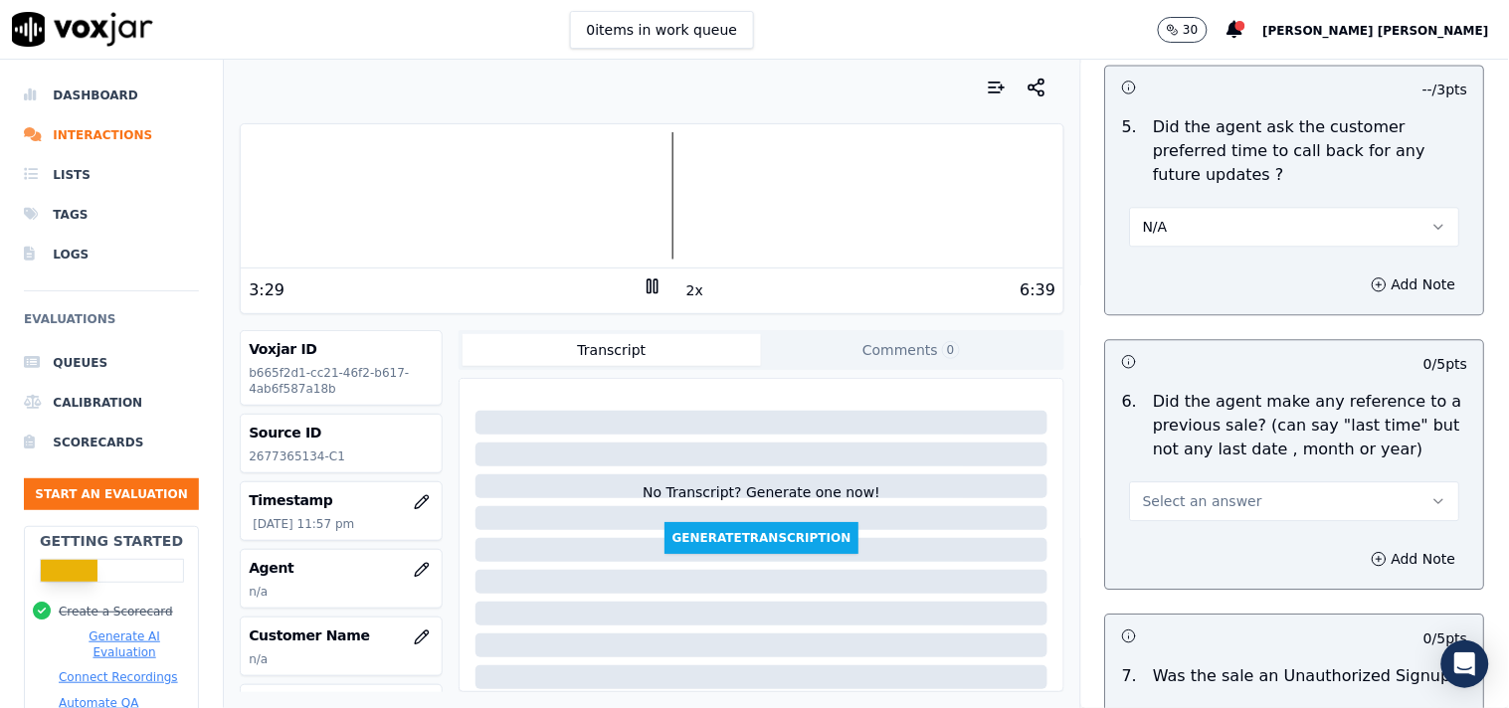
click at [1201, 491] on span "Select an answer" at bounding box center [1202, 501] width 119 height 20
click at [1170, 580] on div "N/A" at bounding box center [1260, 588] width 292 height 32
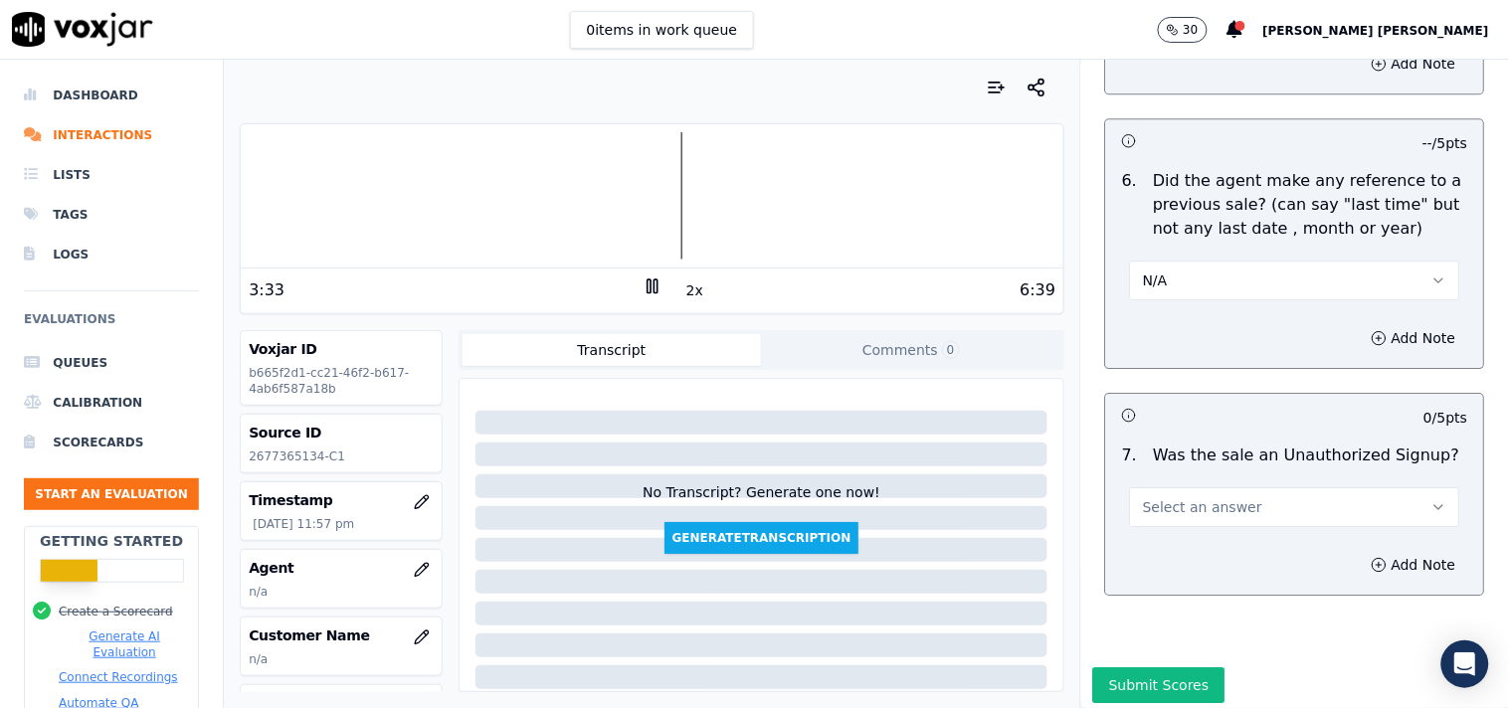
click at [1204, 497] on span "Select an answer" at bounding box center [1202, 507] width 119 height 20
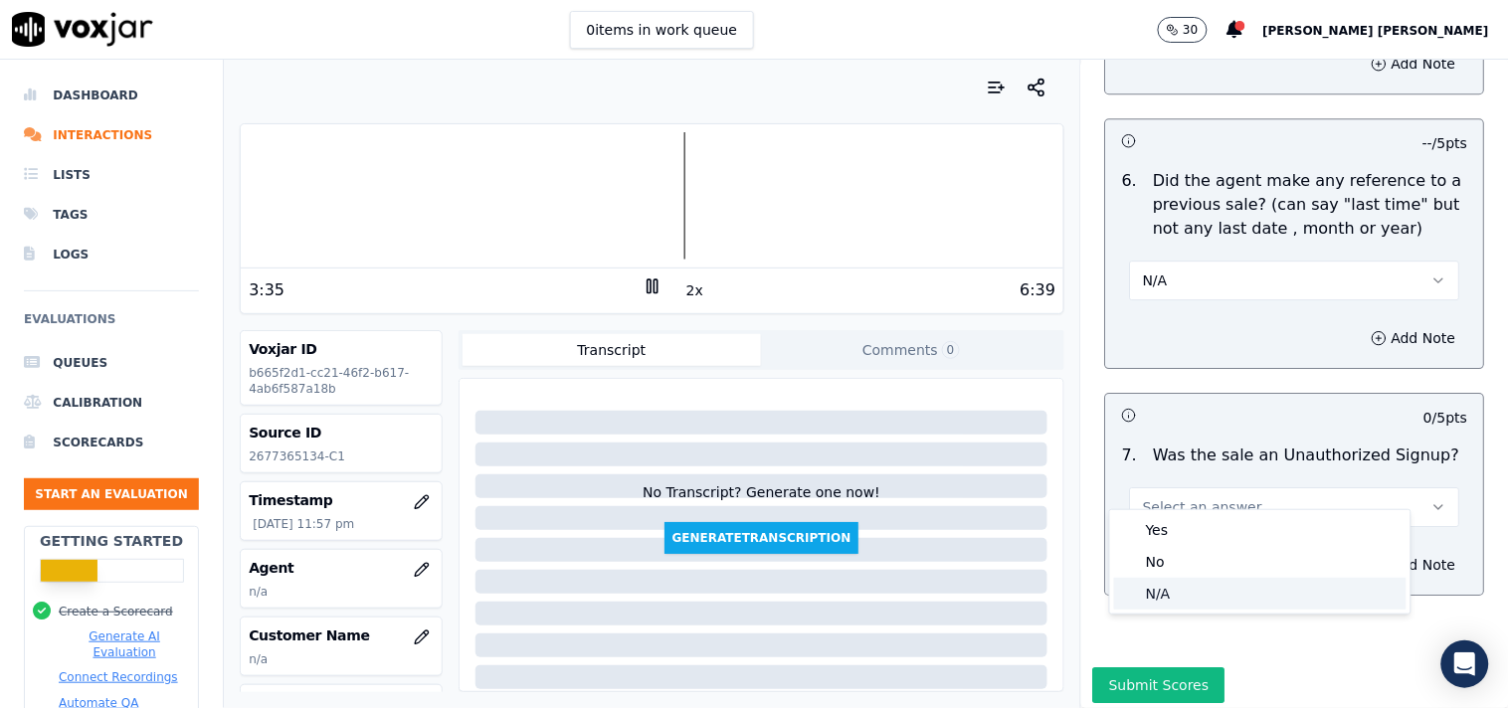
click at [1174, 588] on div "N/A" at bounding box center [1260, 594] width 292 height 32
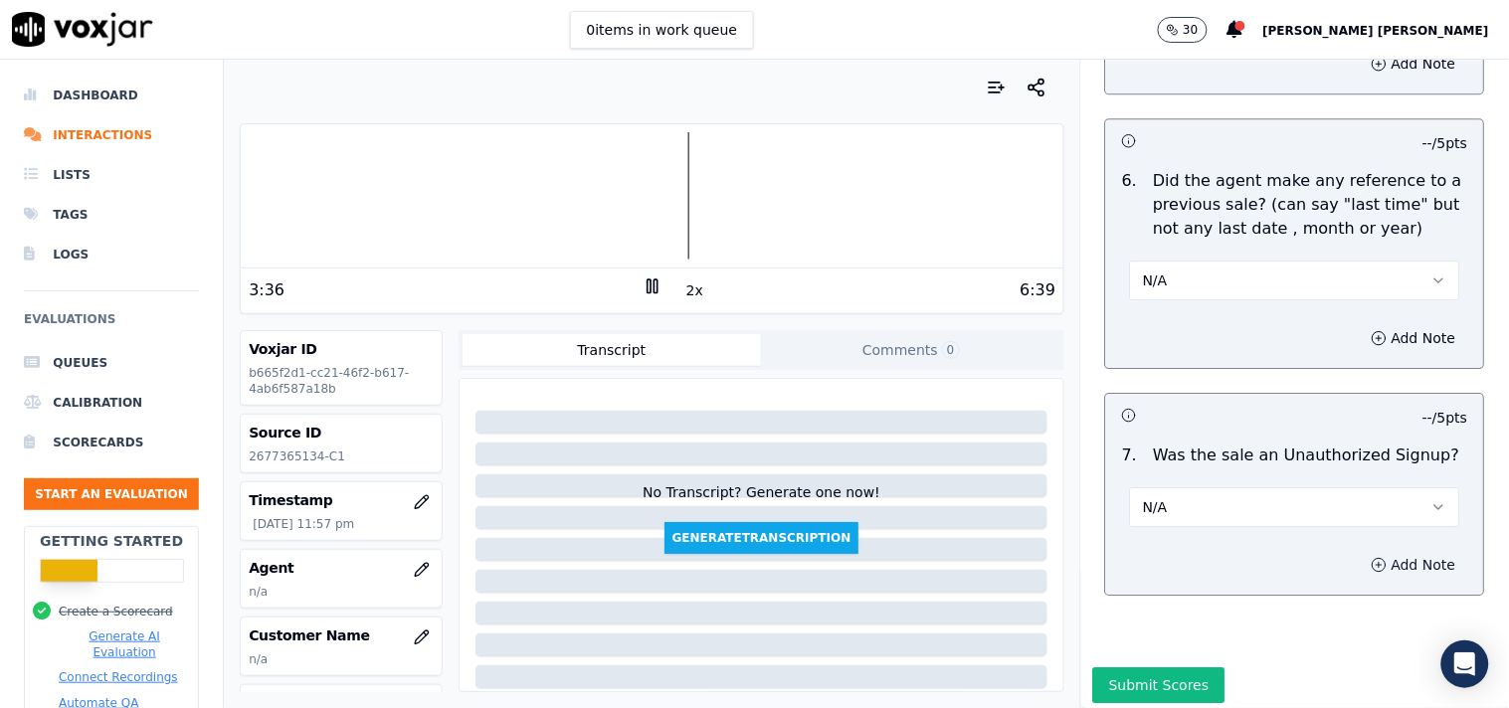
click at [1360, 551] on button "Add Note" at bounding box center [1414, 565] width 108 height 28
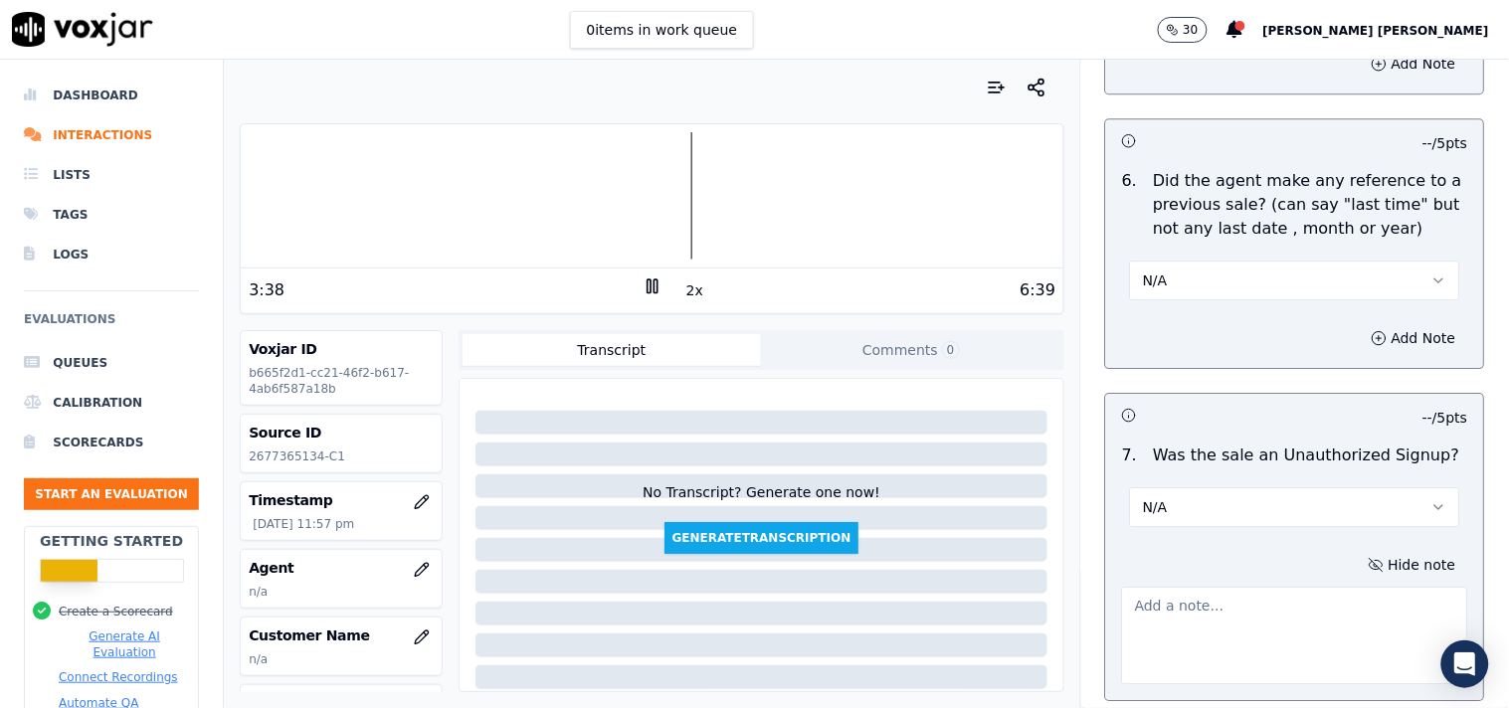
click at [1268, 587] on textarea at bounding box center [1295, 635] width 346 height 97
paste textarea ""callid-20250909-105016 AS per the call the cx was in hurry and asked the verif…"
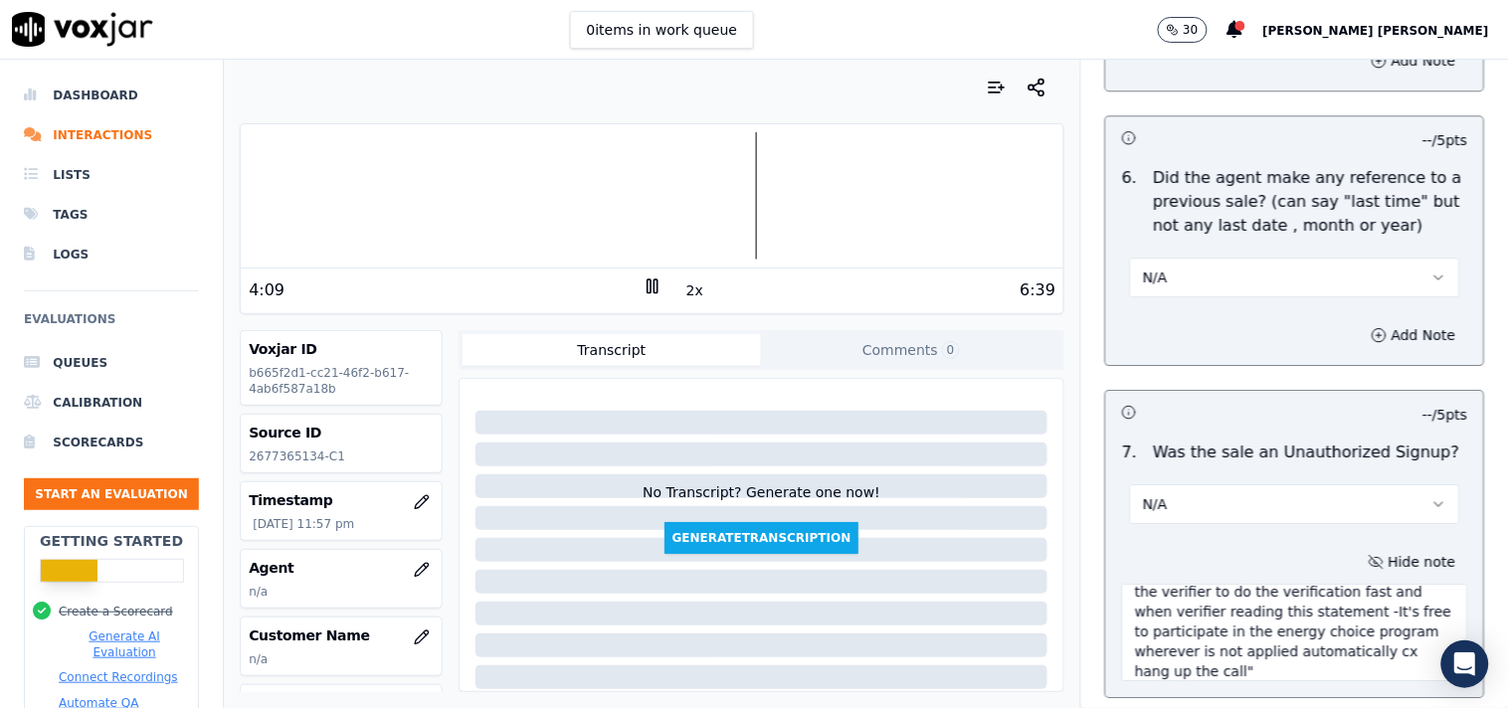
scroll to position [0, 0]
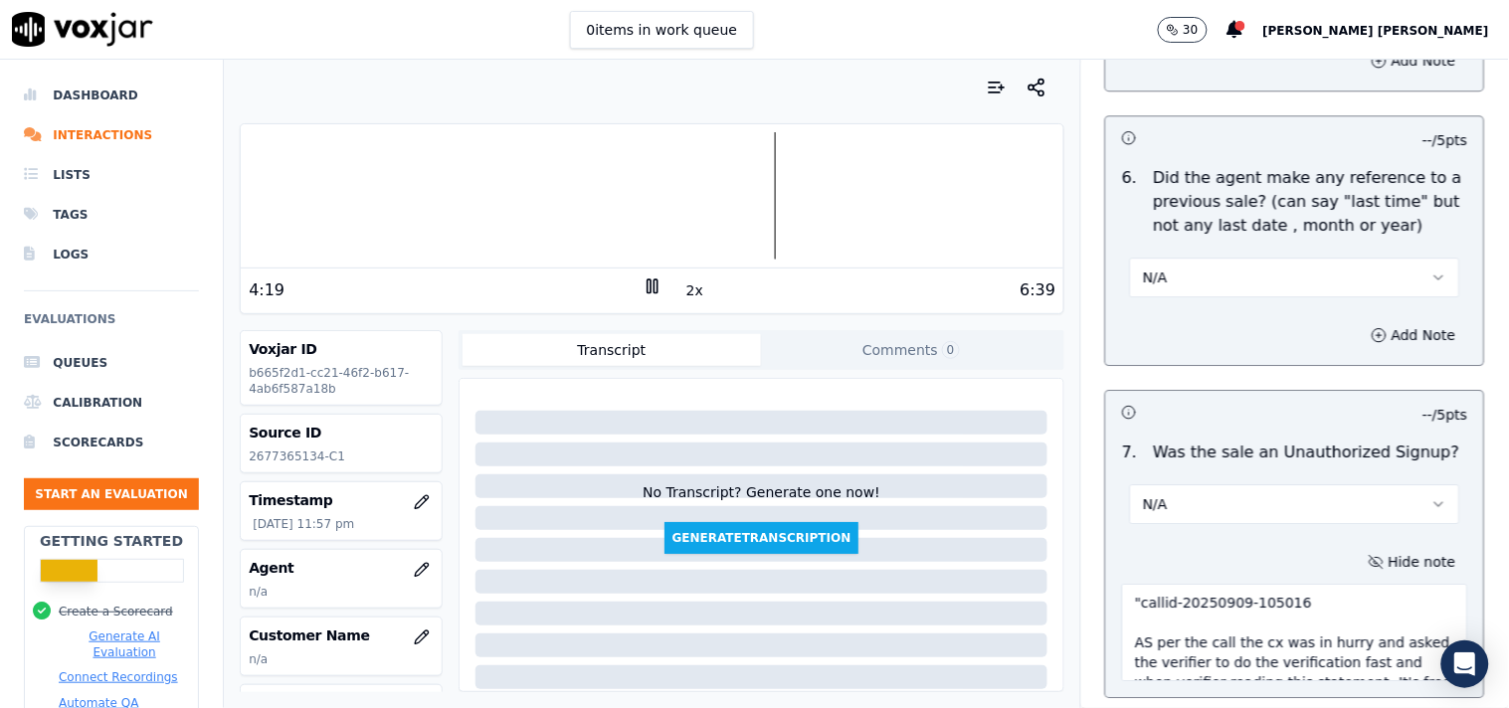
type textarea ""callid-20250909-105016 AS per the call the cx was in hurry and asked the verif…"
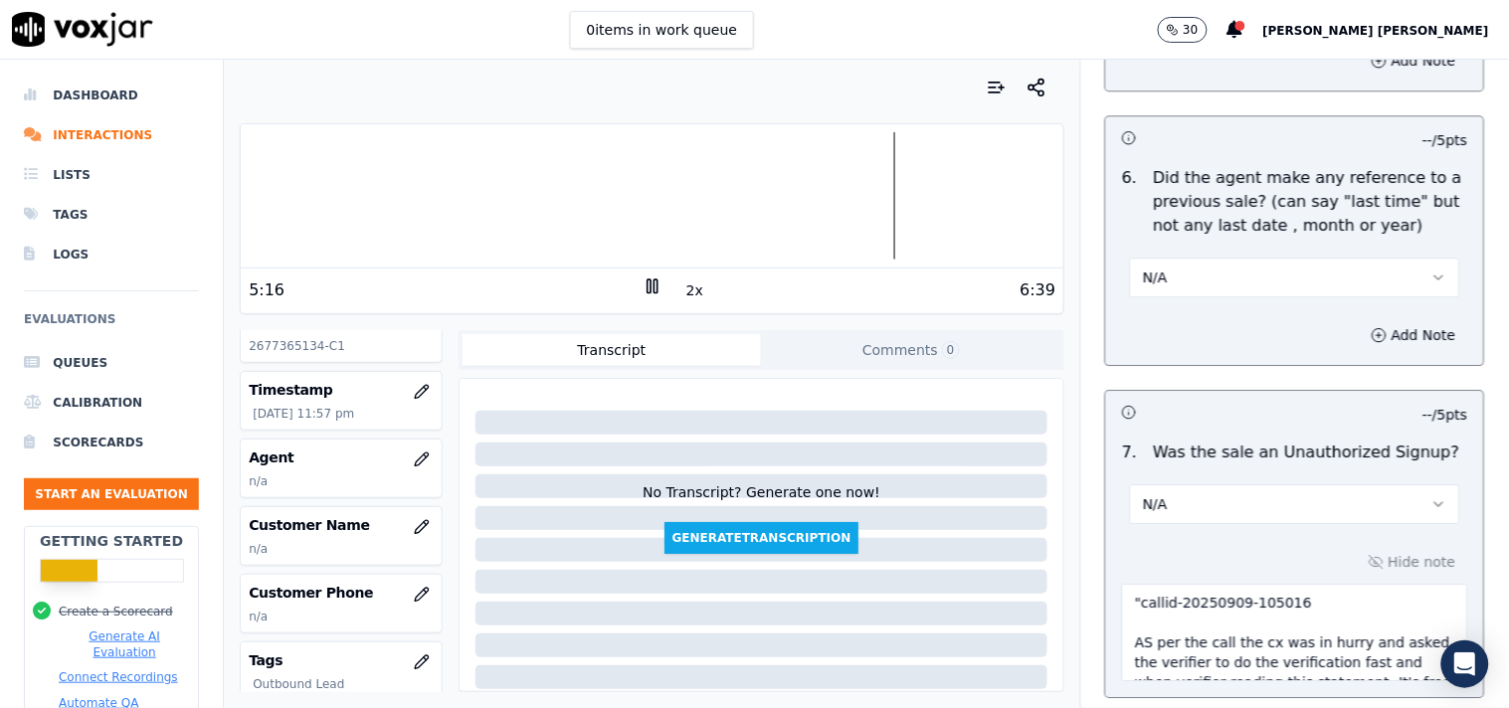
click at [401, 549] on p "n/a" at bounding box center [341, 549] width 184 height 16
click at [414, 530] on icon "button" at bounding box center [422, 527] width 16 height 16
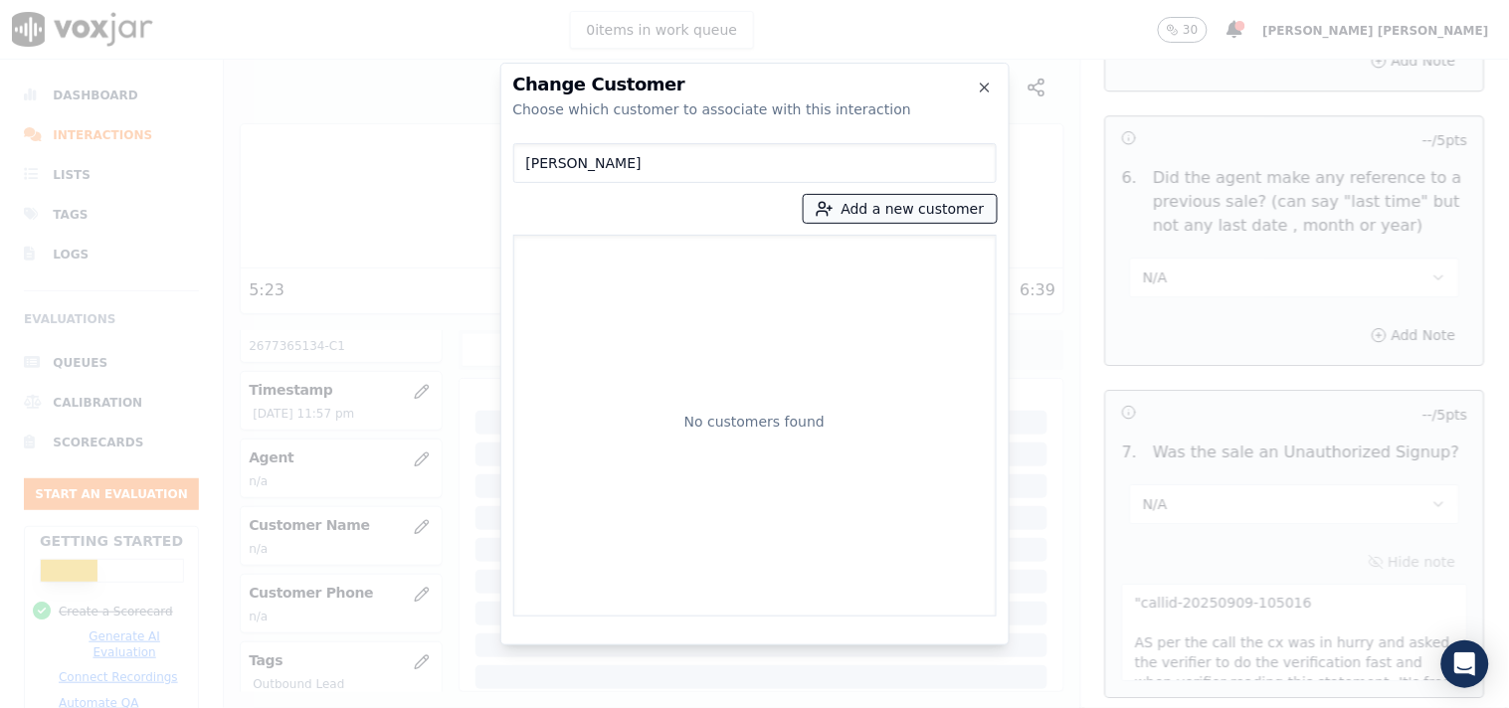
type input "JOANN GOODWIN"
click at [868, 217] on button "Add a new customer" at bounding box center [900, 209] width 193 height 28
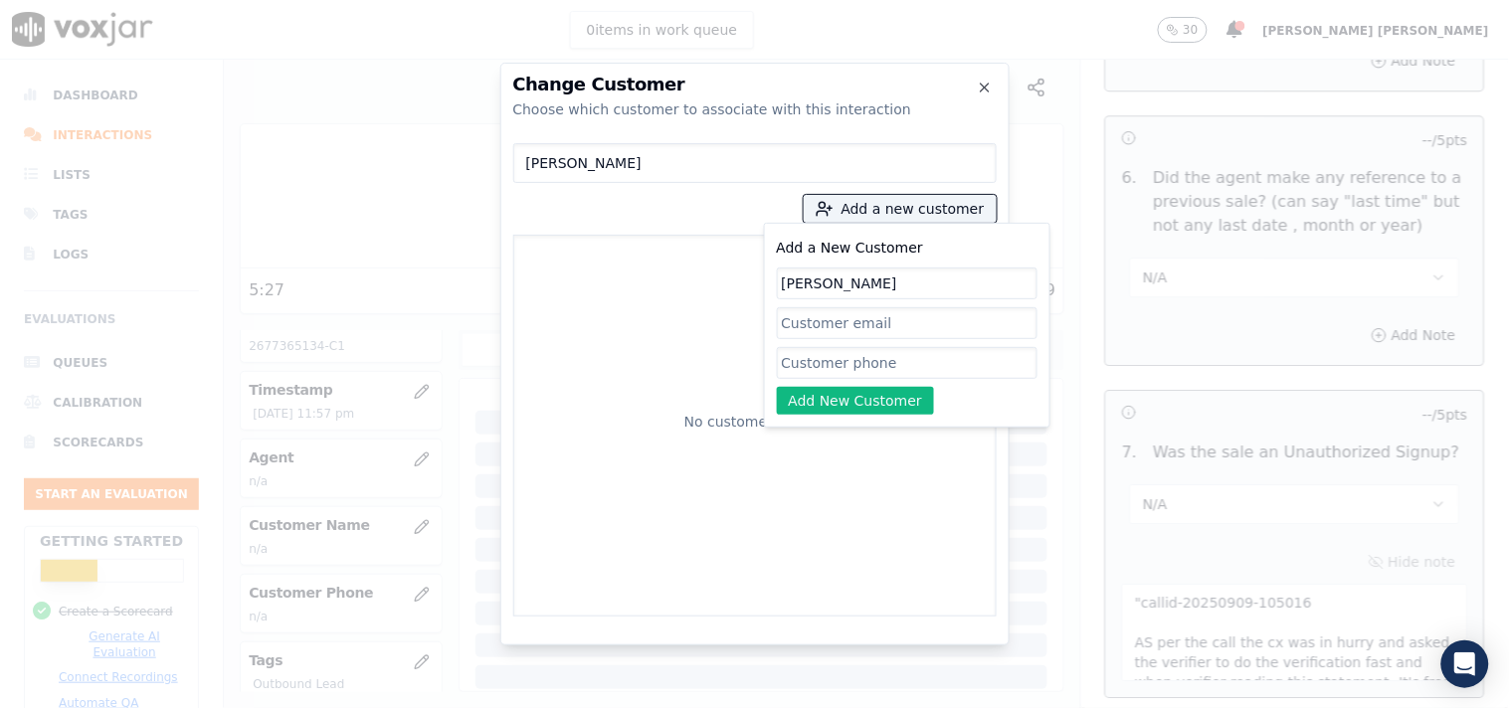
type input "JOANN GOODWIN"
click at [847, 365] on input "Add a New Customer" at bounding box center [907, 363] width 261 height 32
paste input "2677365134"
type input "2677365134"
click at [842, 398] on button "Add New Customer" at bounding box center [856, 401] width 158 height 28
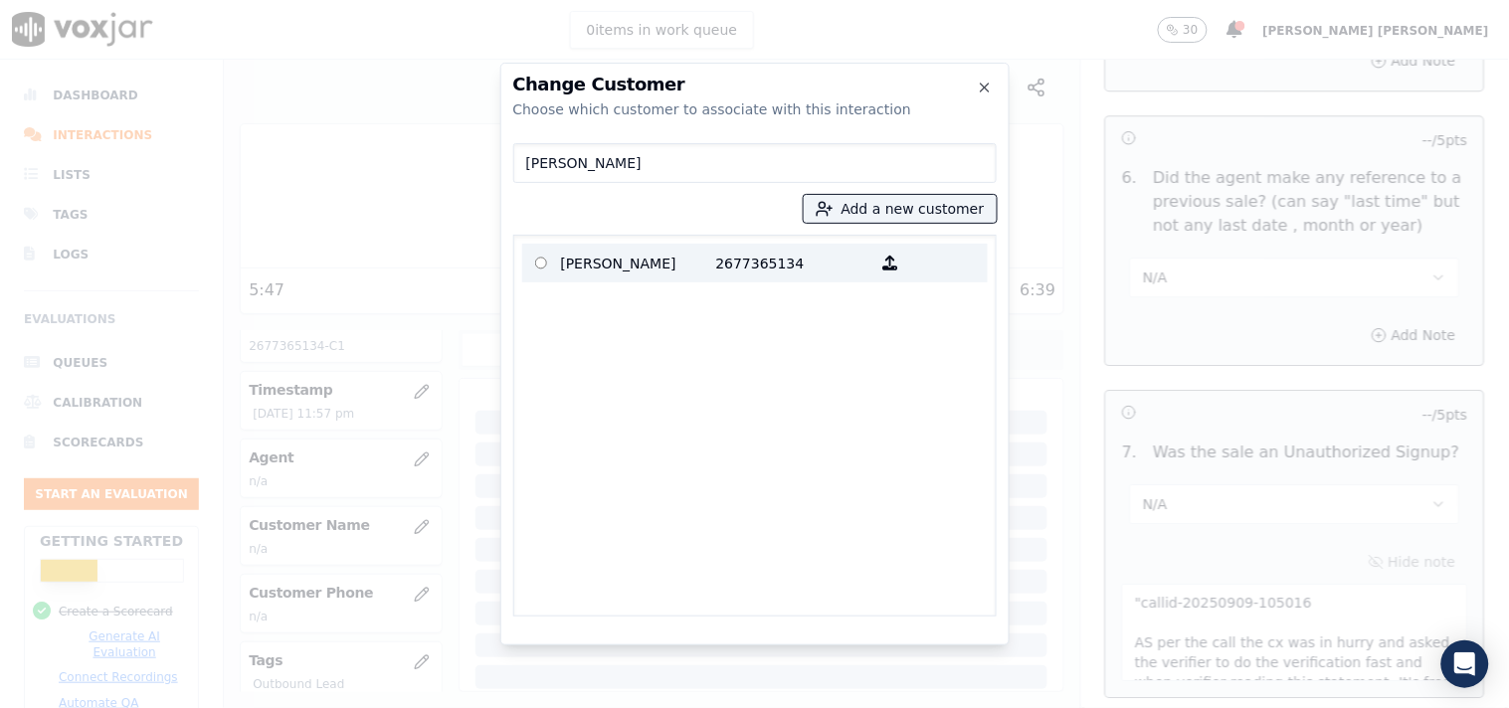
click at [798, 271] on p "2677365134" at bounding box center [793, 263] width 155 height 31
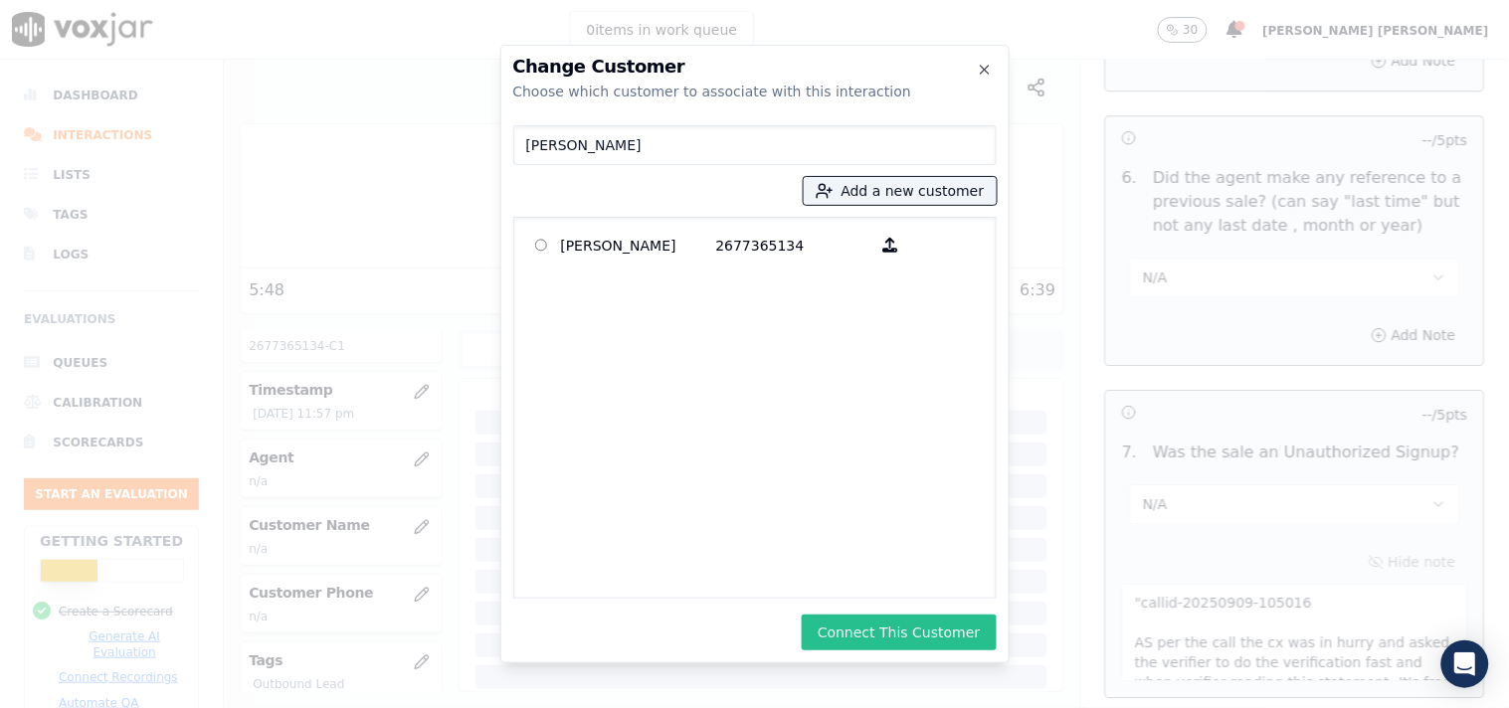
click at [899, 625] on button "Connect This Customer" at bounding box center [899, 633] width 194 height 36
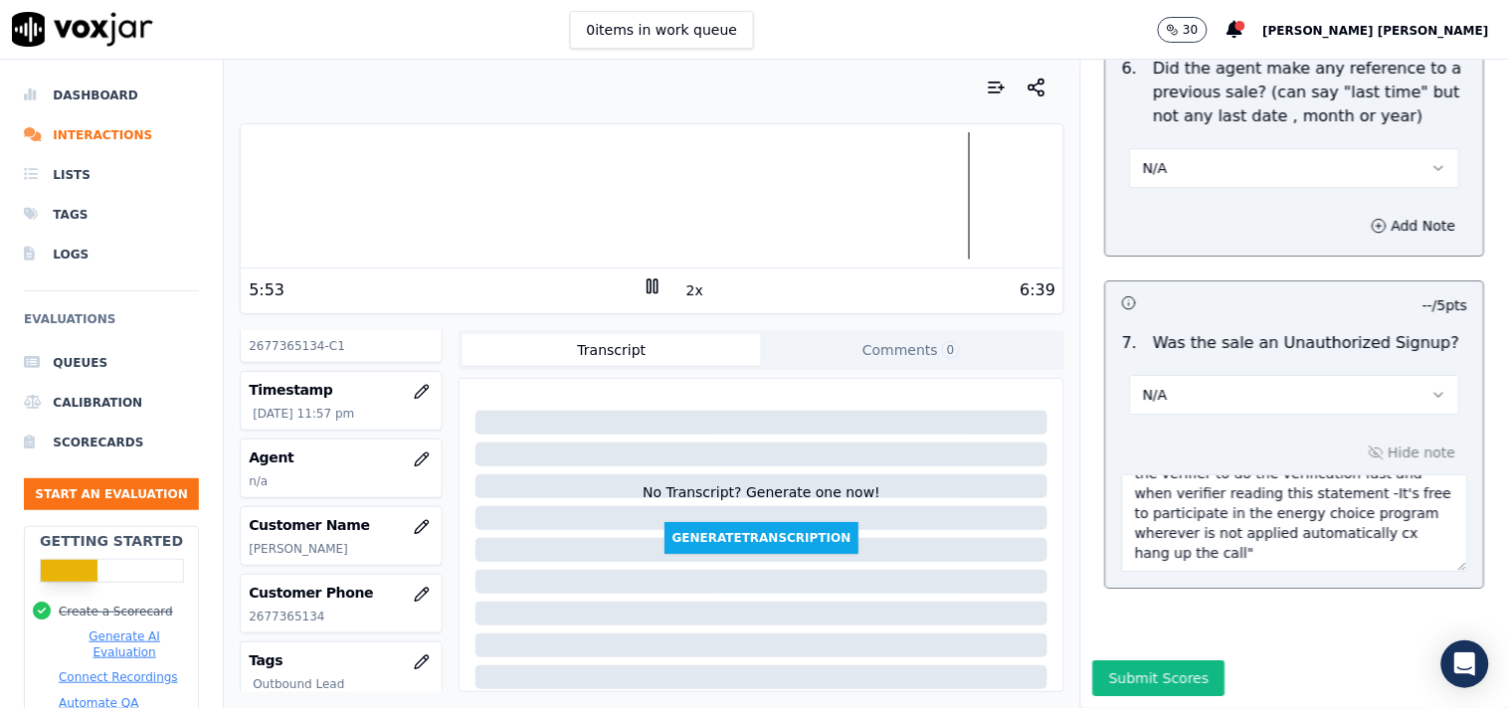
scroll to position [5445, 0]
click at [1142, 660] on button "Submit Scores" at bounding box center [1159, 678] width 132 height 36
